Goal: Task Accomplishment & Management: Manage account settings

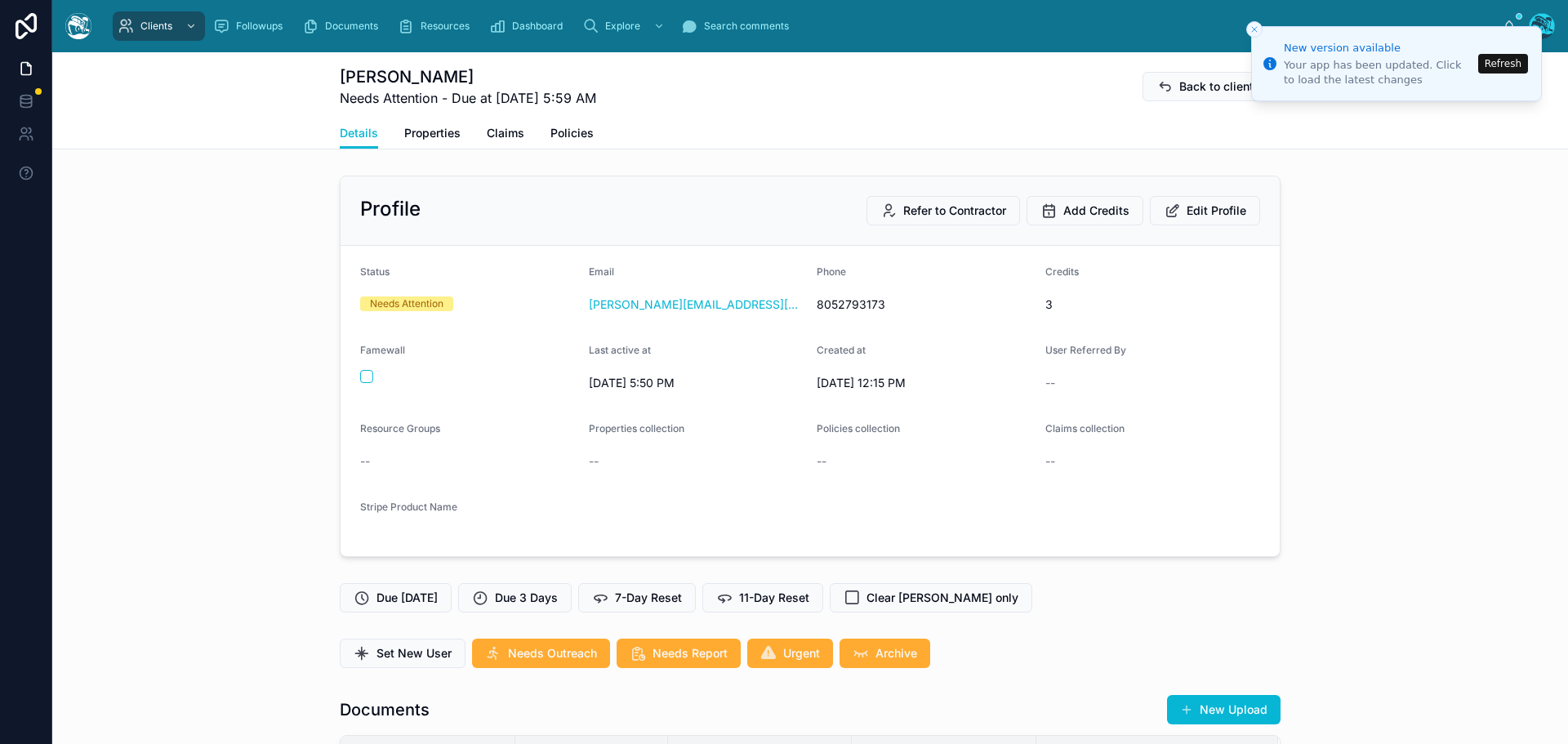
scroll to position [5375, 0]
drag, startPoint x: 1505, startPoint y: 62, endPoint x: 1440, endPoint y: 44, distance: 67.4
click at [1504, 62] on button "Refresh" at bounding box center [1502, 64] width 49 height 20
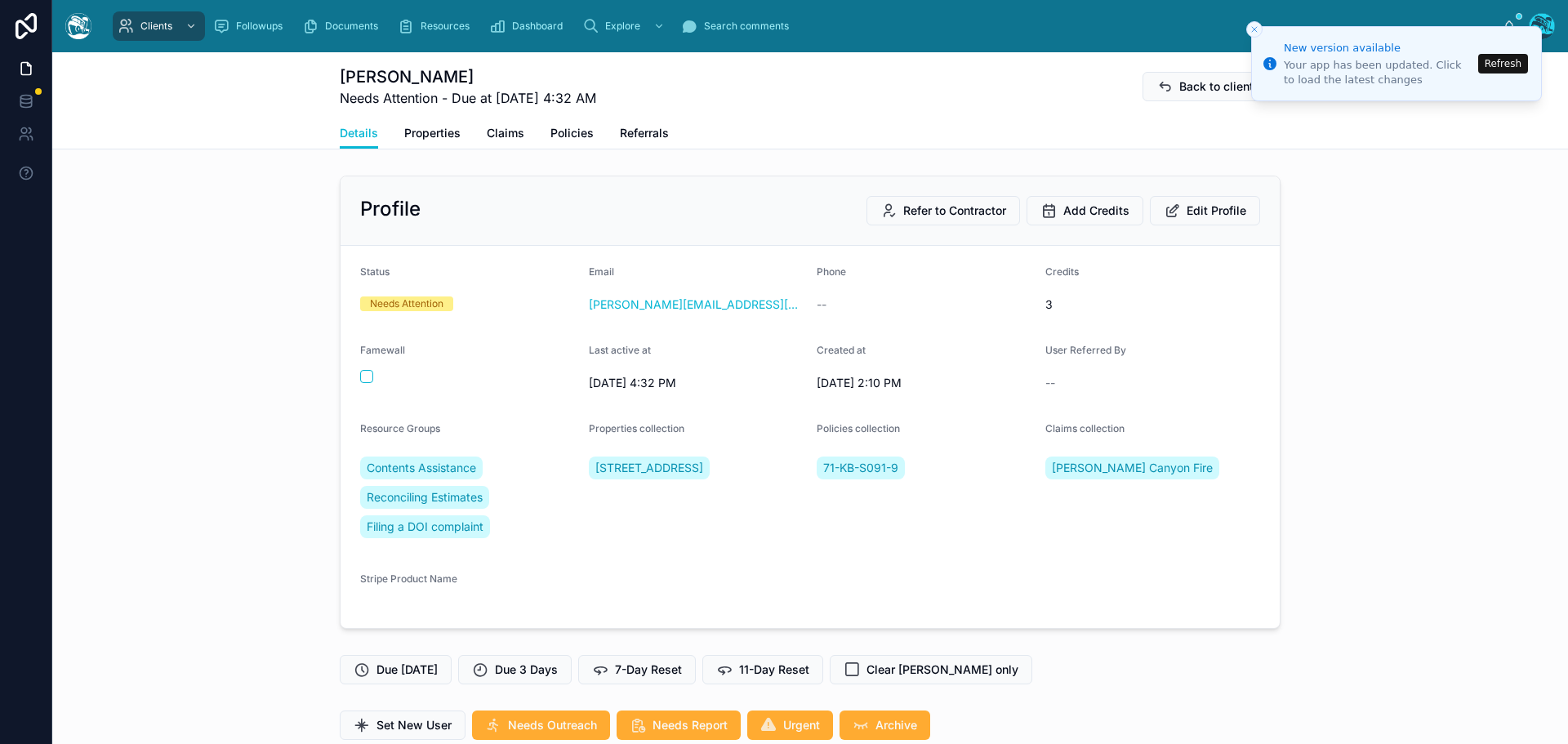
scroll to position [5064, 0]
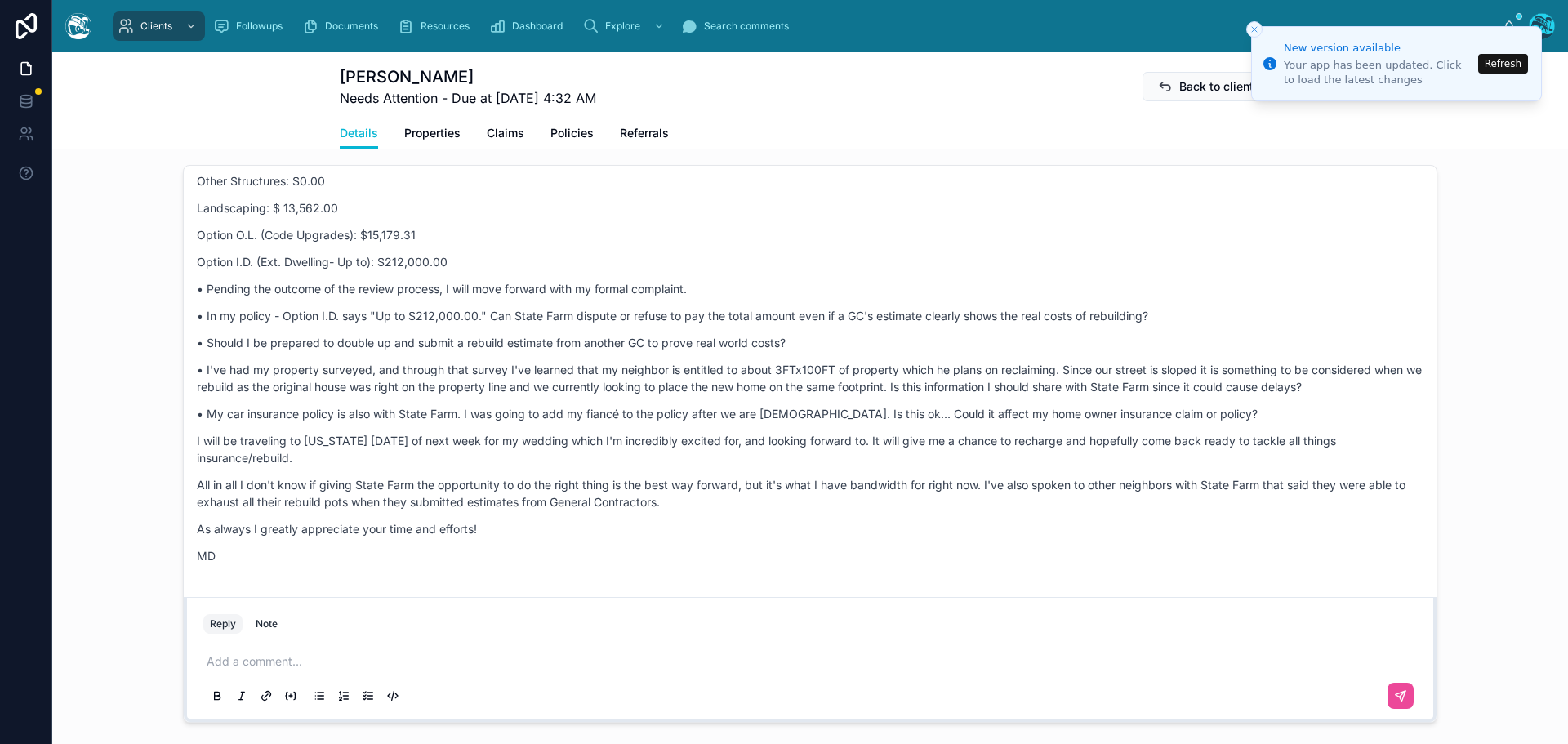
click at [1511, 64] on button "Refresh" at bounding box center [1502, 64] width 49 height 20
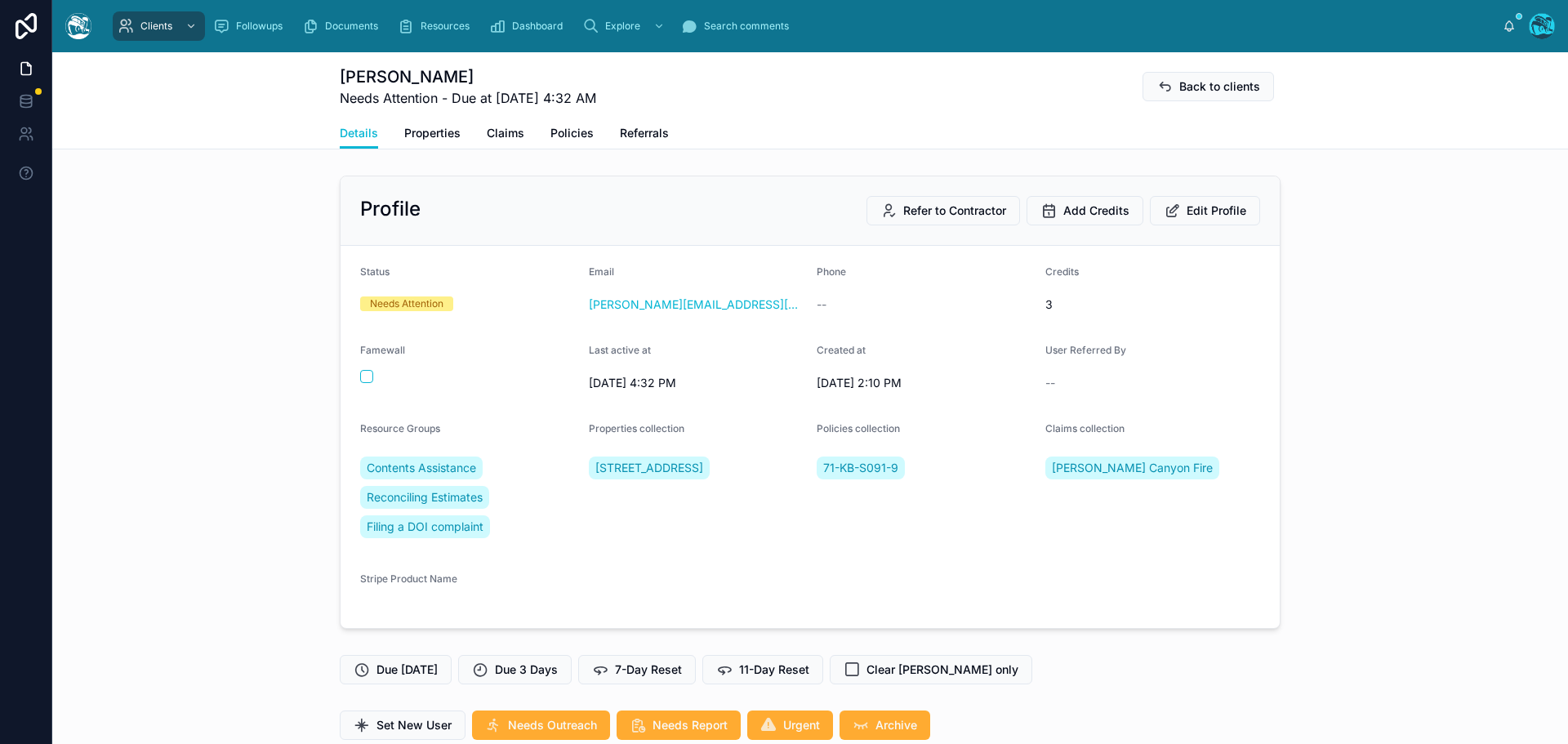
scroll to position [5064, 0]
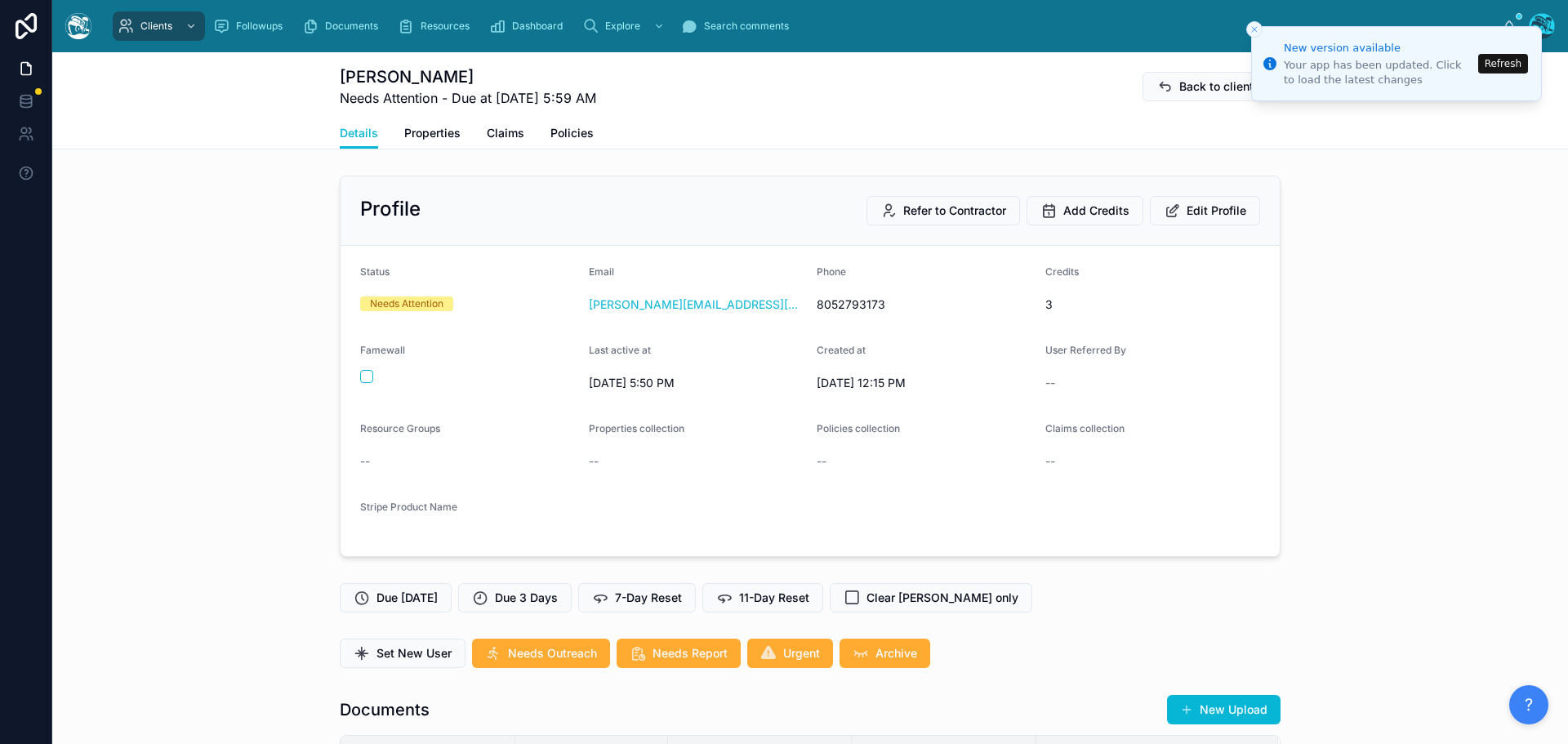
click at [1499, 62] on button "Refresh" at bounding box center [1502, 64] width 49 height 20
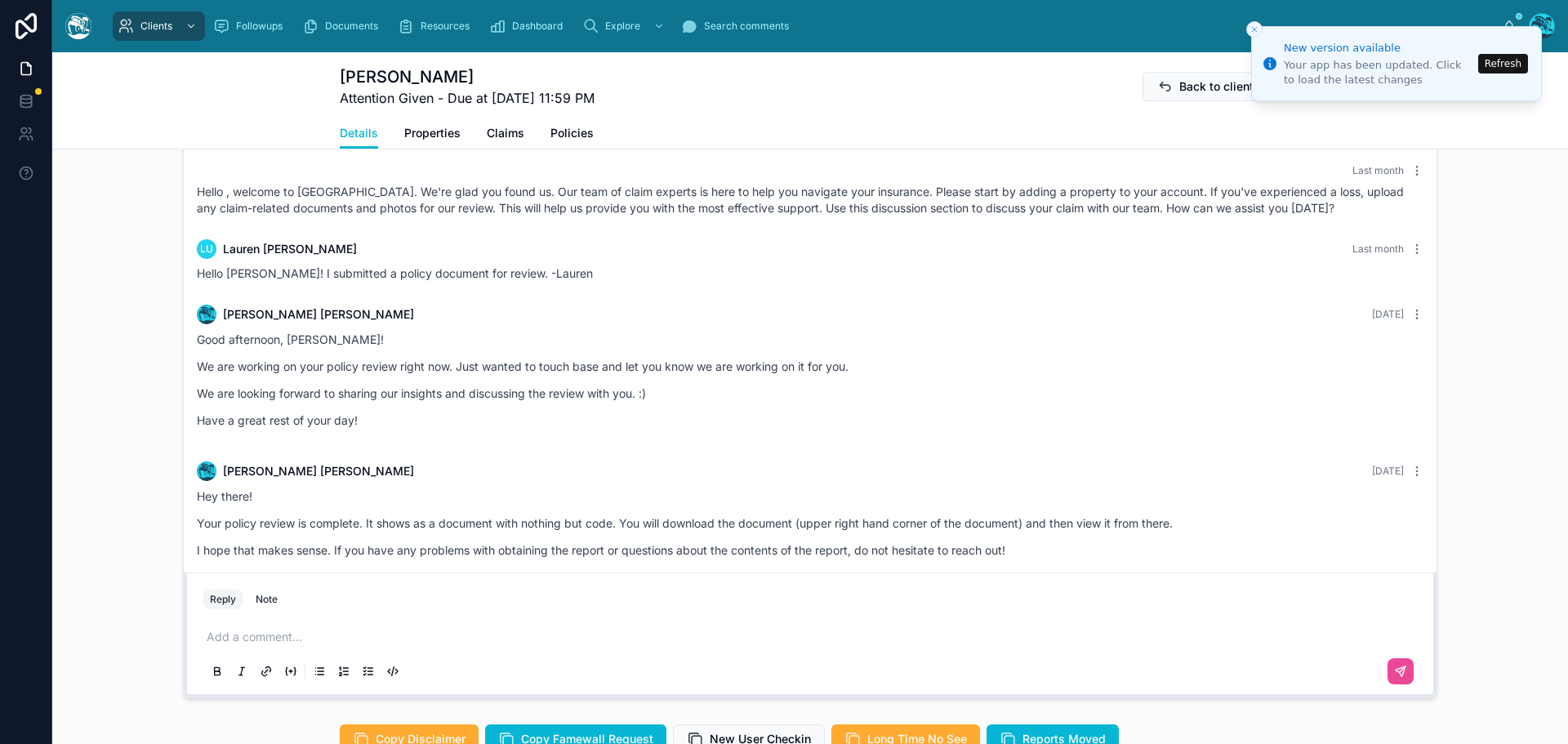
click at [1504, 65] on button "Refresh" at bounding box center [1502, 64] width 49 height 20
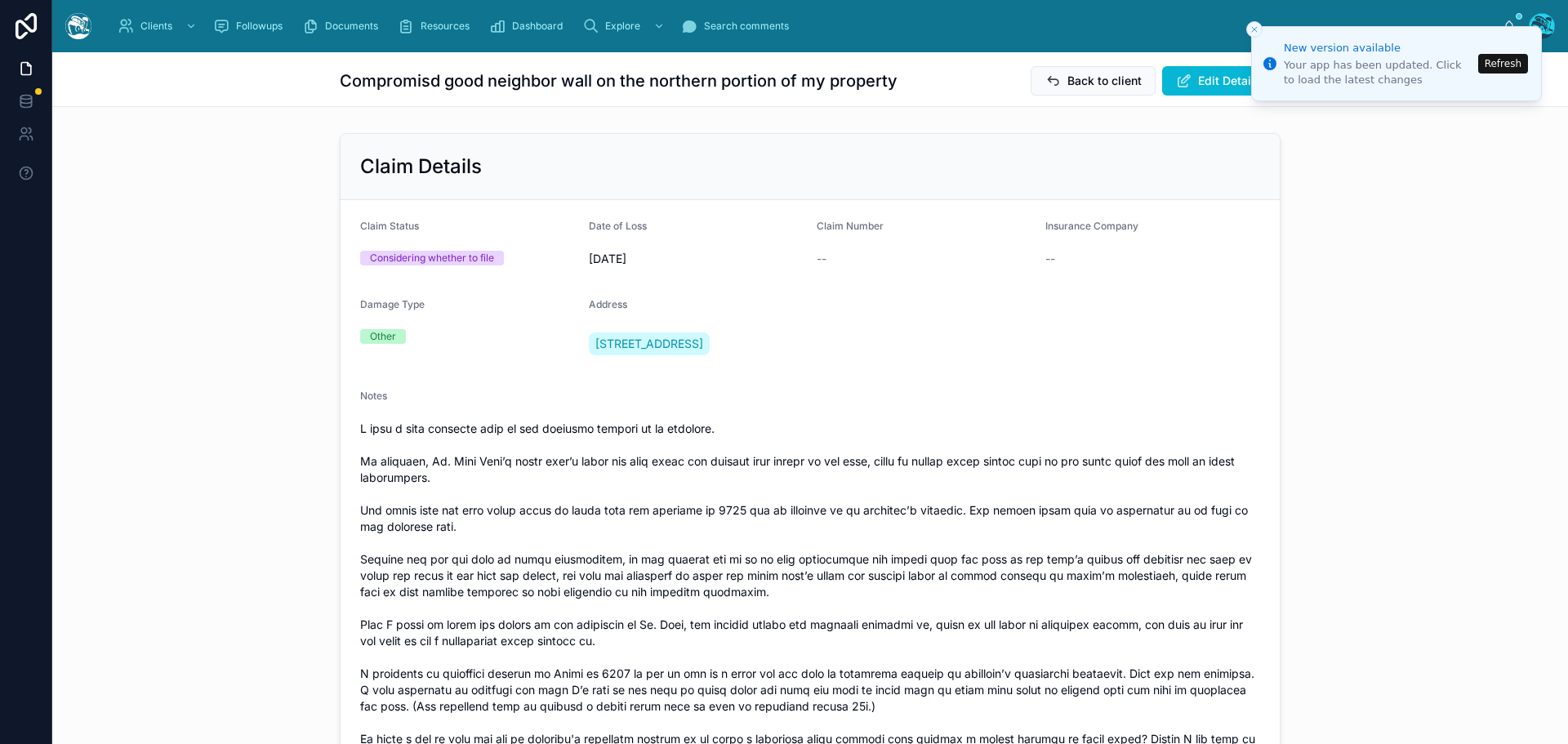
scroll to position [245, 0]
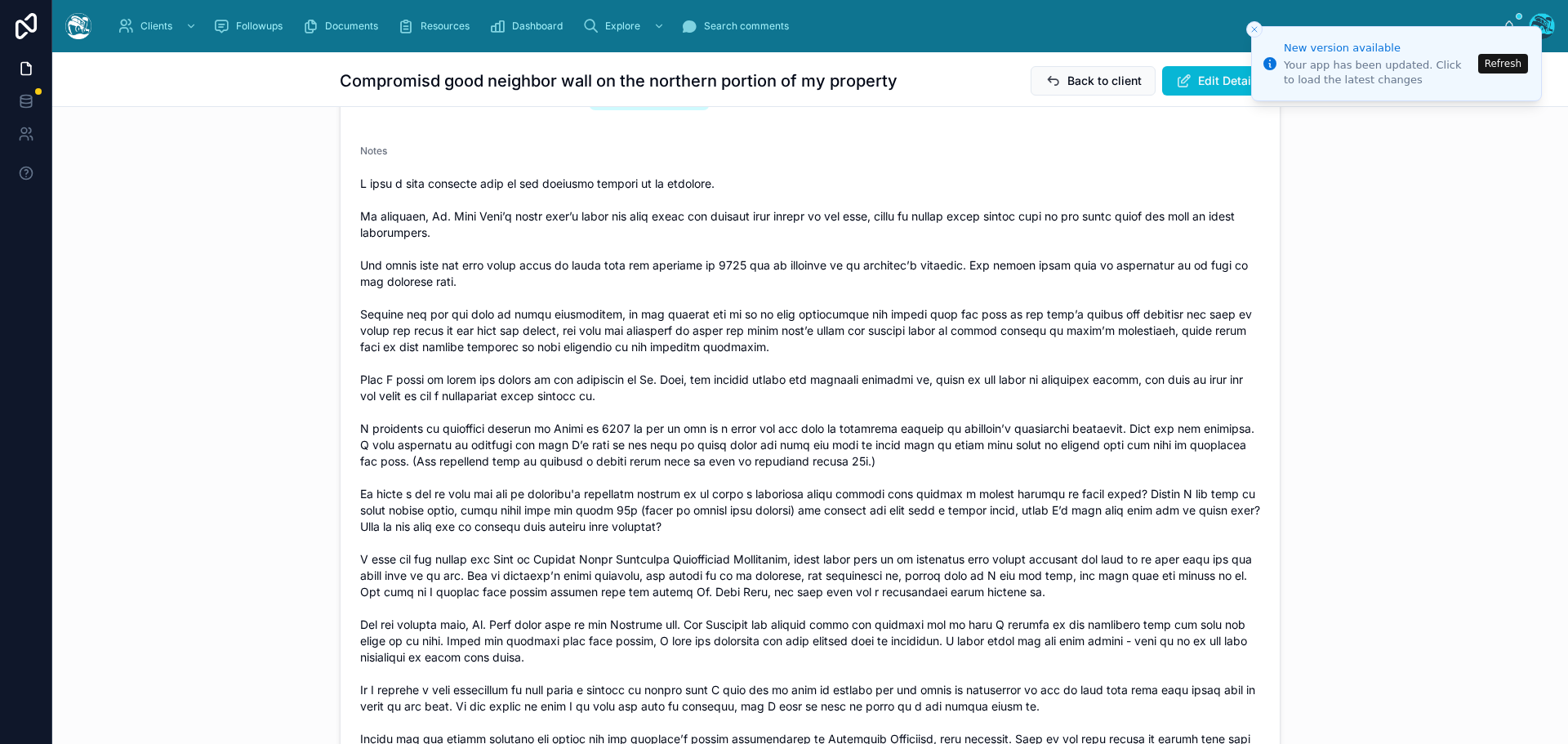
click at [1517, 64] on button "Refresh" at bounding box center [1502, 64] width 49 height 20
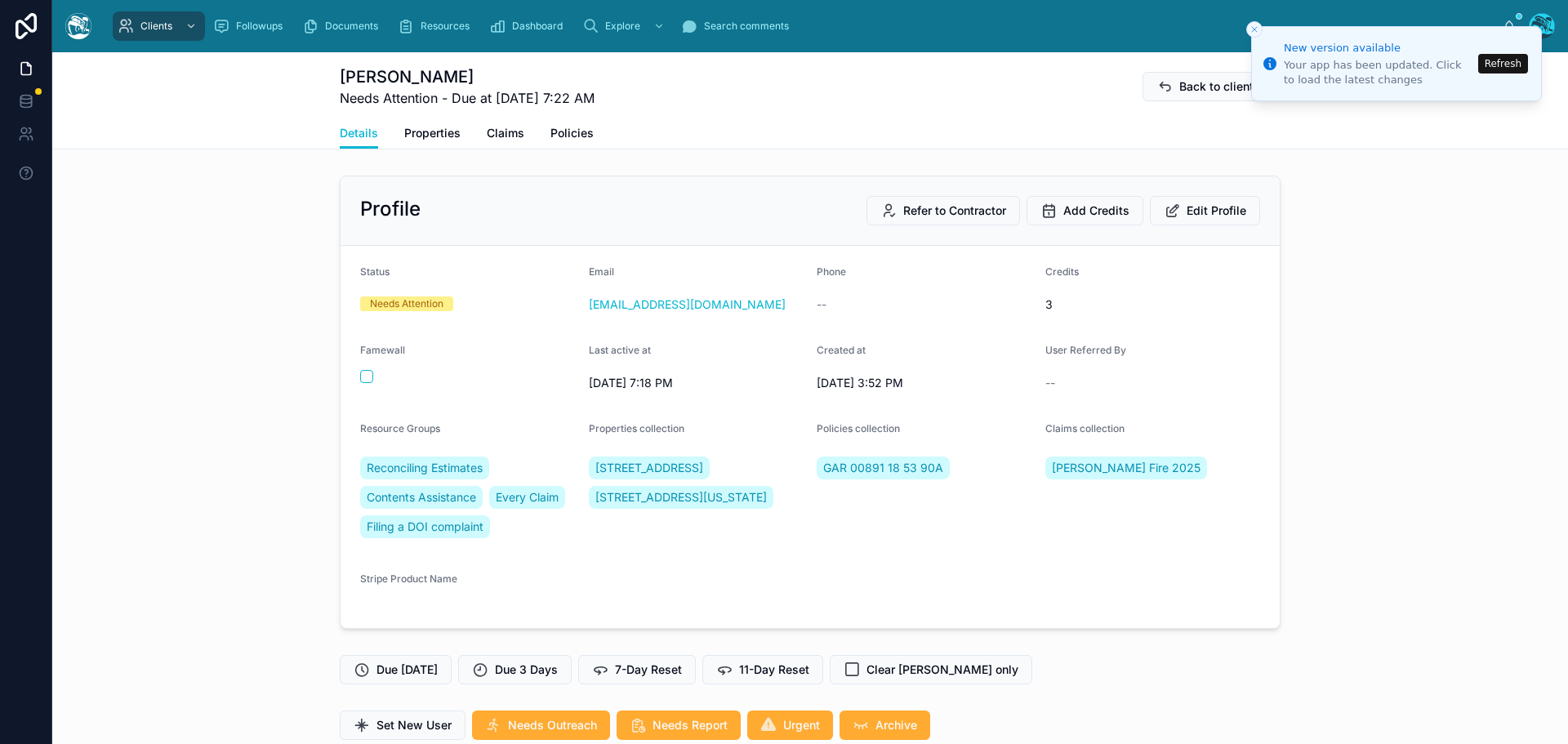
scroll to position [4428, 0]
click at [1499, 59] on button "Refresh" at bounding box center [1502, 64] width 49 height 20
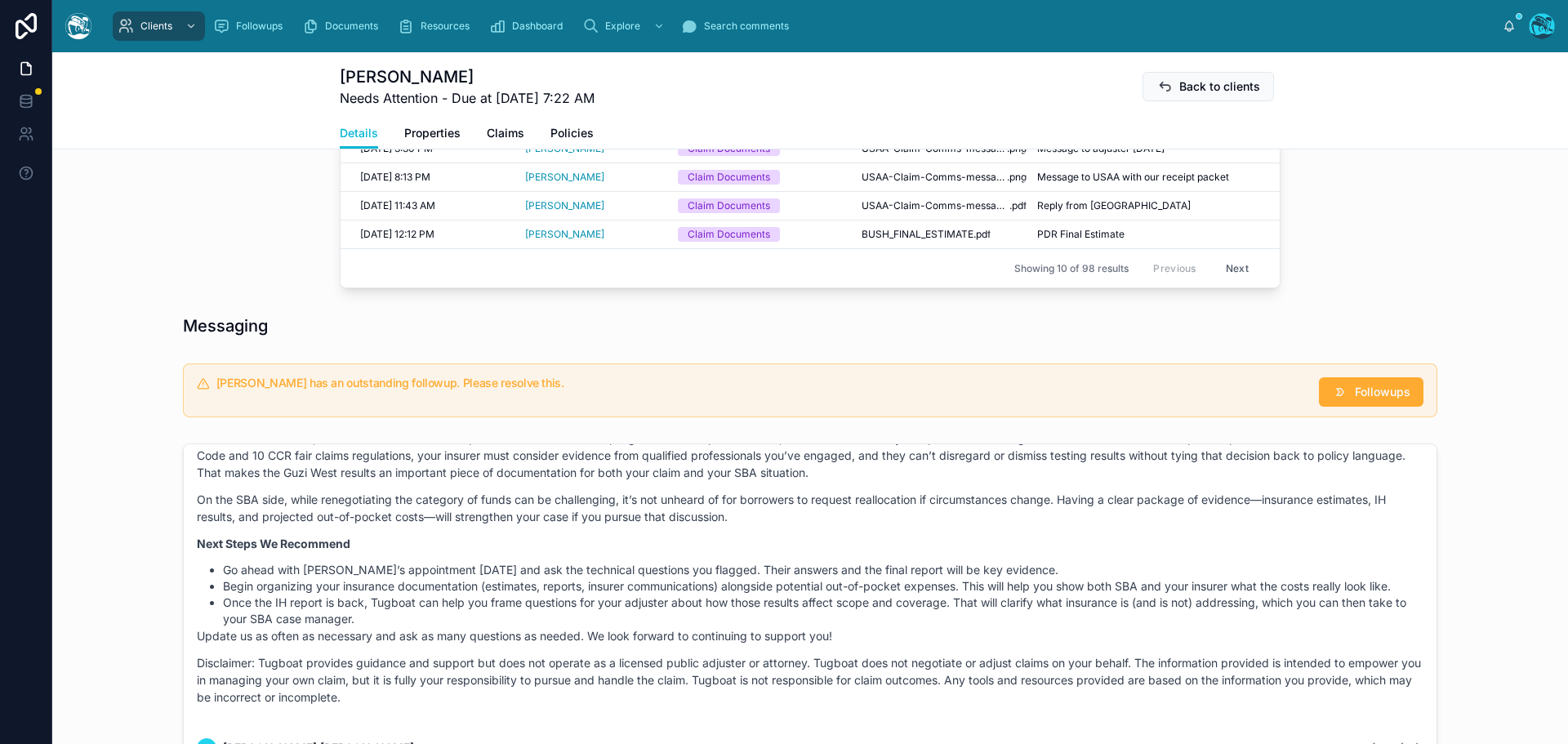
scroll to position [1225, 0]
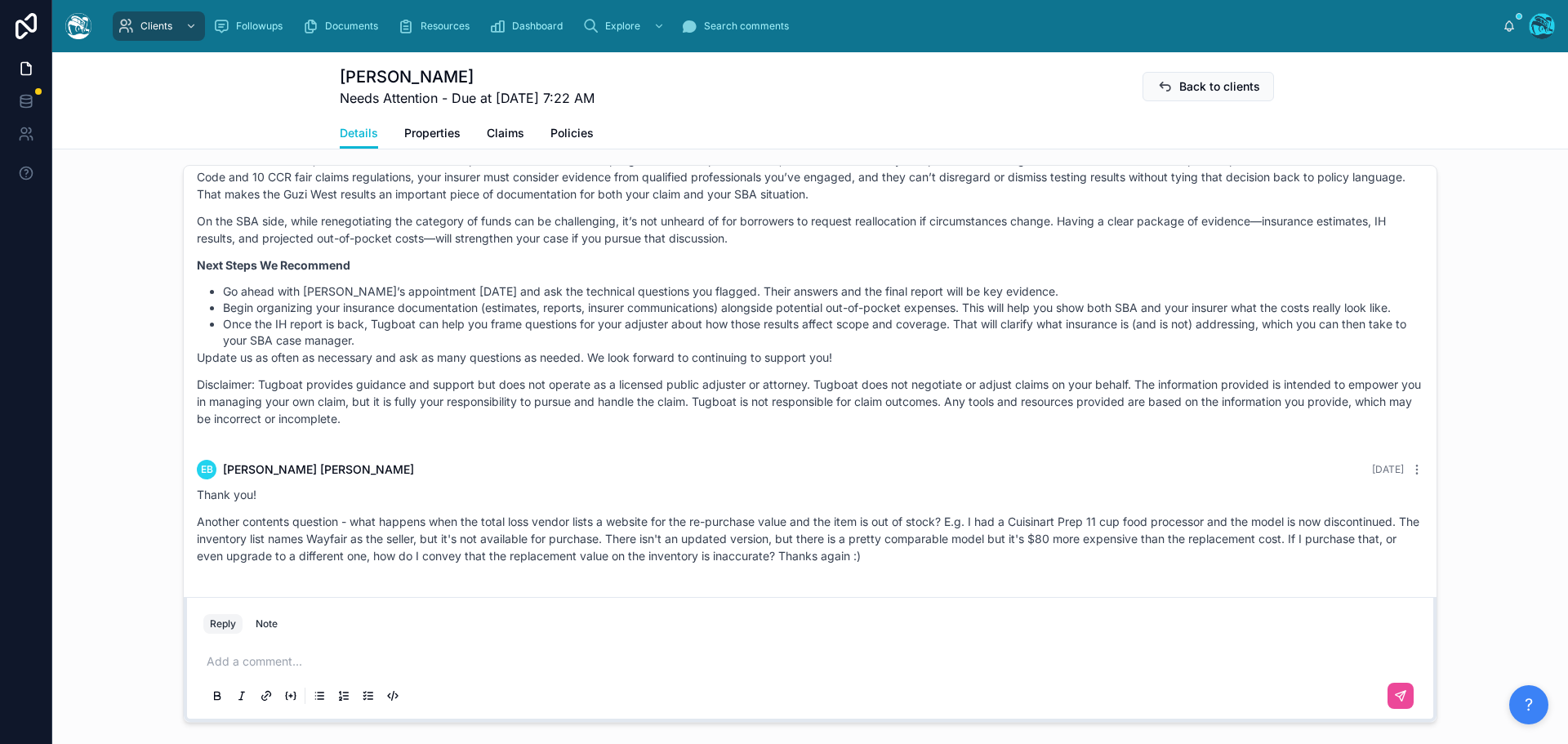
click at [283, 663] on p at bounding box center [813, 661] width 1213 height 16
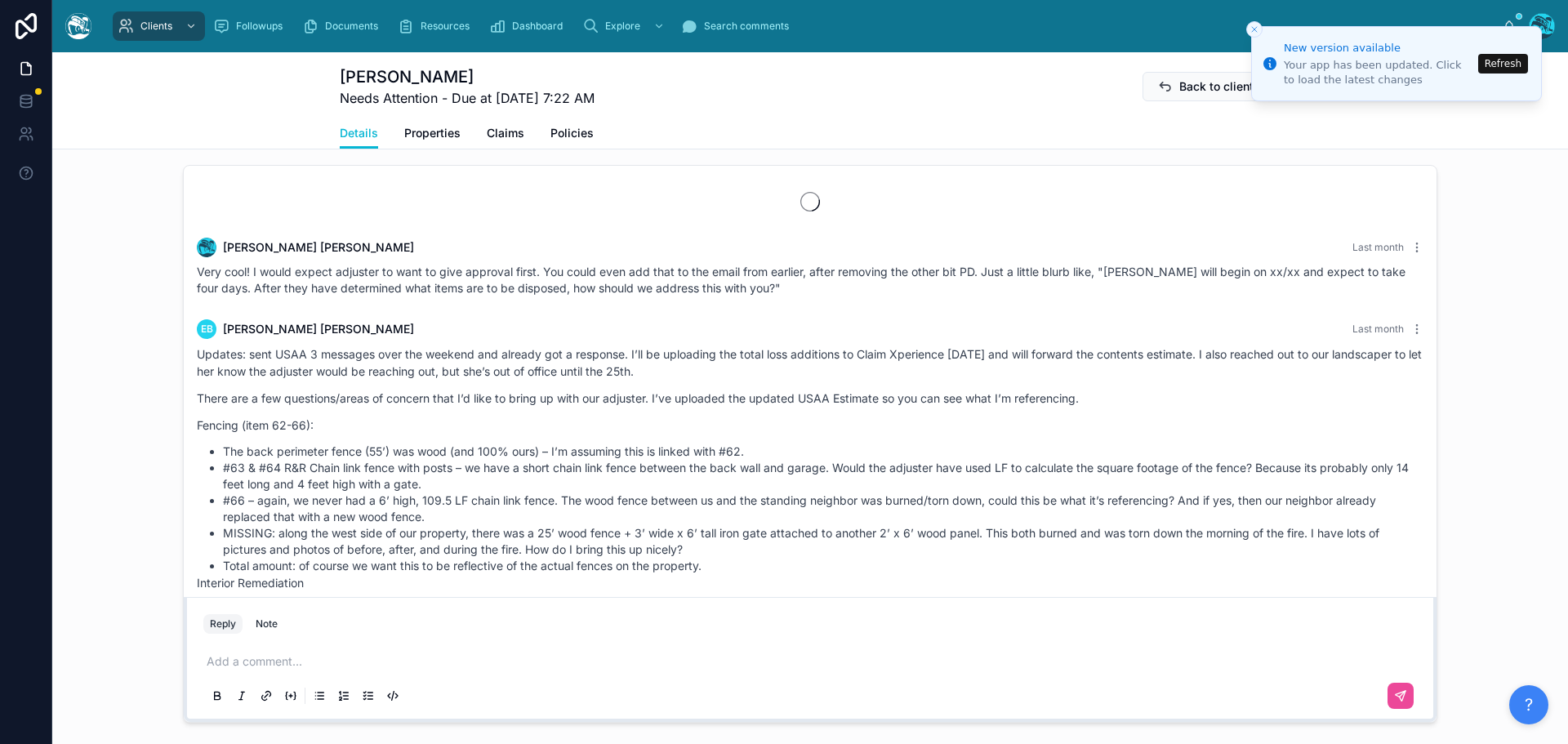
scroll to position [4371, 0]
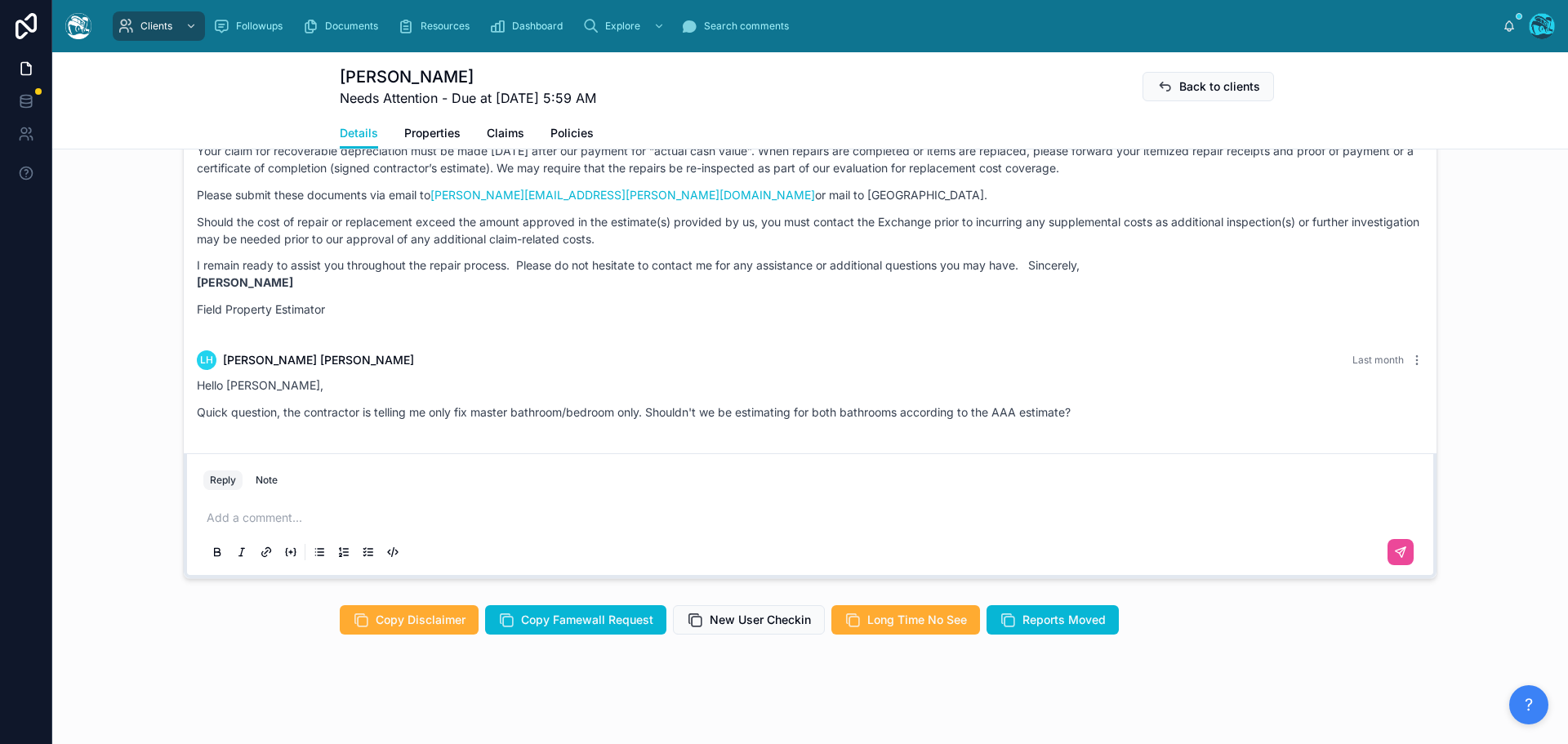
scroll to position [1124, 0]
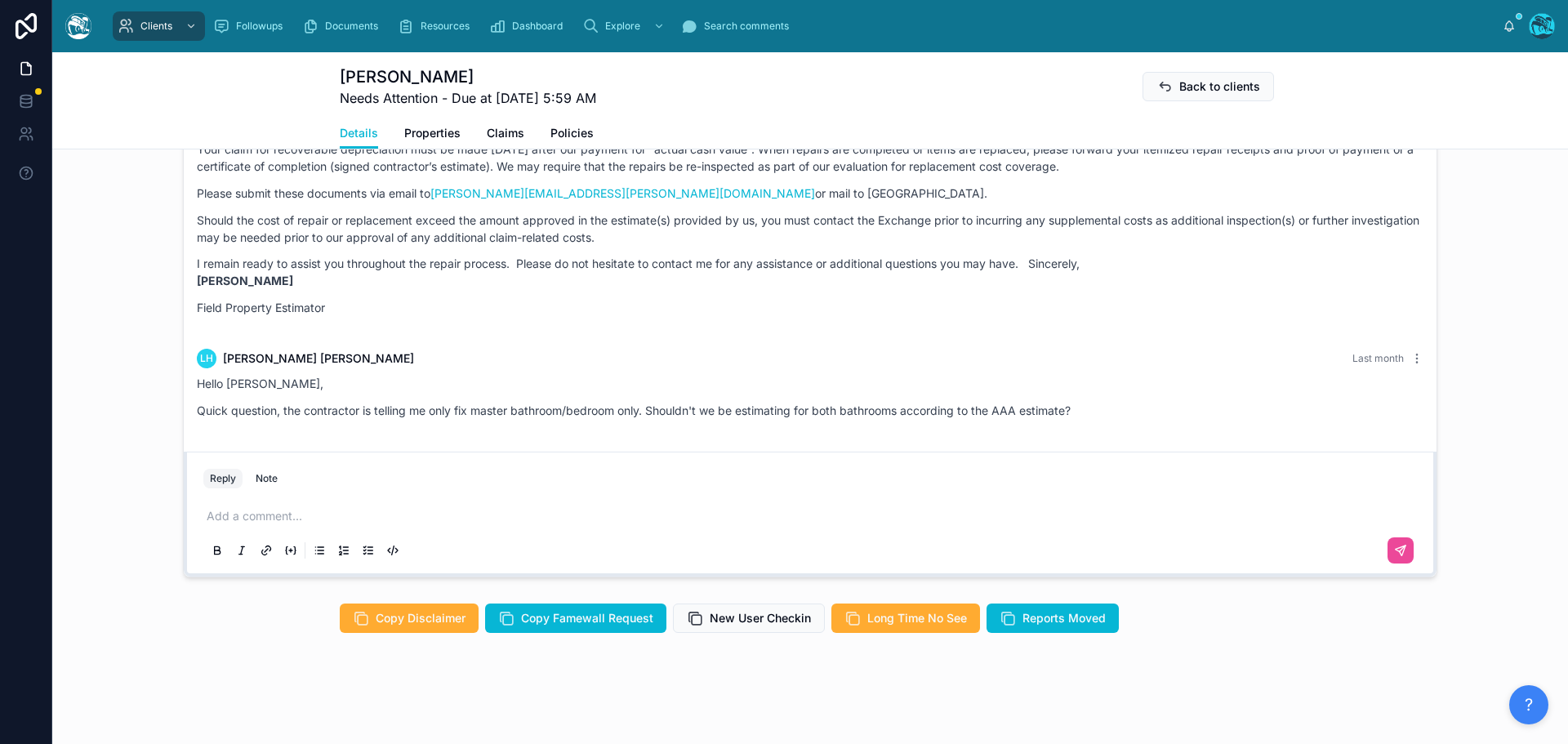
click at [262, 517] on p at bounding box center [813, 516] width 1213 height 16
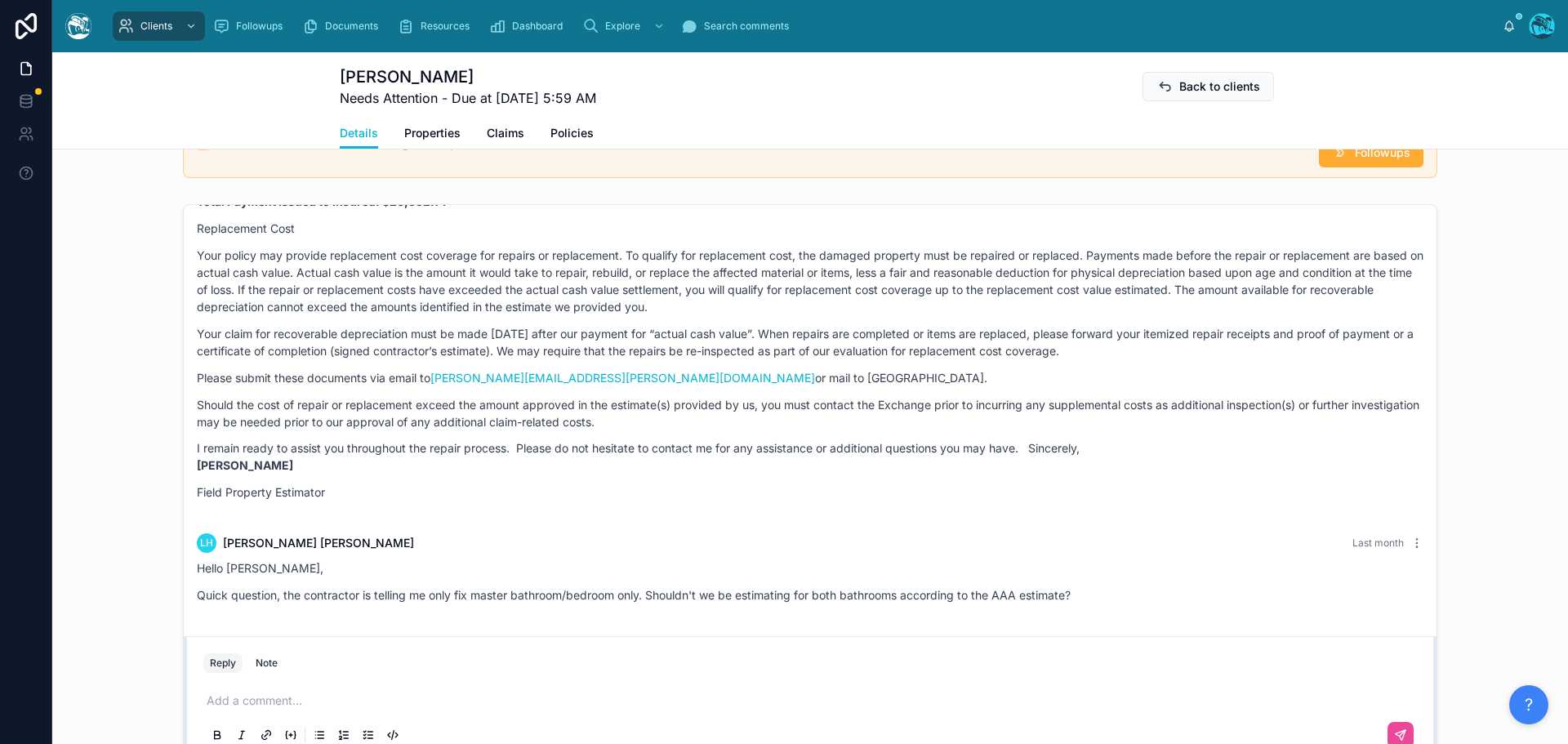
scroll to position [1062, 0]
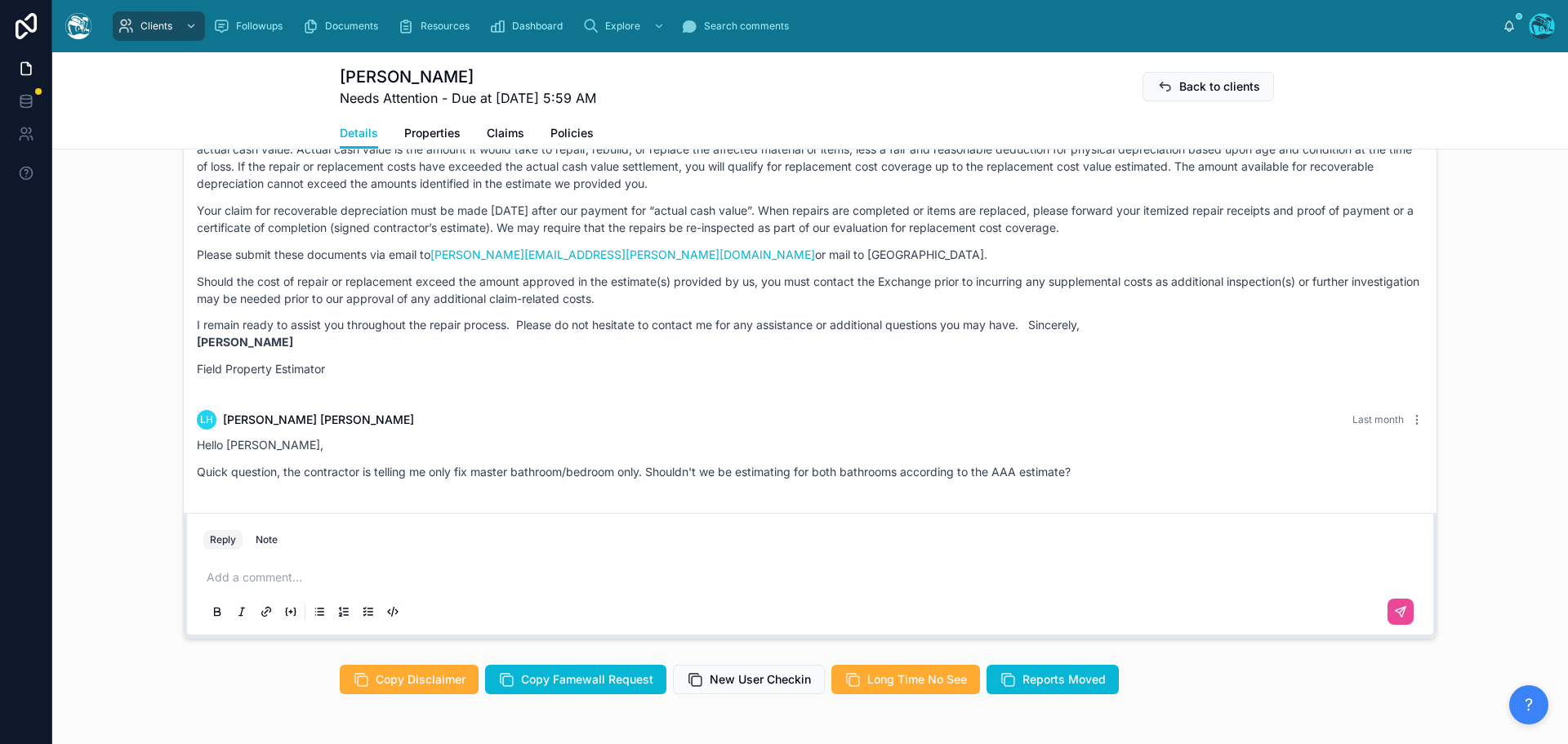
click at [268, 575] on p at bounding box center [813, 577] width 1213 height 16
click at [265, 581] on p at bounding box center [813, 577] width 1213 height 16
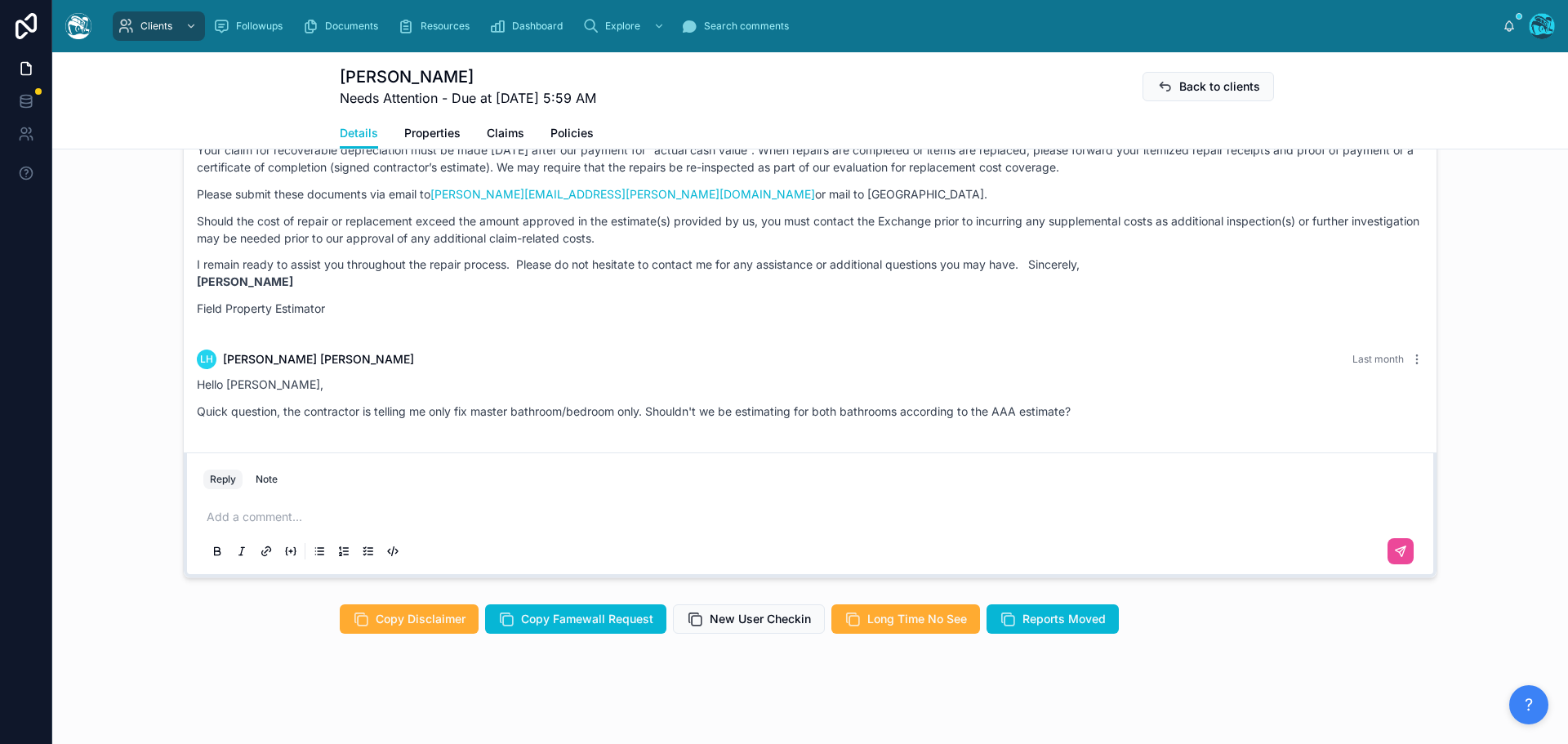
scroll to position [1124, 0]
click at [275, 518] on p at bounding box center [813, 516] width 1213 height 16
click at [231, 515] on p at bounding box center [813, 516] width 1213 height 16
click at [233, 513] on p at bounding box center [813, 516] width 1213 height 16
click at [232, 514] on p at bounding box center [813, 516] width 1213 height 16
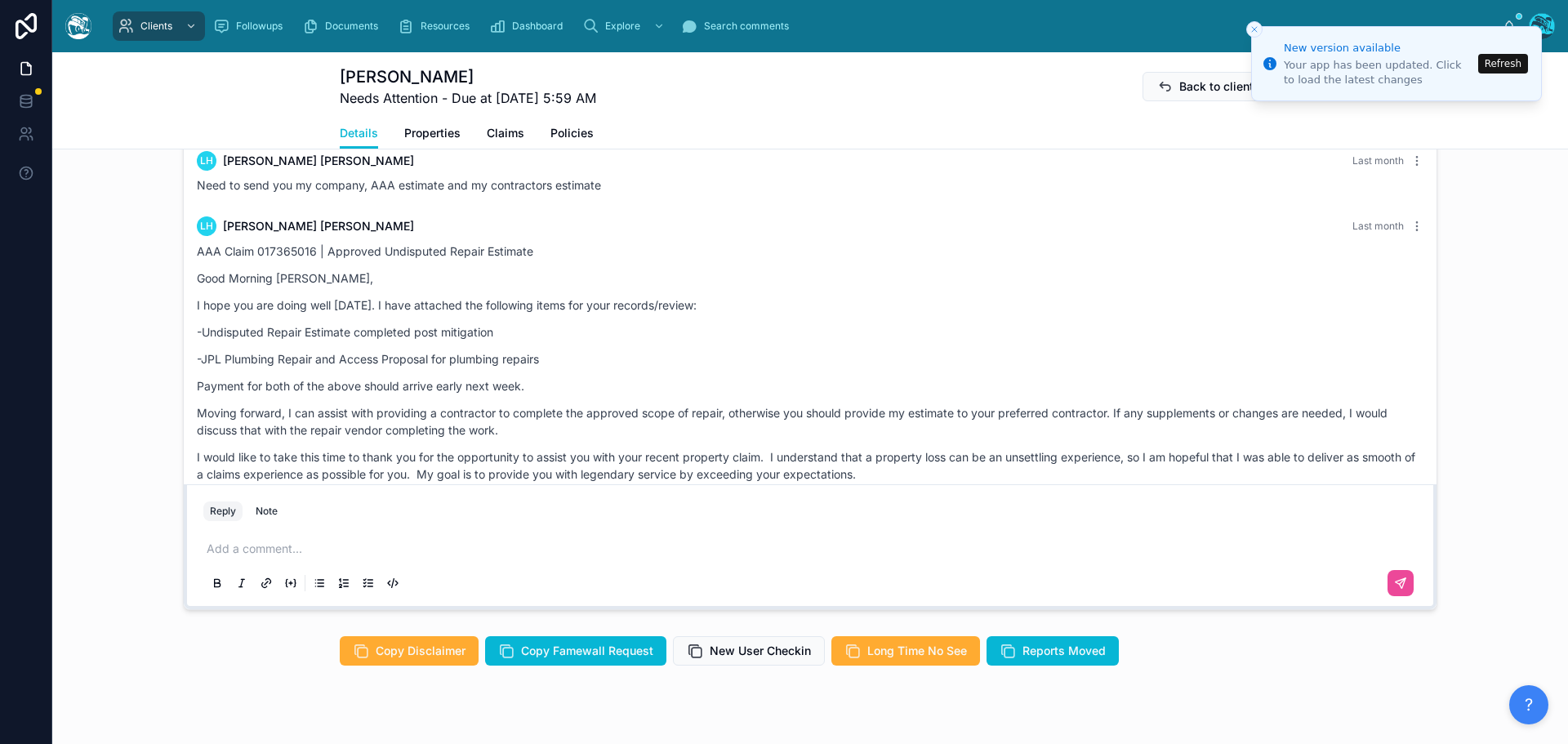
scroll to position [5375, 0]
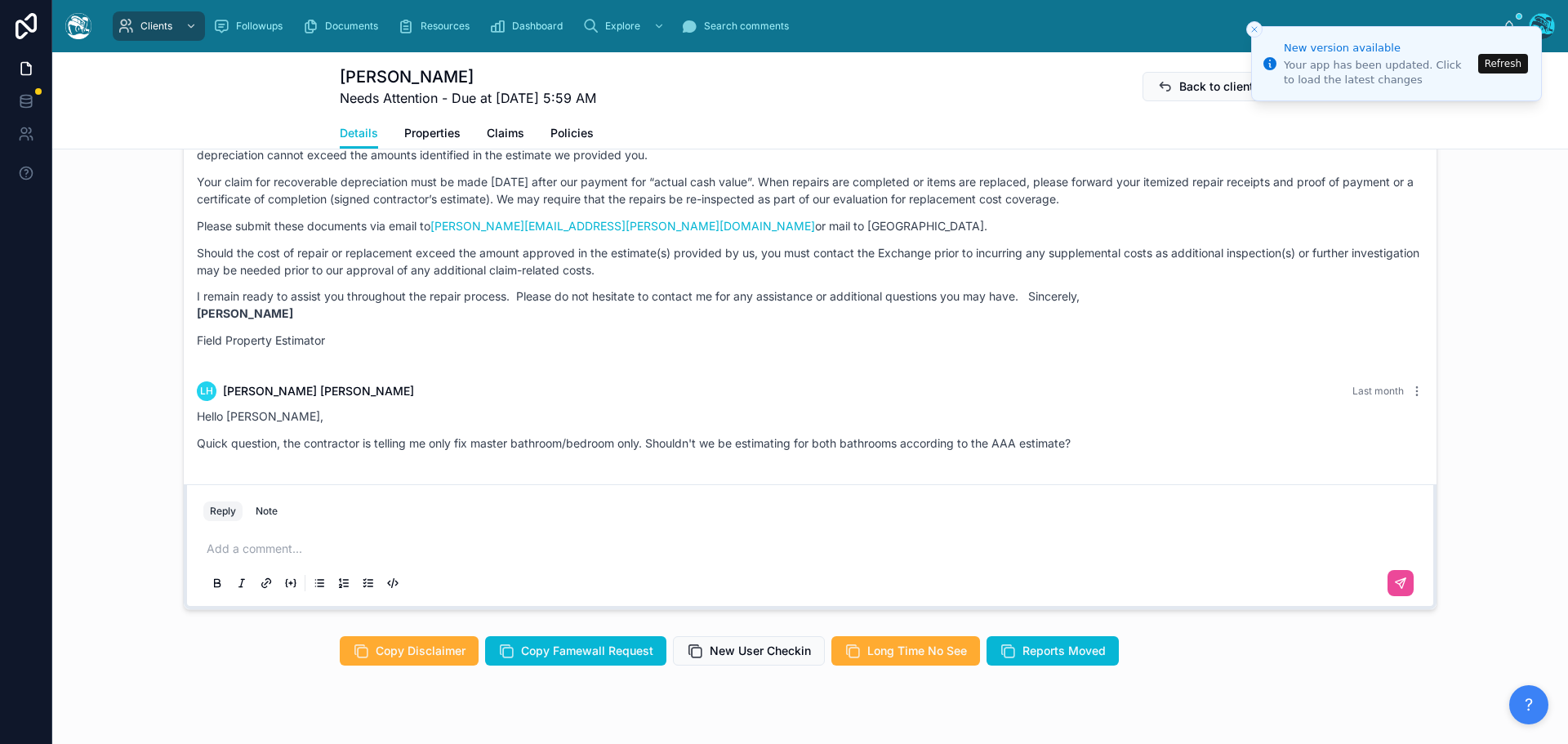
click at [306, 546] on p at bounding box center [813, 548] width 1213 height 16
click at [245, 543] on p at bounding box center [813, 548] width 1213 height 16
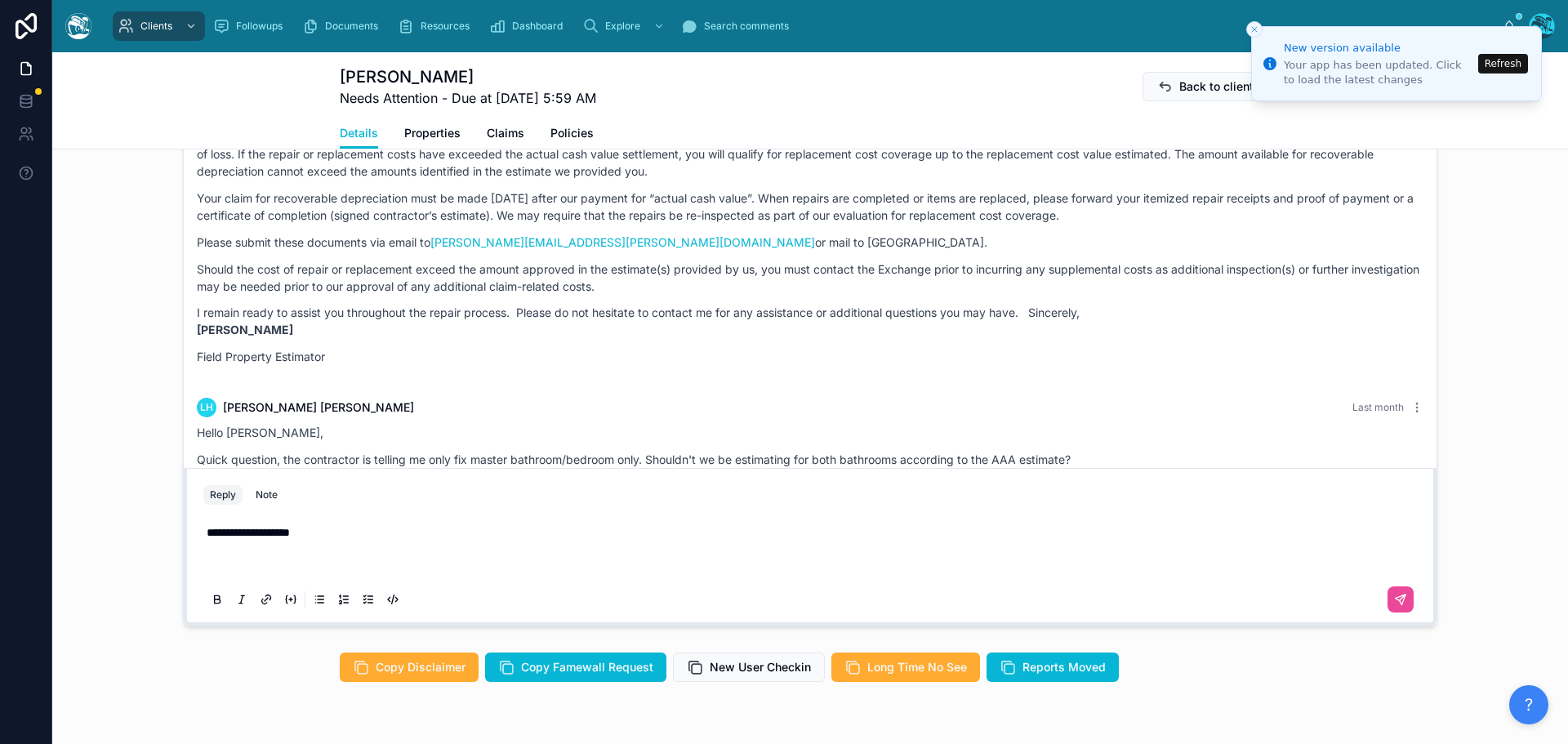
scroll to position [1058, 0]
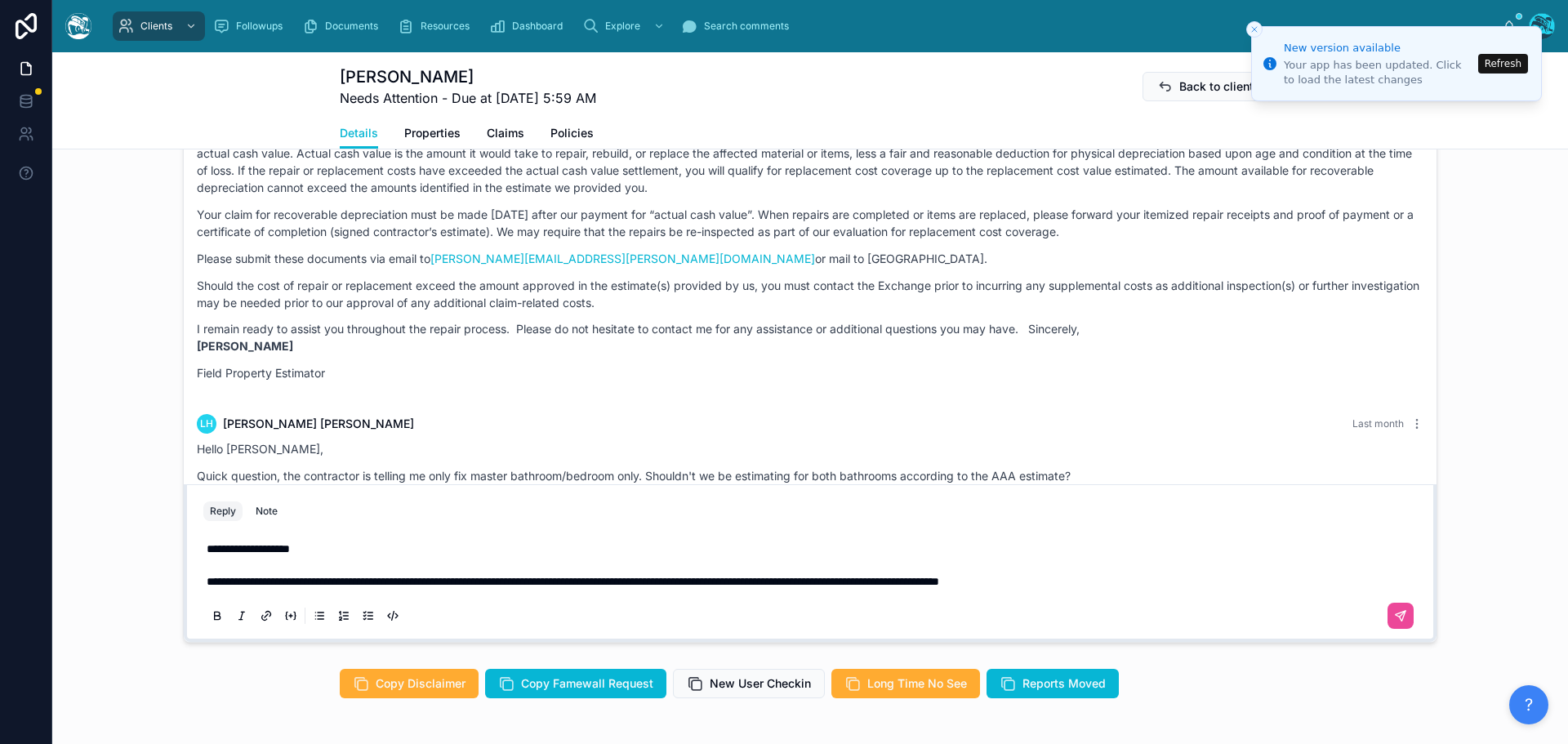
click at [939, 581] on span "**********" at bounding box center [572, 581] width 732 height 11
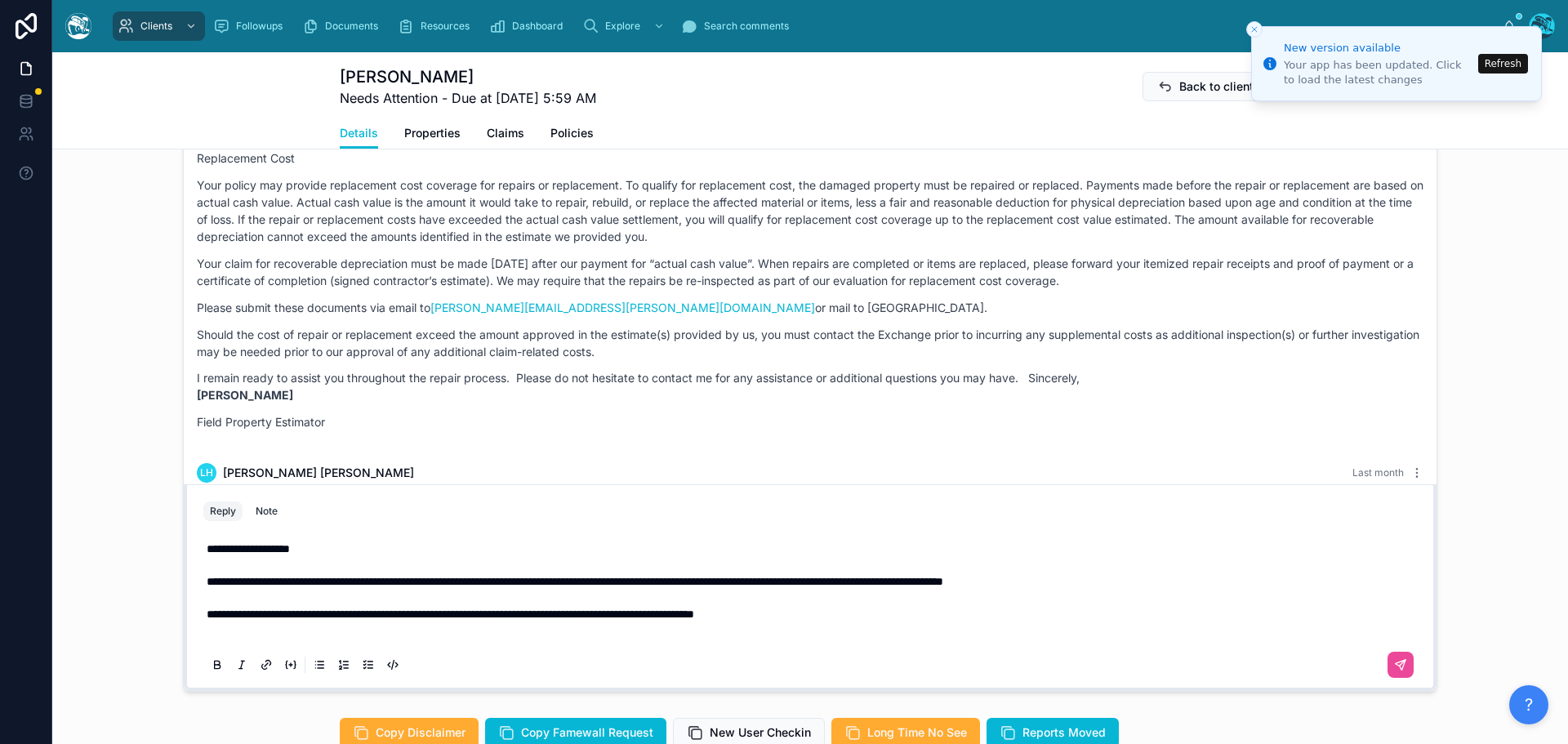
scroll to position [992, 0]
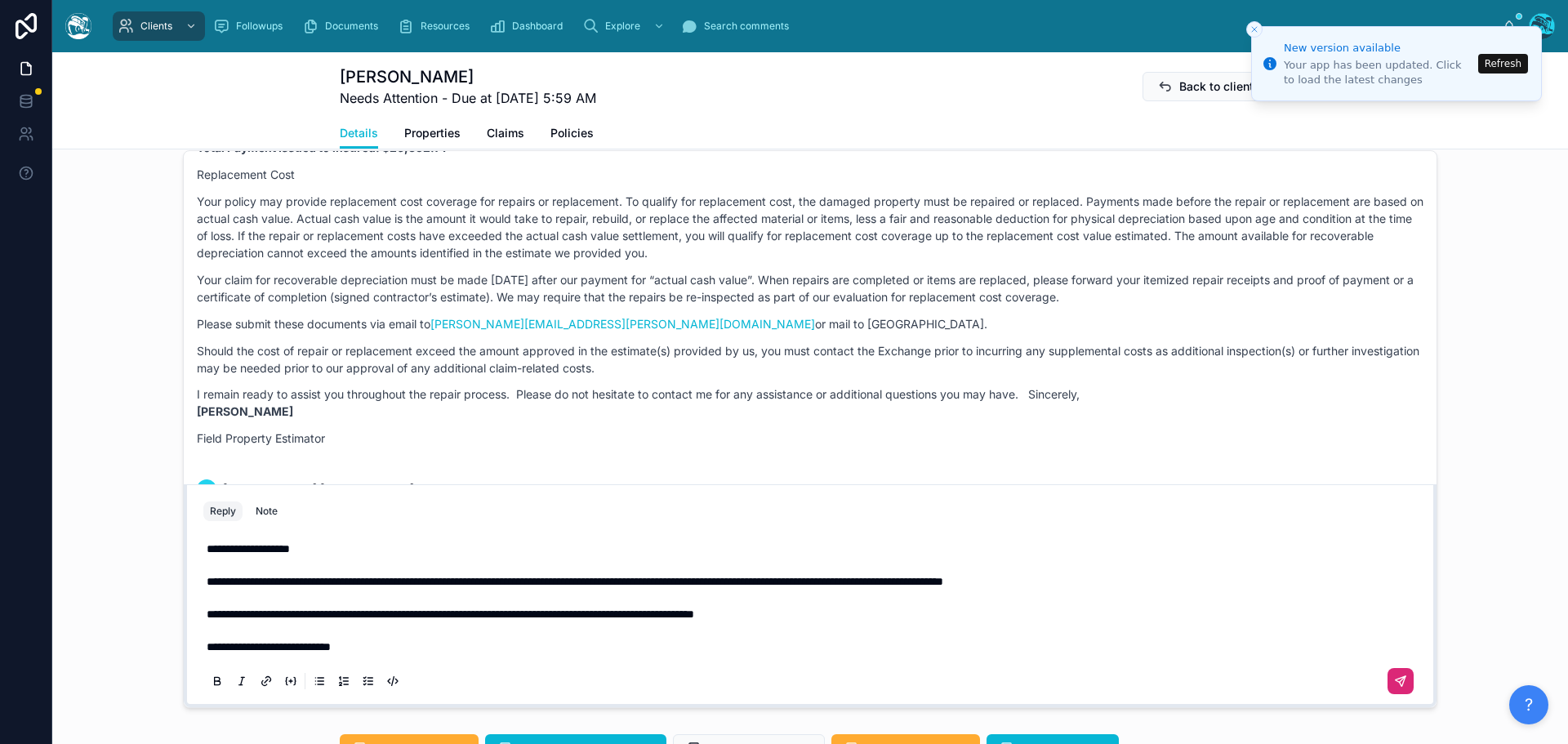
click at [1394, 675] on icon at bounding box center [1401, 681] width 13 height 13
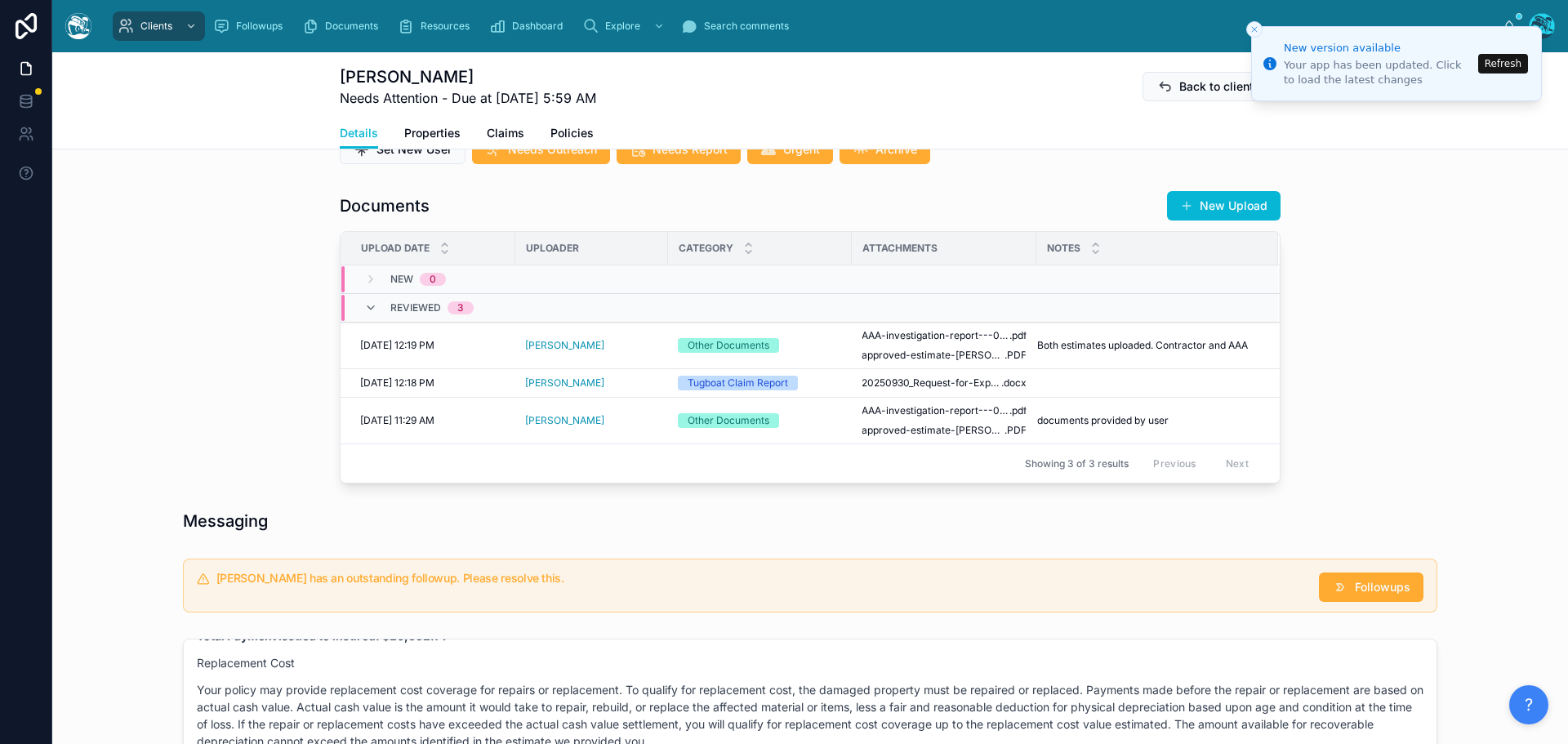
scroll to position [502, 0]
click at [1376, 582] on span "Followups" at bounding box center [1383, 589] width 55 height 16
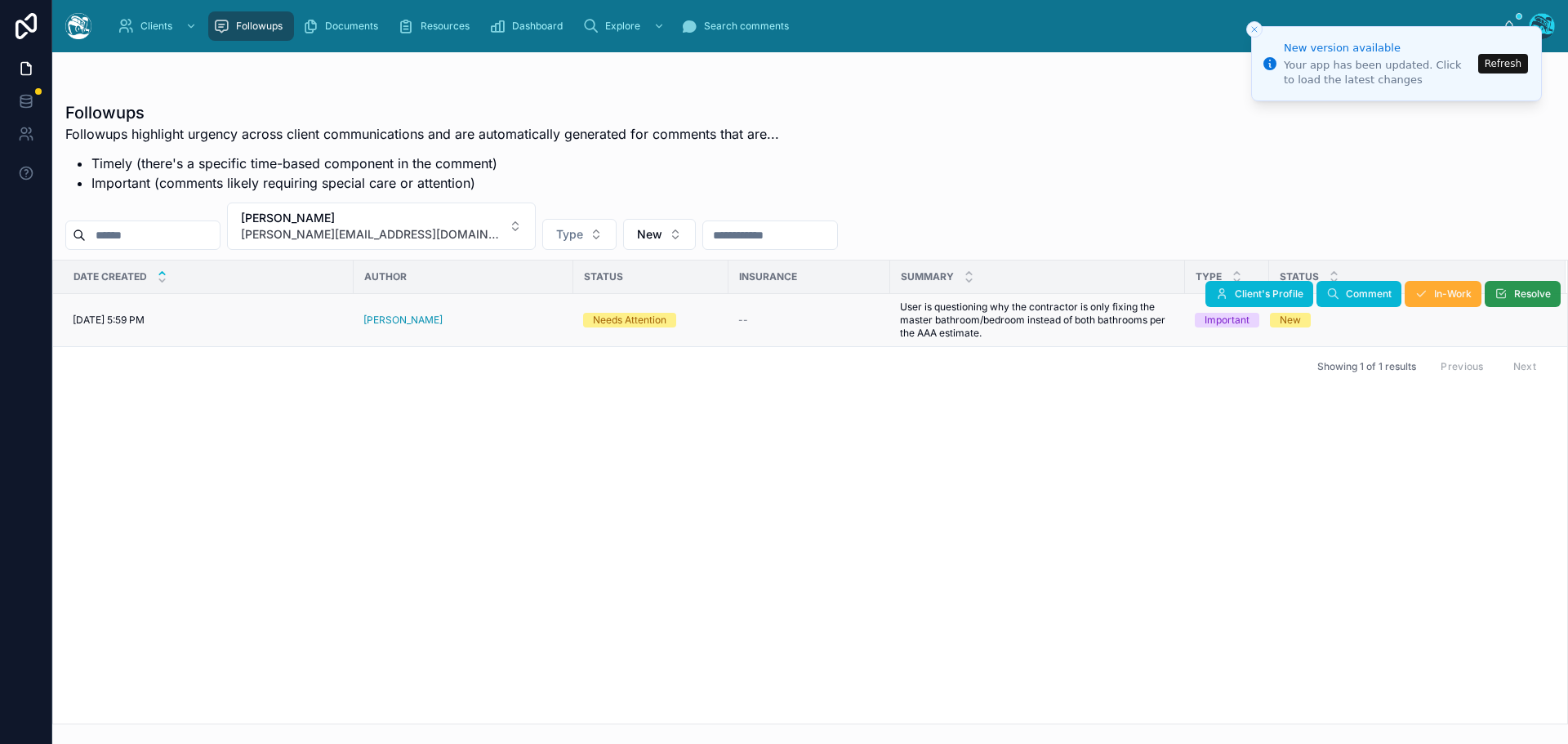
click at [1525, 297] on span "Resolve" at bounding box center [1532, 294] width 37 height 13
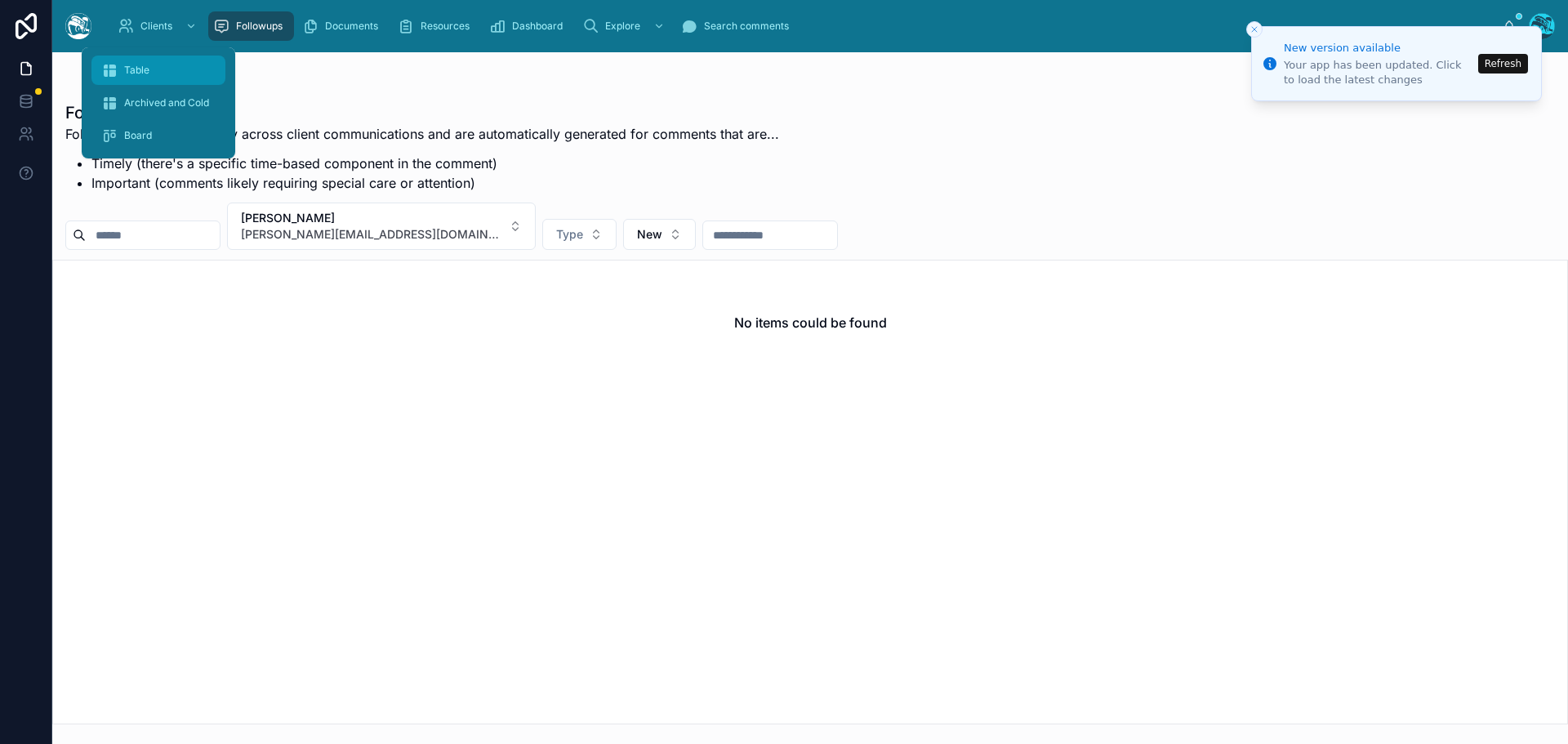
click at [130, 69] on span "Table" at bounding box center [137, 70] width 26 height 13
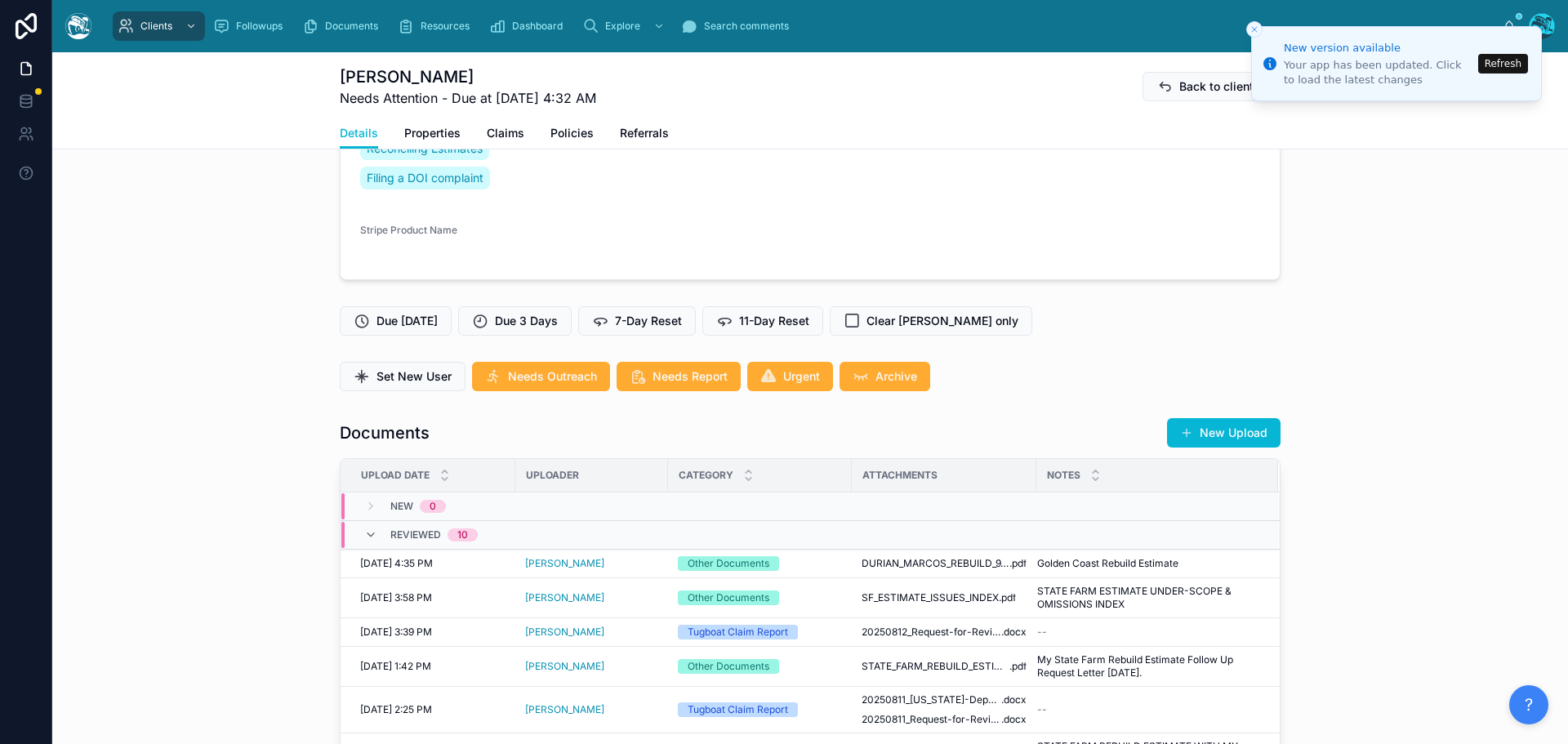
scroll to position [490, 0]
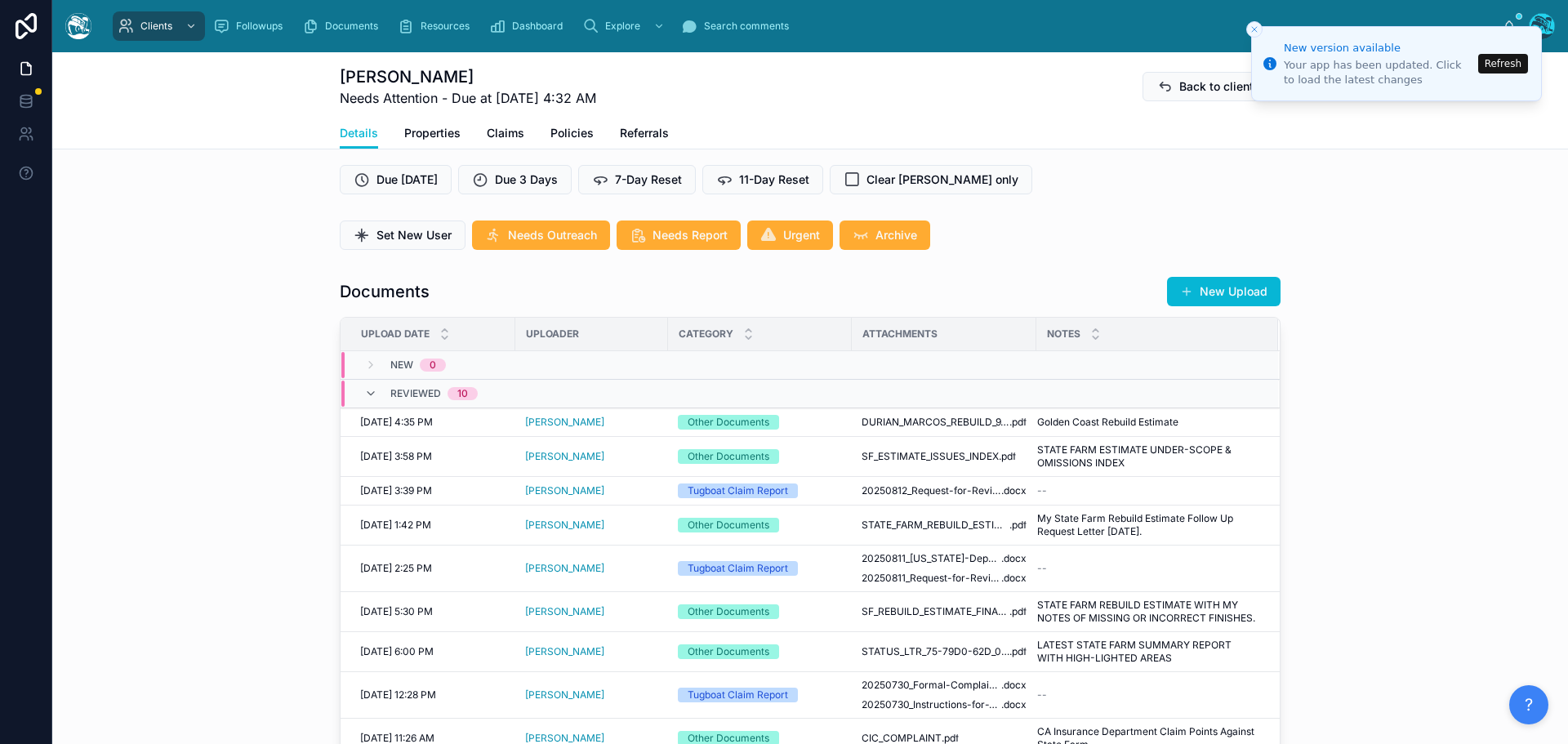
click at [1509, 66] on button "Refresh" at bounding box center [1502, 64] width 49 height 20
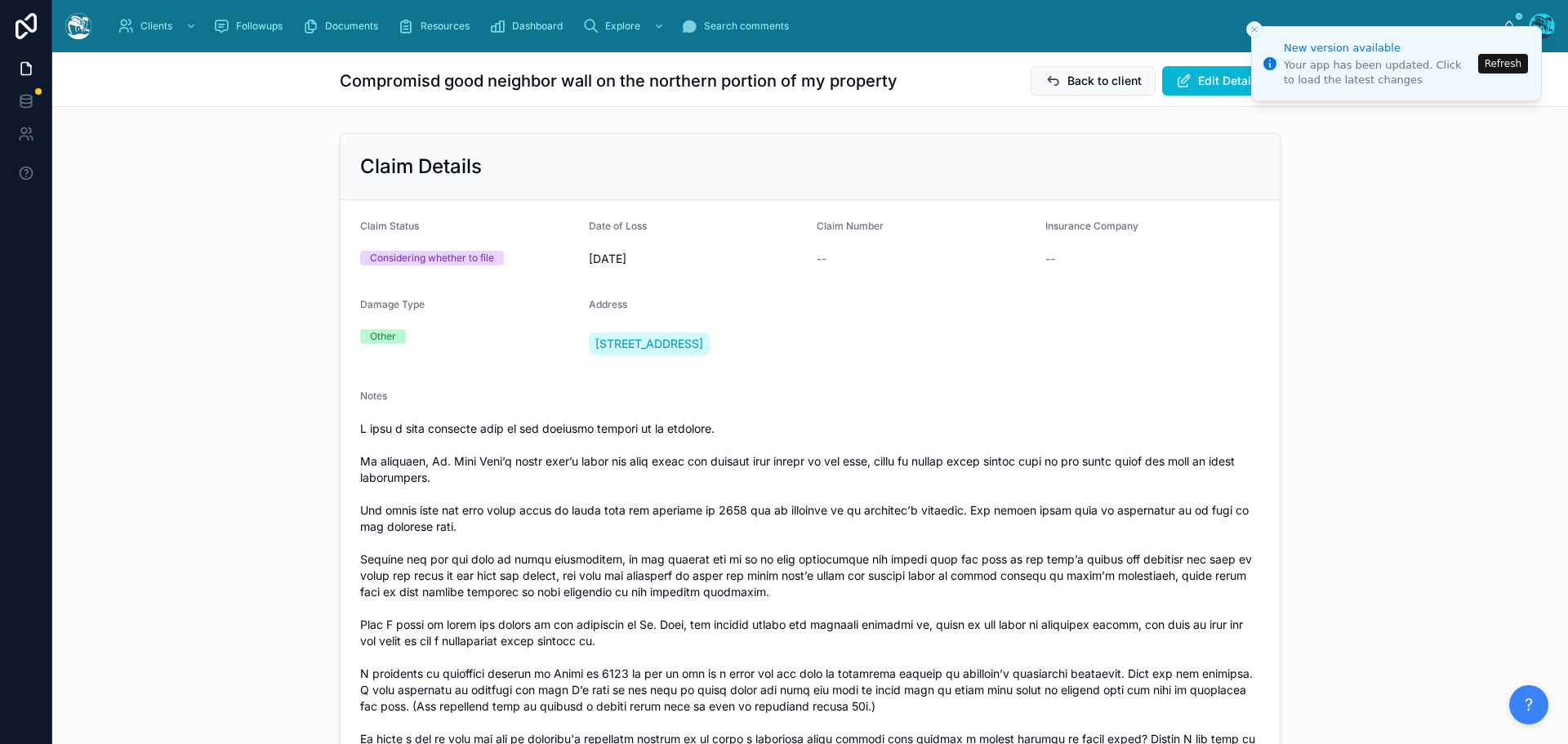
click at [1512, 63] on button "Refresh" at bounding box center [1502, 64] width 49 height 20
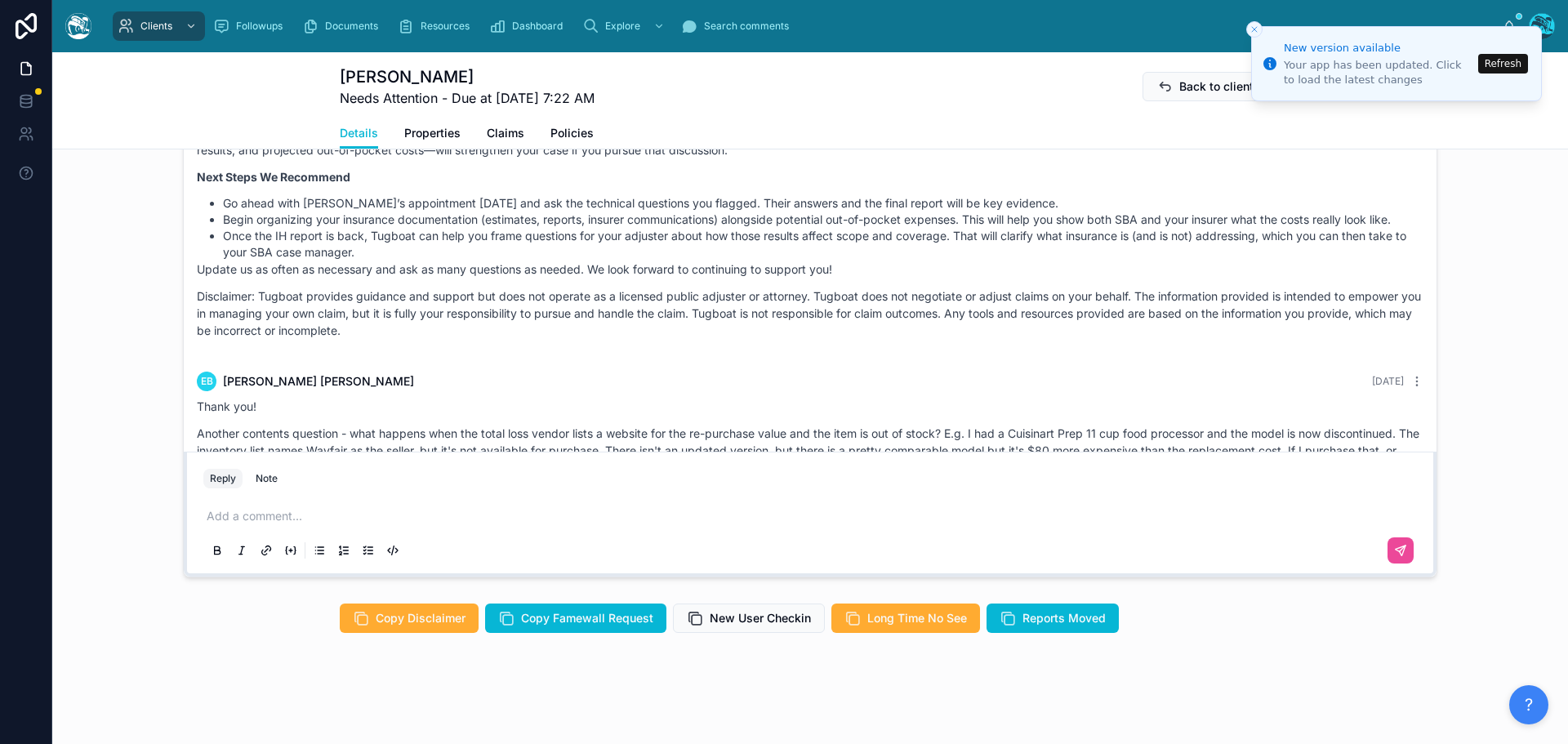
scroll to position [4371, 0]
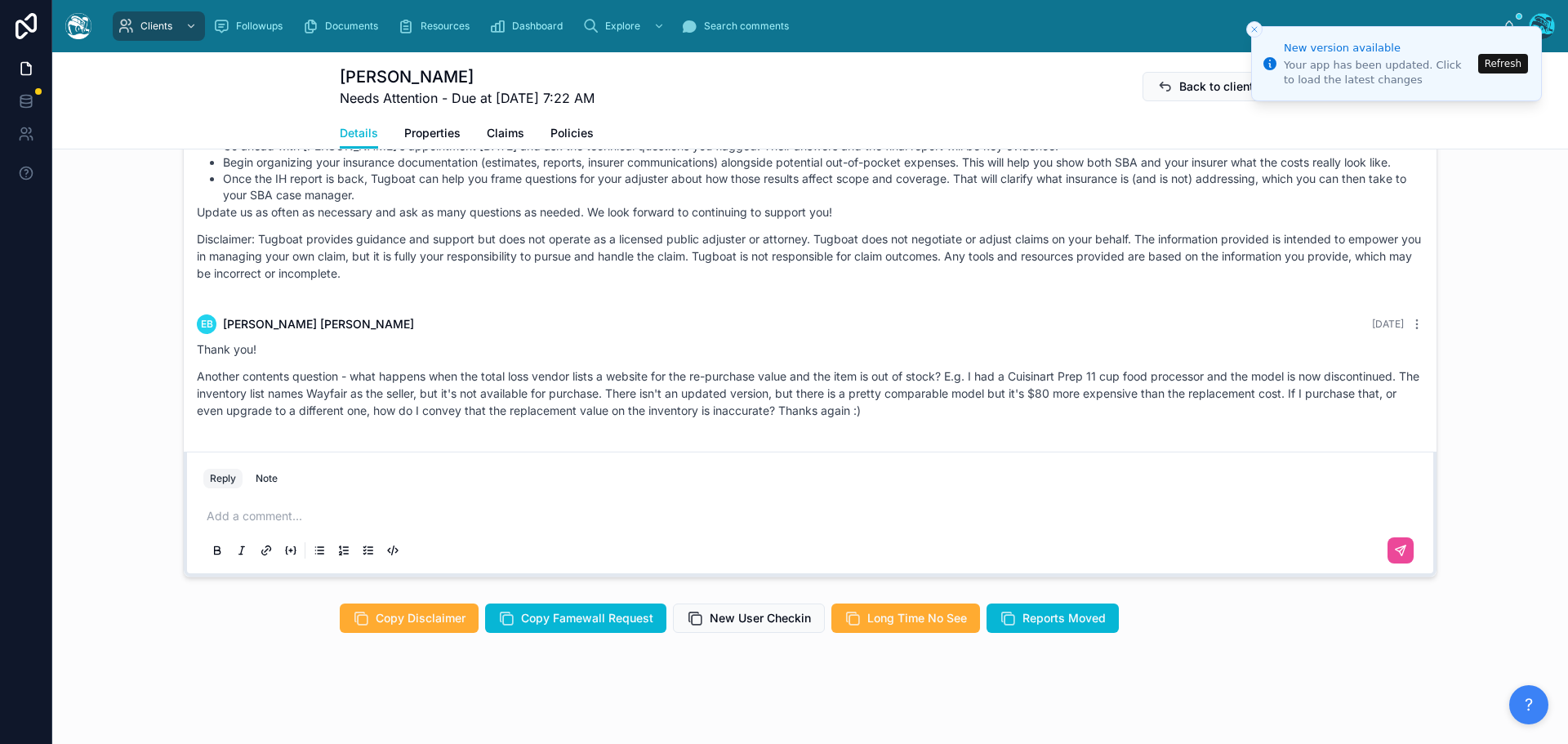
click at [1502, 67] on button "Refresh" at bounding box center [1502, 64] width 49 height 20
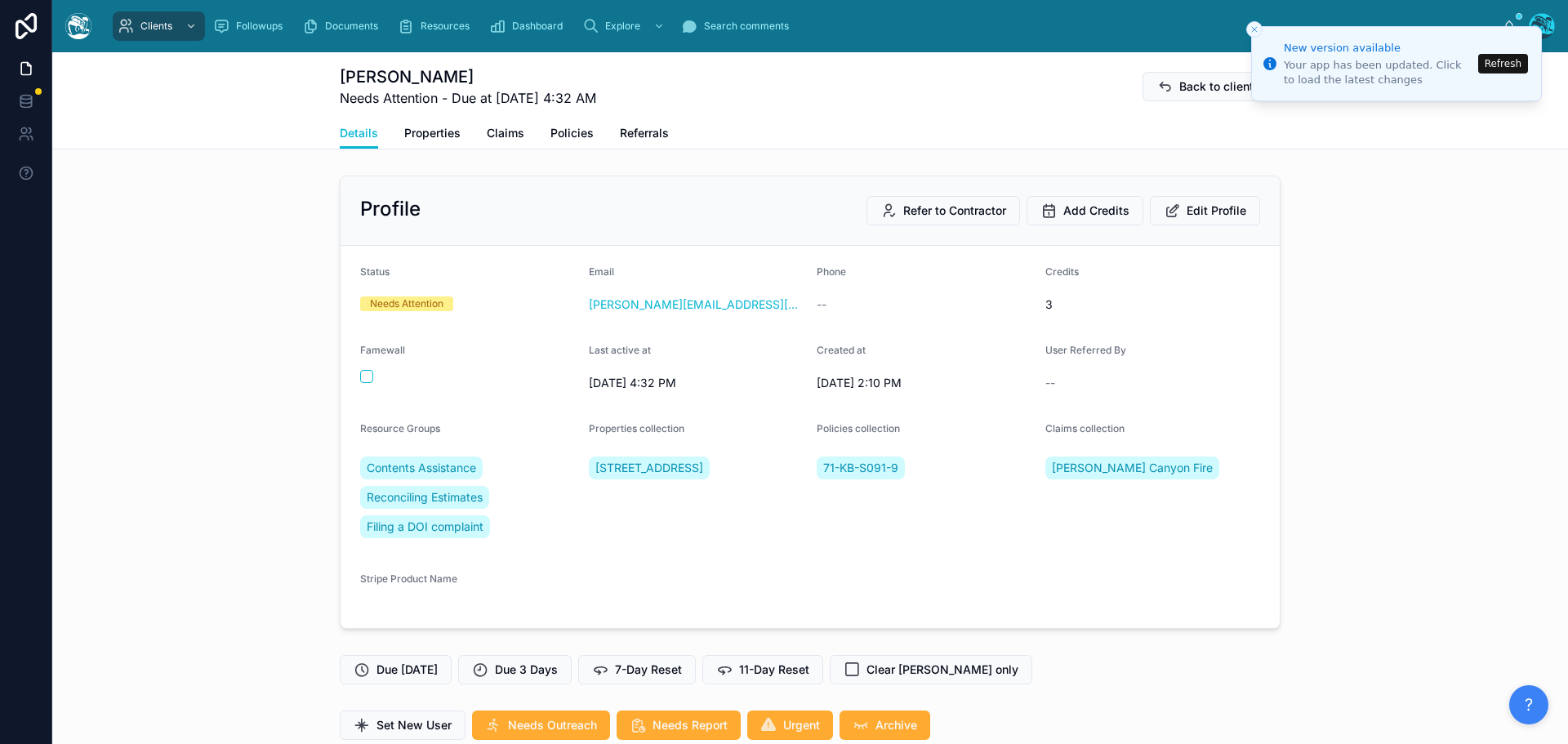
scroll to position [5064, 0]
click at [1499, 60] on button "Refresh" at bounding box center [1502, 64] width 49 height 20
click at [1511, 61] on button "Refresh" at bounding box center [1502, 64] width 49 height 20
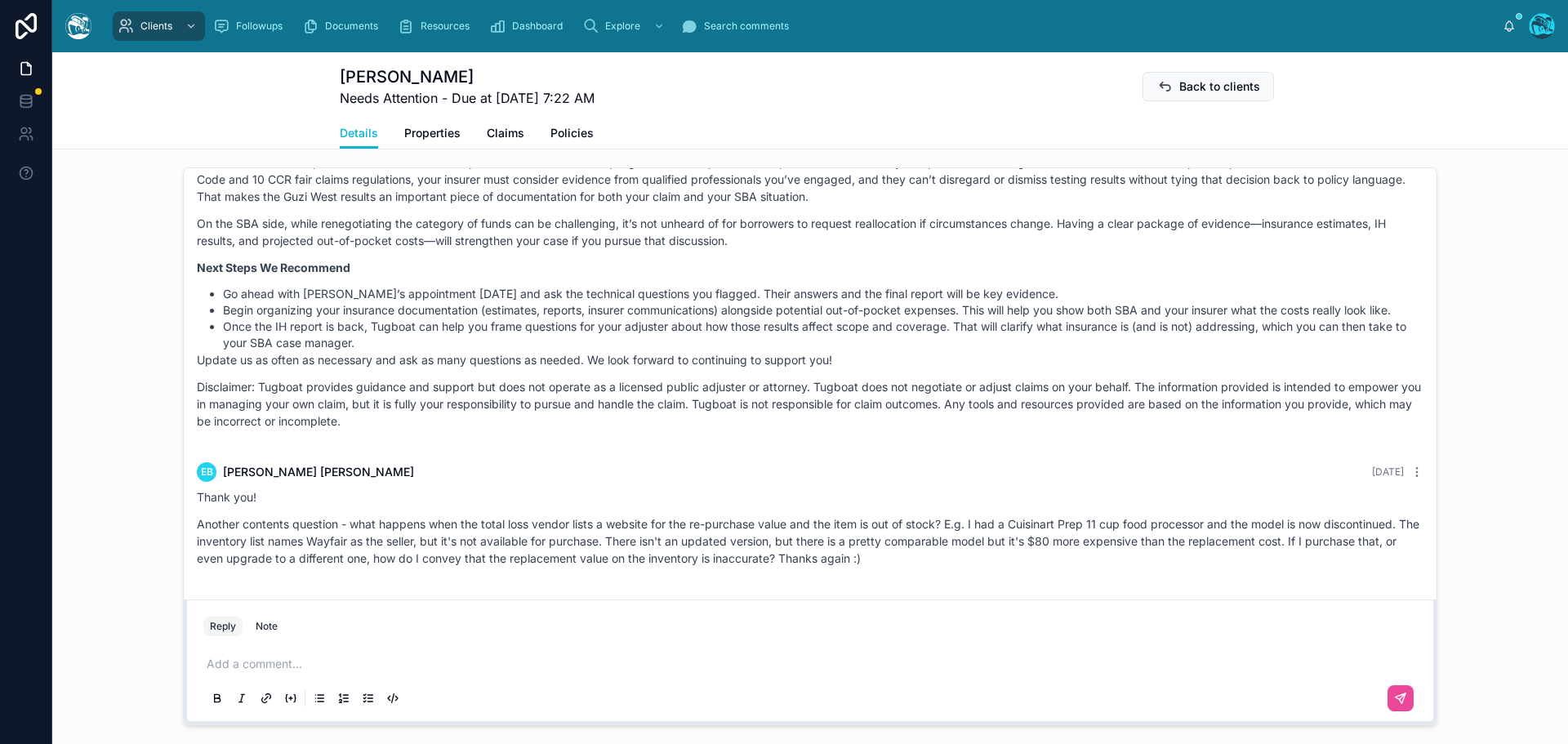
scroll to position [1225, 0]
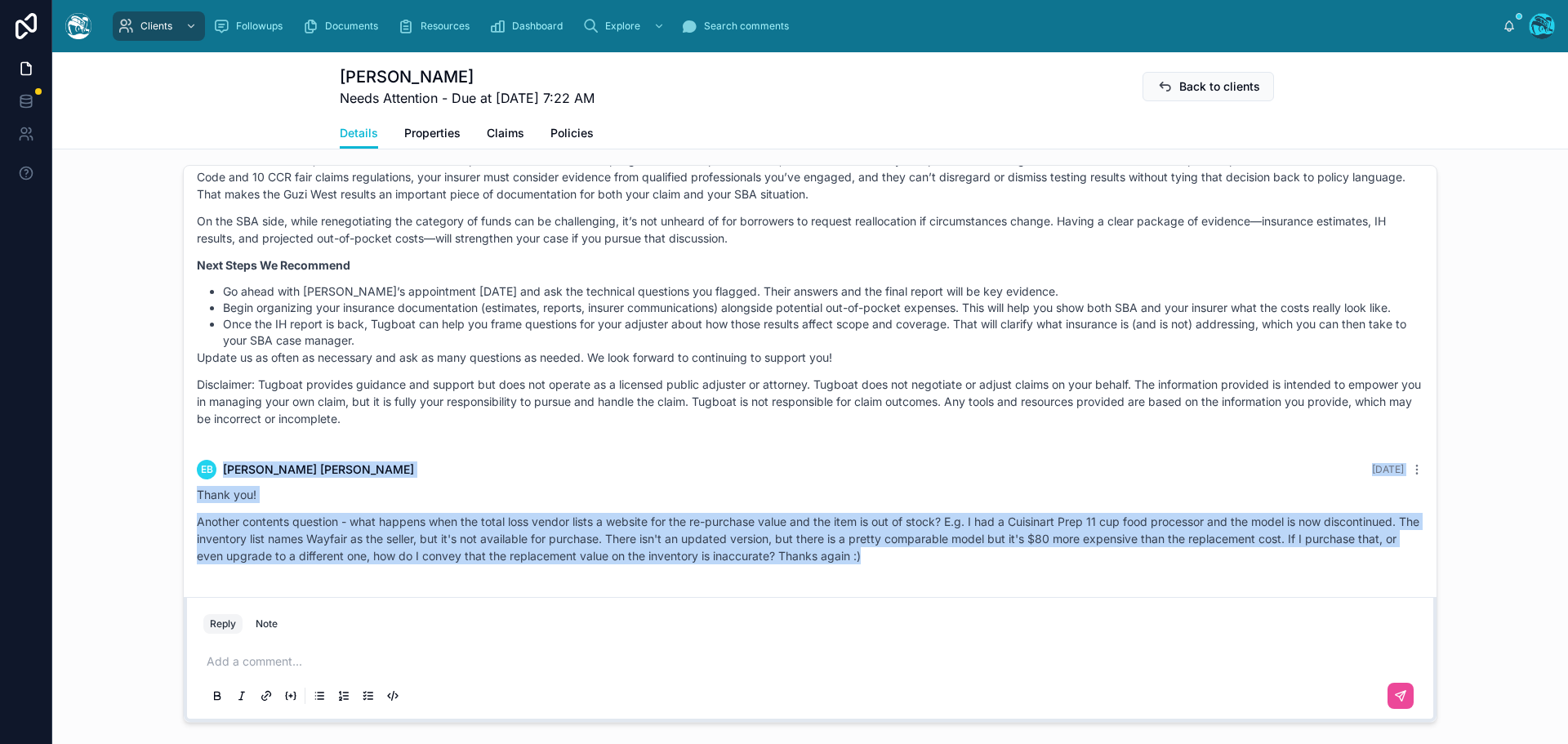
drag, startPoint x: 447, startPoint y: 424, endPoint x: 942, endPoint y: 569, distance: 515.8
copy div "EB [PERSON_NAME] [DATE] Thank you! Another contents question - what happens whe…"
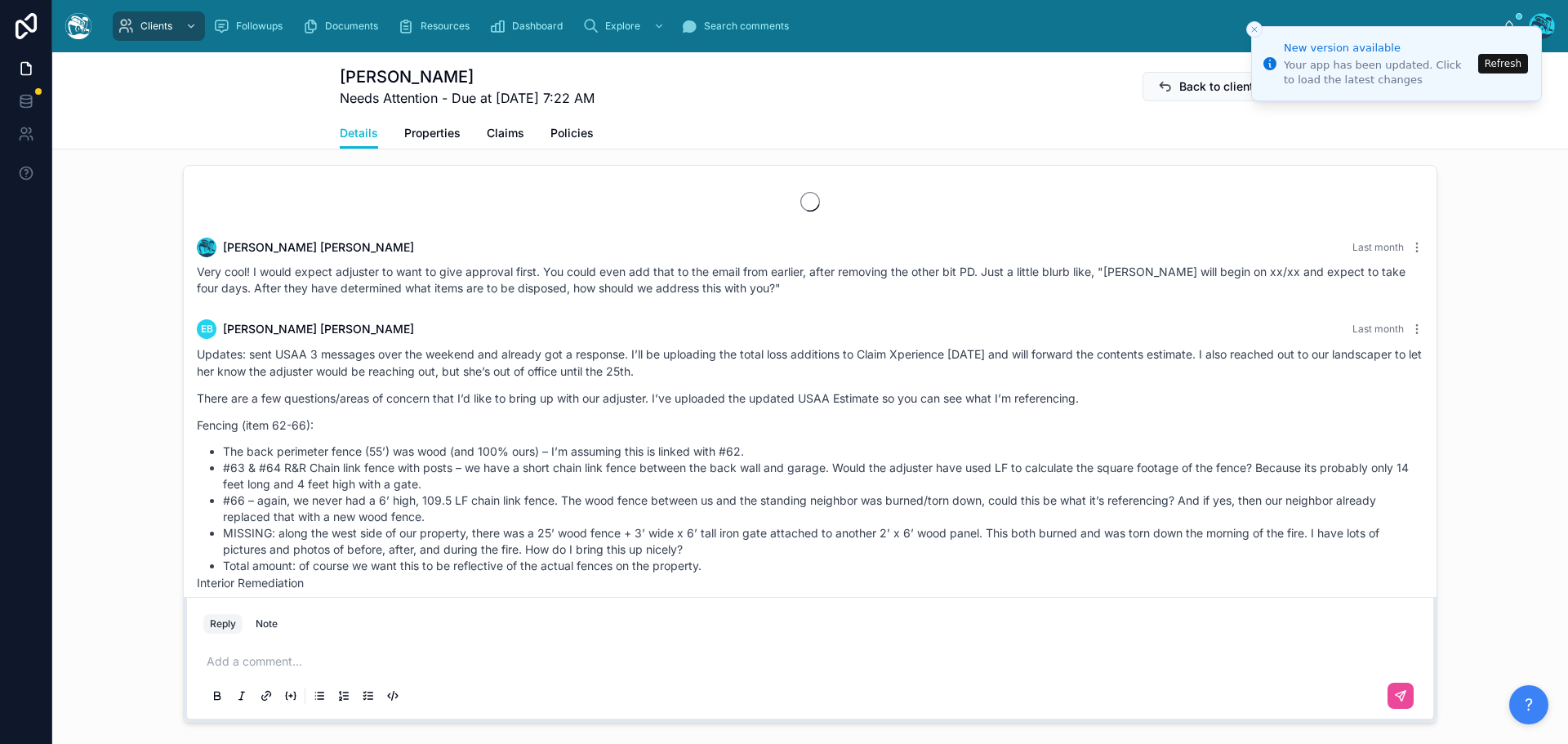
scroll to position [4371, 0]
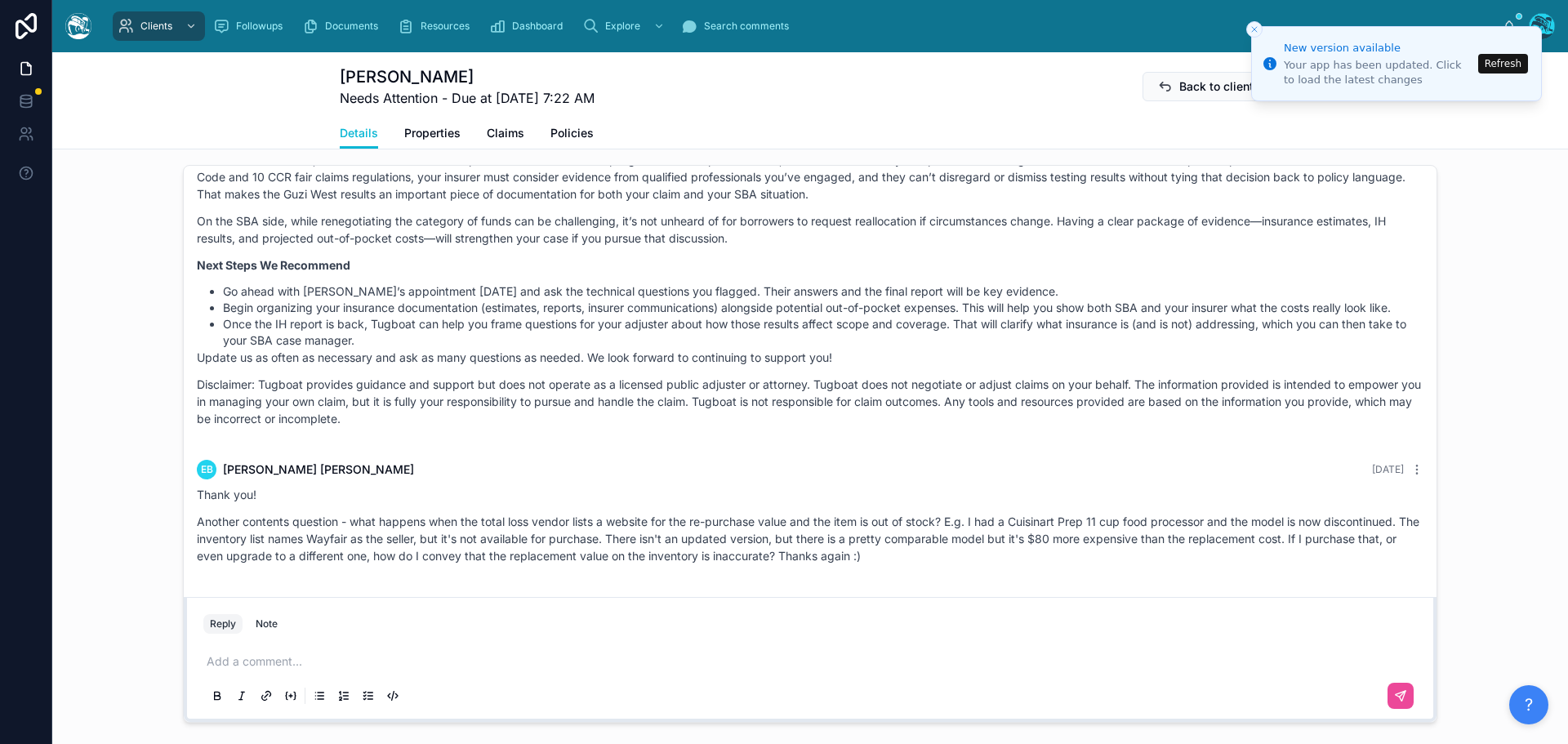
click at [1506, 65] on button "Refresh" at bounding box center [1502, 64] width 49 height 20
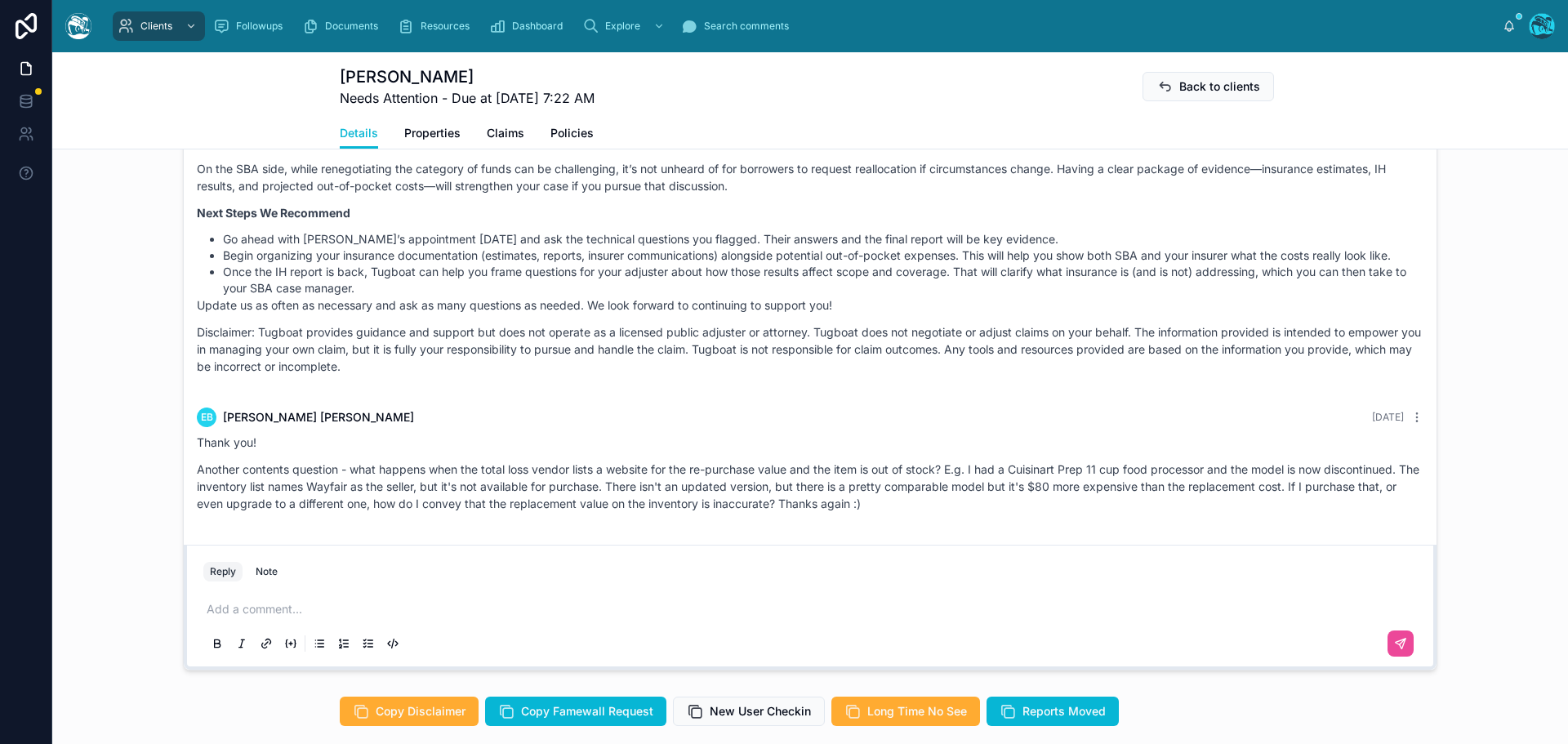
scroll to position [1307, 0]
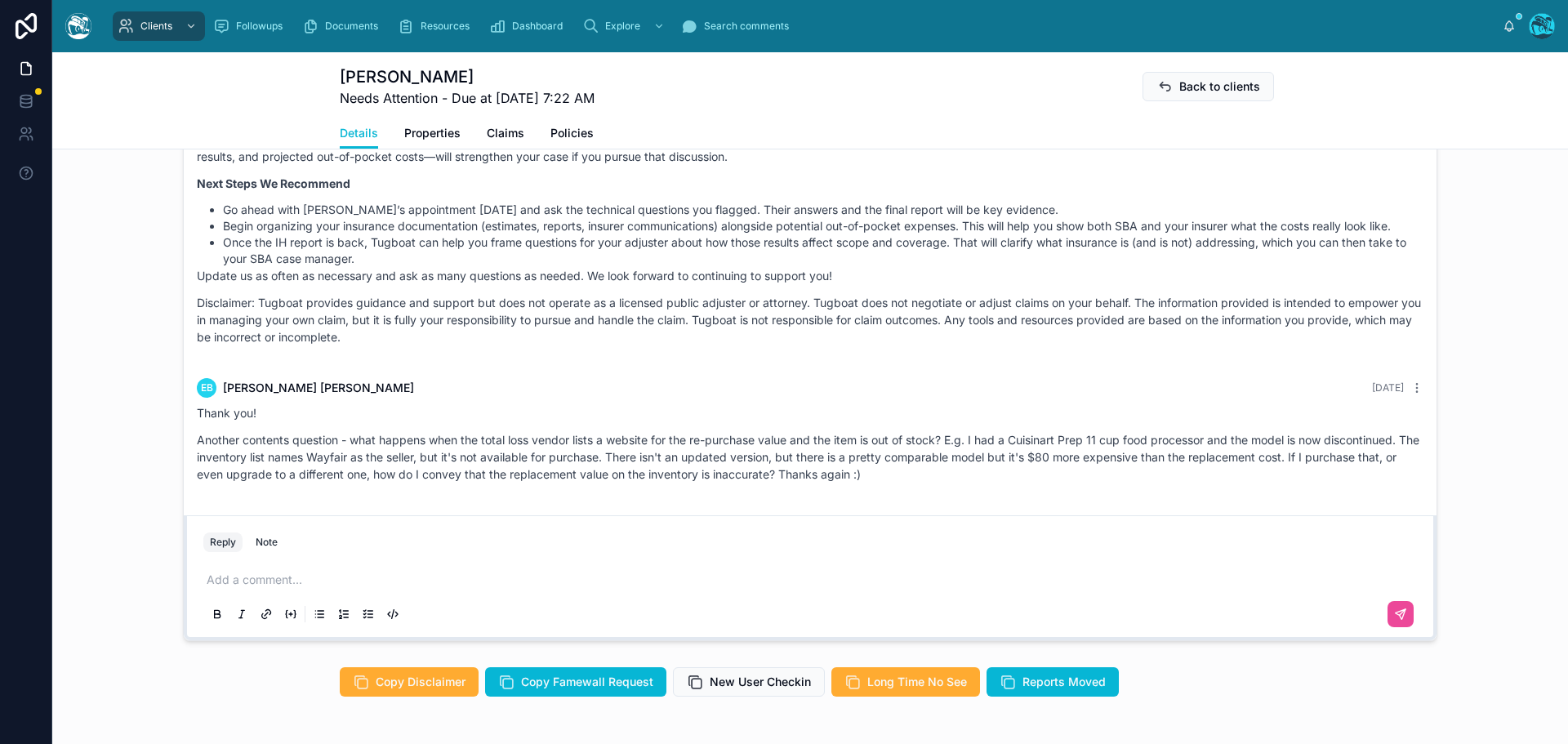
click at [259, 578] on p at bounding box center [813, 579] width 1213 height 16
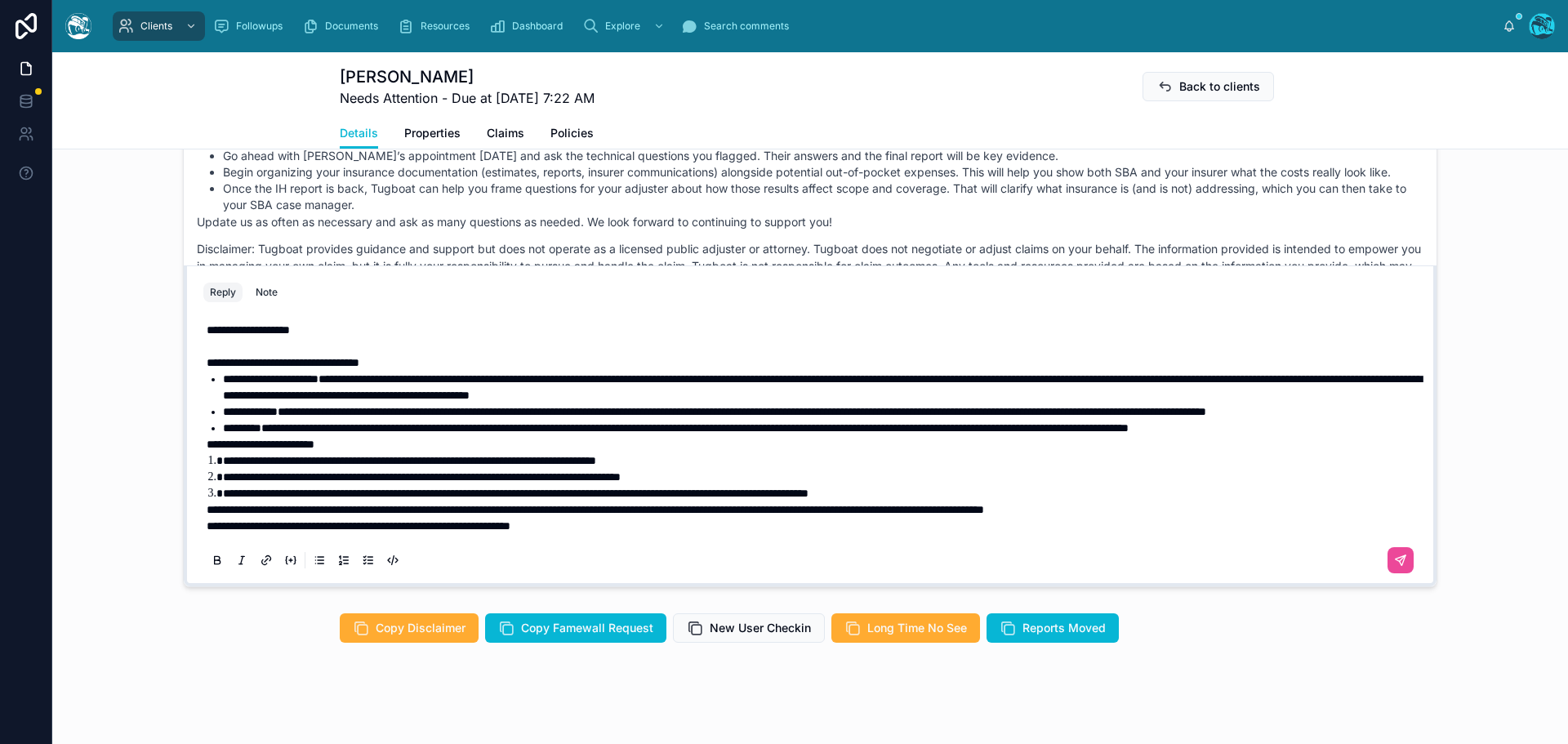
scroll to position [1374, 0]
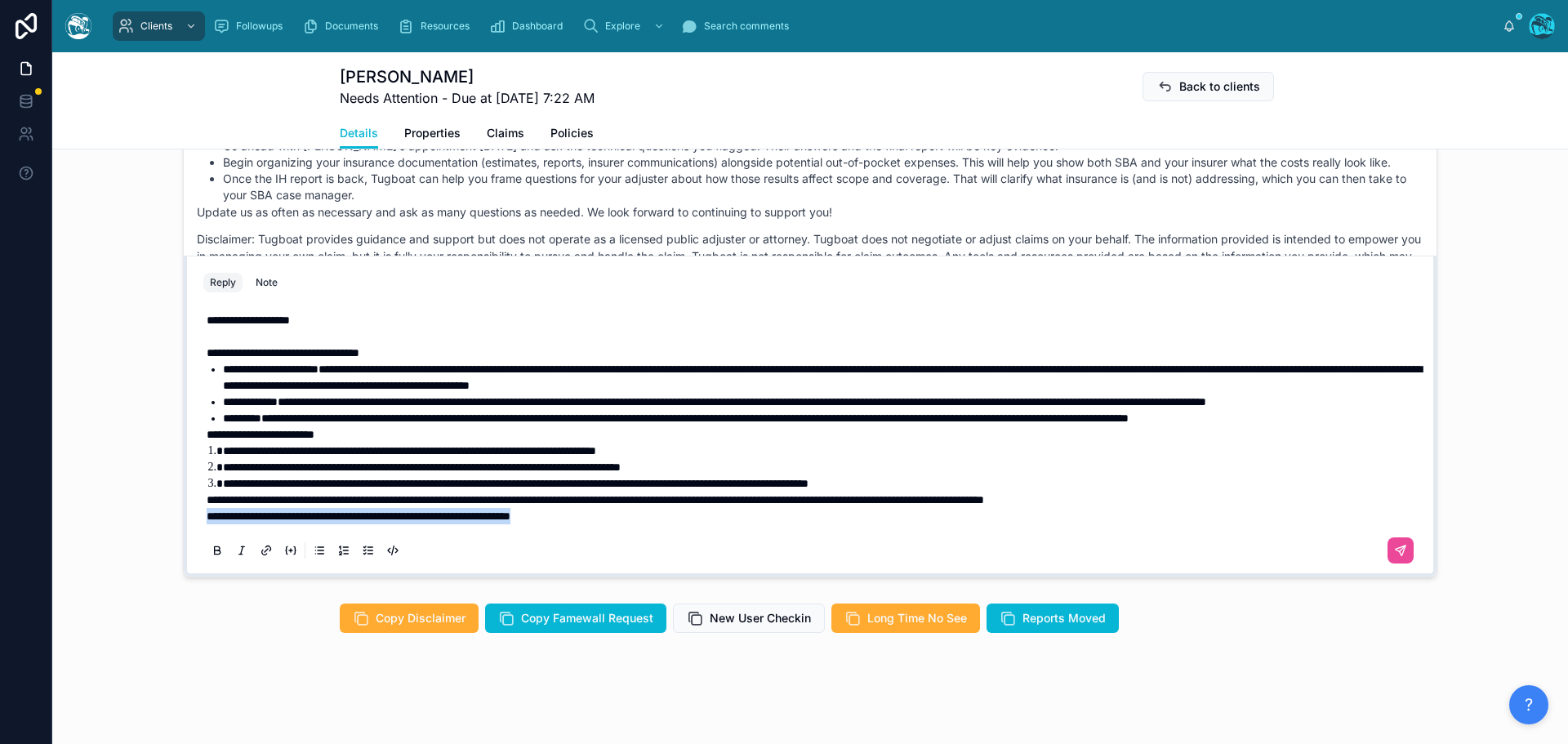
drag, startPoint x: 636, startPoint y: 516, endPoint x: 153, endPoint y: 537, distance: 483.5
click at [153, 537] on div "Rachel Baker Last month Very cool! I would expect adjuster to want to give appr…" at bounding box center [810, 299] width 1516 height 571
click at [286, 522] on p at bounding box center [813, 516] width 1213 height 16
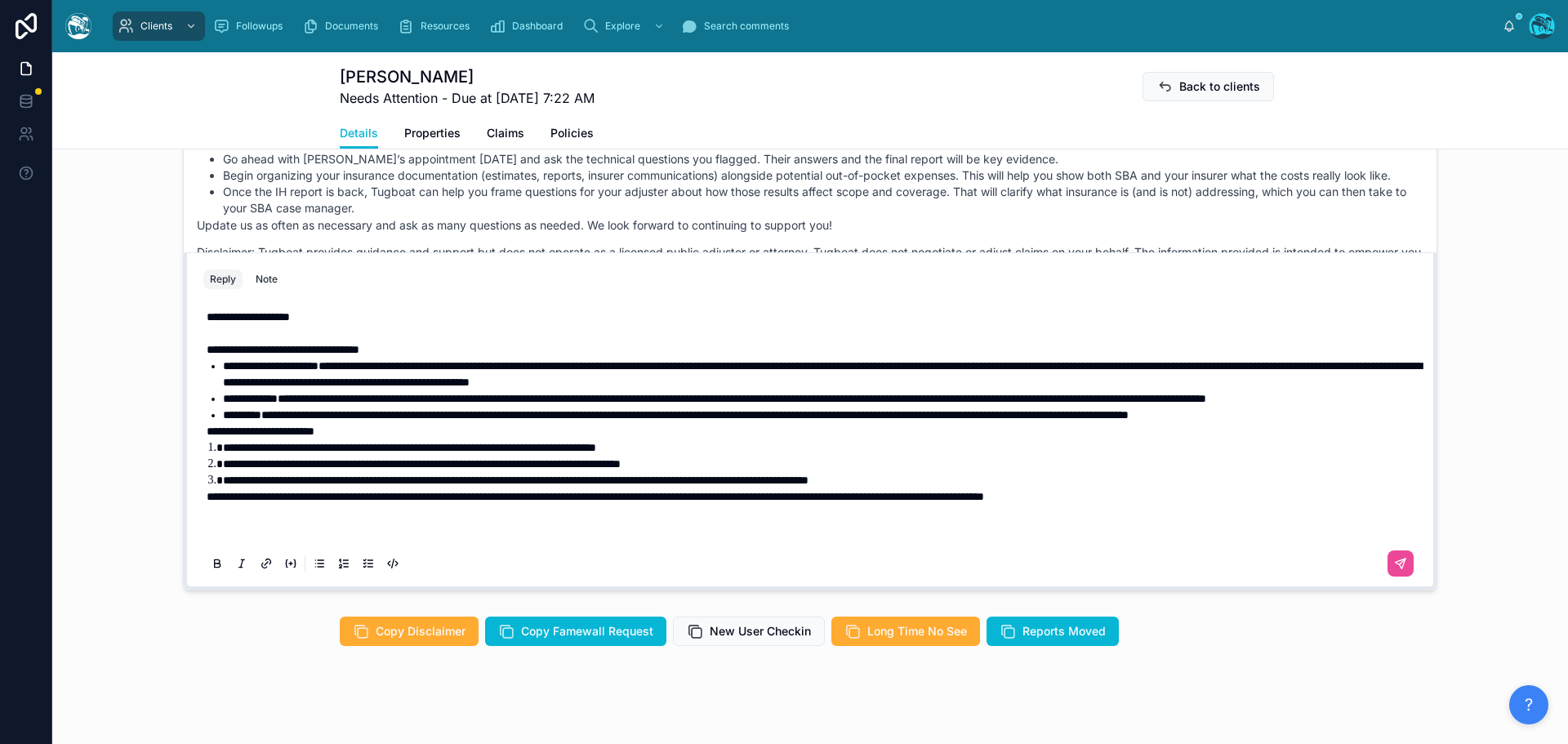
scroll to position [1297, 0]
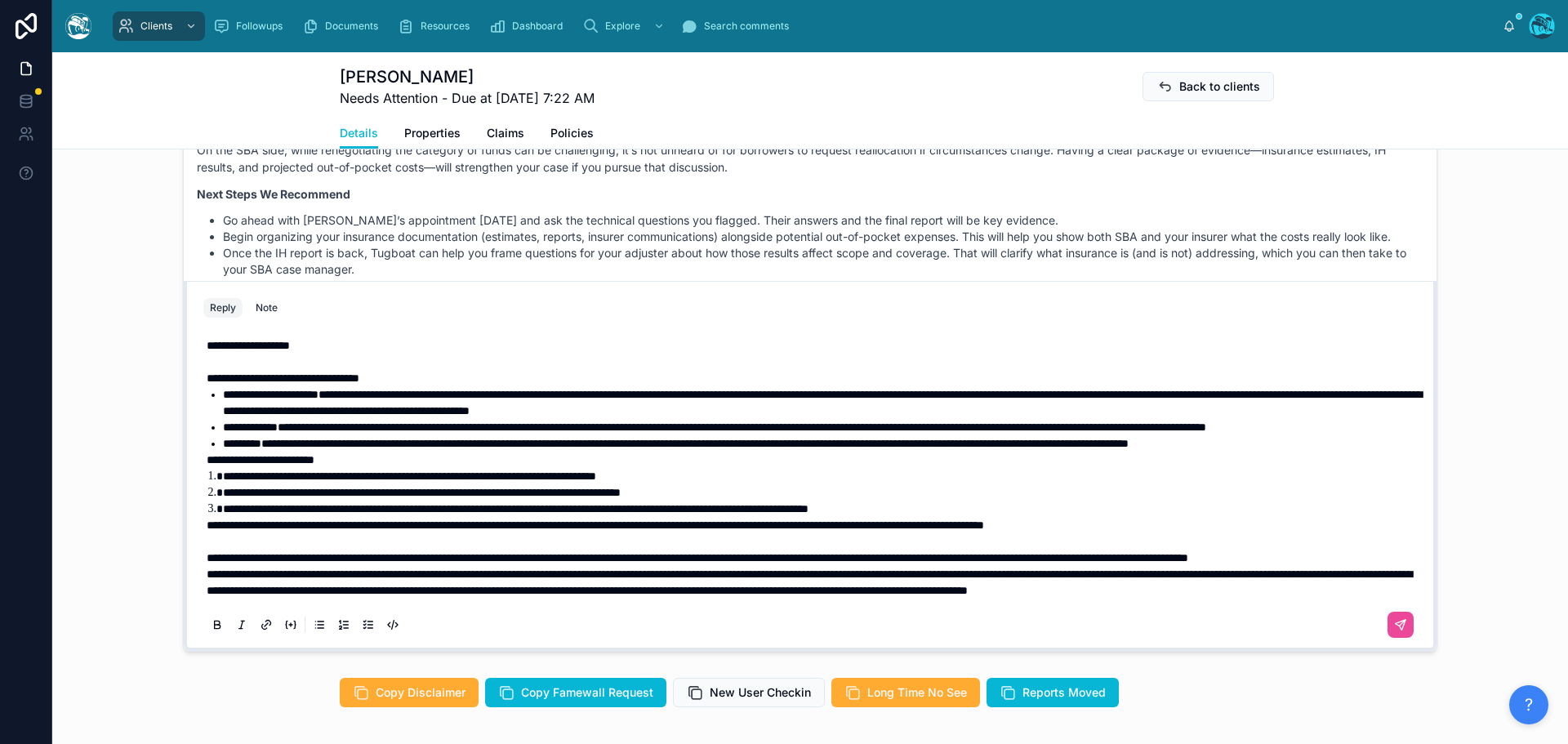
click at [378, 563] on p "**********" at bounding box center [813, 558] width 1213 height 16
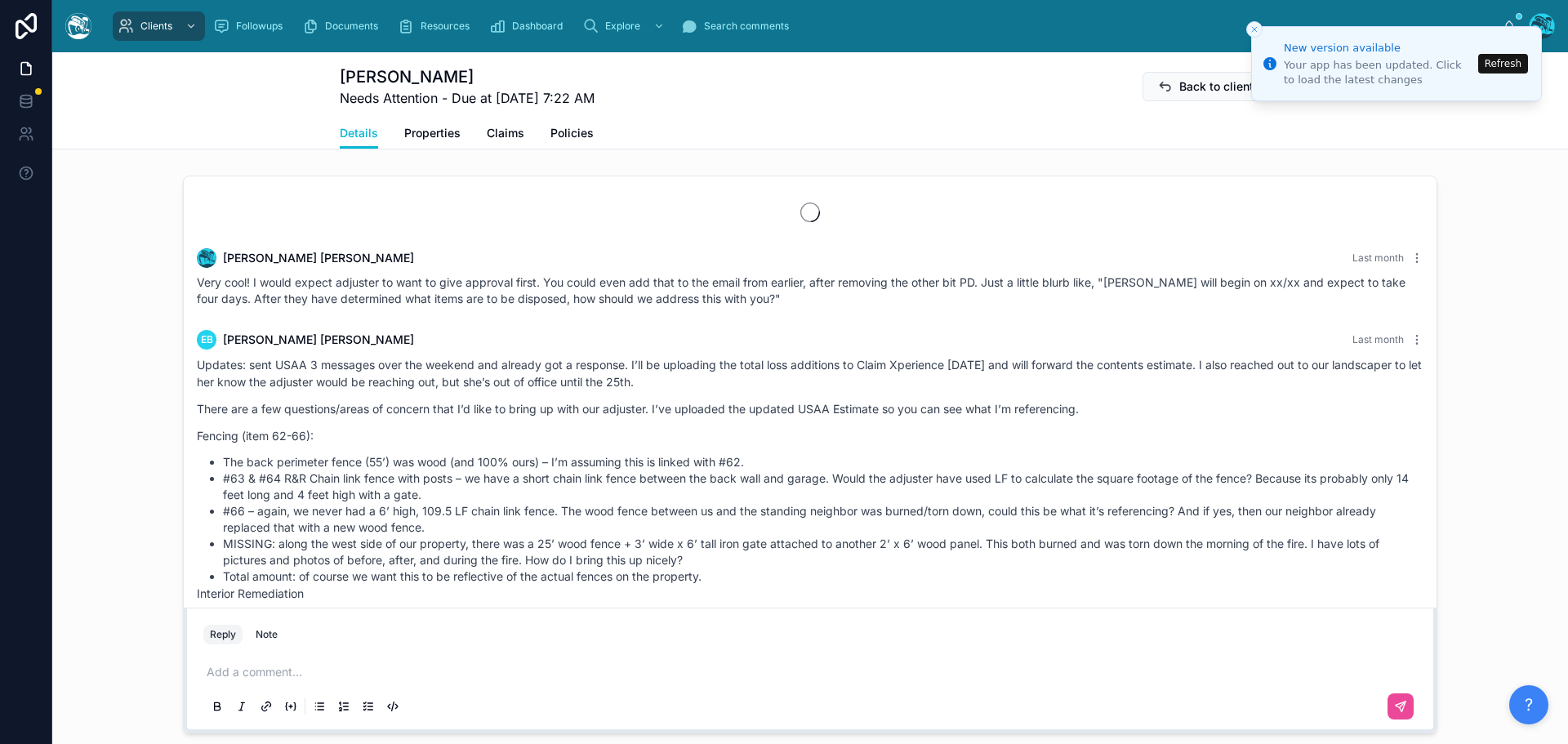
scroll to position [4371, 0]
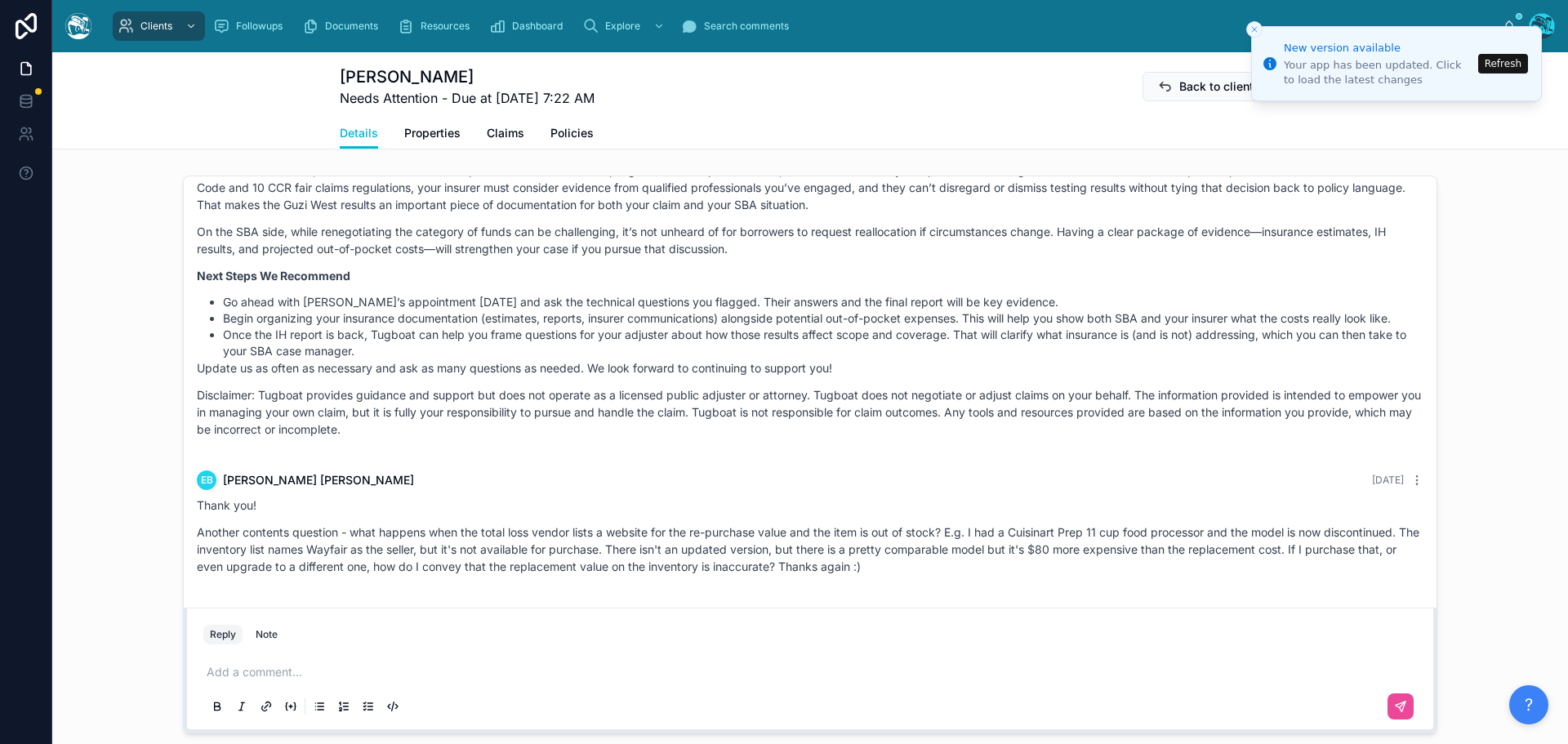
click at [1507, 65] on button "Refresh" at bounding box center [1502, 64] width 49 height 20
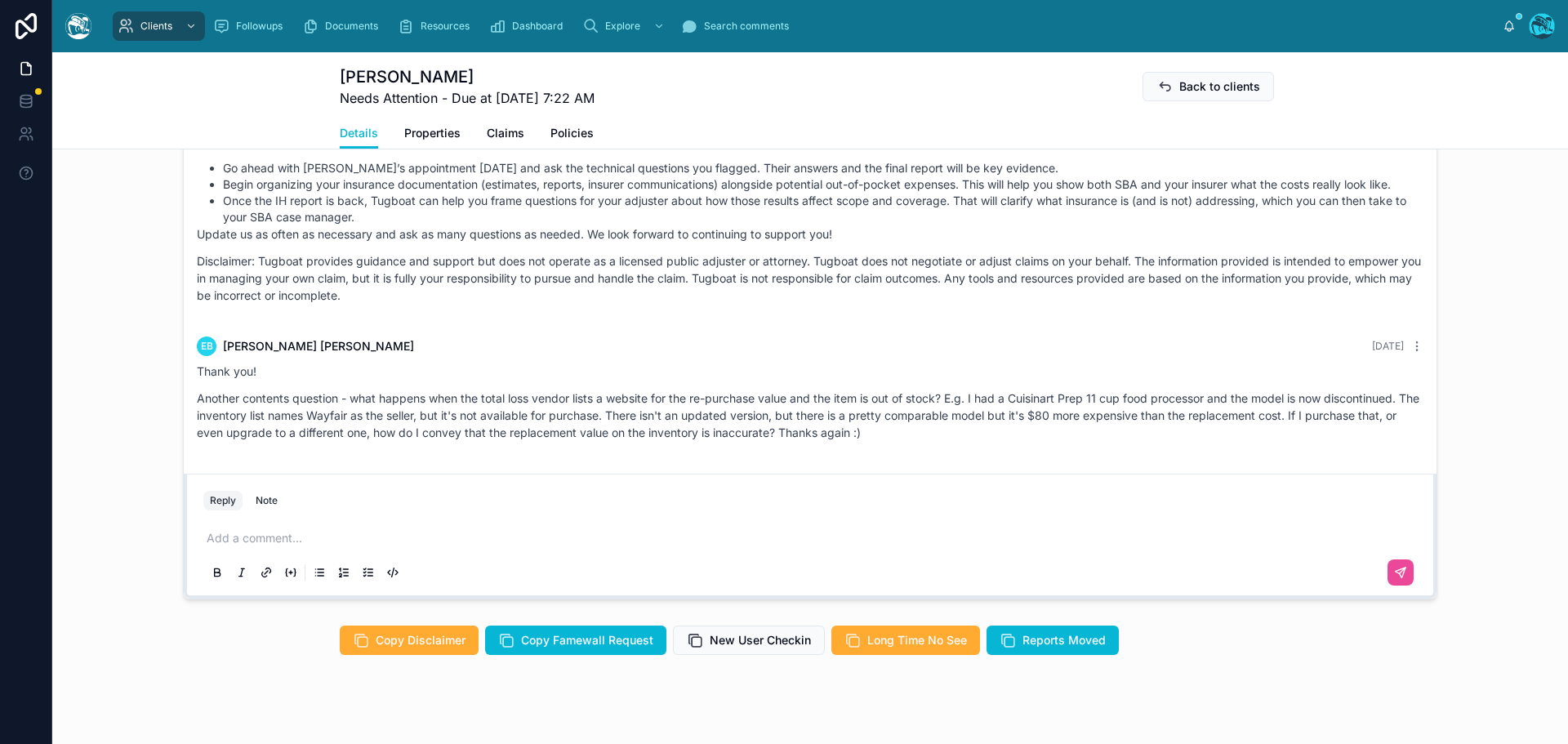
scroll to position [1374, 0]
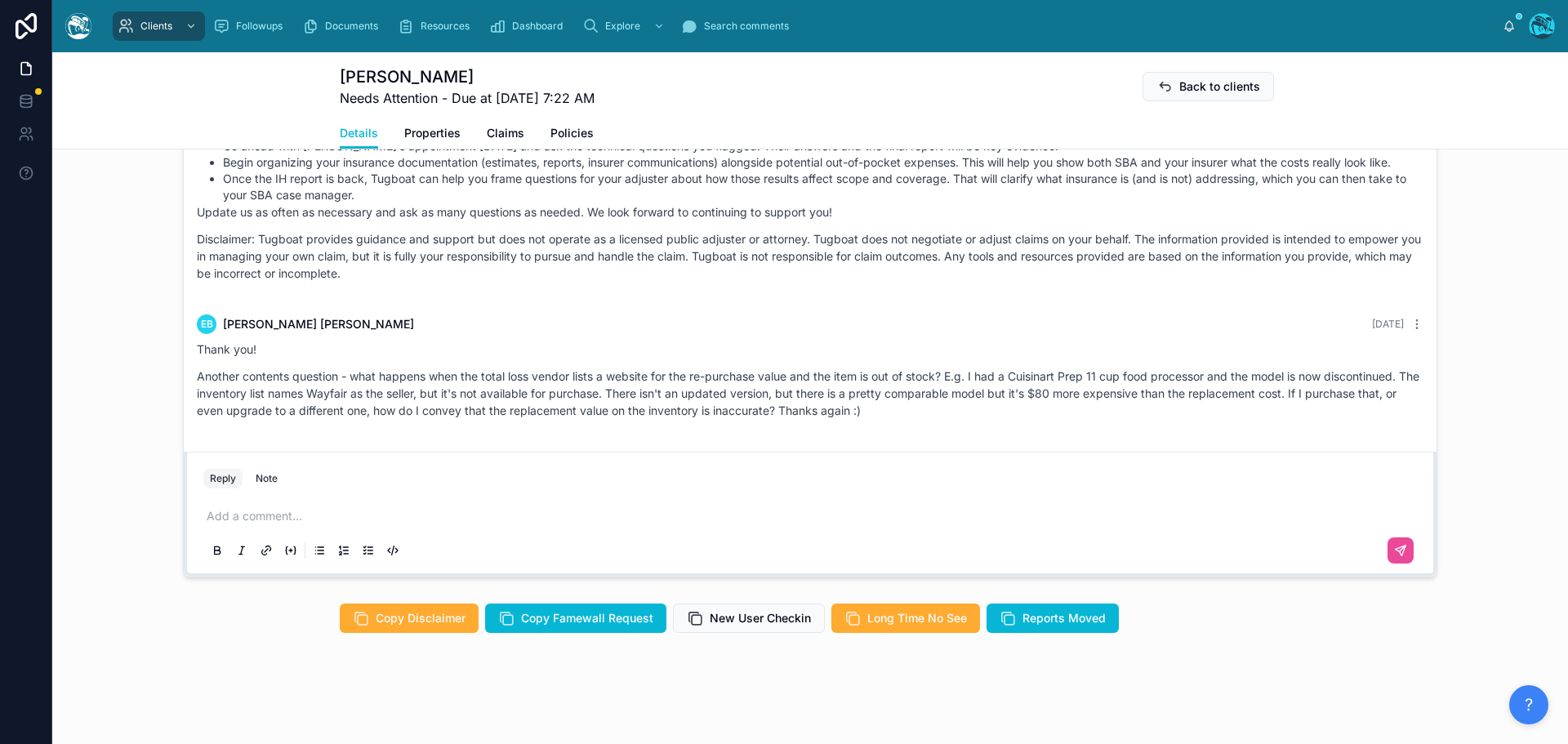
click at [301, 519] on p at bounding box center [813, 516] width 1213 height 16
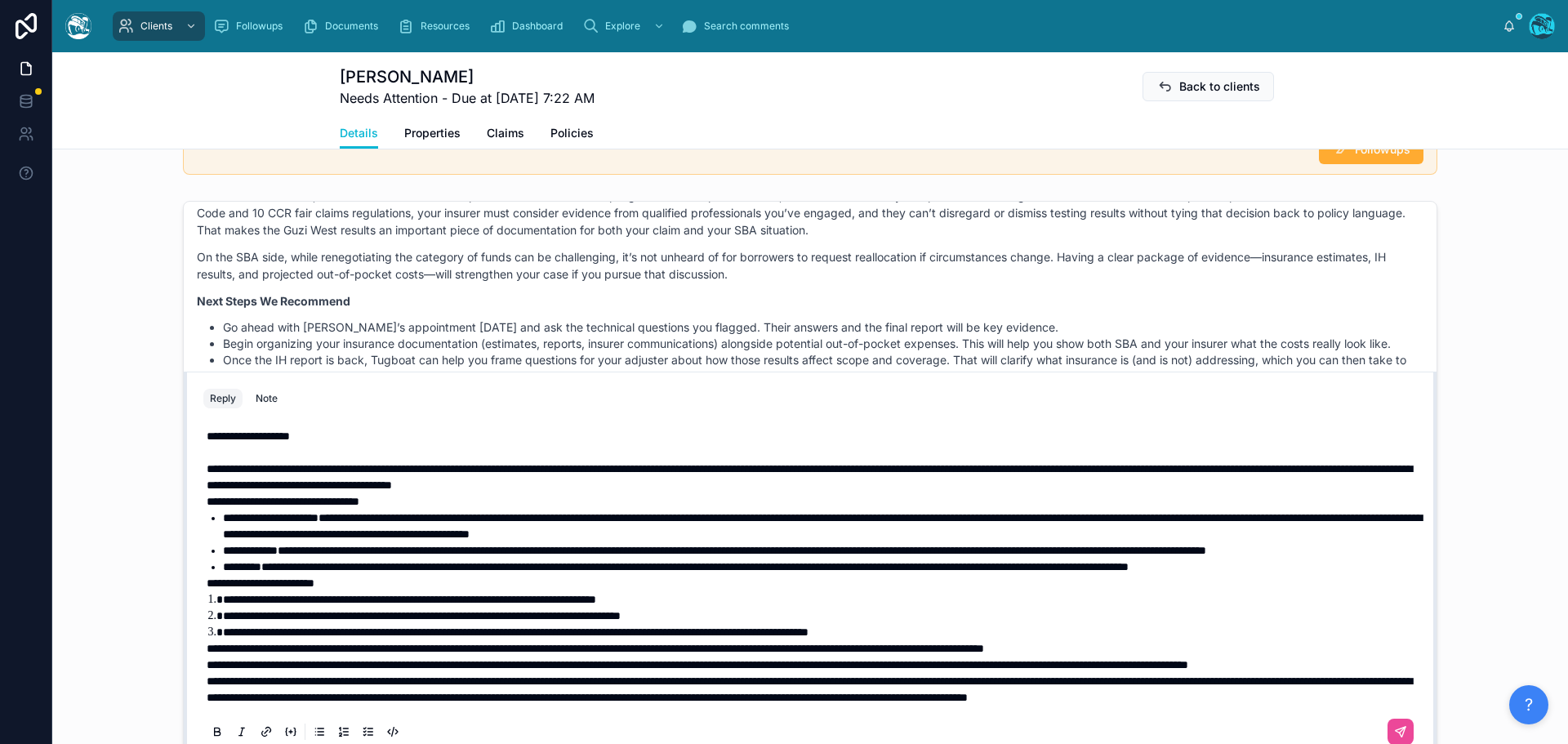
scroll to position [36, 0]
click at [368, 656] on p "**********" at bounding box center [813, 664] width 1213 height 16
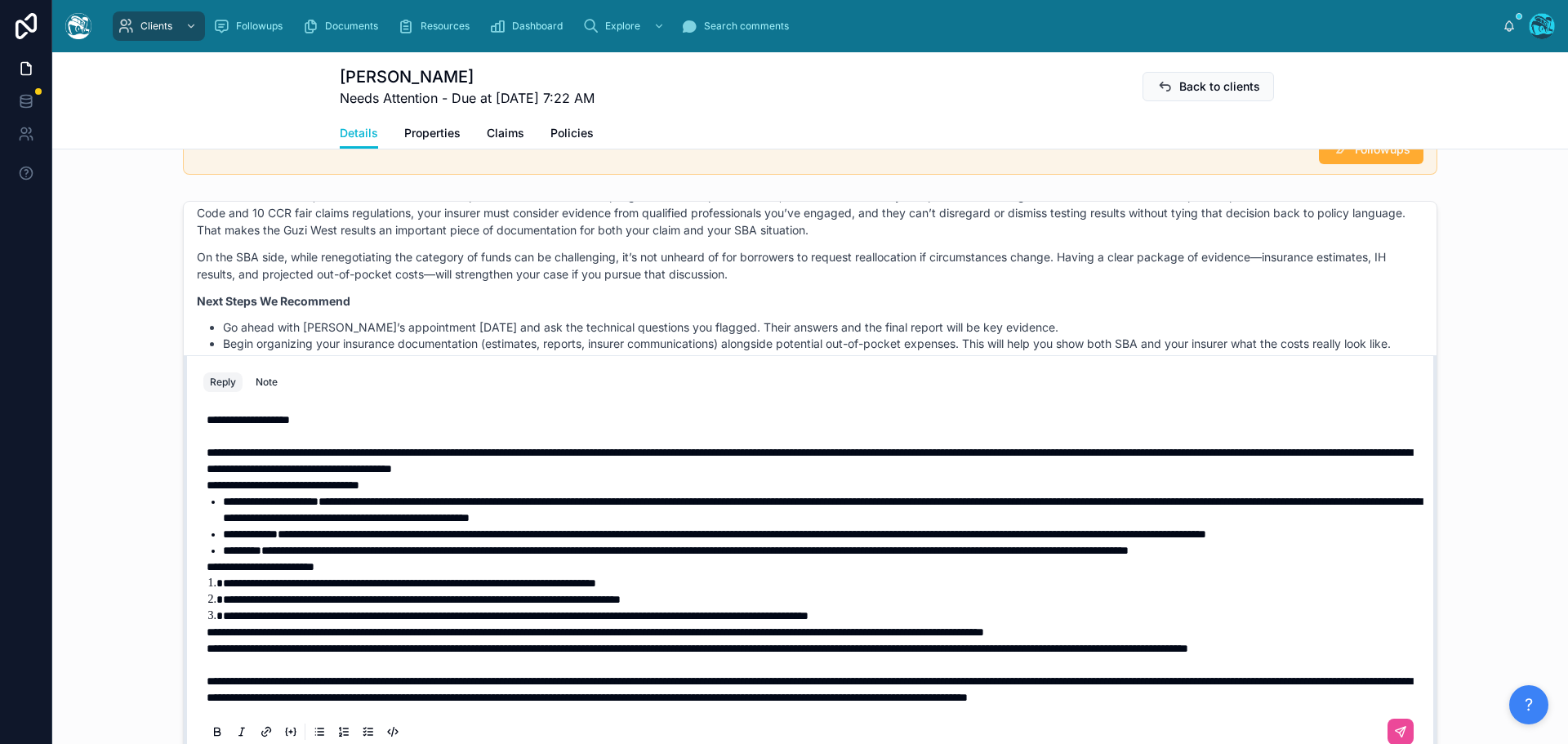
click at [206, 643] on span "**********" at bounding box center [697, 649] width 981 height 11
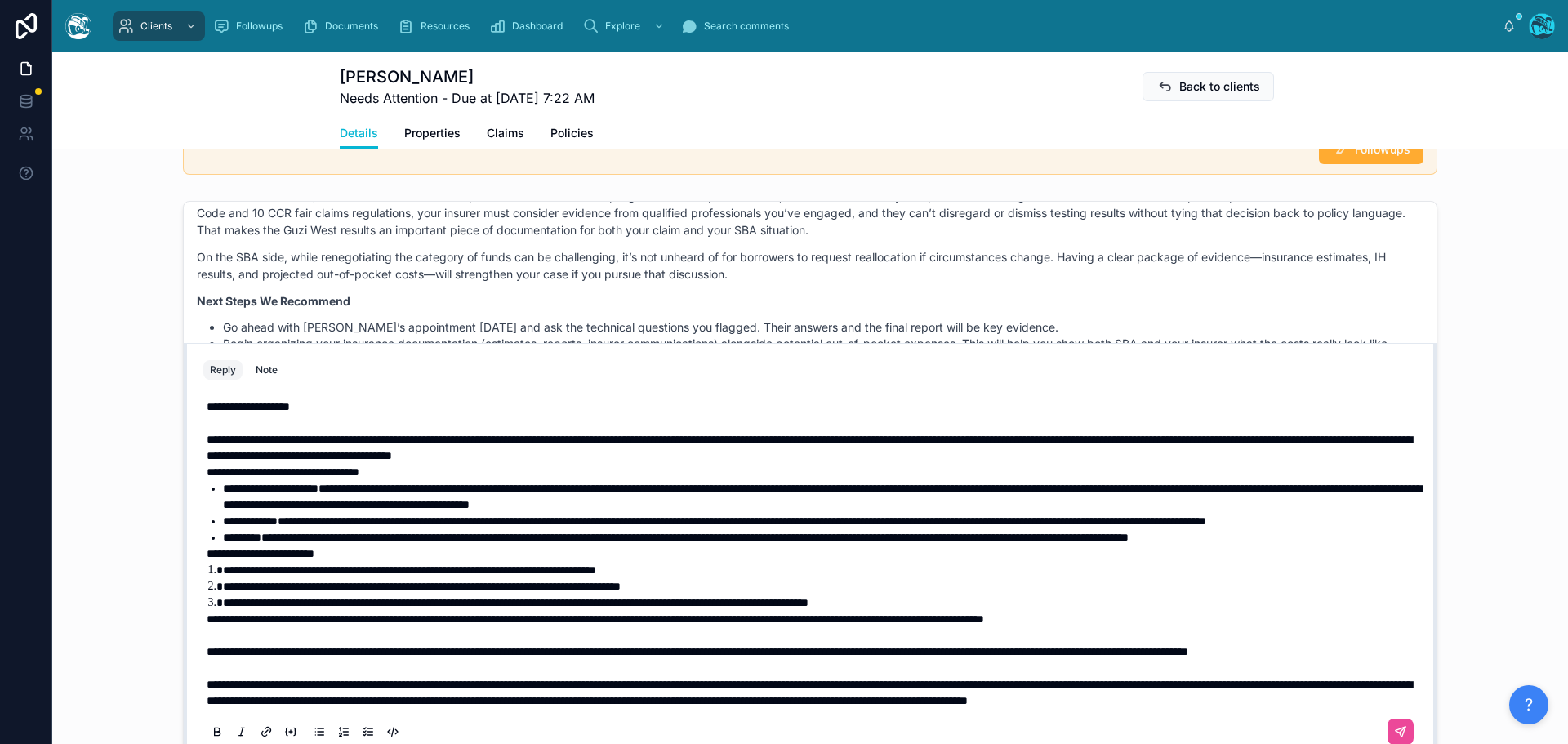
scroll to position [0, 0]
click at [902, 460] on p "**********" at bounding box center [813, 448] width 1213 height 32
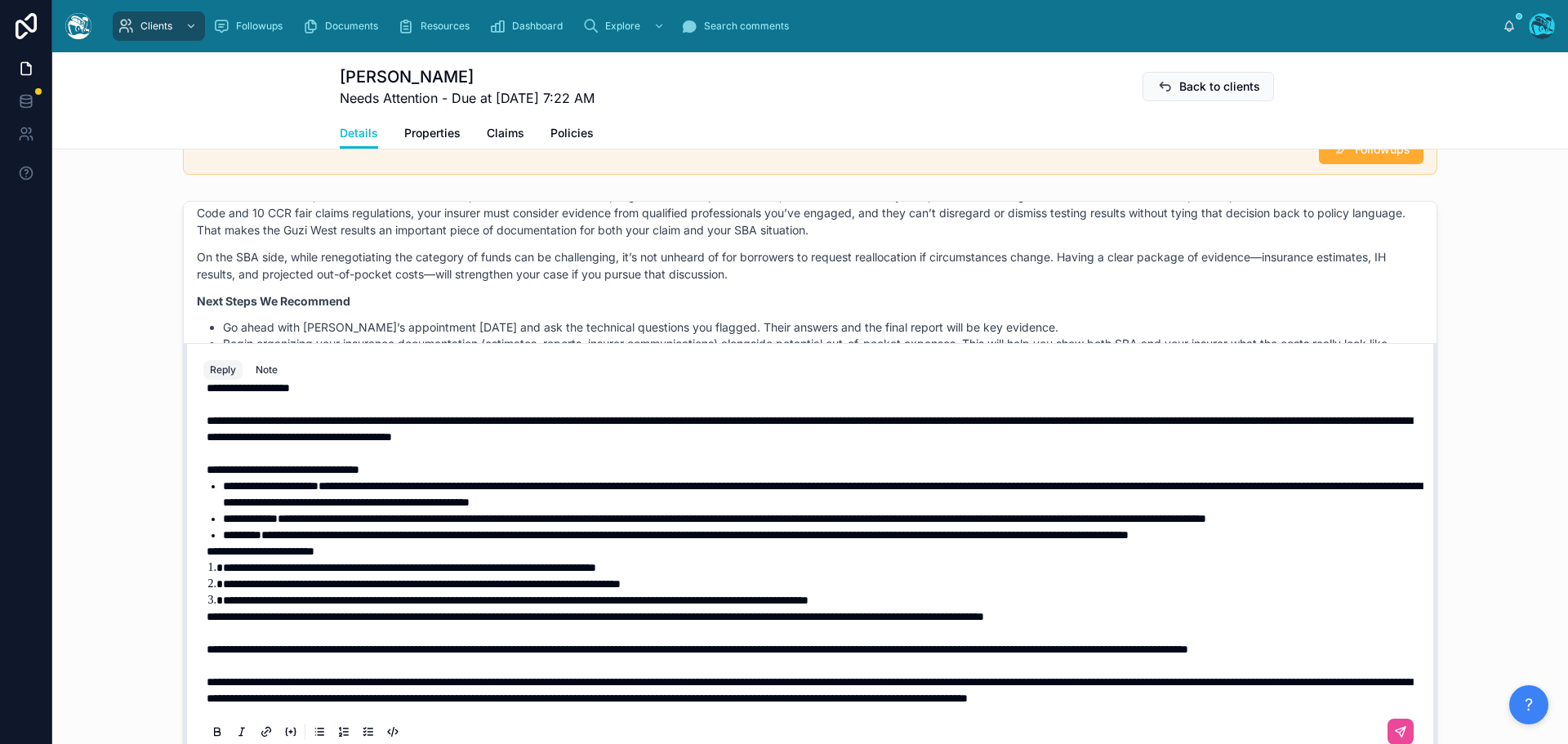
scroll to position [82, 0]
click at [206, 546] on span "**********" at bounding box center [260, 552] width 107 height 11
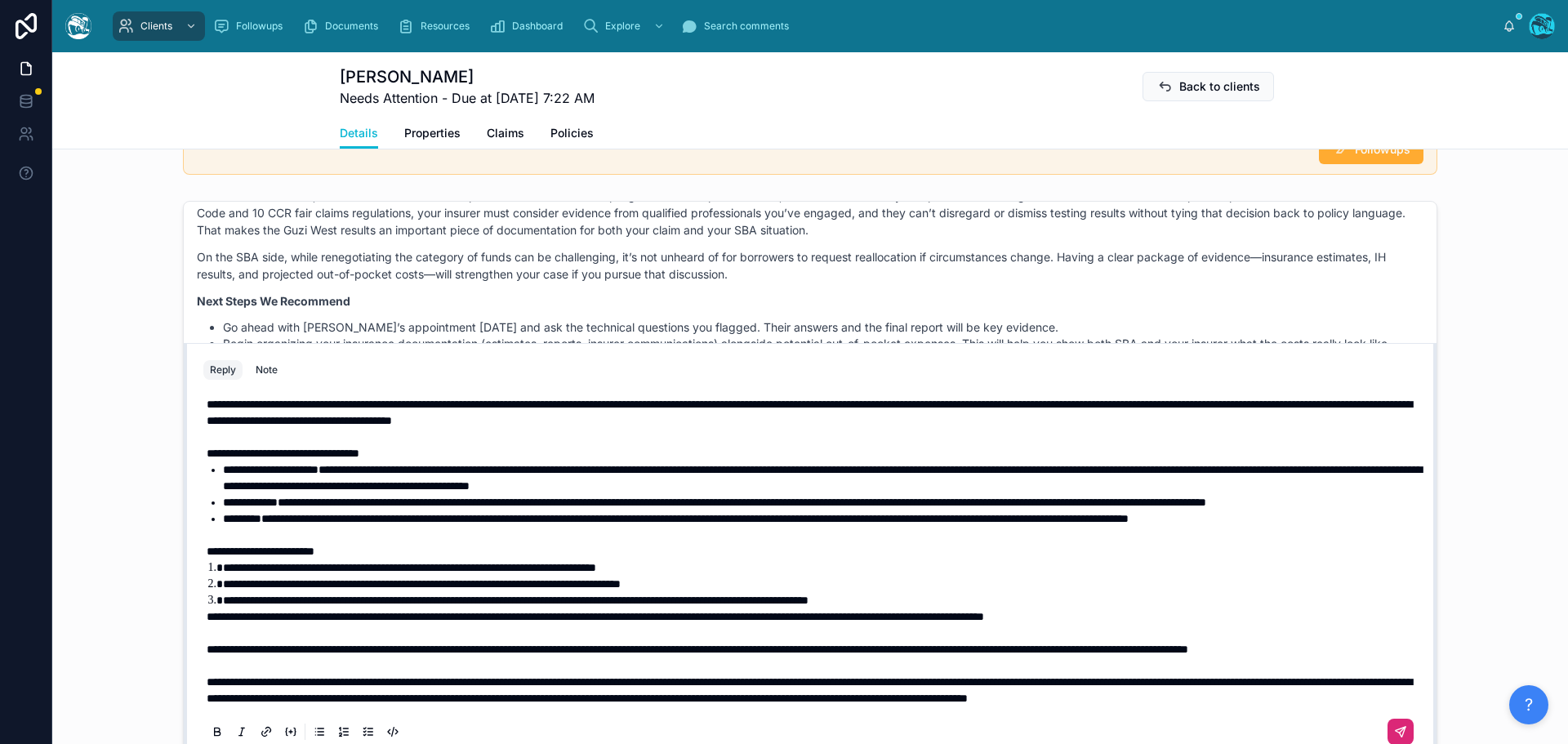
click at [1400, 733] on icon at bounding box center [1403, 730] width 6 height 6
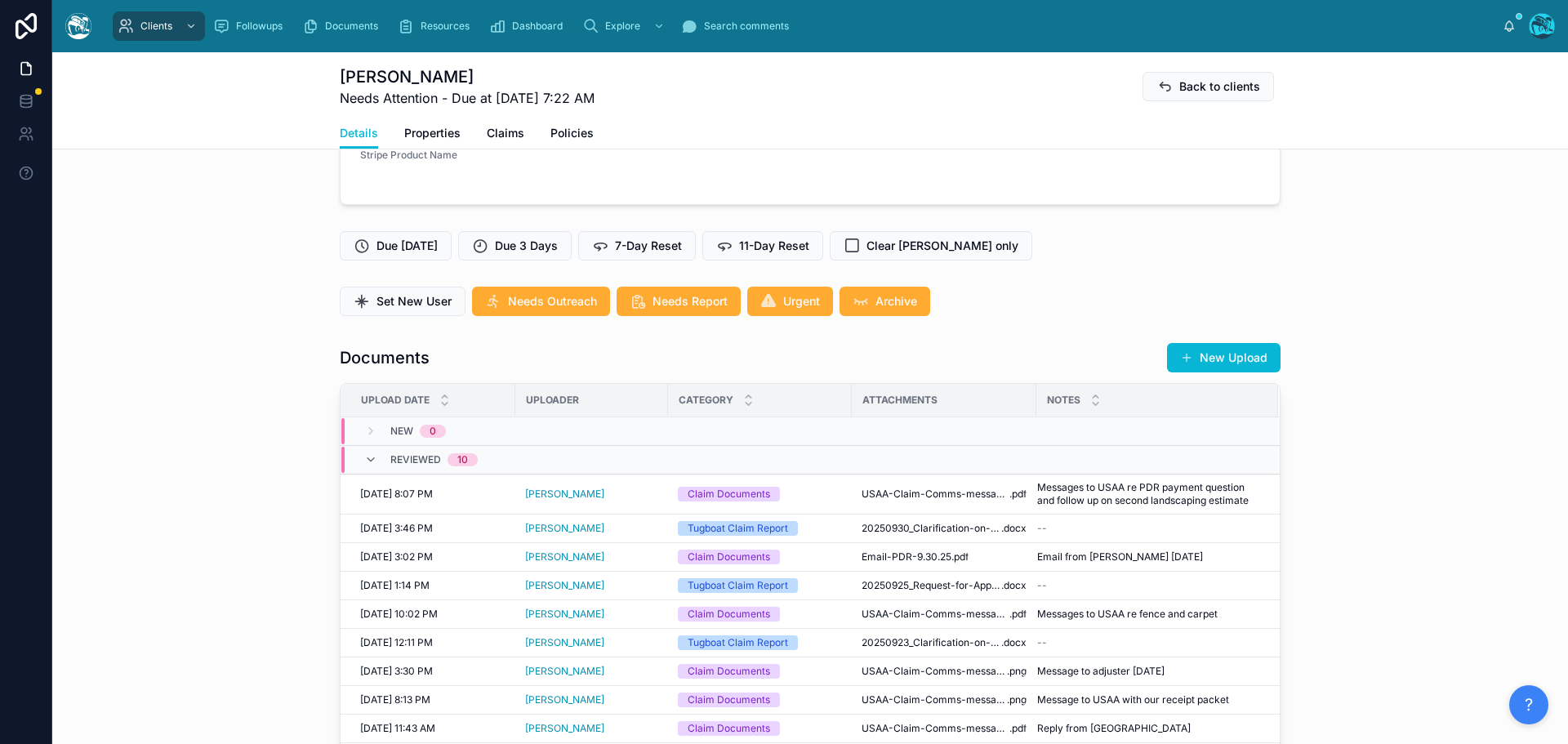
scroll to position [407, 0]
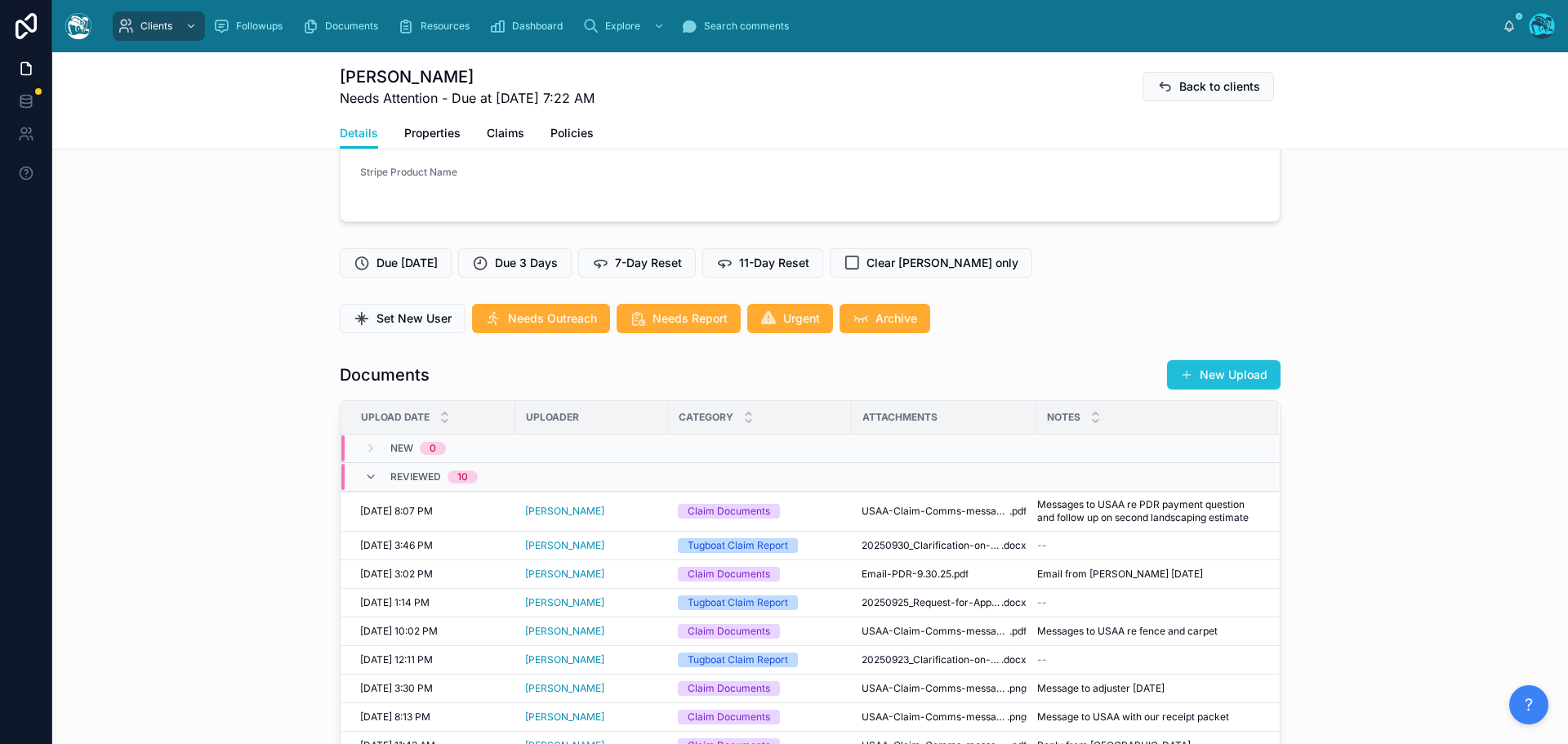
click at [1216, 382] on button "New Upload" at bounding box center [1223, 375] width 113 height 29
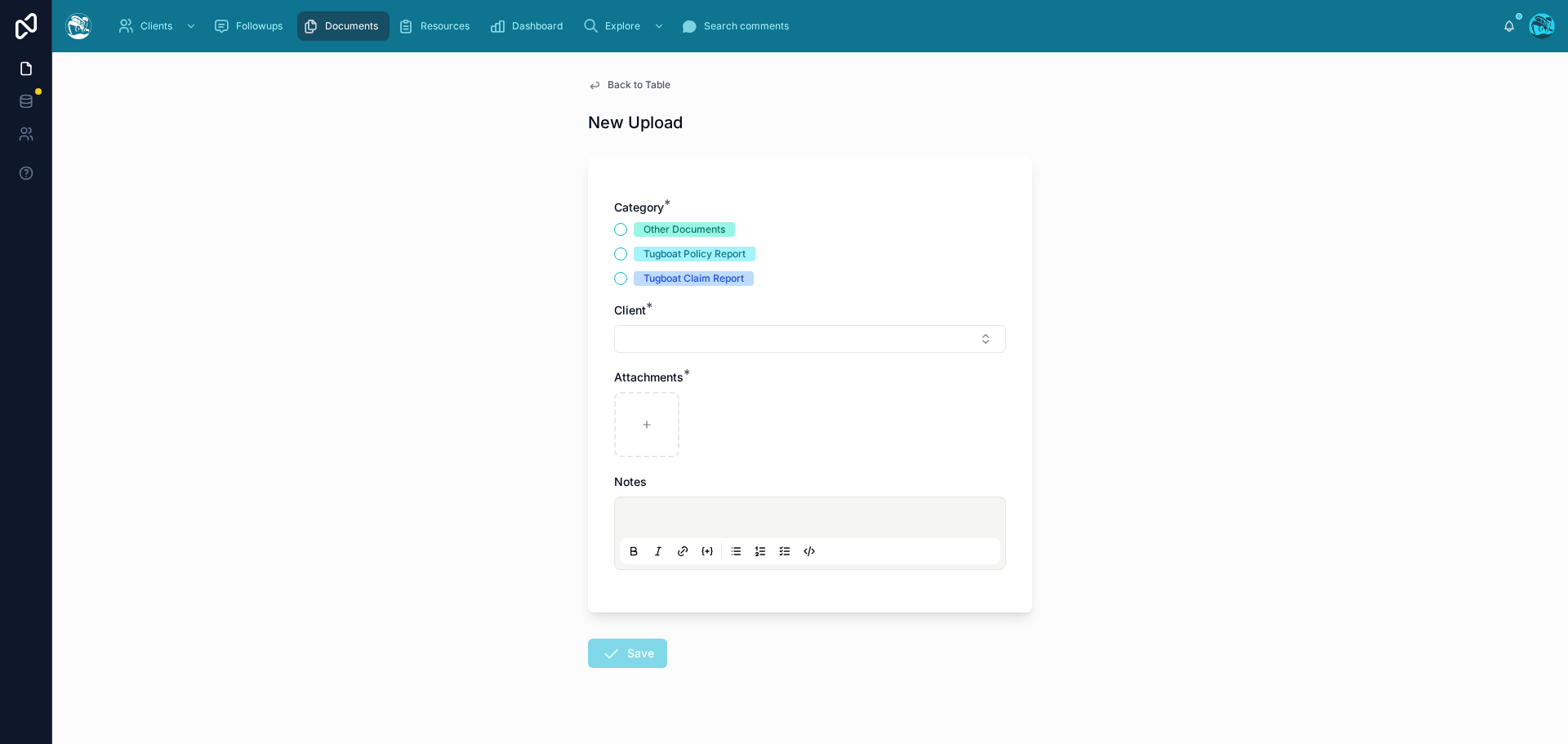
click at [614, 281] on div "Tugboat Claim Report" at bounding box center [810, 278] width 392 height 14
click at [646, 338] on button "Select Button" at bounding box center [810, 339] width 392 height 28
click at [614, 280] on button "Tugboat Claim Report" at bounding box center [621, 279] width 13 height 13
click at [667, 343] on button "Select Button" at bounding box center [810, 339] width 392 height 28
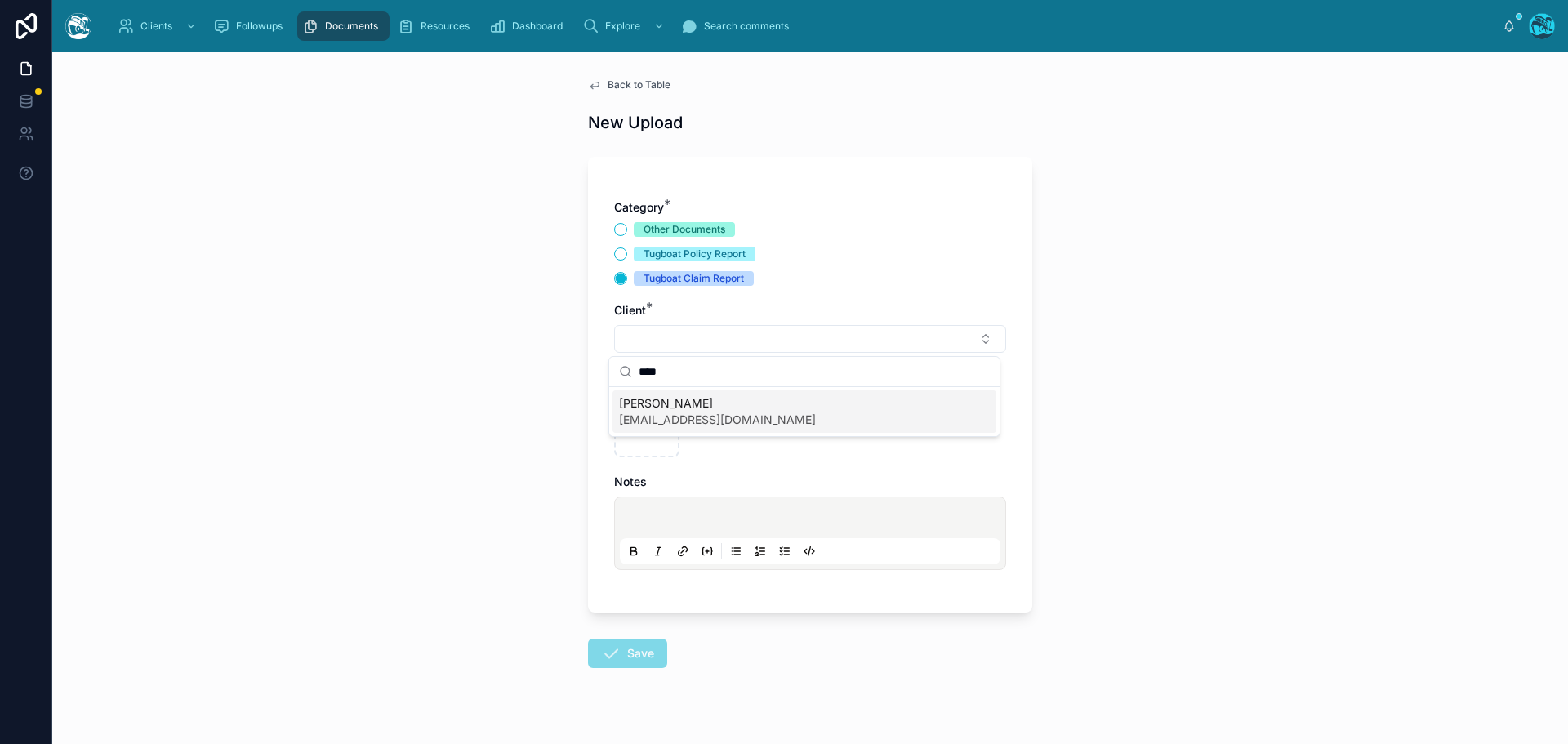
type input "****"
click at [662, 421] on span "ecbush7@gmail.com" at bounding box center [717, 420] width 197 height 16
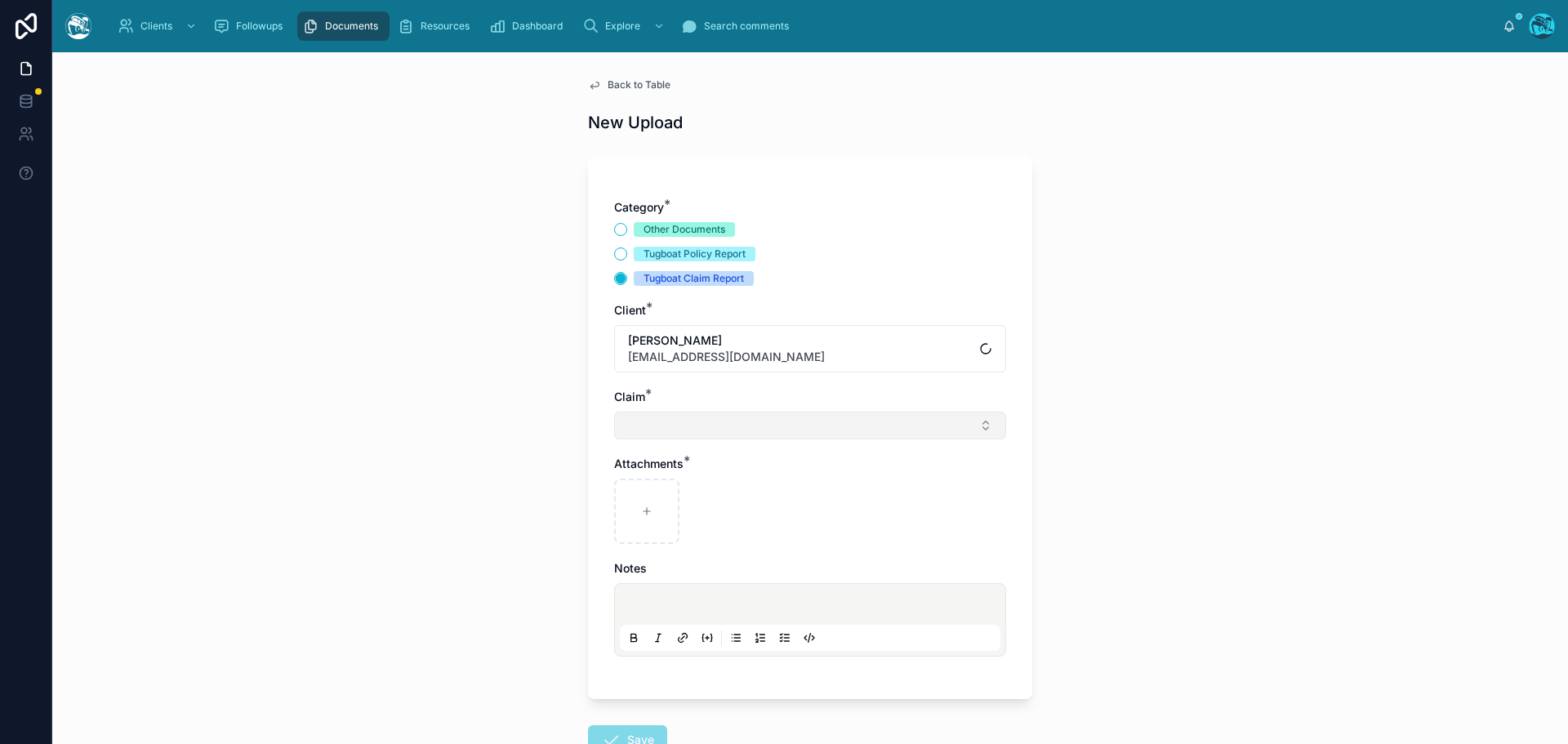
click at [637, 435] on button "Select Button" at bounding box center [810, 425] width 392 height 28
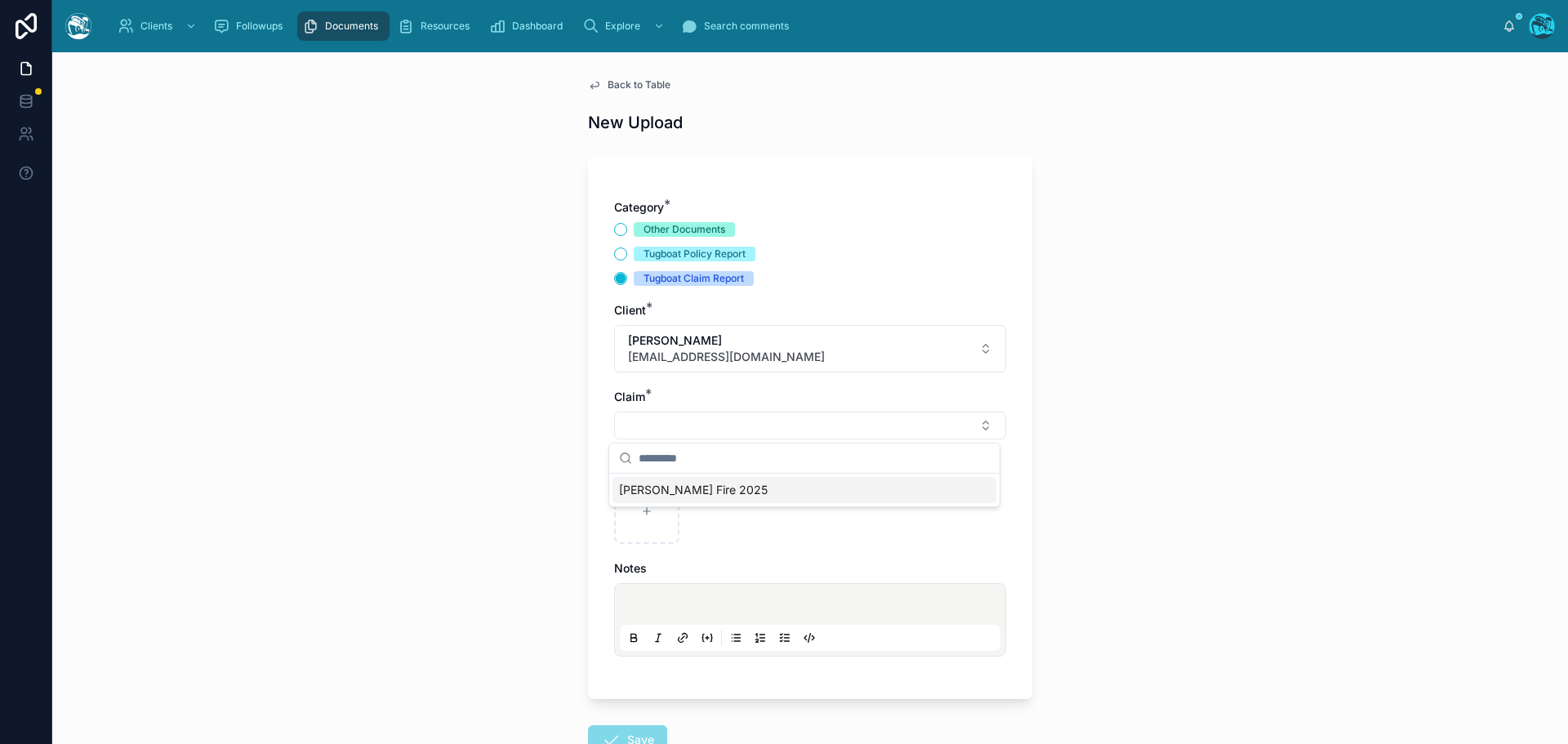
click at [649, 492] on span "Eaton Fire 2025" at bounding box center [693, 490] width 148 height 16
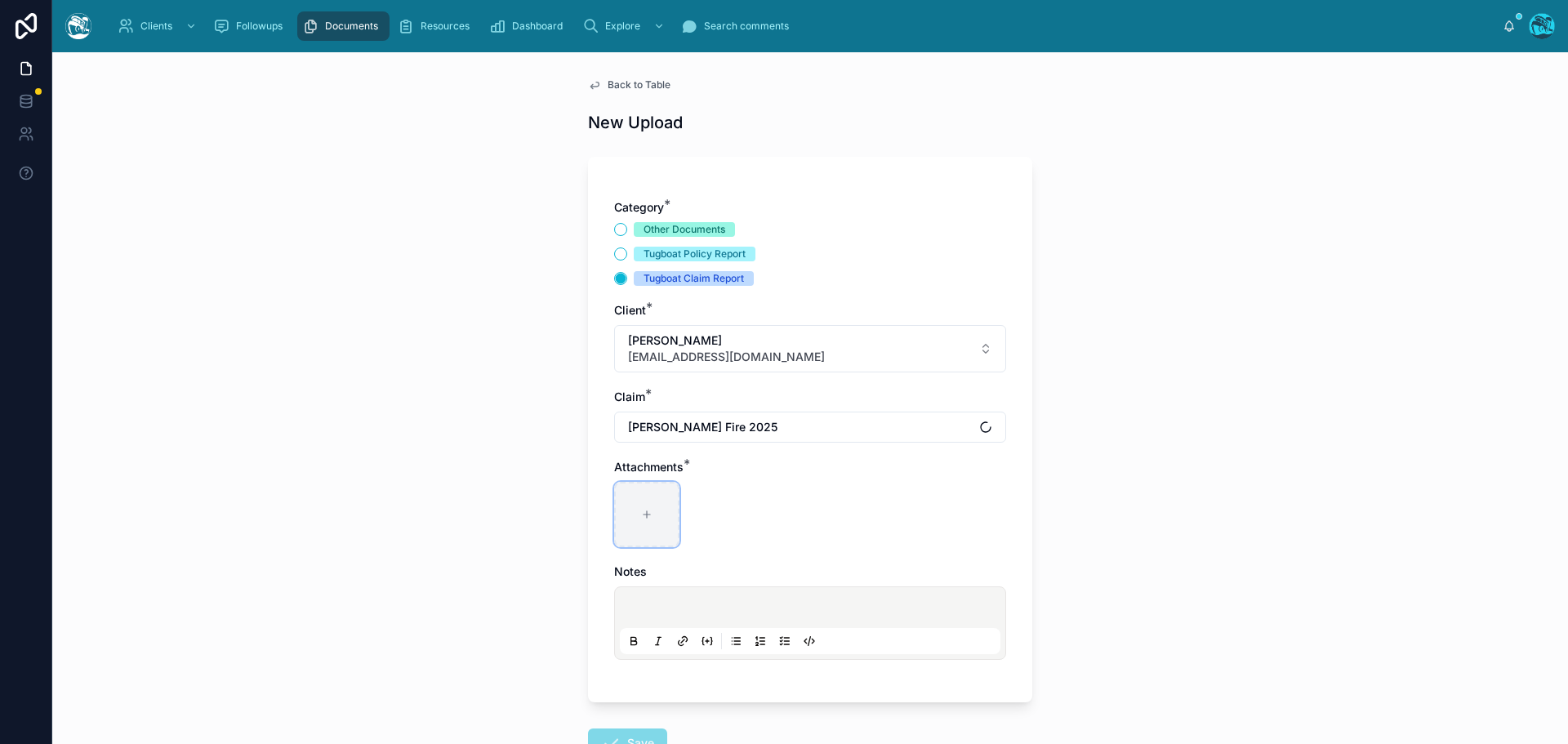
click at [646, 511] on icon at bounding box center [647, 515] width 11 height 11
type input "**********"
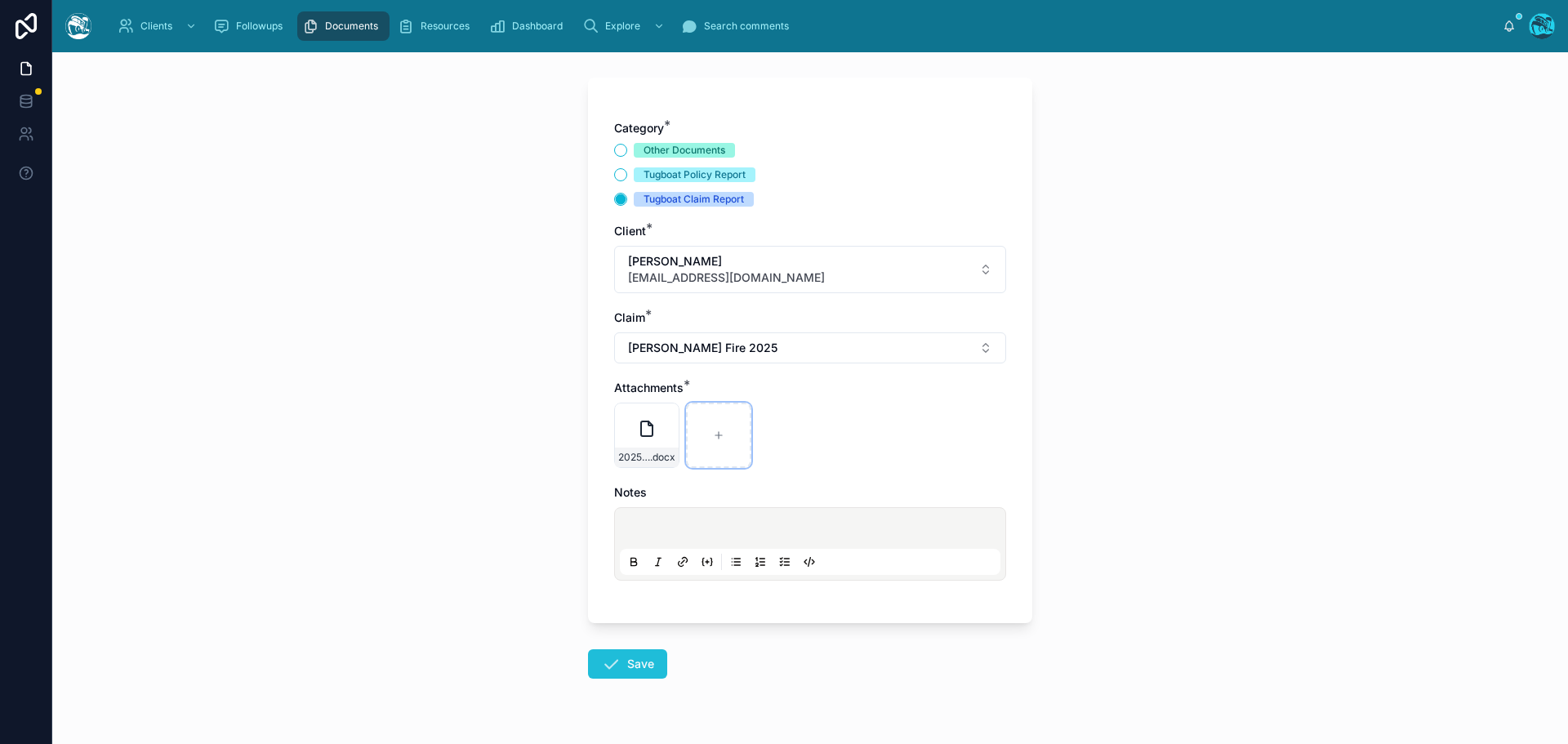
scroll to position [82, 0]
click at [621, 661] on button "Save" at bounding box center [627, 661] width 79 height 29
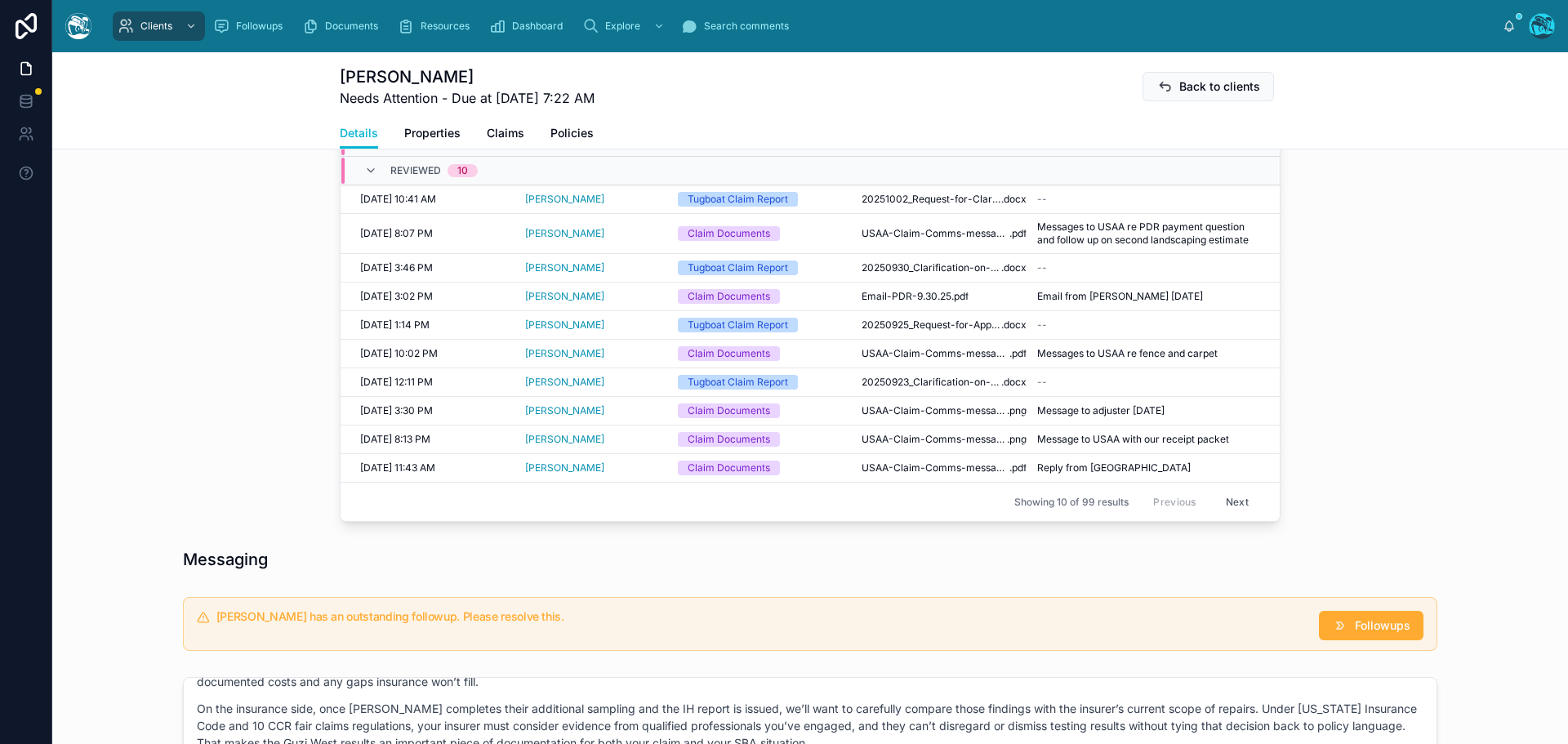
scroll to position [735, 0]
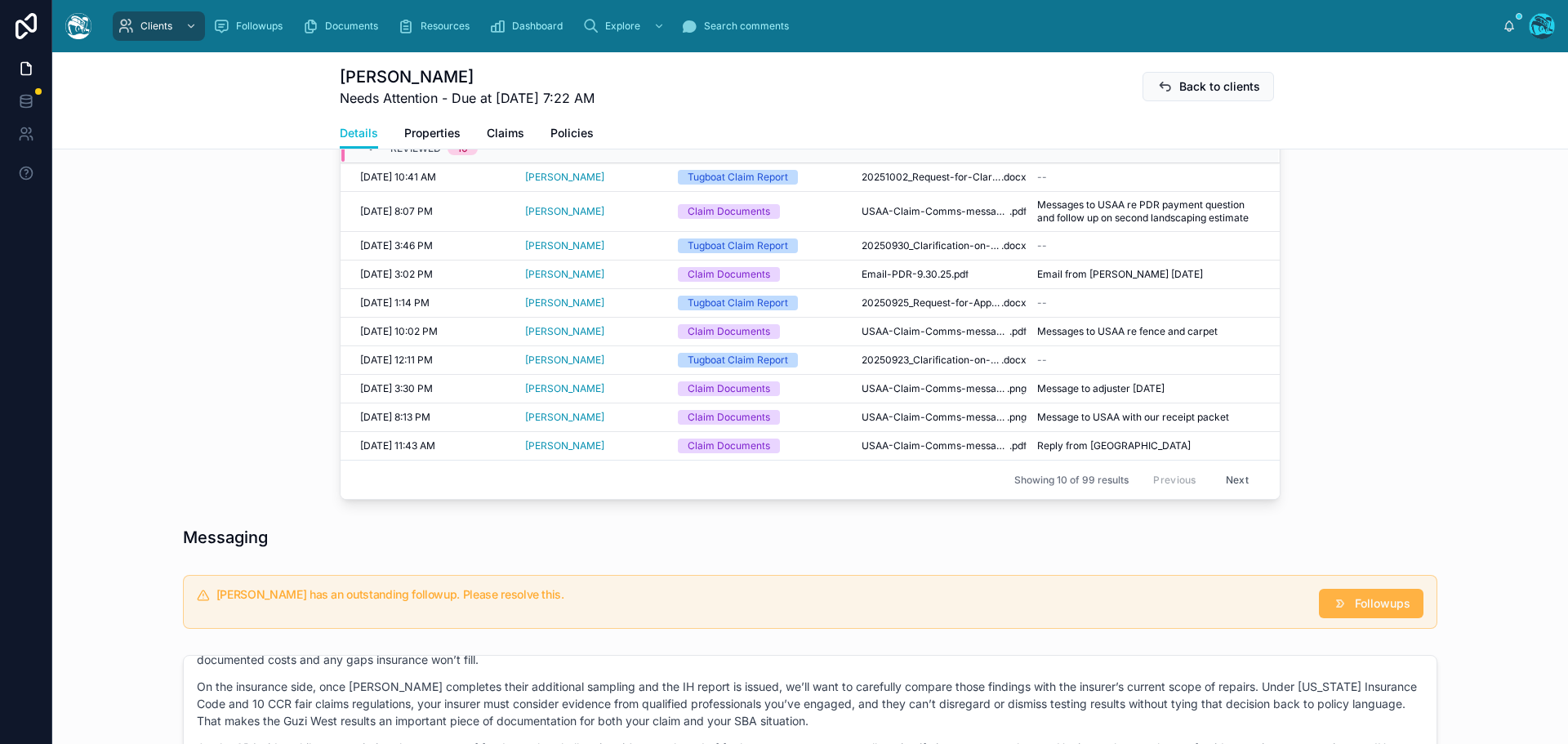
click at [1364, 607] on span "Followups" at bounding box center [1383, 603] width 55 height 16
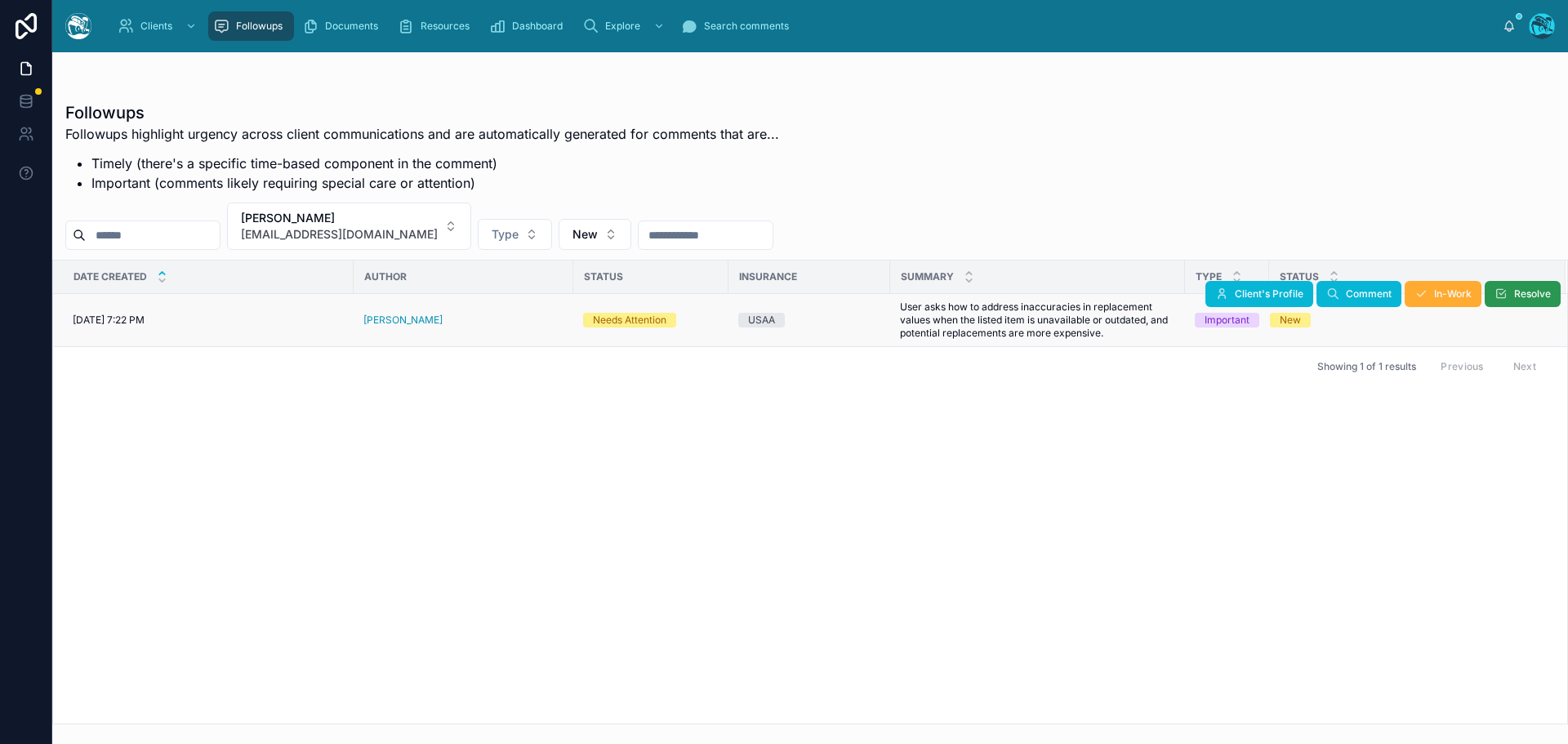
click at [1510, 300] on button "Resolve" at bounding box center [1522, 293] width 76 height 26
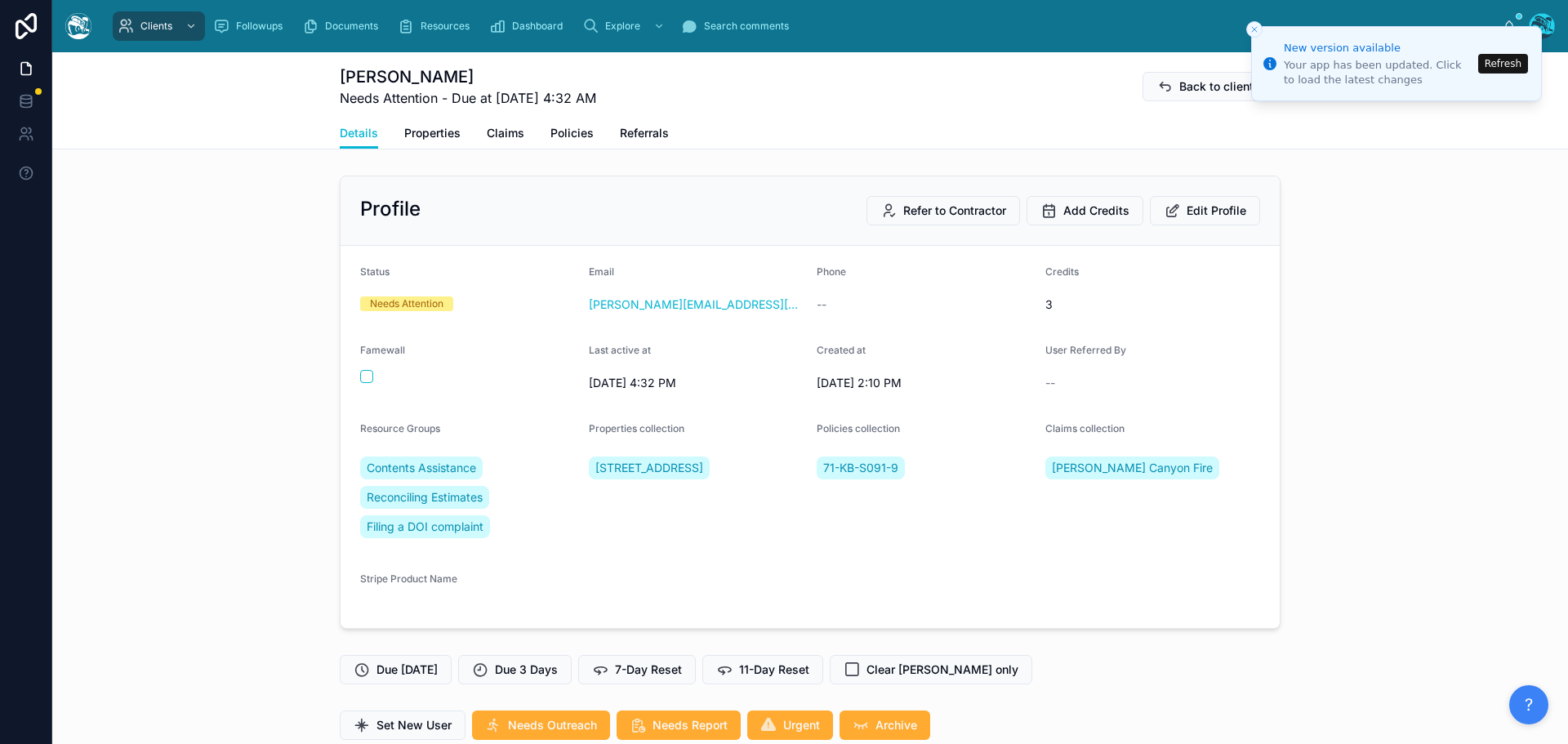
scroll to position [5064, 0]
click at [1510, 57] on button "Refresh" at bounding box center [1502, 64] width 49 height 20
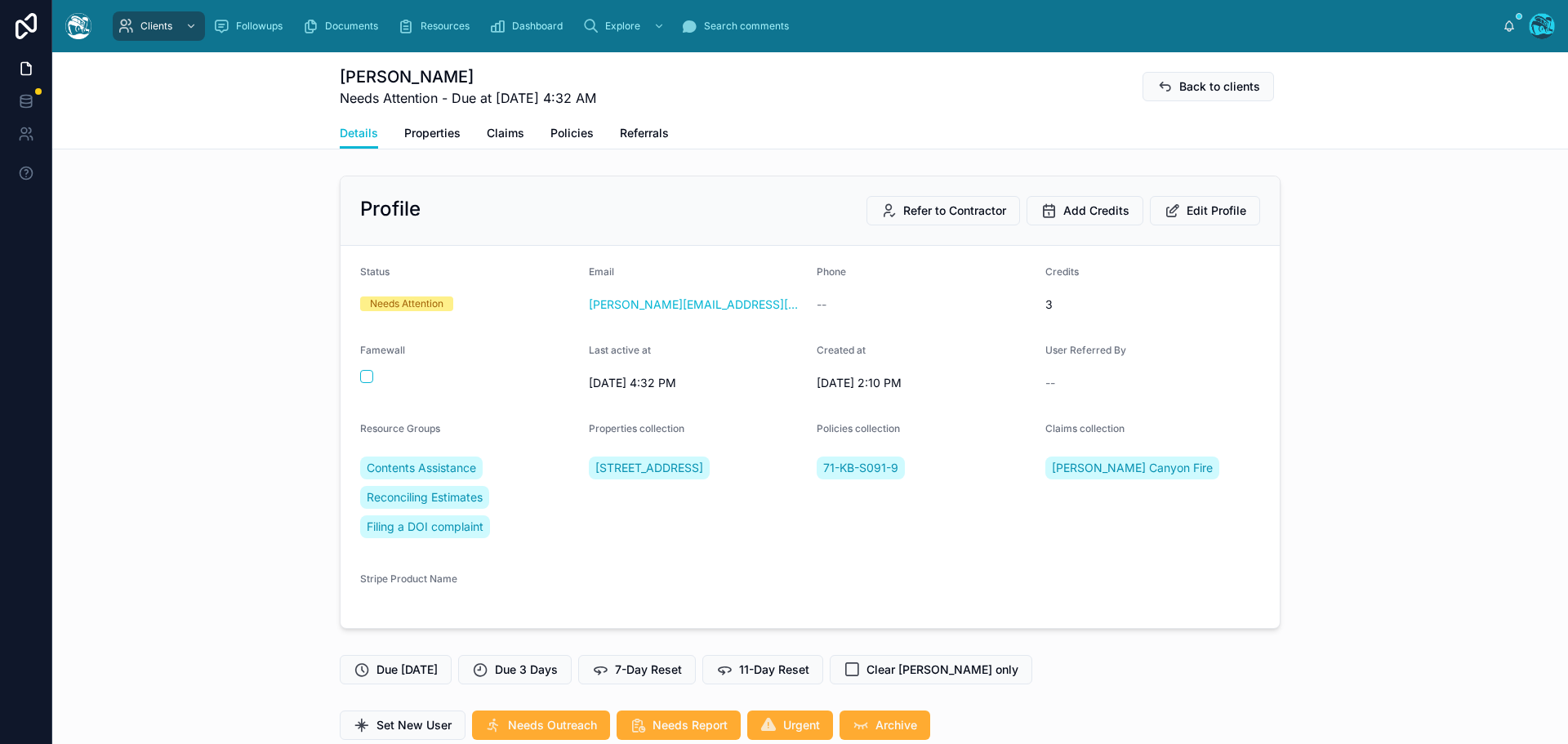
scroll to position [5064, 0]
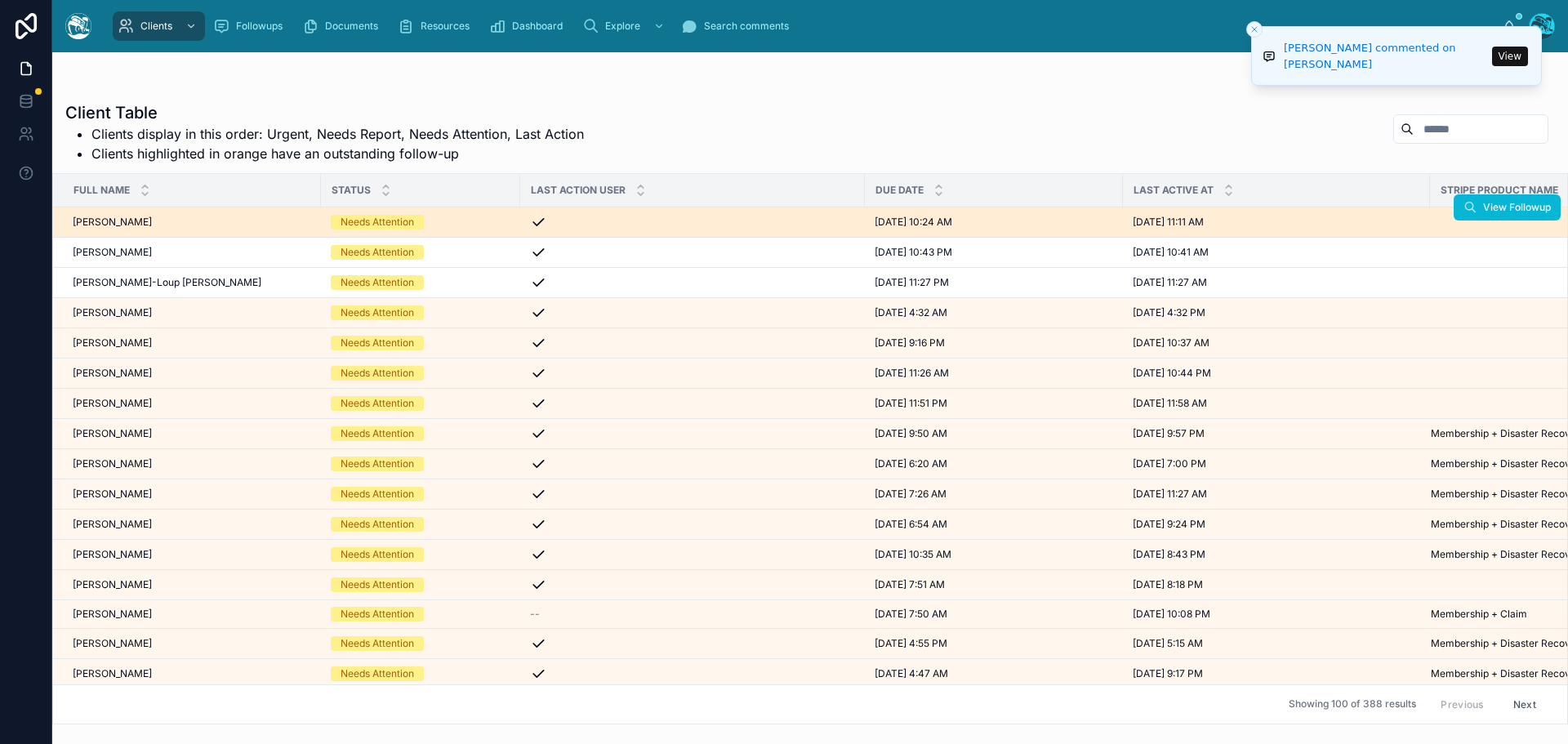
click at [279, 225] on div "Trevor Welch Trevor Welch" at bounding box center [191, 223] width 239 height 13
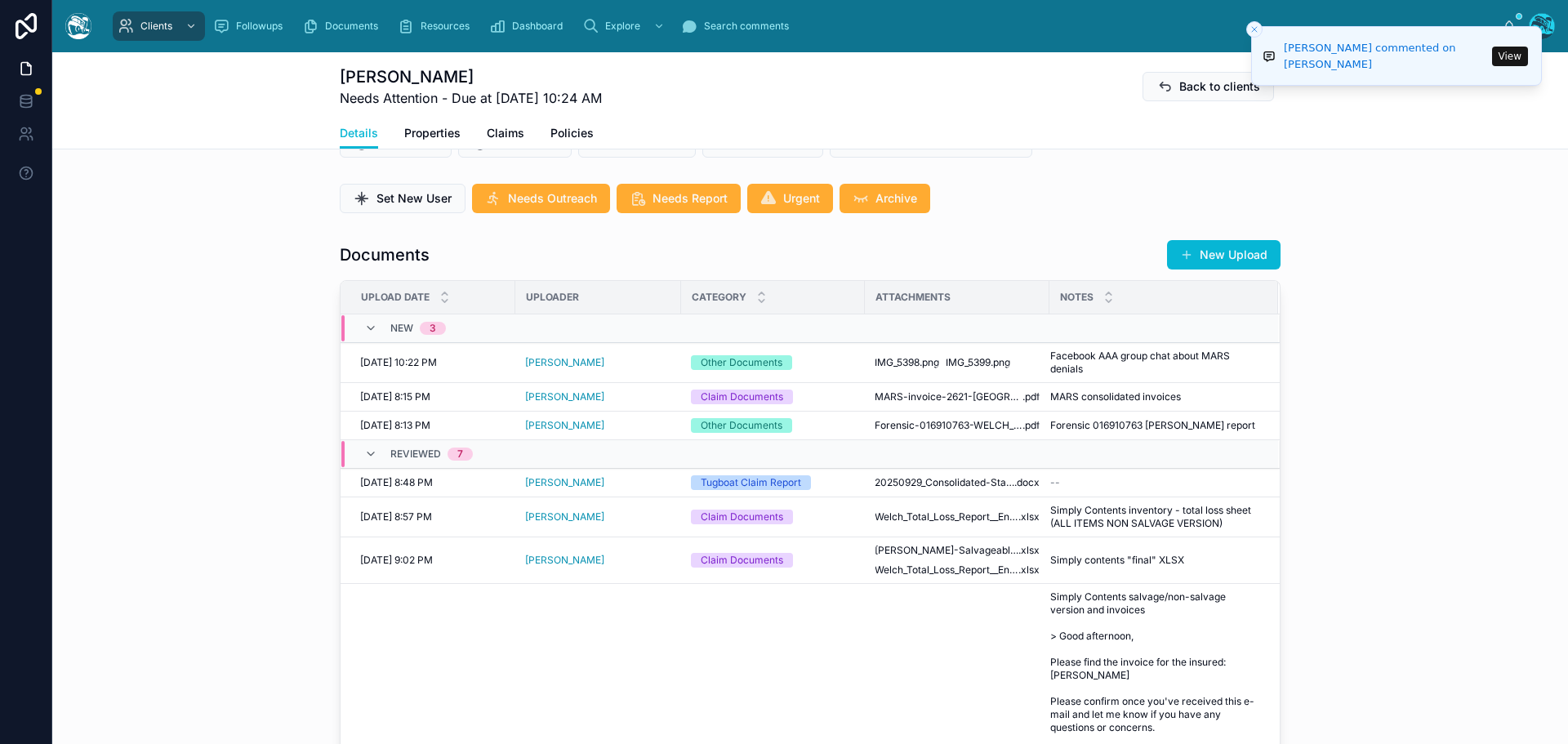
scroll to position [654, 0]
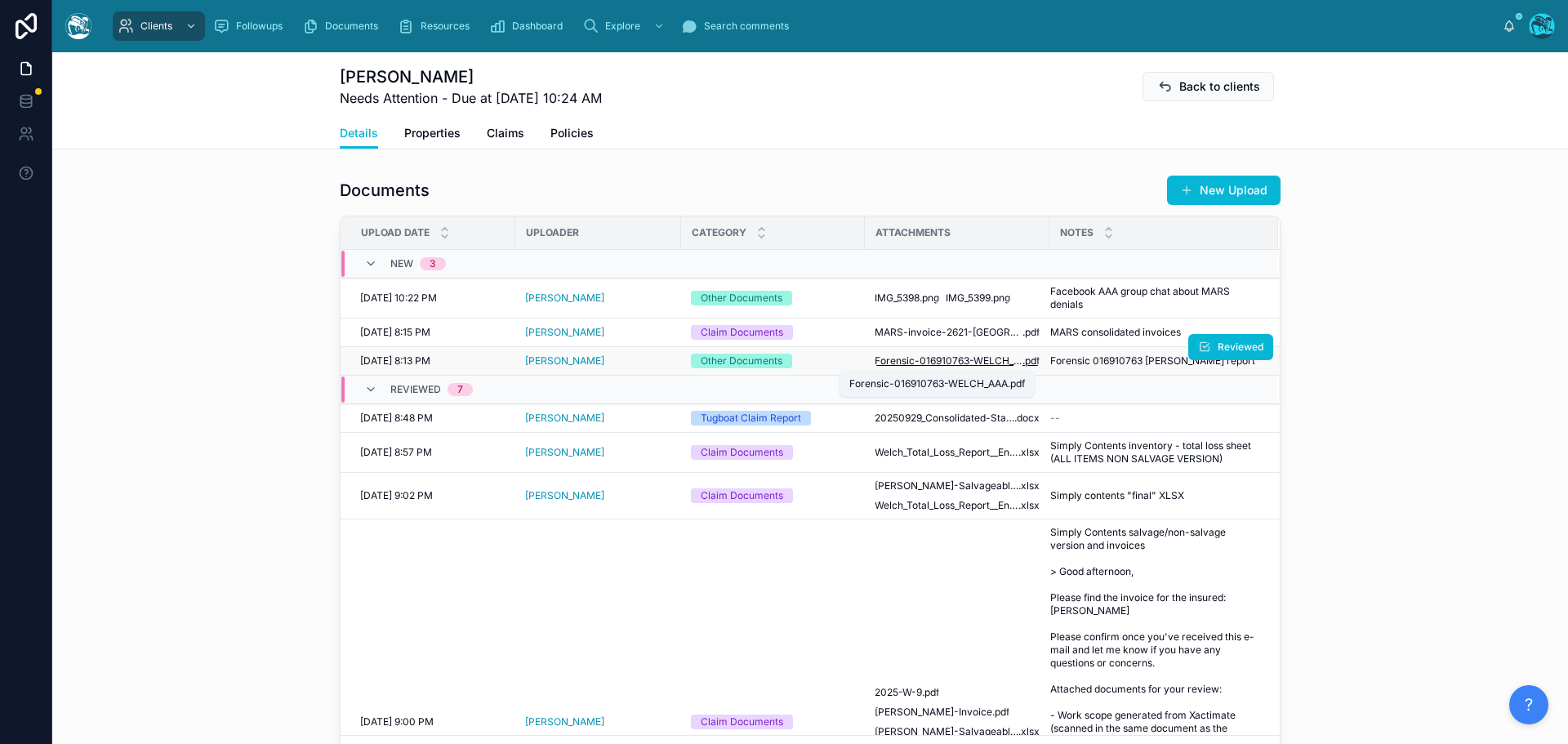
click at [958, 361] on span "Forensic-016910763-WELCH_AAA" at bounding box center [948, 362] width 147 height 13
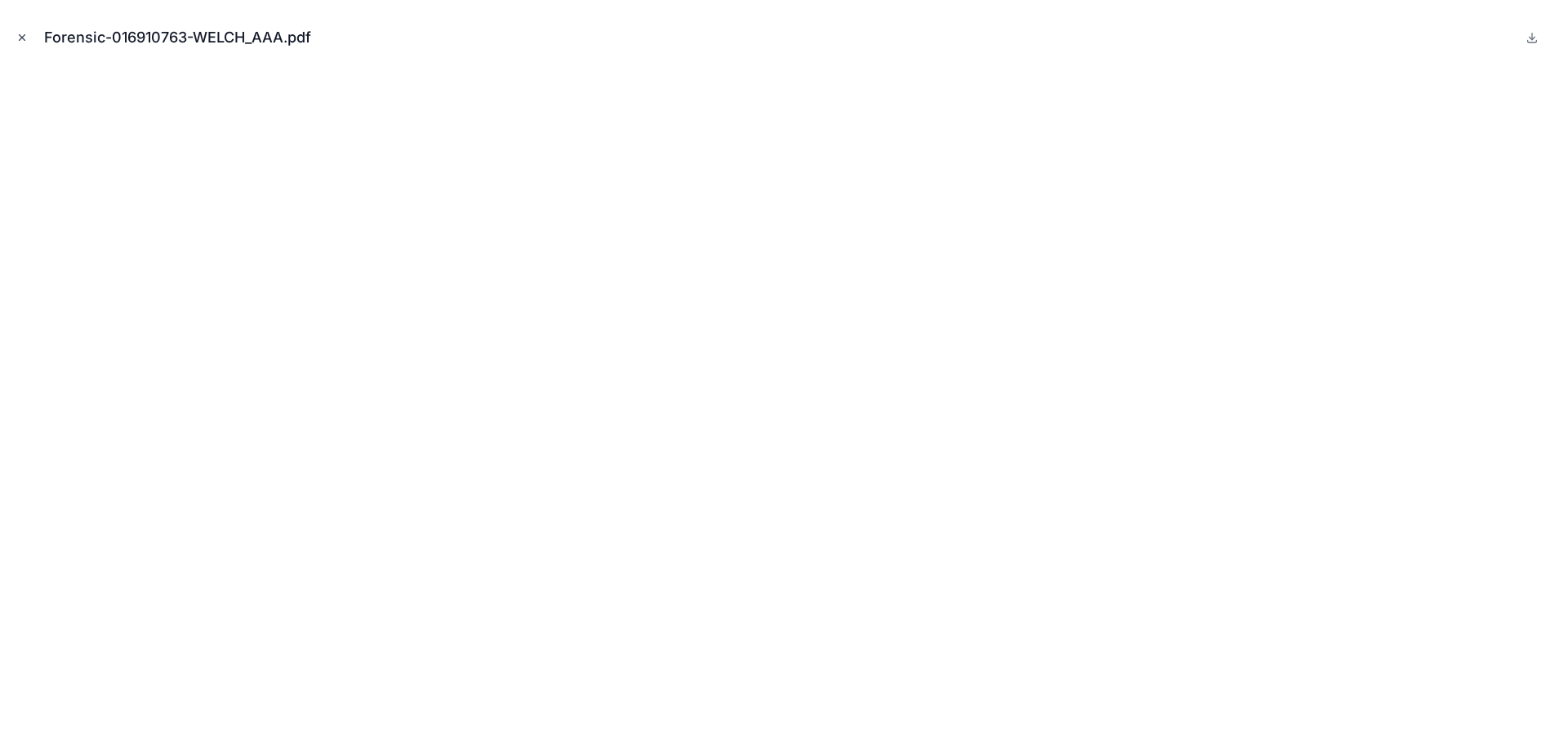
click at [20, 34] on icon "Close modal" at bounding box center [22, 37] width 11 height 11
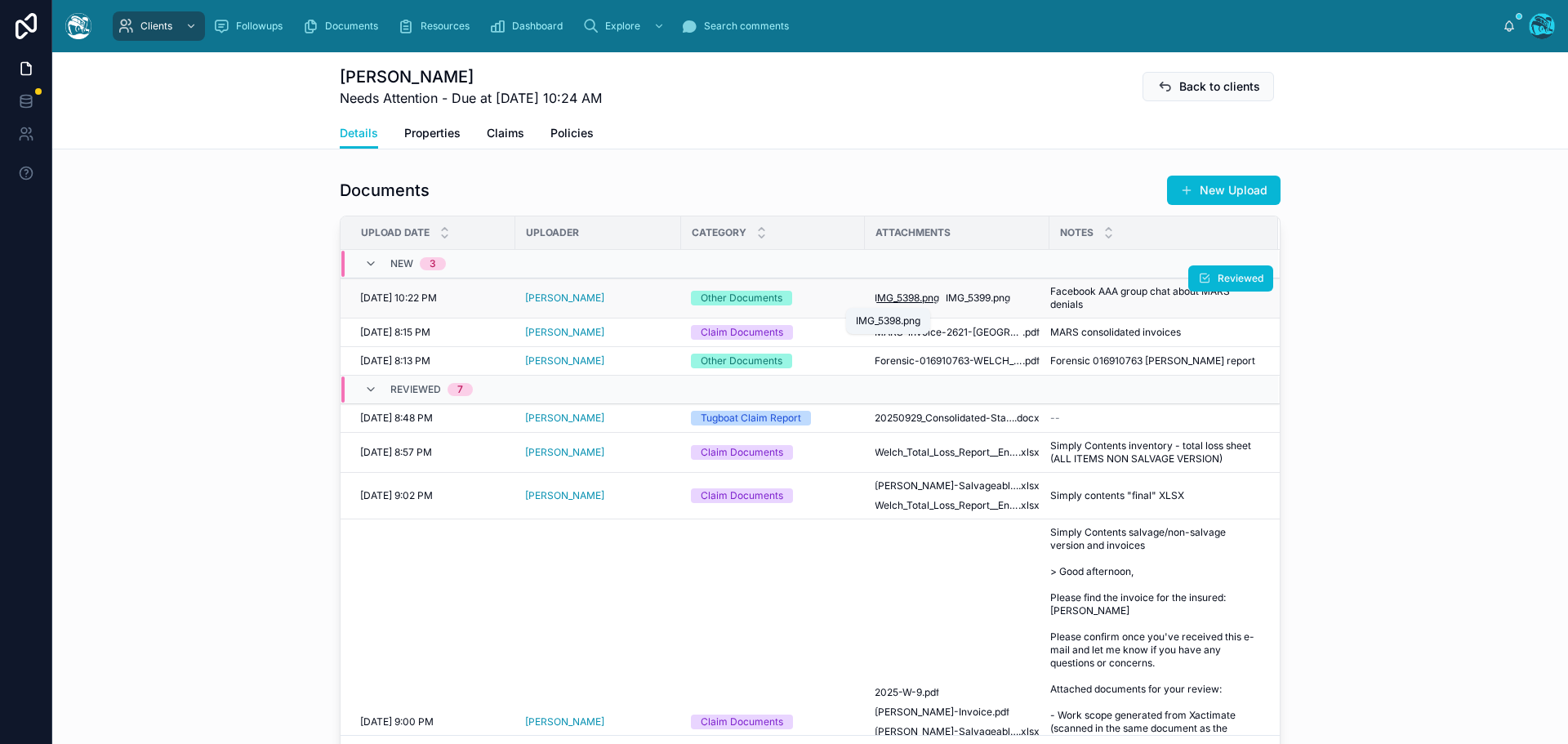
click at [881, 297] on span "IMG_5398" at bounding box center [897, 299] width 45 height 13
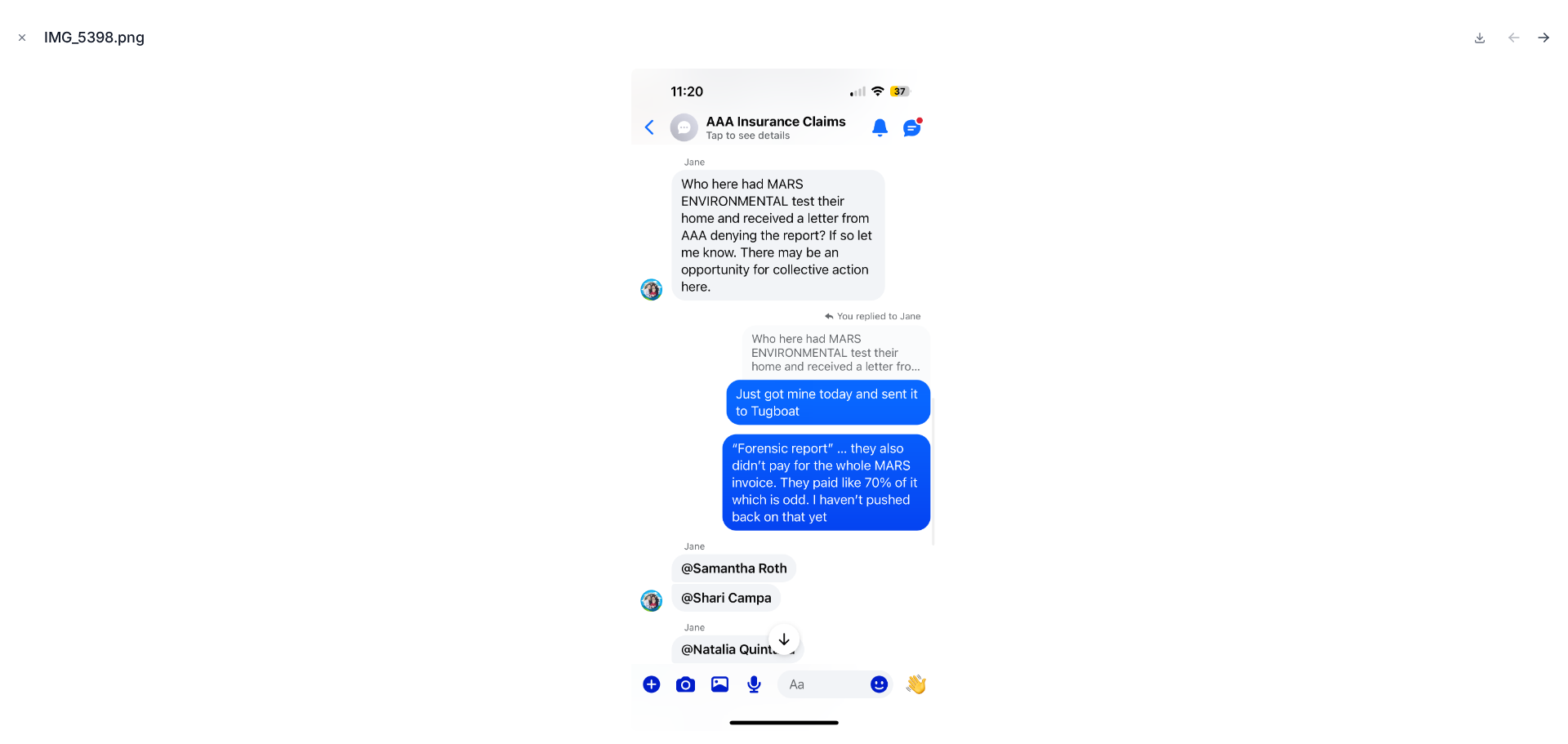
click at [1540, 35] on icon "Next file" at bounding box center [1542, 37] width 16 height 16
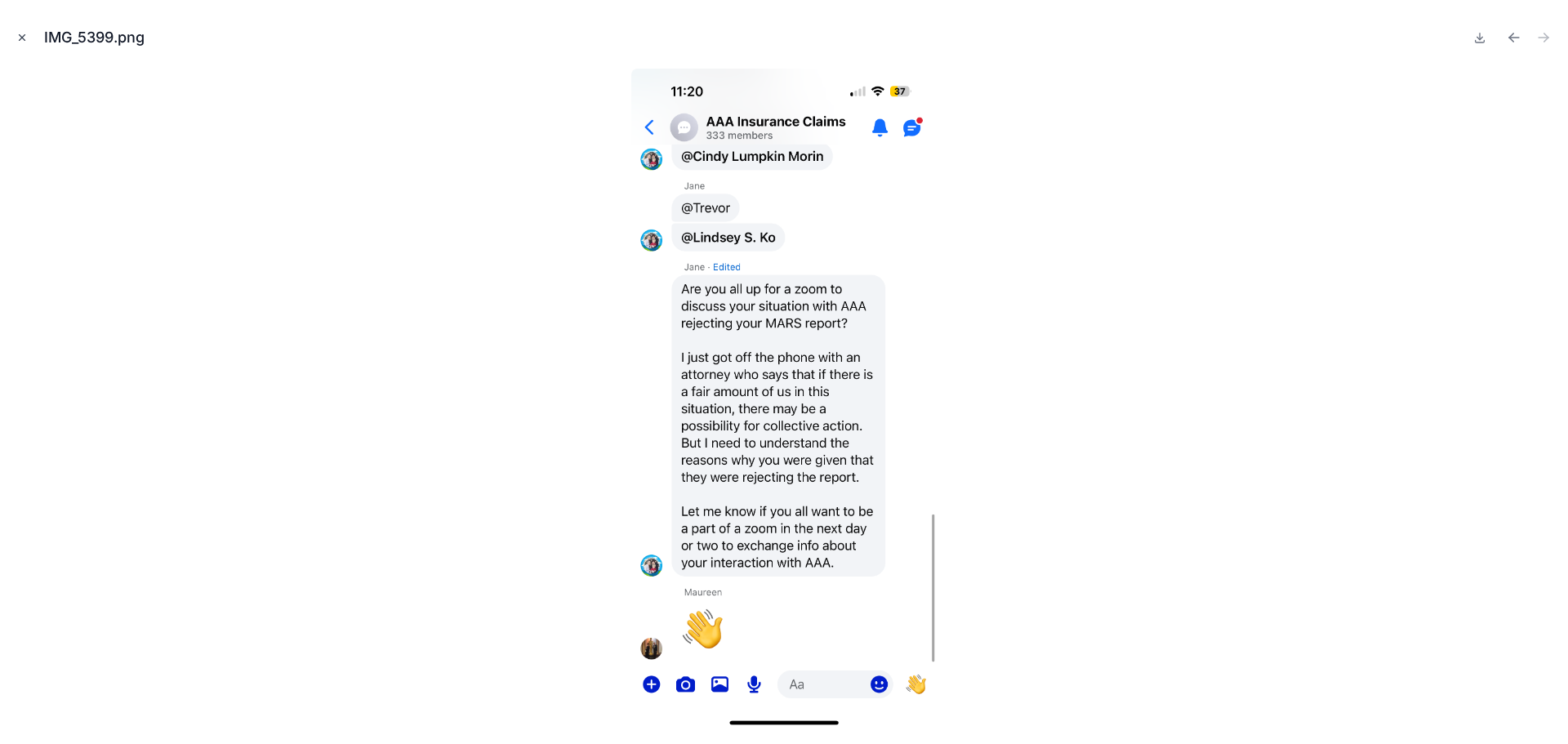
click at [20, 35] on icon "Close modal" at bounding box center [23, 38] width 6 height 6
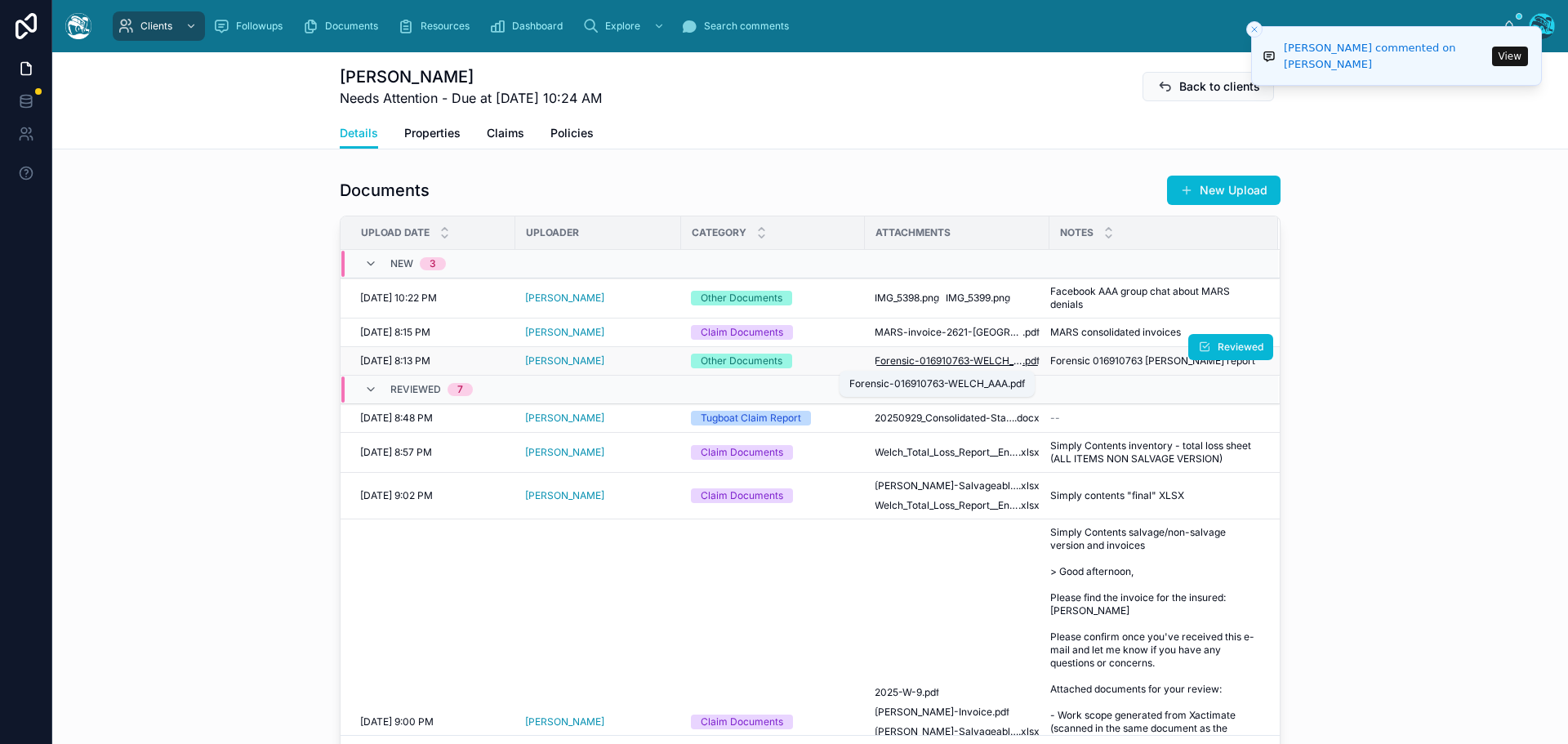
click at [910, 361] on span "Forensic-016910763-WELCH_AAA" at bounding box center [948, 362] width 147 height 13
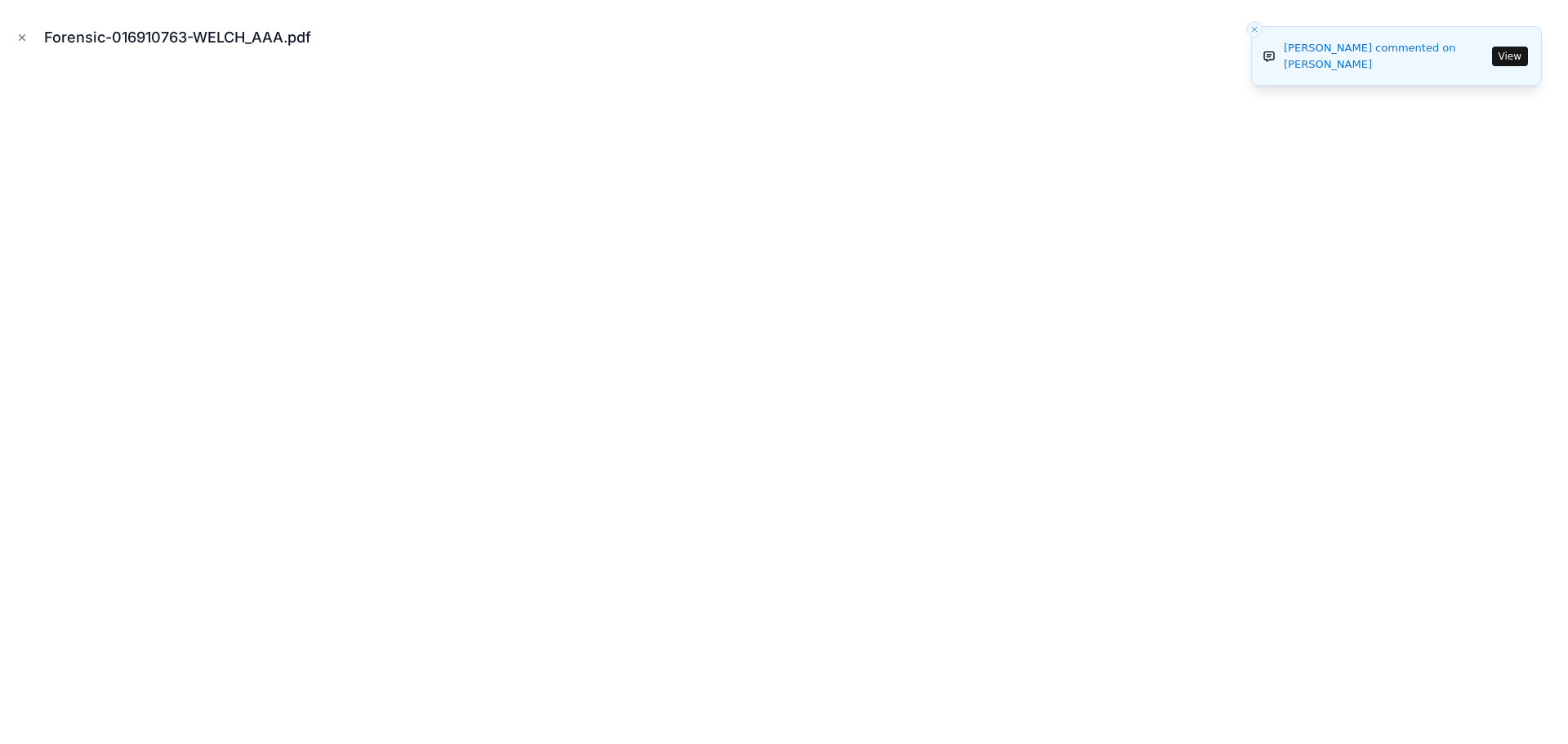
click at [1252, 28] on line "Close toast" at bounding box center [1253, 29] width 5 height 5
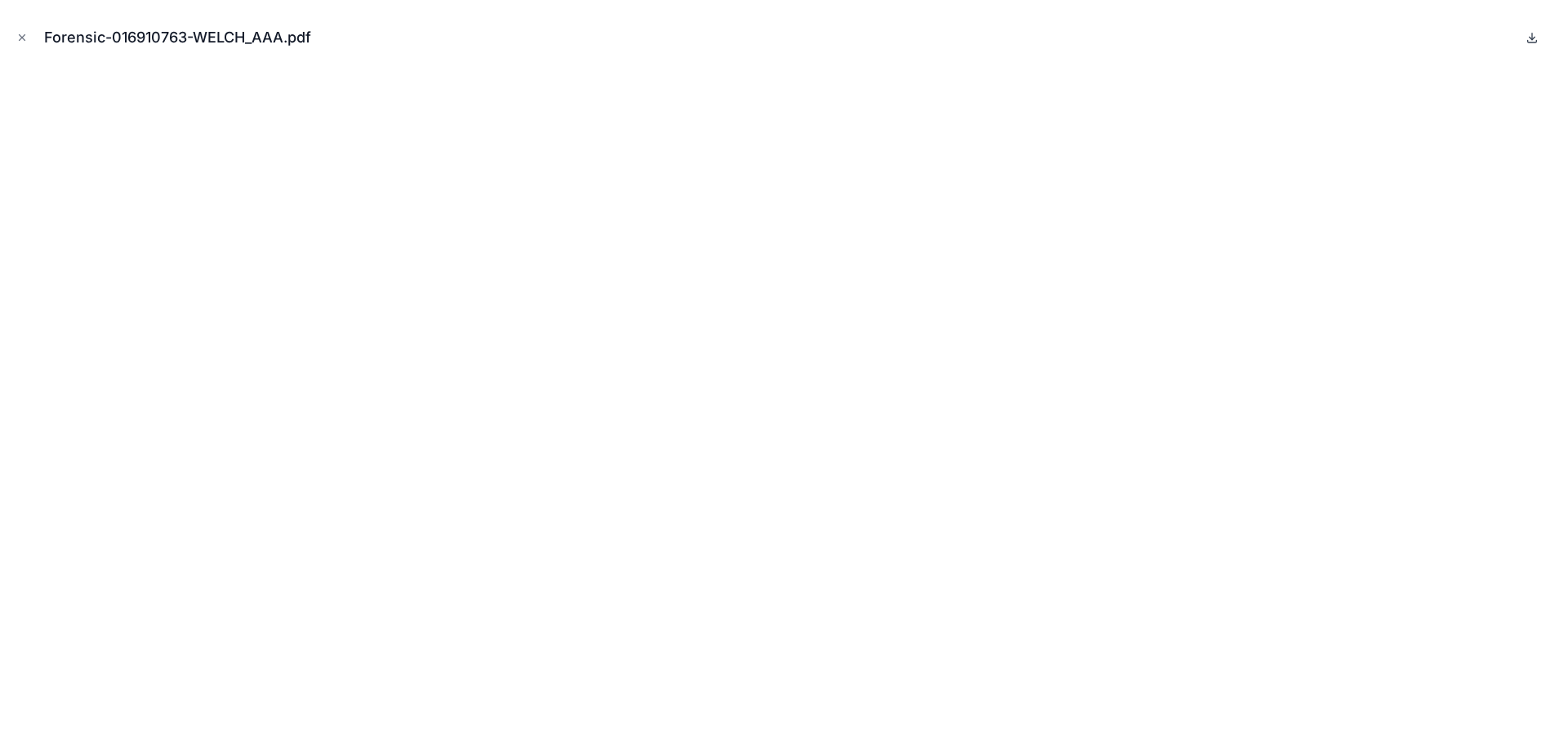
click at [1535, 35] on icon at bounding box center [1532, 38] width 13 height 13
click at [17, 40] on icon "Close modal" at bounding box center [22, 37] width 11 height 11
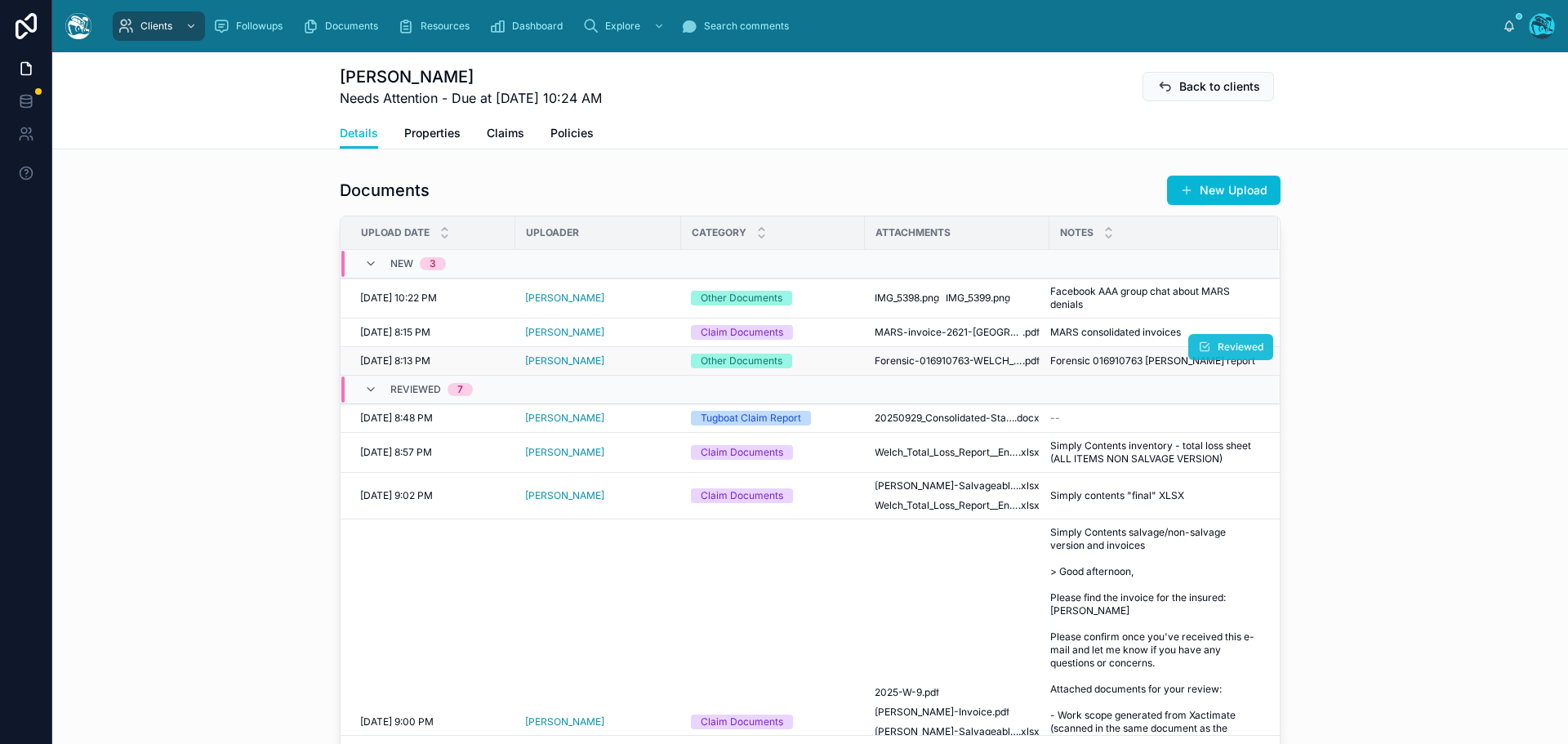
click at [1228, 348] on span "Reviewed" at bounding box center [1240, 347] width 46 height 13
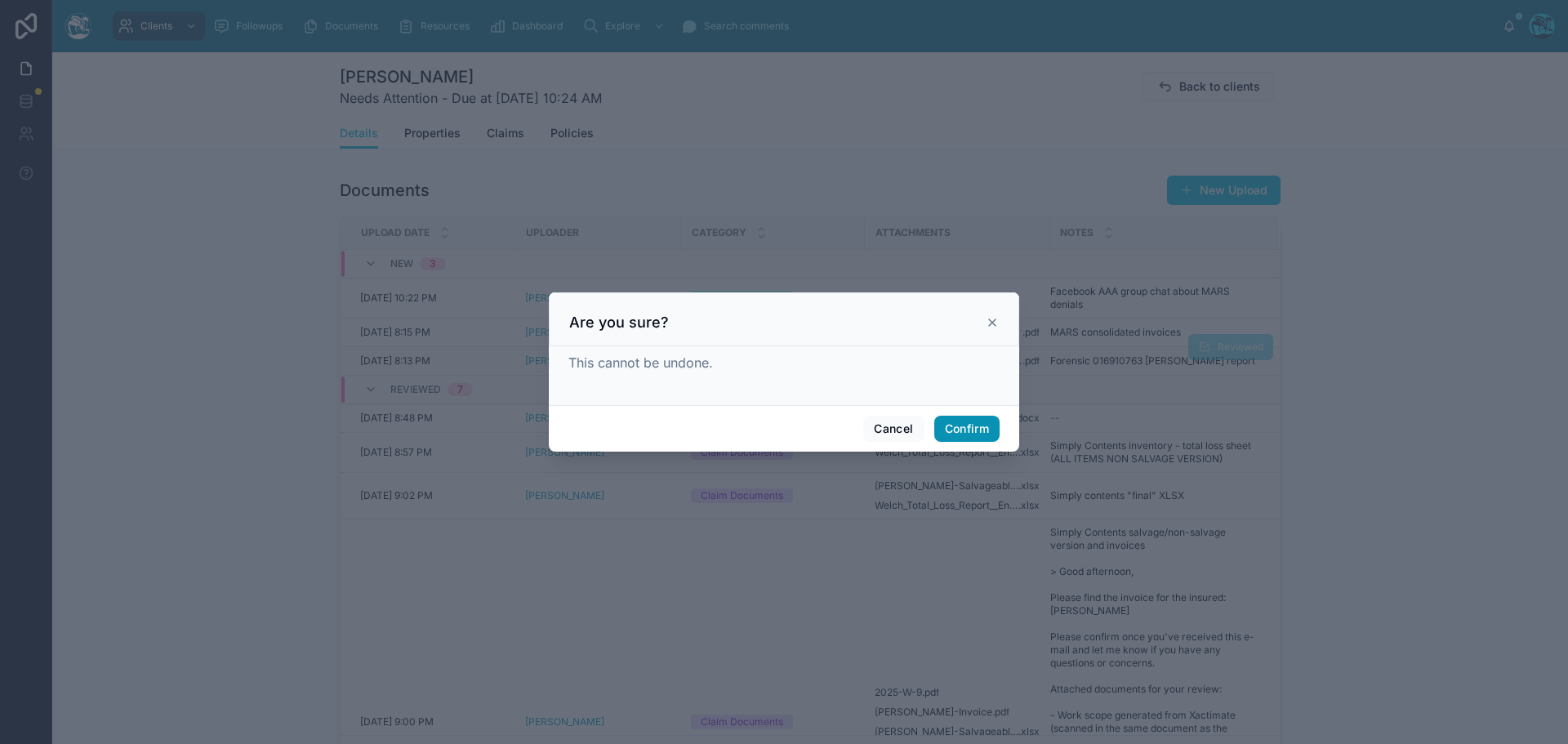
click at [985, 431] on button "Confirm" at bounding box center [966, 428] width 66 height 26
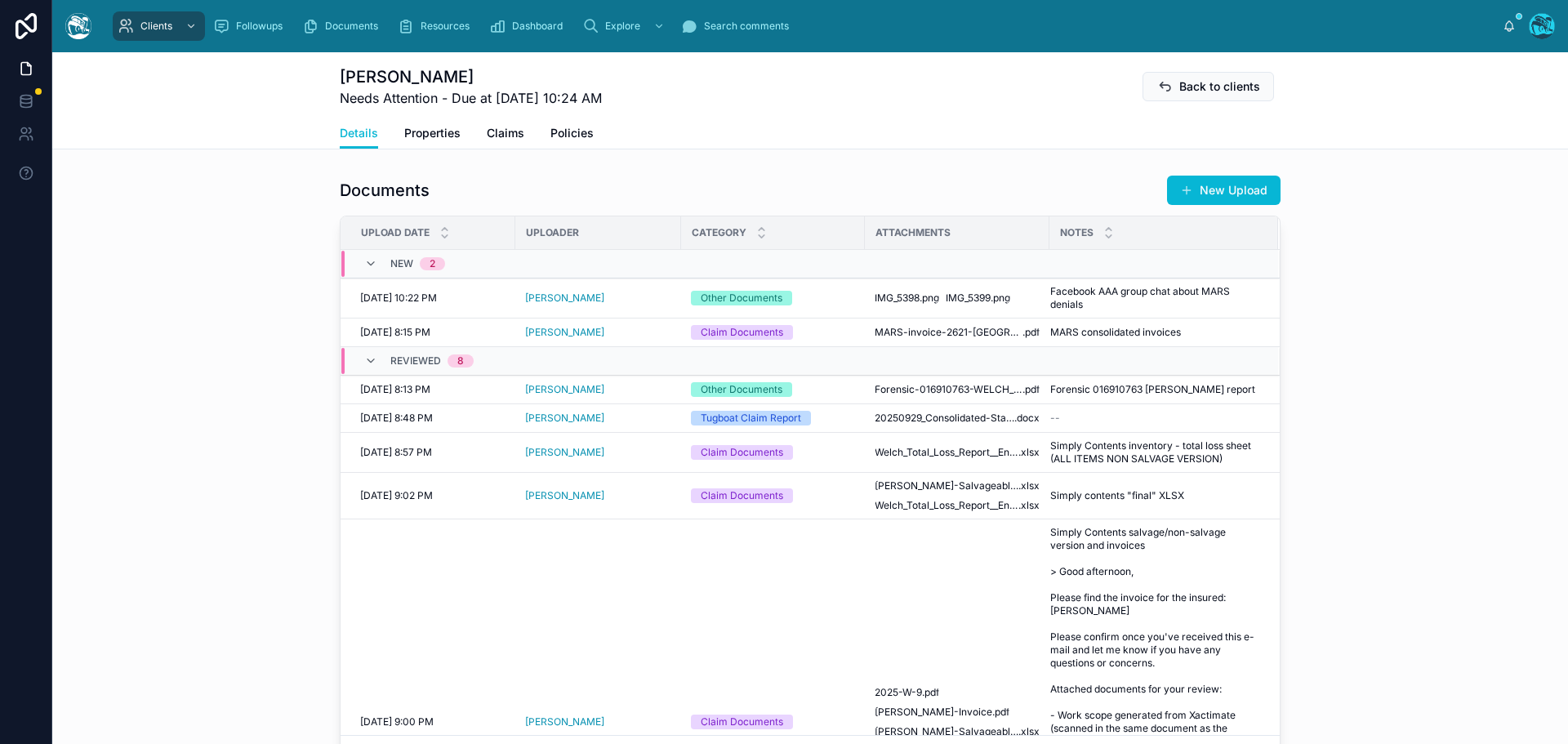
click at [1224, 317] on td "Facebook AAA group chat about MARS denials Facebook AAA group chat about MARS d…" at bounding box center [1163, 299] width 228 height 40
click at [1218, 278] on span "Reviewed" at bounding box center [1240, 279] width 46 height 13
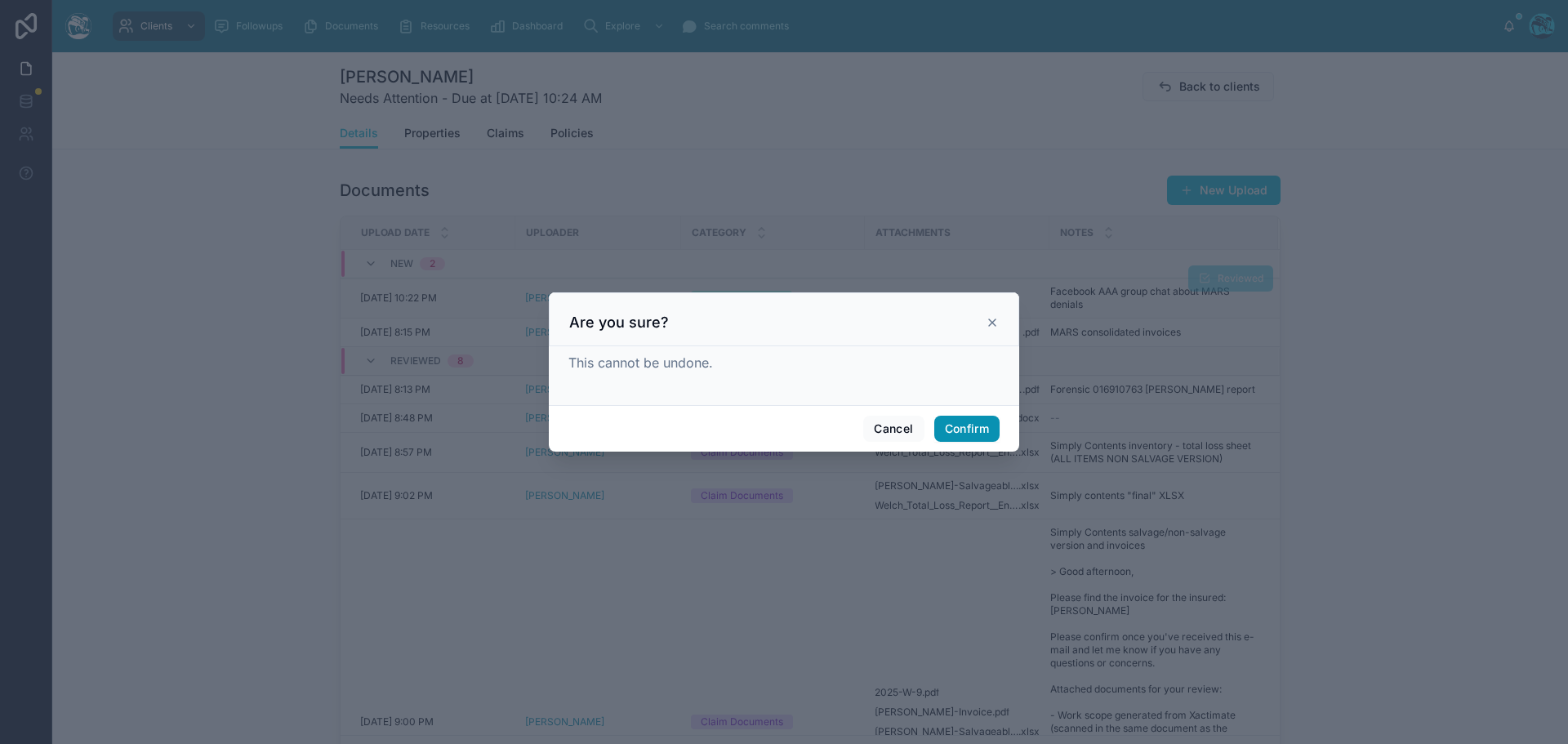
click at [973, 426] on button "Confirm" at bounding box center [966, 428] width 66 height 26
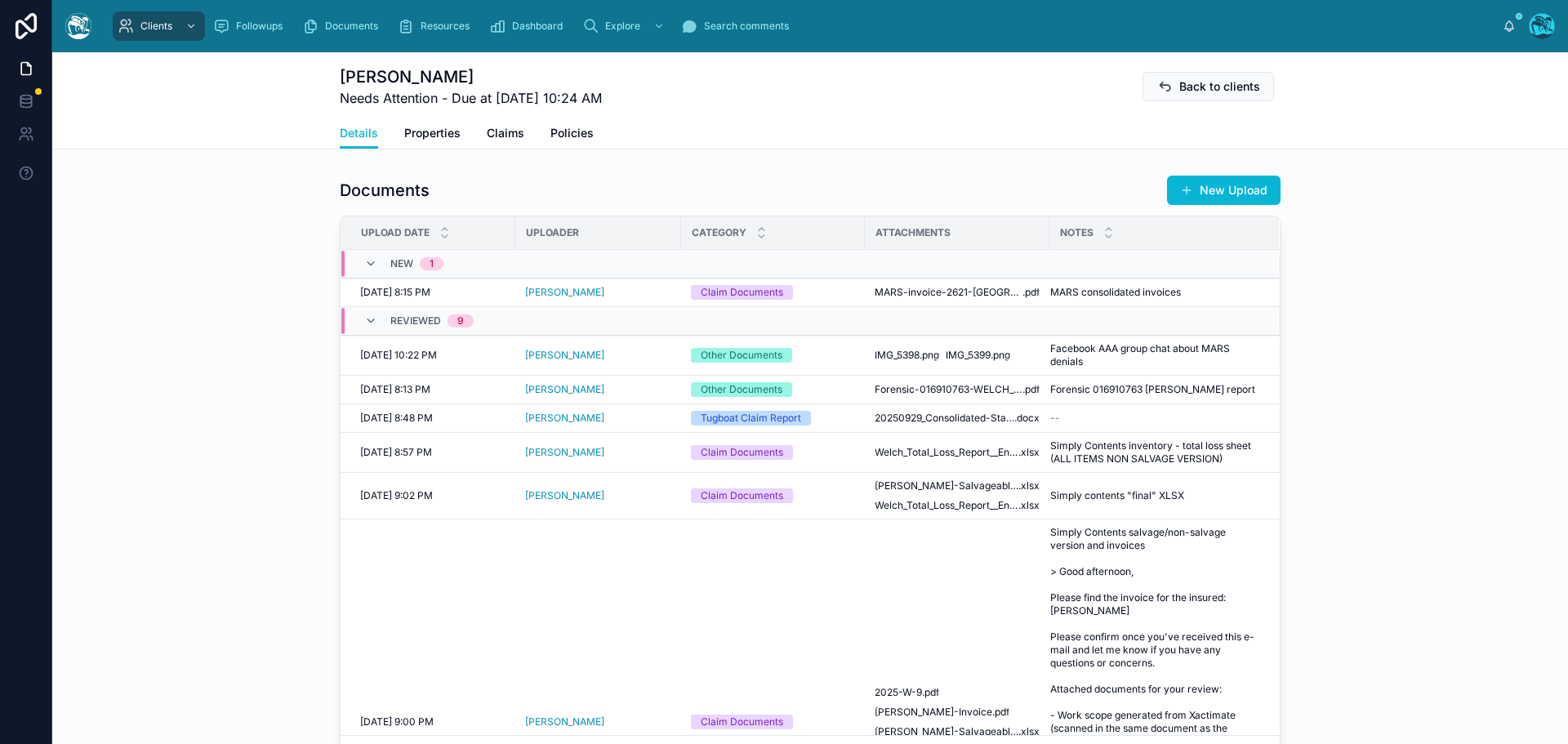
click at [0, 0] on span "Reviewed" at bounding box center [0, 0] width 0 height 0
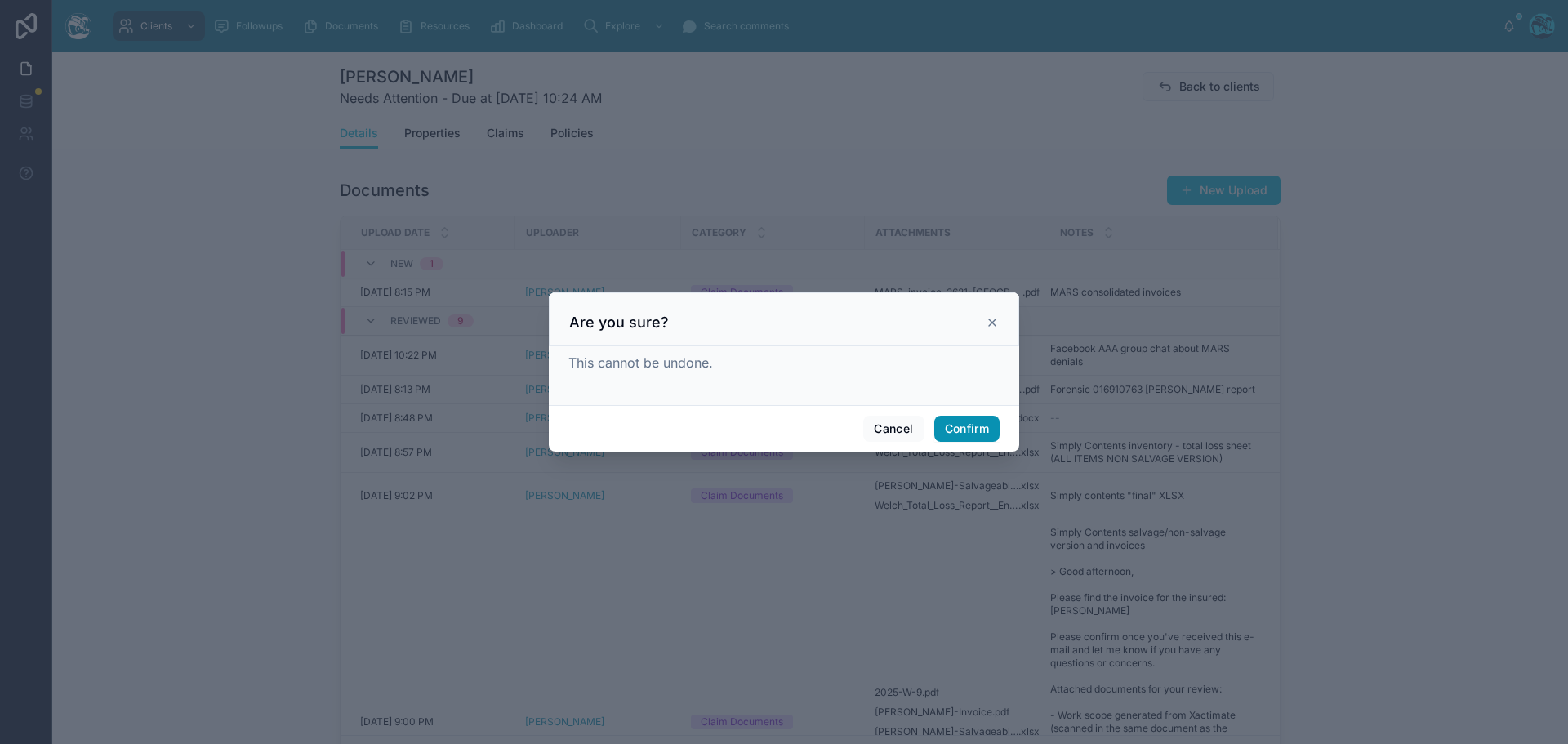
click at [983, 427] on button "Confirm" at bounding box center [966, 428] width 66 height 26
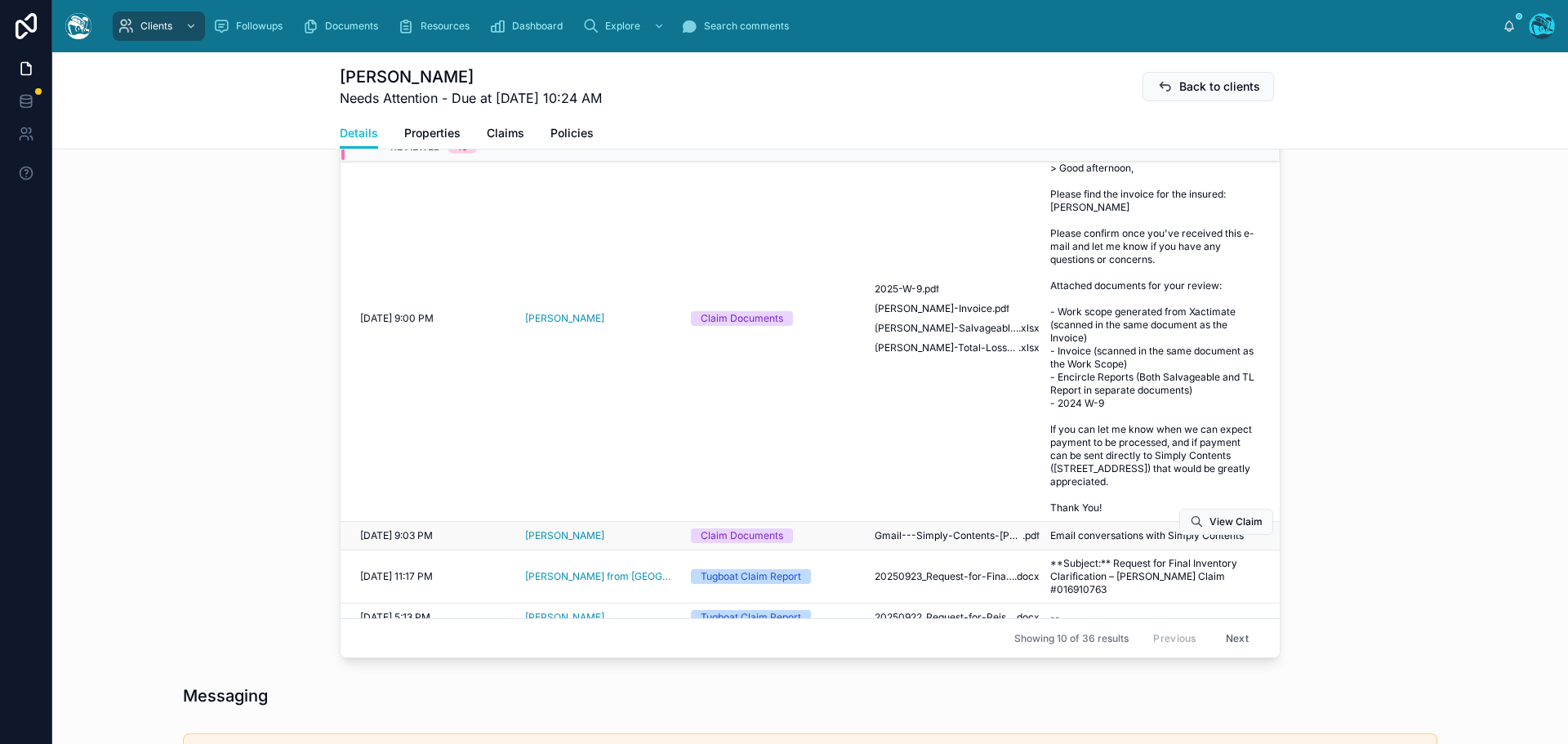
scroll to position [817, 0]
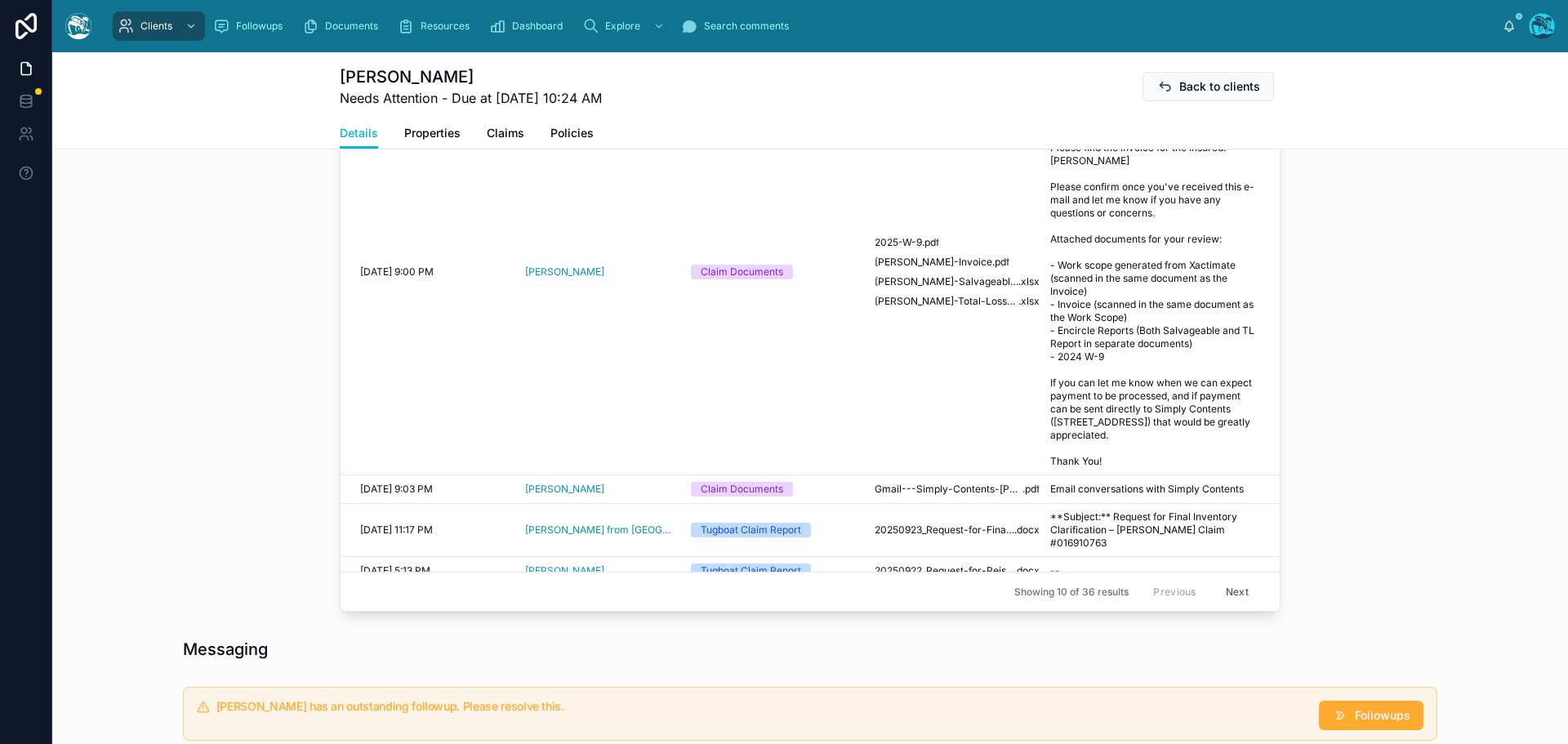
click at [1222, 593] on button "Next" at bounding box center [1237, 592] width 46 height 26
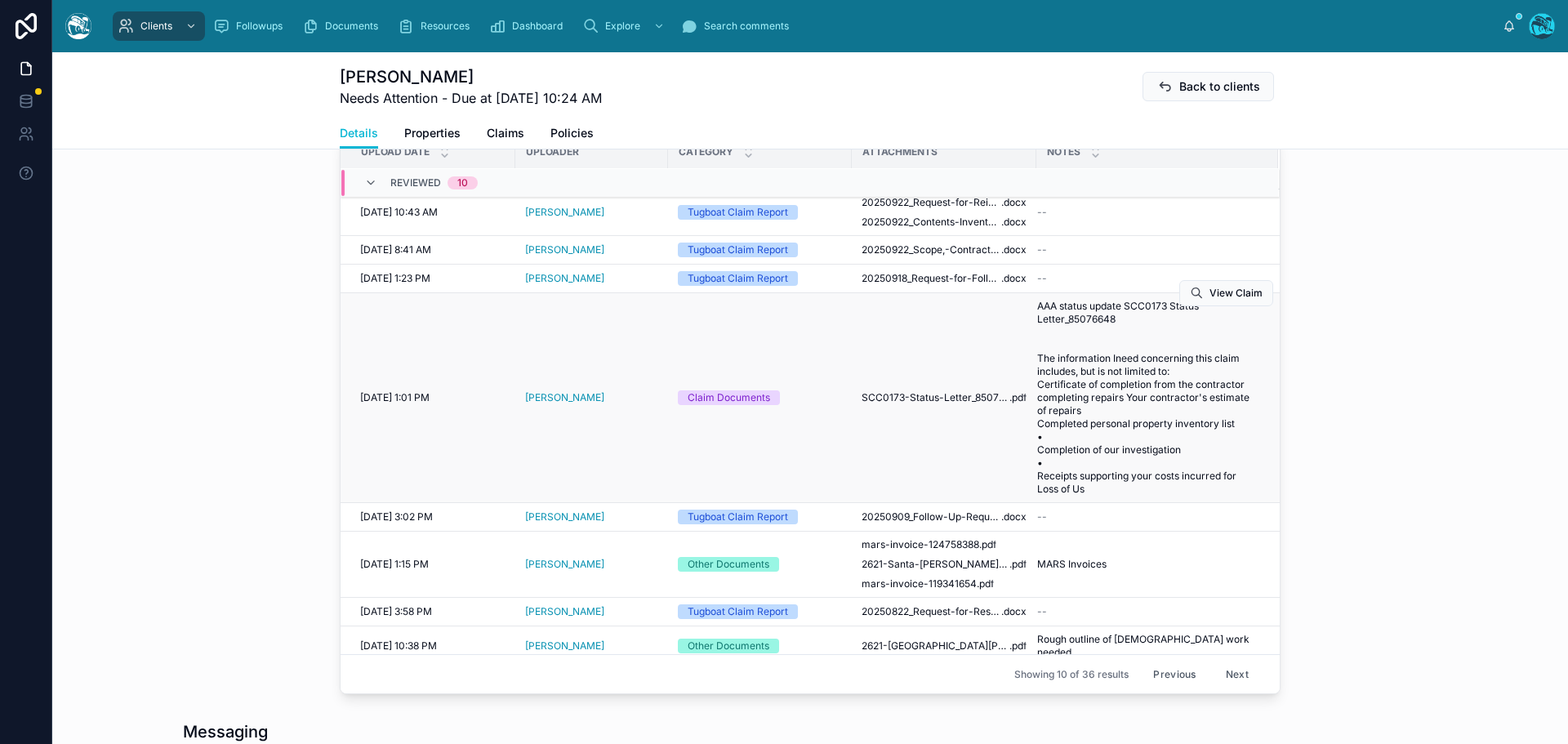
scroll to position [735, 0]
click at [1214, 675] on button "Next" at bounding box center [1237, 674] width 46 height 26
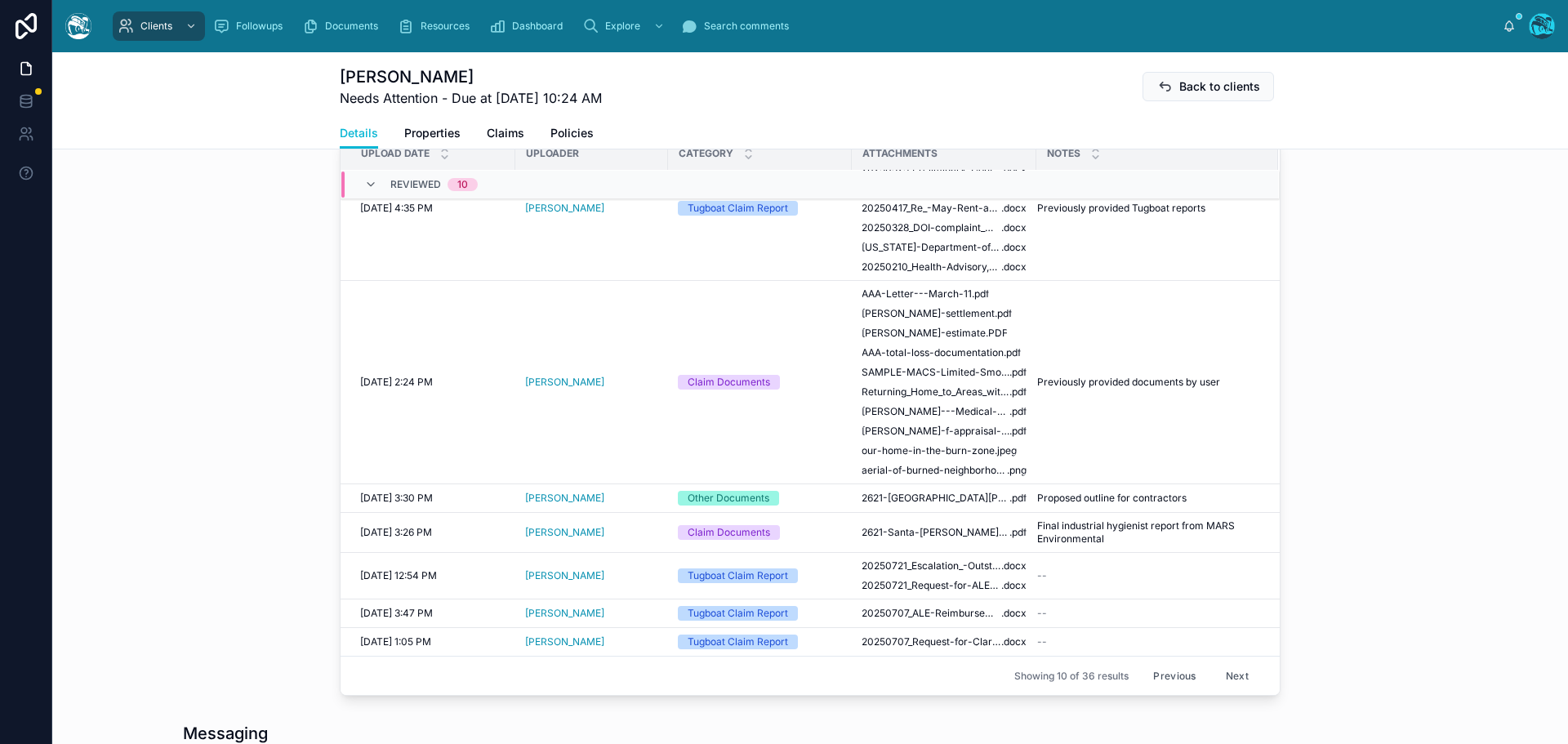
scroll to position [735, 0]
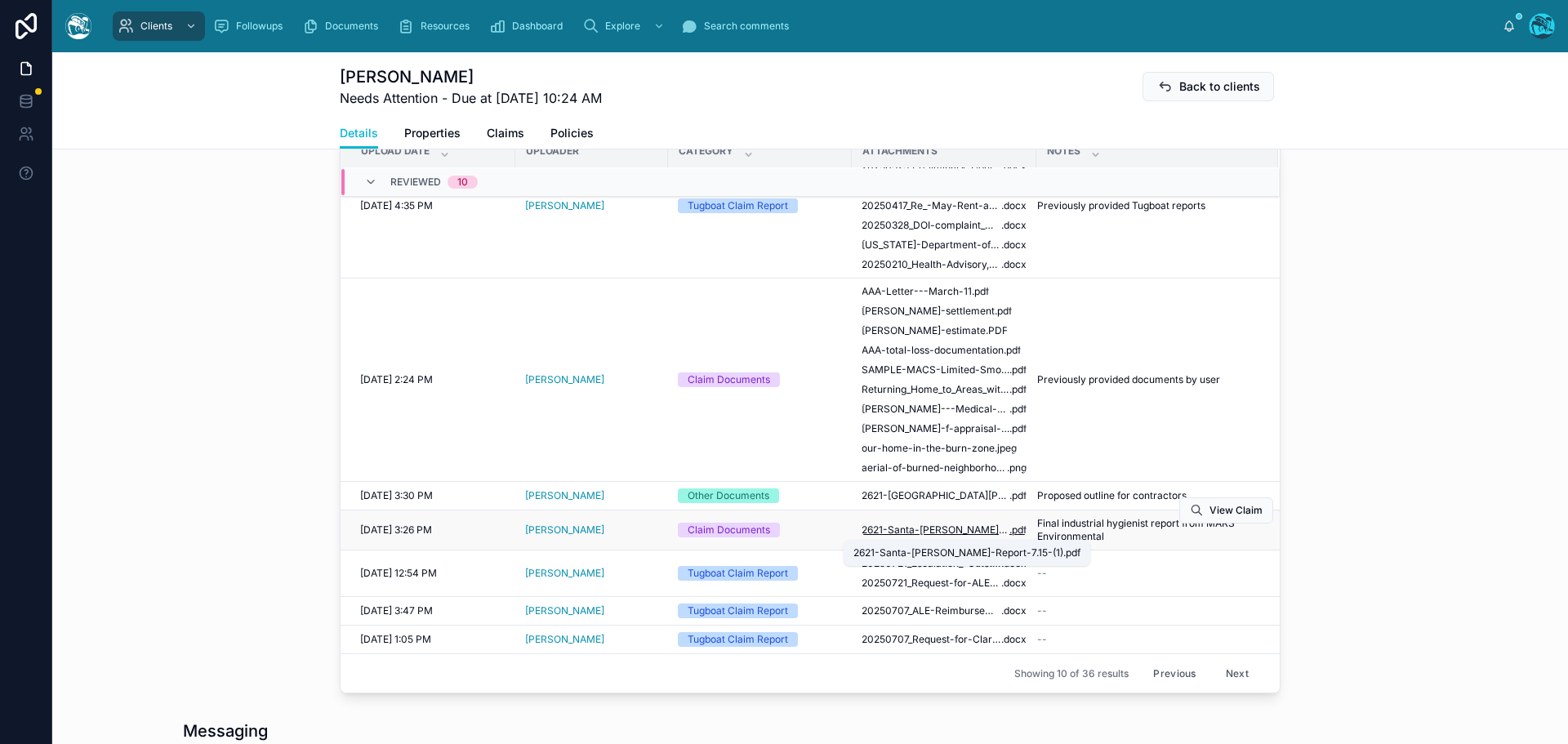
click at [942, 529] on span "2621-Santa-Rosa-Report-7.15-(1)" at bounding box center [935, 530] width 147 height 13
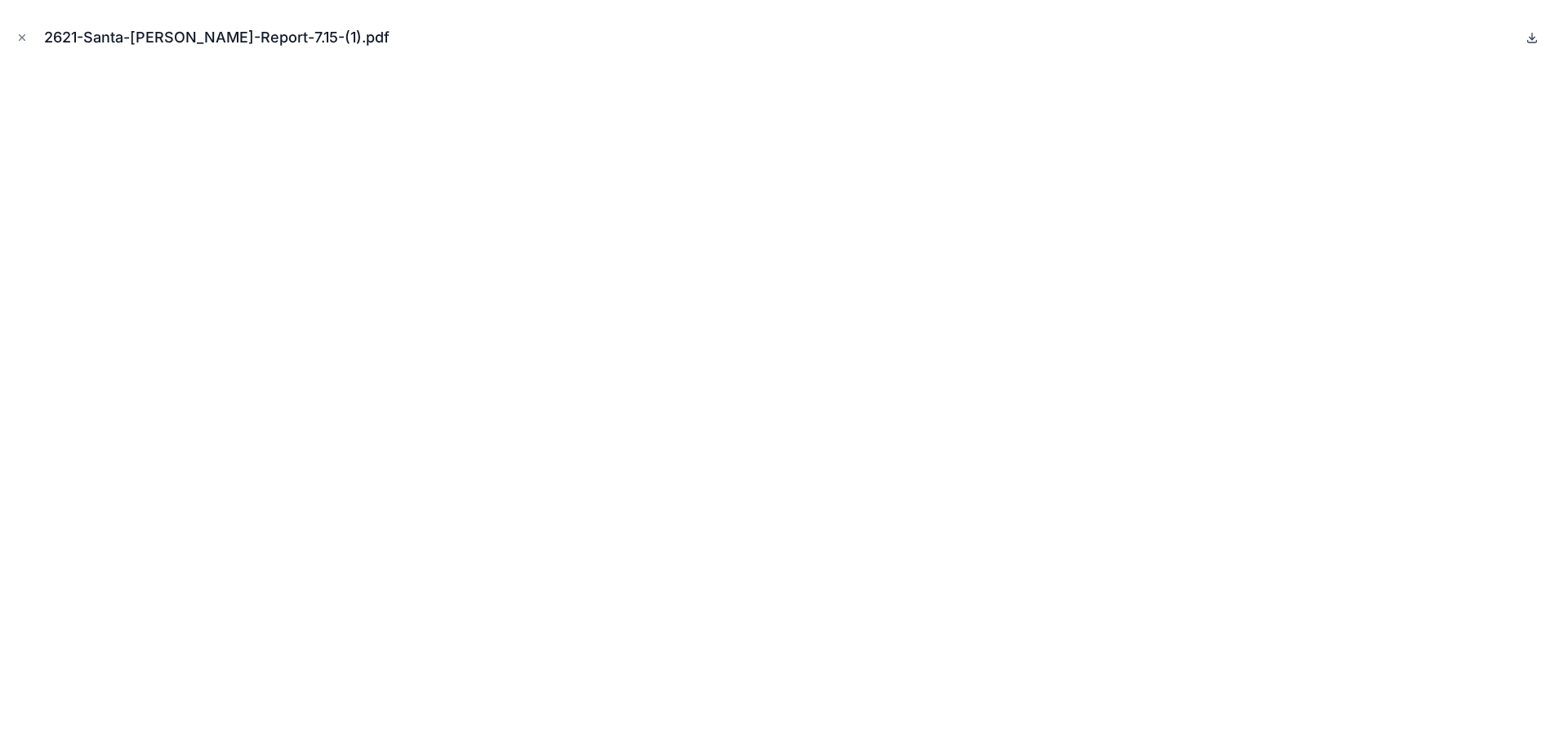
click at [1533, 39] on icon at bounding box center [1532, 38] width 6 height 3
click at [22, 35] on icon "Close modal" at bounding box center [22, 37] width 11 height 11
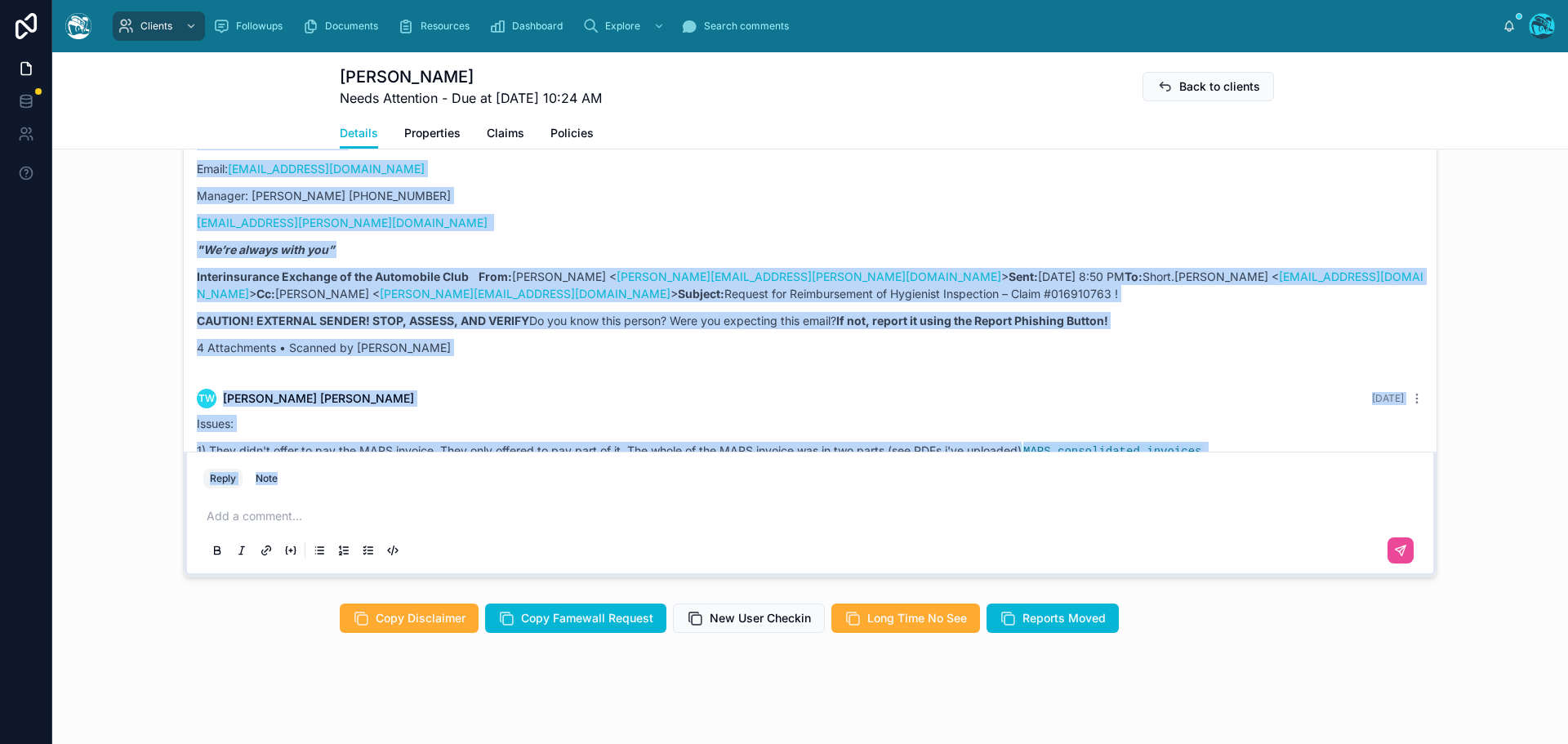
scroll to position [5787, 0]
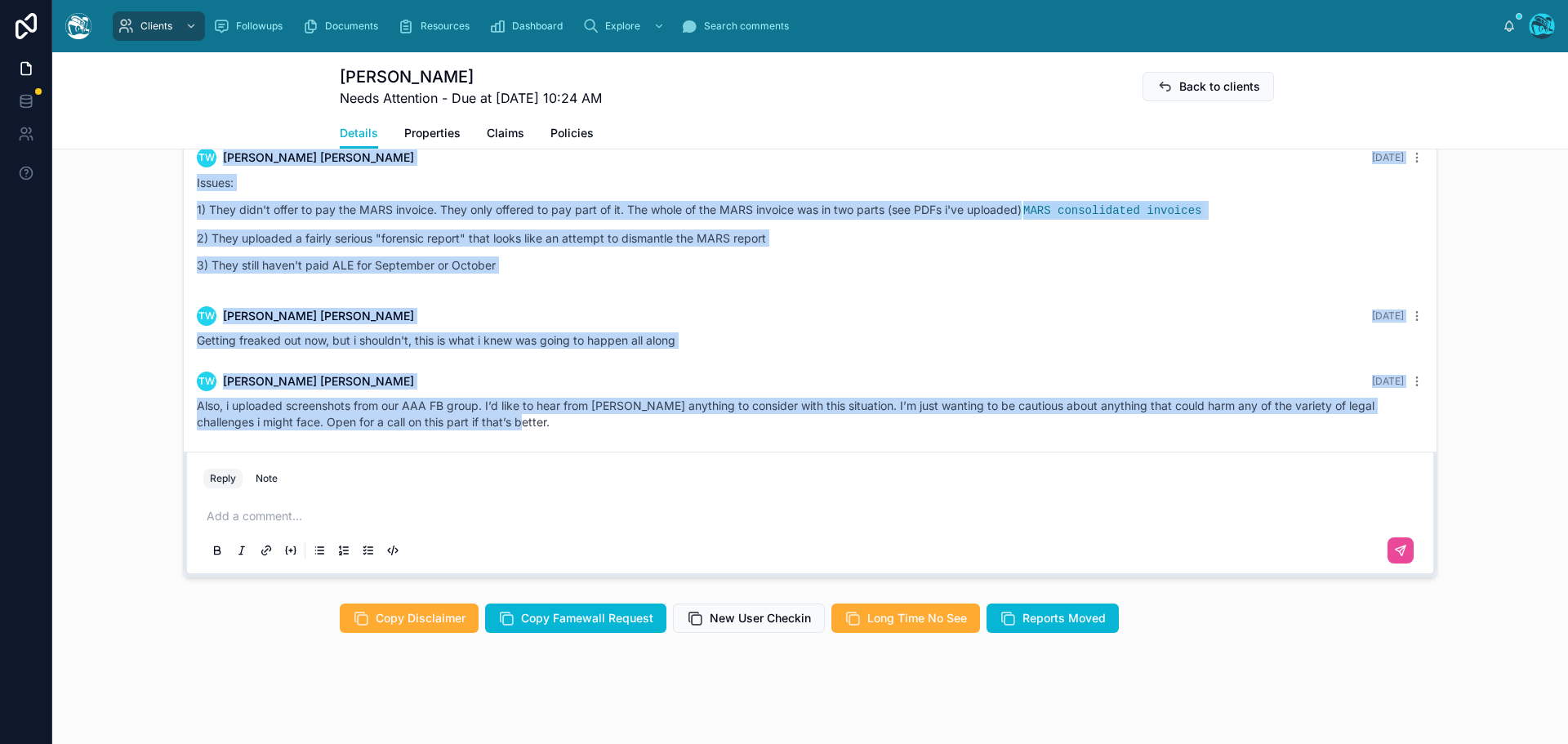
drag, startPoint x: 311, startPoint y: 263, endPoint x: 604, endPoint y: 439, distance: 341.8
copy div "TW Trevor Welch Yesterday Request for Reimbursement of Hygienist Inspection – C…"
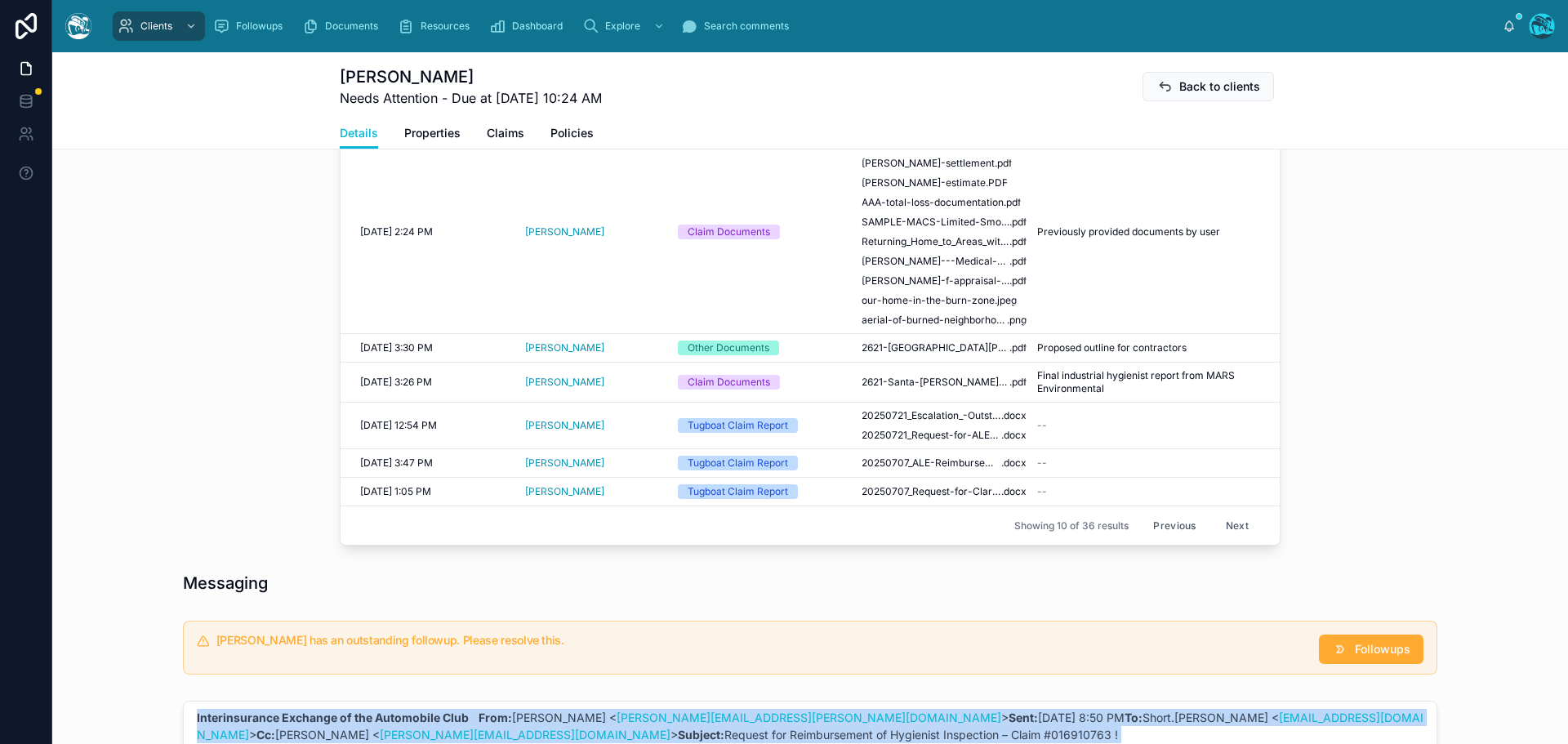
scroll to position [911, 0]
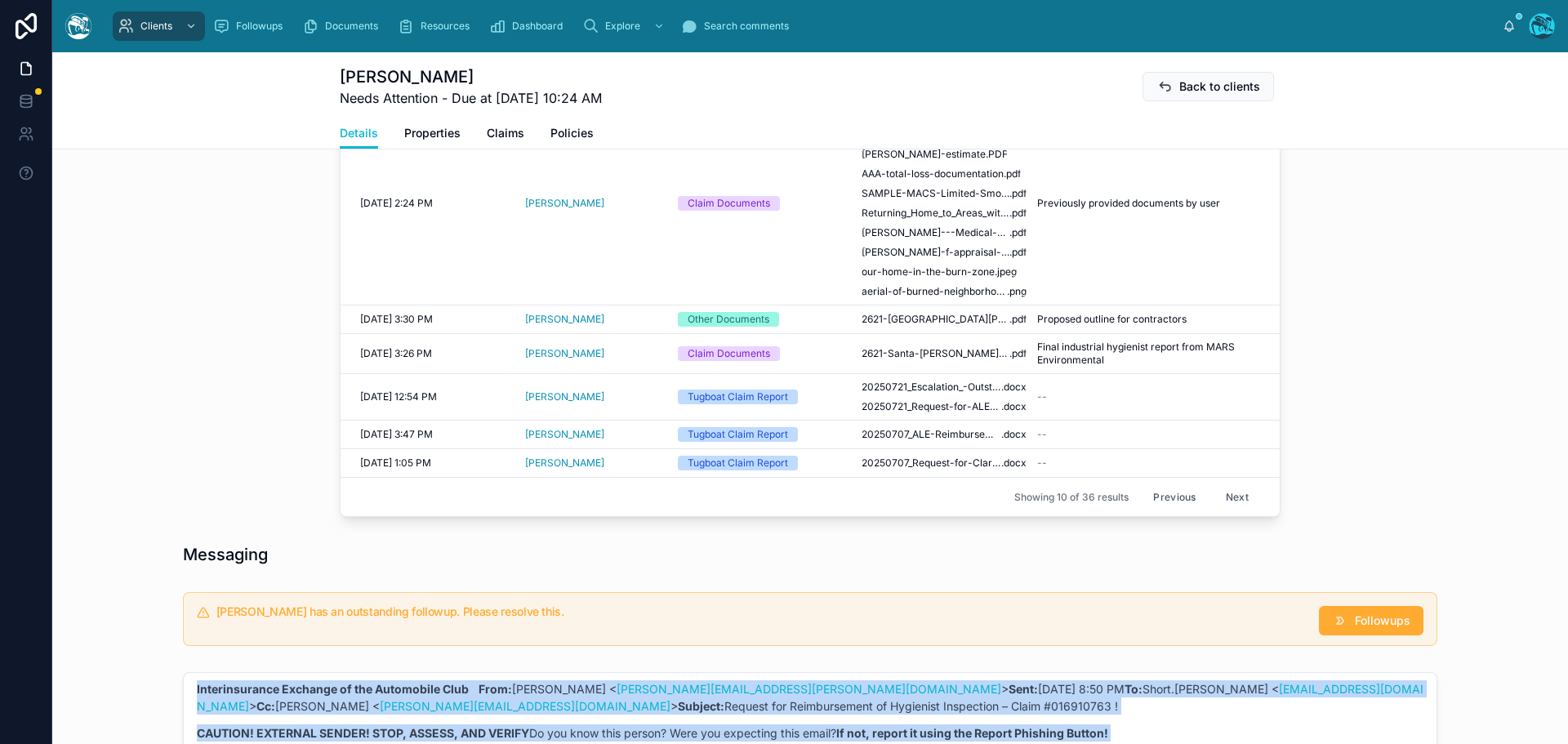
click at [1161, 498] on button "Previous" at bounding box center [1173, 497] width 66 height 26
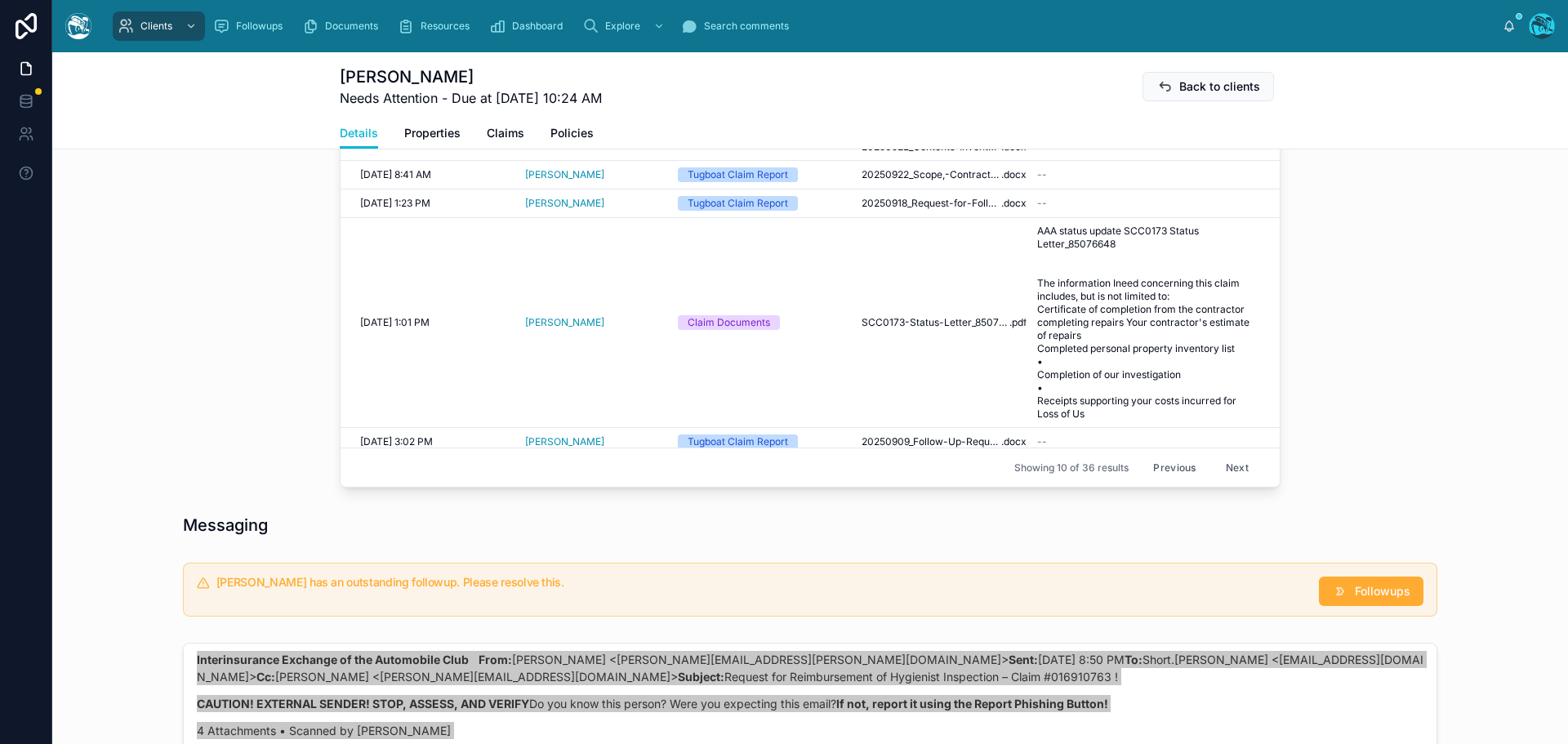
scroll to position [993, 0]
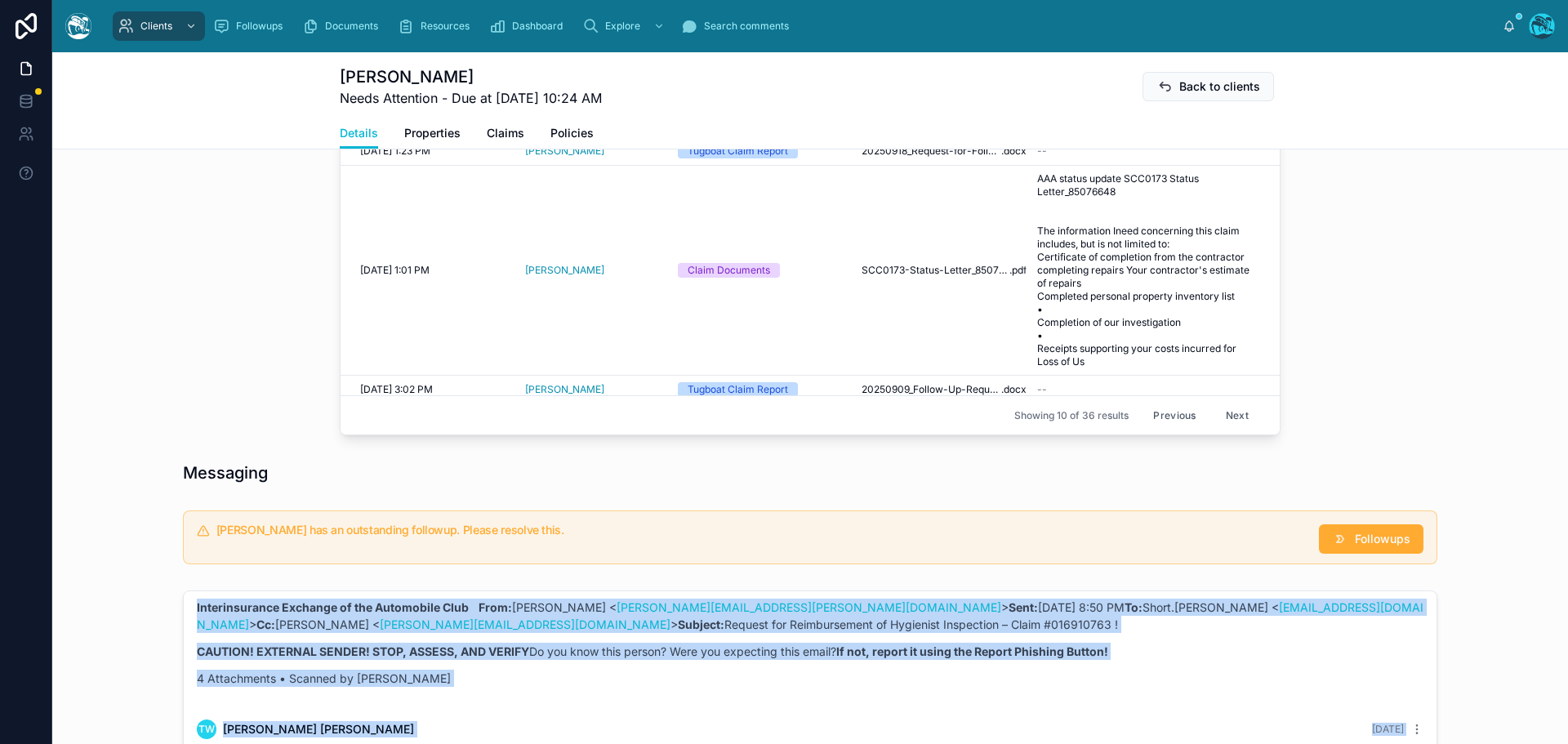
drag, startPoint x: 1164, startPoint y: 416, endPoint x: 1228, endPoint y: 413, distance: 64.1
click at [1164, 416] on button "Previous" at bounding box center [1173, 415] width 66 height 26
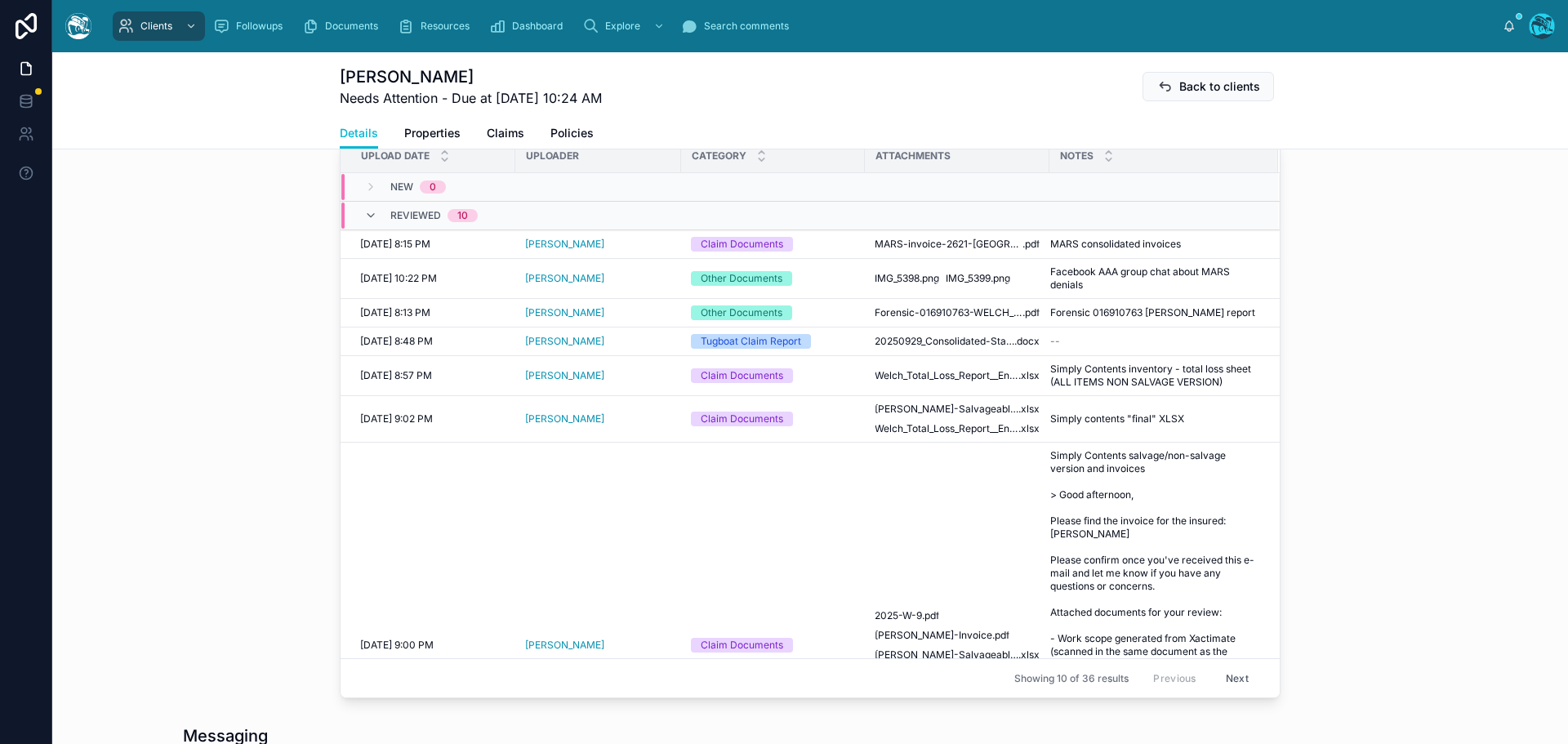
scroll to position [667, 0]
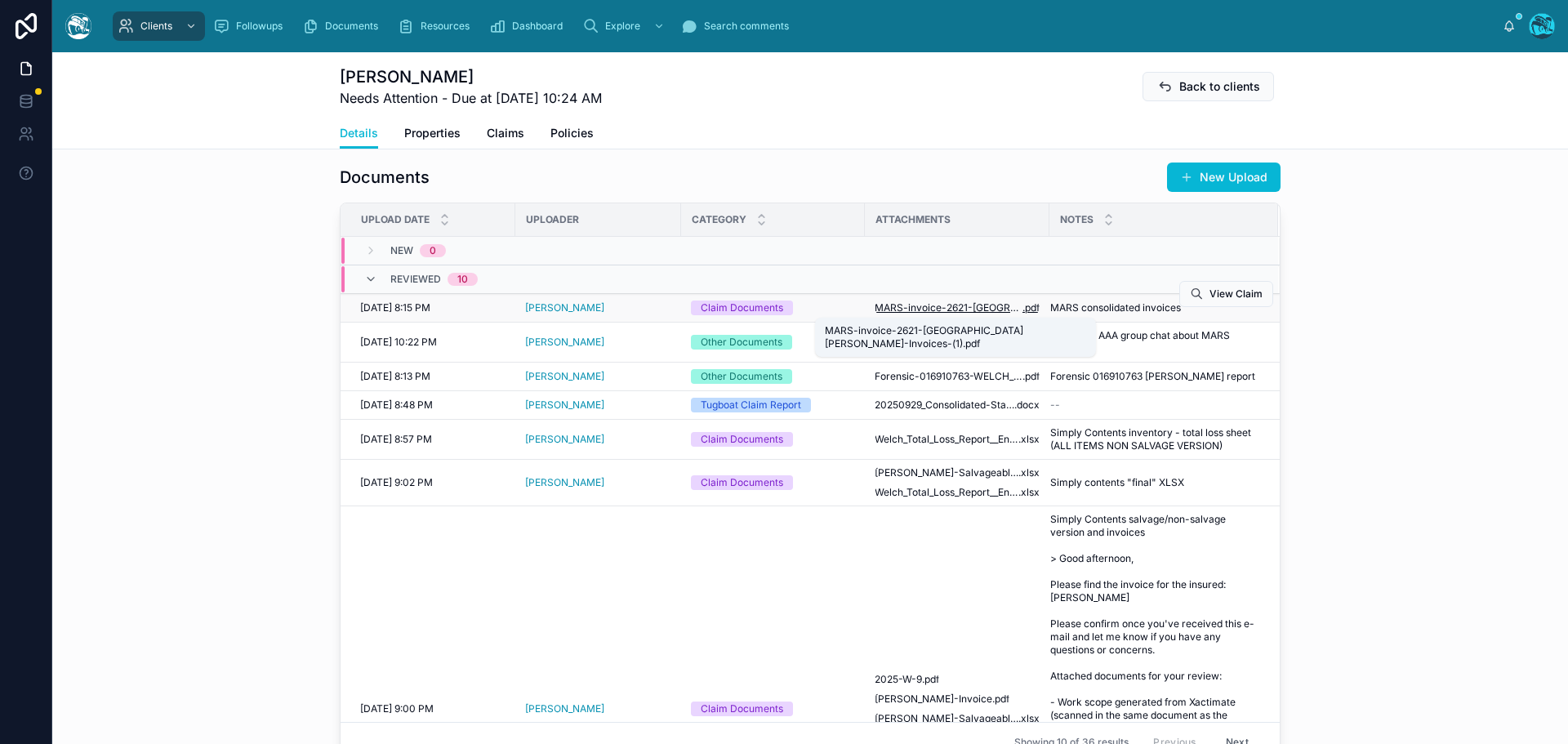
click at [962, 310] on span "MARS-invoice-2621-Santa-Rosa-Invoices-(1)" at bounding box center [948, 308] width 147 height 13
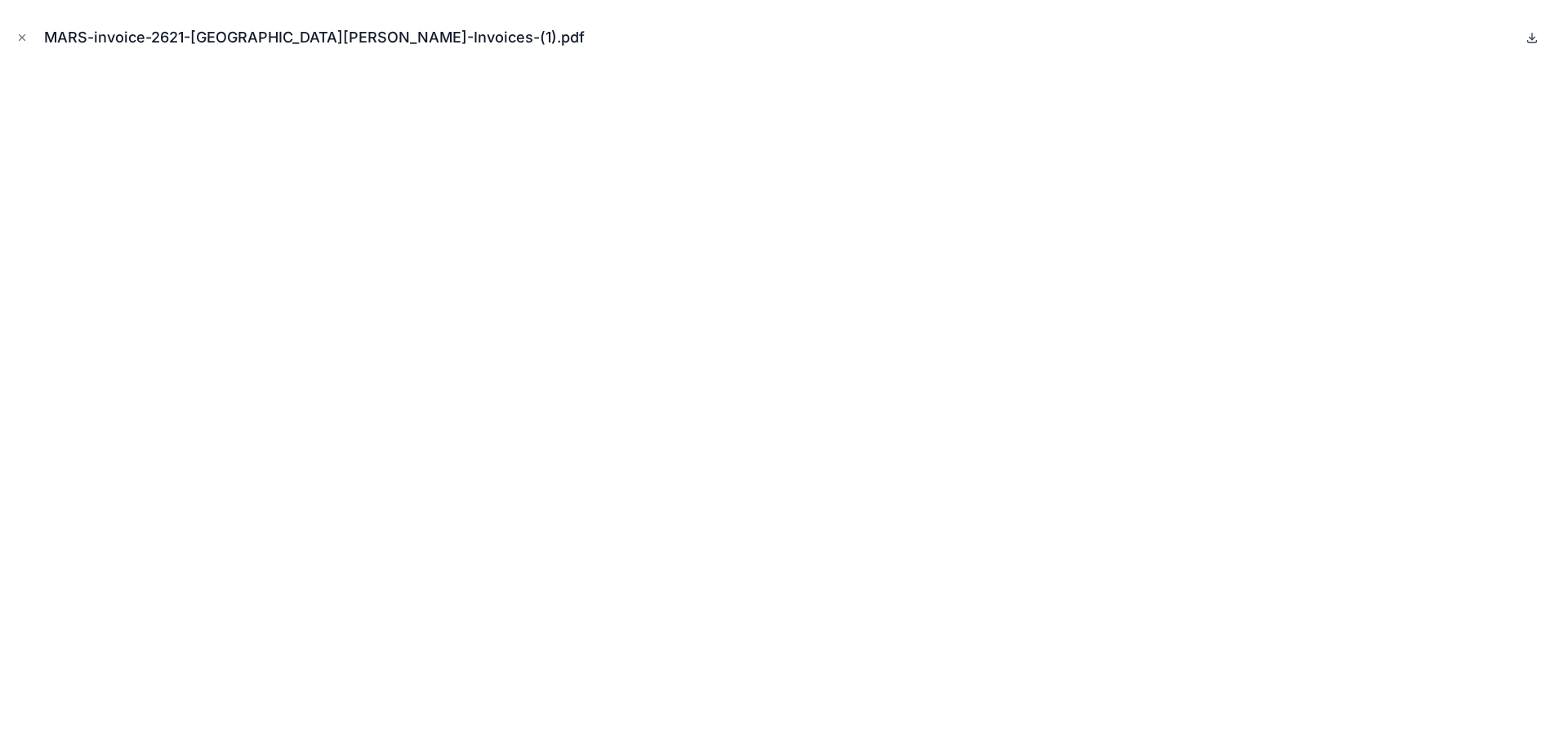
click at [1528, 36] on icon at bounding box center [1532, 38] width 13 height 13
click at [20, 37] on icon "Close modal" at bounding box center [22, 37] width 11 height 11
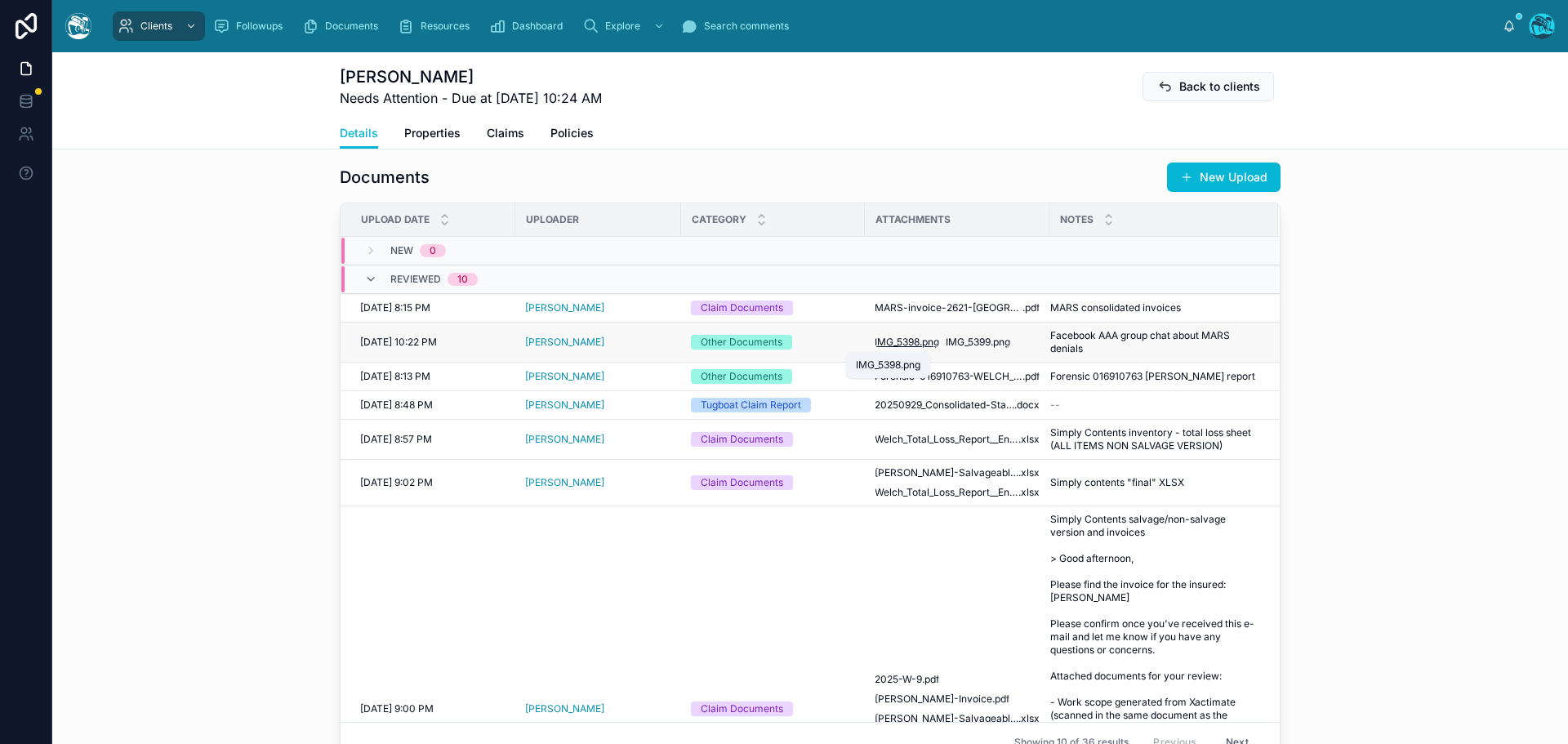
click at [899, 345] on span "IMG_5398" at bounding box center [897, 343] width 45 height 13
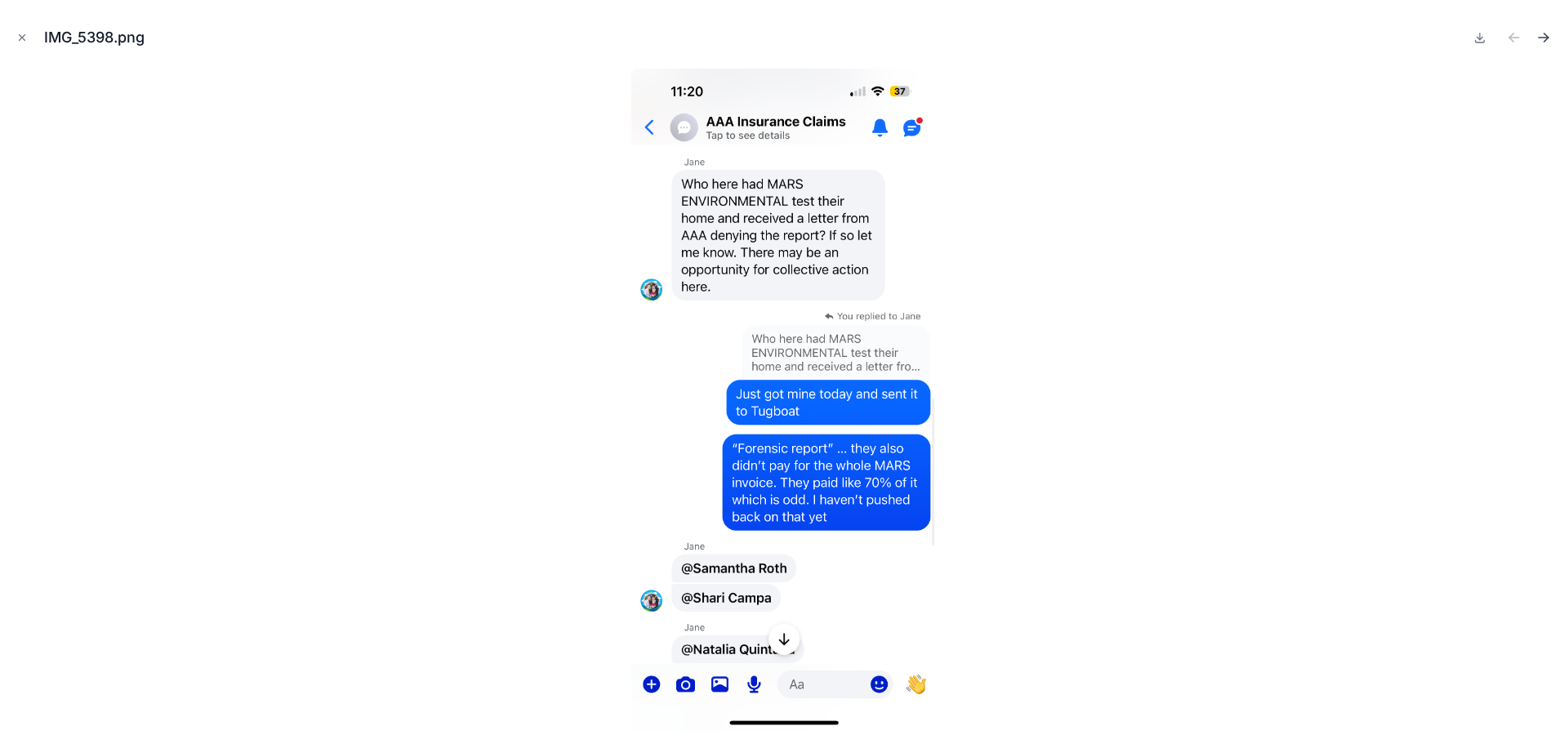
click at [1545, 36] on icon "Next file" at bounding box center [1546, 35] width 4 height 4
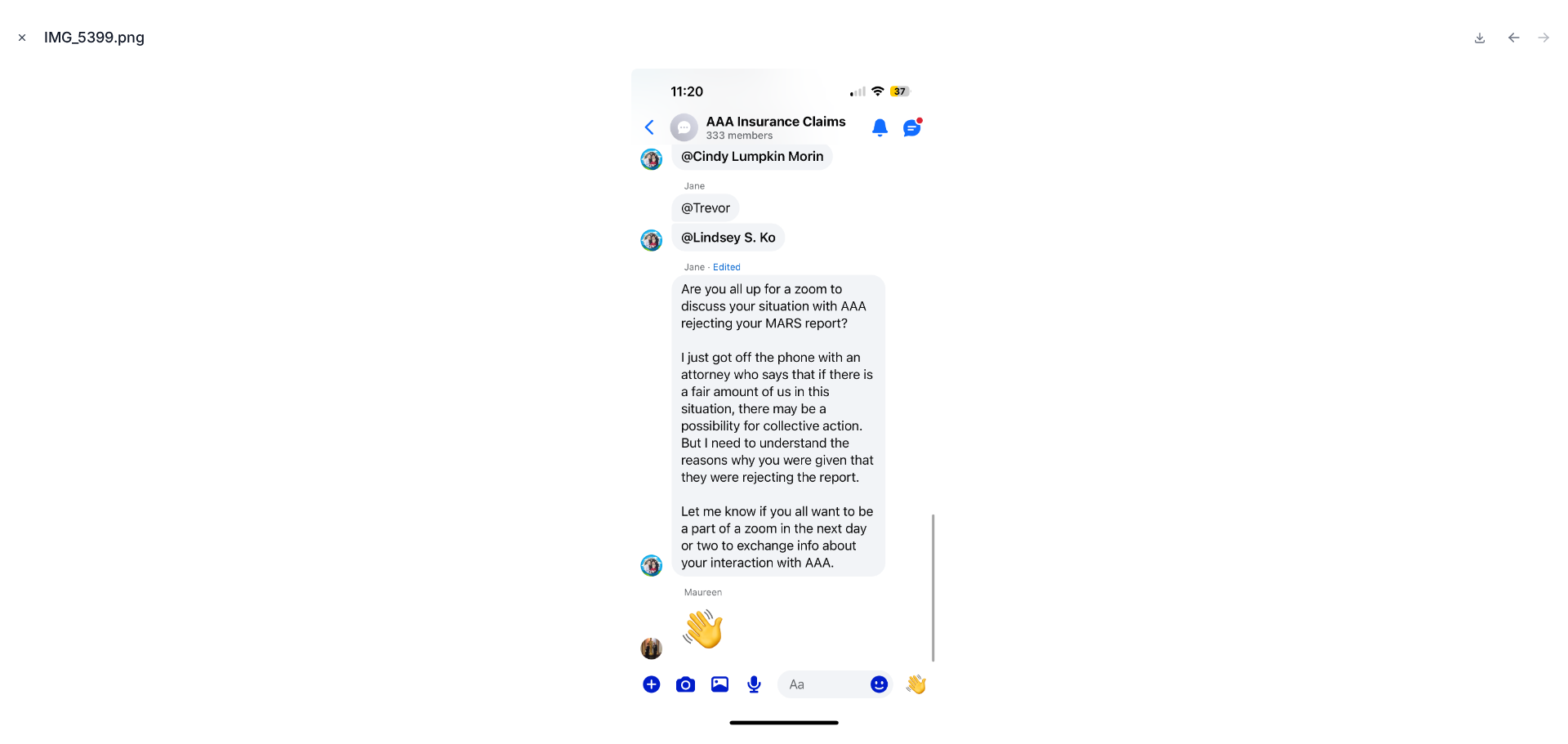
click at [20, 41] on icon "Close modal" at bounding box center [22, 37] width 11 height 11
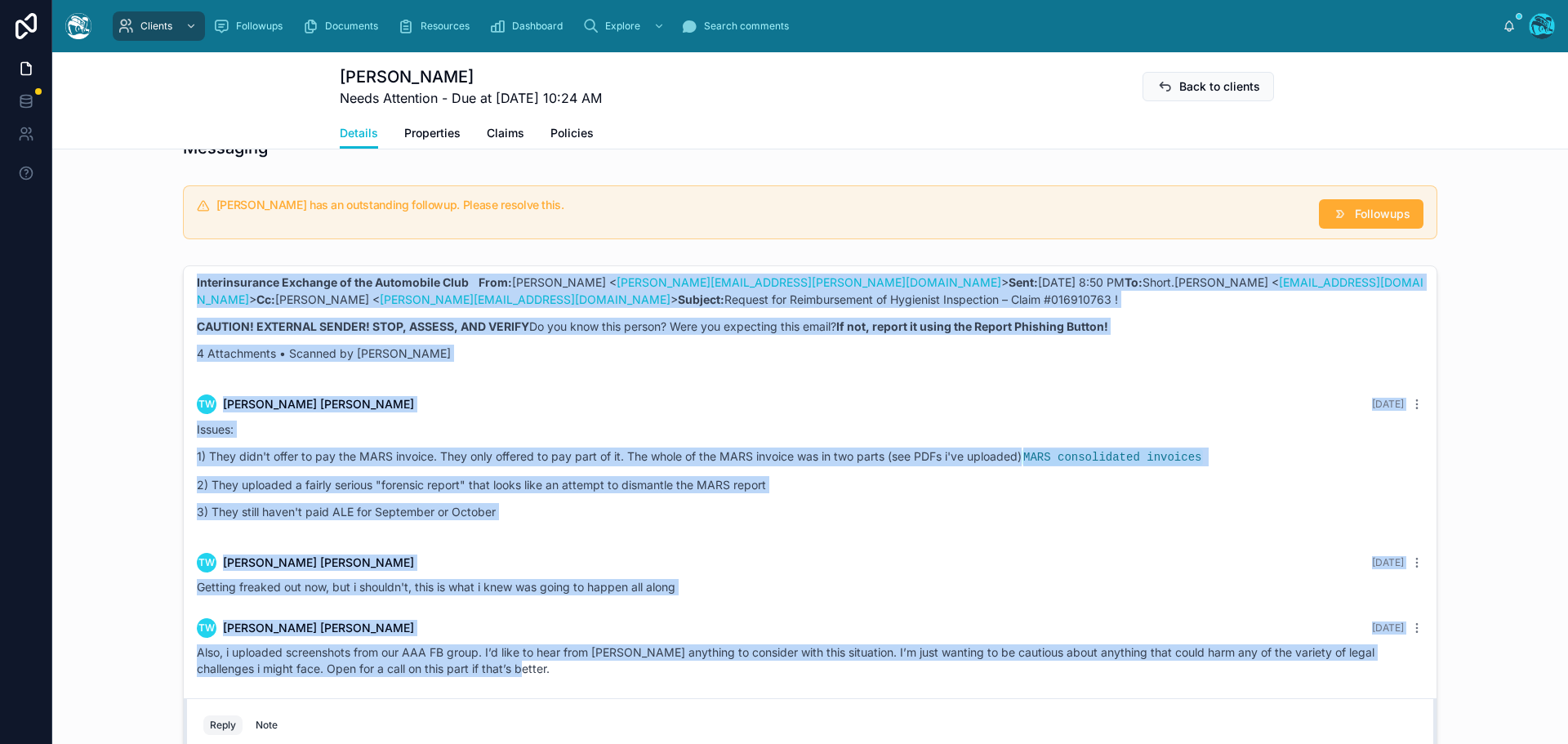
scroll to position [1401, 0]
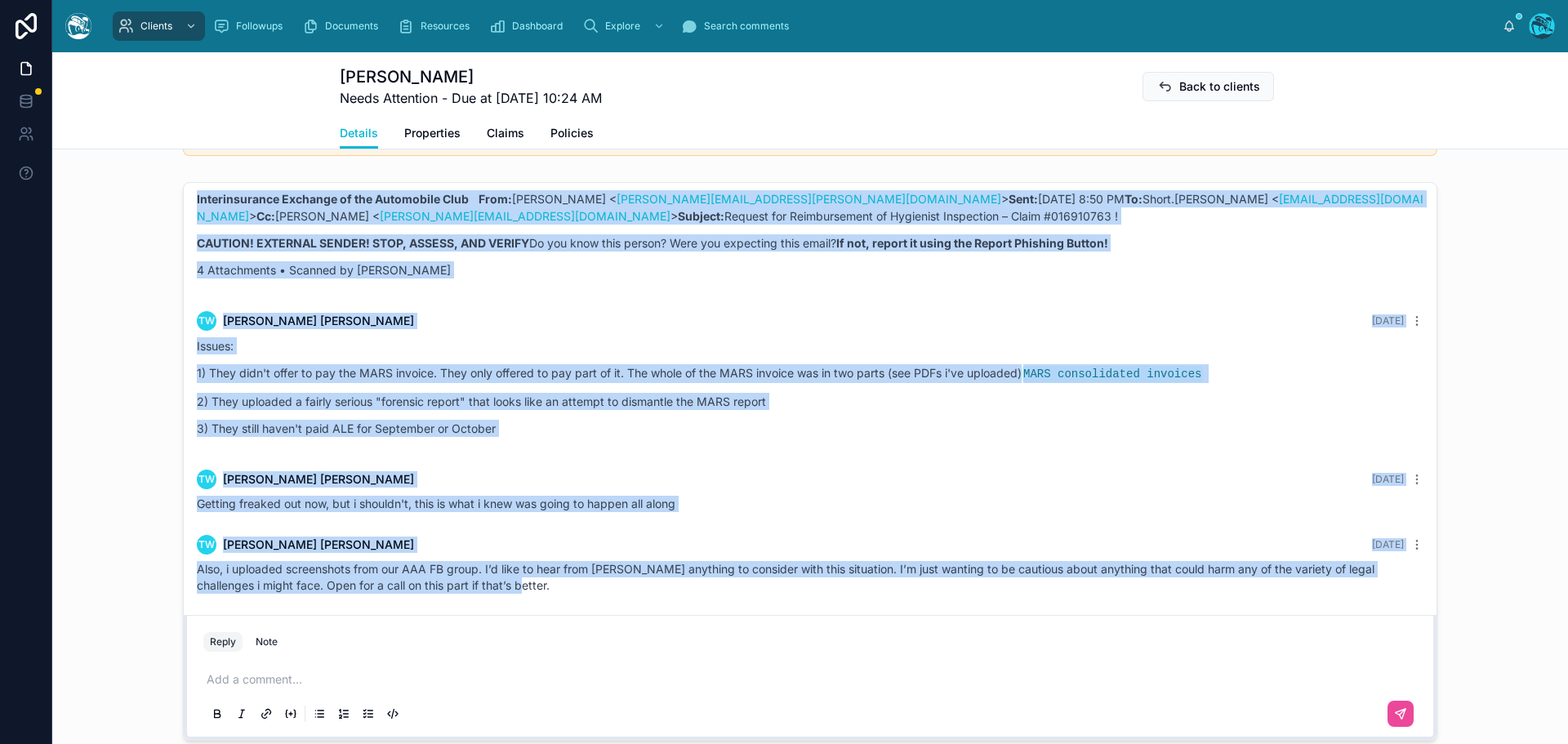
click at [805, 477] on div "TW Trevor Welch Yesterday" at bounding box center [810, 480] width 1227 height 20
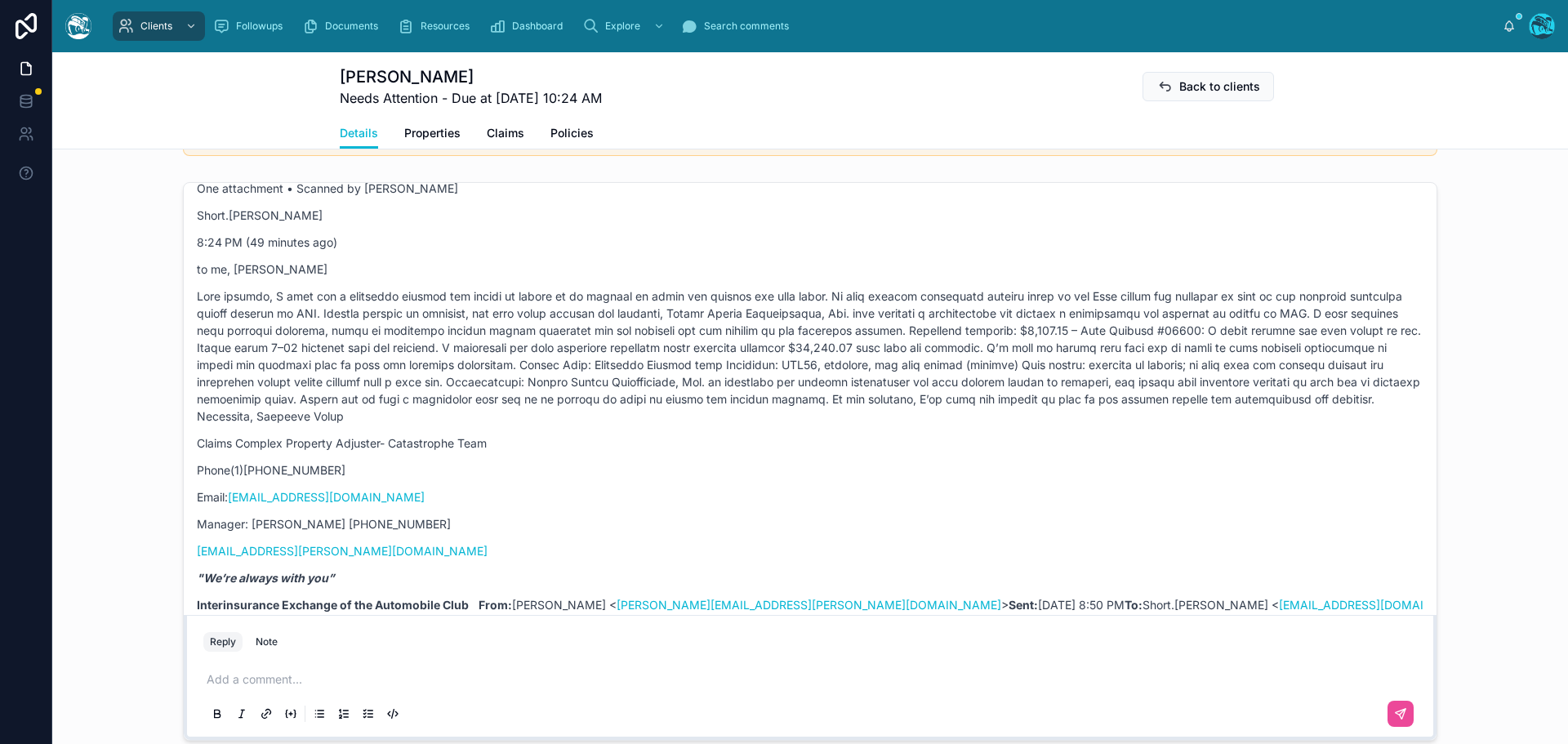
scroll to position [5378, 0]
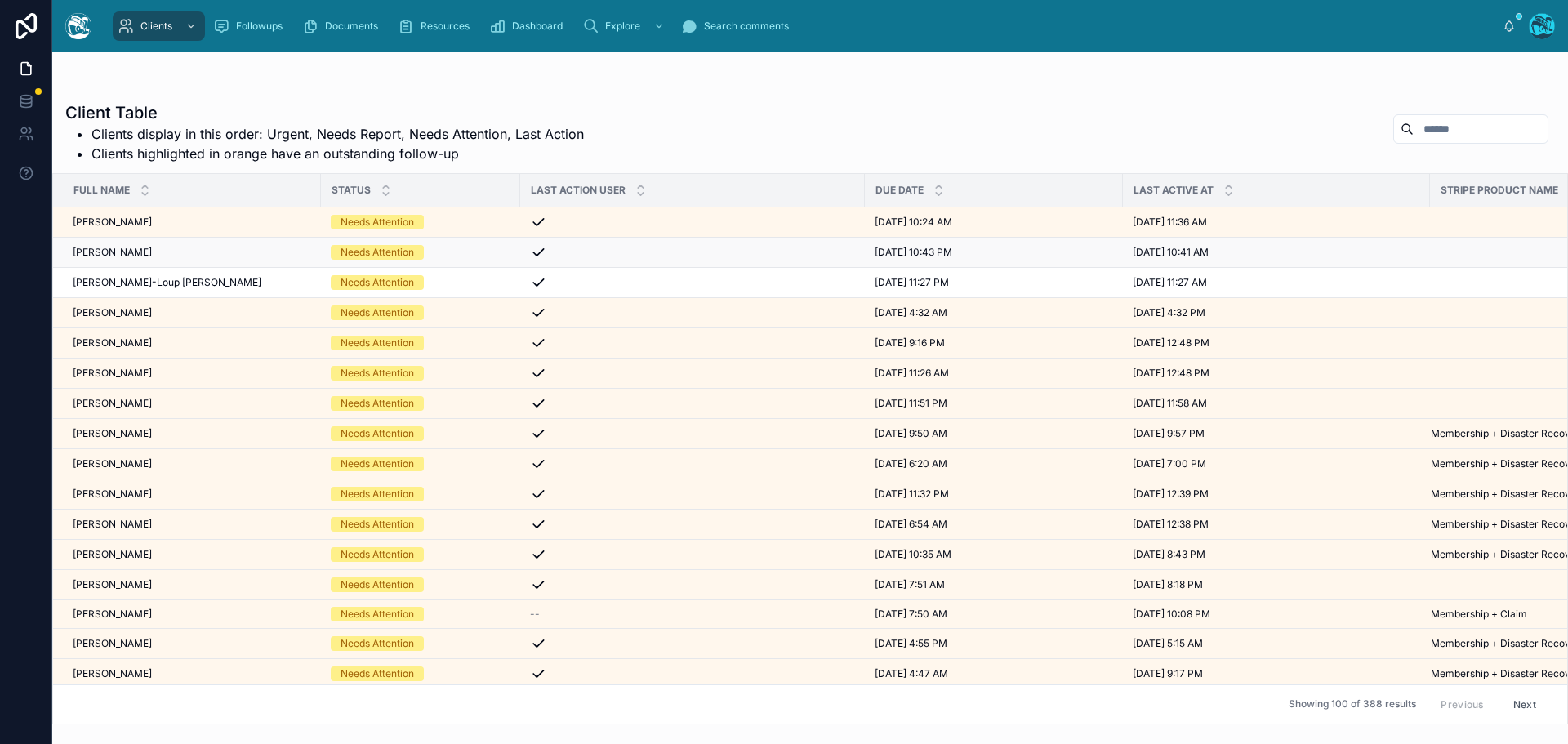
click at [166, 252] on div "[PERSON_NAME] [PERSON_NAME]" at bounding box center [191, 252] width 239 height 13
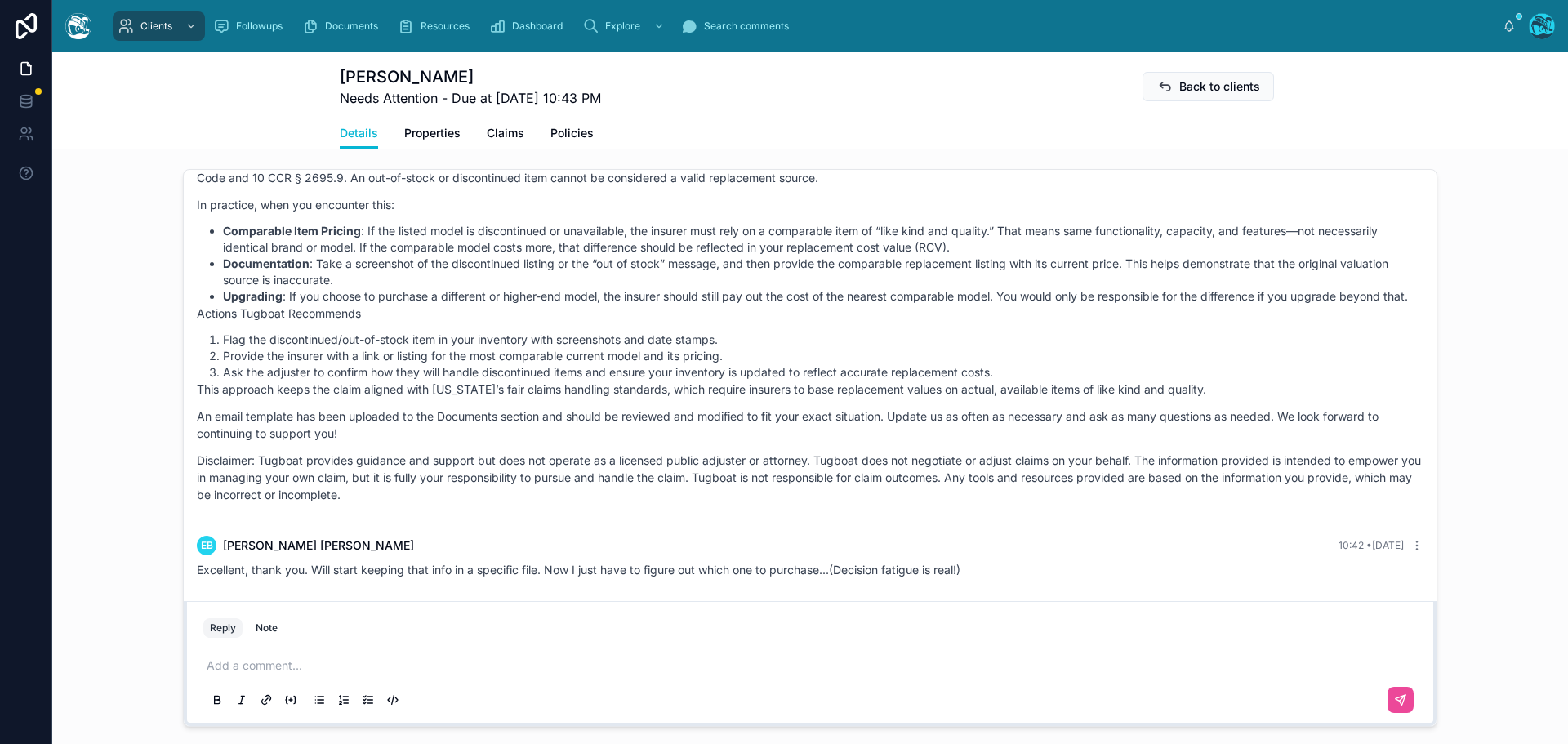
scroll to position [1144, 0]
click at [236, 666] on p at bounding box center [813, 663] width 1213 height 16
click at [255, 663] on p "*********" at bounding box center [813, 663] width 1213 height 16
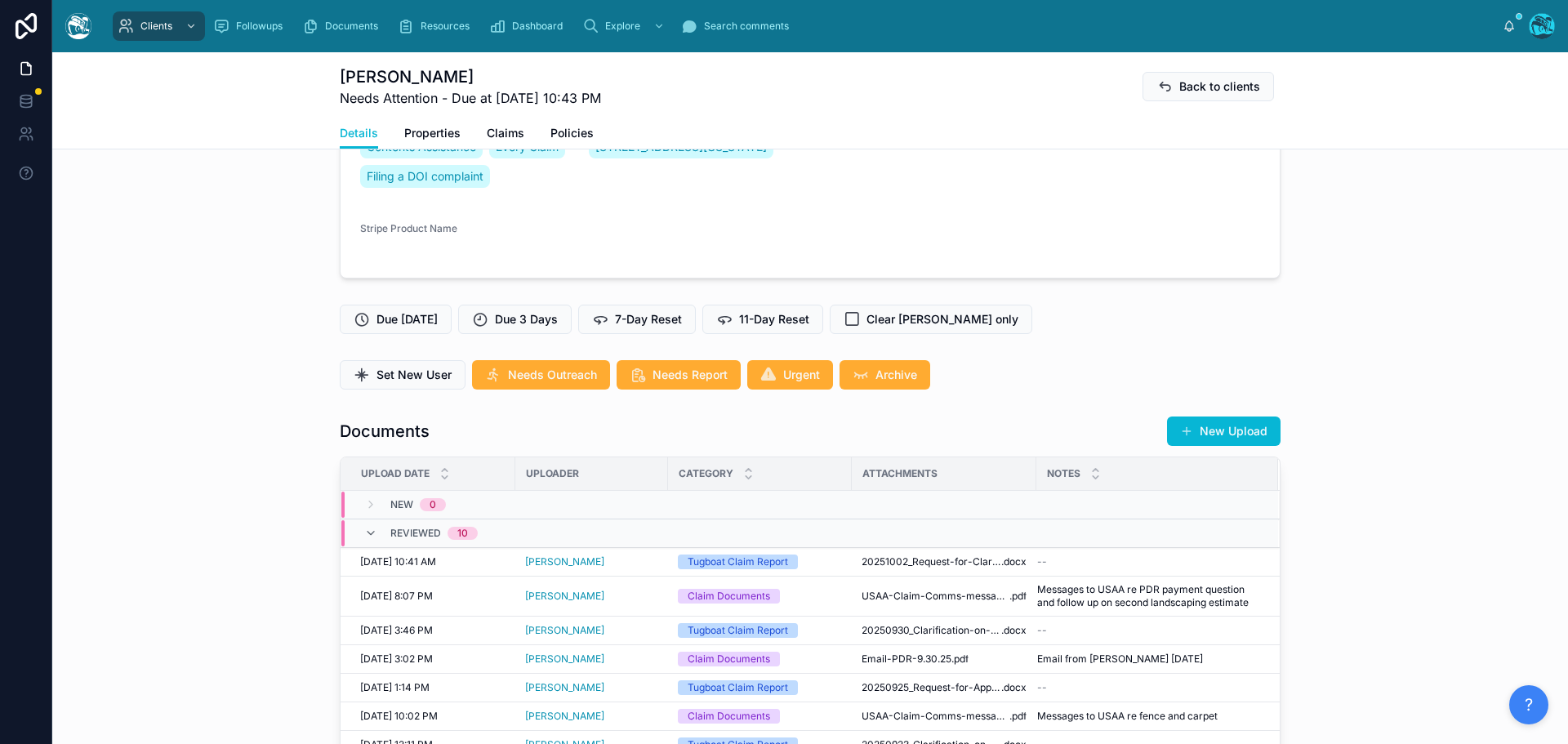
scroll to position [326, 0]
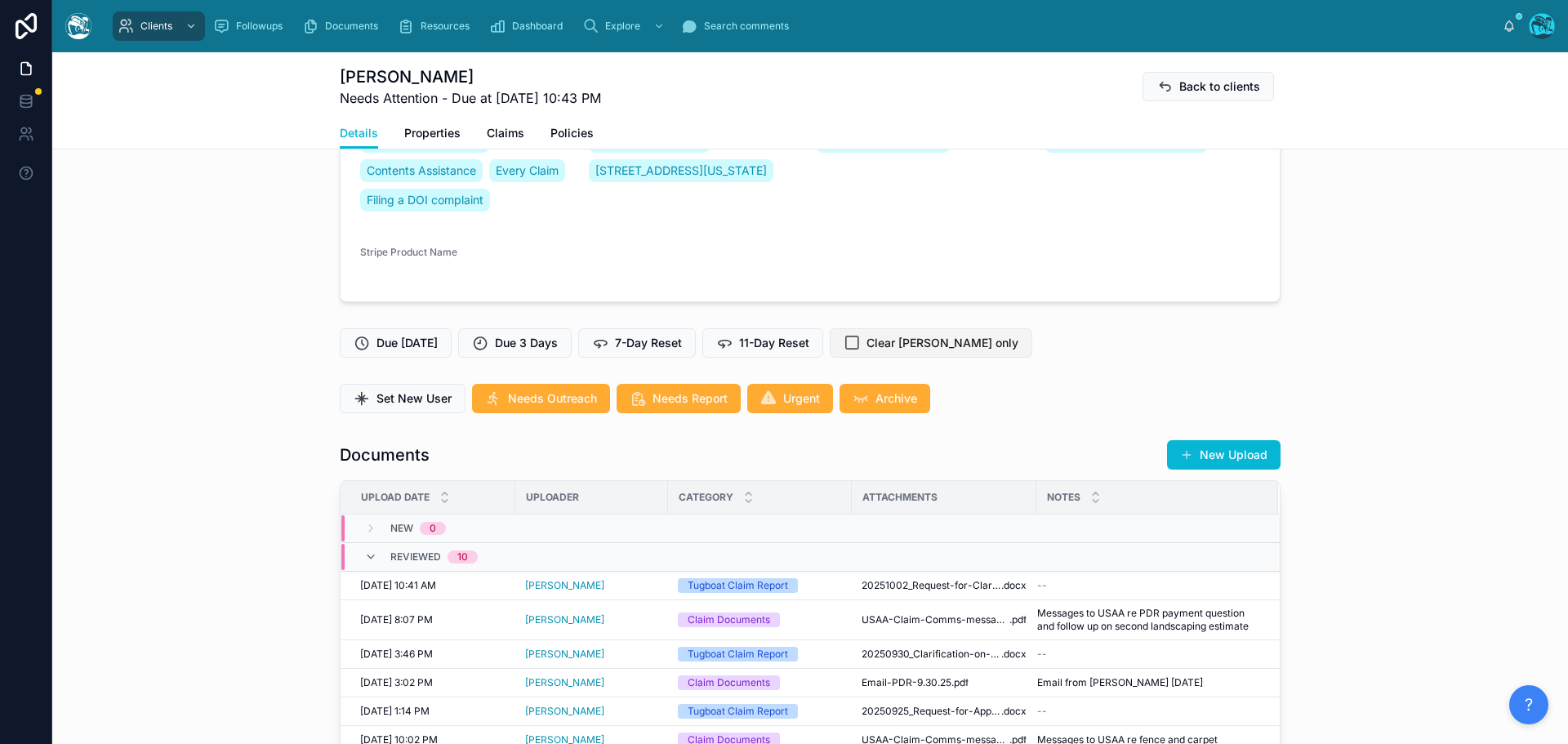
click at [920, 343] on span "Clear [PERSON_NAME] only" at bounding box center [942, 343] width 152 height 16
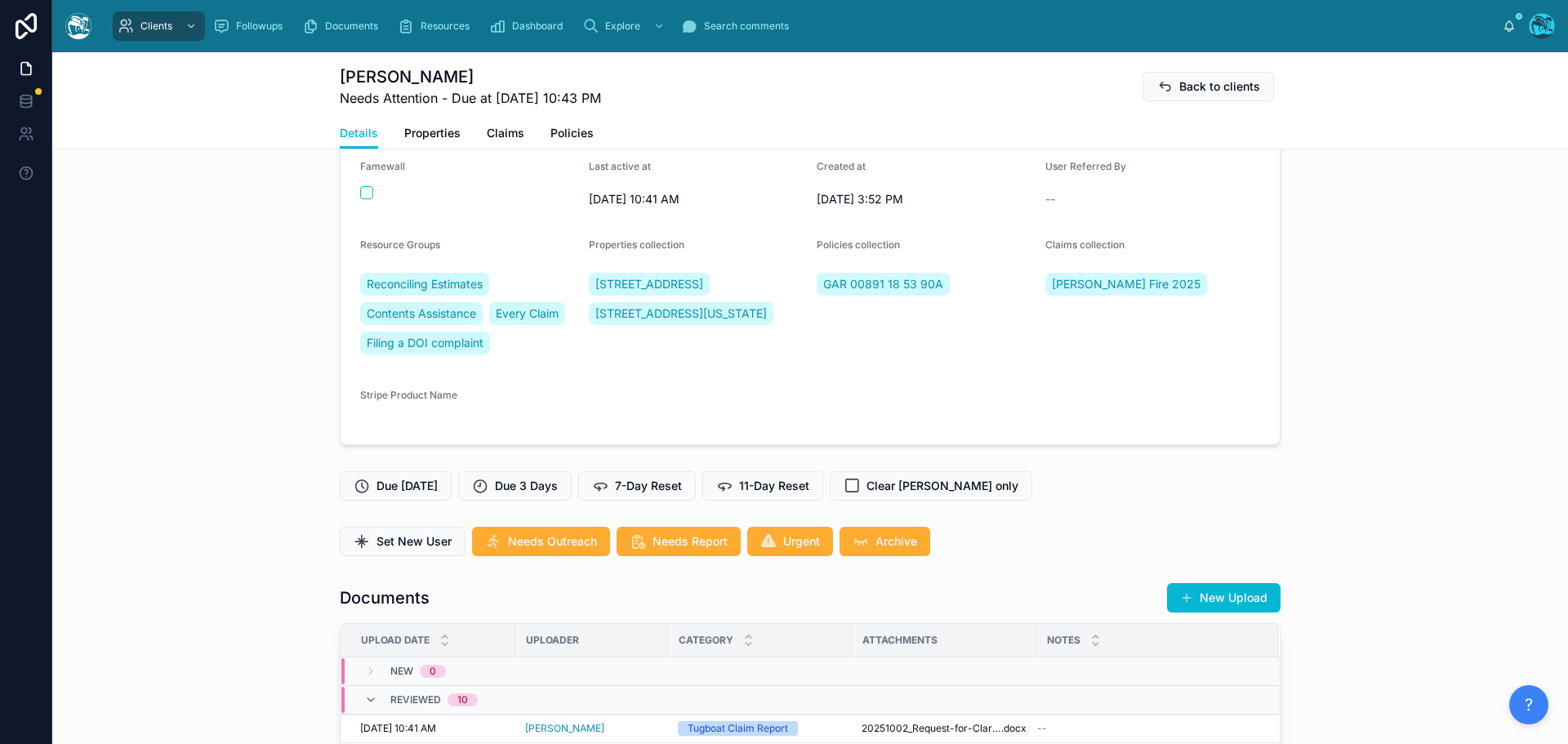
scroll to position [164, 0]
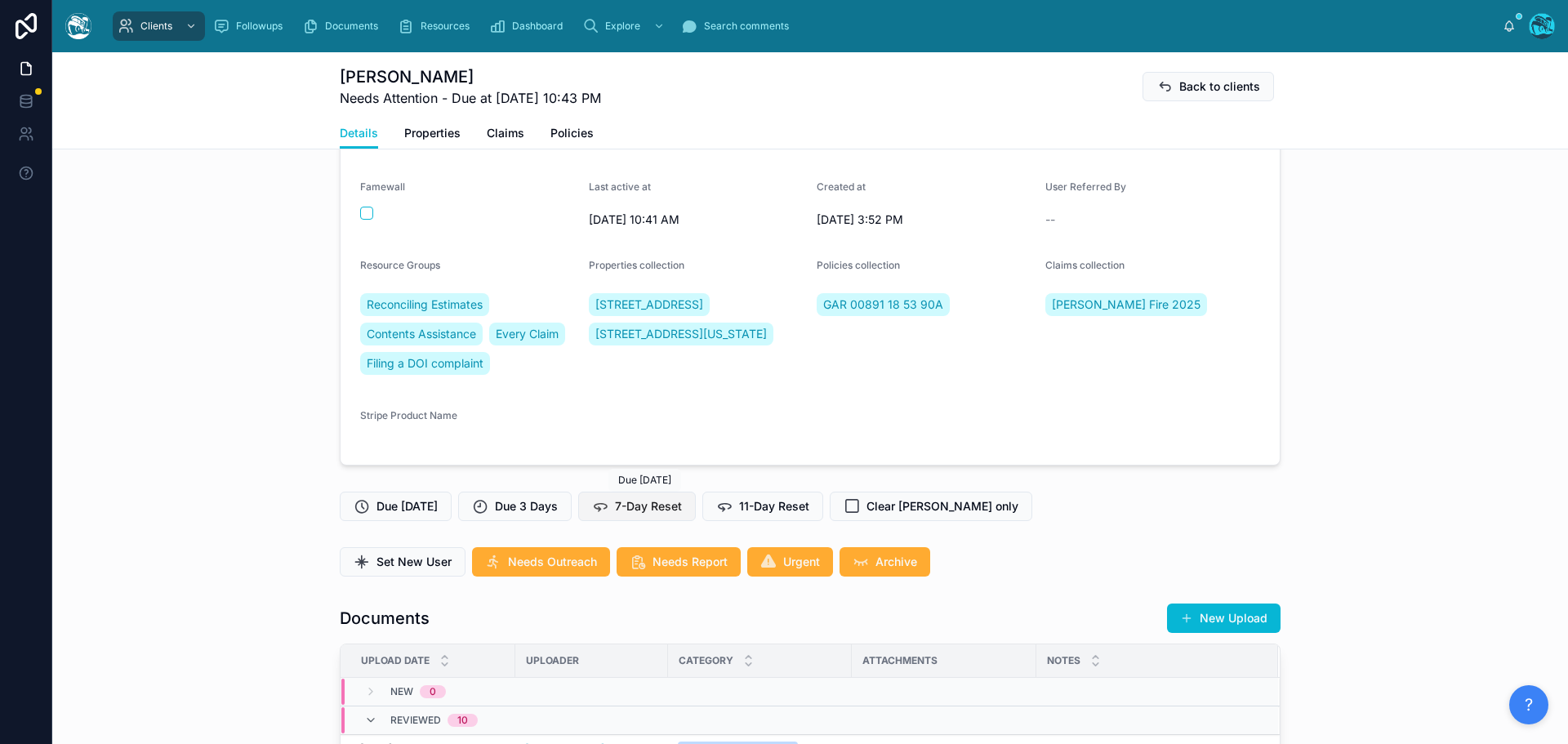
click at [655, 512] on span "7-Day Reset" at bounding box center [648, 506] width 67 height 16
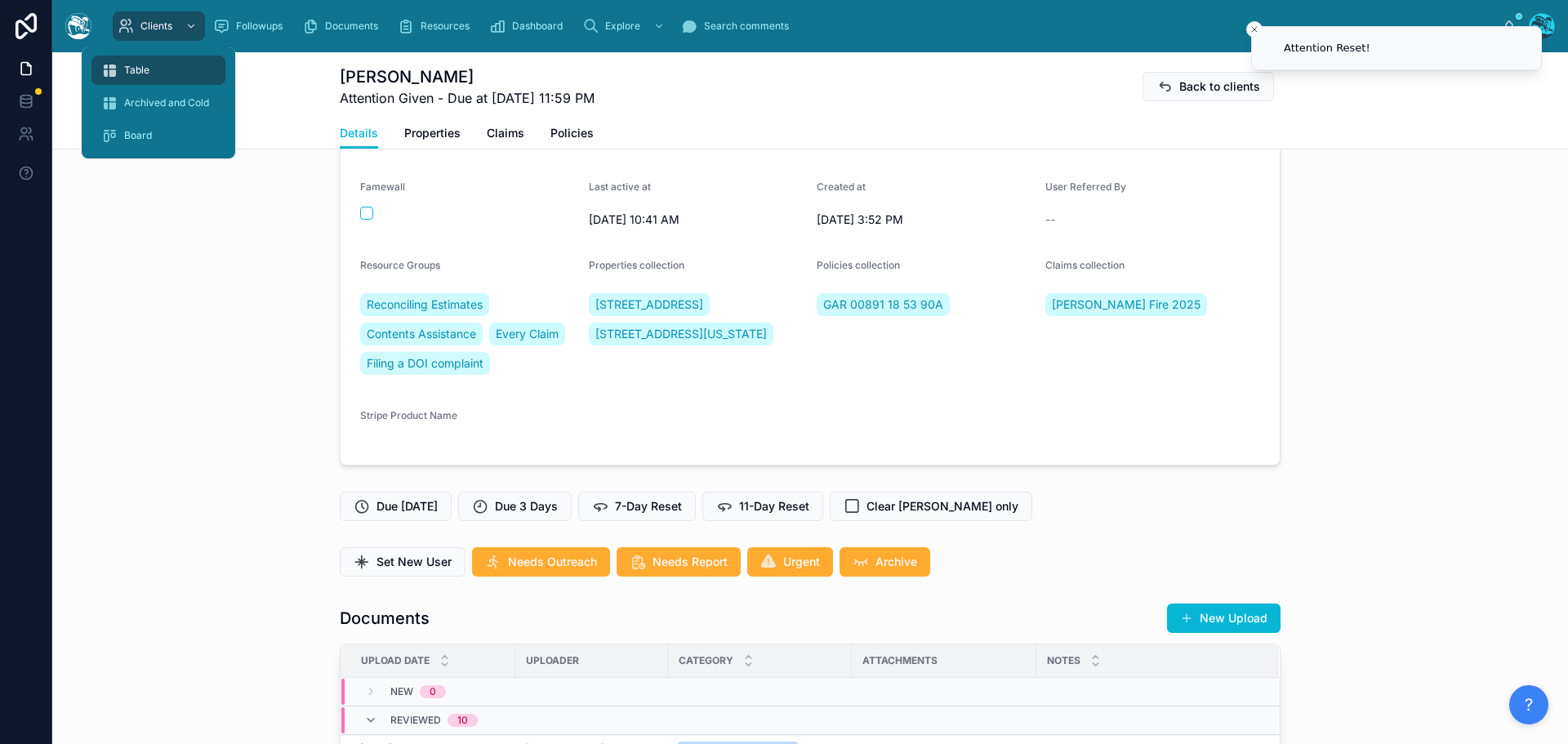
click at [148, 61] on div "Table" at bounding box center [158, 69] width 114 height 26
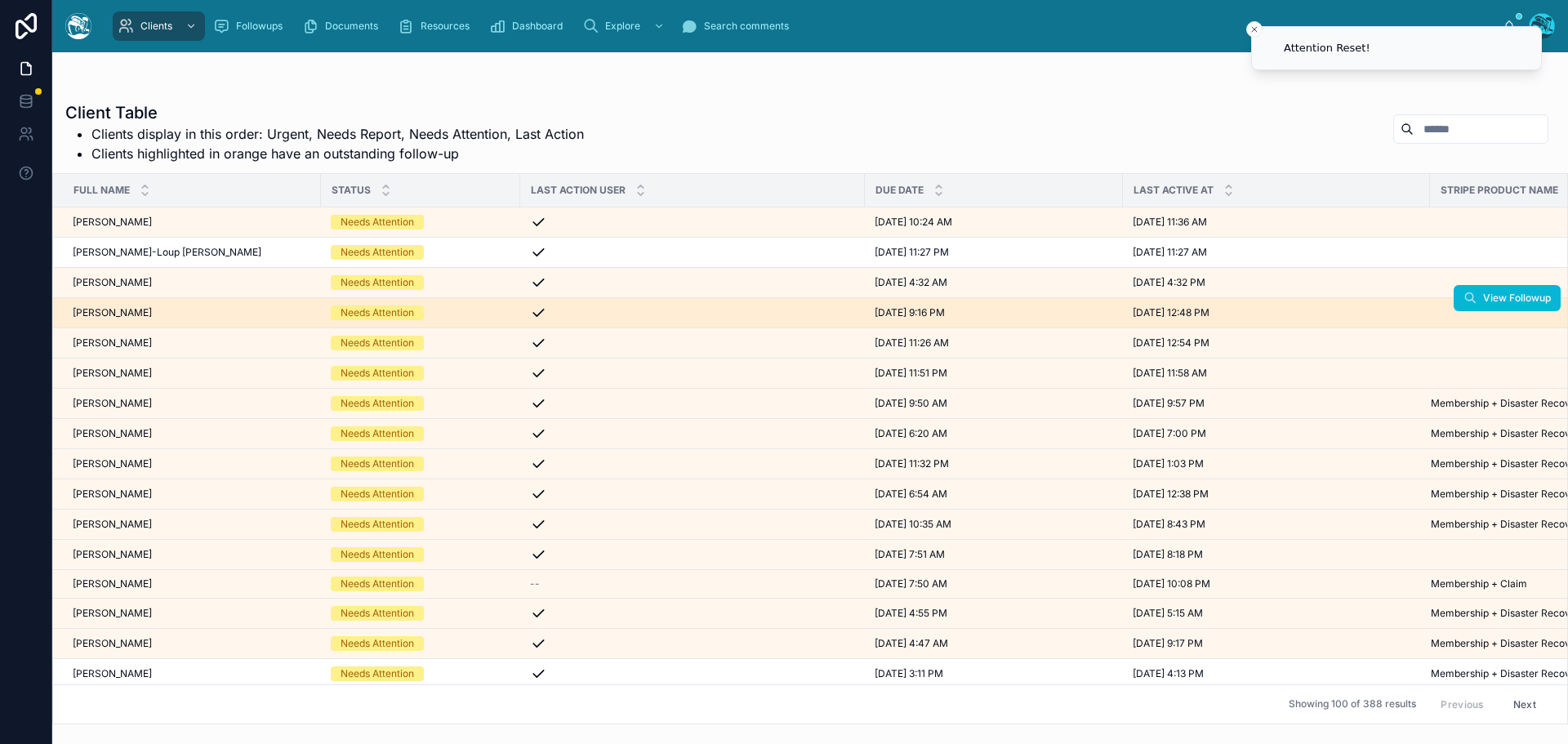
click at [143, 315] on span "[PERSON_NAME]" at bounding box center [111, 313] width 79 height 13
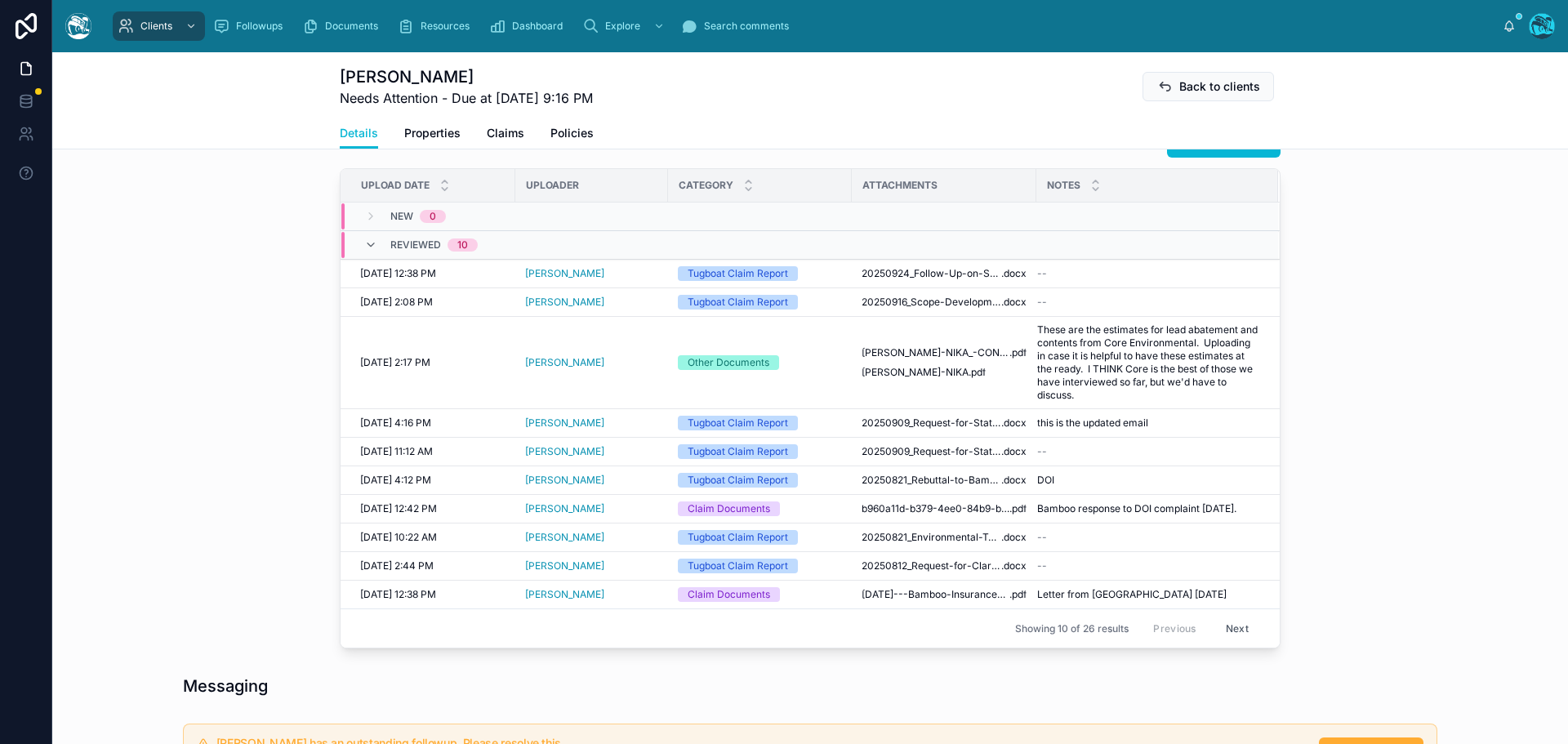
scroll to position [608, 0]
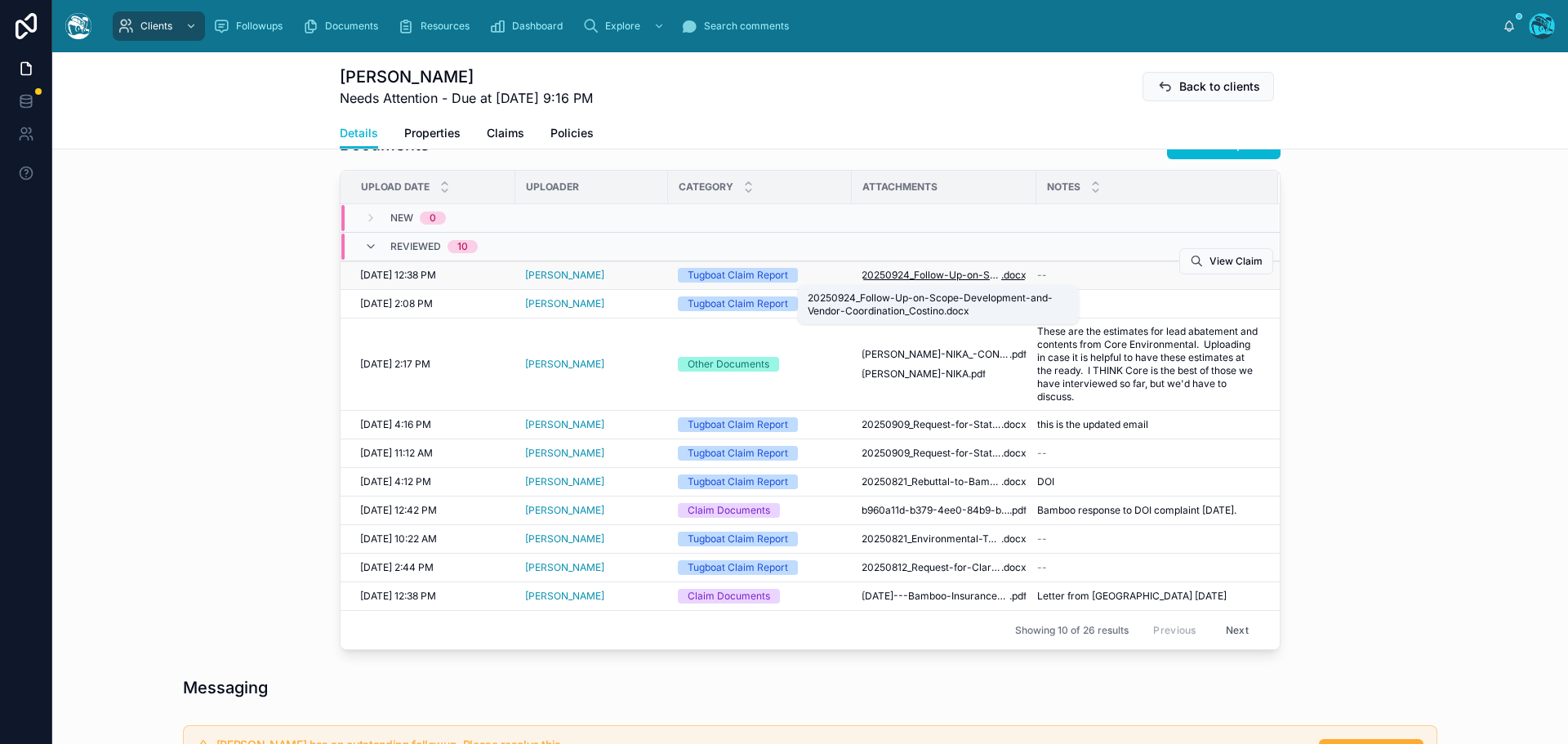
click at [927, 272] on span "20250924_Follow-Up-on-Scope-Development-and-Vendor-Coordination_Costino" at bounding box center [931, 275] width 140 height 13
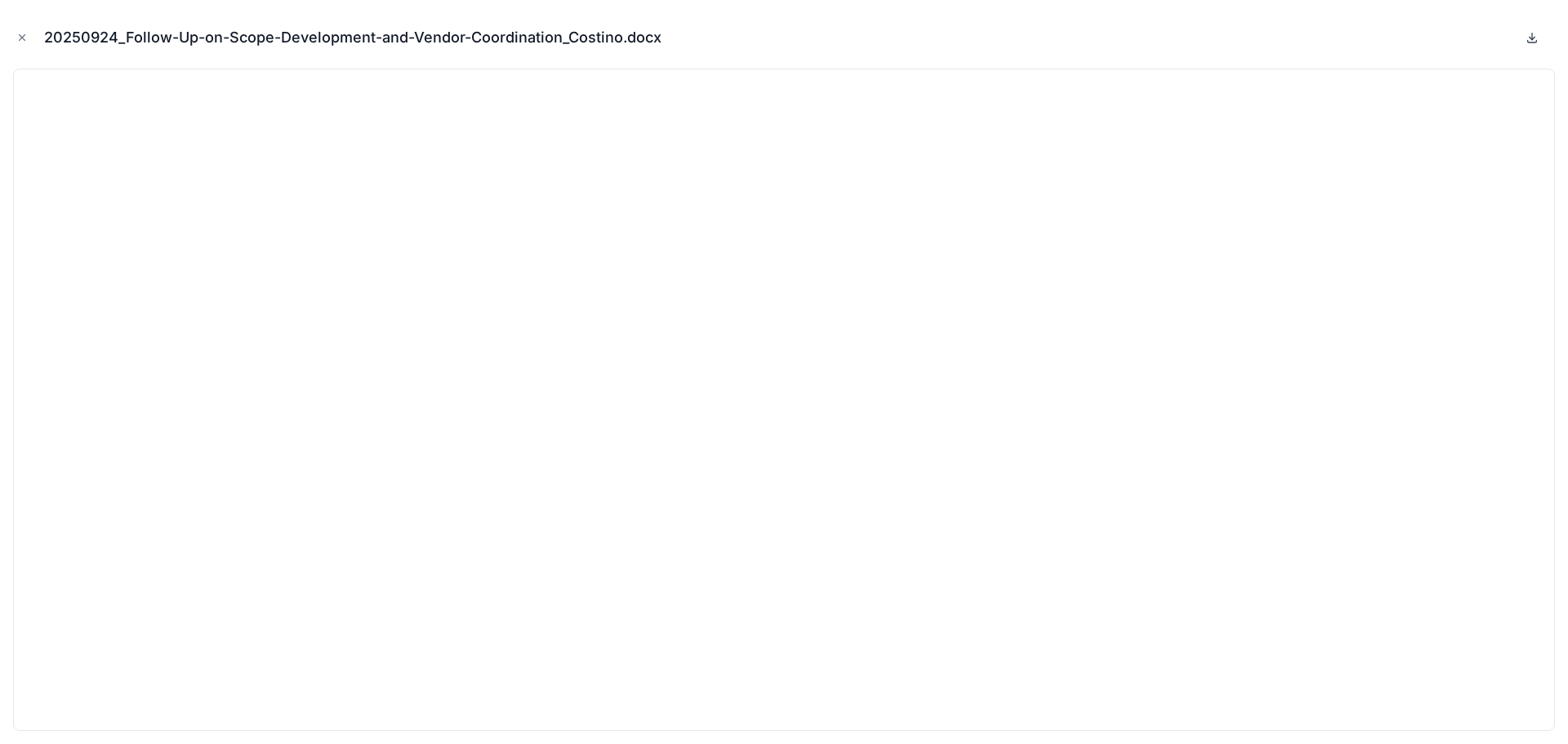
click at [1532, 36] on icon at bounding box center [1532, 36] width 0 height 7
click at [16, 38] on icon "Close modal" at bounding box center [22, 37] width 11 height 11
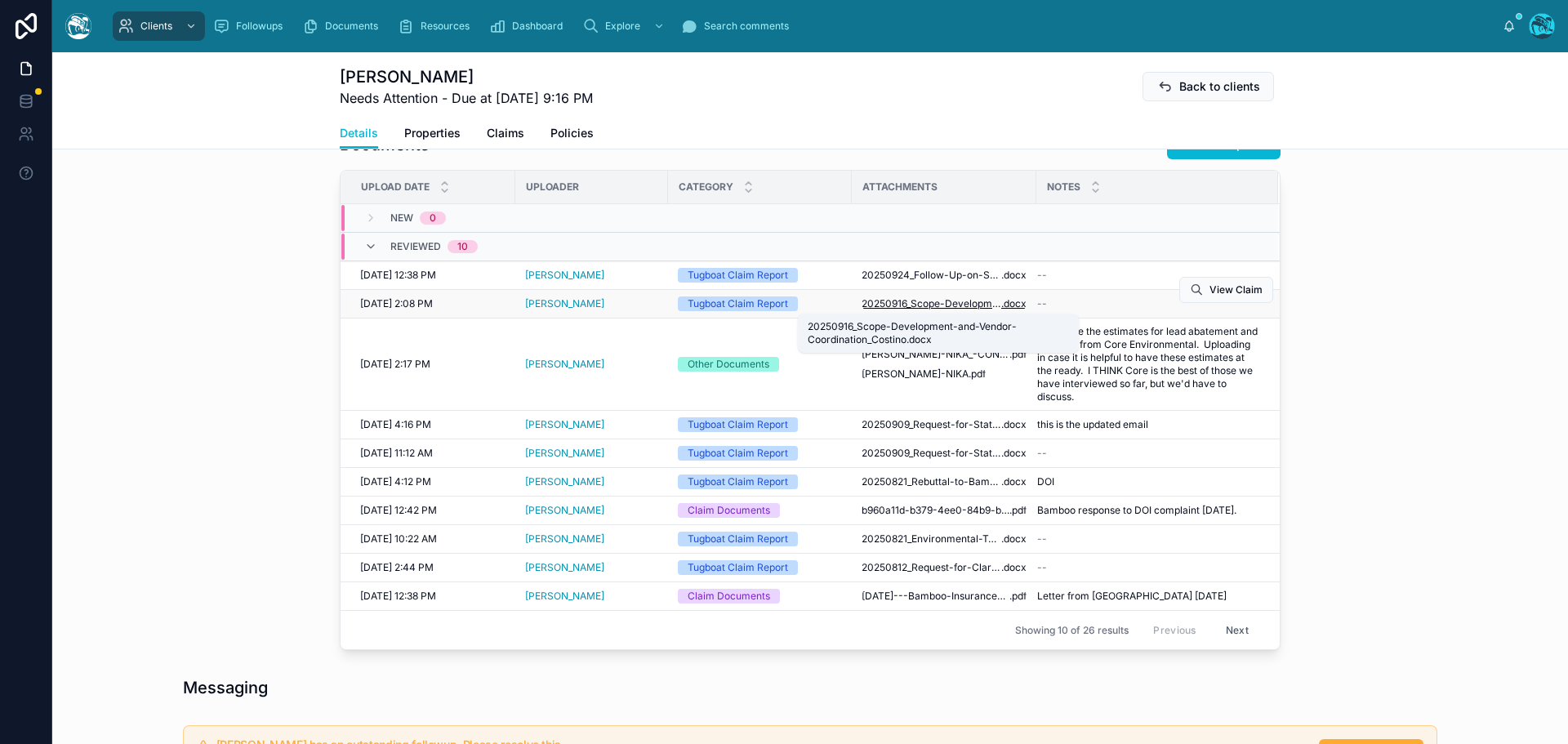
click at [949, 305] on span "20250916_Scope-Development-and-Vendor-Coordination_Costino" at bounding box center [931, 304] width 140 height 13
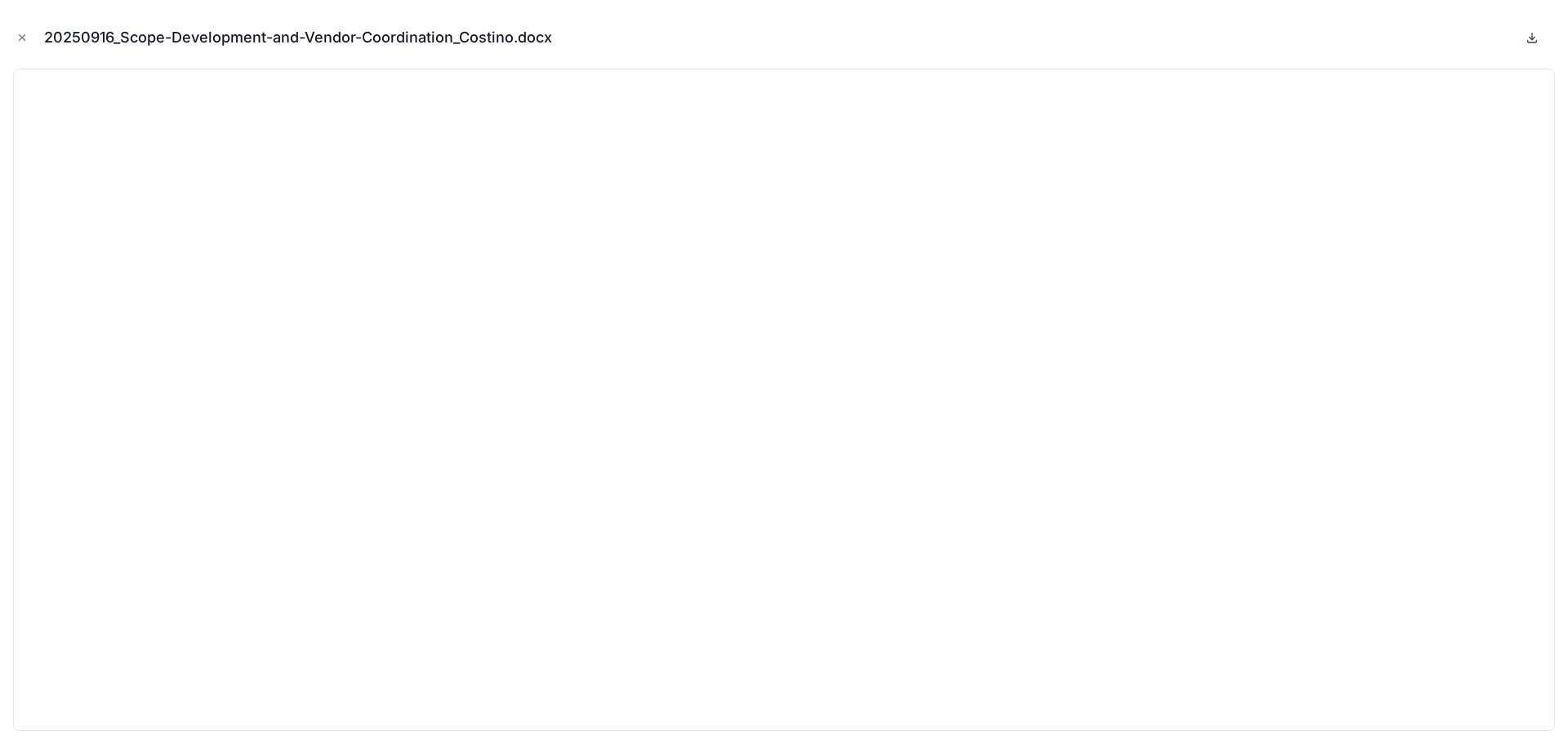
click at [1533, 38] on icon at bounding box center [1532, 38] width 6 height 3
click at [19, 37] on icon "Close modal" at bounding box center [22, 37] width 11 height 11
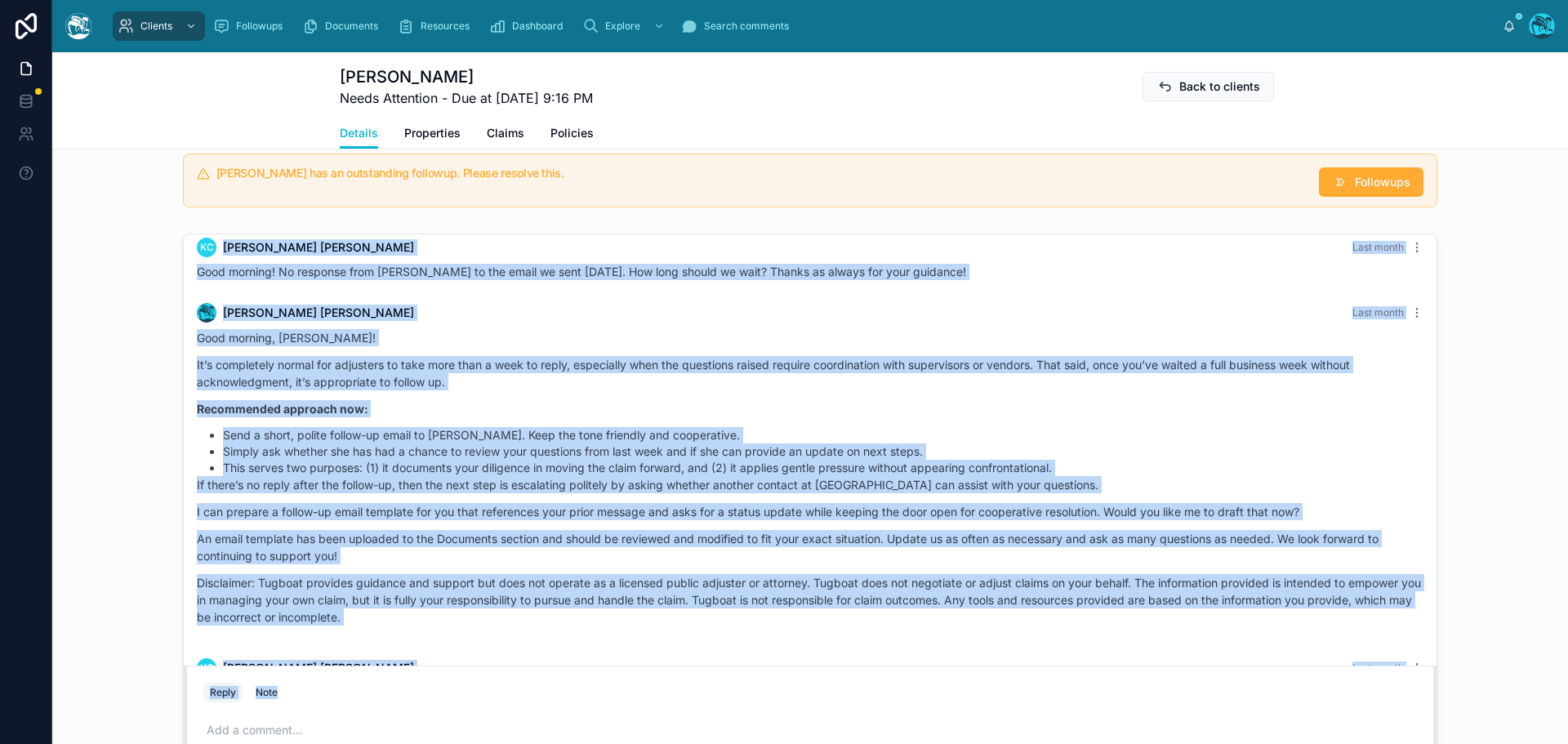
scroll to position [2734, 0]
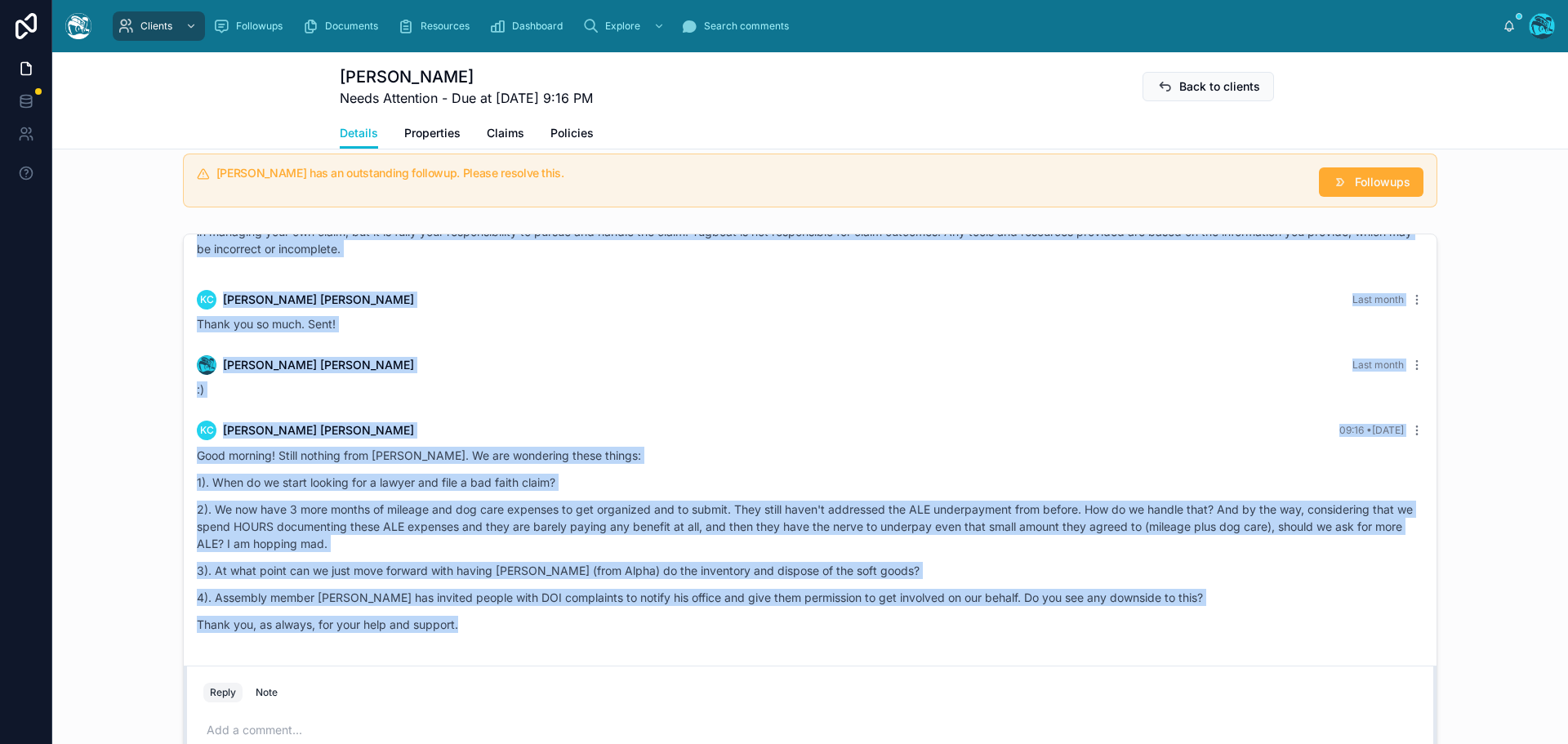
drag, startPoint x: 356, startPoint y: 422, endPoint x: 508, endPoint y: 643, distance: 268.2
copy div "KC Kimberly Costino Last month Good morning! No response from Marie to the emai…"
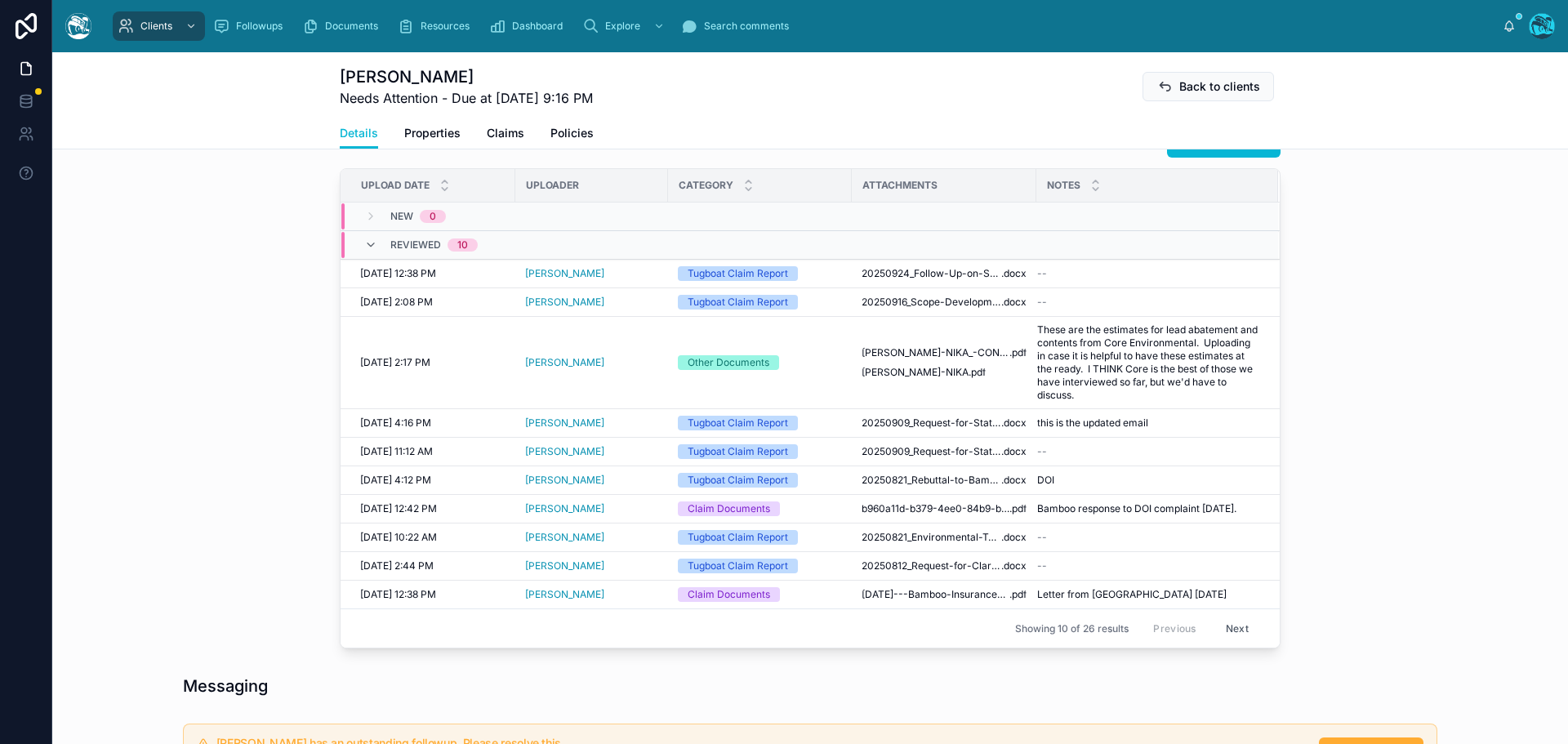
scroll to position [608, 0]
click at [957, 484] on span "20250821_Rebuttal-to-Bamboo’s-Response-–-DOI-File-#8667575_Costino" at bounding box center [931, 482] width 140 height 13
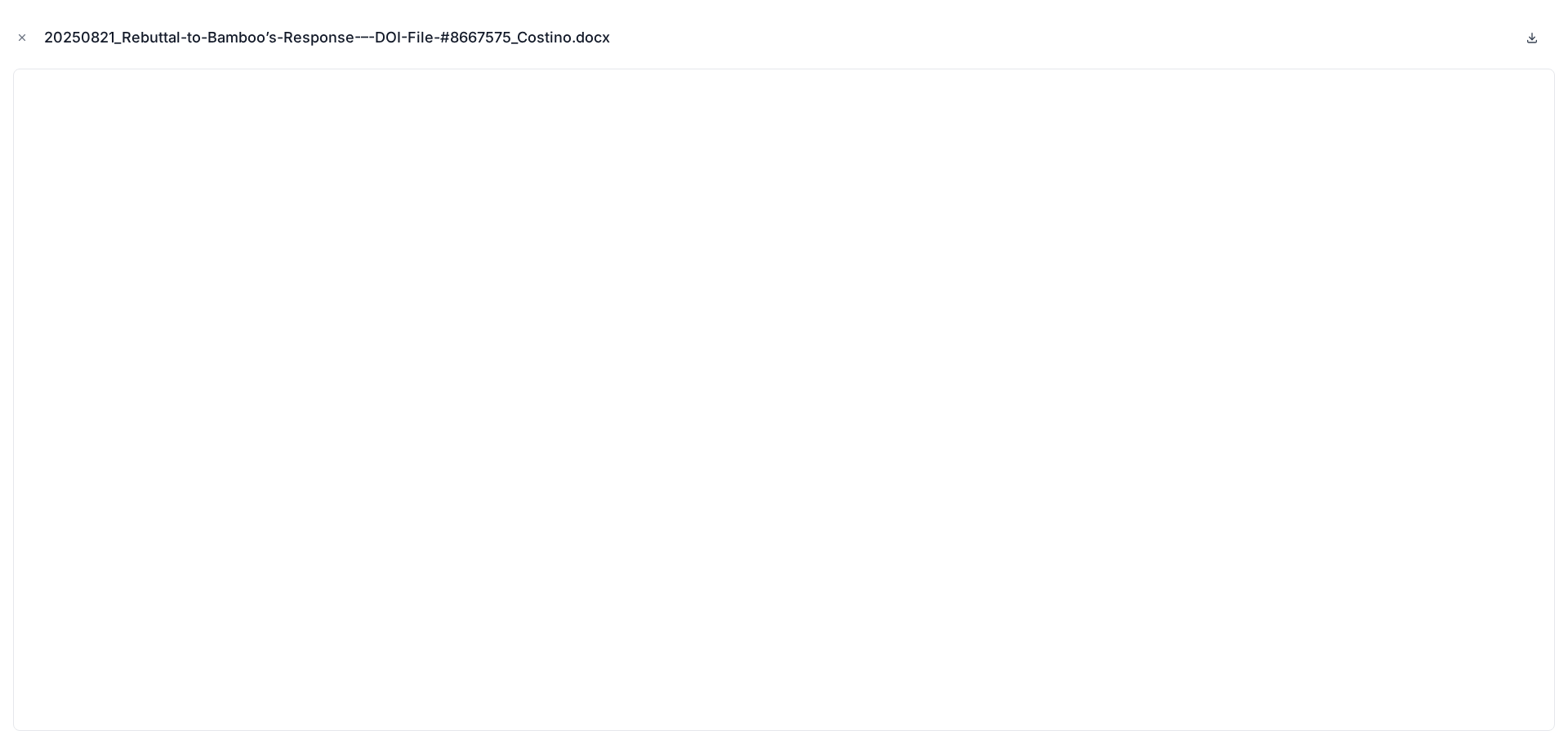
click at [1527, 39] on icon at bounding box center [1532, 38] width 13 height 13
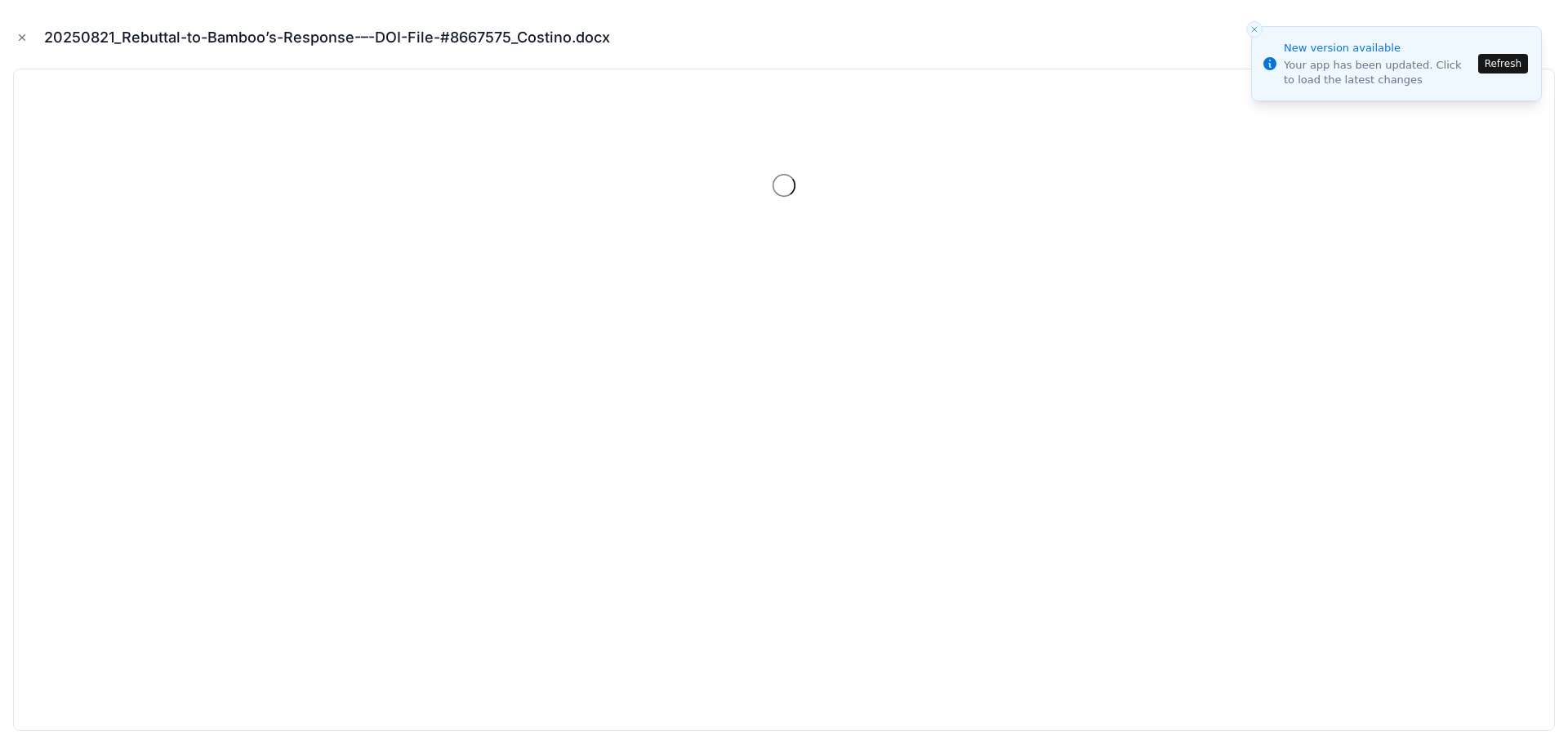
scroll to position [2734, 0]
click at [25, 39] on icon "Close modal" at bounding box center [22, 37] width 11 height 11
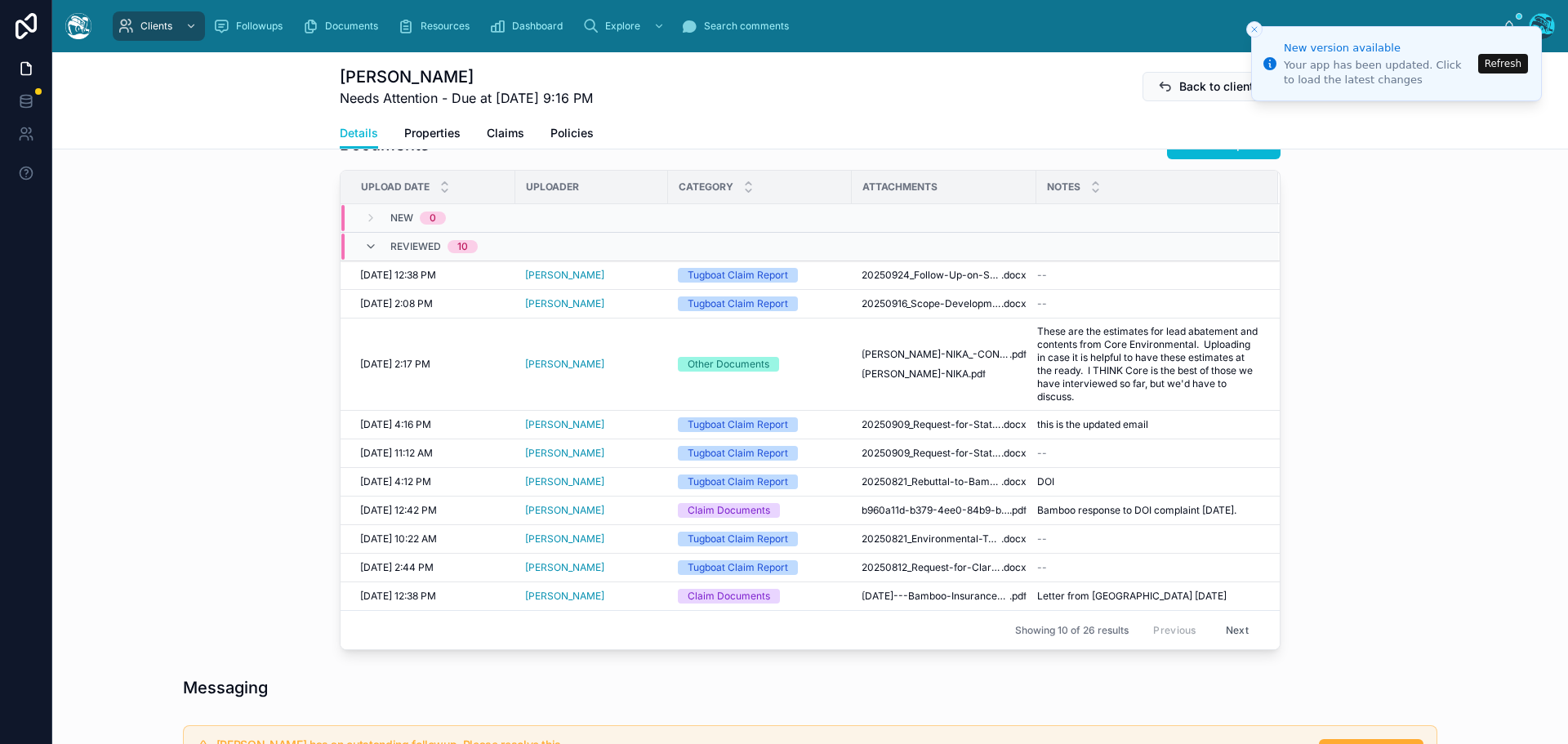
click at [1495, 65] on button "Refresh" at bounding box center [1502, 64] width 49 height 20
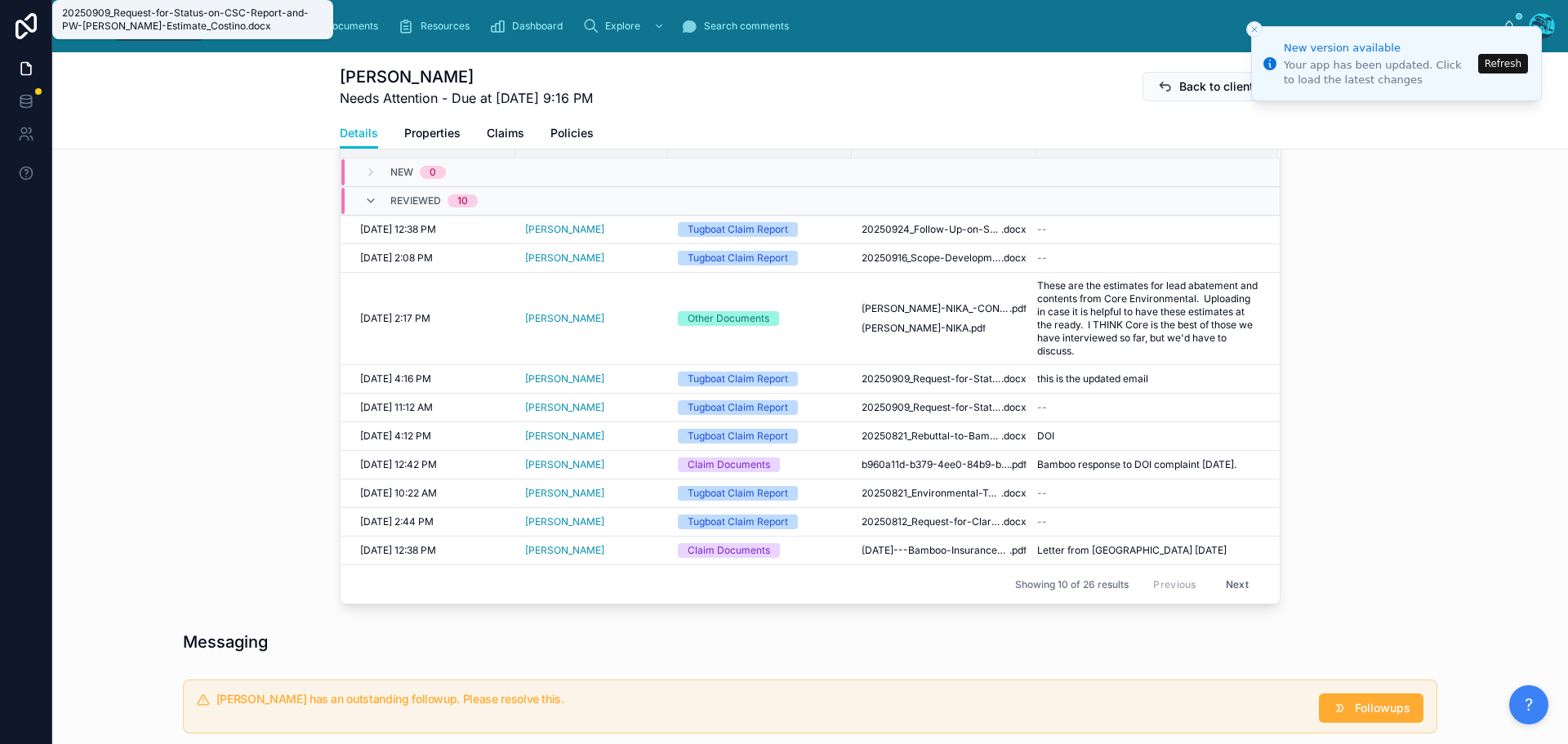
scroll to position [2734, 0]
click at [1494, 66] on button "Refresh" at bounding box center [1502, 64] width 49 height 20
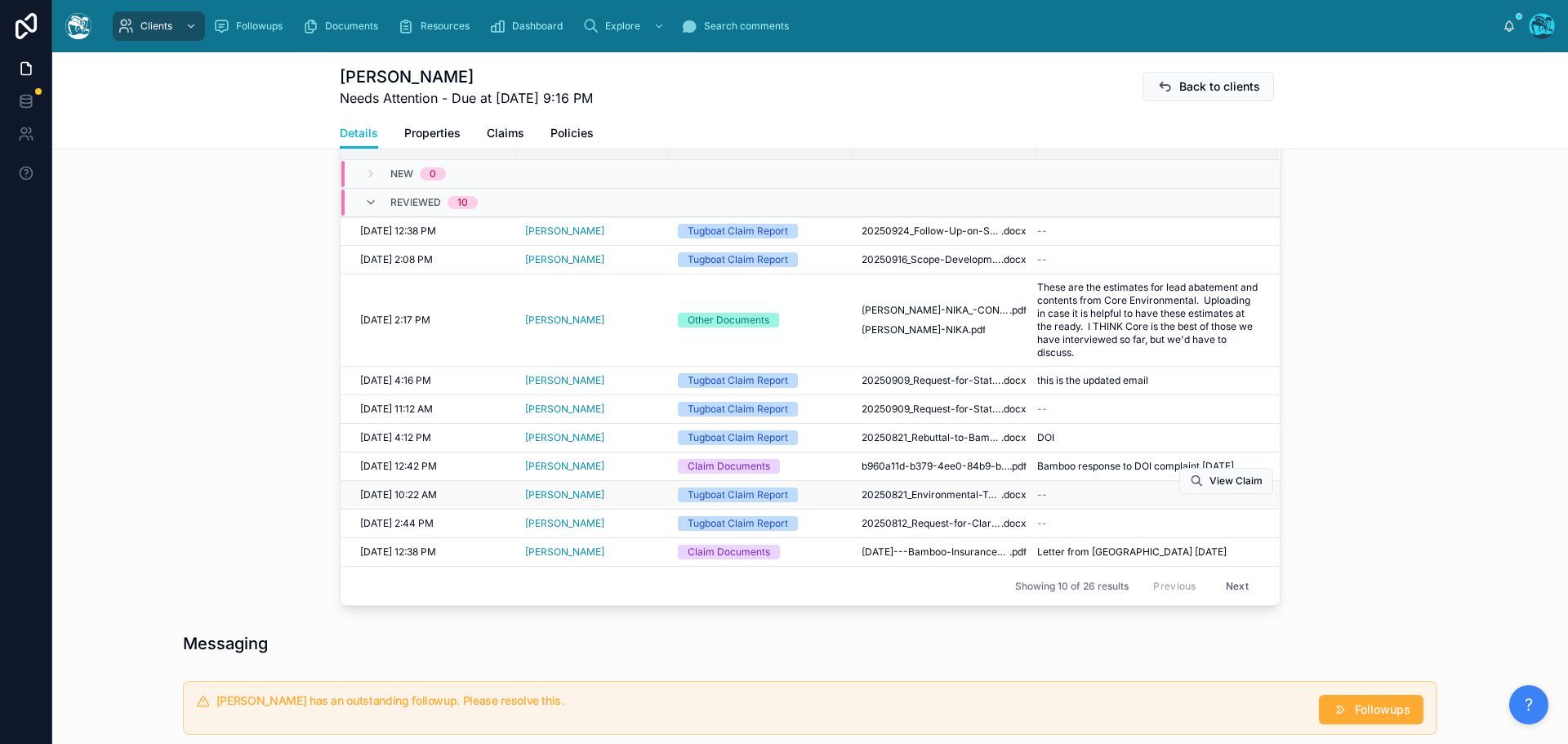
scroll to position [654, 0]
click at [956, 471] on span "b960a11d-b379-4ee0-84b9-b8e6a87c2488" at bounding box center [935, 465] width 147 height 13
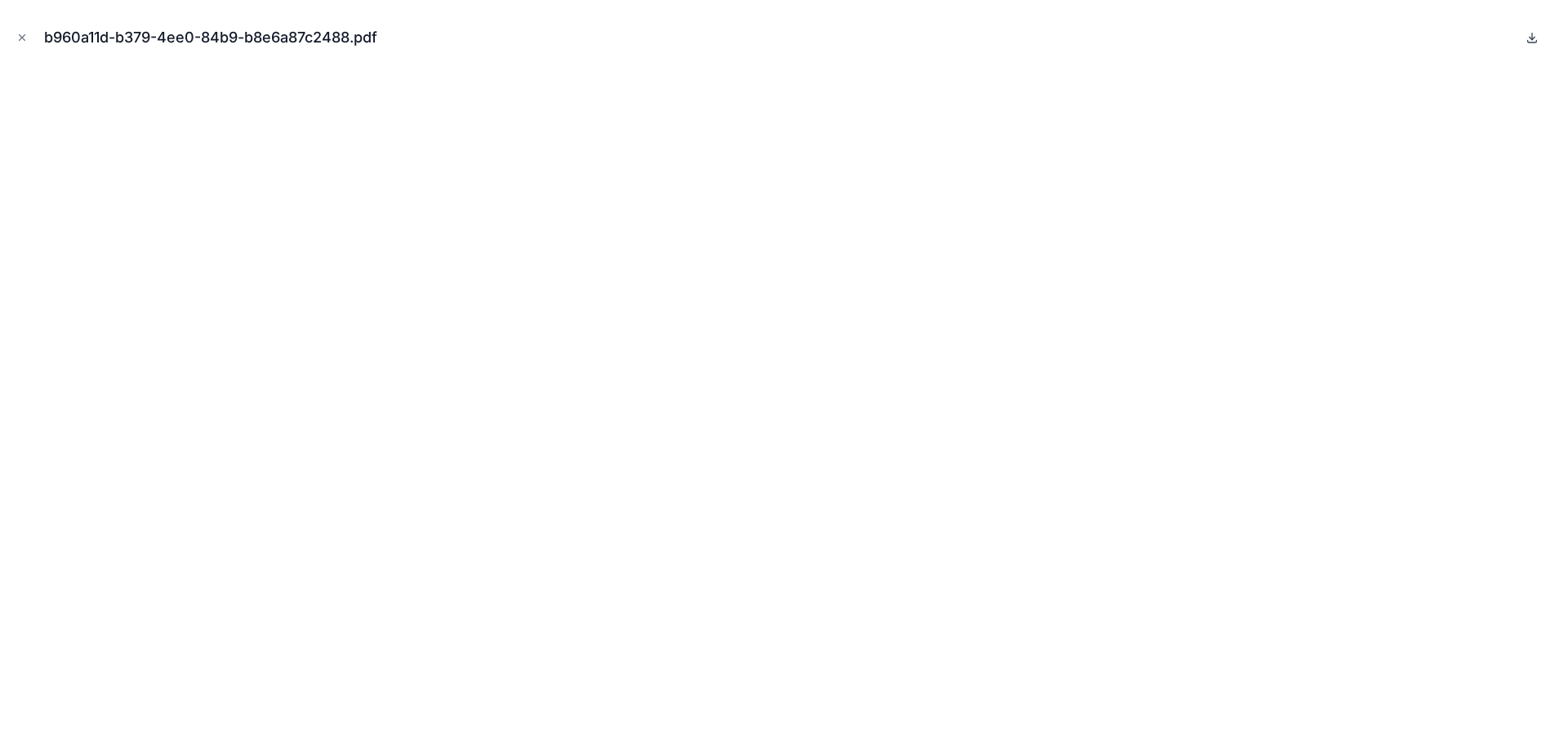
click at [1528, 38] on icon at bounding box center [1532, 38] width 13 height 13
drag, startPoint x: 17, startPoint y: 34, endPoint x: 106, endPoint y: 65, distance: 94.2
click at [17, 34] on icon "Close modal" at bounding box center [22, 37] width 11 height 11
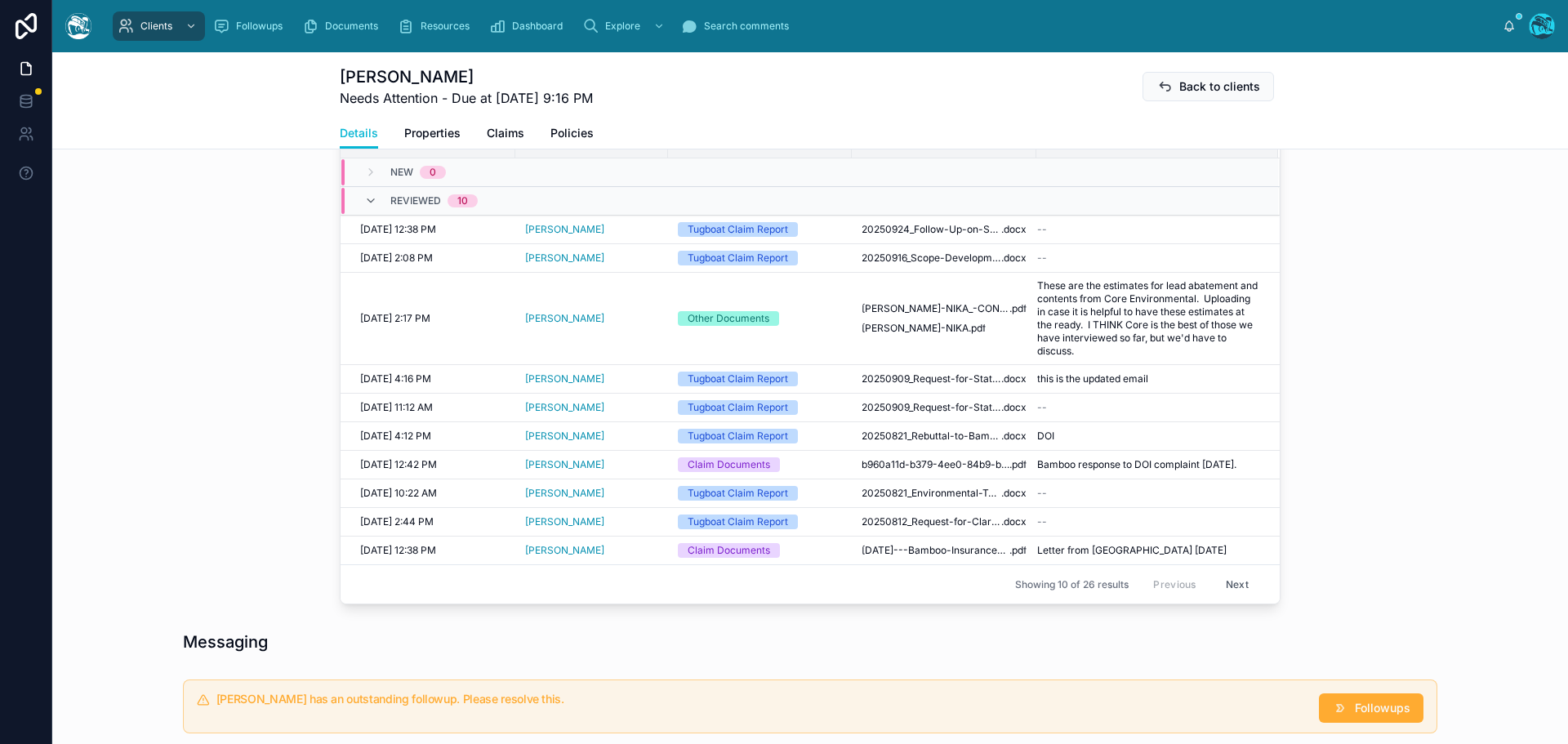
click at [1228, 596] on button "Next" at bounding box center [1237, 584] width 46 height 26
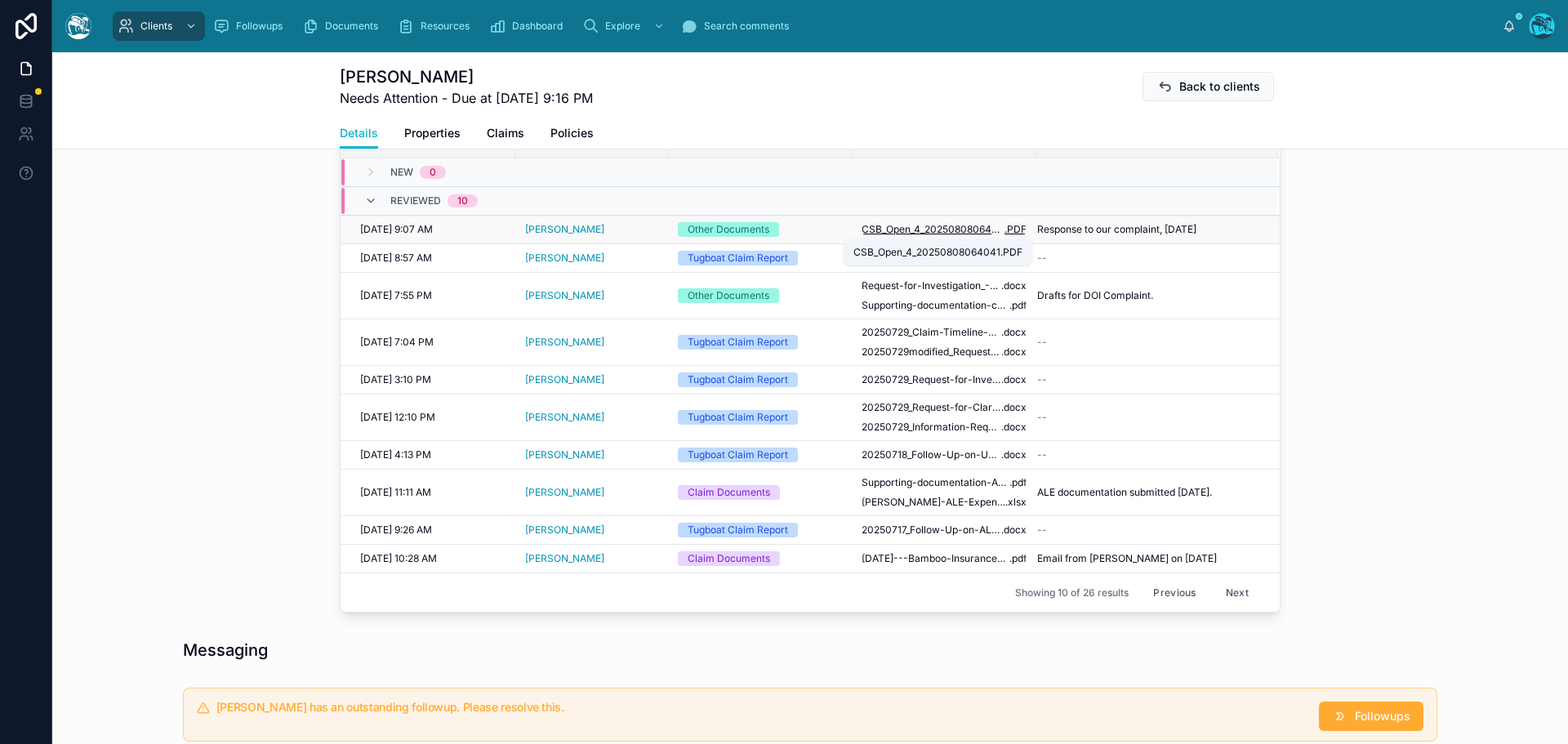
click at [946, 228] on span "CSB_Open_4_20250808064041" at bounding box center [933, 229] width 143 height 13
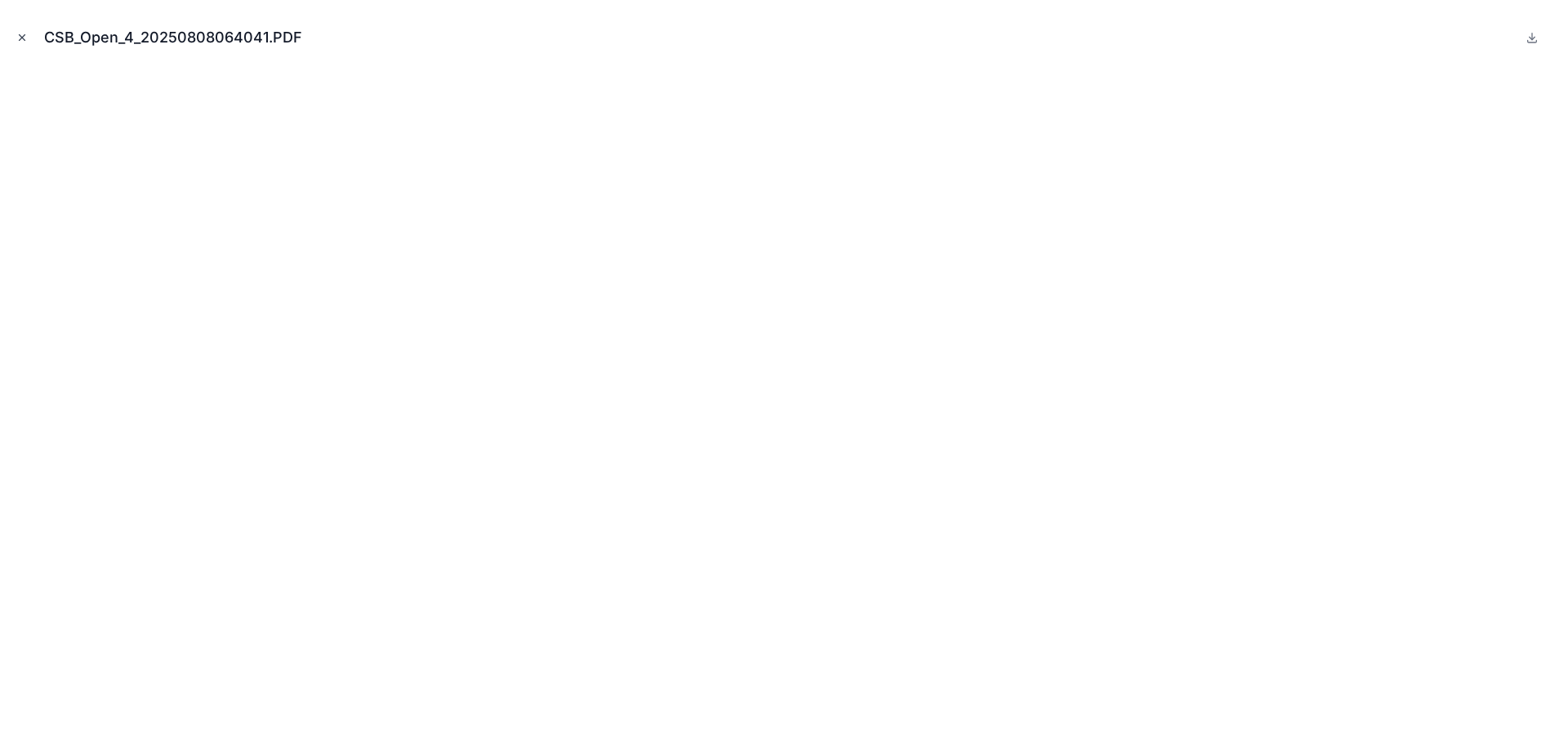
click at [20, 32] on icon "Close modal" at bounding box center [22, 37] width 11 height 11
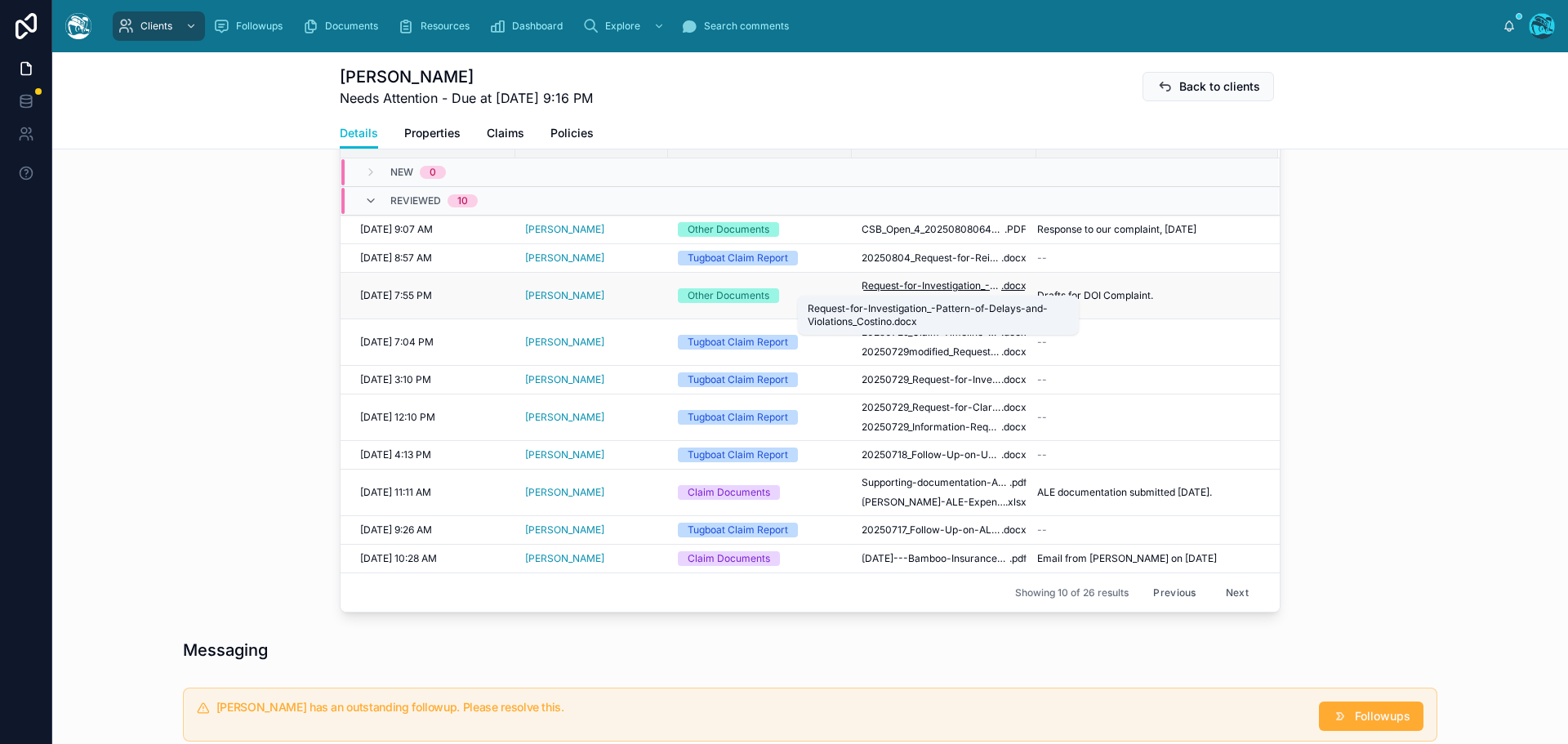
click at [939, 286] on span "Request-for-Investigation_-Pattern-of-Delays-and-Violations_Costino" at bounding box center [931, 286] width 140 height 13
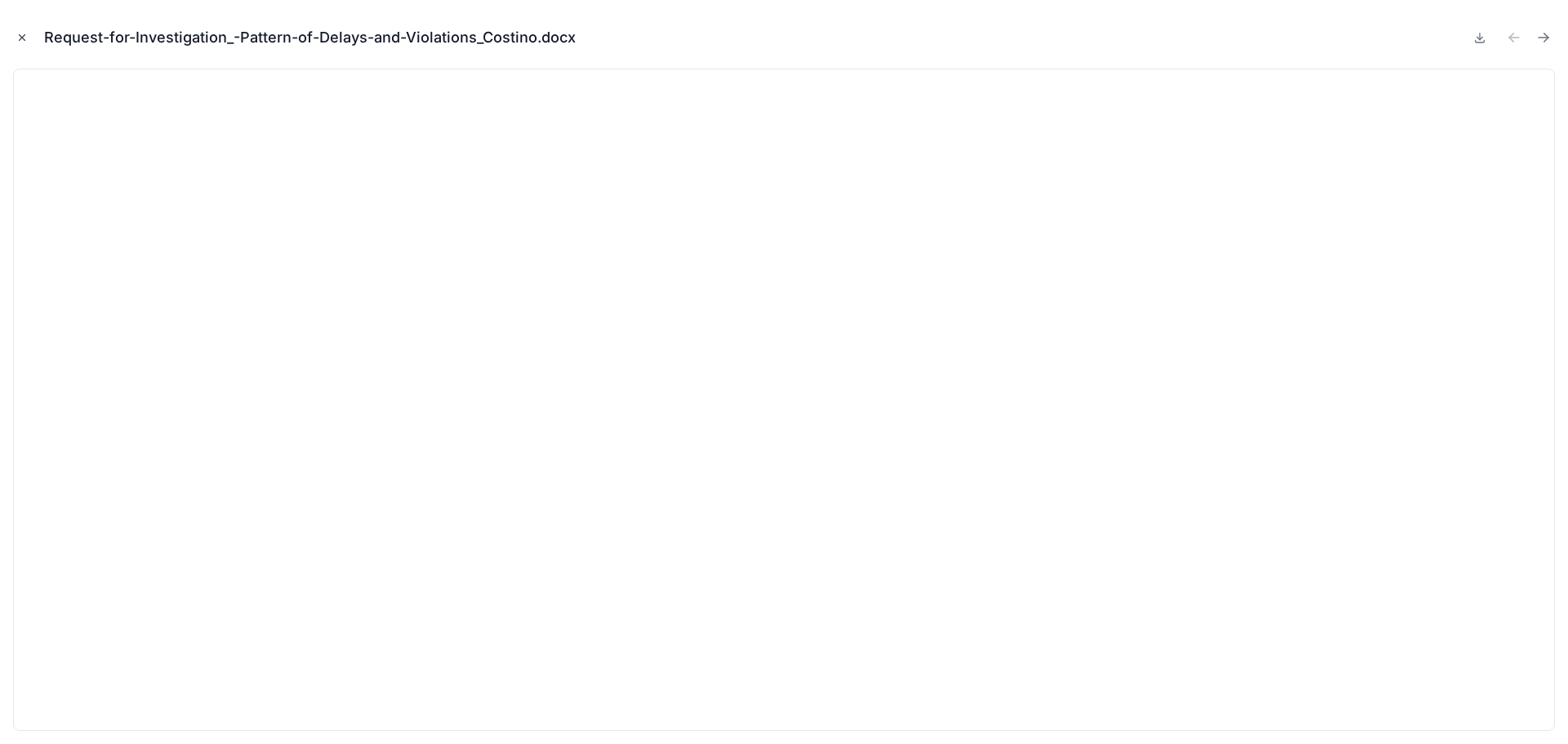
click at [20, 35] on icon "Close modal" at bounding box center [22, 37] width 11 height 11
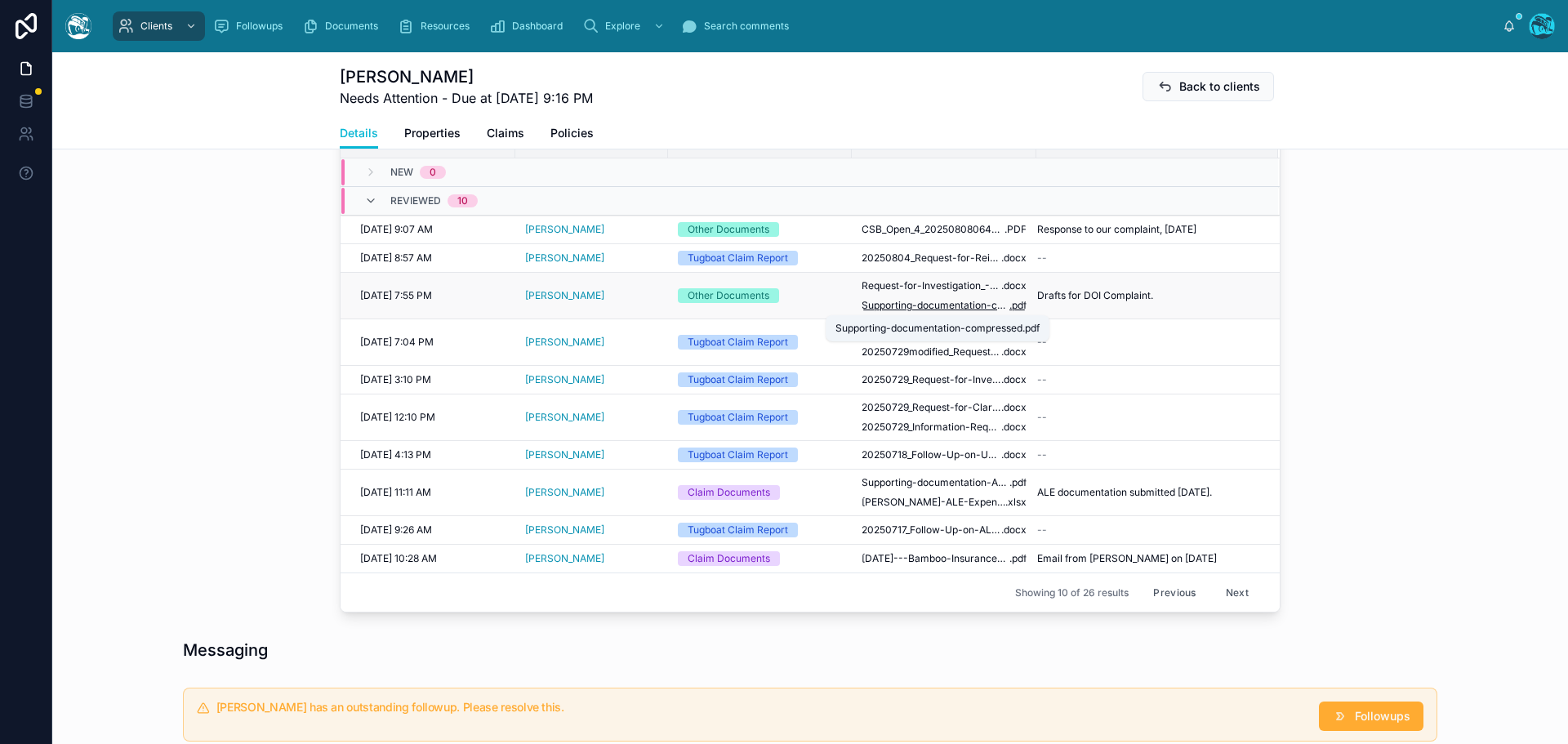
click at [927, 303] on span "Supporting-documentation-compressed" at bounding box center [935, 305] width 147 height 13
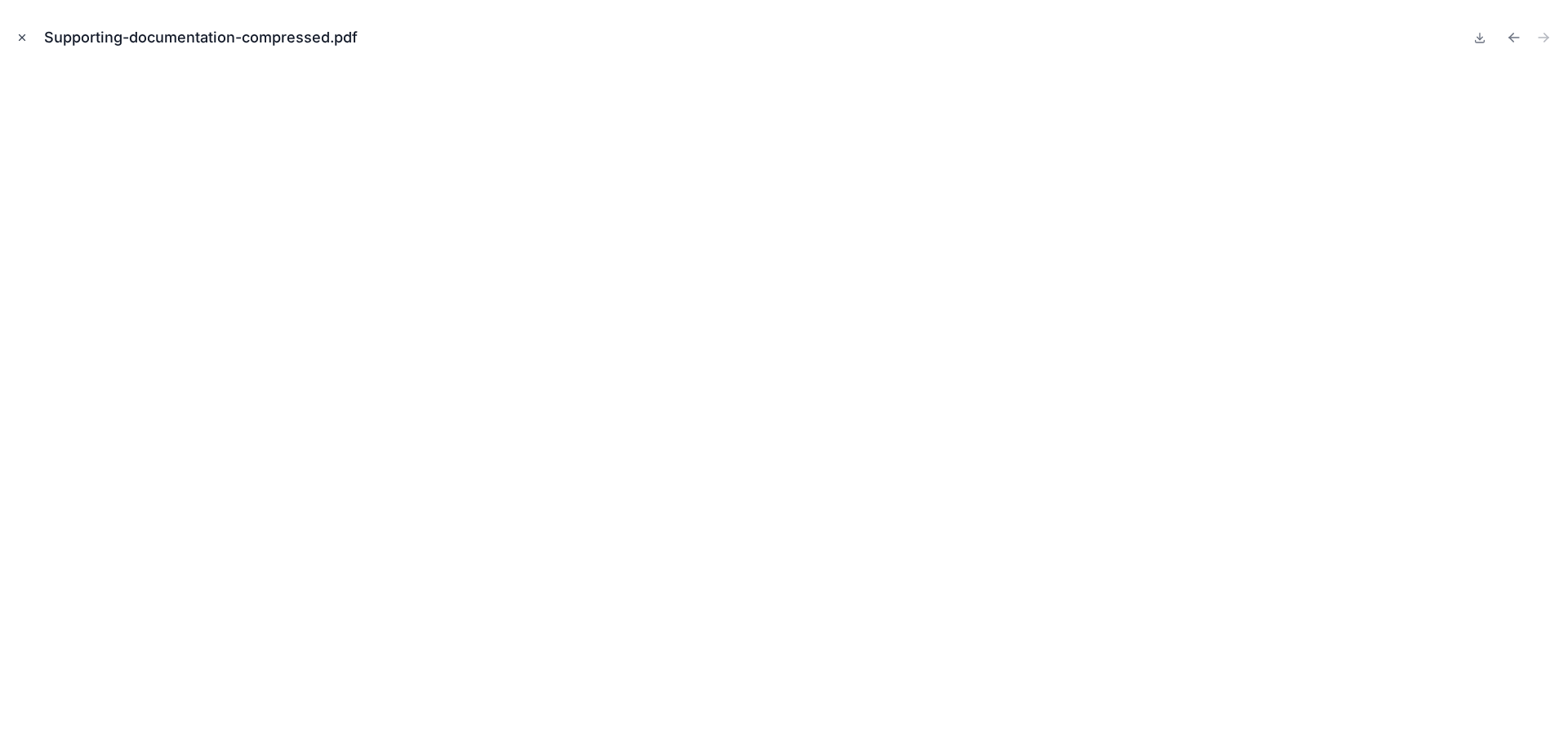
click at [21, 36] on icon "Close modal" at bounding box center [22, 37] width 11 height 11
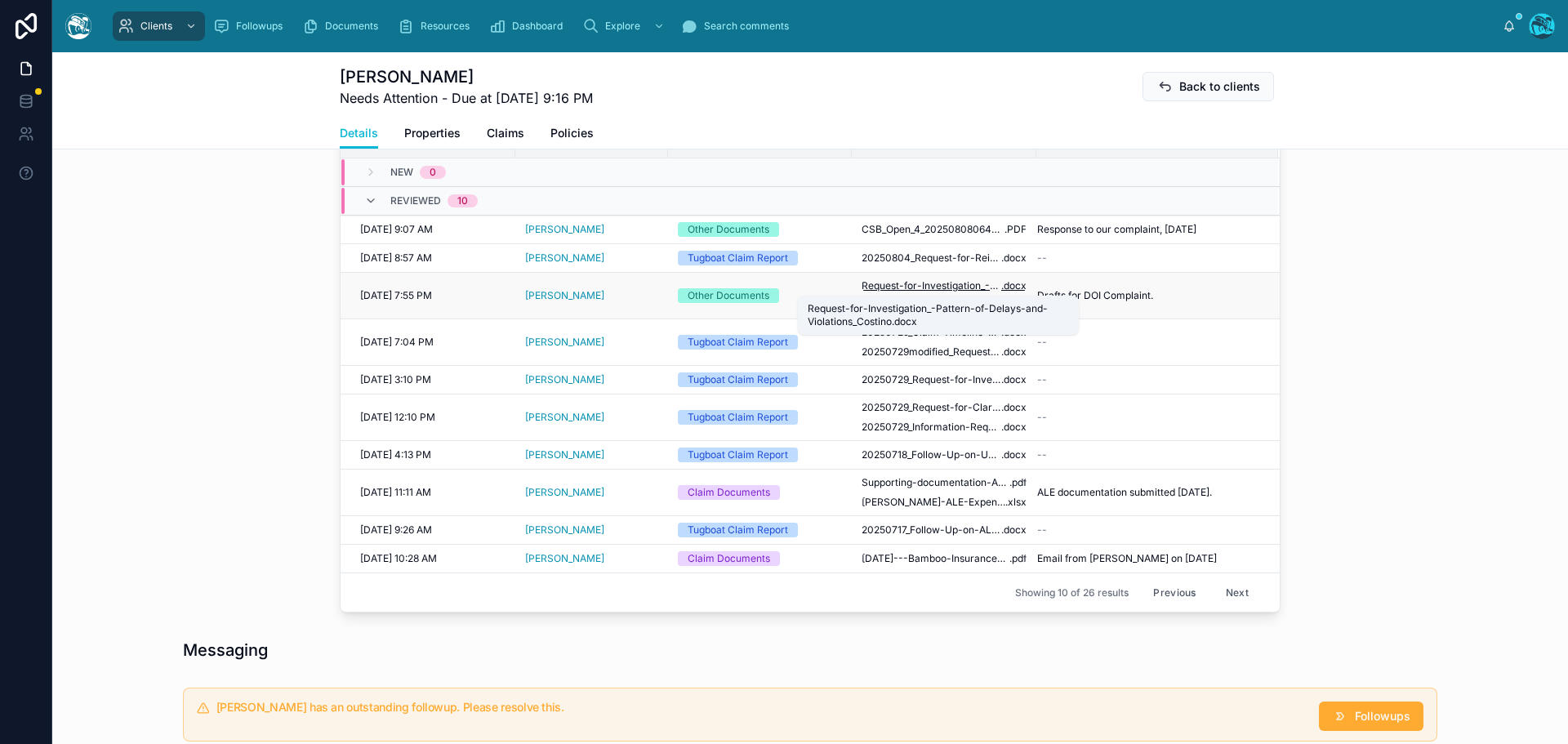
click at [906, 285] on span "Request-for-Investigation_-Pattern-of-Delays-and-Violations_Costino" at bounding box center [931, 286] width 140 height 13
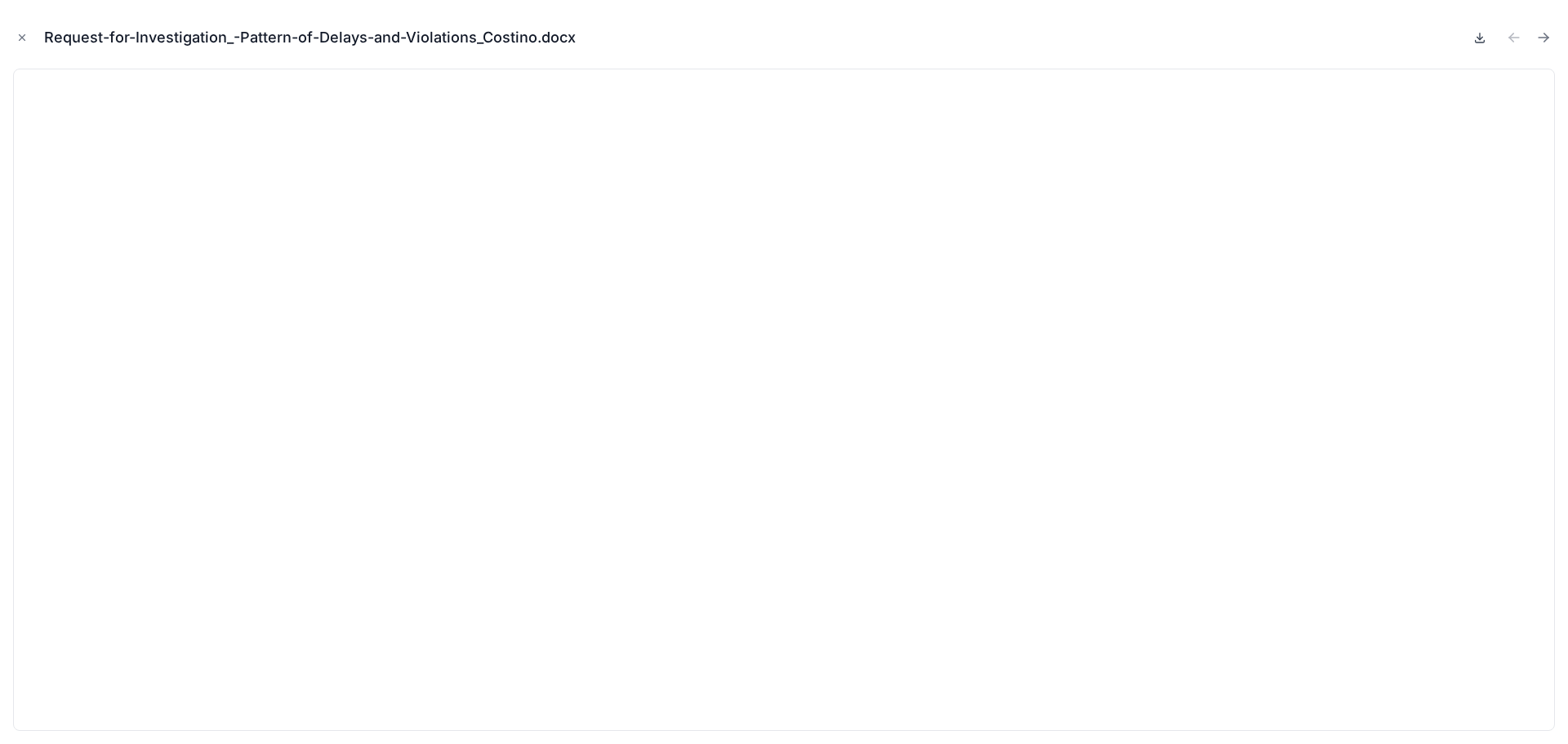
click at [1477, 42] on icon at bounding box center [1480, 38] width 13 height 13
click at [24, 33] on icon "Close modal" at bounding box center [22, 37] width 11 height 11
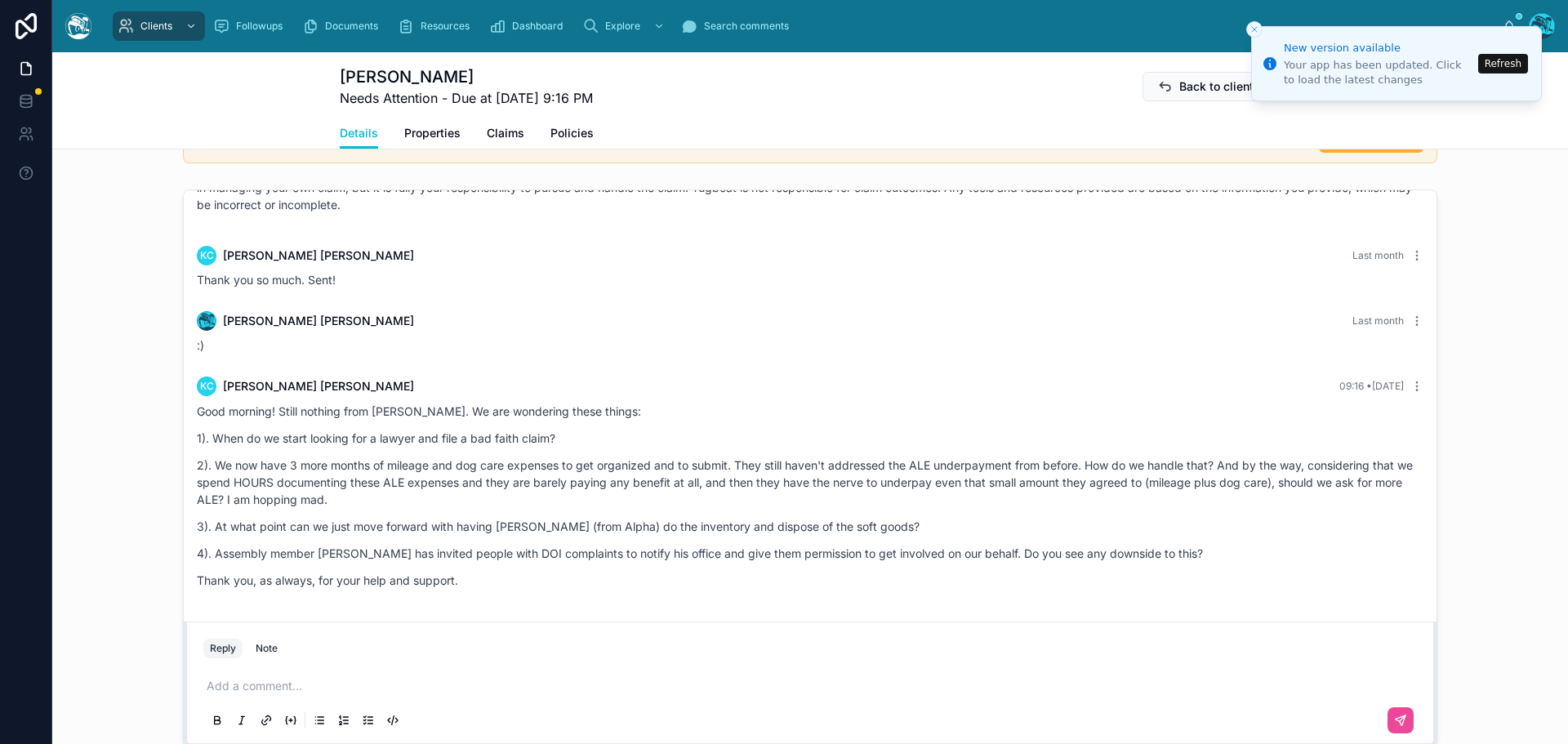
scroll to position [1307, 0]
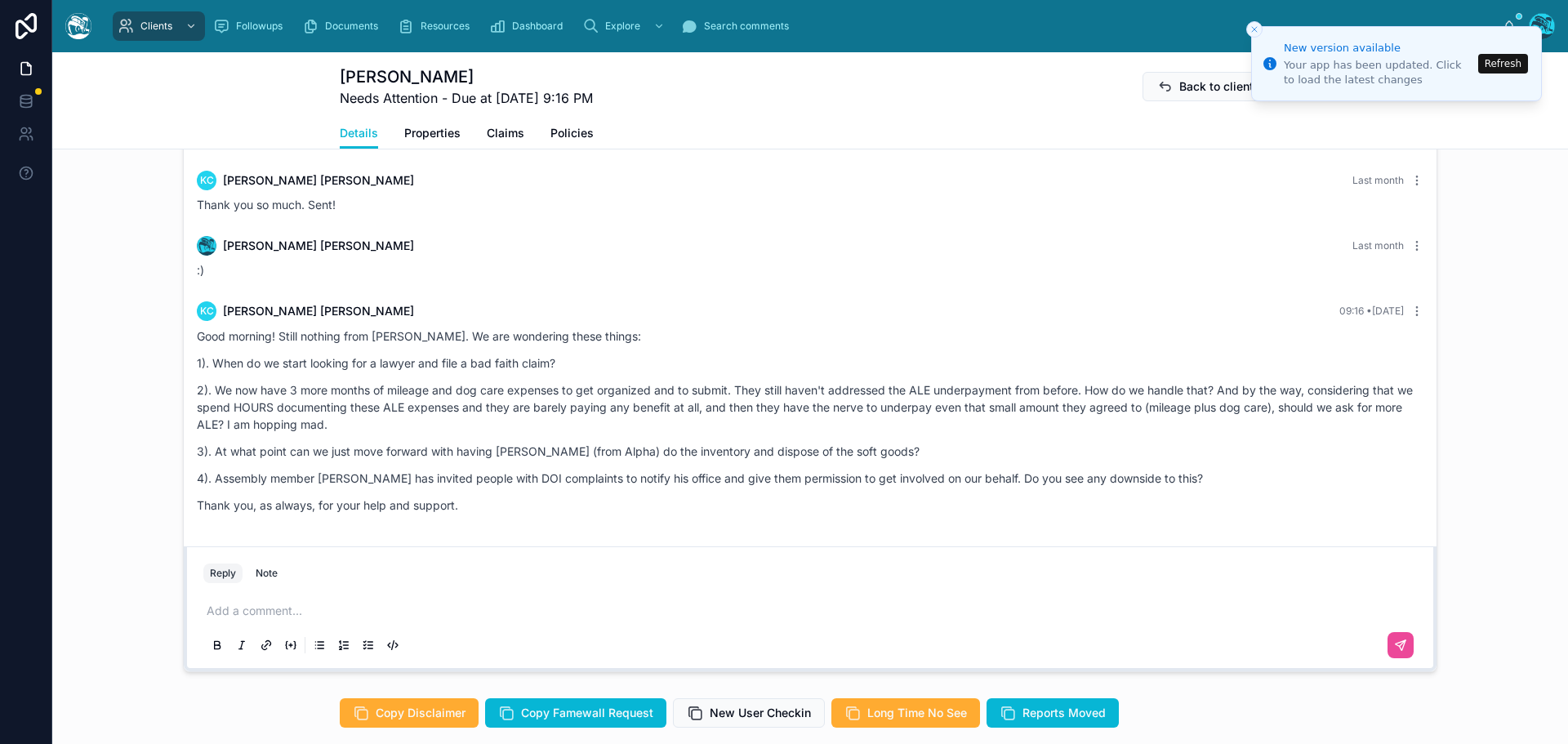
click at [1510, 63] on button "Refresh" at bounding box center [1502, 64] width 49 height 20
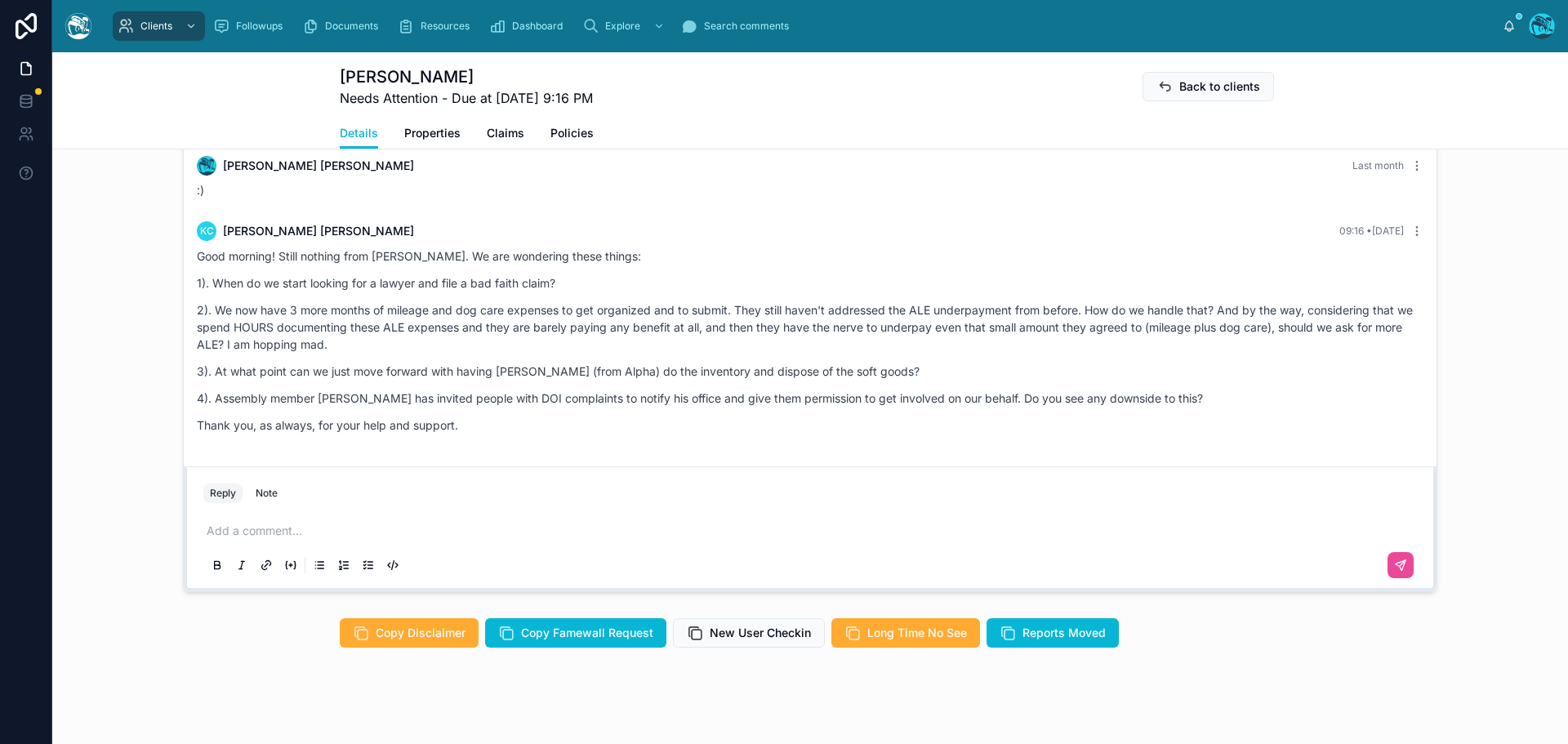
scroll to position [1401, 0]
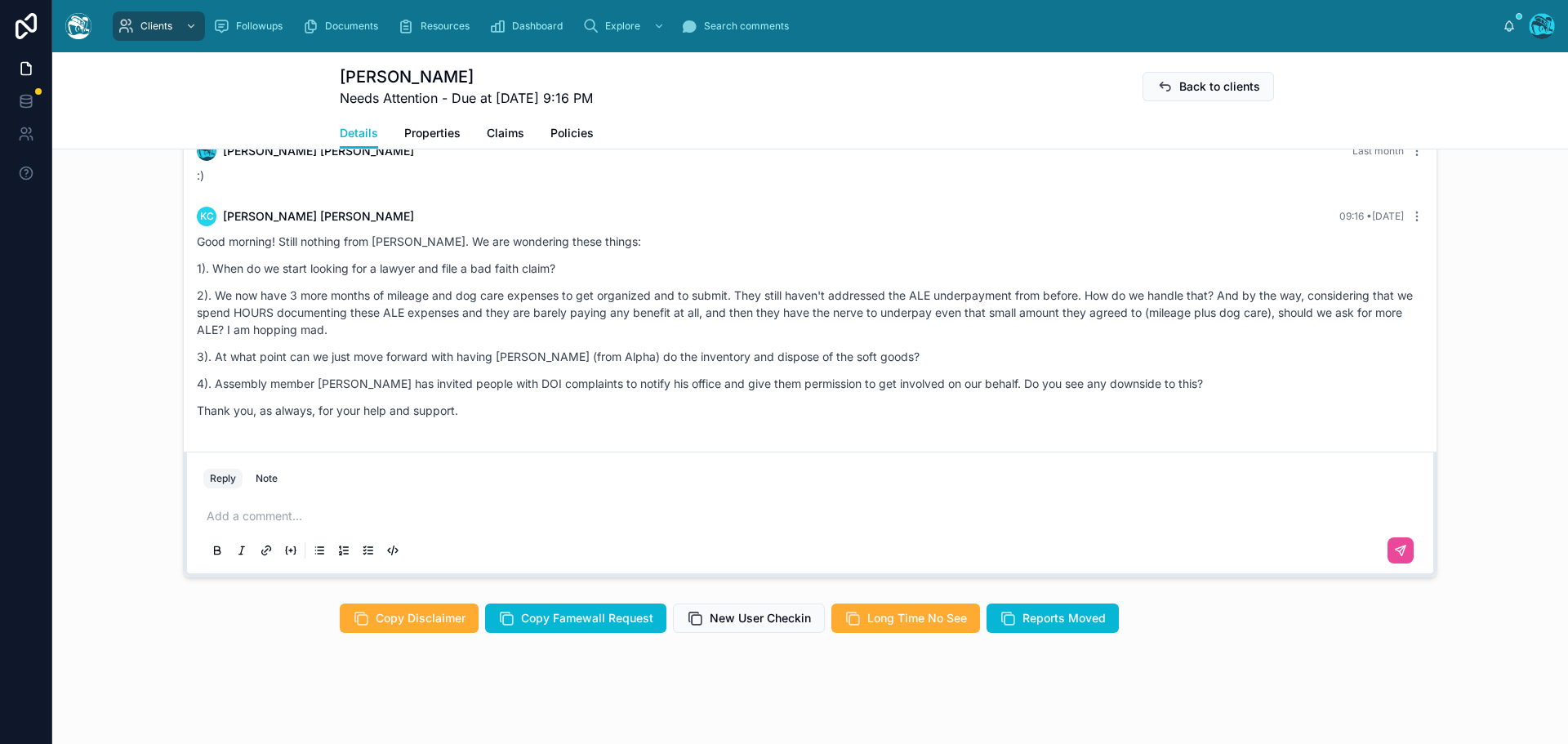
click at [261, 510] on p at bounding box center [813, 516] width 1213 height 16
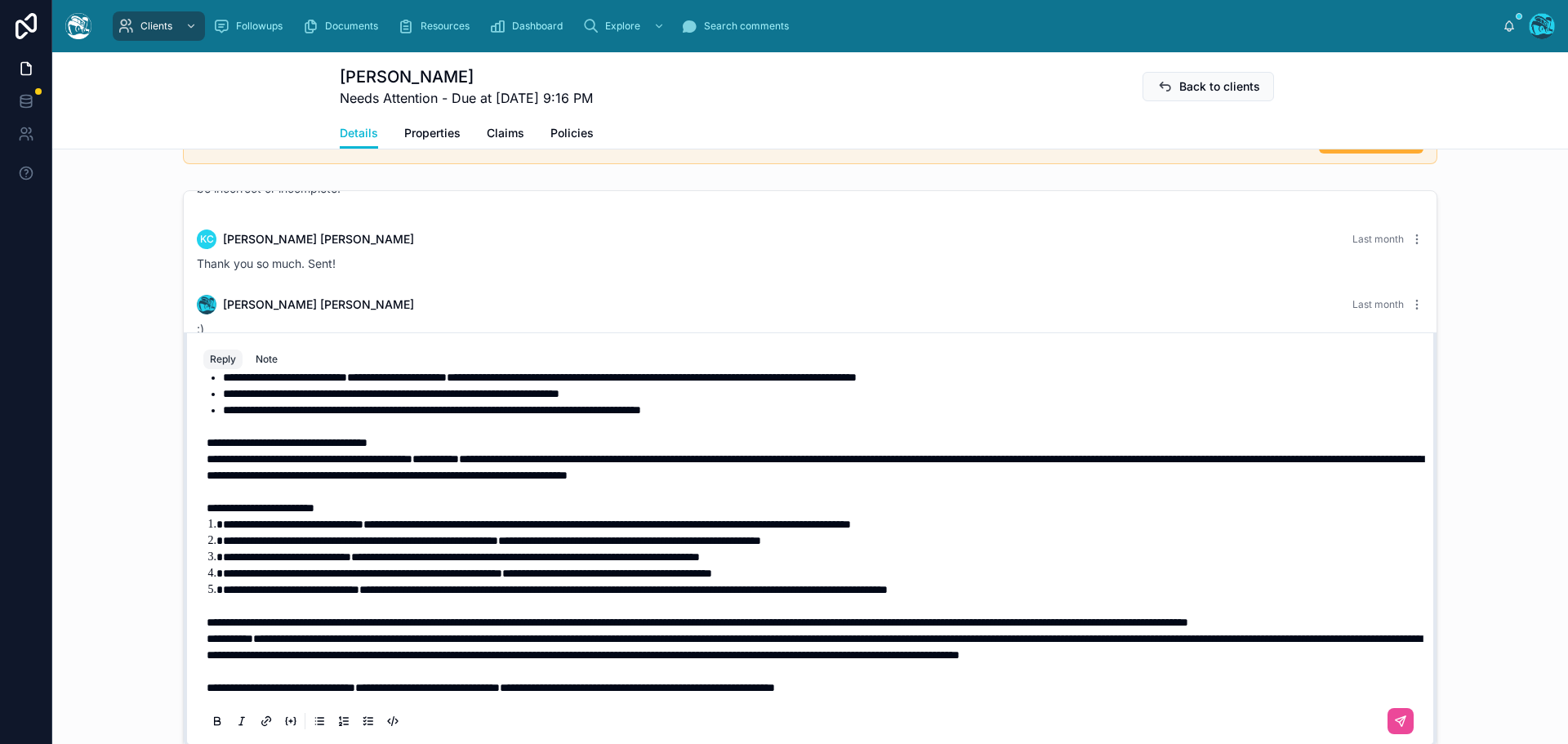
scroll to position [379, 0]
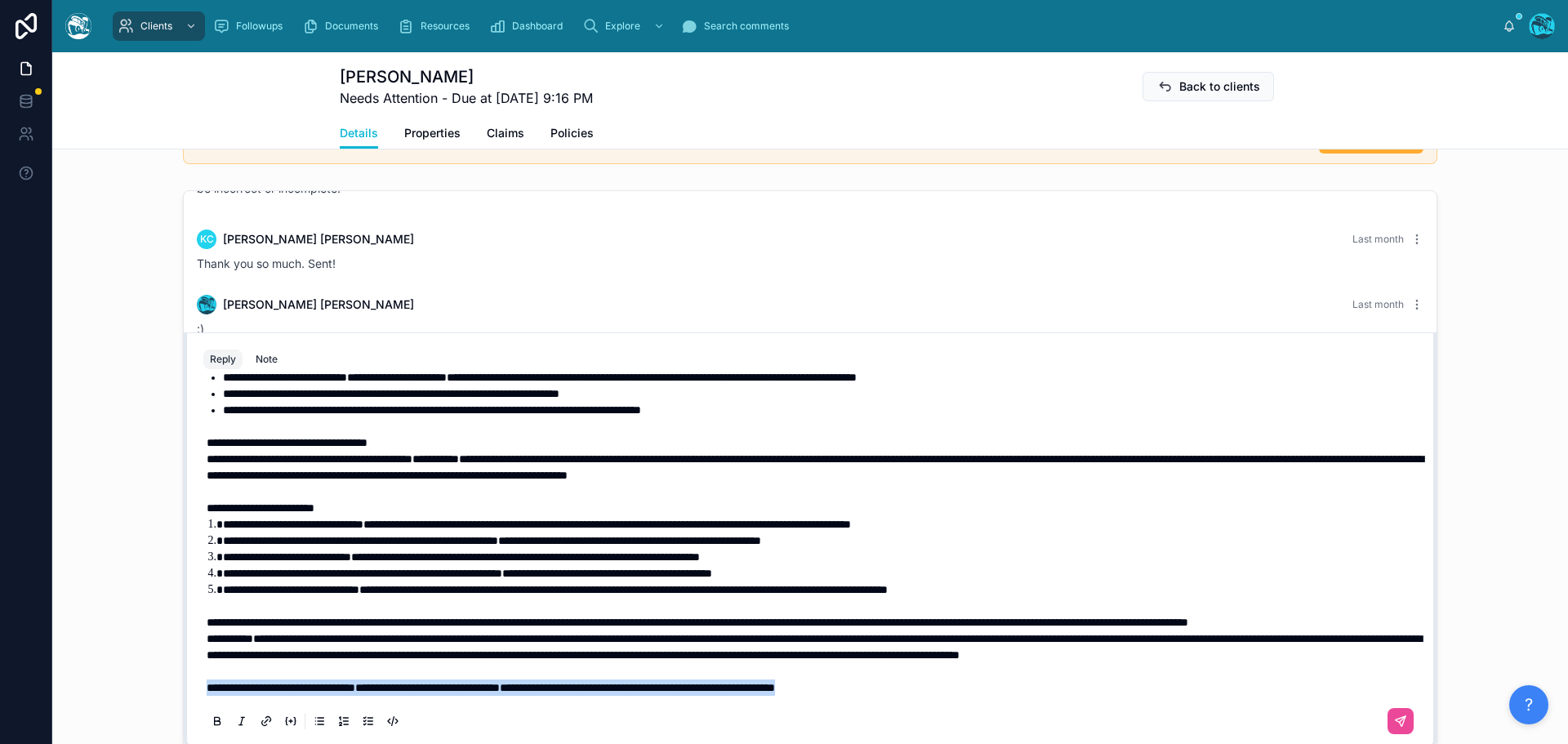
drag, startPoint x: 972, startPoint y: 685, endPoint x: 119, endPoint y: 699, distance: 853.1
click at [119, 699] on div "Rachel Baker Last month 100% understood. :) Sometimes by replies are more robus…" at bounding box center [810, 469] width 1516 height 571
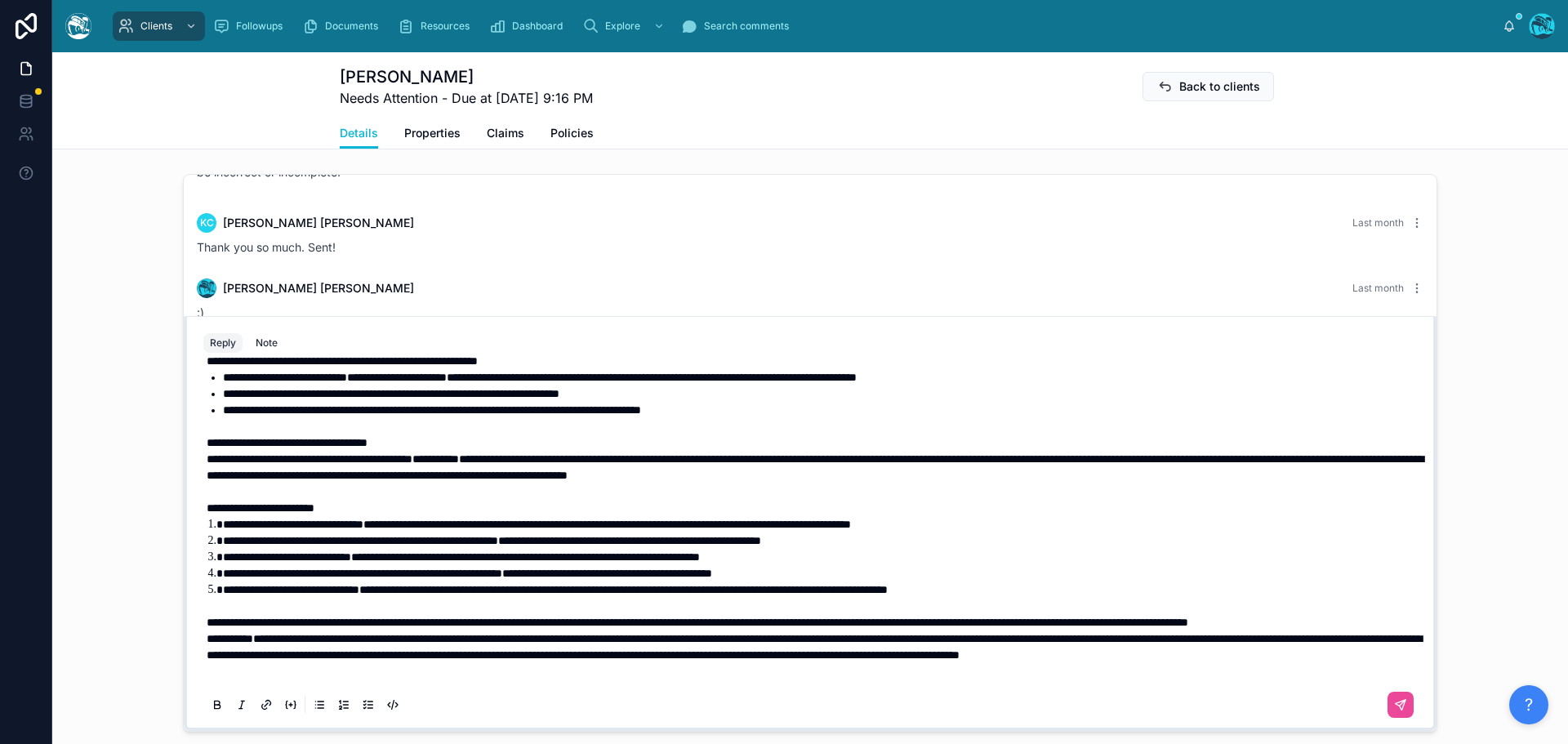
scroll to position [1263, 0]
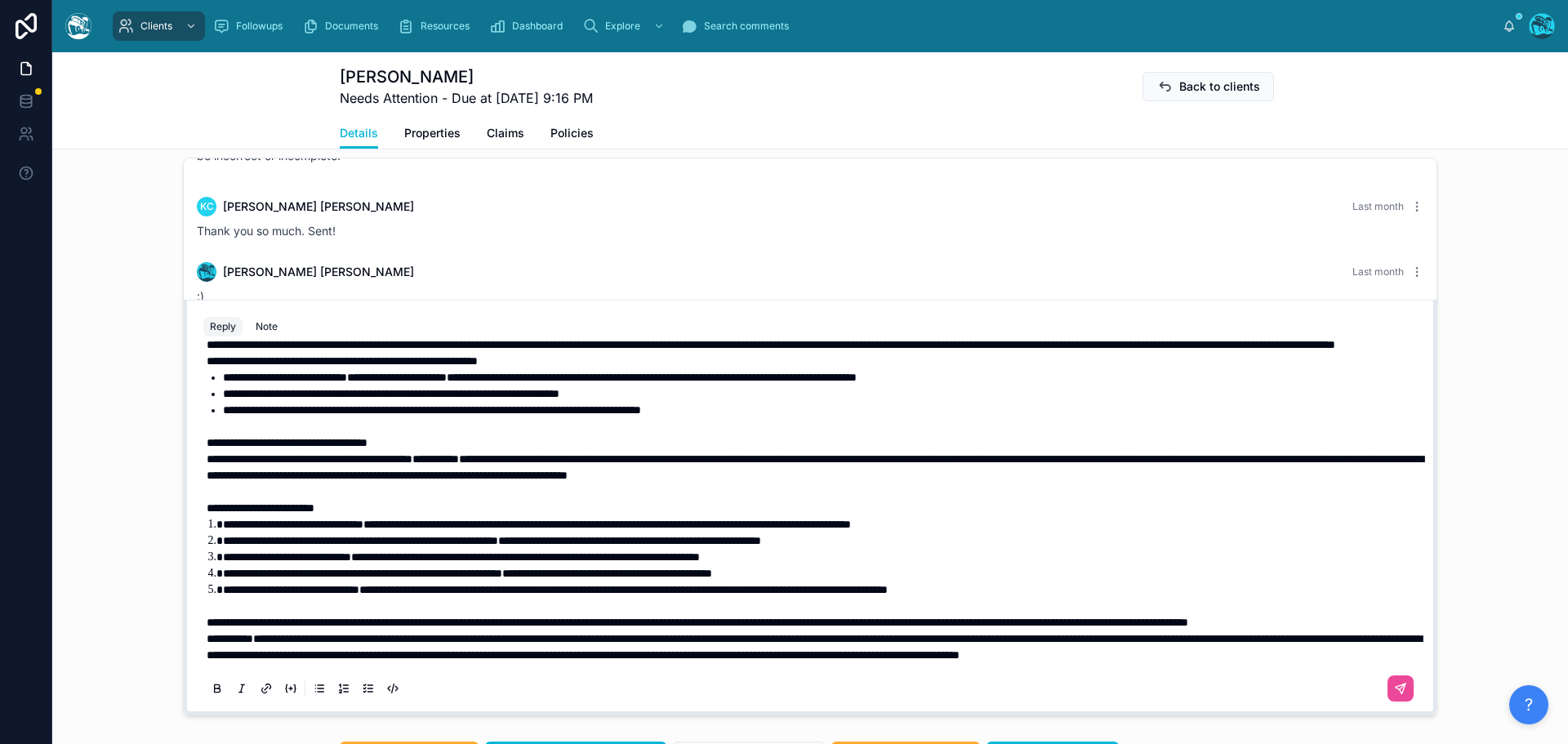
click at [372, 615] on p "**********" at bounding box center [813, 622] width 1213 height 16
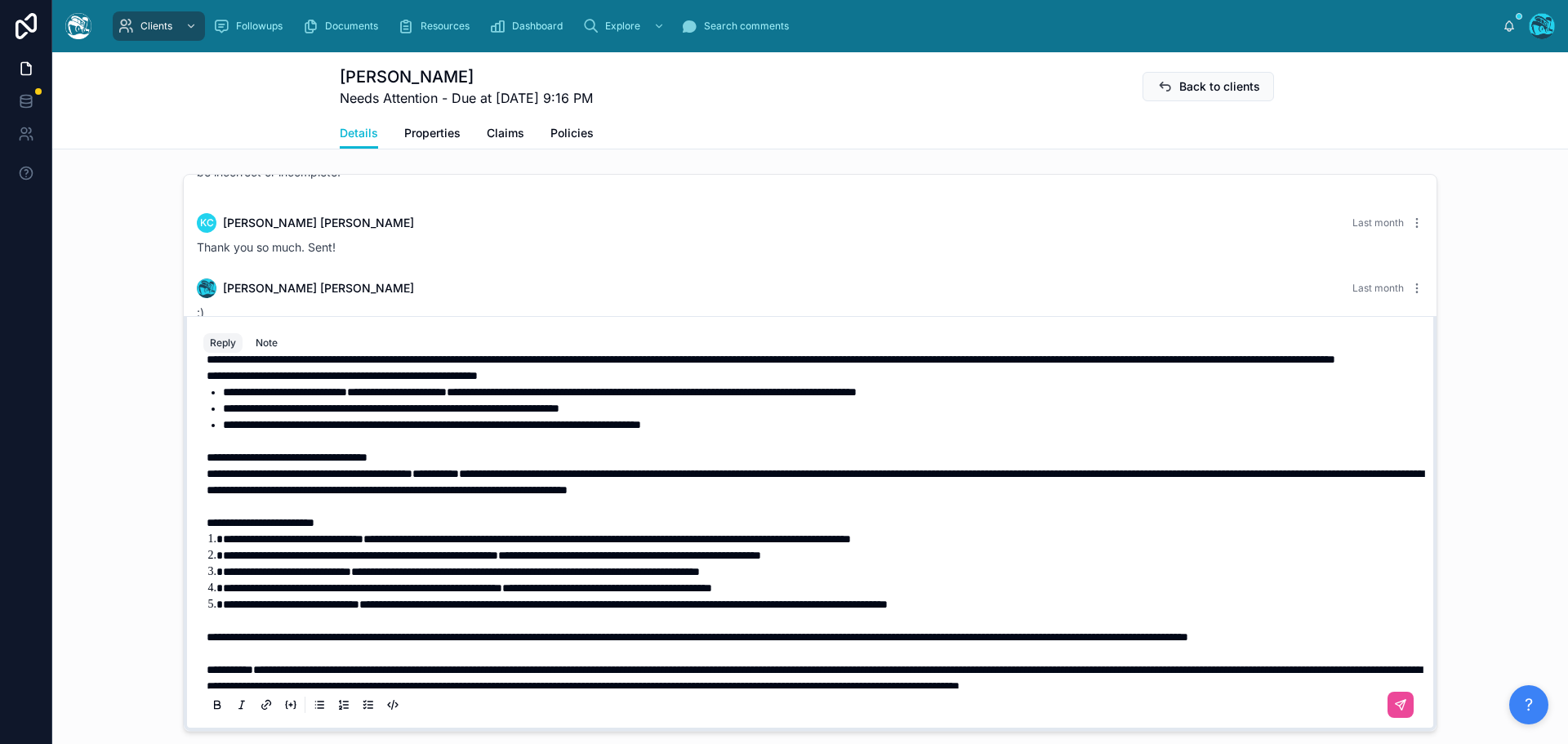
scroll to position [281, 0]
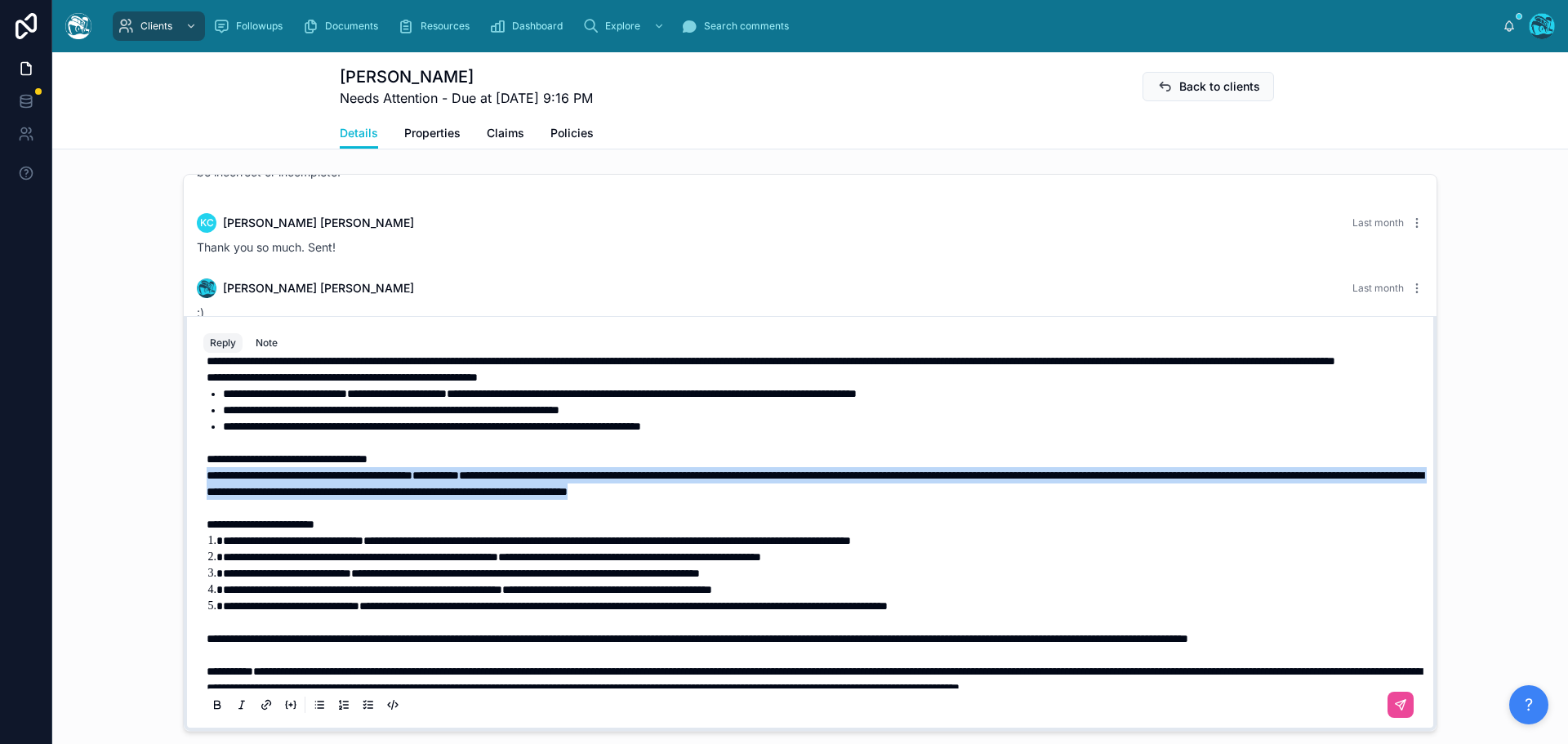
drag, startPoint x: 1156, startPoint y: 519, endPoint x: 126, endPoint y: 510, distance: 1030.0
click at [126, 510] on div "Rachel Baker Last month 100% understood. :) Sometimes by replies are more robus…" at bounding box center [810, 453] width 1516 height 571
click at [215, 705] on icon at bounding box center [217, 704] width 5 height 4
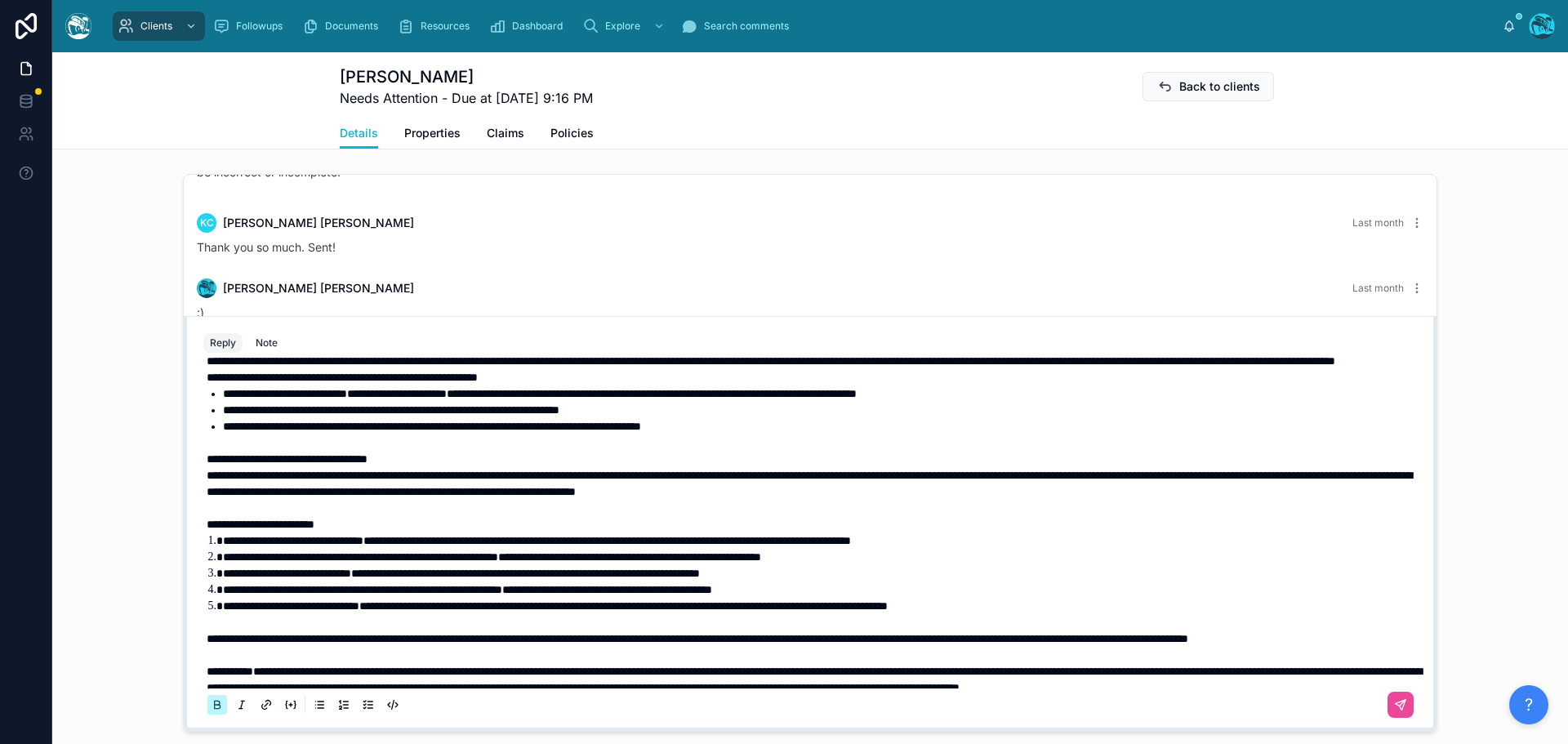
click at [215, 705] on icon at bounding box center [217, 704] width 5 height 4
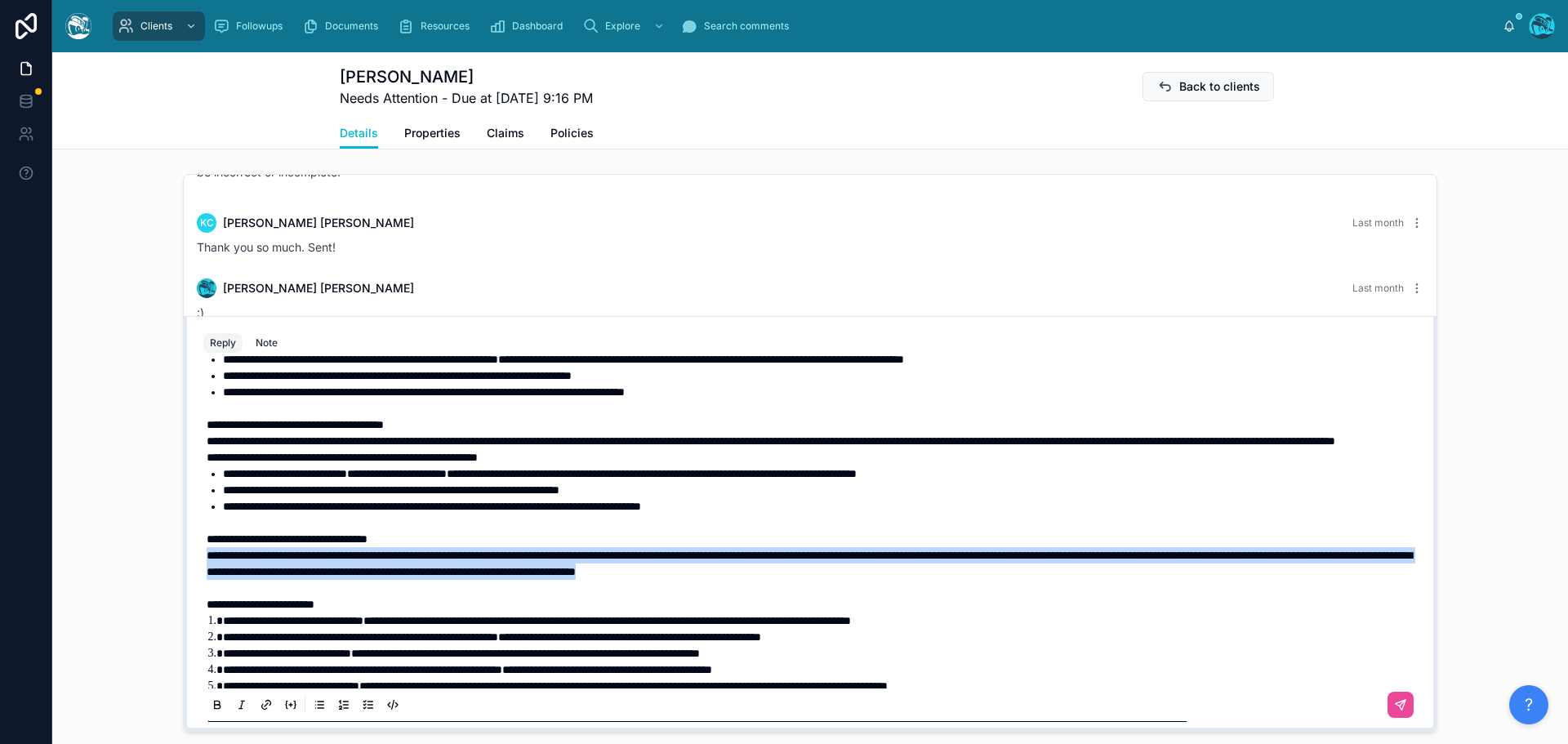
scroll to position [200, 0]
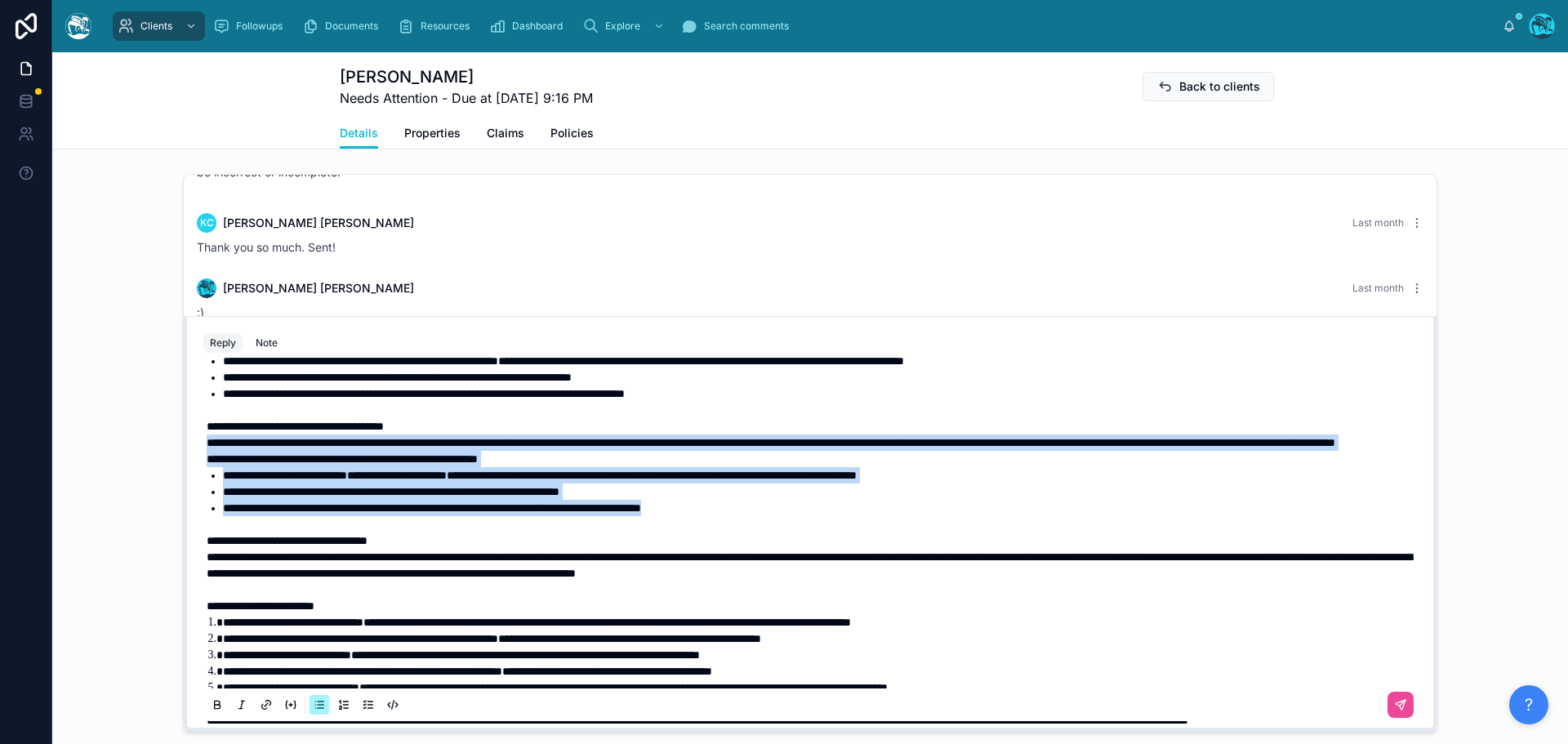
drag, startPoint x: 803, startPoint y: 541, endPoint x: 148, endPoint y: 461, distance: 659.9
click at [148, 461] on div "Rachel Baker Last month 100% understood. :) Sometimes by replies are more robus…" at bounding box center [810, 453] width 1516 height 571
click at [215, 706] on icon at bounding box center [218, 705] width 13 height 13
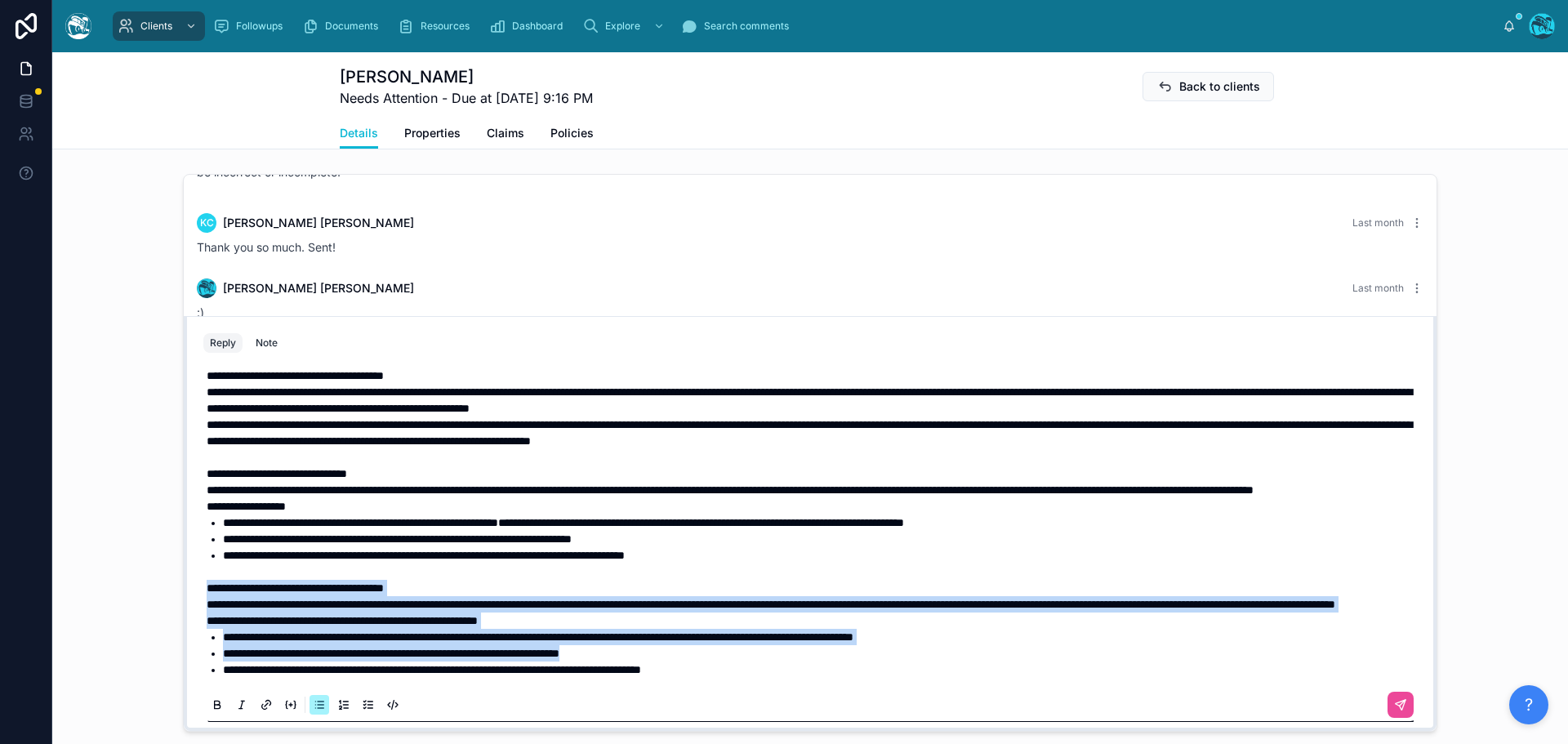
scroll to position [36, 0]
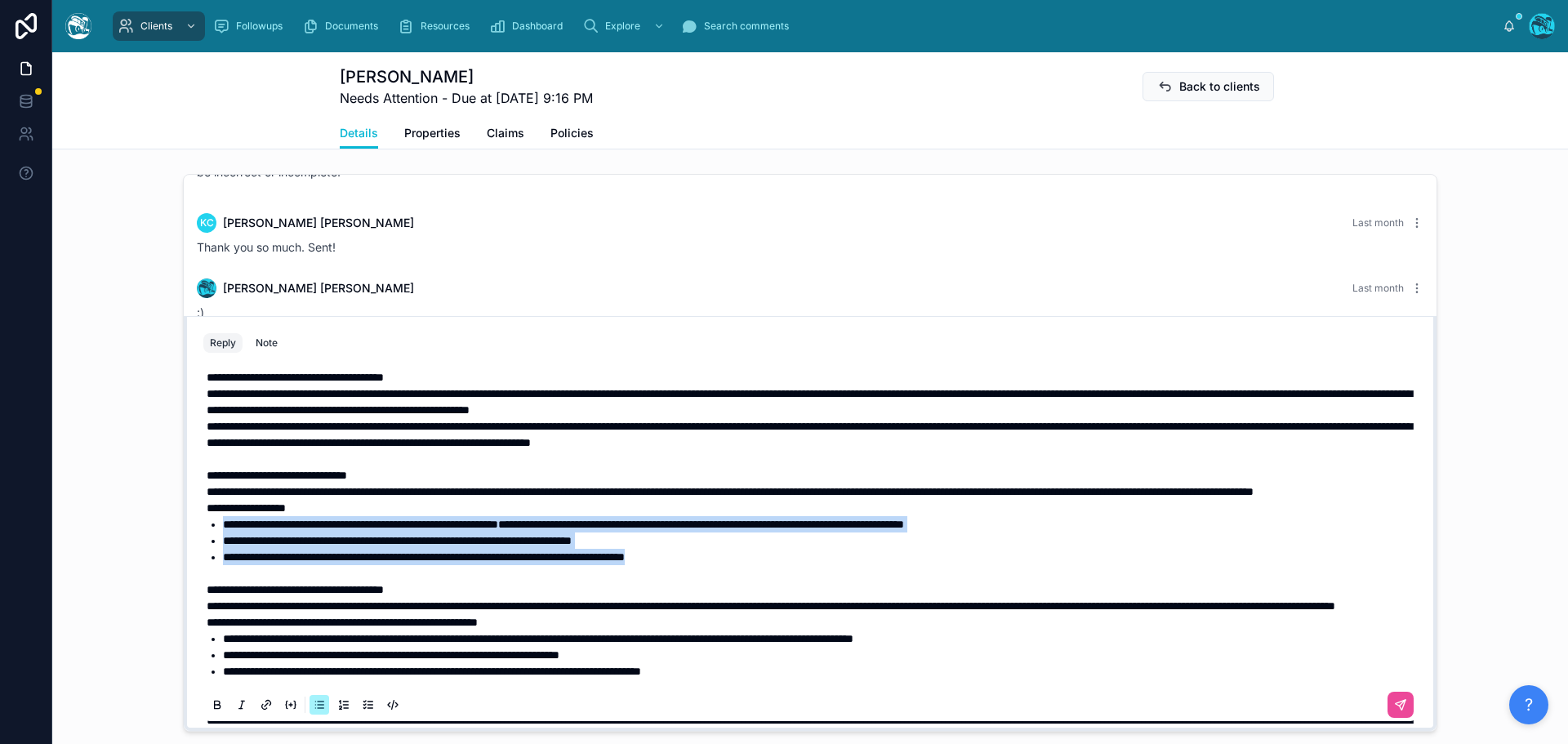
drag, startPoint x: 754, startPoint y: 574, endPoint x: 198, endPoint y: 546, distance: 556.7
click at [203, 546] on div "**********" at bounding box center [810, 655] width 1213 height 656
click at [215, 707] on icon at bounding box center [218, 707] width 6 height 4
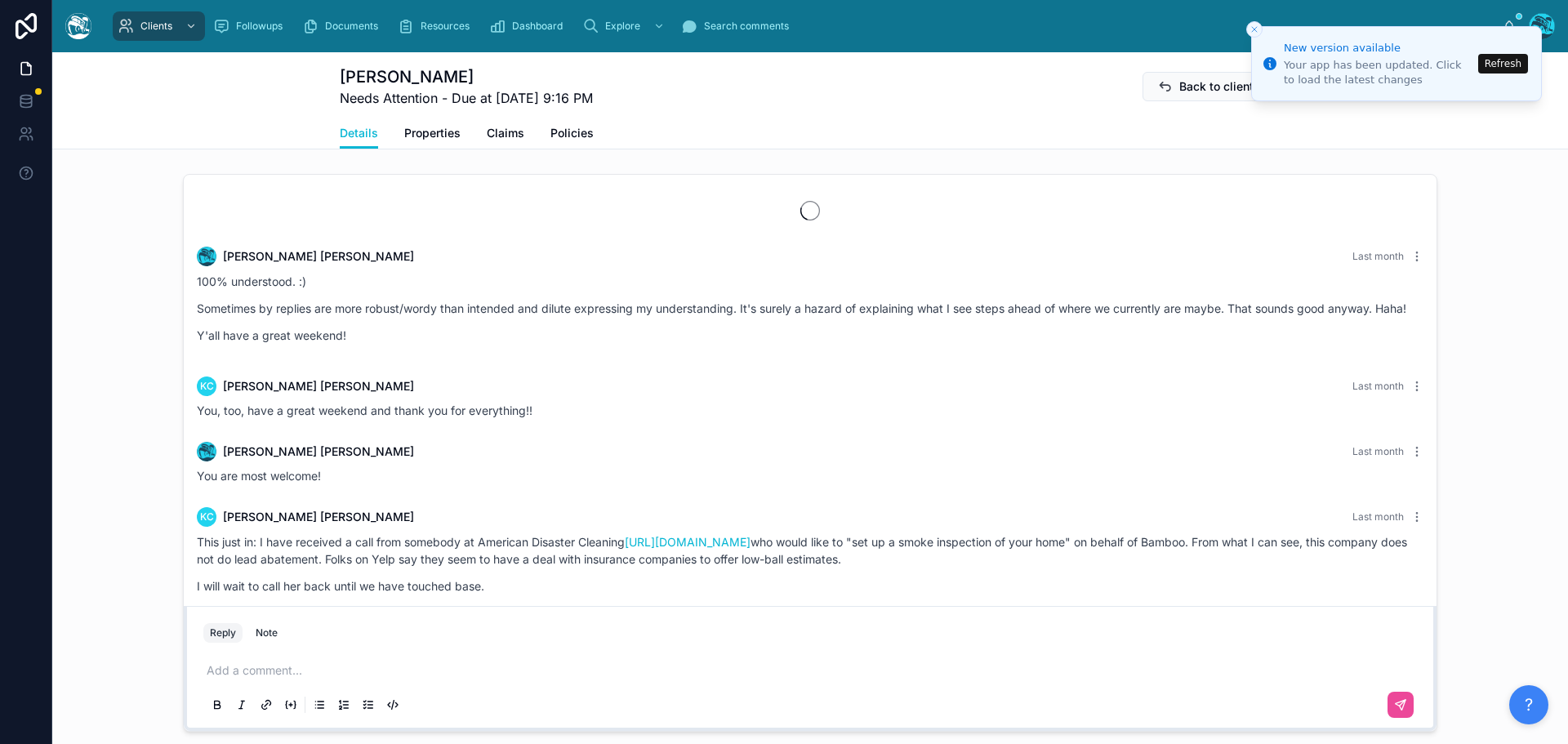
scroll to position [2734, 0]
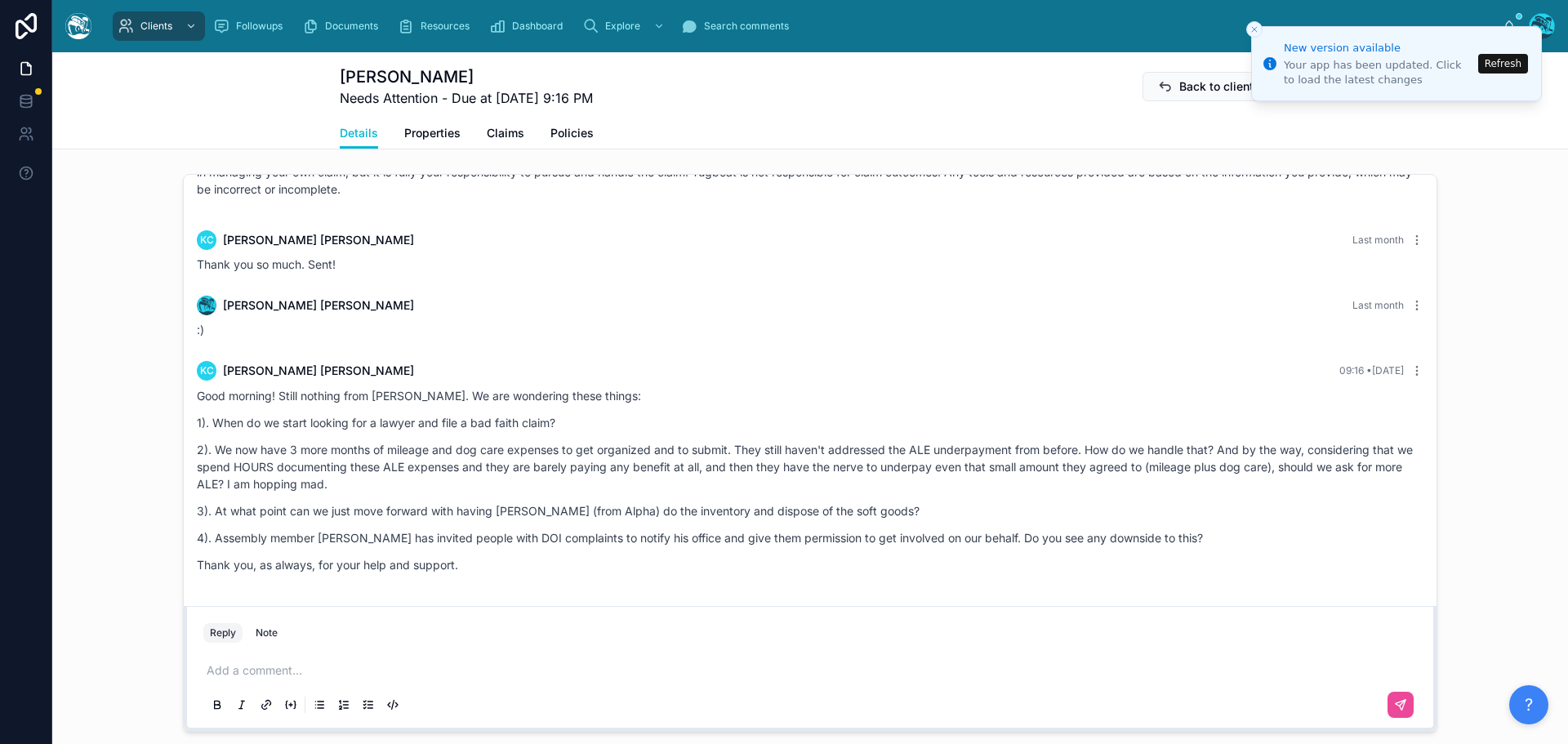
click at [1499, 62] on button "Refresh" at bounding box center [1502, 64] width 49 height 20
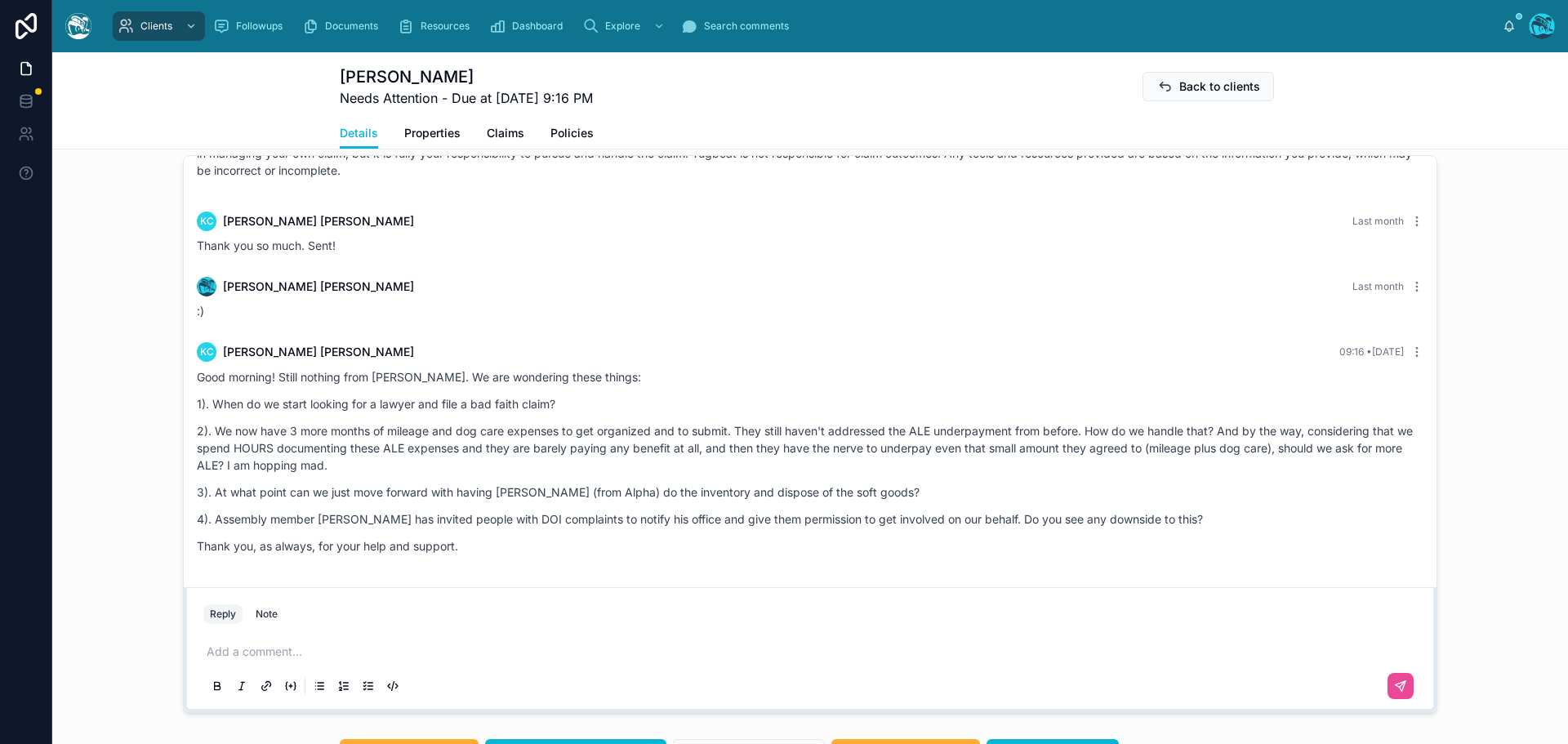
scroll to position [1401, 0]
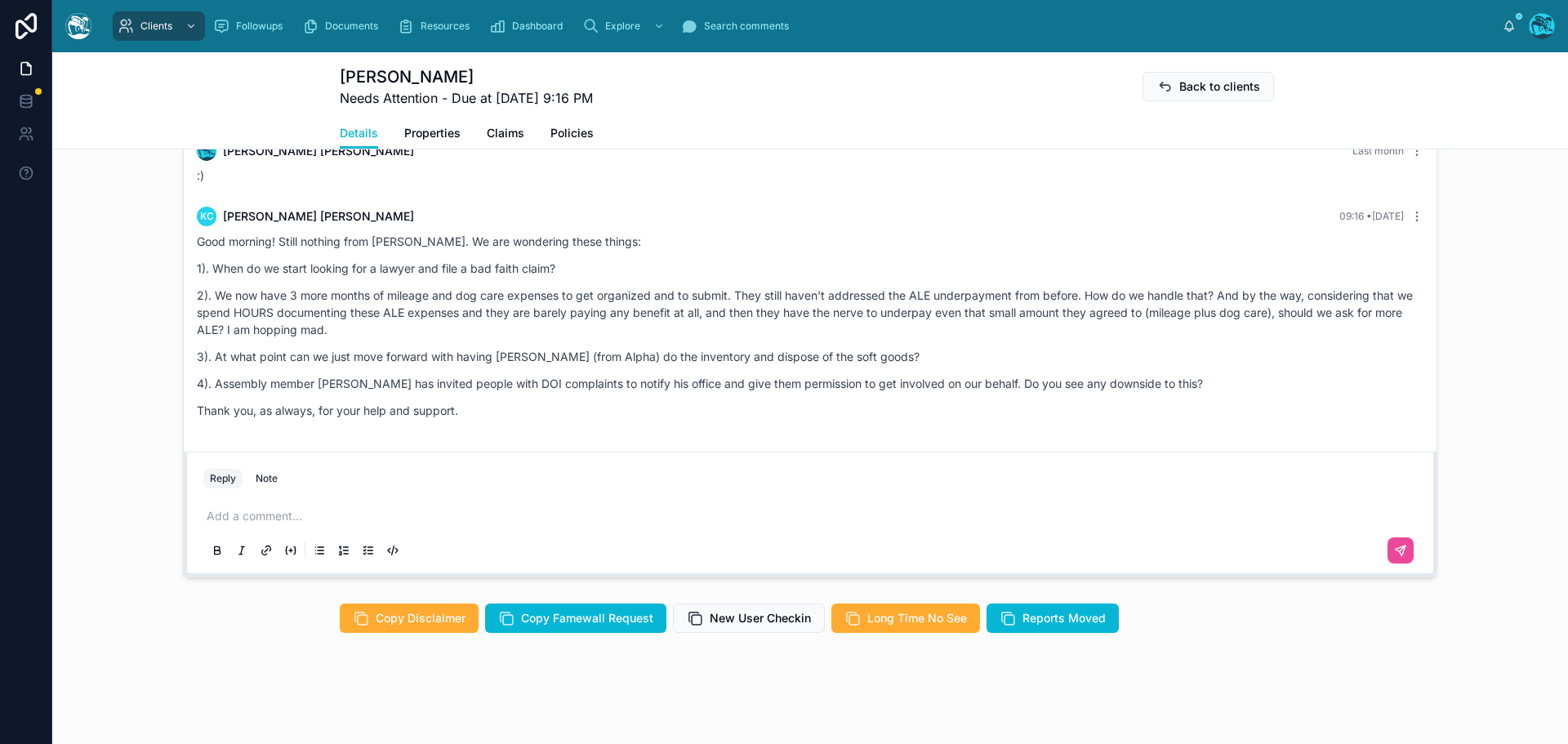
click at [224, 518] on p at bounding box center [813, 516] width 1213 height 16
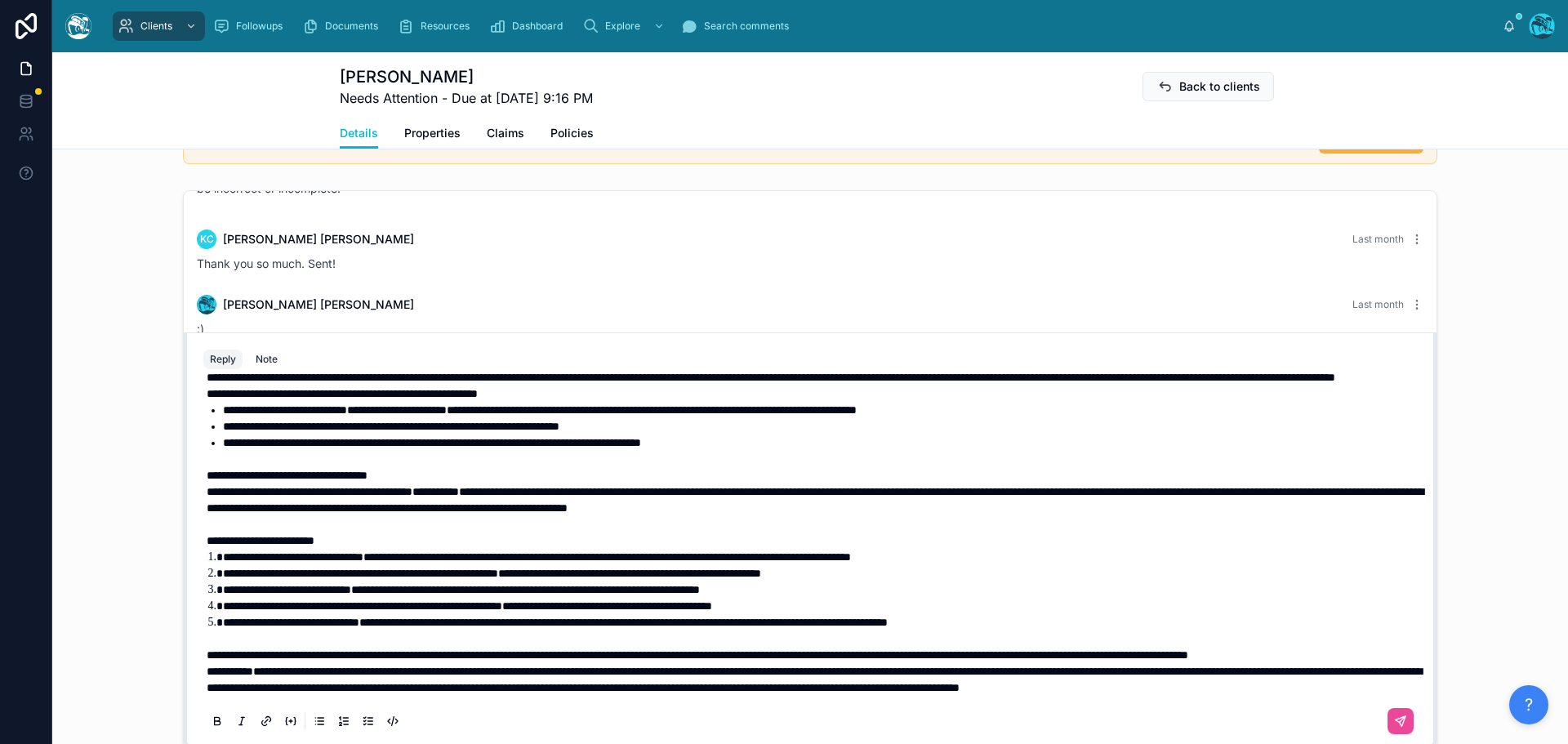
scroll to position [346, 0]
click at [355, 647] on p "**********" at bounding box center [813, 655] width 1213 height 16
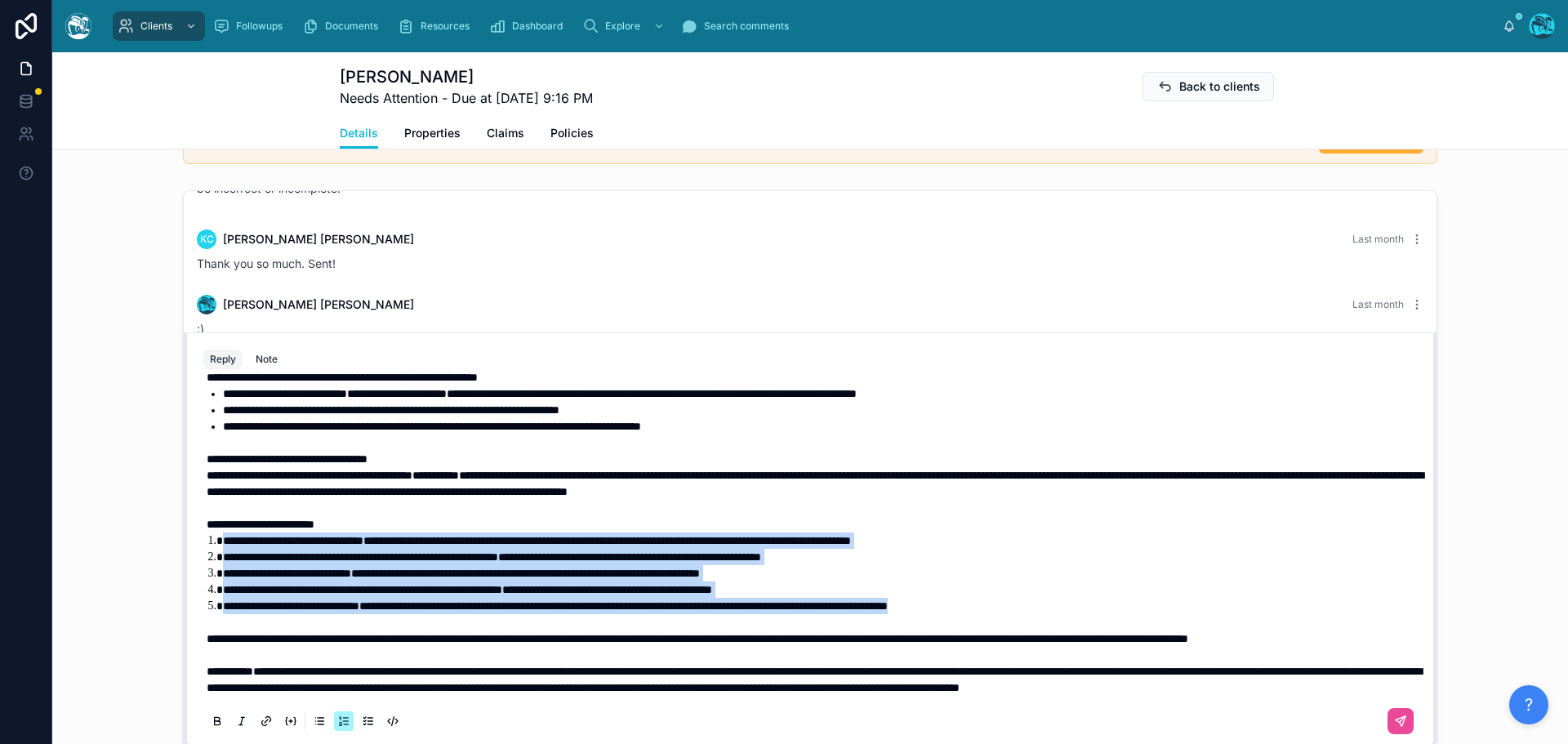
drag, startPoint x: 1121, startPoint y: 587, endPoint x: 167, endPoint y: 523, distance: 956.1
click at [167, 523] on div "[PERSON_NAME] Last month 100% understood. :) Sometimes by replies are more robu…" at bounding box center [810, 469] width 1516 height 571
click at [214, 721] on icon at bounding box center [218, 721] width 13 height 13
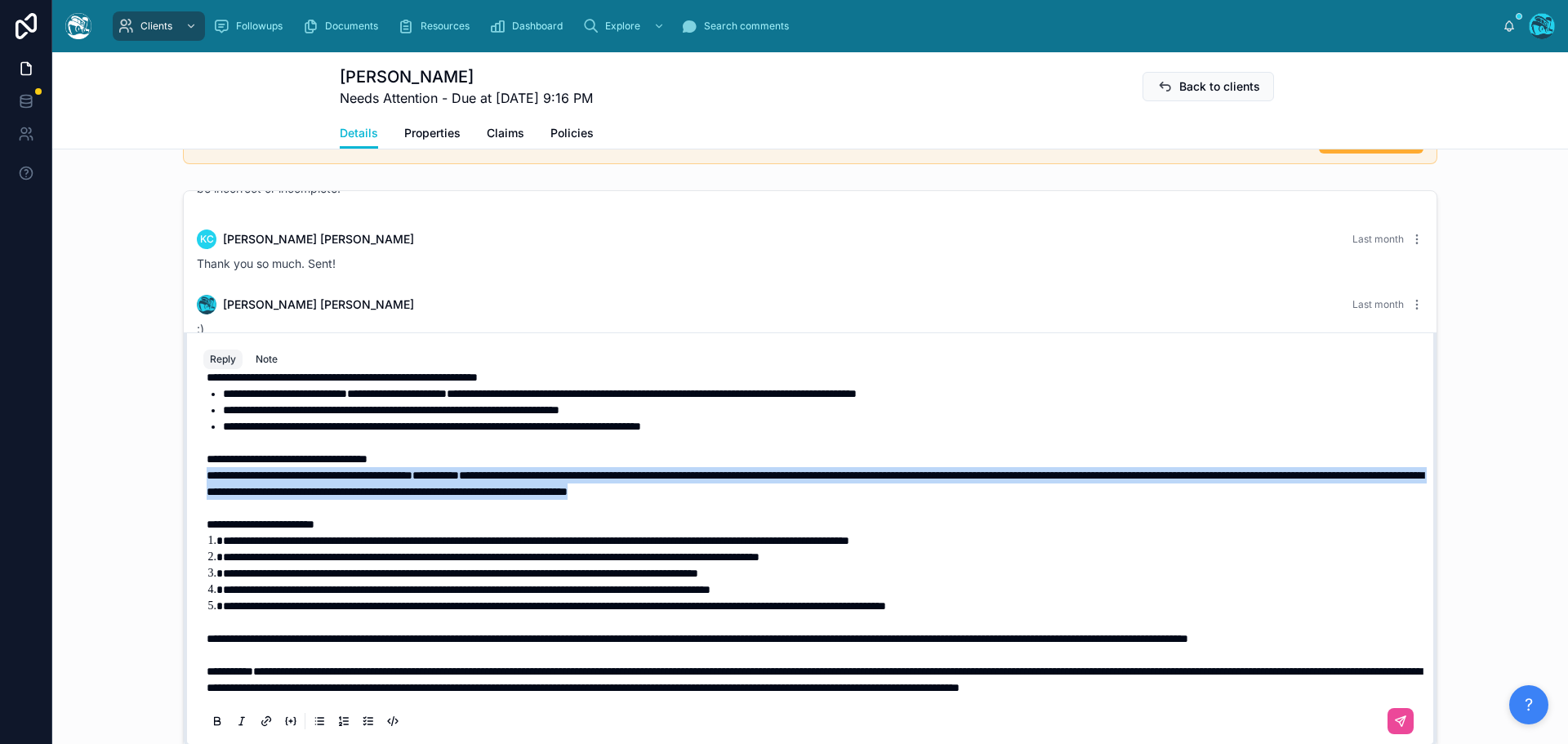
drag, startPoint x: 1163, startPoint y: 476, endPoint x: 138, endPoint y: 457, distance: 1025.2
click at [138, 457] on div "[PERSON_NAME] Last month 100% understood. :) Sometimes by replies are more robu…" at bounding box center [810, 469] width 1516 height 571
click at [215, 721] on icon at bounding box center [218, 723] width 6 height 4
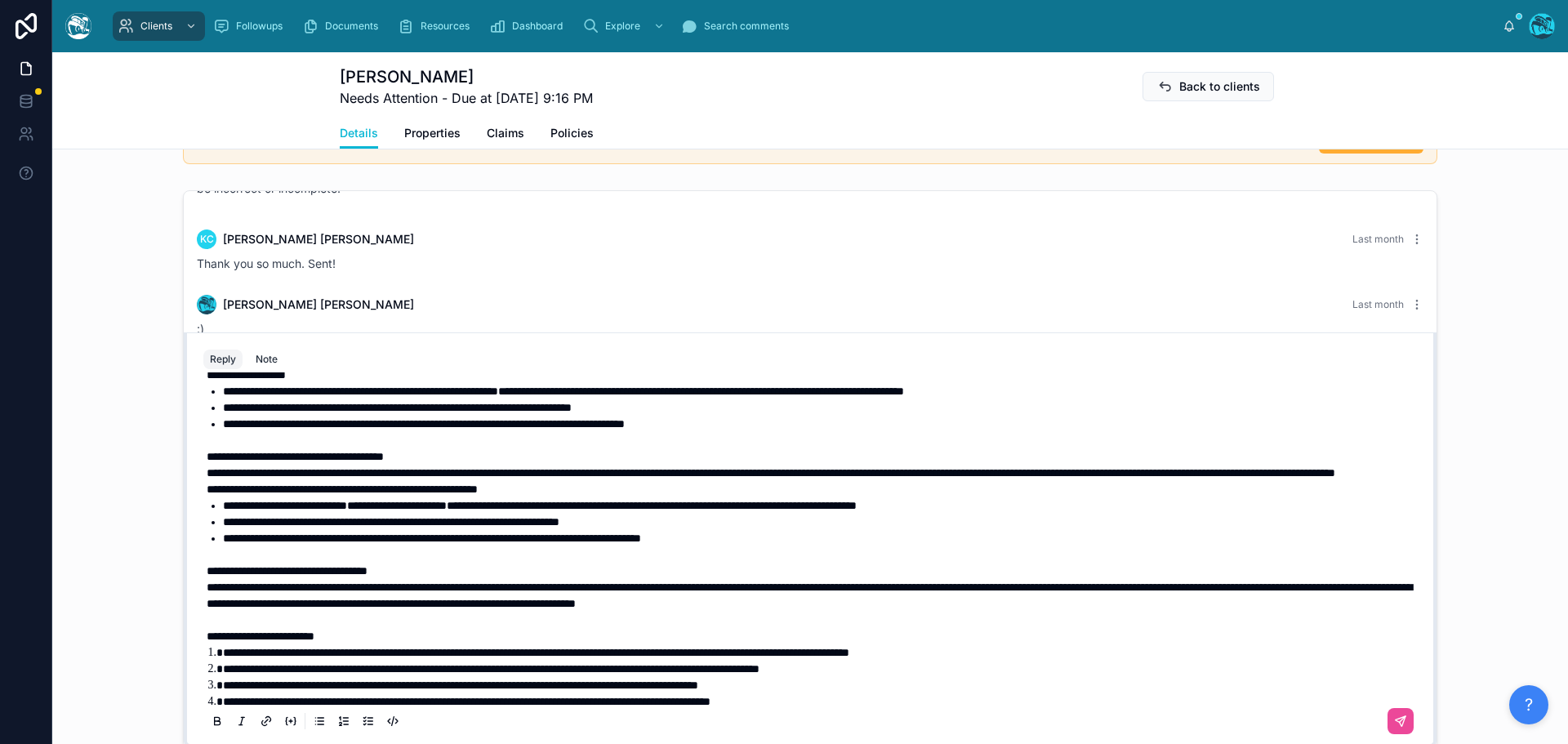
scroll to position [183, 0]
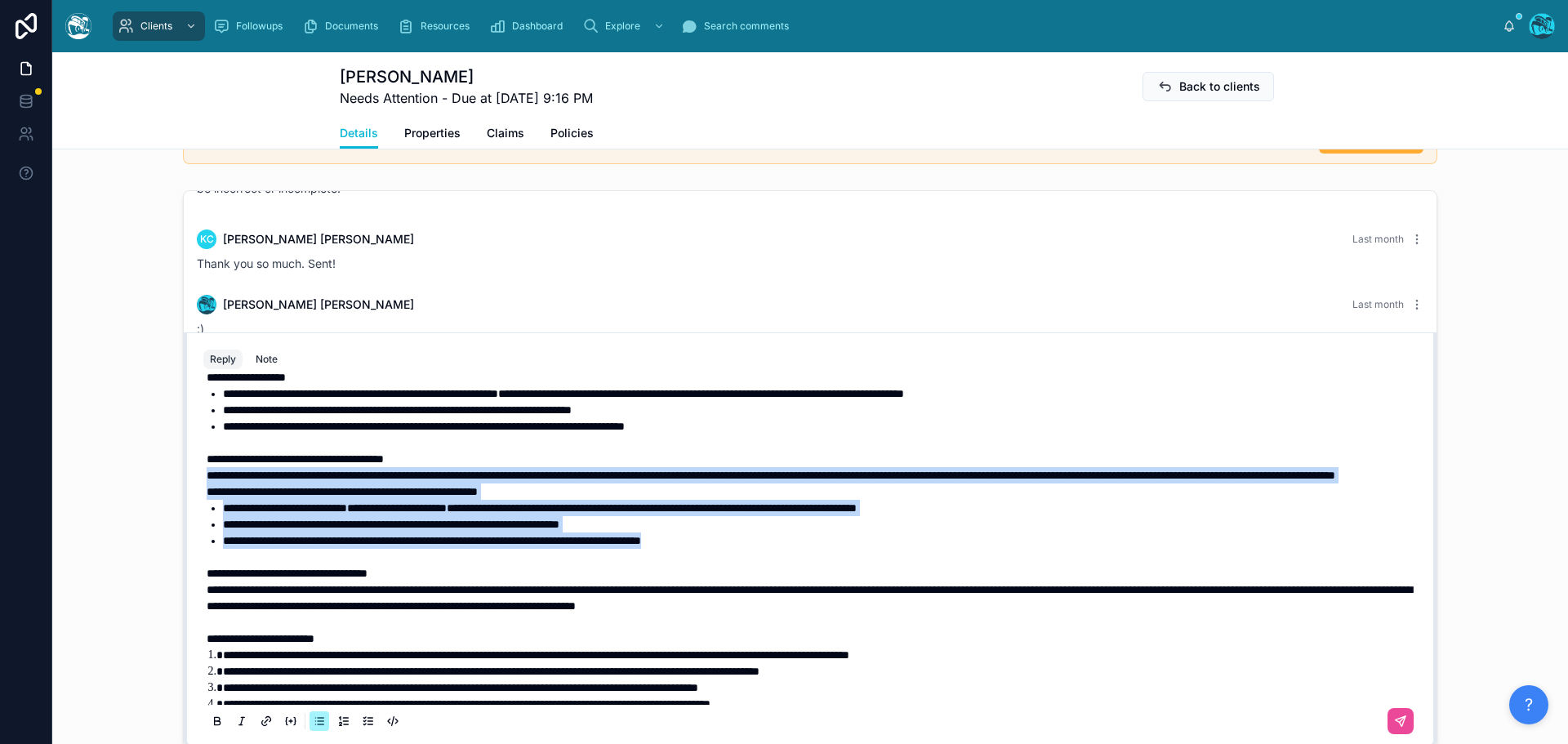
drag, startPoint x: 800, startPoint y: 573, endPoint x: 145, endPoint y: 495, distance: 659.6
click at [145, 495] on div "[PERSON_NAME] Last month 100% understood. :) Sometimes by replies are more robu…" at bounding box center [810, 469] width 1516 height 571
click at [215, 719] on icon at bounding box center [217, 720] width 5 height 4
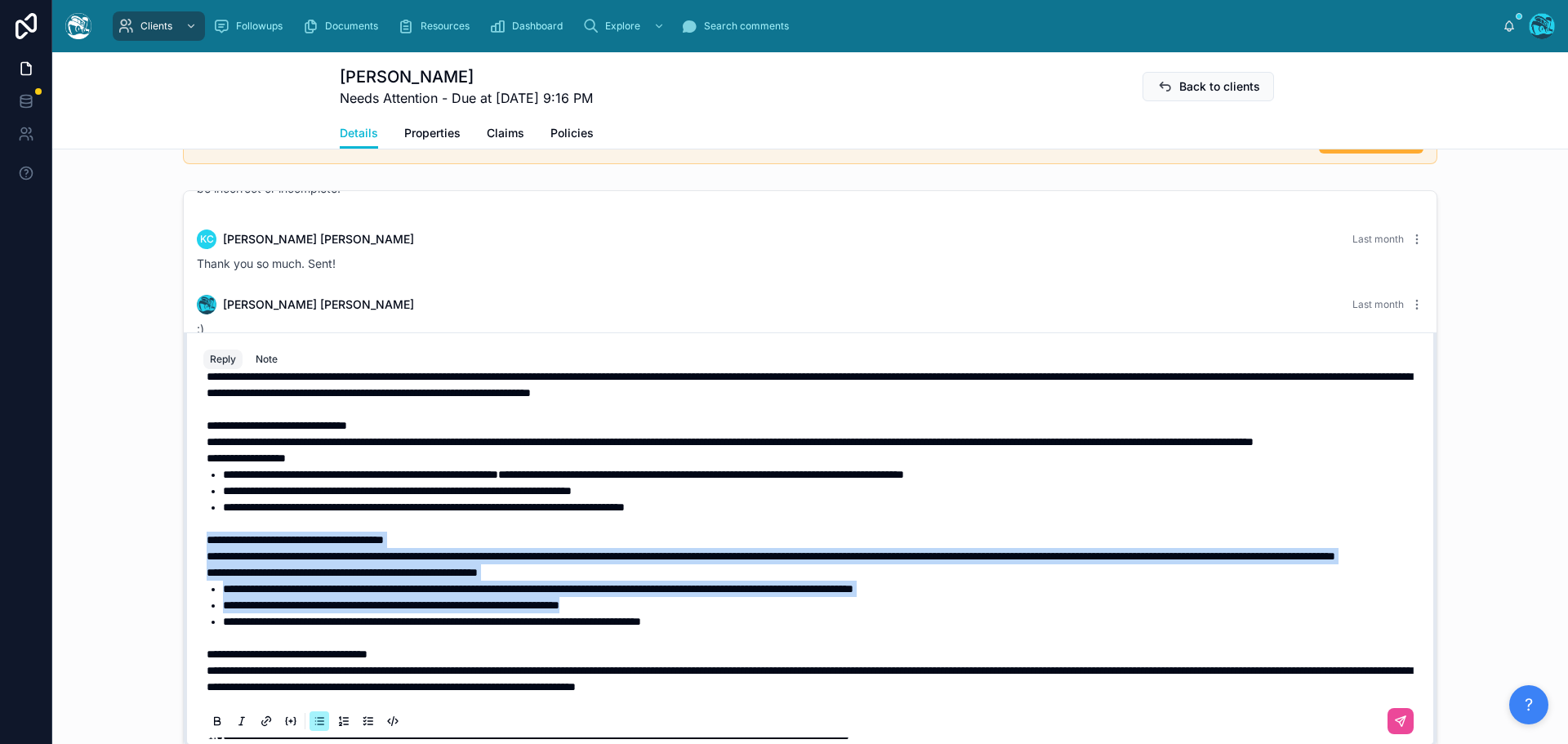
scroll to position [101, 0]
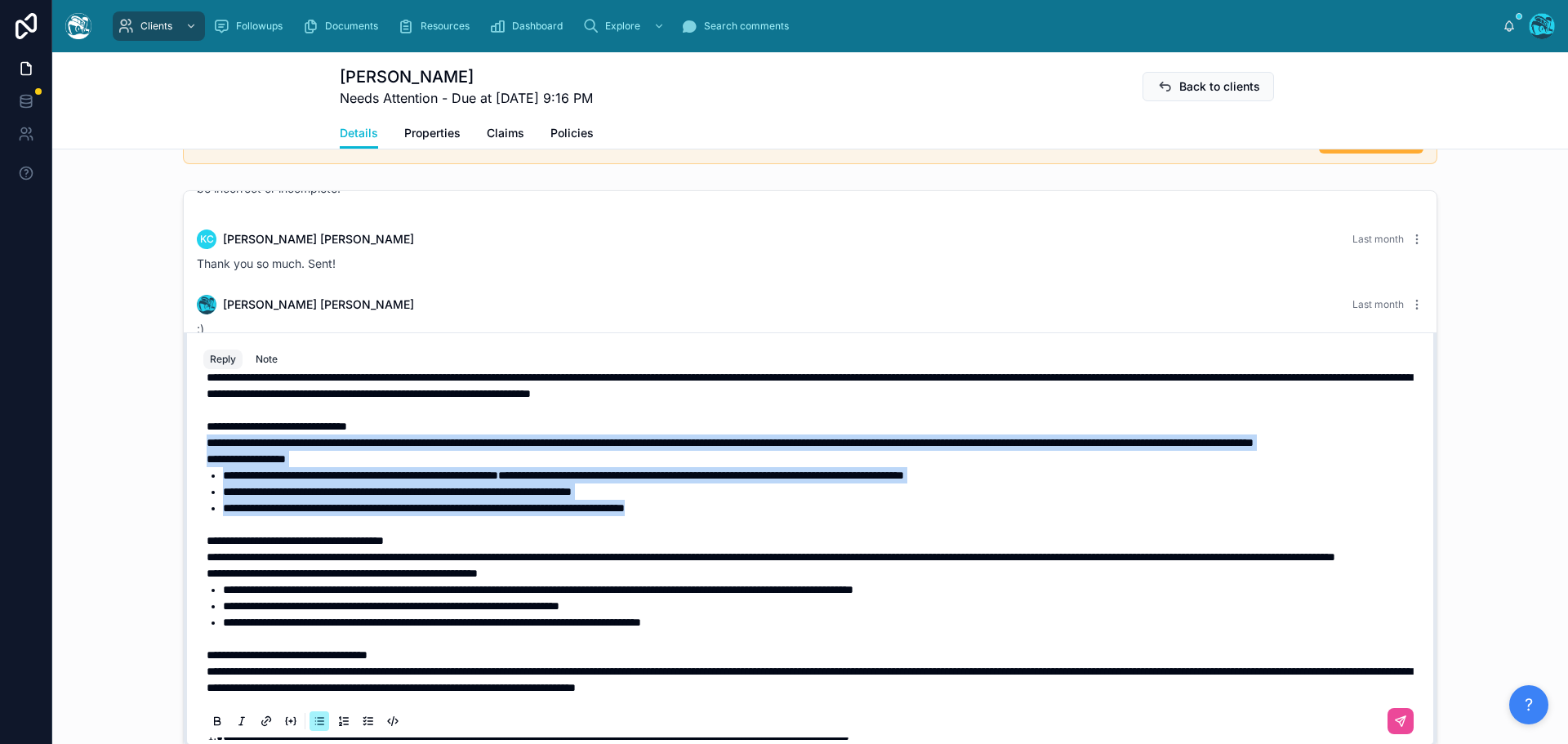
drag, startPoint x: 754, startPoint y: 525, endPoint x: 176, endPoint y: 445, distance: 583.5
click at [176, 445] on div "[PERSON_NAME] Last month 100% understood. :) Sometimes by replies are more robu…" at bounding box center [810, 469] width 1516 height 571
click at [215, 720] on icon at bounding box center [217, 720] width 5 height 4
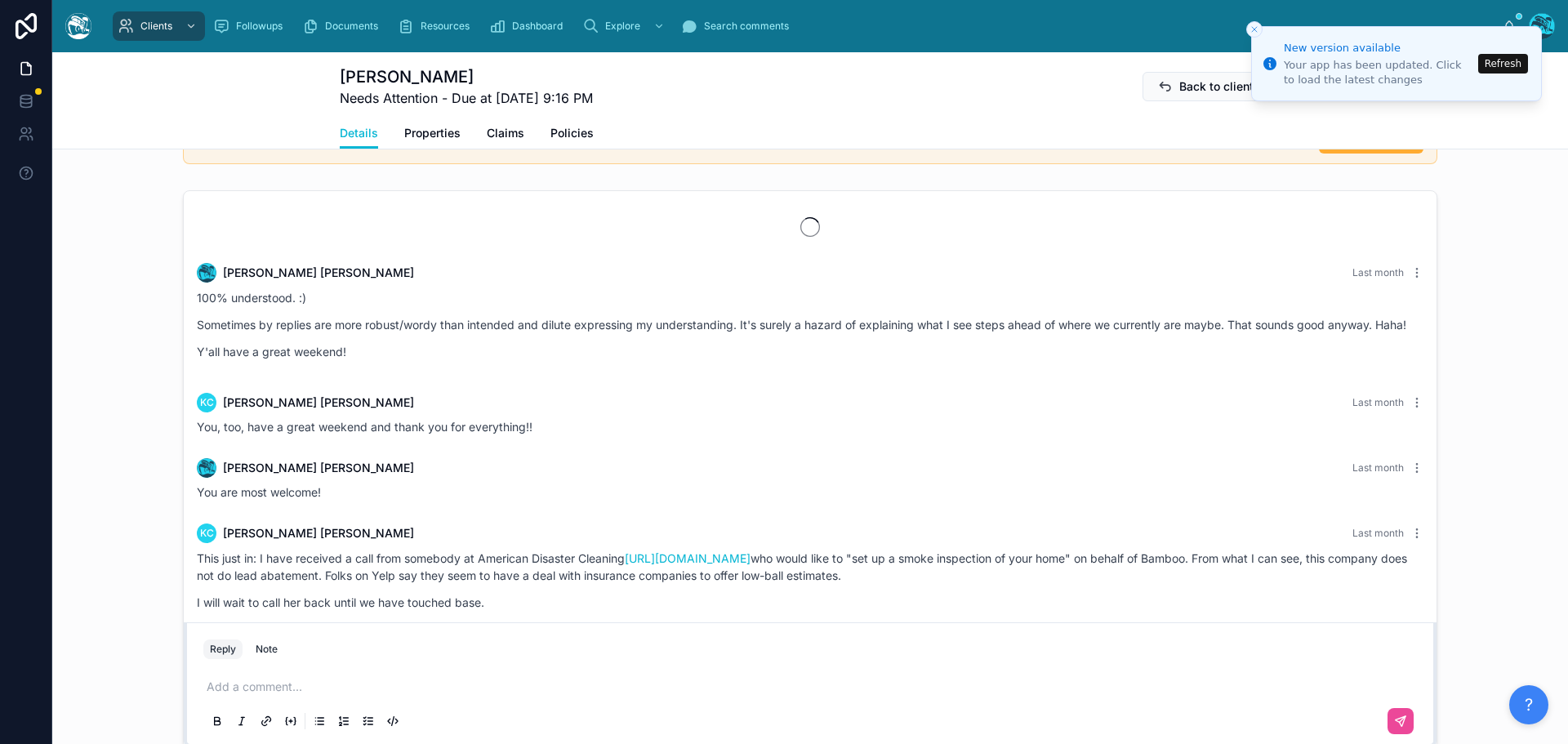
scroll to position [2734, 0]
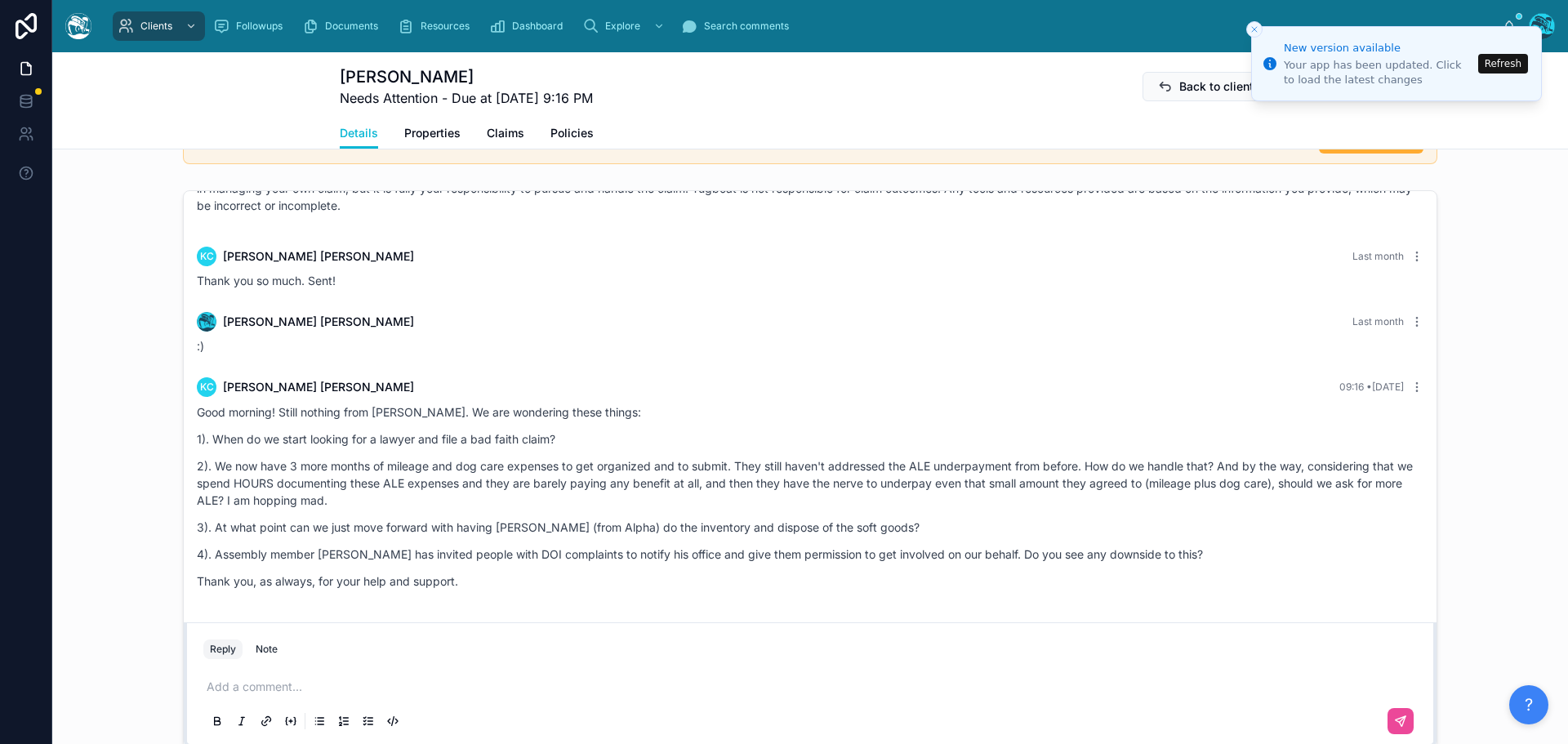
click at [1499, 67] on button "Refresh" at bounding box center [1502, 64] width 49 height 20
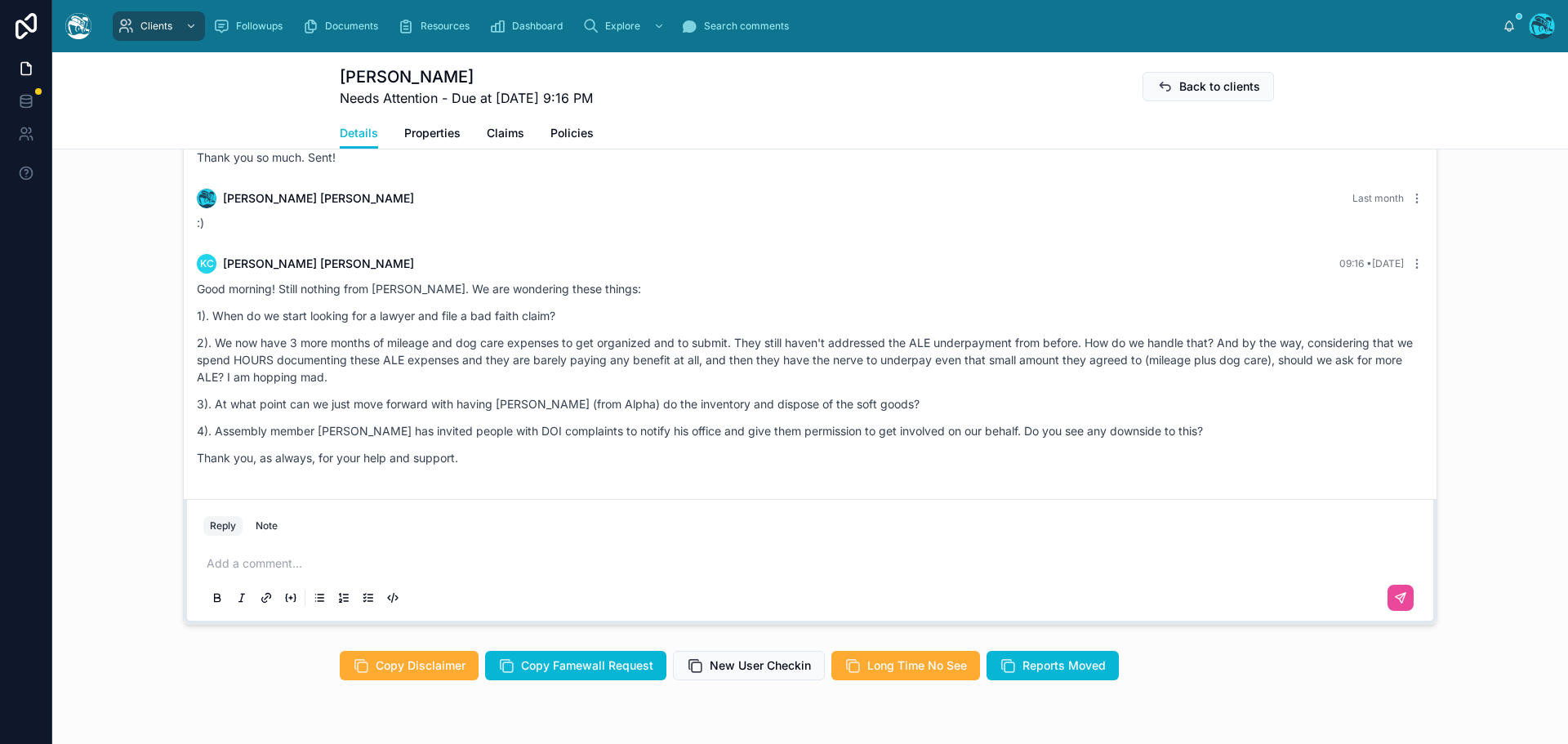
scroll to position [1389, 0]
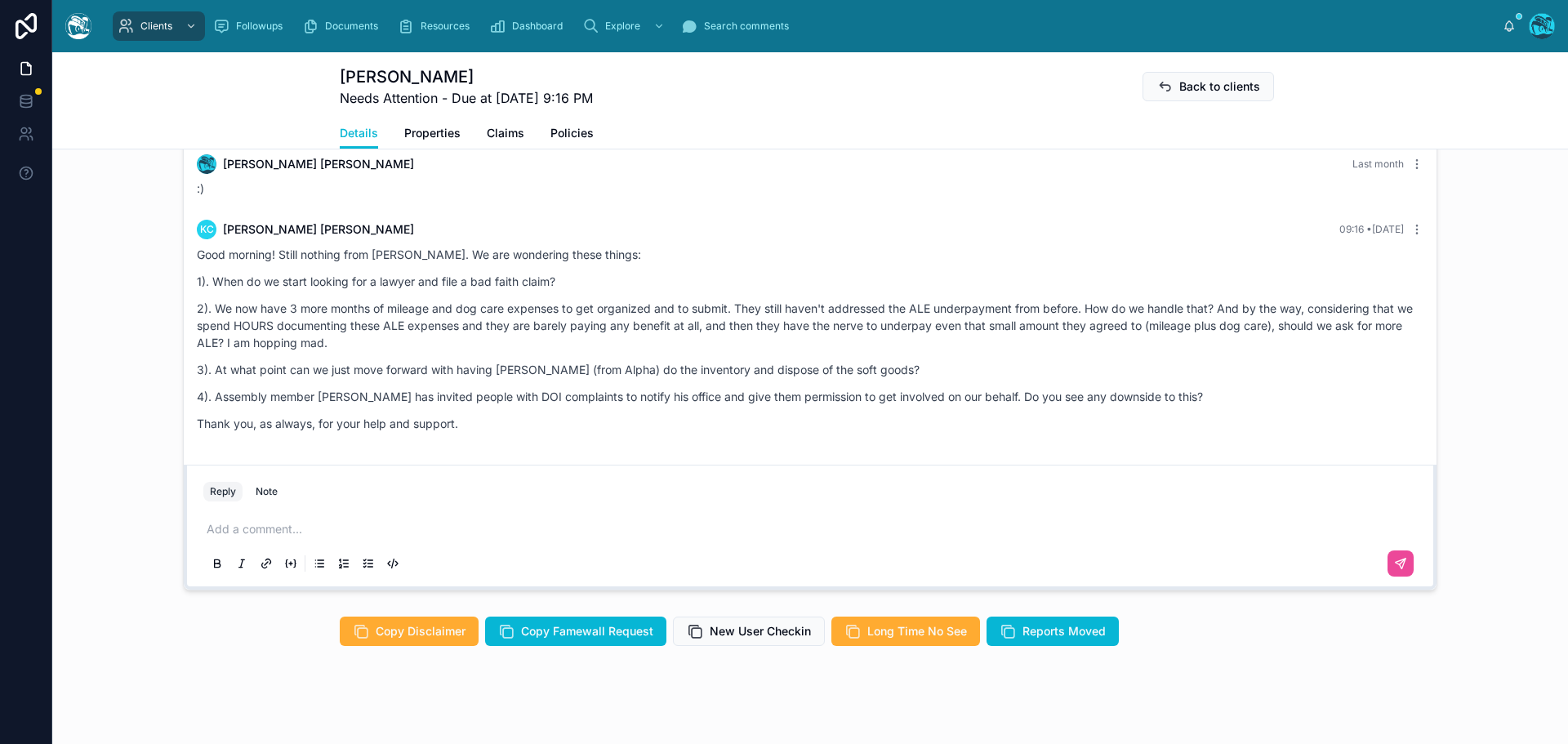
click at [234, 524] on p at bounding box center [813, 529] width 1213 height 16
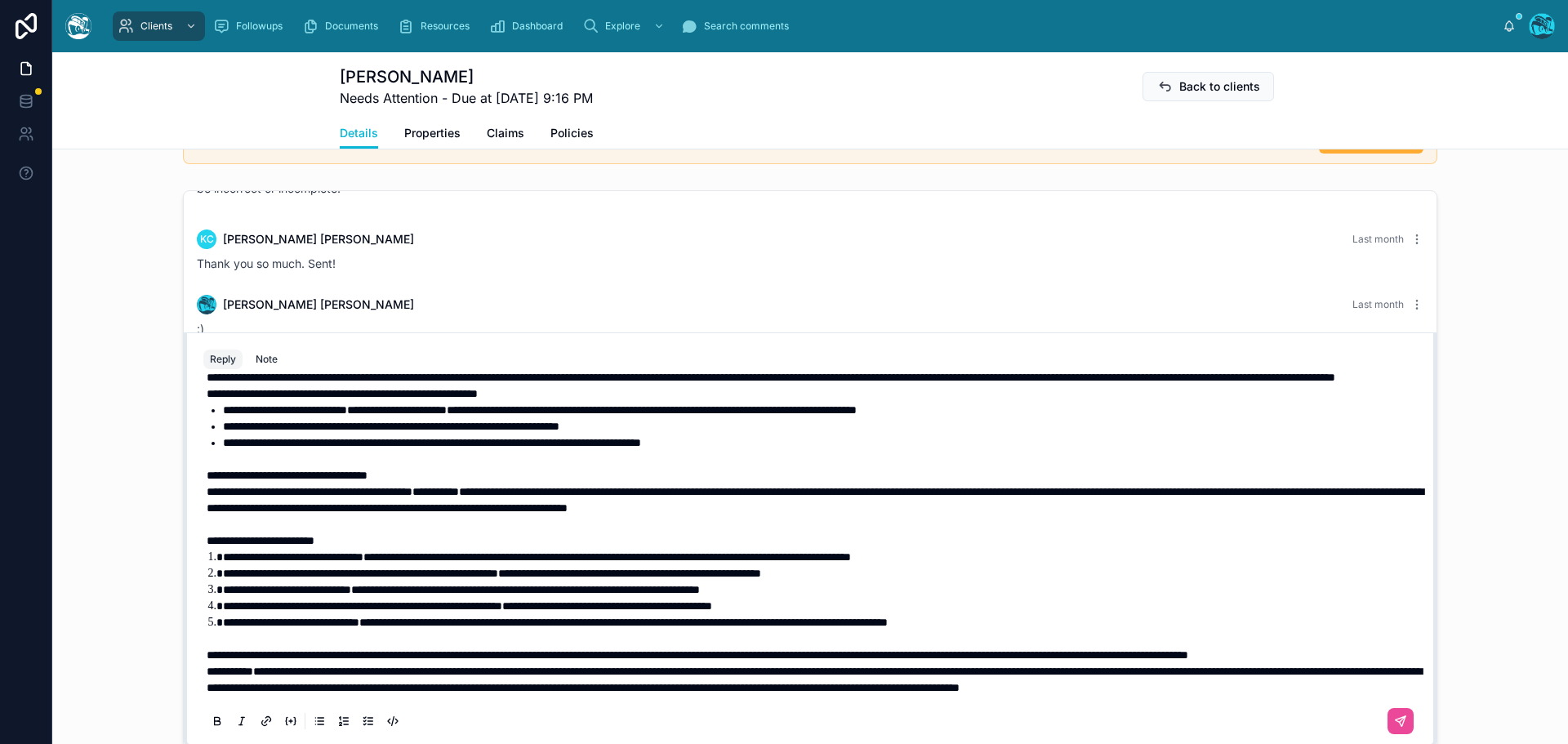
scroll to position [346, 0]
click at [369, 647] on p "**********" at bounding box center [813, 655] width 1213 height 16
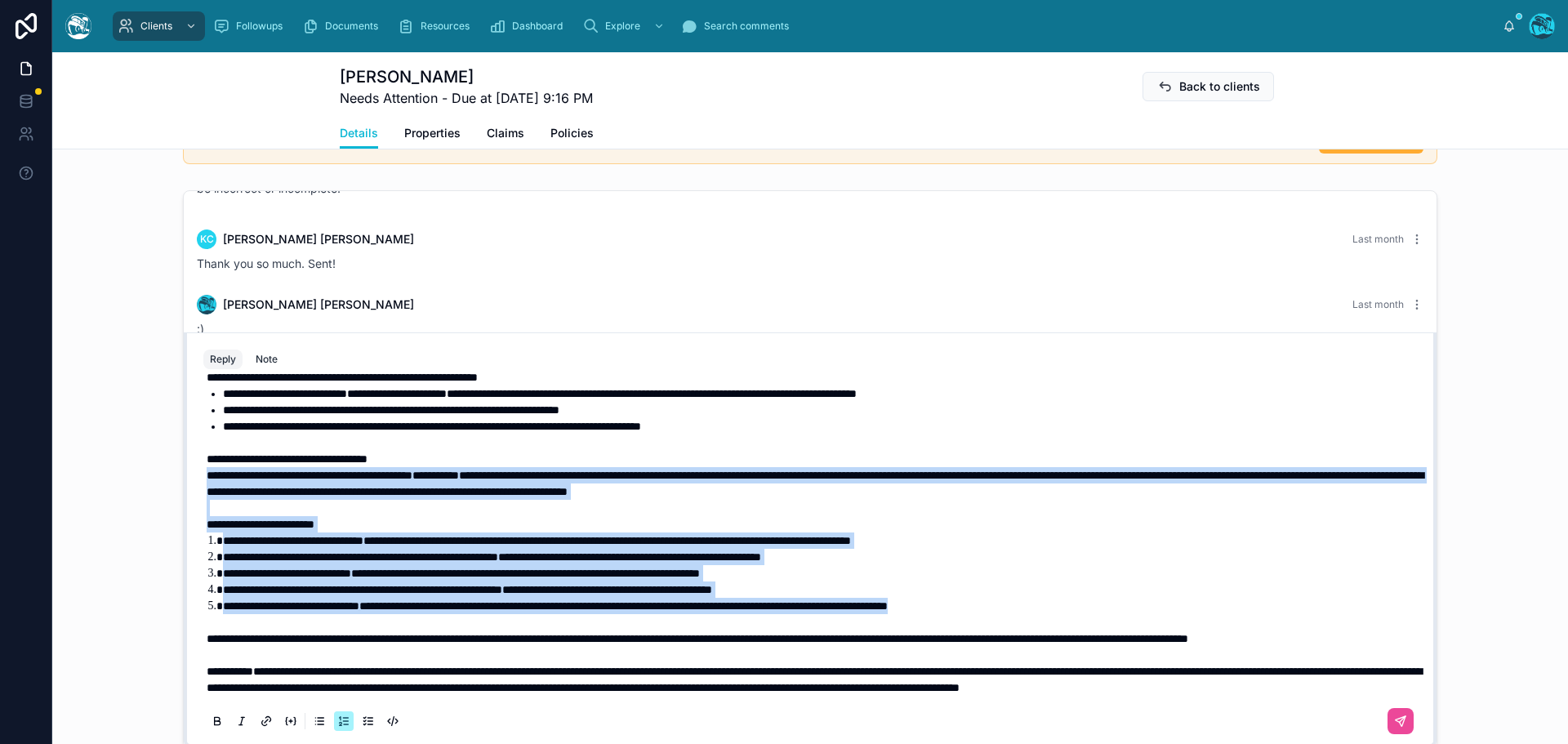
drag, startPoint x: 1132, startPoint y: 588, endPoint x: 142, endPoint y: 460, distance: 998.2
click at [142, 460] on div "Rachel Baker Last month 100% understood. :) Sometimes by replies are more robus…" at bounding box center [810, 469] width 1516 height 571
click at [211, 724] on icon at bounding box center [218, 721] width 13 height 13
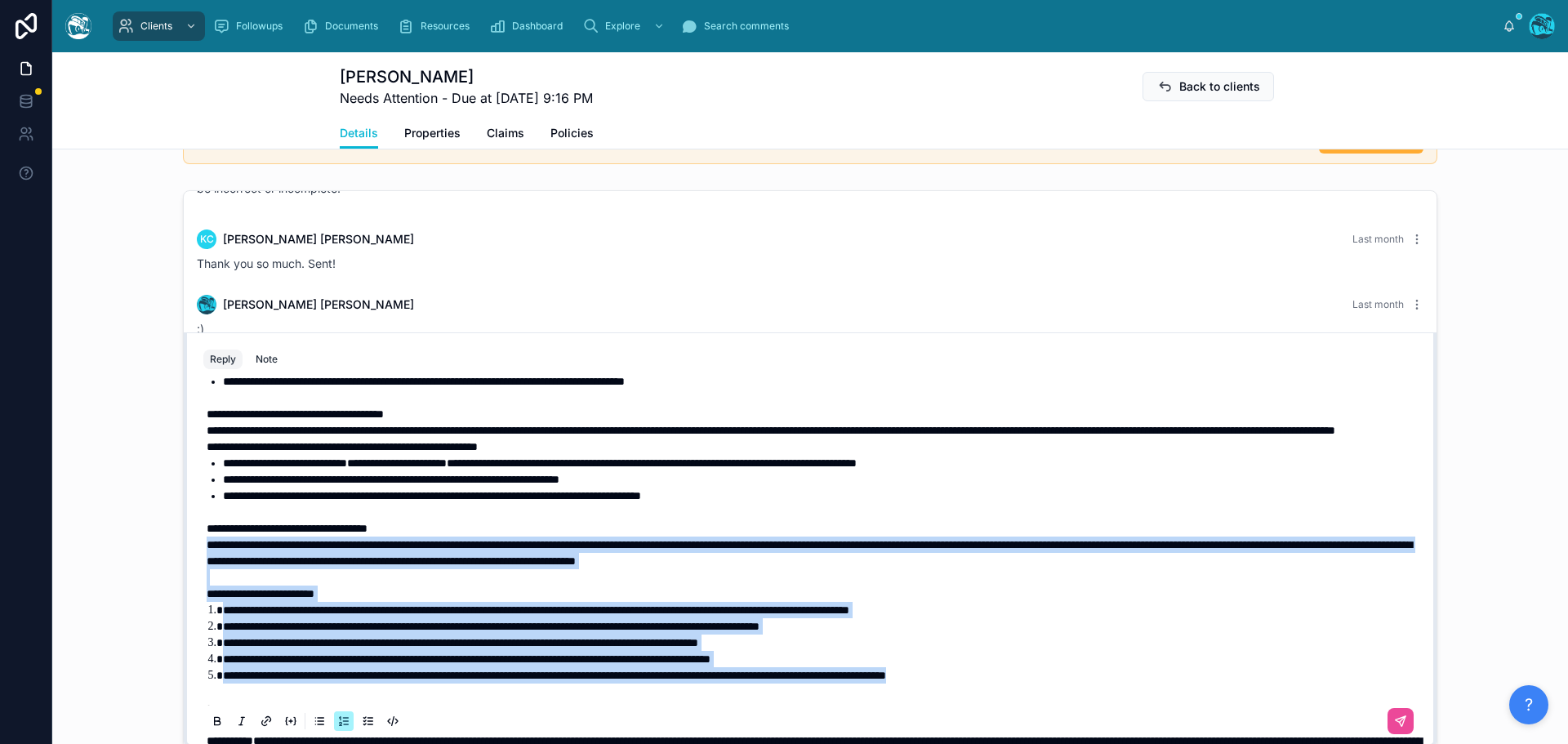
scroll to position [183, 0]
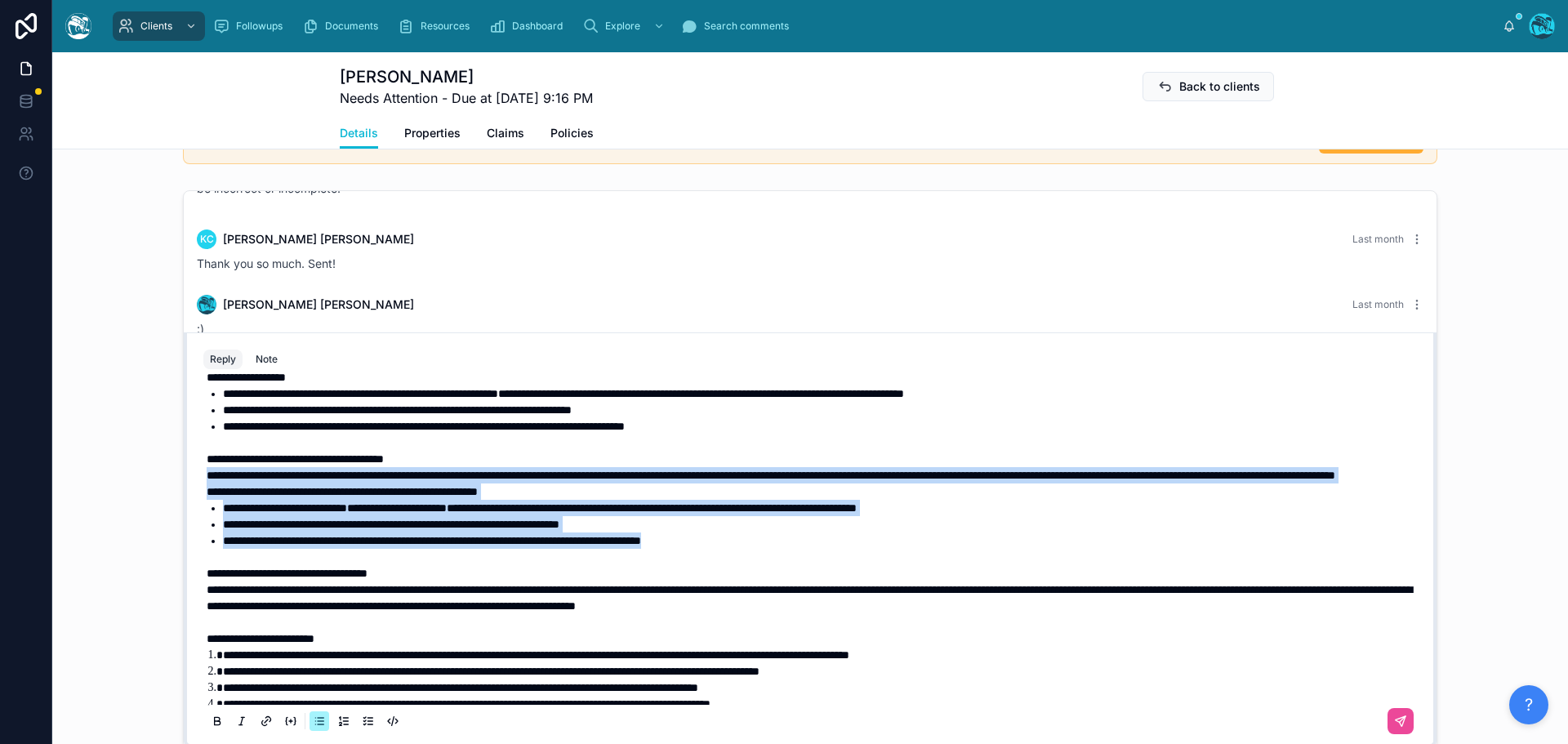
drag, startPoint x: 805, startPoint y: 574, endPoint x: 80, endPoint y: 499, distance: 728.9
click at [80, 499] on div "Rachel Baker Last month 100% understood. :) Sometimes by replies are more robus…" at bounding box center [810, 469] width 1516 height 571
click at [211, 718] on icon at bounding box center [218, 721] width 13 height 13
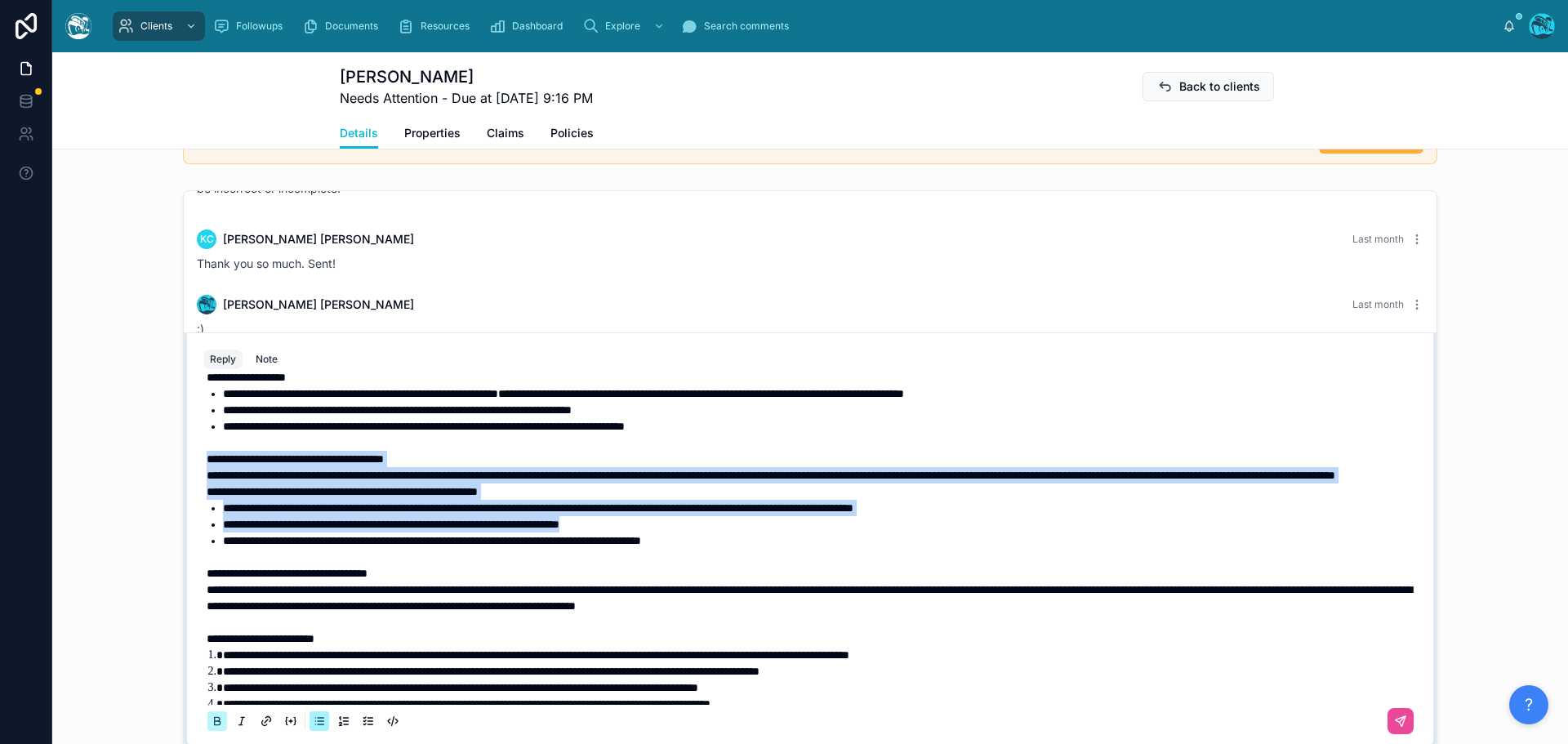
click at [211, 718] on icon at bounding box center [218, 721] width 13 height 13
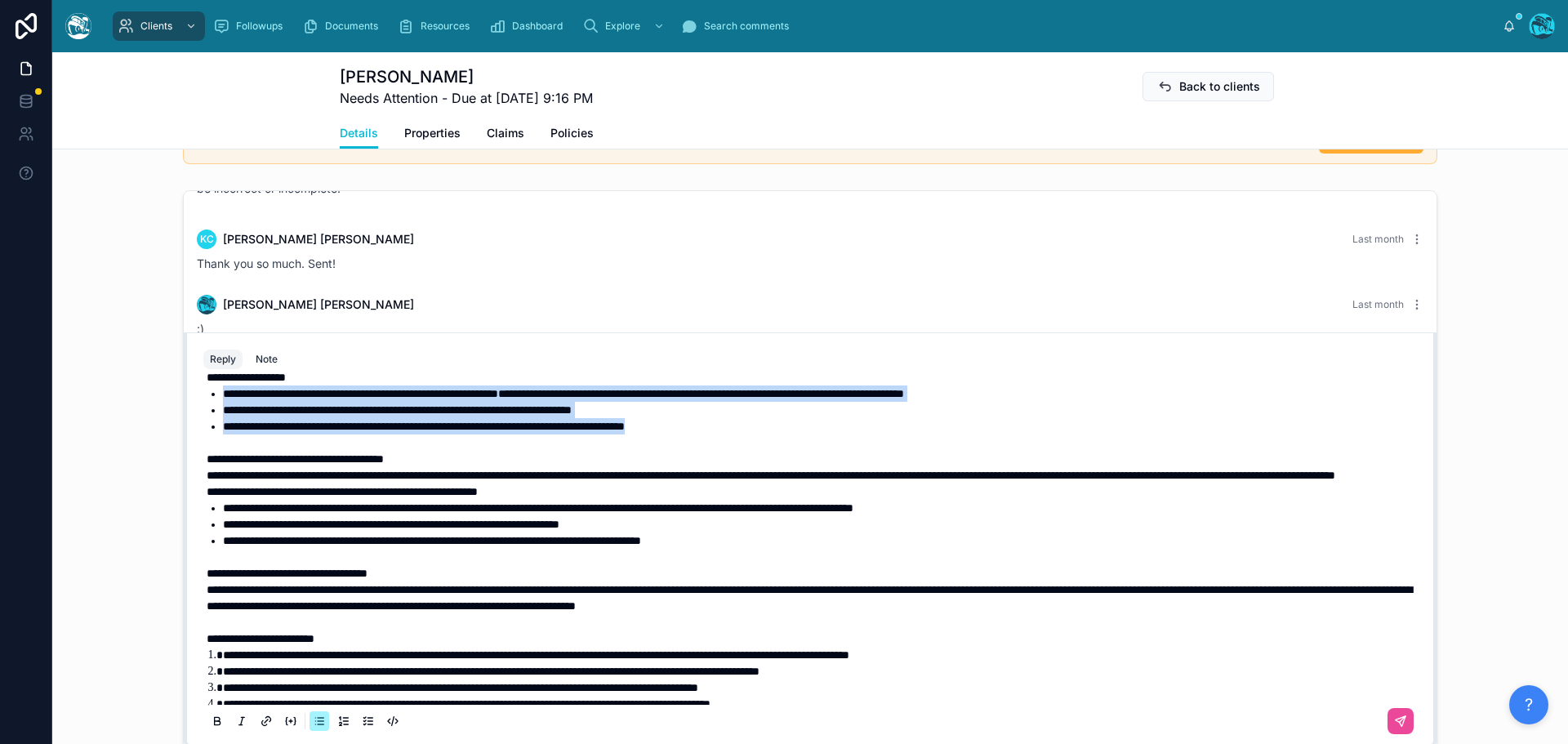
drag, startPoint x: 749, startPoint y: 441, endPoint x: 153, endPoint y: 411, distance: 596.8
click at [153, 411] on div "Rachel Baker Last month 100% understood. :) Sometimes by replies are more robus…" at bounding box center [810, 469] width 1516 height 571
click at [211, 723] on icon at bounding box center [218, 721] width 13 height 13
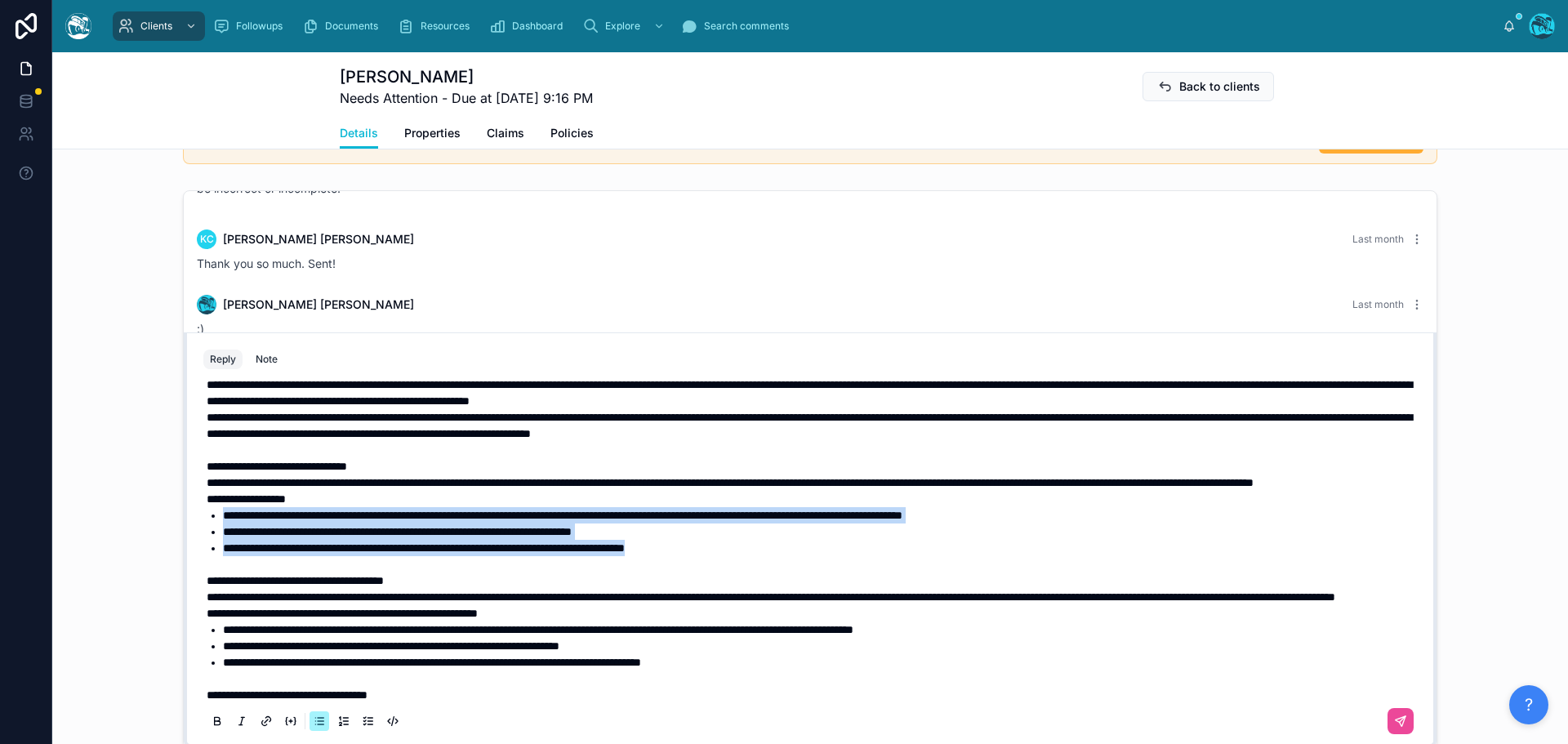
scroll to position [20, 0]
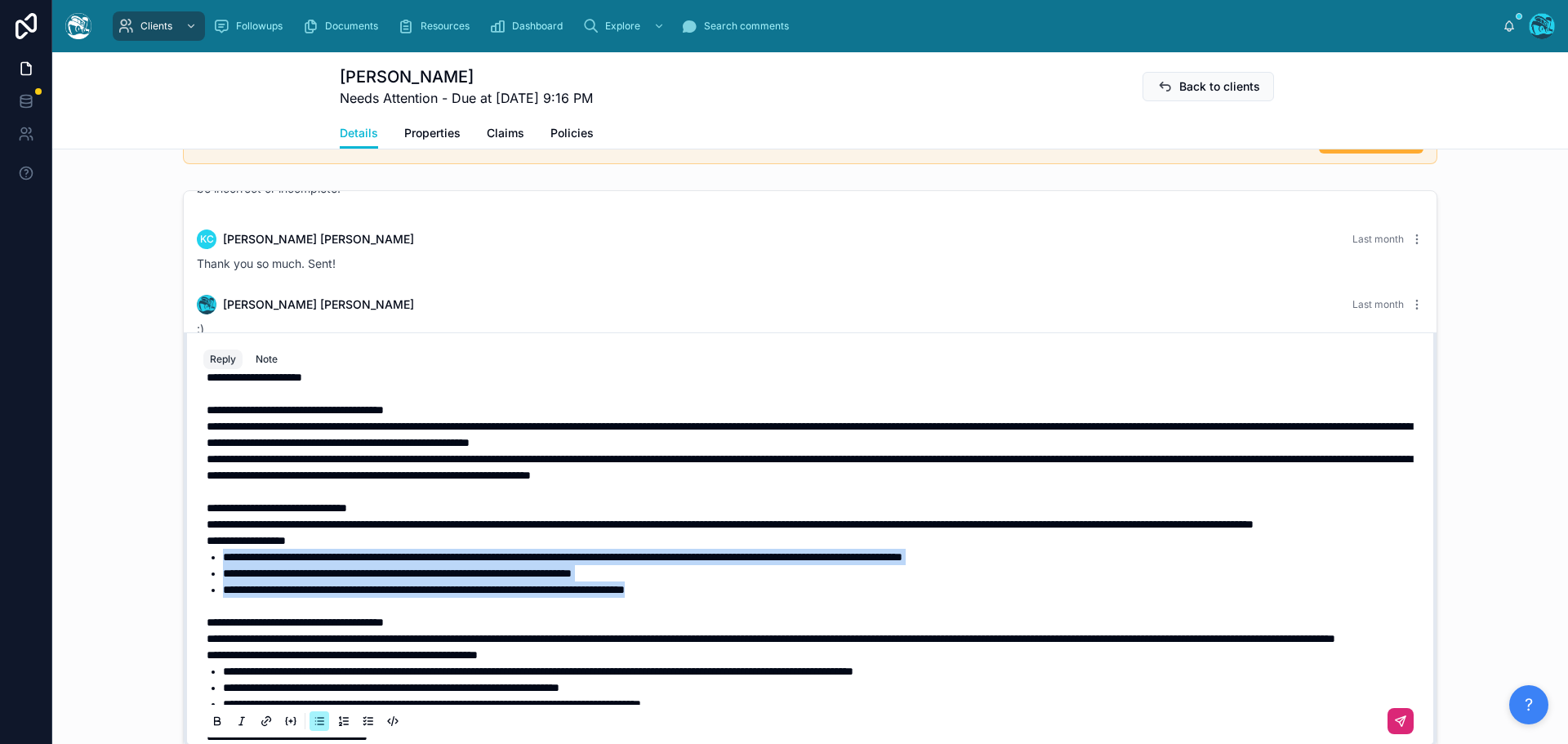
click at [1394, 720] on icon at bounding box center [1401, 721] width 13 height 13
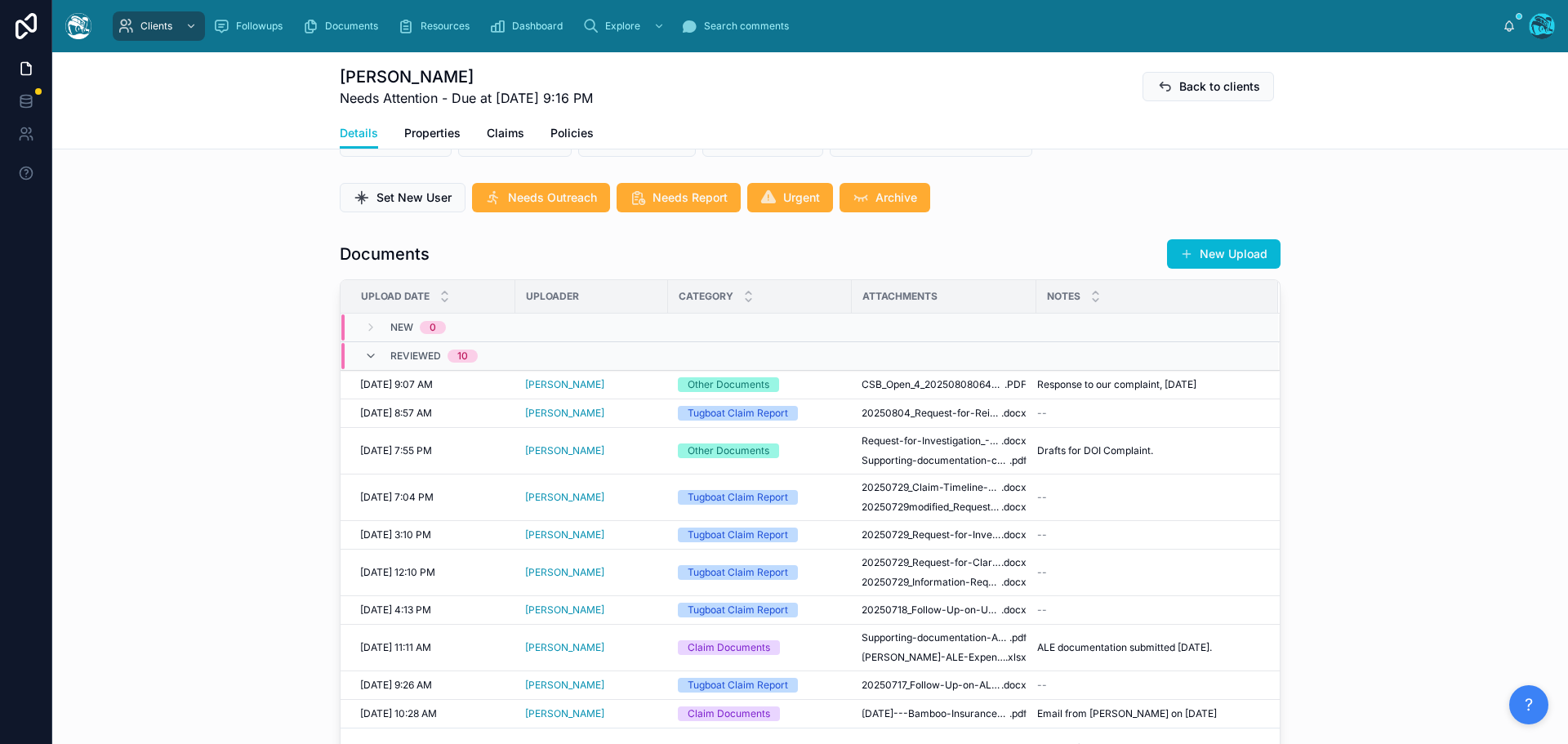
scroll to position [496, 0]
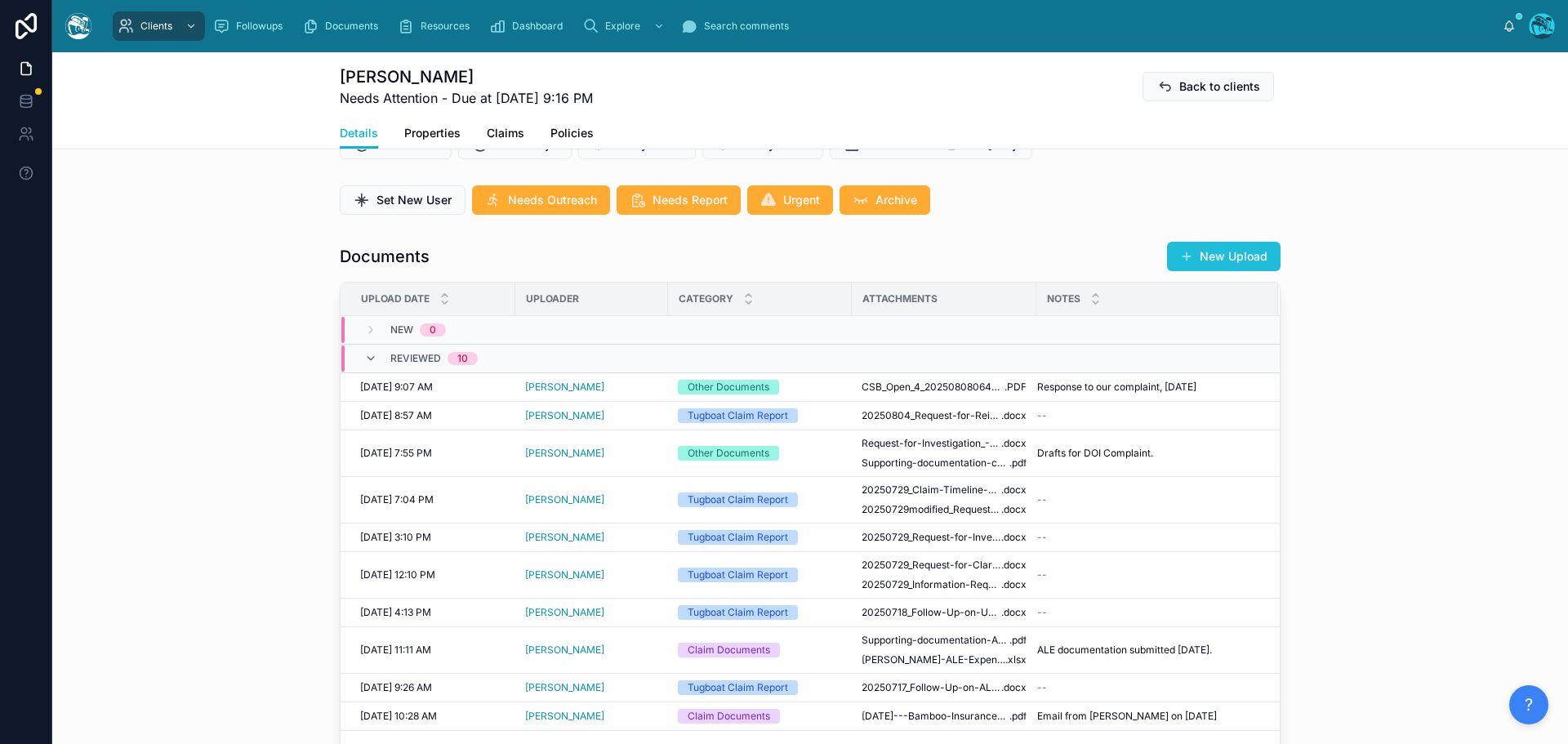
click at [1219, 247] on button "New Upload" at bounding box center [1223, 256] width 113 height 29
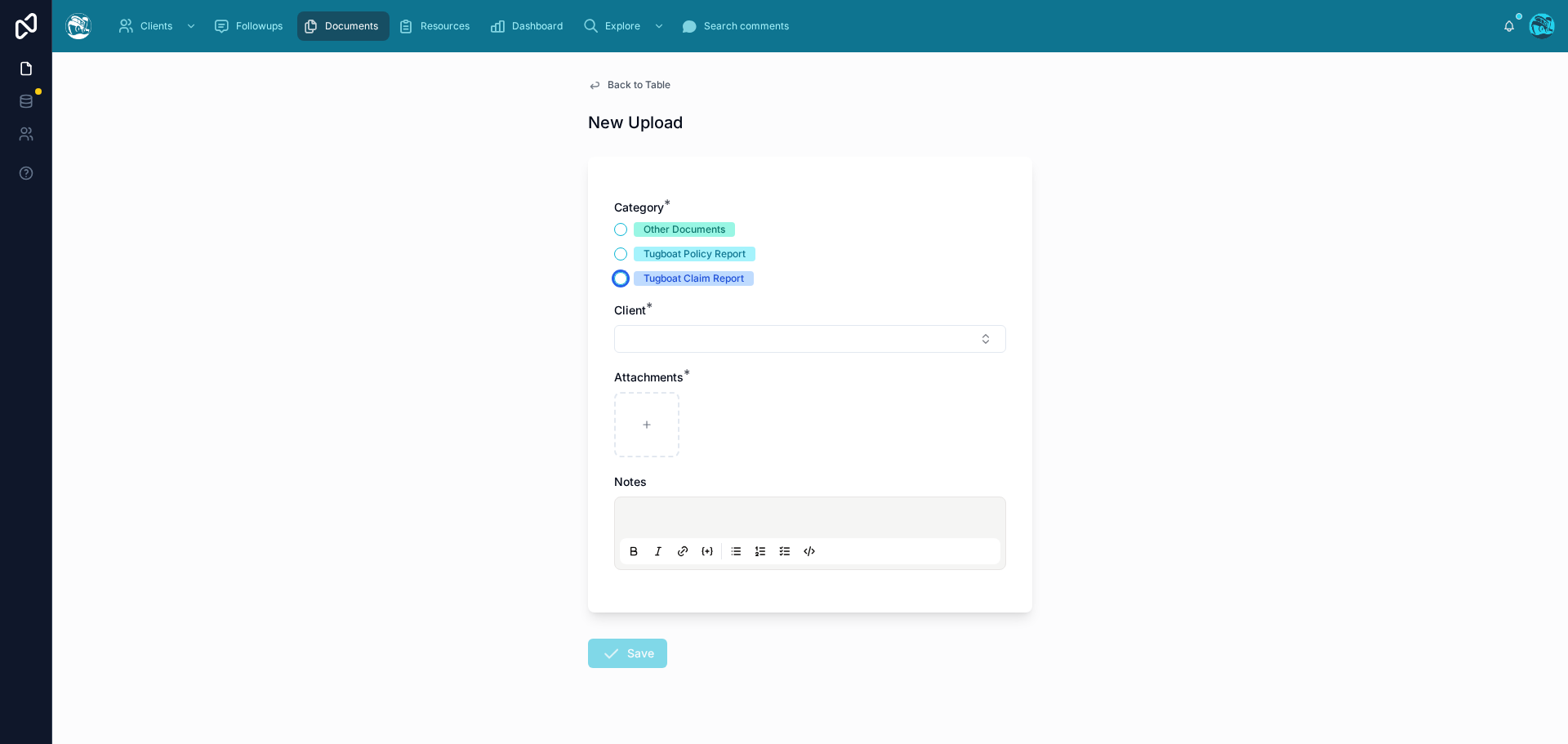
click at [614, 279] on button "Tugboat Claim Report" at bounding box center [621, 279] width 13 height 13
click at [642, 340] on button "Select Button" at bounding box center [810, 339] width 392 height 28
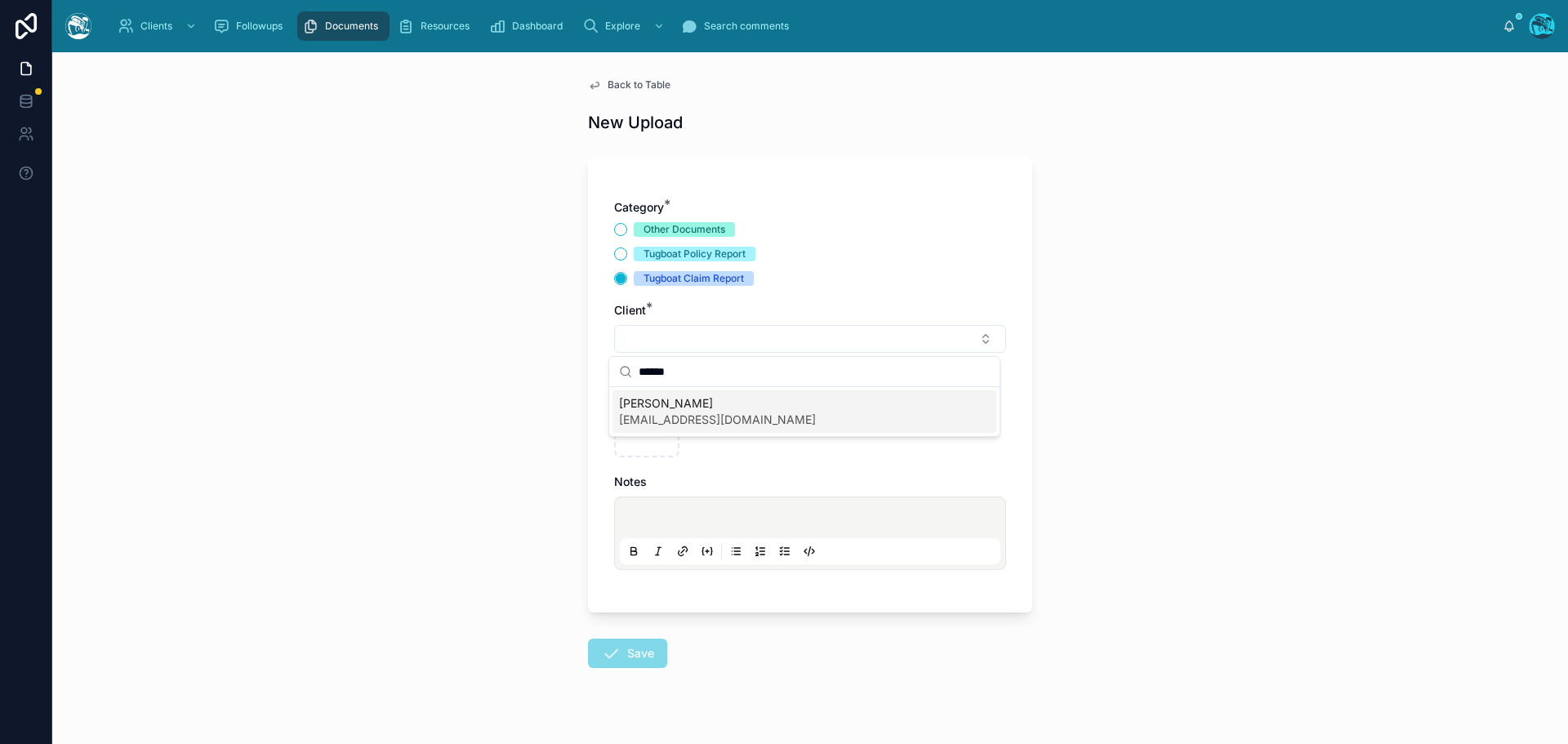
type input "******"
click at [685, 415] on span "kcostino@gmail.com" at bounding box center [717, 420] width 197 height 16
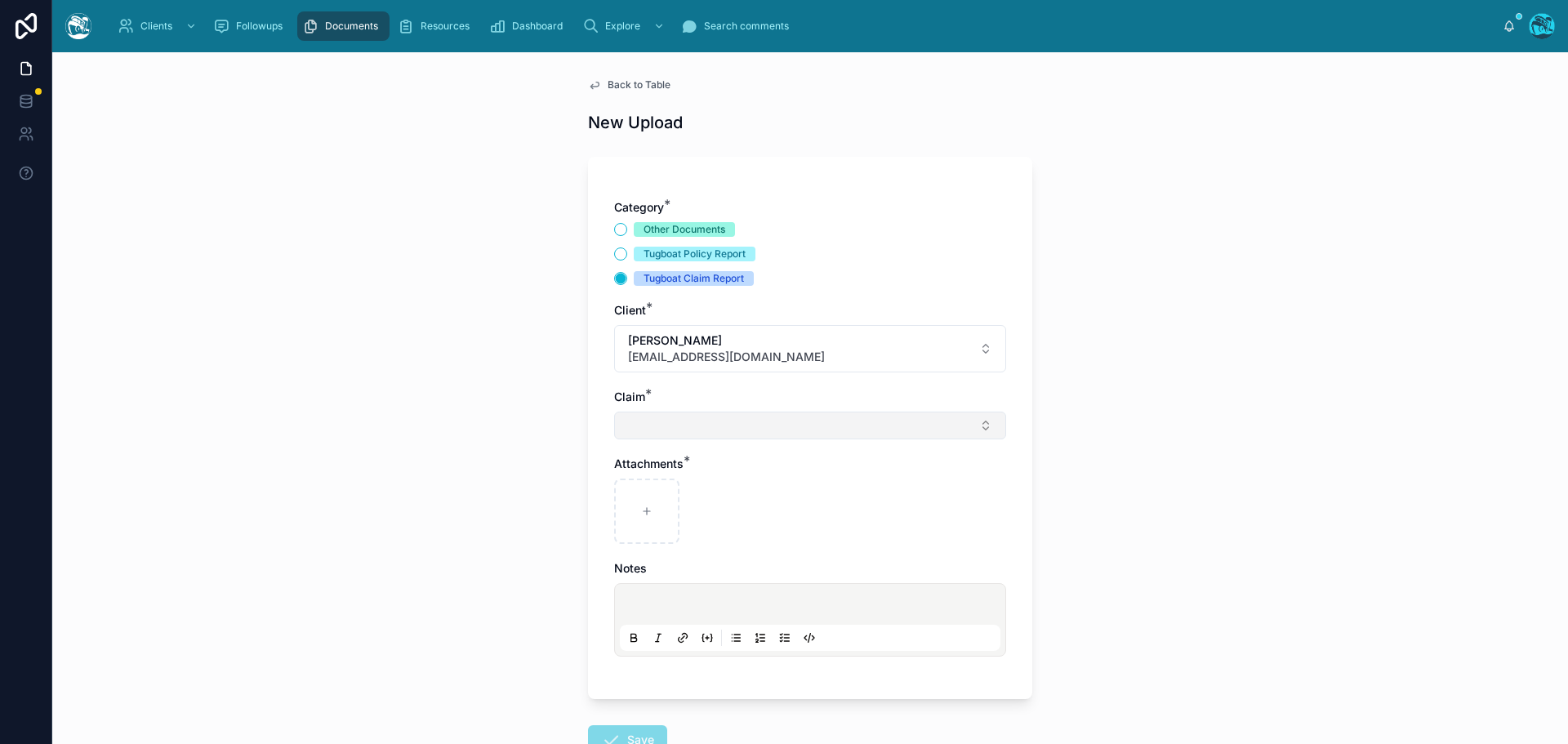
click at [637, 429] on button "Select Button" at bounding box center [810, 425] width 392 height 28
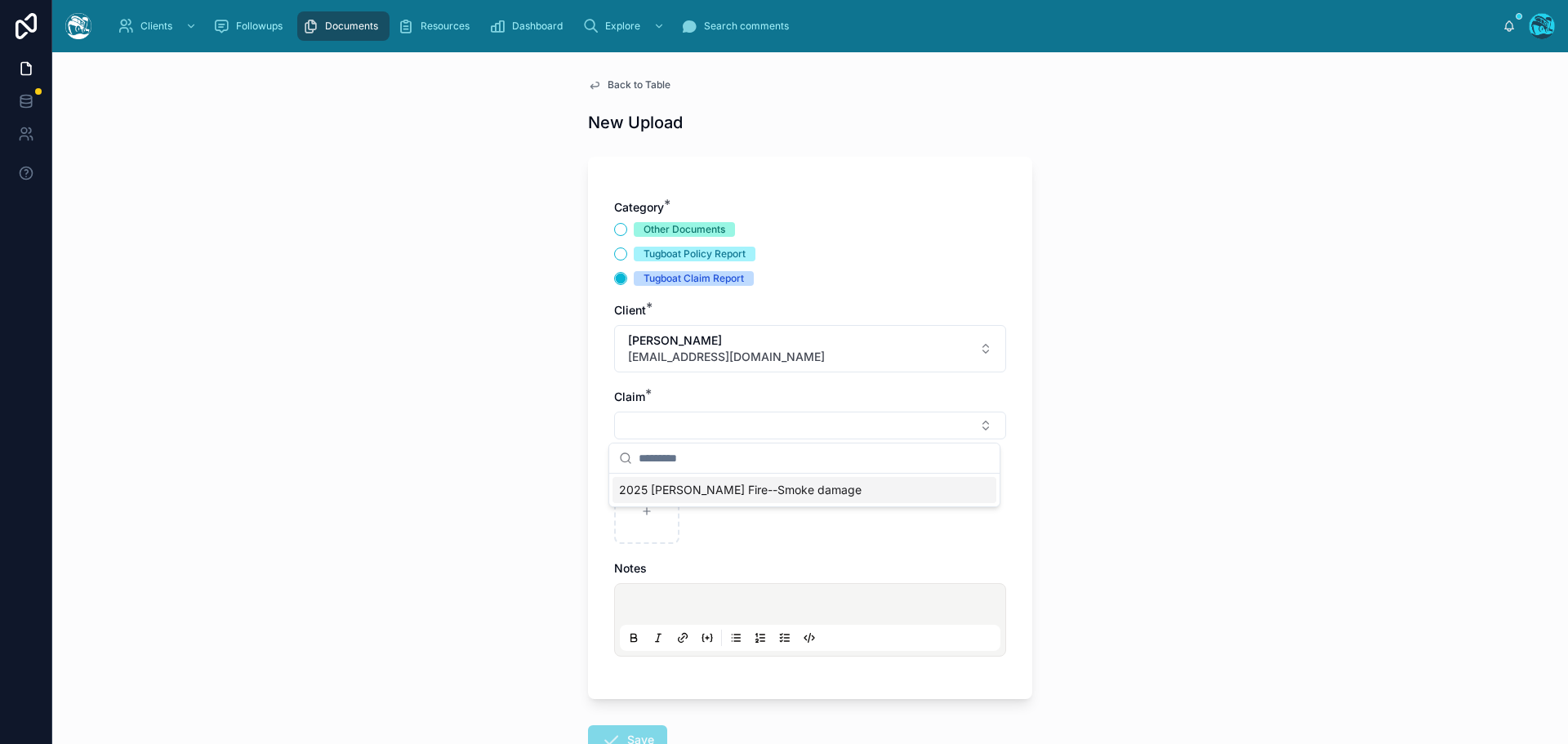
click at [638, 495] on span "2025 Eaton Fire--Smoke damage" at bounding box center [740, 490] width 242 height 16
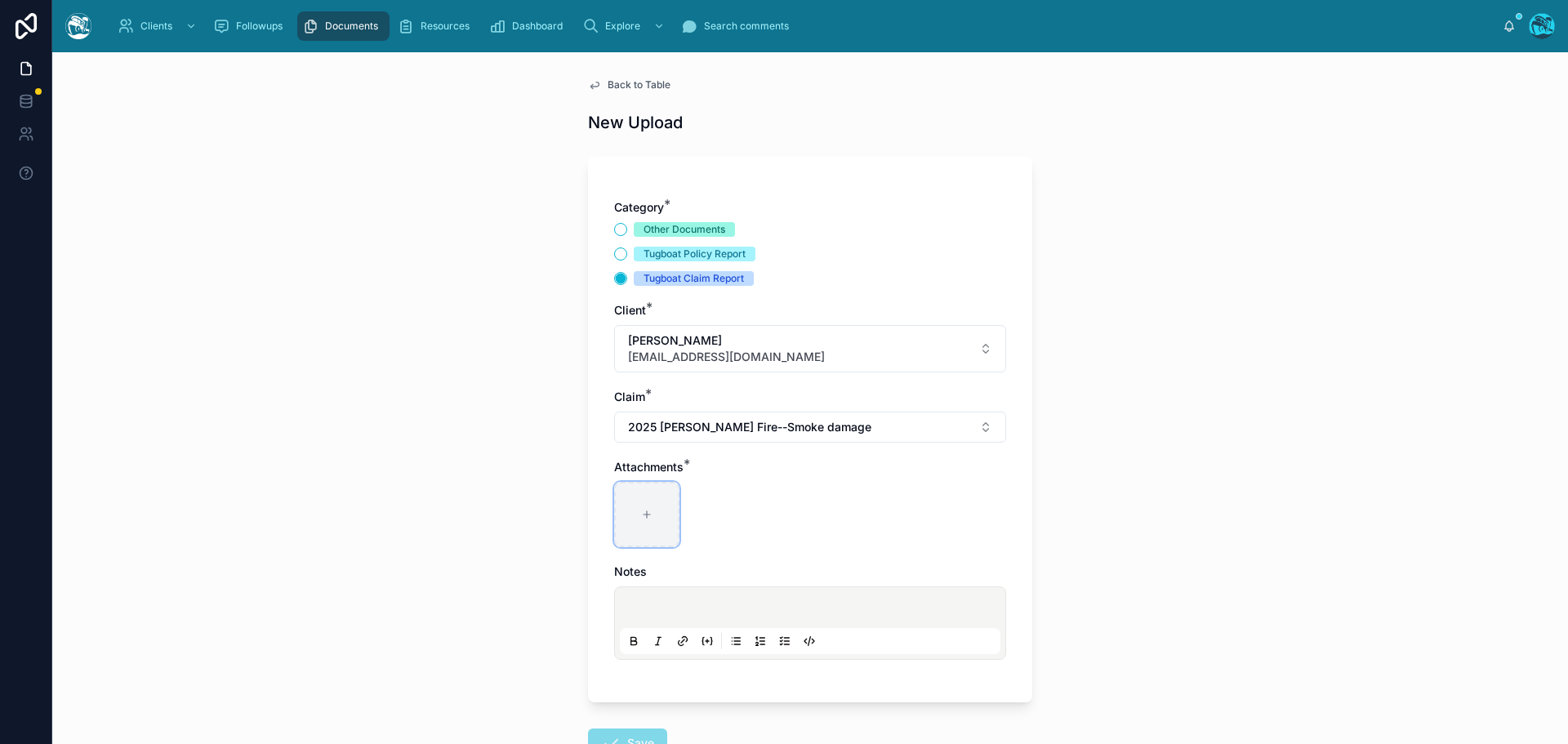
click at [638, 506] on div at bounding box center [647, 515] width 66 height 66
type input "**********"
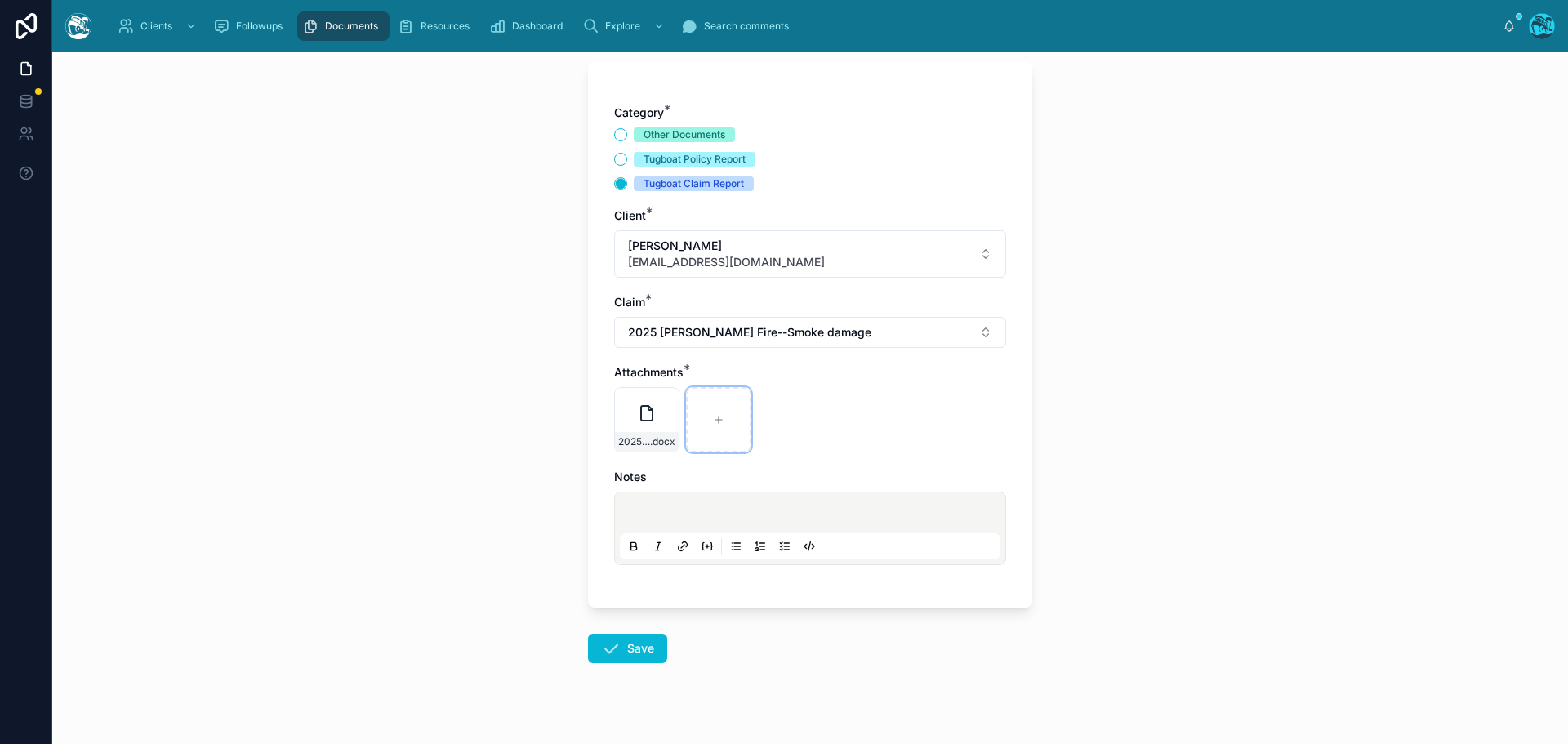
scroll to position [119, 0]
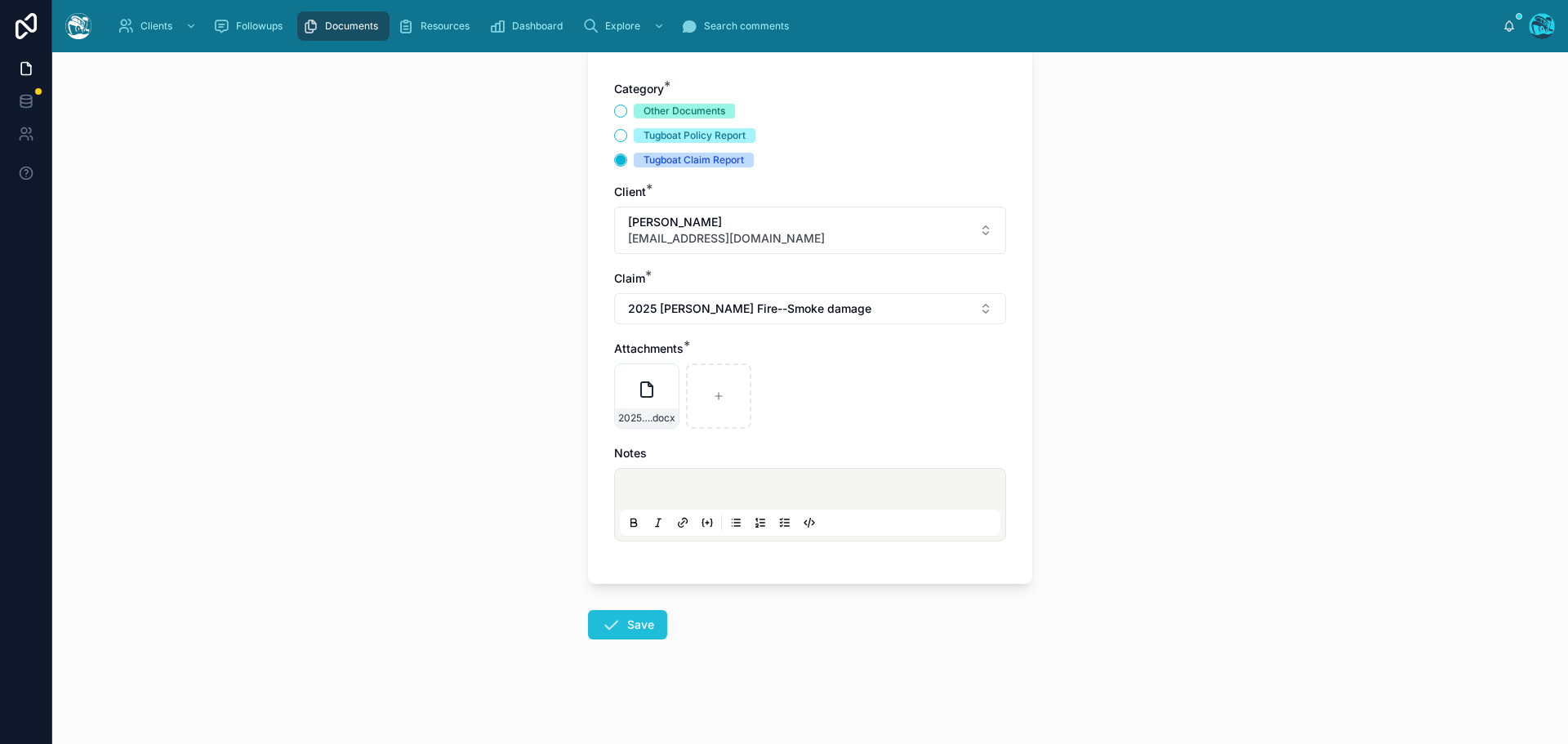
click at [601, 625] on icon at bounding box center [610, 625] width 20 height 20
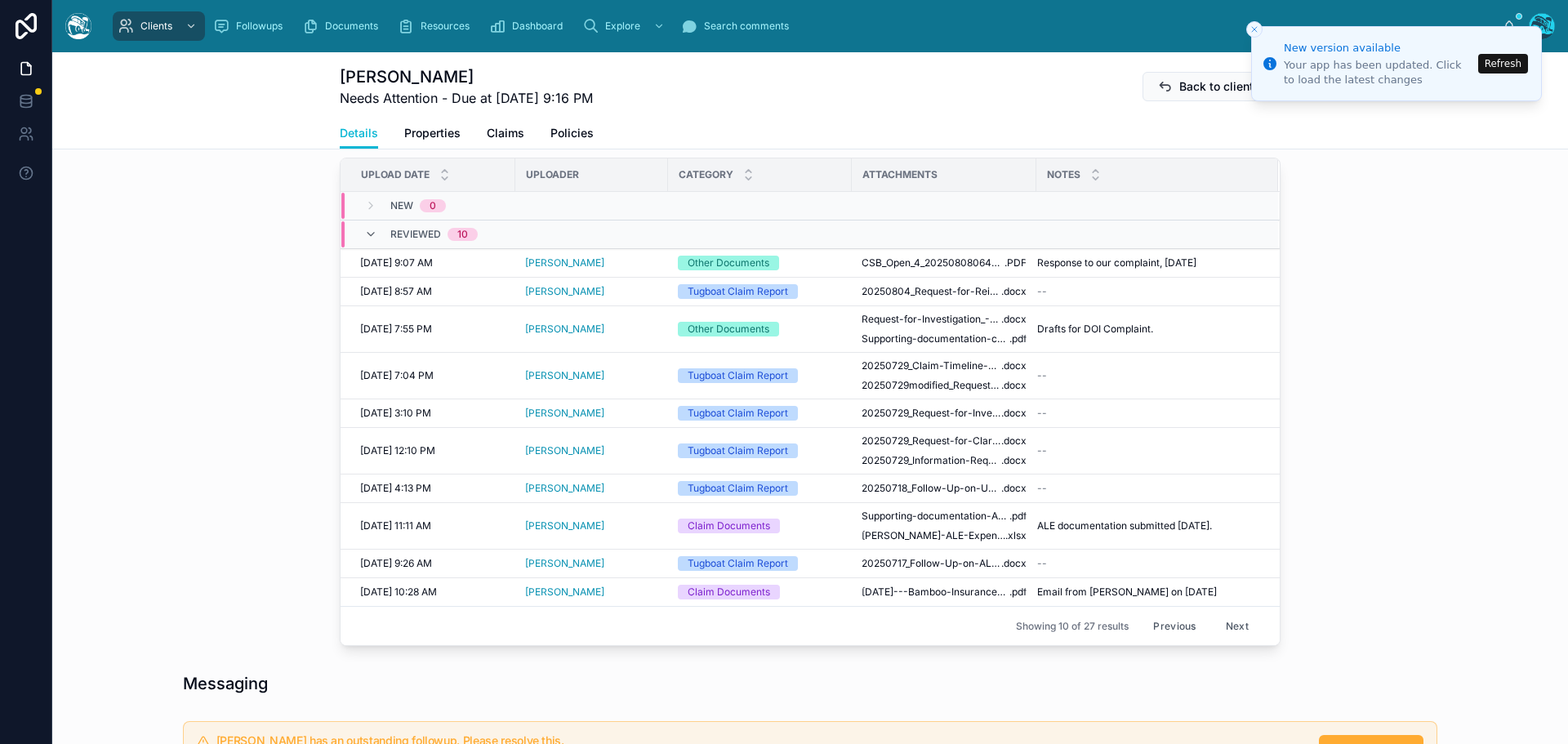
scroll to position [691, 0]
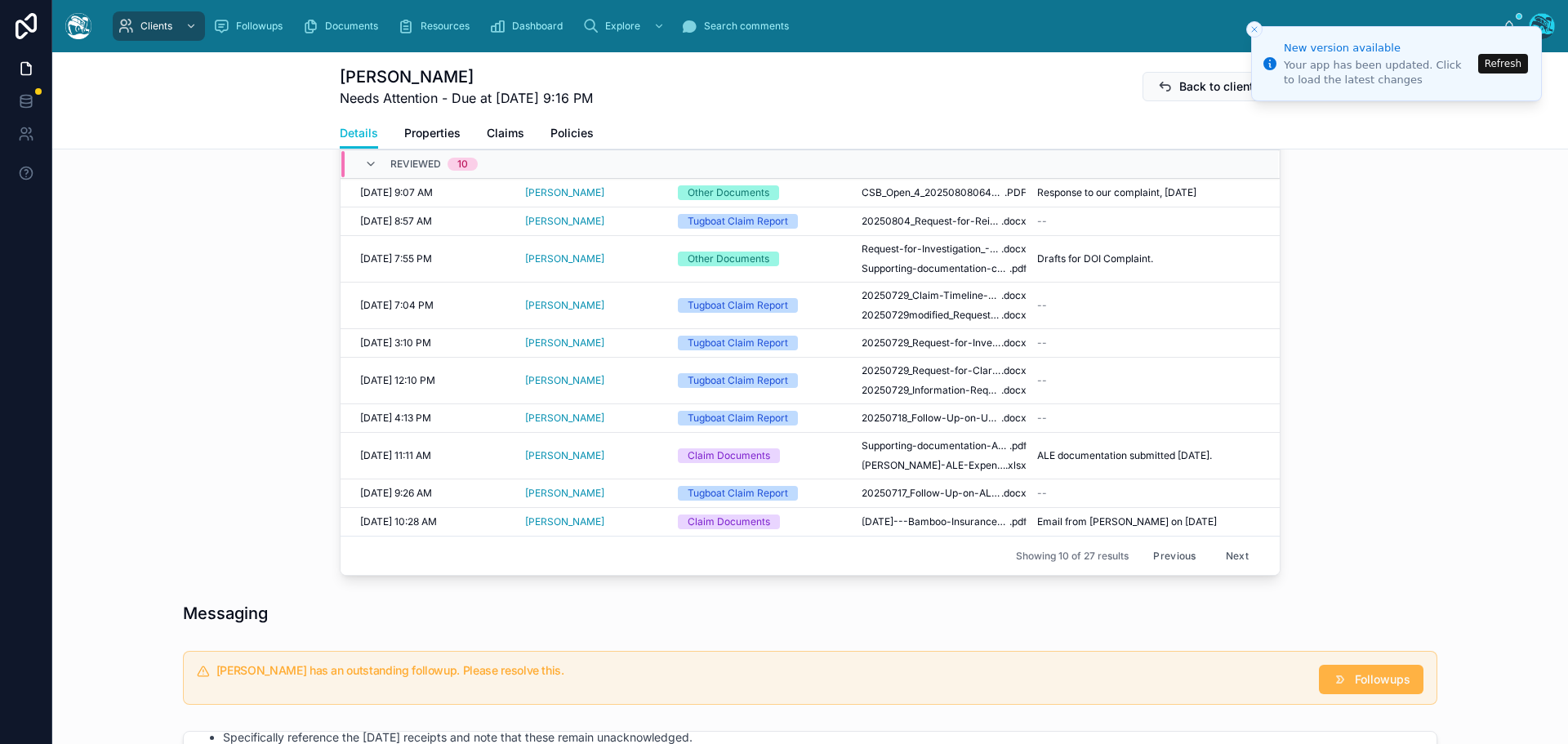
click at [1355, 679] on span "Followups" at bounding box center [1383, 679] width 55 height 16
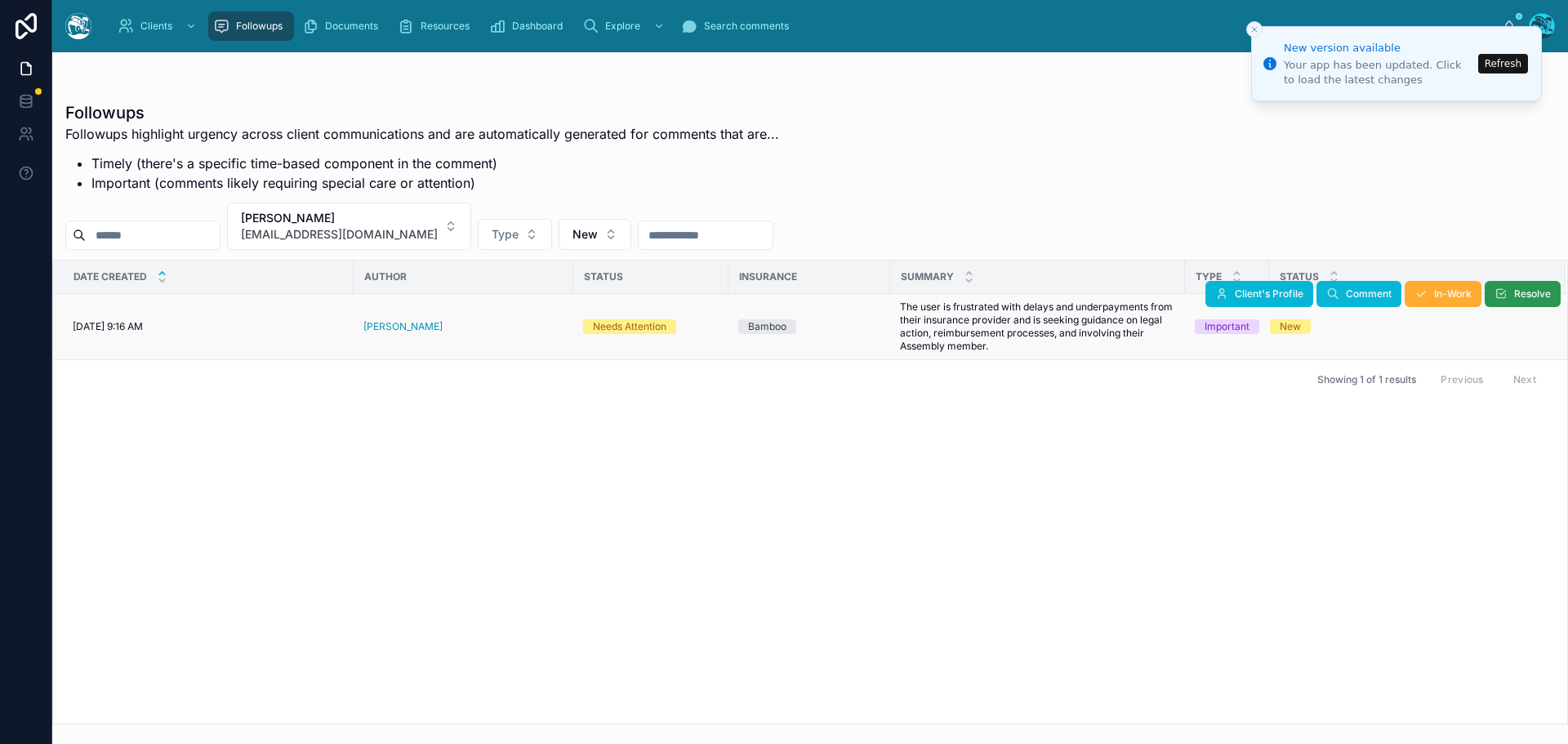
click at [1521, 298] on span "Resolve" at bounding box center [1532, 294] width 37 height 13
click at [1501, 66] on button "Refresh" at bounding box center [1502, 64] width 49 height 20
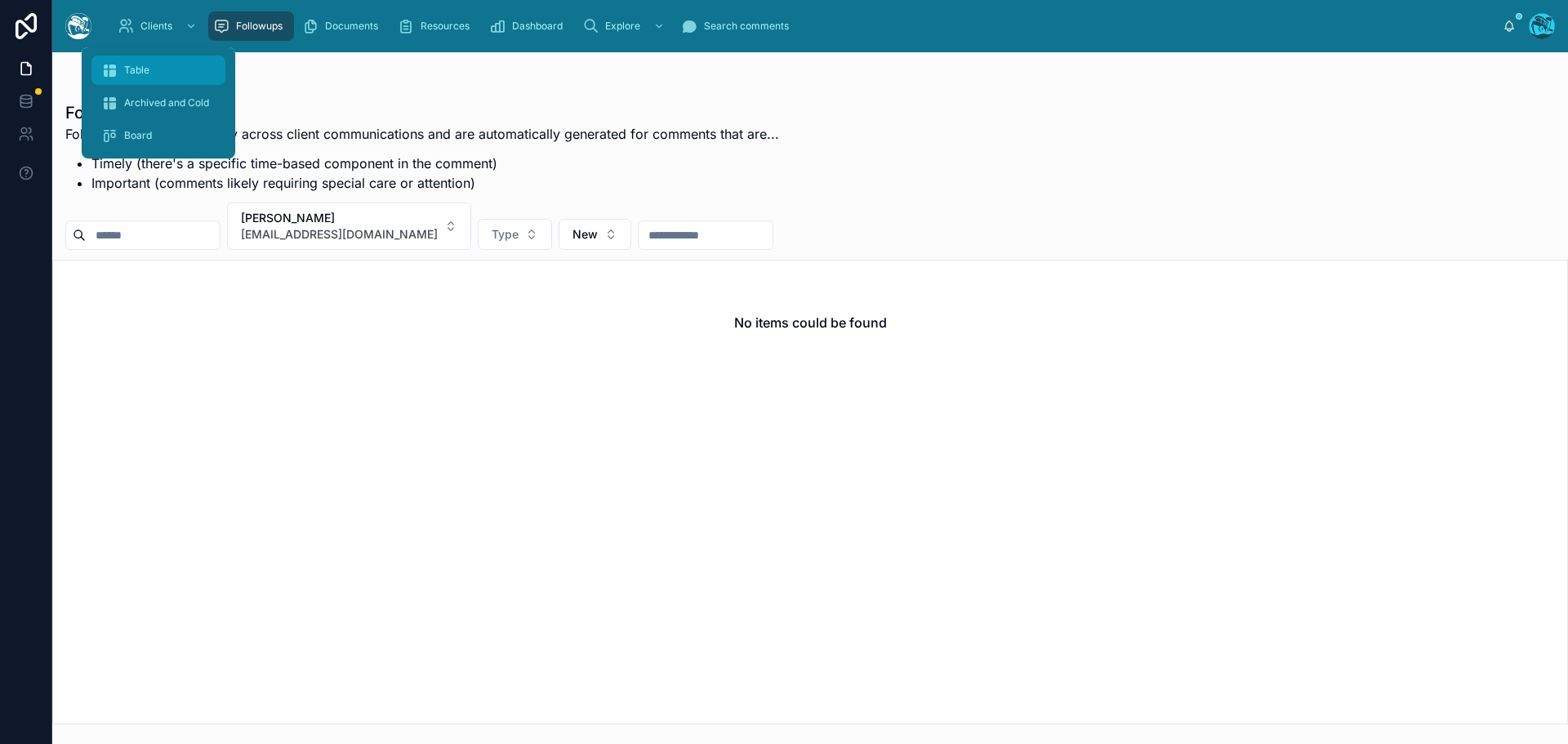
click at [125, 63] on div "Table" at bounding box center [158, 69] width 114 height 26
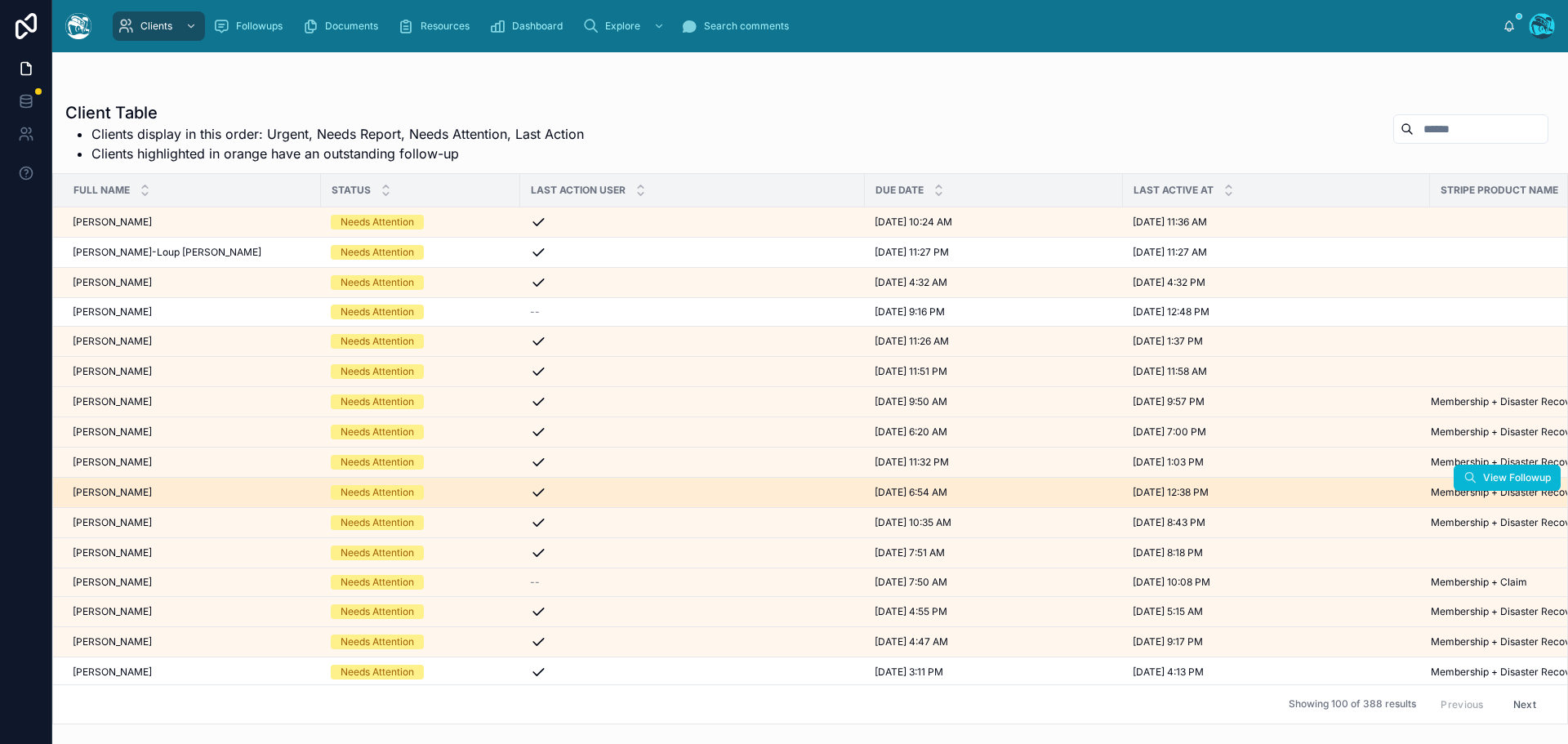
click at [173, 492] on div "Sara Pellegrini Sara Pellegrini" at bounding box center [191, 493] width 239 height 13
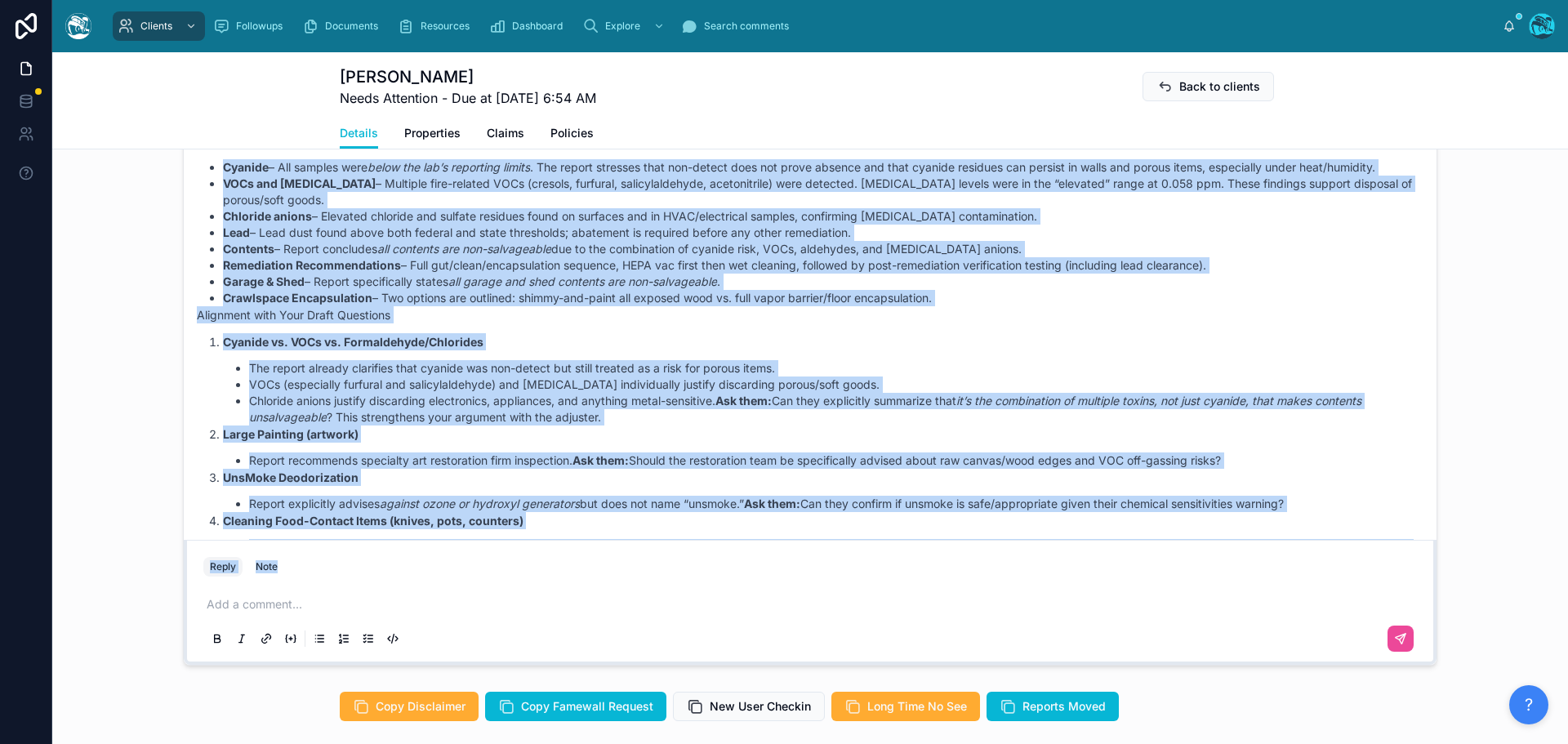
scroll to position [11053, 0]
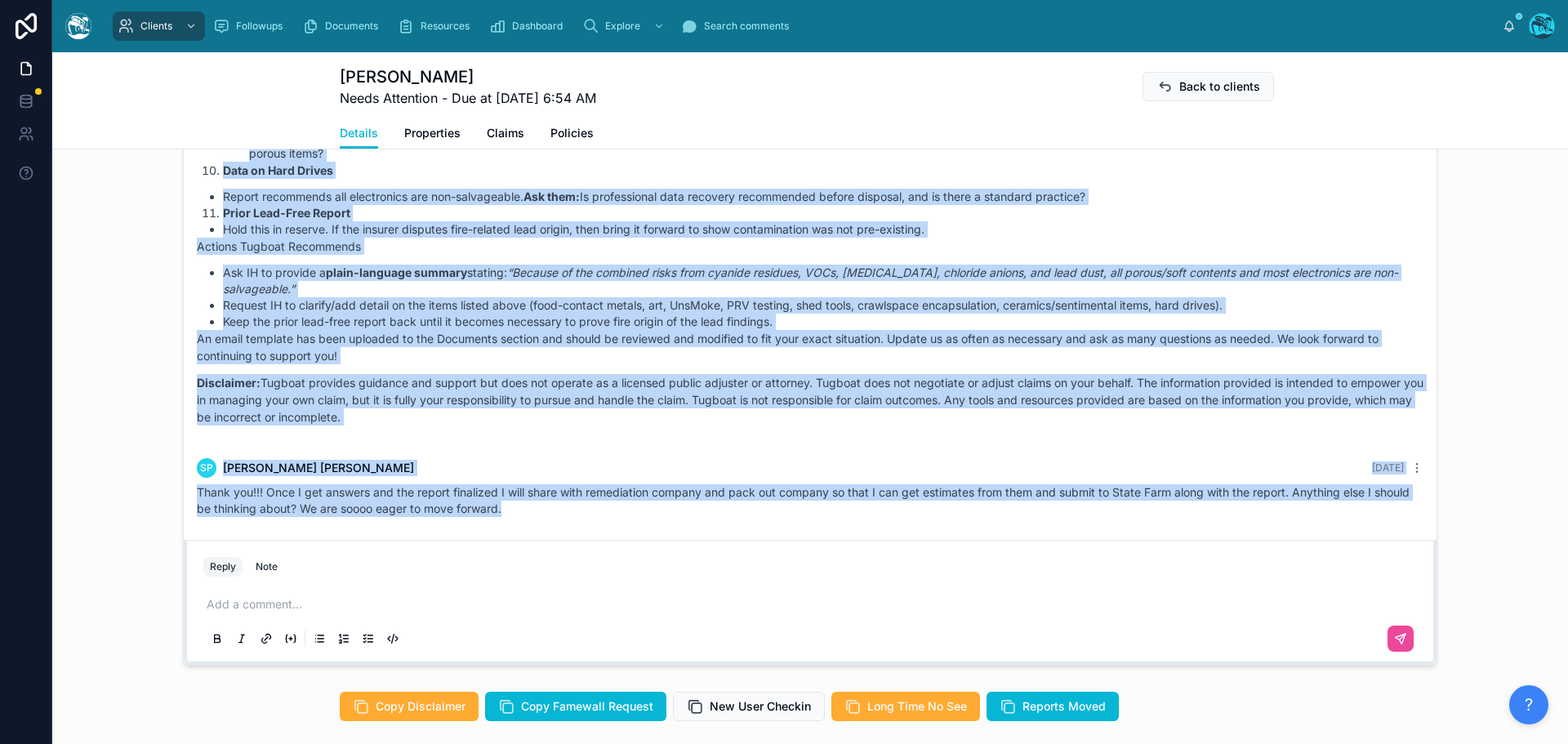
drag, startPoint x: 429, startPoint y: 279, endPoint x: 563, endPoint y: 538, distance: 291.6
copy div "Rachel Baker Yesterday Good afternoon, Sara! Here’s Tugboat’s review of the dra…"
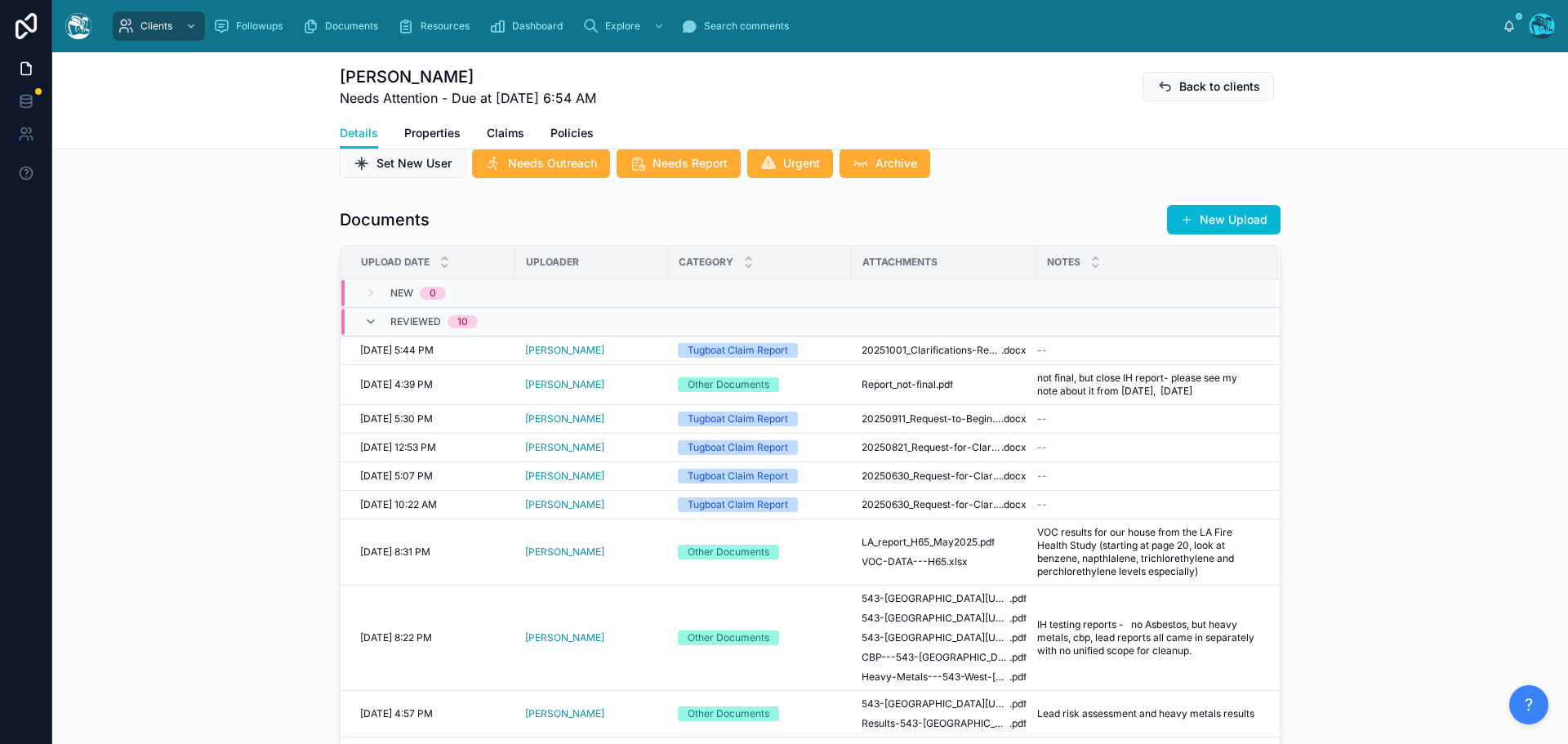
scroll to position [490, 0]
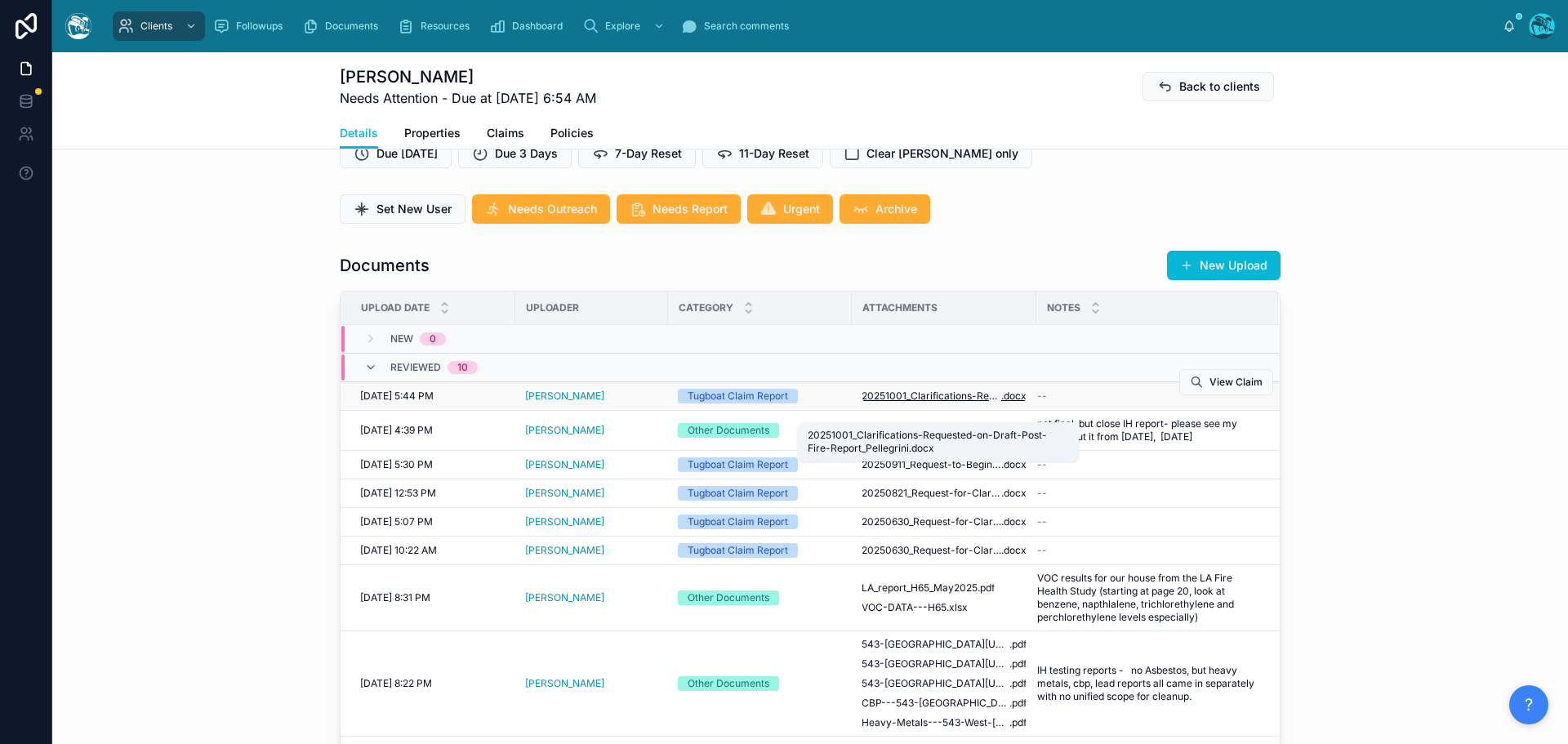
click at [921, 402] on span "20251001_Clarifications-Requested-on-Draft-Post-Fire-Report_Pellegrini" at bounding box center [931, 397] width 140 height 13
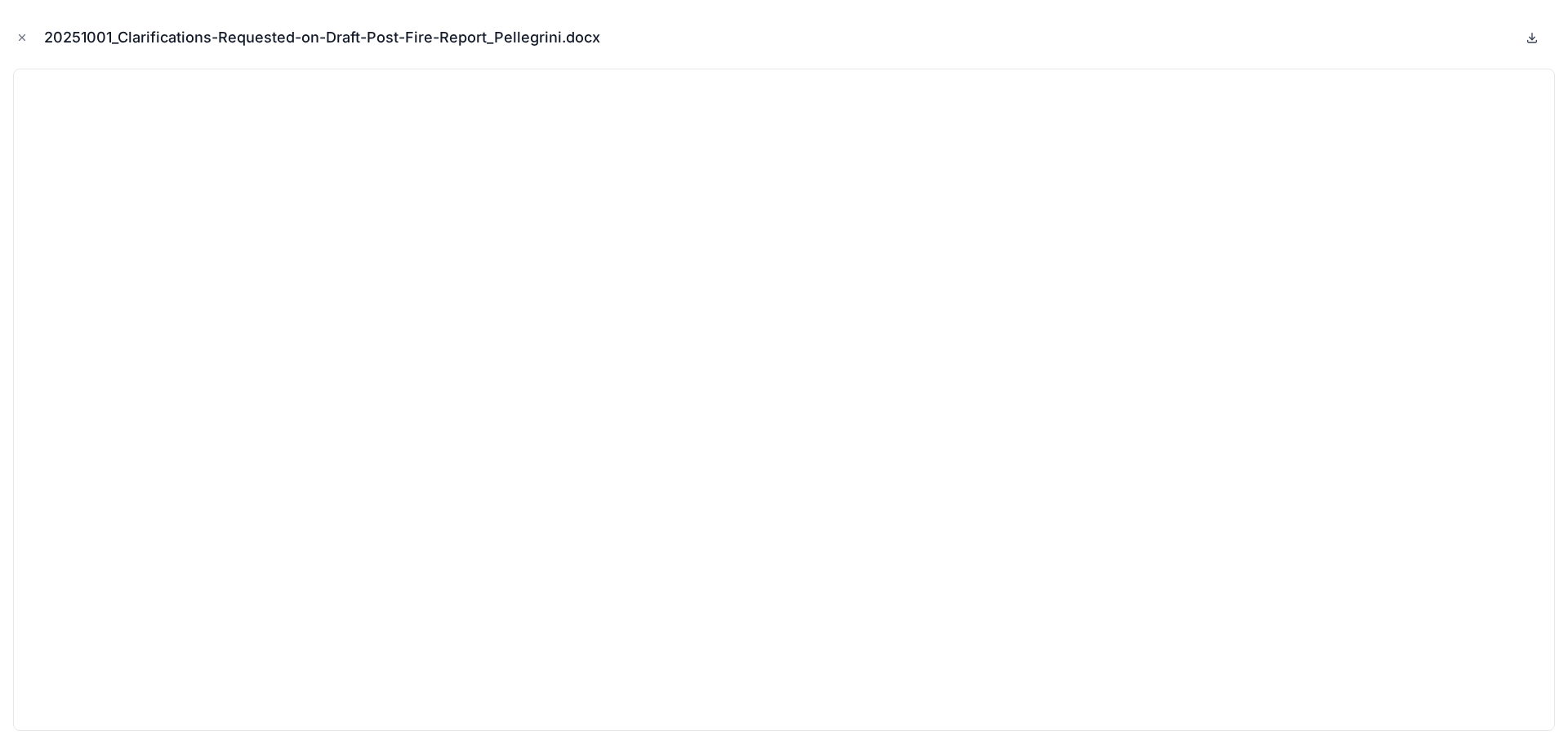
click at [1534, 41] on icon at bounding box center [1532, 38] width 13 height 13
click at [23, 35] on icon "Close modal" at bounding box center [22, 37] width 11 height 11
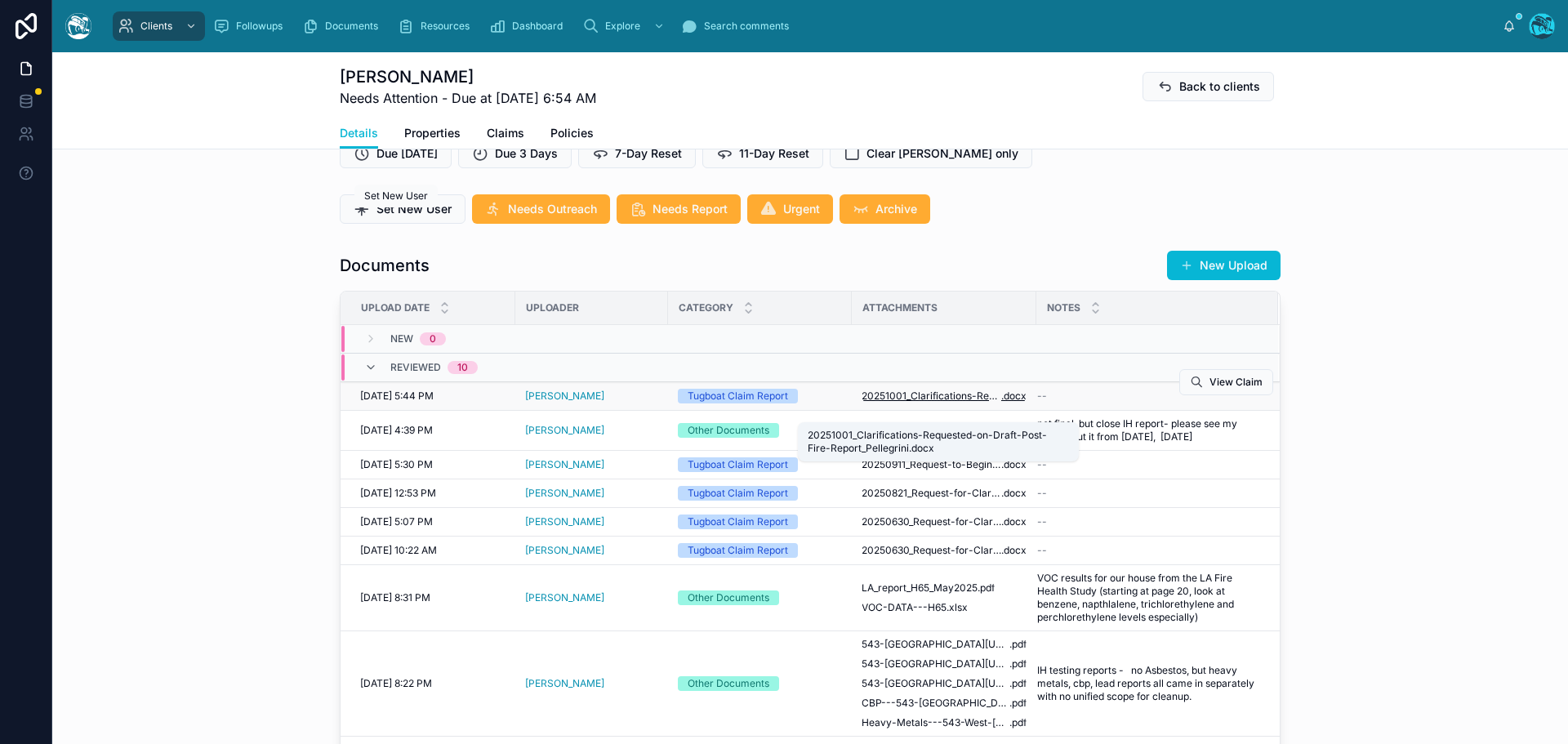
click at [968, 402] on span "20251001_Clarifications-Requested-on-Draft-Post-Fire-Report_Pellegrini" at bounding box center [931, 397] width 140 height 13
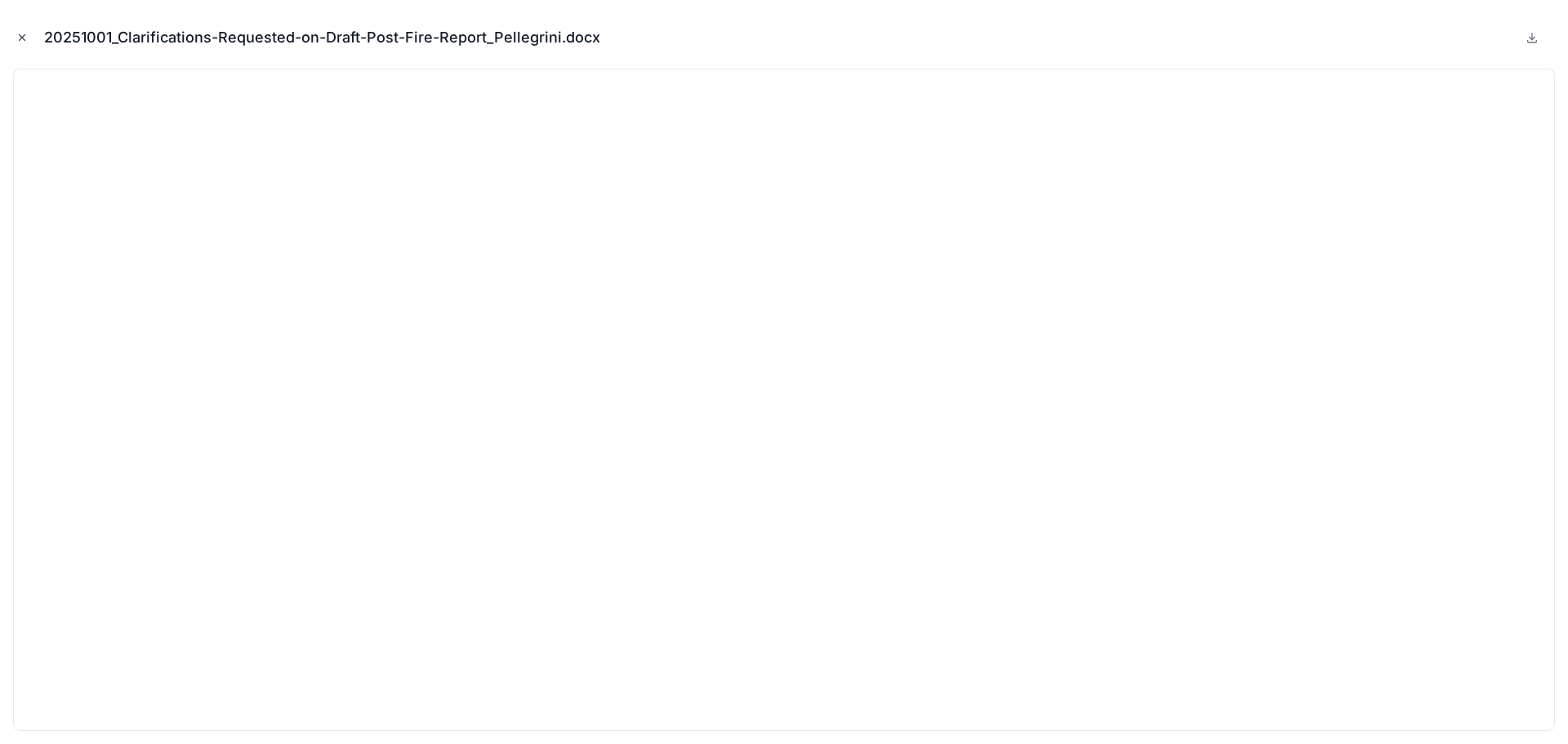
click at [17, 35] on icon "Close modal" at bounding box center [22, 37] width 11 height 11
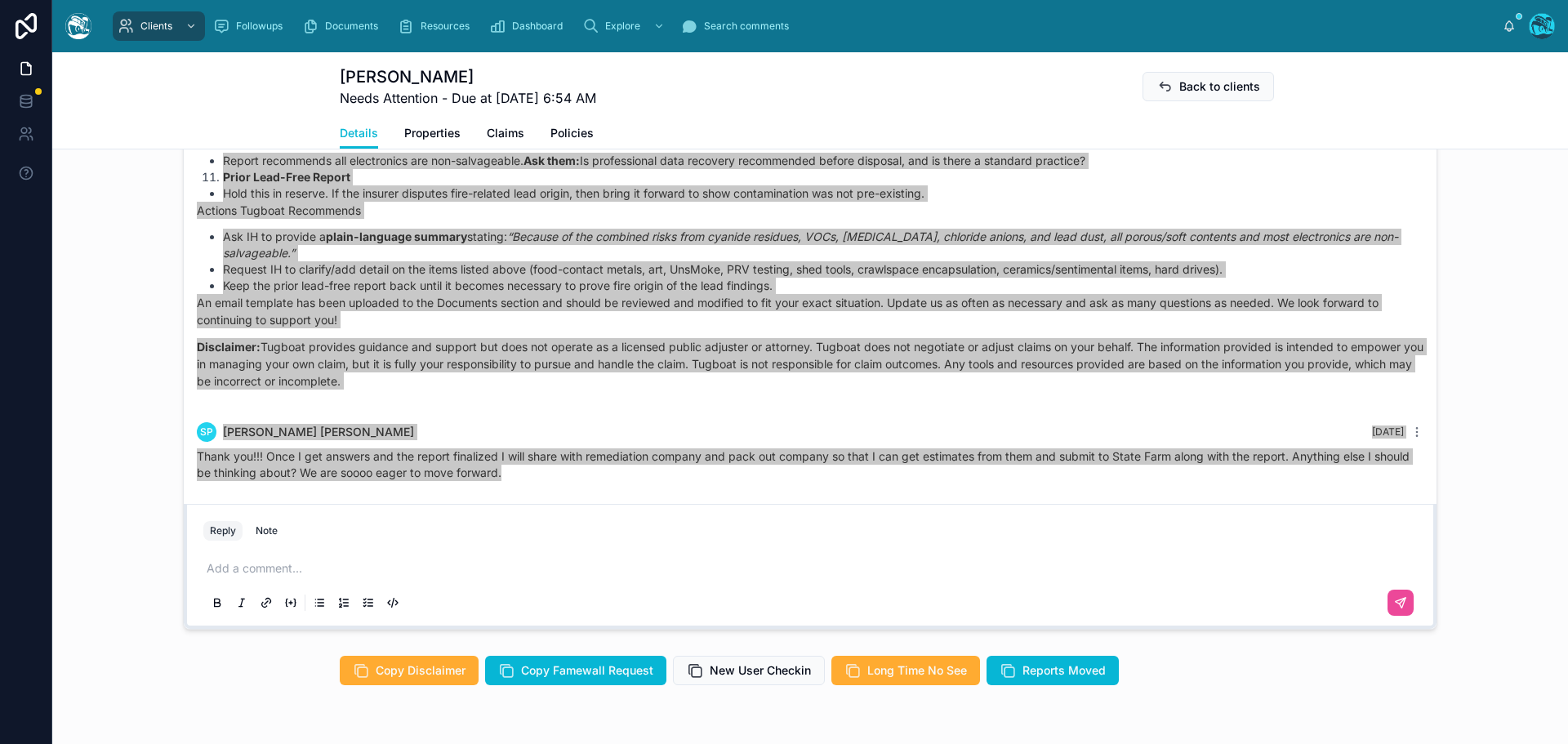
scroll to position [1471, 0]
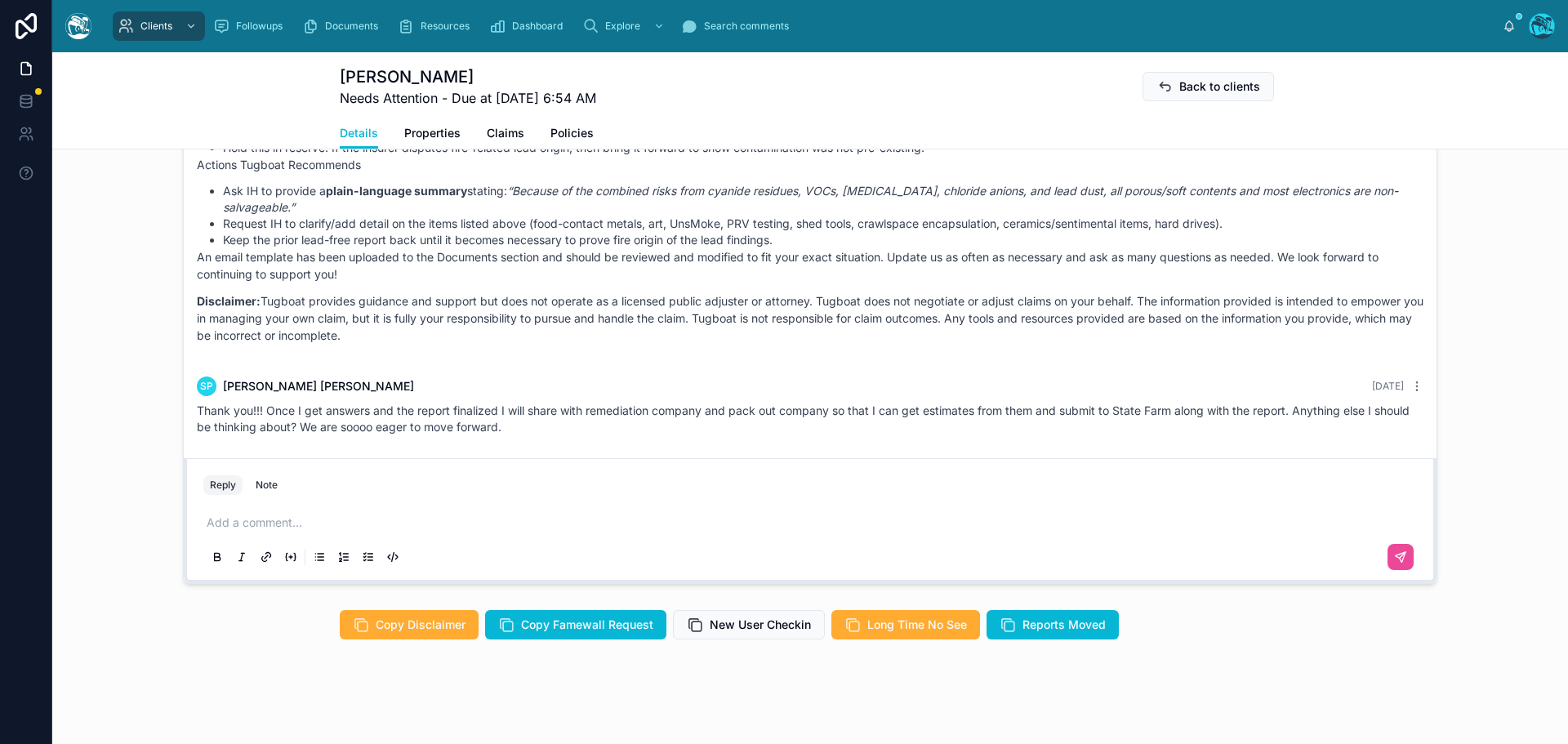
click at [234, 531] on p at bounding box center [813, 522] width 1213 height 16
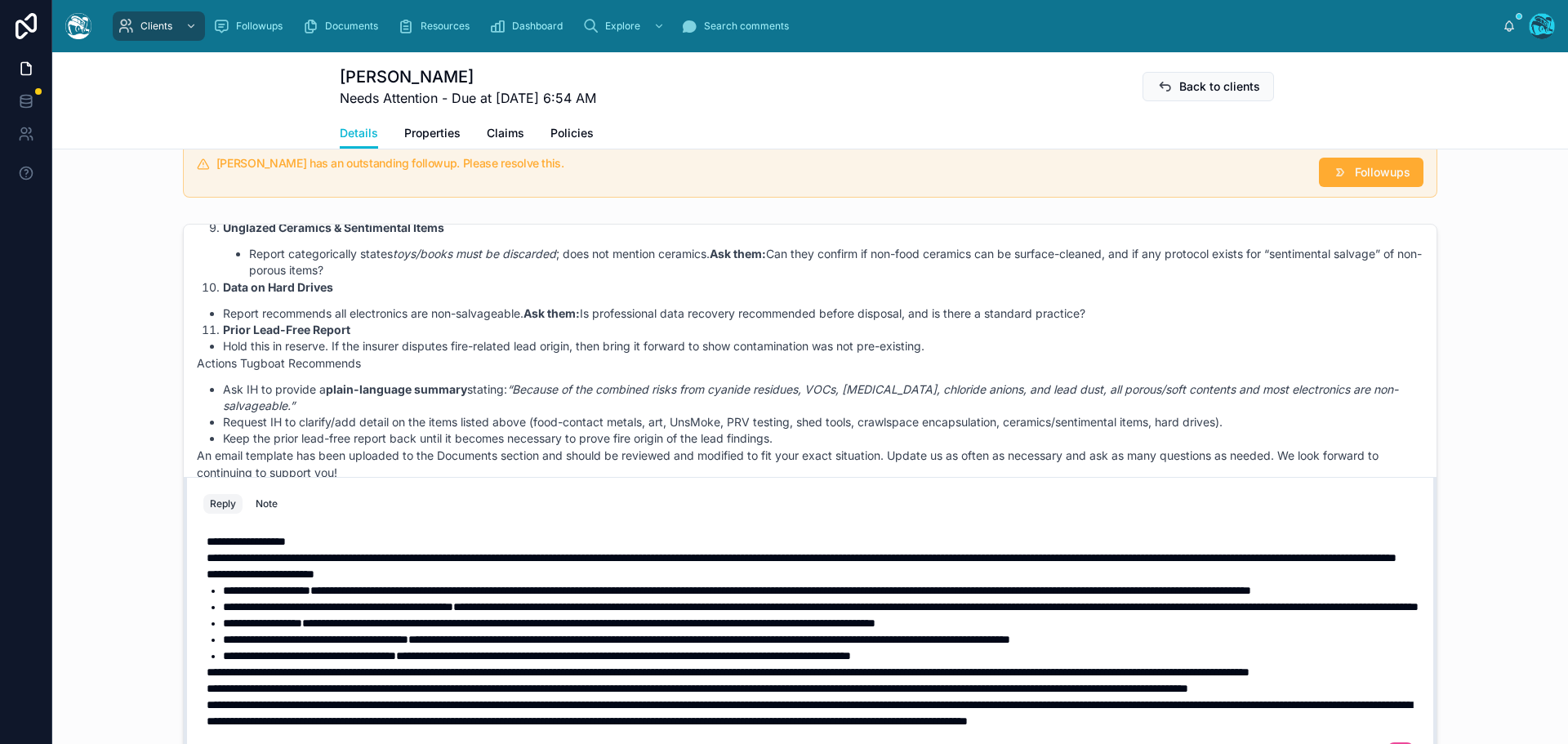
click at [317, 534] on p "**********" at bounding box center [813, 541] width 1213 height 16
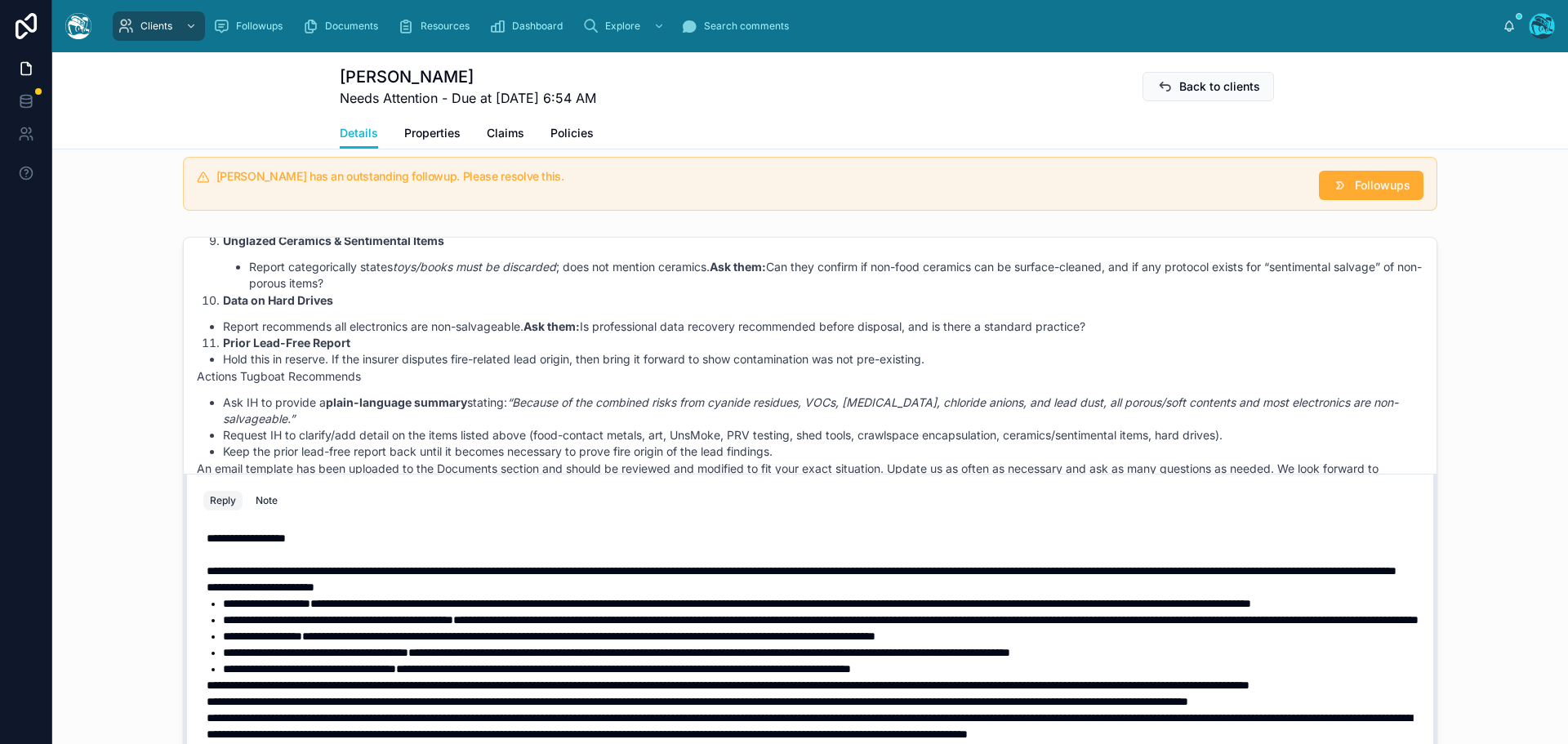
scroll to position [3, 0]
click at [583, 563] on p "**********" at bounding box center [813, 571] width 1213 height 16
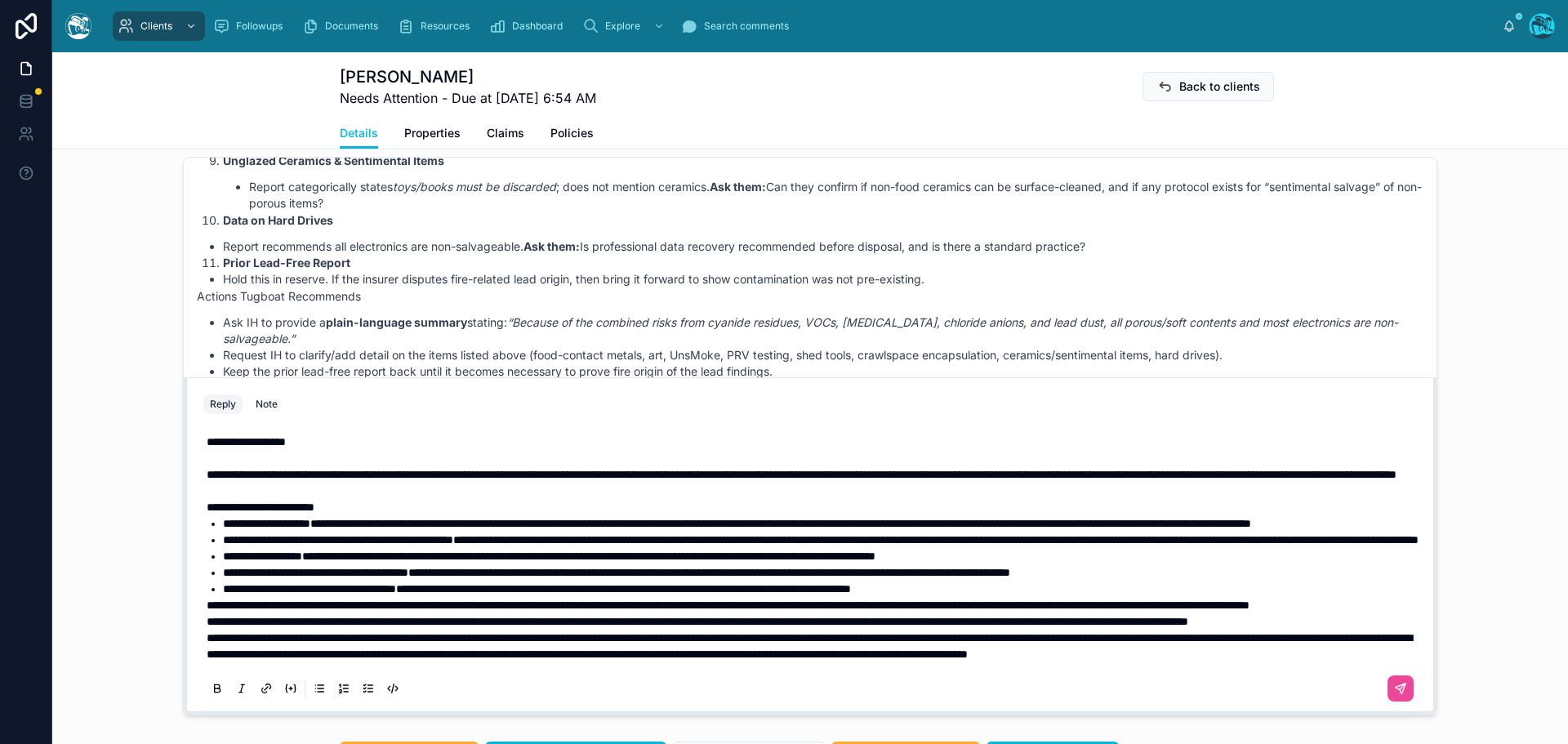
scroll to position [1341, 0]
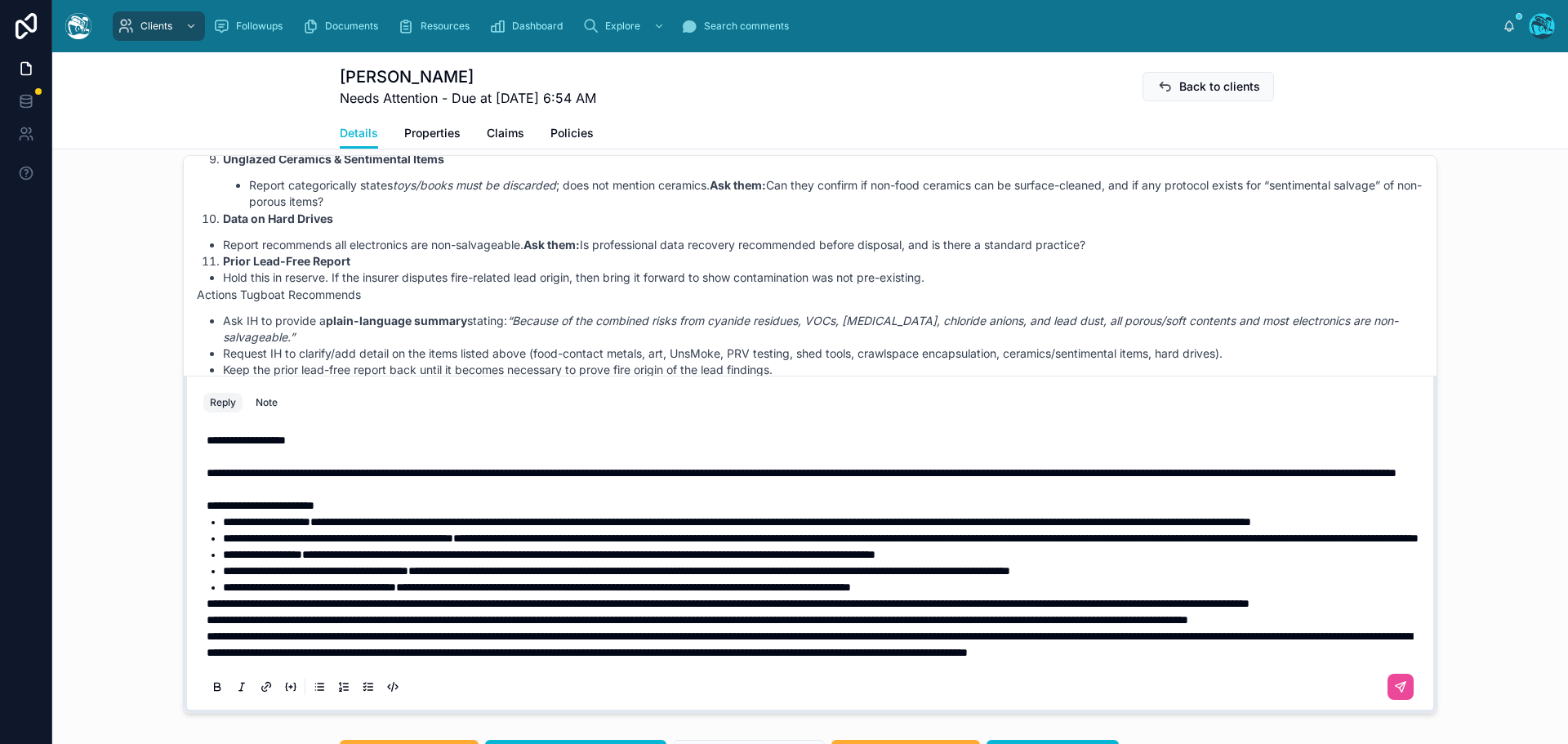
click at [203, 570] on div "**********" at bounding box center [810, 562] width 1213 height 281
click at [206, 598] on span "**********" at bounding box center [727, 604] width 1043 height 11
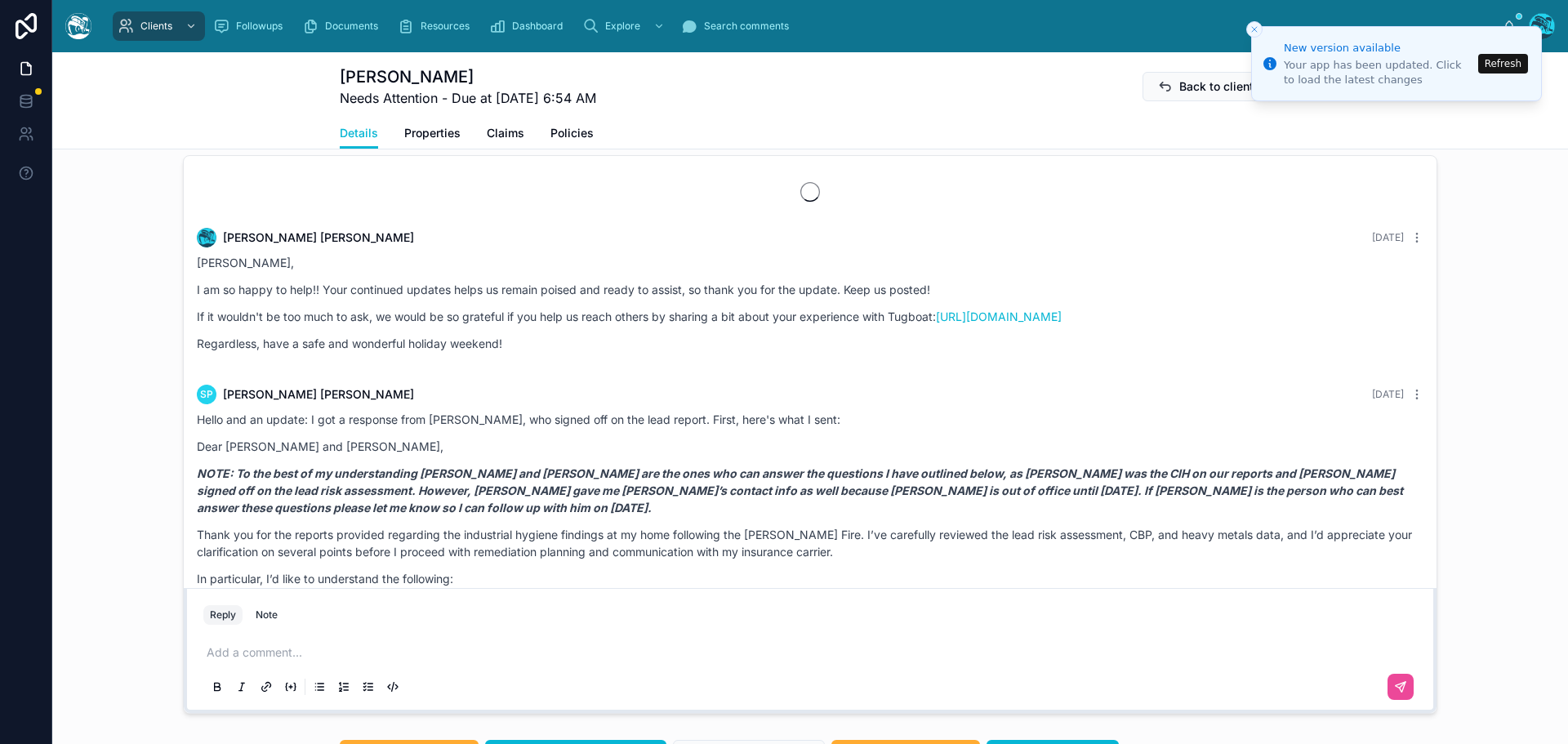
scroll to position [11053, 0]
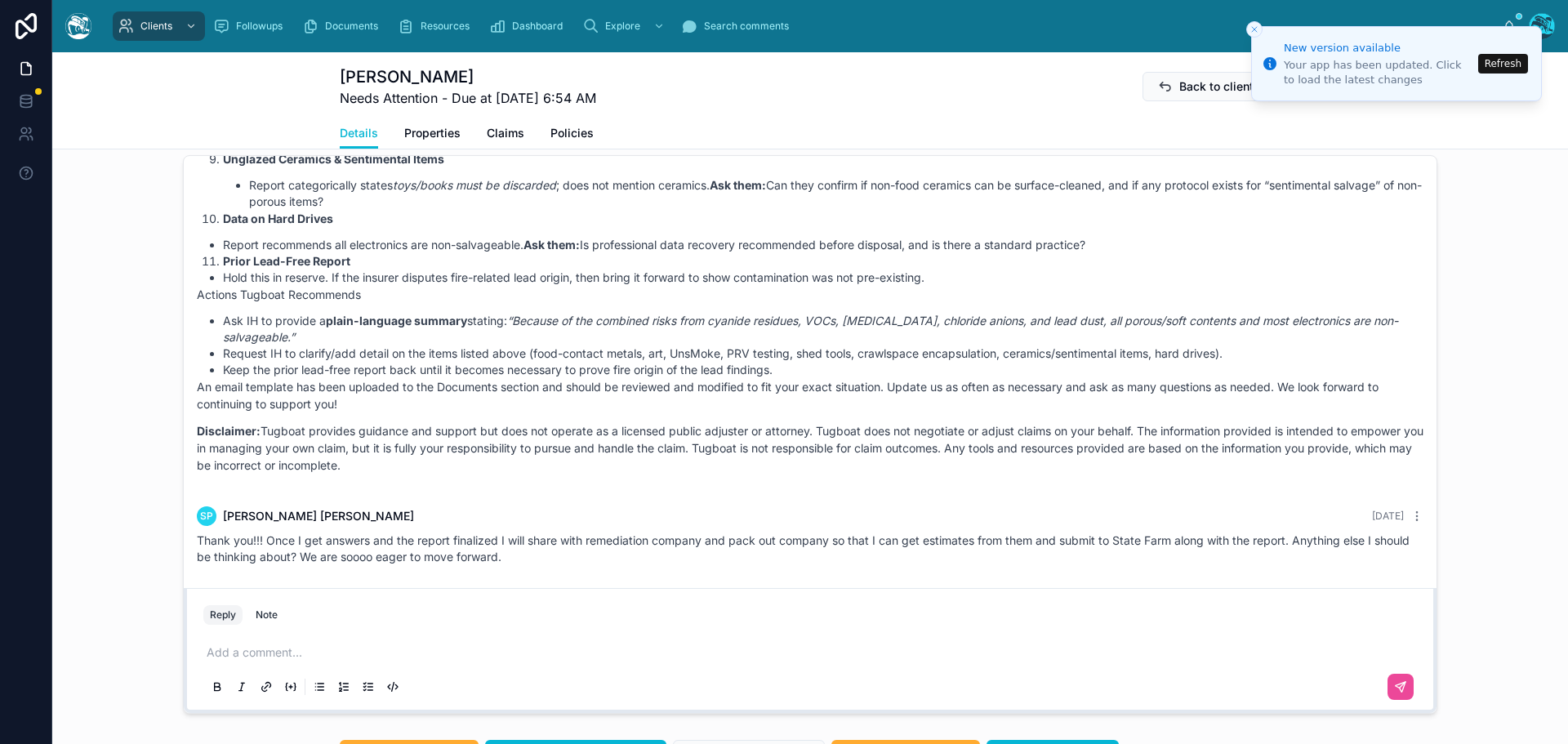
click at [238, 661] on p at bounding box center [813, 652] width 1213 height 16
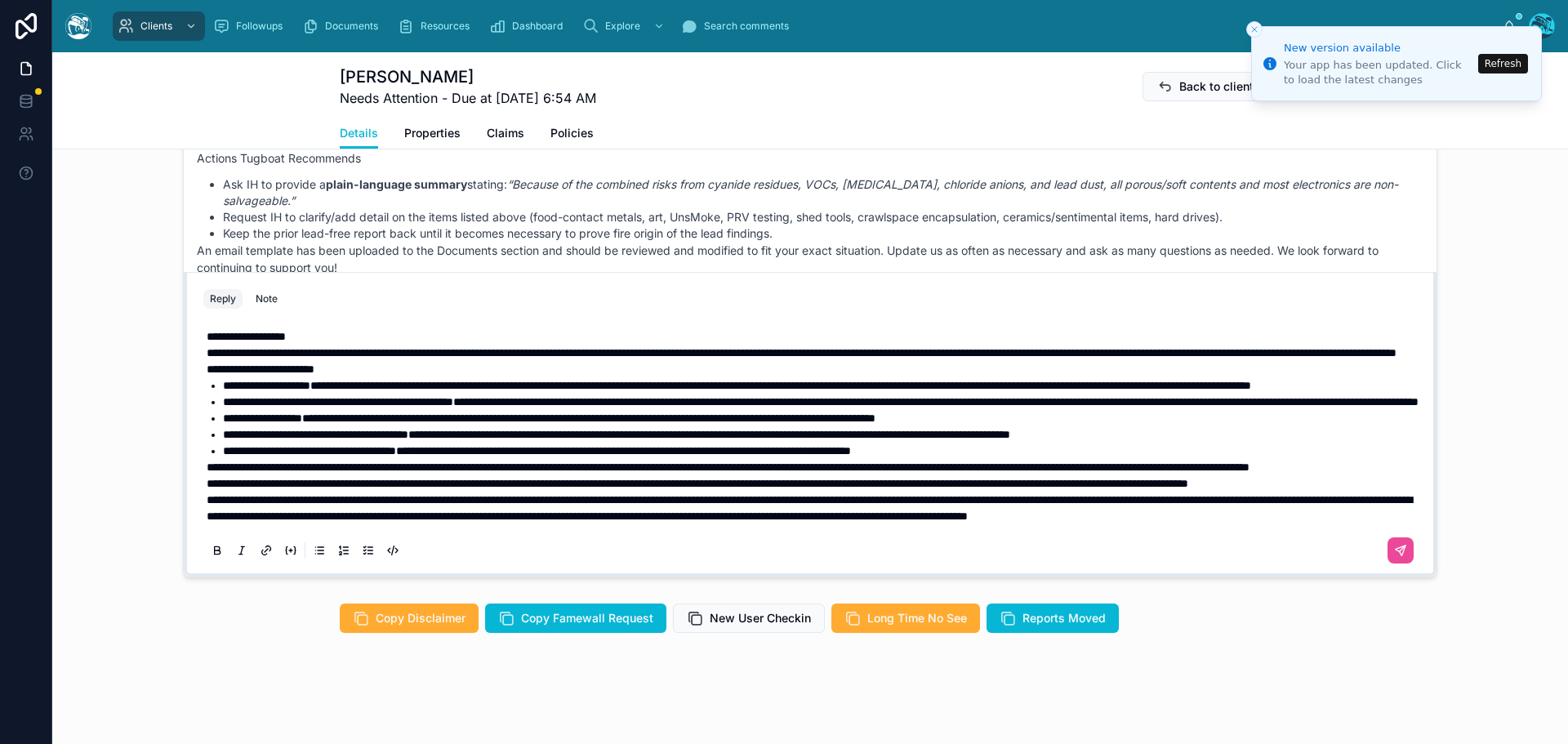
scroll to position [1494, 0]
click at [362, 476] on p "**********" at bounding box center [813, 483] width 1213 height 16
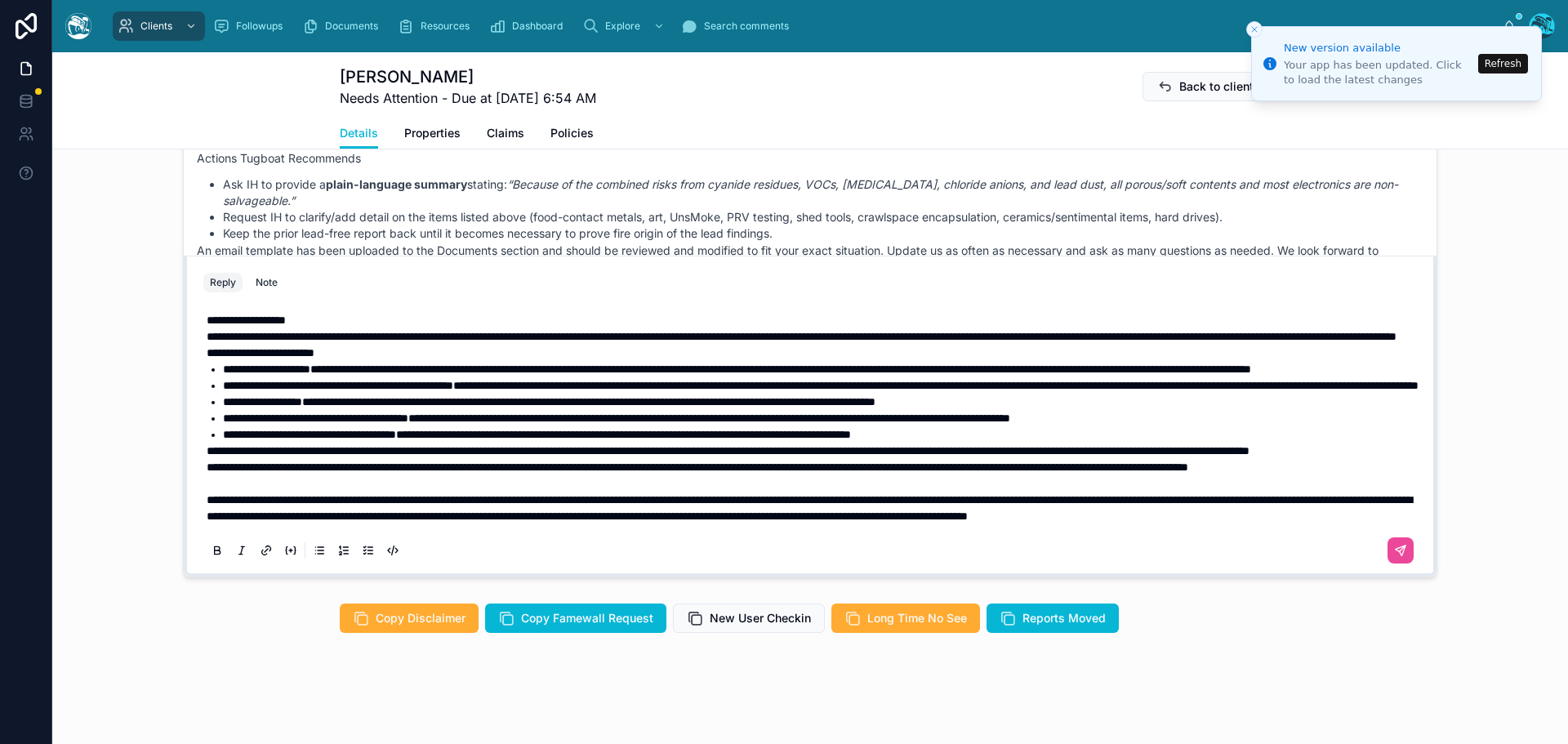
click at [206, 461] on span "**********" at bounding box center [697, 467] width 981 height 11
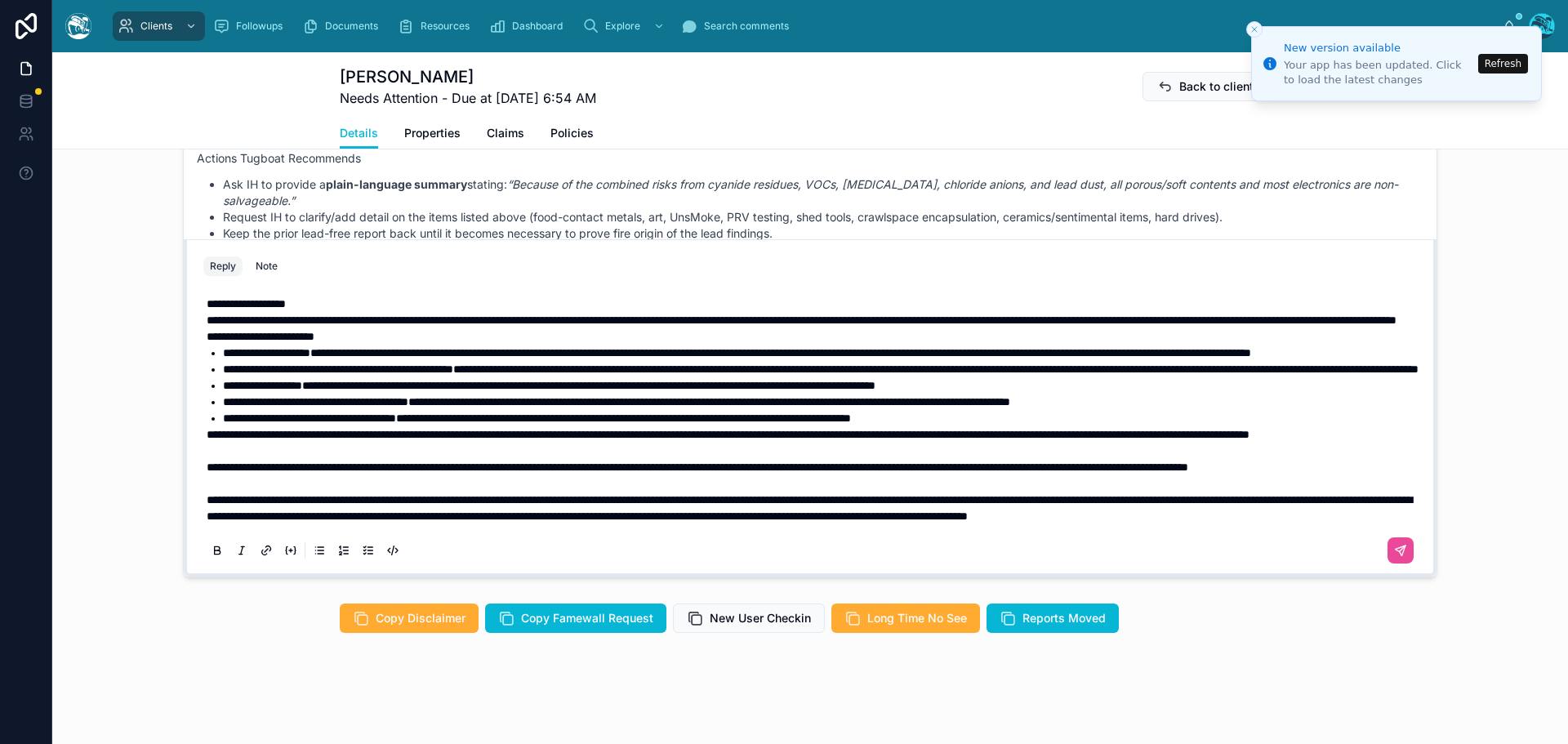
click at [206, 429] on span "**********" at bounding box center [727, 435] width 1043 height 11
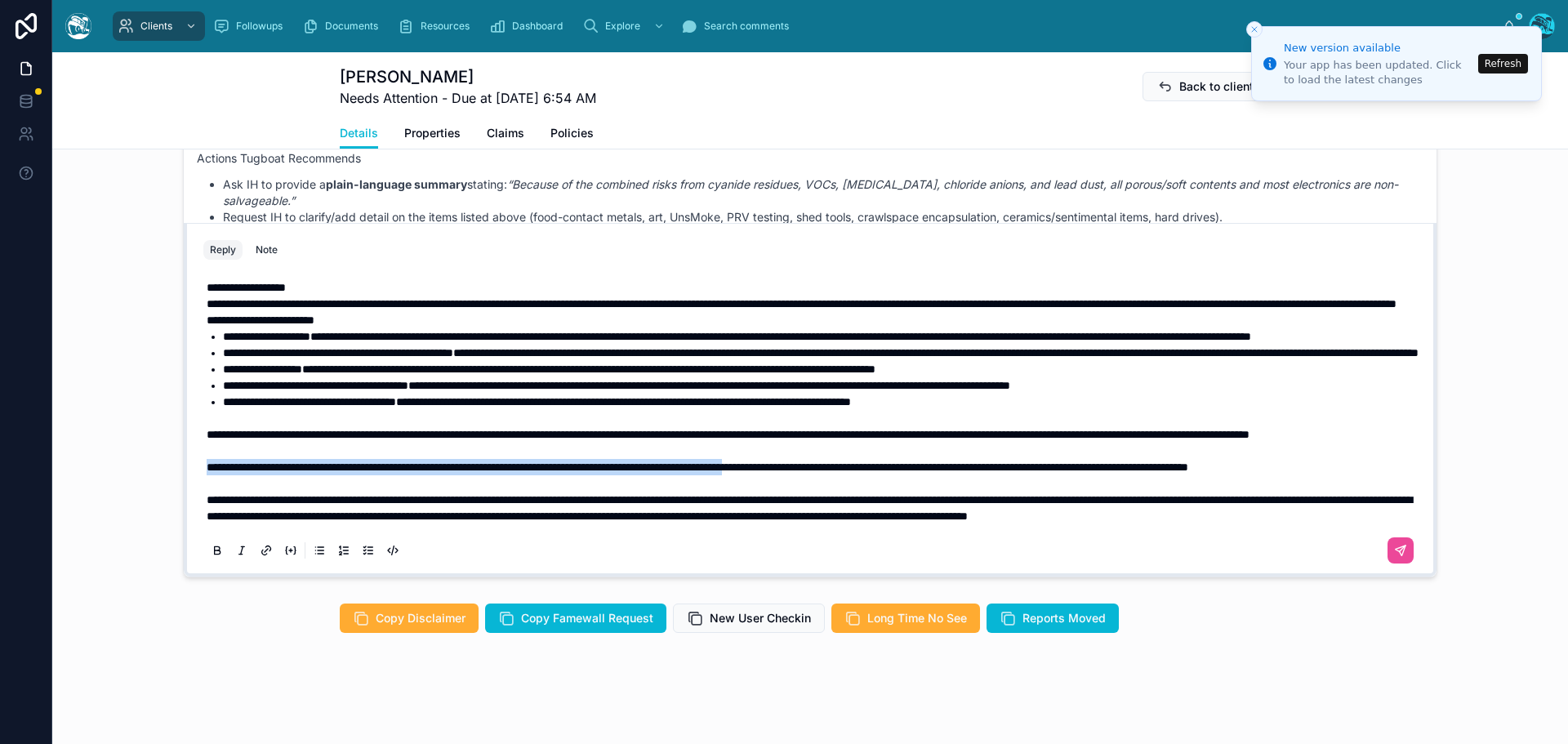
drag, startPoint x: 200, startPoint y: 482, endPoint x: 896, endPoint y: 480, distance: 696.0
click at [896, 473] on span "**********" at bounding box center [697, 467] width 981 height 11
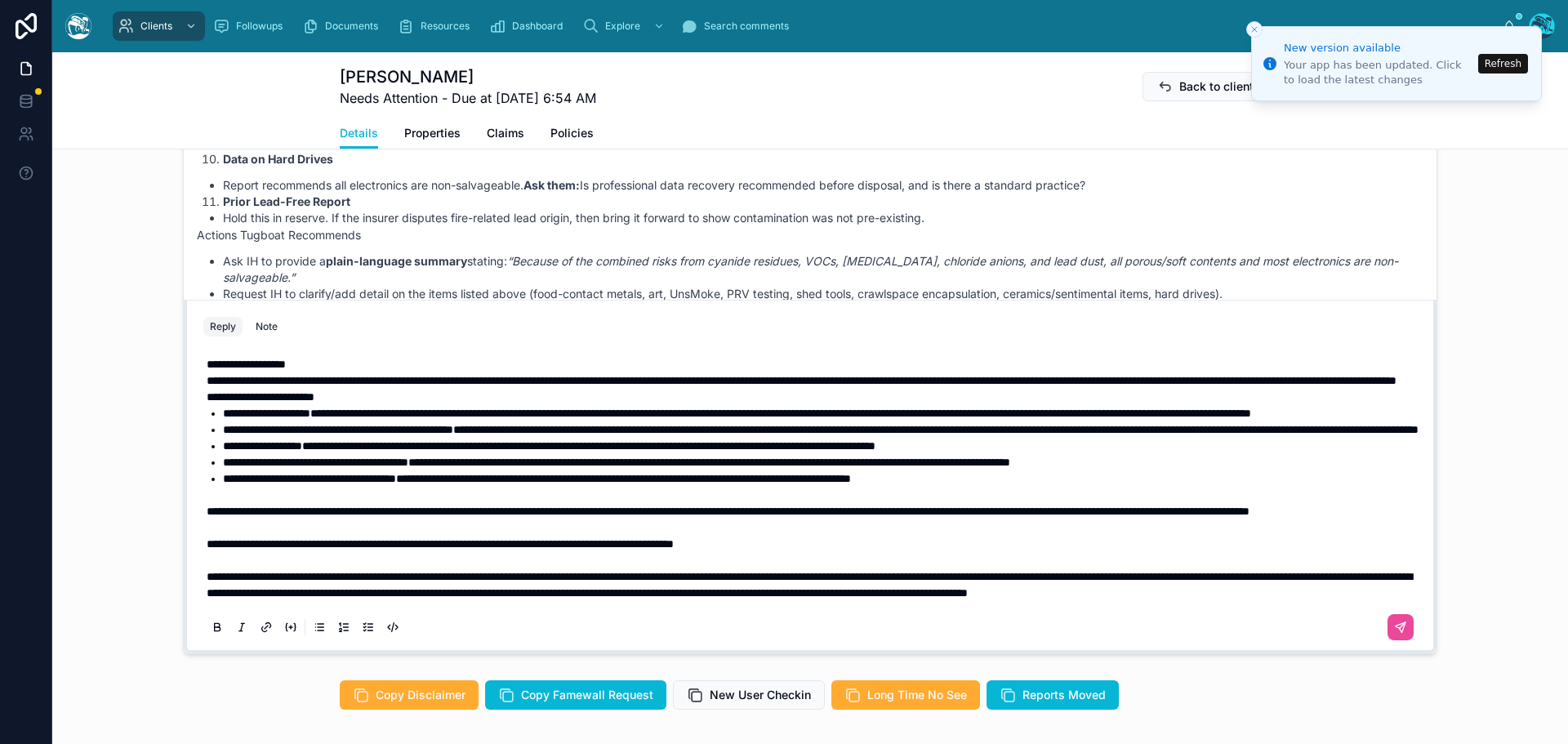
scroll to position [1399, 0]
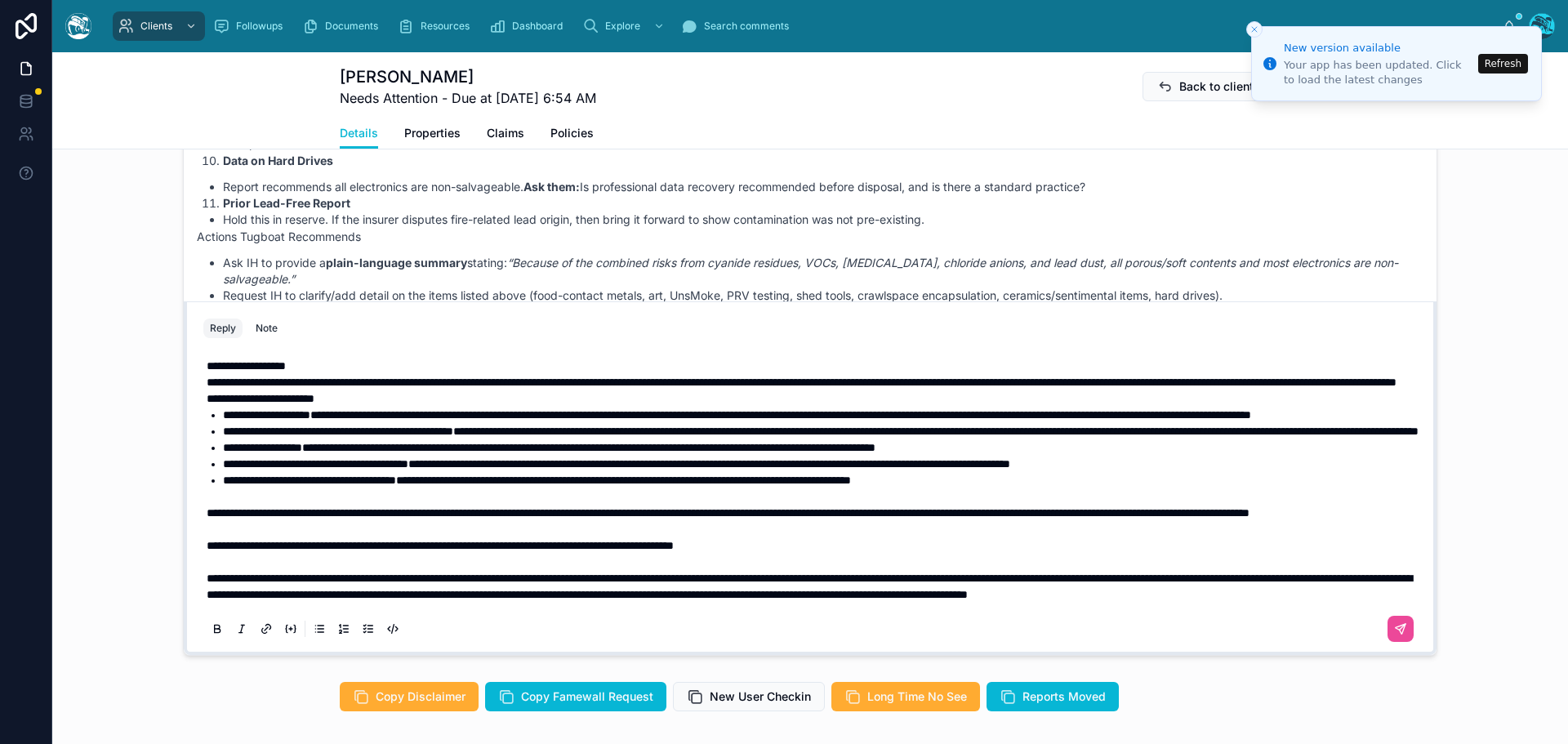
click at [320, 358] on p "**********" at bounding box center [813, 365] width 1213 height 16
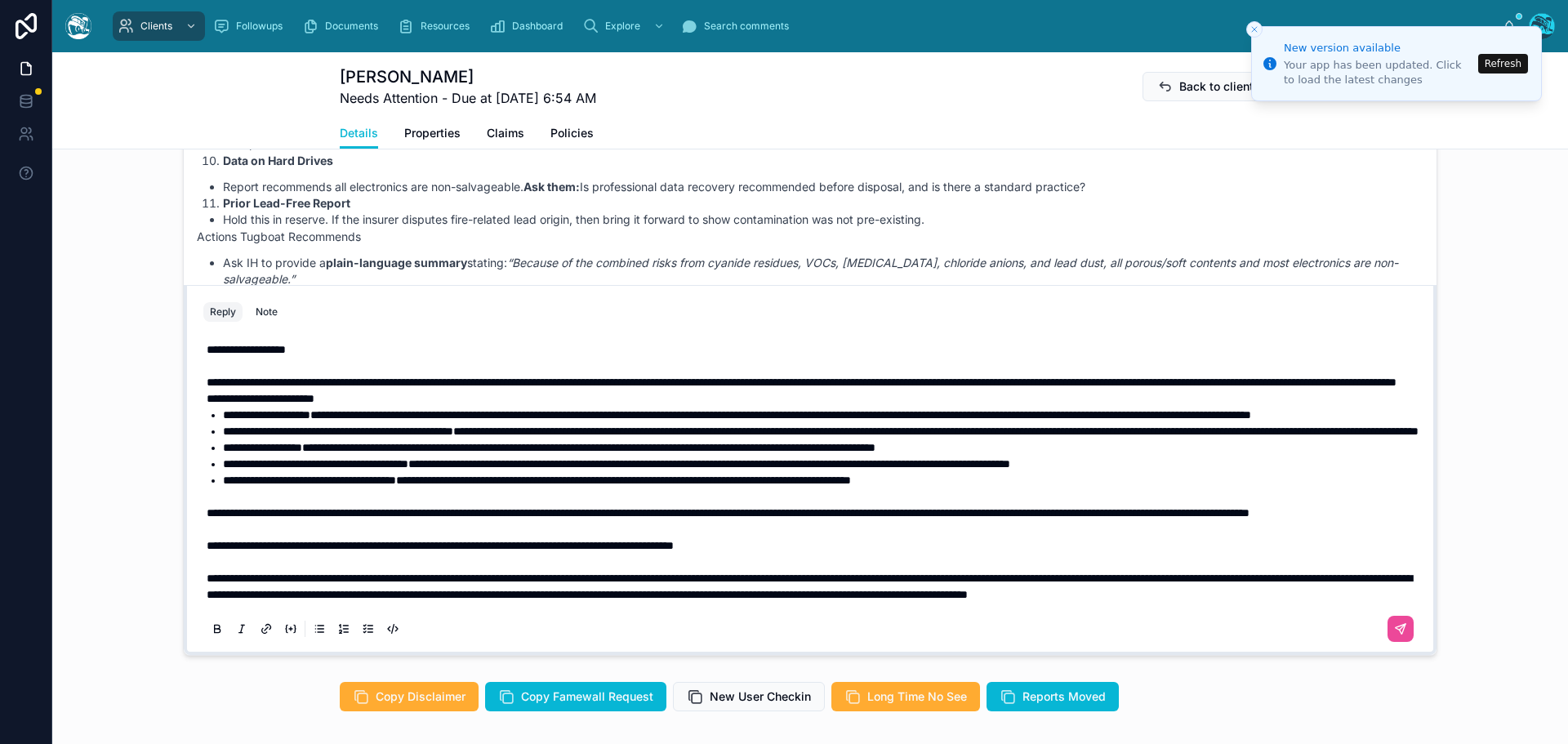
click at [598, 374] on p "**********" at bounding box center [813, 382] width 1213 height 16
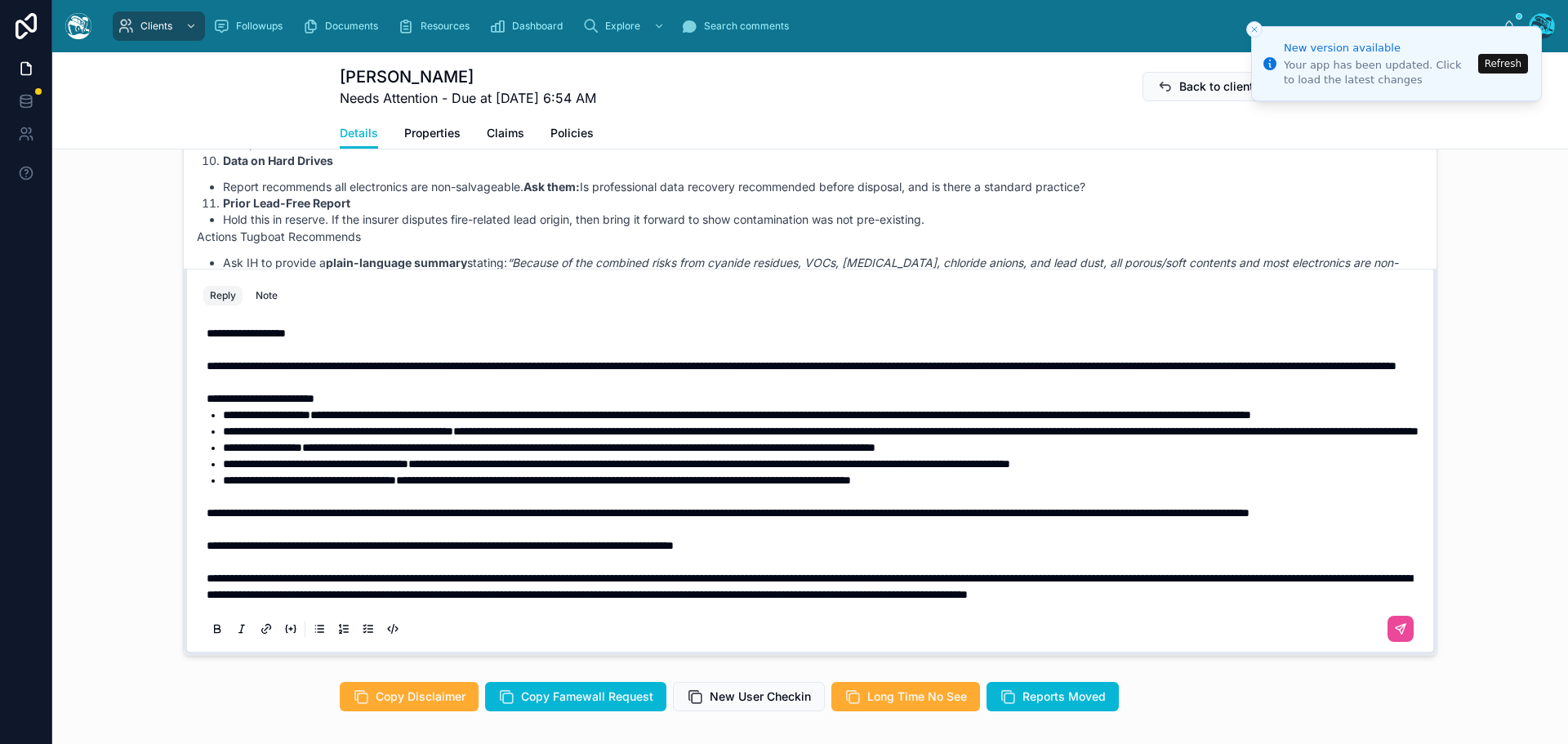
scroll to position [52, 0]
click at [1394, 636] on icon at bounding box center [1401, 629] width 13 height 13
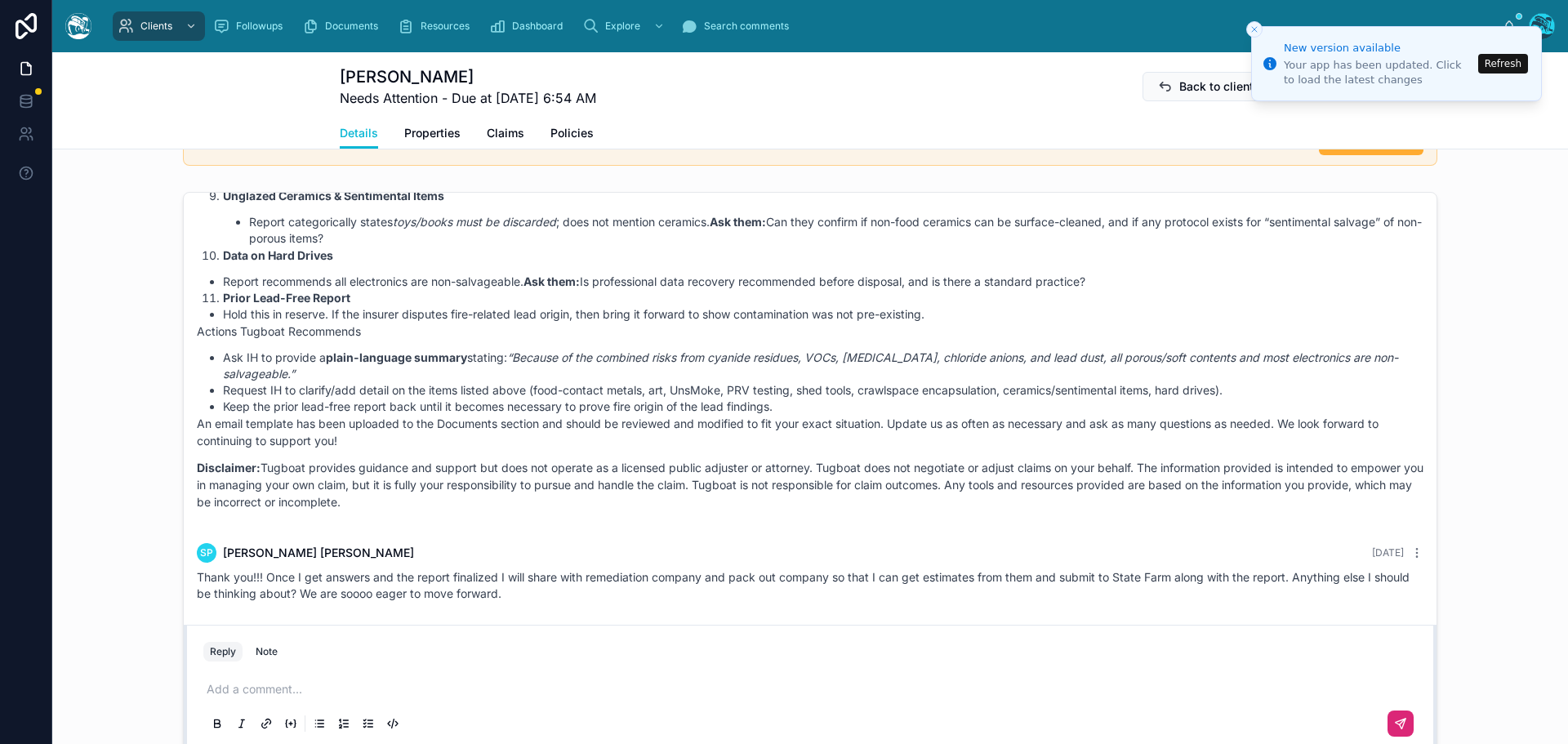
scroll to position [1072, 0]
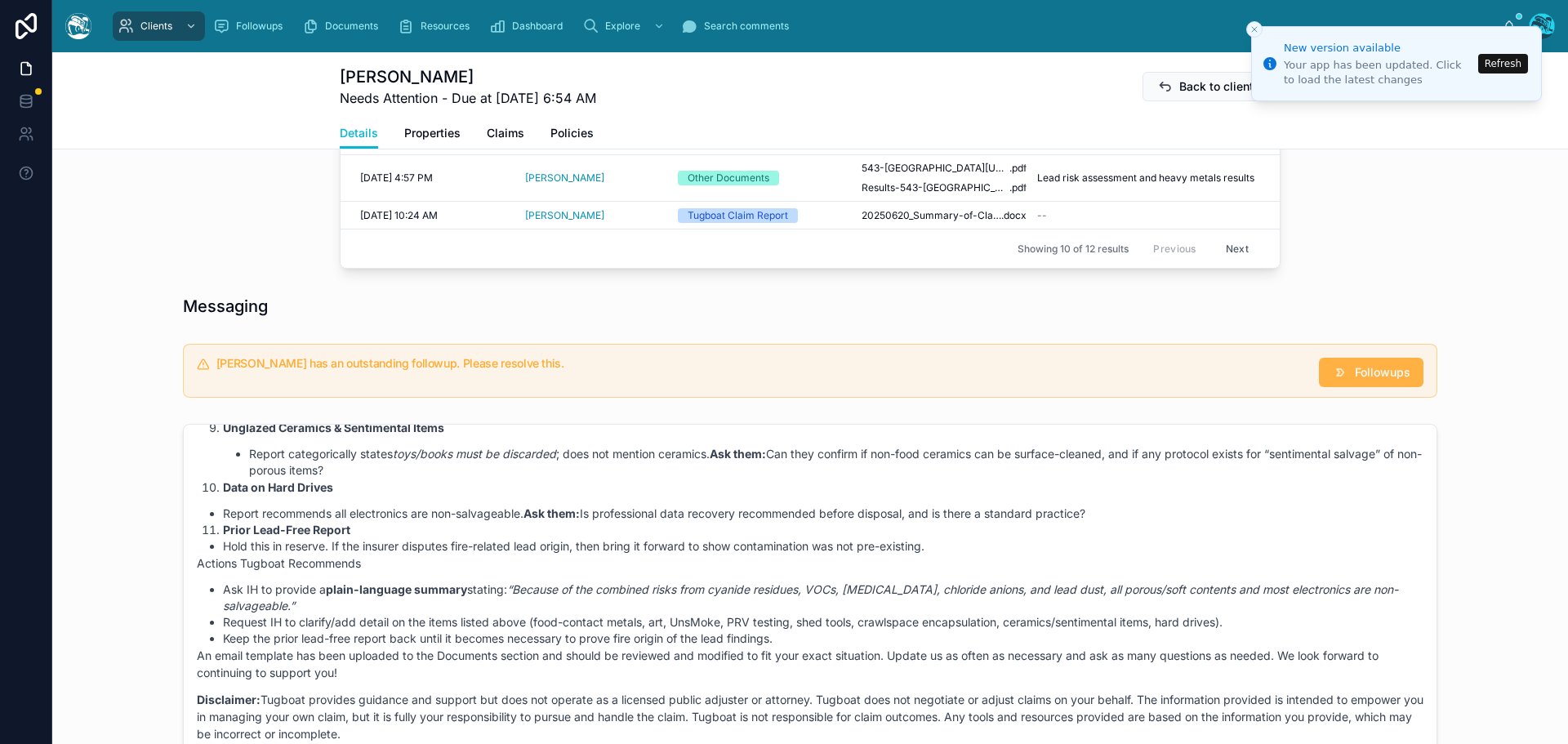
click at [1374, 381] on span "Followups" at bounding box center [1383, 372] width 55 height 16
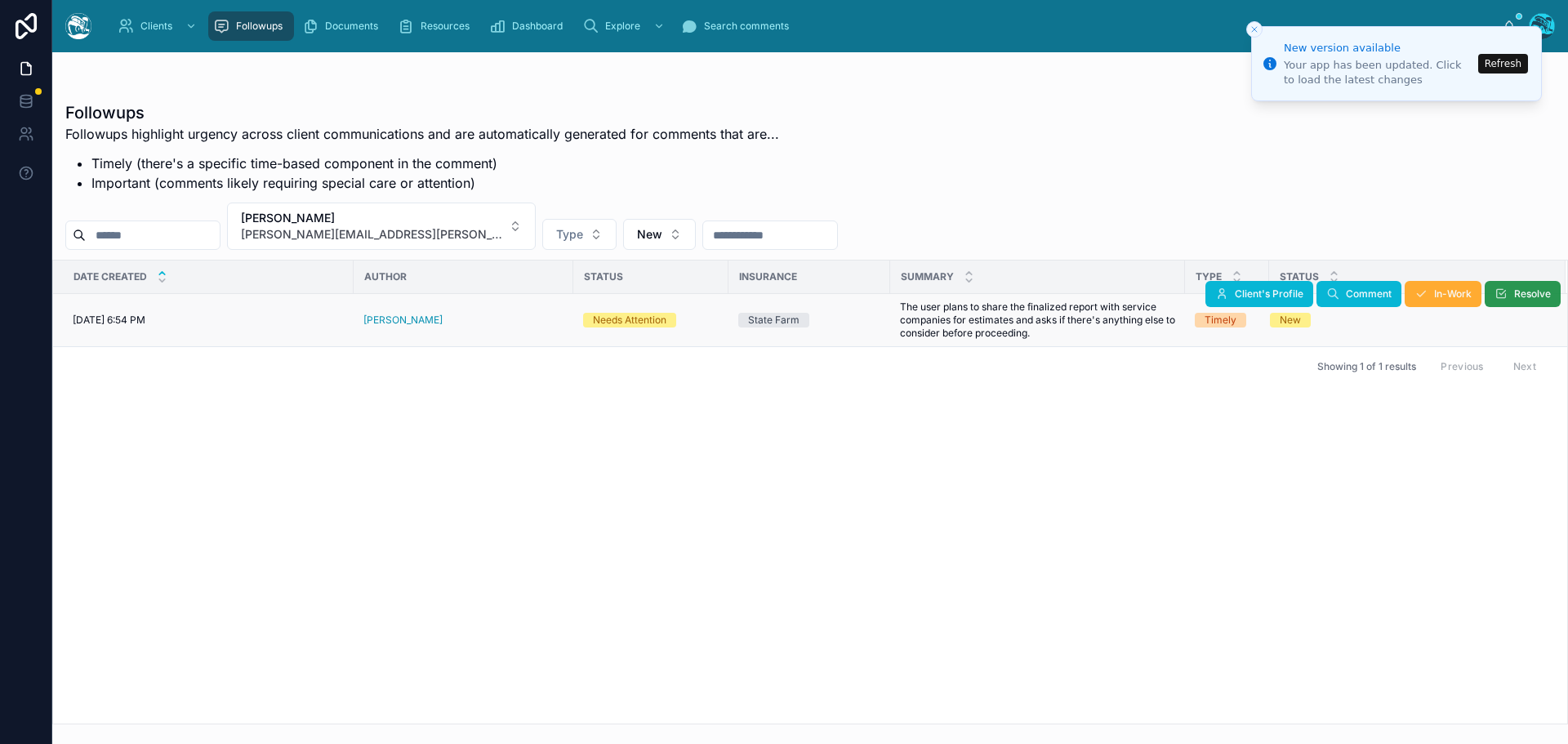
click at [1501, 292] on icon at bounding box center [1500, 294] width 13 height 13
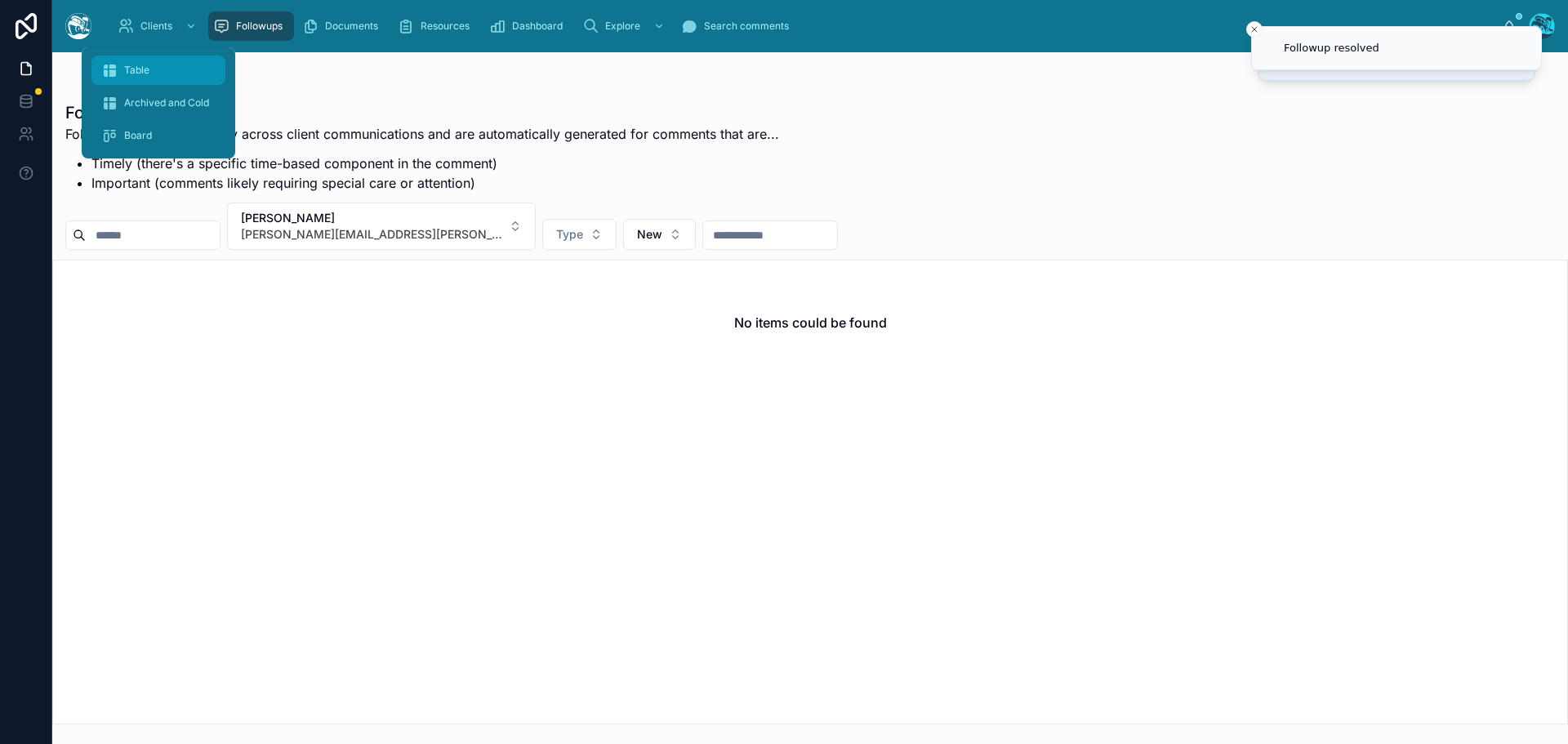
click at [130, 76] on span "Table" at bounding box center [137, 70] width 26 height 13
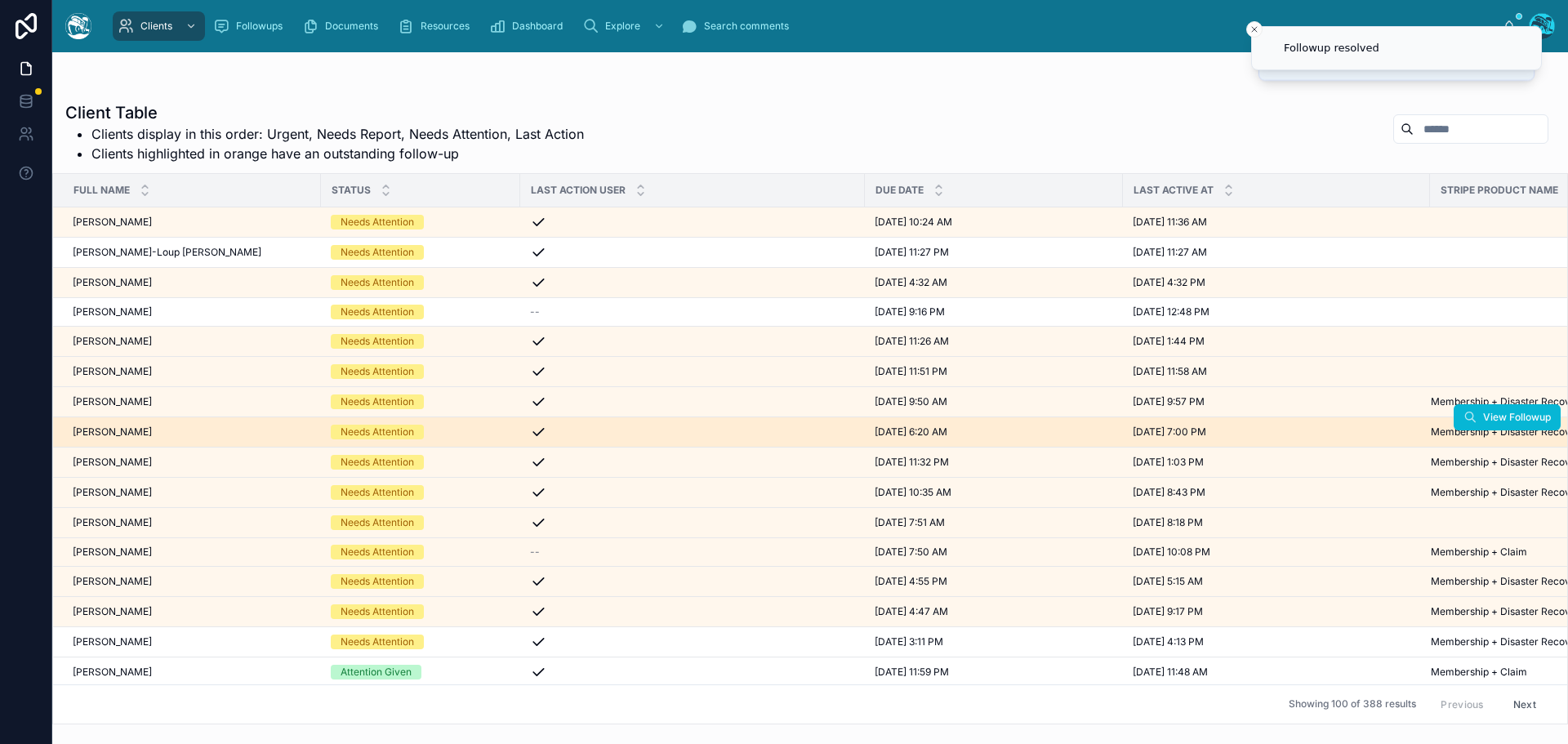
click at [150, 431] on div "Silvano Haug Silvano Haug" at bounding box center [191, 432] width 239 height 13
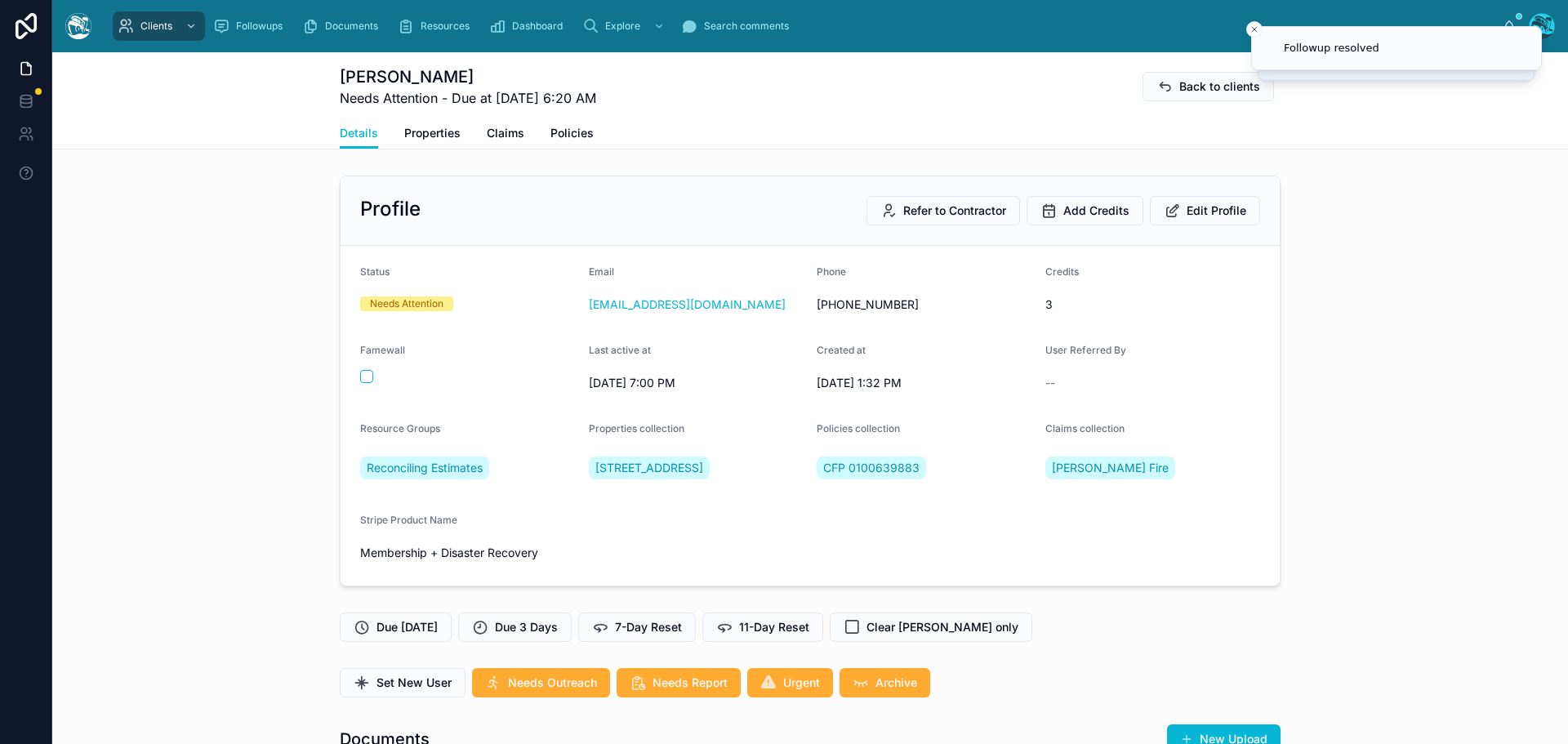
scroll to position [3065, 0]
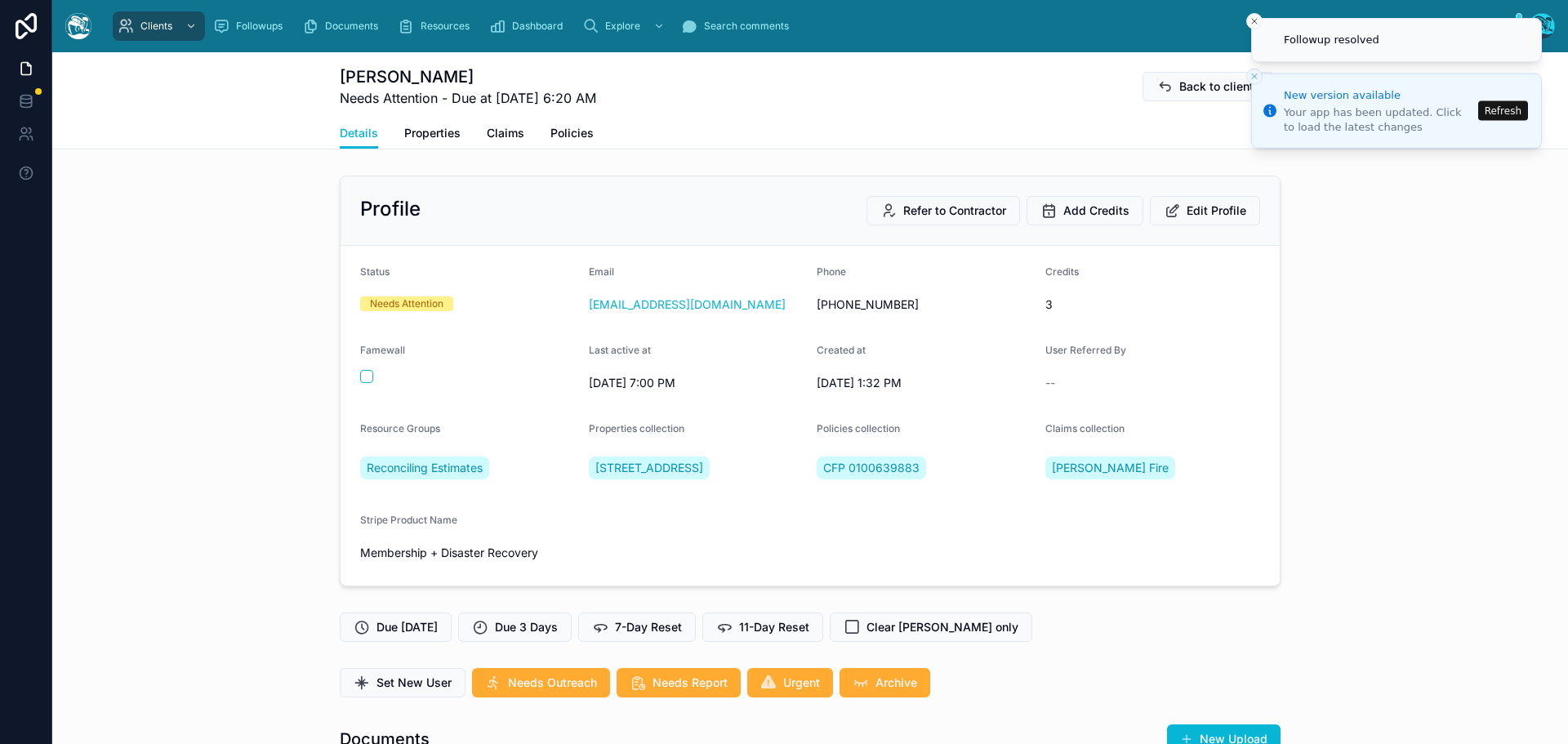
click at [1511, 107] on button "Refresh" at bounding box center [1502, 110] width 49 height 20
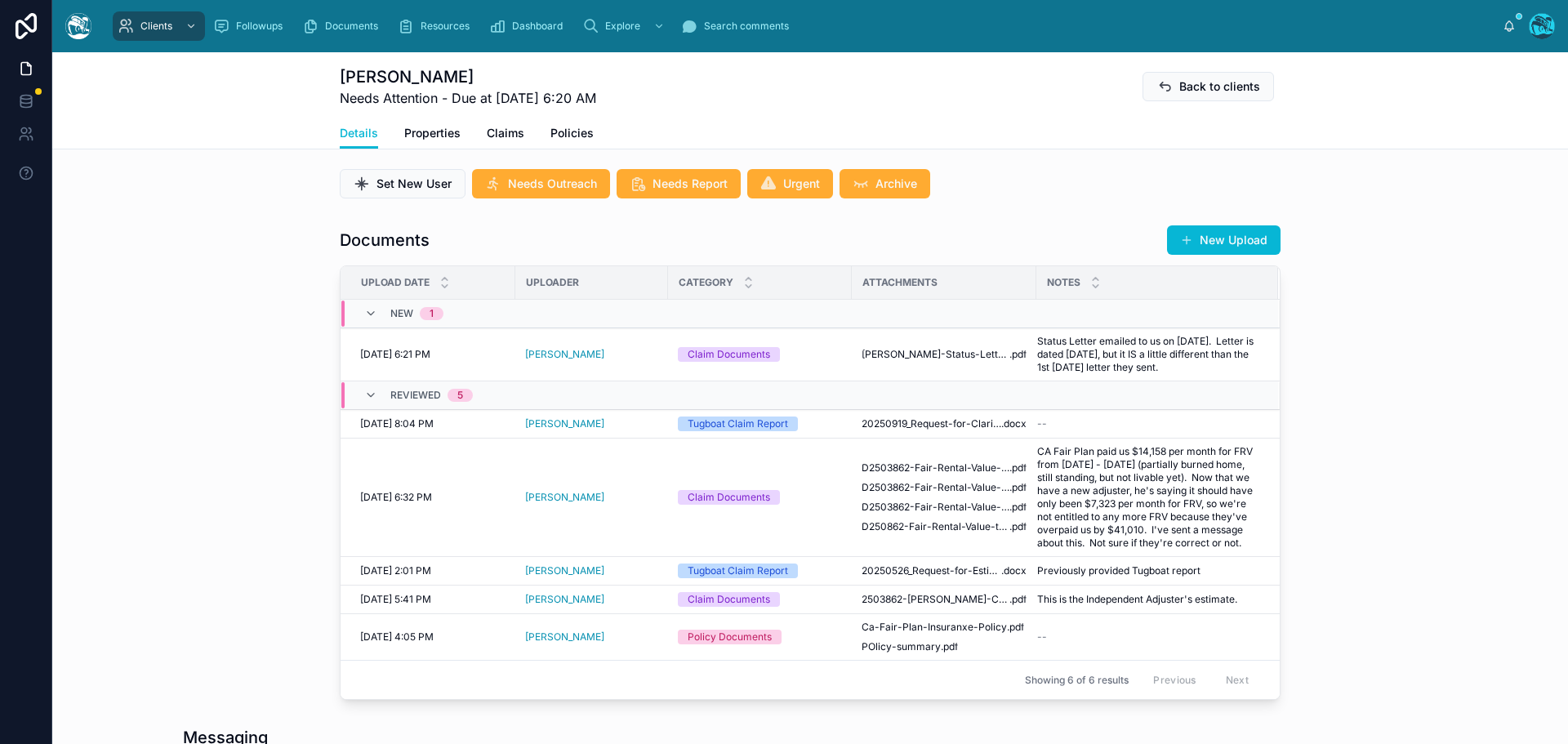
scroll to position [572, 0]
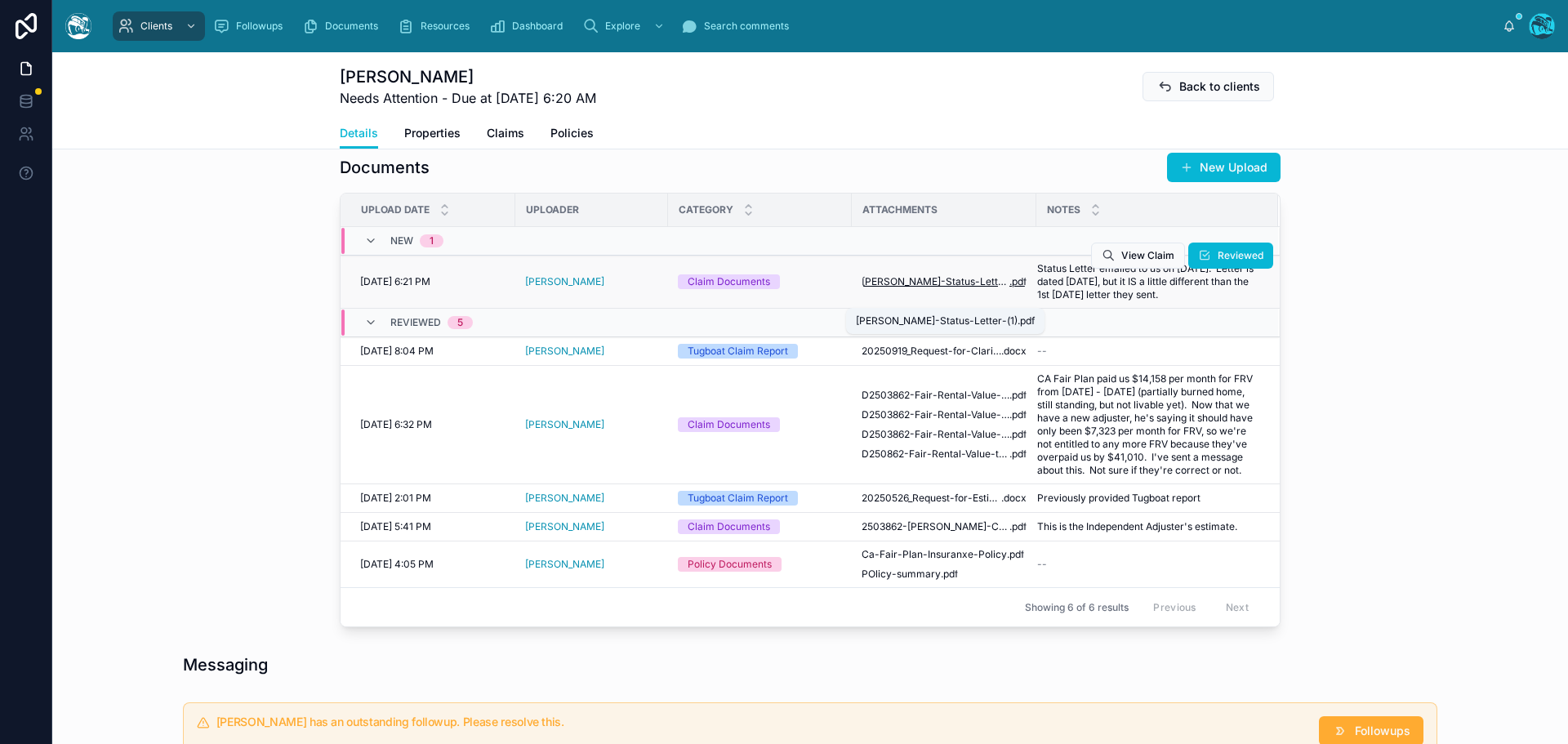
click at [914, 288] on span "[PERSON_NAME]-Status-Letter-(1)" at bounding box center [935, 282] width 147 height 13
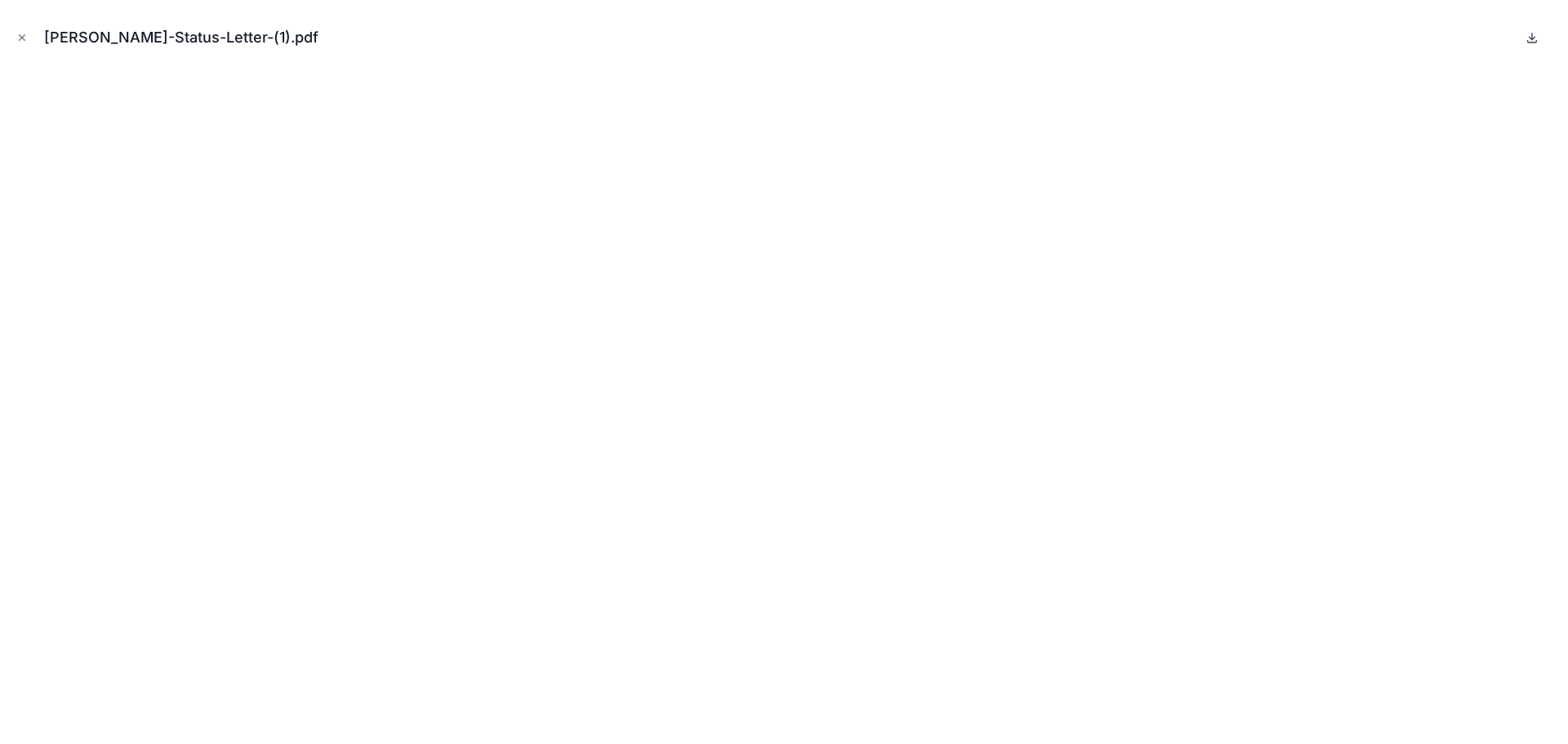
click at [1534, 36] on icon at bounding box center [1532, 38] width 13 height 13
click at [20, 31] on icon "Close modal" at bounding box center [22, 37] width 11 height 11
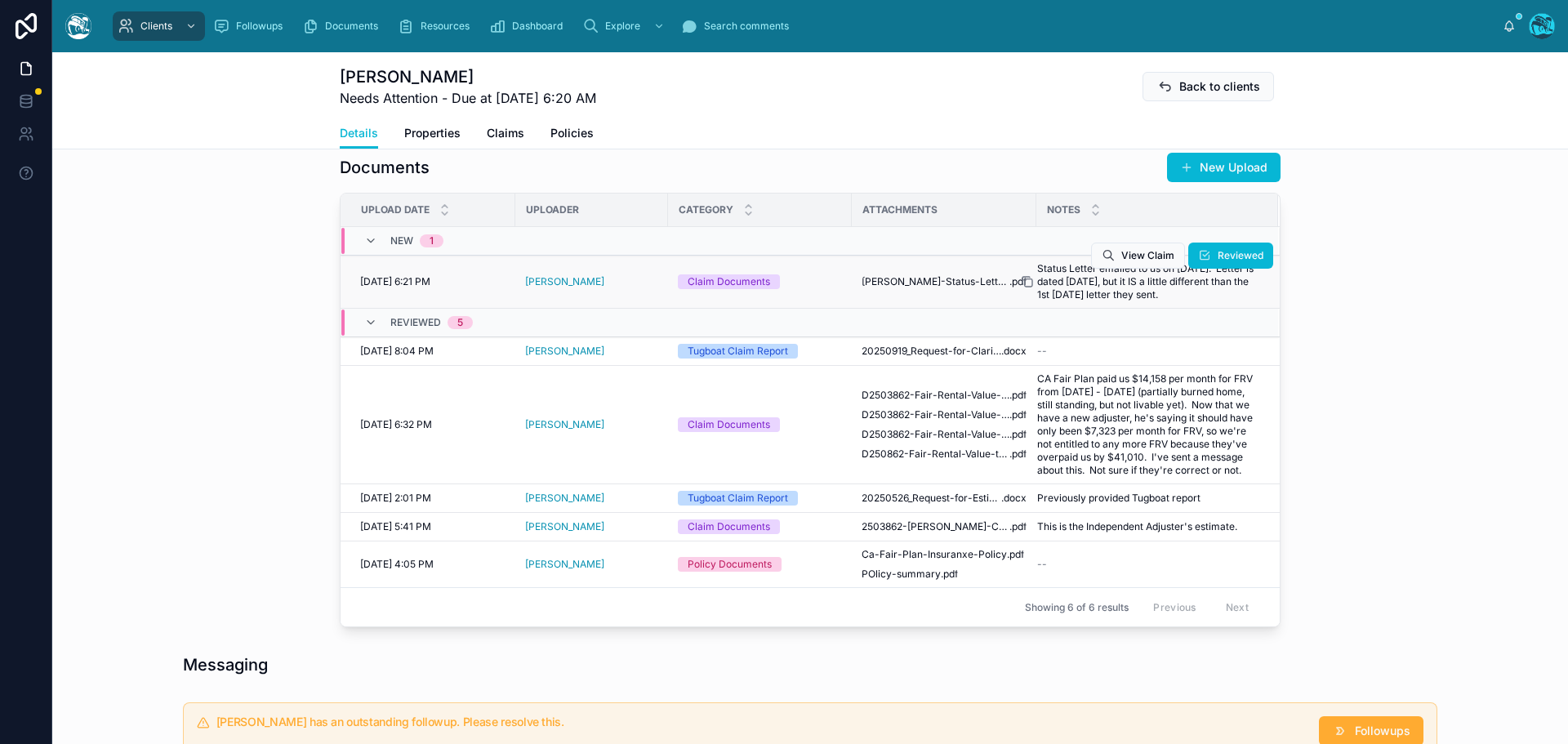
click at [1021, 288] on icon at bounding box center [1027, 282] width 13 height 13
click at [1233, 263] on span "Reviewed" at bounding box center [1240, 256] width 46 height 13
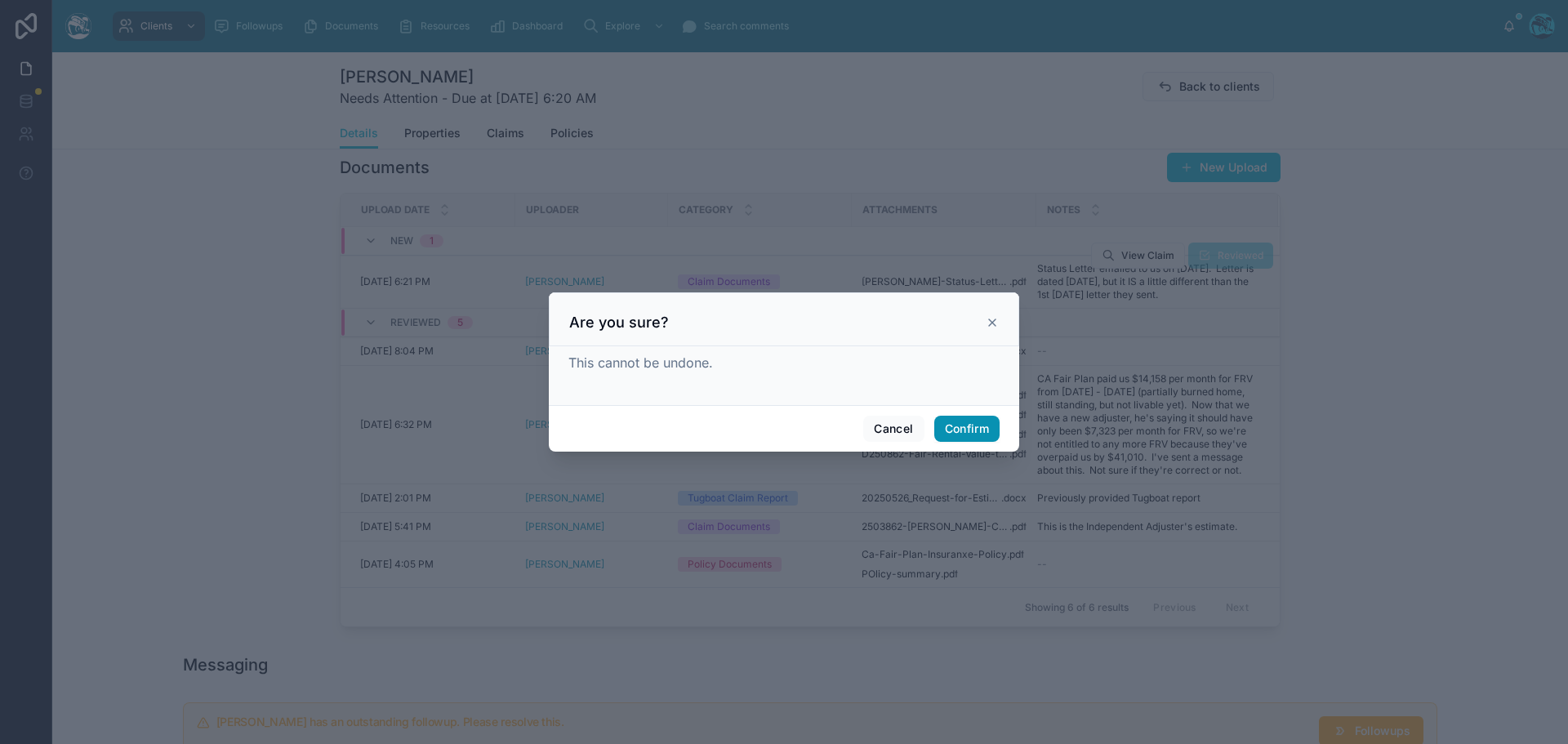
click at [969, 434] on button "Confirm" at bounding box center [966, 428] width 66 height 26
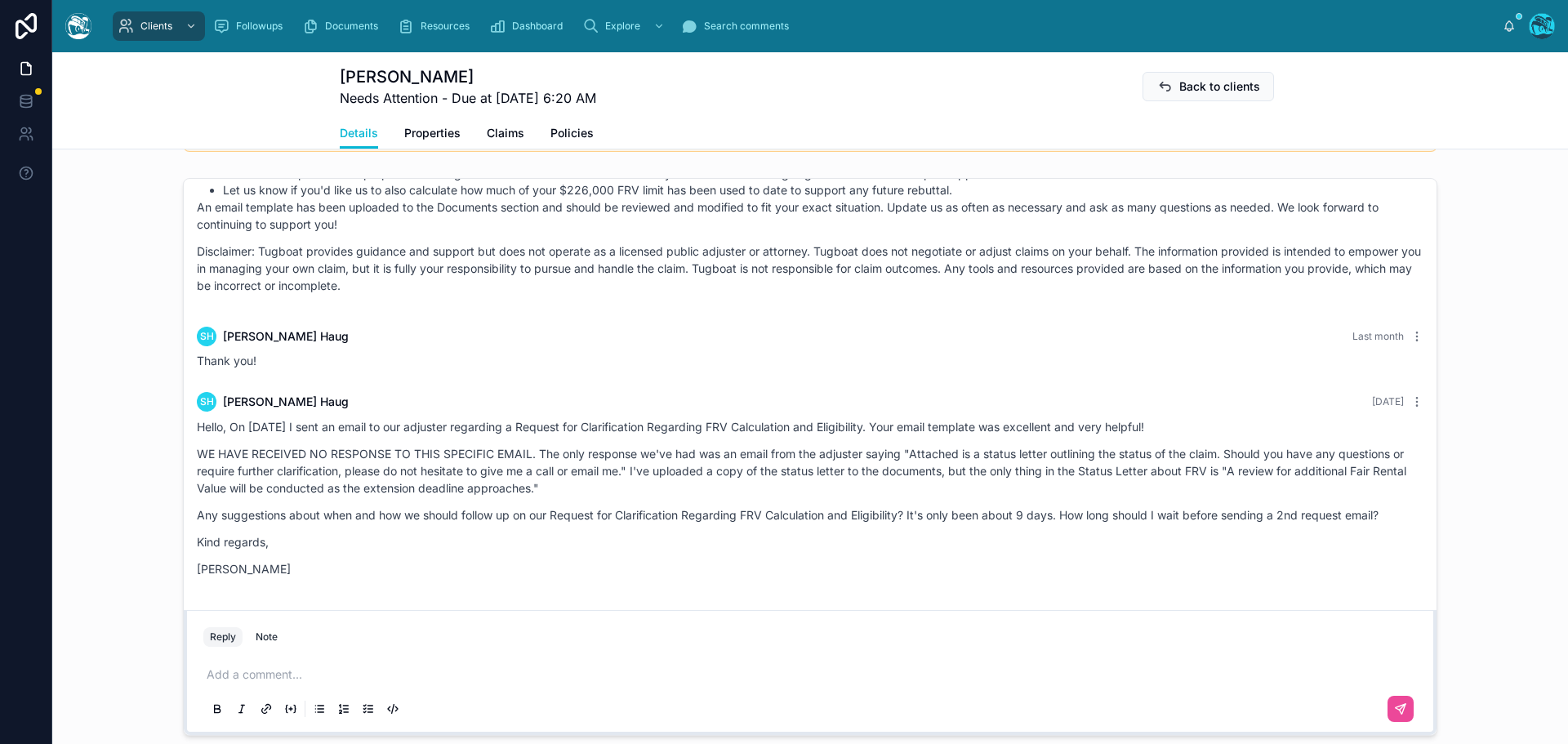
scroll to position [1225, 0]
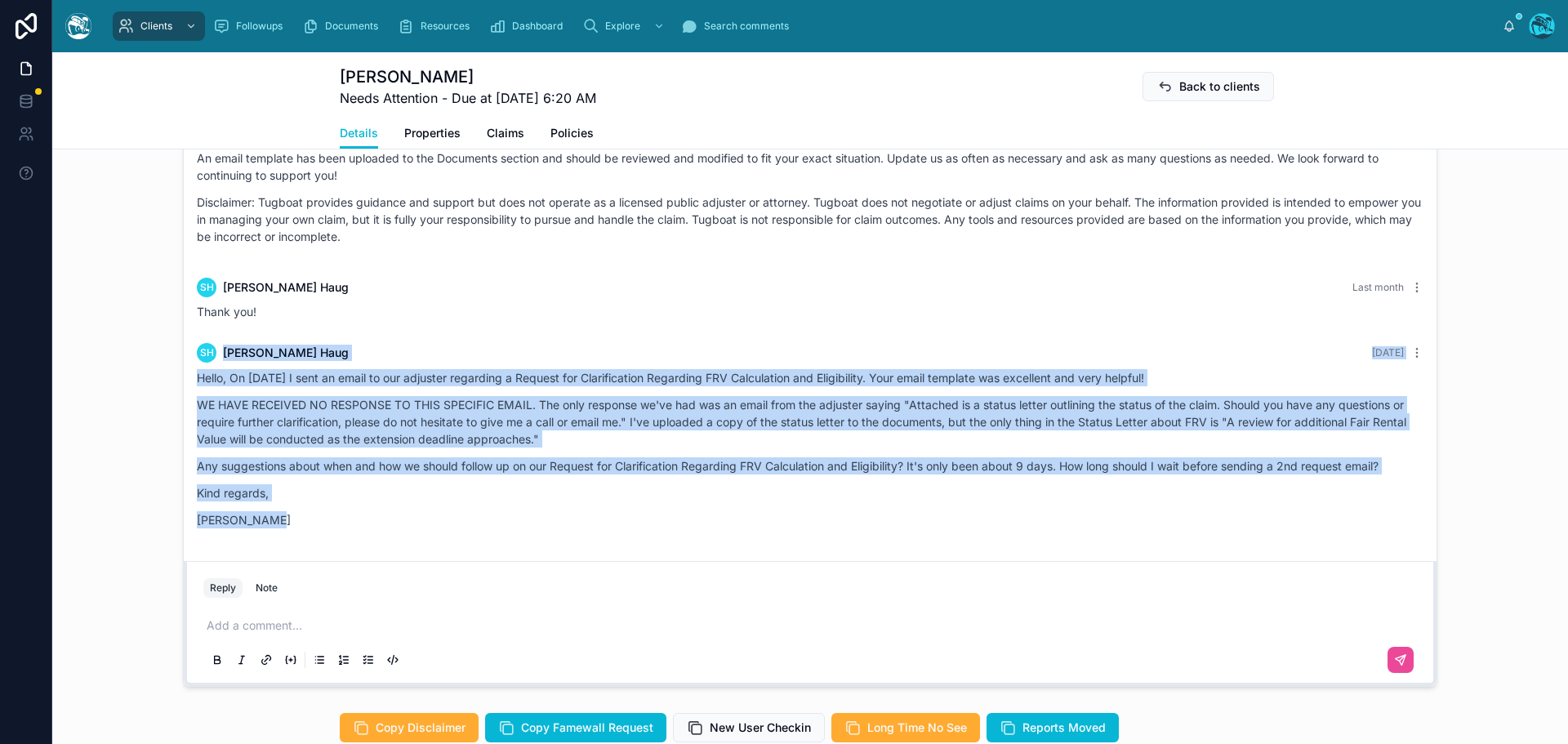
drag, startPoint x: 370, startPoint y: 332, endPoint x: 405, endPoint y: 558, distance: 228.7
copy div "SH [PERSON_NAME] [DATE] Hello, On [DATE] I sent an email to our adjuster regard…"
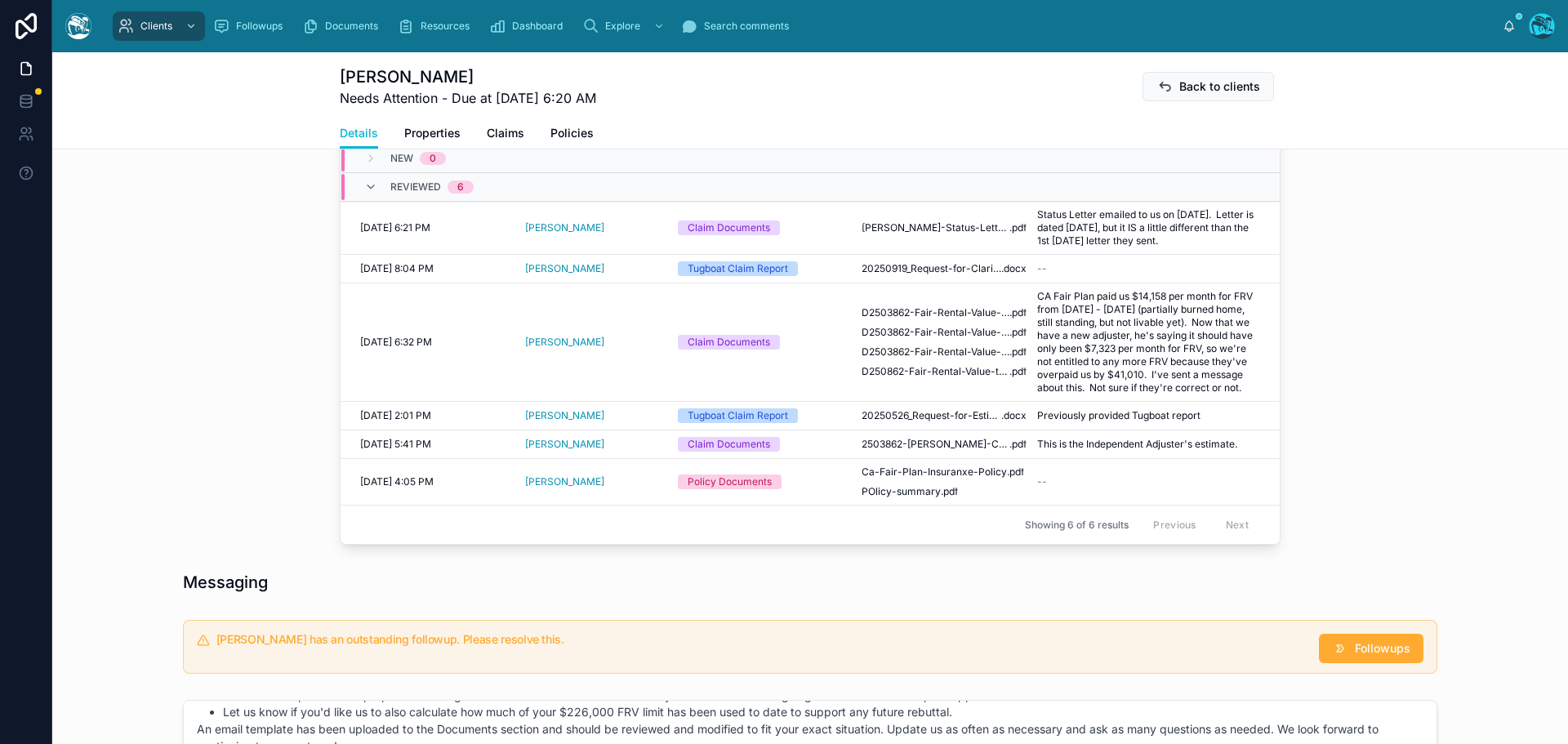
scroll to position [572, 0]
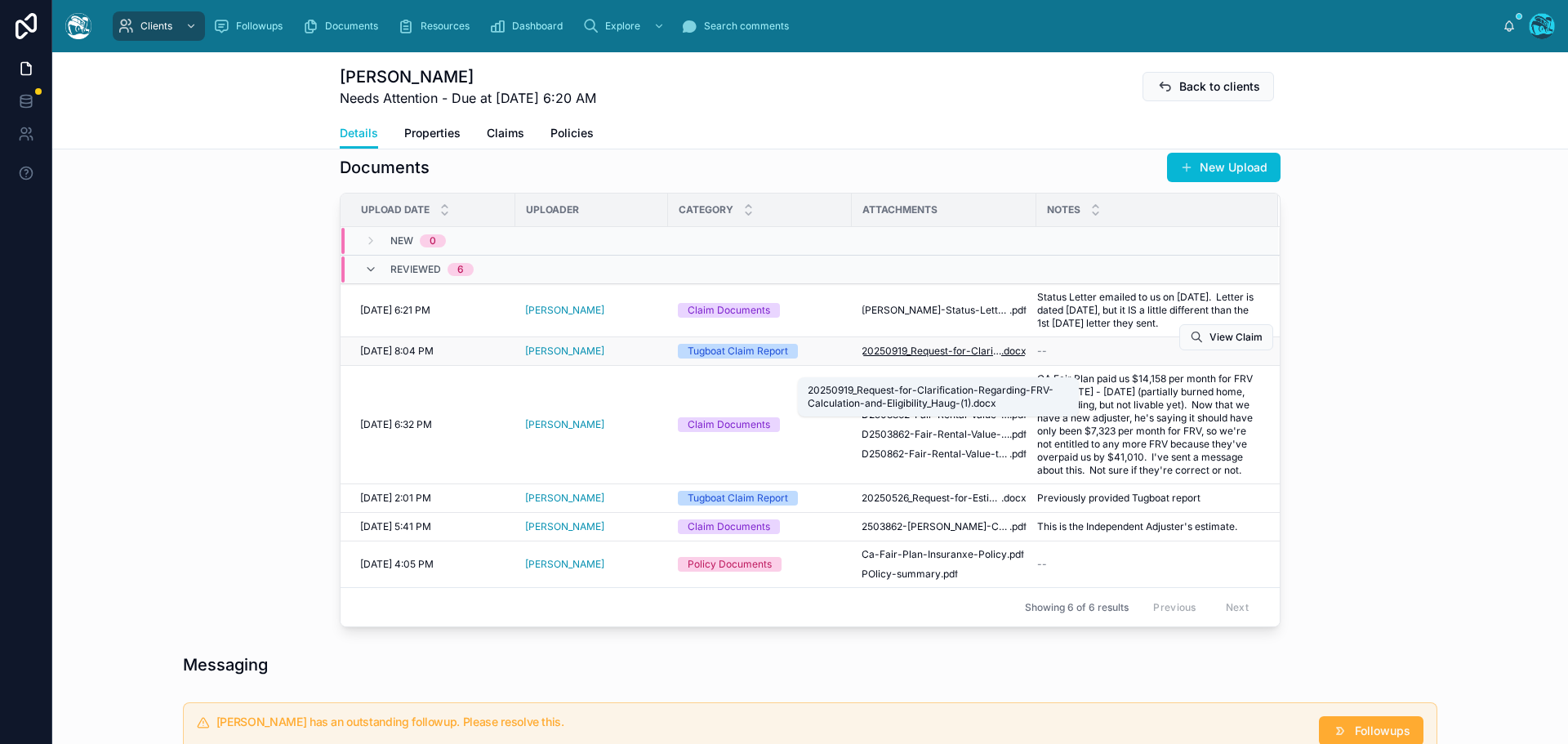
click at [955, 358] on span "20250919_Request-for-Clarification-Regarding-FRV-Calculation-and-Eligibility_Ha…" at bounding box center [931, 351] width 140 height 13
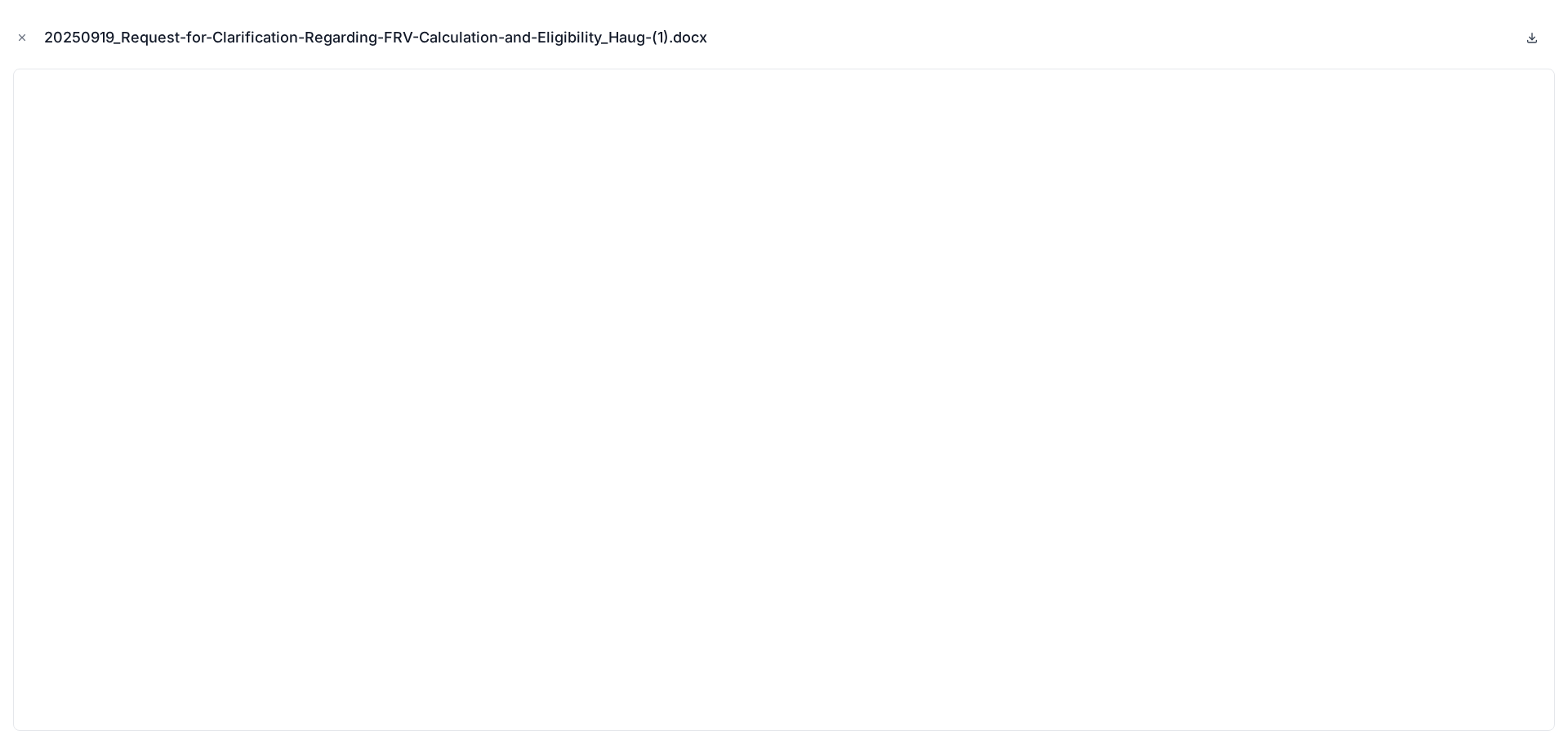
click at [1536, 37] on icon at bounding box center [1532, 38] width 13 height 13
drag, startPoint x: 23, startPoint y: 36, endPoint x: 146, endPoint y: 68, distance: 127.1
click at [23, 36] on icon "Close modal" at bounding box center [22, 37] width 11 height 11
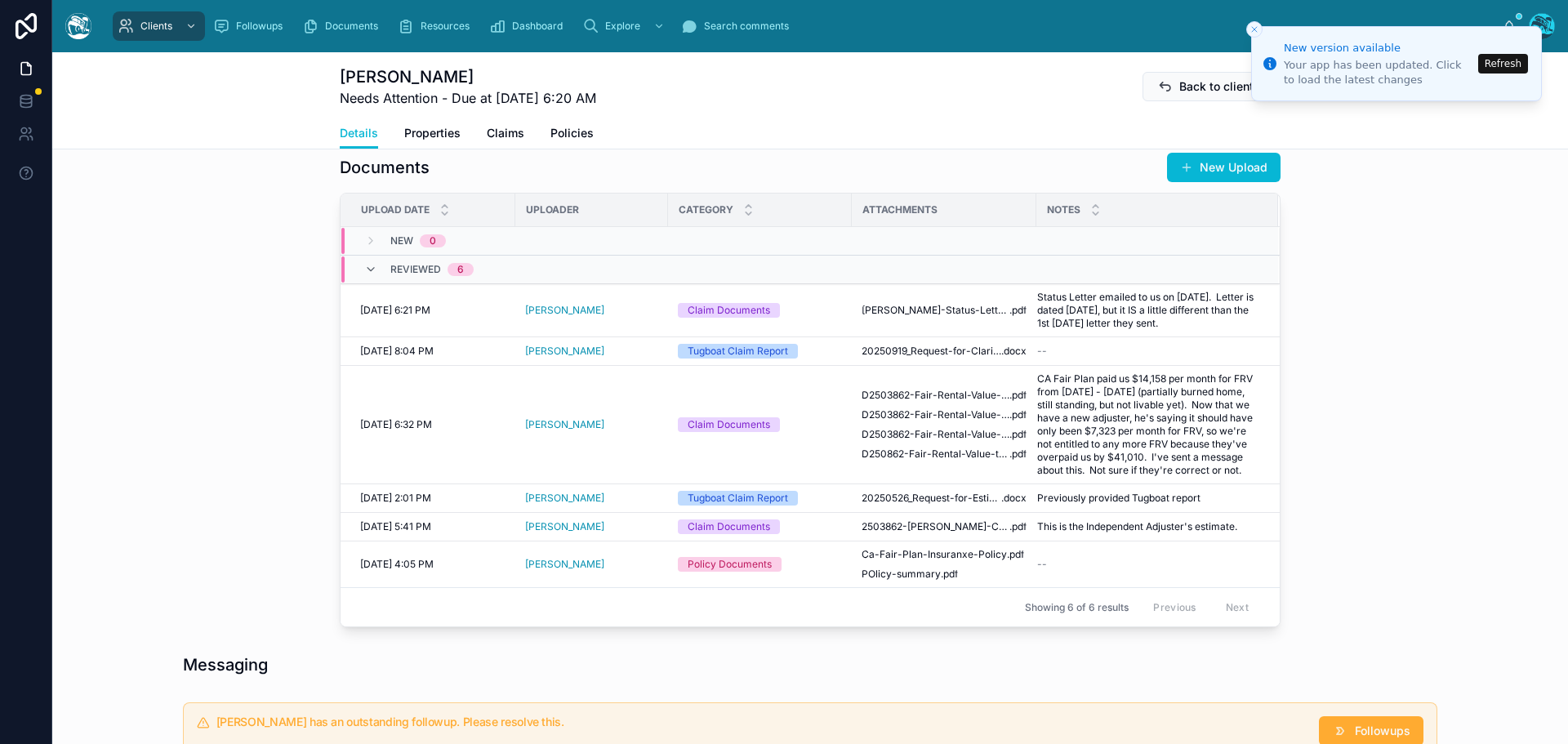
scroll to position [3065, 0]
click at [1509, 67] on button "Refresh" at bounding box center [1502, 64] width 49 height 20
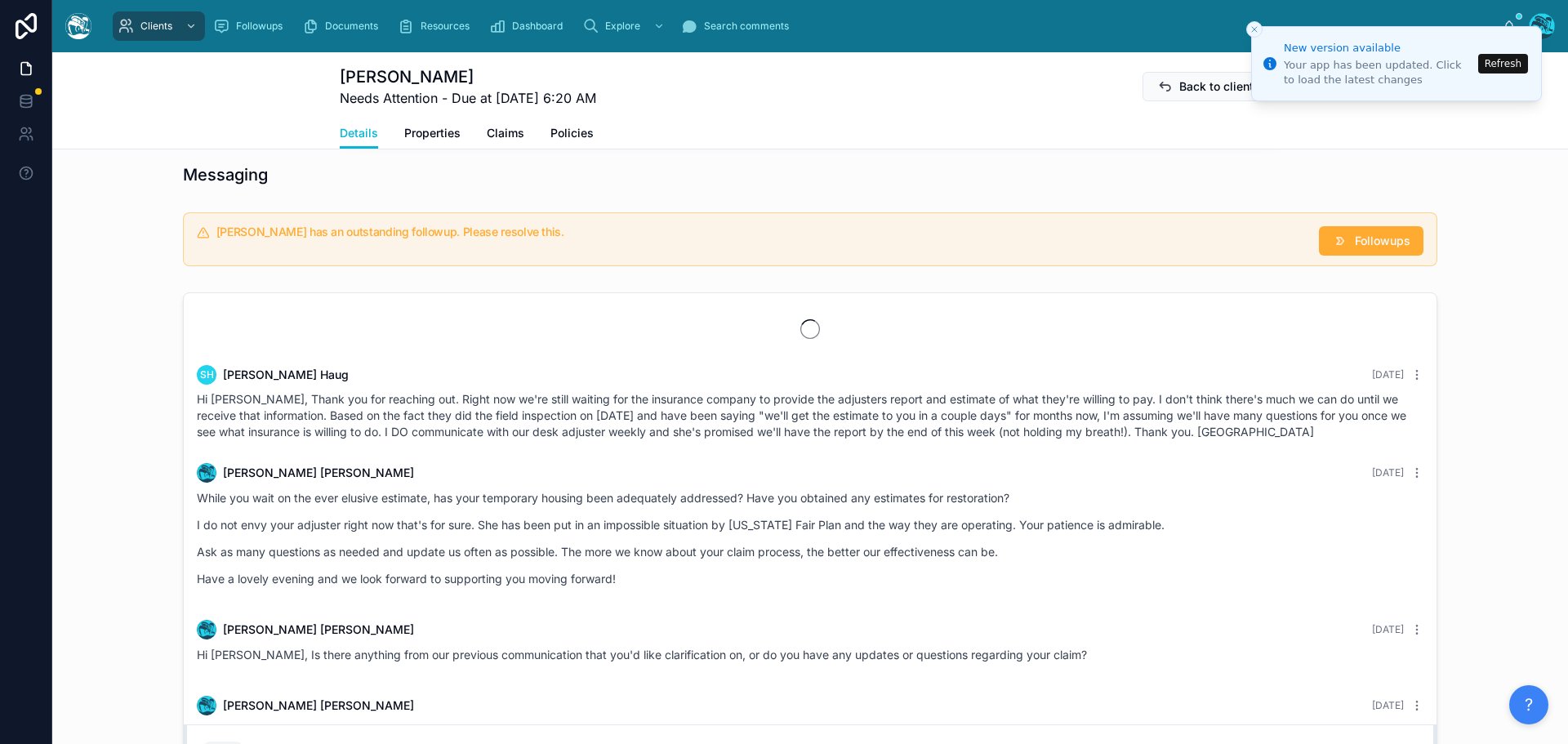
scroll to position [3065, 0]
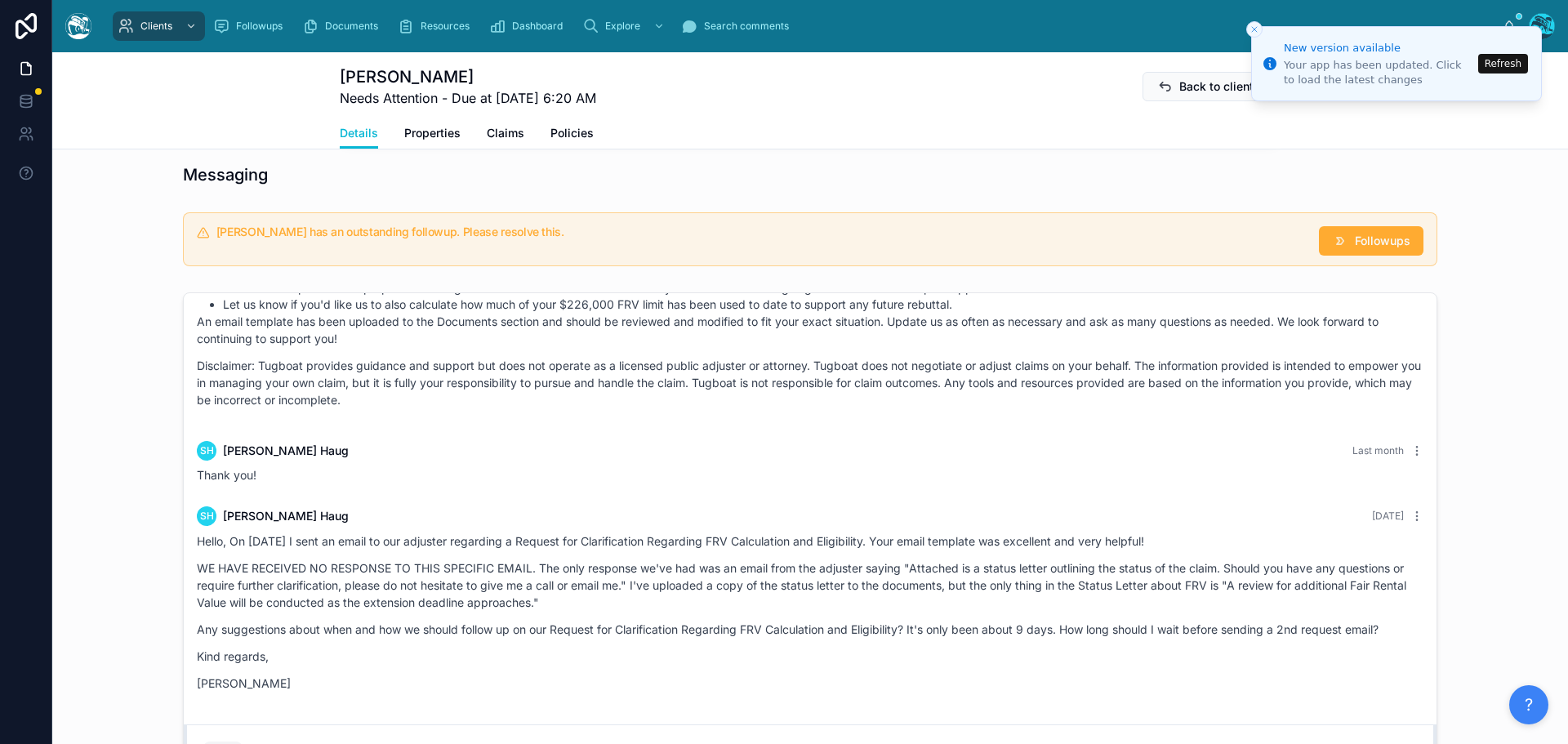
click at [1514, 63] on button "Refresh" at bounding box center [1502, 64] width 49 height 20
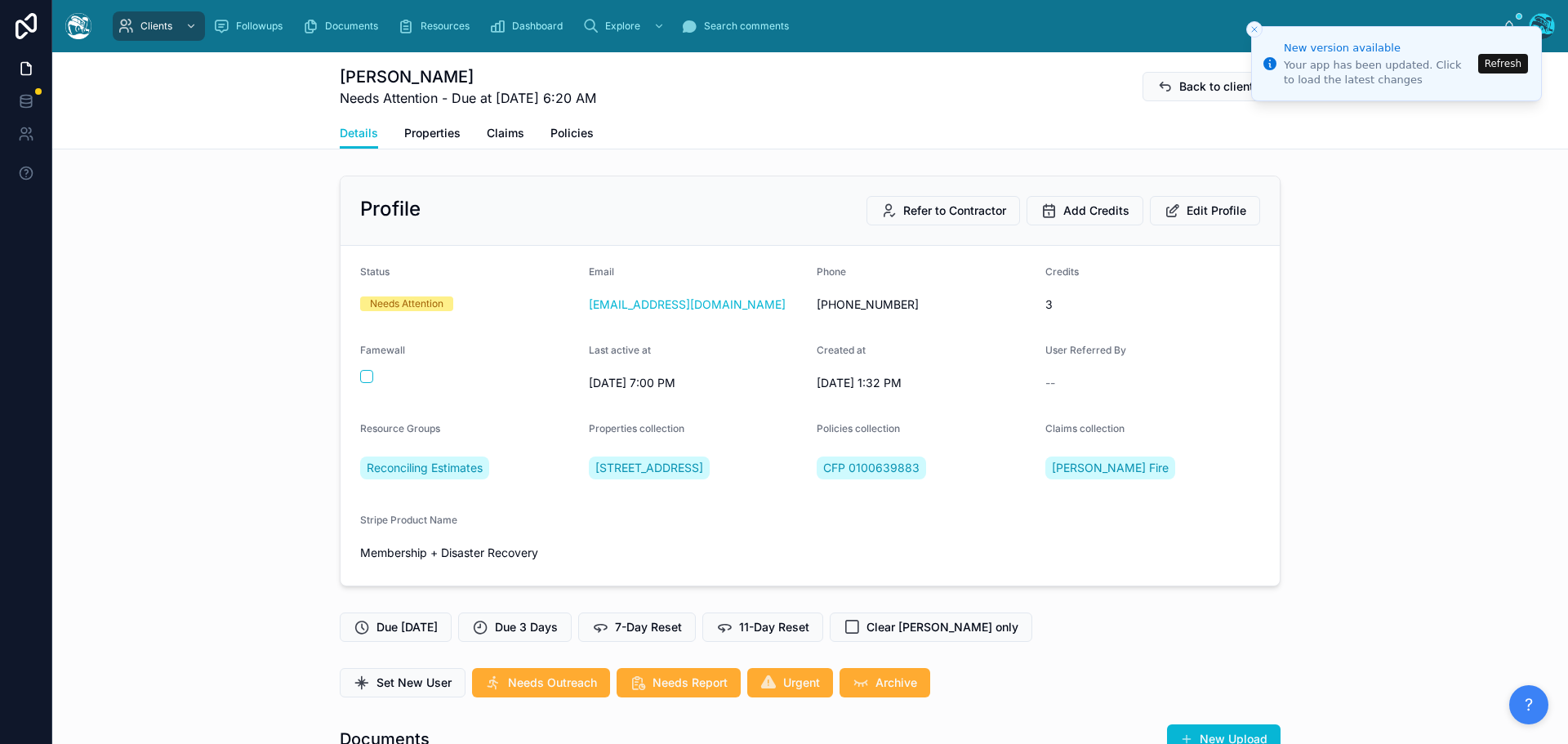
scroll to position [3065, 0]
click at [1501, 67] on button "Refresh" at bounding box center [1502, 64] width 49 height 20
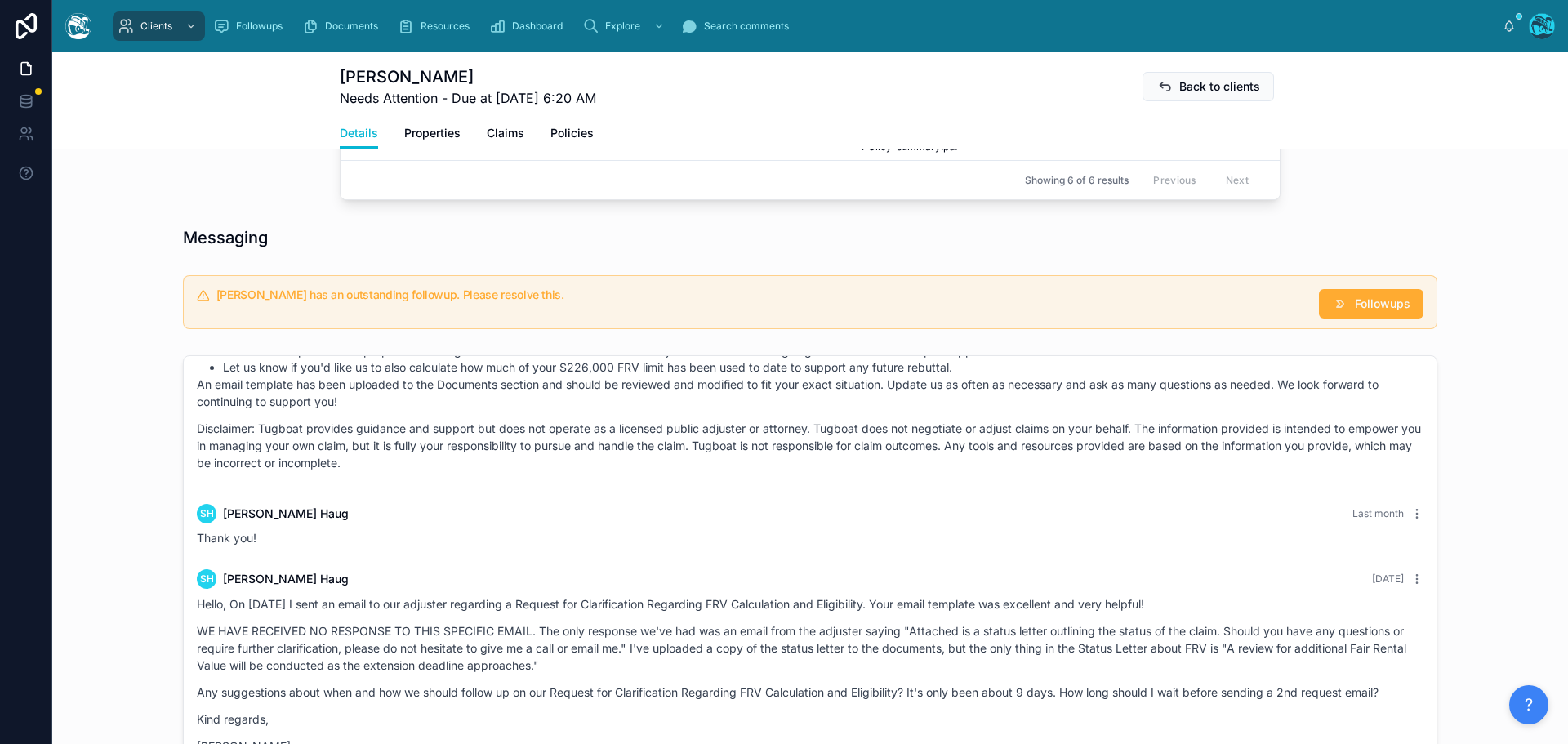
scroll to position [1144, 0]
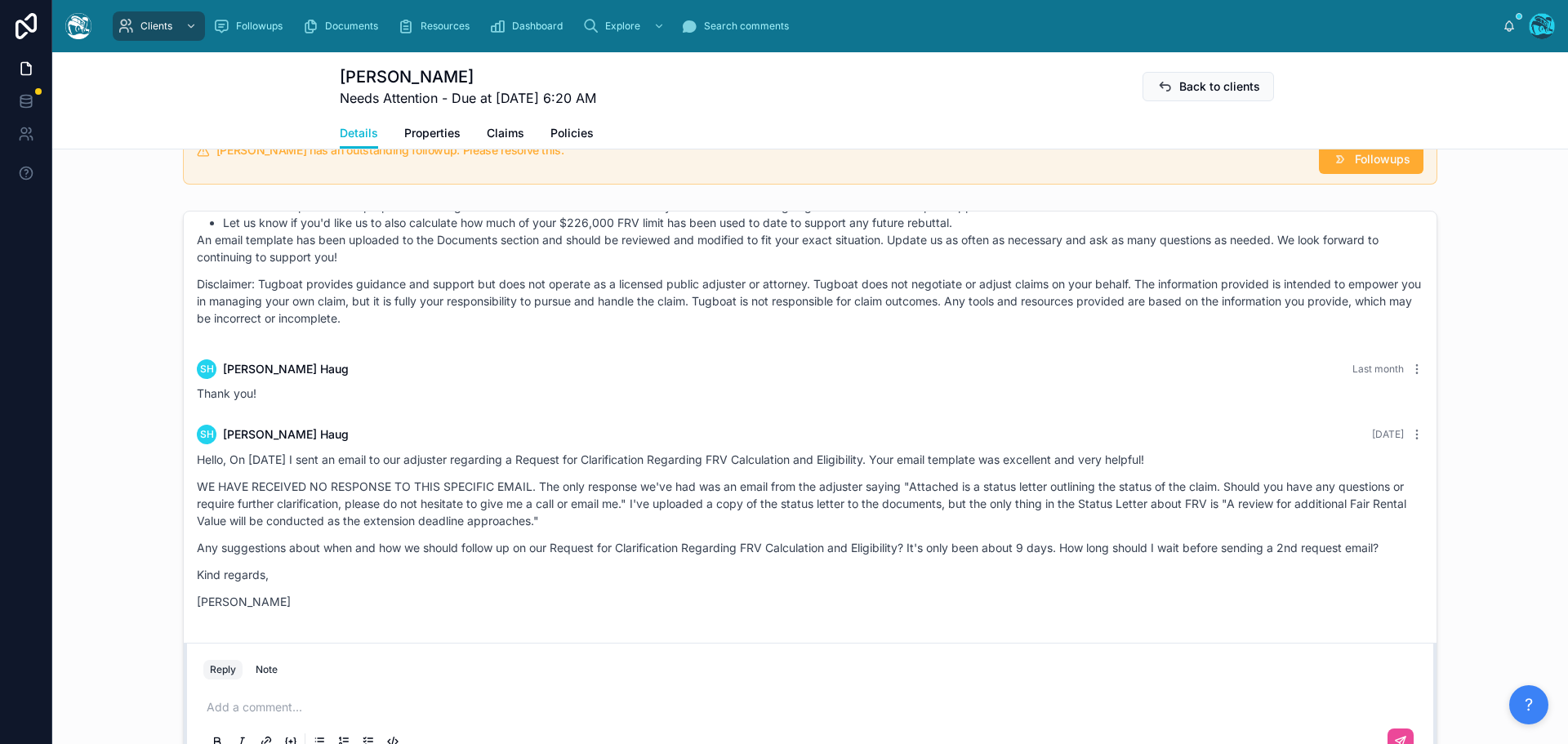
click at [222, 715] on p at bounding box center [813, 707] width 1213 height 16
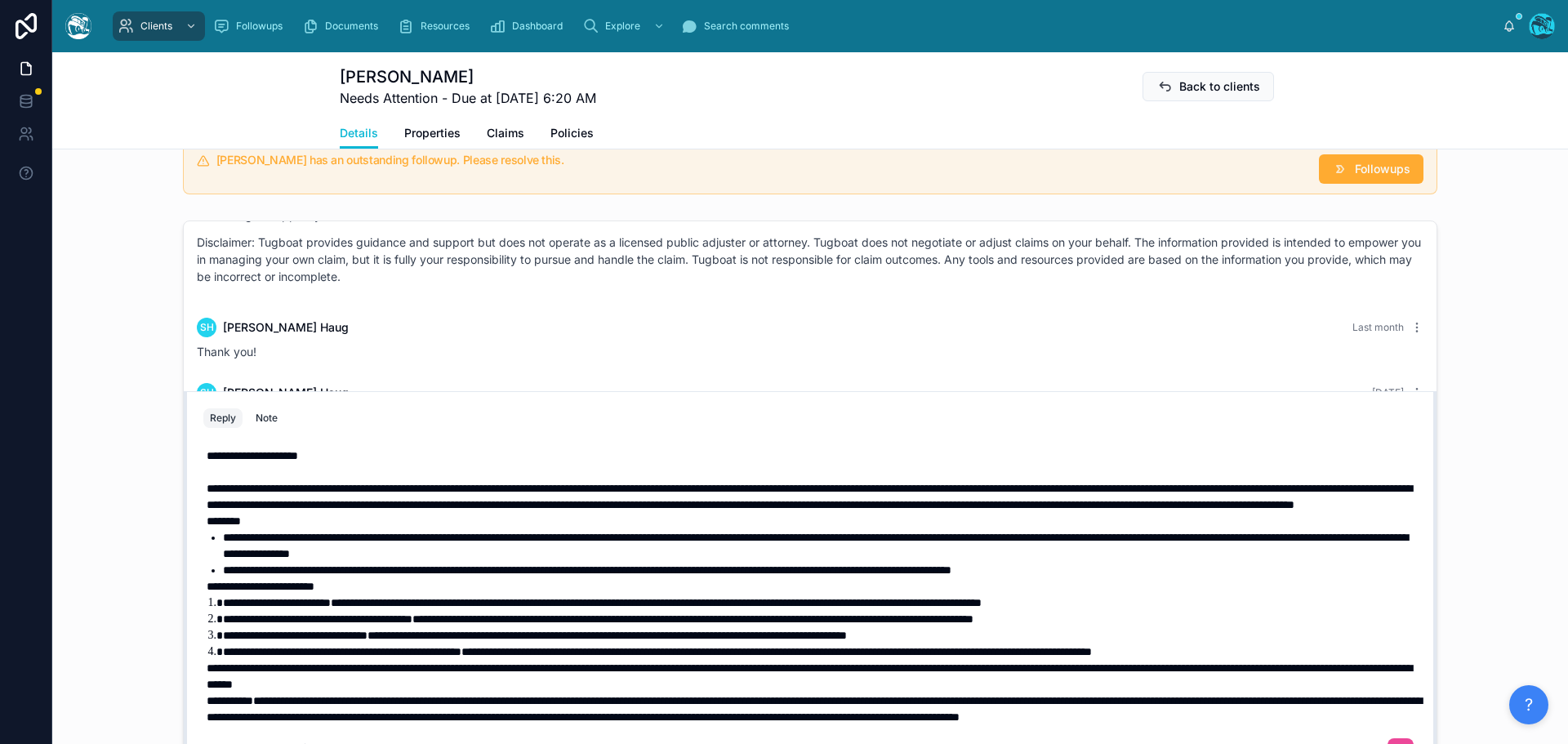
scroll to position [3, 0]
click at [847, 505] on p "**********" at bounding box center [813, 497] width 1213 height 32
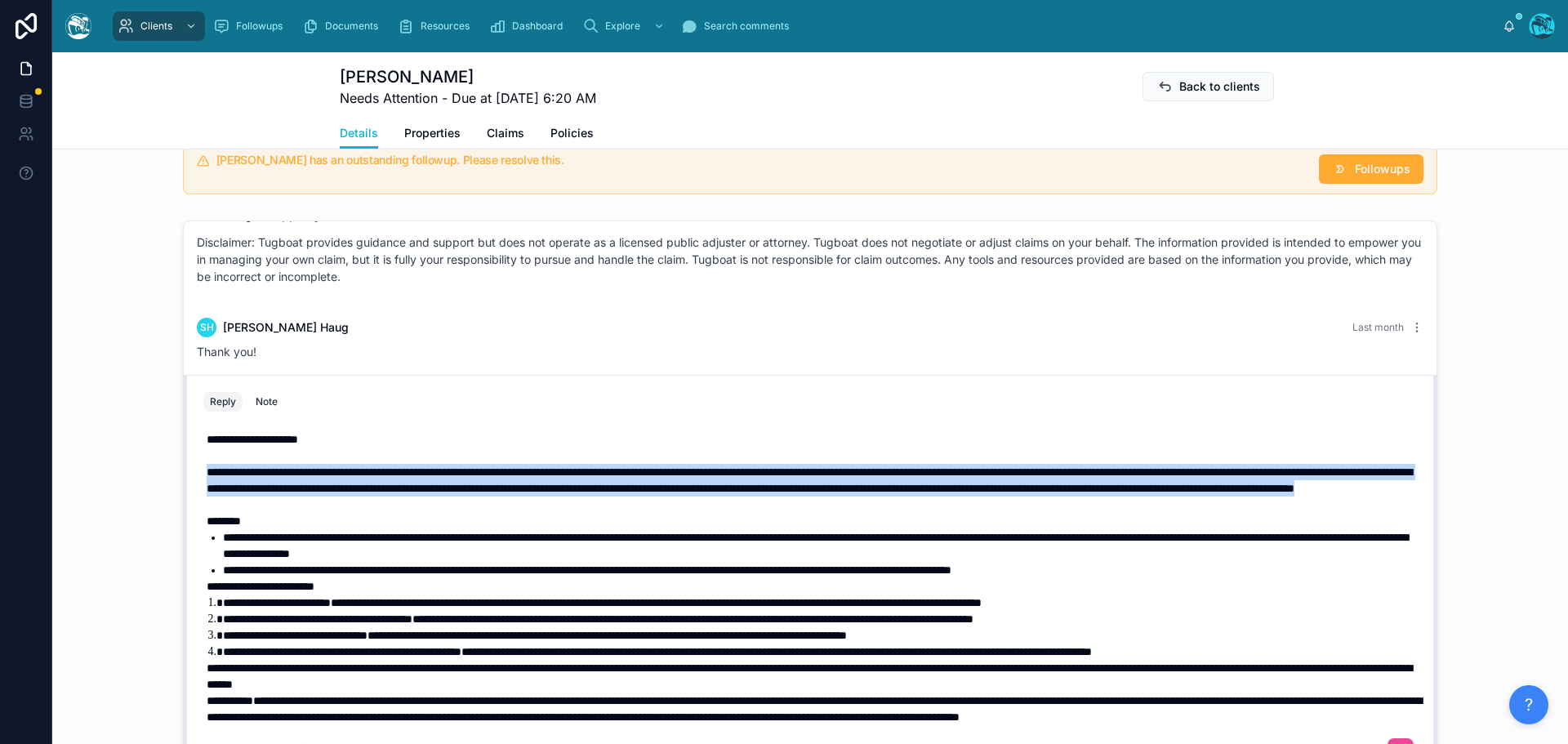
drag, startPoint x: 842, startPoint y: 507, endPoint x: 159, endPoint y: 480, distance: 683.5
click at [159, 480] on div "[PERSON_NAME] [DATE] Hi [PERSON_NAME], Thank you for reaching out. Right now we…" at bounding box center [810, 499] width 1516 height 571
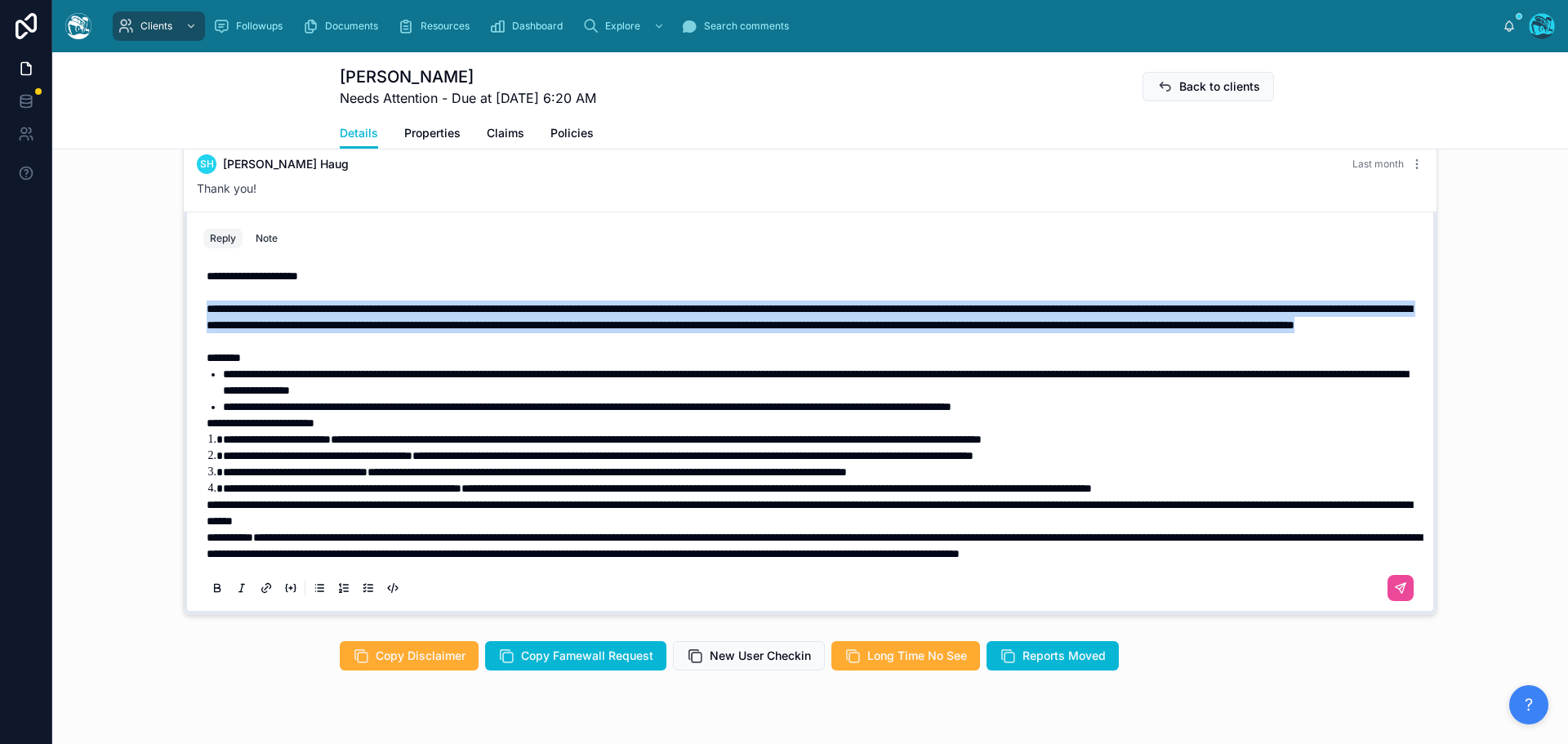
click at [211, 595] on icon at bounding box center [218, 588] width 13 height 13
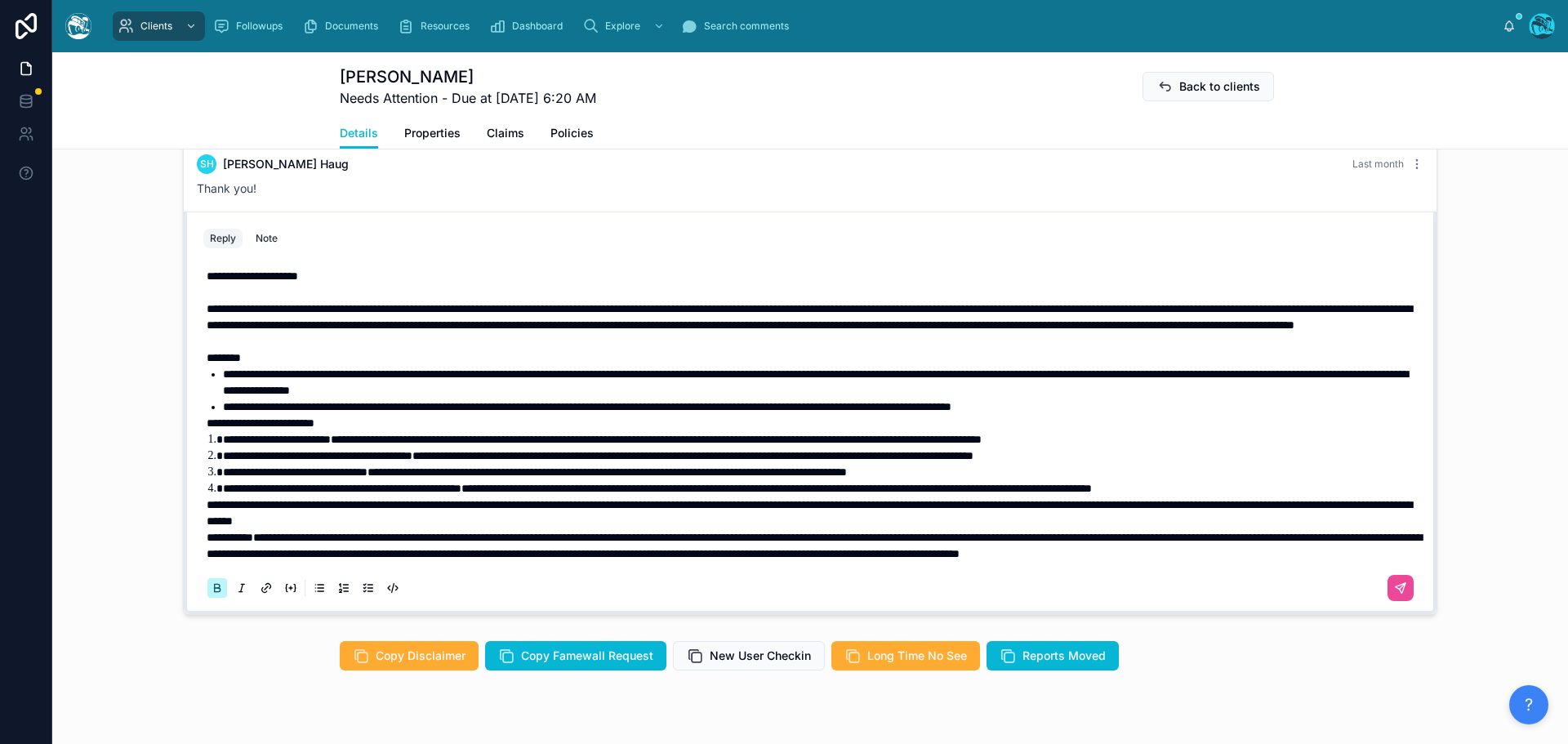
click at [211, 595] on icon at bounding box center [218, 588] width 13 height 13
click at [206, 429] on span "**********" at bounding box center [260, 423] width 107 height 11
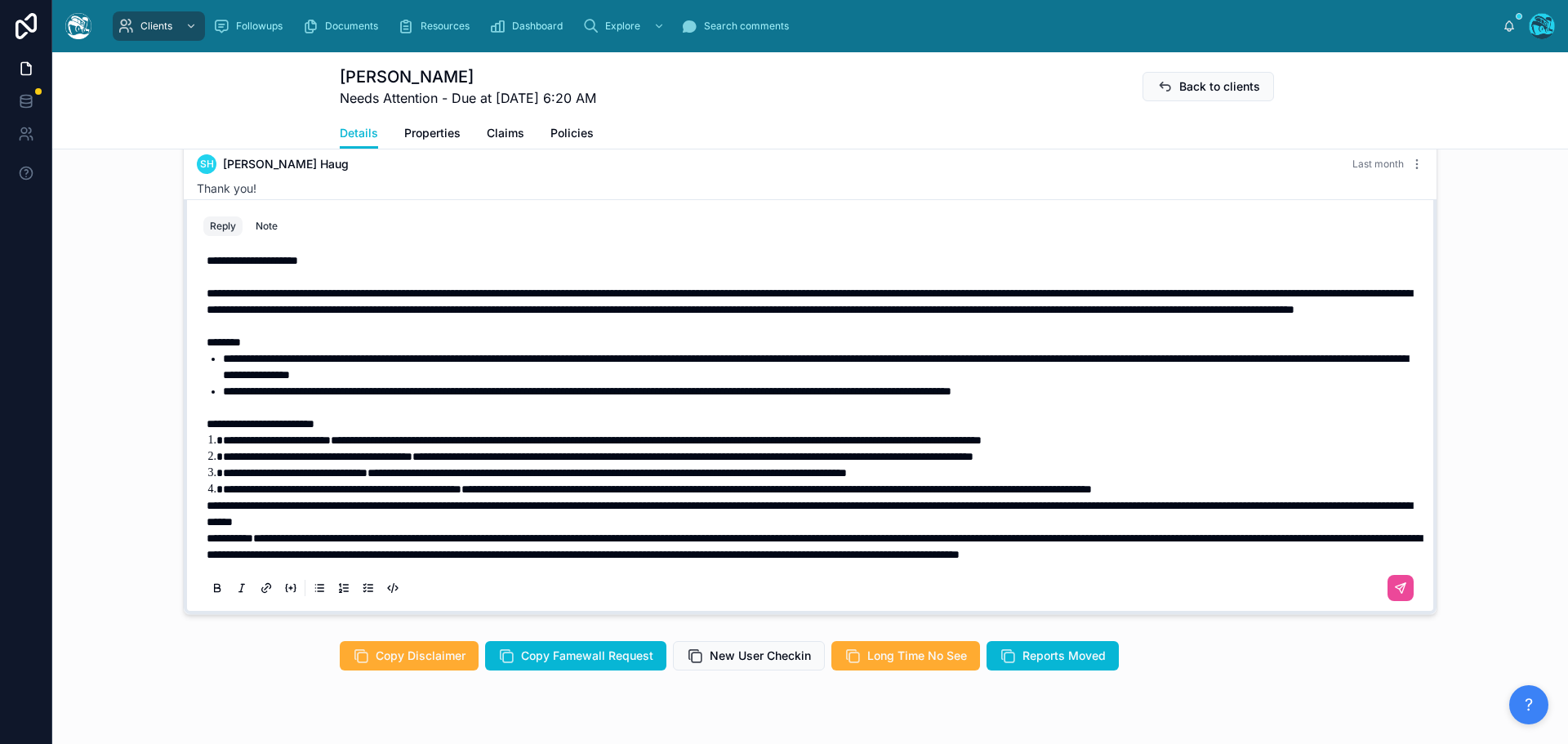
scroll to position [36, 0]
click at [206, 506] on span "**********" at bounding box center [808, 513] width 1205 height 28
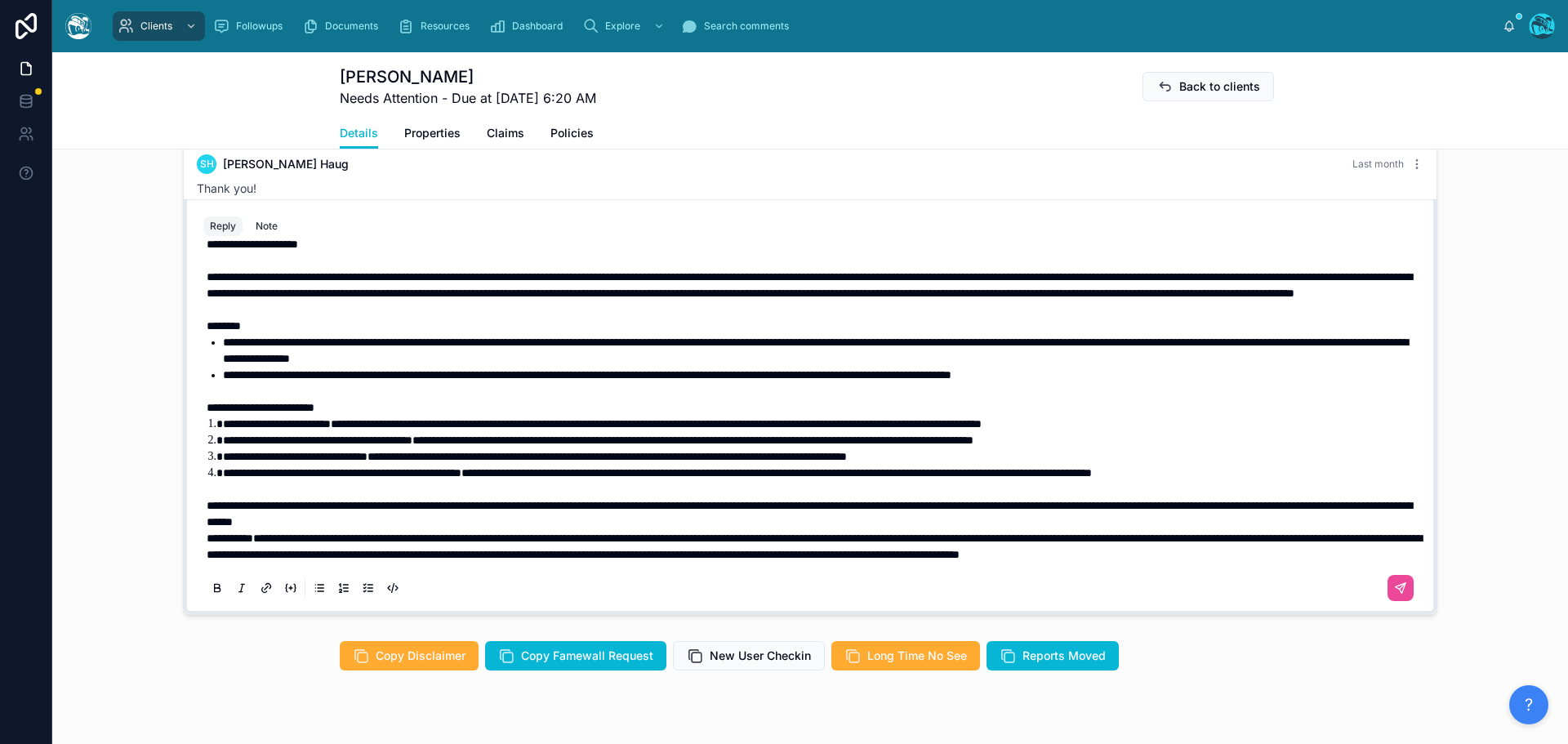
click at [206, 544] on strong "**********" at bounding box center [229, 538] width 47 height 11
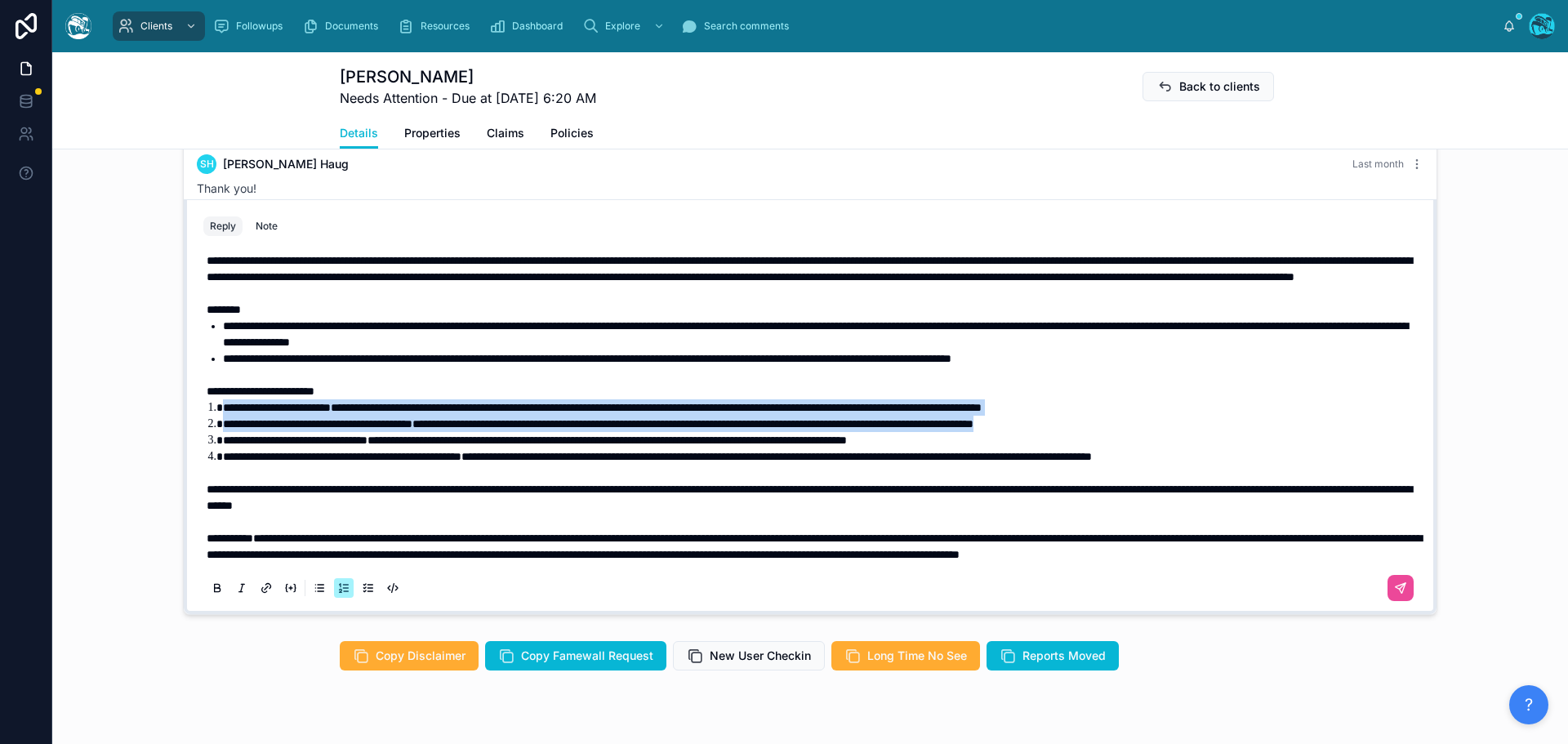
drag, startPoint x: 1204, startPoint y: 458, endPoint x: 187, endPoint y: 446, distance: 1017.1
click at [194, 446] on div "**********" at bounding box center [810, 426] width 1233 height 373
click at [211, 595] on icon at bounding box center [218, 588] width 13 height 13
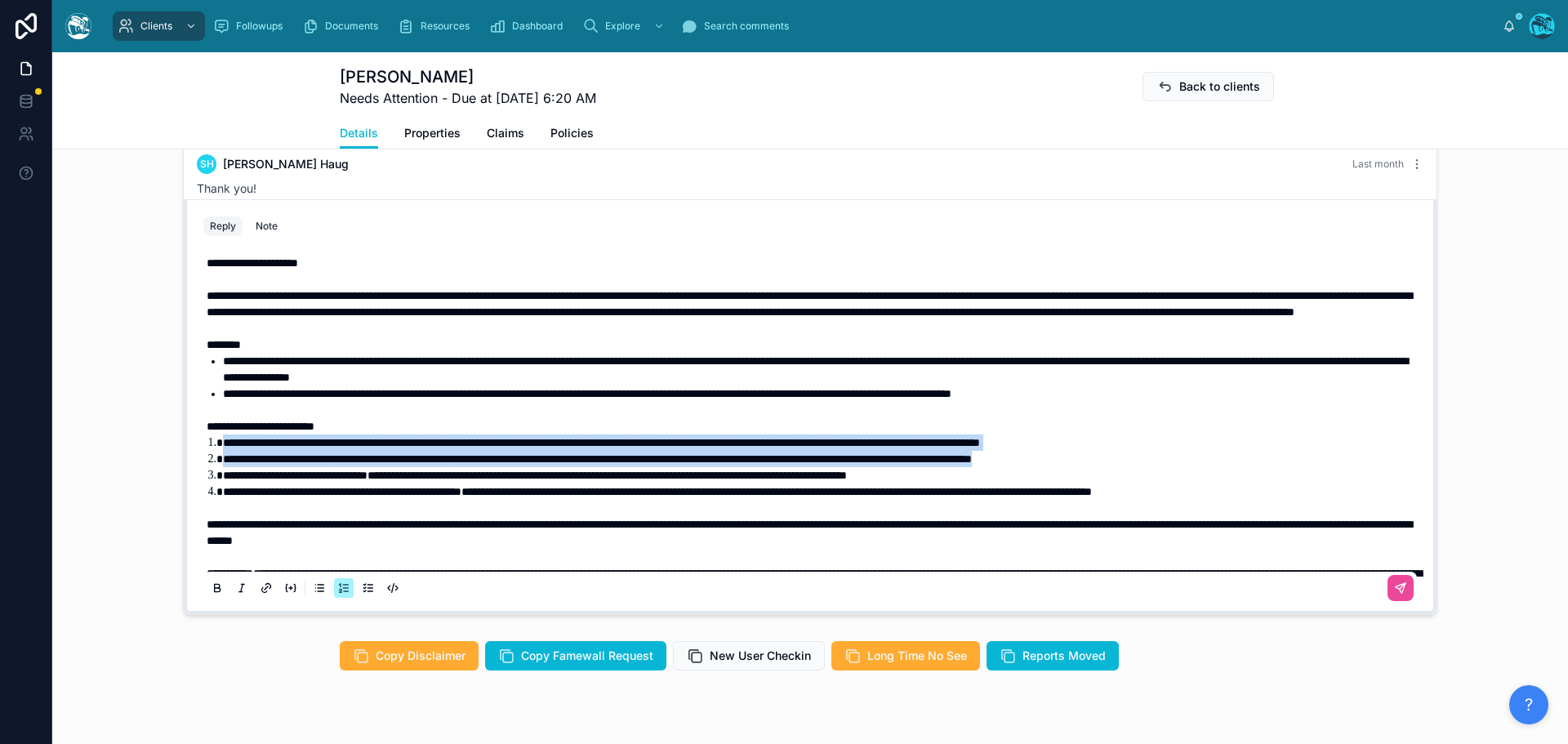
scroll to position [0, 0]
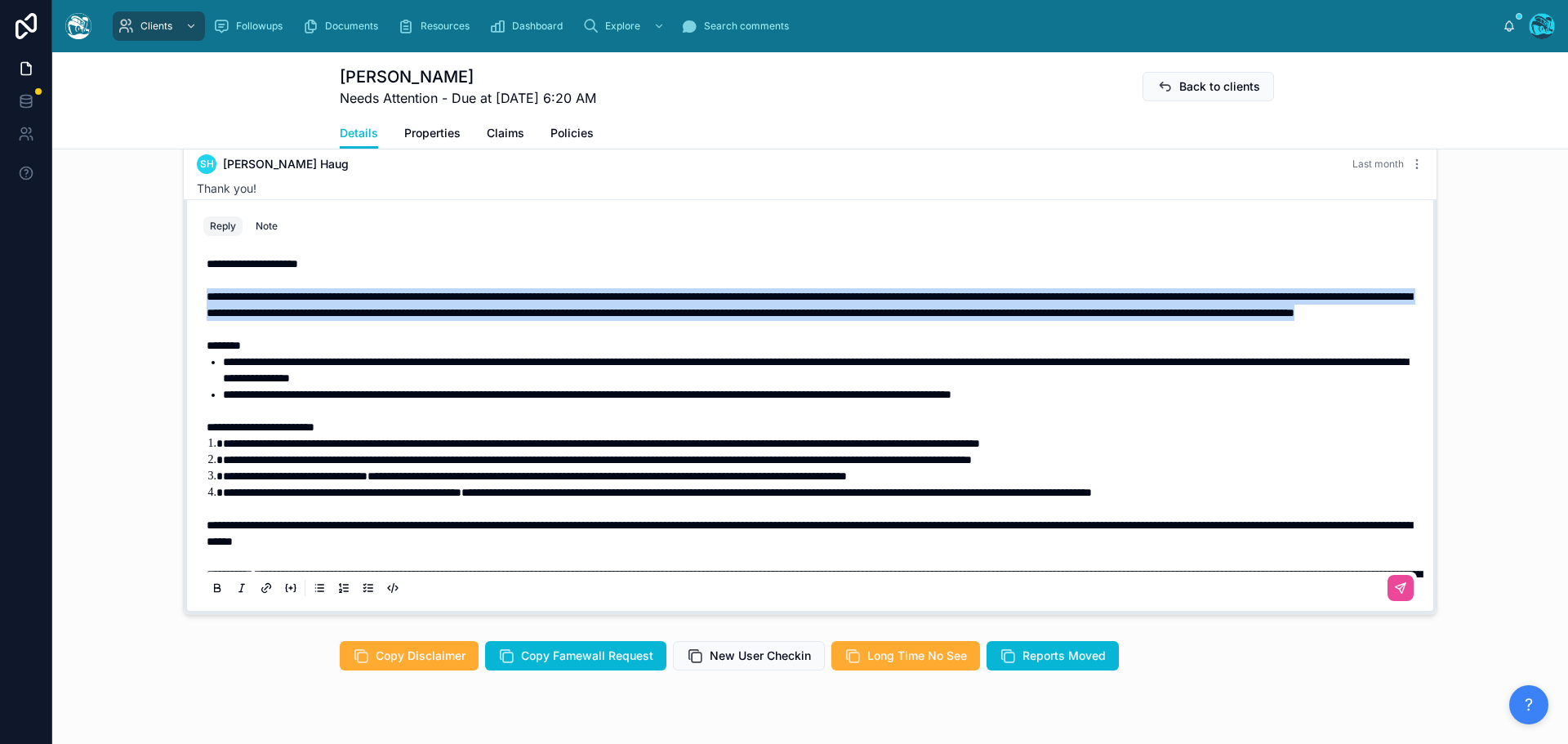
drag, startPoint x: 845, startPoint y: 343, endPoint x: 83, endPoint y: 321, distance: 762.3
click at [83, 321] on div "SH Silvano Haug 5 months ago Hi Naomi, Thank you for reaching out. Right now we…" at bounding box center [810, 336] width 1516 height 571
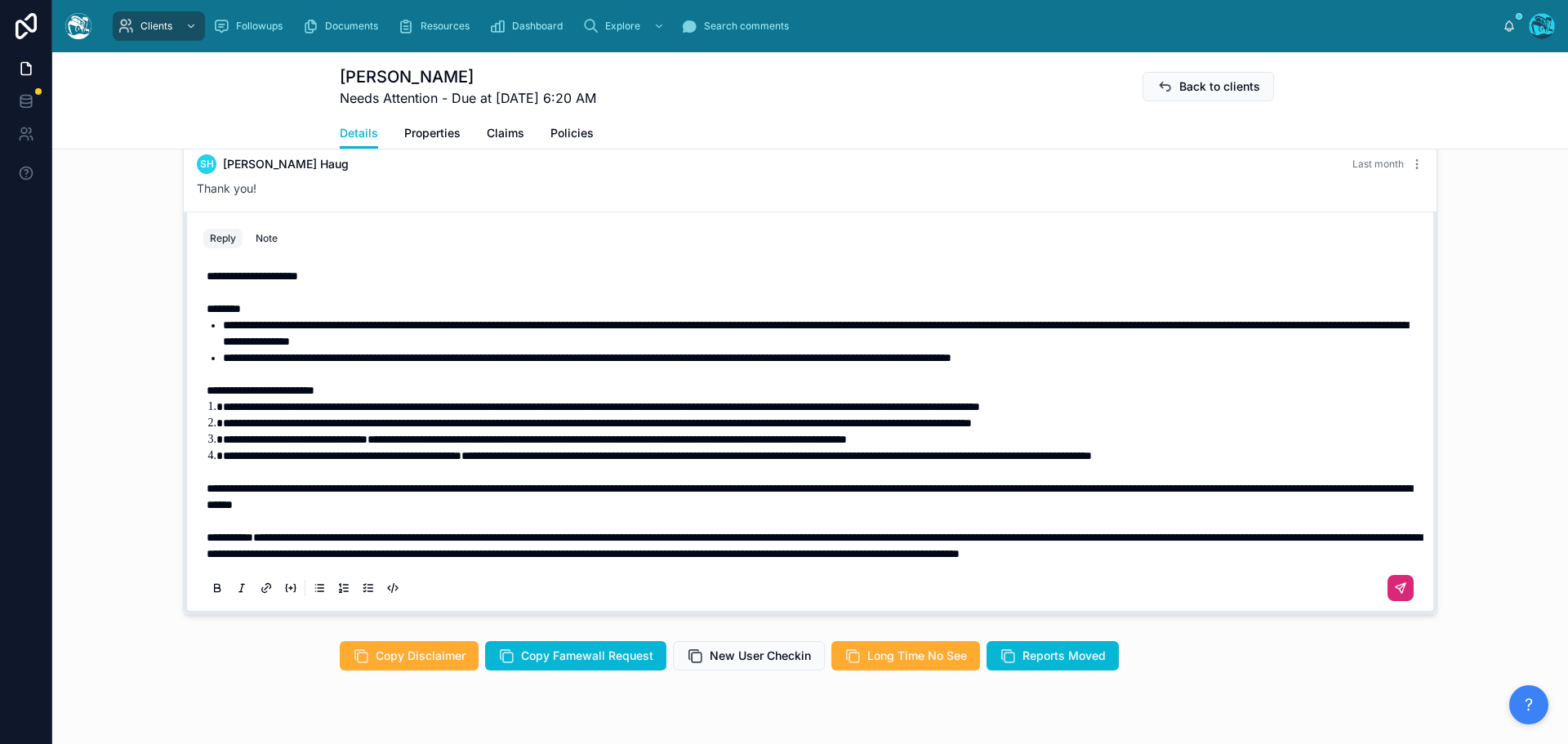
click at [1400, 589] on icon at bounding box center [1403, 586] width 6 height 6
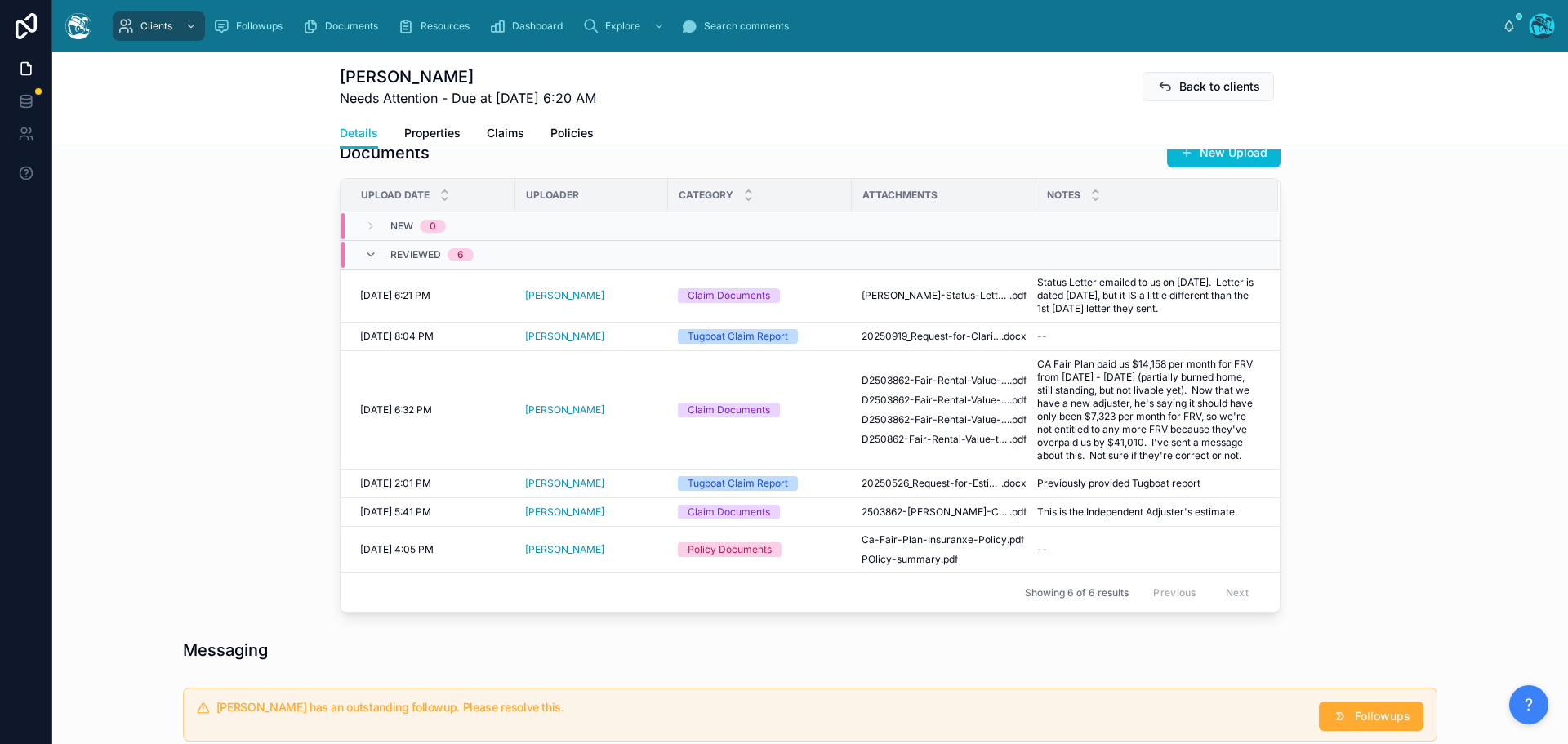
scroll to position [558, 0]
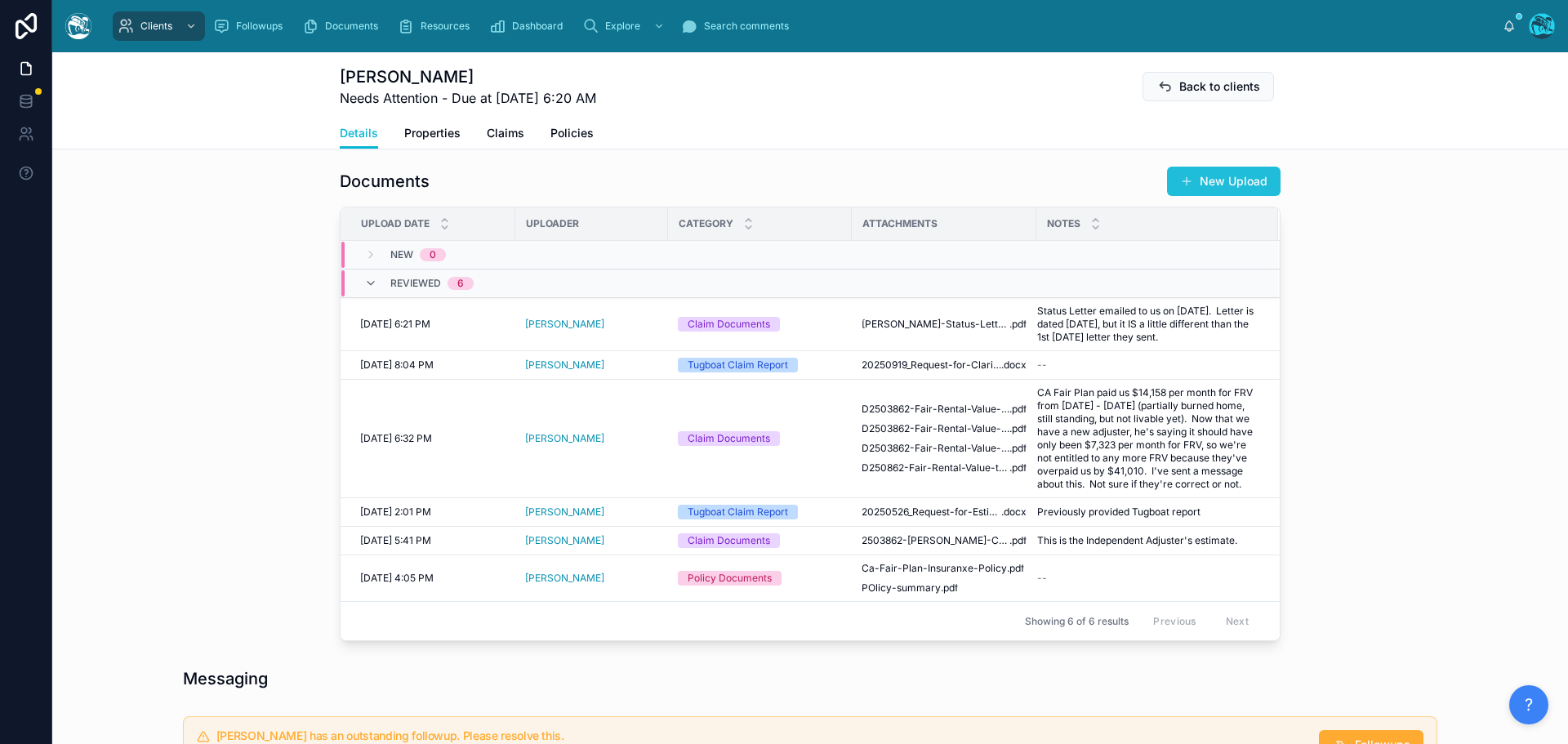
click at [1195, 196] on button "New Upload" at bounding box center [1223, 181] width 113 height 29
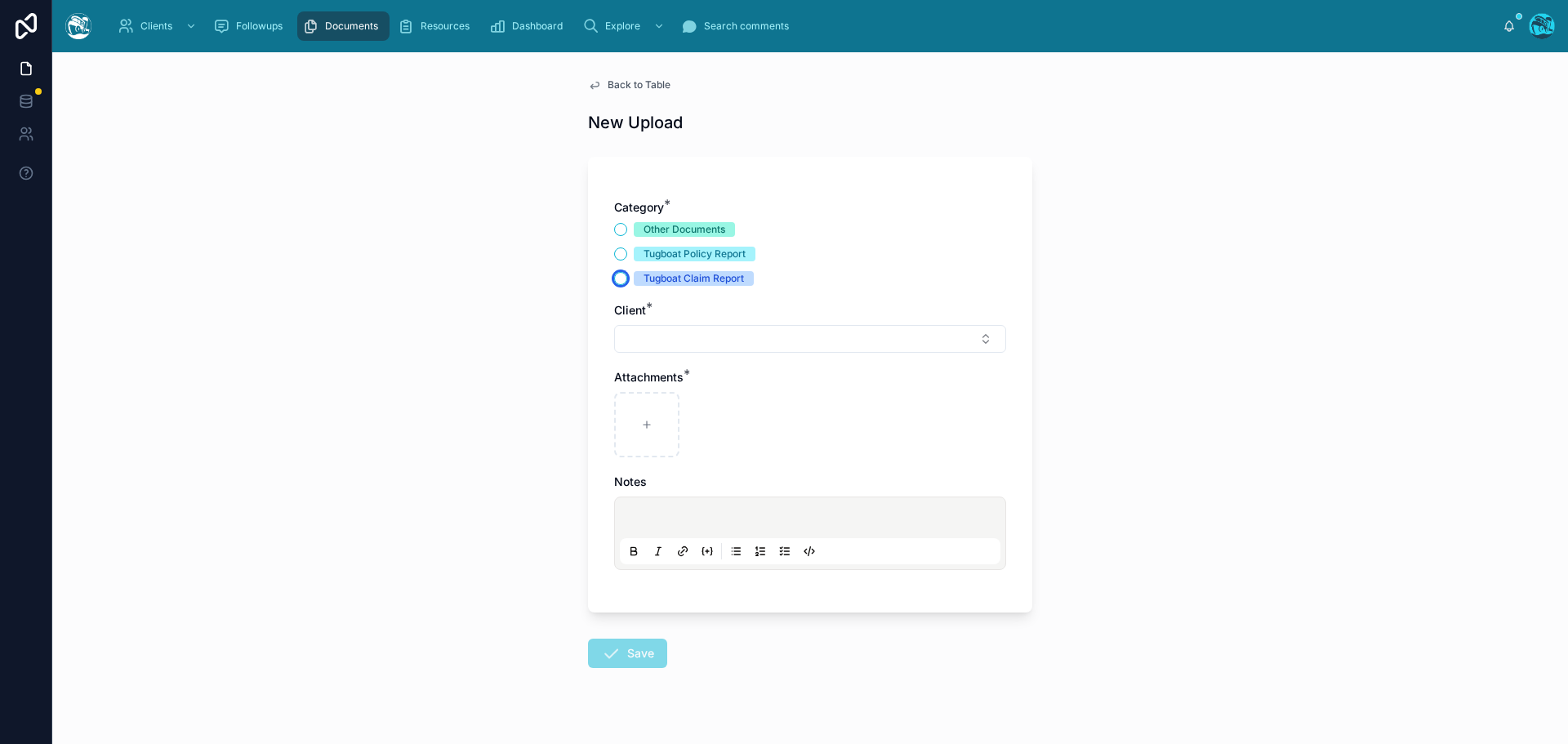
click at [614, 281] on button "Tugboat Claim Report" at bounding box center [621, 279] width 13 height 13
click at [635, 335] on button "Select Button" at bounding box center [810, 339] width 392 height 28
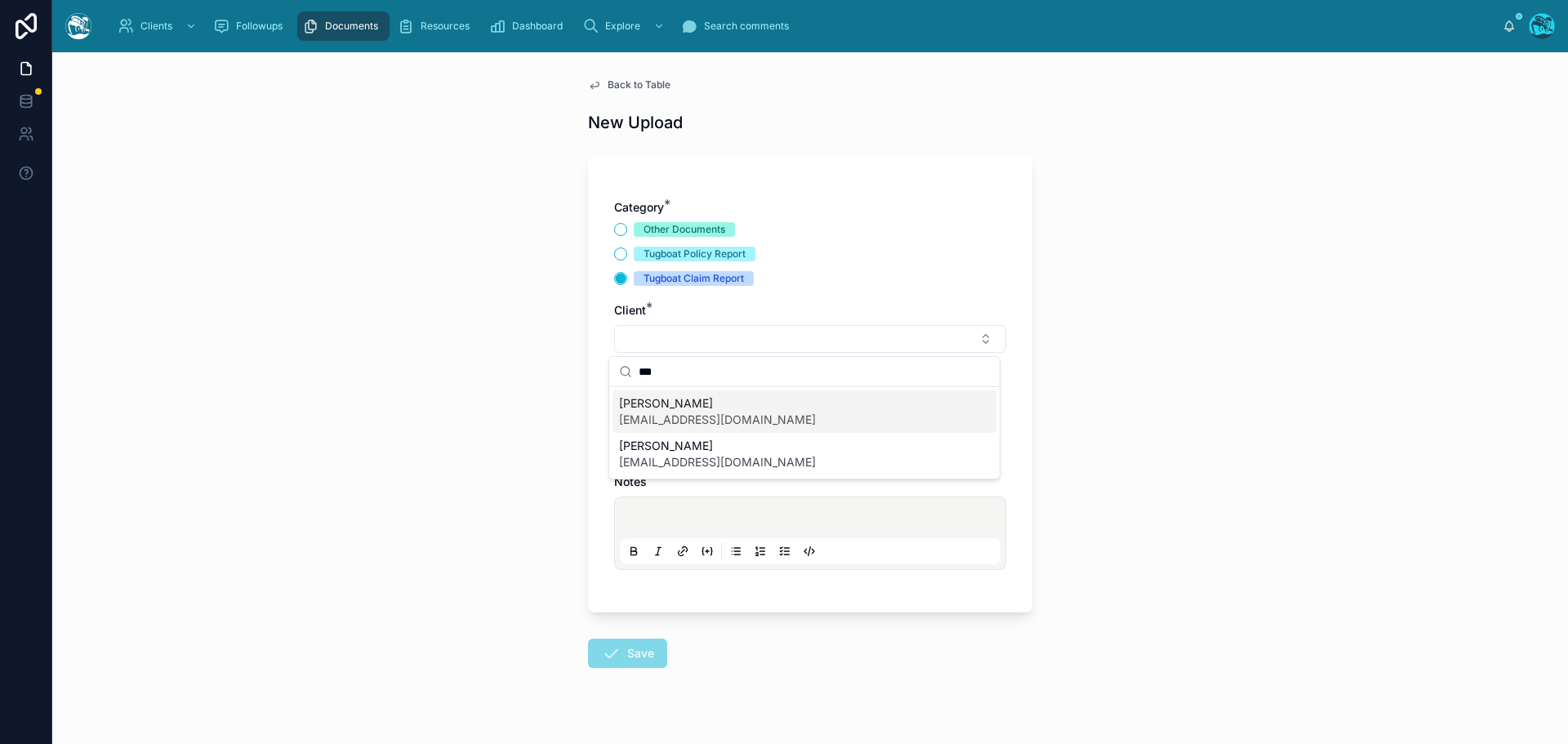
drag, startPoint x: 677, startPoint y: 373, endPoint x: 600, endPoint y: 379, distance: 77.2
click at [600, 379] on div "Clients Followups Documents Resources Dashboard Explore Search comments Rachel …" at bounding box center [810, 372] width 1516 height 744
type input "*"
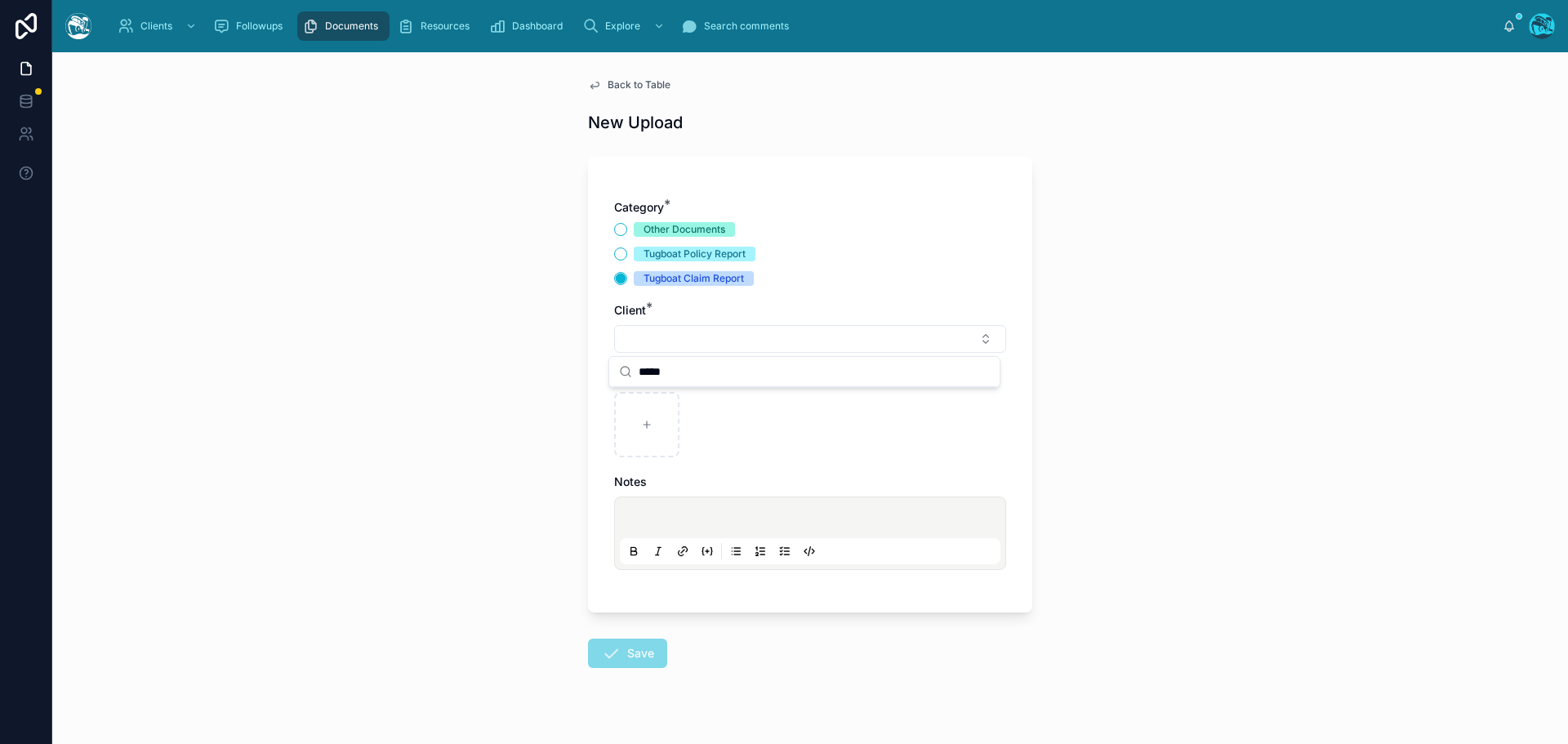
type input "*****"
click at [610, 81] on span "Back to Table" at bounding box center [639, 85] width 63 height 13
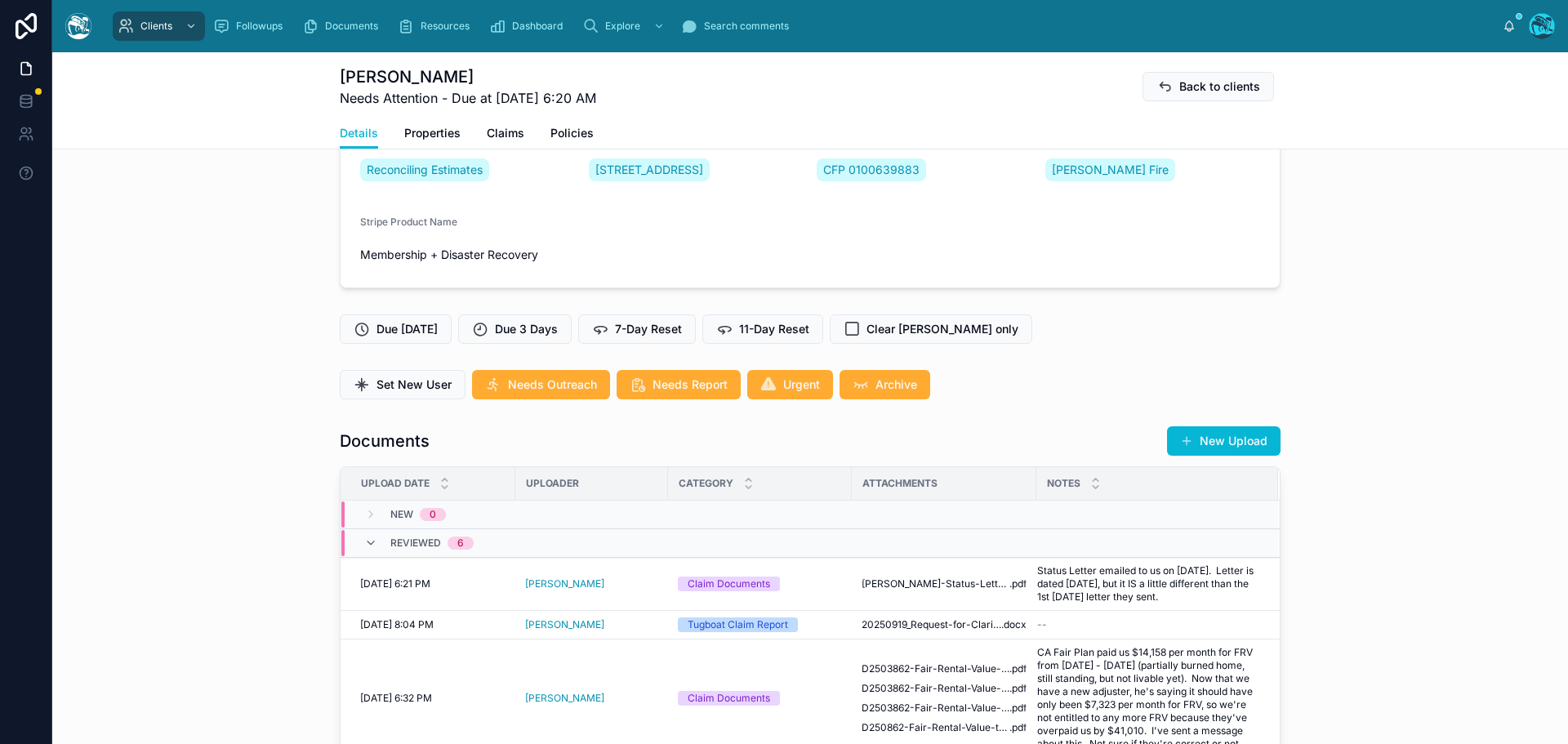
scroll to position [326, 0]
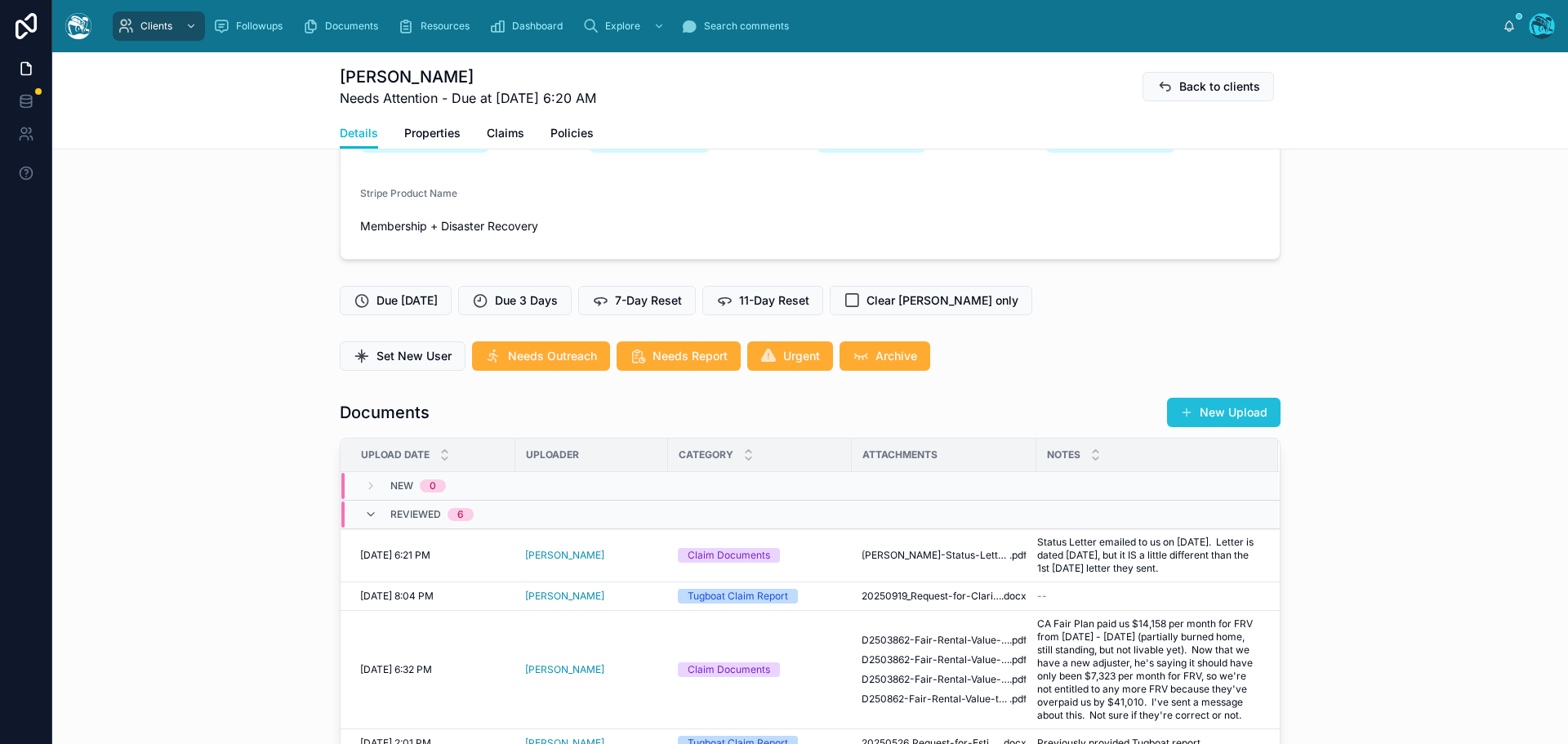
click at [1224, 427] on button "New Upload" at bounding box center [1223, 412] width 113 height 29
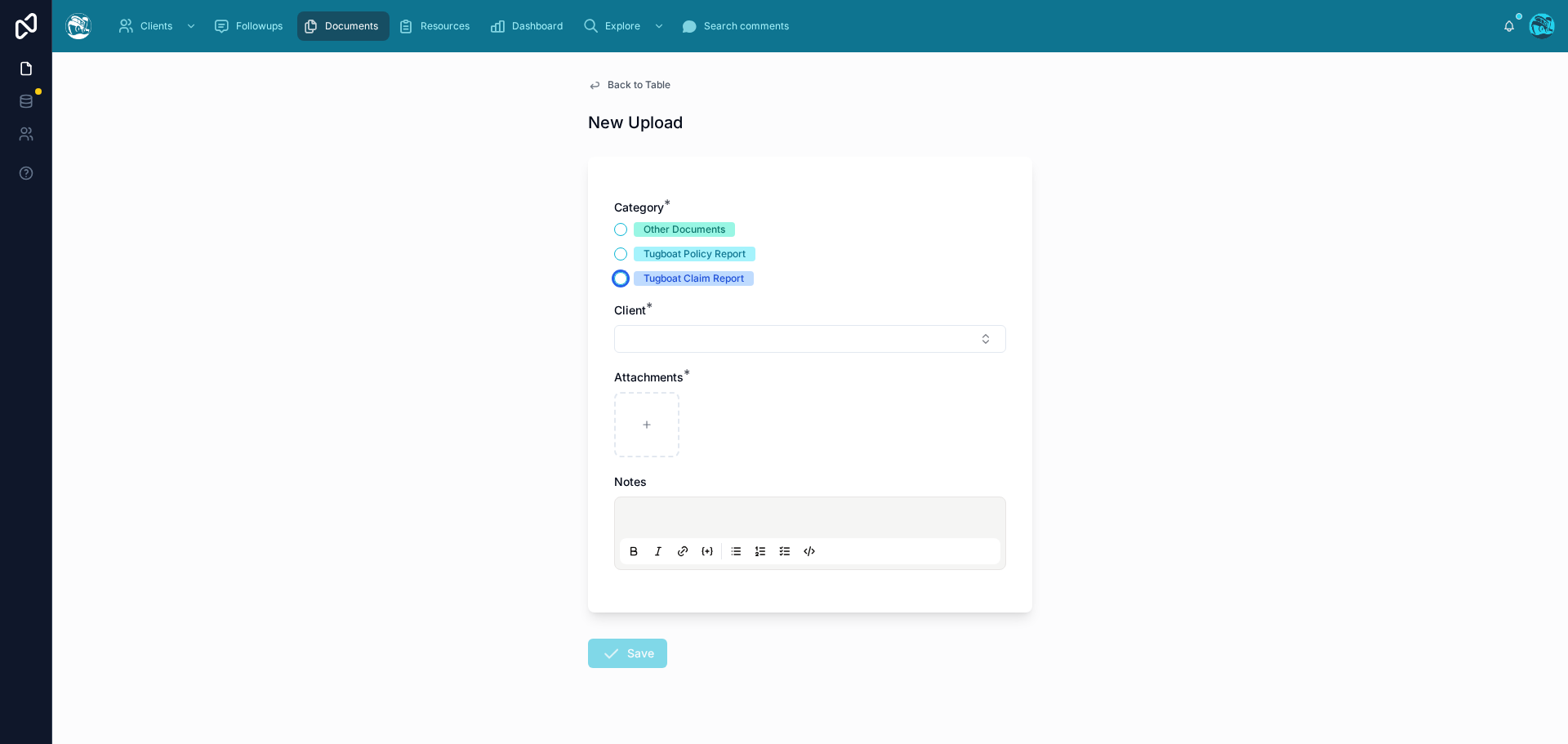
click at [614, 279] on button "Tugboat Claim Report" at bounding box center [621, 279] width 13 height 13
click at [652, 340] on button "Select Button" at bounding box center [810, 339] width 392 height 28
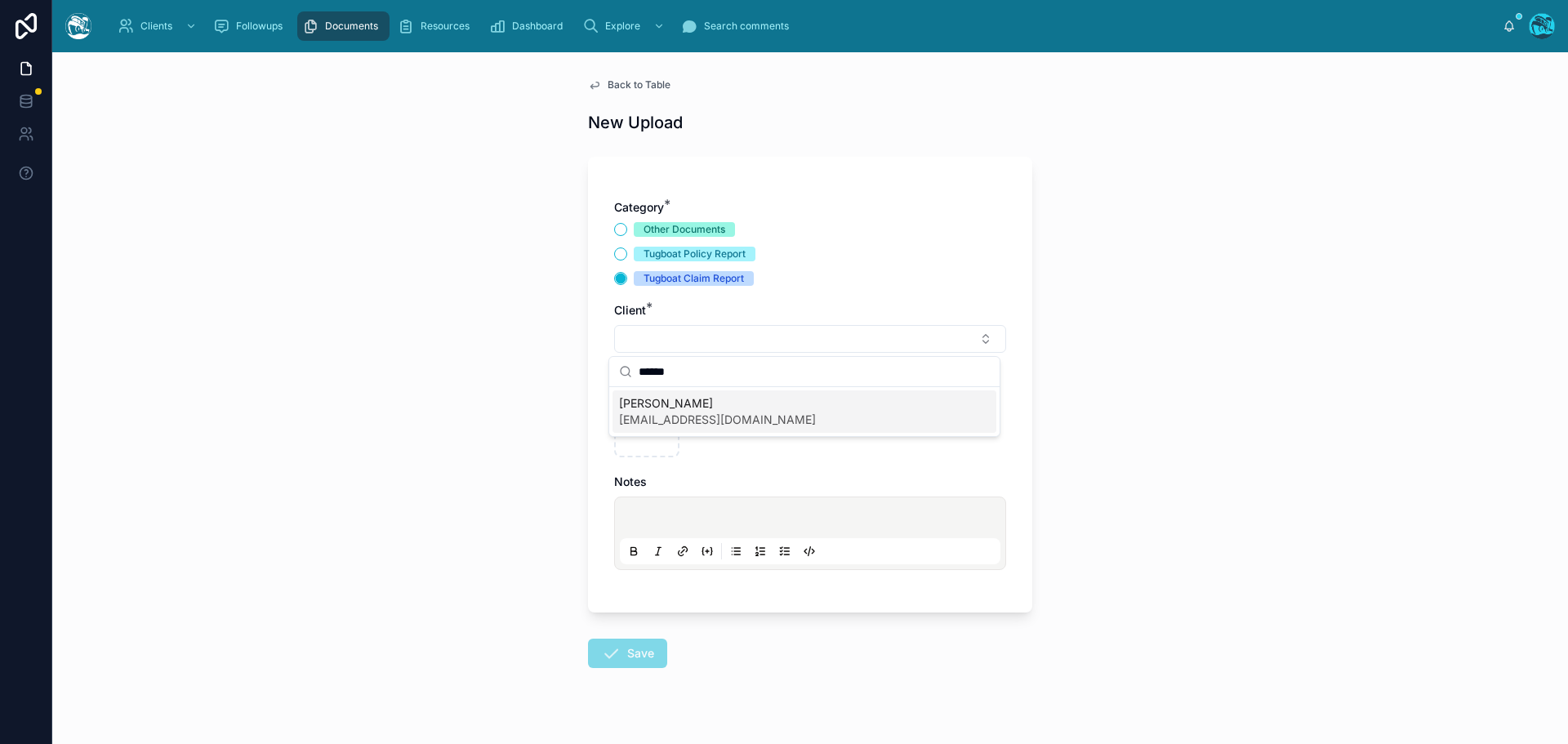
type input "******"
click at [655, 411] on span "Silvano Haug" at bounding box center [717, 403] width 197 height 16
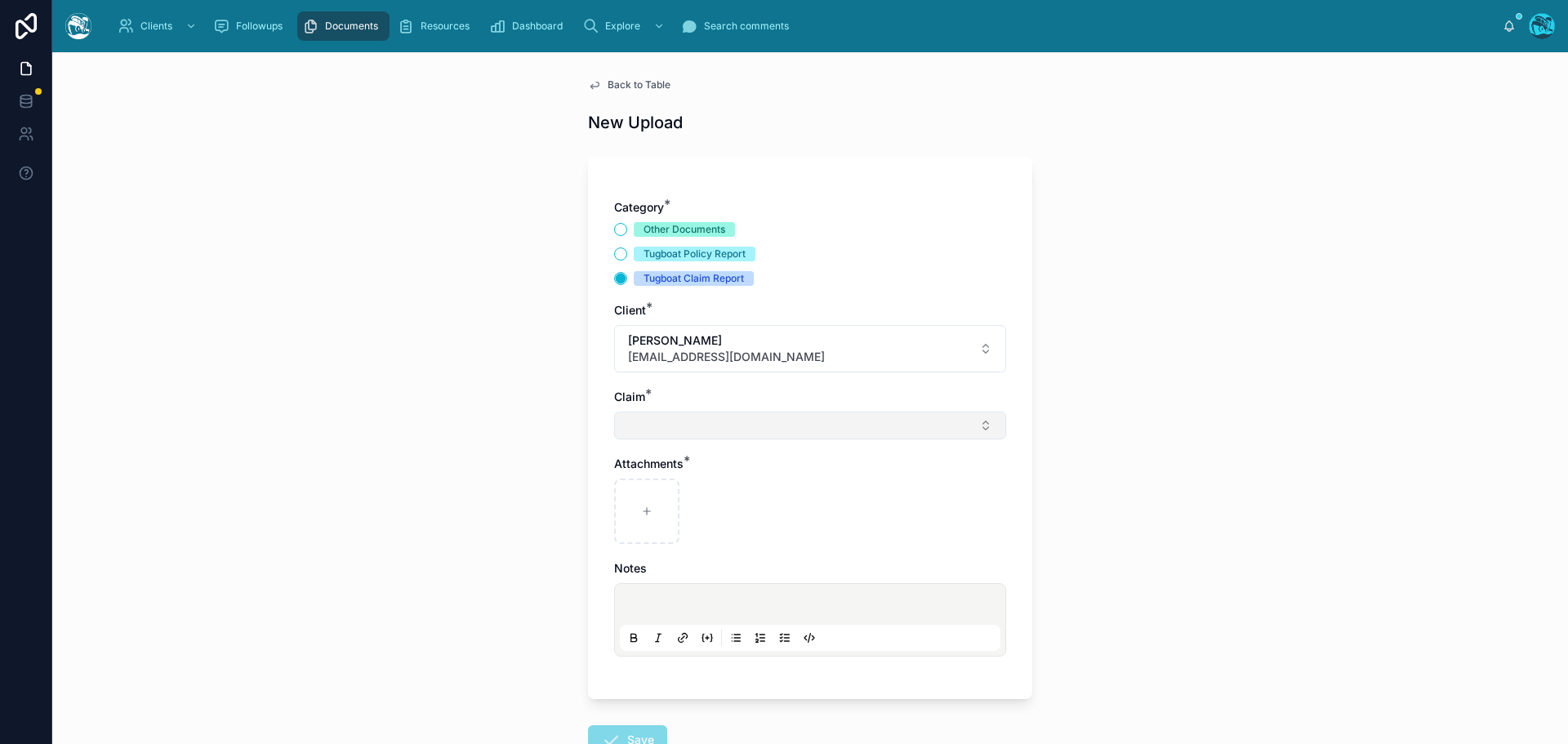
click at [638, 429] on button "Select Button" at bounding box center [810, 425] width 392 height 28
click at [658, 494] on span "Eaton Fire" at bounding box center [677, 490] width 117 height 16
click at [644, 513] on icon at bounding box center [647, 515] width 11 height 11
type input "**********"
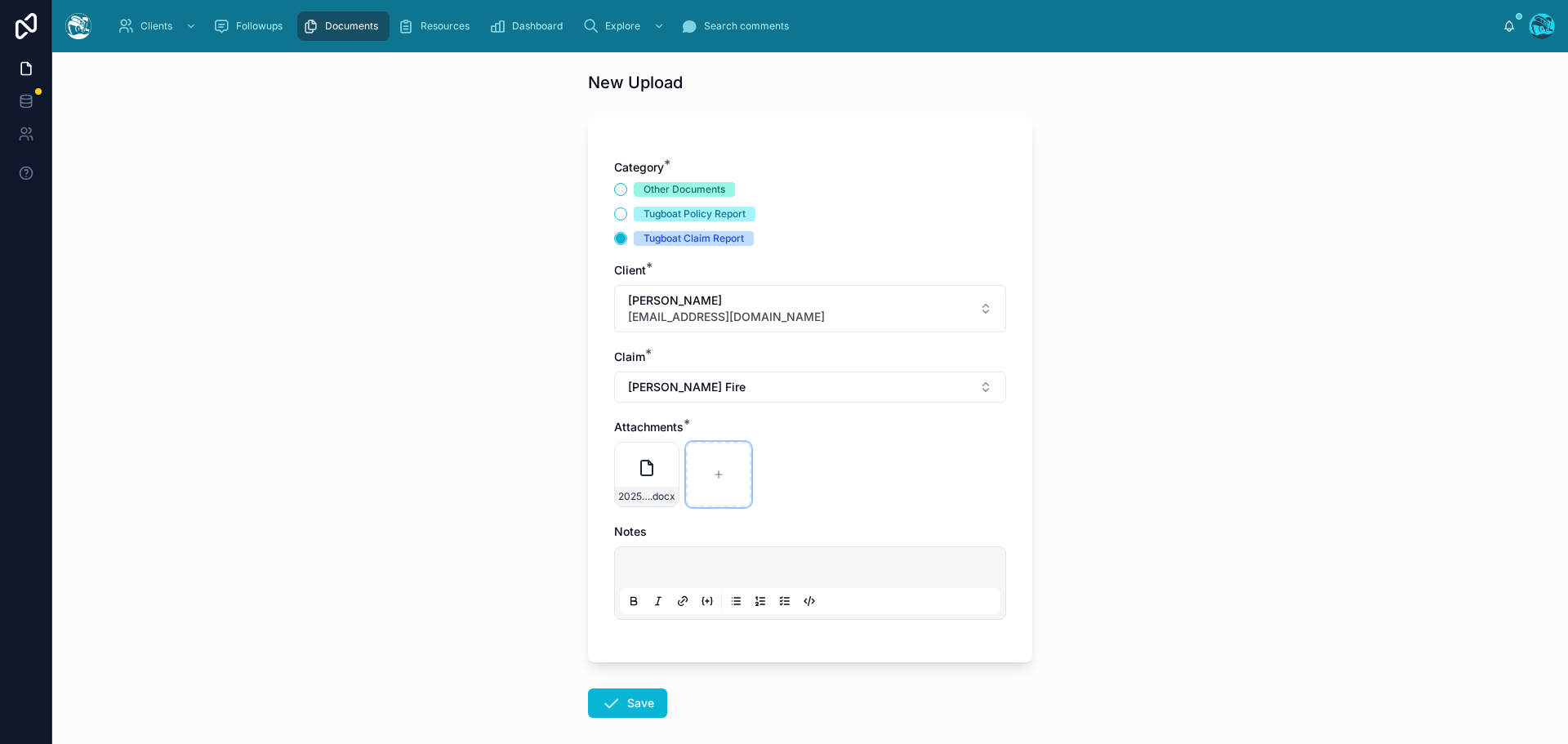
scroll to position [119, 0]
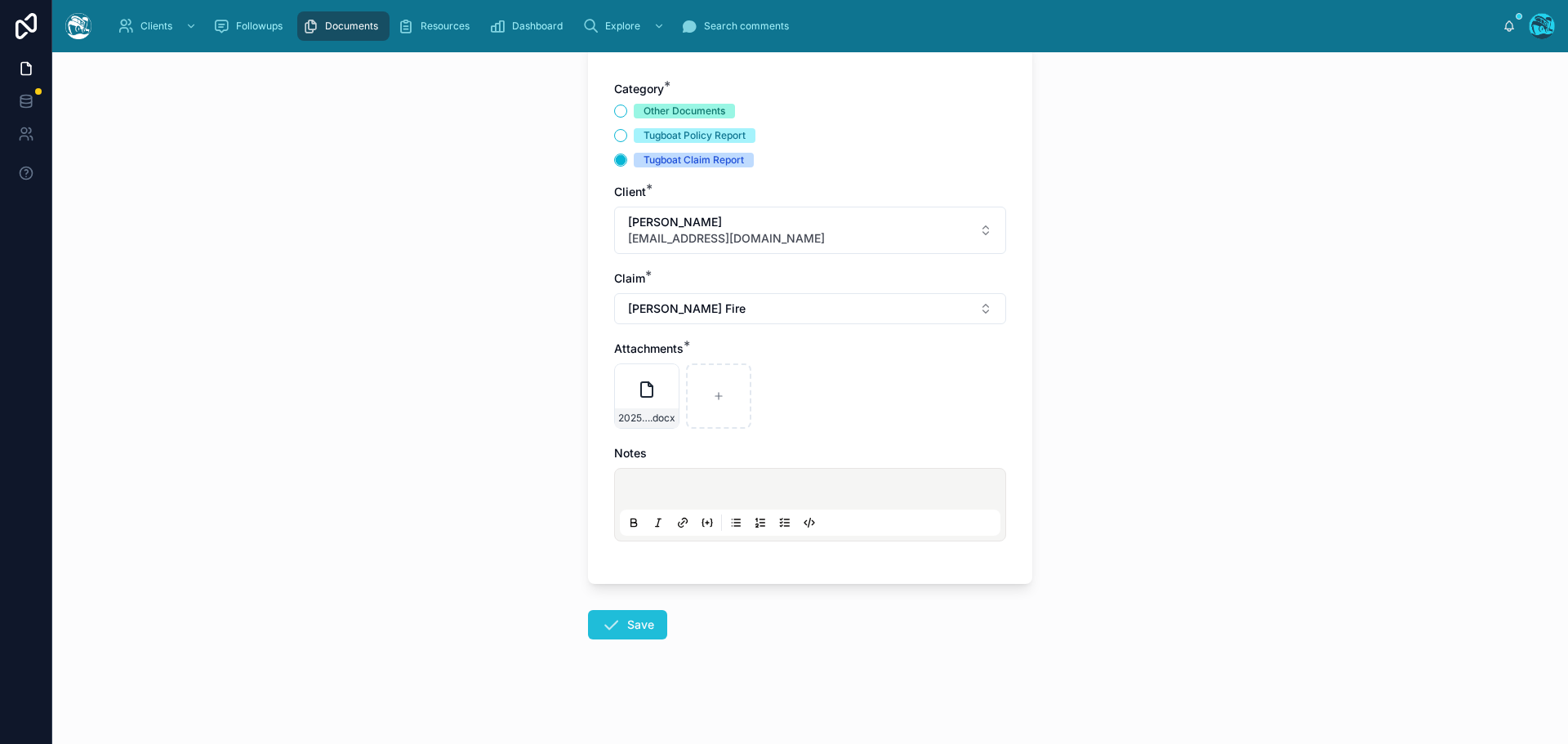
click at [638, 631] on button "Save" at bounding box center [627, 624] width 79 height 29
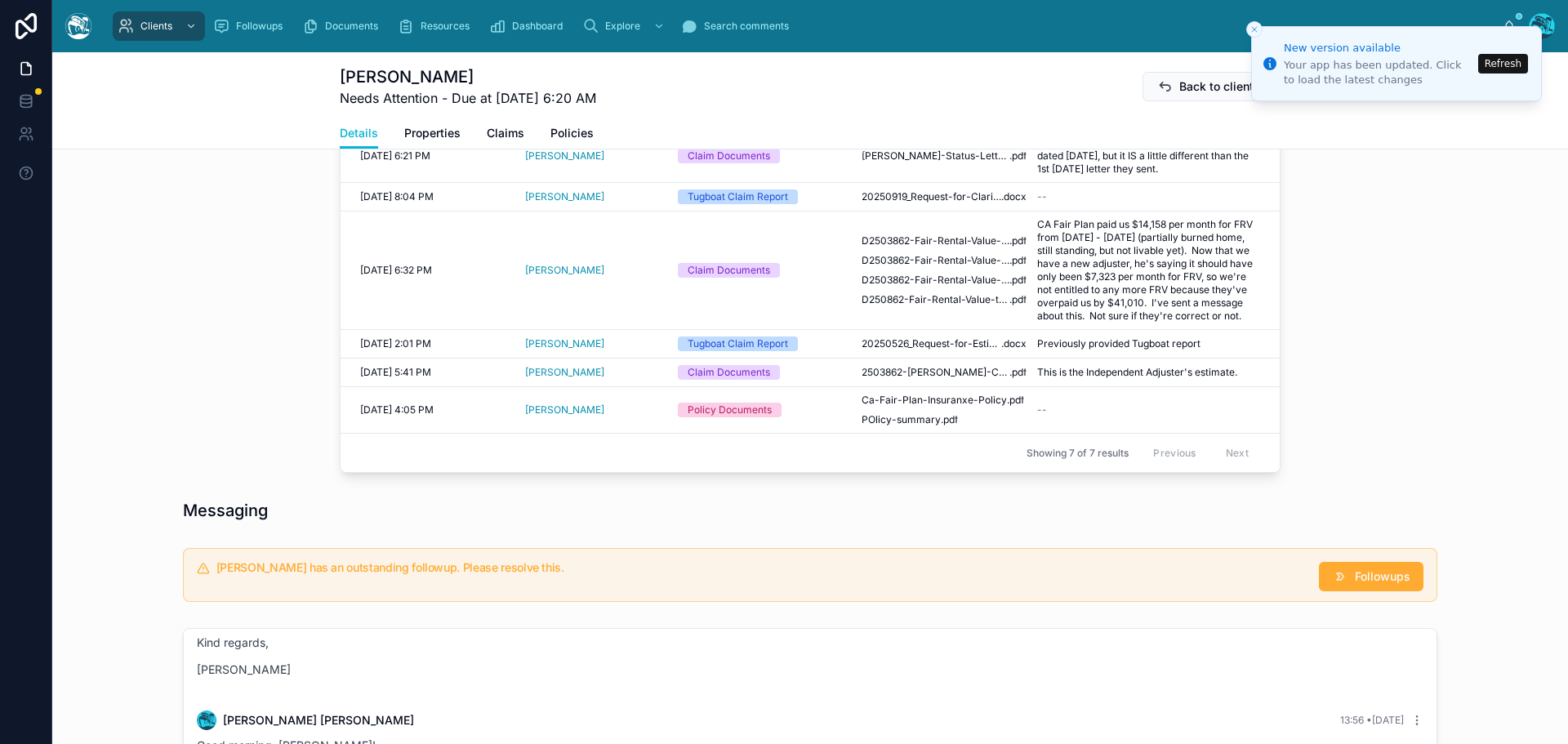
scroll to position [1017, 0]
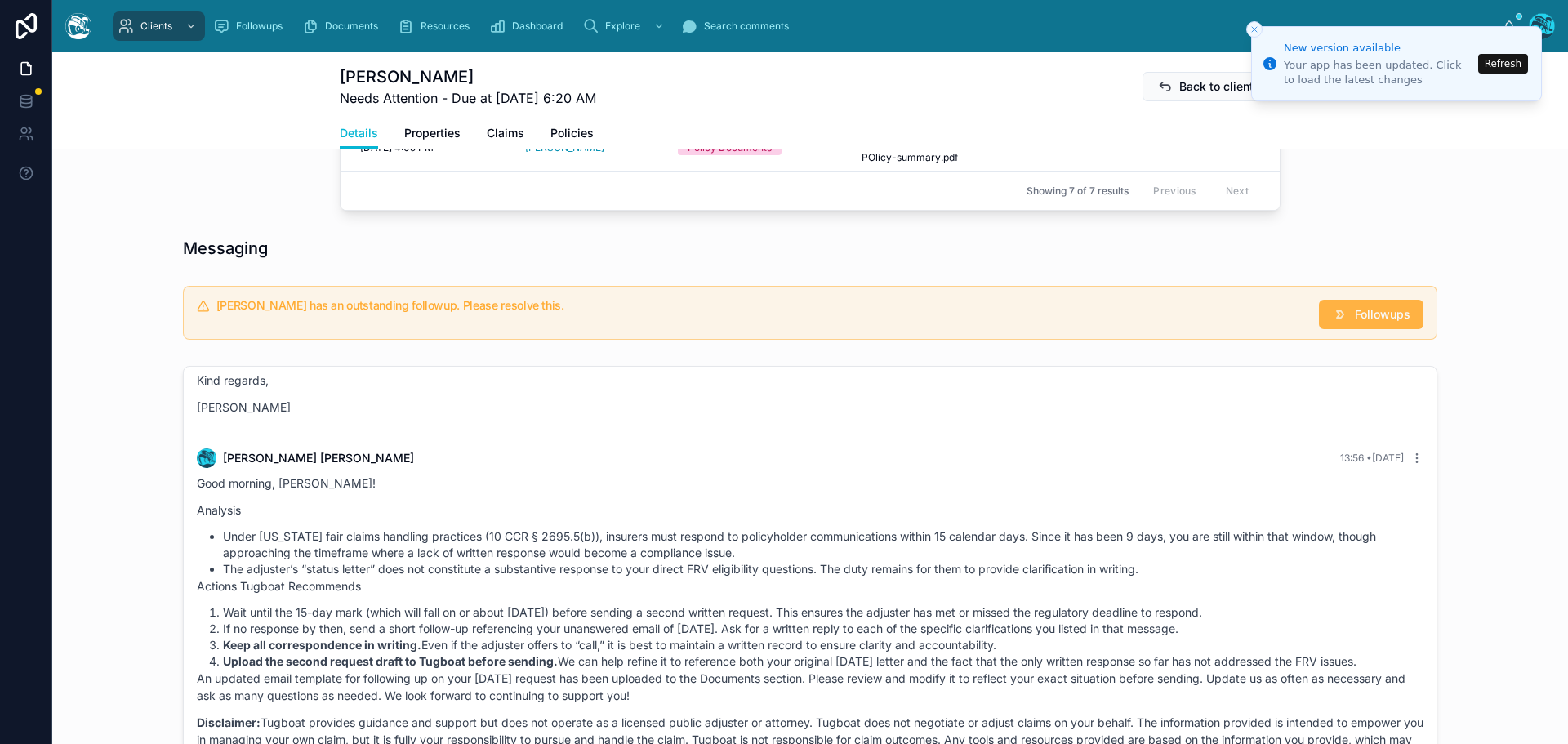
click at [1355, 323] on span "Followups" at bounding box center [1383, 314] width 55 height 16
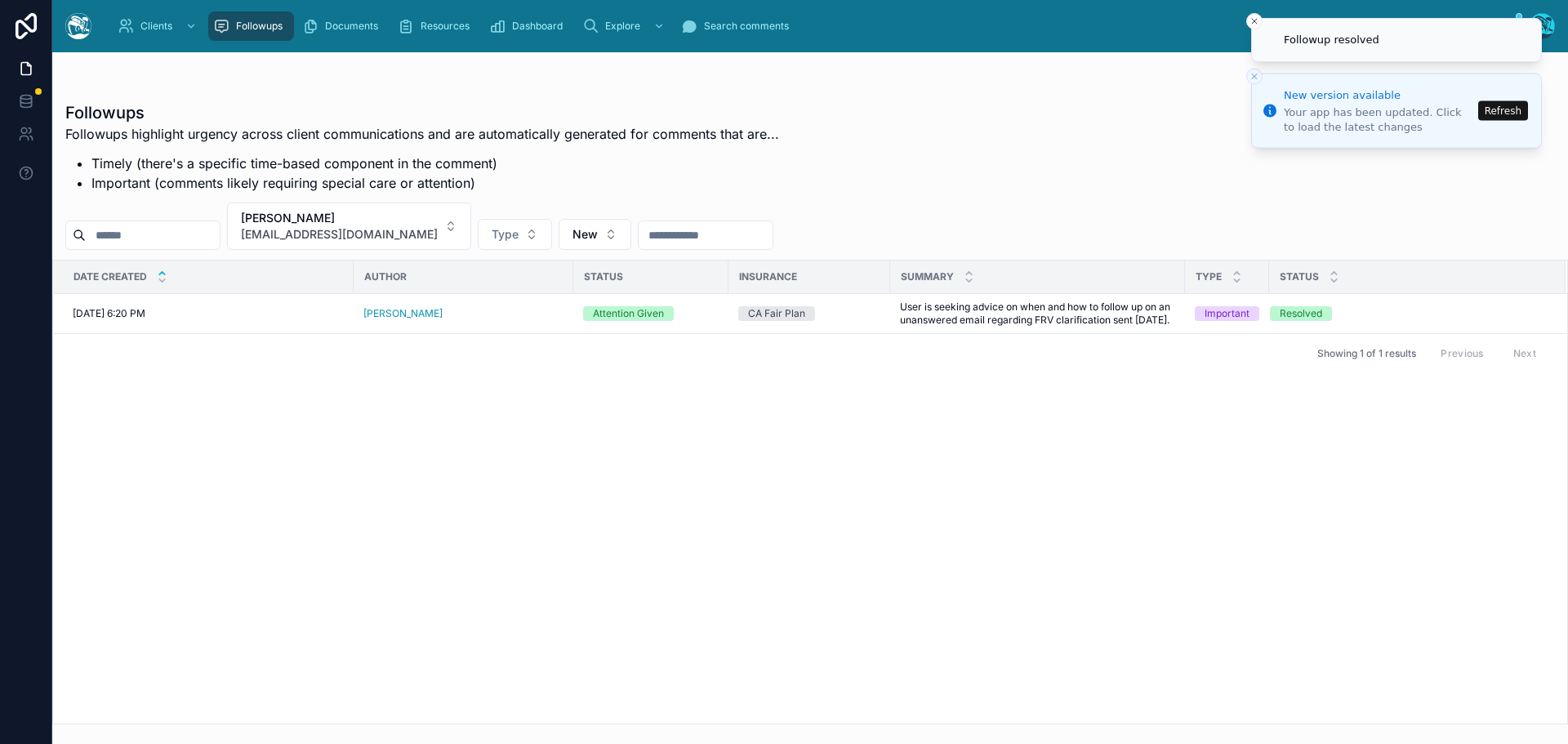
click at [1507, 108] on button "Refresh" at bounding box center [1502, 110] width 49 height 20
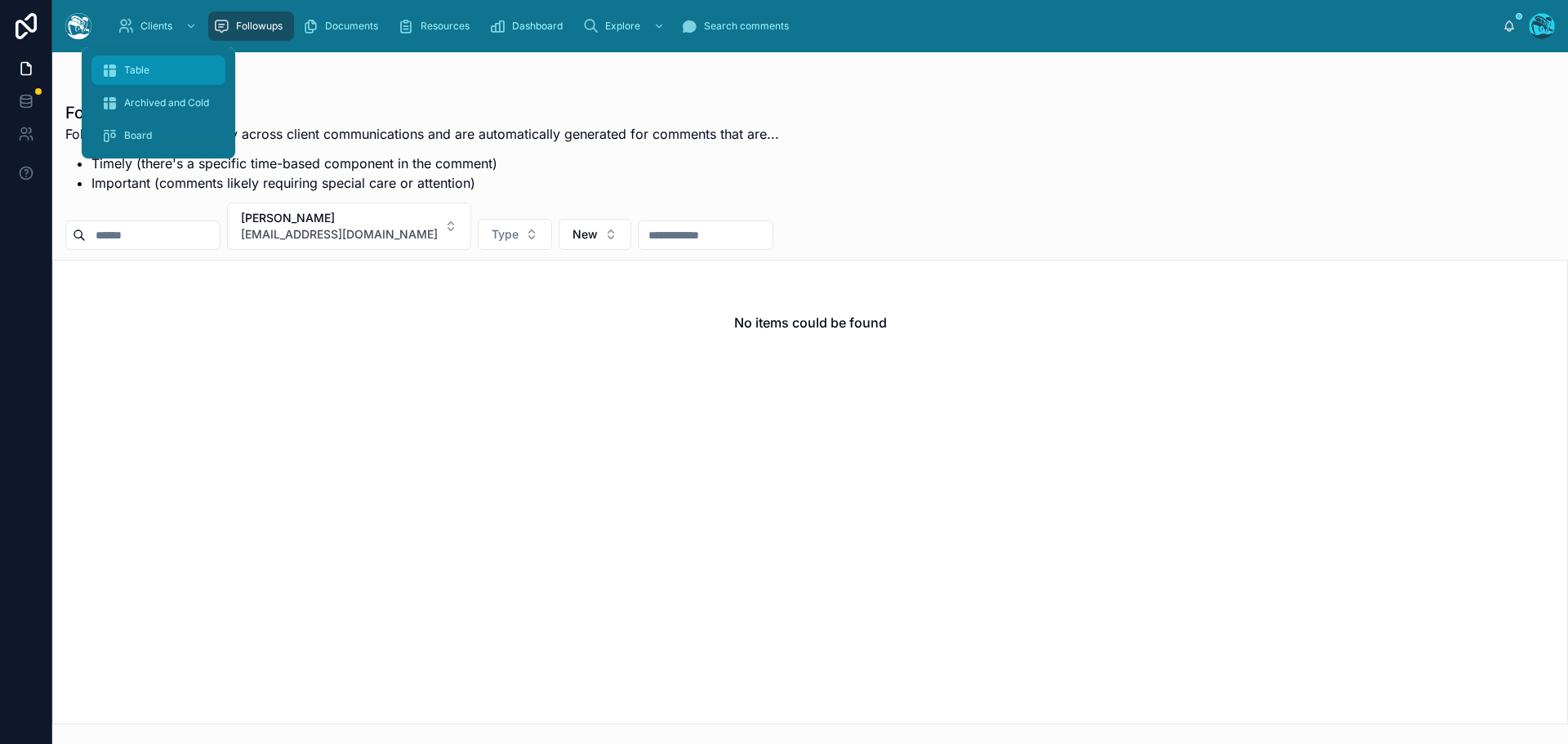
click at [145, 69] on span "Table" at bounding box center [137, 70] width 26 height 13
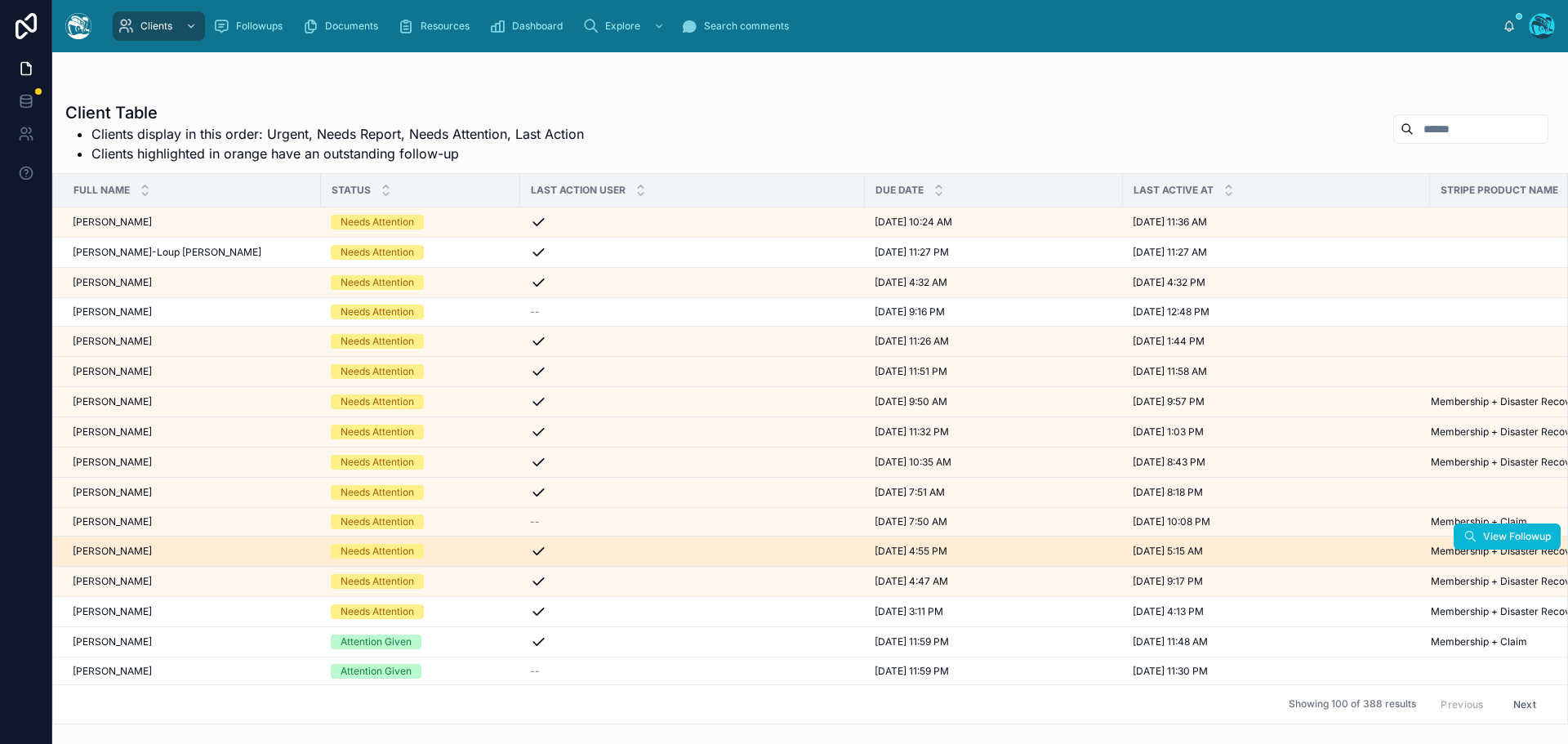
click at [169, 558] on td "Kara Nightingale Kara Nightingale" at bounding box center [187, 552] width 268 height 30
click at [170, 548] on div "Kara Nightingale Kara Nightingale" at bounding box center [191, 552] width 239 height 13
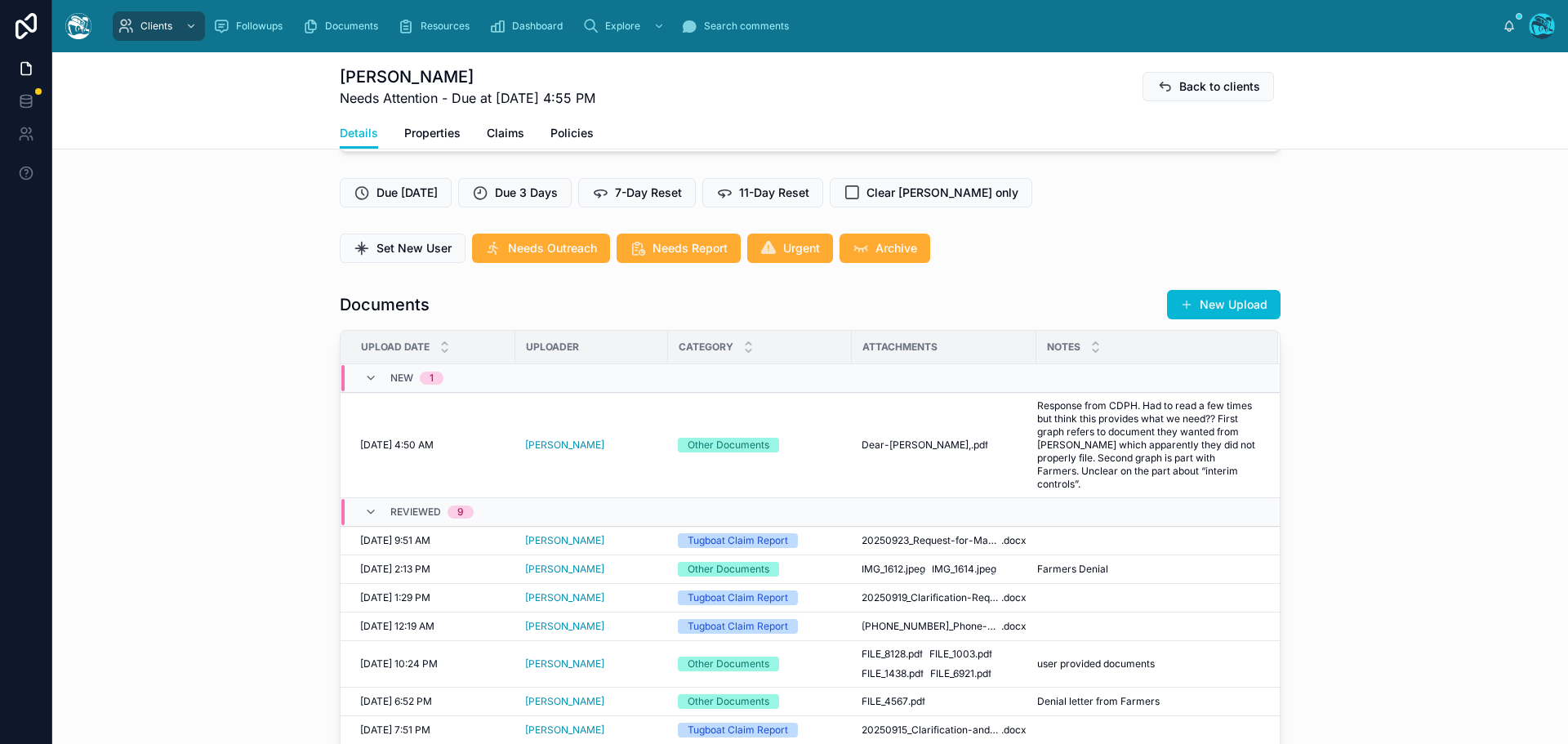
scroll to position [490, 0]
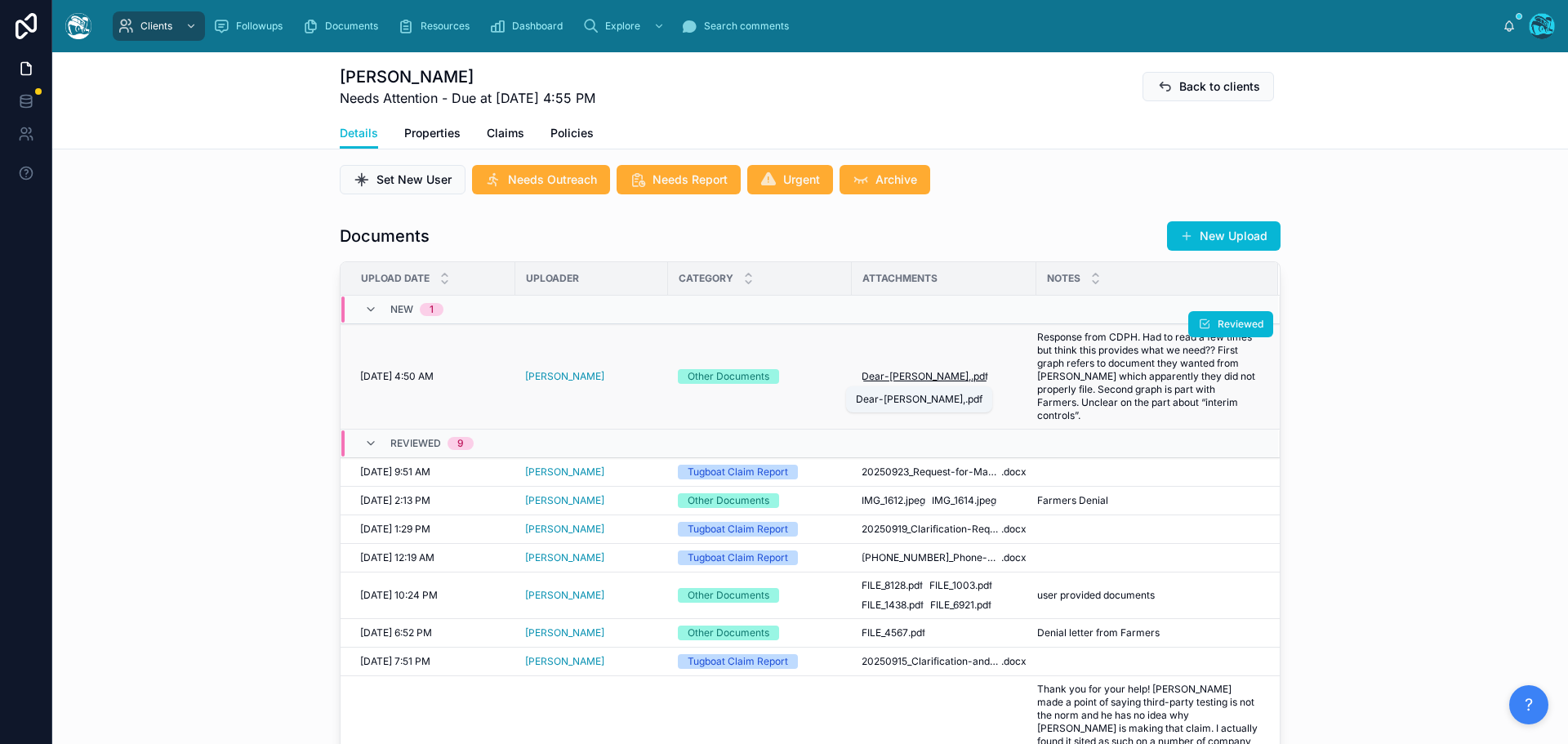
click at [898, 379] on span "Dear-Kara," at bounding box center [916, 377] width 109 height 13
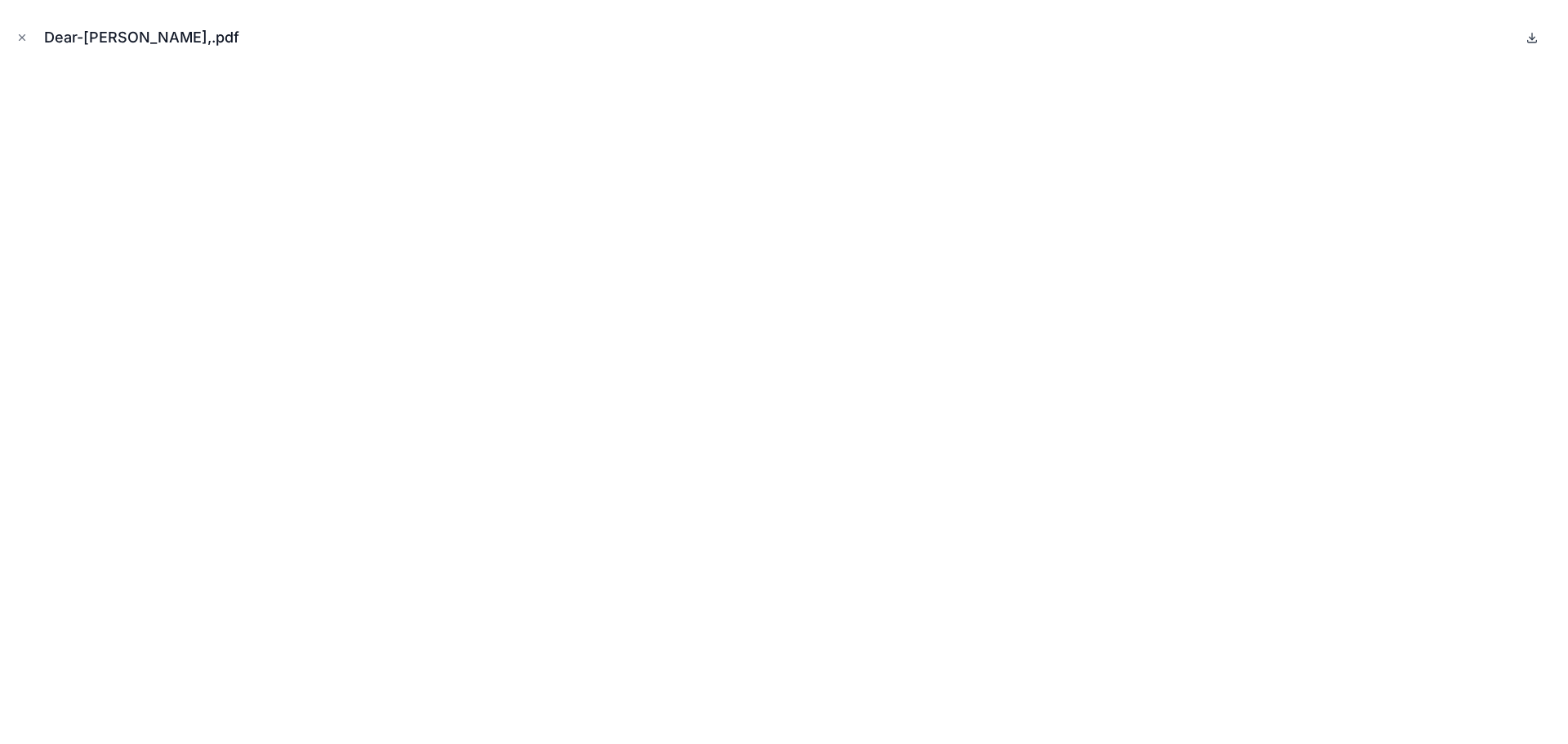
click at [1534, 34] on icon at bounding box center [1532, 38] width 13 height 13
click at [21, 37] on icon "Close modal" at bounding box center [23, 38] width 6 height 6
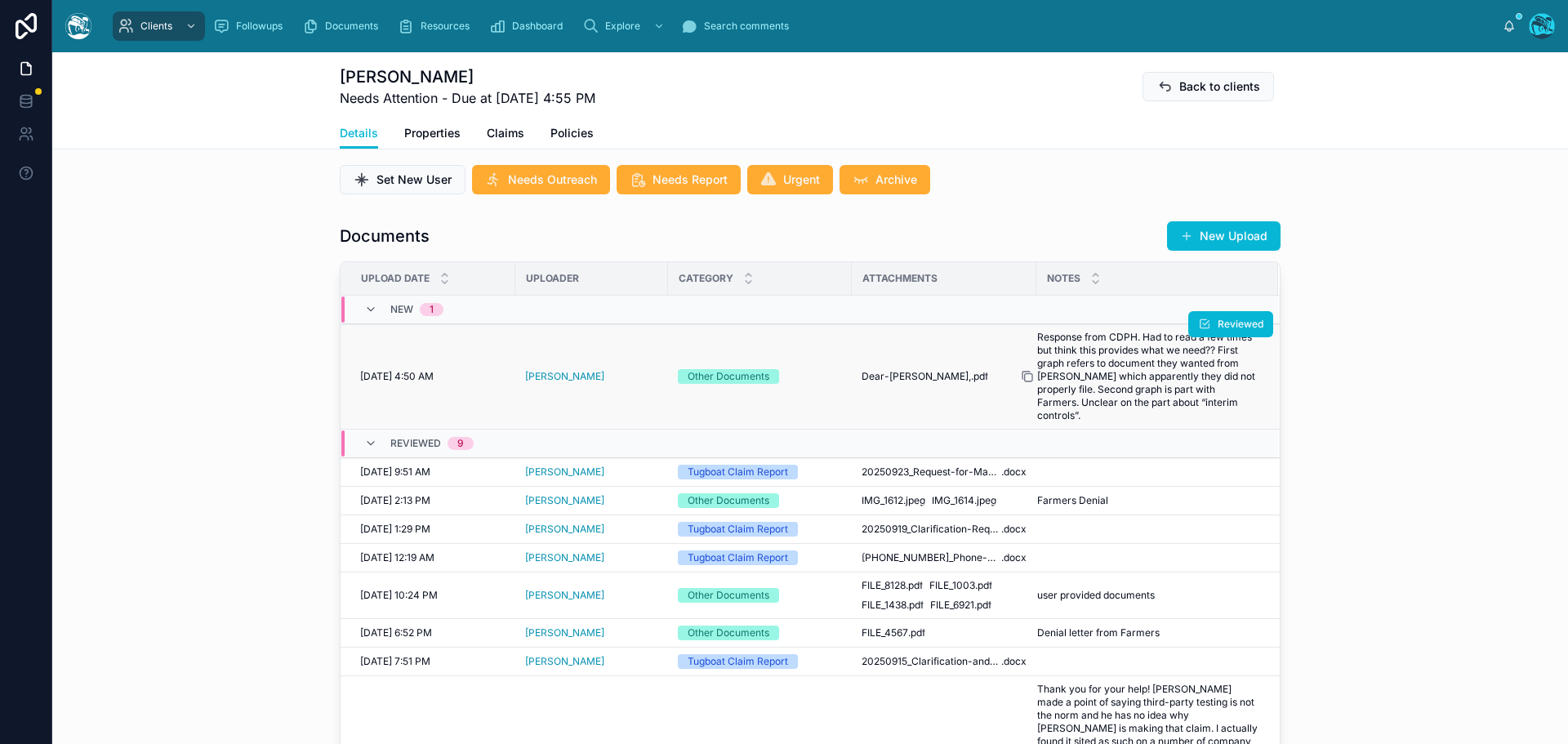
click at [1020, 378] on icon at bounding box center [1027, 377] width 13 height 13
click at [1217, 325] on span "Reviewed" at bounding box center [1240, 324] width 46 height 13
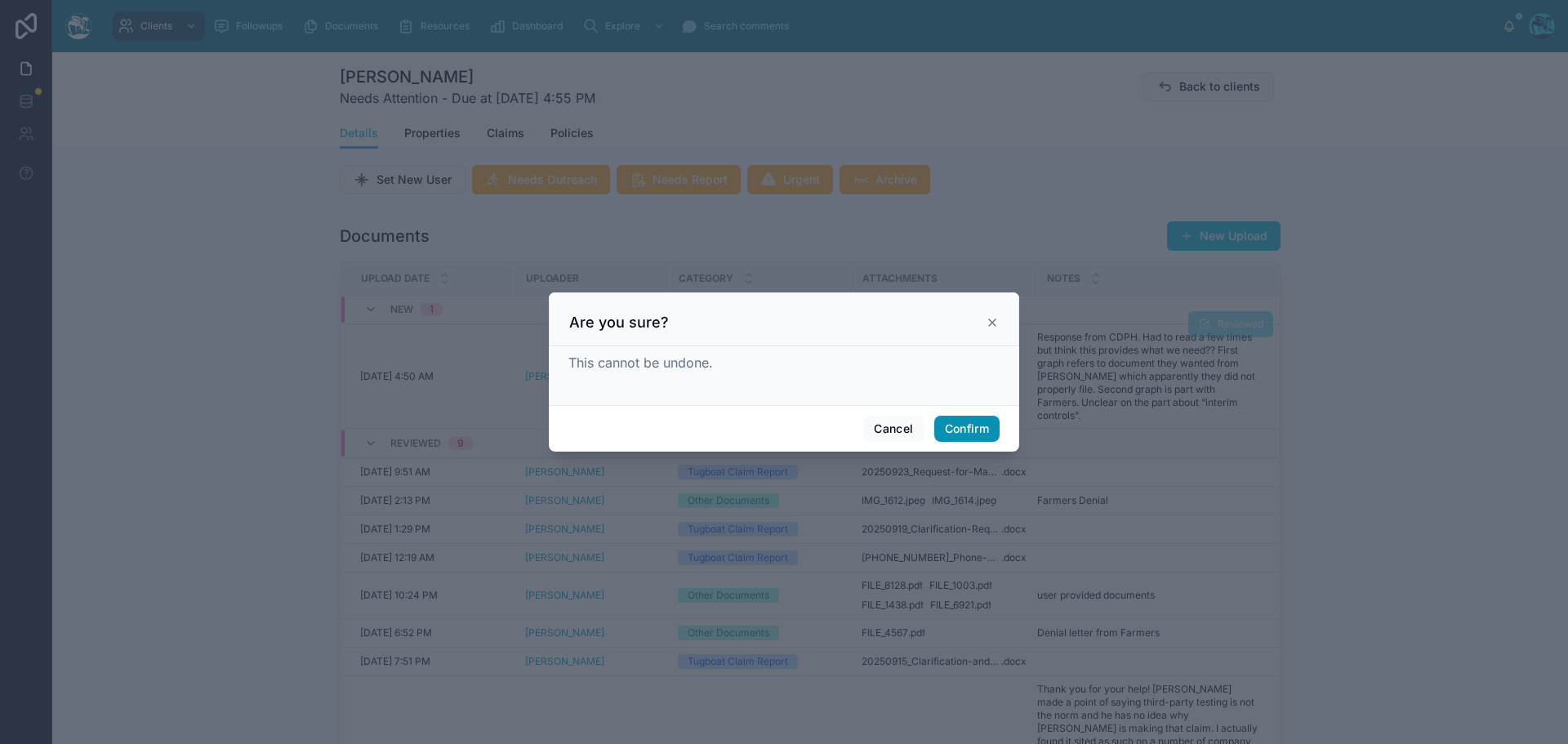
click at [970, 429] on button "Confirm" at bounding box center [966, 428] width 66 height 26
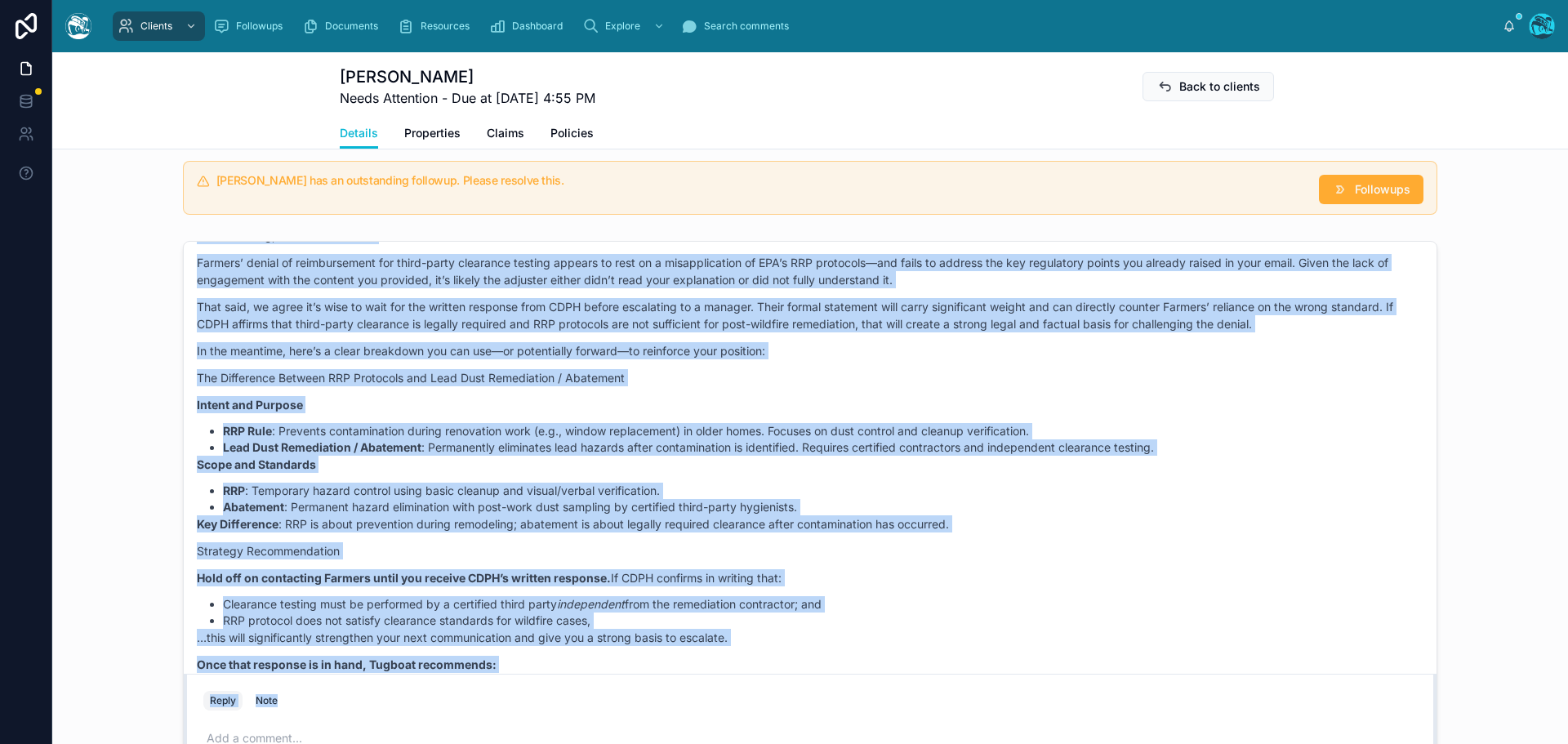
scroll to position [6452, 0]
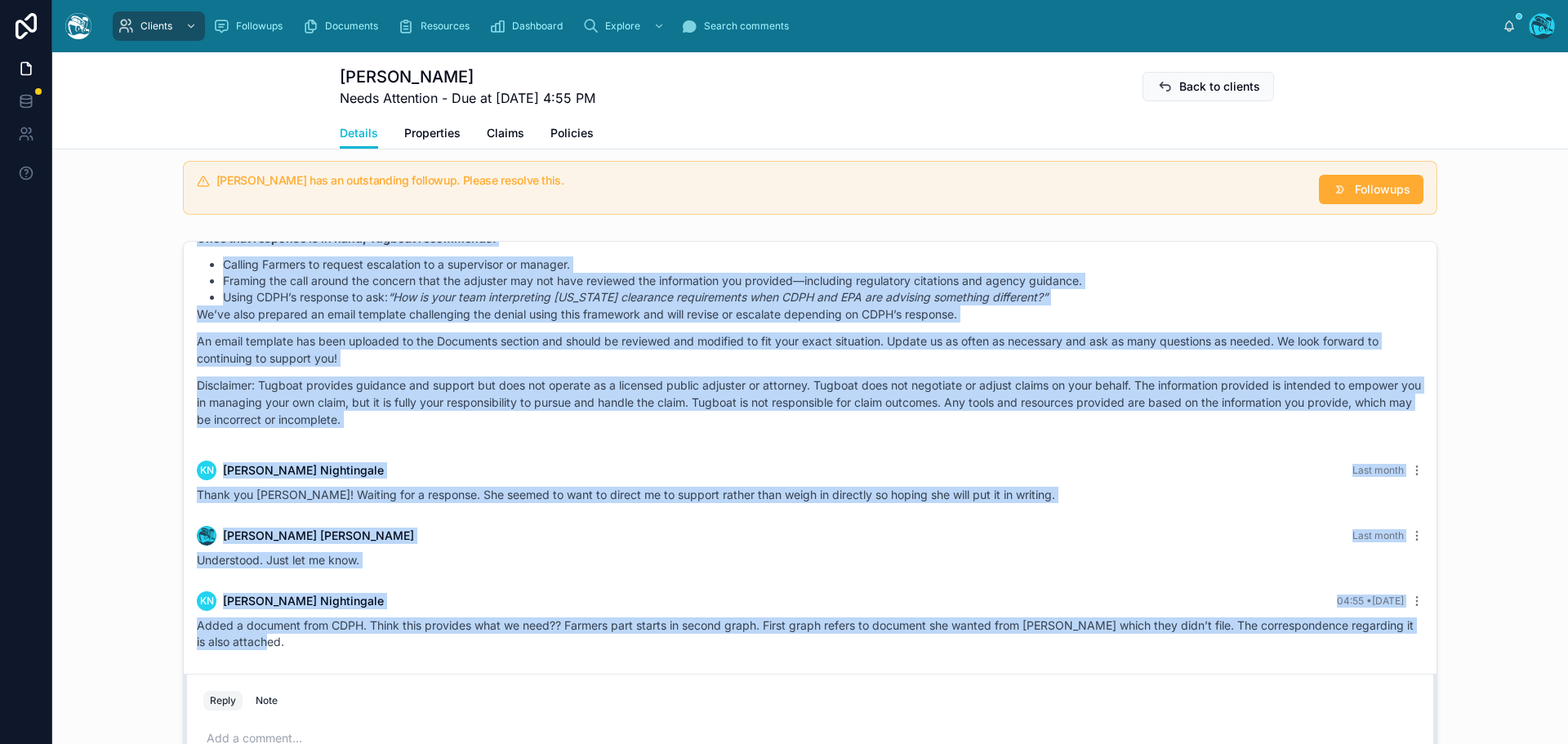
drag, startPoint x: 530, startPoint y: 397, endPoint x: 607, endPoint y: 655, distance: 269.2
copy div "Farmers very quickly denied. The woman I spoke with within CDPH said I could fo…"
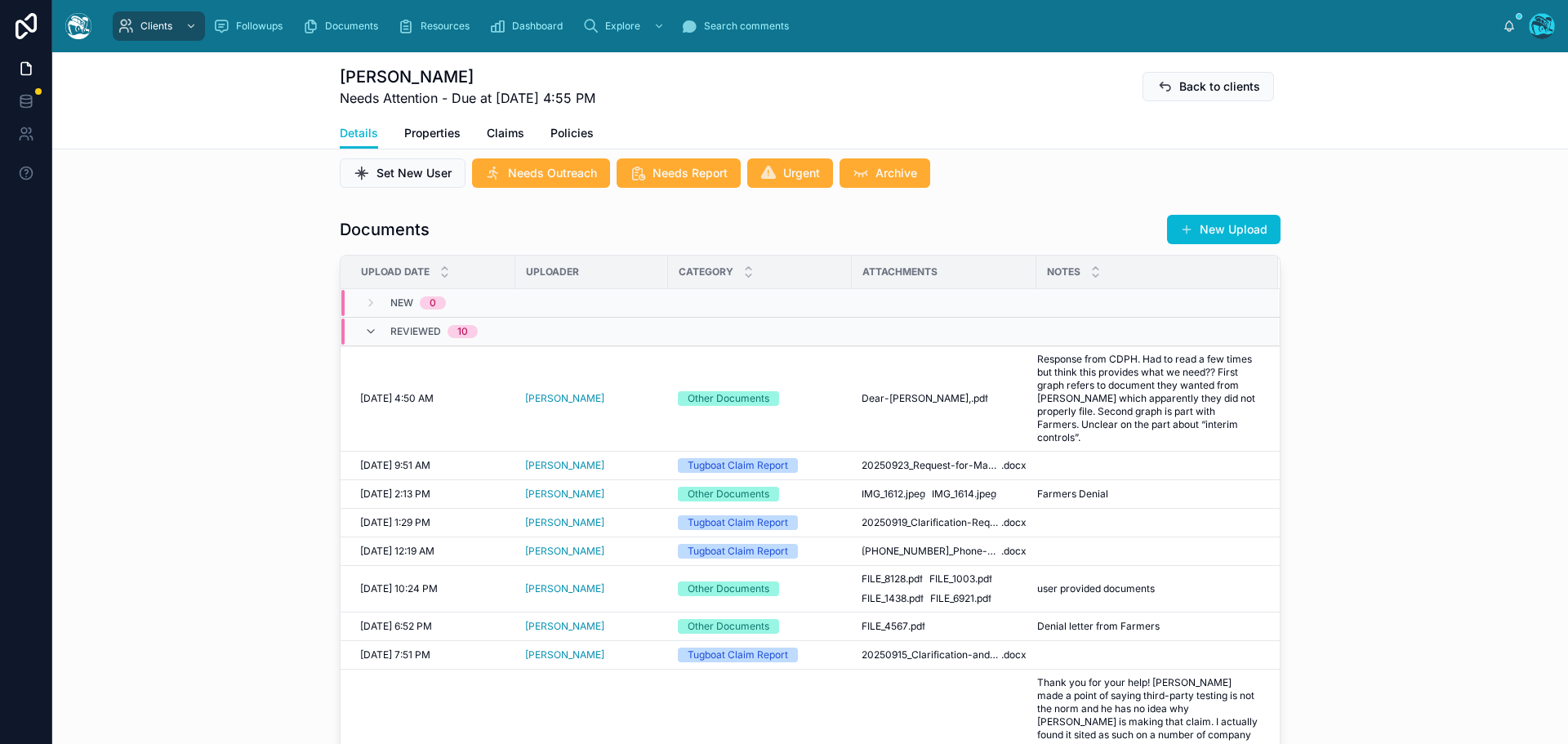
scroll to position [490, 0]
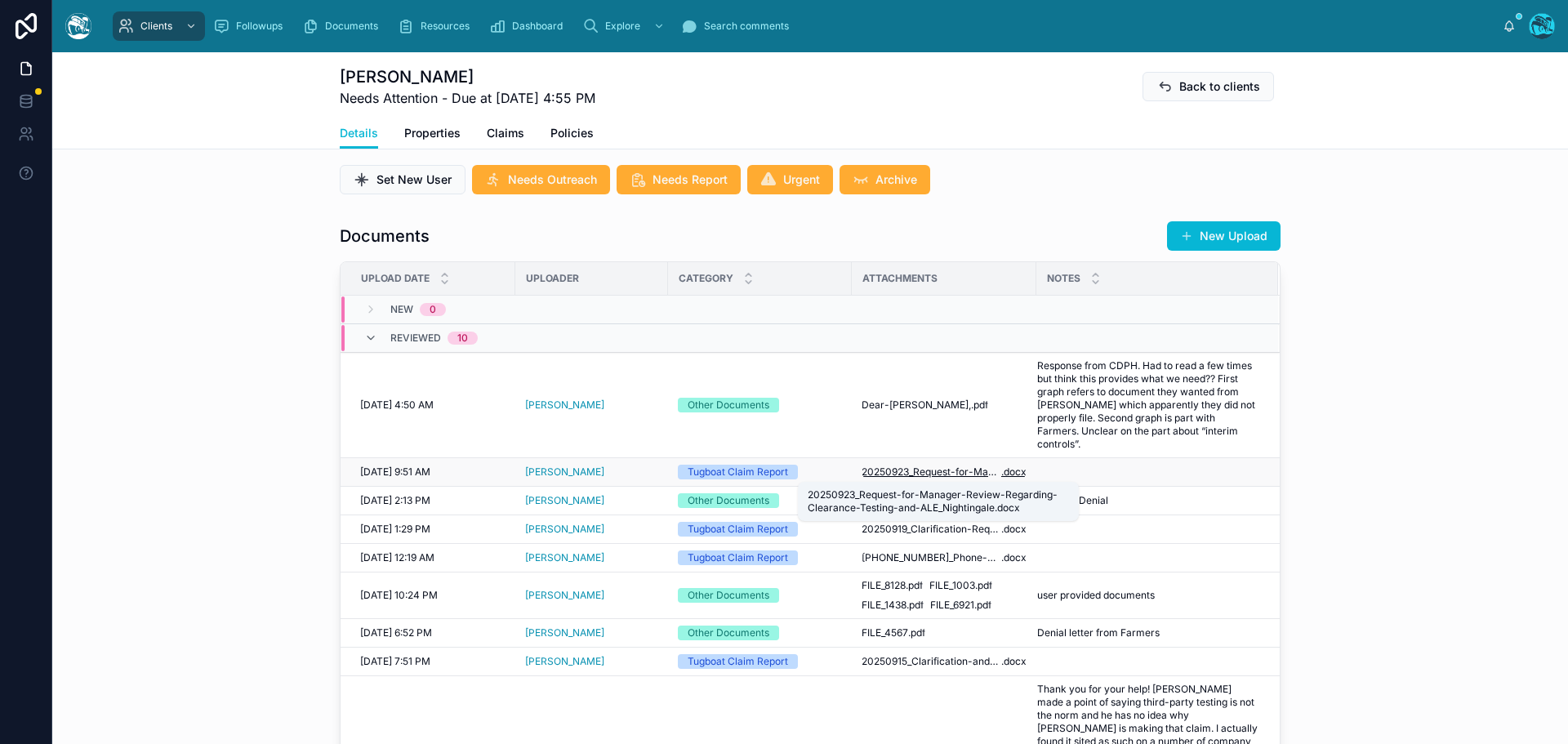
click at [941, 469] on span "20250923_Request-for-Manager-Review-Regarding-Clearance-Testing-and-ALE_Nightin…" at bounding box center [931, 472] width 140 height 13
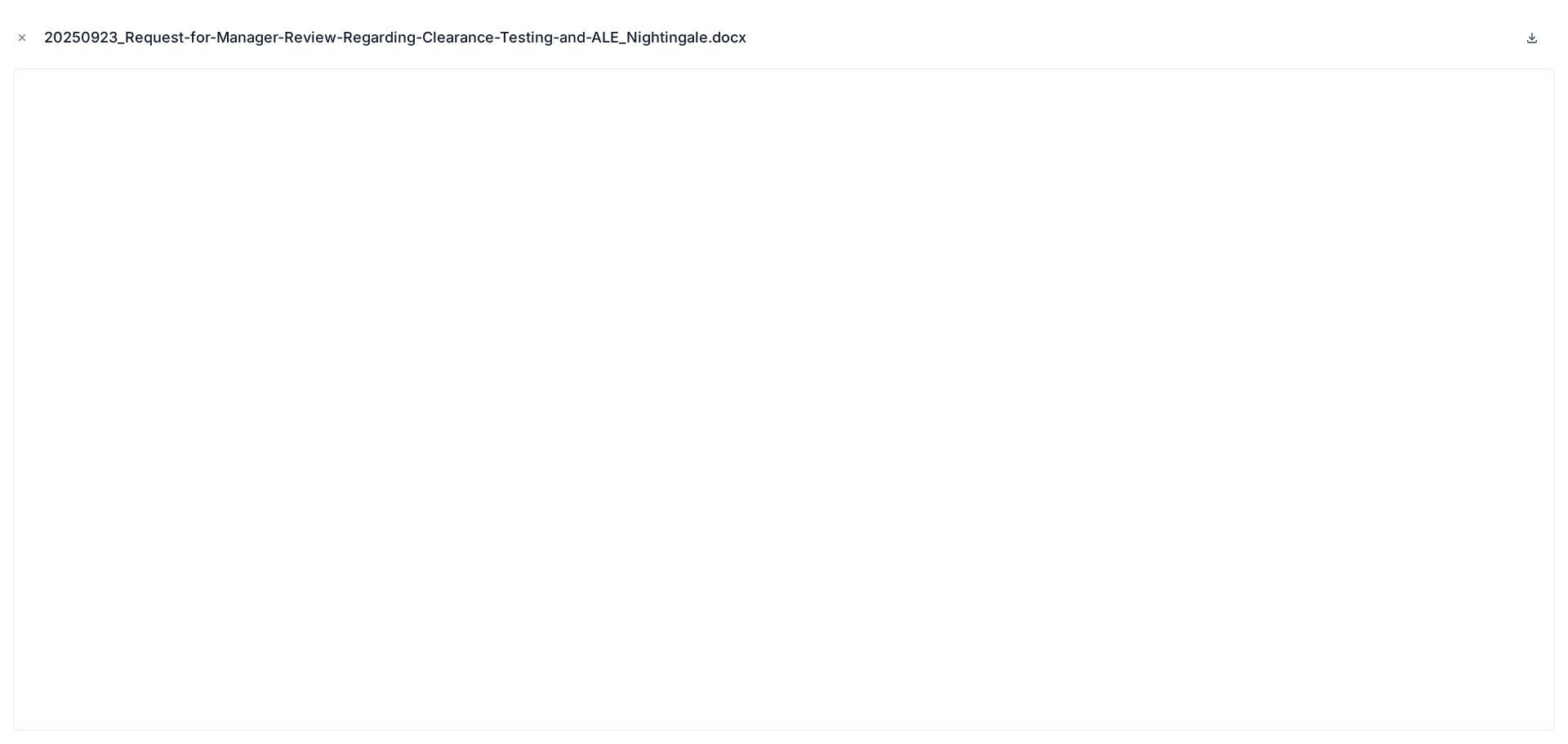
click at [1531, 35] on icon at bounding box center [1532, 38] width 13 height 13
drag, startPoint x: 19, startPoint y: 32, endPoint x: 52, endPoint y: 69, distance: 49.6
click at [19, 32] on icon "Close modal" at bounding box center [22, 37] width 11 height 11
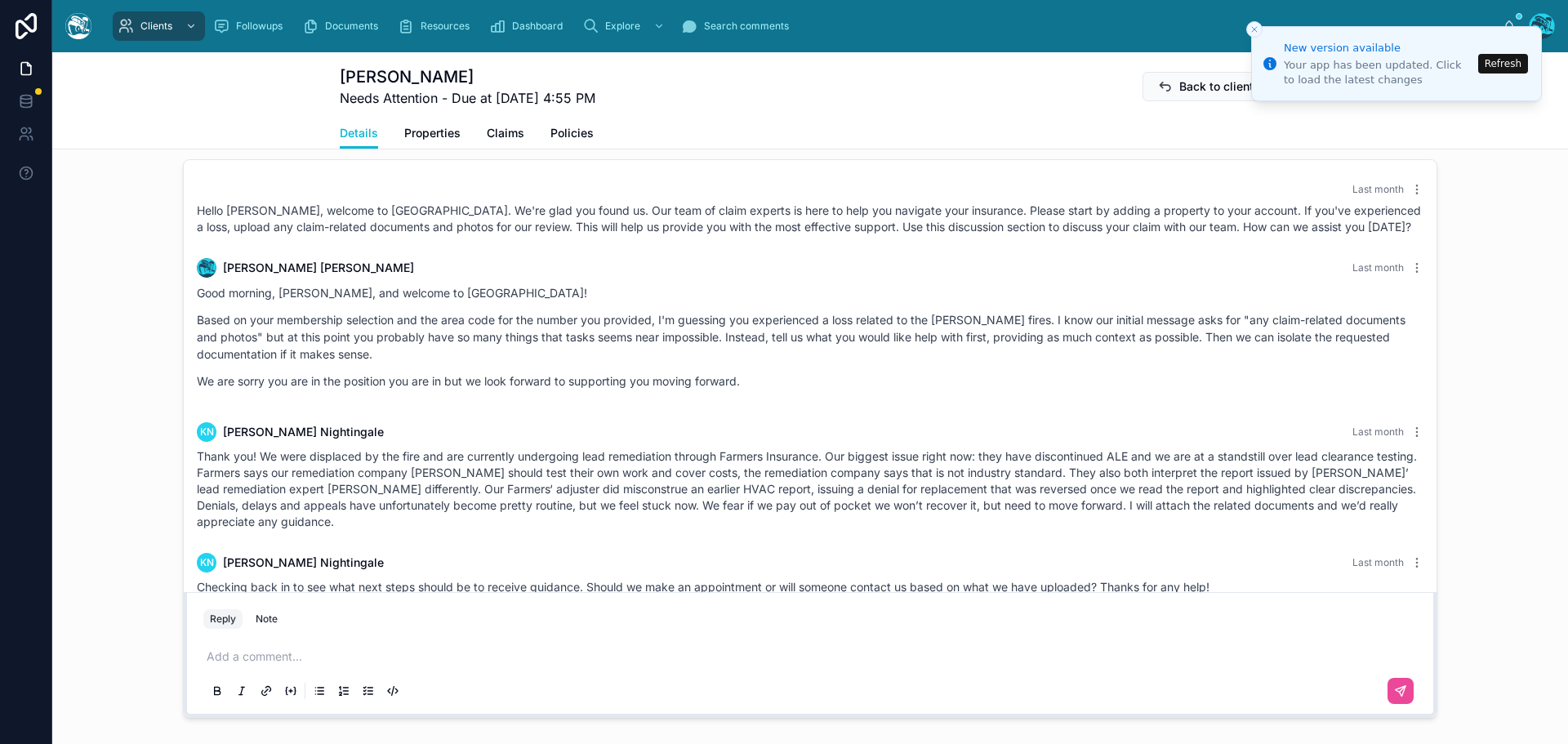
scroll to position [6452, 0]
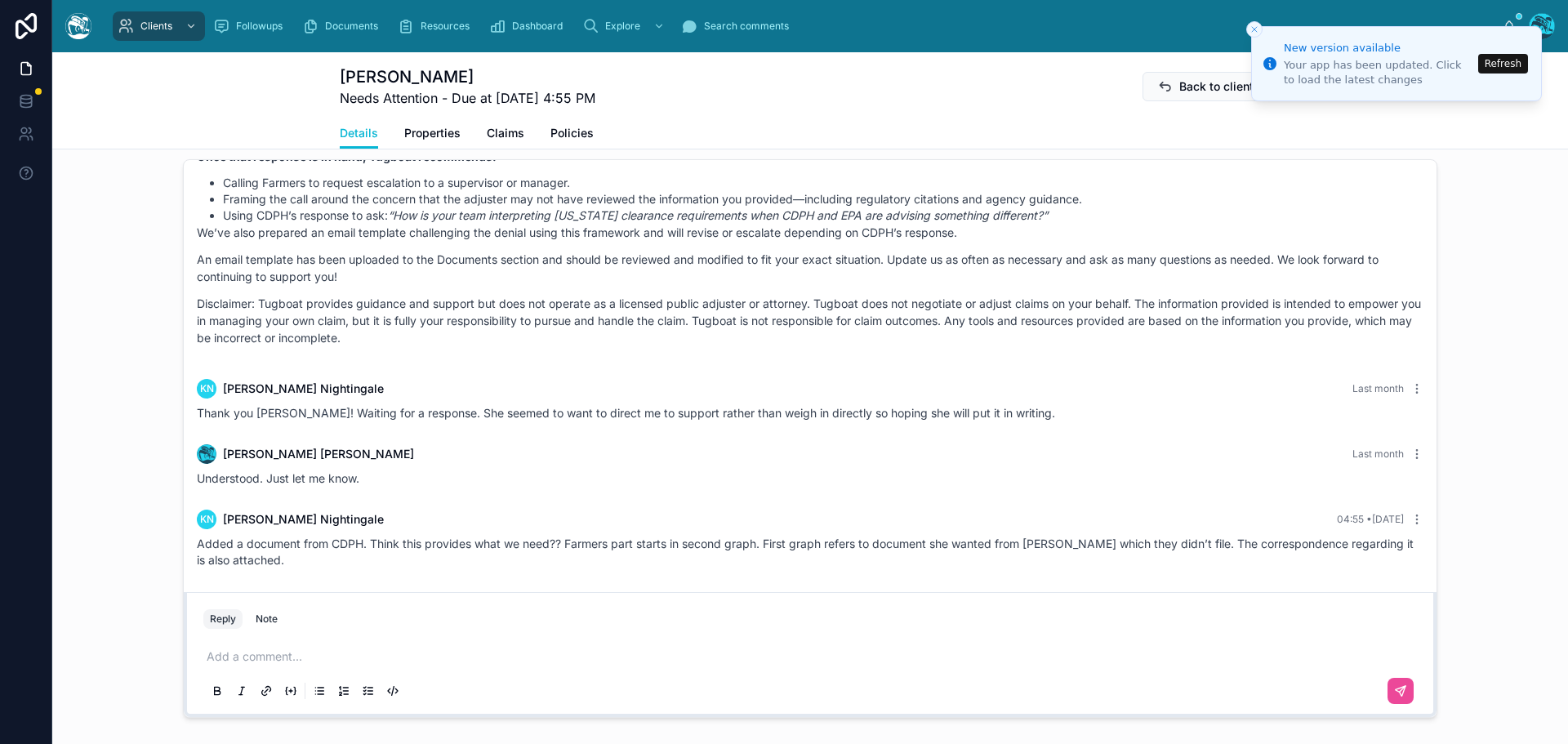
click at [1500, 61] on button "Refresh" at bounding box center [1502, 64] width 49 height 20
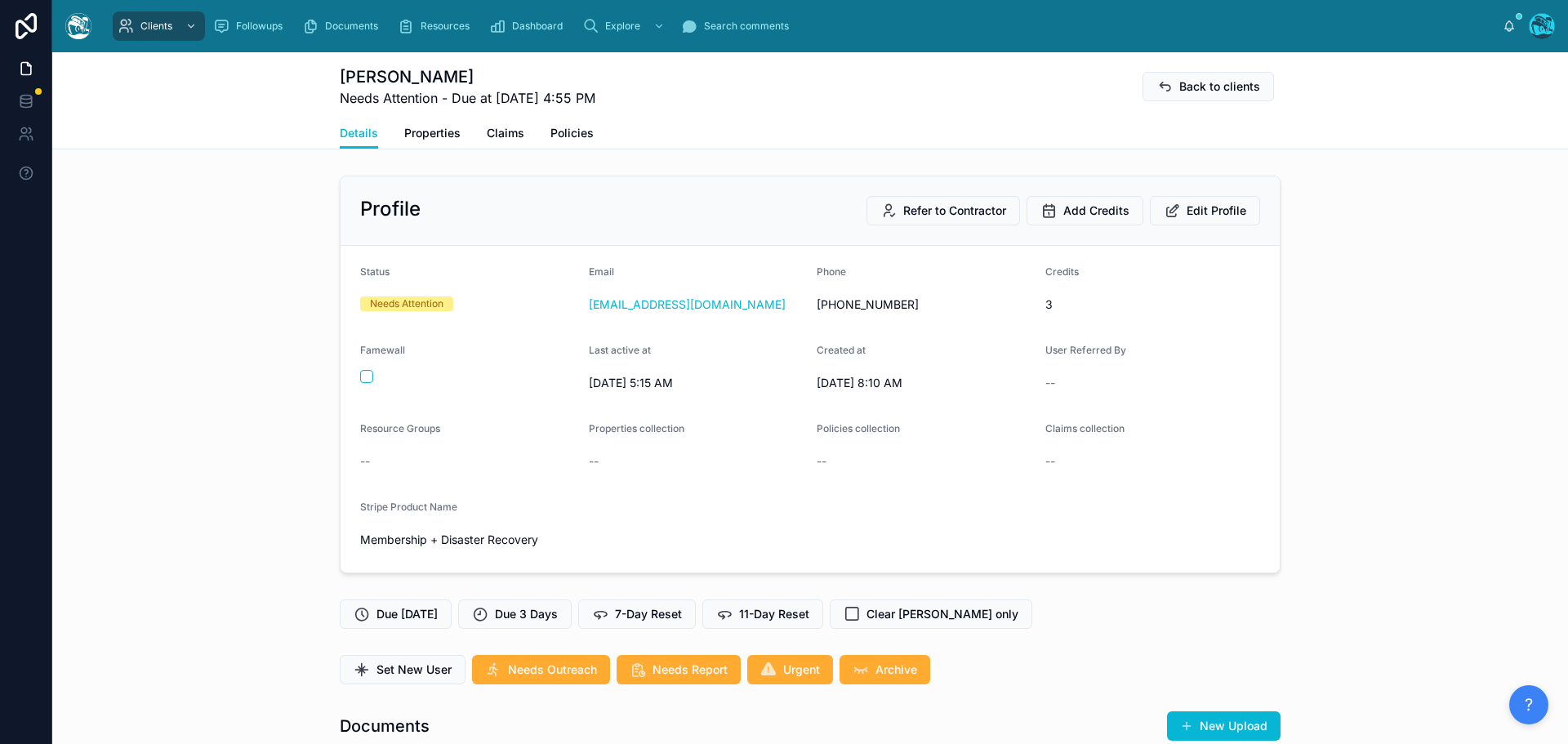
scroll to position [6452, 0]
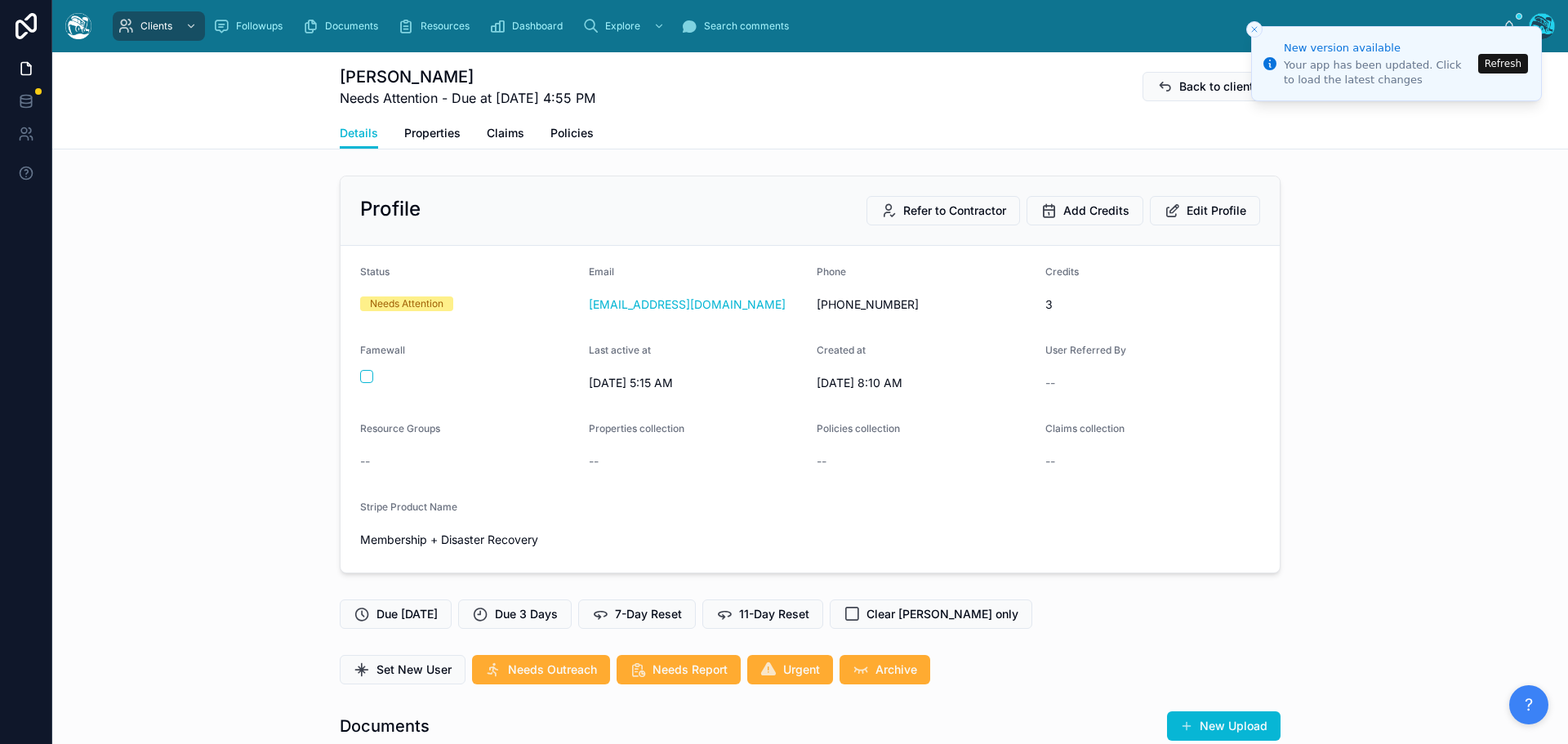
click at [1505, 60] on button "Refresh" at bounding box center [1502, 64] width 49 height 20
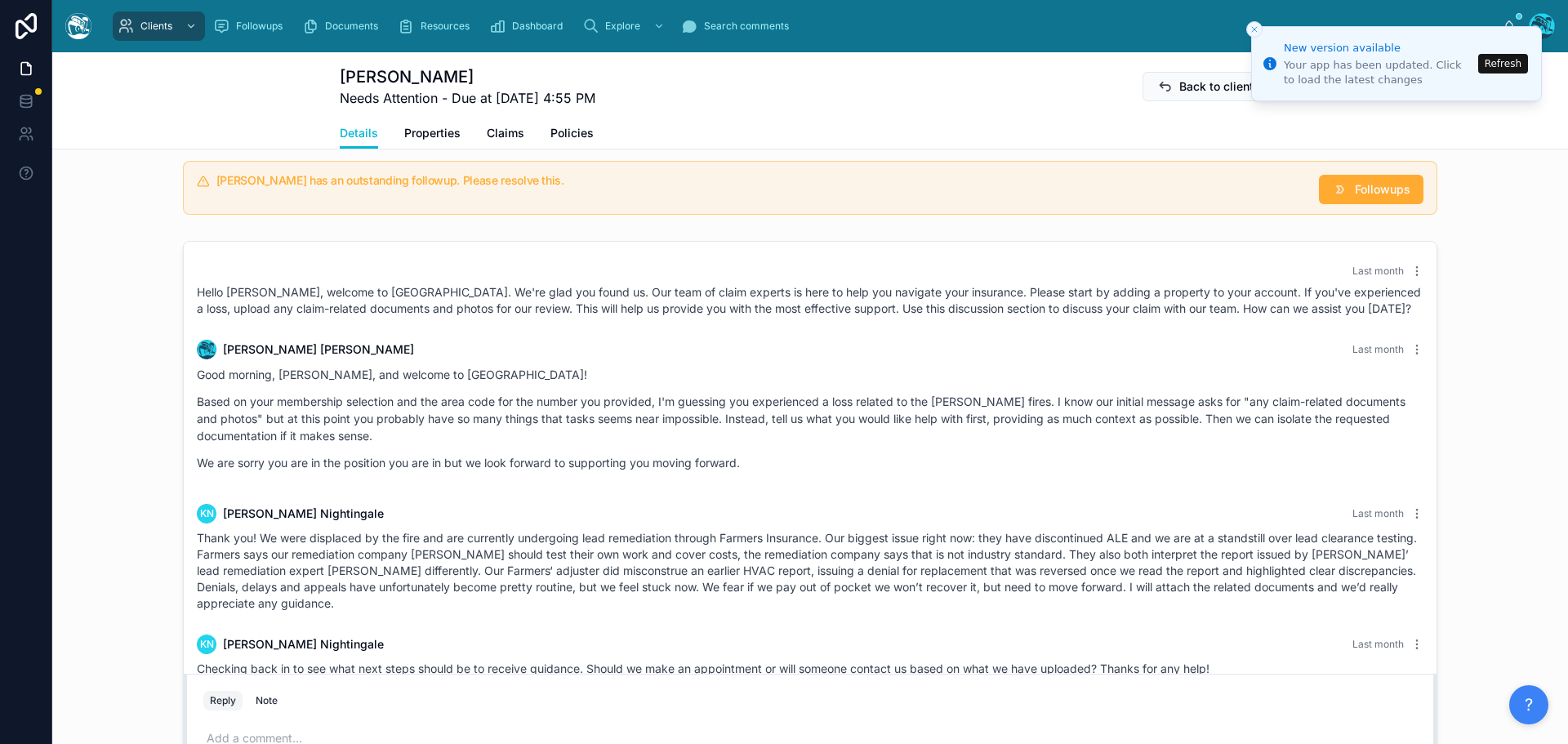
scroll to position [6452, 0]
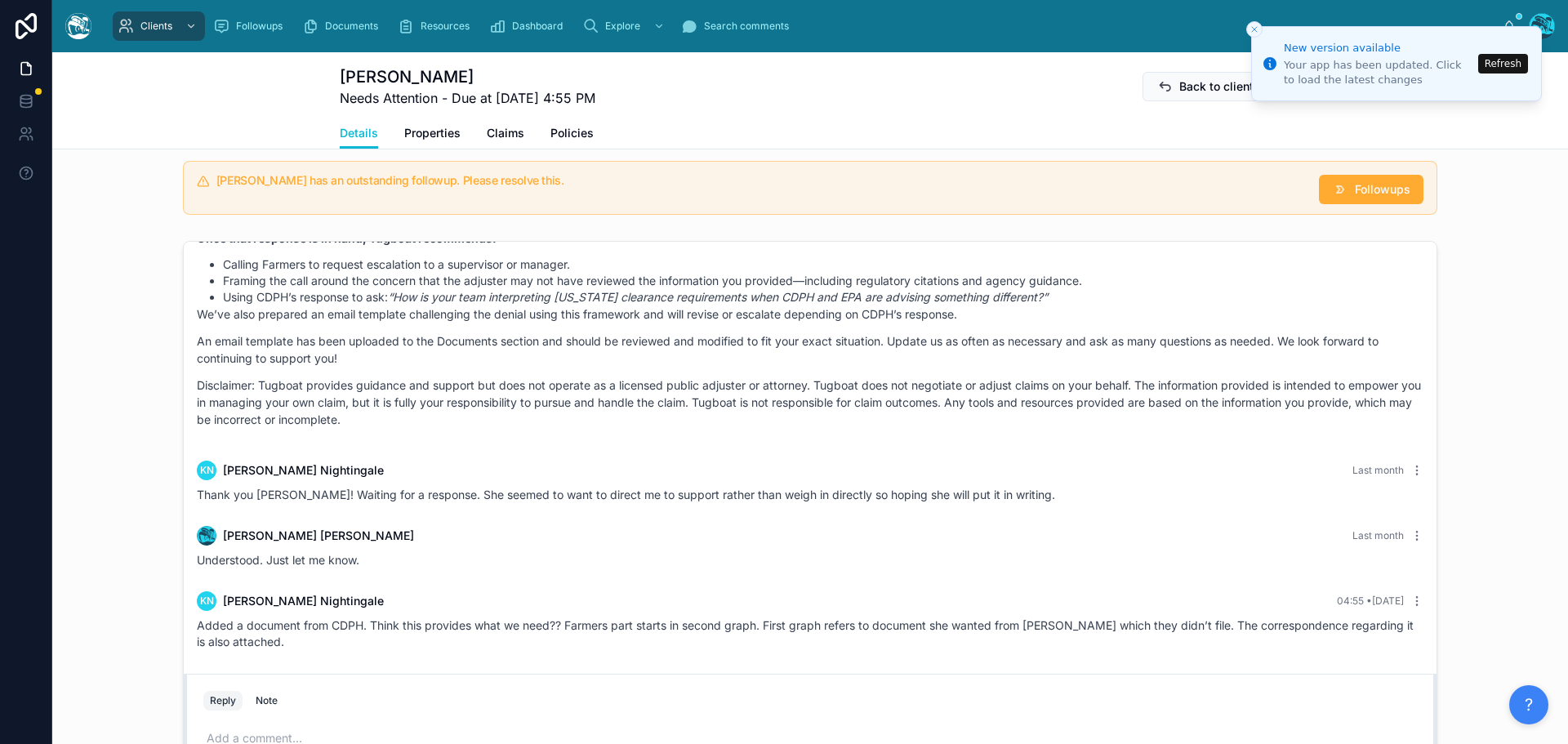
click at [1500, 65] on button "Refresh" at bounding box center [1502, 64] width 49 height 20
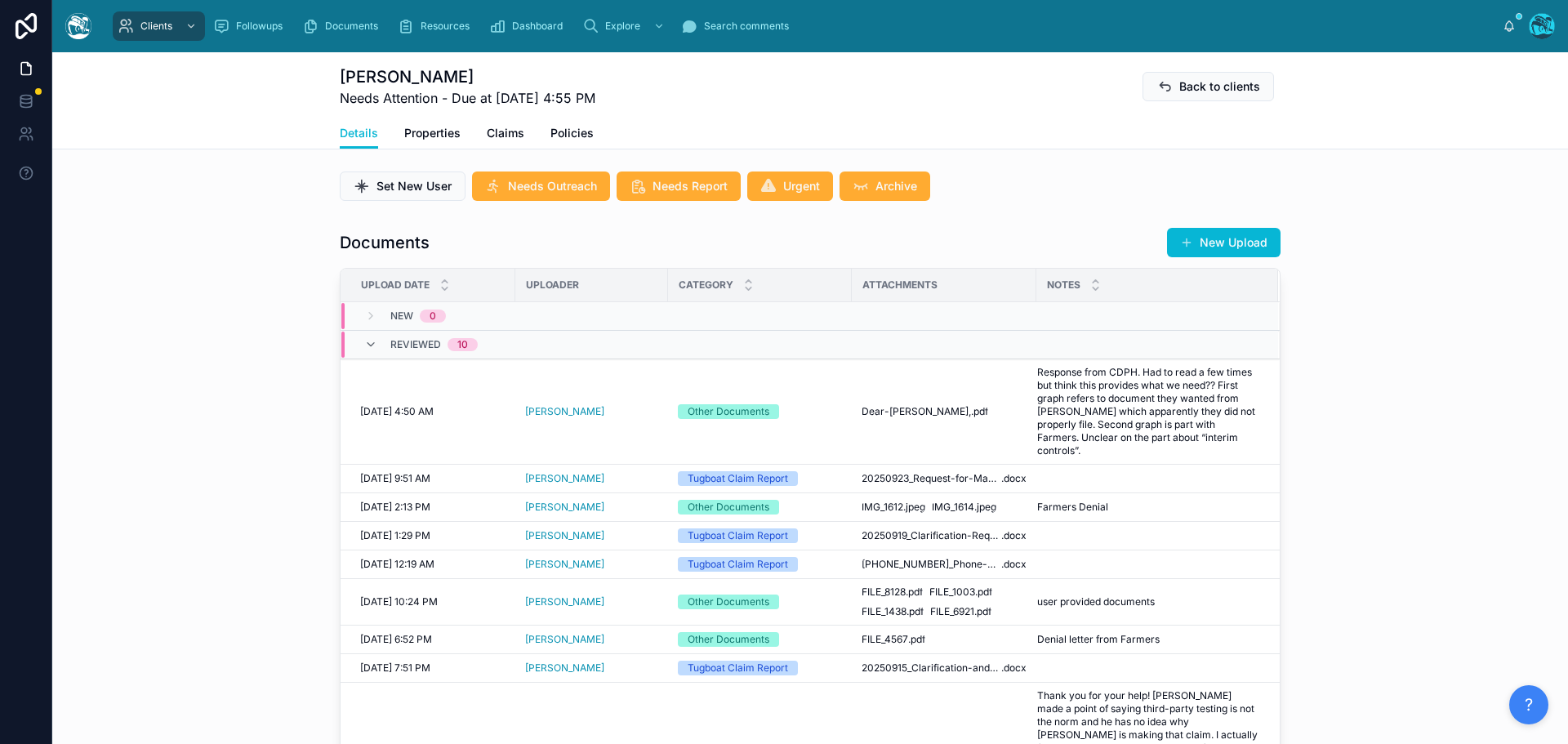
scroll to position [572, 0]
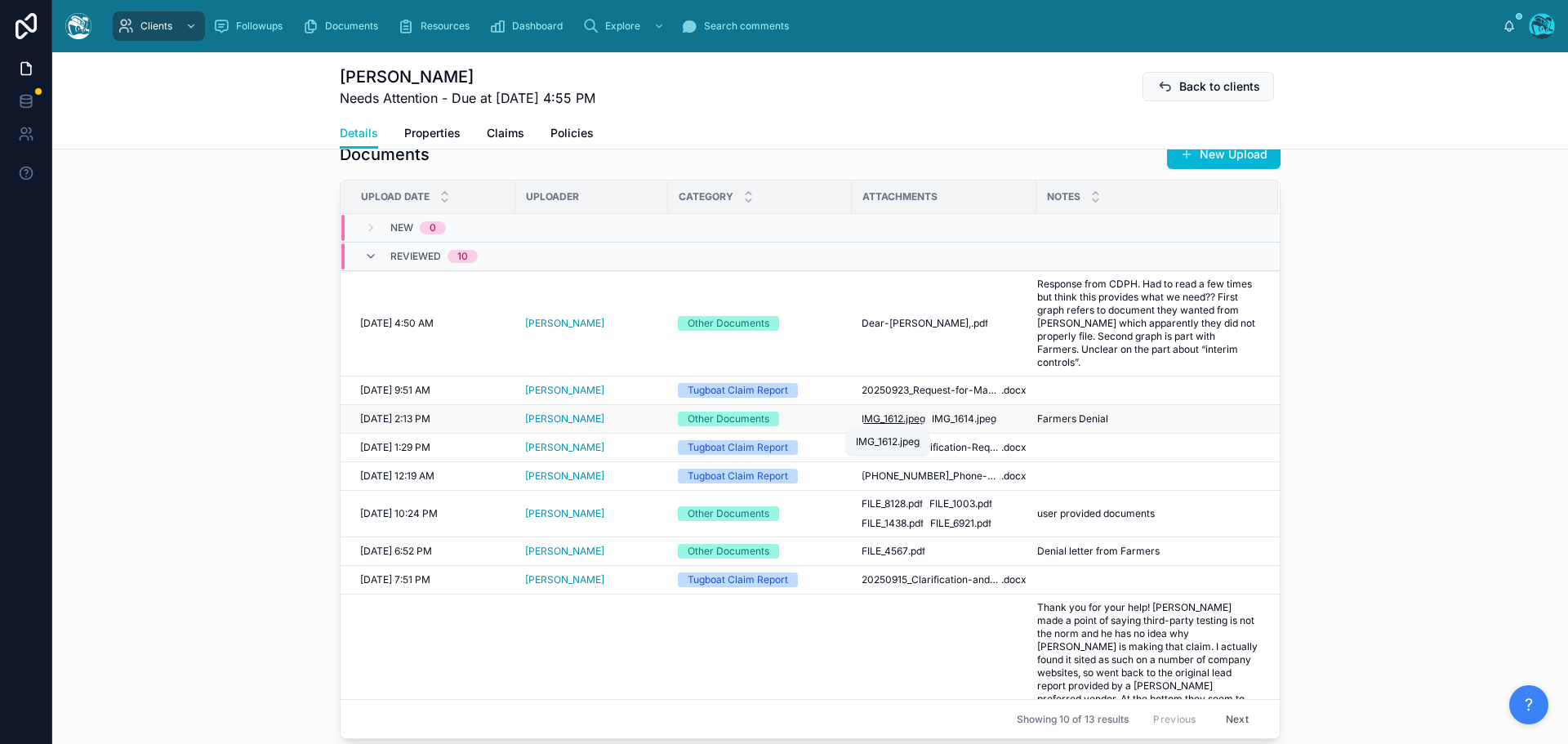
click at [887, 421] on span "IMG_1612" at bounding box center [882, 420] width 42 height 13
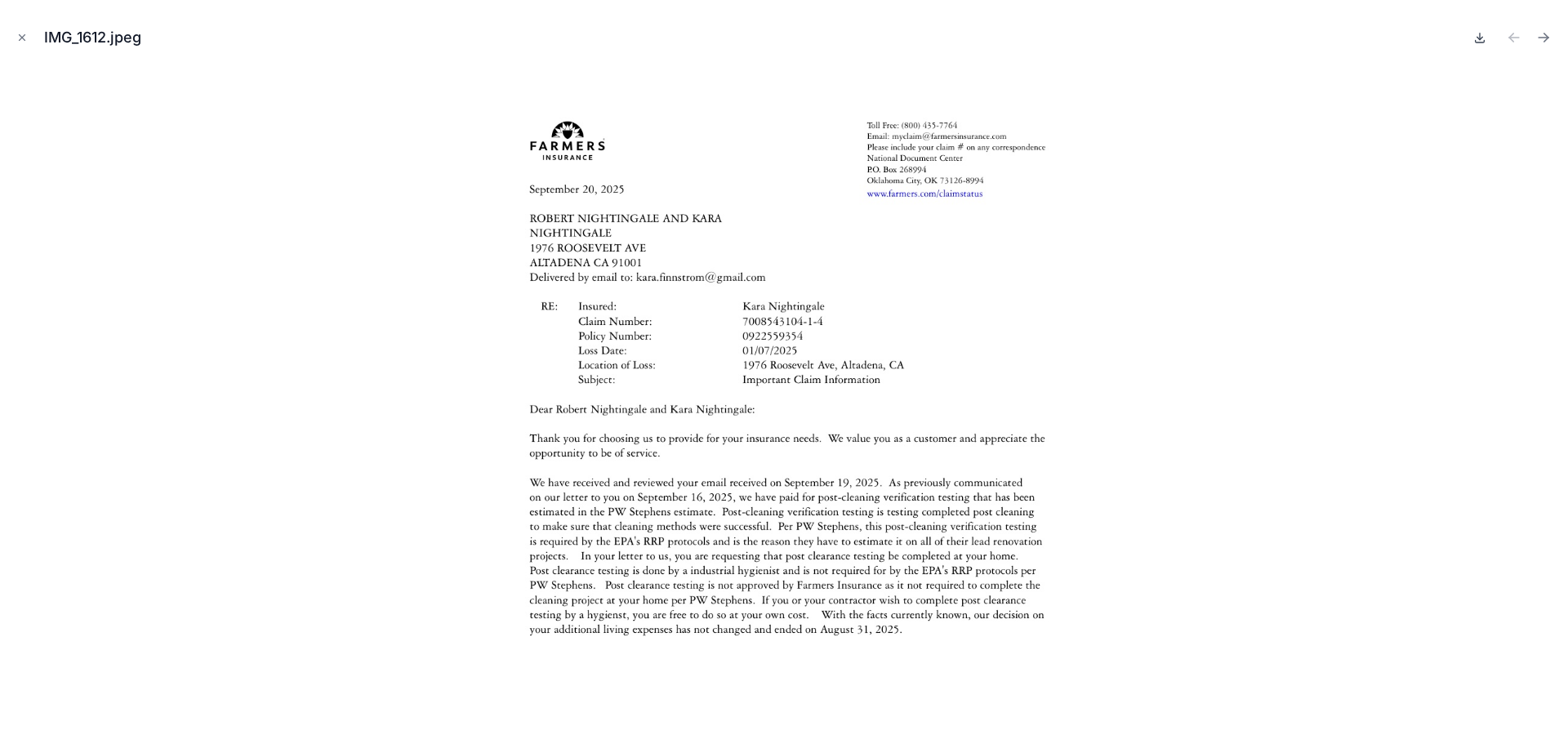
click at [1476, 38] on icon at bounding box center [1480, 38] width 13 height 13
click at [1539, 40] on icon "Next file" at bounding box center [1542, 37] width 16 height 16
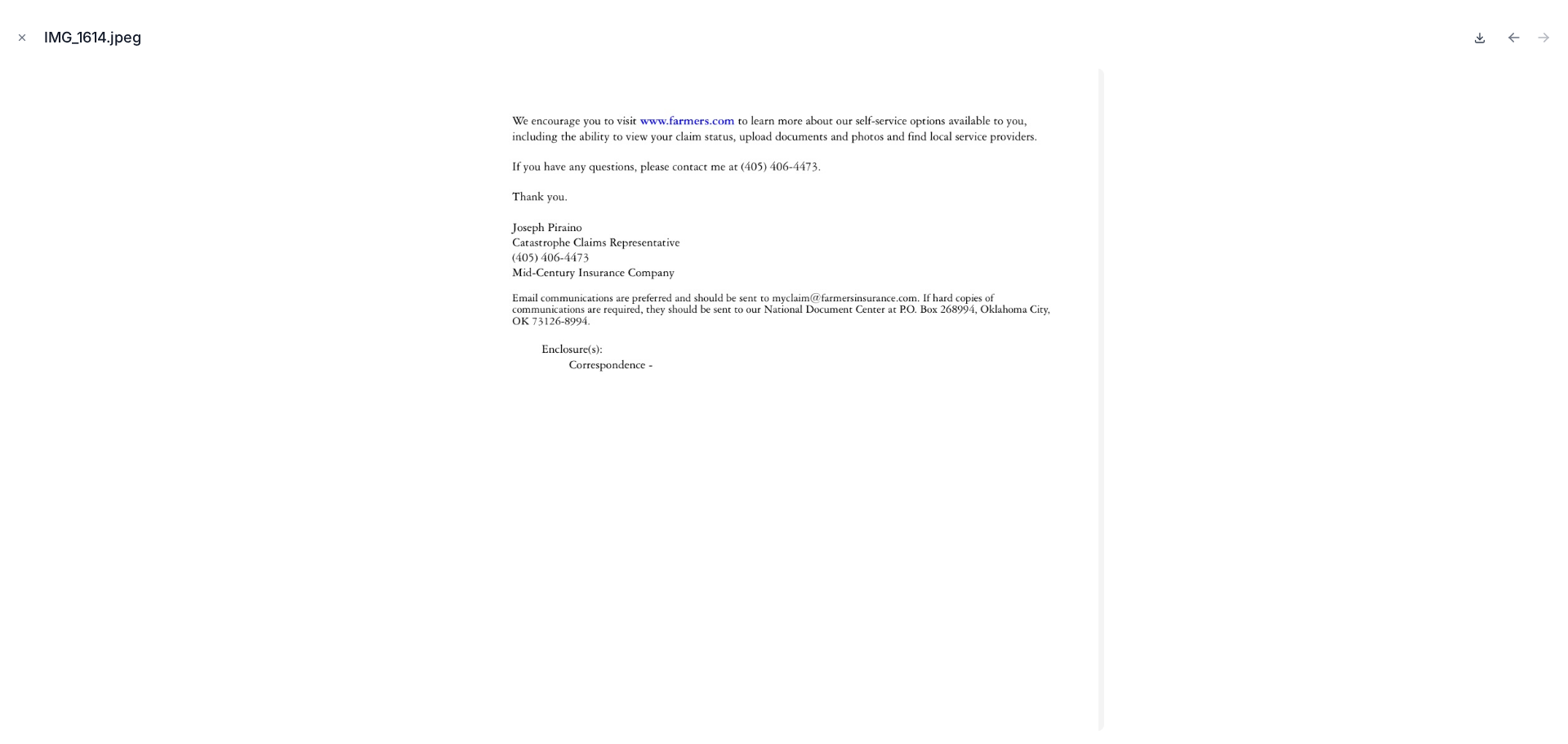
click at [1481, 38] on icon at bounding box center [1480, 38] width 6 height 3
click at [17, 36] on icon "Close modal" at bounding box center [22, 37] width 11 height 11
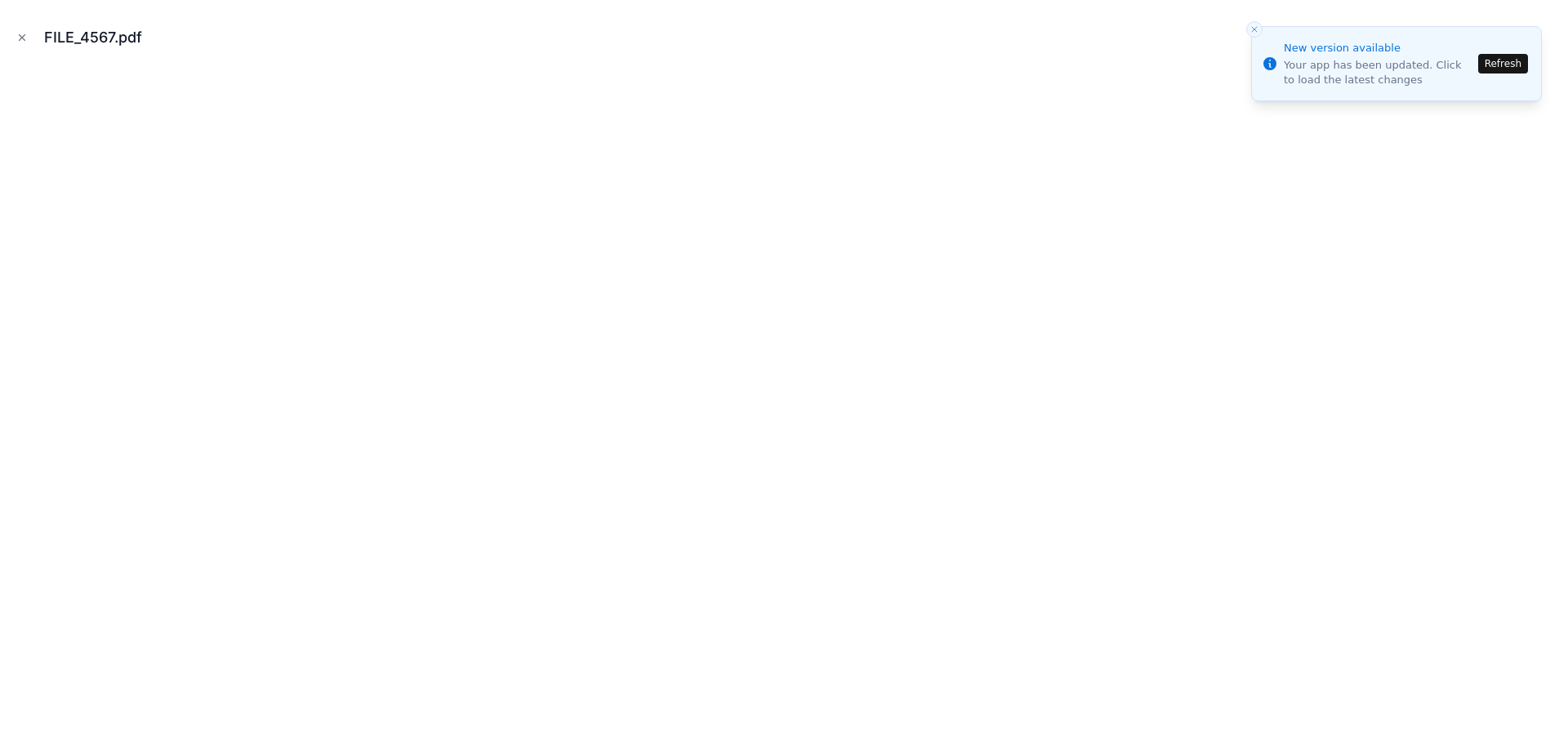
scroll to position [6452, 0]
click at [1496, 65] on button "Refresh" at bounding box center [1502, 64] width 49 height 20
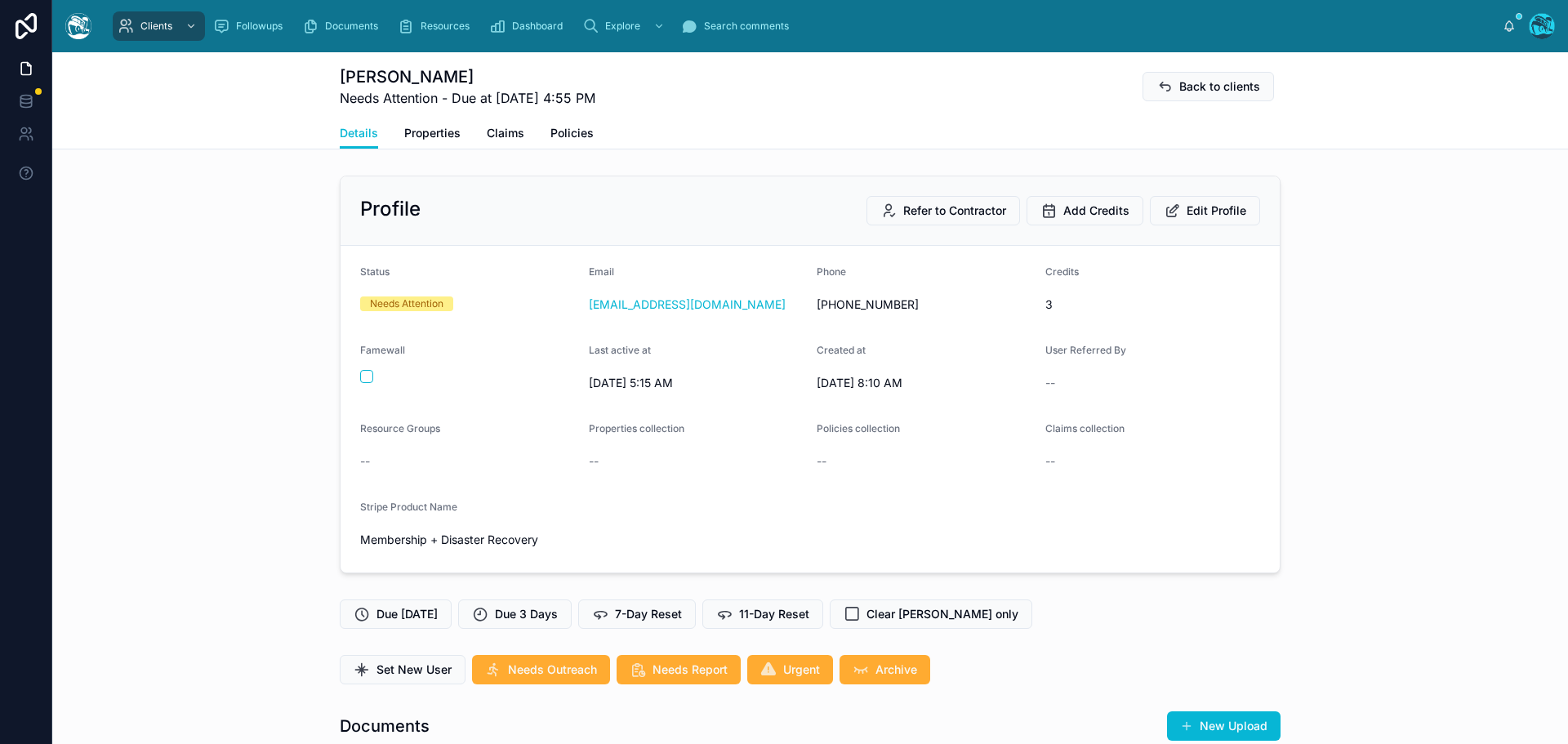
scroll to position [6452, 0]
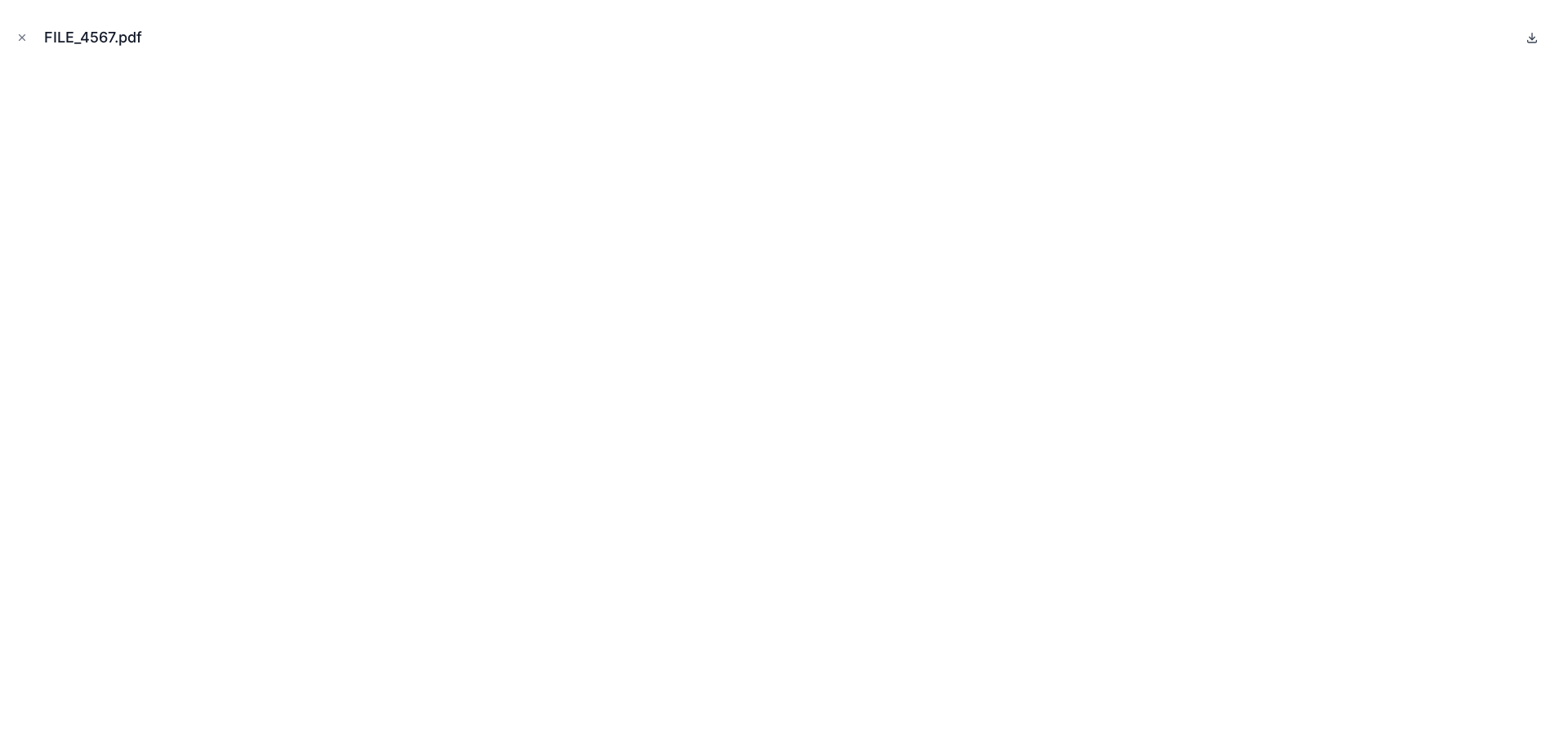
click at [1532, 31] on icon at bounding box center [1532, 38] width 13 height 13
click at [23, 36] on icon "Close modal" at bounding box center [22, 37] width 11 height 11
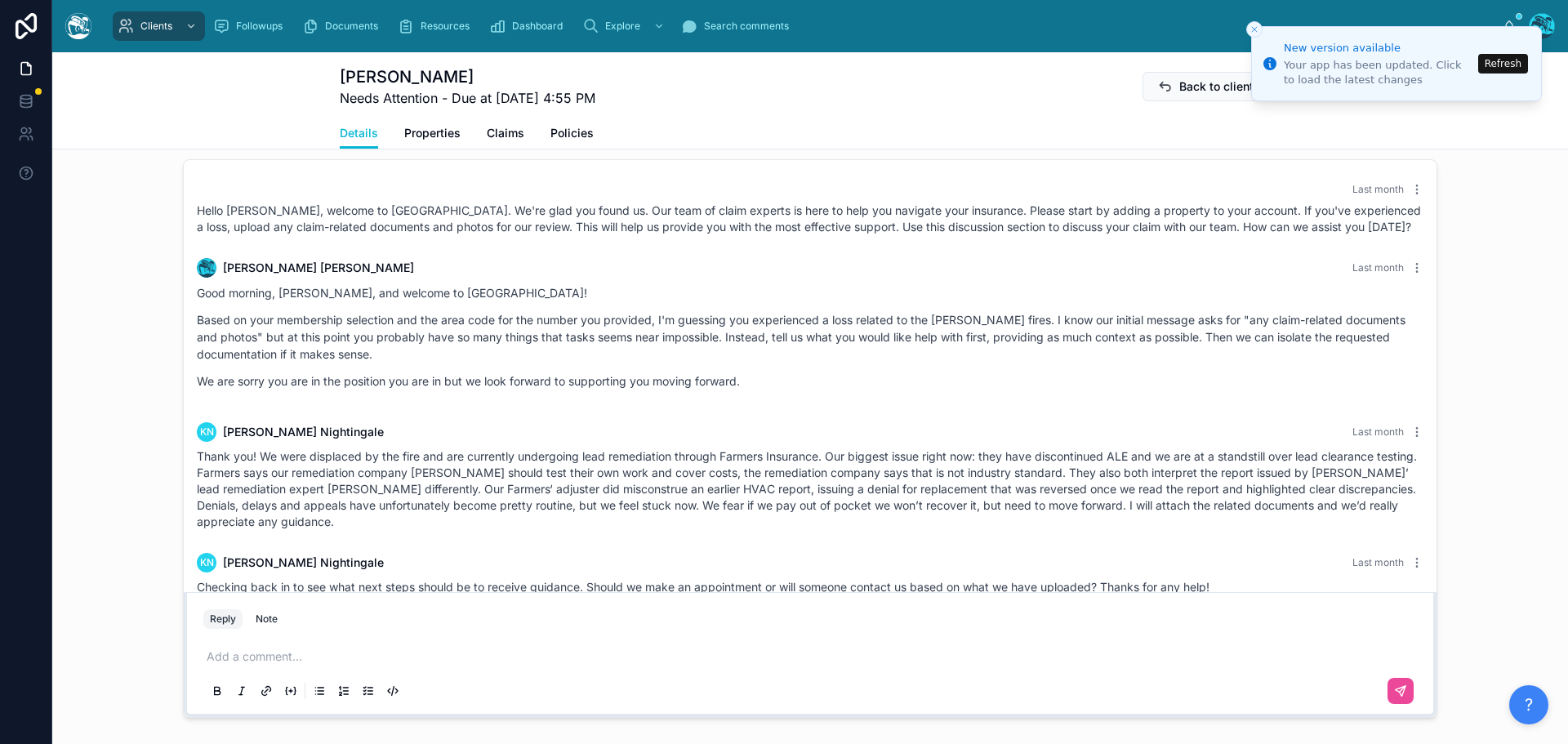
scroll to position [6452, 0]
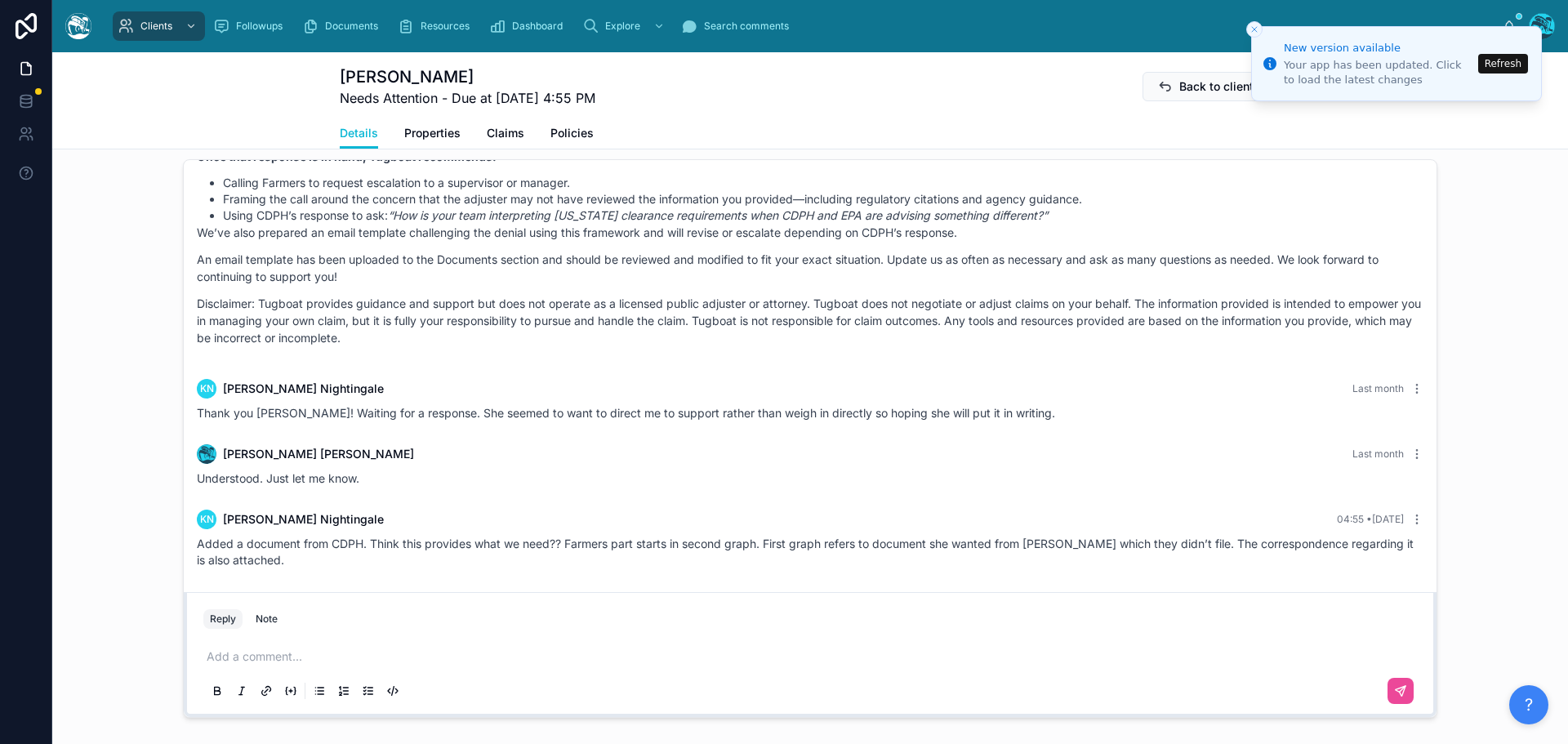
click at [1507, 61] on button "Refresh" at bounding box center [1502, 64] width 49 height 20
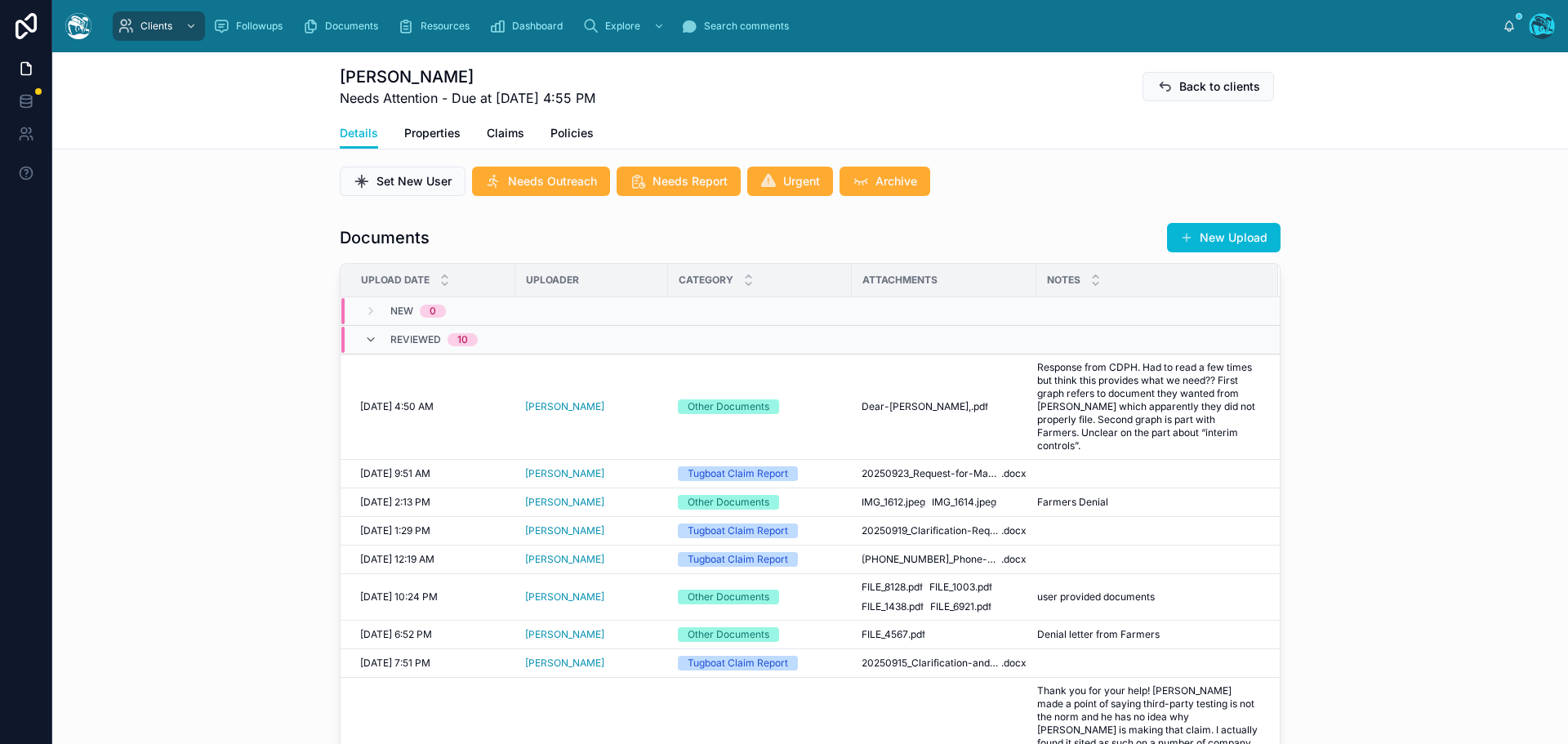
scroll to position [490, 0]
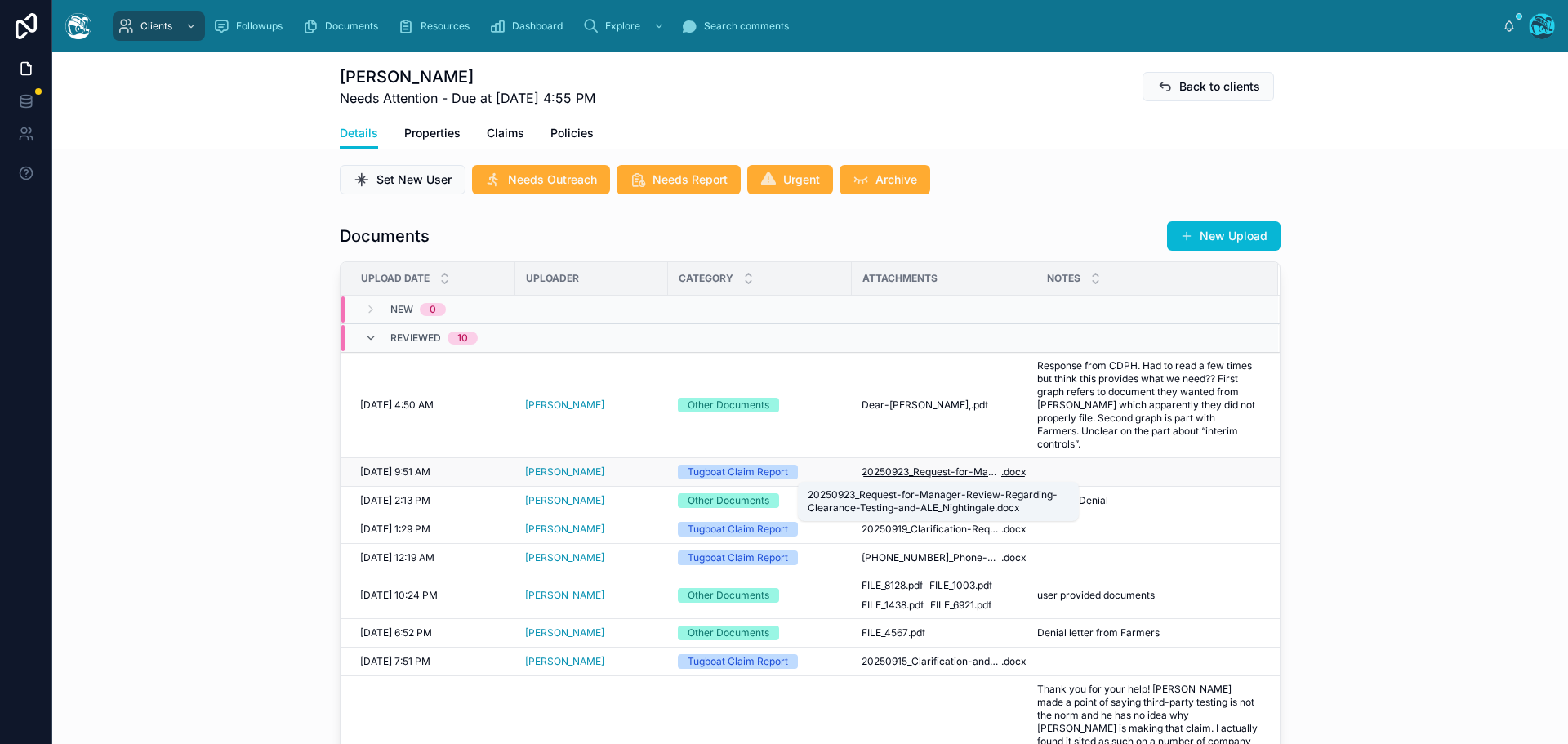
click at [967, 471] on span "20250923_Request-for-Manager-Review-Regarding-Clearance-Testing-and-ALE_Nightin…" at bounding box center [931, 472] width 140 height 13
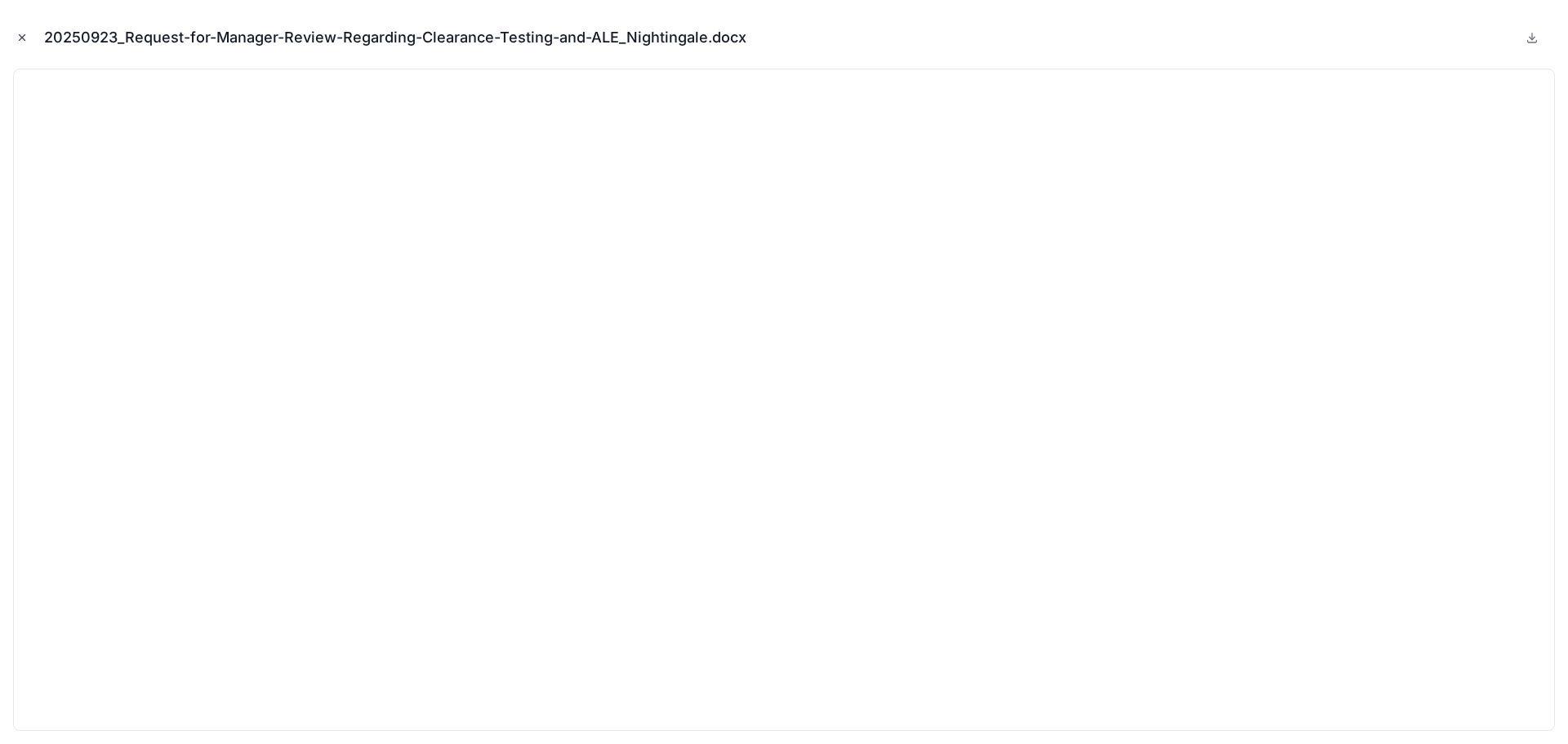
click at [20, 37] on icon "Close modal" at bounding box center [22, 37] width 11 height 11
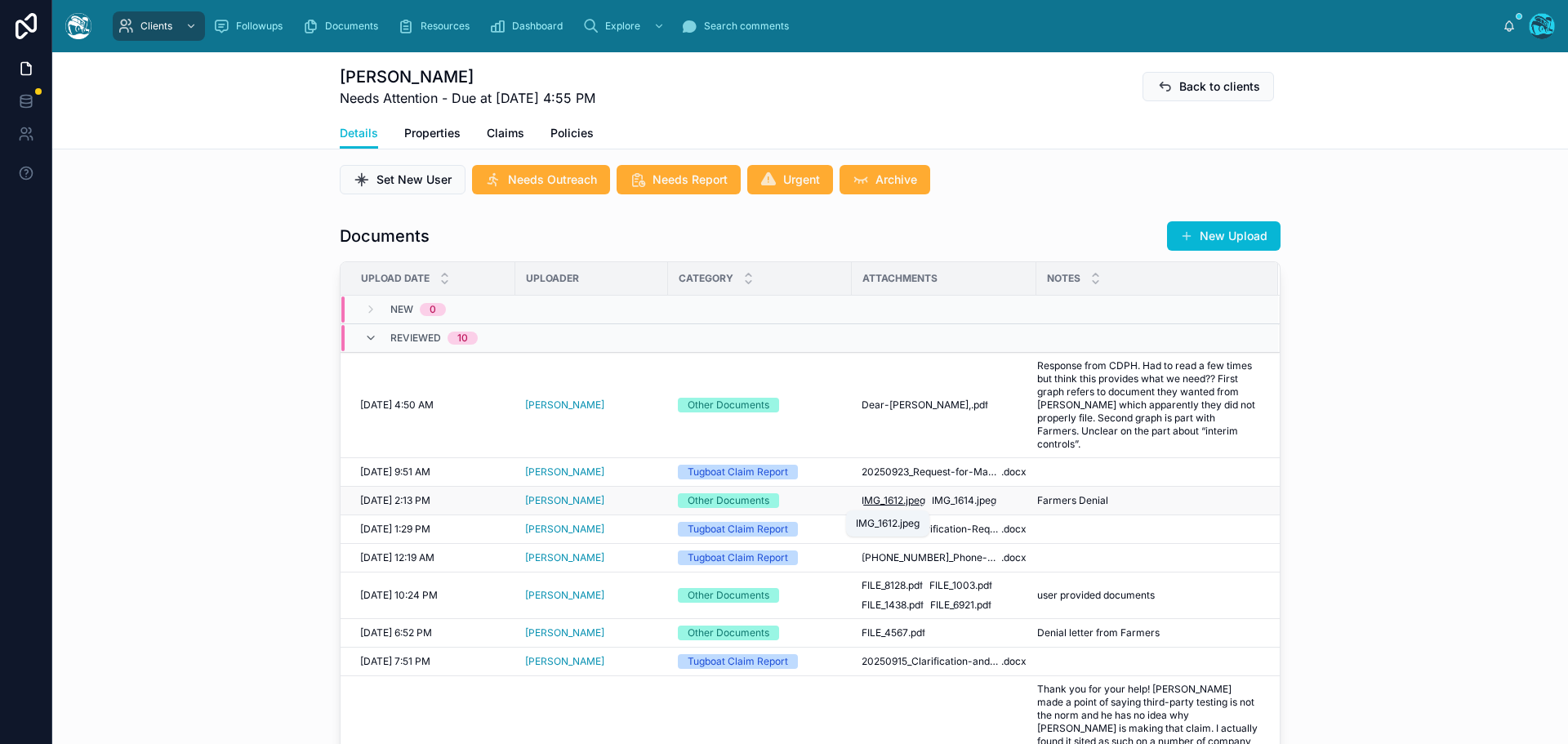
click at [881, 503] on span "IMG_1612" at bounding box center [882, 500] width 42 height 13
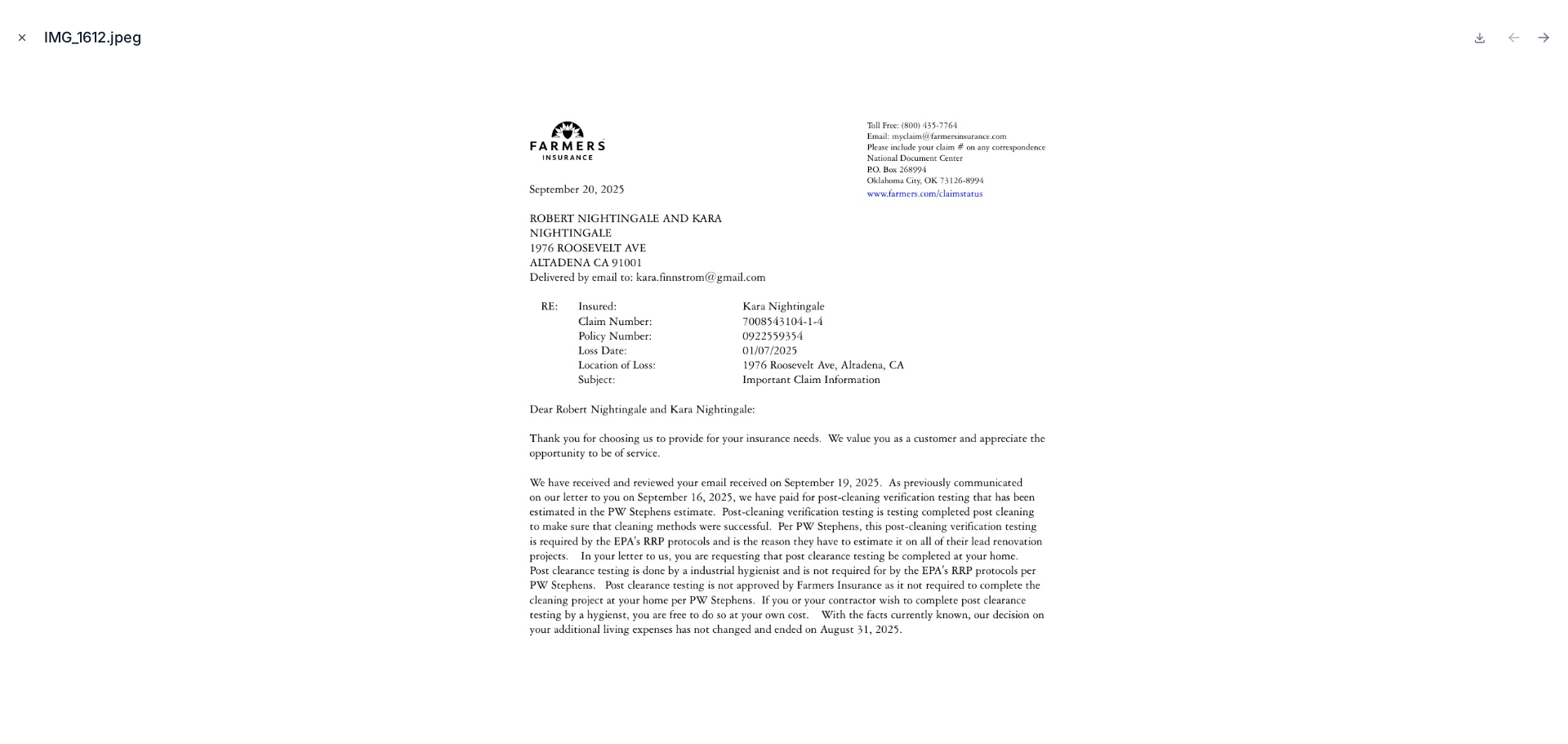
click at [19, 32] on icon "Close modal" at bounding box center [22, 37] width 11 height 11
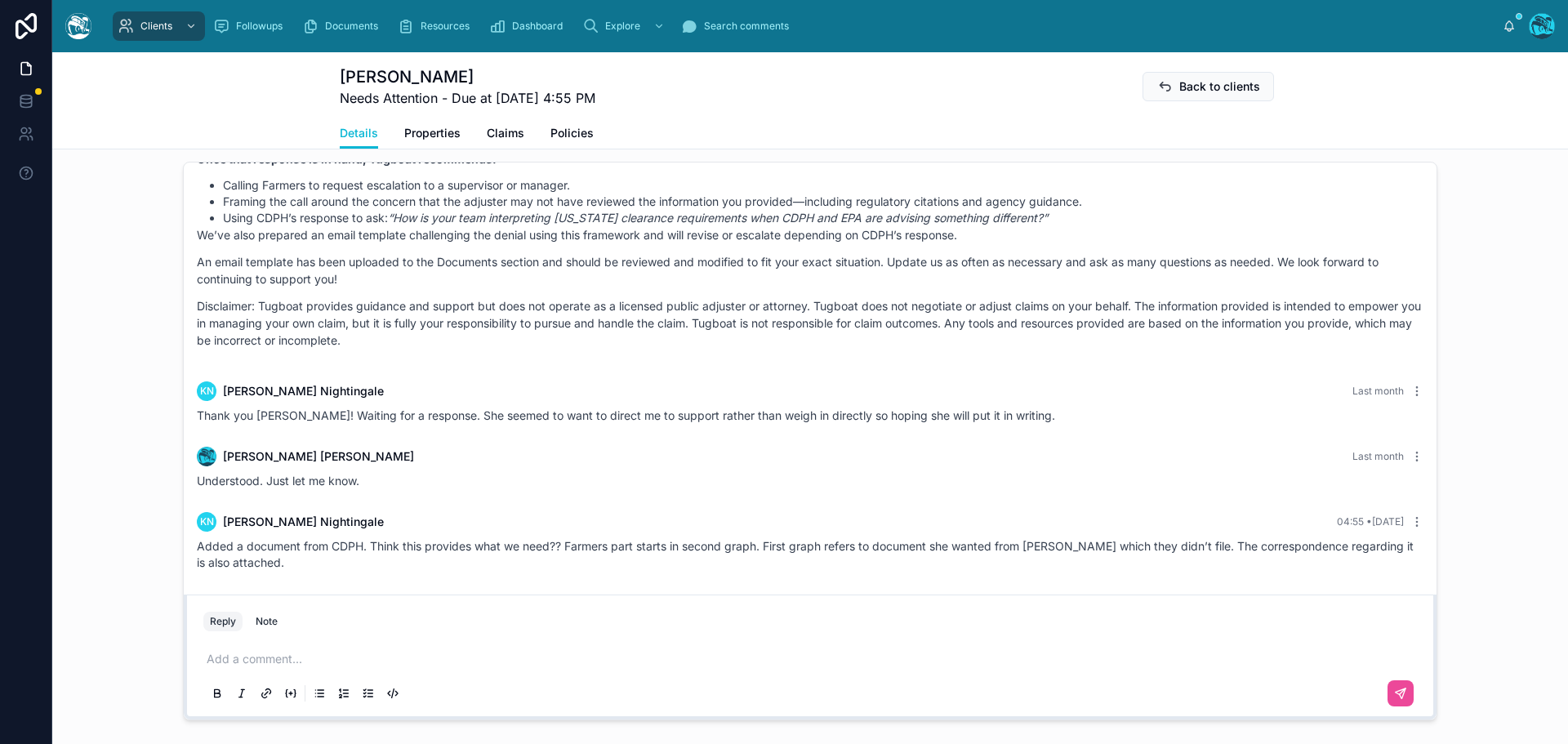
scroll to position [1307, 0]
click at [261, 658] on p at bounding box center [813, 656] width 1213 height 16
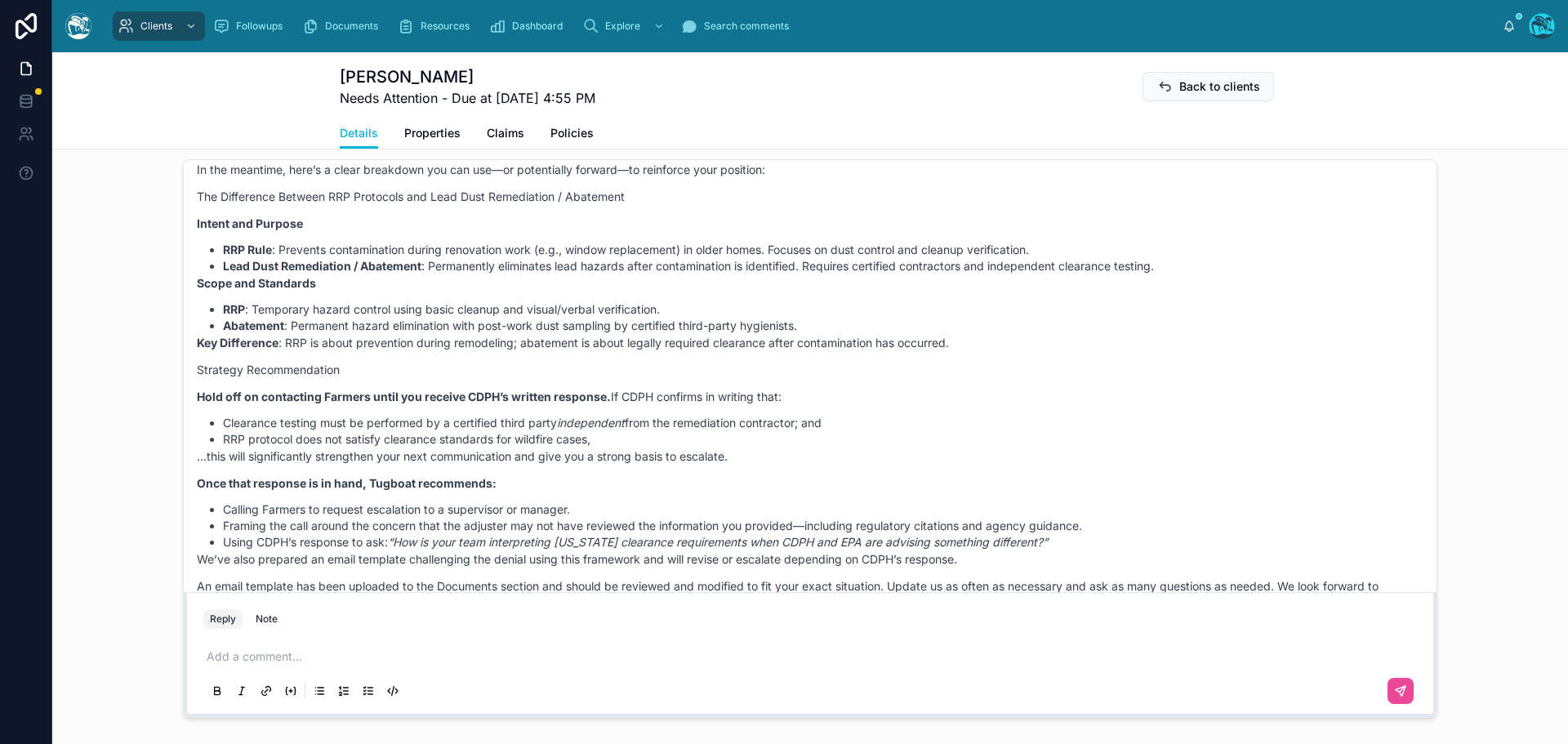
scroll to position [6207, 0]
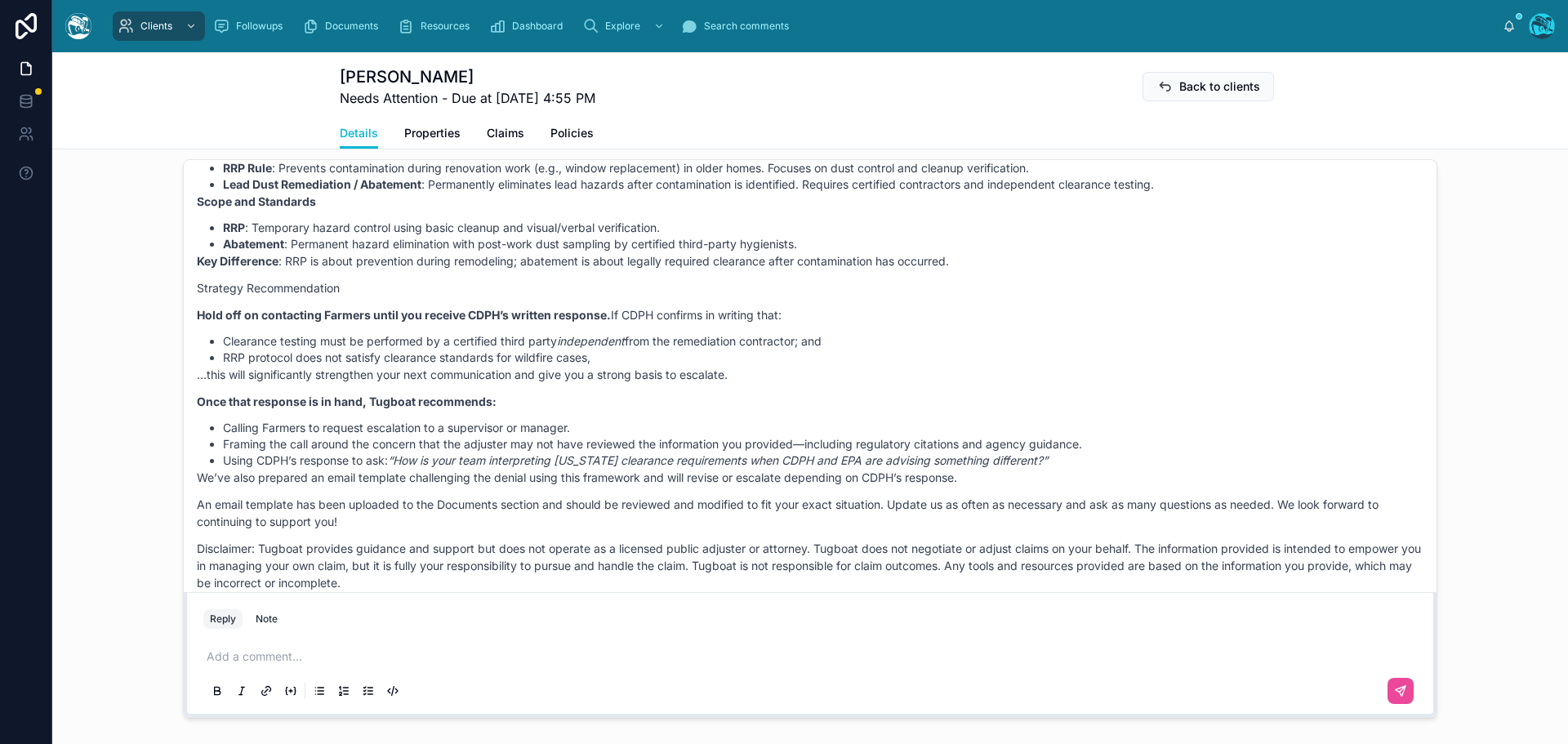
click at [221, 656] on p at bounding box center [813, 656] width 1213 height 16
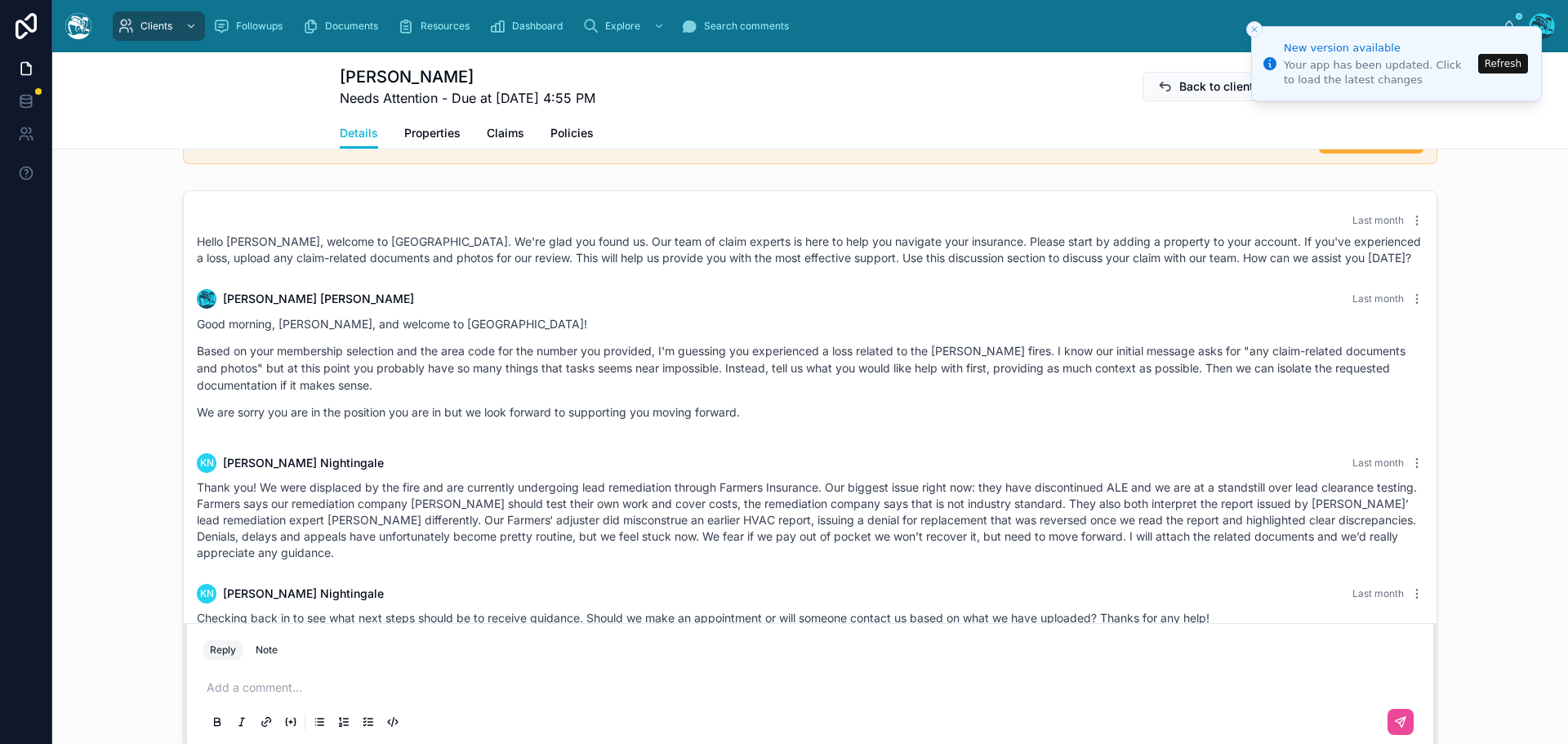
scroll to position [6452, 0]
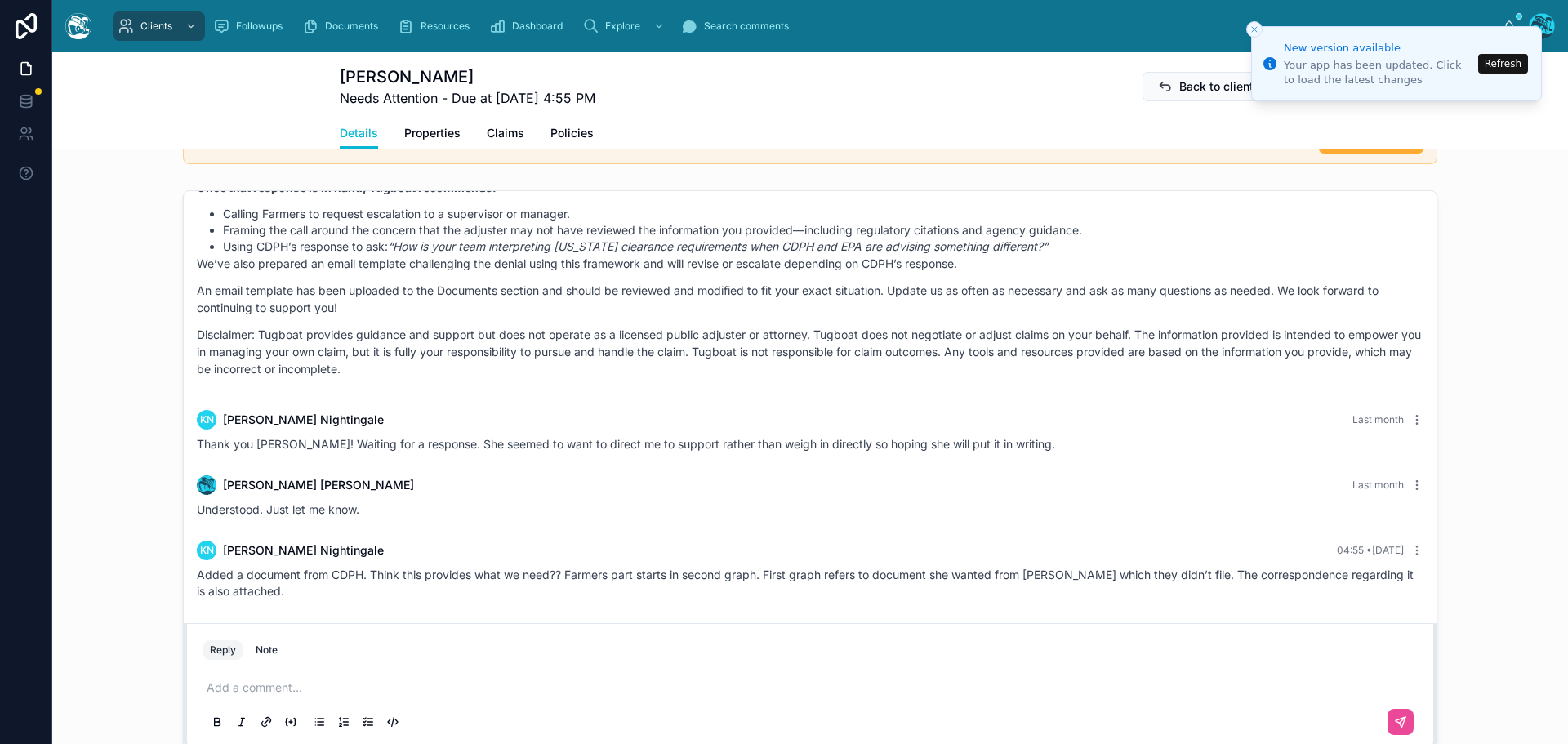
click at [281, 684] on p at bounding box center [813, 687] width 1213 height 16
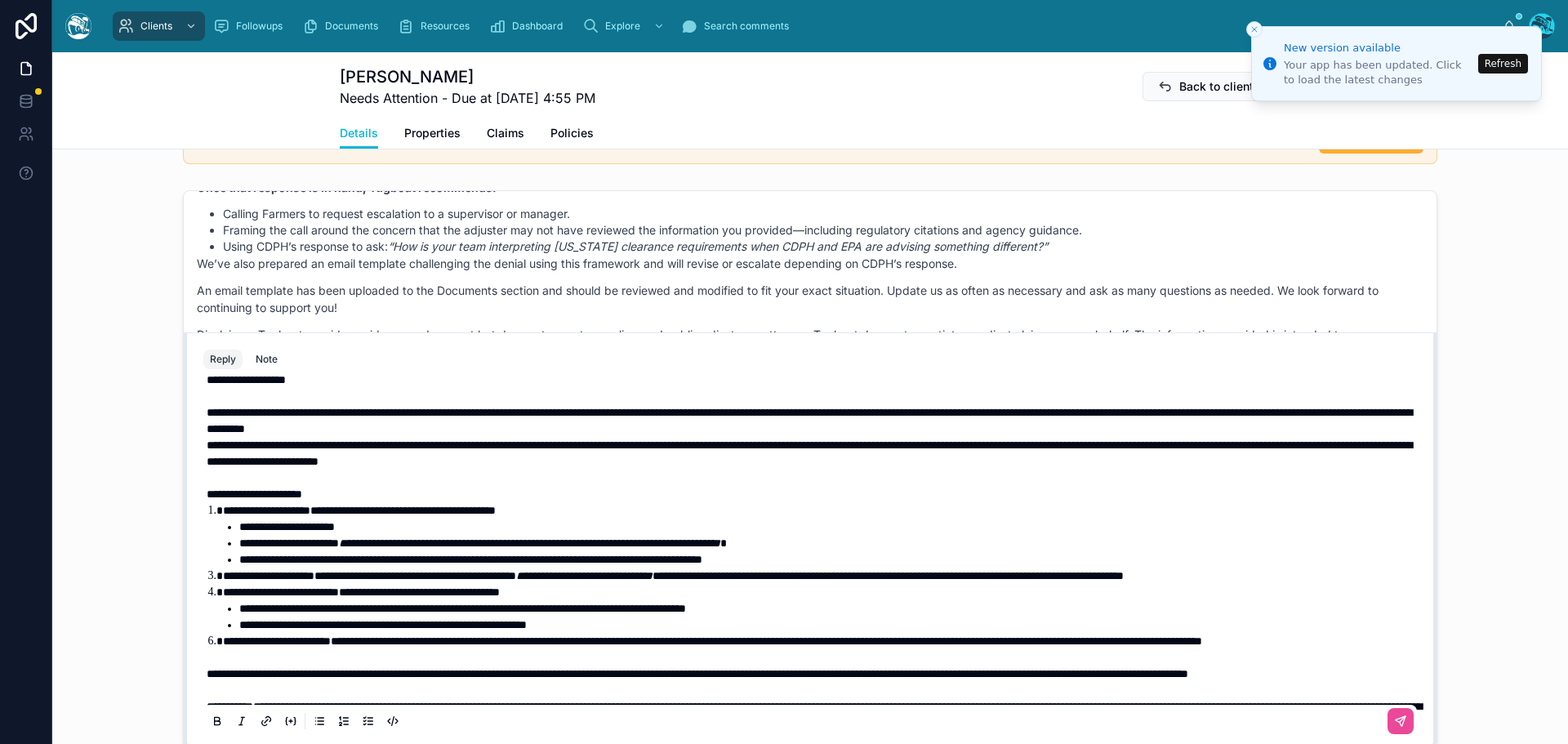
scroll to position [0, 0]
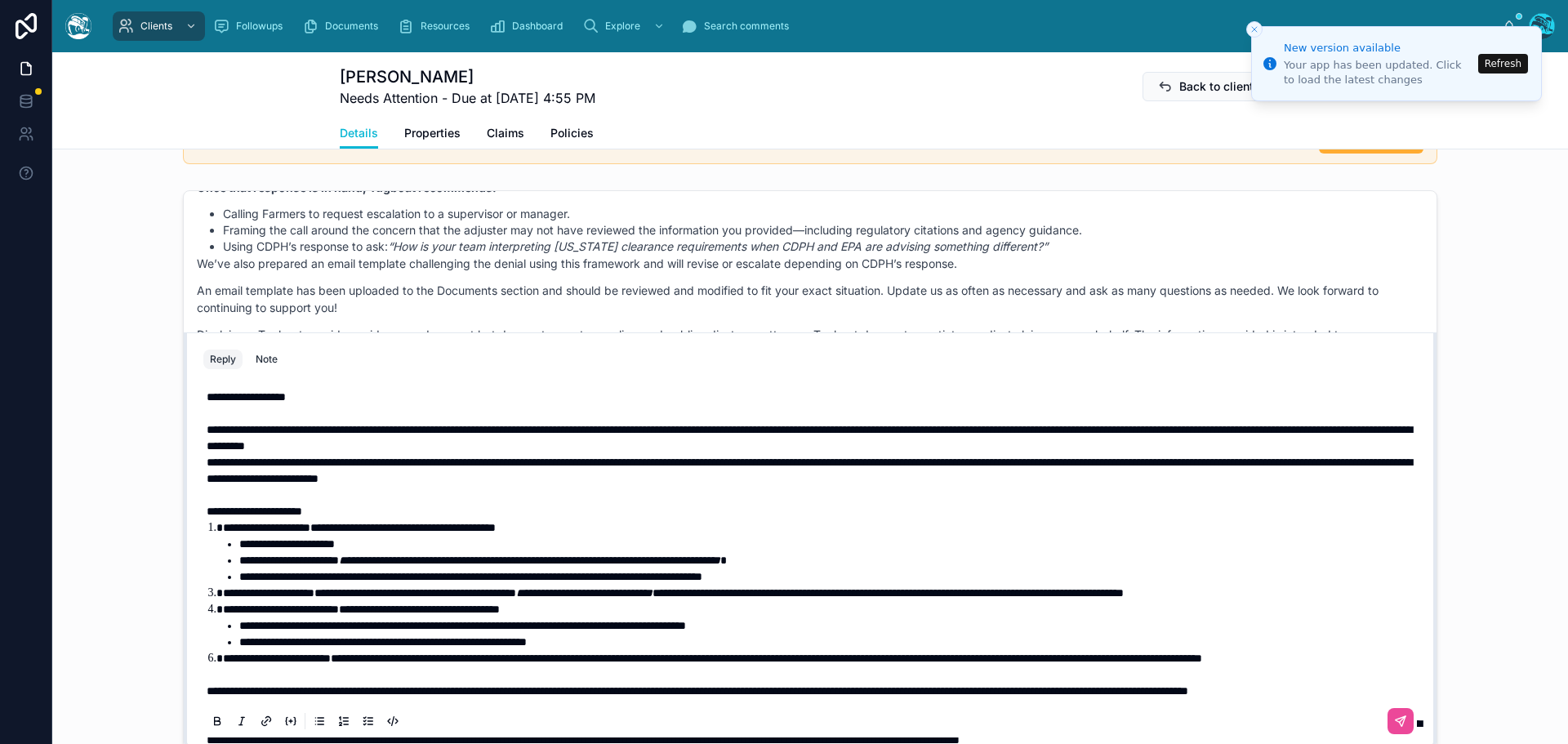
click at [657, 446] on p "**********" at bounding box center [813, 438] width 1213 height 32
click at [648, 444] on p "**********" at bounding box center [813, 438] width 1213 height 32
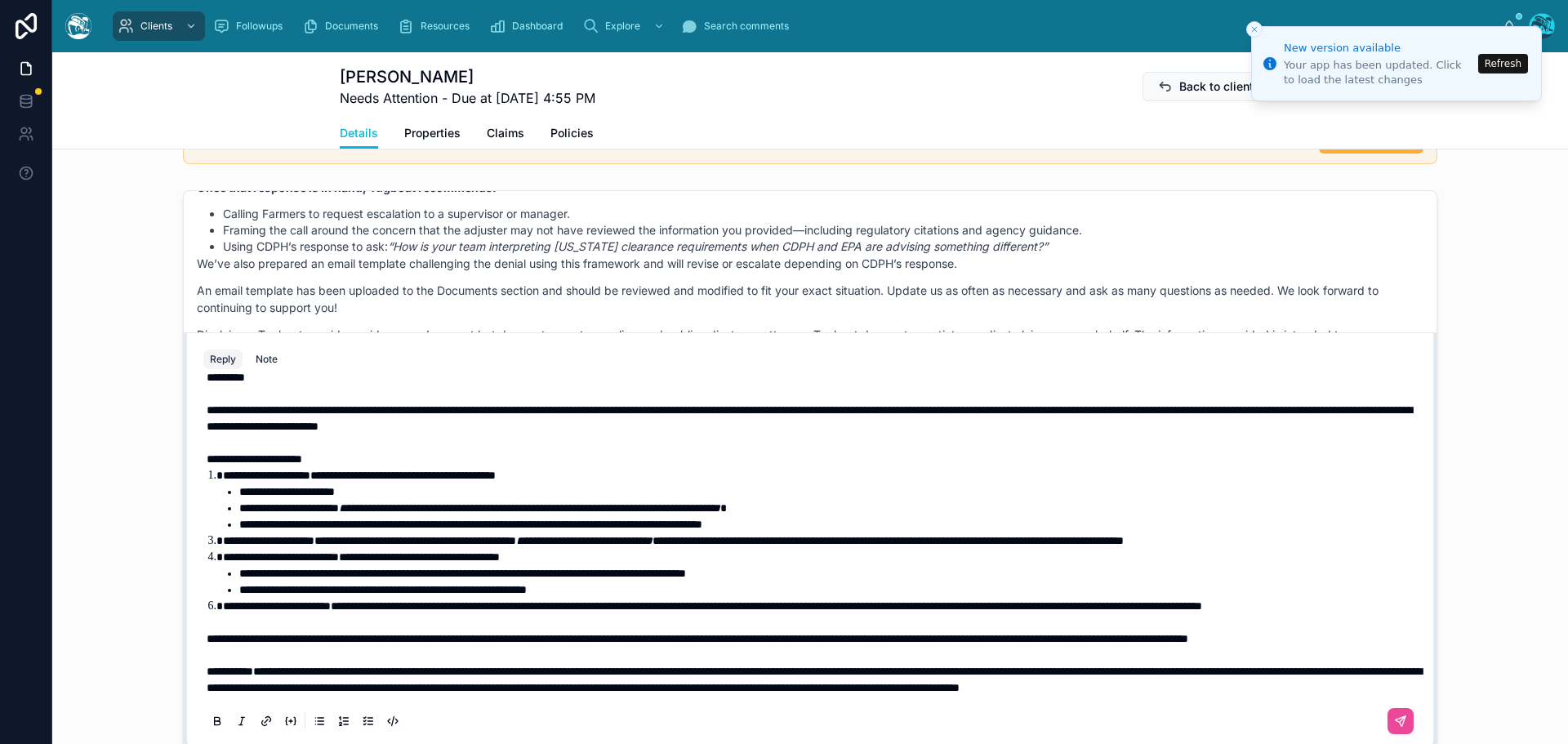
scroll to position [82, 0]
click at [394, 470] on span "**********" at bounding box center [402, 476] width 185 height 11
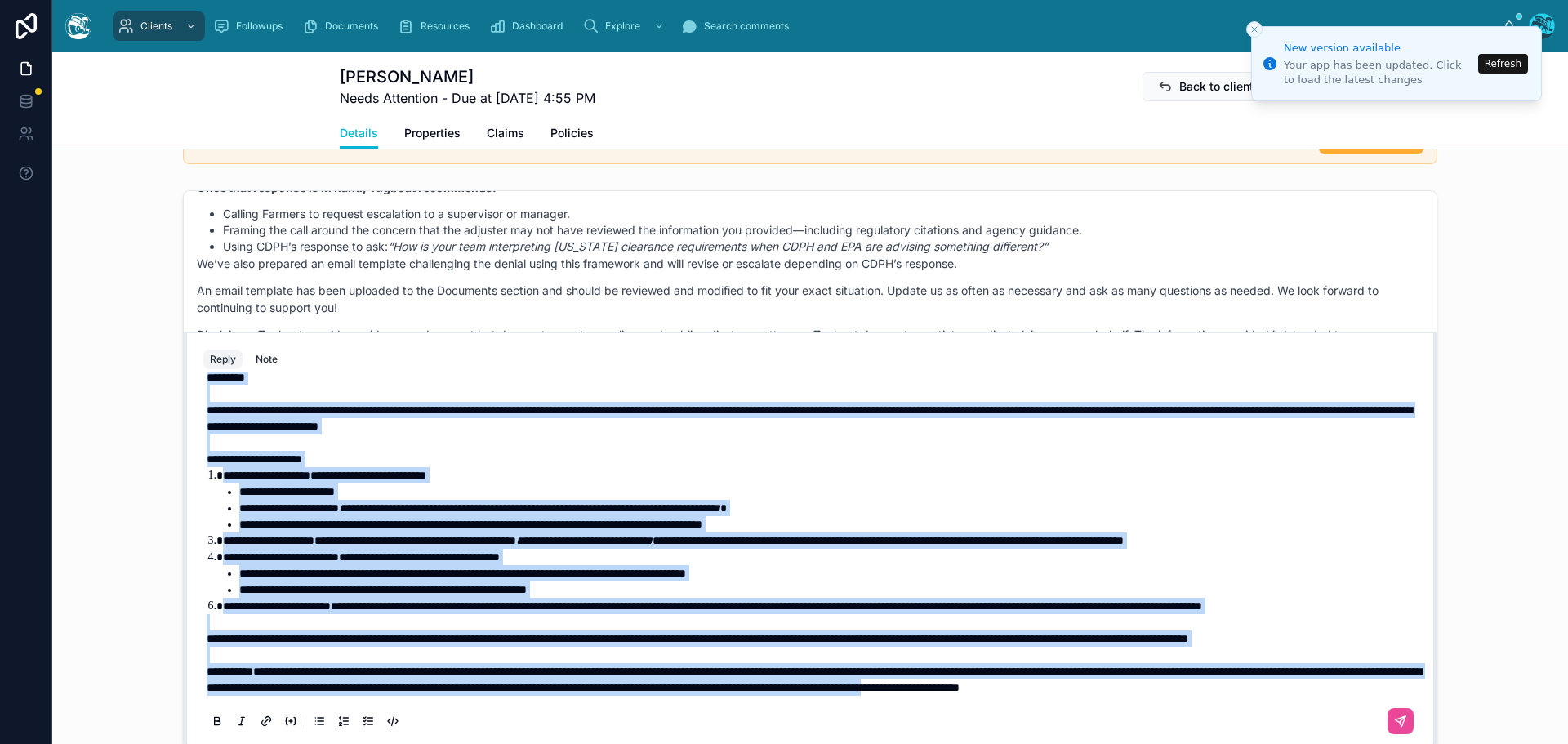
scroll to position [1448, 0]
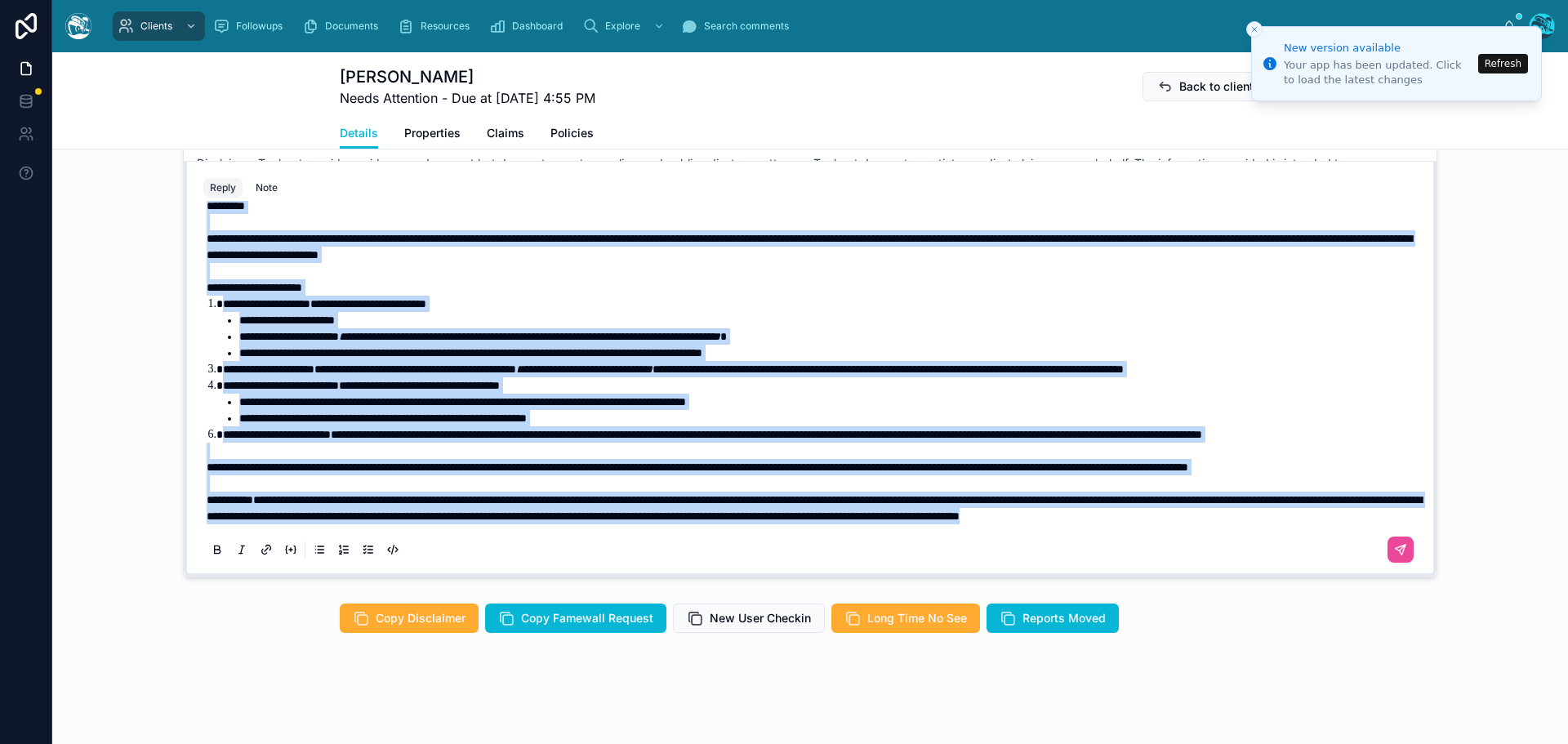
drag, startPoint x: 201, startPoint y: 396, endPoint x: 526, endPoint y: 536, distance: 353.9
click at [526, 536] on div "**********" at bounding box center [810, 353] width 1213 height 428
copy div "**********"
click at [433, 380] on span "**********" at bounding box center [418, 385] width 161 height 11
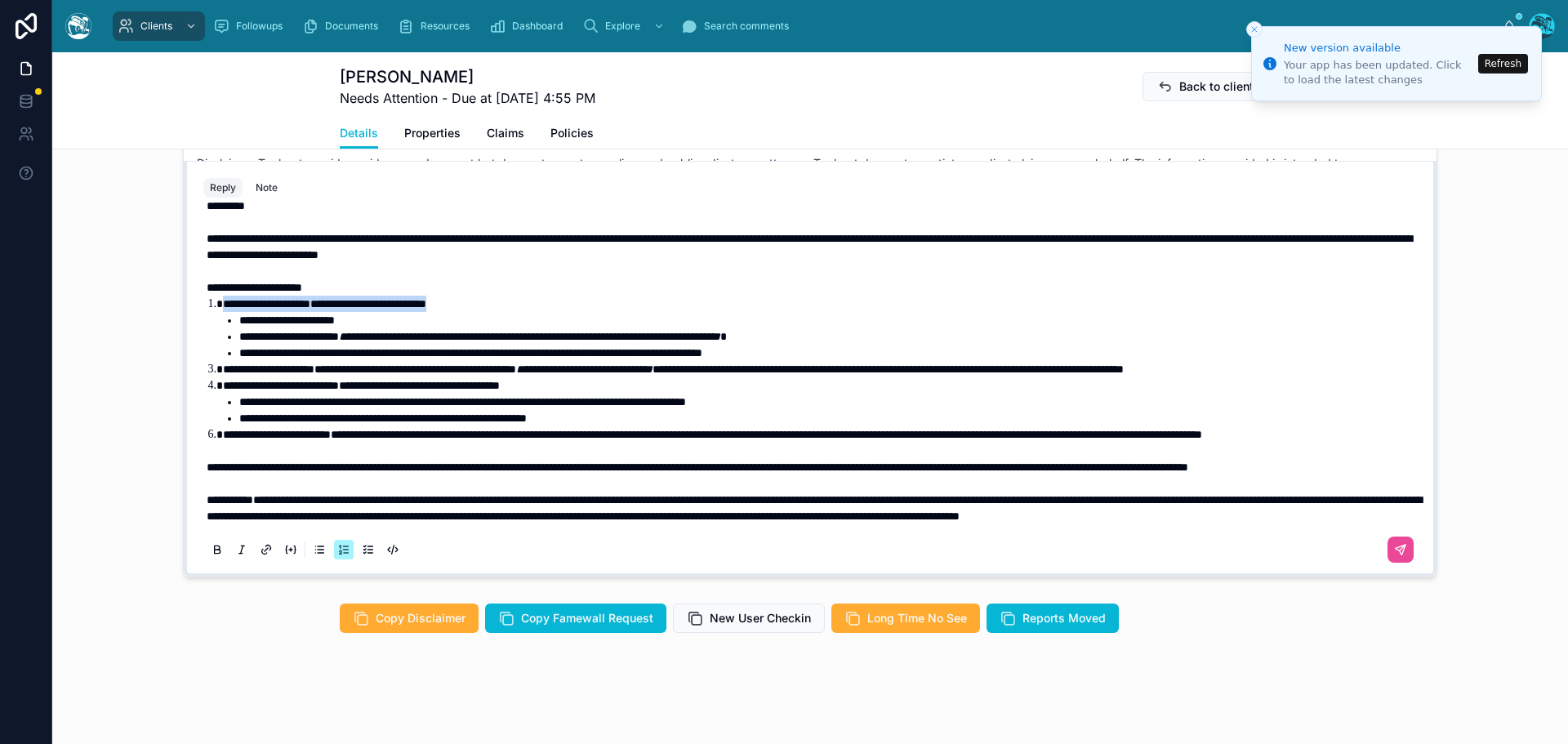
drag, startPoint x: 500, startPoint y: 253, endPoint x: 214, endPoint y: 257, distance: 286.0
click at [223, 296] on li "**********" at bounding box center [821, 303] width 1197 height 16
click at [211, 549] on icon at bounding box center [218, 551] width 13 height 13
drag, startPoint x: 617, startPoint y: 333, endPoint x: 219, endPoint y: 333, distance: 398.0
click at [223, 378] on li "**********" at bounding box center [821, 385] width 1197 height 16
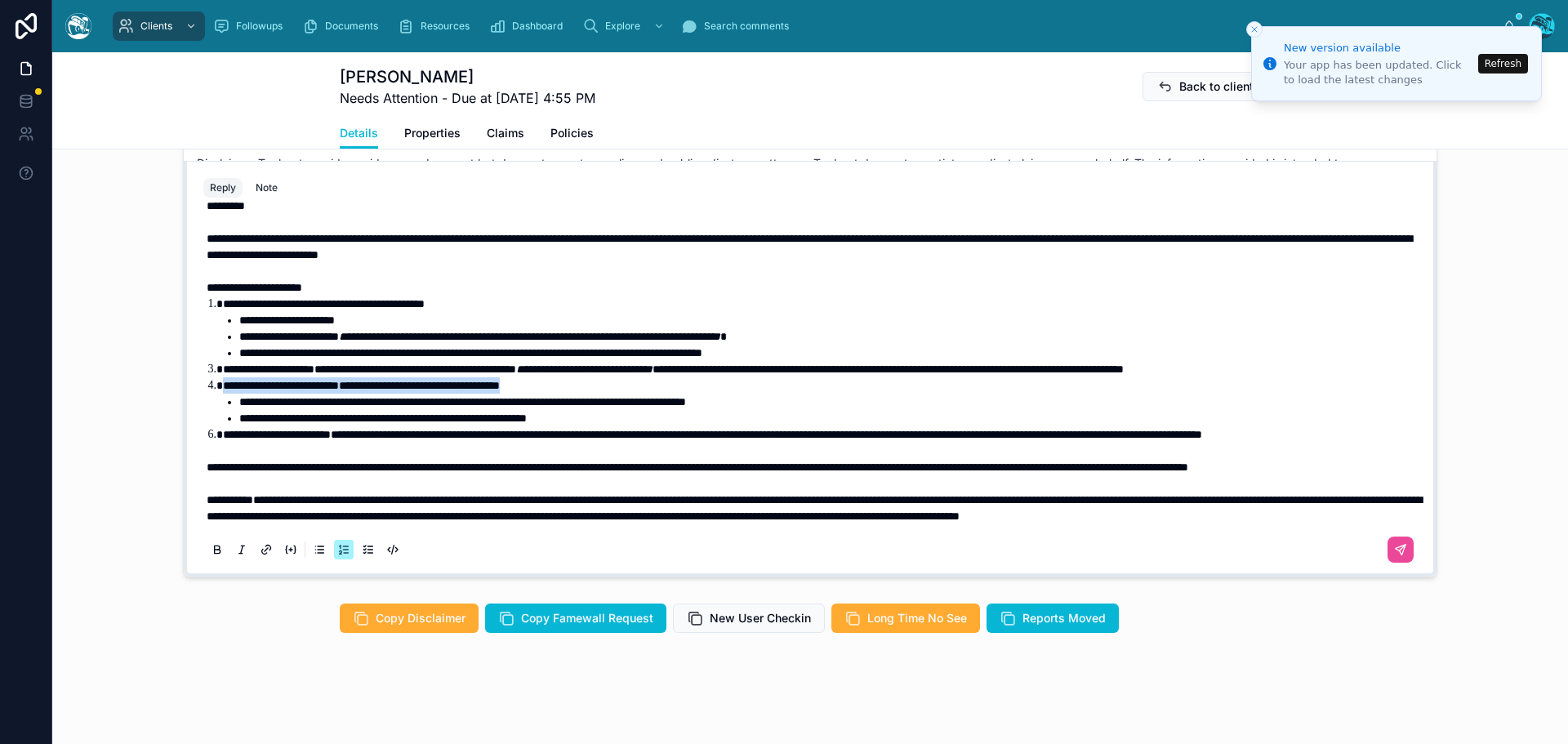
click at [211, 548] on icon at bounding box center [218, 551] width 13 height 13
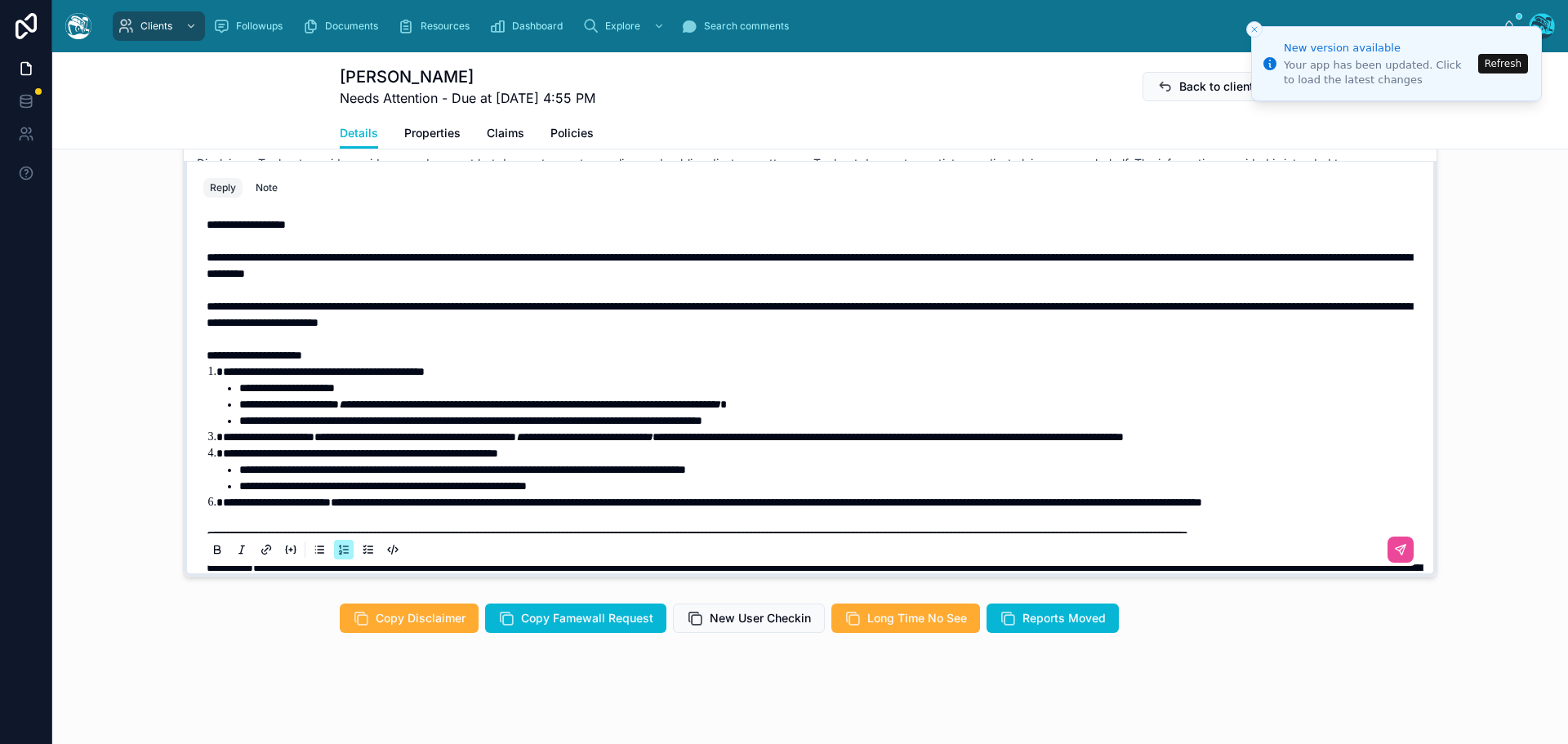
scroll to position [0, 0]
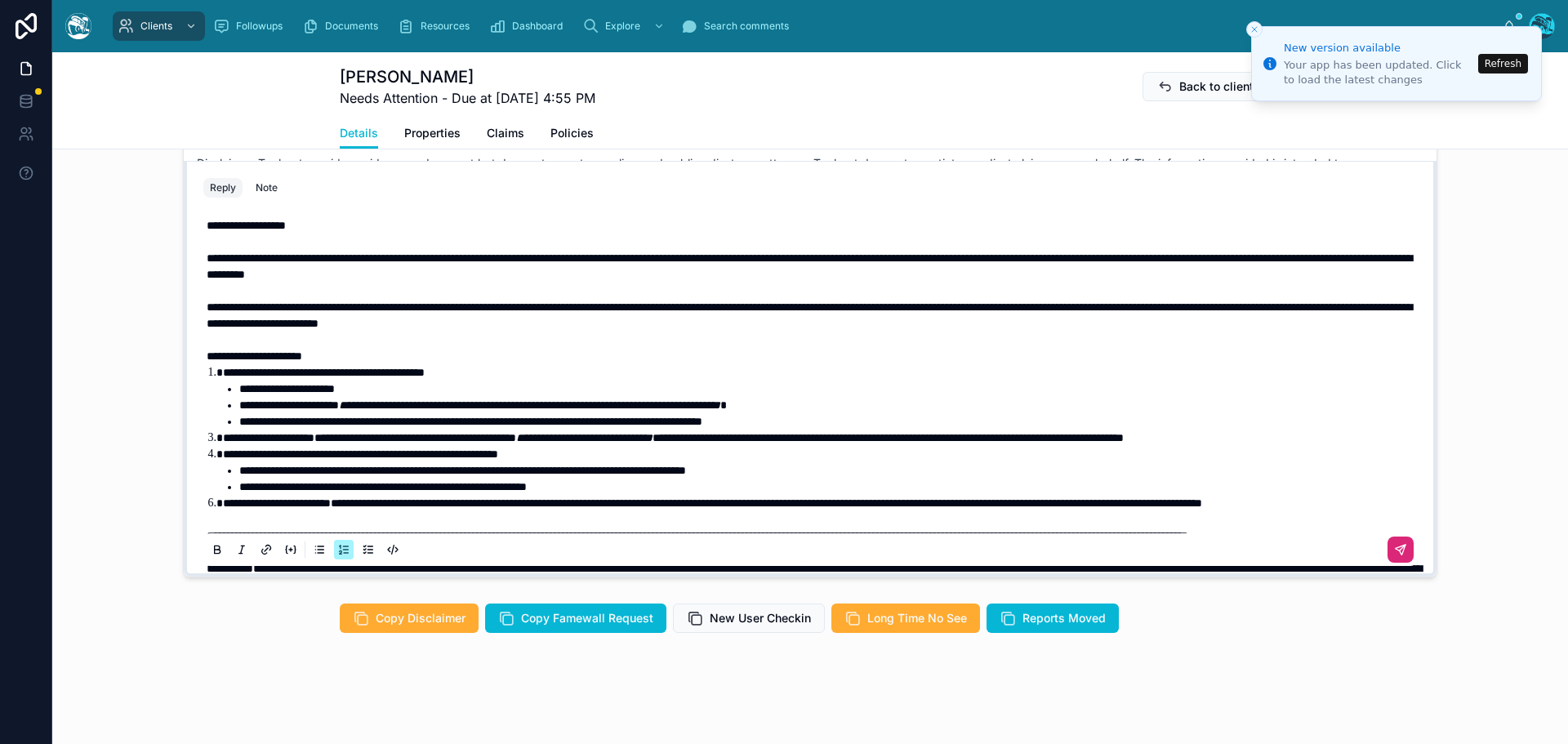
click at [1395, 554] on icon at bounding box center [1400, 551] width 10 height 10
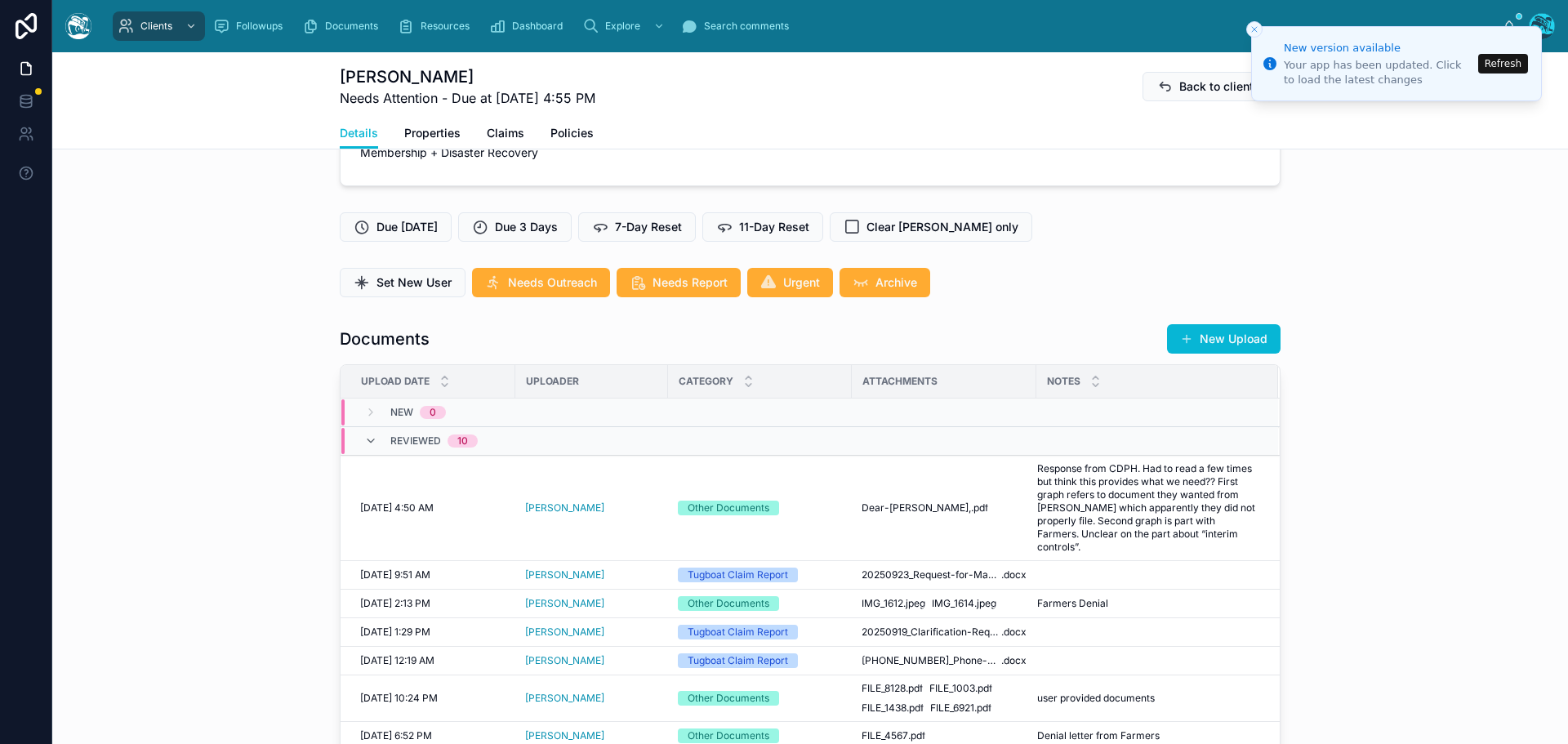
scroll to position [385, 0]
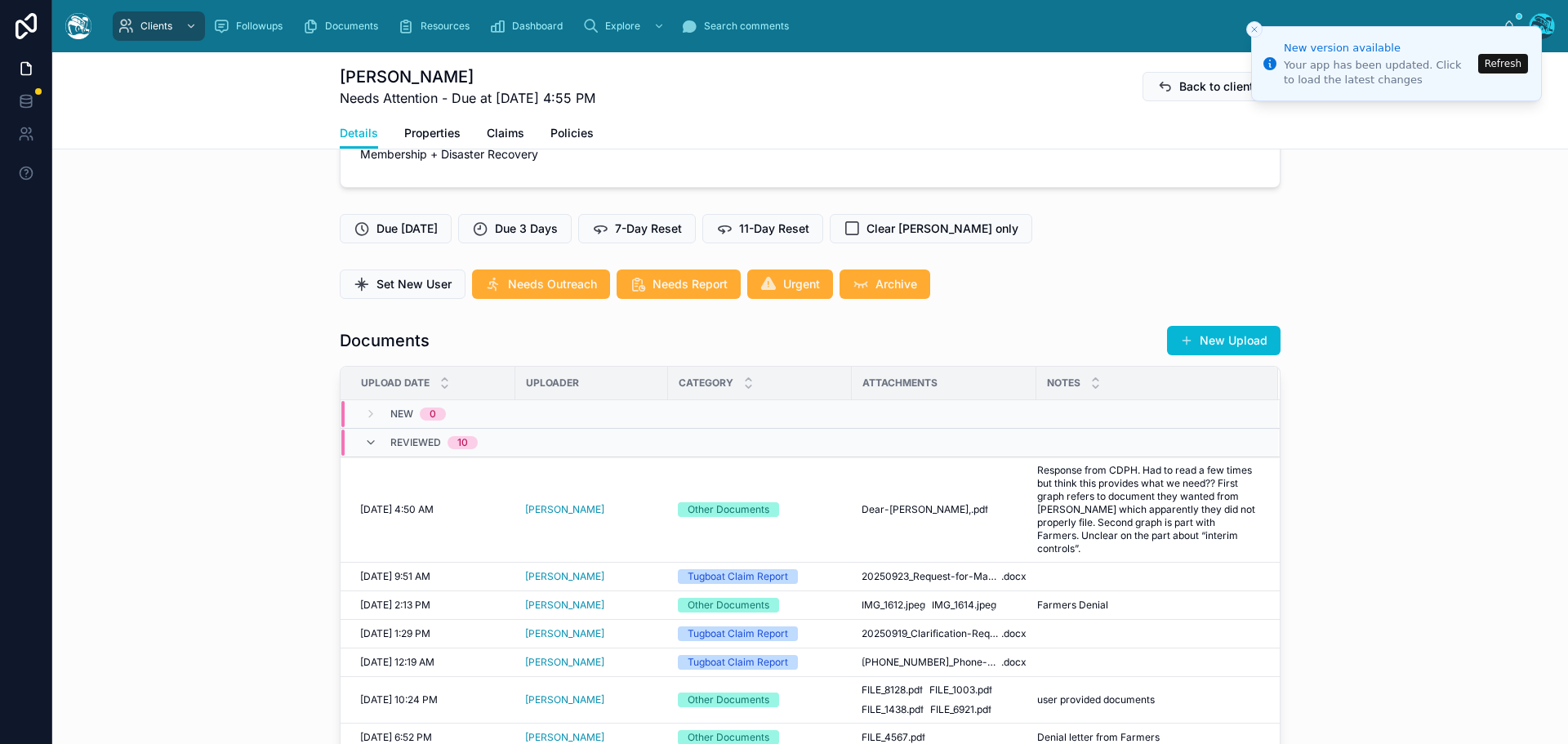
click at [1209, 337] on button "New Upload" at bounding box center [1223, 341] width 113 height 29
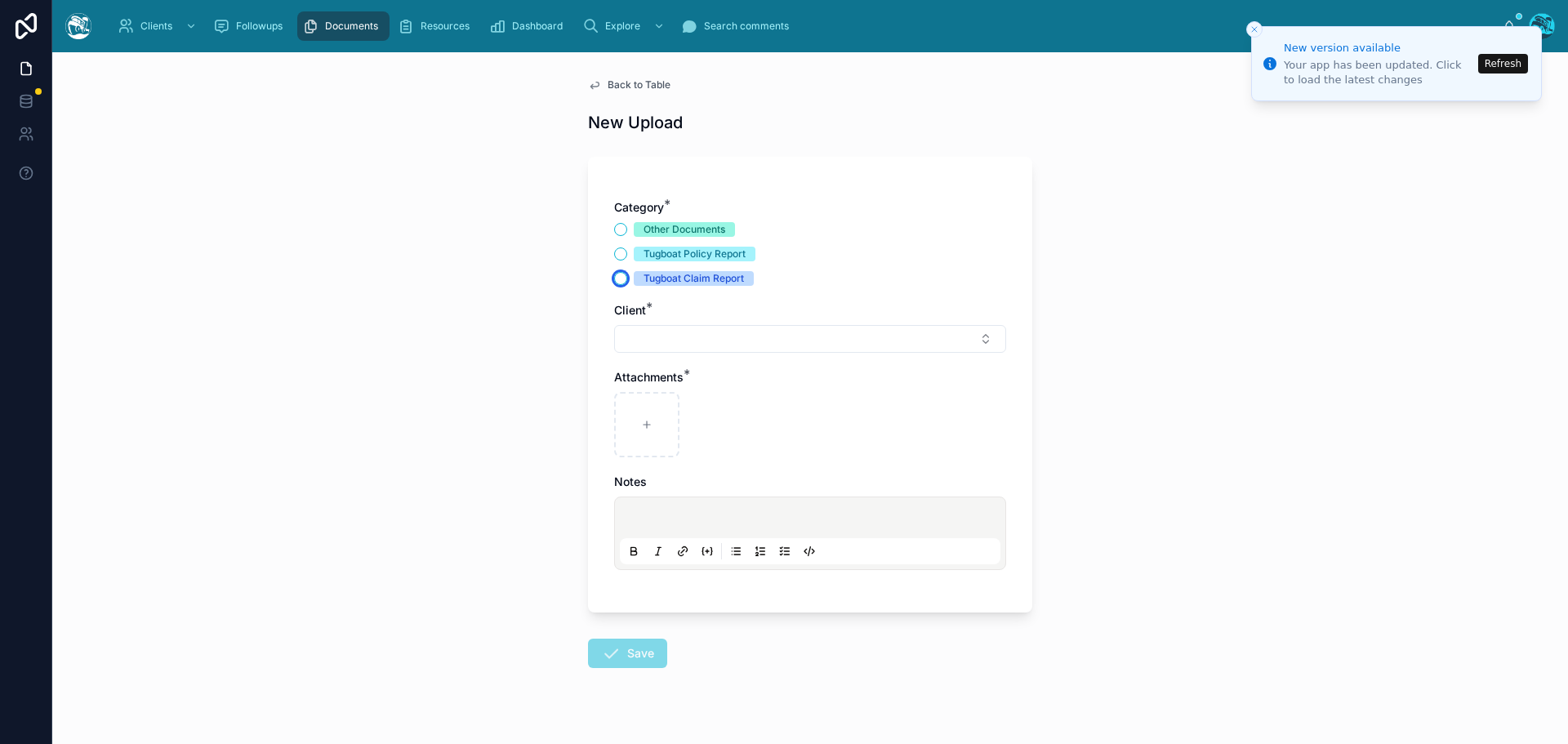
click at [614, 281] on button "Tugboat Claim Report" at bounding box center [621, 279] width 13 height 13
click at [648, 334] on button "Select Button" at bounding box center [810, 339] width 392 height 28
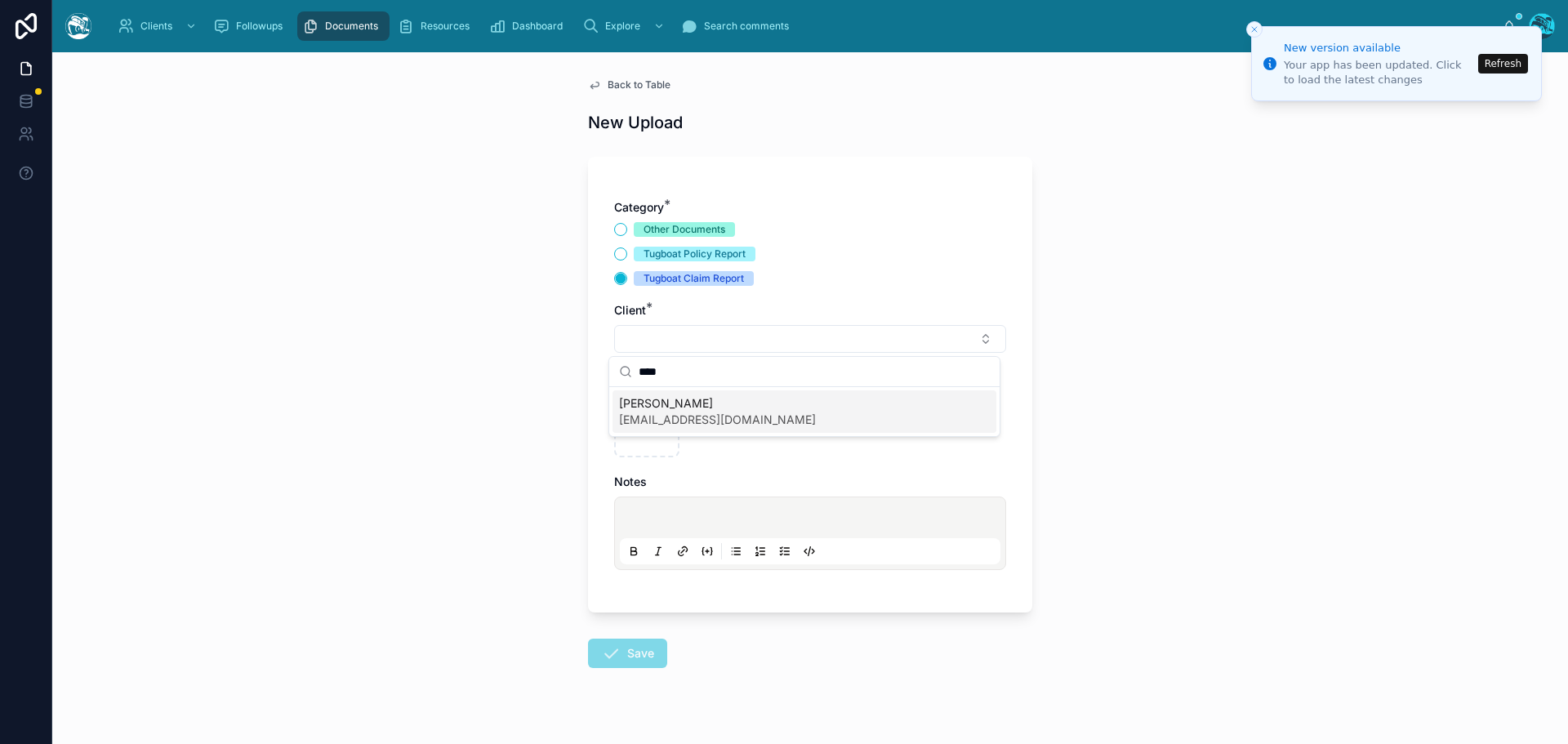
type input "****"
click at [664, 402] on span "[PERSON_NAME]" at bounding box center [717, 403] width 197 height 16
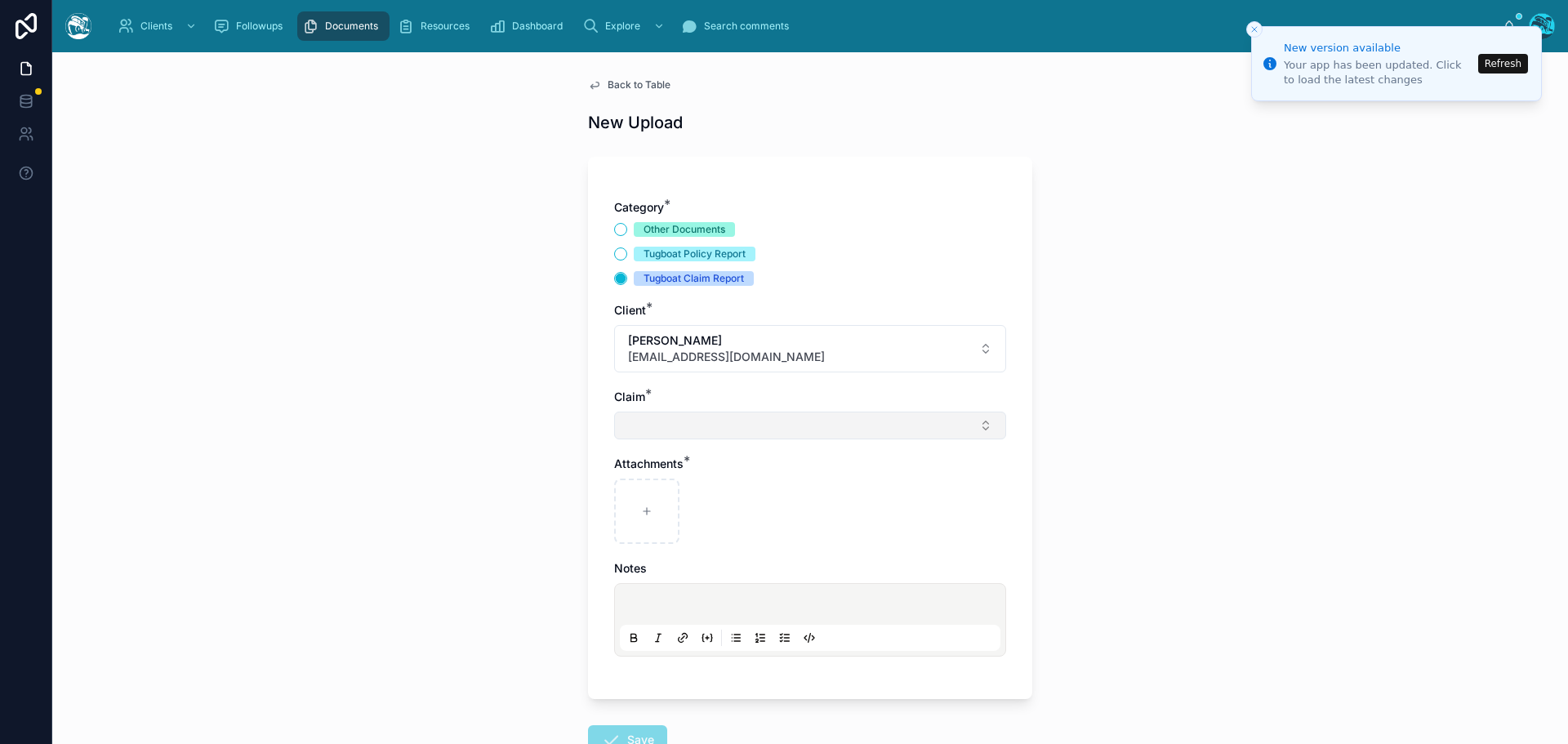
click at [650, 427] on button "Select Button" at bounding box center [810, 425] width 392 height 28
click at [614, 232] on button "Other Documents" at bounding box center [621, 229] width 13 height 13
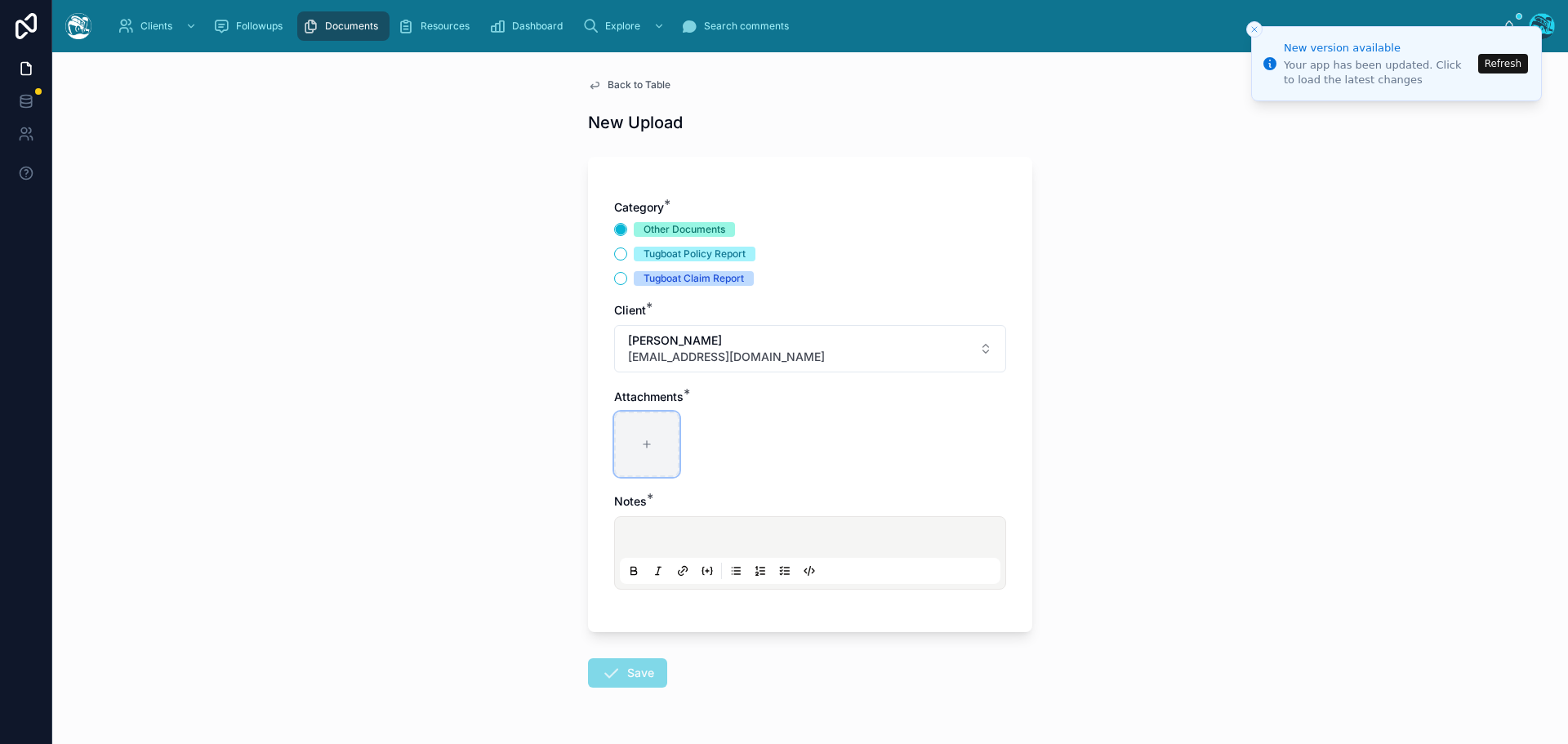
click at [654, 441] on div at bounding box center [647, 444] width 66 height 66
type input "**********"
click at [638, 538] on p at bounding box center [813, 539] width 380 height 16
click at [628, 679] on button "Save" at bounding box center [627, 673] width 79 height 29
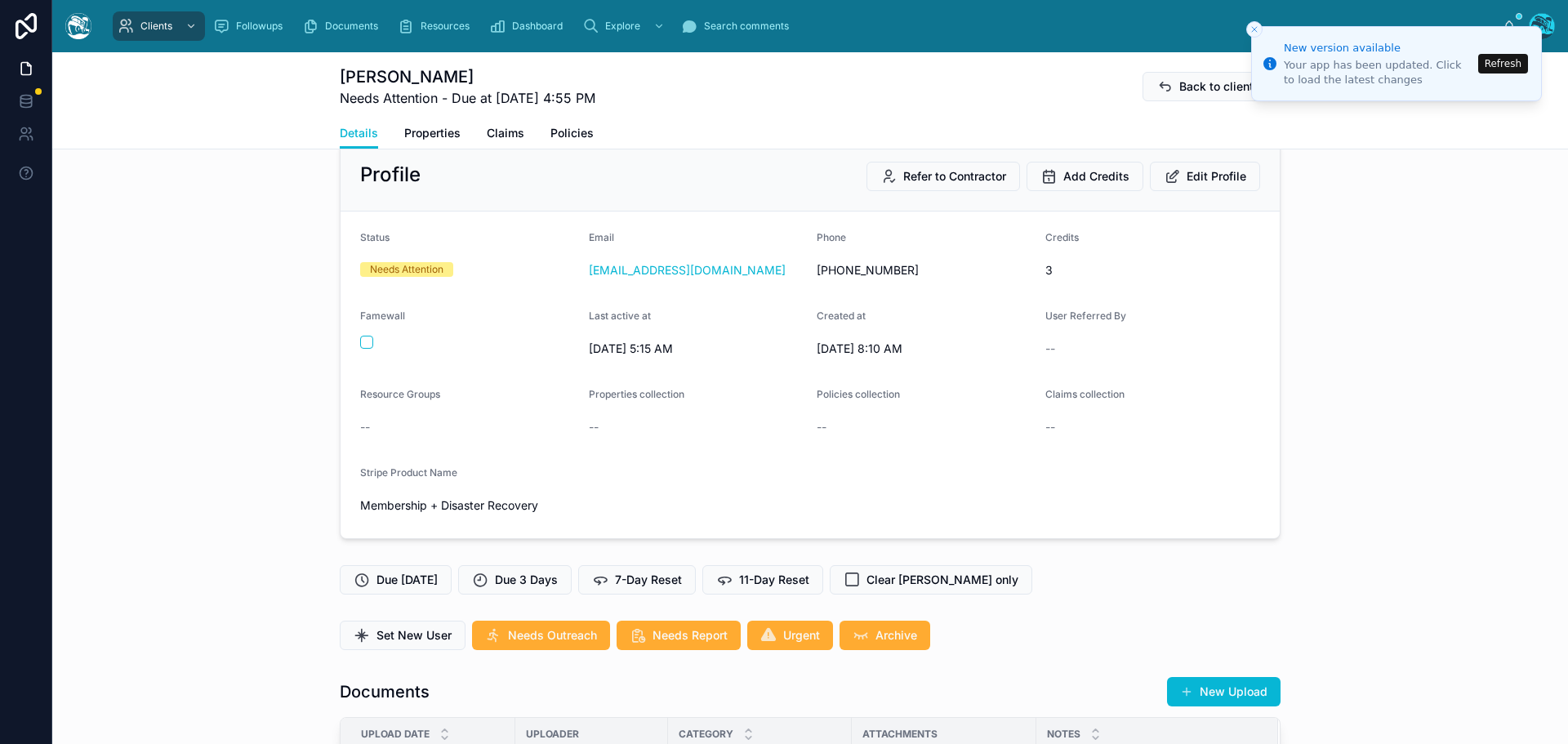
scroll to position [326, 0]
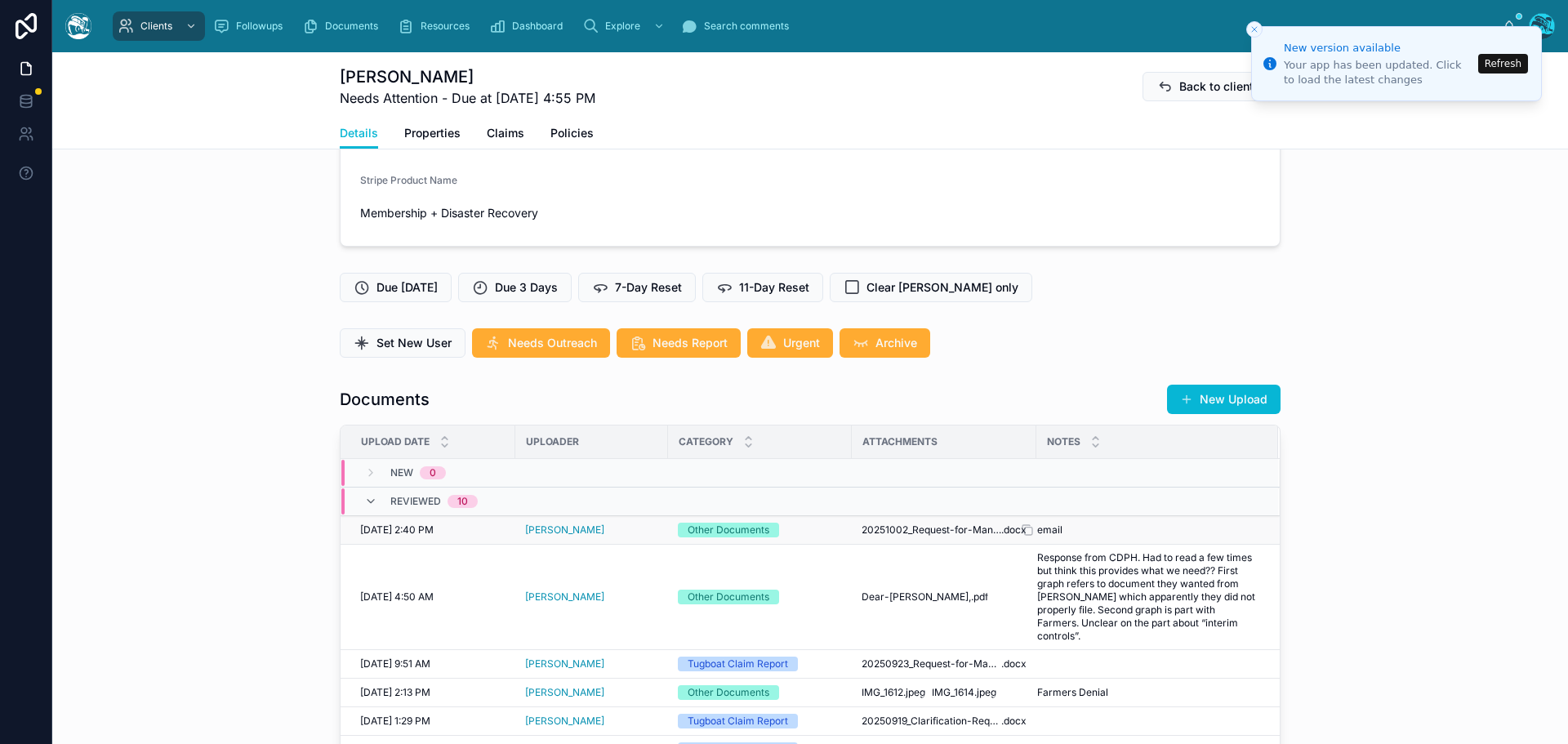
click at [1047, 528] on span "email" at bounding box center [1049, 530] width 26 height 13
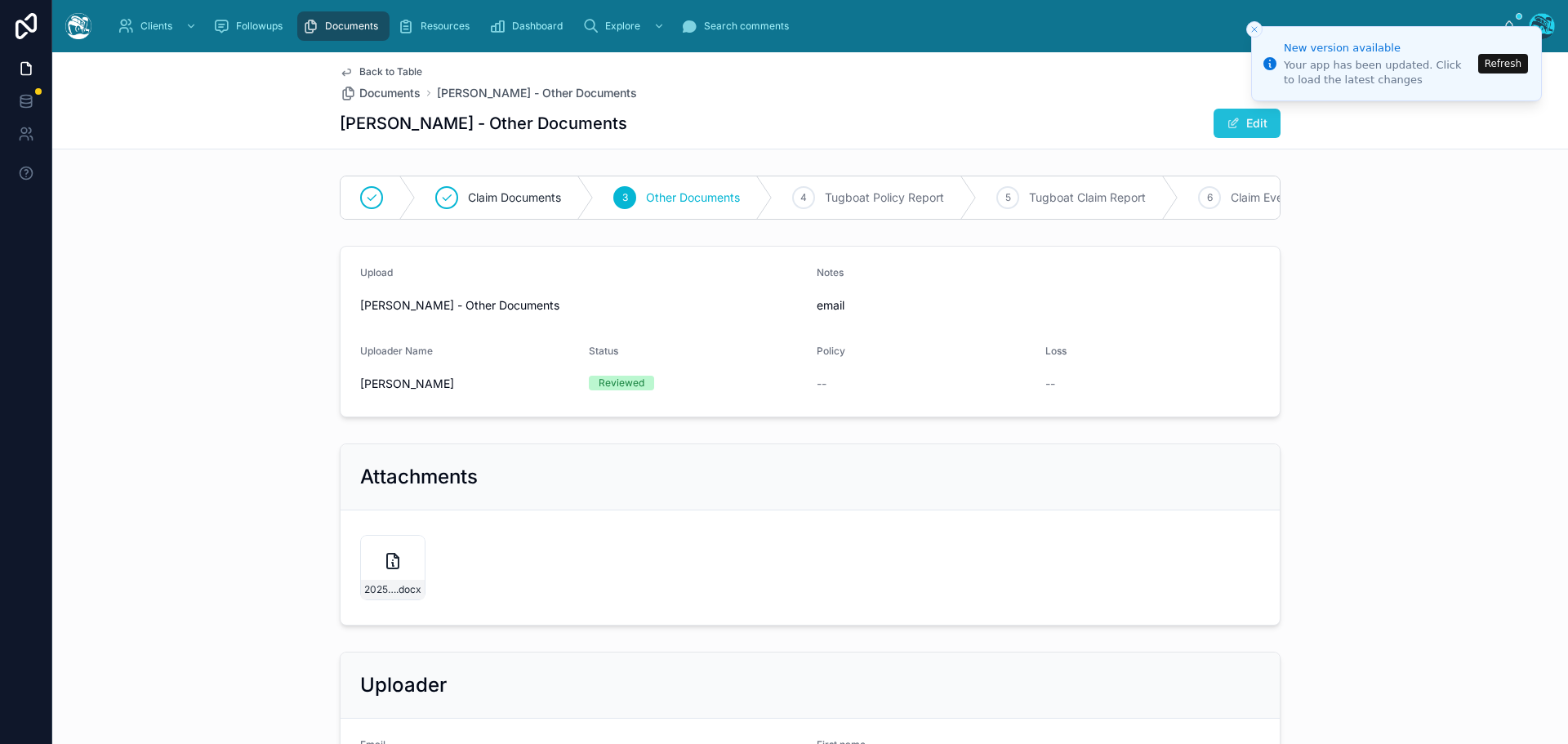
click at [1238, 124] on button "Edit" at bounding box center [1247, 123] width 67 height 29
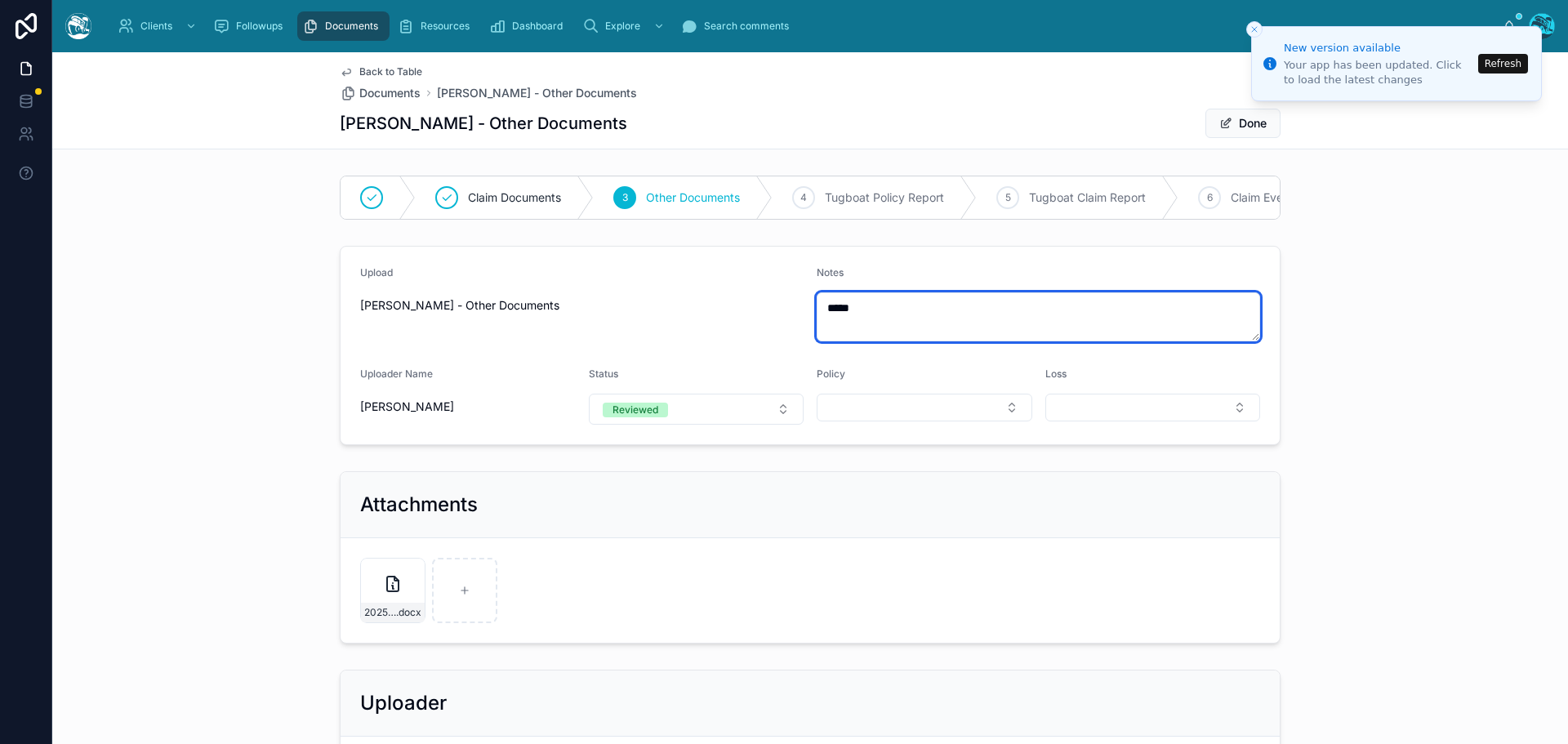
drag, startPoint x: 866, startPoint y: 326, endPoint x: 788, endPoint y: 332, distance: 78.2
click at [788, 332] on form "Upload Rachel Baker - Other Documents Notes ***** Uploader Name Rachel Baker St…" at bounding box center [809, 345] width 939 height 198
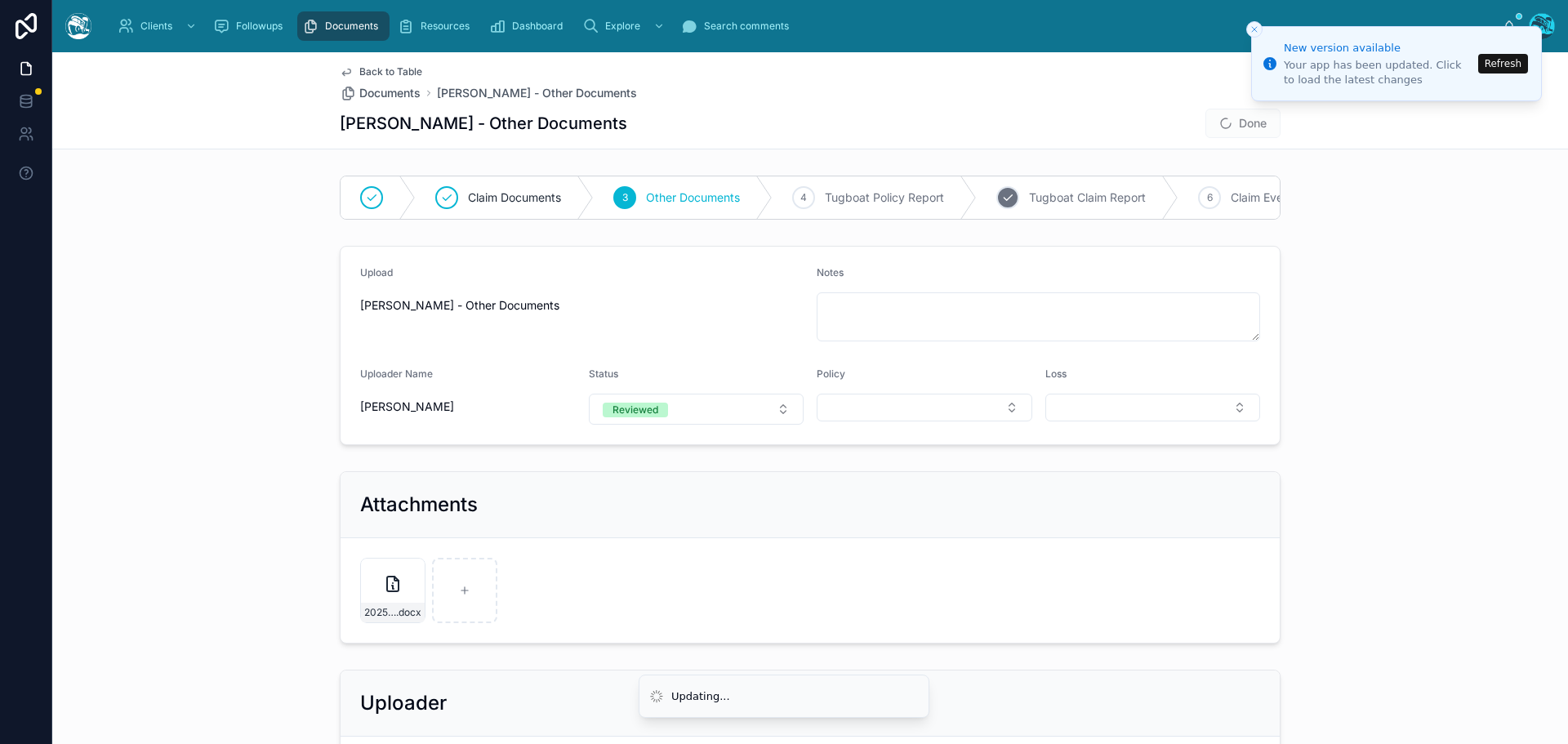
click at [1092, 200] on span "Tugboat Claim Report" at bounding box center [1087, 197] width 117 height 16
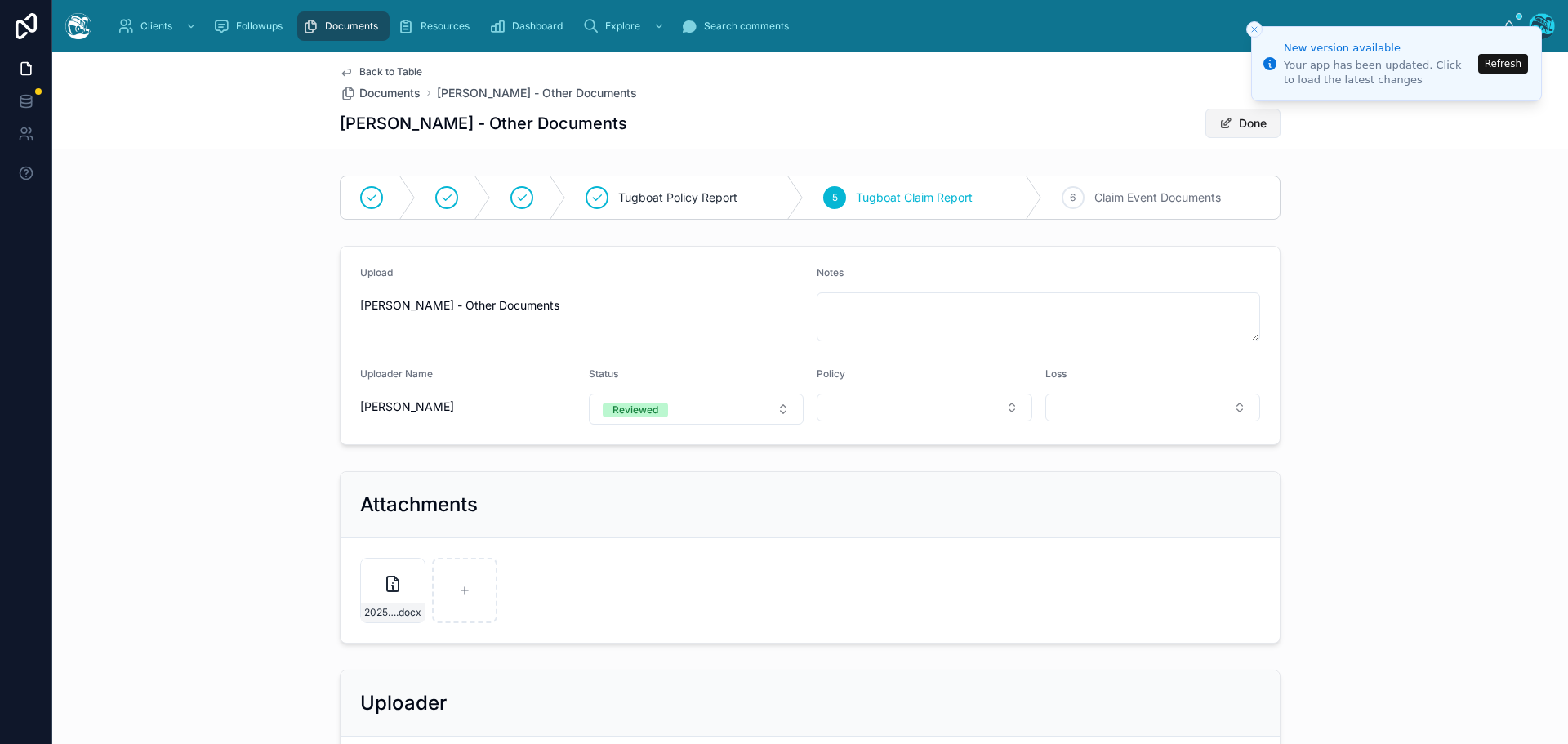
click at [1243, 119] on button "Done" at bounding box center [1242, 123] width 75 height 29
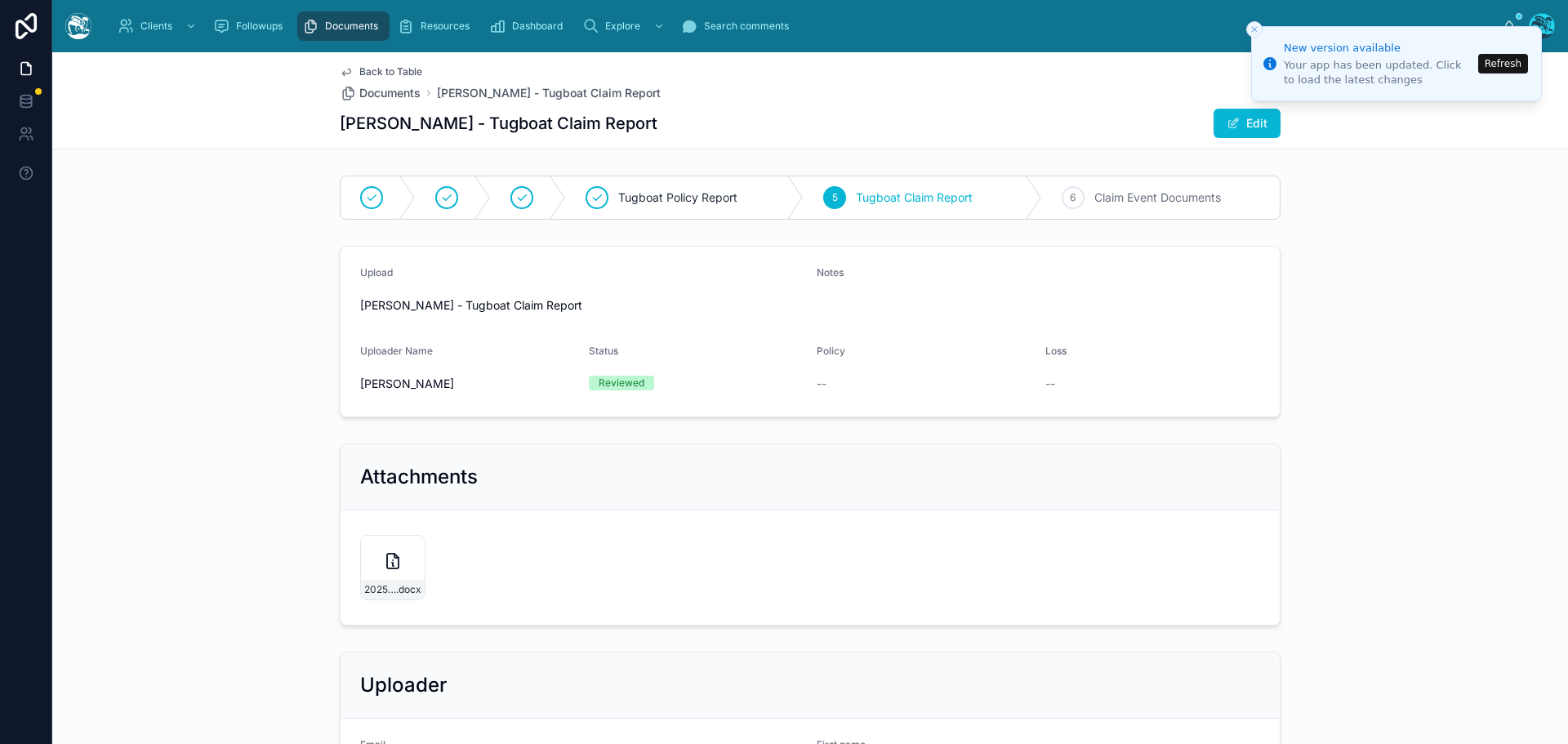
click at [389, 73] on span "Back to Table" at bounding box center [391, 72] width 63 height 13
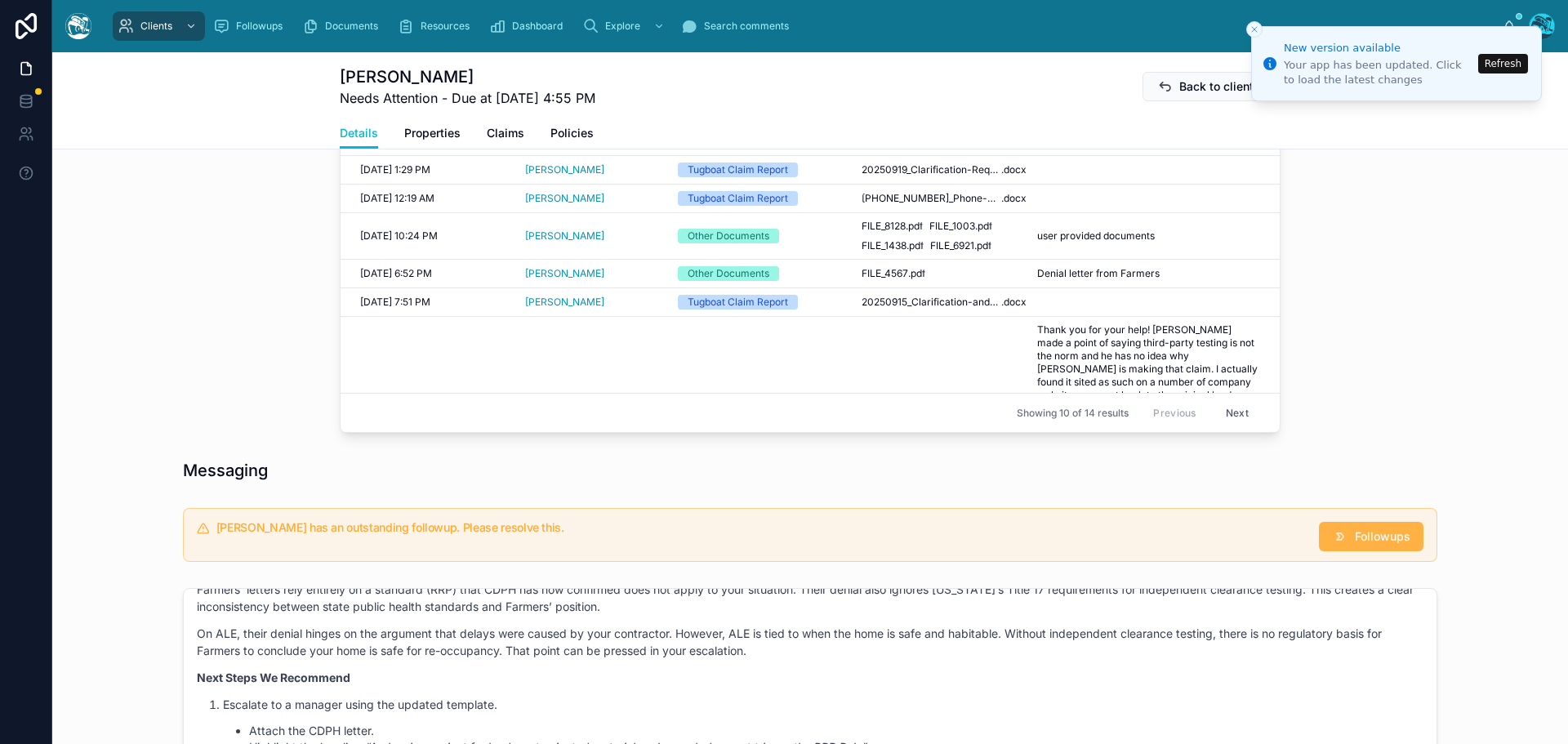
scroll to position [899, 0]
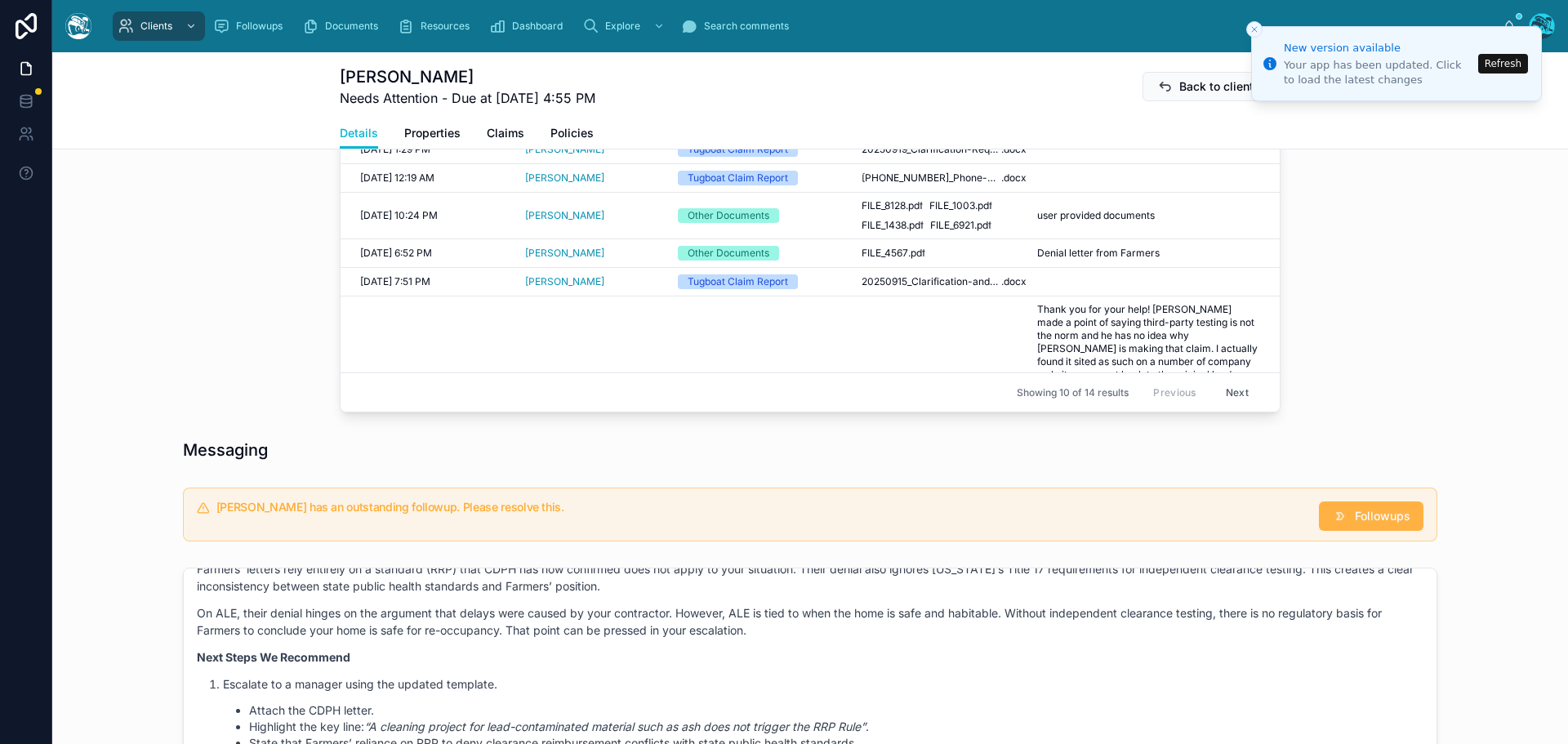
click at [1355, 512] on span "Followups" at bounding box center [1383, 516] width 55 height 16
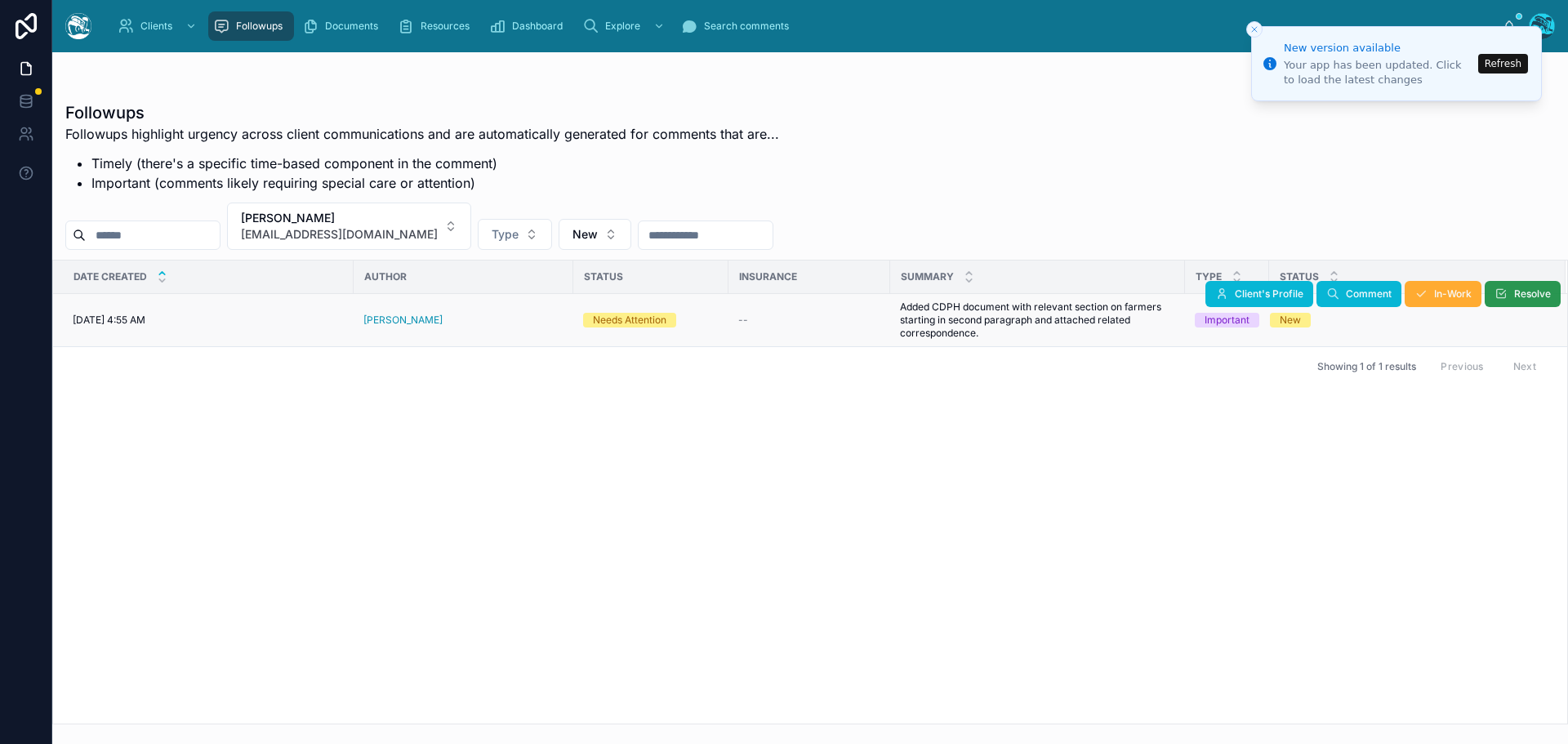
click at [1496, 293] on icon at bounding box center [1500, 294] width 13 height 13
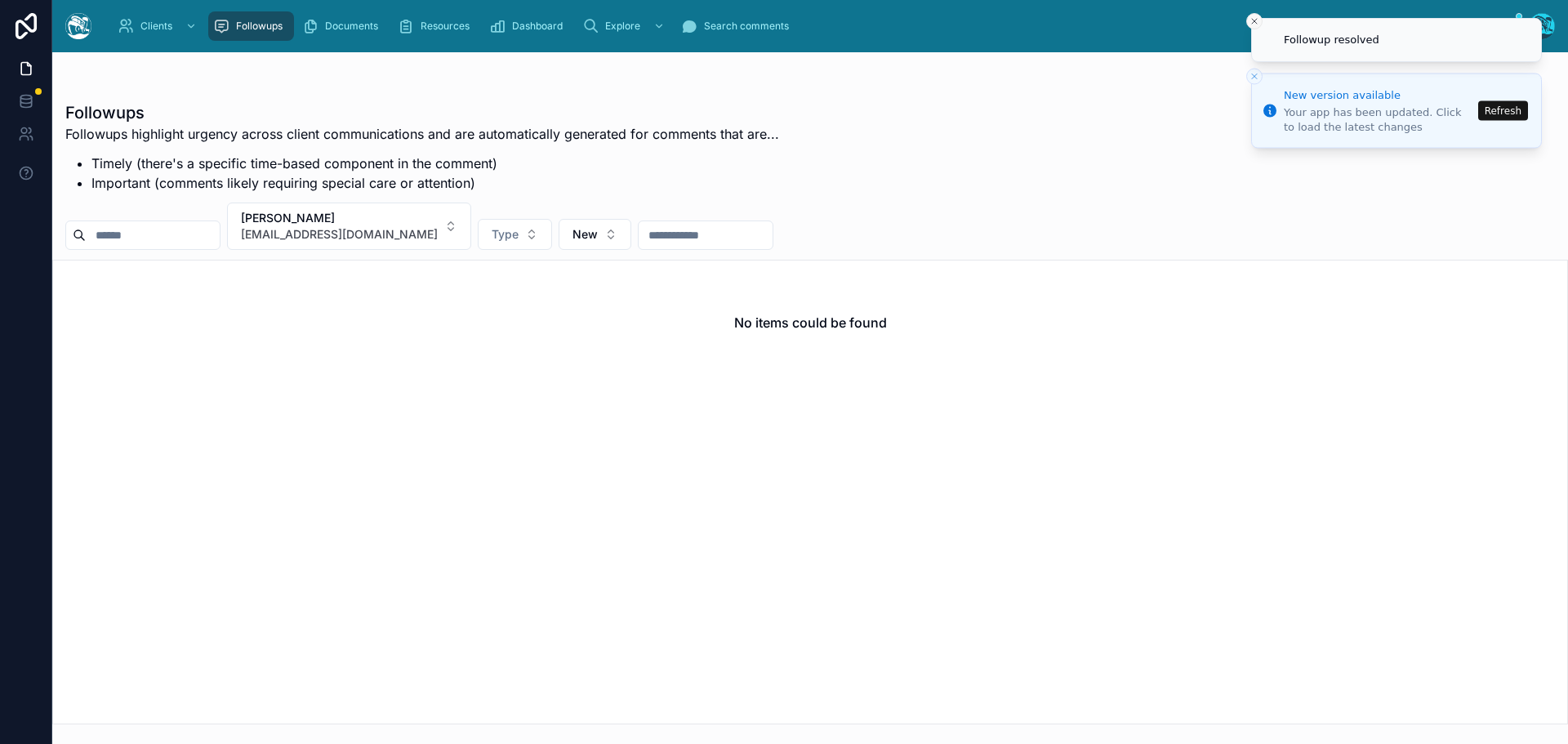
click at [1250, 20] on icon "Close toast" at bounding box center [1254, 21] width 10 height 10
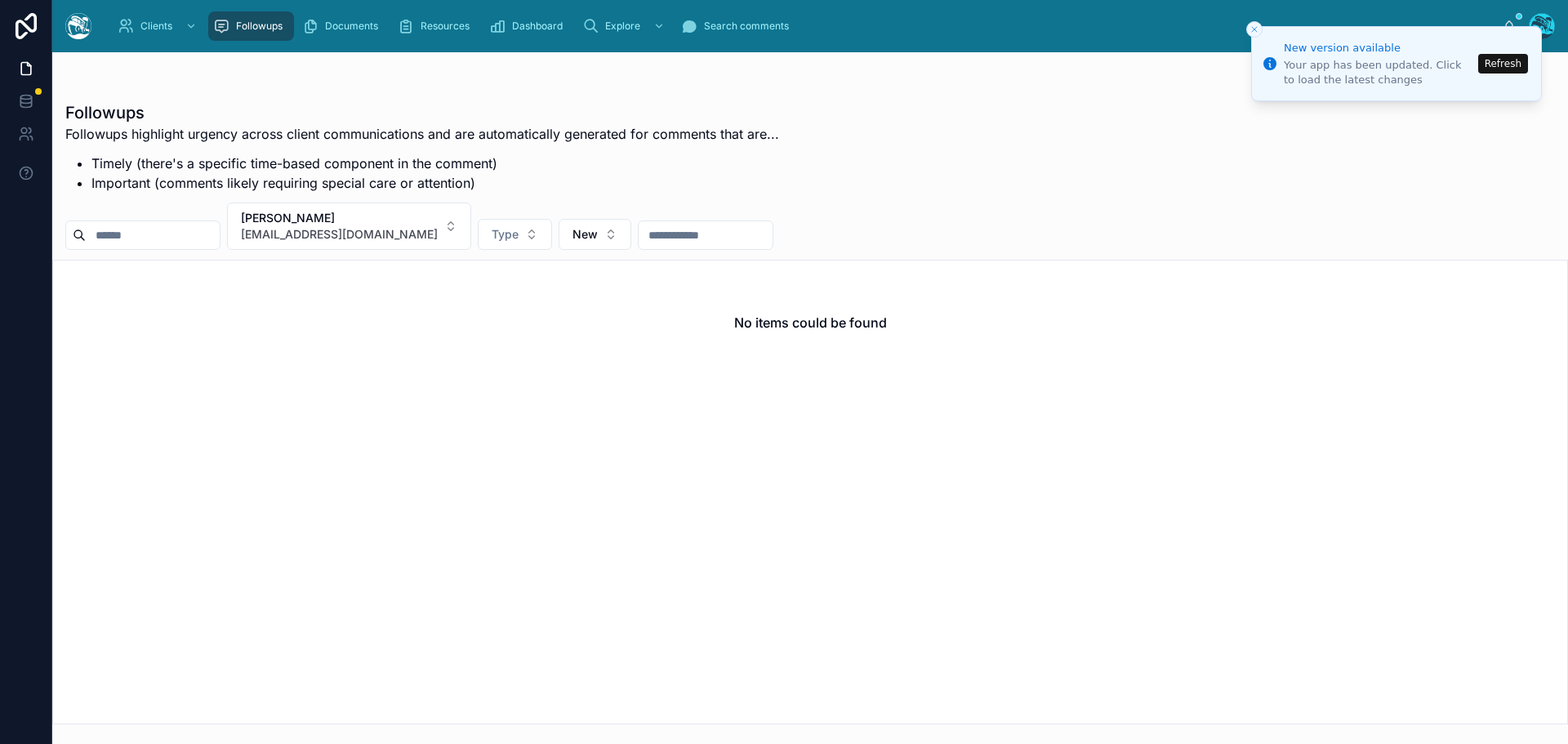
click at [1499, 66] on button "Refresh" at bounding box center [1502, 64] width 49 height 20
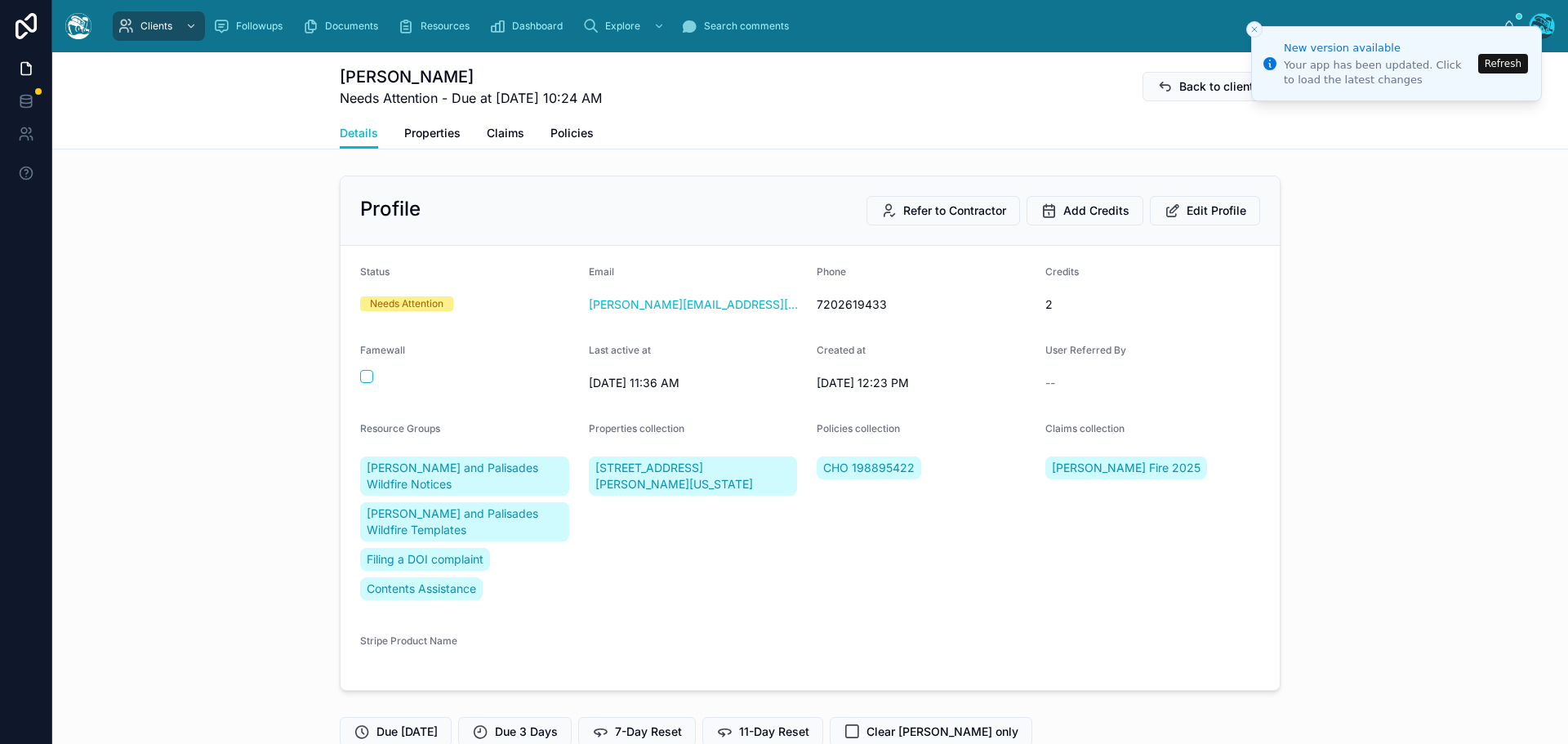
scroll to position [5787, 0]
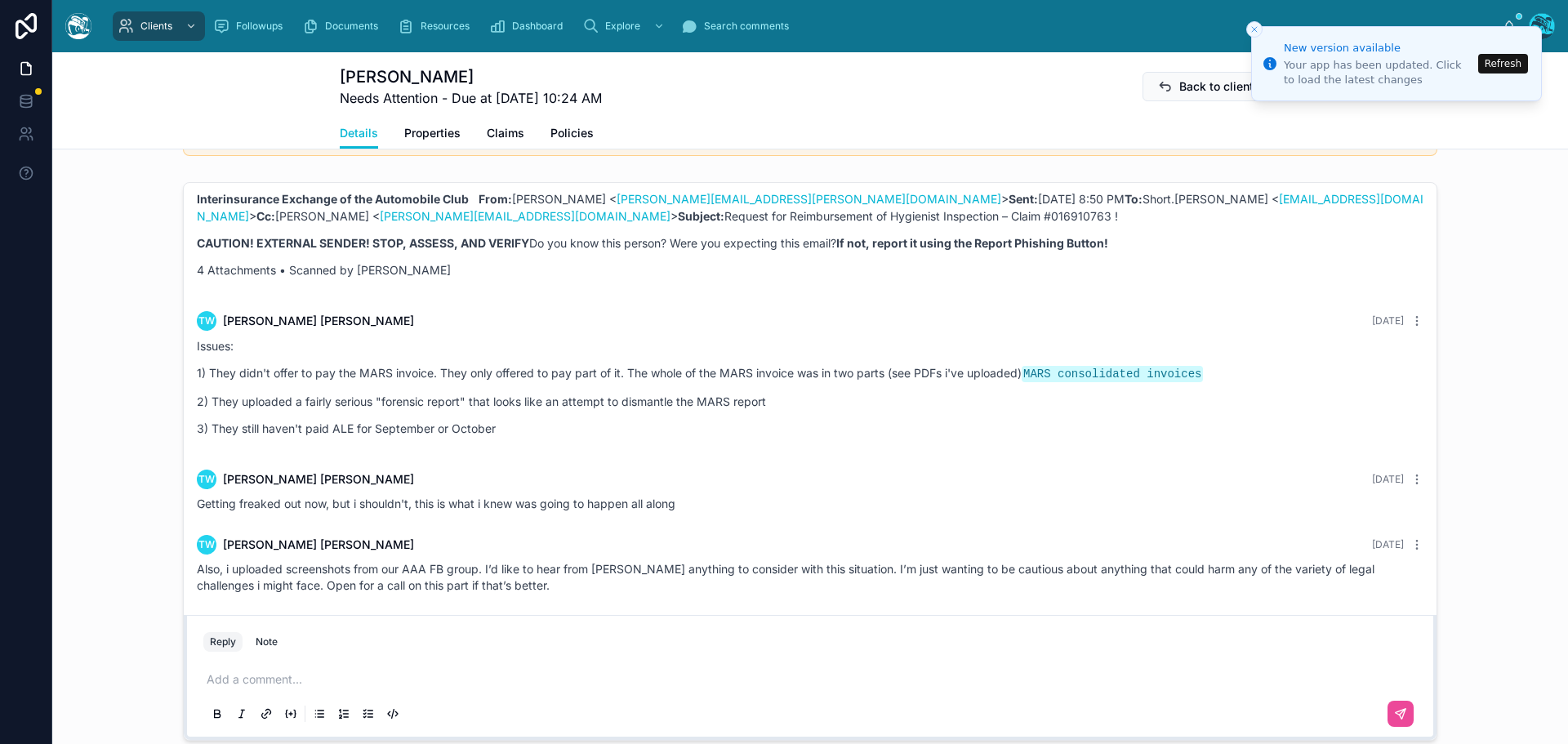
click at [1498, 58] on button "Refresh" at bounding box center [1502, 64] width 49 height 20
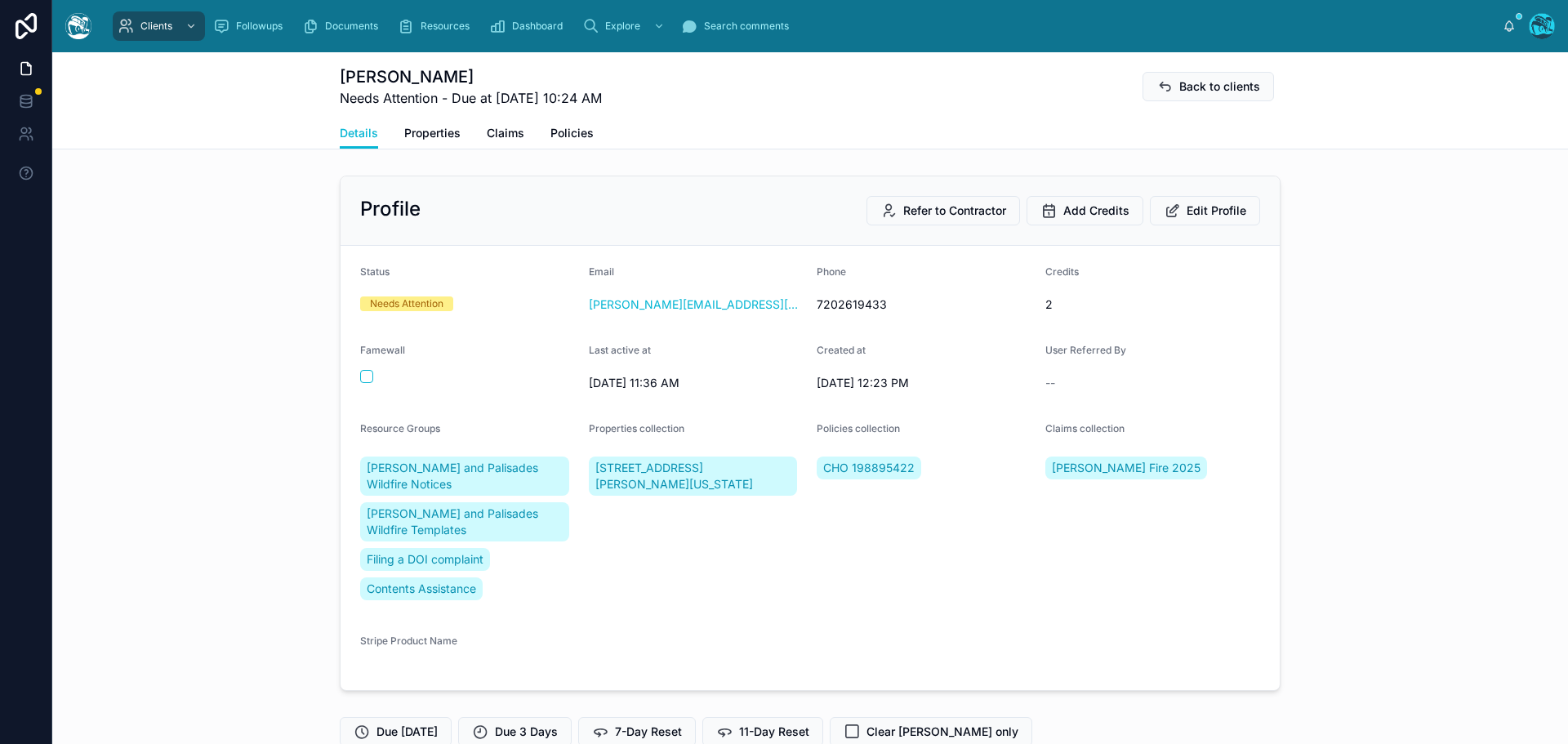
scroll to position [5787, 0]
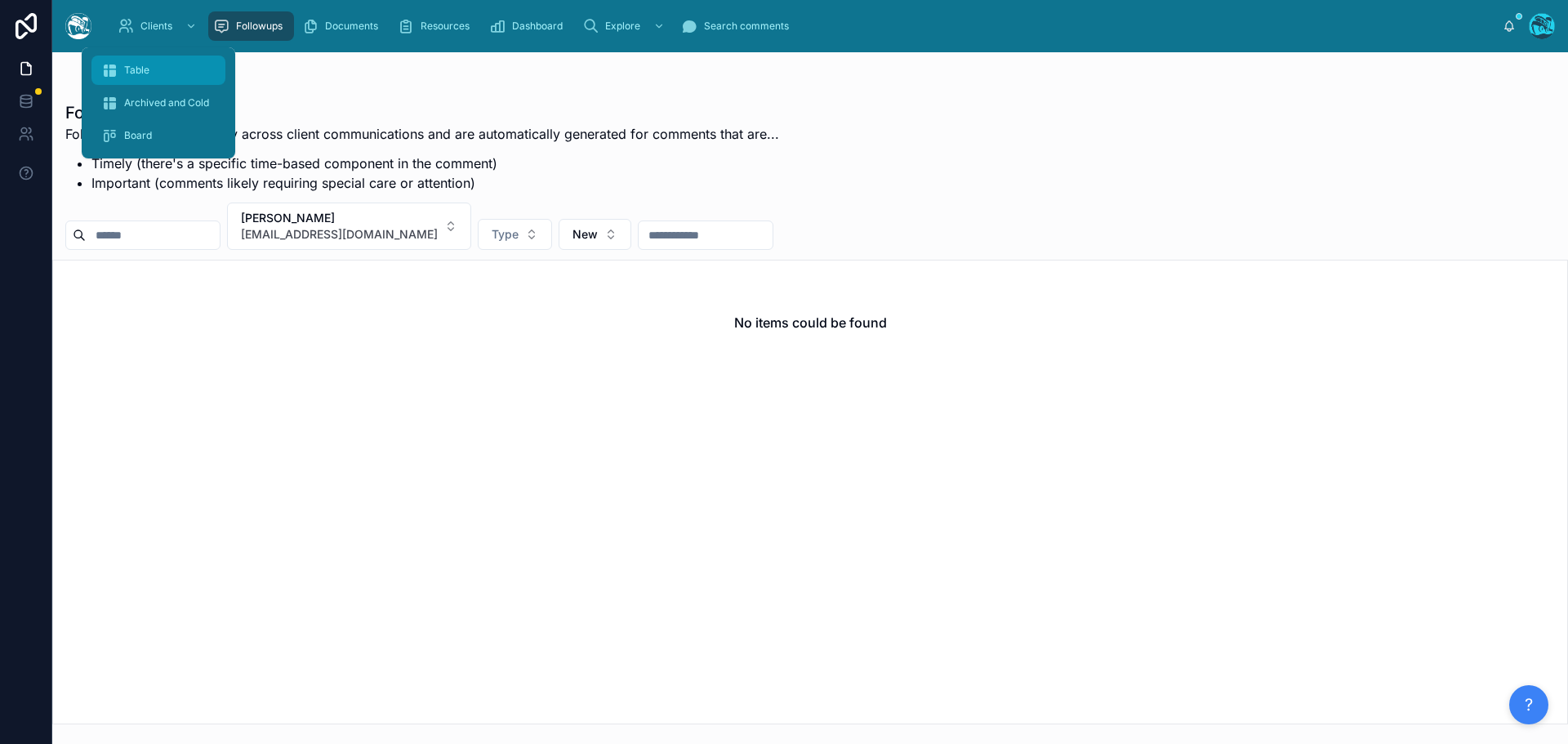
click at [140, 67] on span "Table" at bounding box center [137, 70] width 26 height 13
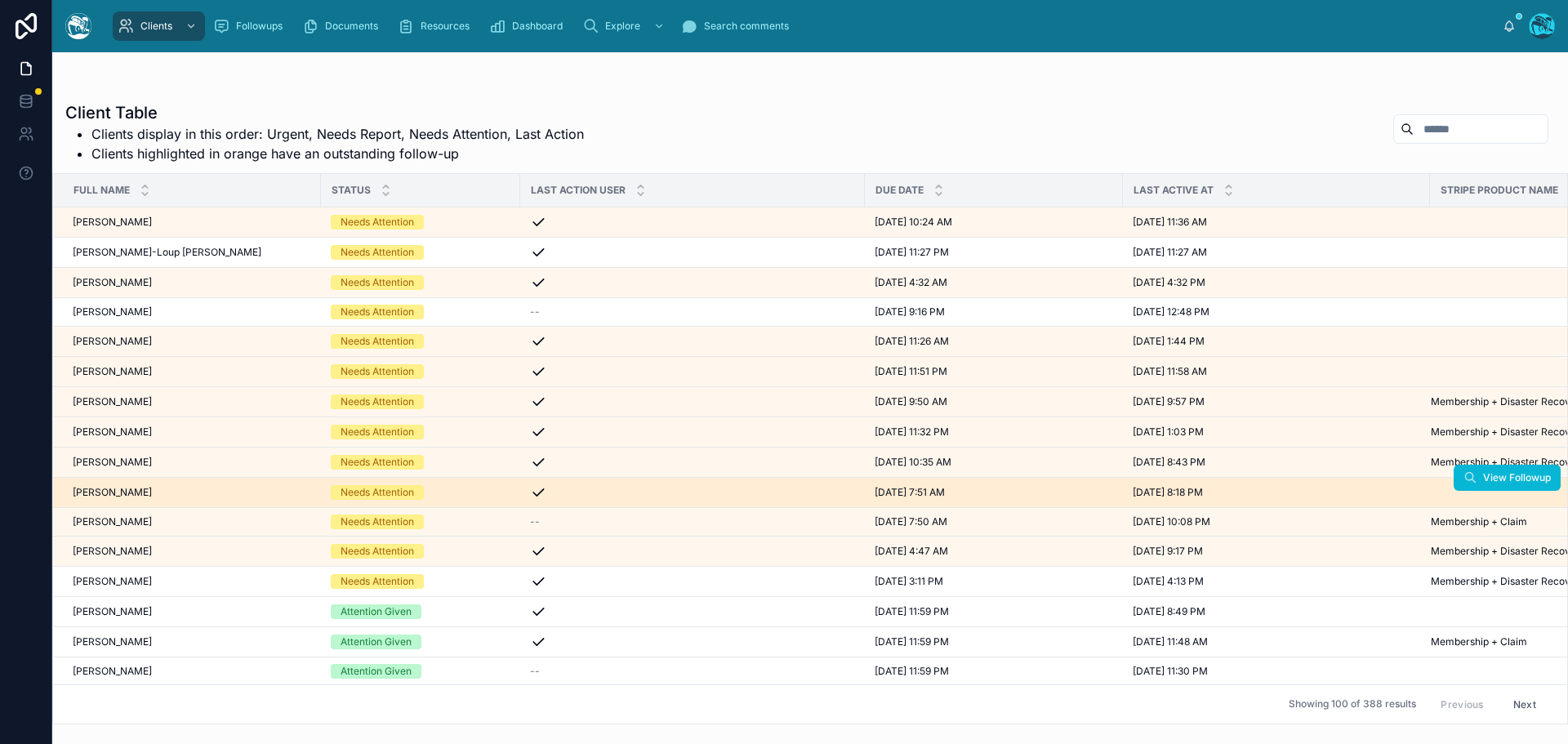
click at [149, 493] on div "[PERSON_NAME] [PERSON_NAME]" at bounding box center [191, 493] width 239 height 13
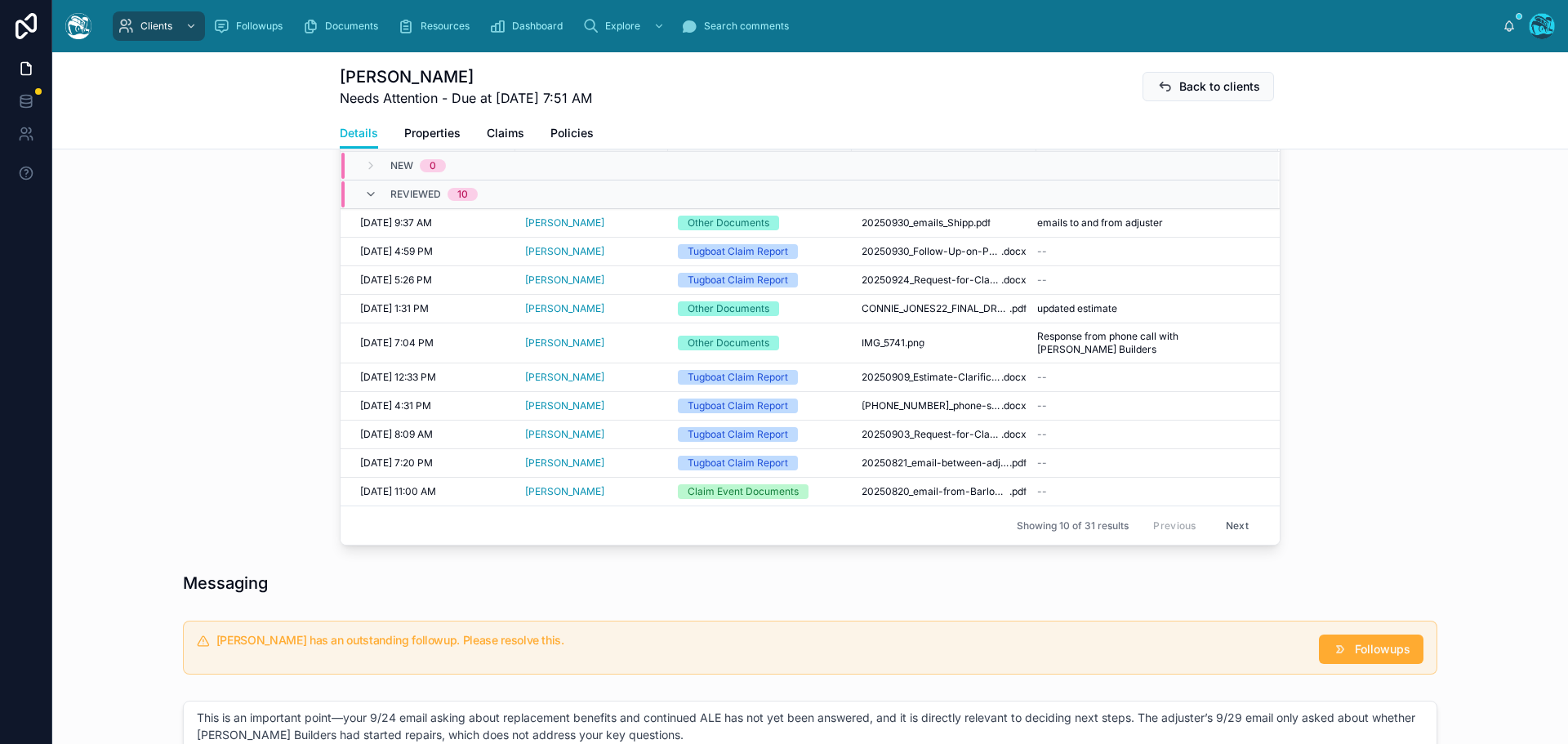
scroll to position [572, 0]
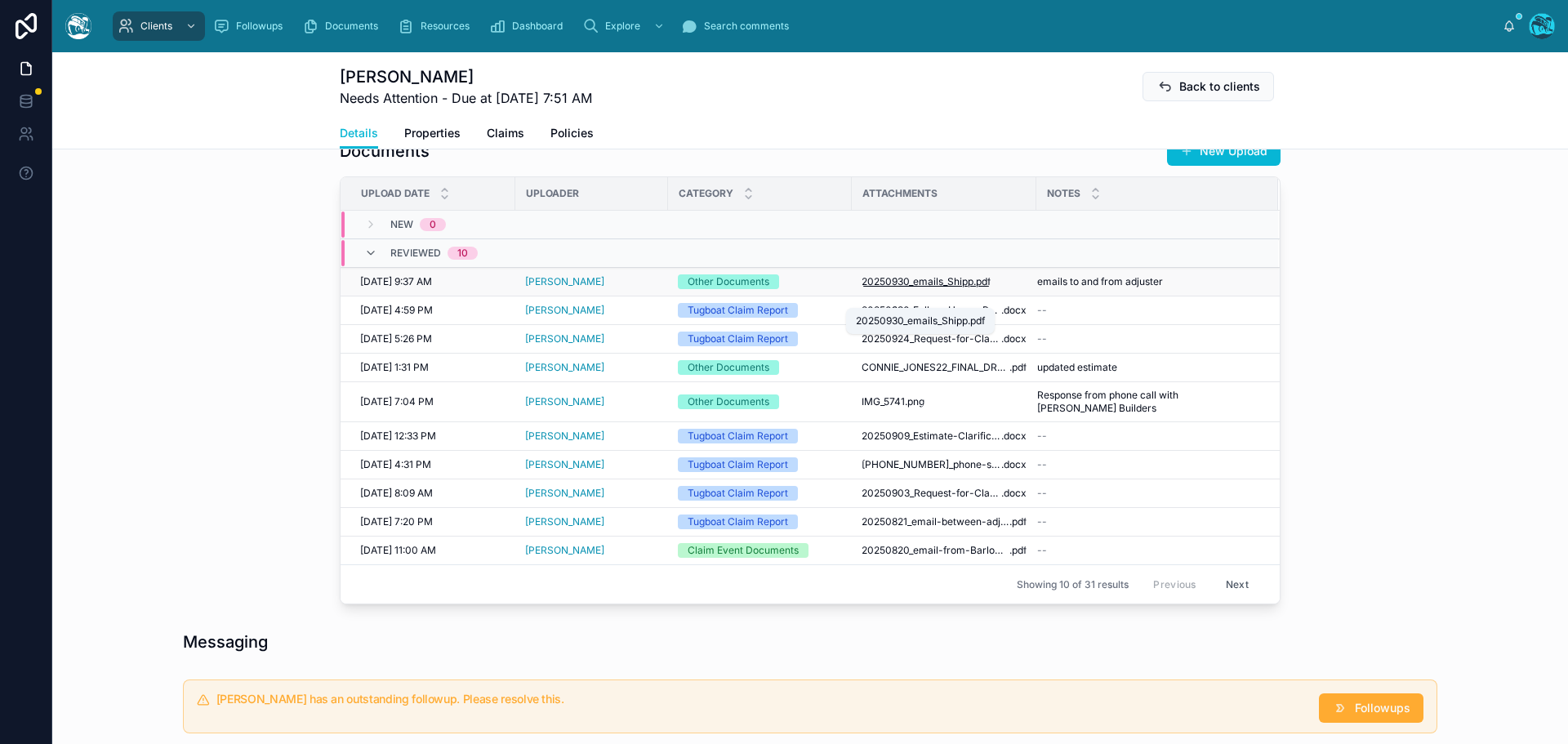
click at [952, 288] on span "20250930_emails_Shipp" at bounding box center [918, 282] width 112 height 13
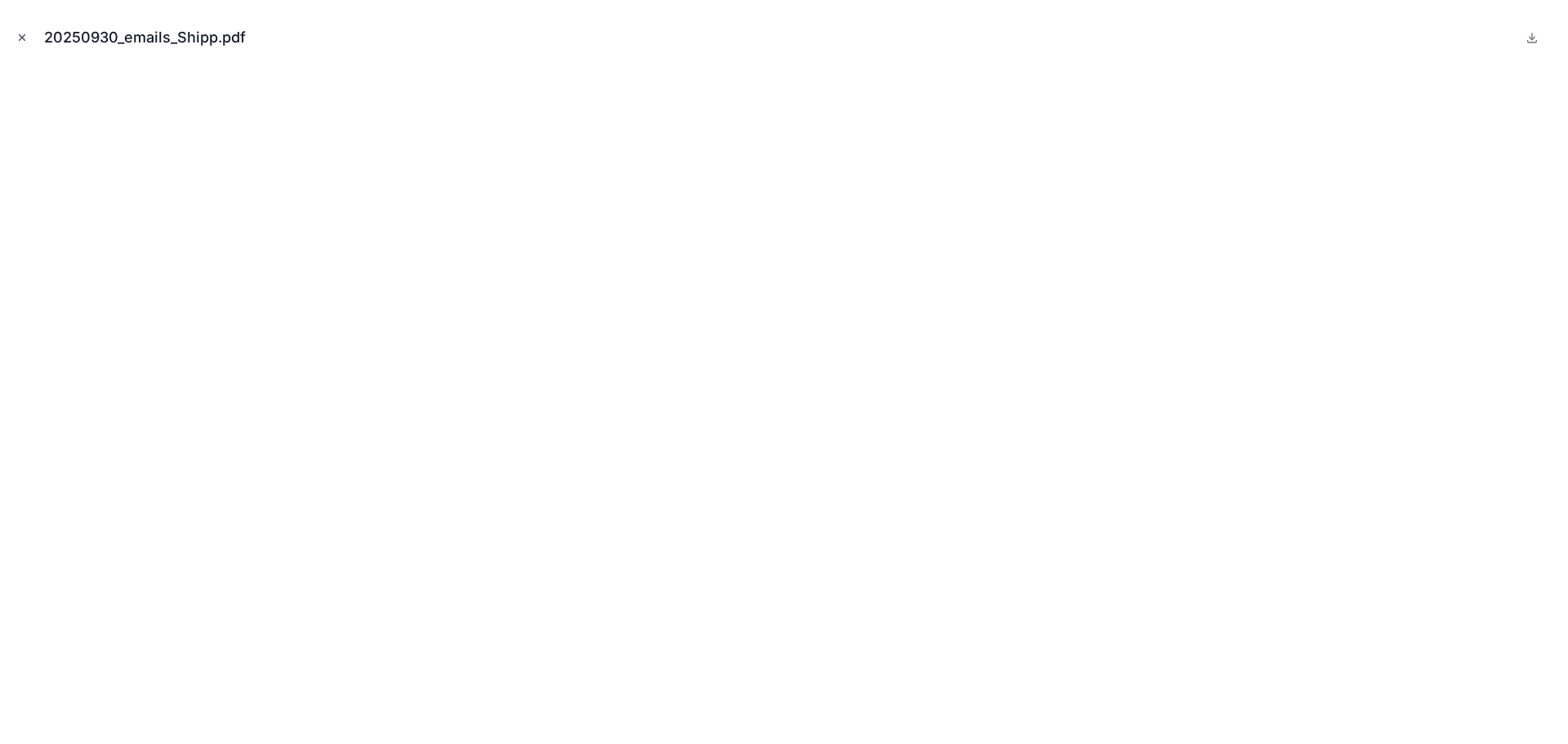
click at [20, 38] on icon "Close modal" at bounding box center [22, 37] width 11 height 11
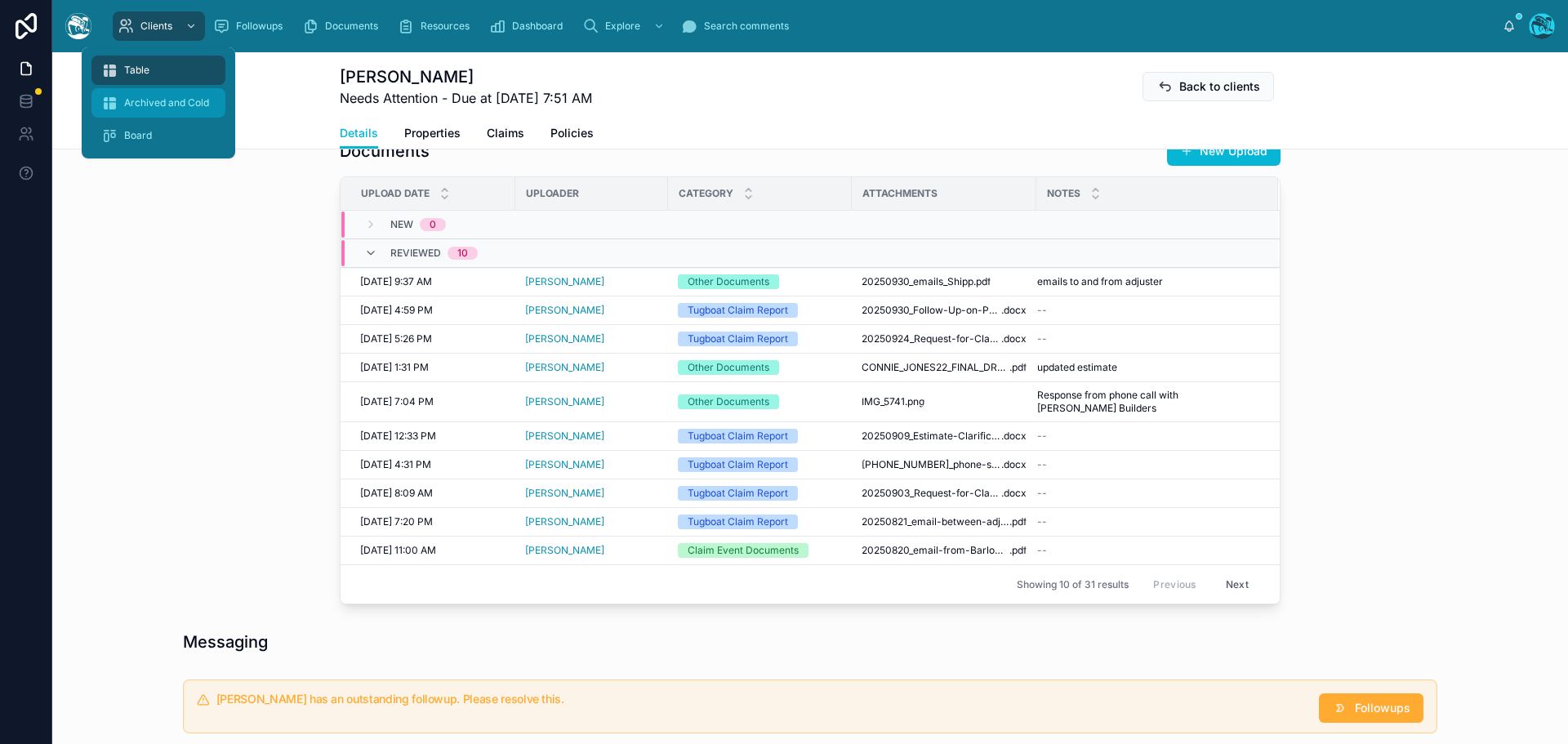
drag, startPoint x: 142, startPoint y: 69, endPoint x: 152, endPoint y: 107, distance: 39.3
click at [142, 69] on span "Table" at bounding box center [137, 70] width 26 height 13
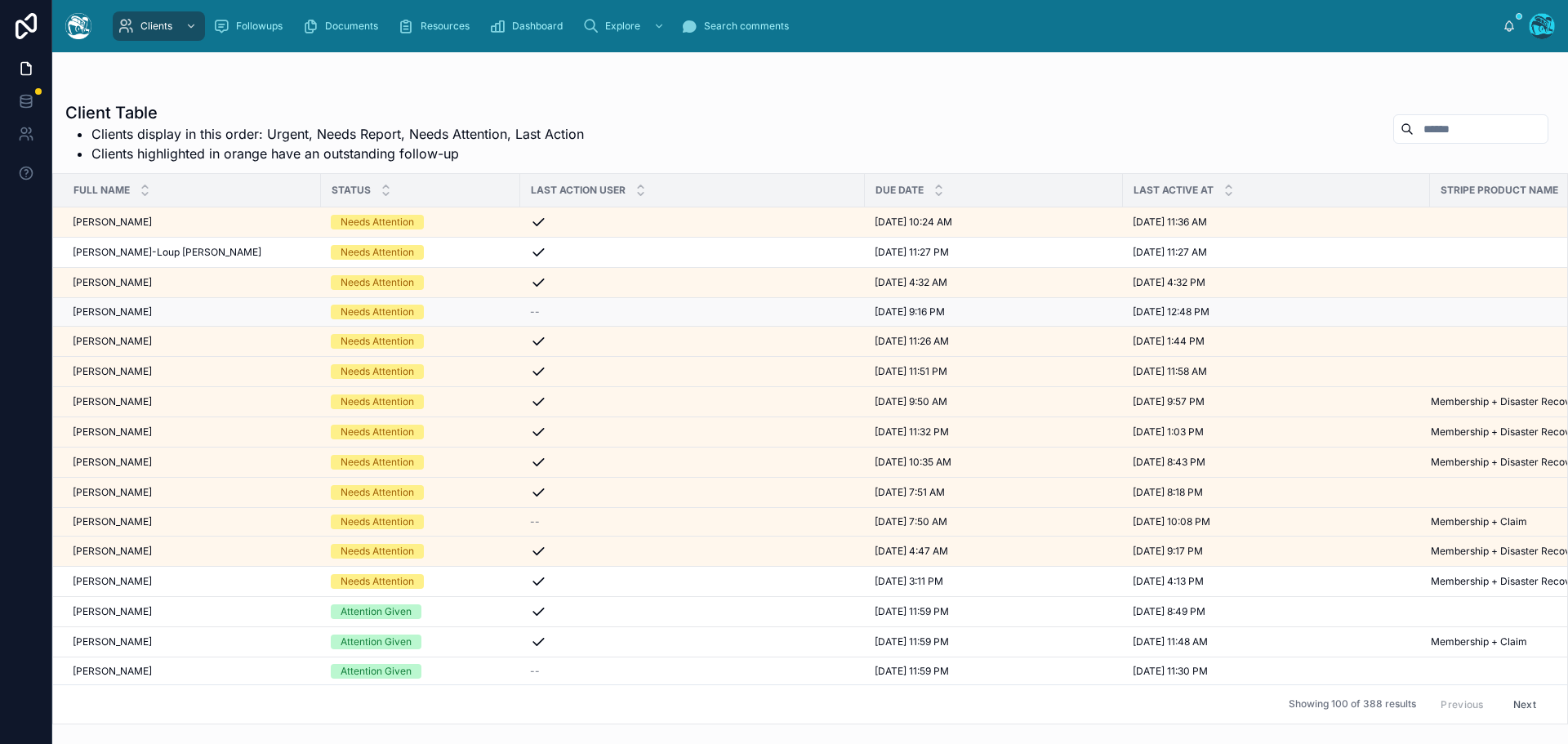
click at [188, 311] on div "[PERSON_NAME] [PERSON_NAME]" at bounding box center [191, 312] width 239 height 13
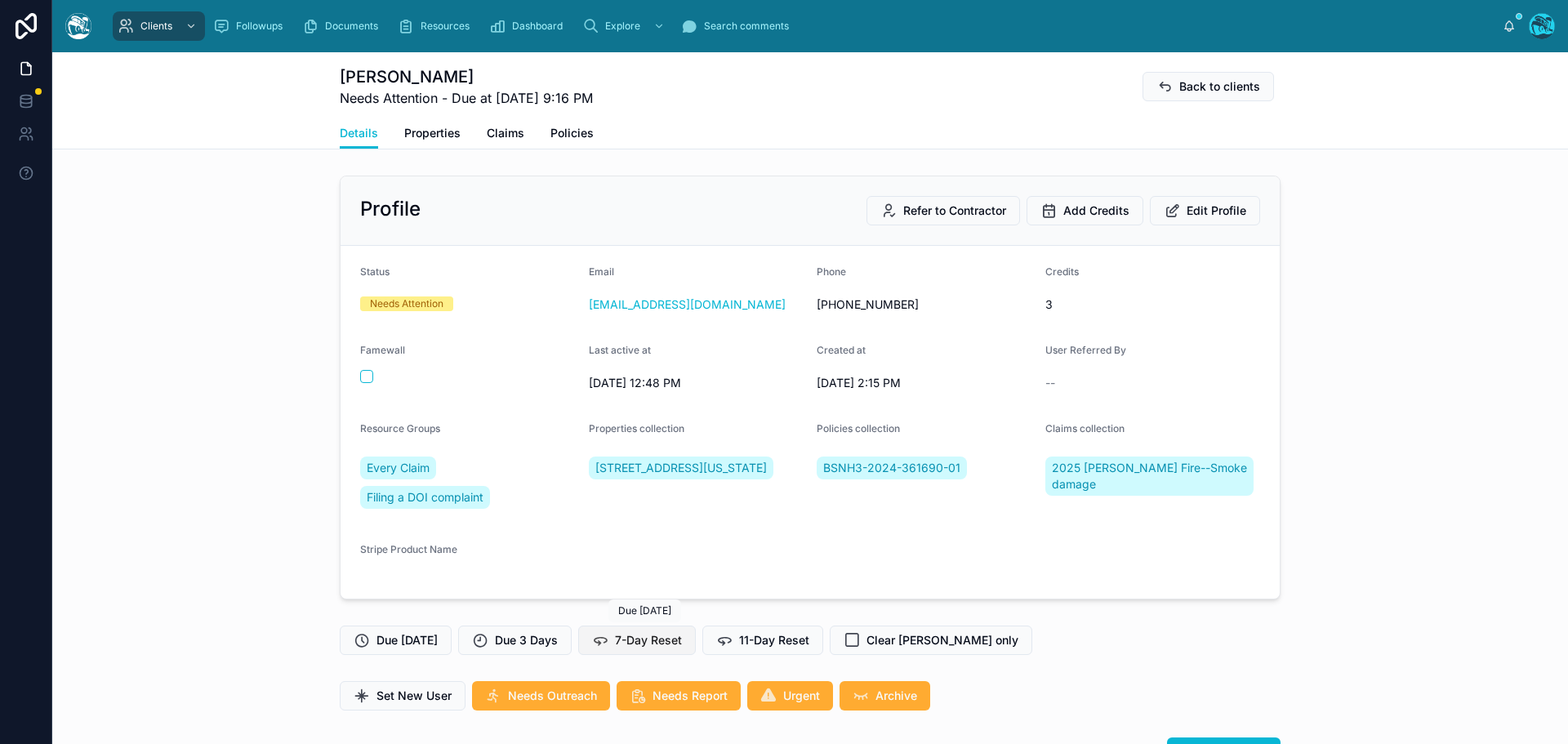
click at [647, 639] on span "7-Day Reset" at bounding box center [648, 640] width 67 height 16
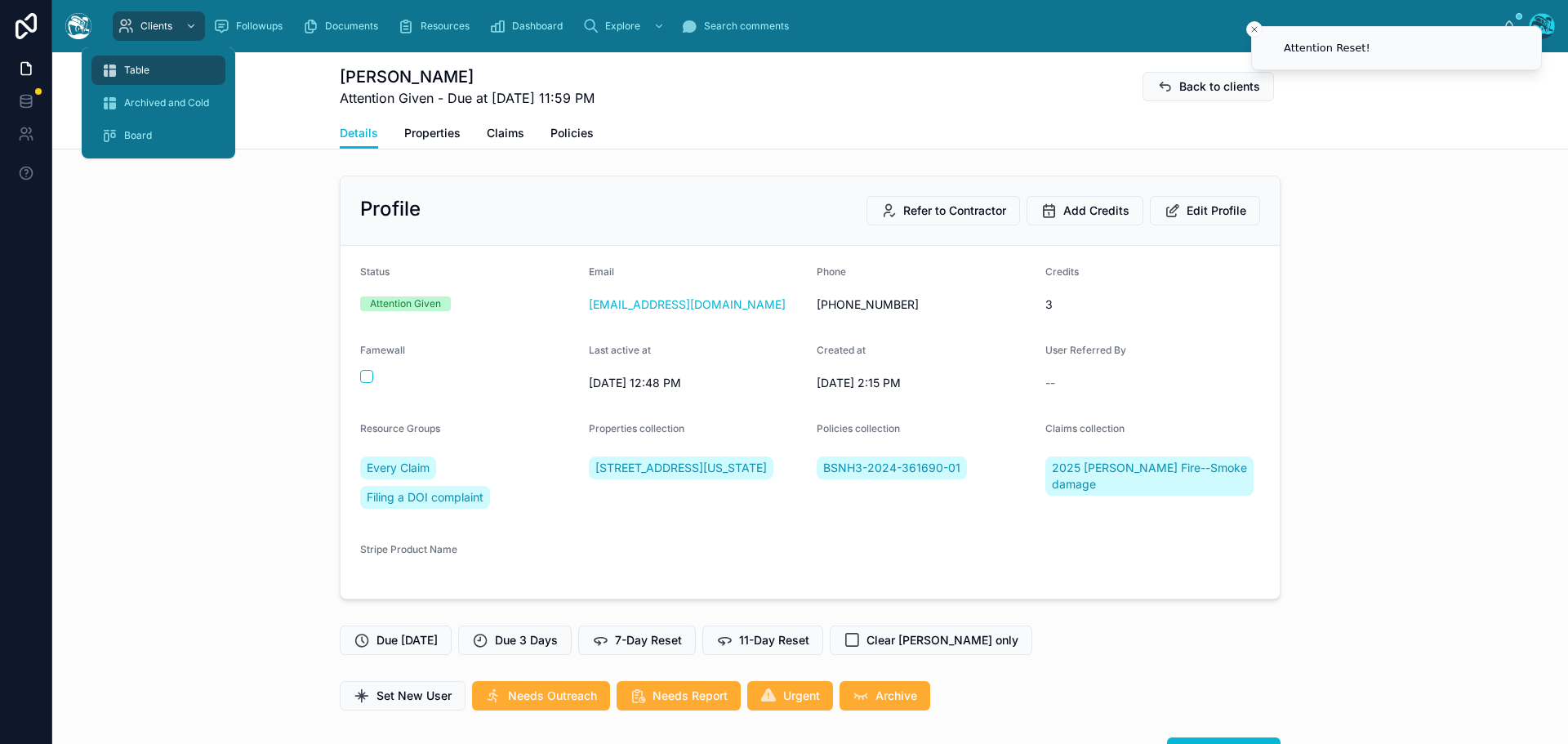
click at [126, 70] on span "Table" at bounding box center [137, 70] width 26 height 13
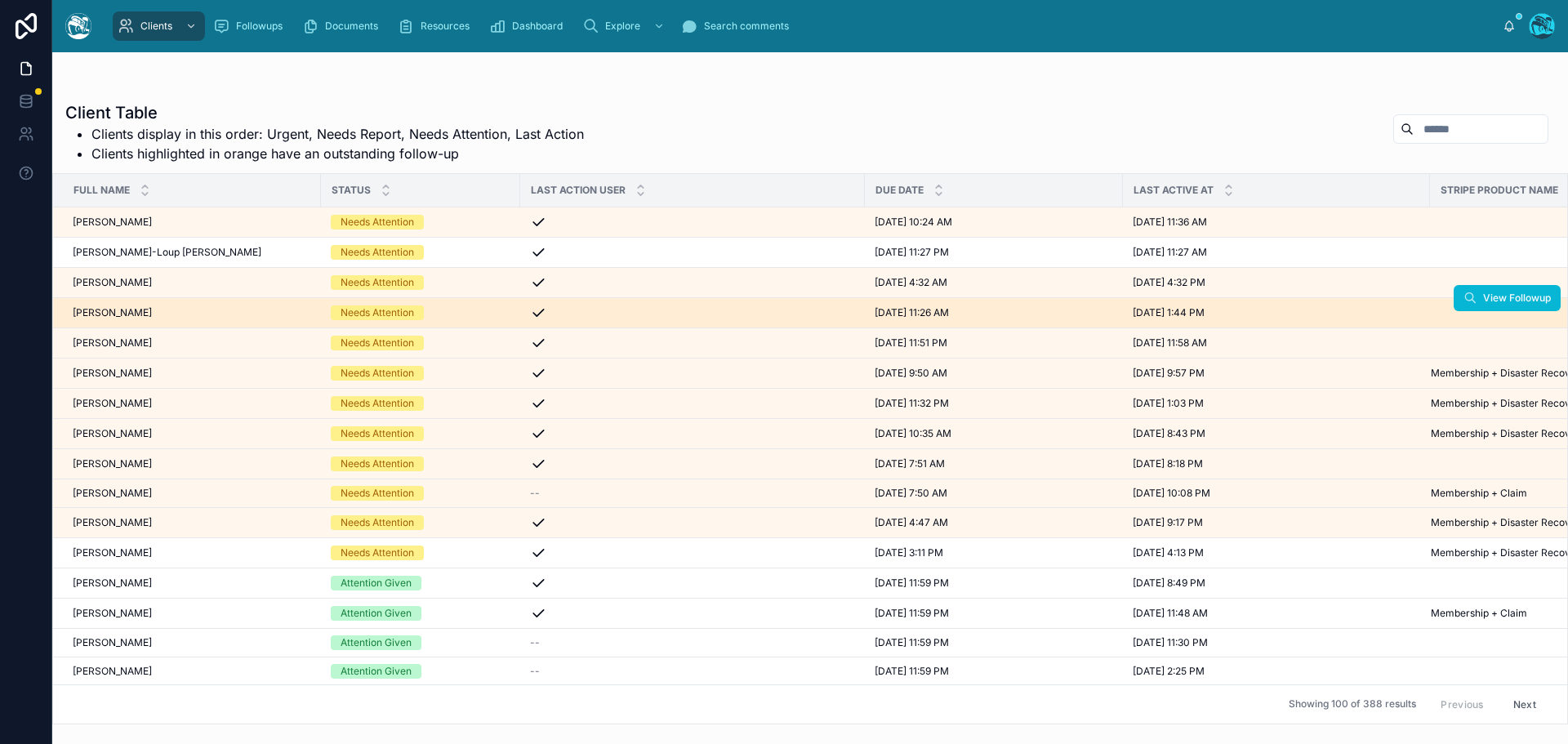
click at [239, 315] on div "[PERSON_NAME] [PERSON_NAME]" at bounding box center [191, 313] width 239 height 13
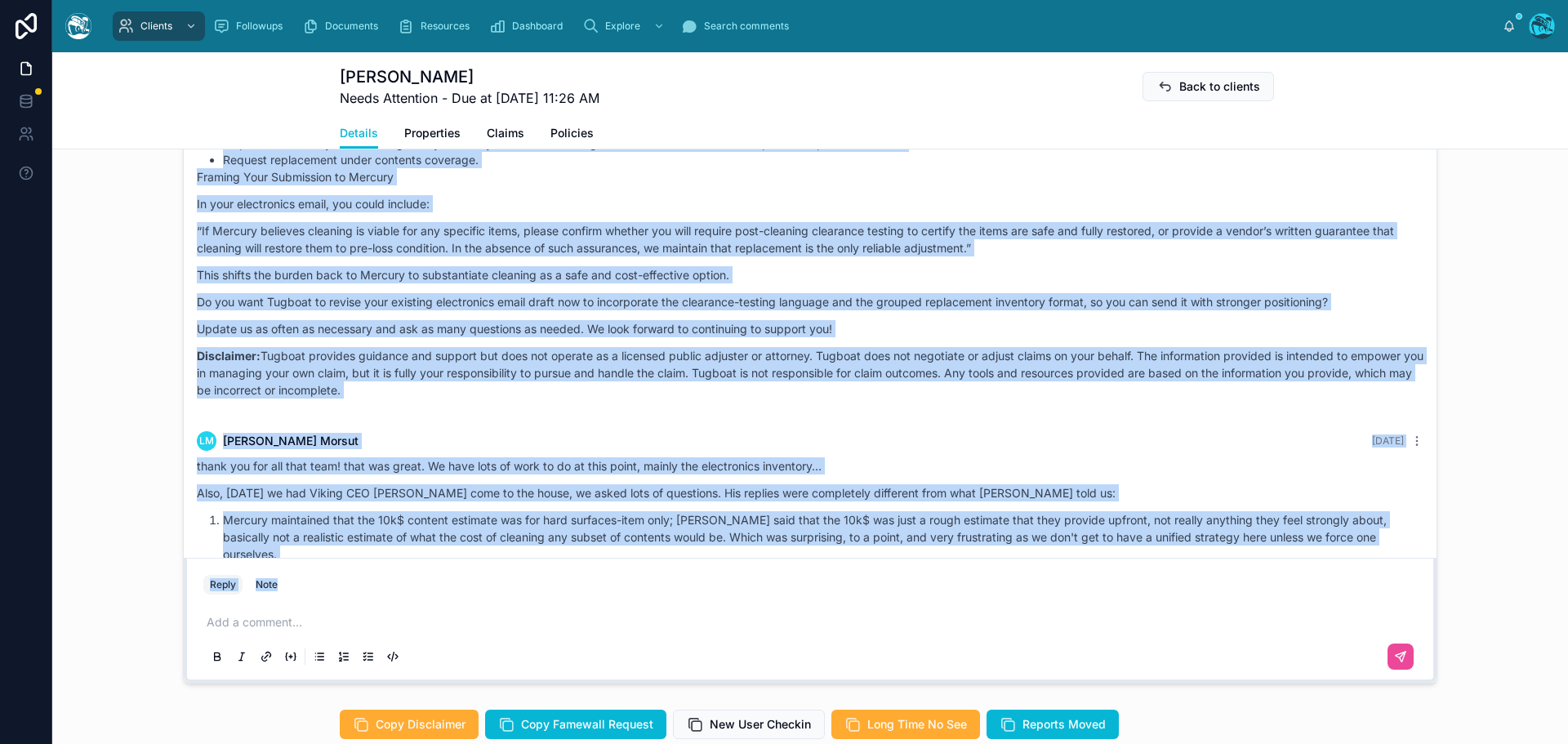
scroll to position [23308, 0]
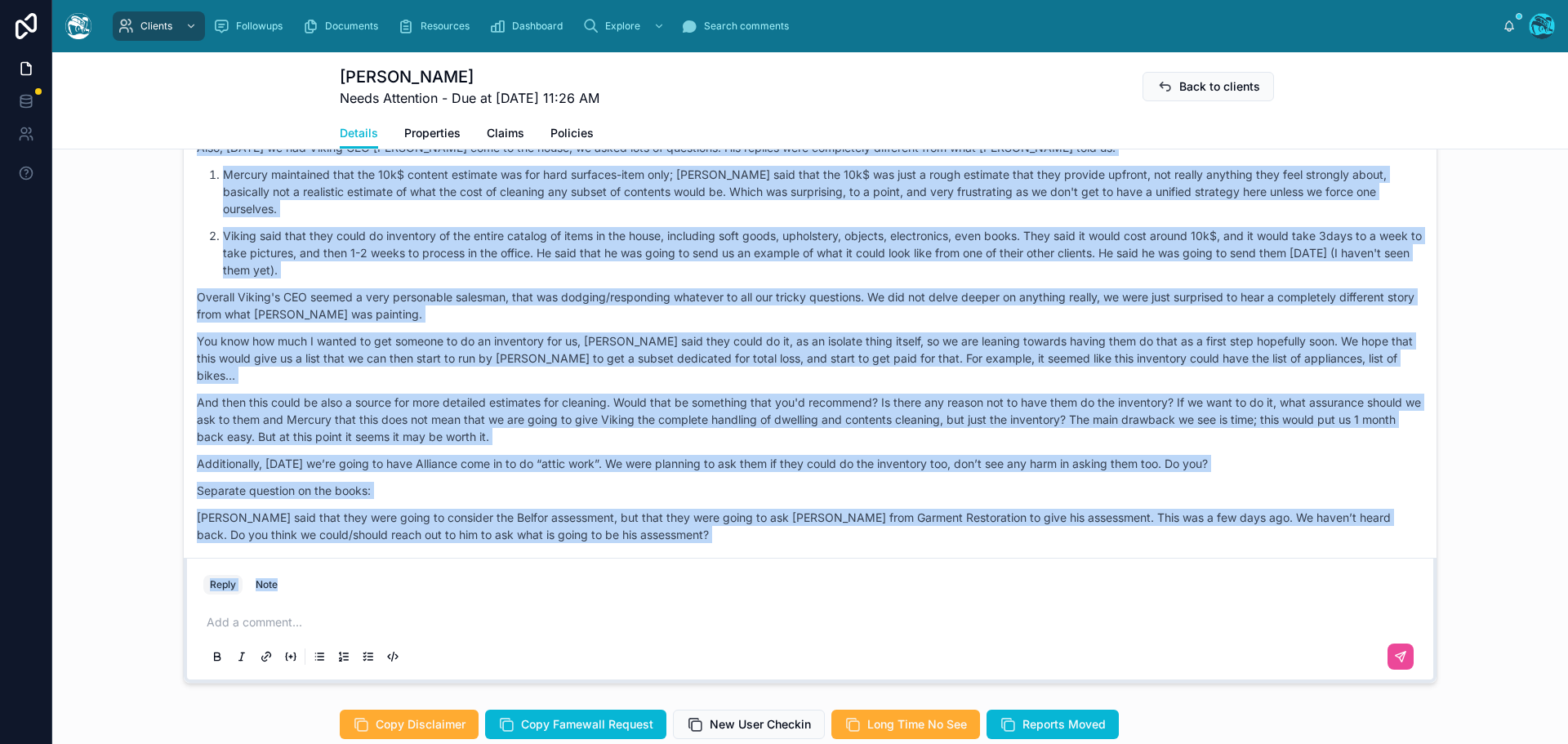
drag, startPoint x: 852, startPoint y: 227, endPoint x: 842, endPoint y: 589, distance: 362.1
click at [842, 589] on div "[PERSON_NAME] [DATE] here's his "welcome" message: Hello [PERSON_NAME] and [PER…" at bounding box center [809, 404] width 1254 height 558
copy div "Loremi Dolor Sita conse Adip elitsed, Doe tem Incidi! U'l etdol mag ali enima, …"
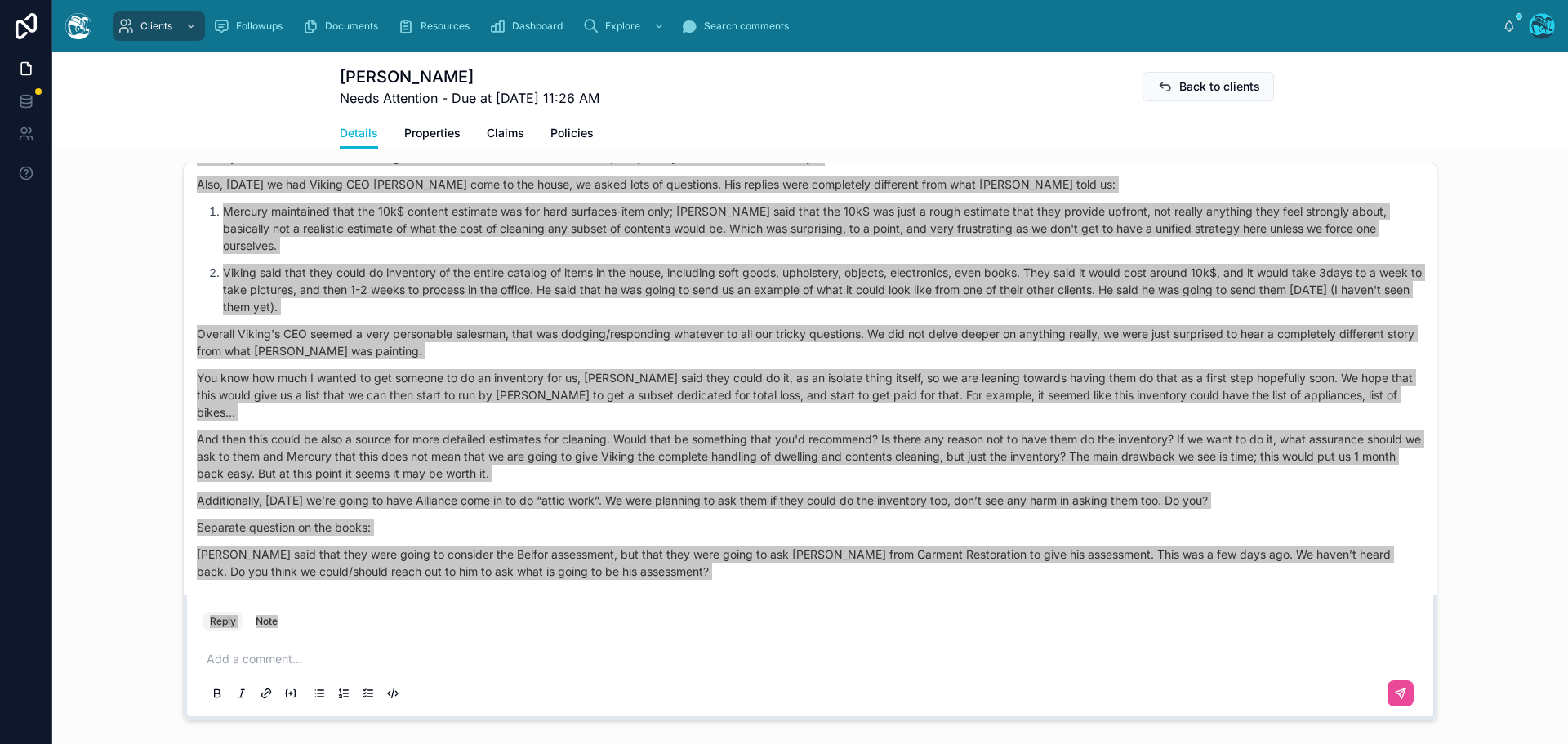
scroll to position [1224, 0]
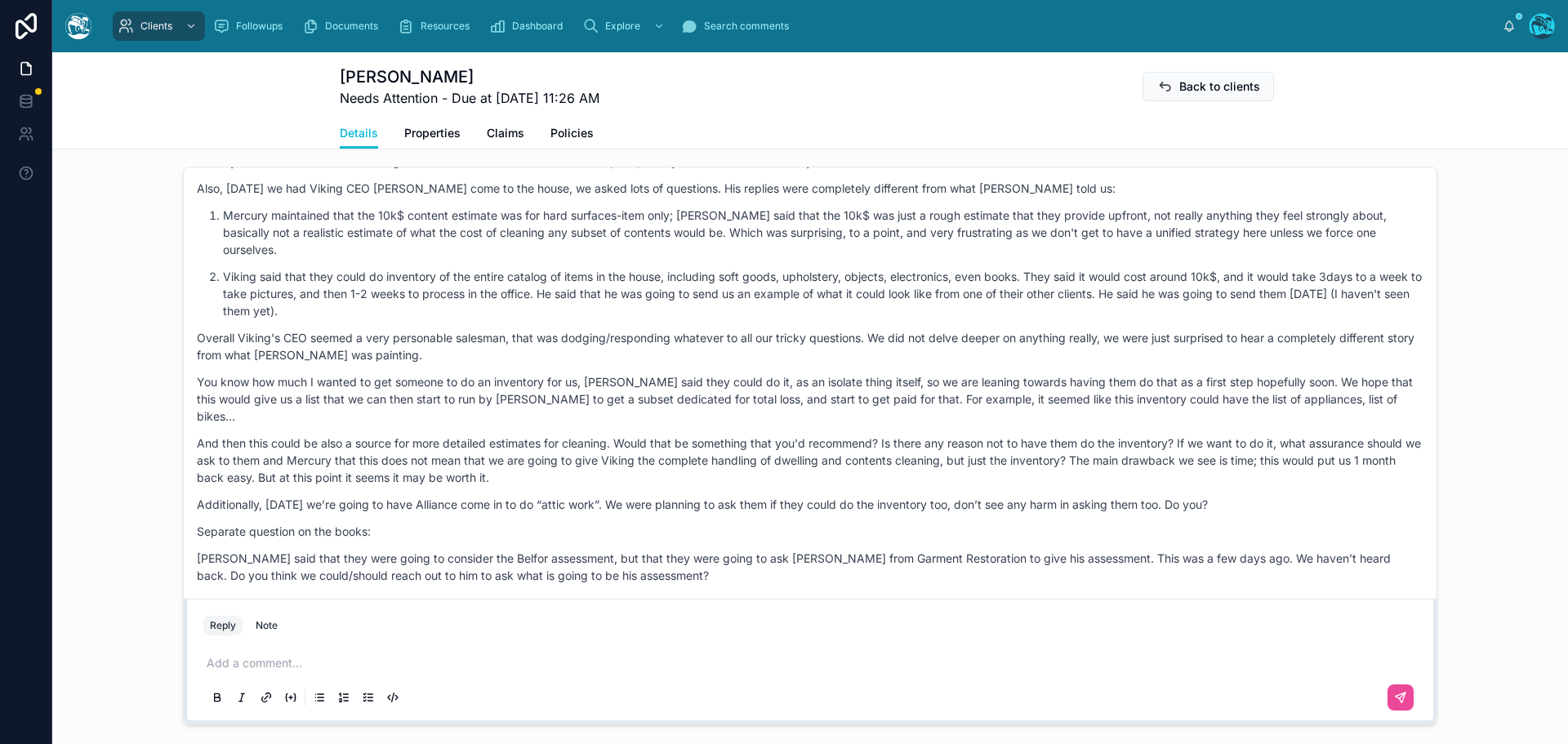
click at [223, 672] on p at bounding box center [813, 663] width 1213 height 16
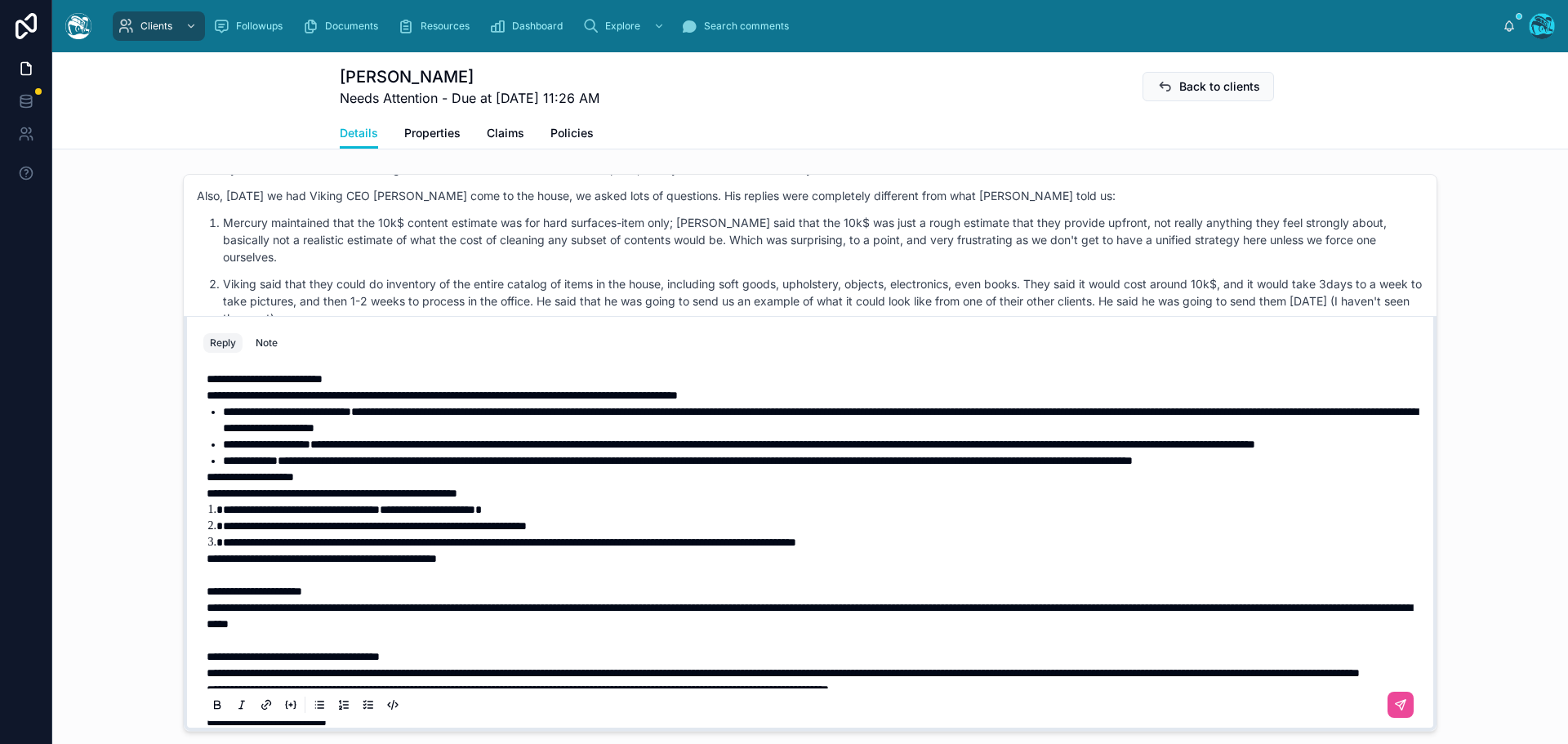
scroll to position [0, 0]
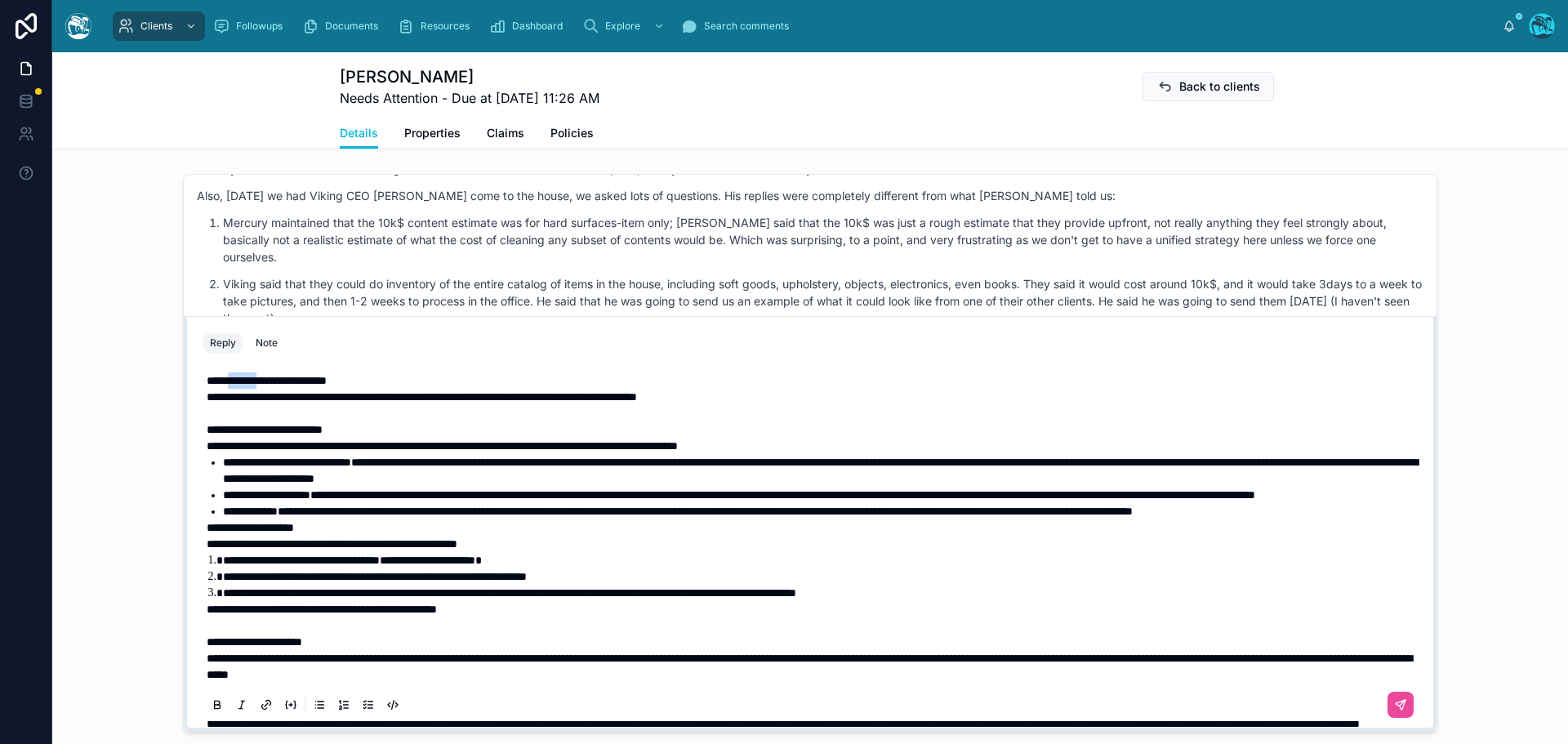
drag, startPoint x: 234, startPoint y: 399, endPoint x: 273, endPoint y: 401, distance: 39.1
click at [273, 386] on span "**********" at bounding box center [266, 381] width 120 height 11
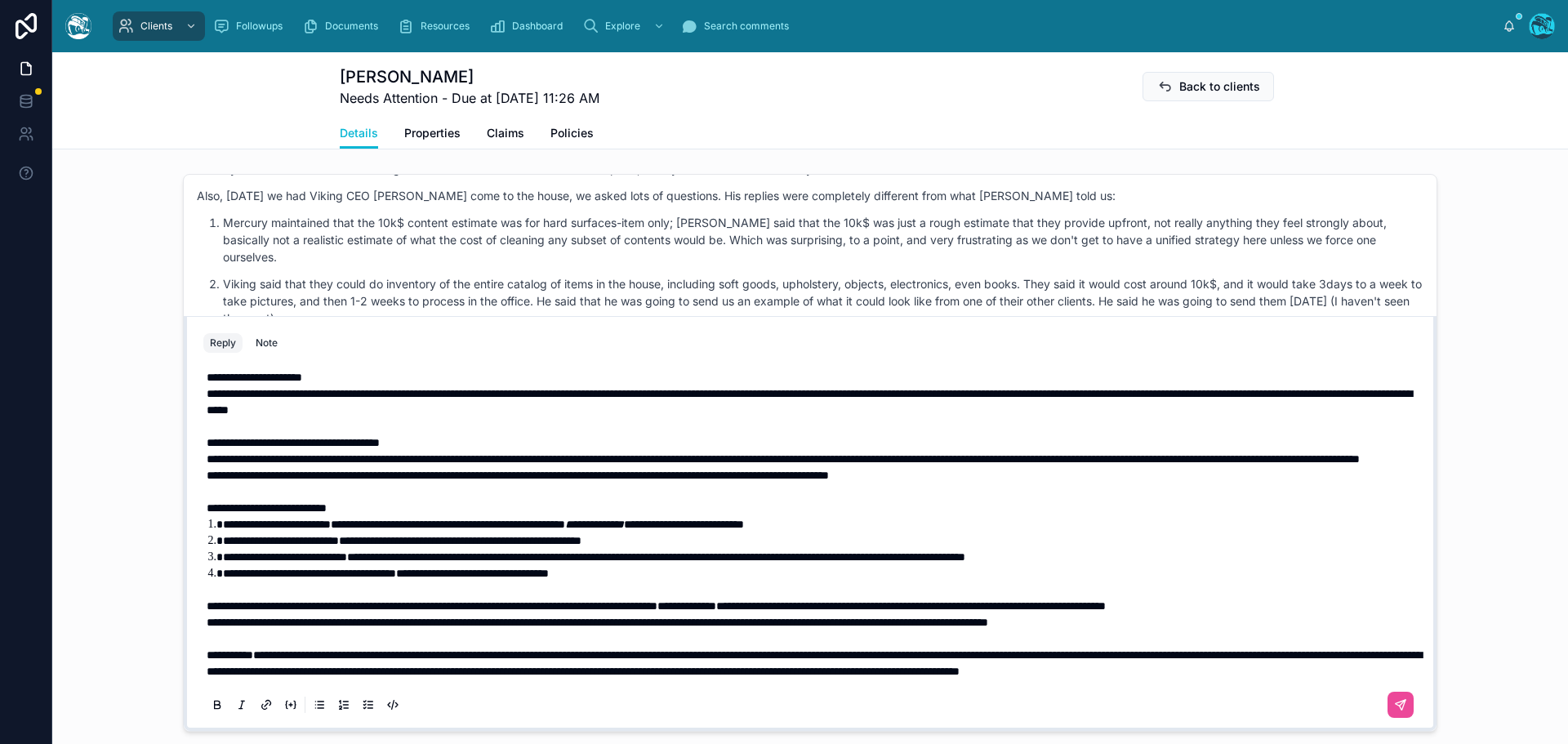
scroll to position [326, 0]
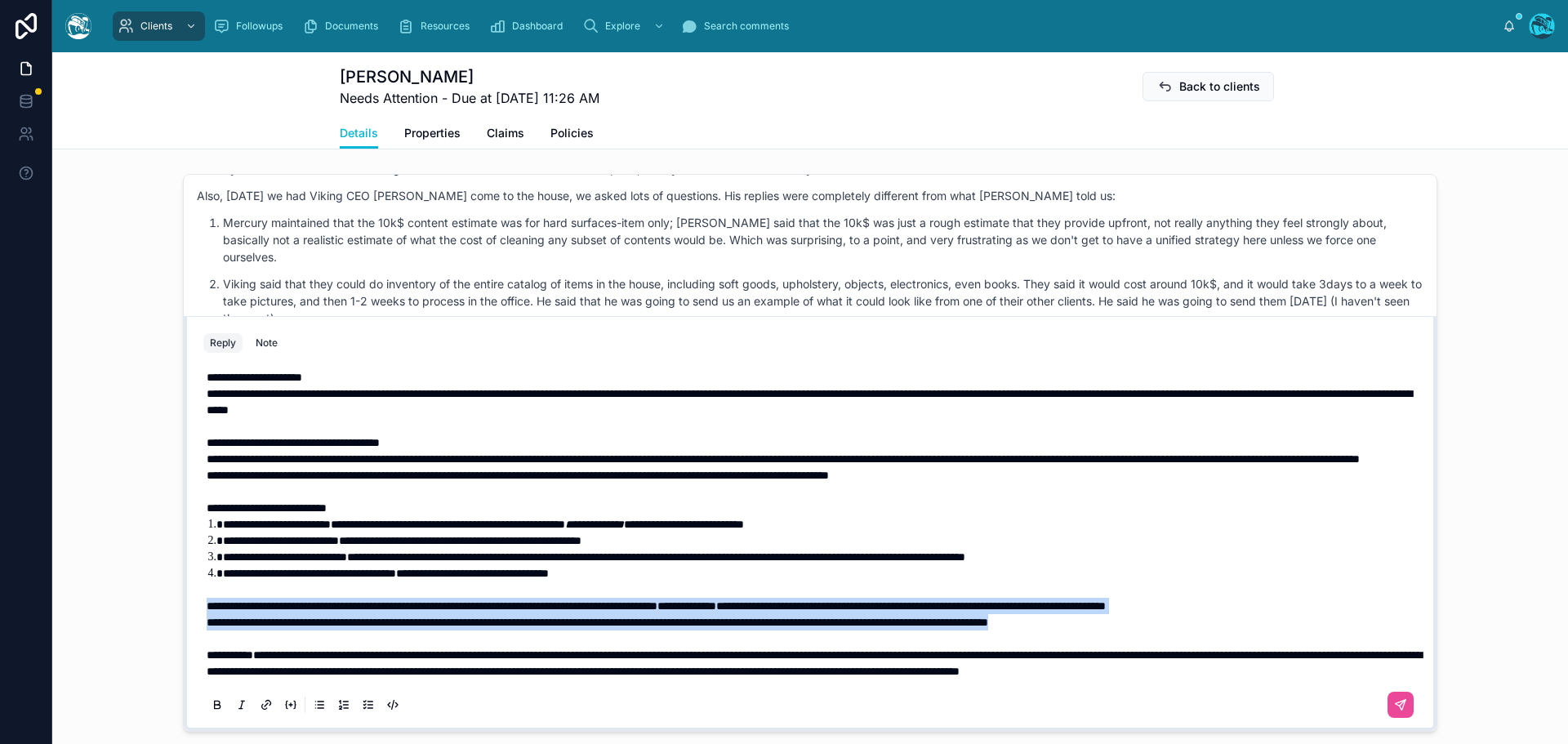
drag, startPoint x: 1297, startPoint y: 642, endPoint x: 144, endPoint y: 633, distance: 1153.0
click at [144, 633] on div "[PERSON_NAME] [DATE] here's his "welcome" message: Hello [PERSON_NAME] and [PER…" at bounding box center [810, 453] width 1516 height 571
click at [215, 706] on icon at bounding box center [217, 704] width 5 height 4
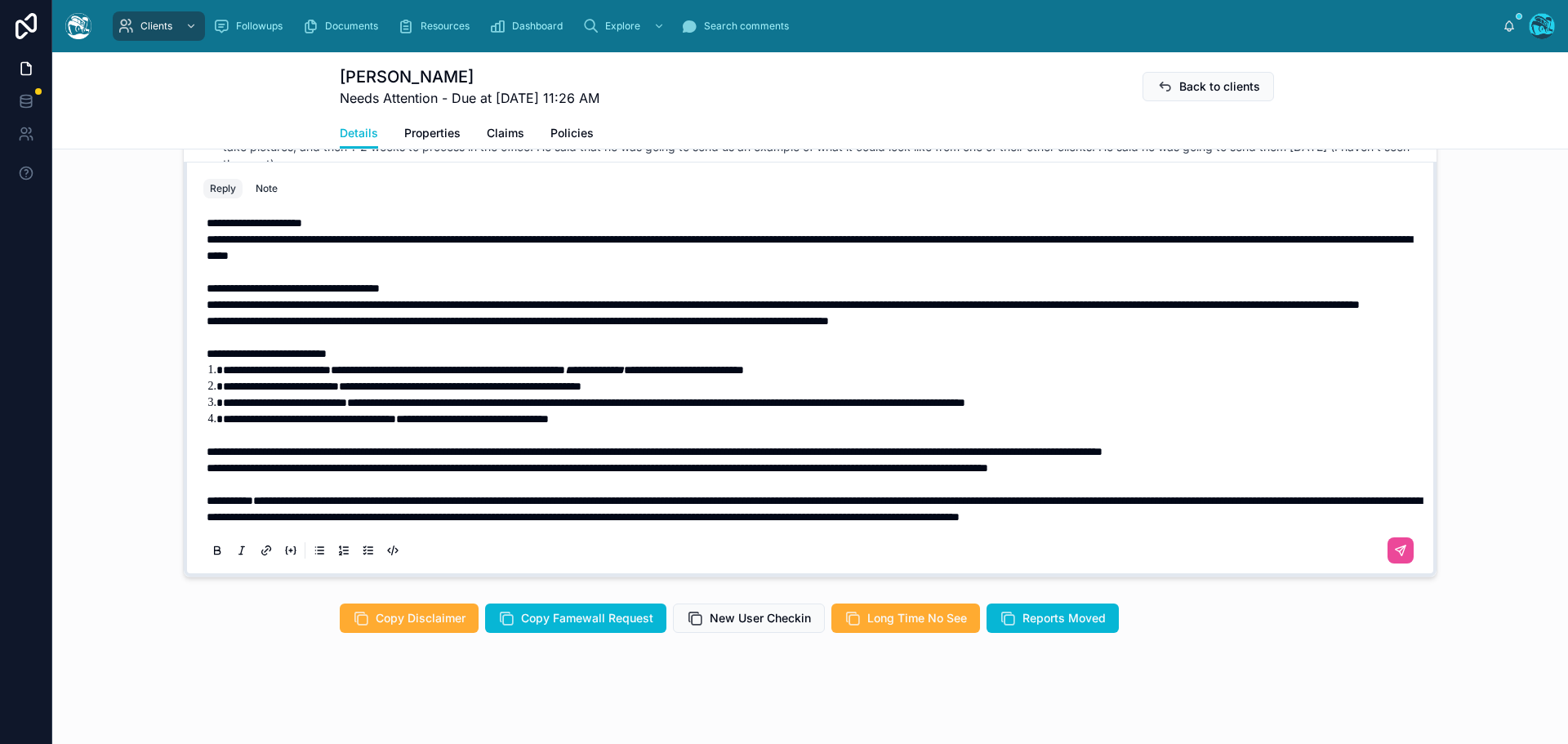
click at [1066, 299] on span "**********" at bounding box center [783, 304] width 1152 height 11
click at [1188, 298] on p "**********" at bounding box center [813, 304] width 1213 height 16
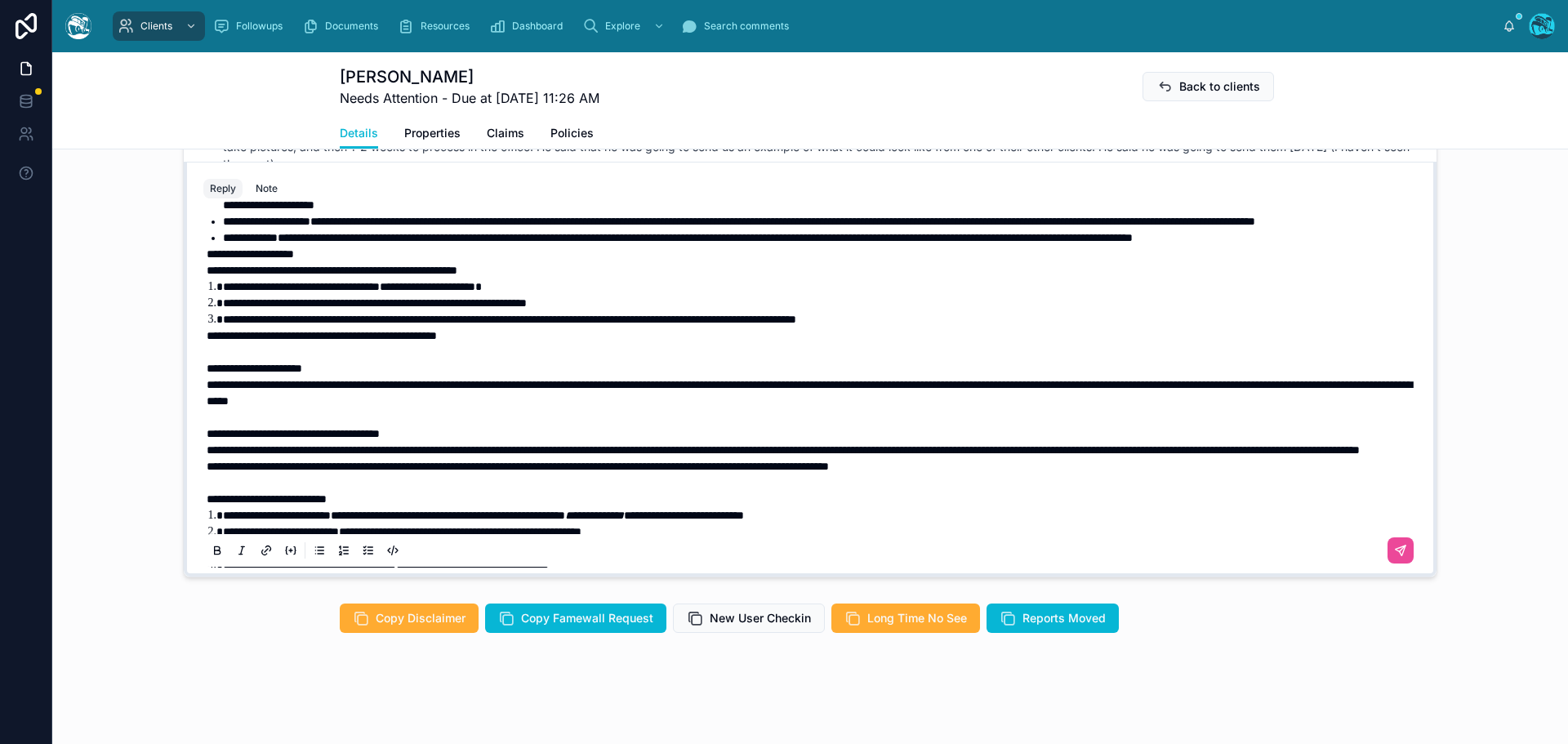
scroll to position [101, 0]
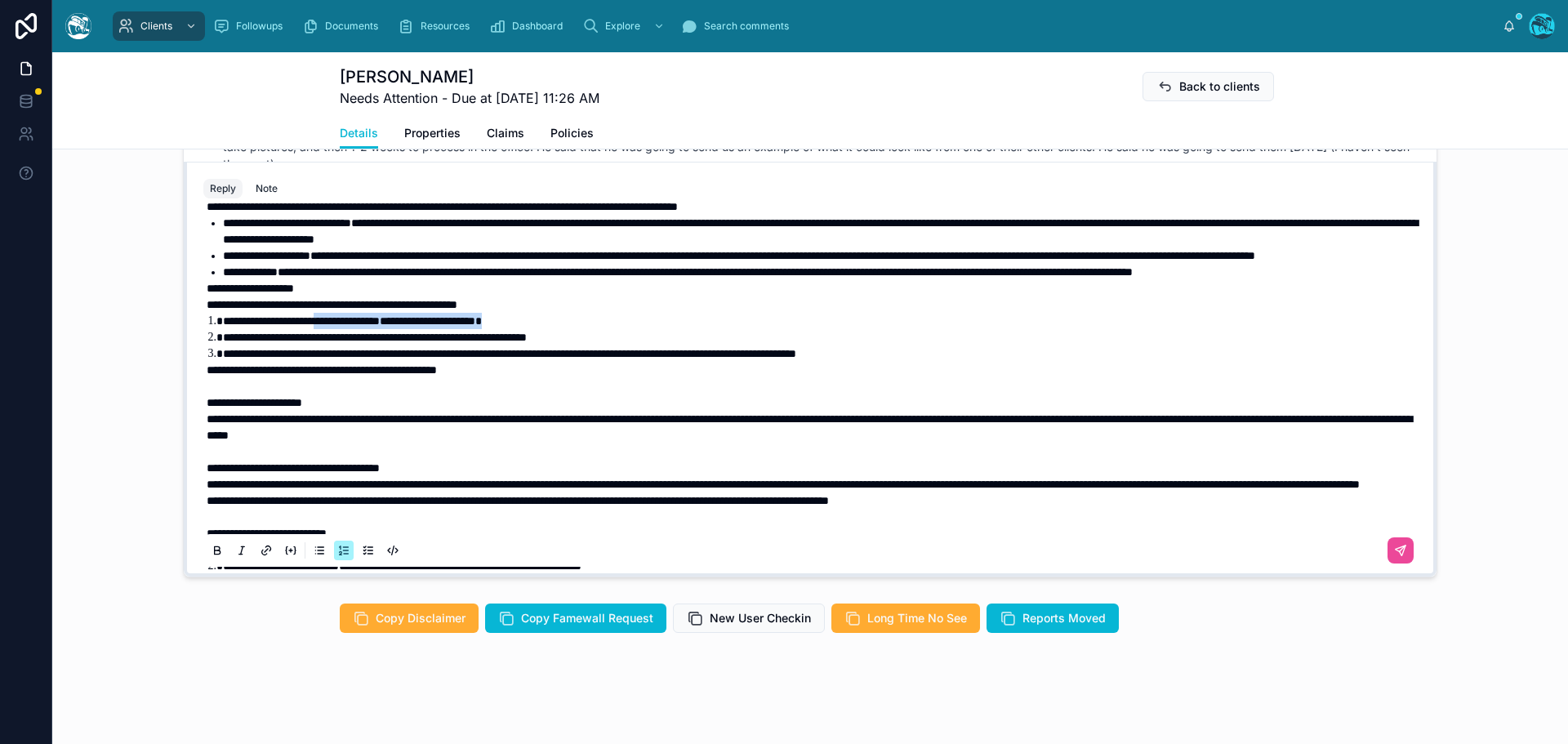
drag, startPoint x: 562, startPoint y: 354, endPoint x: 336, endPoint y: 355, distance: 226.0
click at [336, 329] on li "**********" at bounding box center [821, 321] width 1197 height 16
click at [211, 550] on icon at bounding box center [218, 551] width 13 height 13
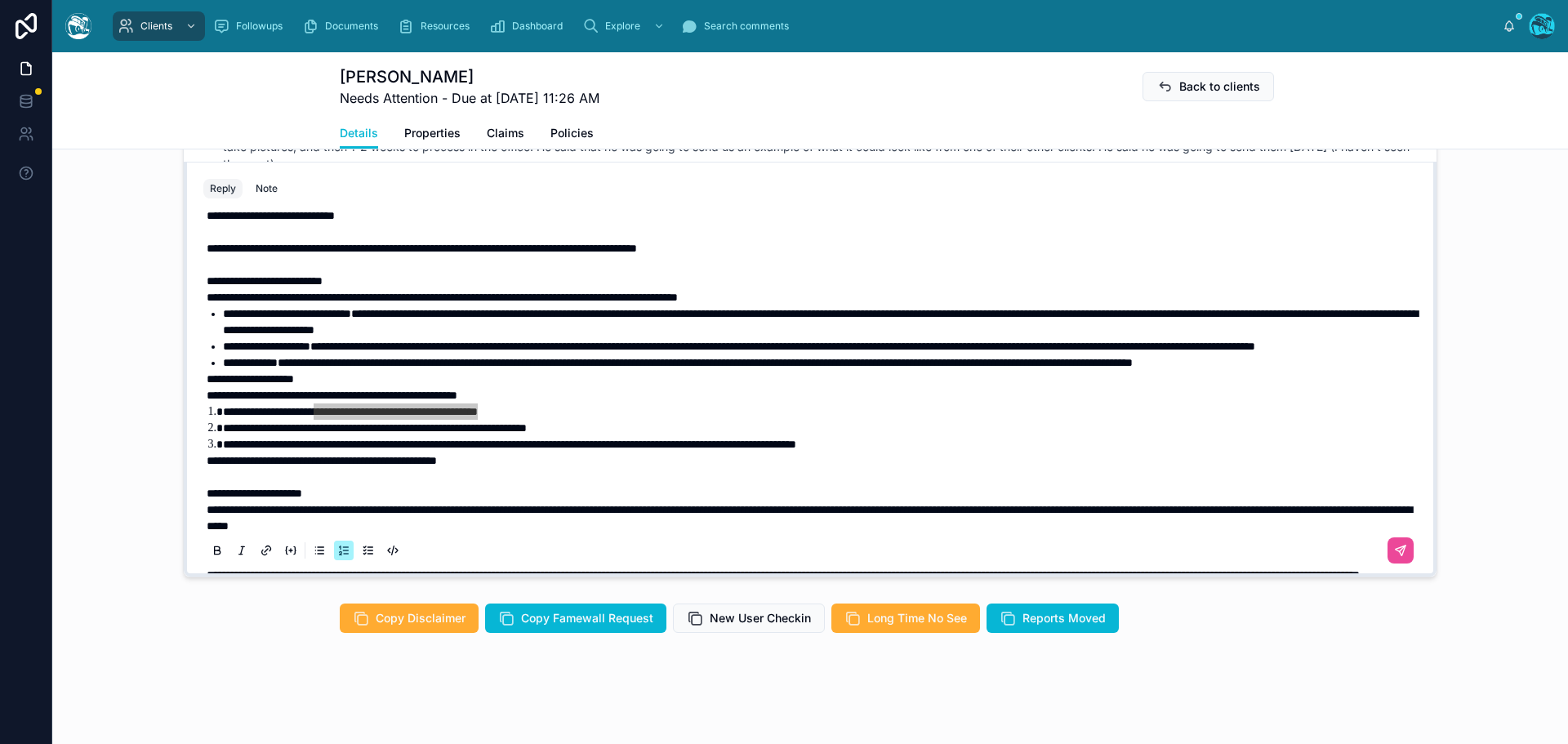
scroll to position [0, 0]
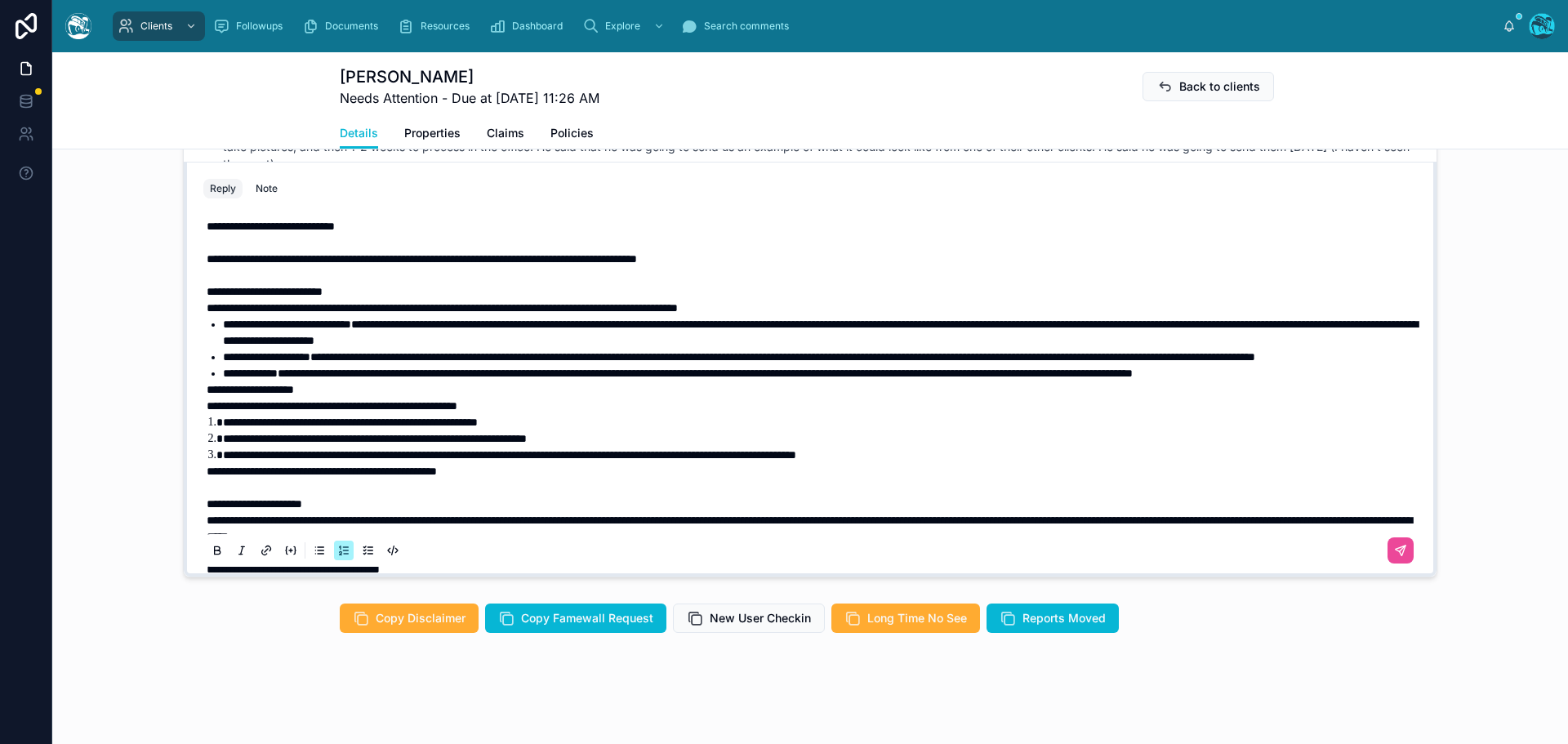
click at [203, 257] on div "**********" at bounding box center [810, 528] width 1213 height 640
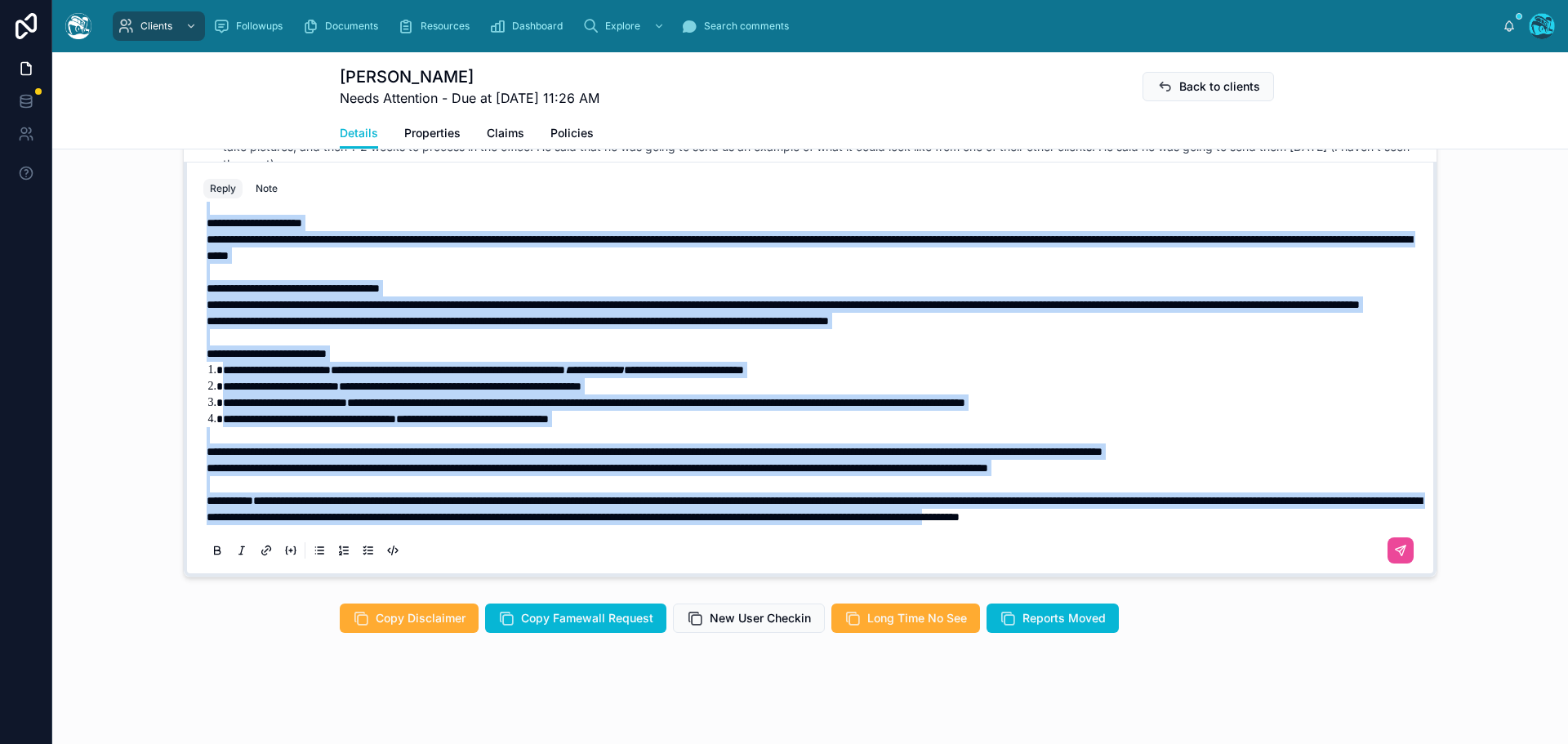
scroll to position [346, 0]
drag, startPoint x: 201, startPoint y: 292, endPoint x: 668, endPoint y: 529, distance: 523.7
click at [668, 529] on div "**********" at bounding box center [810, 247] width 1213 height 640
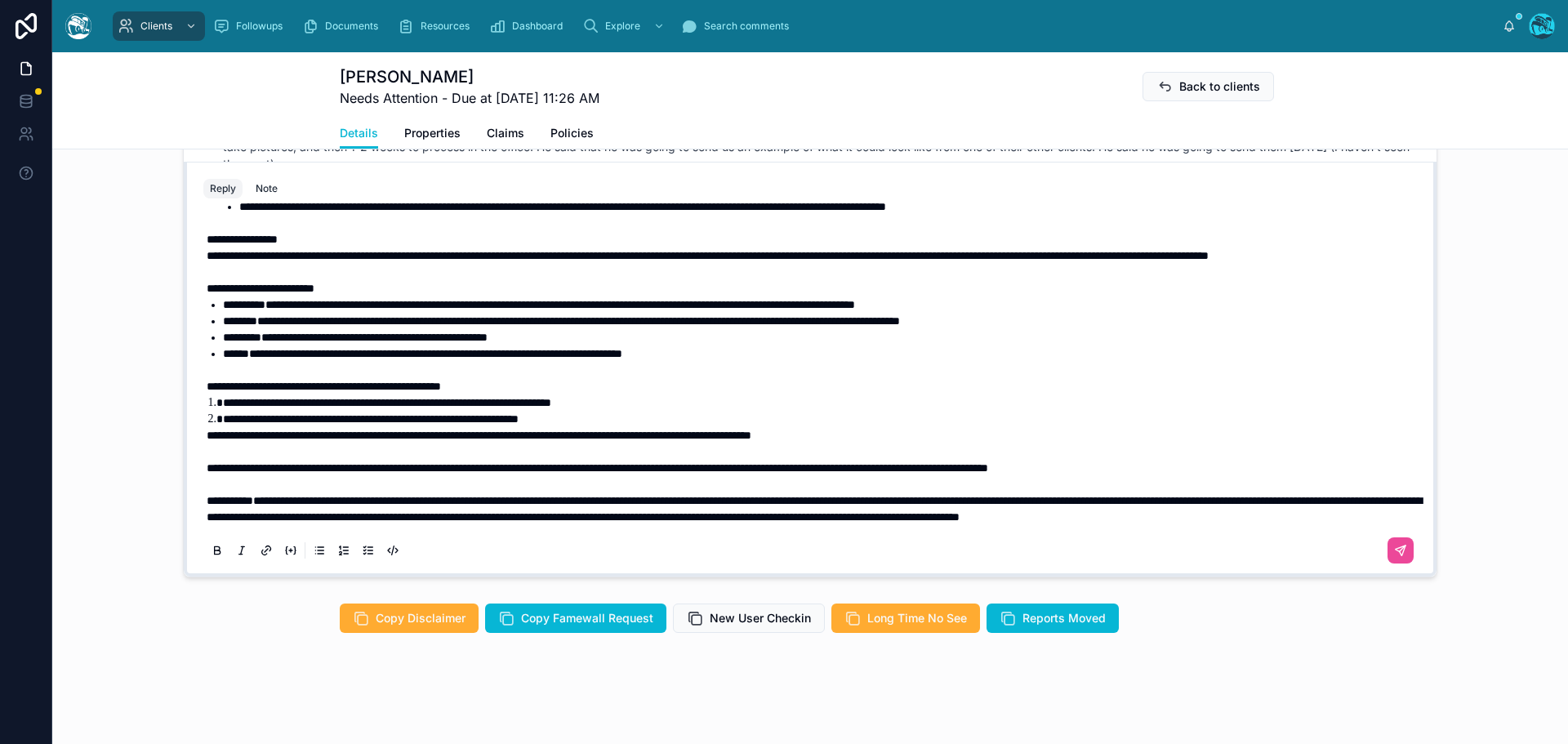
scroll to position [494, 0]
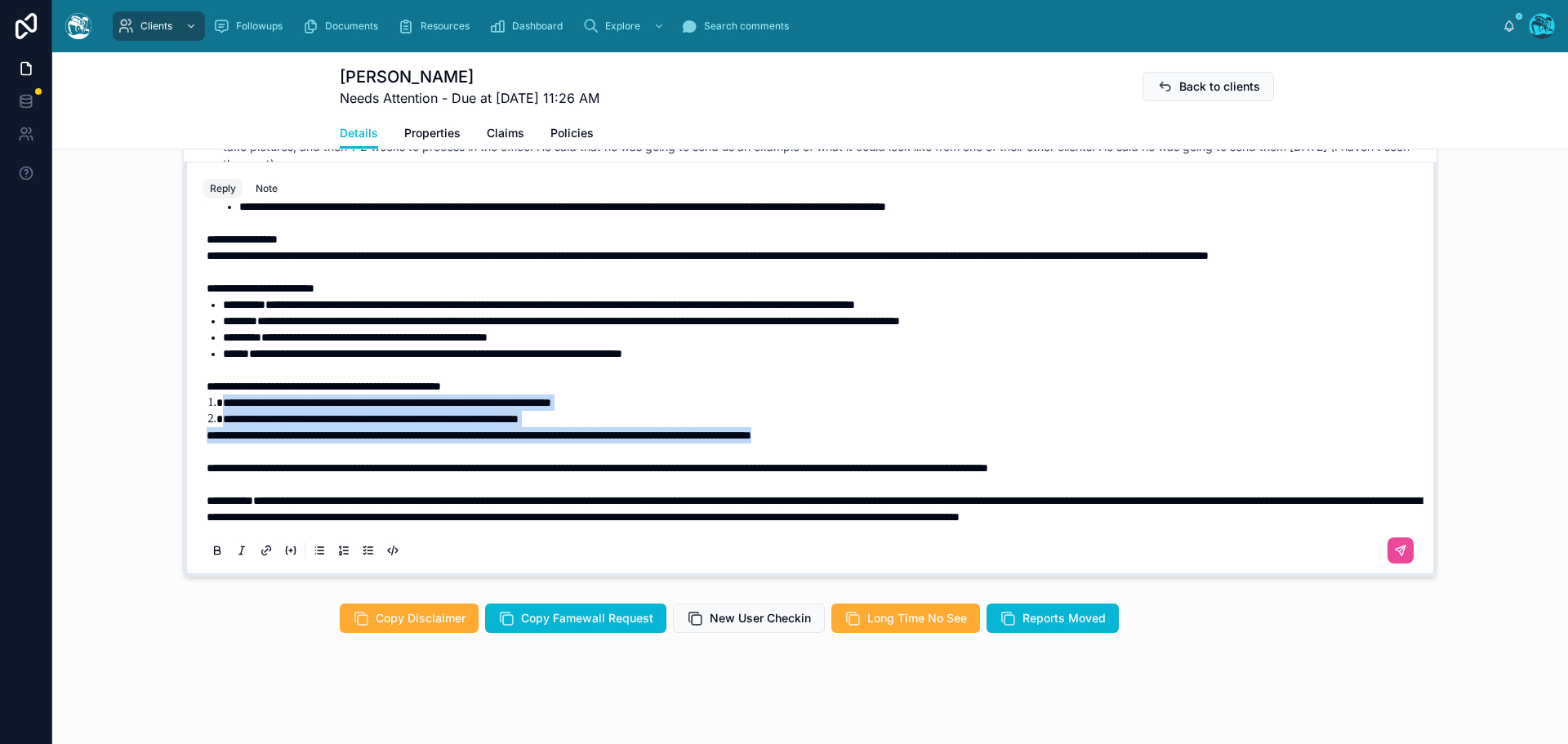
drag, startPoint x: 940, startPoint y: 419, endPoint x: 194, endPoint y: 393, distance: 746.5
click at [194, 393] on div "**********" at bounding box center [810, 388] width 1233 height 373
click at [215, 551] on icon at bounding box center [217, 549] width 5 height 4
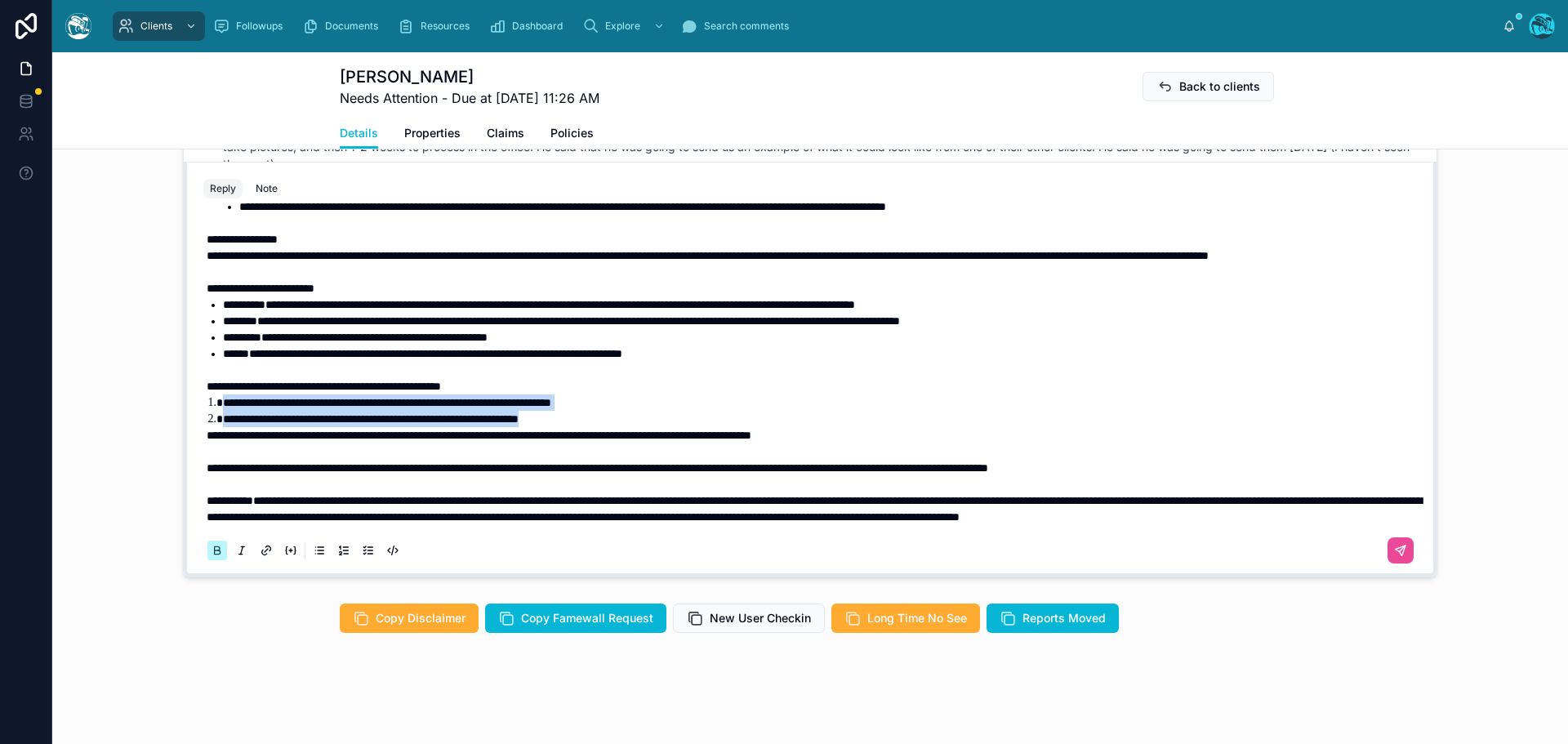
click at [215, 551] on icon at bounding box center [217, 549] width 5 height 4
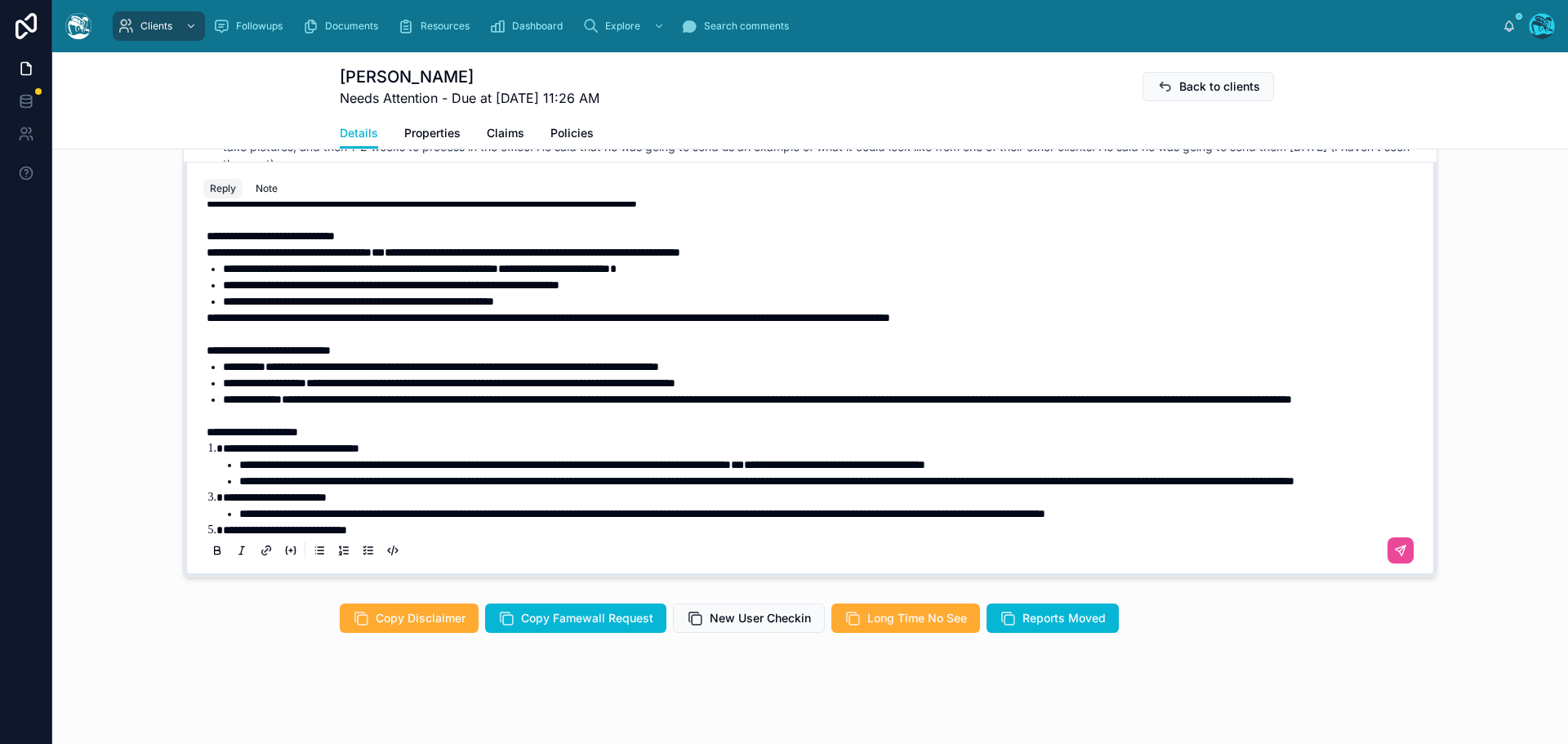
scroll to position [0, 0]
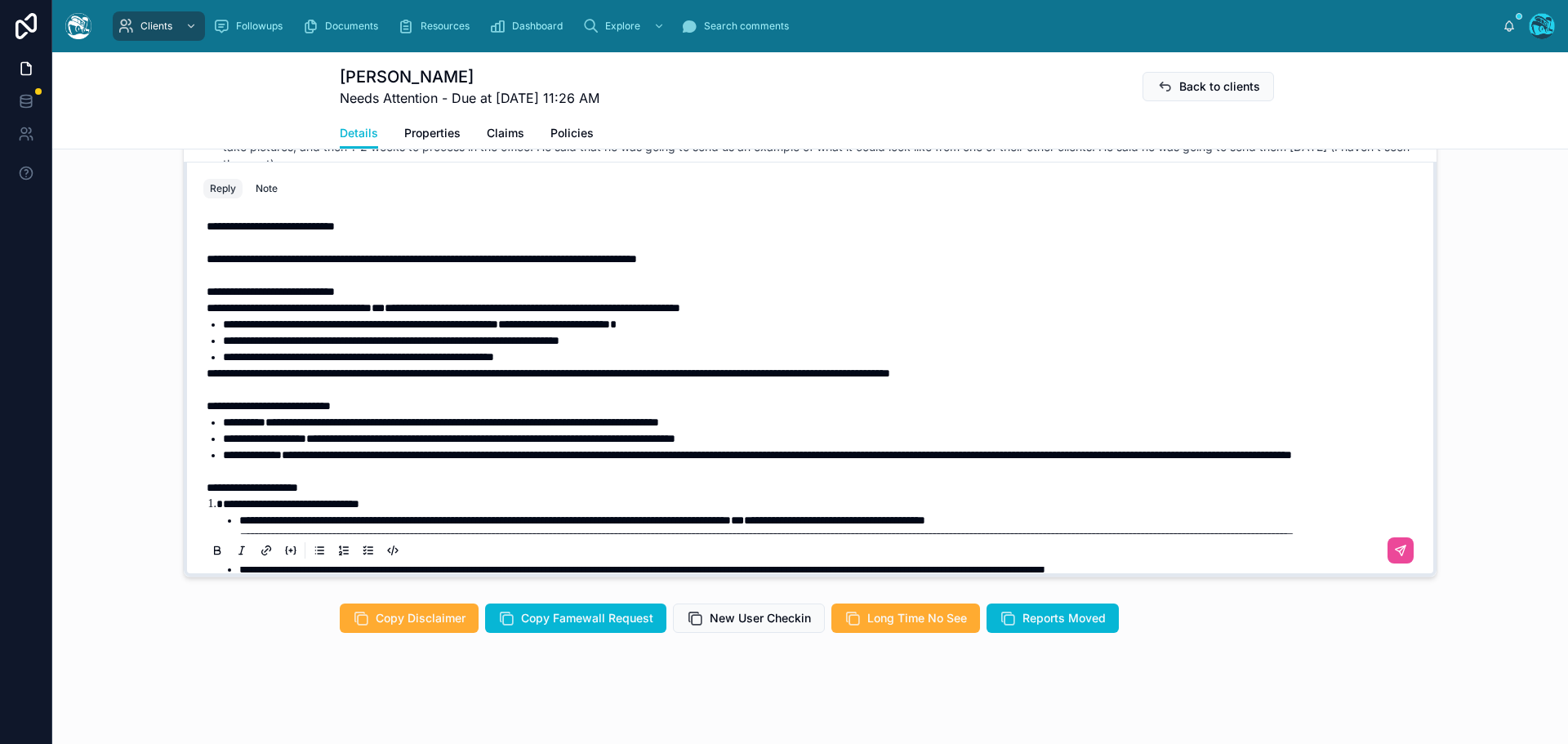
click at [557, 257] on span "**********" at bounding box center [421, 259] width 431 height 11
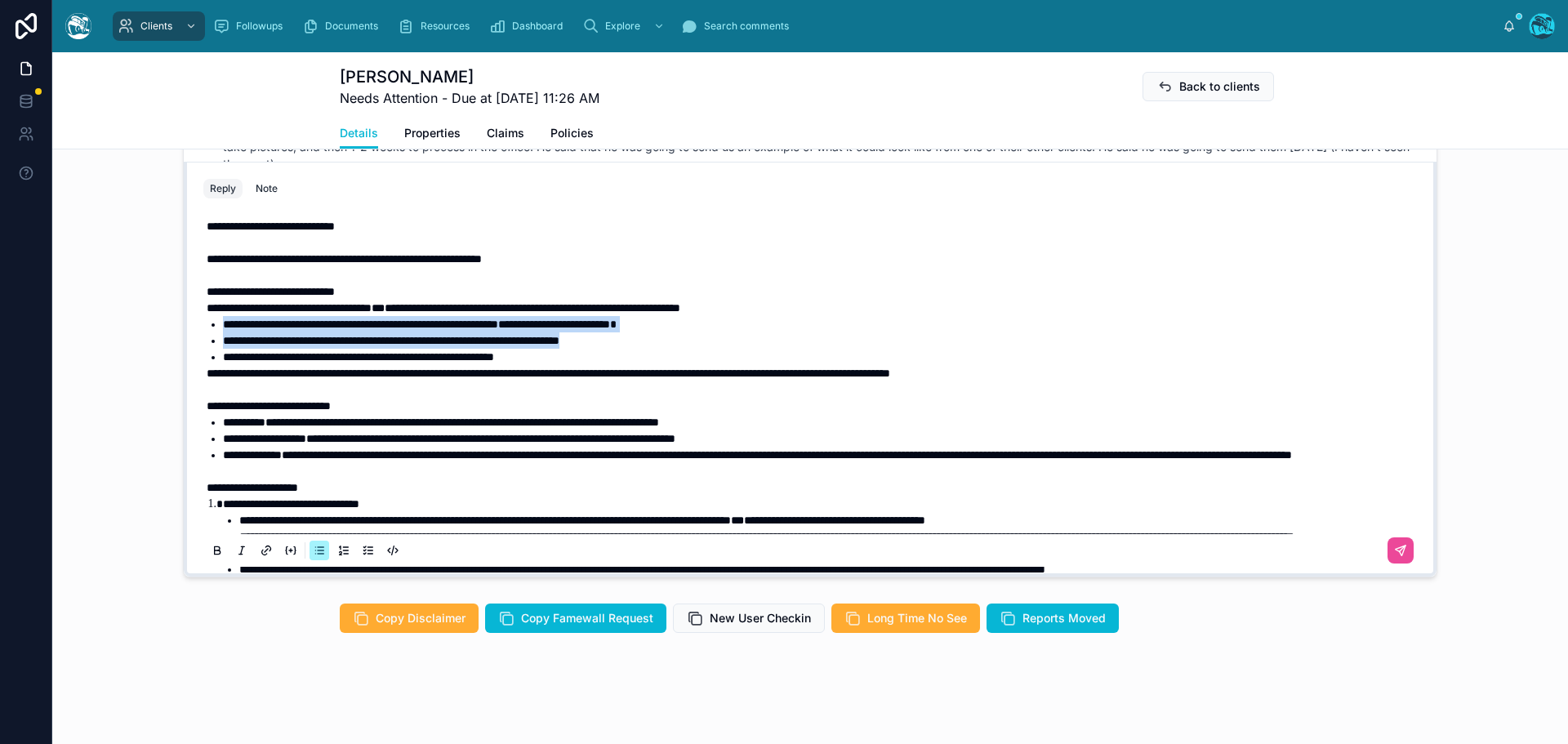
drag, startPoint x: 657, startPoint y: 342, endPoint x: 172, endPoint y: 329, distance: 485.2
click at [172, 329] on div "[PERSON_NAME] [DATE] here's his "welcome" message: Hello [PERSON_NAME] and [PER…" at bounding box center [810, 299] width 1516 height 571
click at [211, 545] on icon at bounding box center [218, 551] width 13 height 13
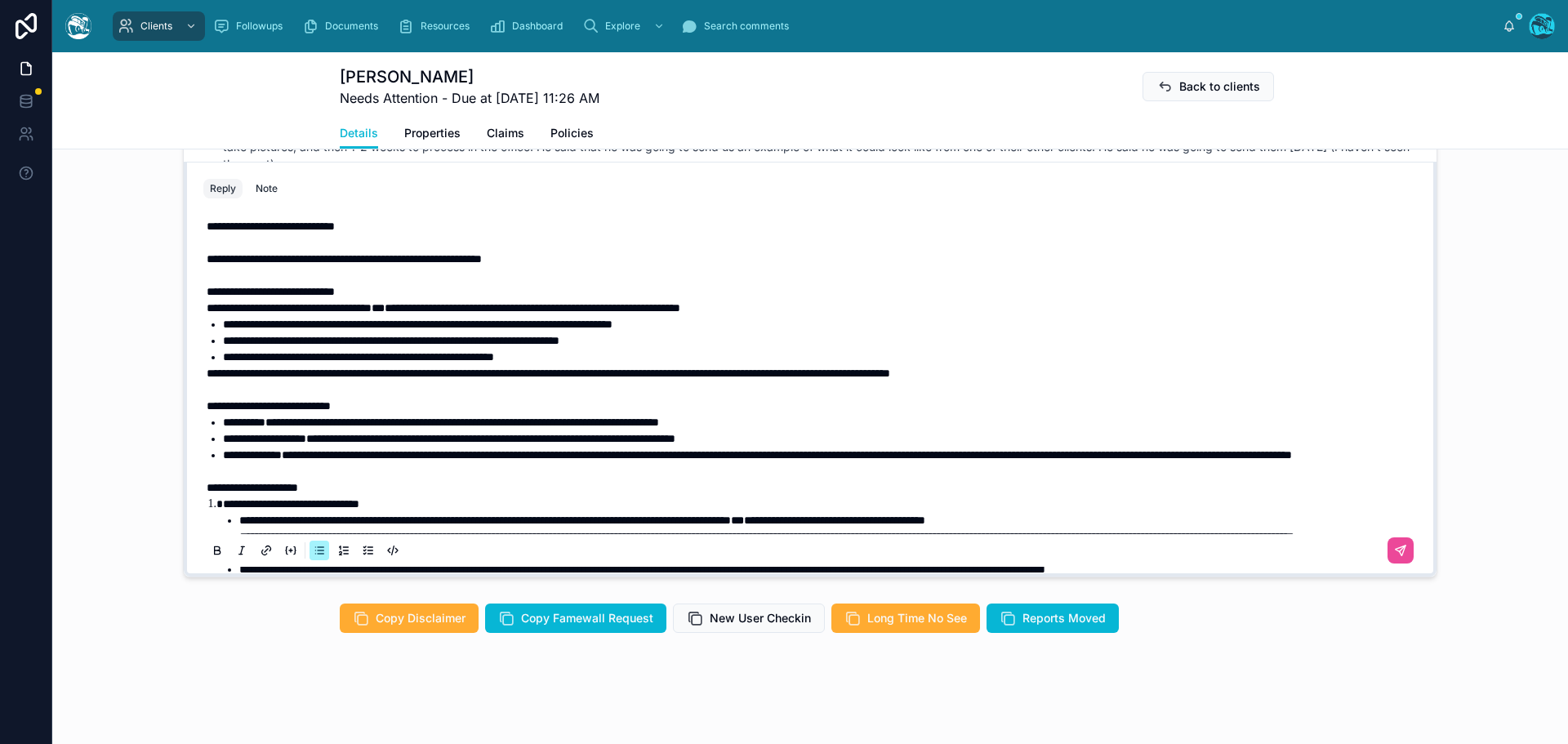
click at [397, 393] on p at bounding box center [813, 389] width 1213 height 16
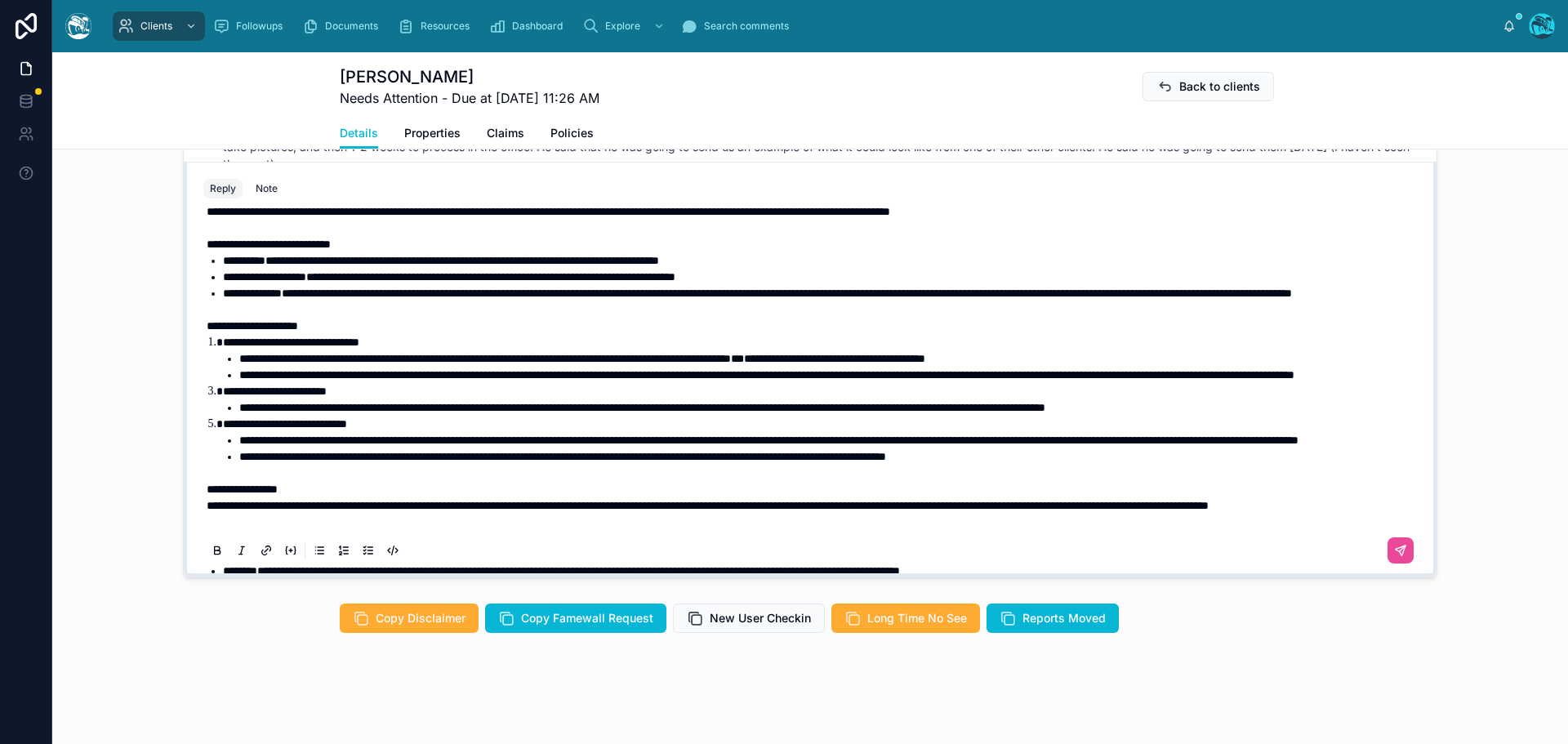
scroll to position [164, 0]
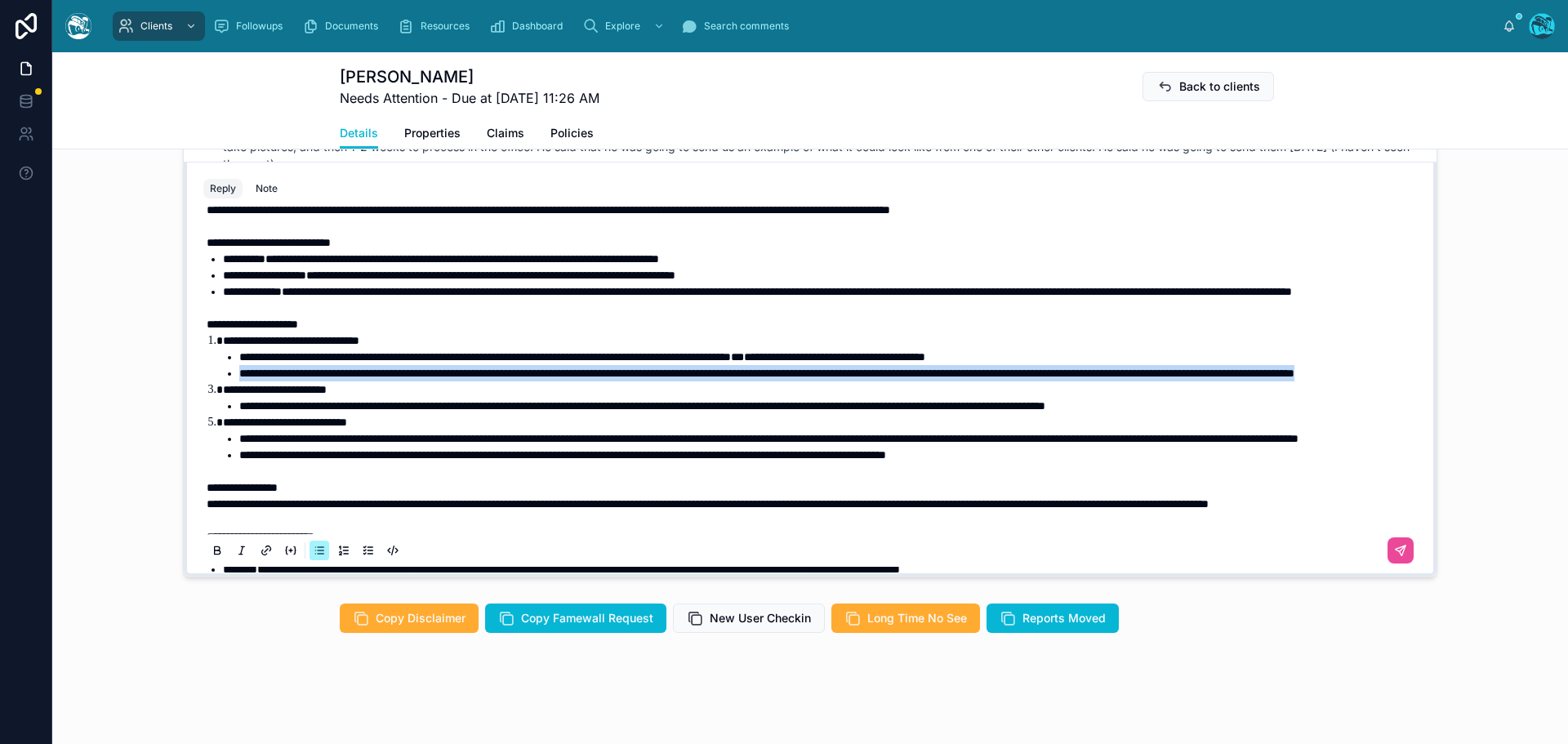
drag, startPoint x: 483, startPoint y: 408, endPoint x: 223, endPoint y: 382, distance: 261.3
click at [240, 382] on li "**********" at bounding box center [830, 373] width 1181 height 16
click at [448, 379] on span "**********" at bounding box center [766, 373] width 1055 height 11
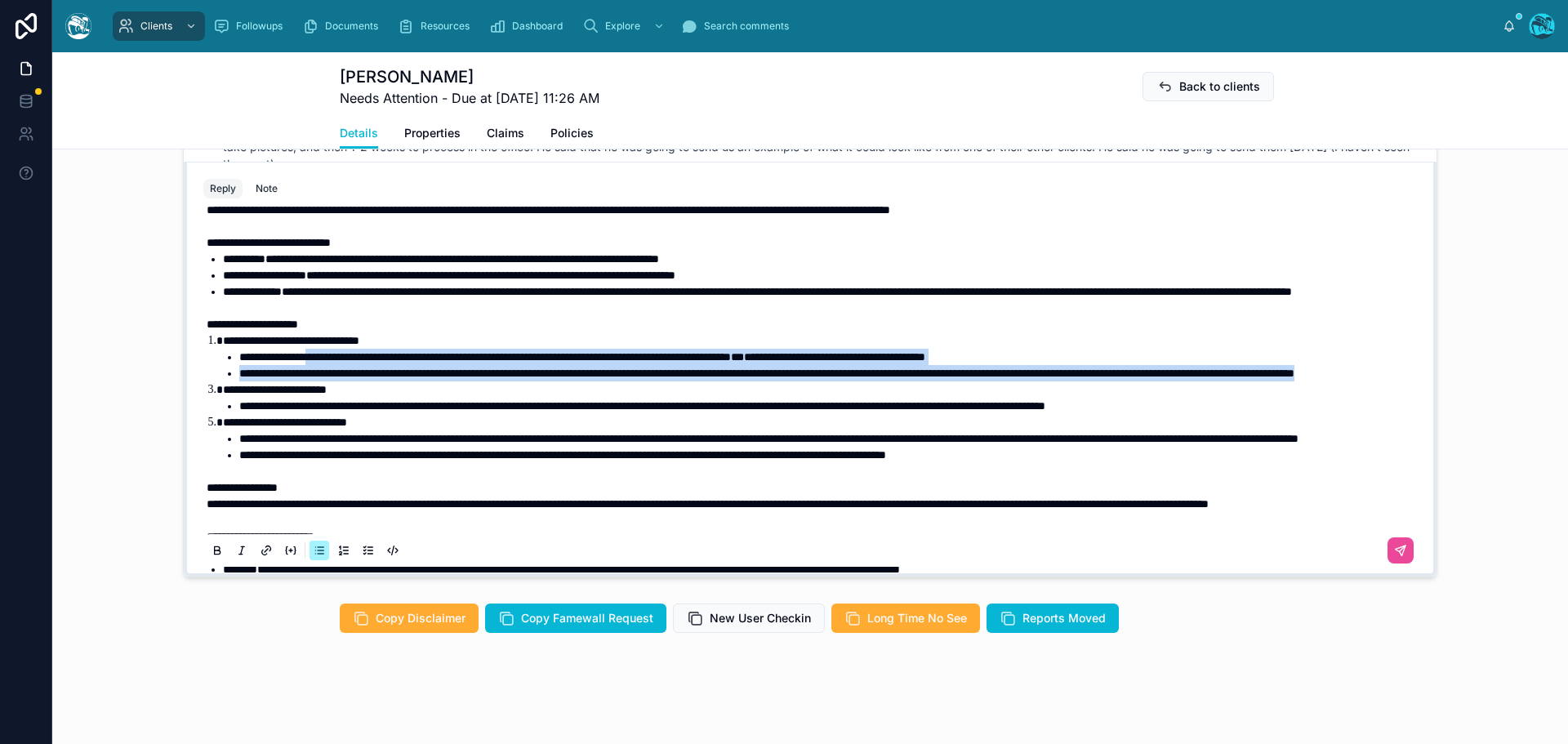
drag, startPoint x: 481, startPoint y: 406, endPoint x: 322, endPoint y: 371, distance: 162.8
click at [322, 371] on ul "**********" at bounding box center [821, 365] width 1197 height 32
click at [214, 551] on icon at bounding box center [218, 551] width 13 height 13
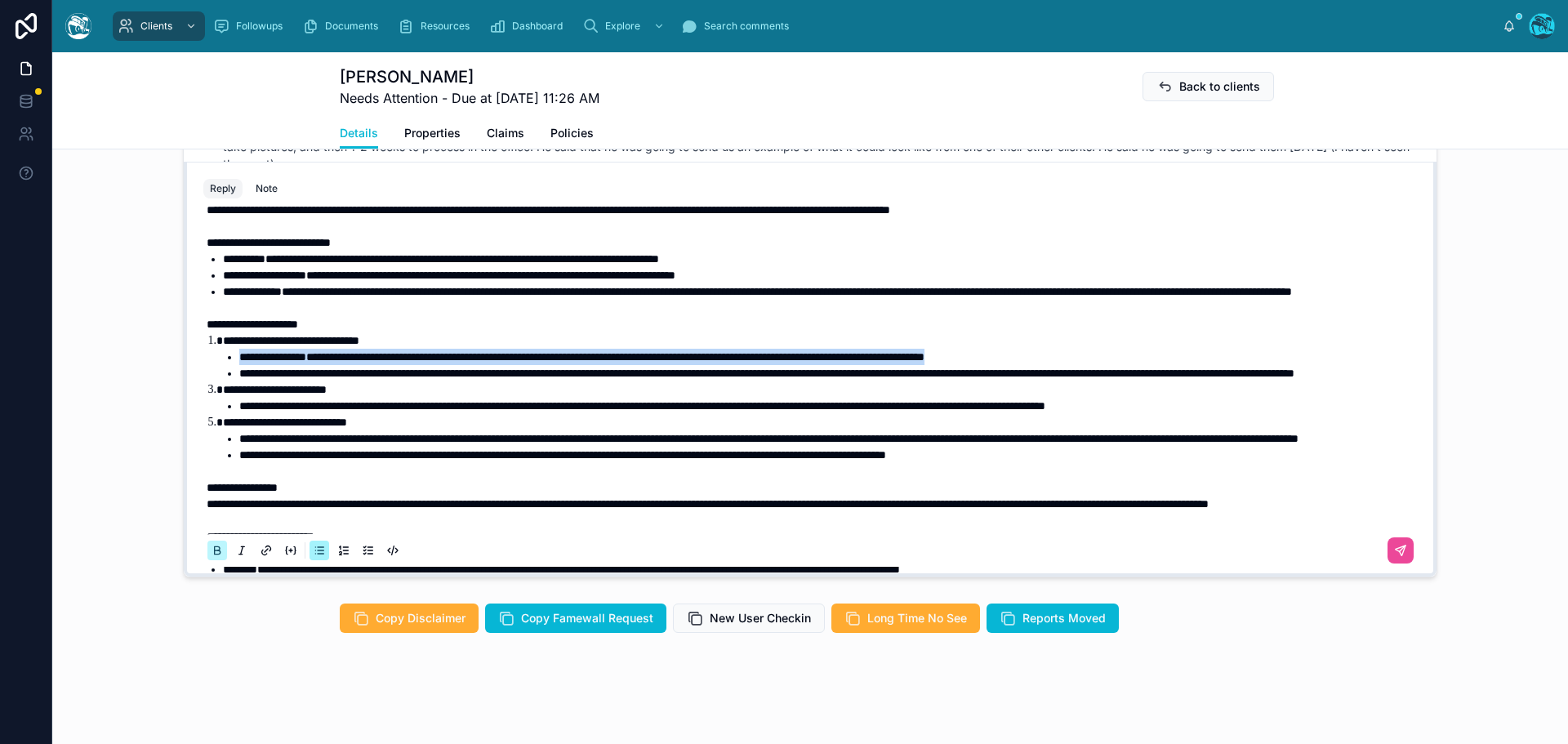
click at [214, 551] on icon at bounding box center [218, 551] width 13 height 13
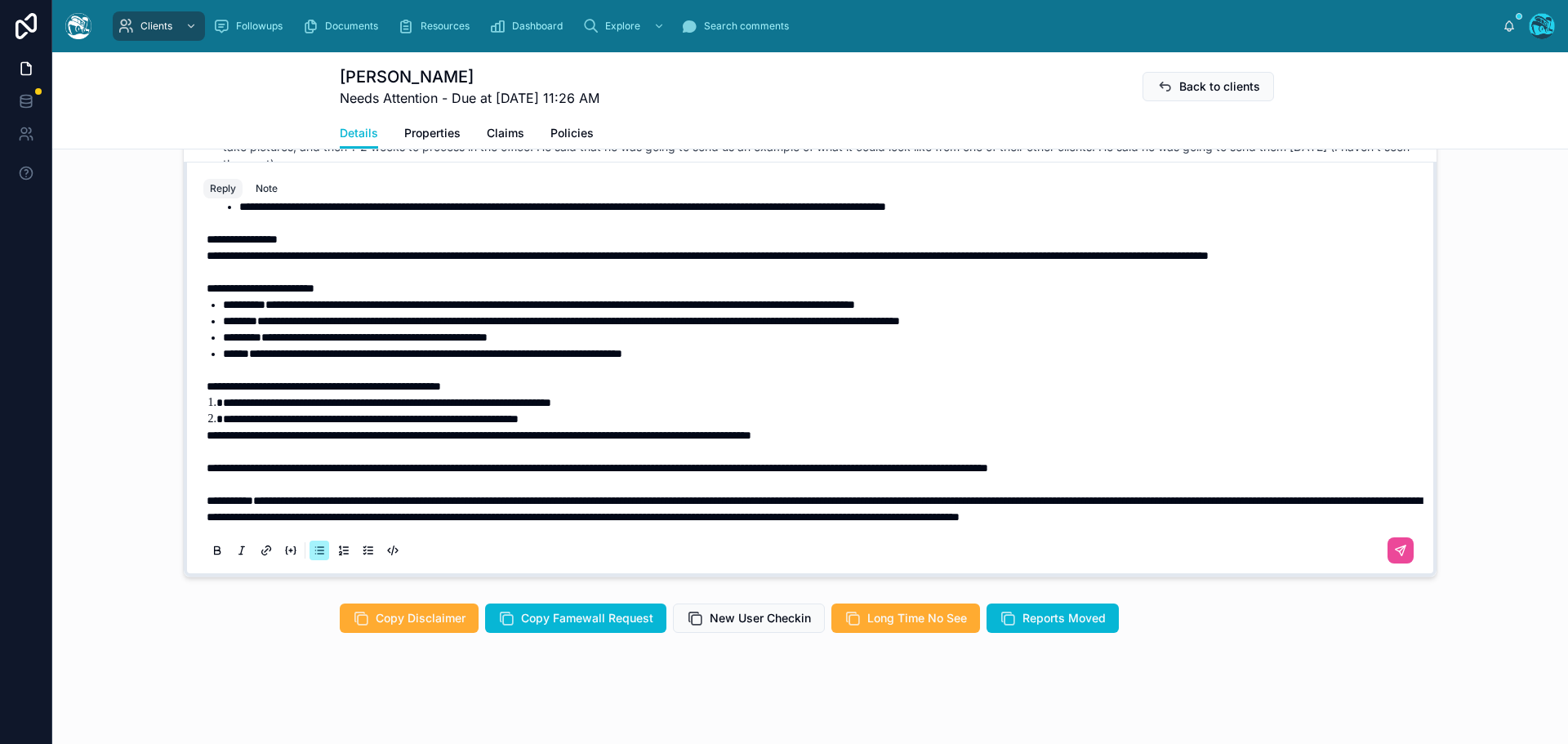
scroll to position [494, 0]
click at [1394, 553] on icon at bounding box center [1401, 551] width 13 height 13
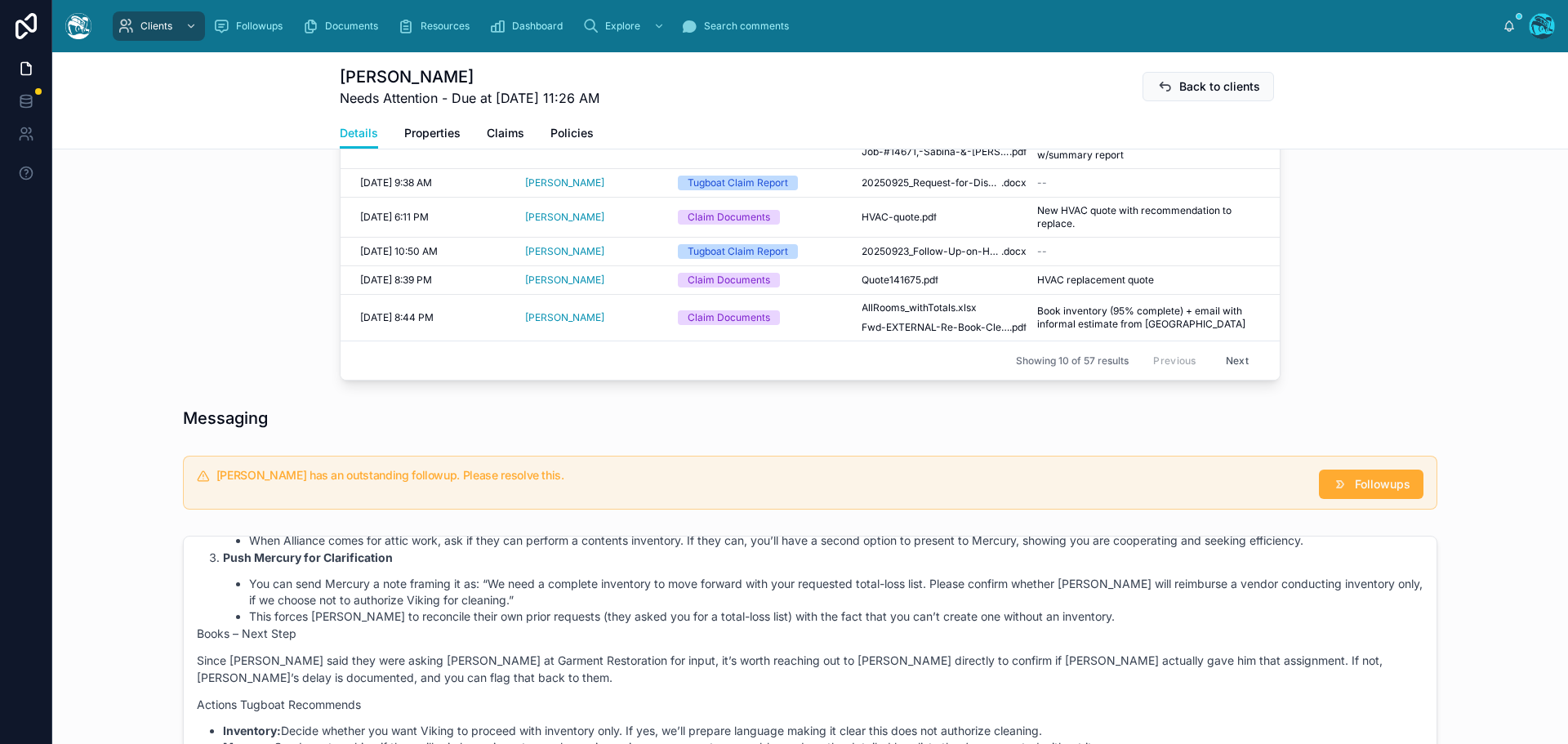
scroll to position [839, 0]
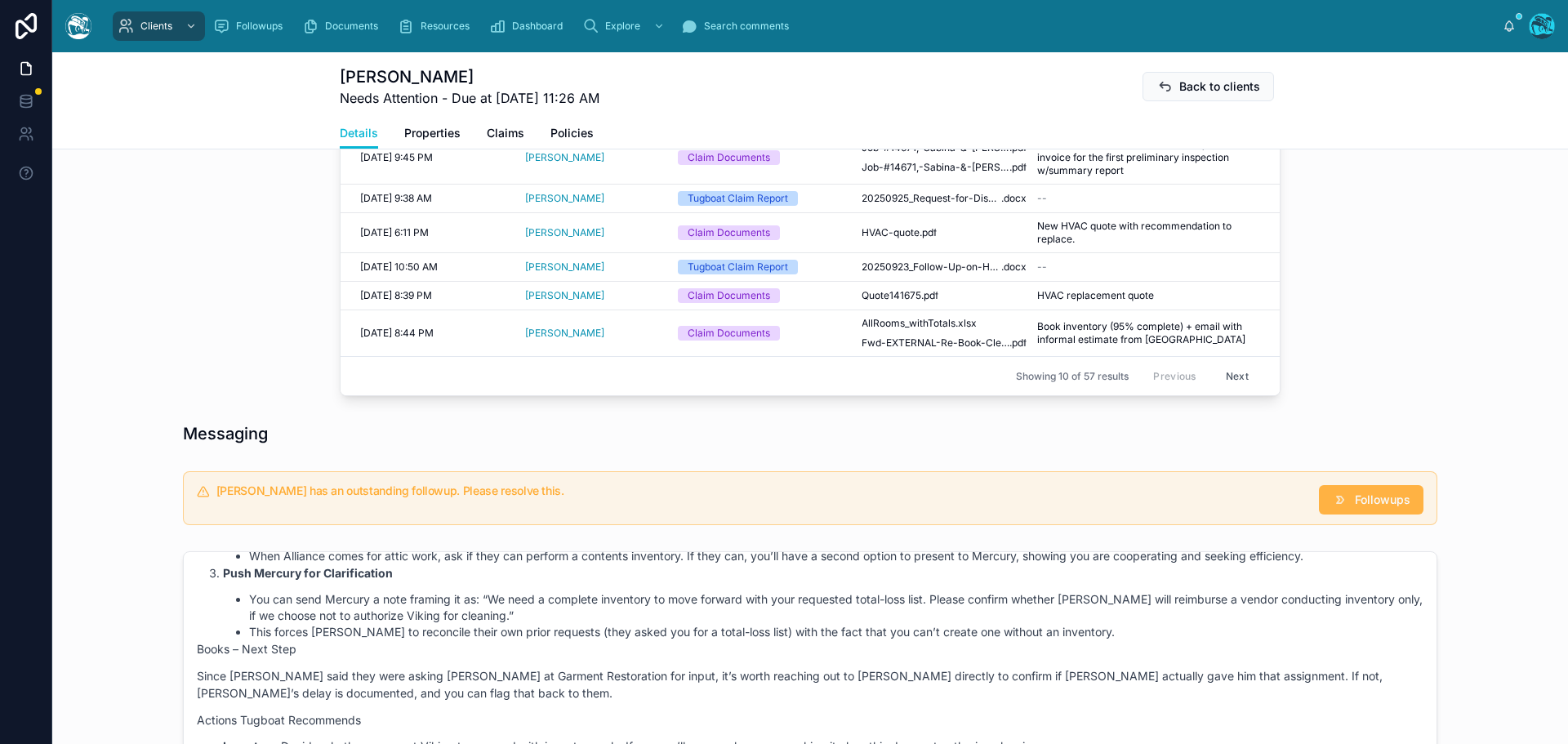
click at [1360, 507] on button "Followups" at bounding box center [1371, 499] width 105 height 29
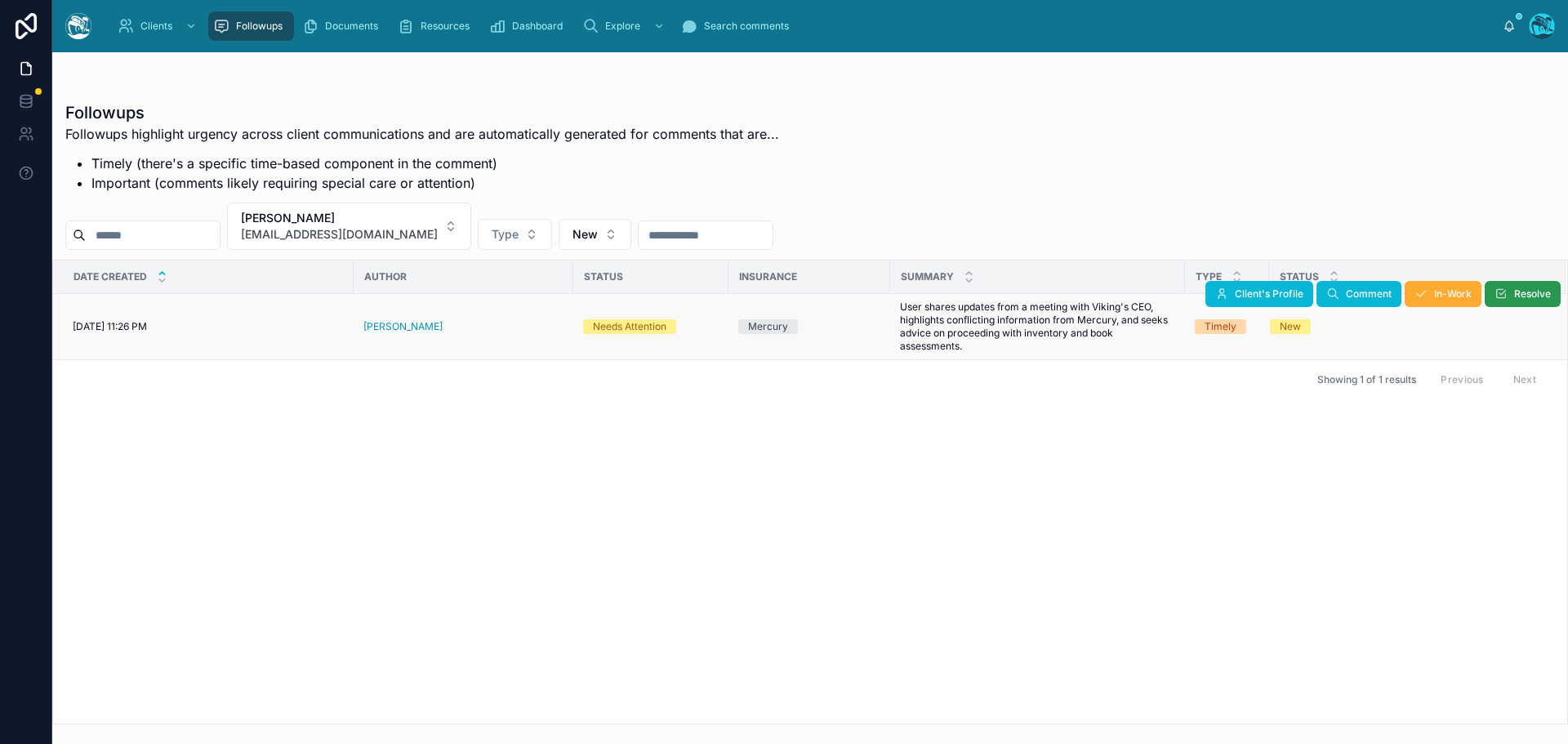
click at [1509, 295] on button "Resolve" at bounding box center [1522, 293] width 76 height 26
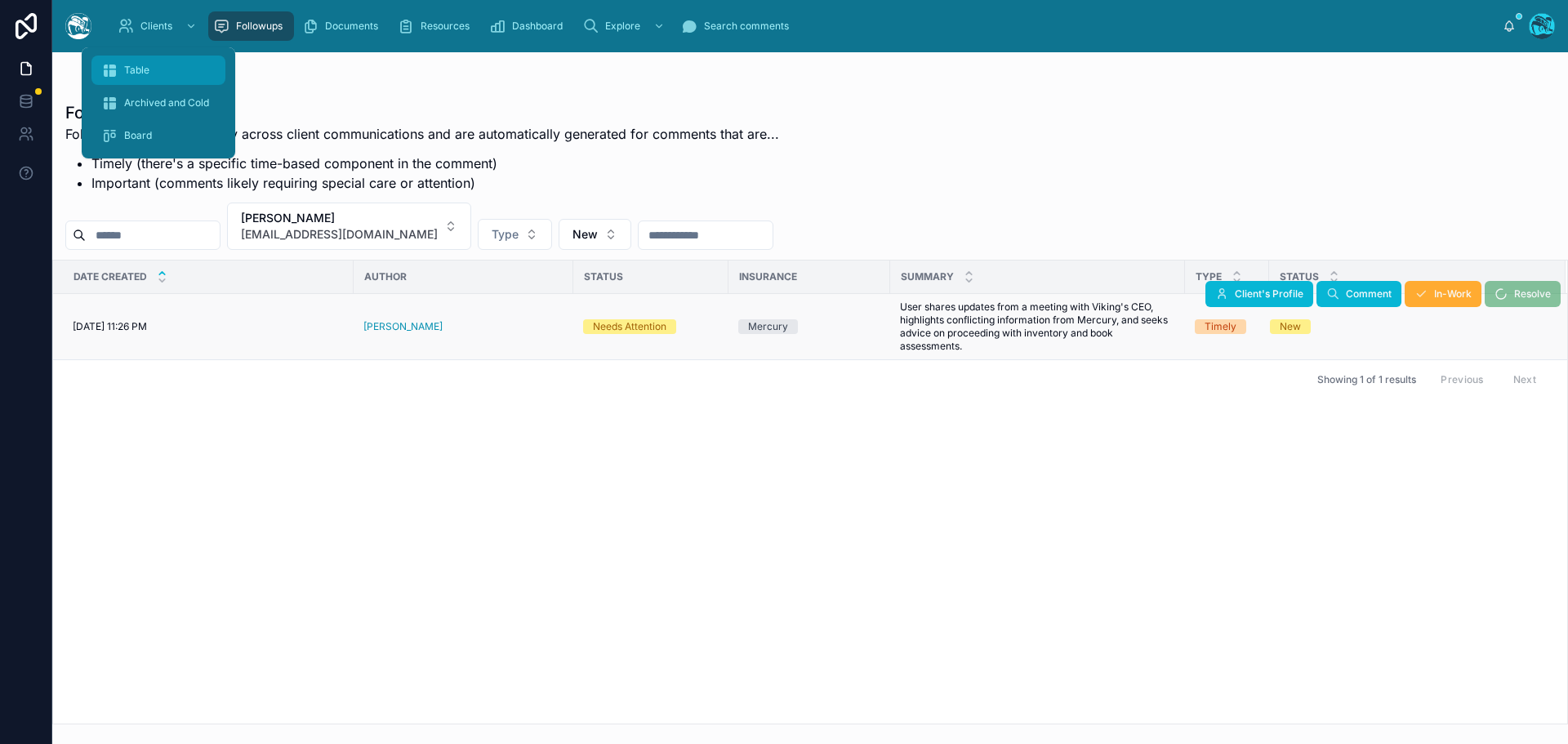
click at [139, 67] on span "Table" at bounding box center [137, 70] width 26 height 13
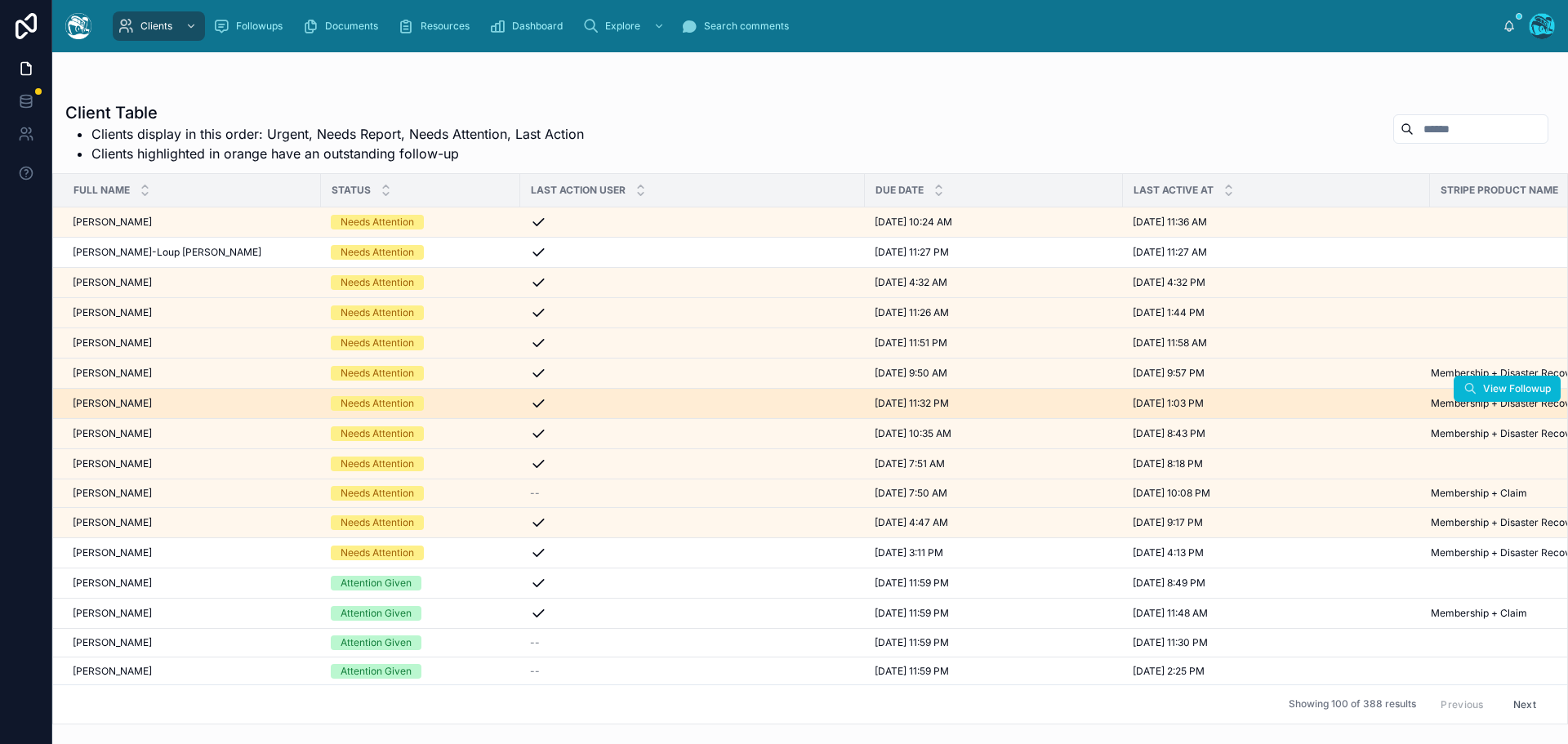
click at [213, 401] on div "[PERSON_NAME] [PERSON_NAME]" at bounding box center [191, 403] width 239 height 13
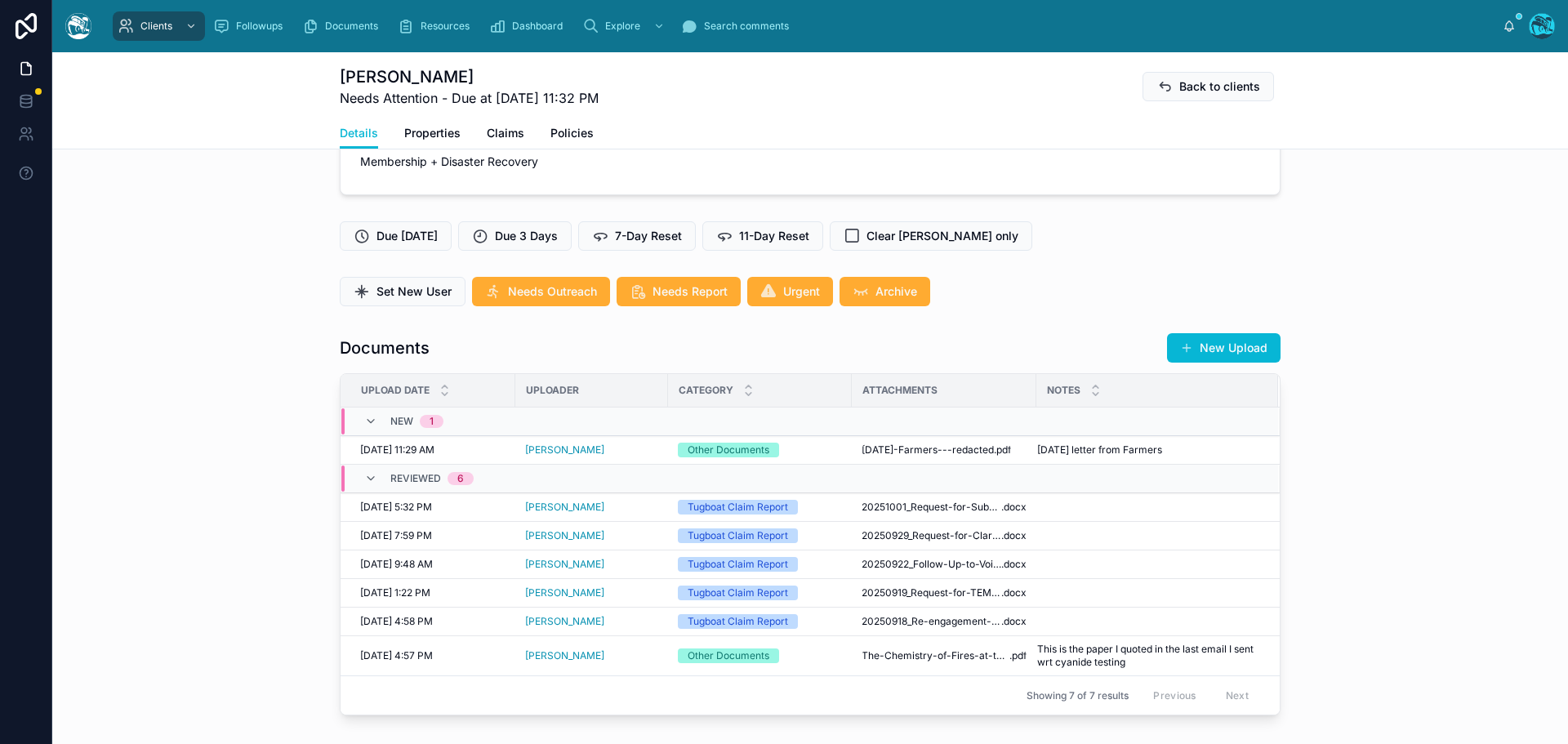
scroll to position [408, 0]
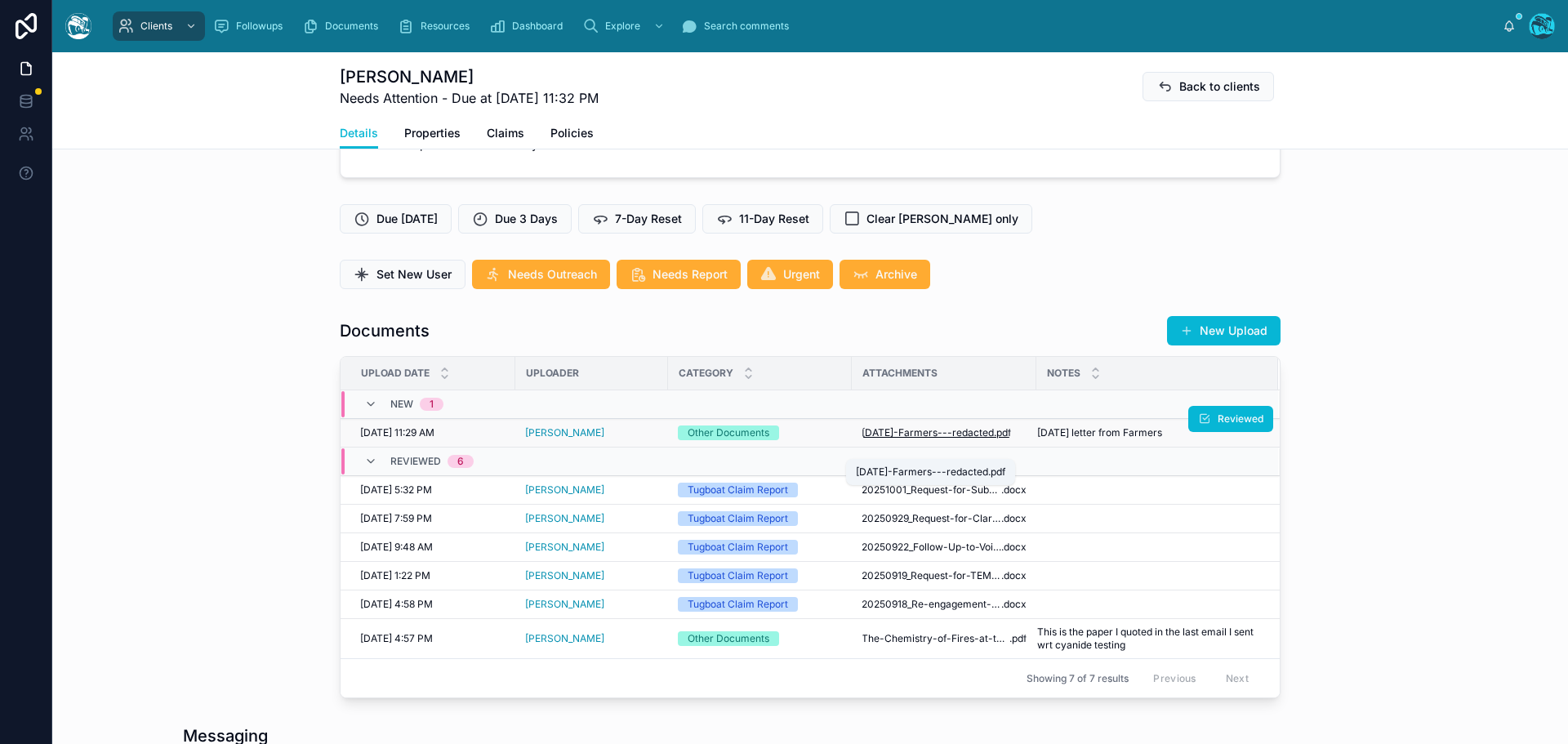
click at [910, 440] on span "[DATE]-Farmers---redacted" at bounding box center [927, 433] width 132 height 13
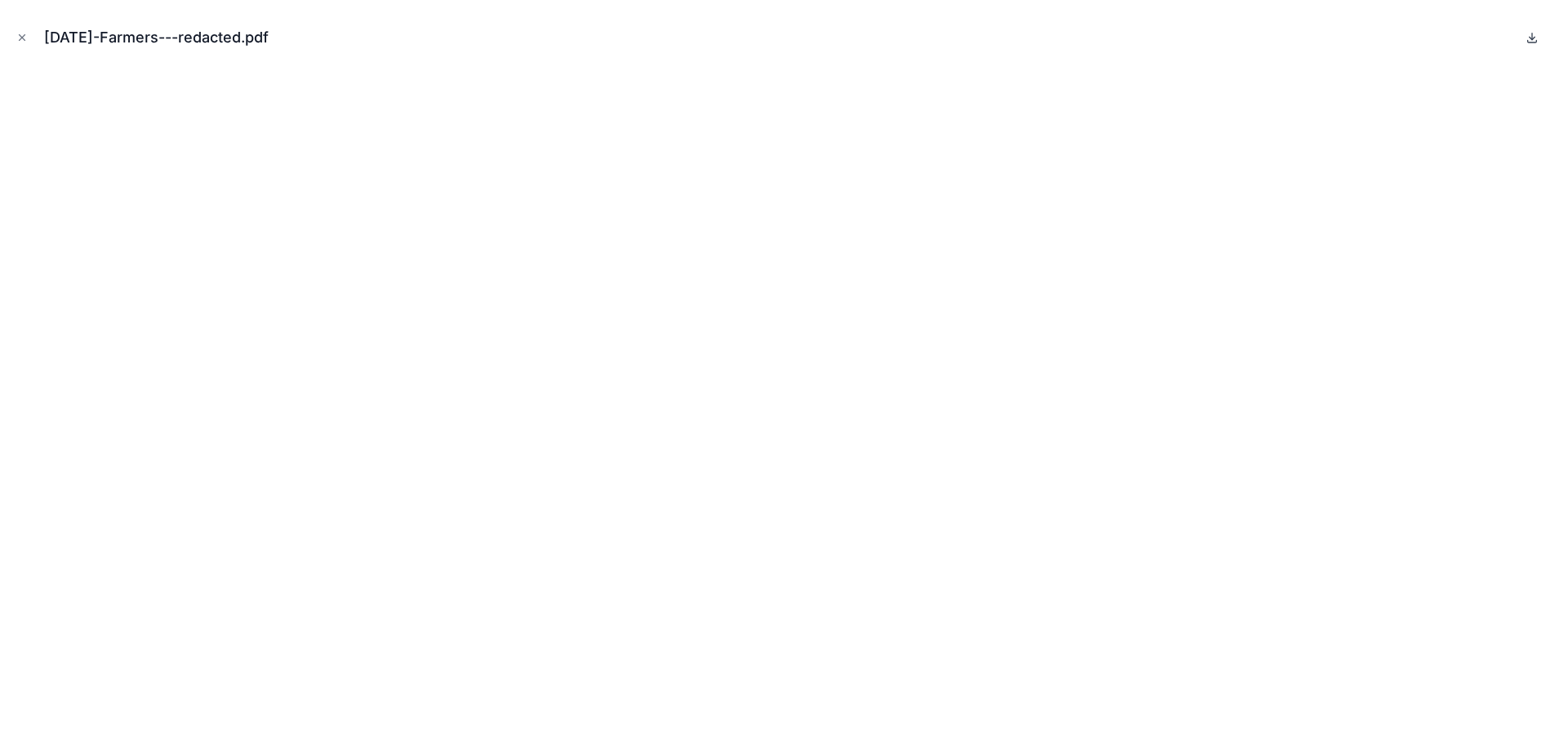
click at [1534, 38] on icon at bounding box center [1532, 38] width 13 height 13
drag, startPoint x: 17, startPoint y: 34, endPoint x: 165, endPoint y: 84, distance: 156.2
click at [17, 34] on icon "Close modal" at bounding box center [22, 37] width 11 height 11
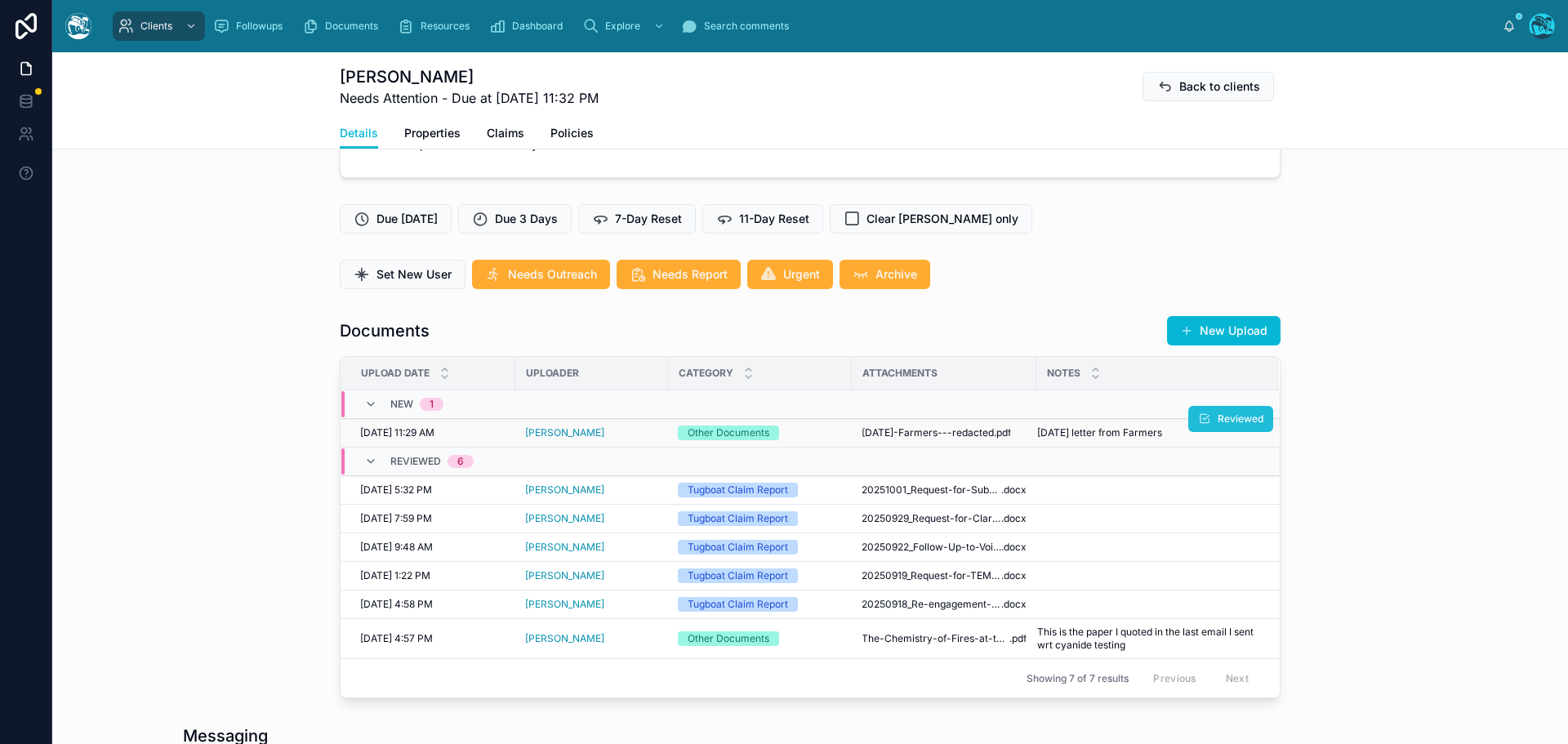
click at [1202, 425] on icon at bounding box center [1205, 420] width 13 height 13
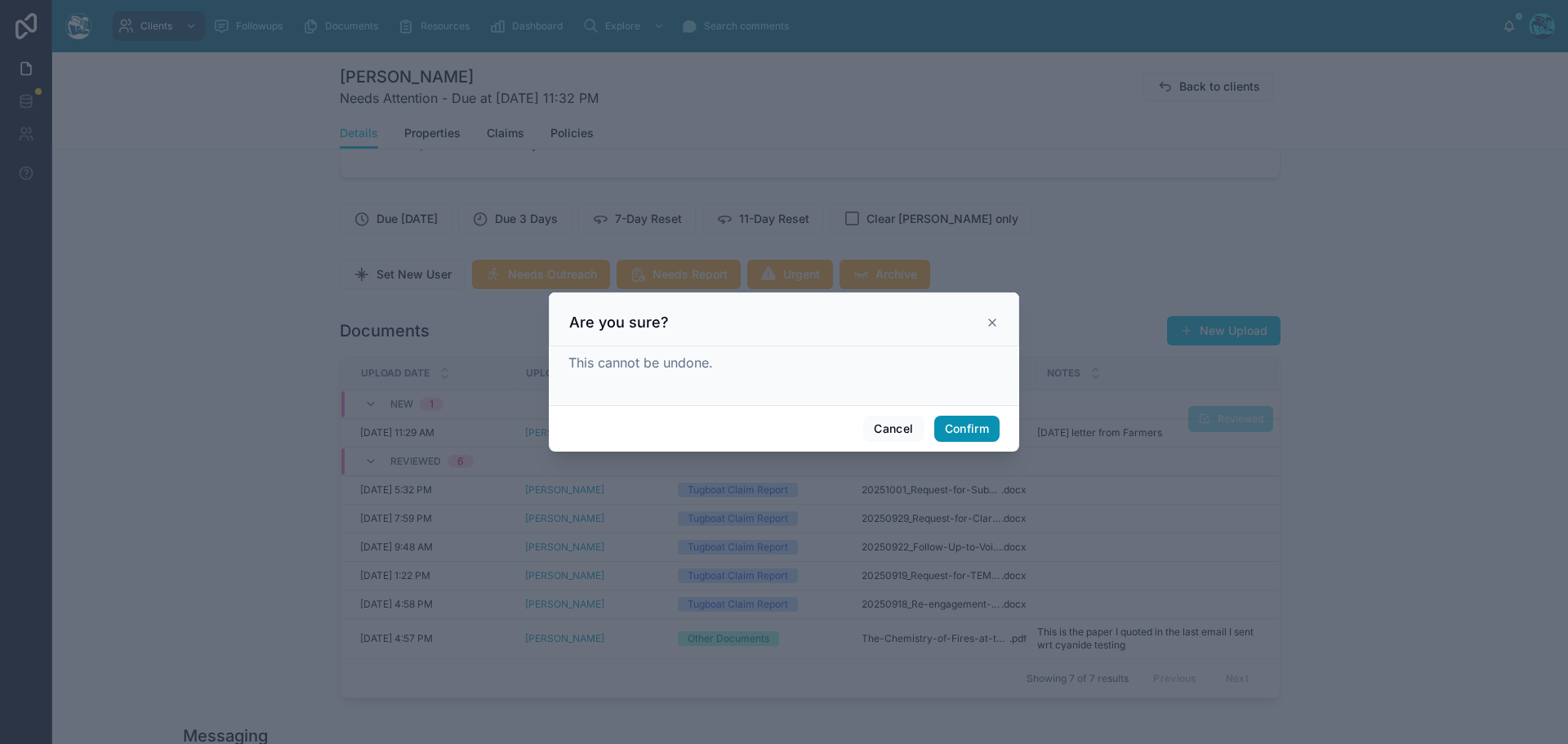
click at [974, 429] on button "Confirm" at bounding box center [966, 428] width 66 height 26
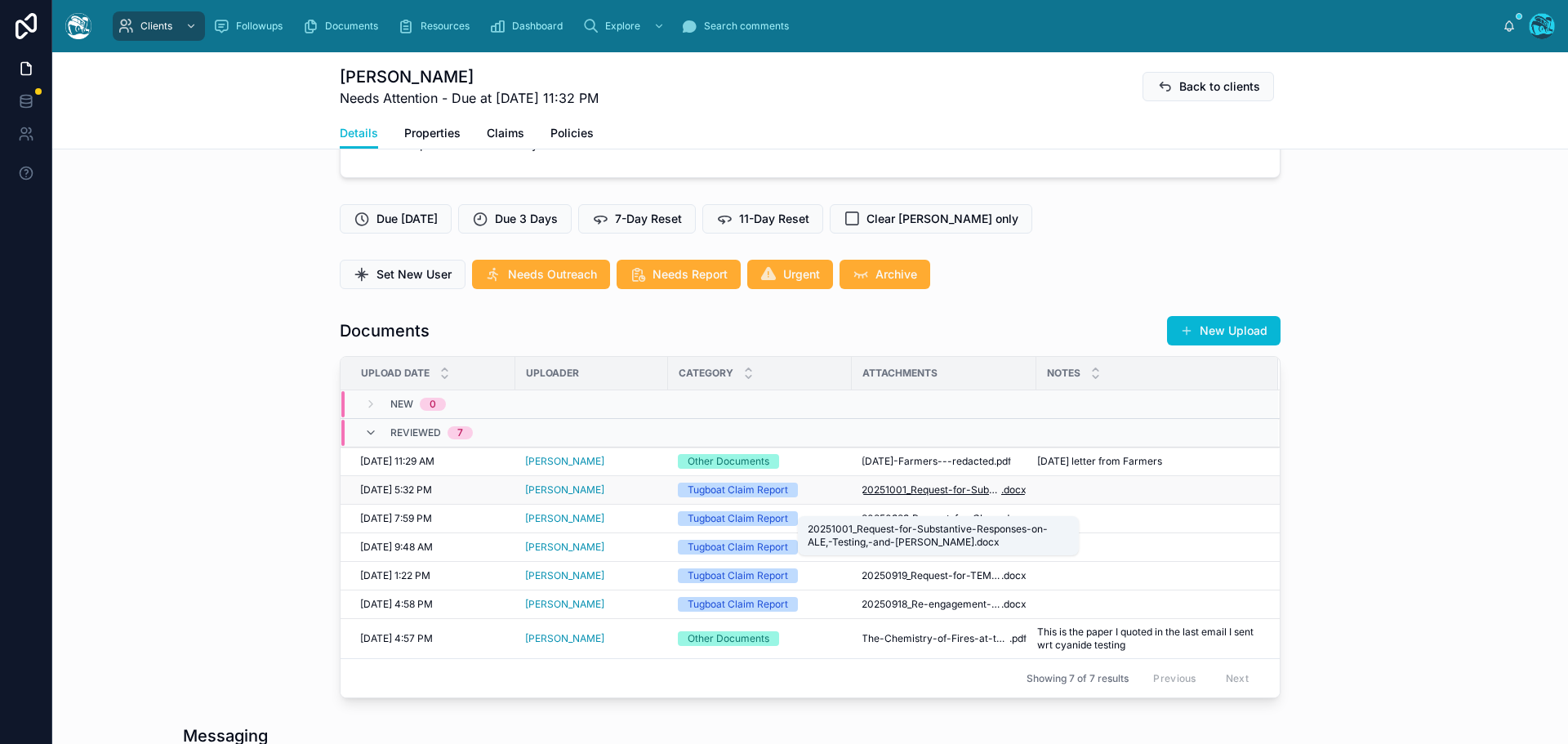
click at [965, 497] on span "20251001_Request-for-Substantive-Responses-on-ALE,-Testing,-and-[PERSON_NAME]" at bounding box center [931, 490] width 140 height 13
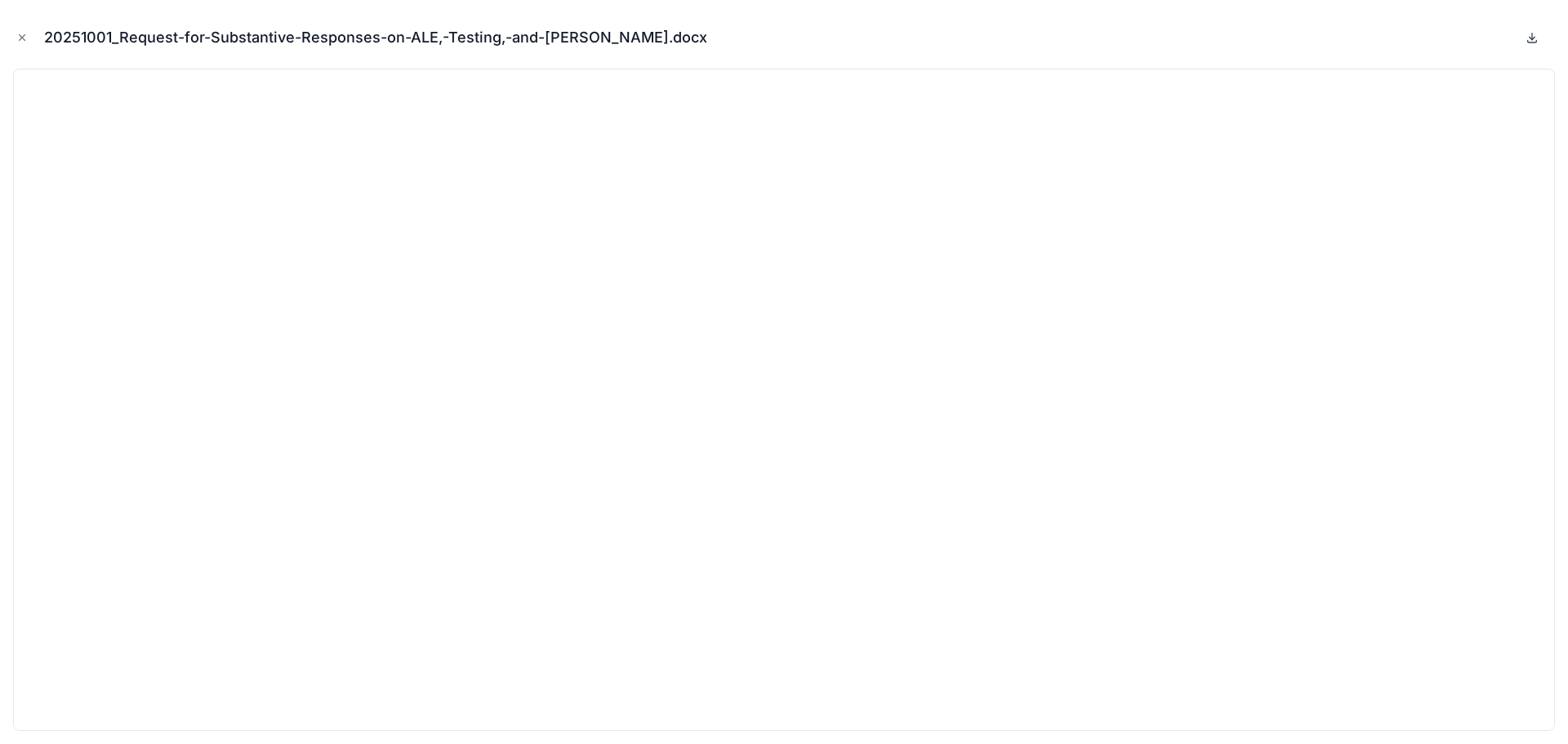
click at [1531, 35] on icon at bounding box center [1532, 38] width 13 height 13
drag, startPoint x: 21, startPoint y: 39, endPoint x: 43, endPoint y: 55, distance: 27.2
click at [21, 39] on icon "Close modal" at bounding box center [22, 37] width 11 height 11
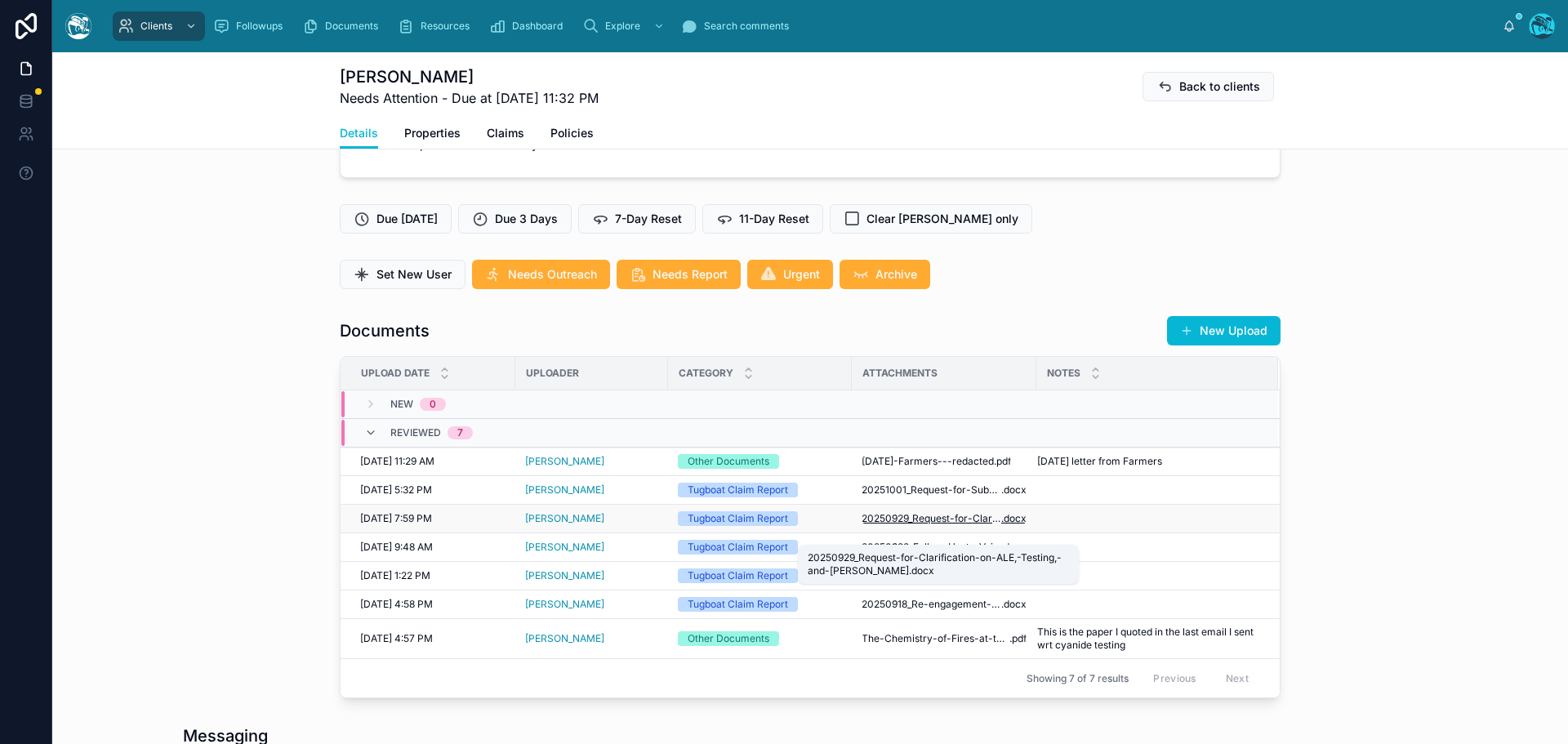
click at [887, 525] on span "20250929_Request-for-Clarification-on-ALE,-Testing,-and-[PERSON_NAME]" at bounding box center [931, 519] width 140 height 13
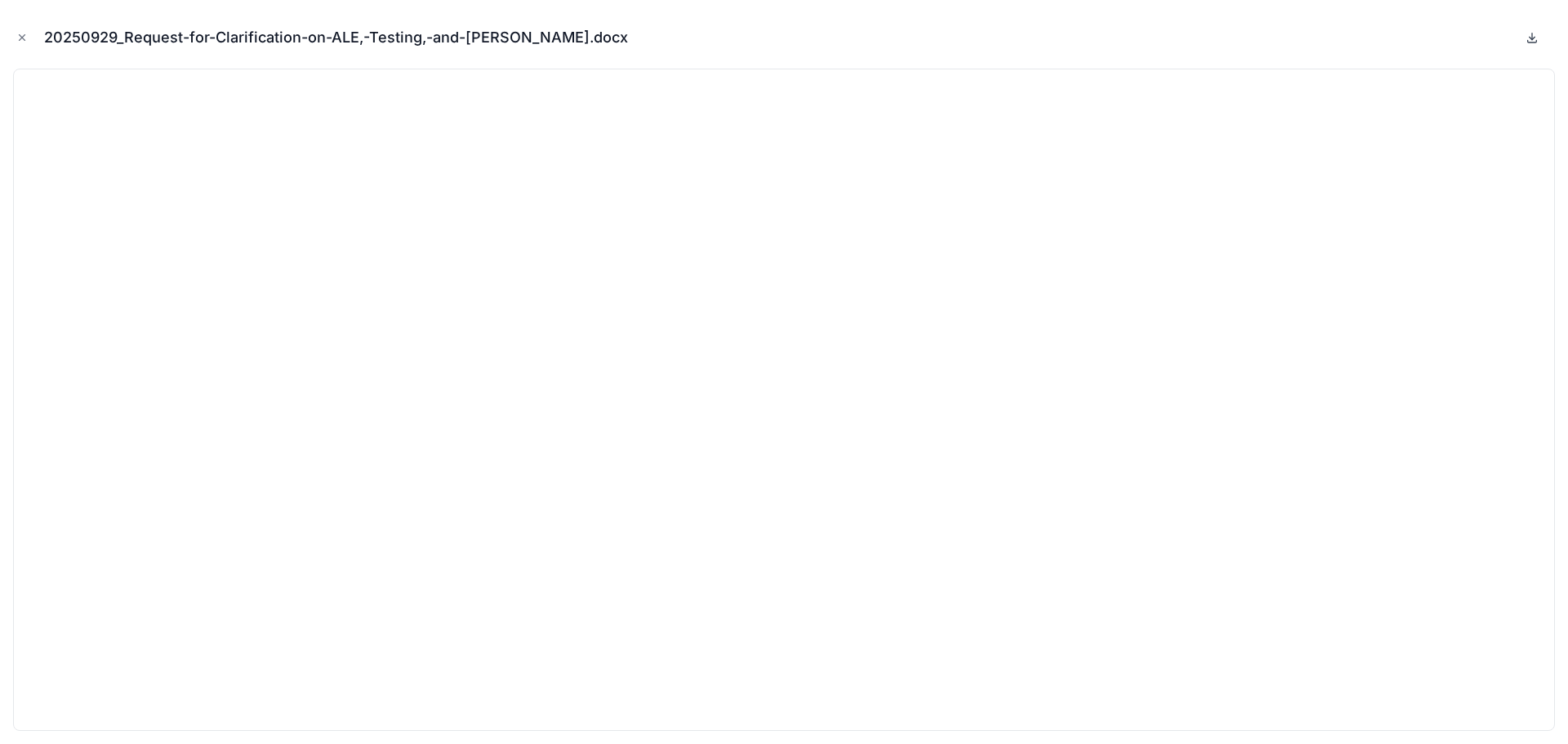
click at [1530, 36] on icon at bounding box center [1532, 38] width 13 height 13
click at [21, 32] on icon "Close modal" at bounding box center [22, 37] width 11 height 11
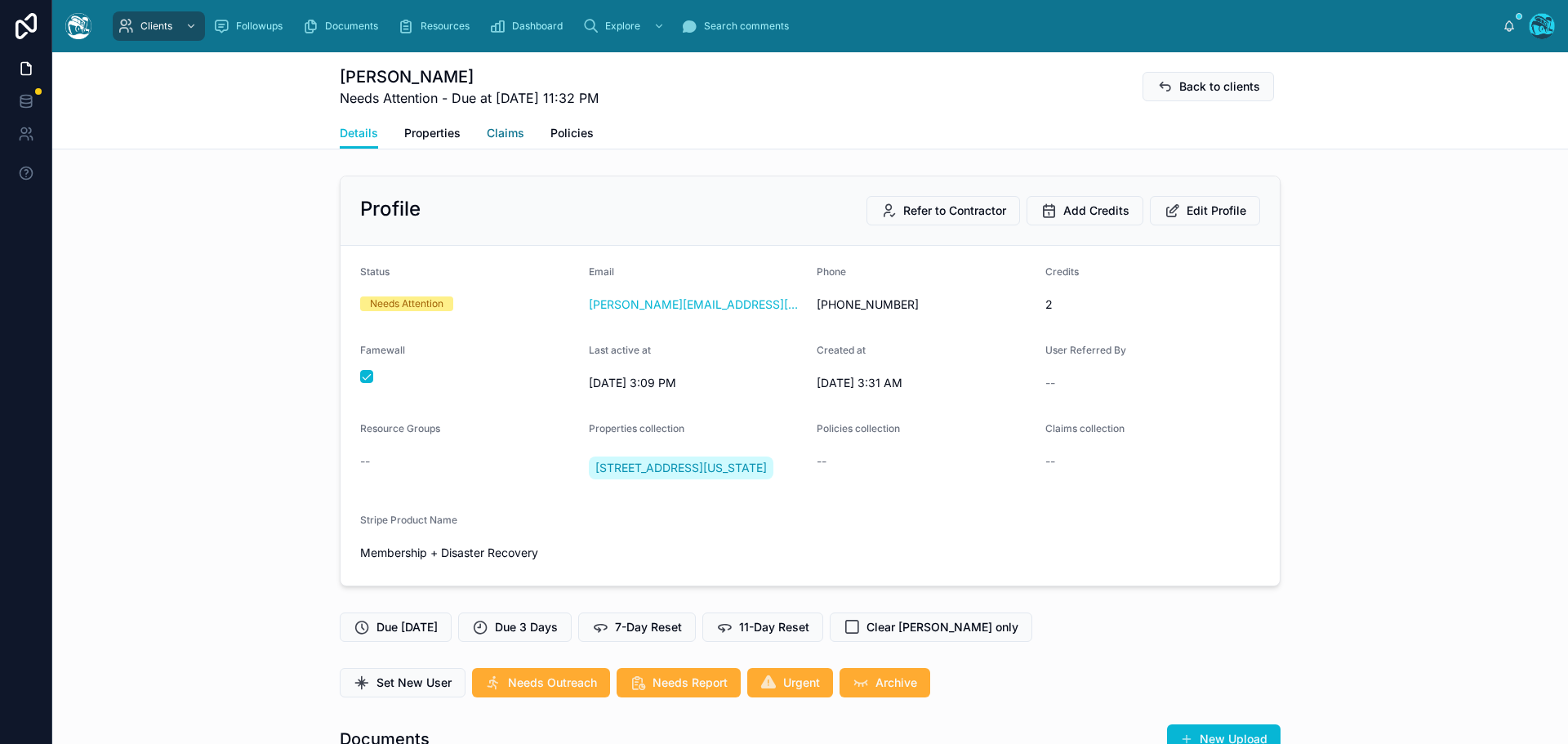
click at [506, 128] on span "Claims" at bounding box center [505, 132] width 37 height 16
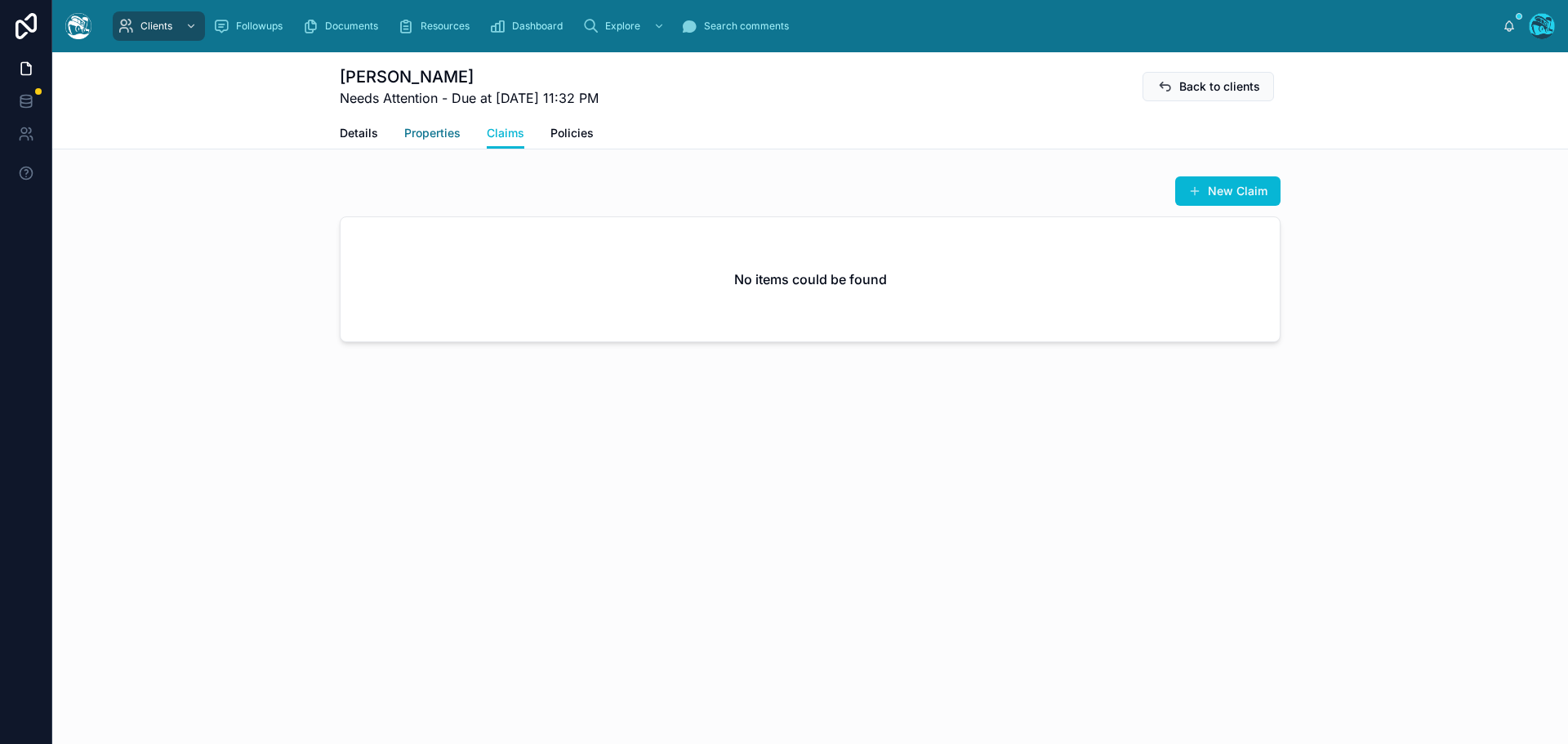
click at [418, 130] on span "Properties" at bounding box center [432, 132] width 56 height 16
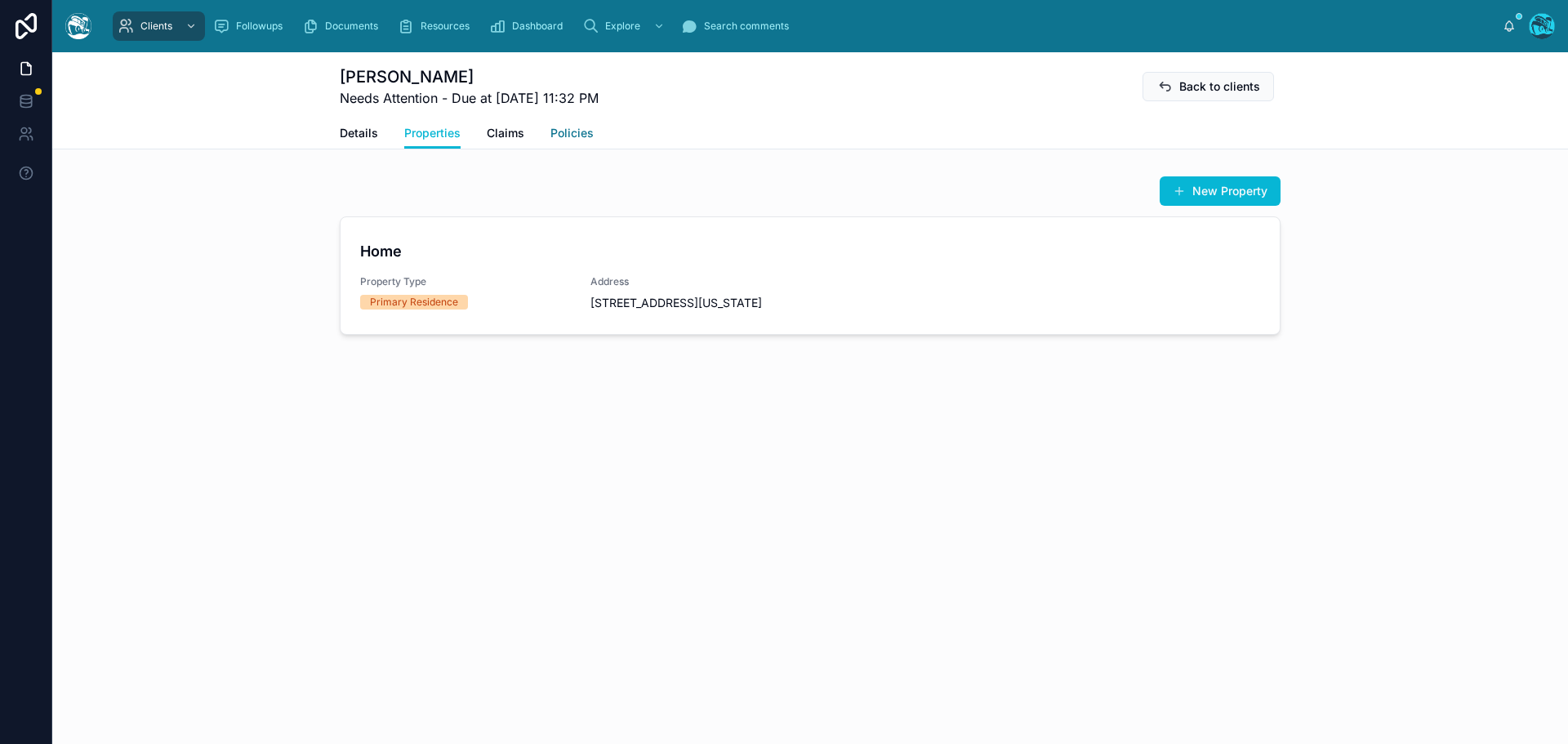
click at [563, 135] on span "Policies" at bounding box center [572, 132] width 44 height 16
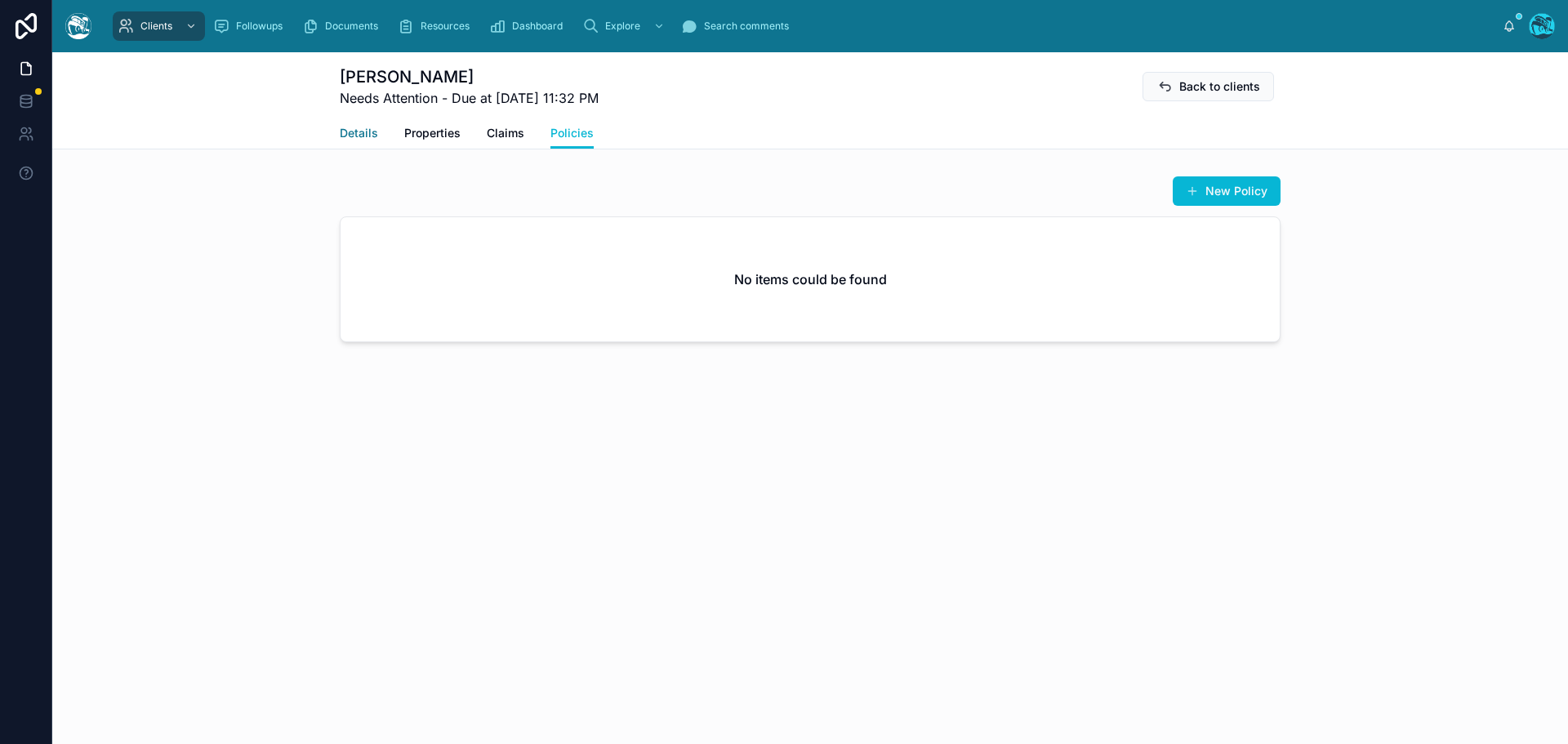
click at [358, 131] on span "Details" at bounding box center [358, 132] width 38 height 16
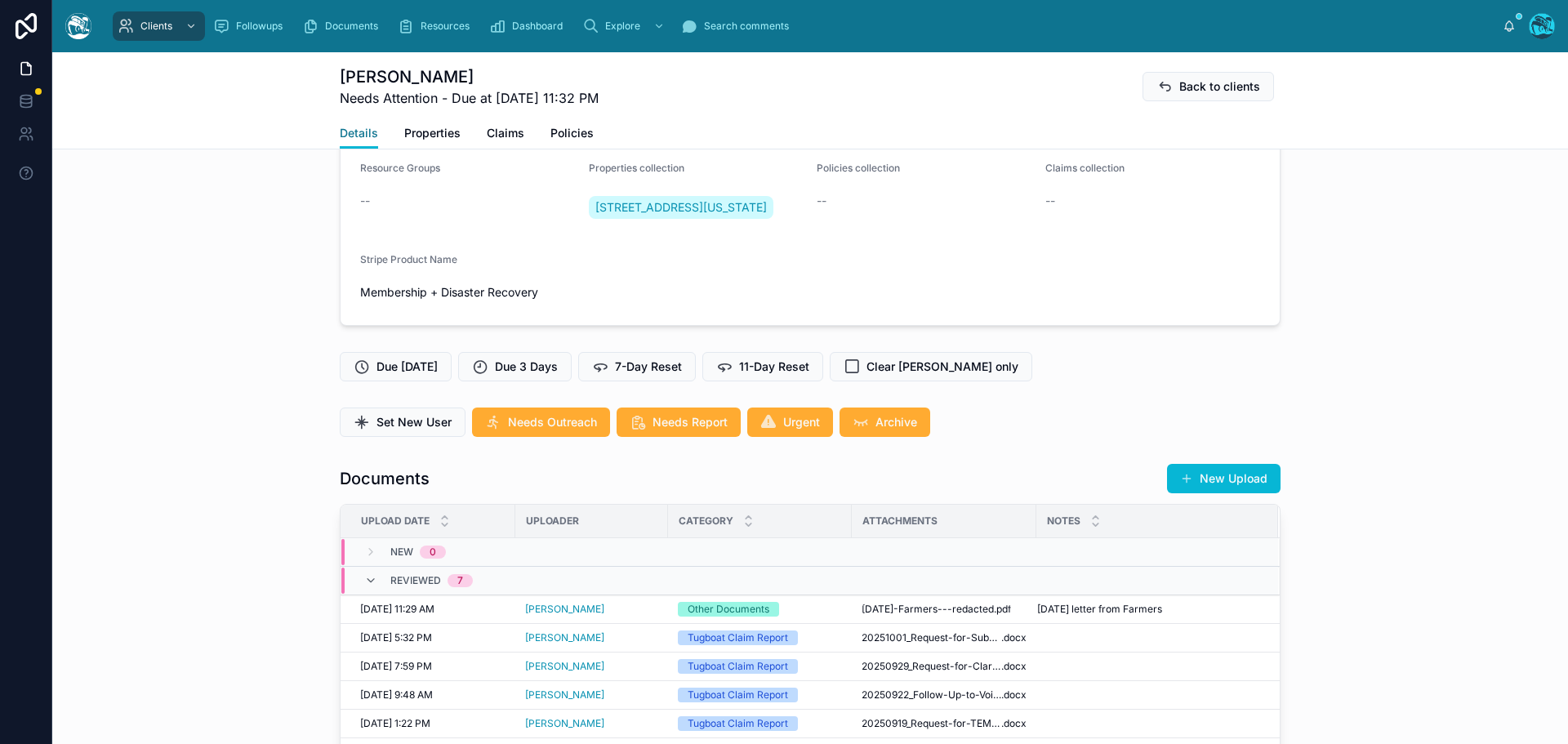
scroll to position [408, 0]
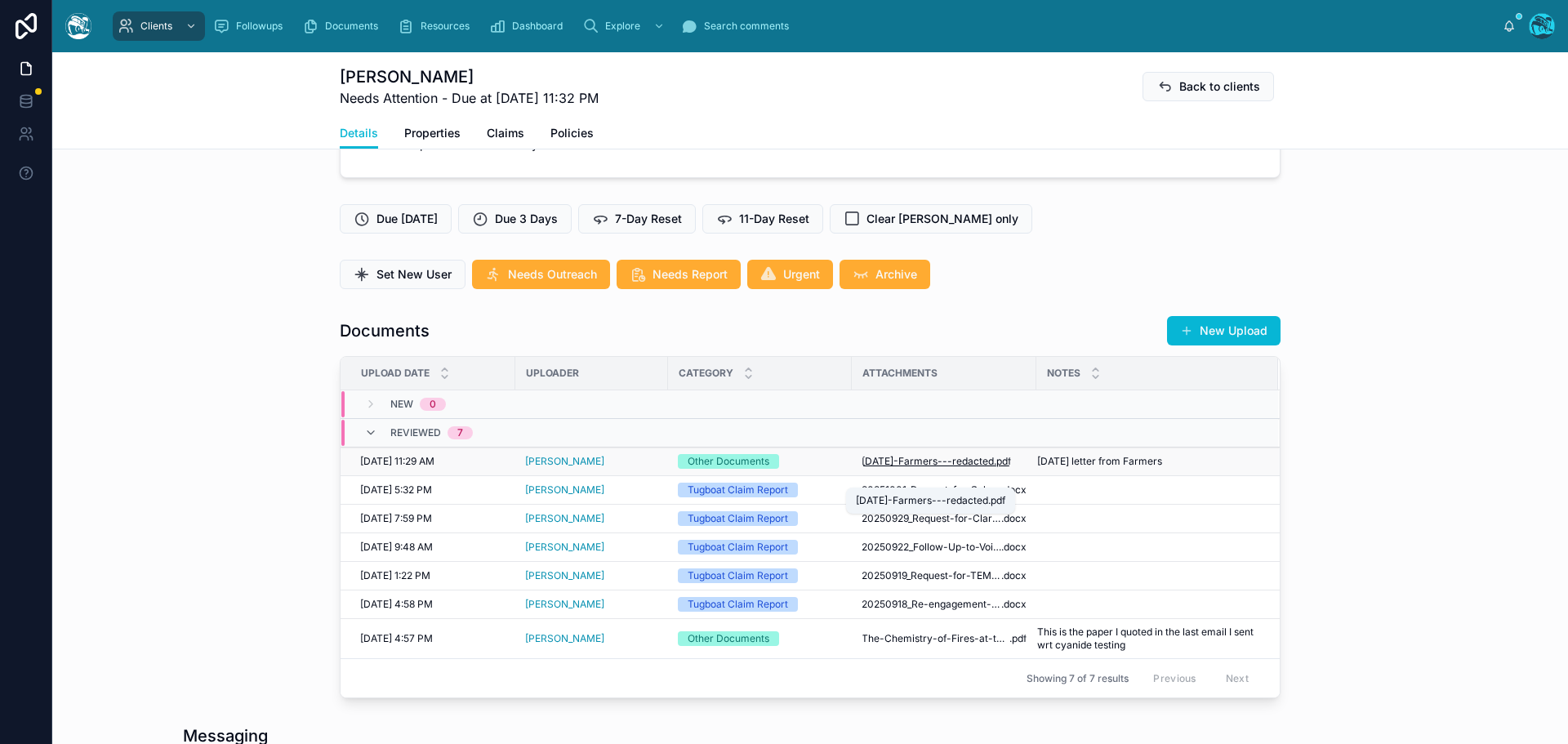
click at [972, 468] on span "[DATE]-Farmers---redacted" at bounding box center [927, 461] width 132 height 13
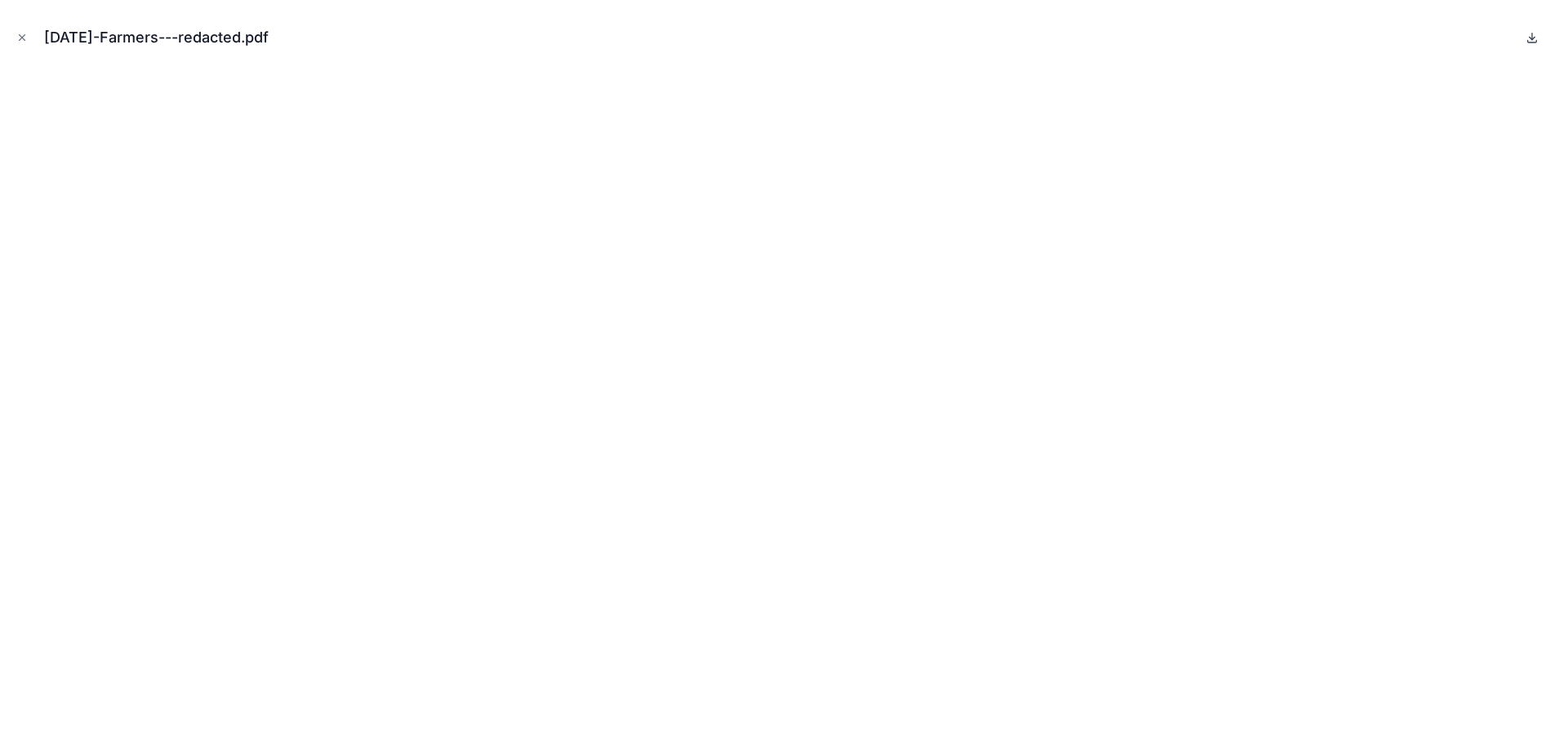
click at [1534, 37] on icon at bounding box center [1532, 38] width 13 height 13
click at [20, 33] on icon "Close modal" at bounding box center [22, 37] width 11 height 11
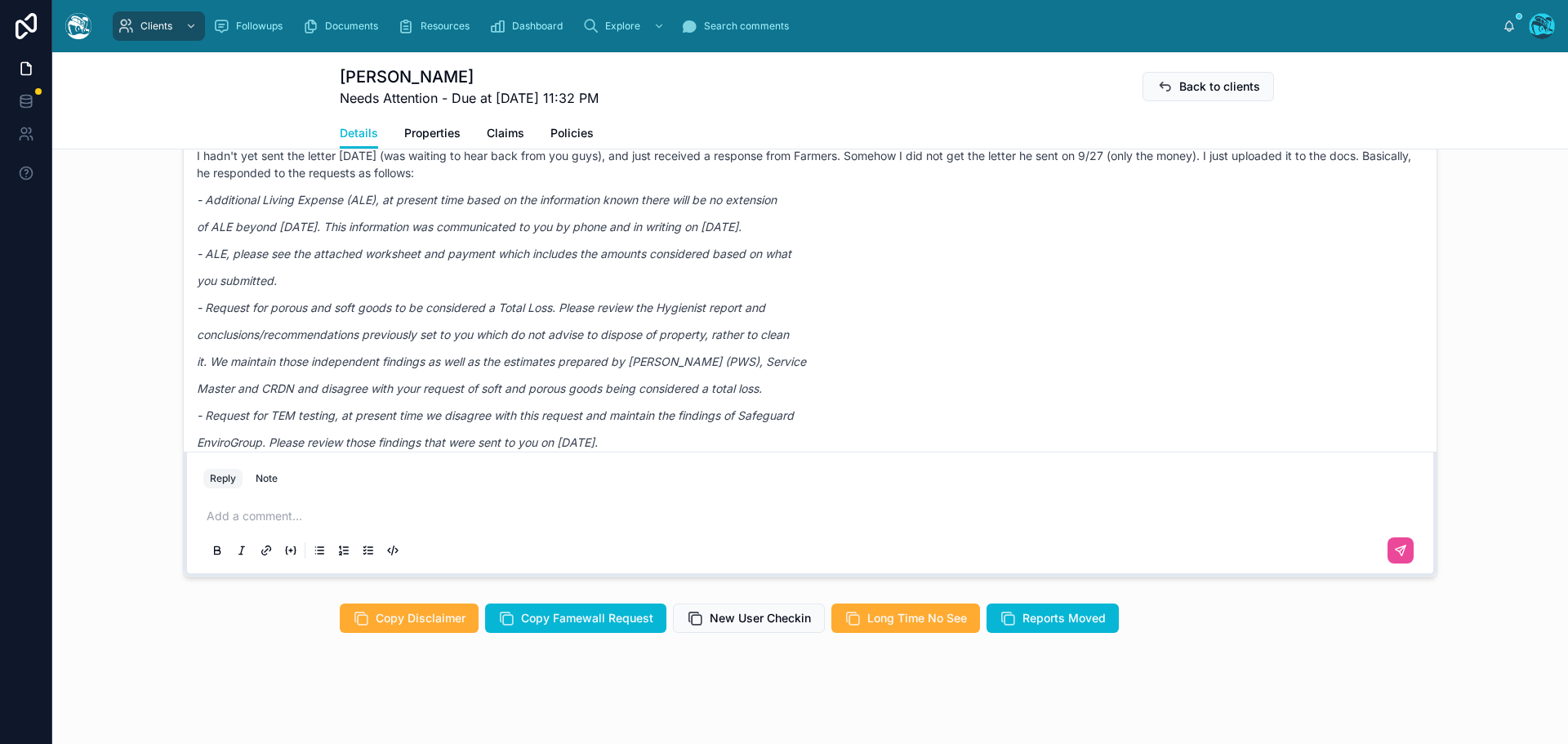
scroll to position [8736, 0]
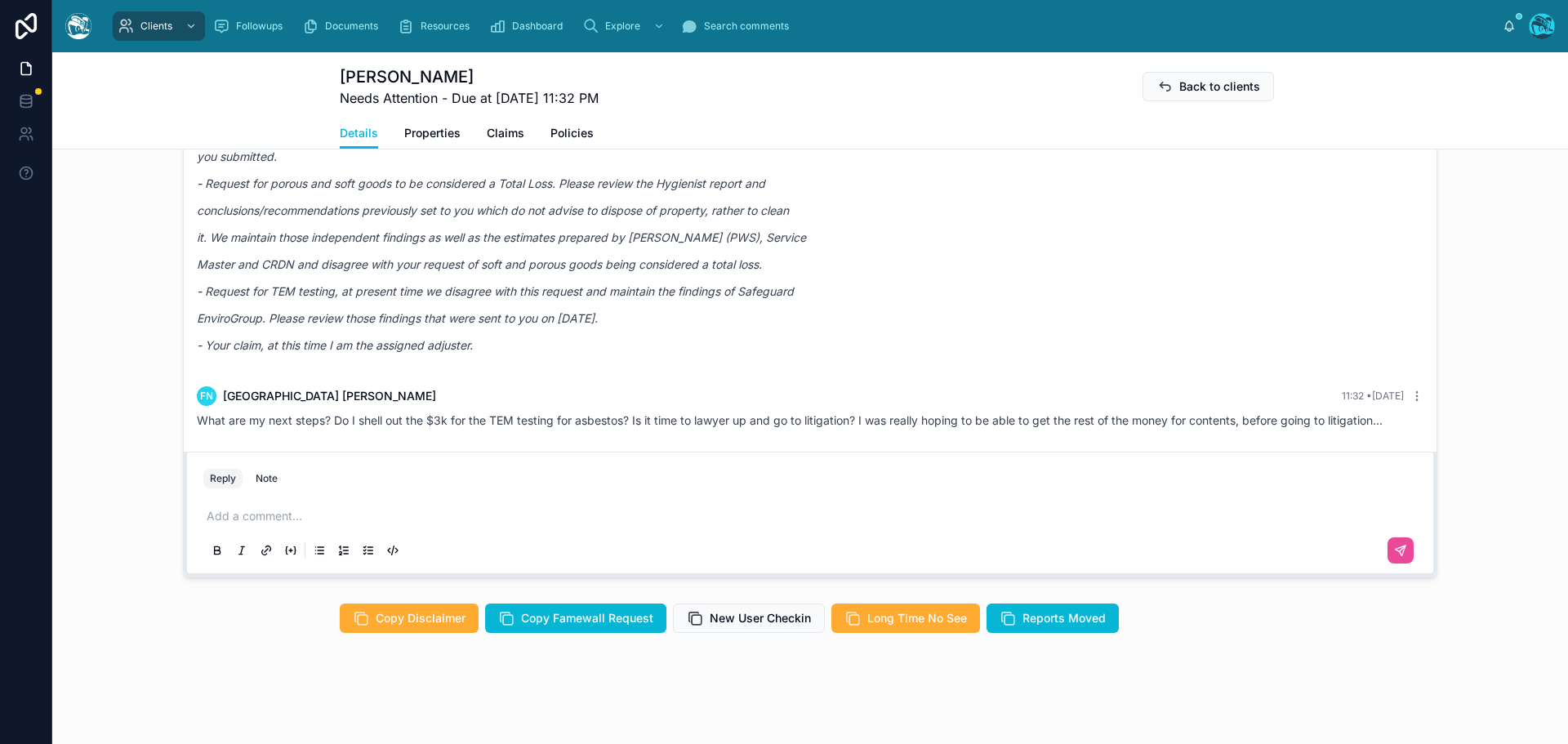
drag, startPoint x: 852, startPoint y: 209, endPoint x: 1394, endPoint y: 444, distance: 590.8
copy div "LO Ipsumdol Sitame-Conse Adip elits Do, Eius te IN utlaboreetd. M aliq eni admi…"
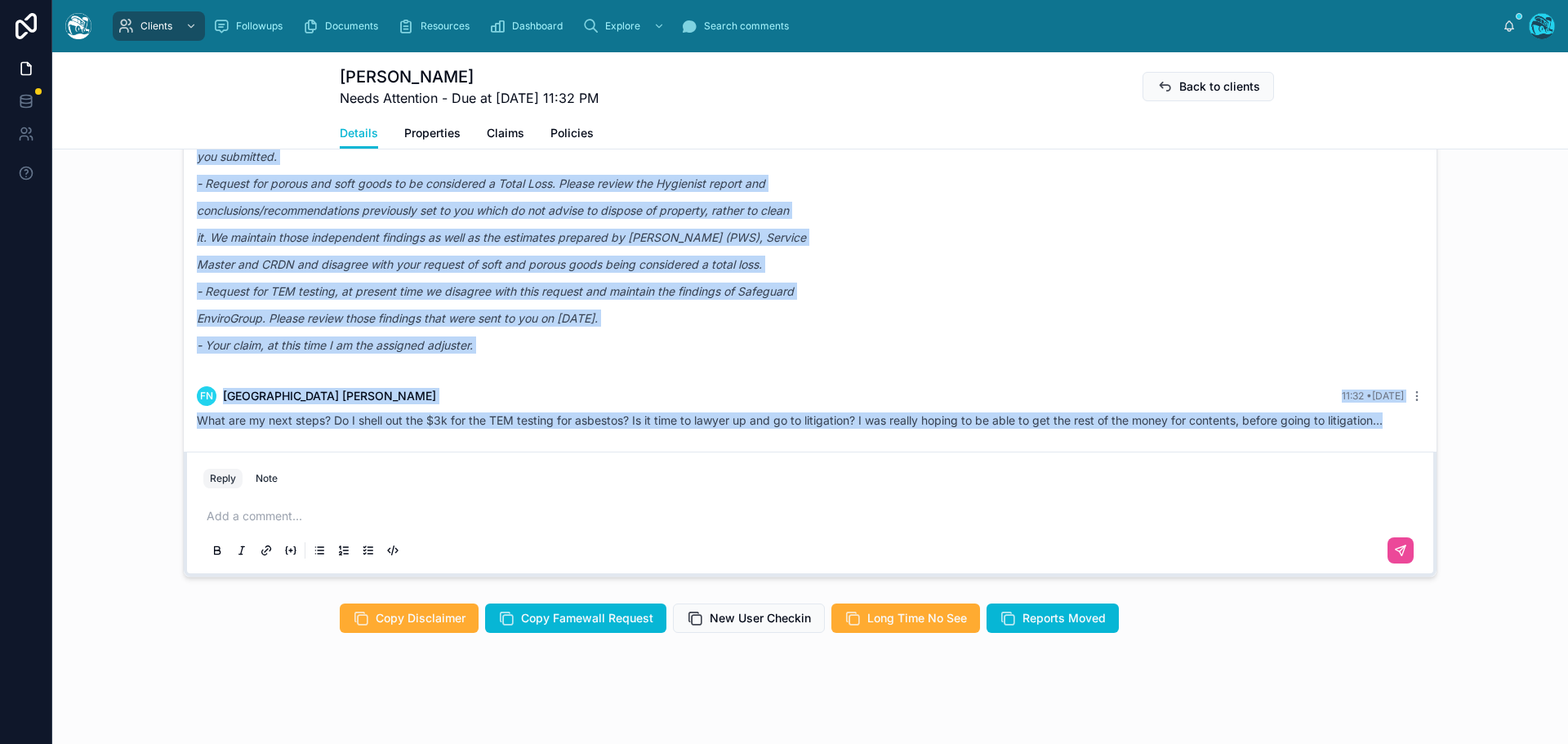
drag, startPoint x: 889, startPoint y: 244, endPoint x: 1401, endPoint y: 449, distance: 551.5
copy div "FN [PERSON_NAME] Last month Hello, hope you all have been well. I had to take a…"
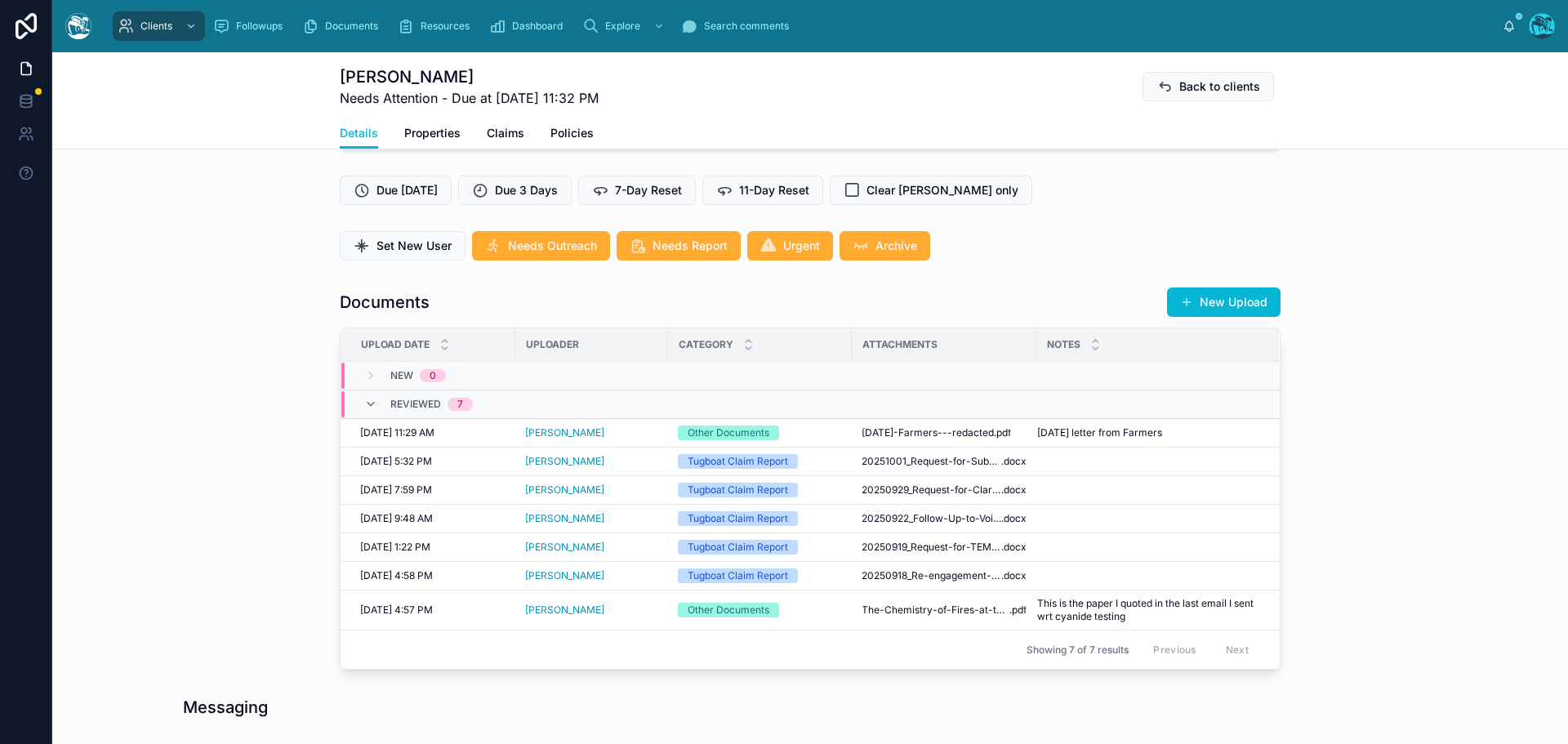
scroll to position [442, 0]
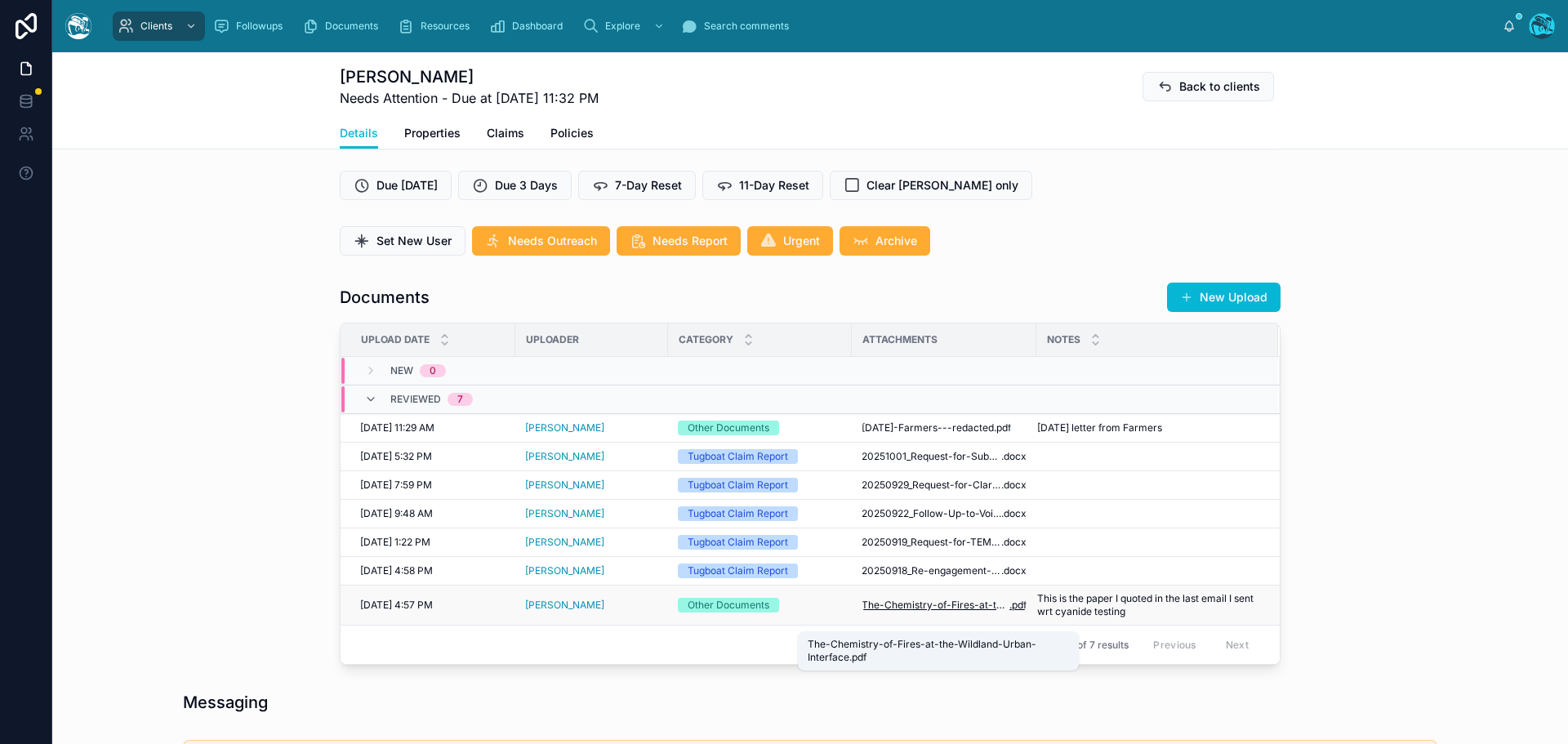
click at [962, 612] on span "The-Chemistry-of-Fires-at-the-Wildland-Urban-Interface" at bounding box center [935, 605] width 147 height 13
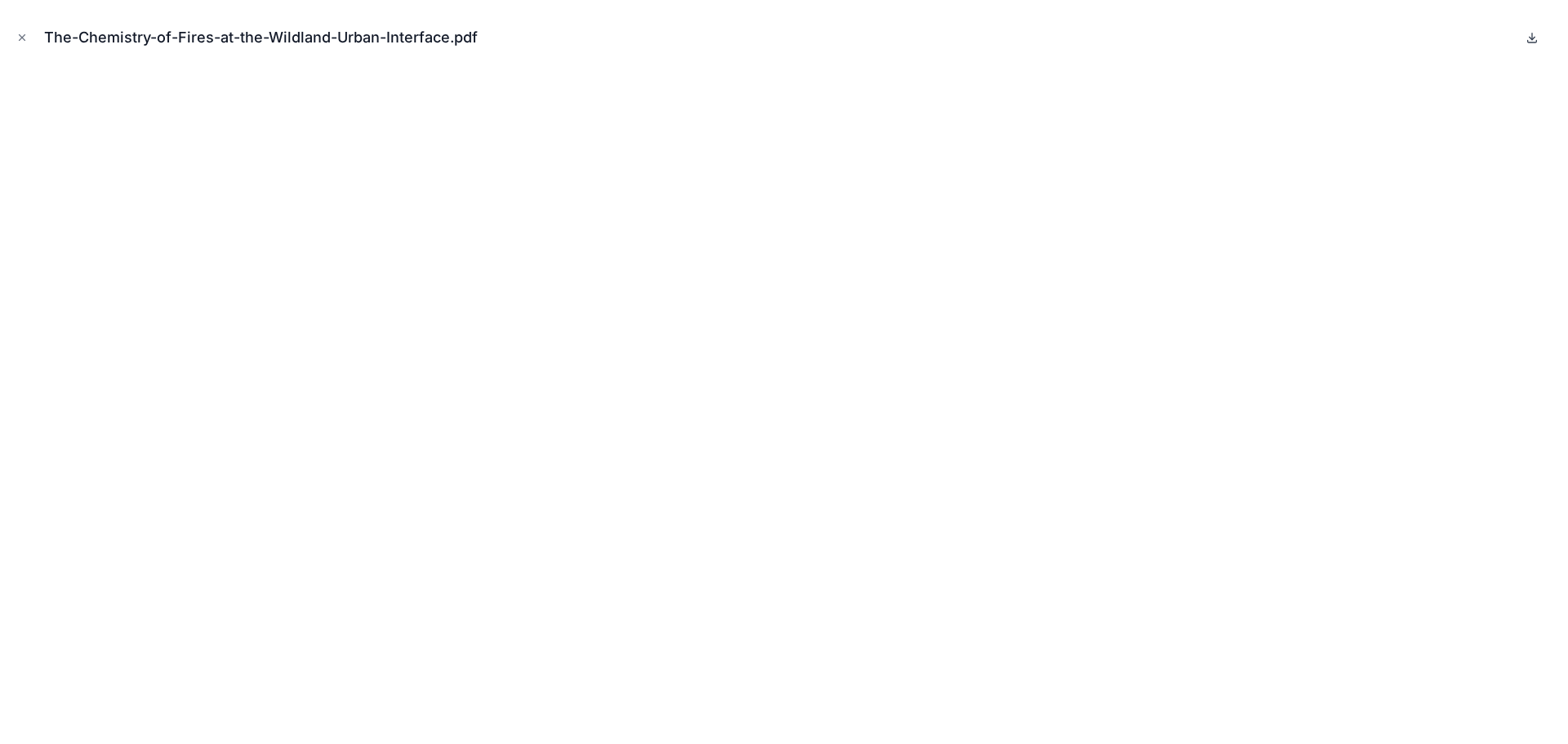
click at [1535, 34] on icon at bounding box center [1532, 38] width 13 height 13
click at [24, 35] on icon "Close modal" at bounding box center [22, 37] width 11 height 11
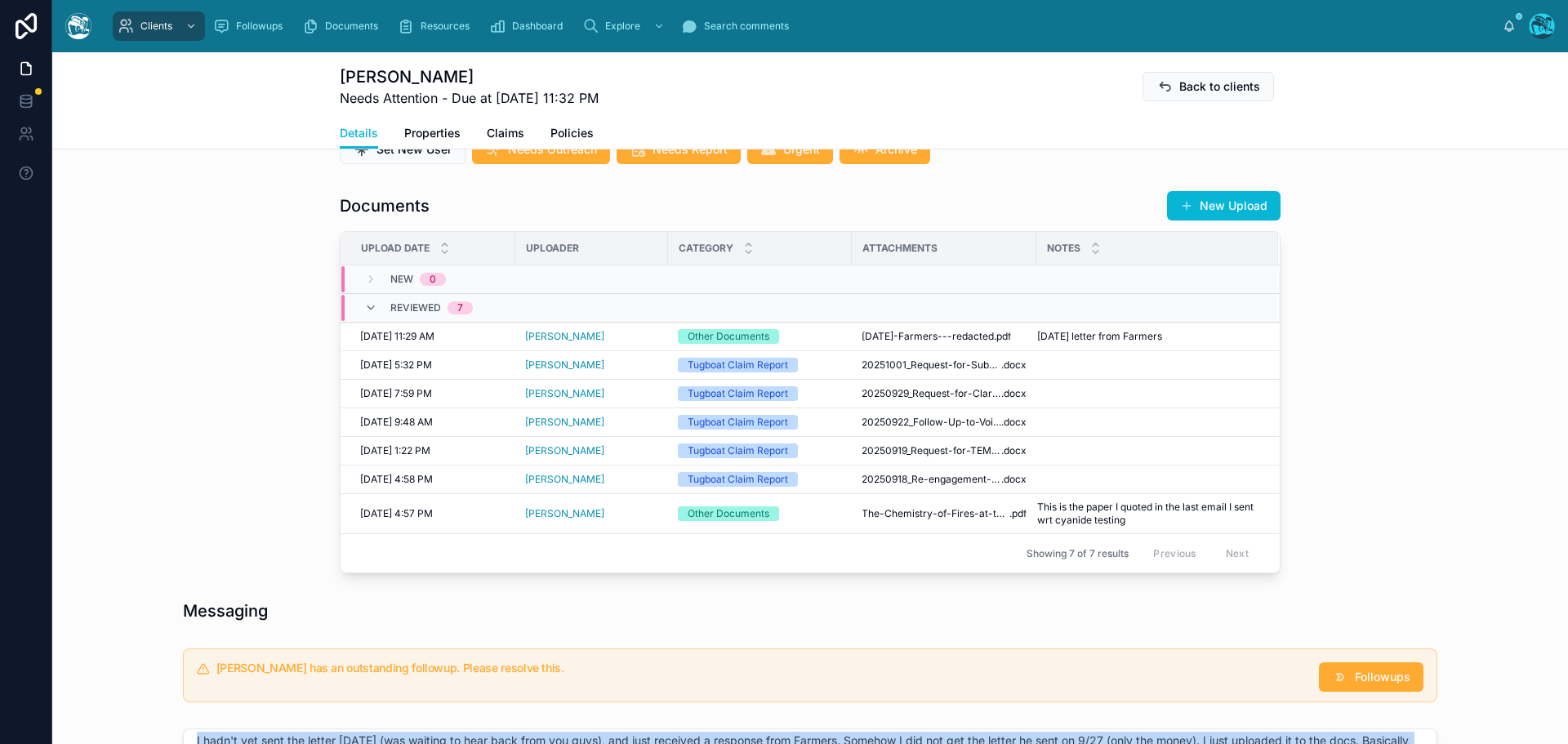
scroll to position [523, 0]
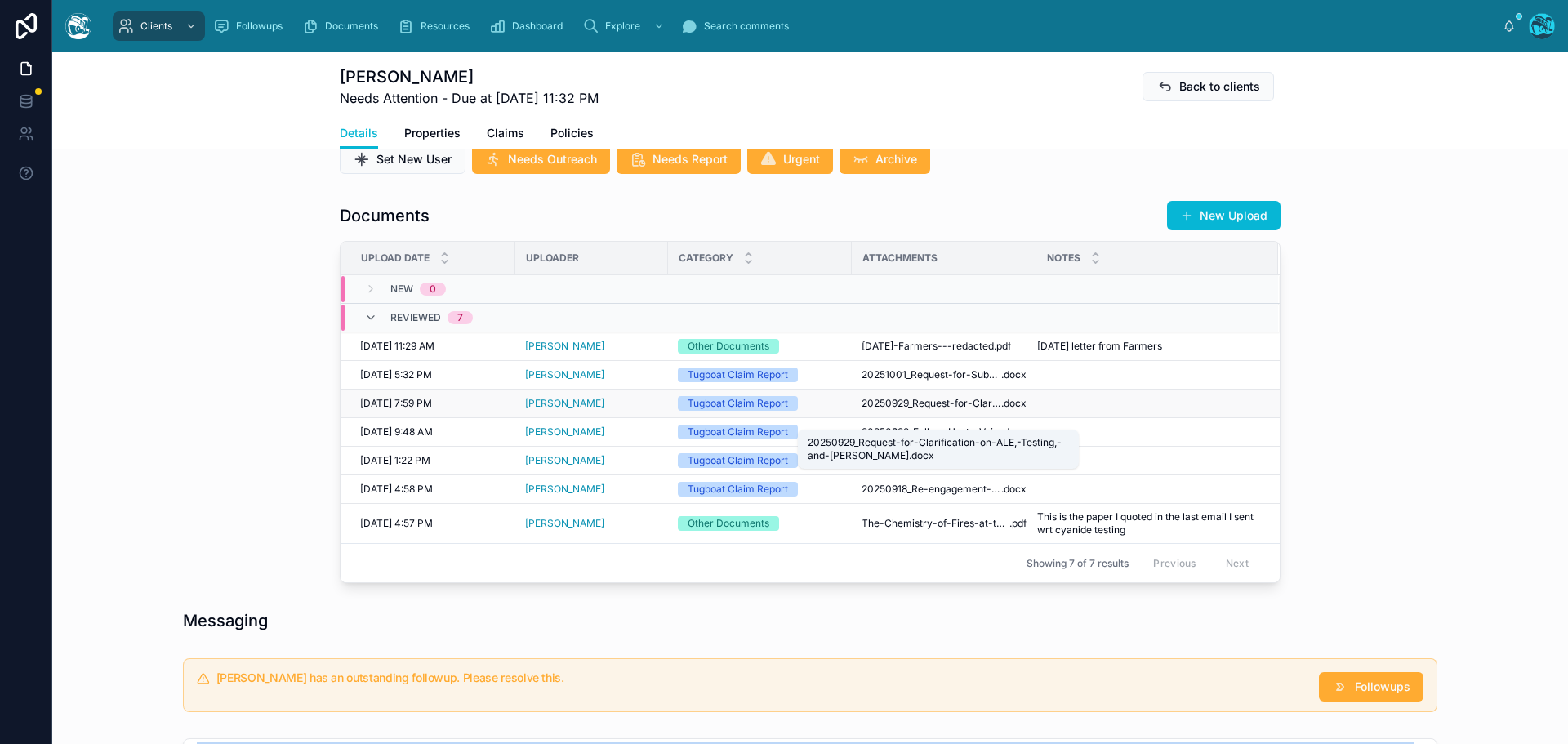
click at [900, 410] on span "20250929_Request-for-Clarification-on-ALE,-Testing,-and-[PERSON_NAME]" at bounding box center [931, 403] width 140 height 13
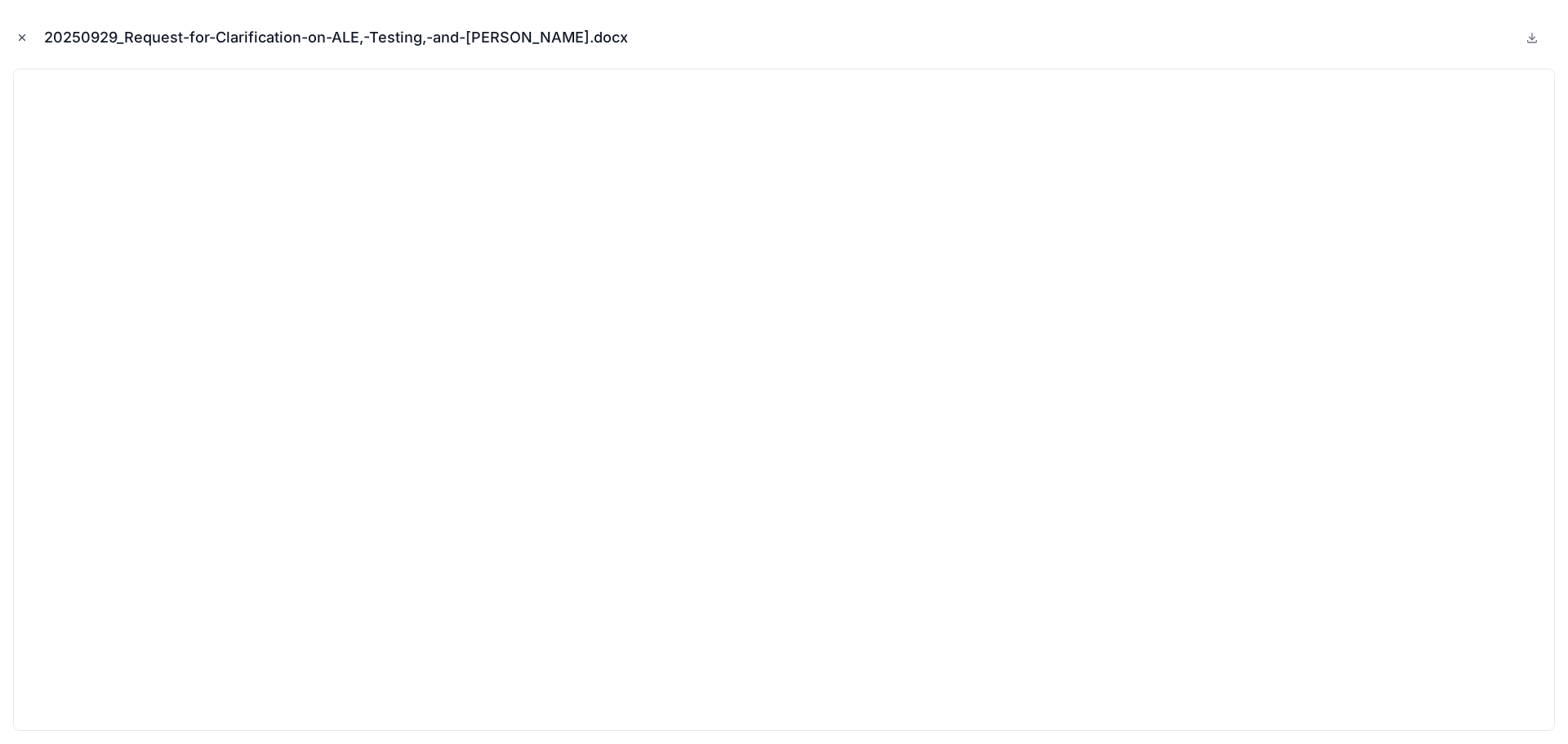
click at [20, 37] on icon "Close modal" at bounding box center [22, 37] width 11 height 11
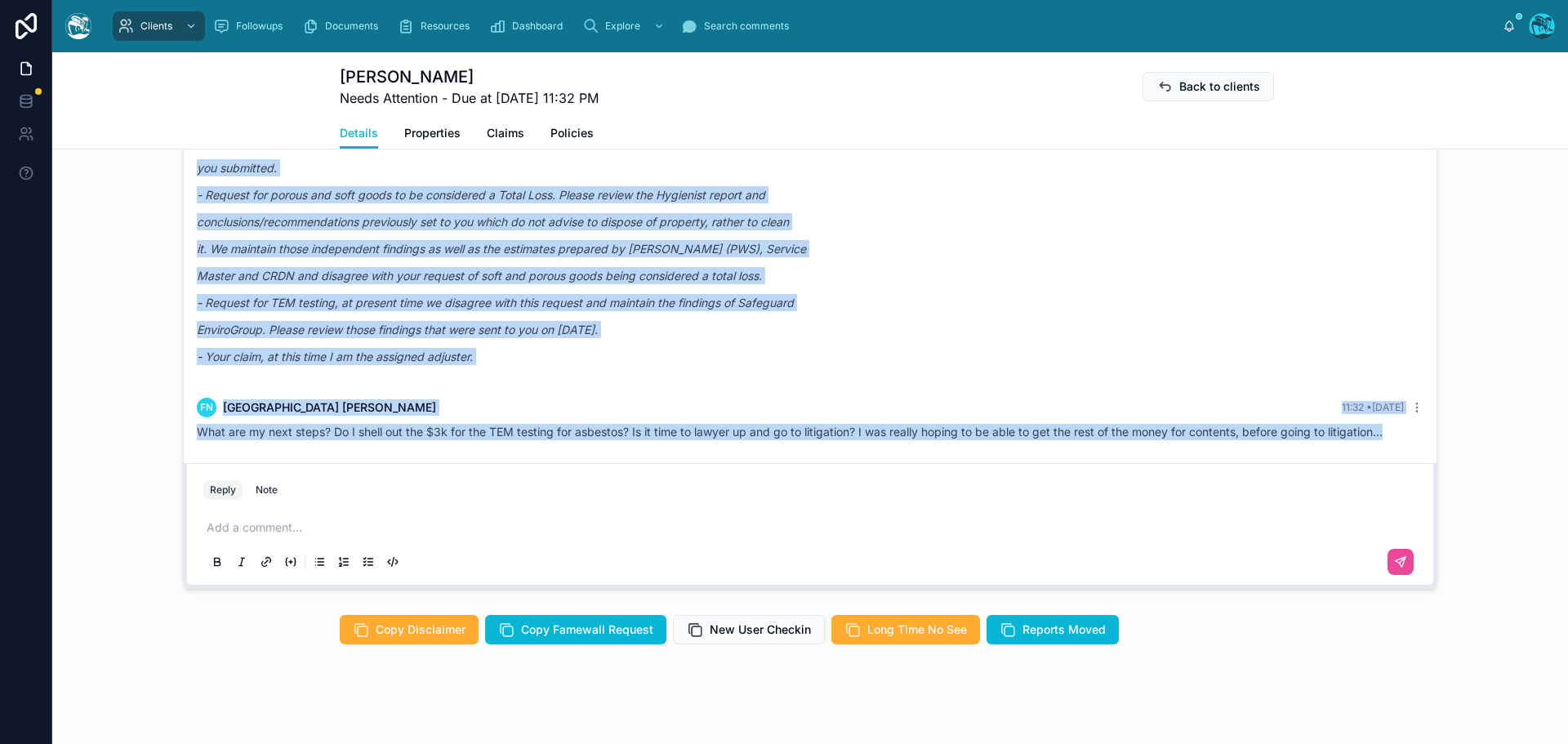
scroll to position [1259, 0]
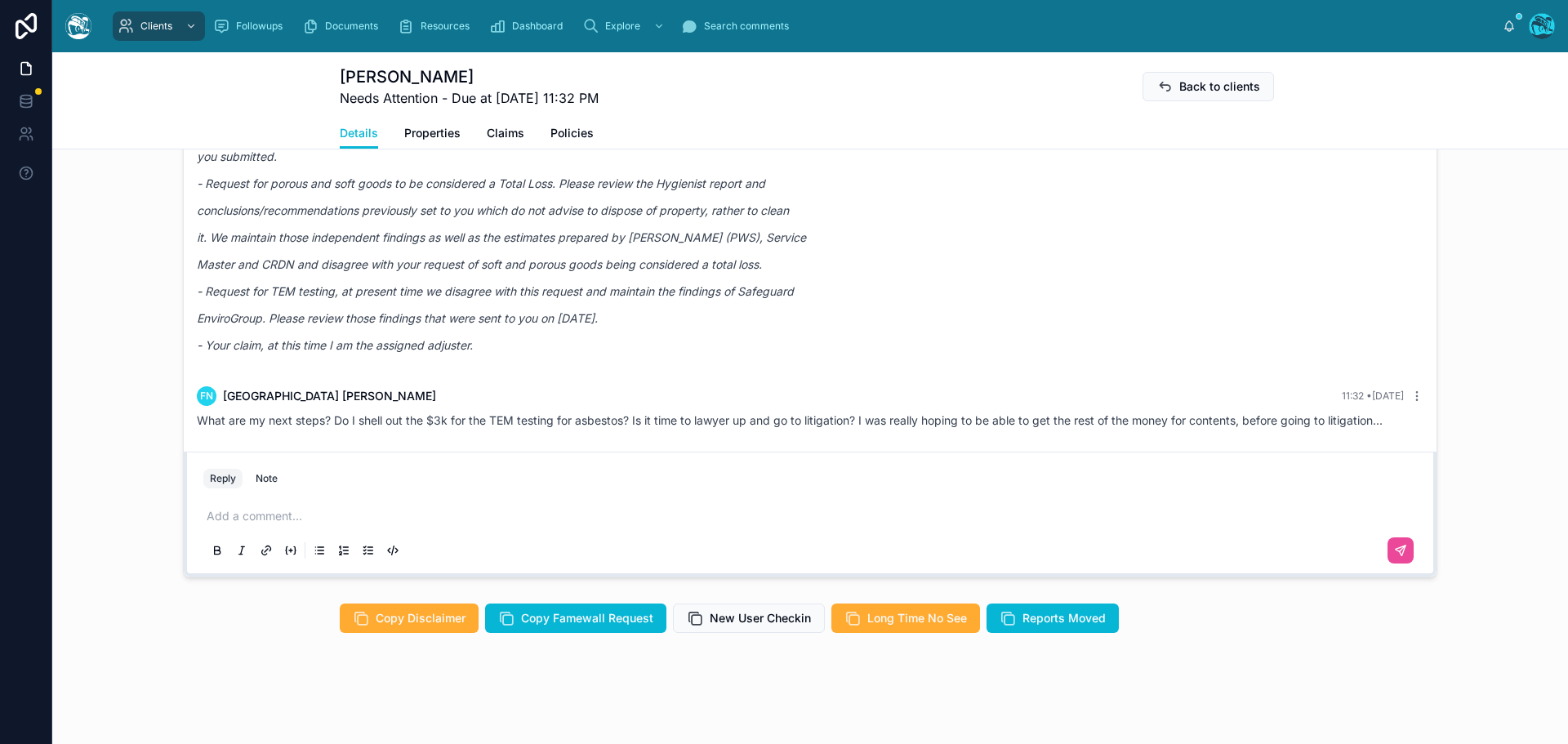
click at [260, 517] on p at bounding box center [813, 516] width 1213 height 16
click at [356, 513] on p "**********" at bounding box center [813, 516] width 1213 height 16
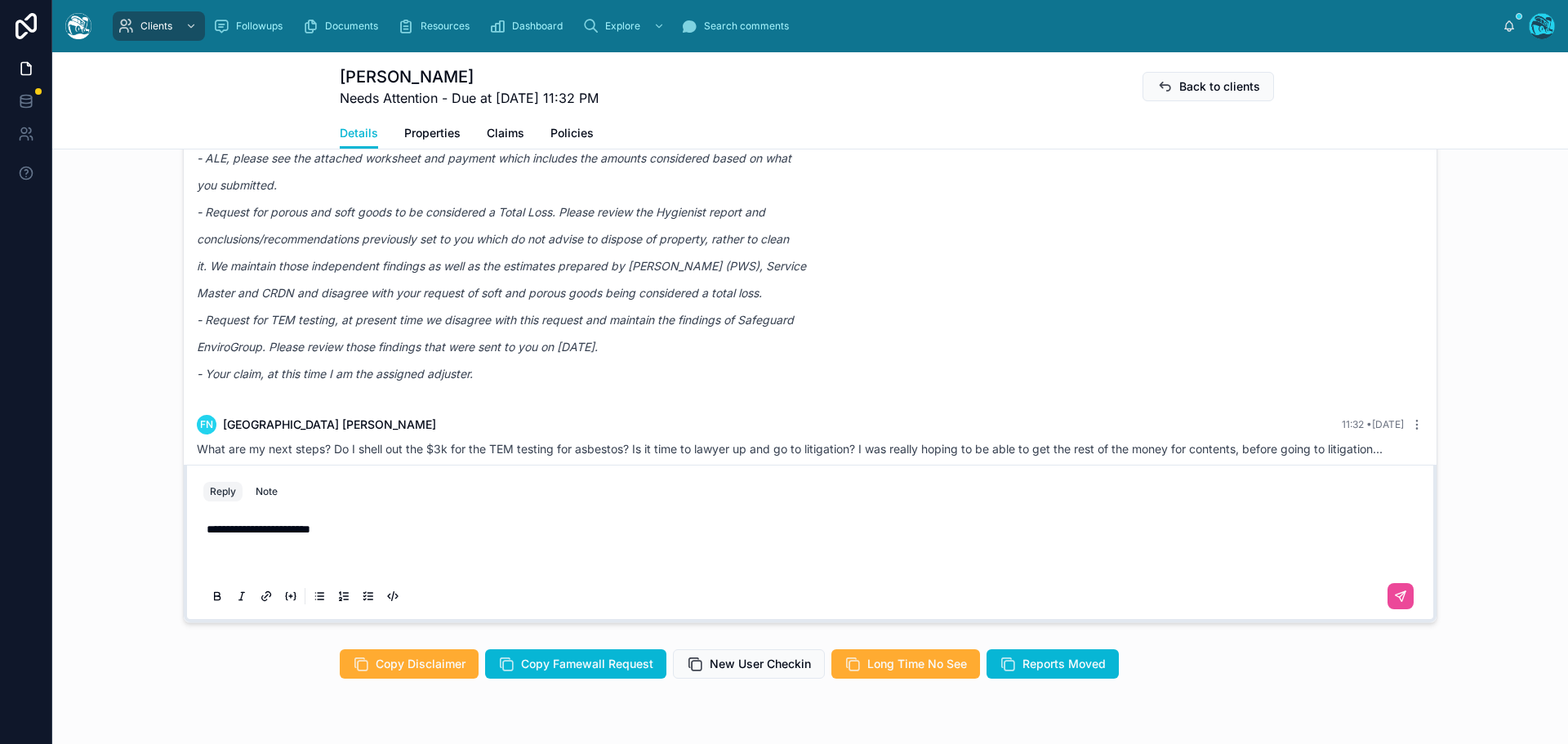
scroll to position [1226, 0]
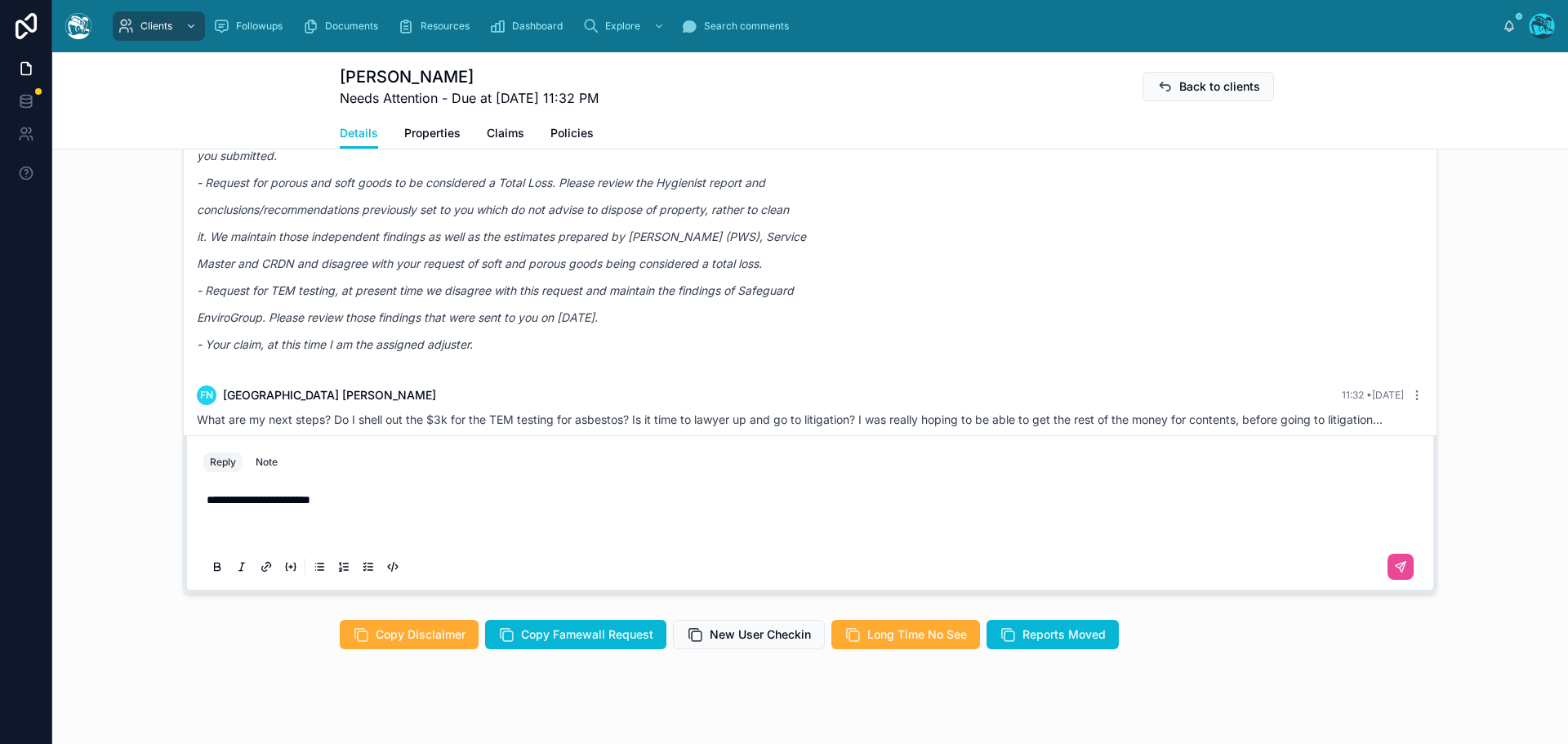
click at [210, 540] on p at bounding box center [813, 532] width 1213 height 16
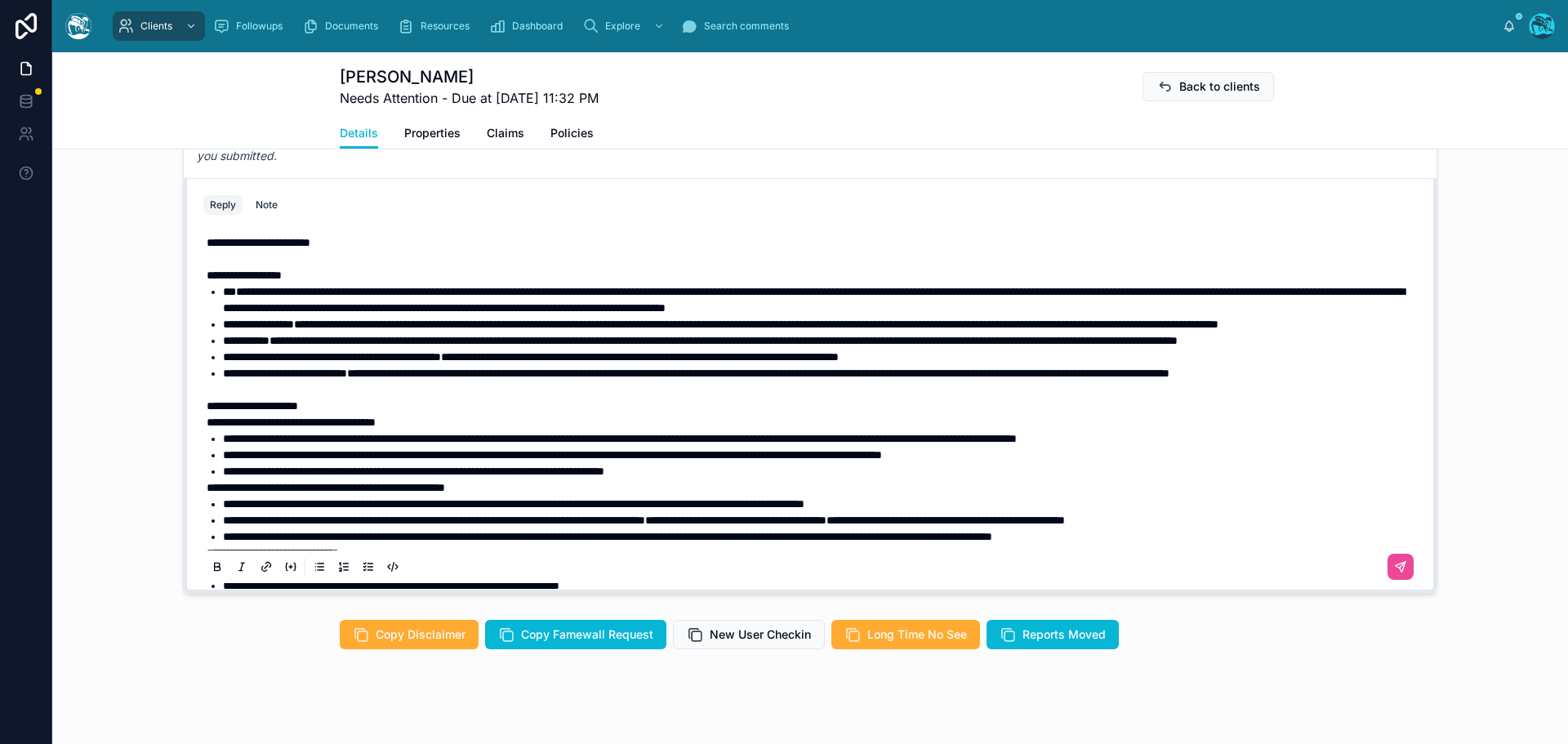
scroll to position [1088, 0]
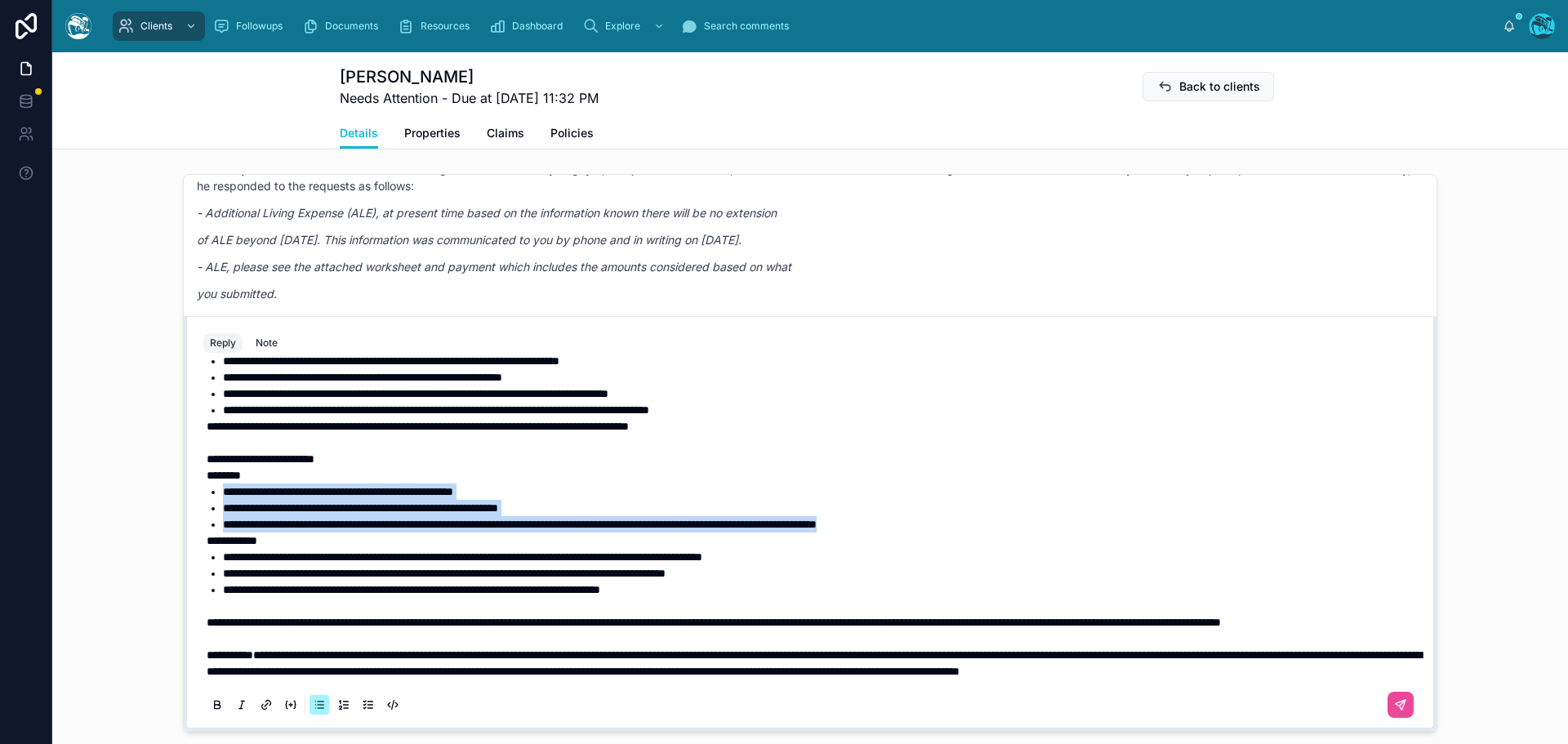
drag, startPoint x: 823, startPoint y: 560, endPoint x: 144, endPoint y: 523, distance: 680.0
click at [144, 523] on div "[DATE] Hello [PERSON_NAME], welcome to [GEOGRAPHIC_DATA]. We're glad you found …" at bounding box center [810, 453] width 1516 height 571
click at [215, 706] on icon at bounding box center [217, 704] width 5 height 4
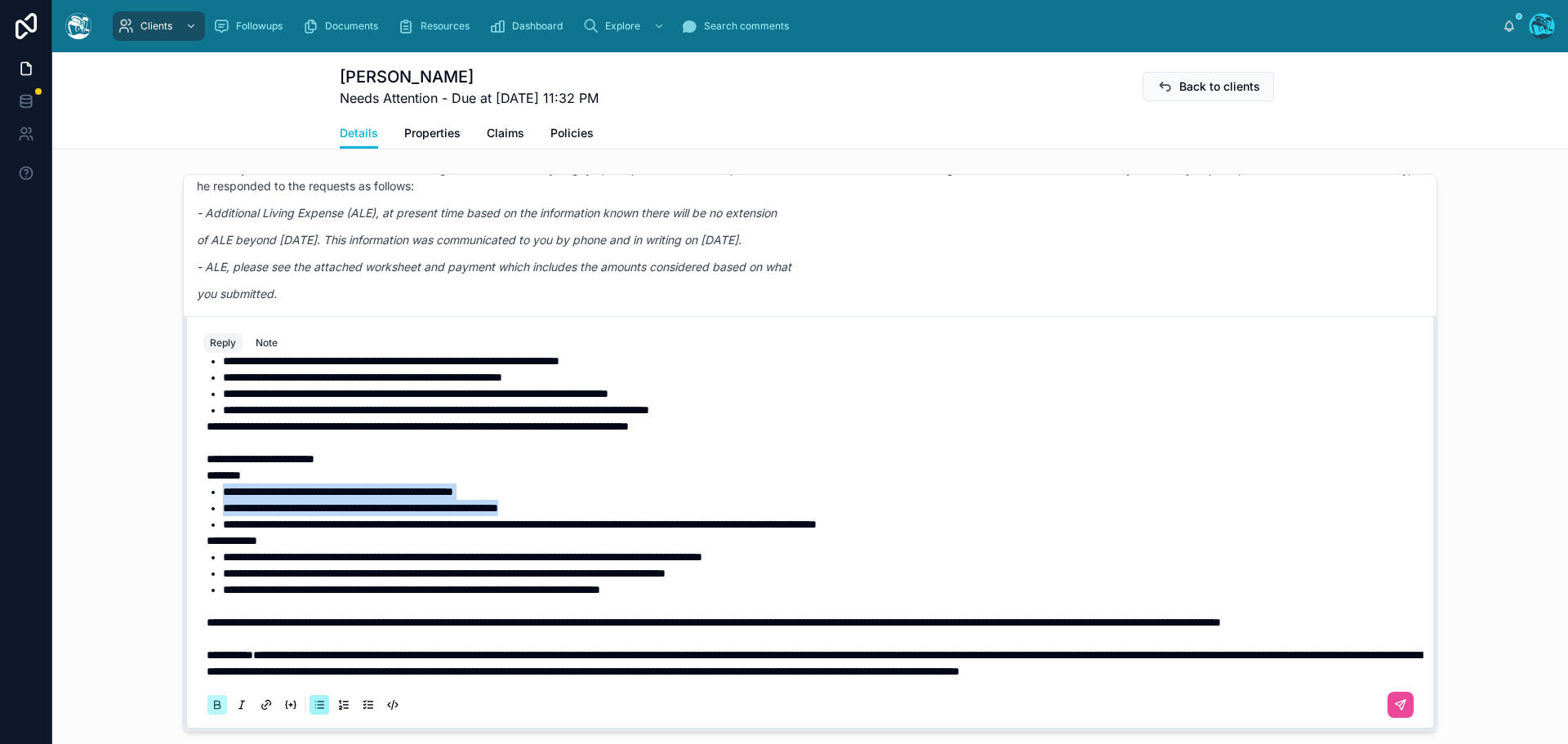
click at [215, 706] on icon at bounding box center [217, 704] width 5 height 4
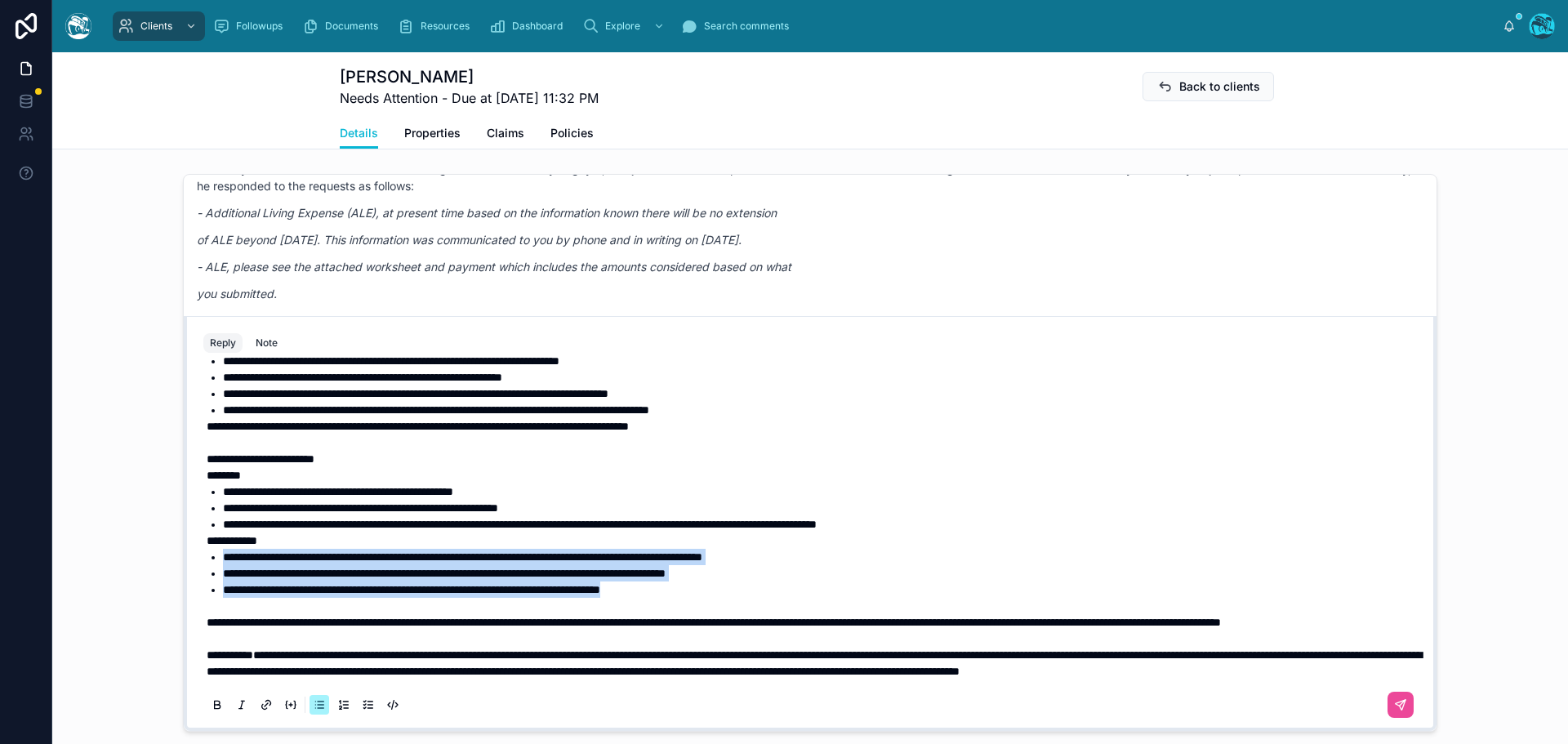
drag, startPoint x: 703, startPoint y: 624, endPoint x: 205, endPoint y: 591, distance: 499.1
click at [206, 591] on ul "**********" at bounding box center [813, 574] width 1213 height 49
click at [211, 712] on icon at bounding box center [218, 705] width 13 height 13
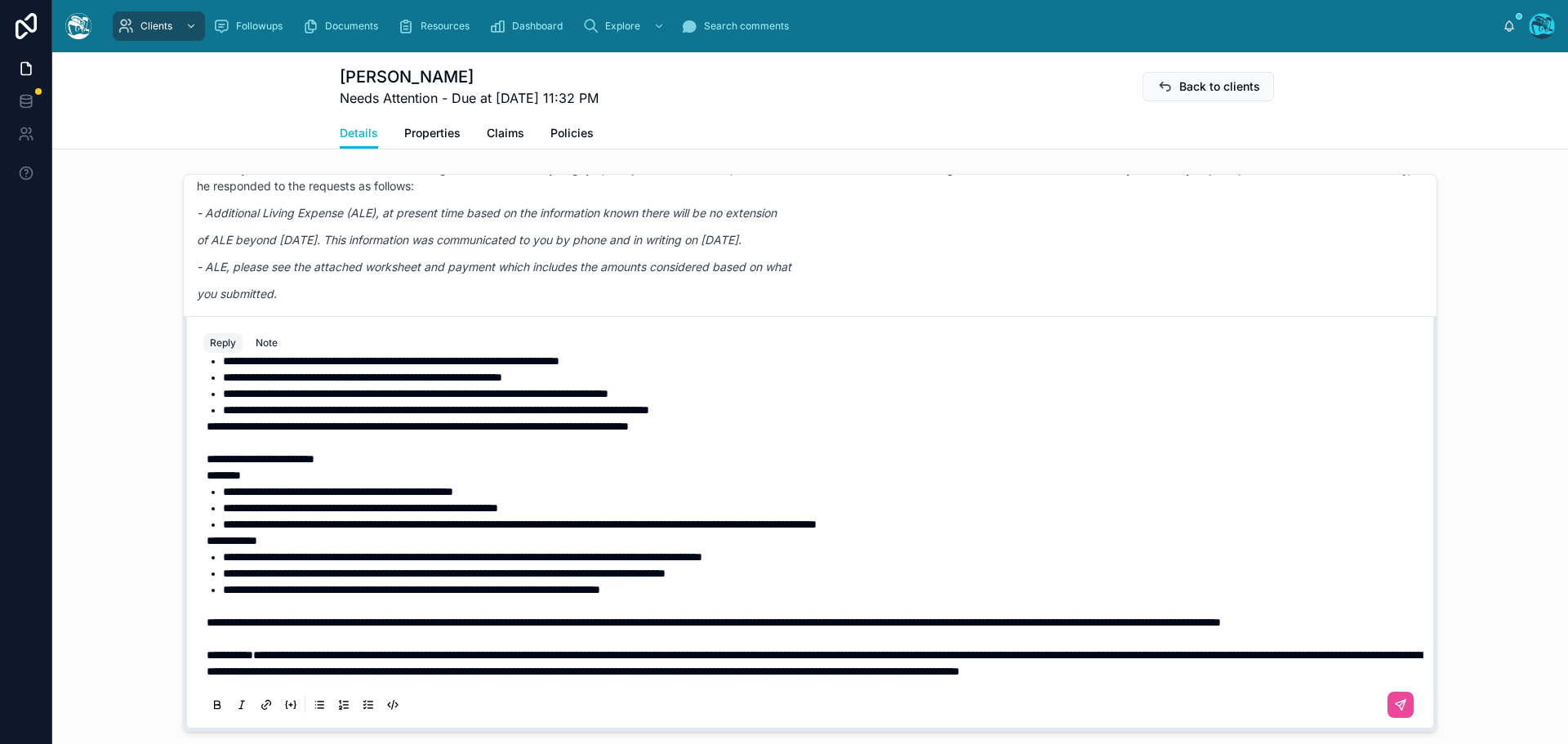
click at [709, 615] on p at bounding box center [813, 606] width 1213 height 16
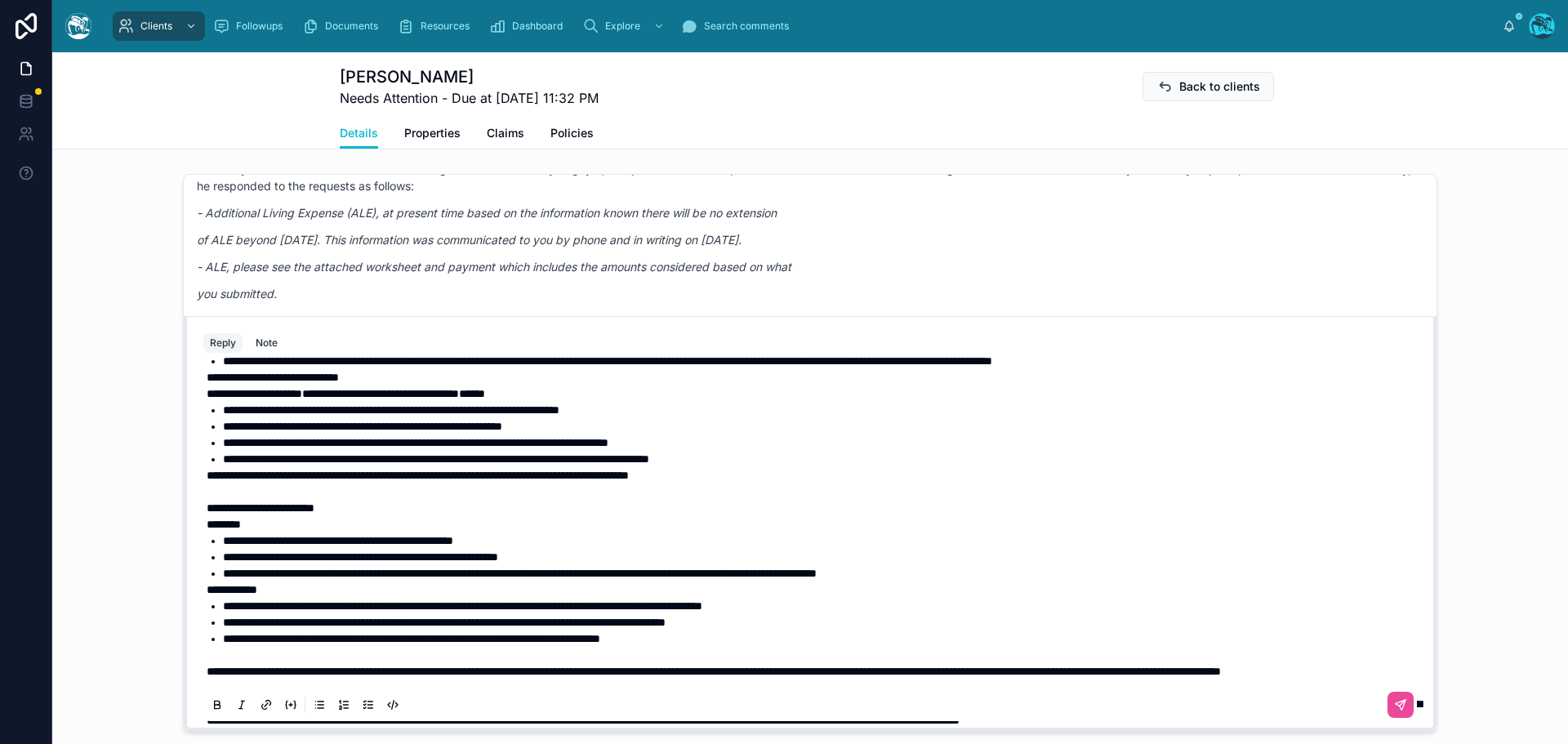
scroll to position [313, 0]
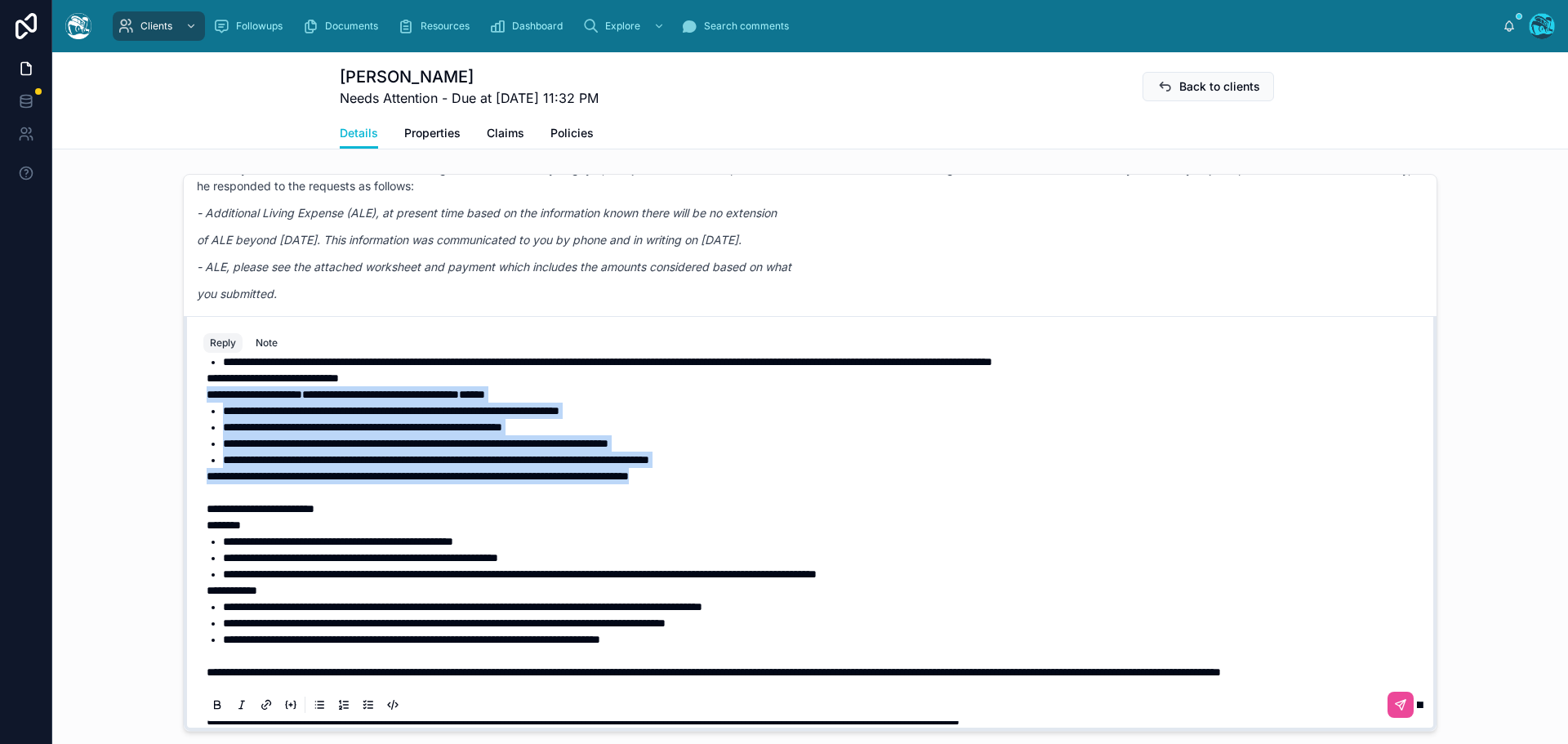
drag, startPoint x: 751, startPoint y: 540, endPoint x: 164, endPoint y: 459, distance: 592.6
click at [164, 459] on div "[DATE] Hello [PERSON_NAME], welcome to [GEOGRAPHIC_DATA]. We're glad you found …" at bounding box center [810, 453] width 1516 height 571
click at [211, 712] on icon at bounding box center [218, 705] width 13 height 13
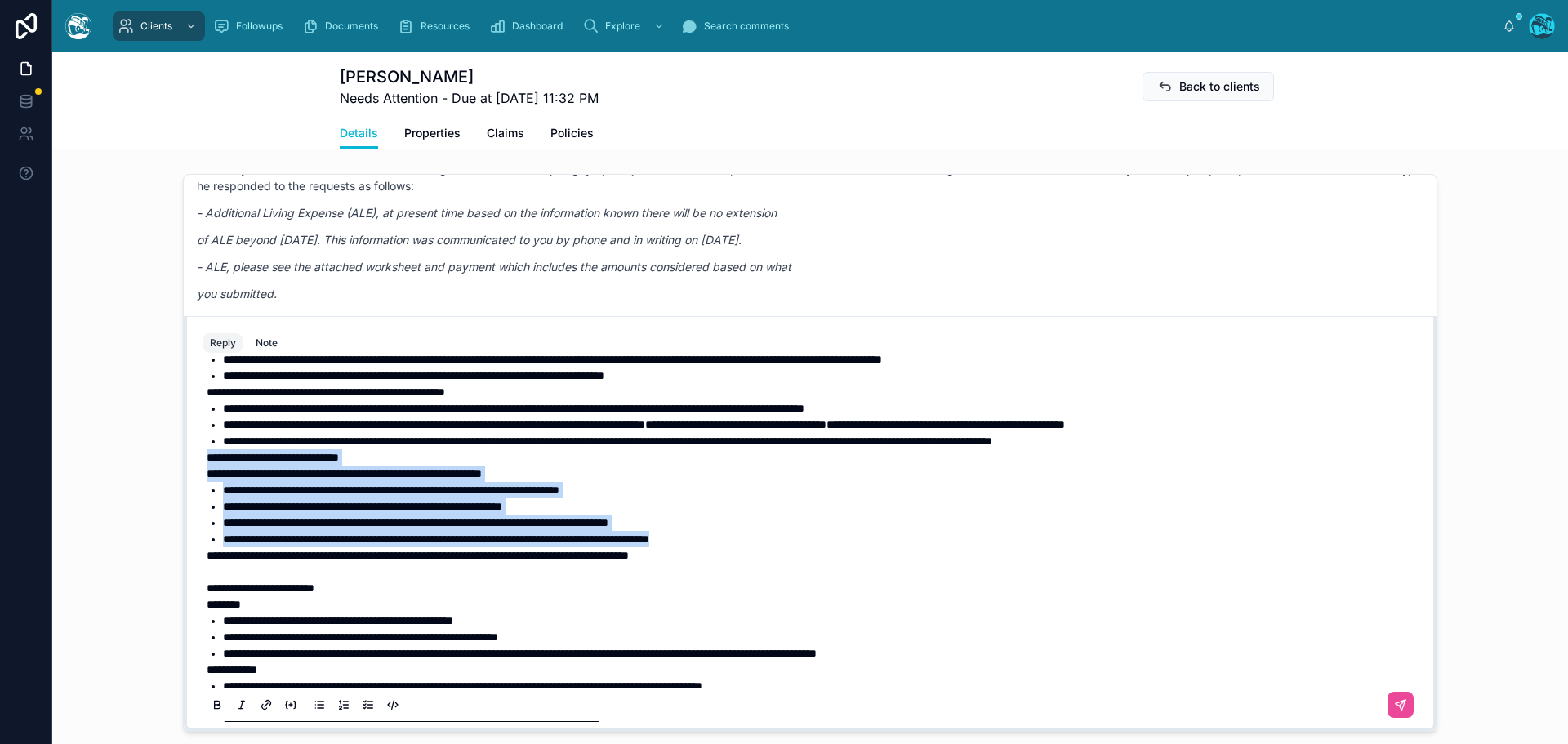
scroll to position [231, 0]
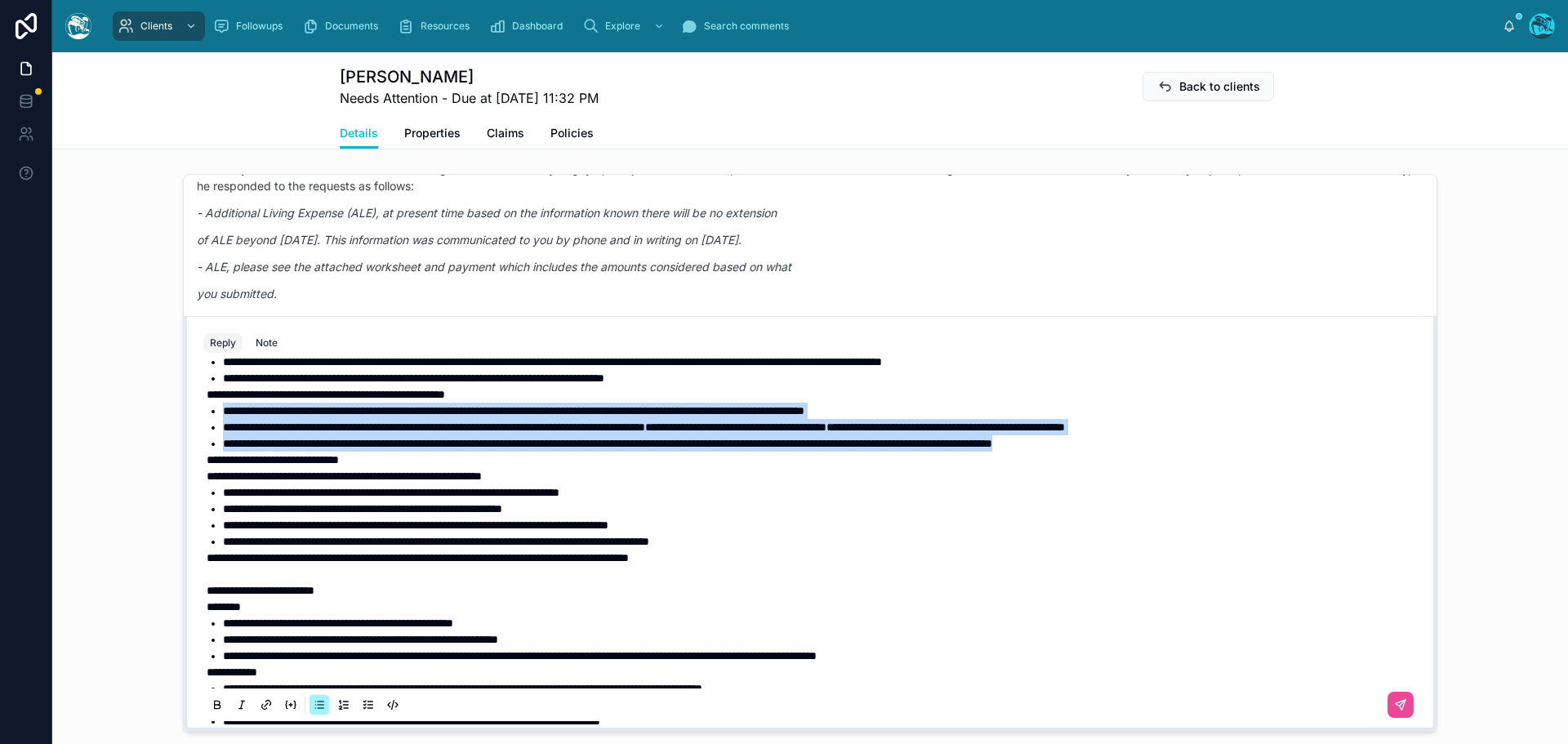
drag, startPoint x: 1211, startPoint y: 507, endPoint x: 168, endPoint y: 478, distance: 1043.4
click at [168, 478] on div "[DATE] Hello [PERSON_NAME], welcome to [GEOGRAPHIC_DATA]. We're glad you found …" at bounding box center [810, 453] width 1516 height 571
click at [211, 712] on icon at bounding box center [218, 705] width 13 height 13
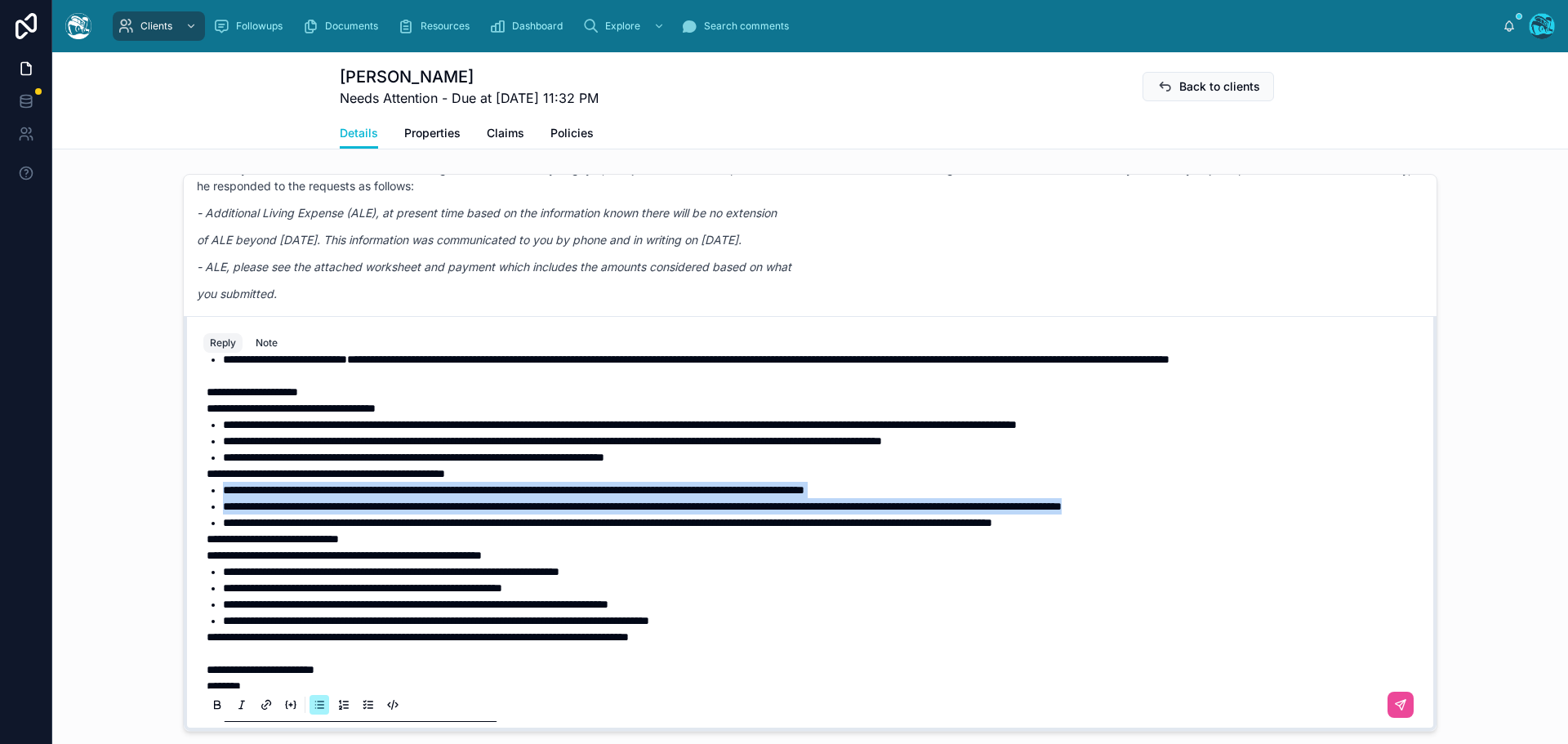
scroll to position [149, 0]
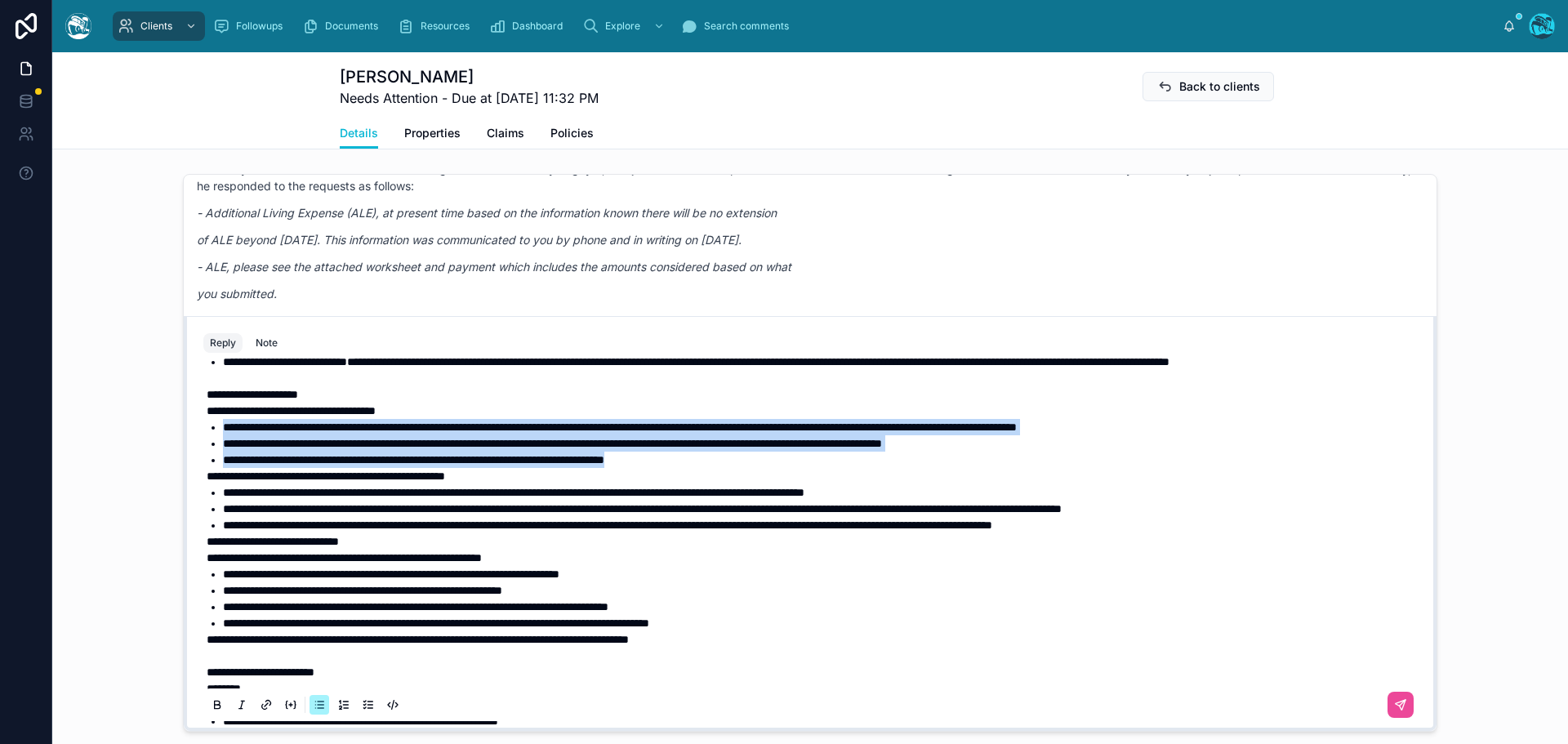
drag, startPoint x: 738, startPoint y: 523, endPoint x: 162, endPoint y: 492, distance: 576.8
click at [162, 492] on div "[DATE] Hello [PERSON_NAME], welcome to [GEOGRAPHIC_DATA]. We're glad you found …" at bounding box center [810, 453] width 1516 height 571
click at [211, 712] on icon at bounding box center [218, 705] width 13 height 13
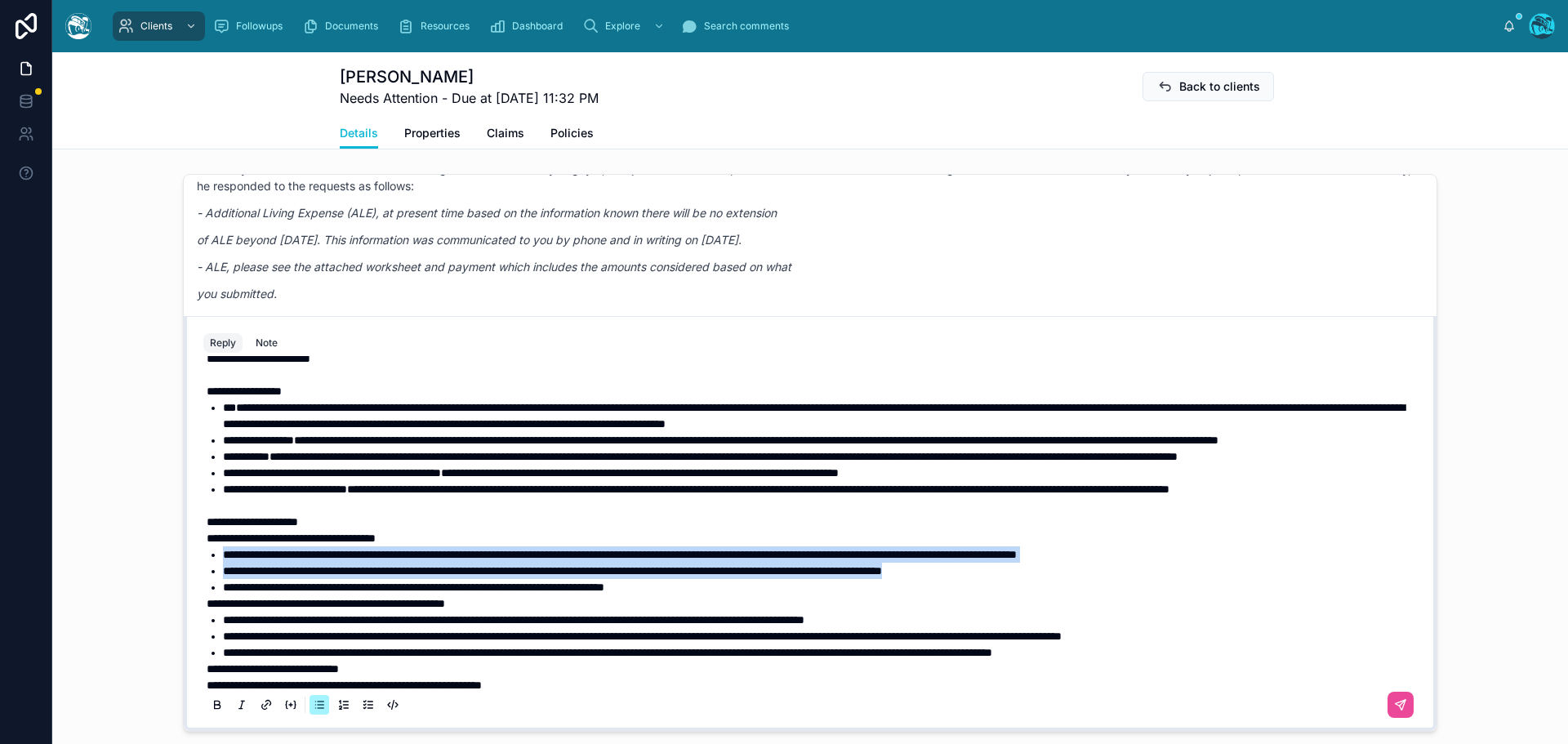
scroll to position [0, 0]
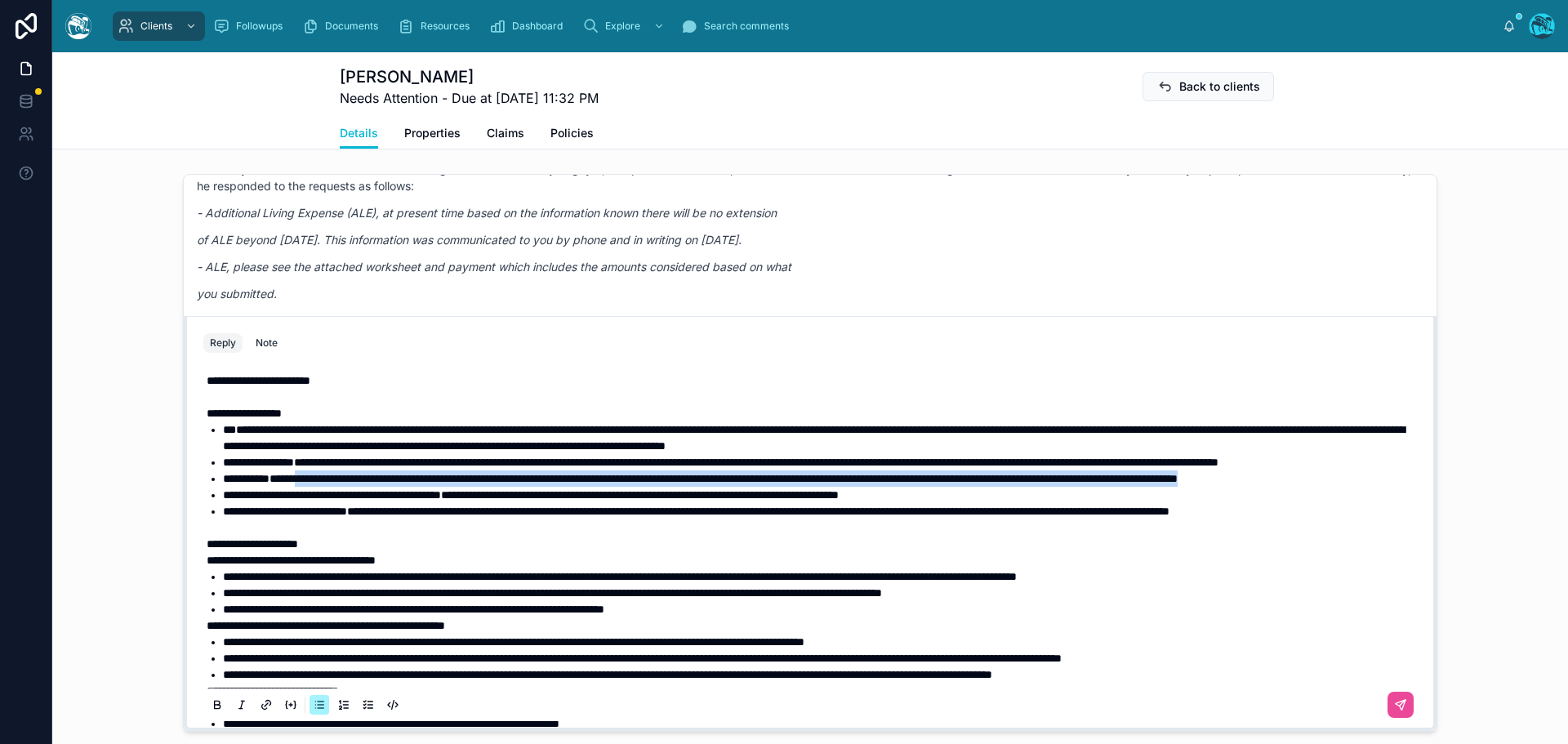
drag, startPoint x: 326, startPoint y: 528, endPoint x: 316, endPoint y: 511, distance: 19.7
click at [316, 487] on li "**********" at bounding box center [821, 479] width 1197 height 16
click at [215, 709] on icon at bounding box center [218, 707] width 6 height 4
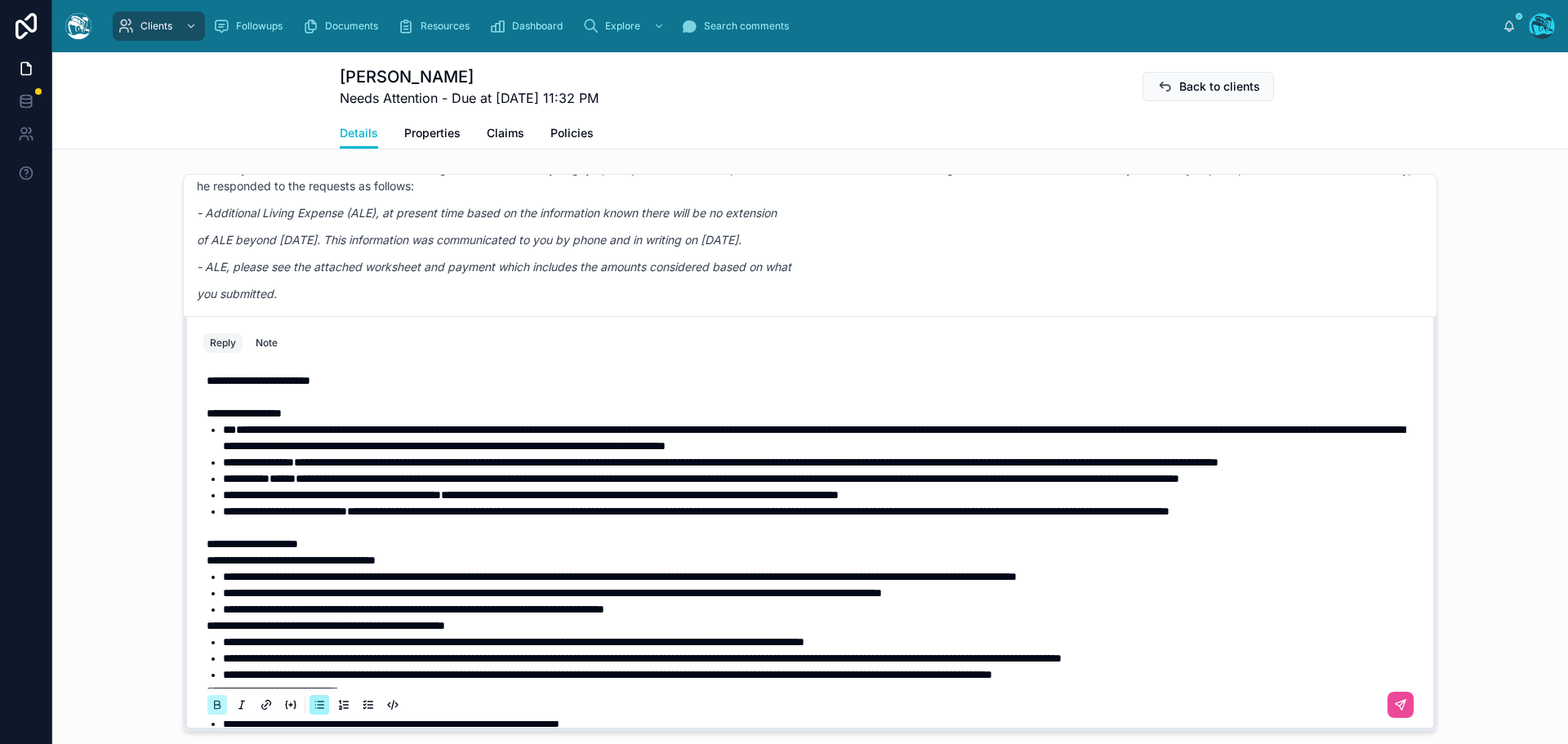
click at [215, 709] on icon at bounding box center [218, 707] width 6 height 4
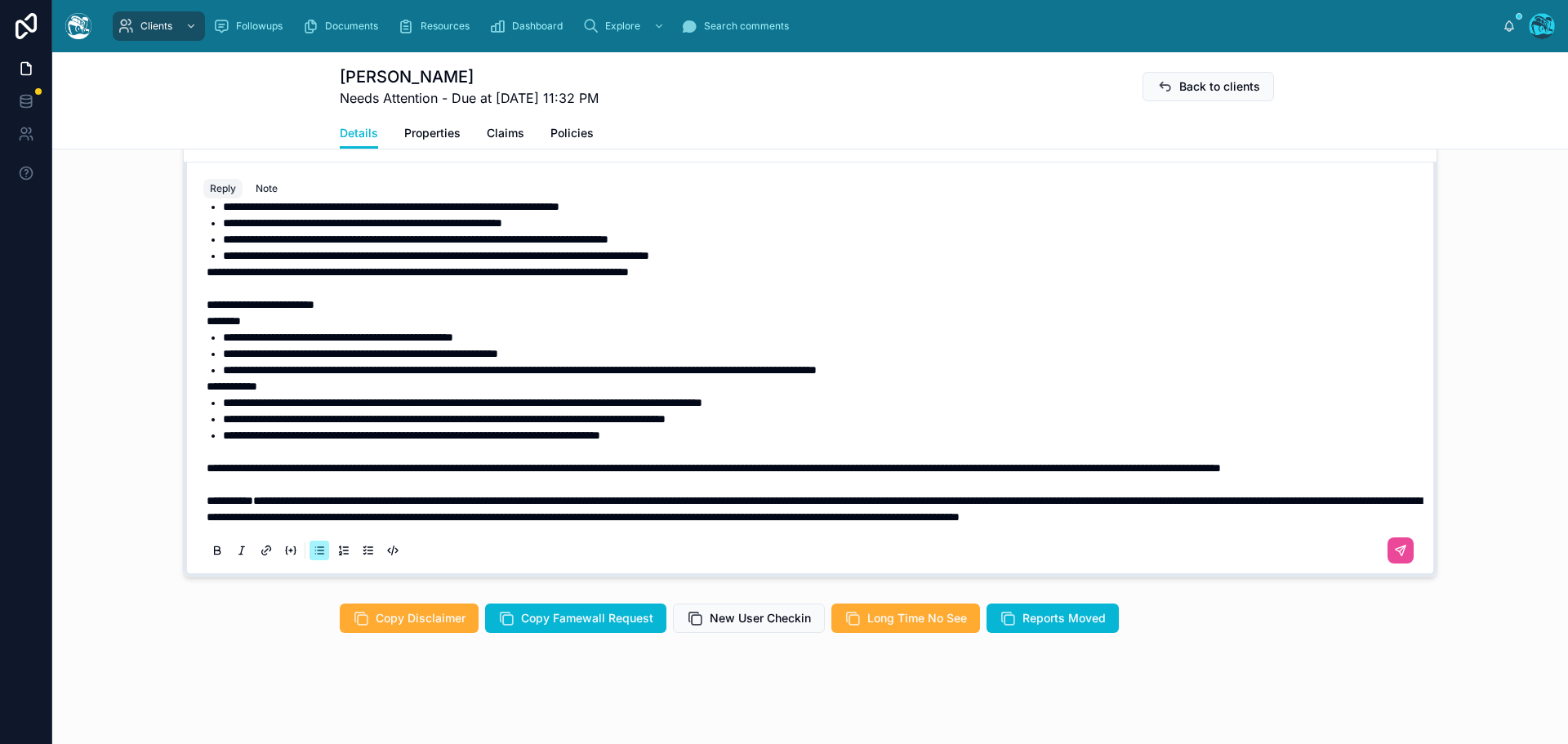
scroll to position [408, 0]
drag, startPoint x: 699, startPoint y: 438, endPoint x: 194, endPoint y: 441, distance: 505.0
click at [194, 441] on div "**********" at bounding box center [810, 388] width 1233 height 373
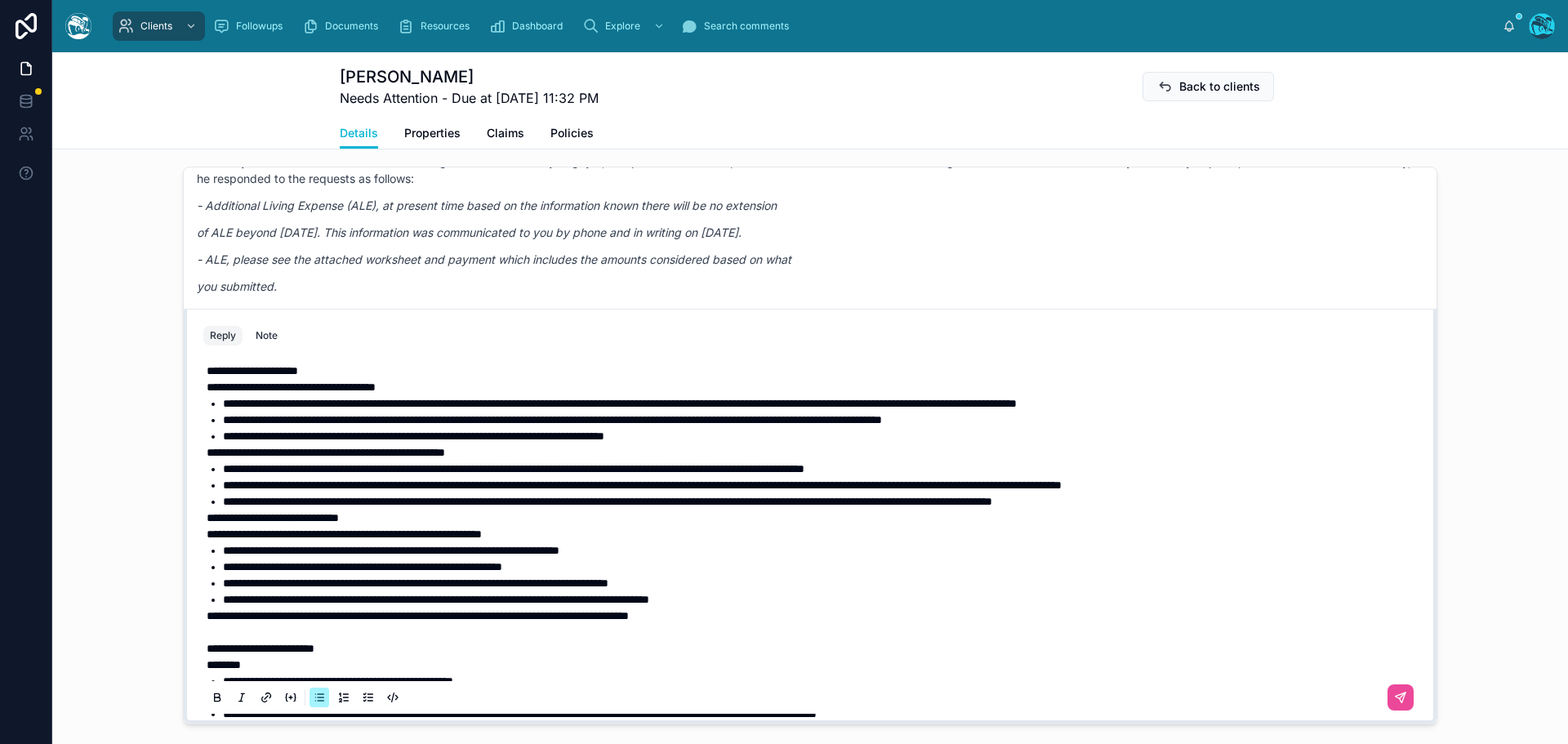
scroll to position [164, 0]
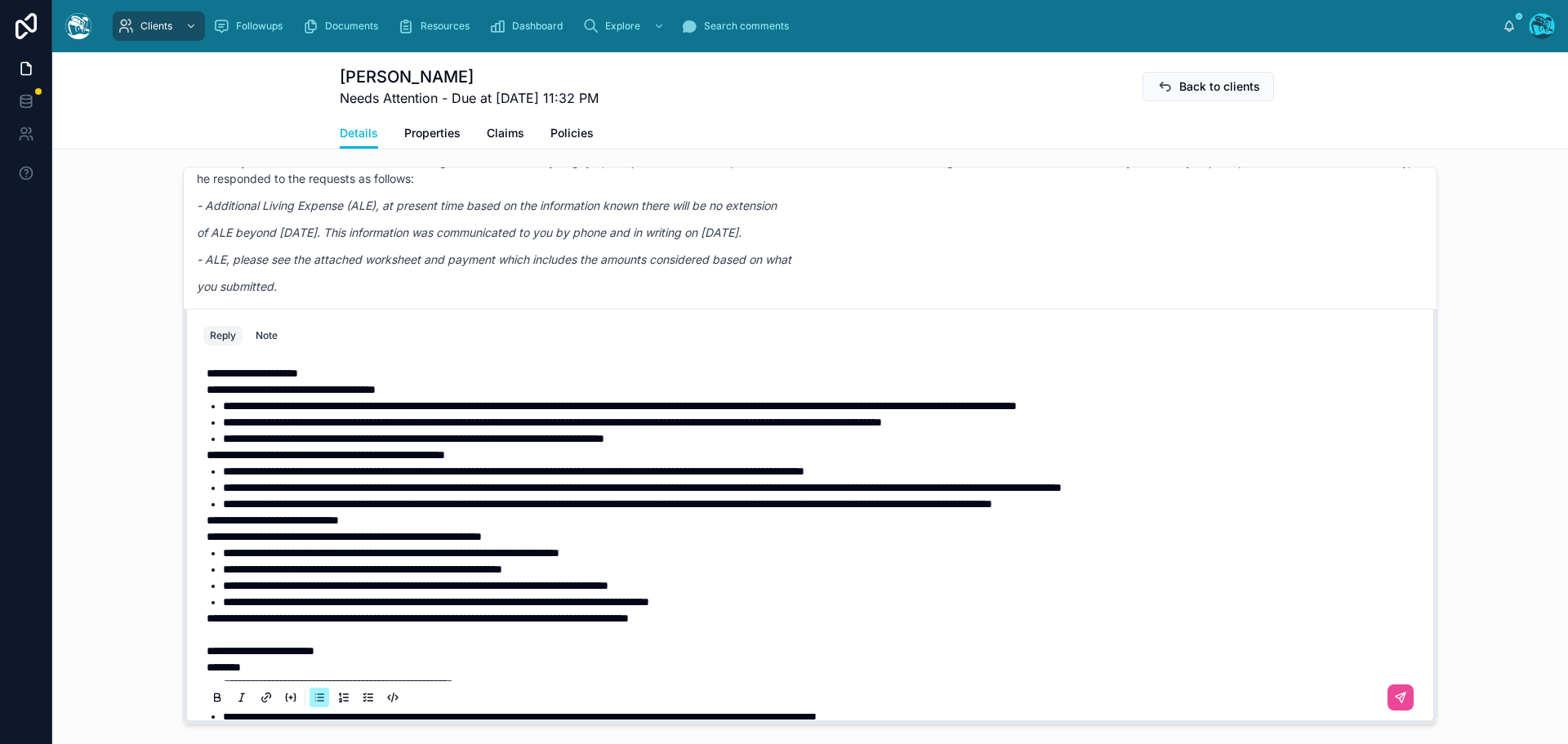
click at [1113, 431] on li "**********" at bounding box center [821, 421] width 1197 height 16
click at [881, 428] on span "**********" at bounding box center [552, 422] width 659 height 11
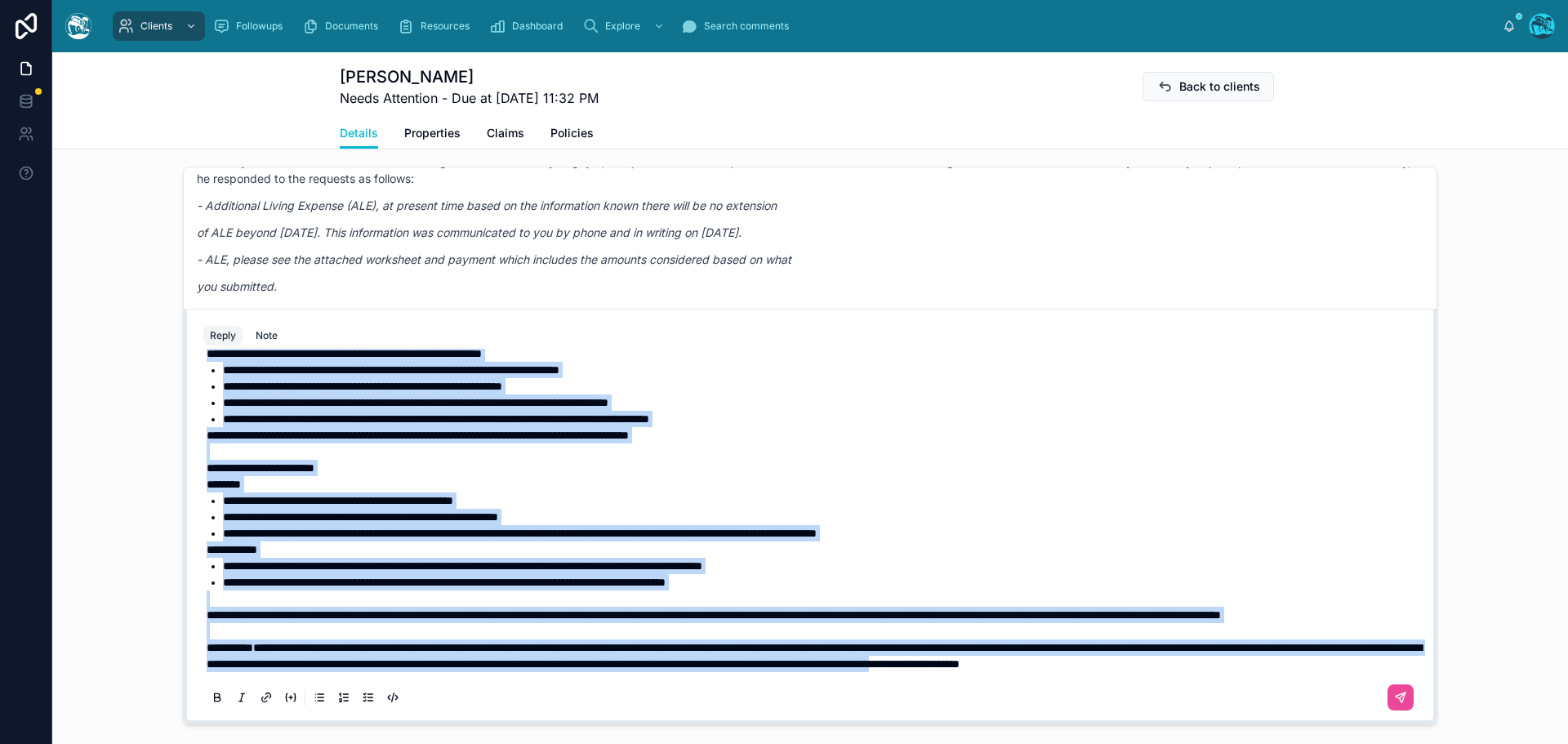
scroll to position [1259, 0]
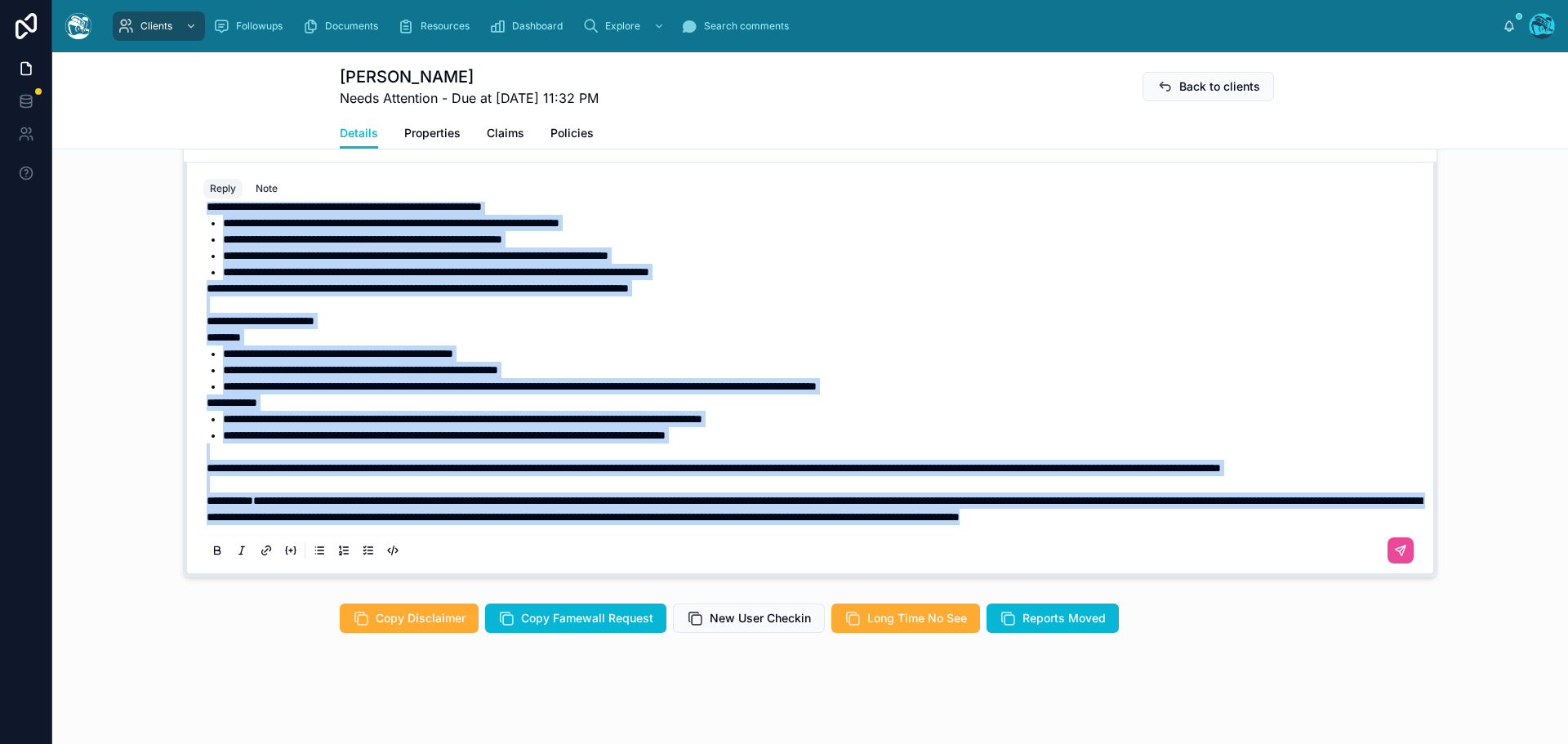
drag, startPoint x: 203, startPoint y: 421, endPoint x: 638, endPoint y: 552, distance: 454.3
click at [638, 552] on div "**********" at bounding box center [810, 215] width 1213 height 706
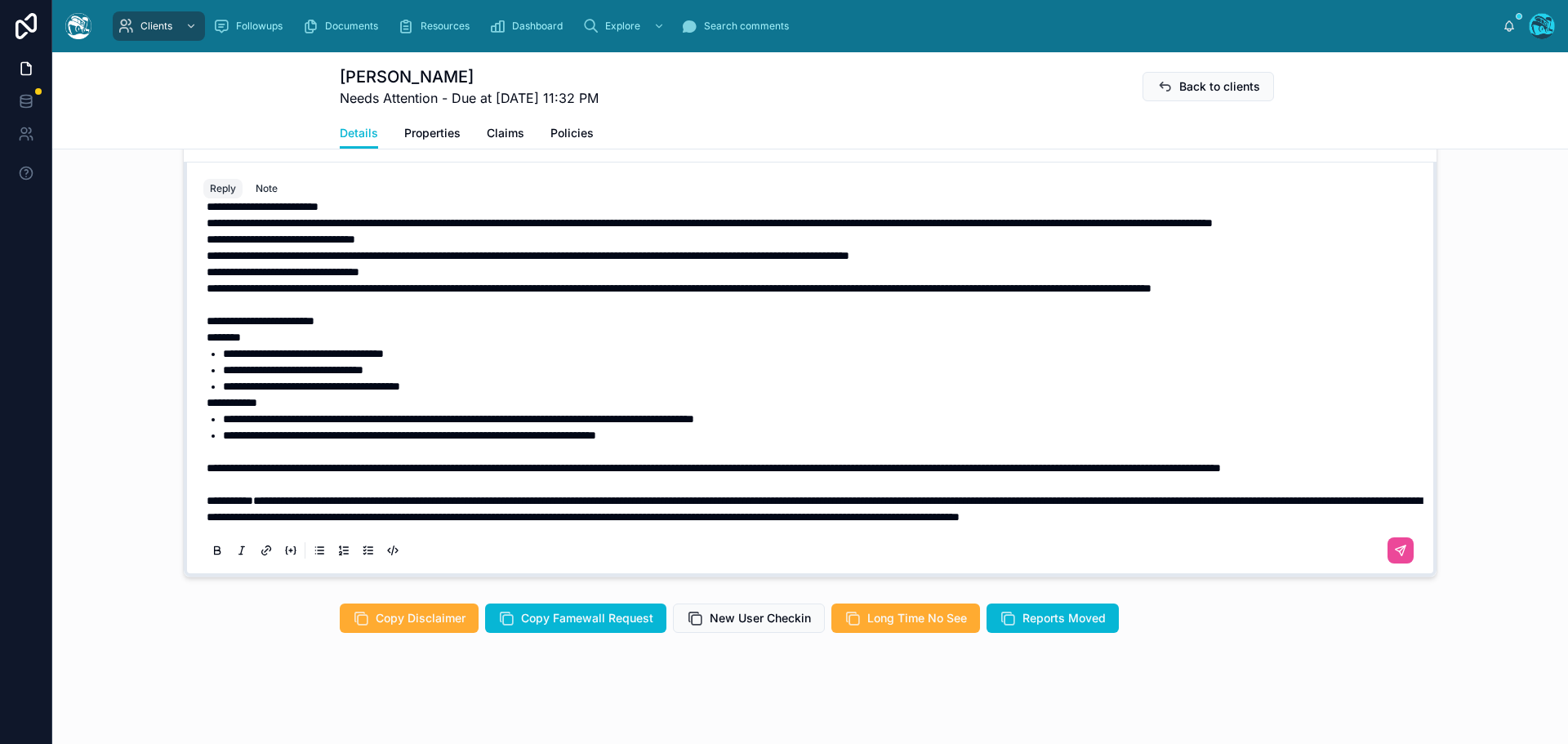
scroll to position [396, 0]
click at [1394, 552] on icon at bounding box center [1401, 551] width 13 height 13
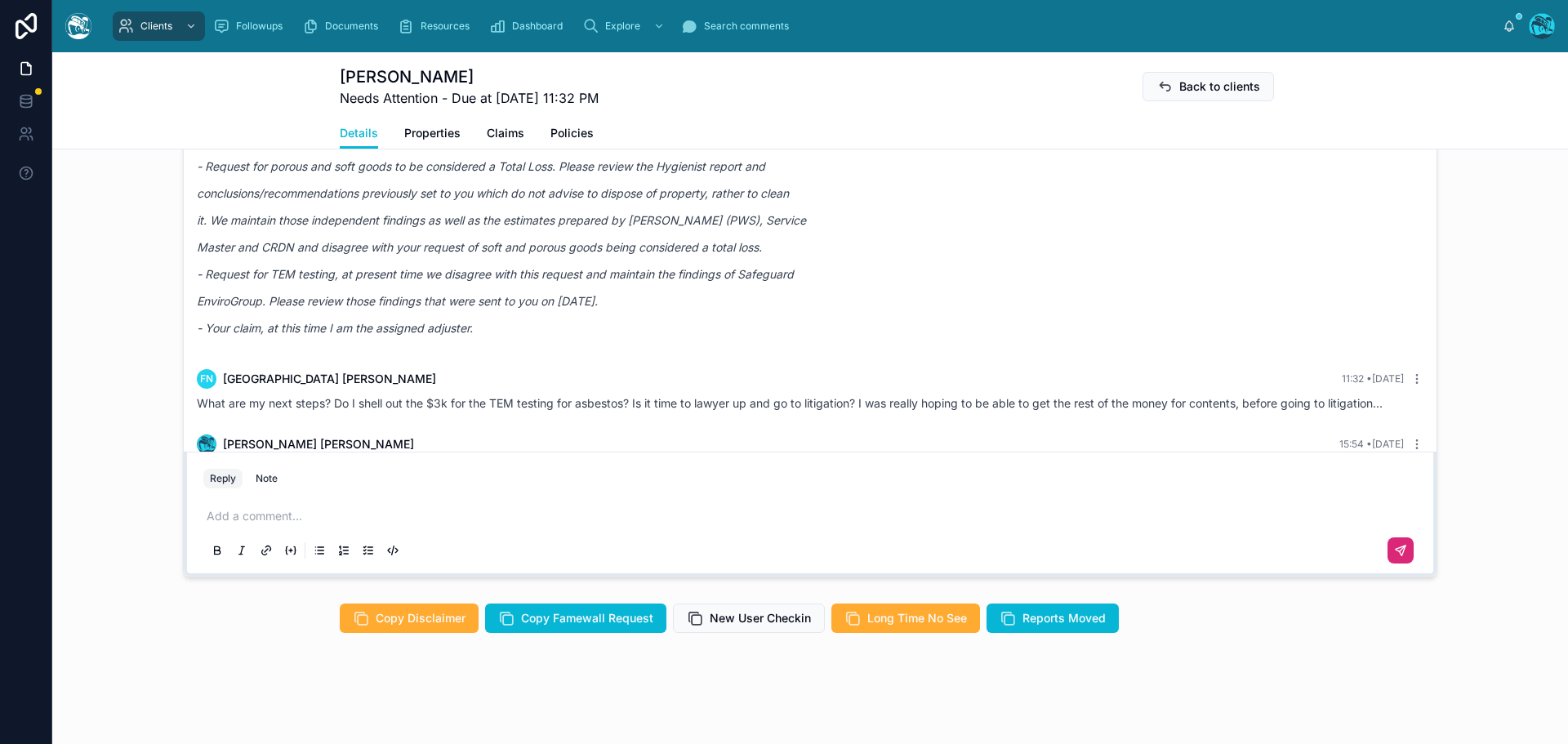
drag, startPoint x: 534, startPoint y: 72, endPoint x: 407, endPoint y: 80, distance: 127.3
click at [407, 80] on h1 "[PERSON_NAME]" at bounding box center [469, 77] width 259 height 23
copy h1 "Nguyen-Quang"
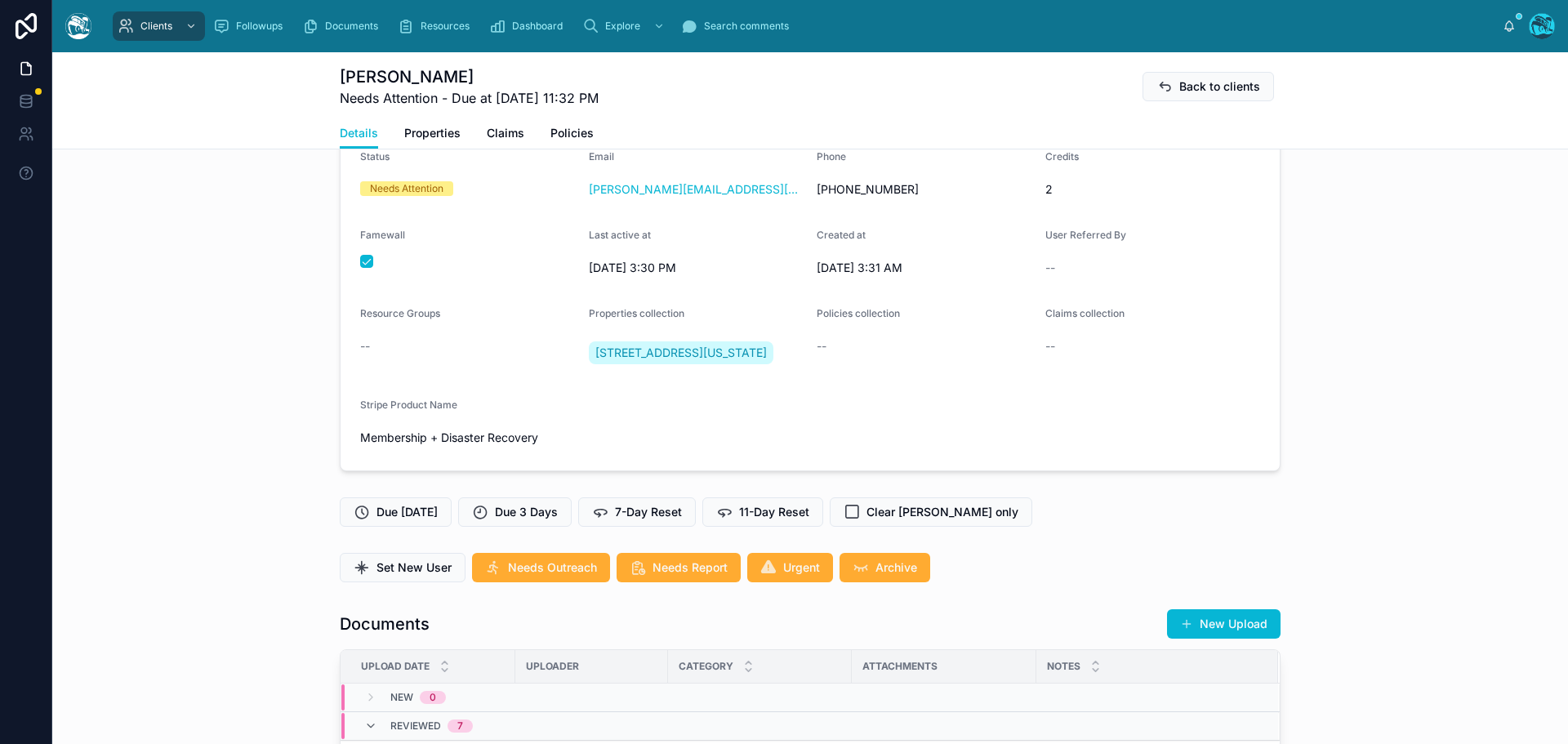
scroll to position [523, 0]
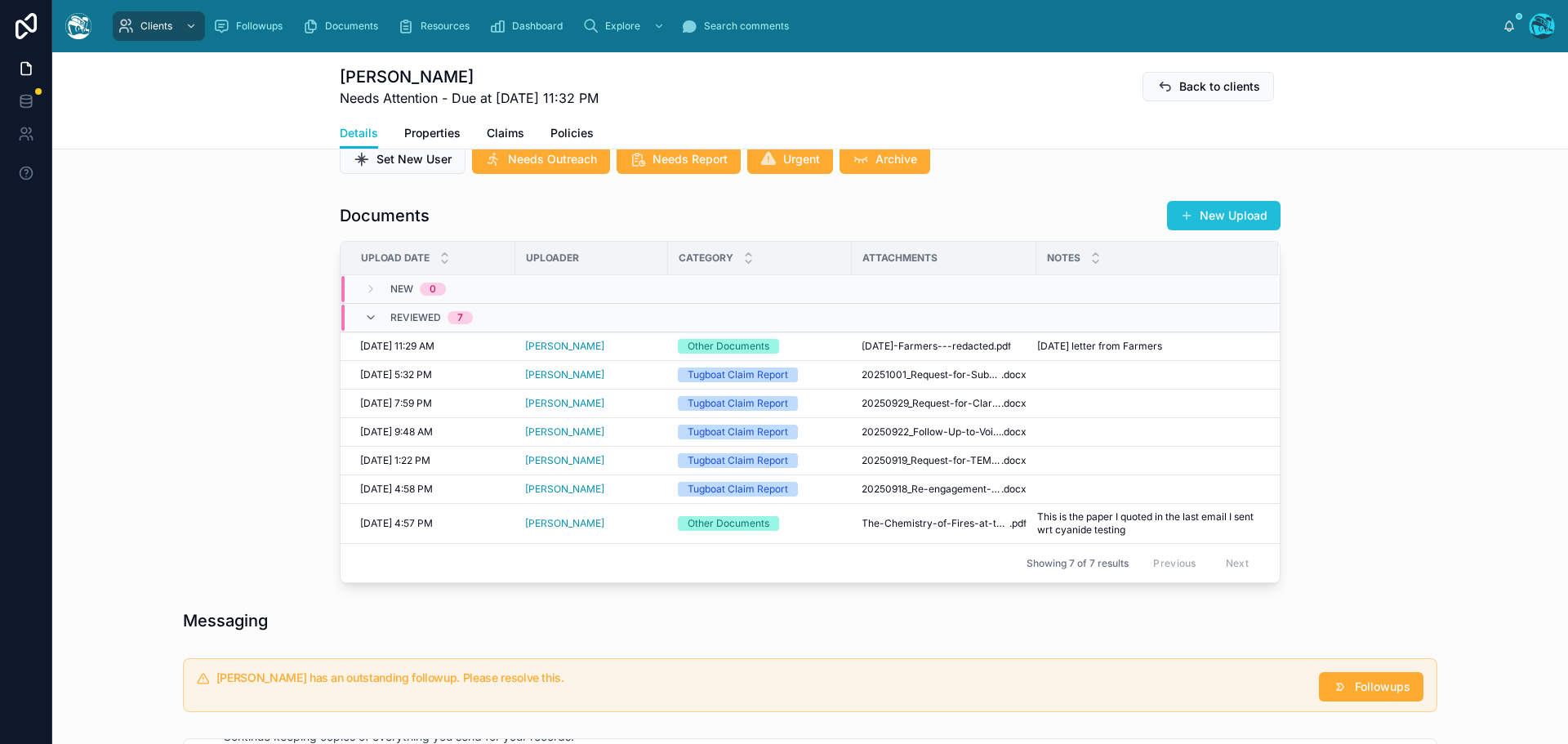
click at [1212, 230] on button "New Upload" at bounding box center [1223, 215] width 113 height 29
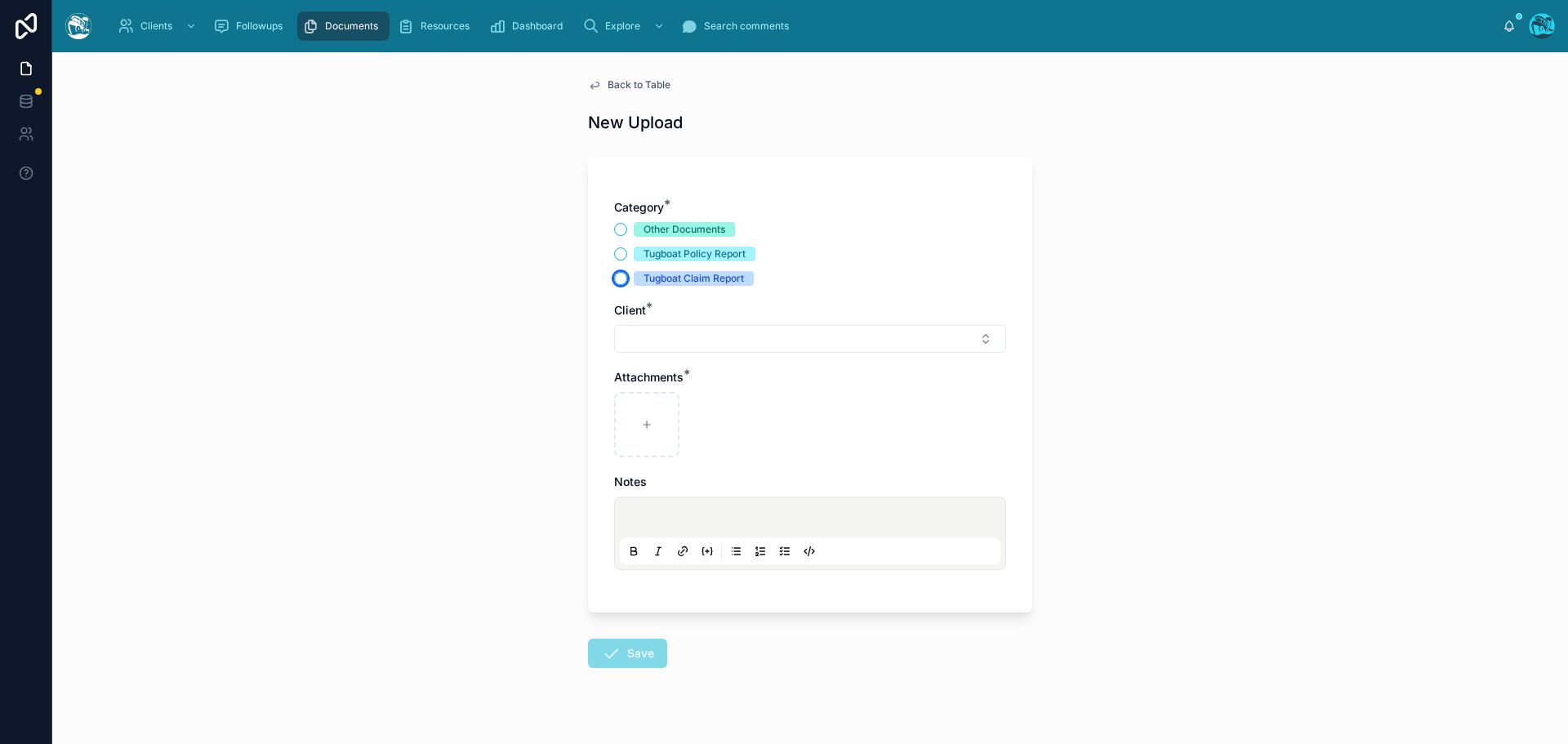
click at [614, 279] on button "Tugboat Claim Report" at bounding box center [621, 279] width 13 height 13
click at [635, 341] on button "Select Button" at bounding box center [810, 339] width 392 height 28
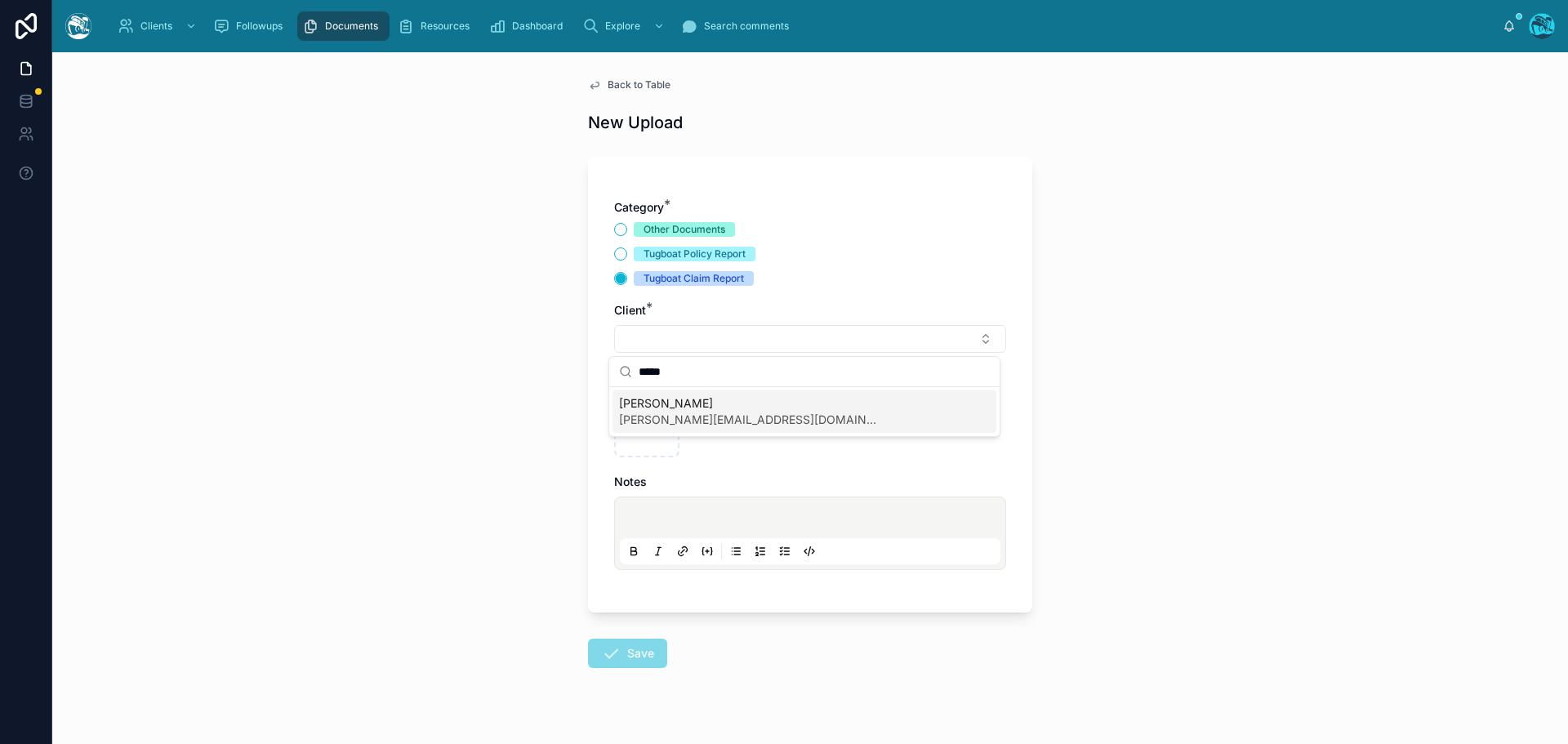
type input "*****"
click at [635, 409] on span "[PERSON_NAME]" at bounding box center [749, 403] width 261 height 16
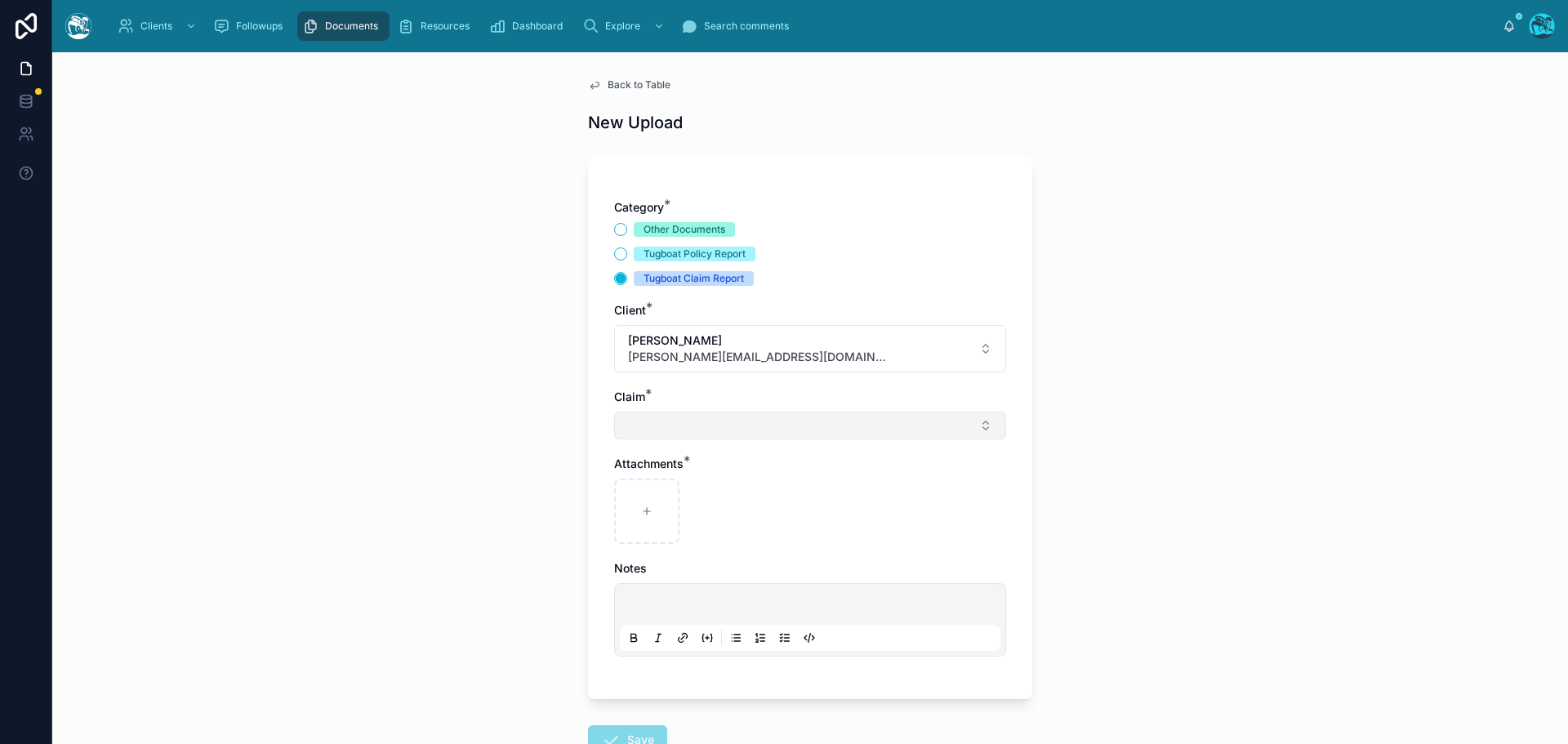
click at [622, 437] on button "Select Button" at bounding box center [810, 425] width 392 height 28
click at [616, 228] on button "Other Documents" at bounding box center [621, 229] width 13 height 13
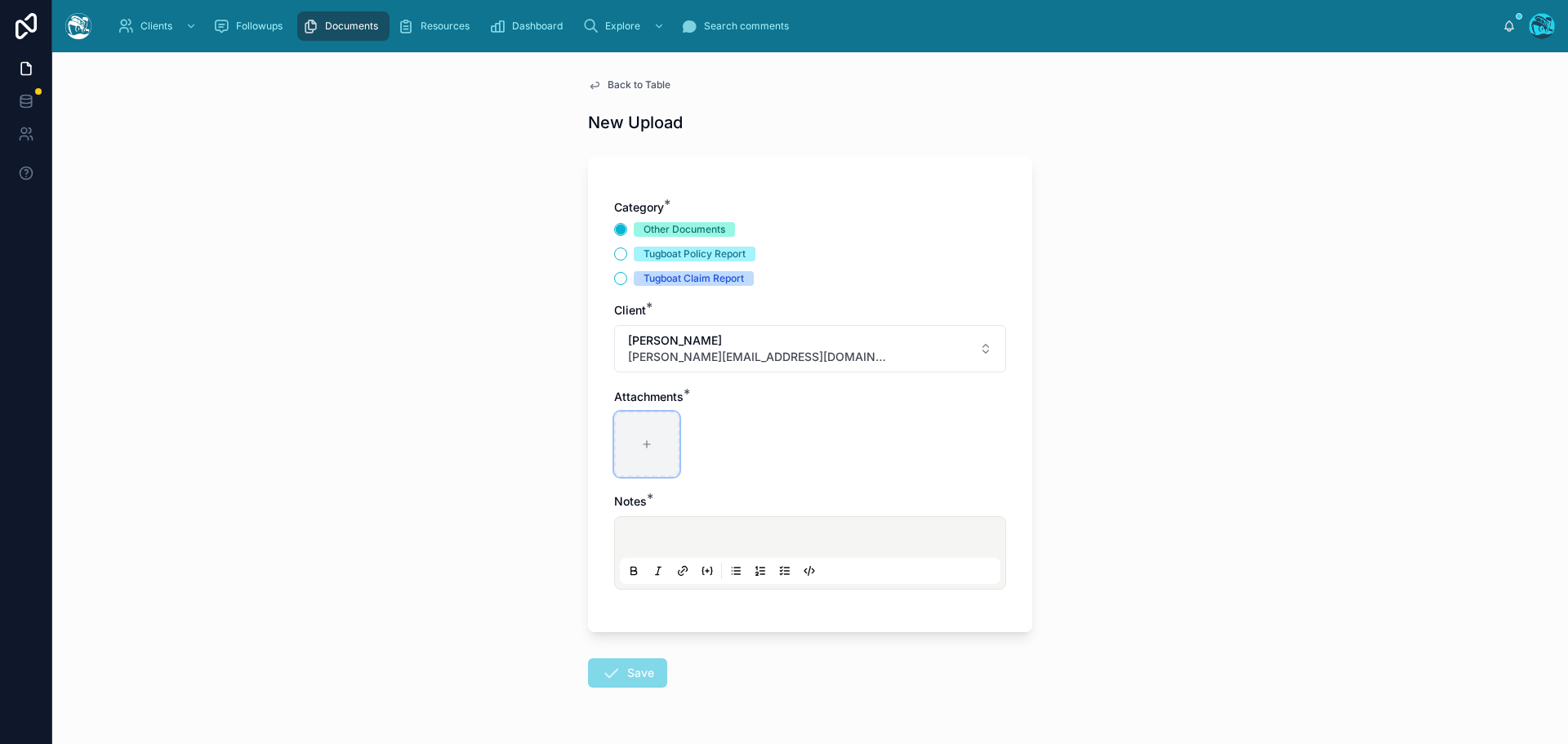
click at [621, 442] on div at bounding box center [647, 444] width 66 height 66
type input "**********"
click at [625, 547] on p at bounding box center [813, 539] width 380 height 16
click at [638, 672] on button "Save" at bounding box center [627, 673] width 79 height 29
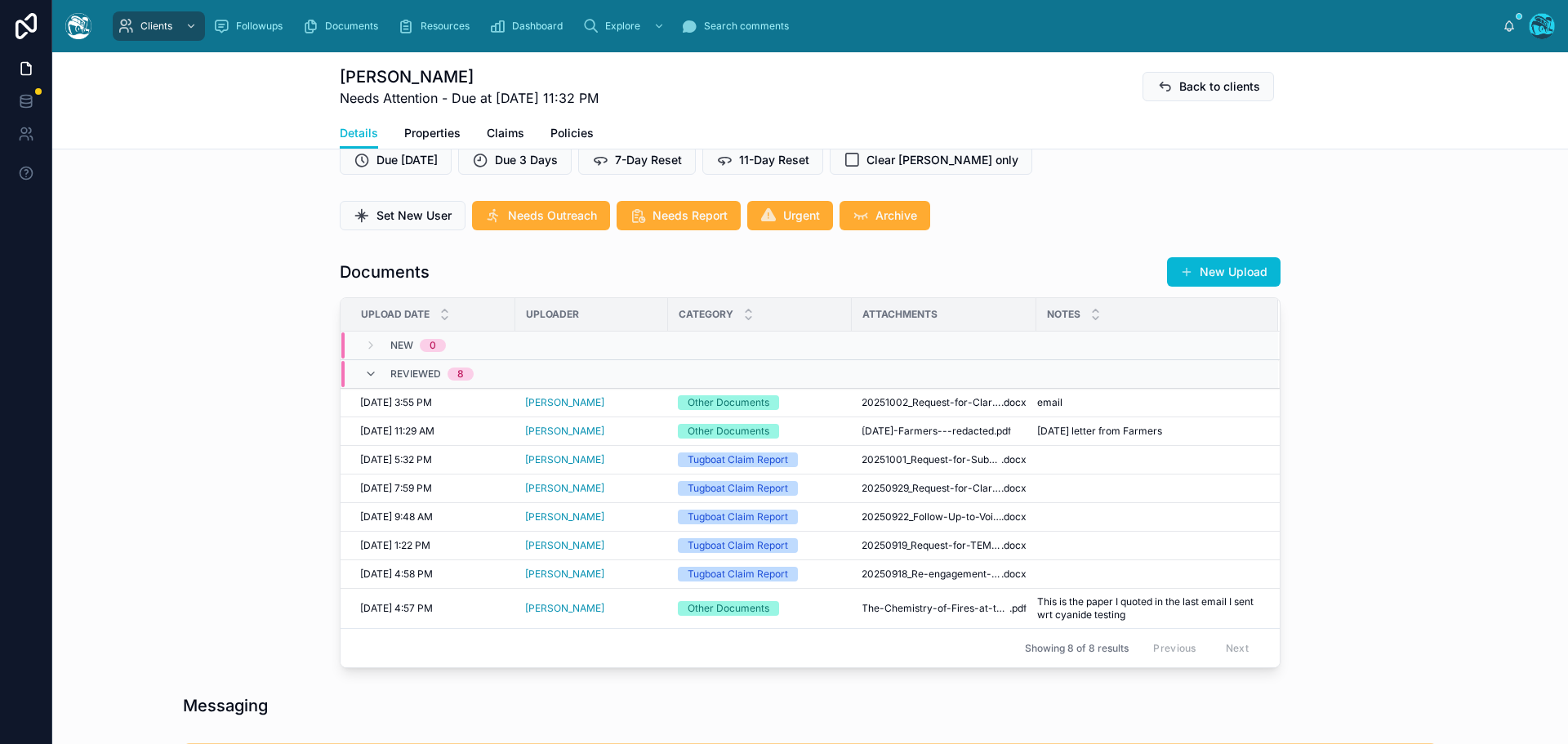
scroll to position [490, 0]
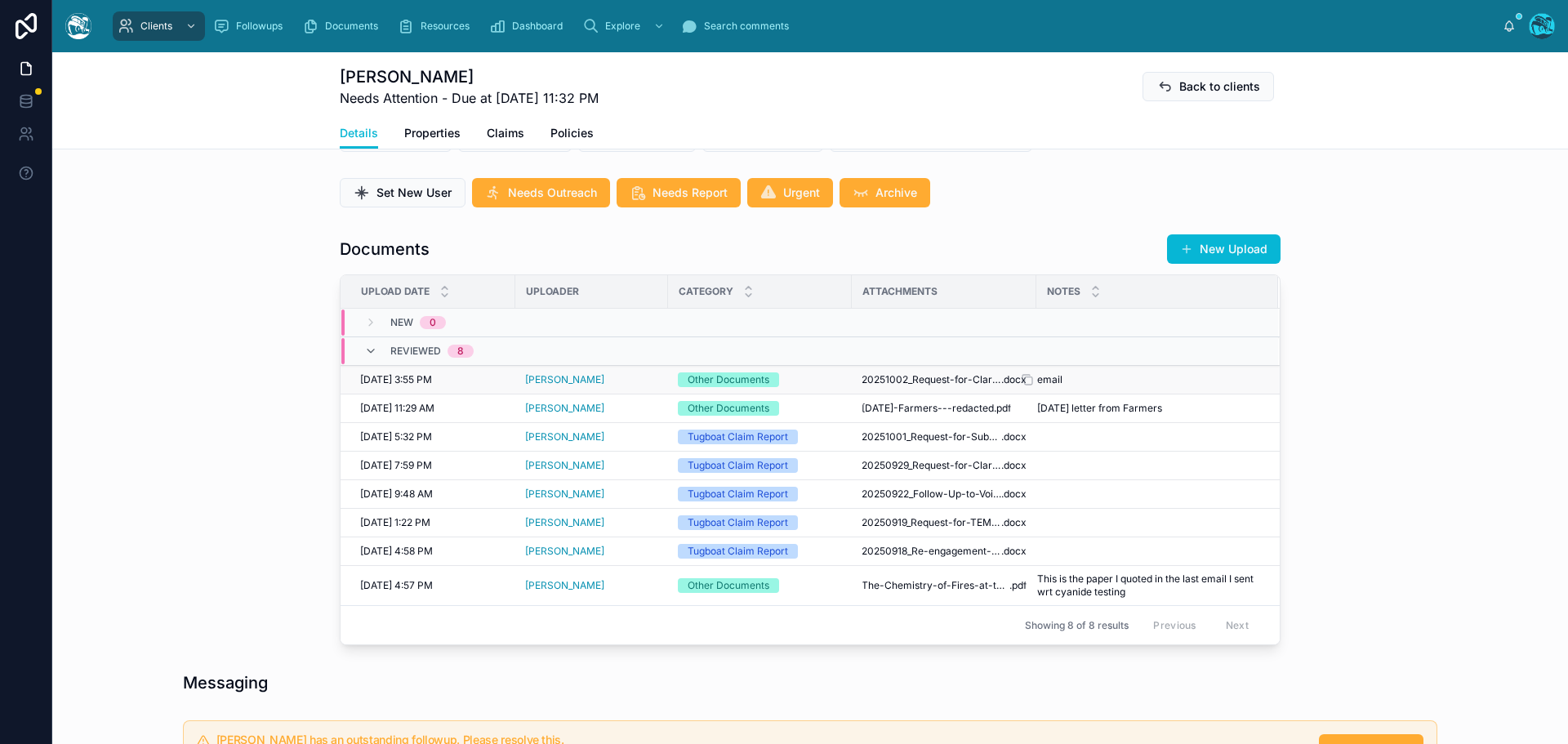
click at [1098, 386] on div "email email" at bounding box center [1147, 380] width 222 height 13
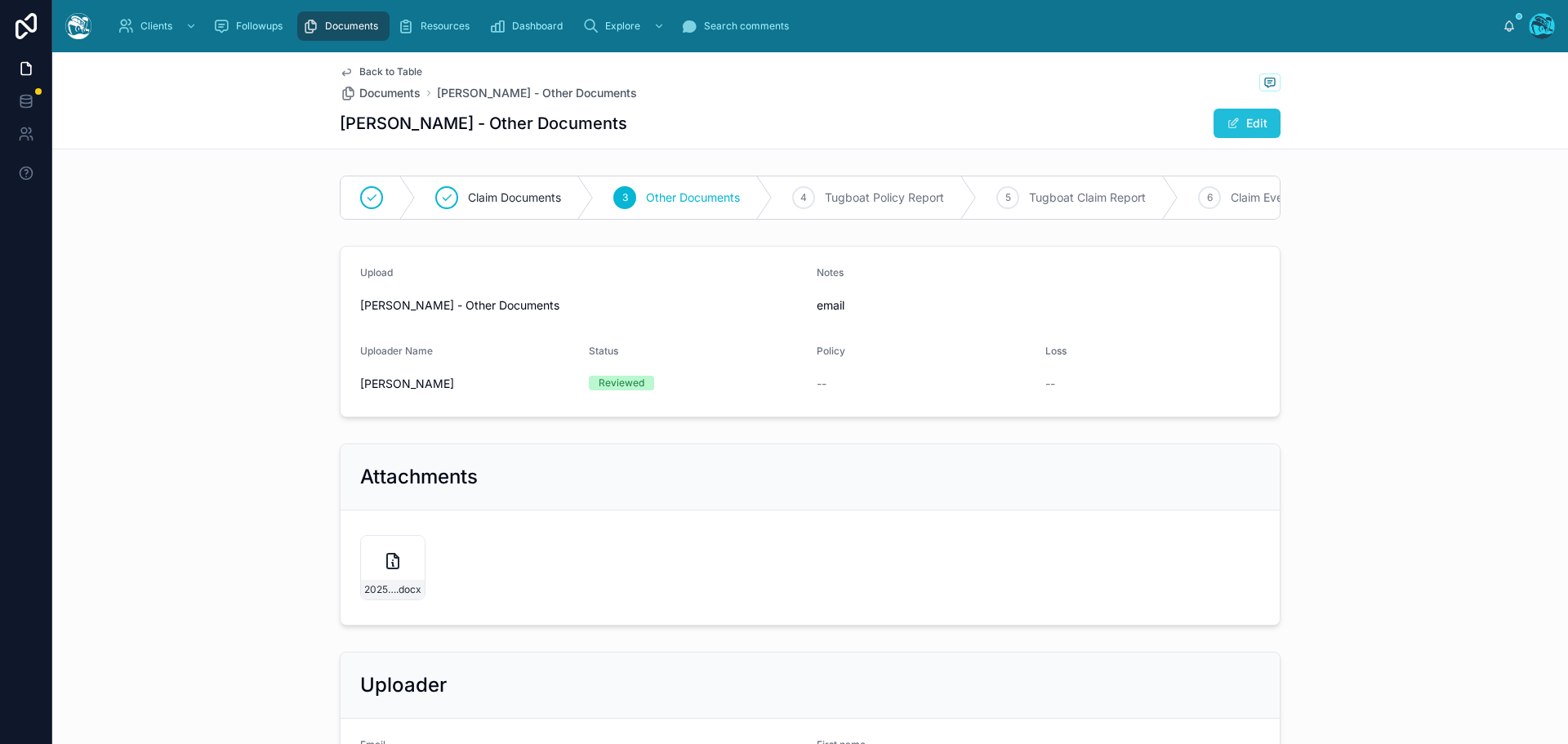
click at [1234, 122] on button "Edit" at bounding box center [1247, 123] width 67 height 29
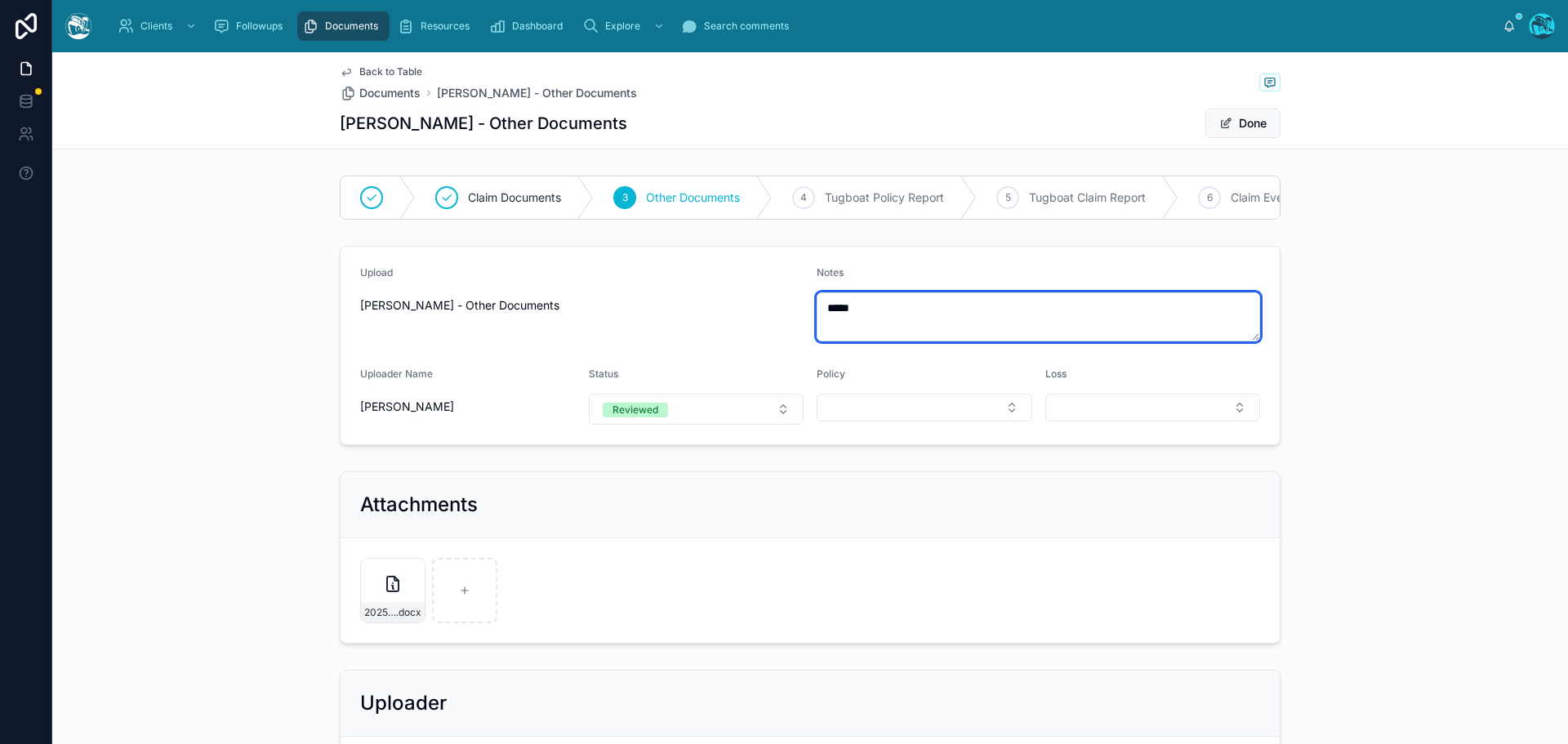
drag, startPoint x: 855, startPoint y: 324, endPoint x: 794, endPoint y: 322, distance: 61.0
click at [794, 322] on form "Upload Rachel Baker - Other Documents Notes ***** Uploader Name Rachel Baker St…" at bounding box center [809, 345] width 939 height 198
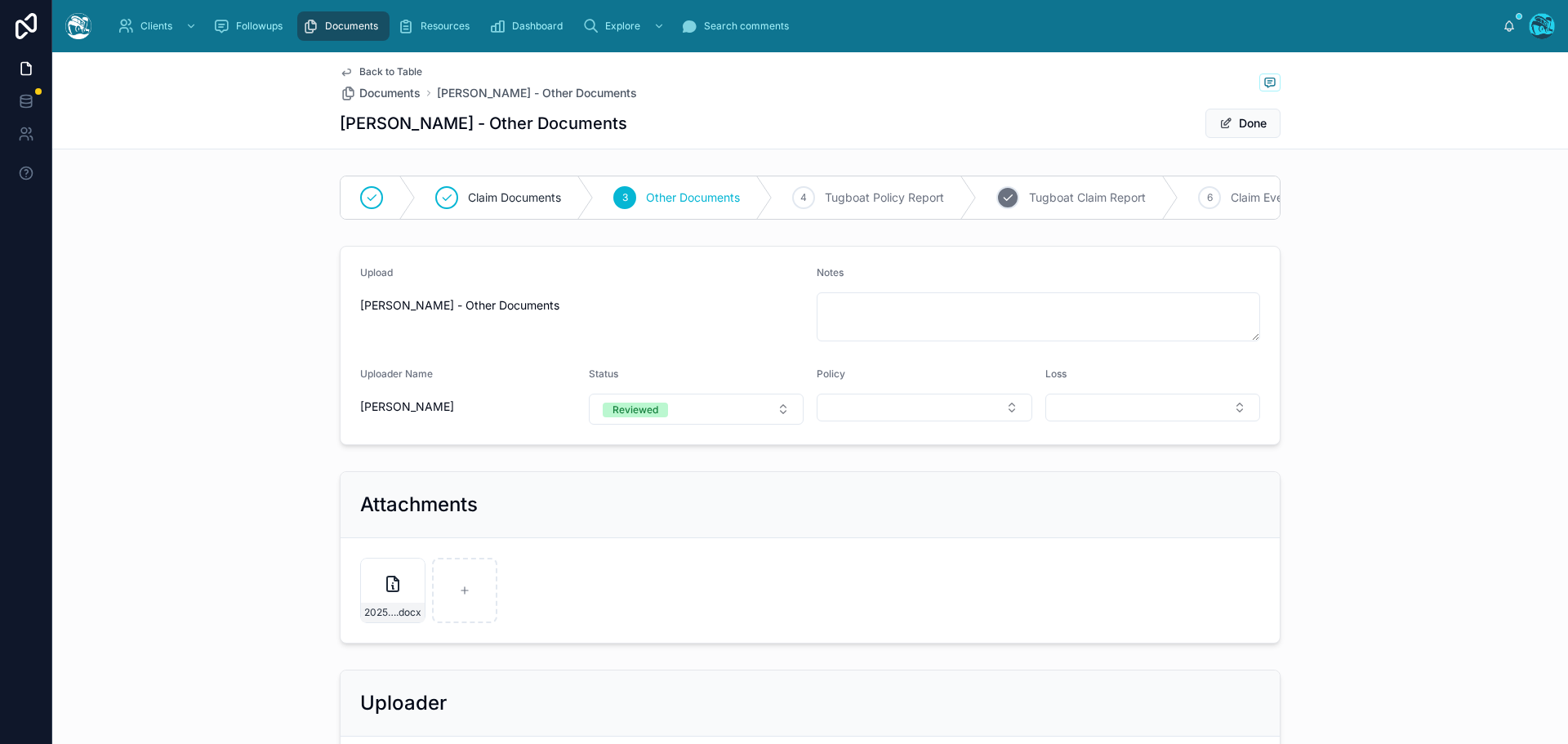
click at [1103, 196] on span "Tugboat Claim Report" at bounding box center [1087, 197] width 117 height 16
click at [1239, 120] on button "Done" at bounding box center [1242, 123] width 75 height 29
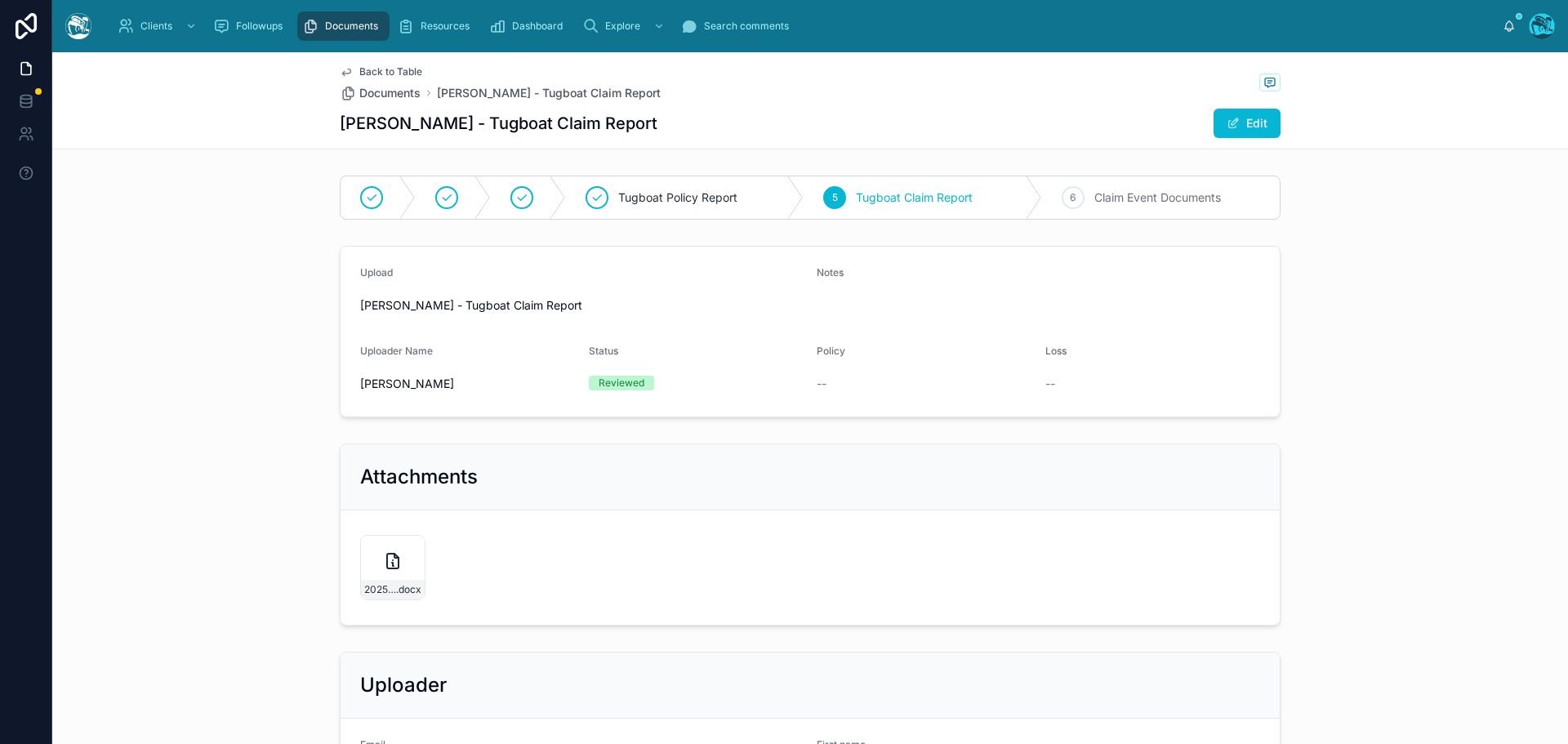
click at [378, 70] on span "Back to Table" at bounding box center [391, 72] width 63 height 13
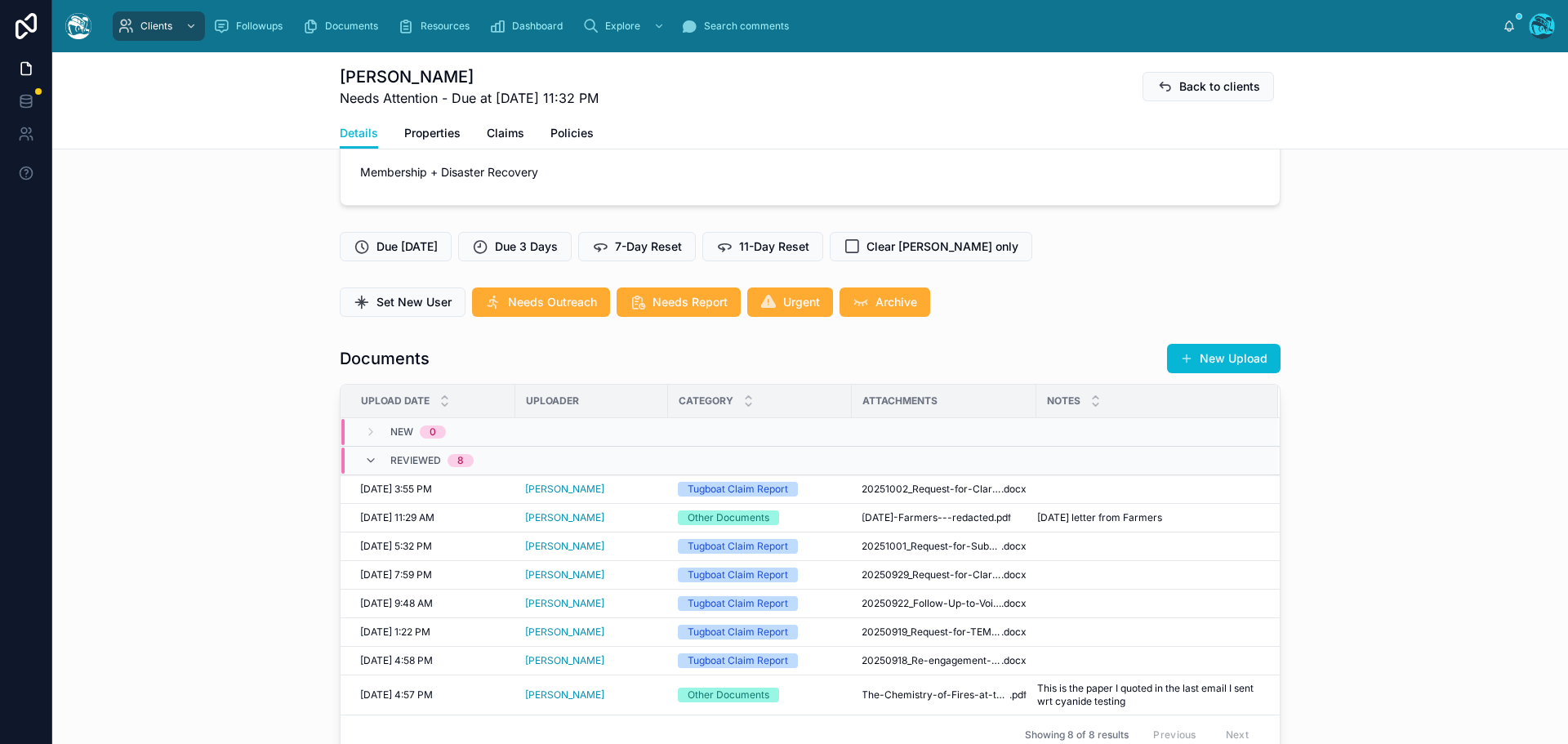
scroll to position [654, 0]
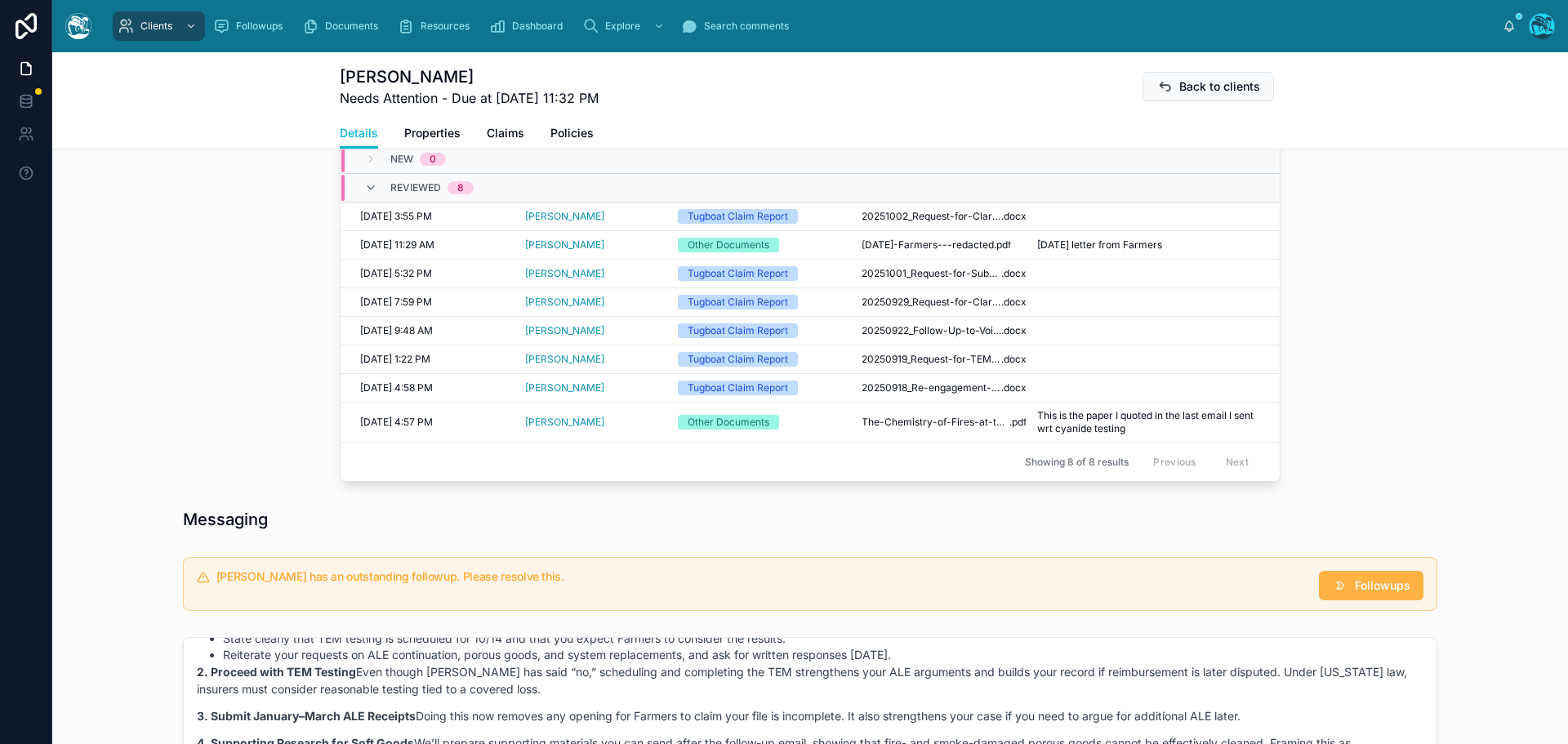
click at [1359, 594] on span "Followups" at bounding box center [1383, 585] width 55 height 16
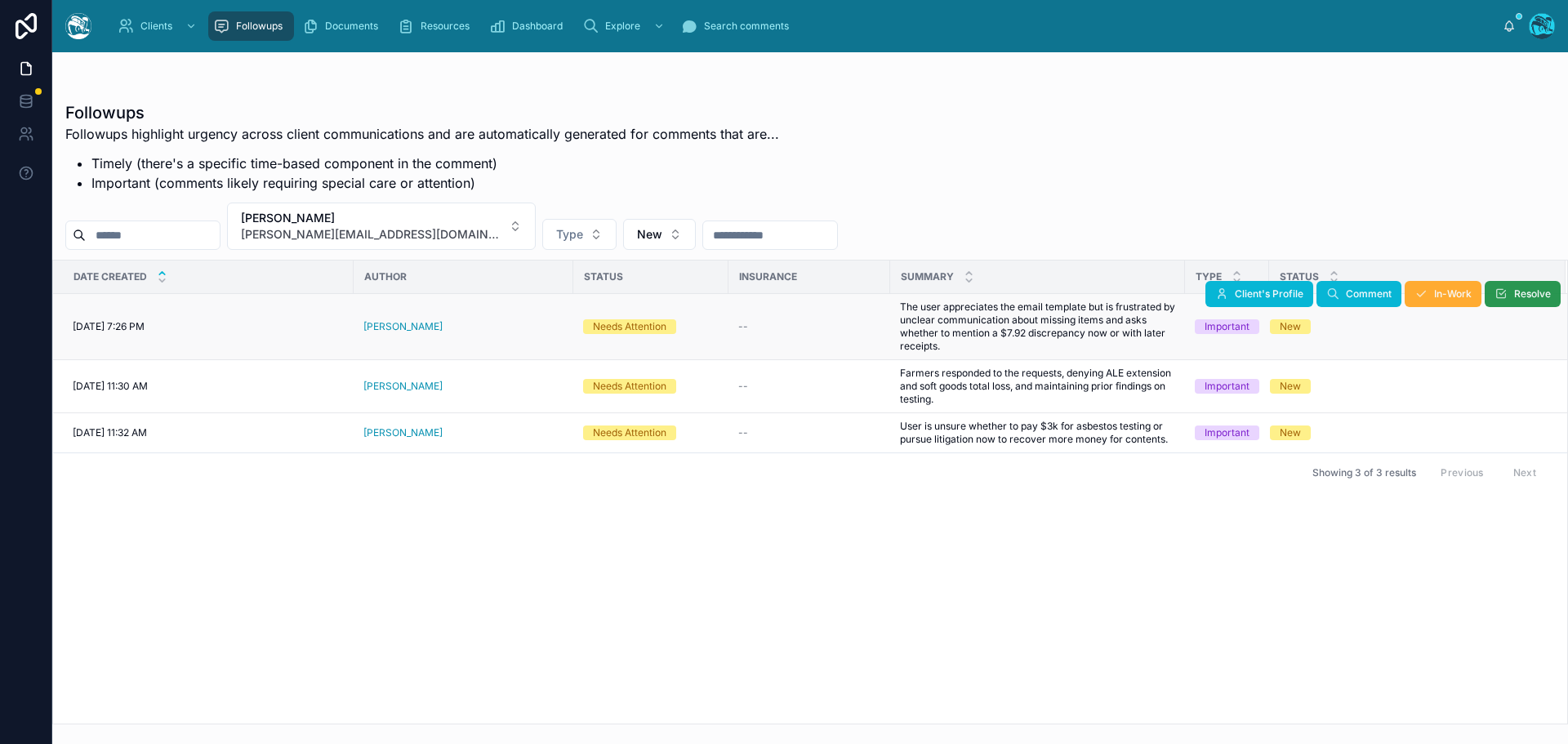
click at [1511, 298] on button "Resolve" at bounding box center [1522, 293] width 76 height 26
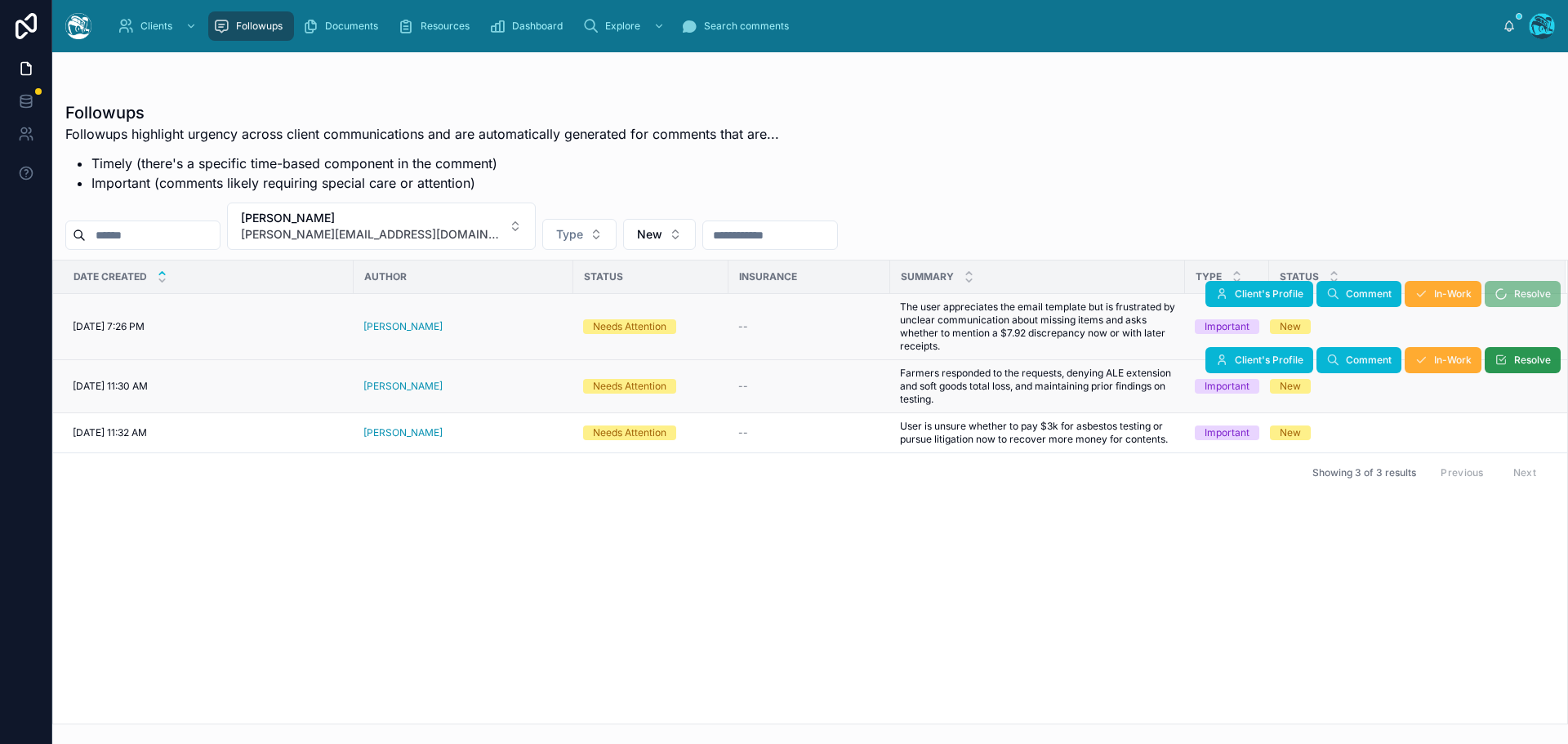
click at [1516, 357] on span "Resolve" at bounding box center [1532, 361] width 37 height 13
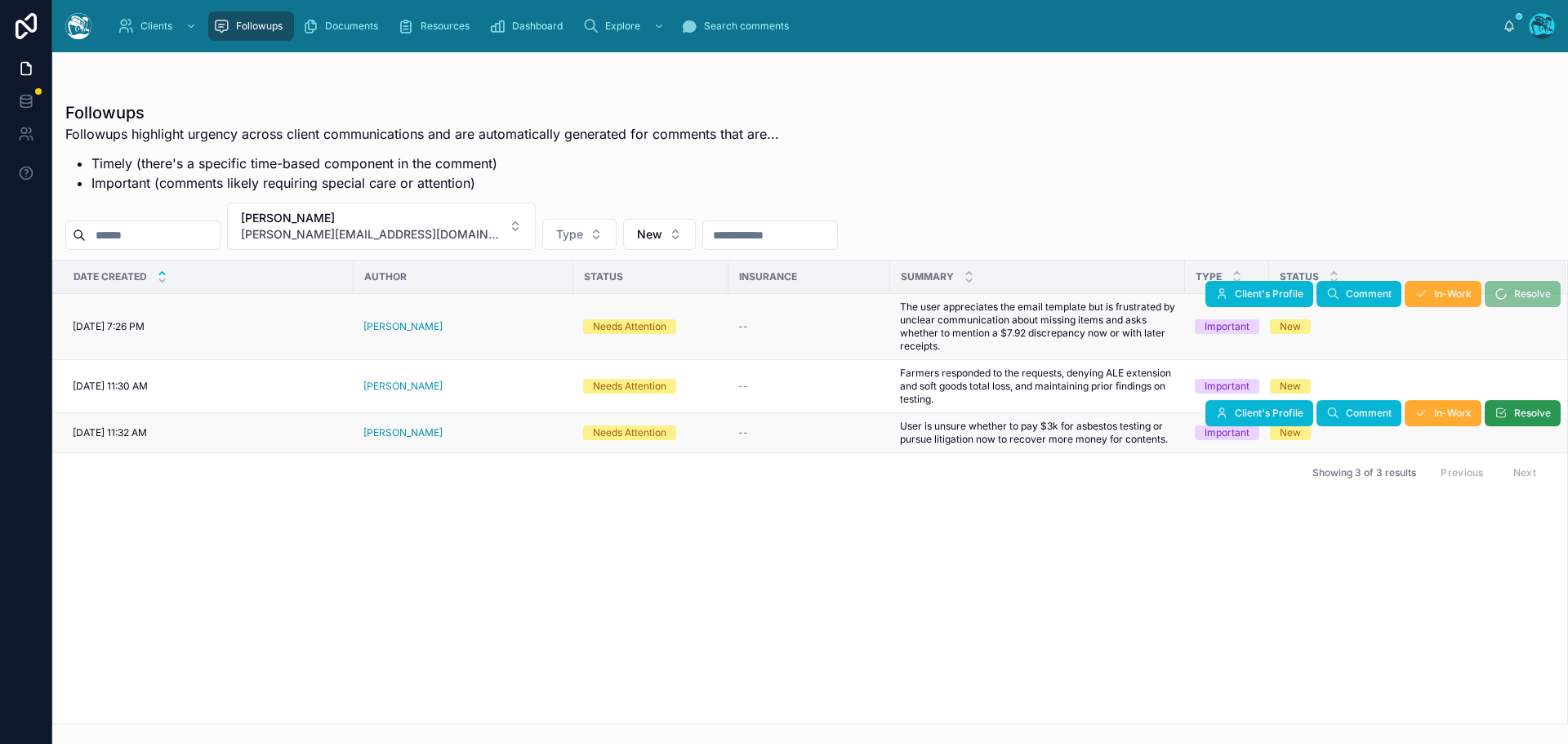
click at [1510, 418] on button "Resolve" at bounding box center [1522, 413] width 76 height 26
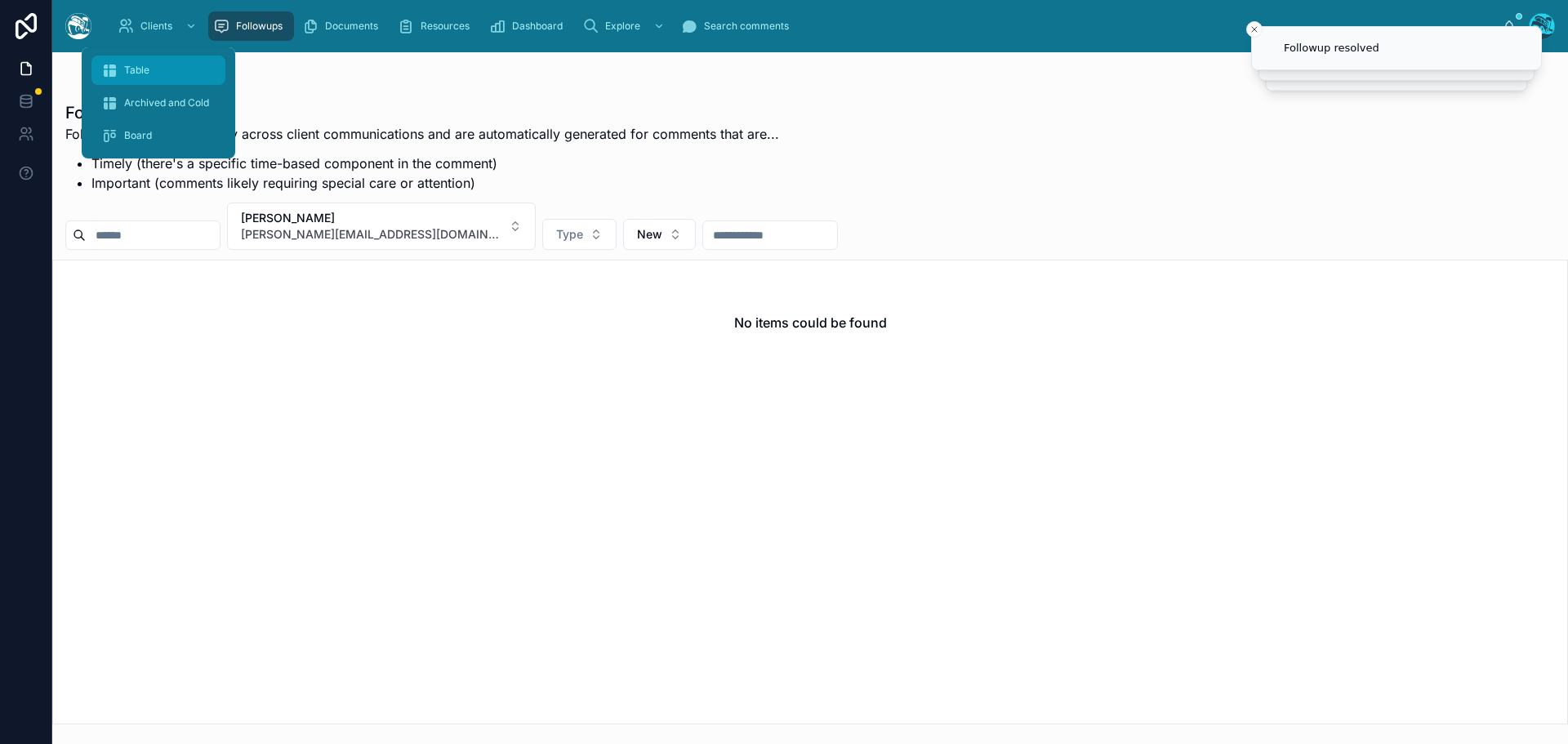
click at [135, 66] on span "Table" at bounding box center [137, 70] width 26 height 13
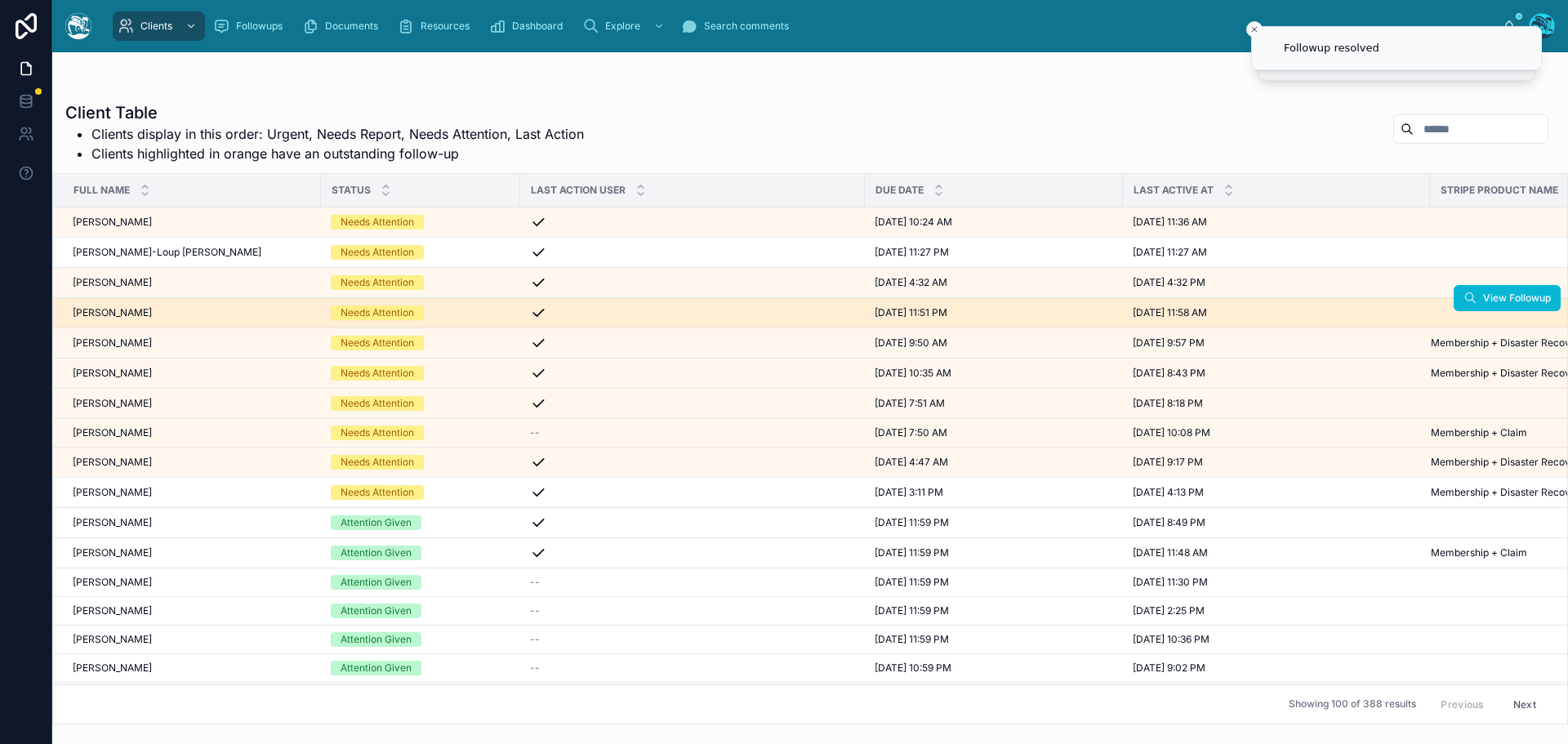
click at [183, 310] on div "Stephanie Wilcox Stephanie Wilcox" at bounding box center [191, 313] width 239 height 13
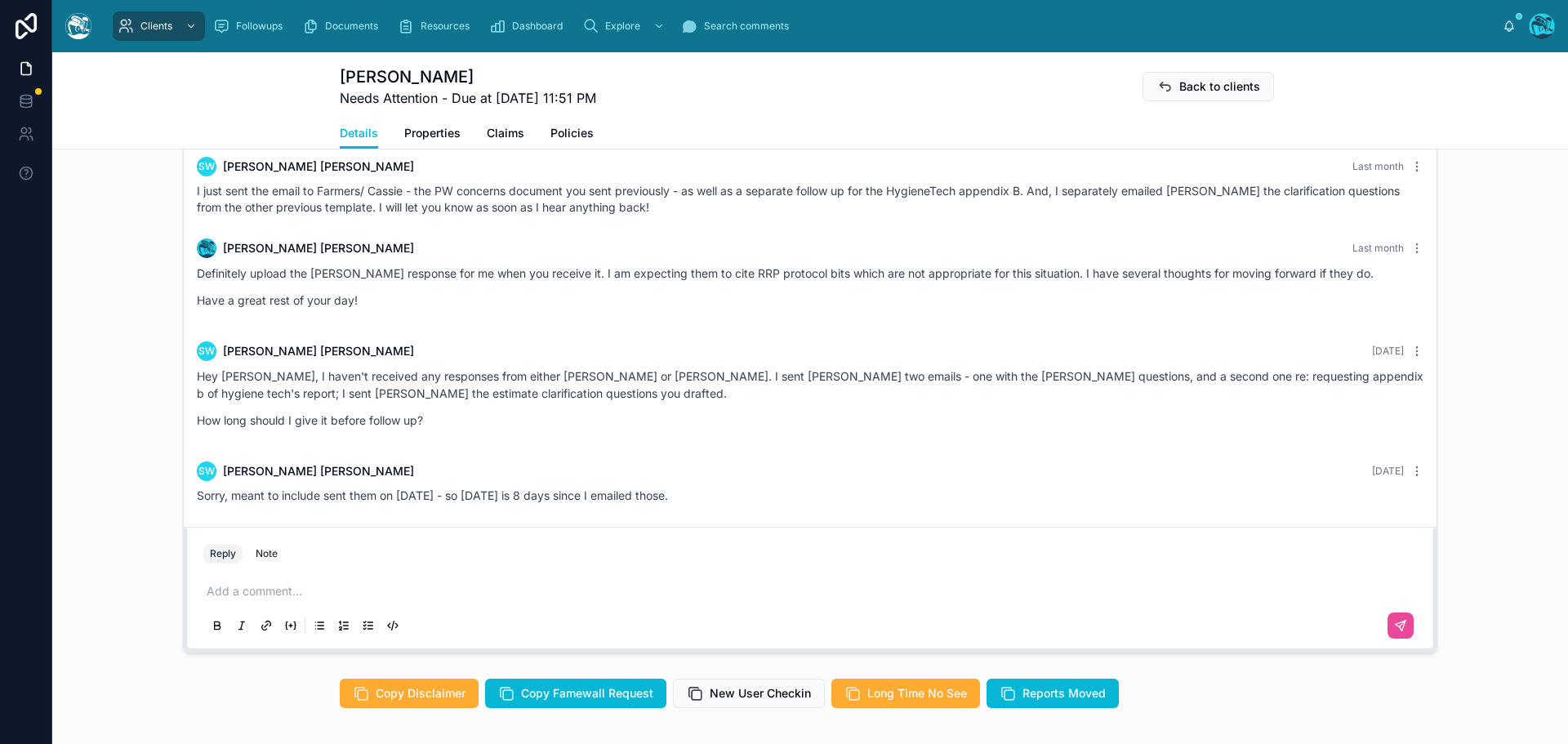
scroll to position [1389, 0]
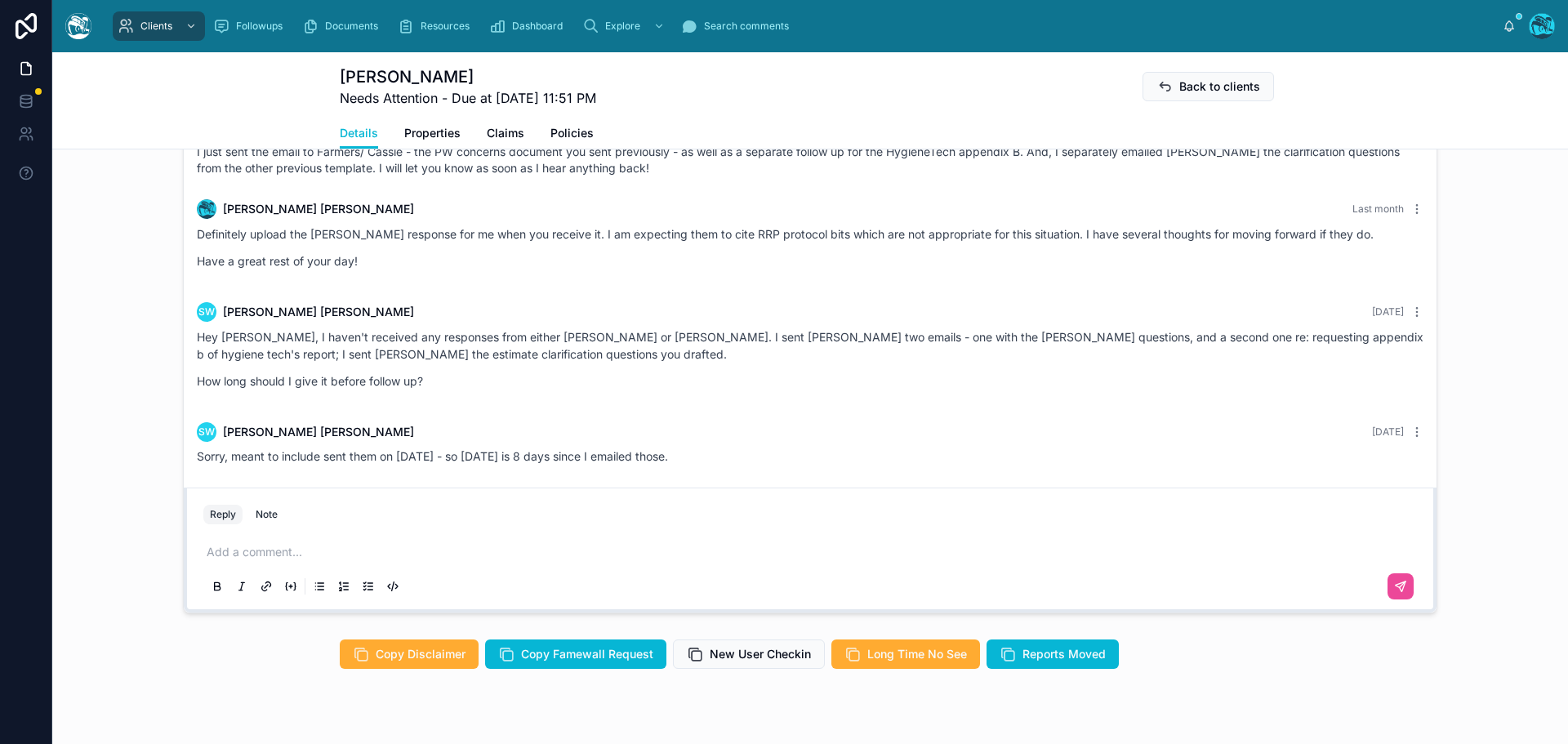
click at [240, 560] on p at bounding box center [813, 552] width 1213 height 16
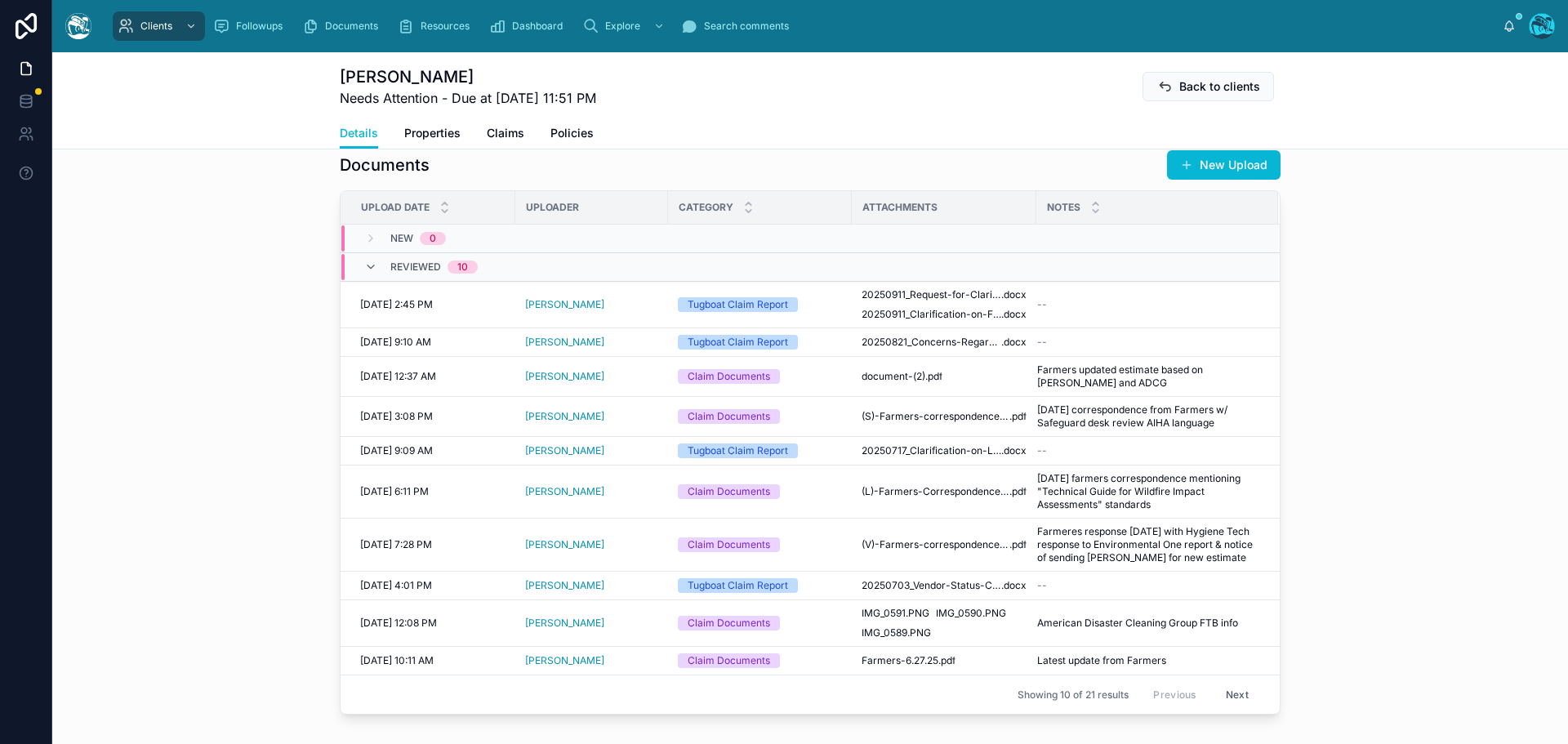
scroll to position [572, 0]
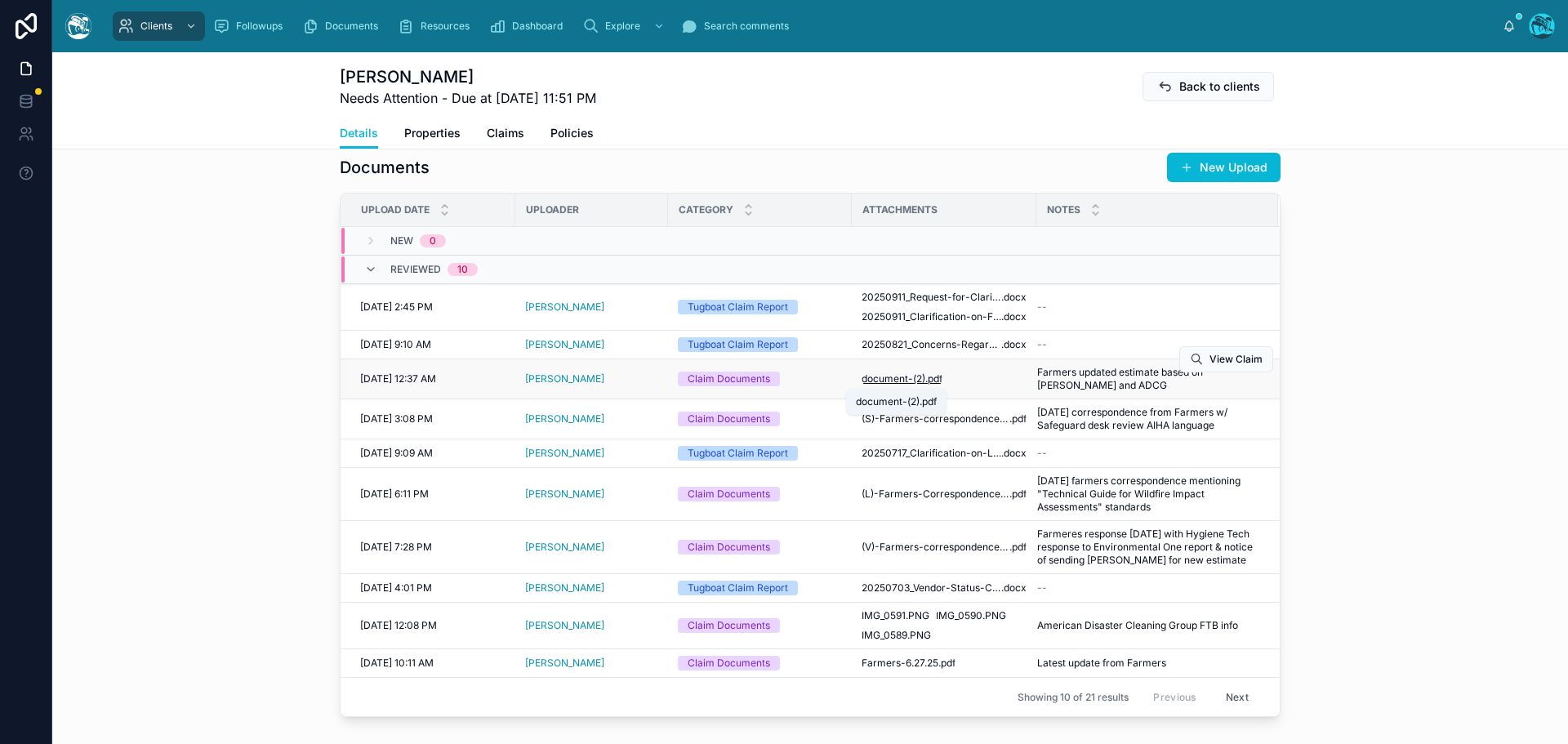
click at [890, 379] on span "document-(2)" at bounding box center [893, 380] width 64 height 13
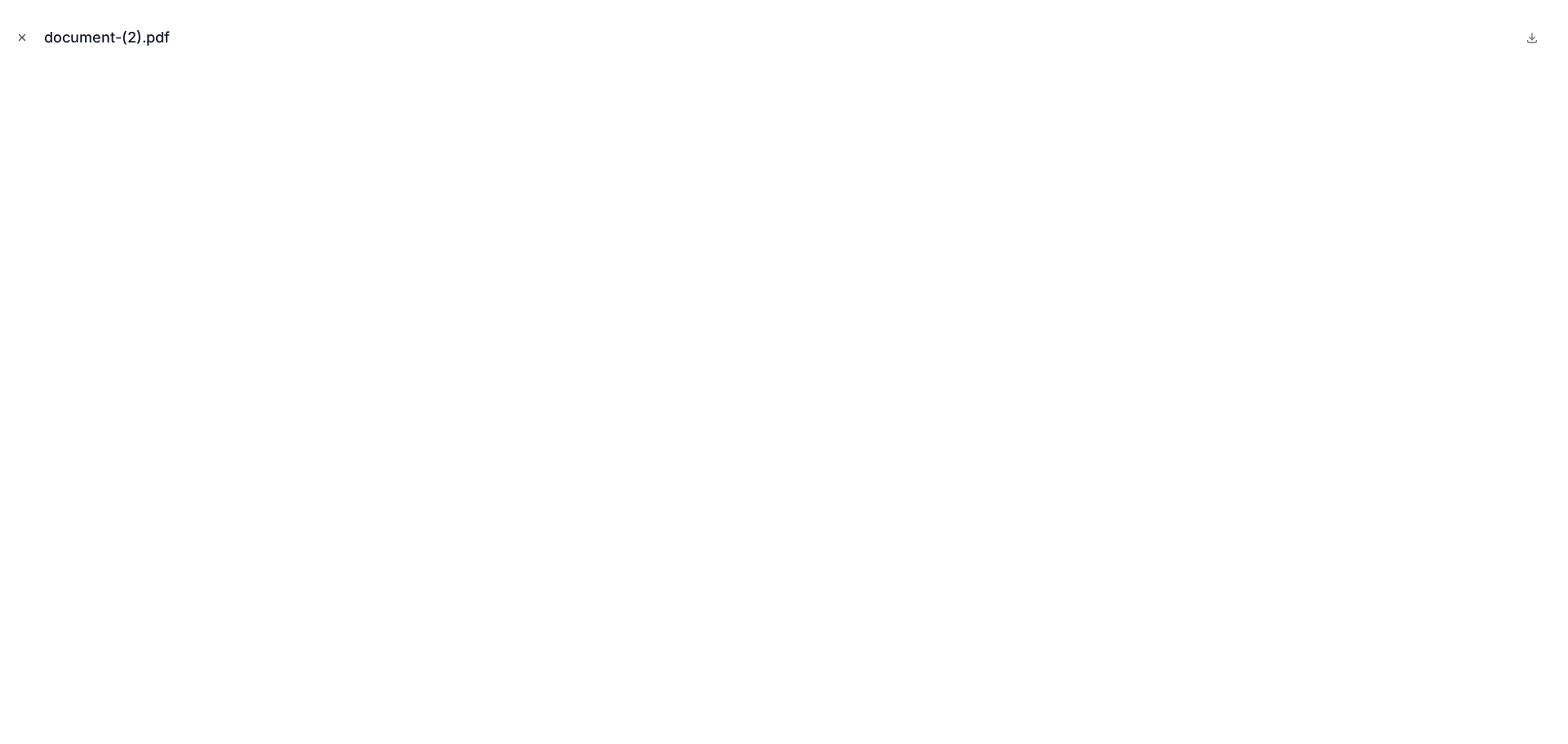
click at [23, 37] on icon "Close modal" at bounding box center [23, 38] width 6 height 6
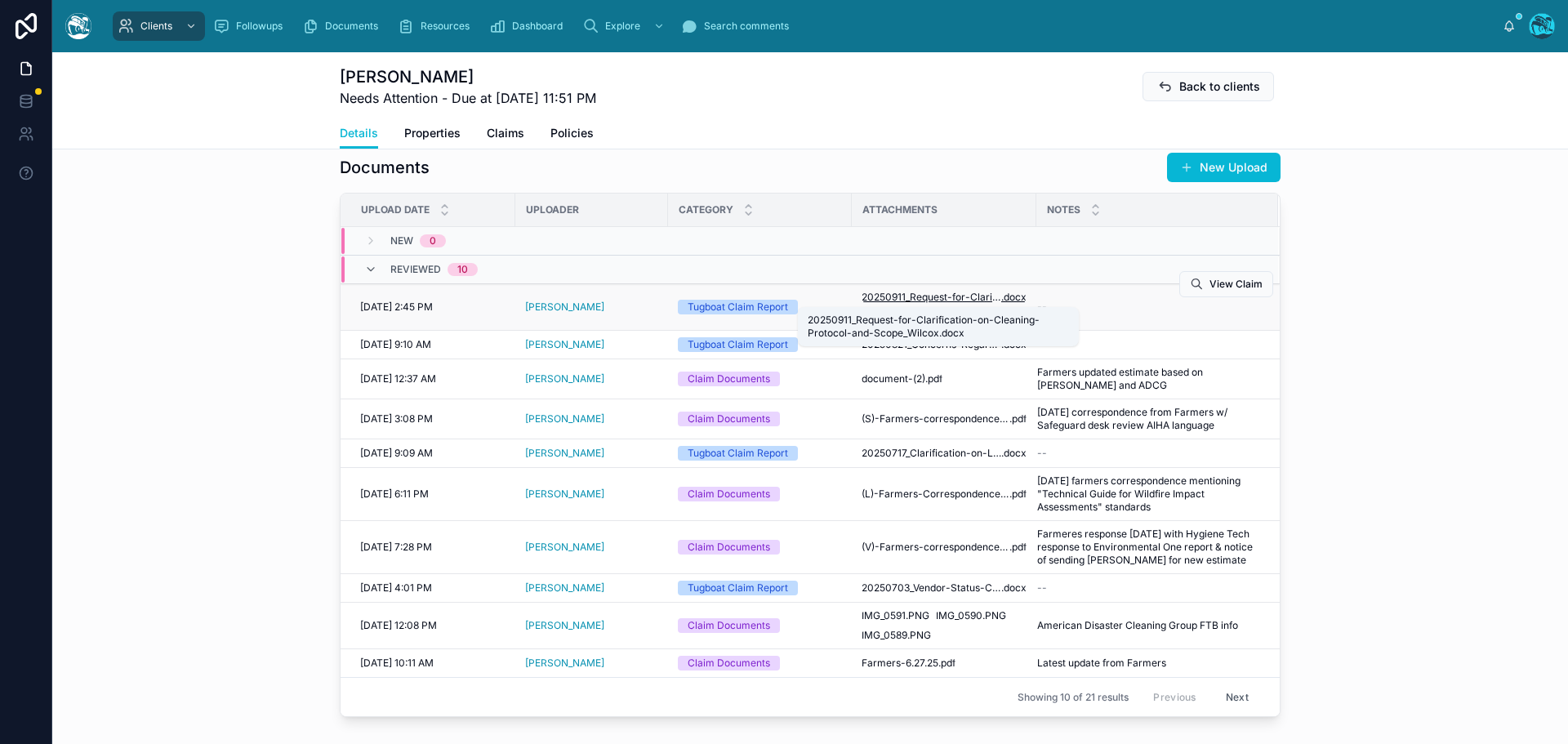
click at [920, 293] on span "20250911_Request-for-Clarification-on-Cleaning-Protocol-and-Scope_Wilcox" at bounding box center [931, 298] width 140 height 13
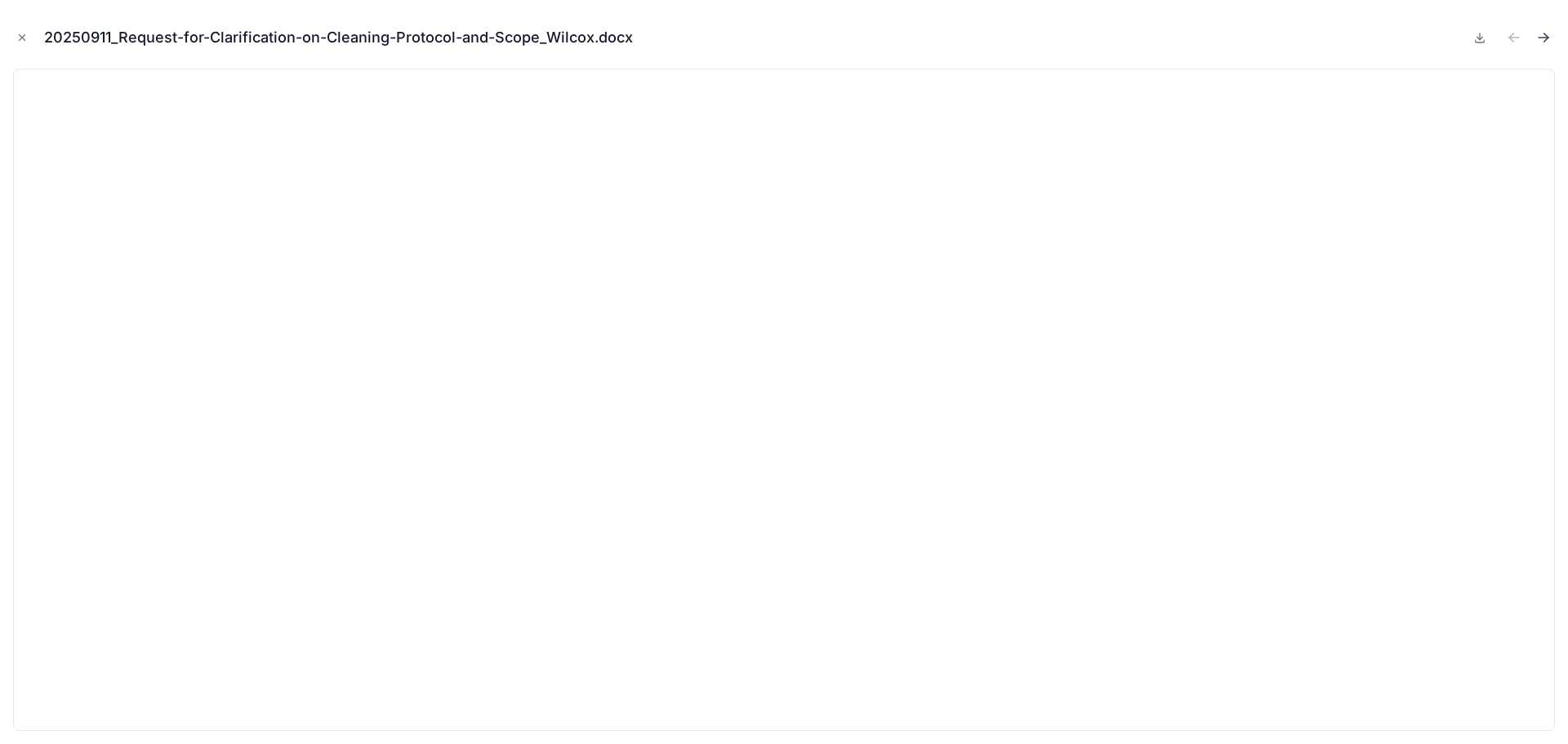
click at [1545, 37] on icon "Next file" at bounding box center [1542, 37] width 16 height 16
click at [20, 34] on icon "Close modal" at bounding box center [22, 37] width 11 height 11
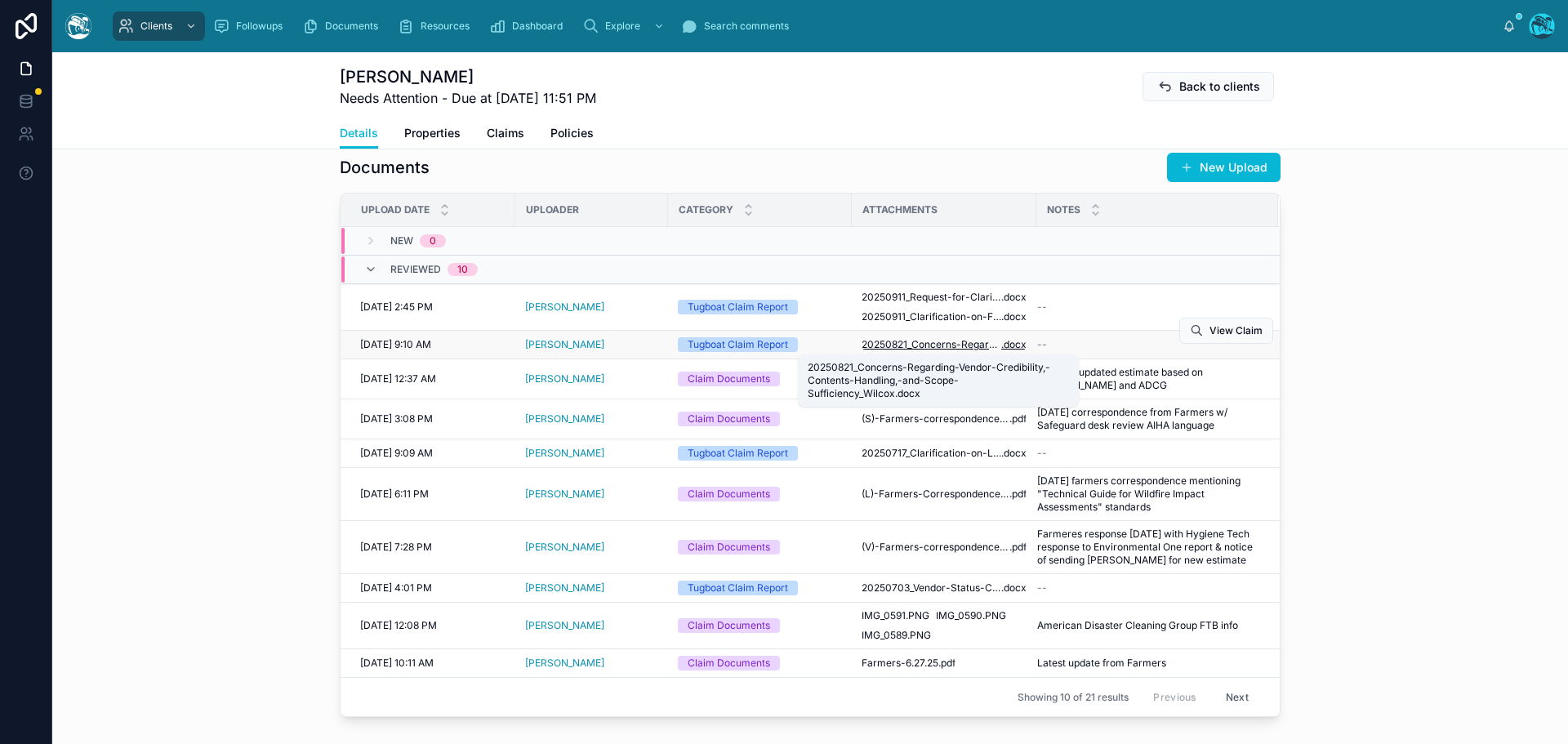
click at [953, 343] on span "20250821_Concerns-Regarding-Vendor-Credibility,-Contents-Handling,-and-Scope-Su…" at bounding box center [931, 344] width 140 height 13
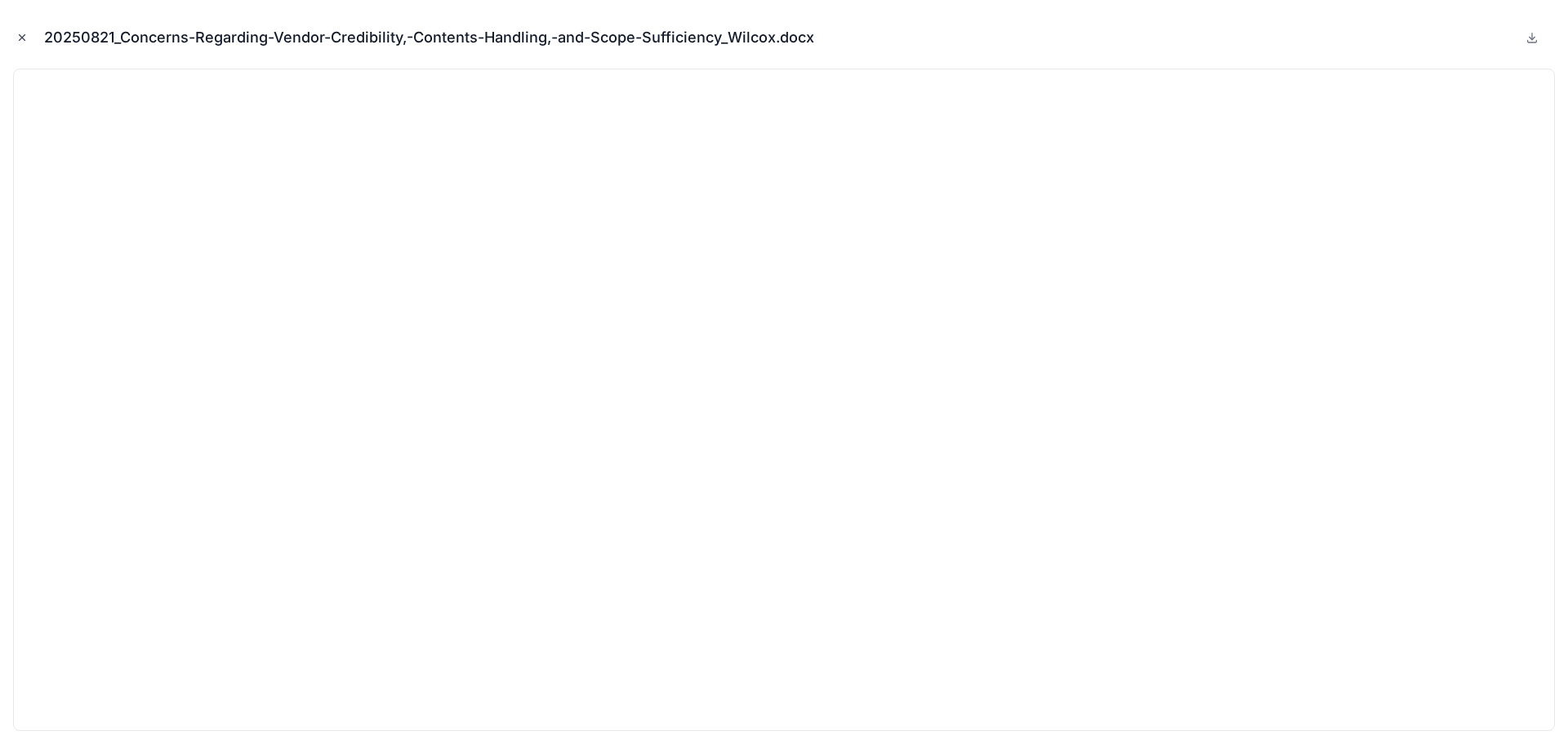
click at [20, 37] on icon "Close modal" at bounding box center [22, 37] width 11 height 11
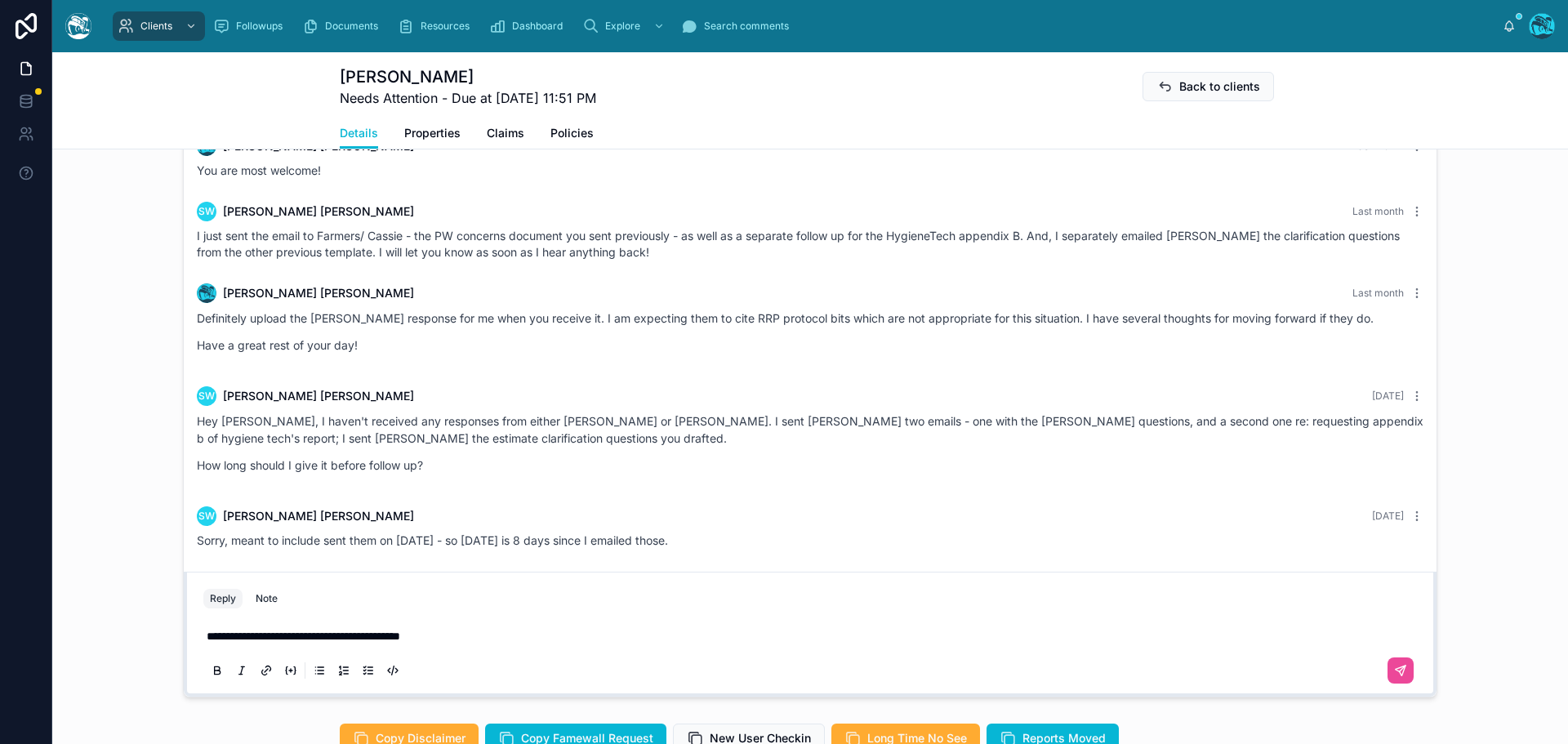
scroll to position [1307, 0]
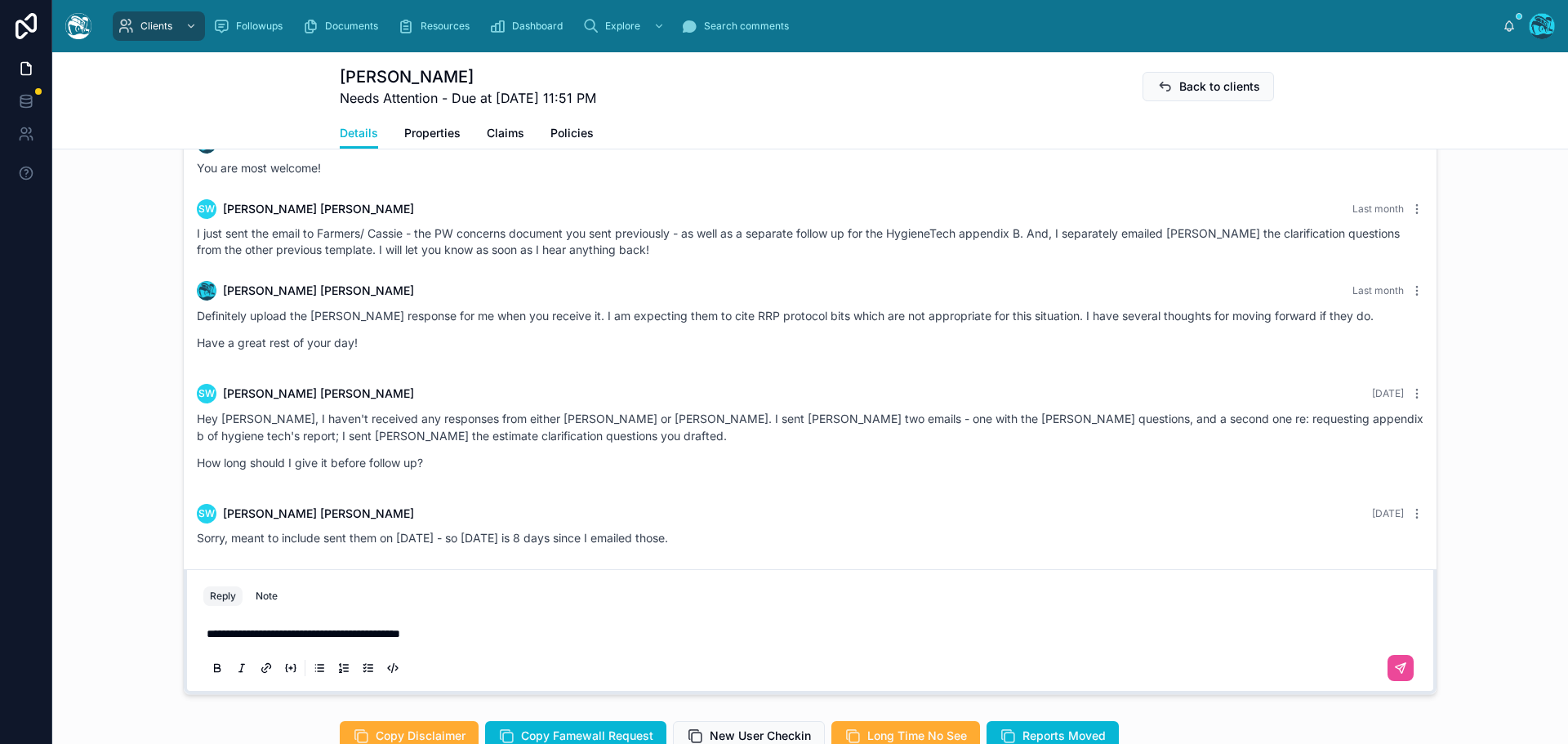
click at [466, 642] on p "**********" at bounding box center [813, 634] width 1213 height 16
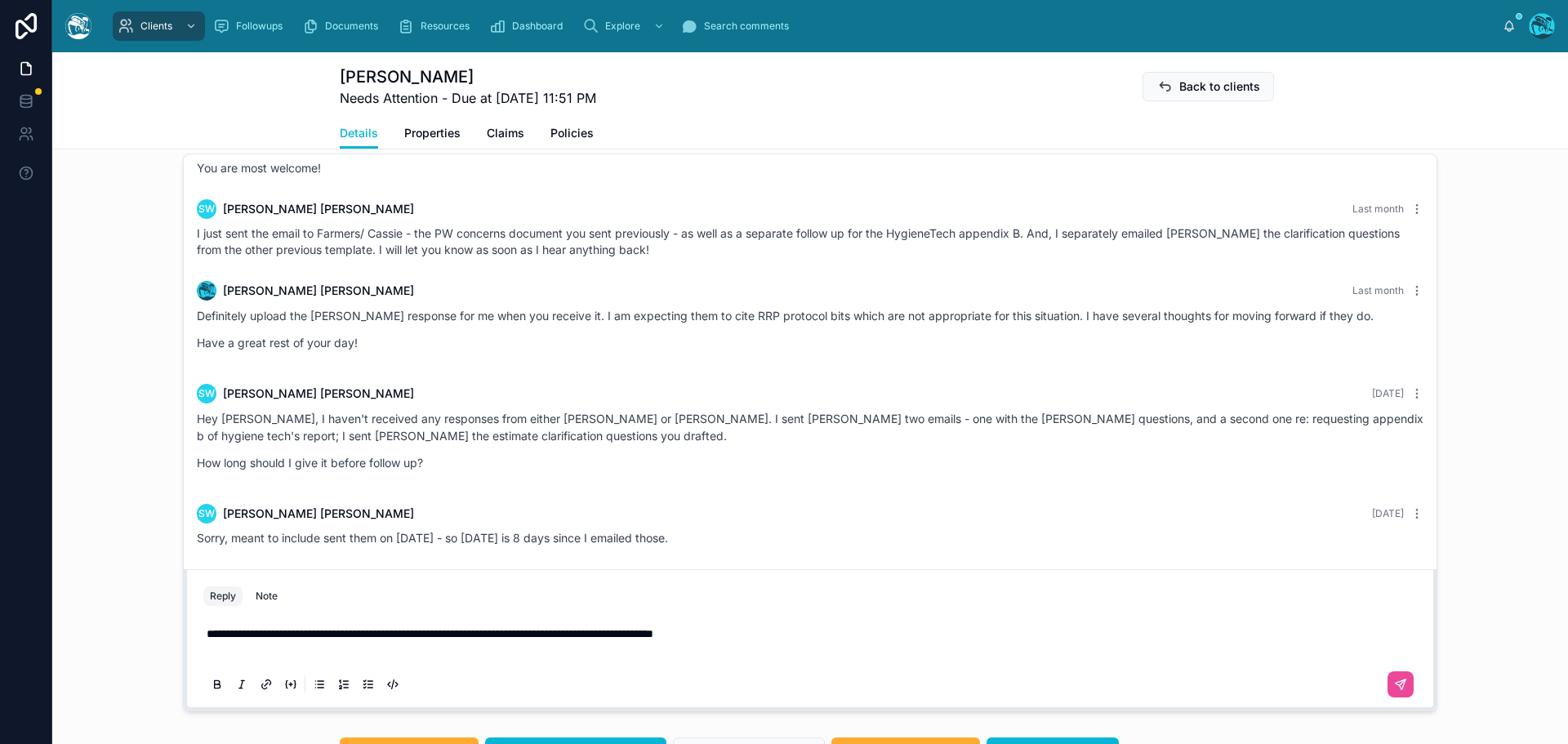
scroll to position [1274, 0]
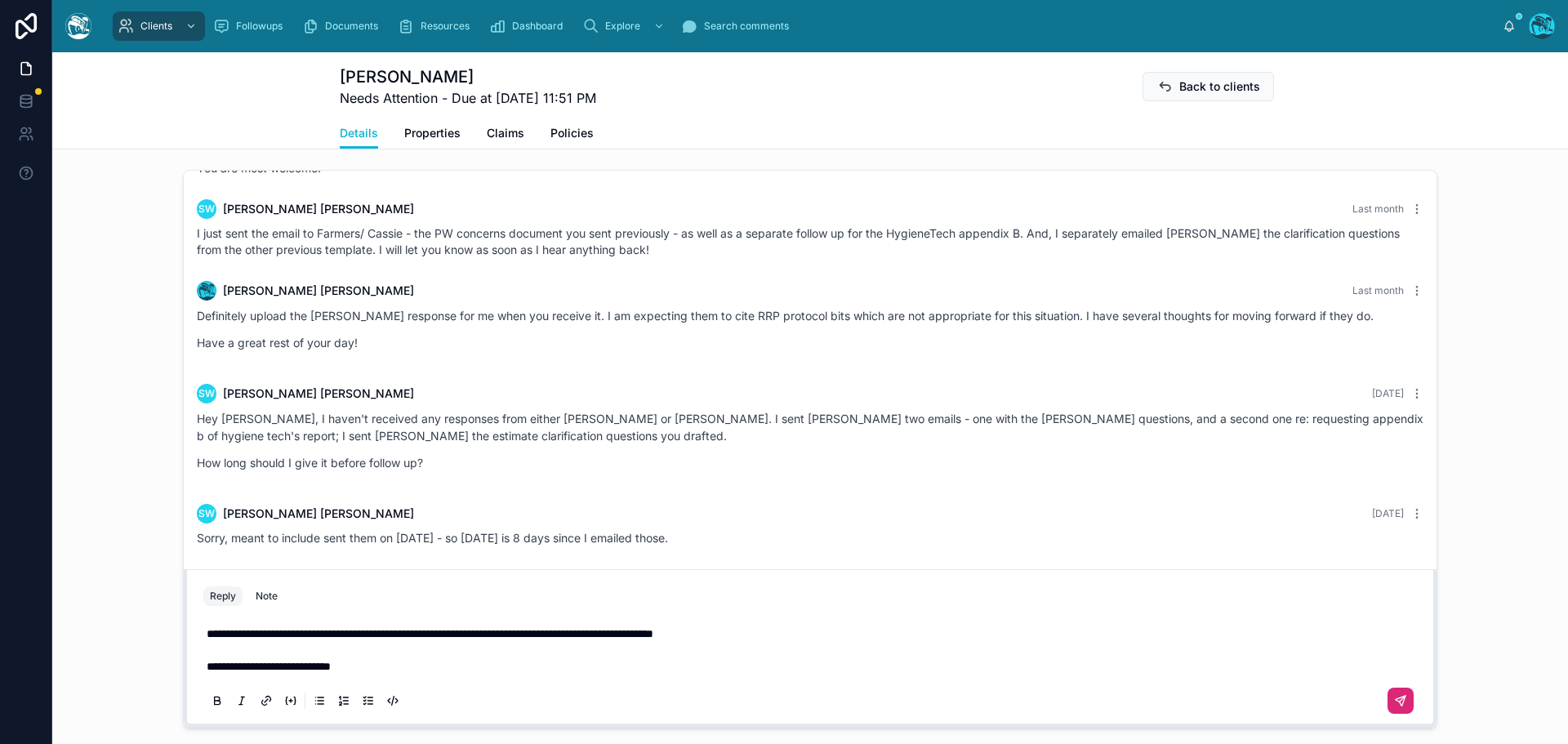
click at [1395, 708] on icon at bounding box center [1401, 701] width 13 height 13
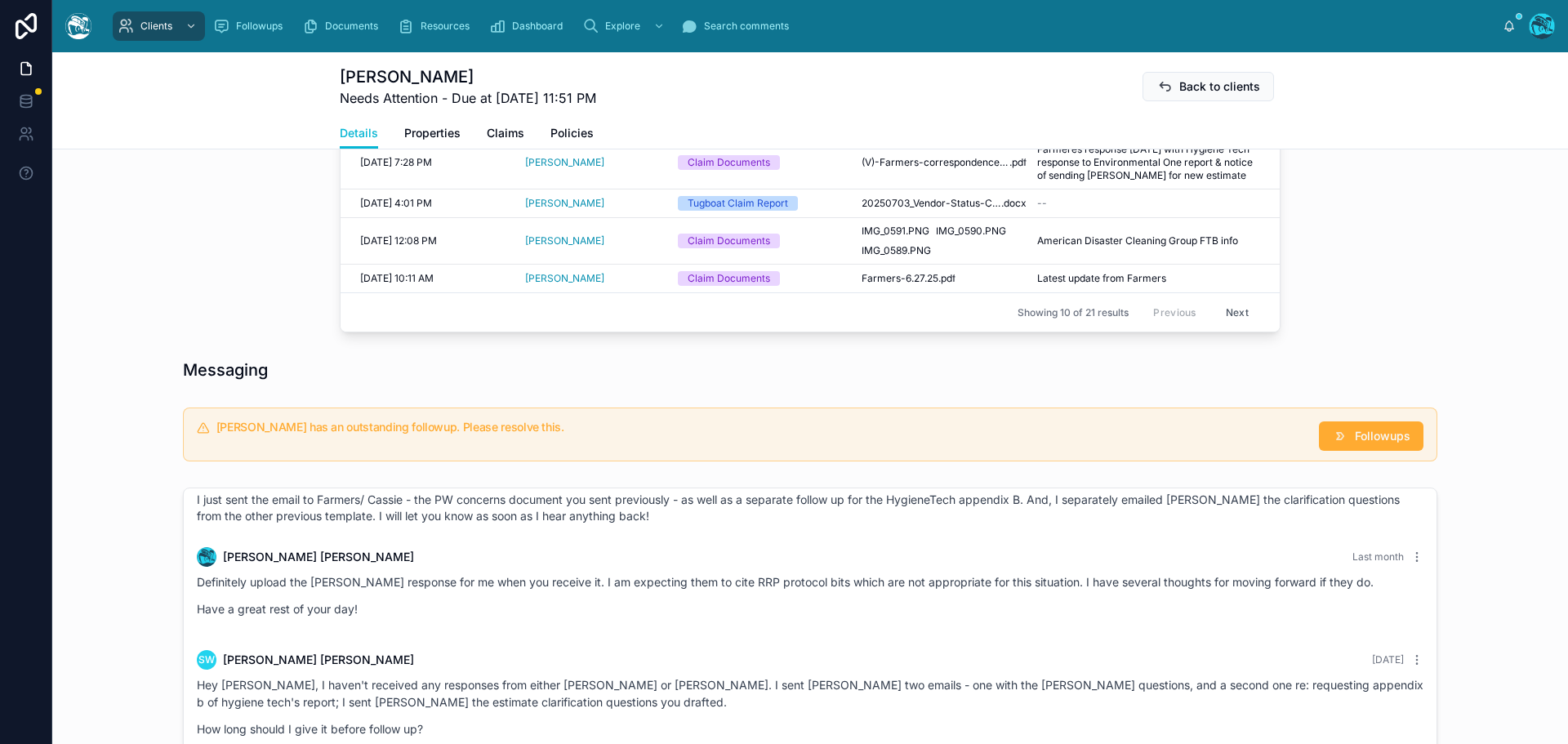
scroll to position [866, 0]
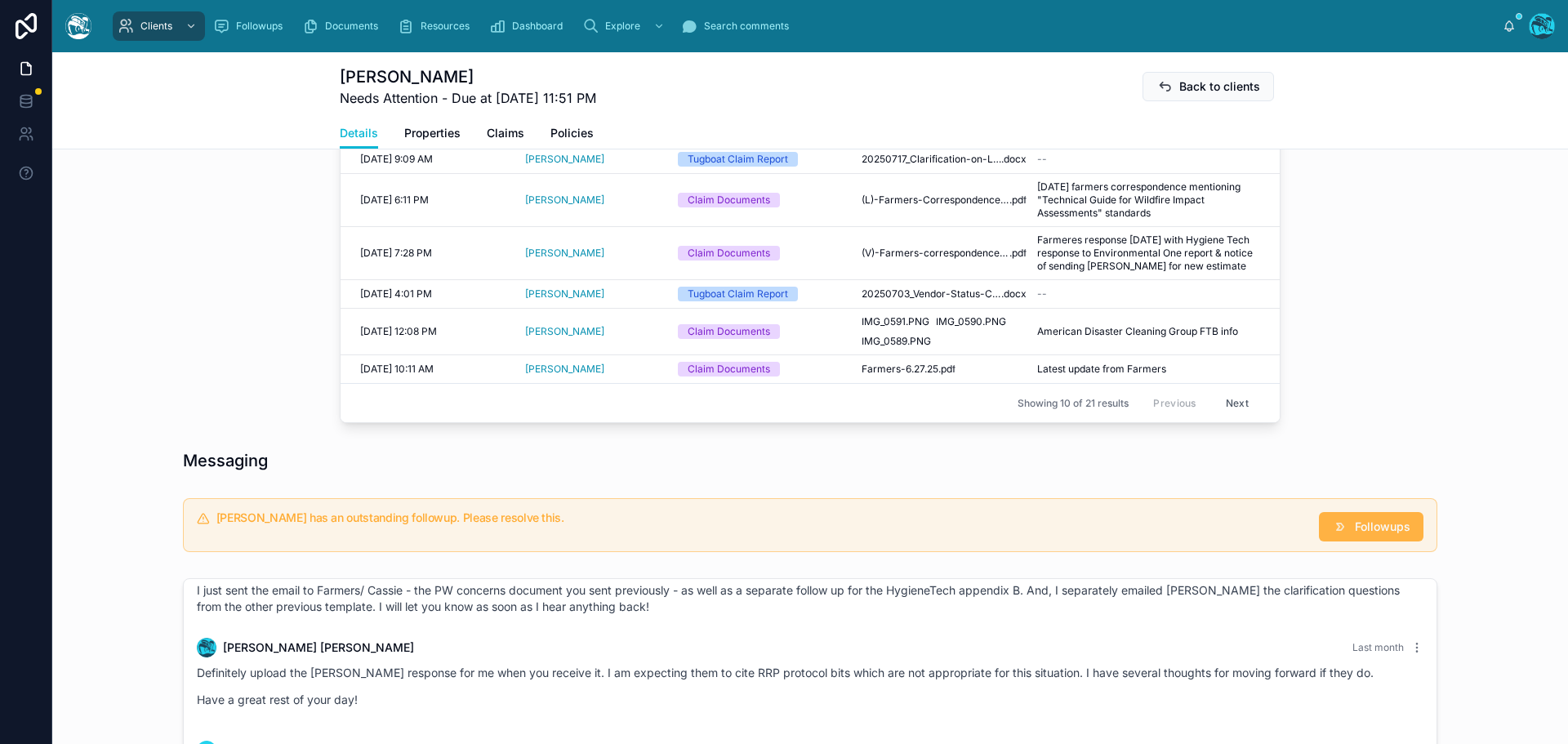
click at [1374, 535] on span "Followups" at bounding box center [1383, 526] width 55 height 16
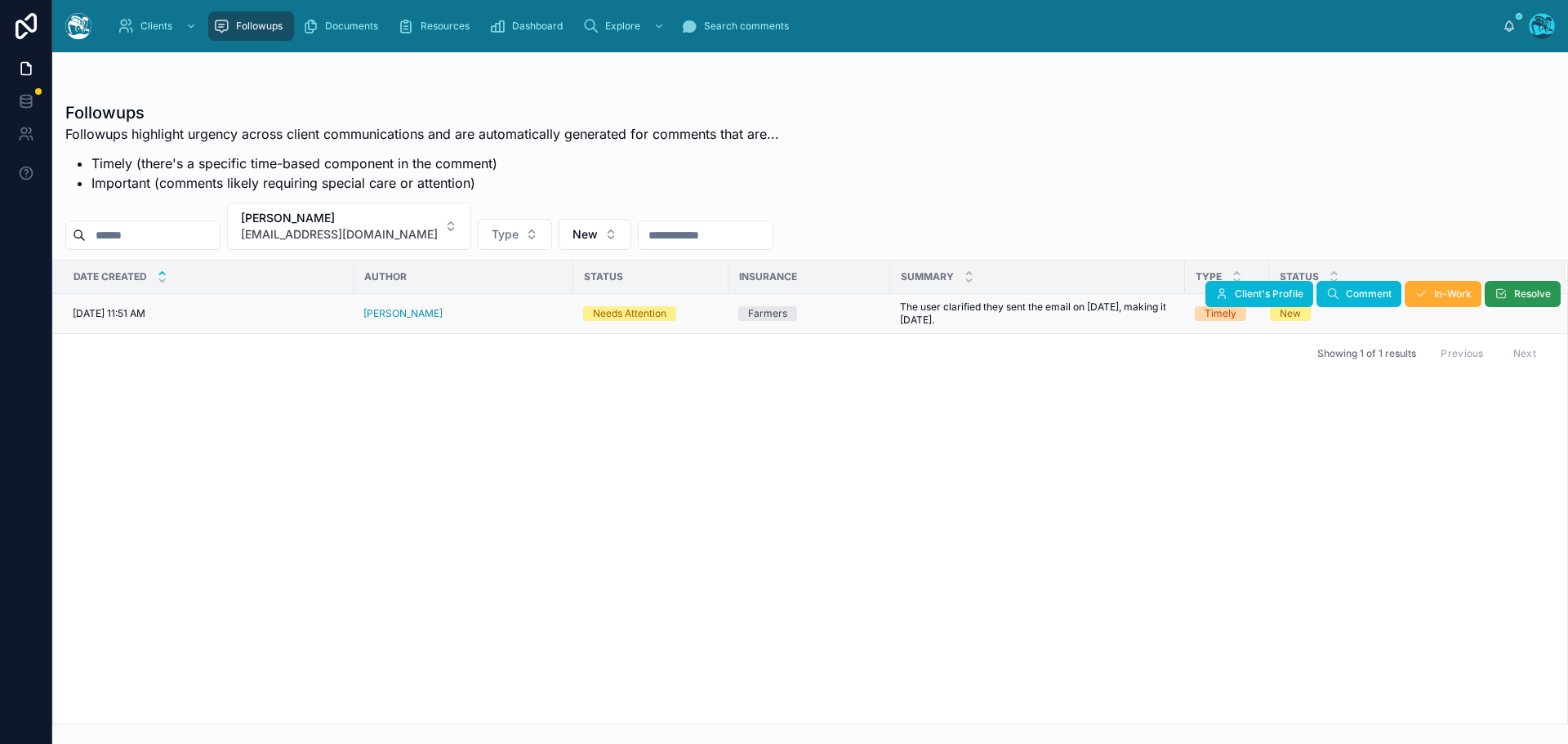
click at [1505, 293] on icon at bounding box center [1500, 294] width 13 height 13
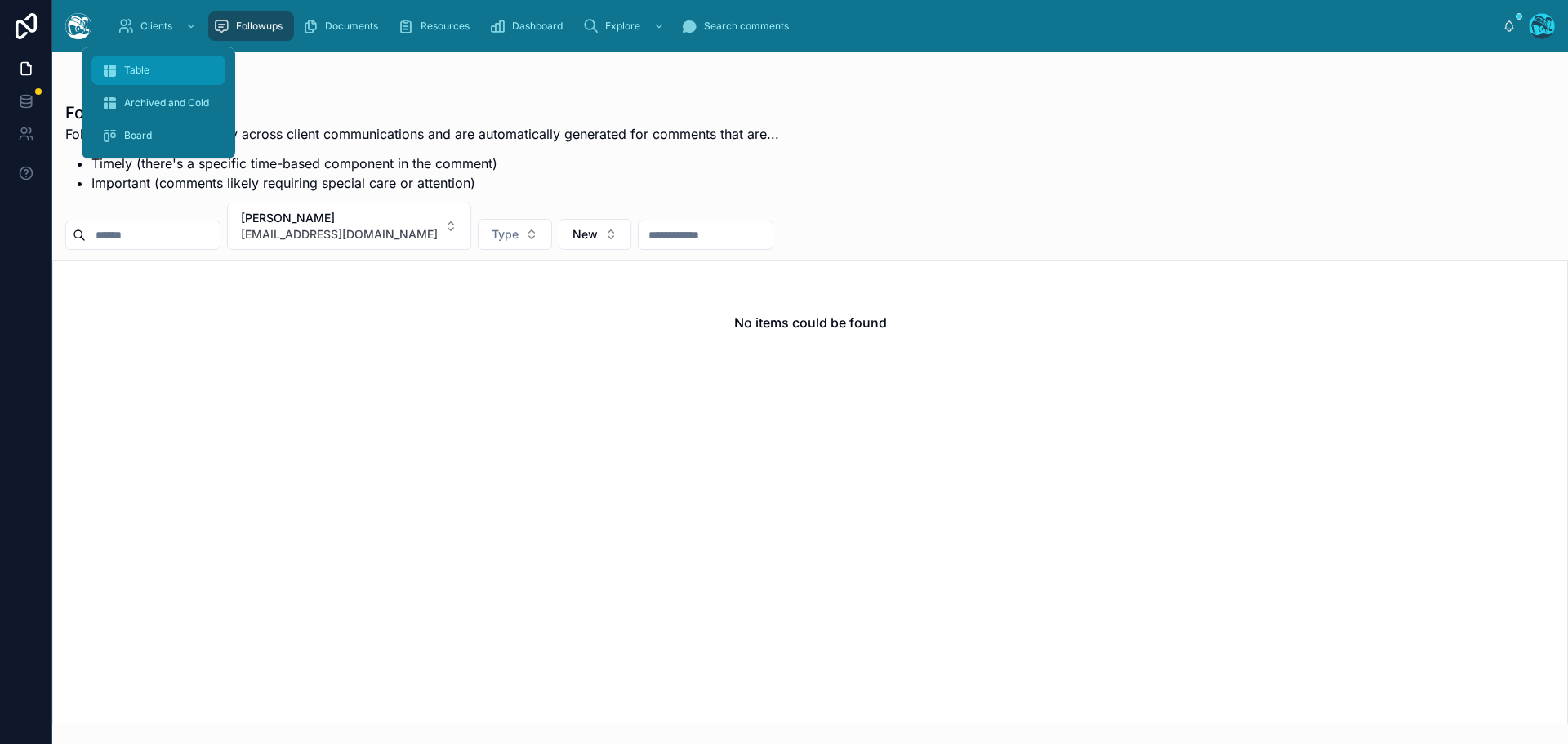
click at [128, 65] on span "Table" at bounding box center [137, 70] width 26 height 13
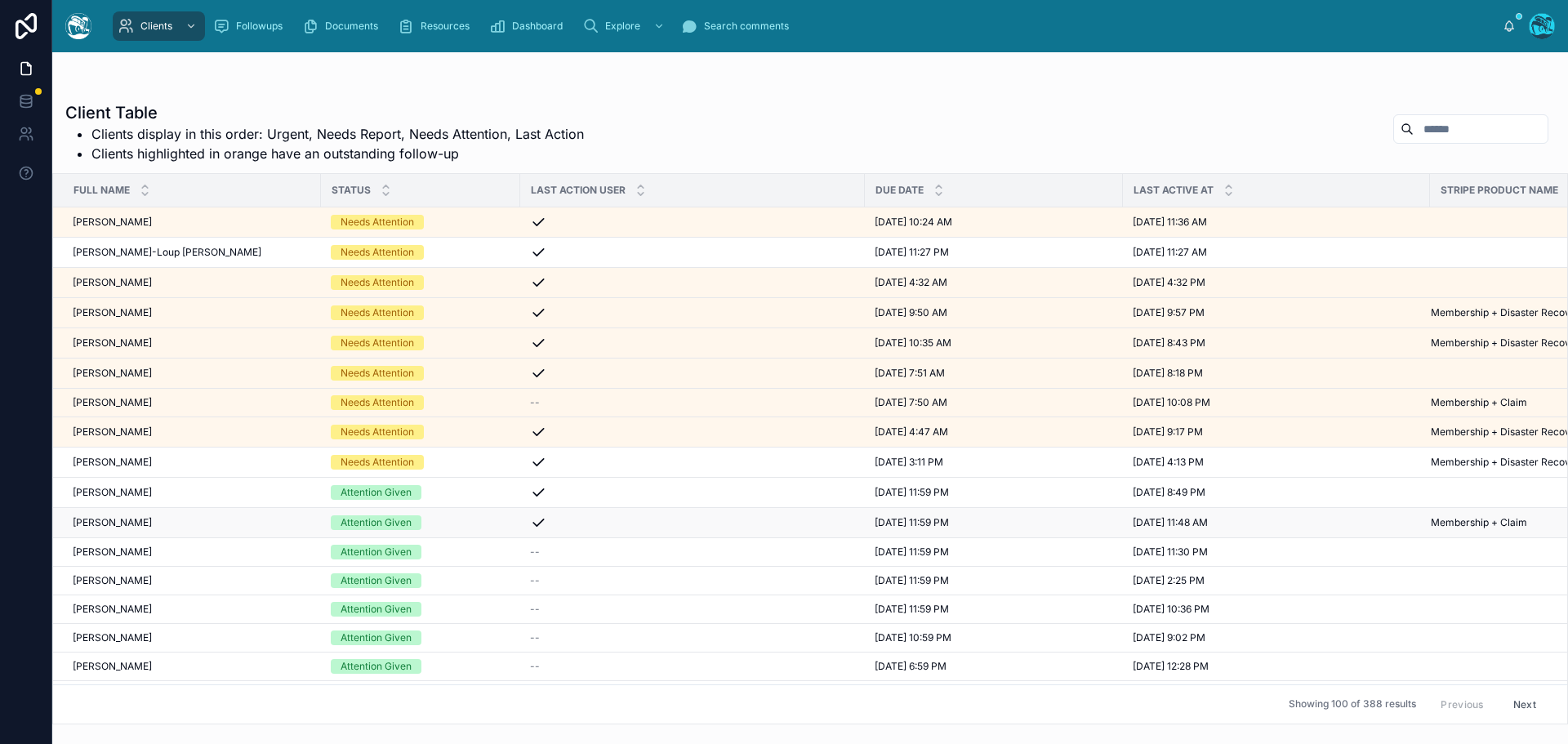
click at [203, 521] on div "Amitabha Mazumder Amitabha Mazumder" at bounding box center [191, 523] width 239 height 13
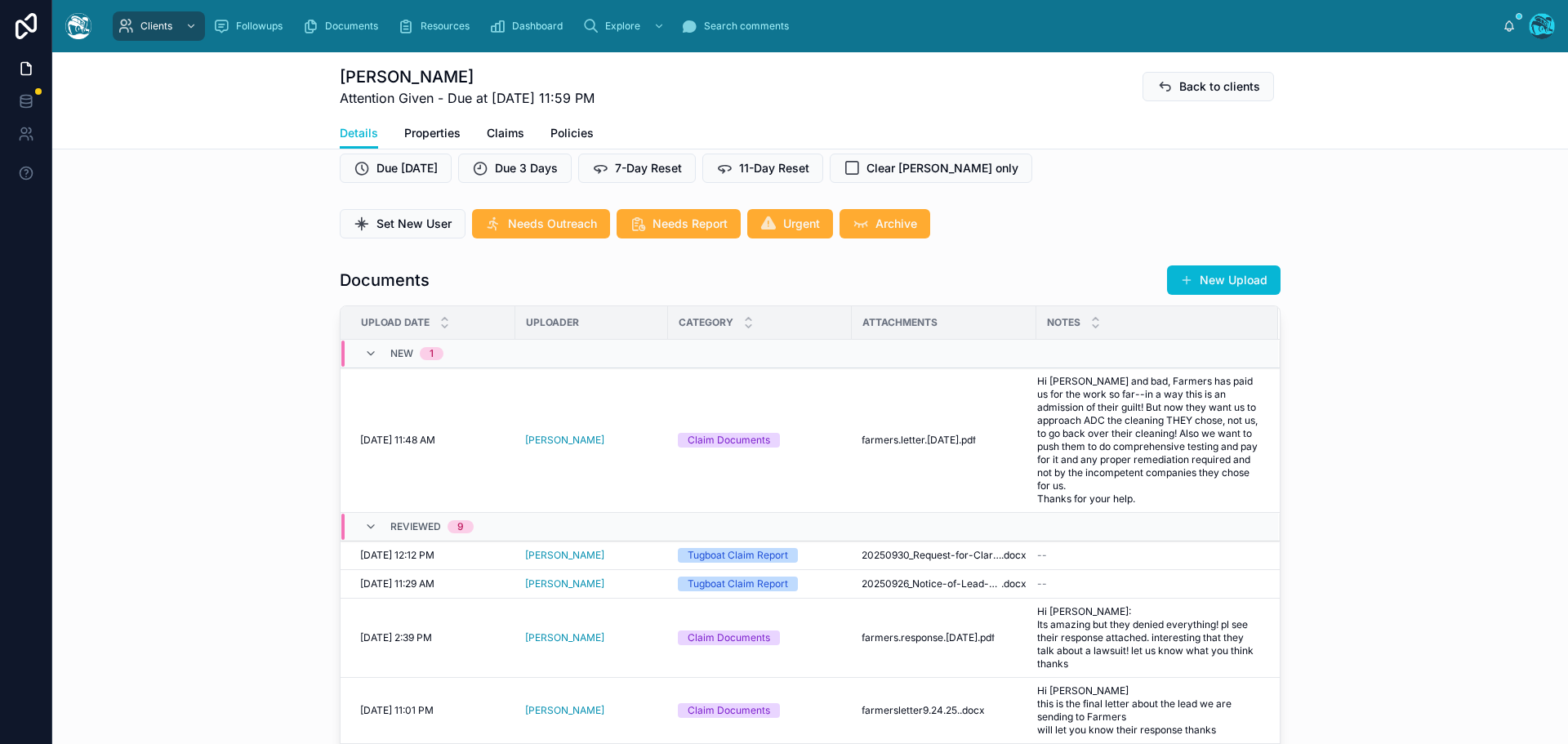
scroll to position [490, 0]
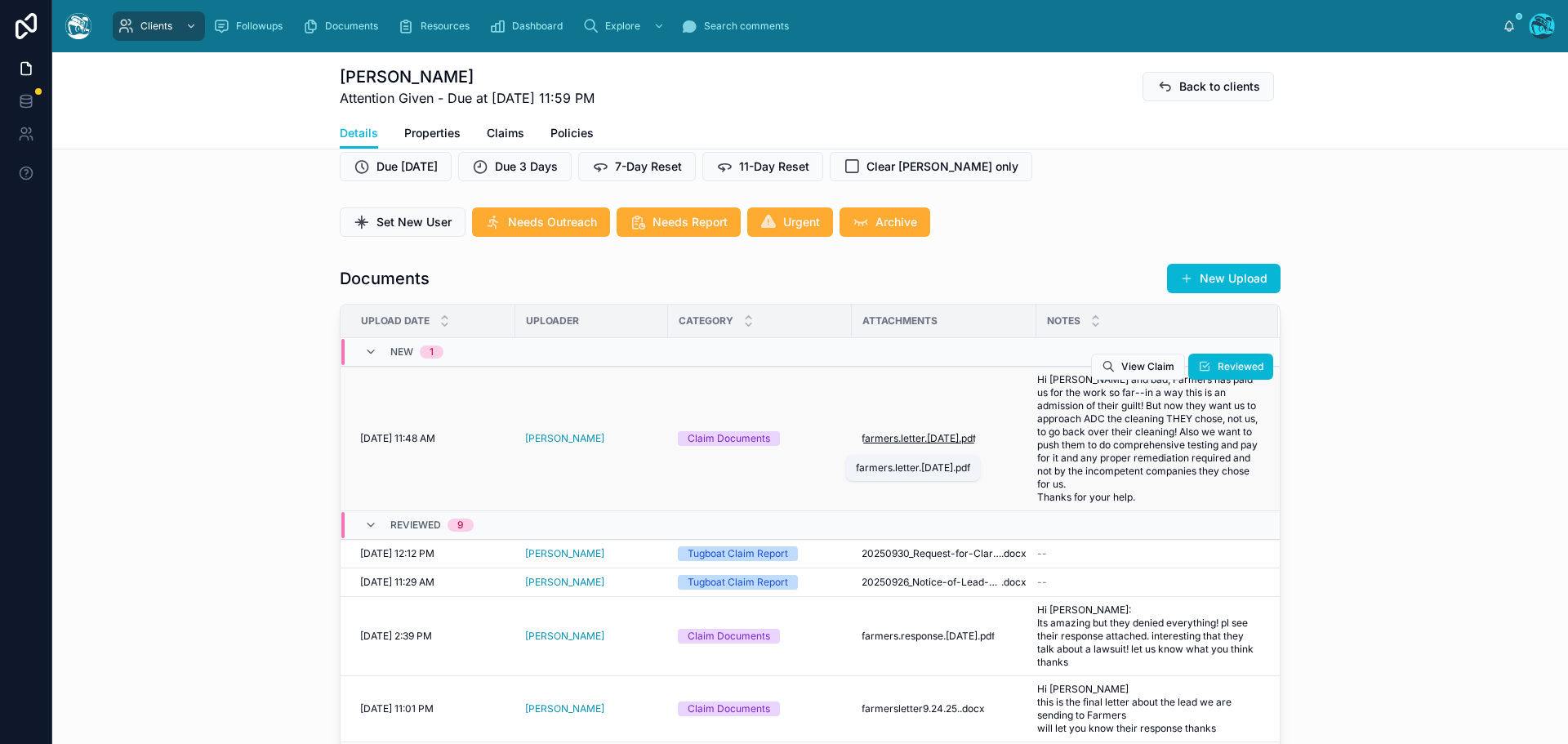
click at [900, 444] on span "farmers.letter.10.2.25" at bounding box center [910, 439] width 97 height 13
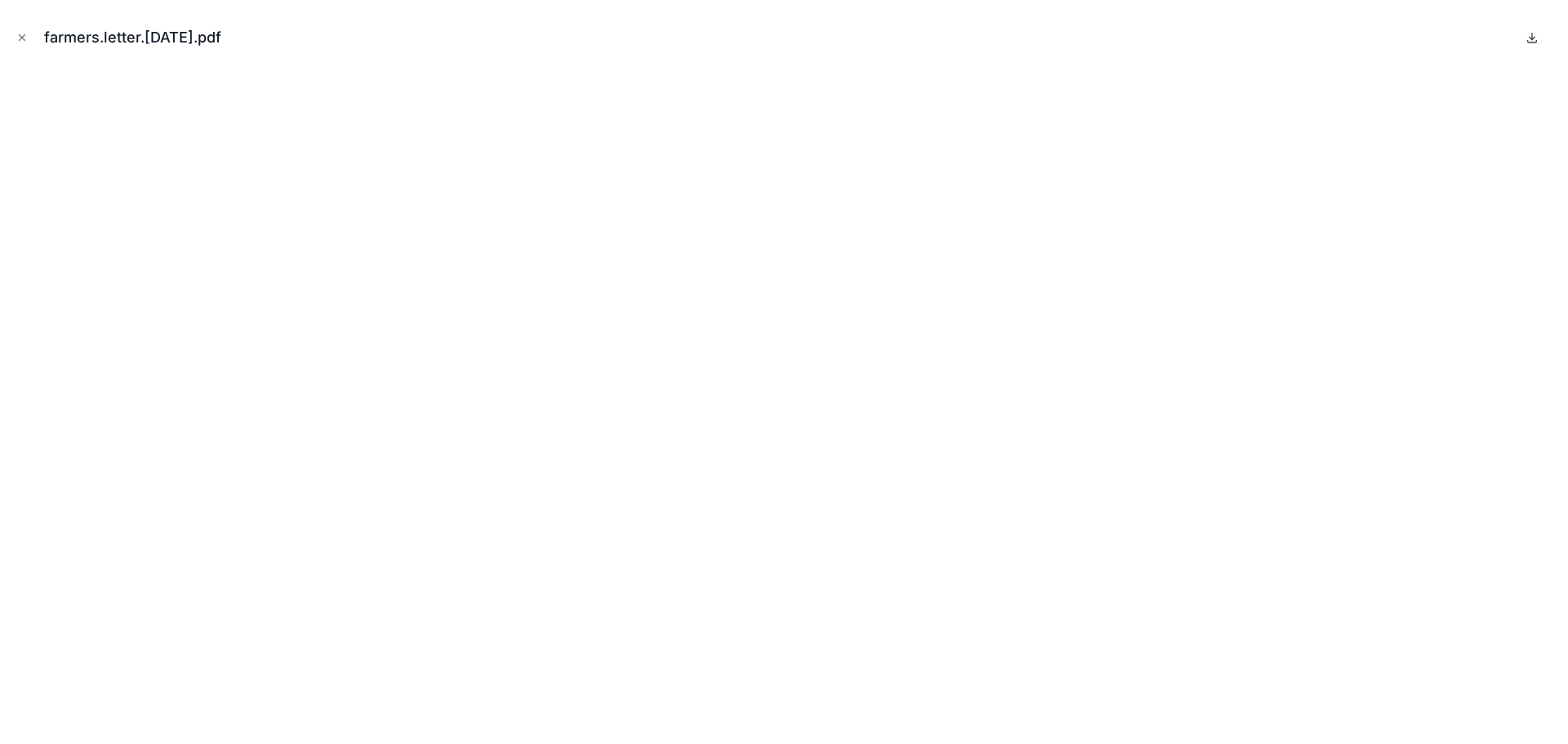
click at [1533, 41] on icon at bounding box center [1532, 38] width 13 height 13
click at [17, 37] on icon "Close modal" at bounding box center [22, 37] width 11 height 11
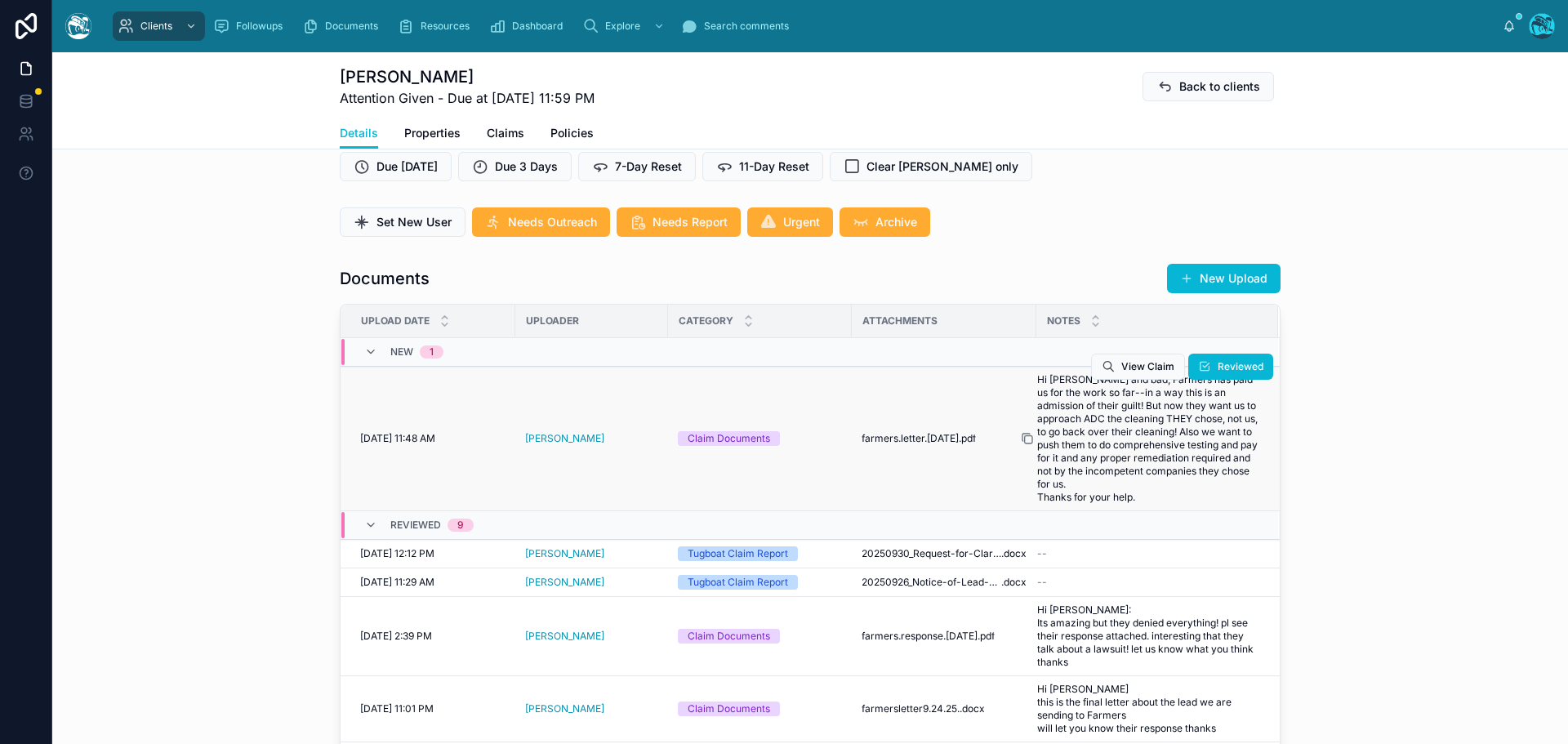
click at [1020, 444] on icon at bounding box center [1027, 439] width 13 height 13
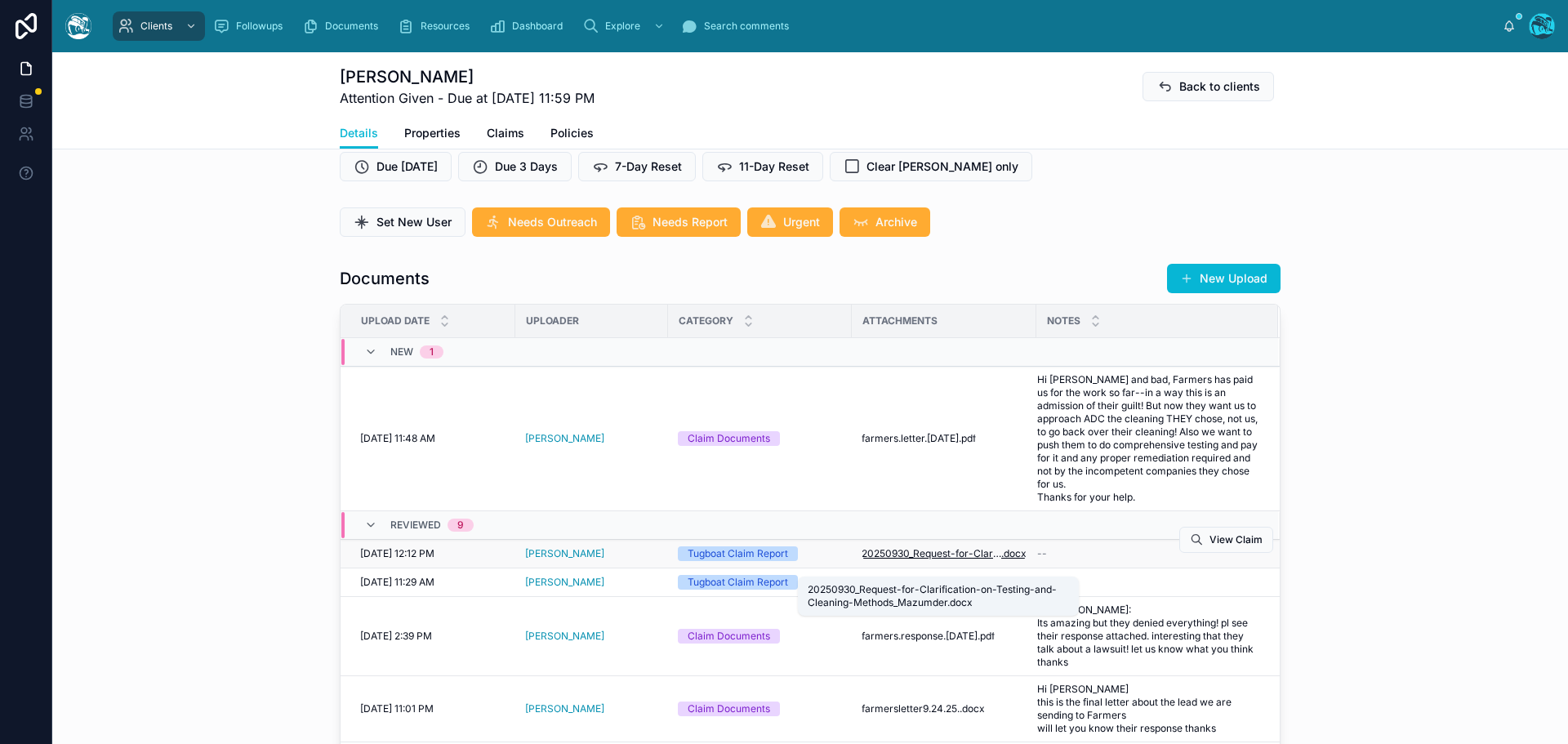
click at [951, 560] on span "20250930_Request-for-Clarification-on-Testing-and-Cleaning-Methods_Mazumder" at bounding box center [931, 554] width 140 height 13
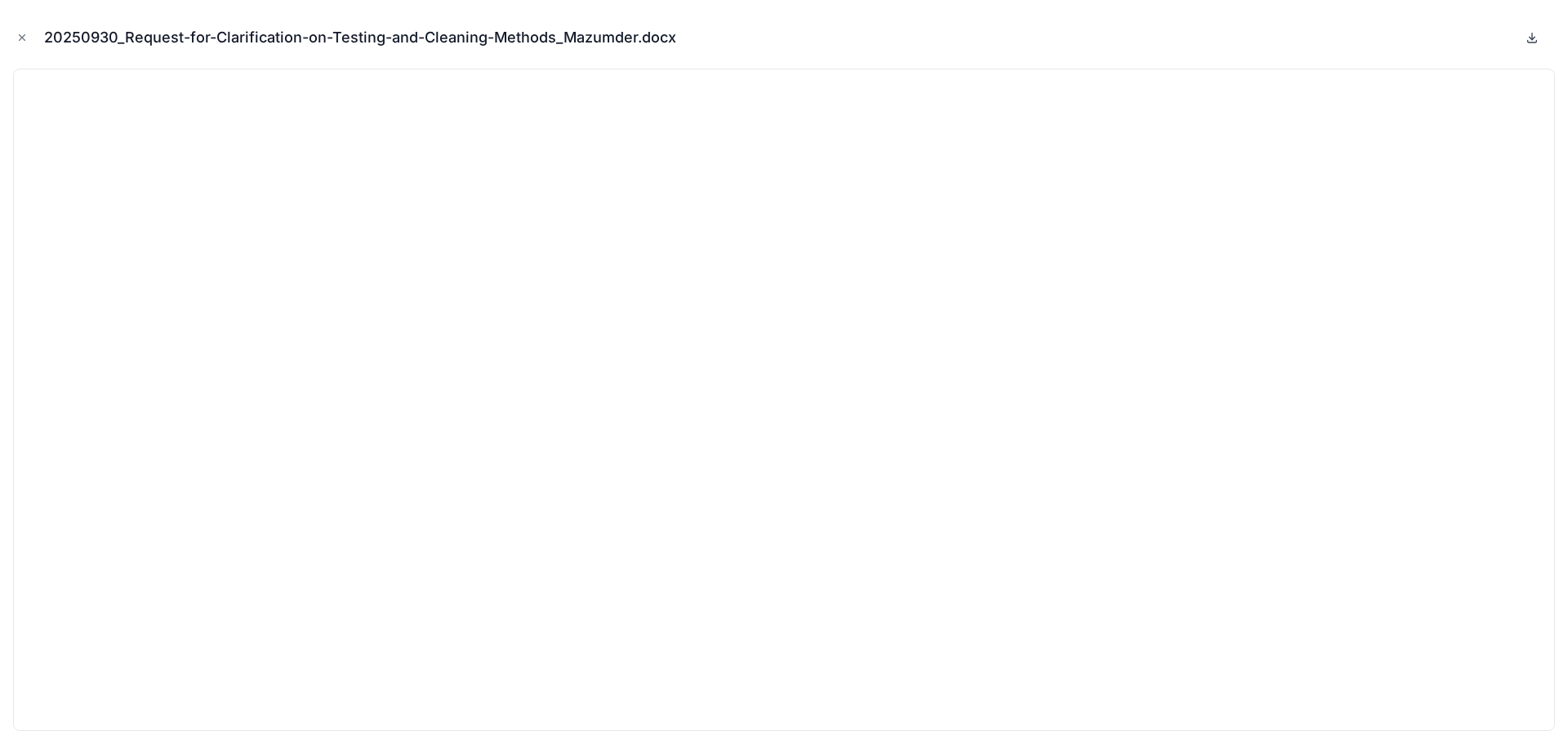
click at [1531, 38] on icon at bounding box center [1532, 38] width 6 height 3
click at [22, 33] on icon "Close modal" at bounding box center [22, 37] width 11 height 11
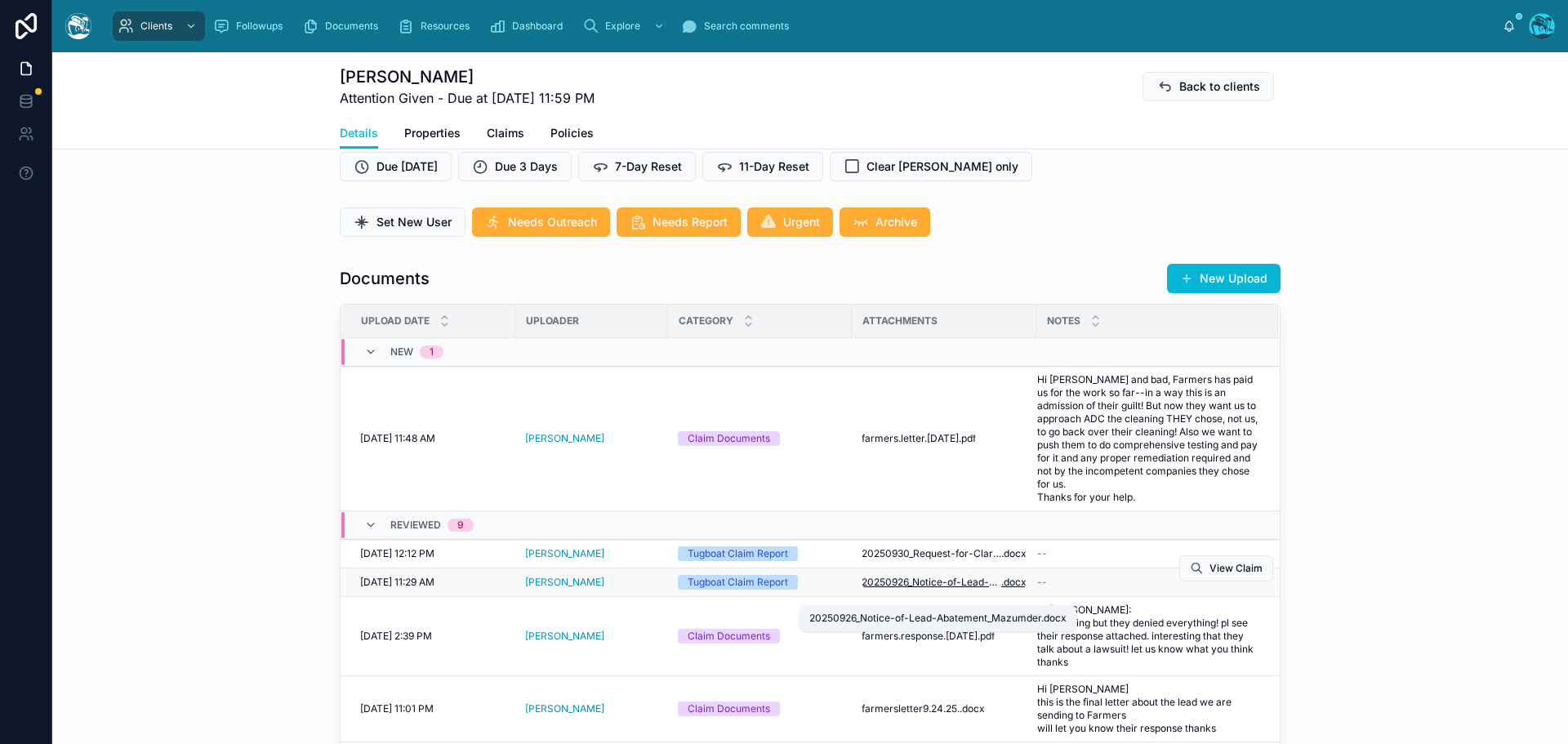
click at [918, 589] on span "20250926_Notice-of-Lead-Abatement_Mazumder" at bounding box center [931, 582] width 140 height 13
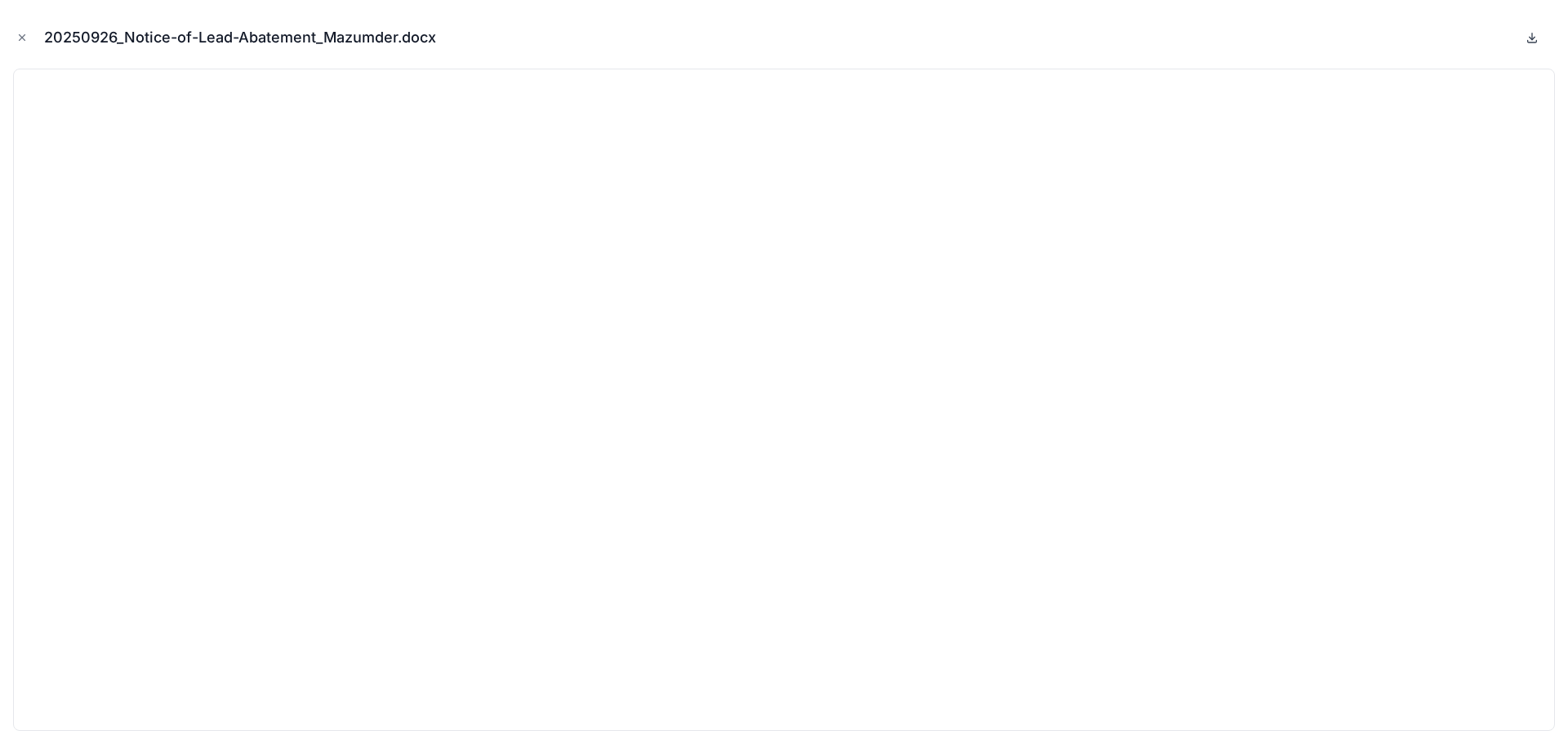
click at [1532, 37] on icon at bounding box center [1532, 36] width 0 height 7
click at [23, 32] on icon "Close modal" at bounding box center [22, 37] width 11 height 11
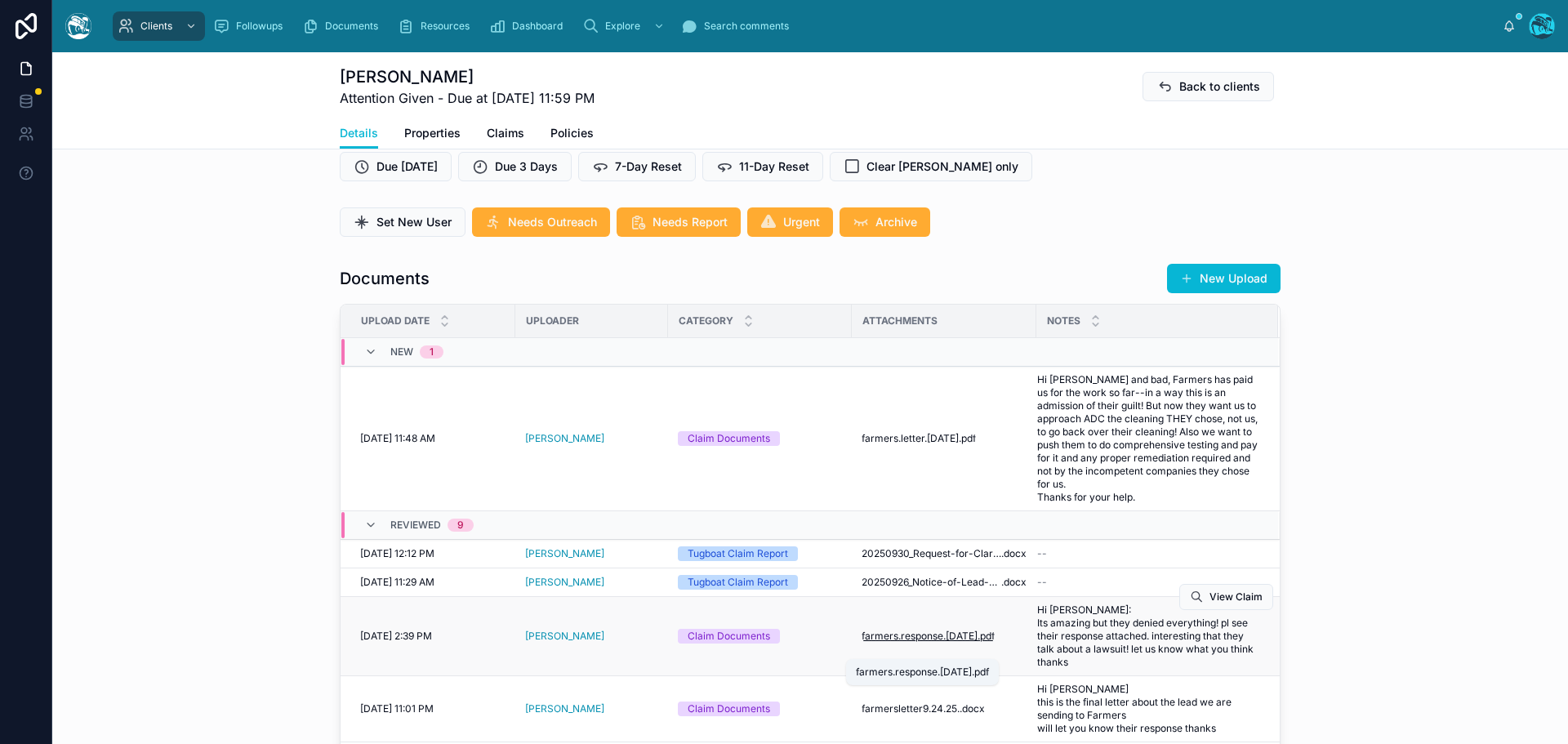
click at [927, 643] on span "farmers.response.9.25.25" at bounding box center [920, 636] width 116 height 13
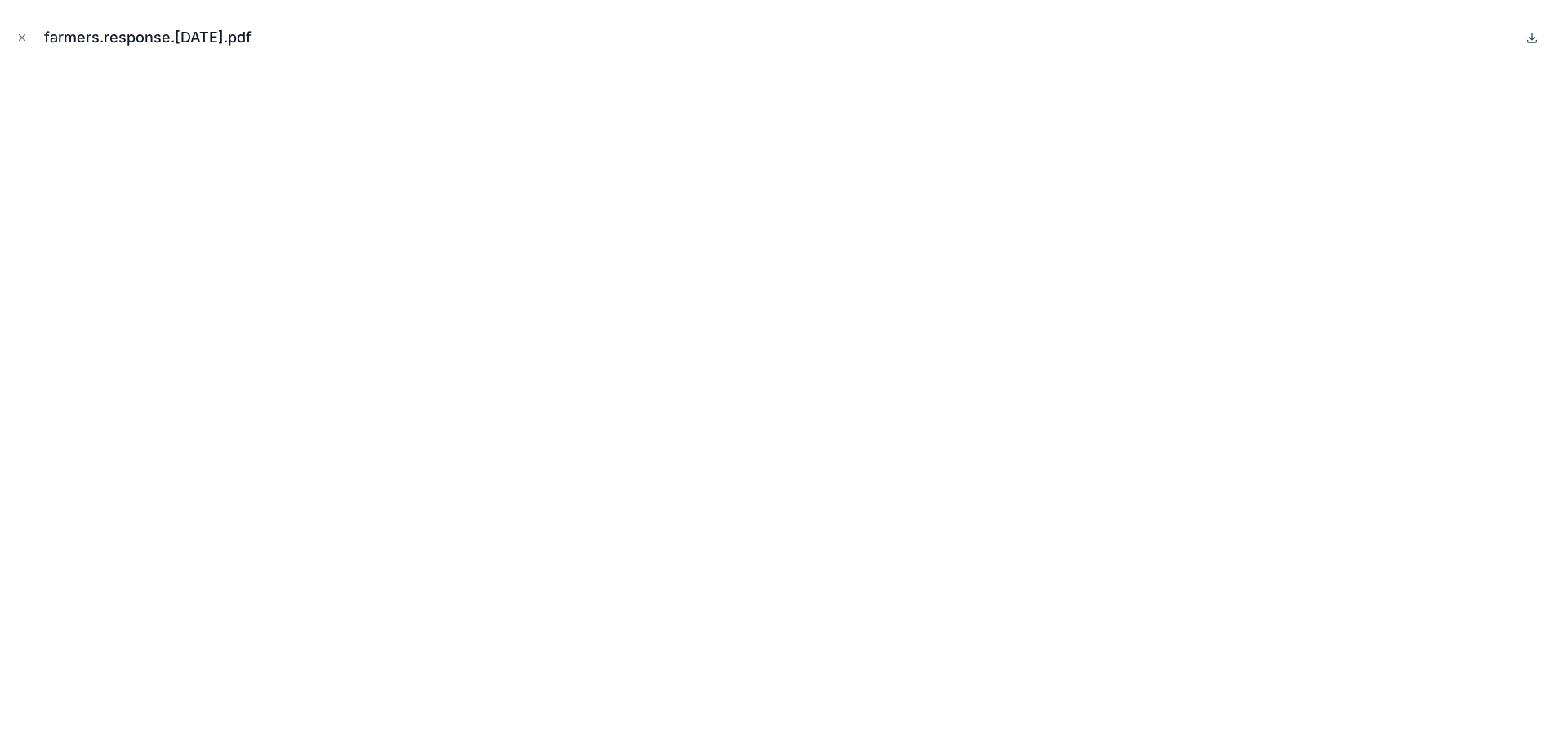
click at [1533, 38] on icon at bounding box center [1532, 38] width 6 height 3
click at [21, 36] on icon "Close modal" at bounding box center [22, 37] width 11 height 11
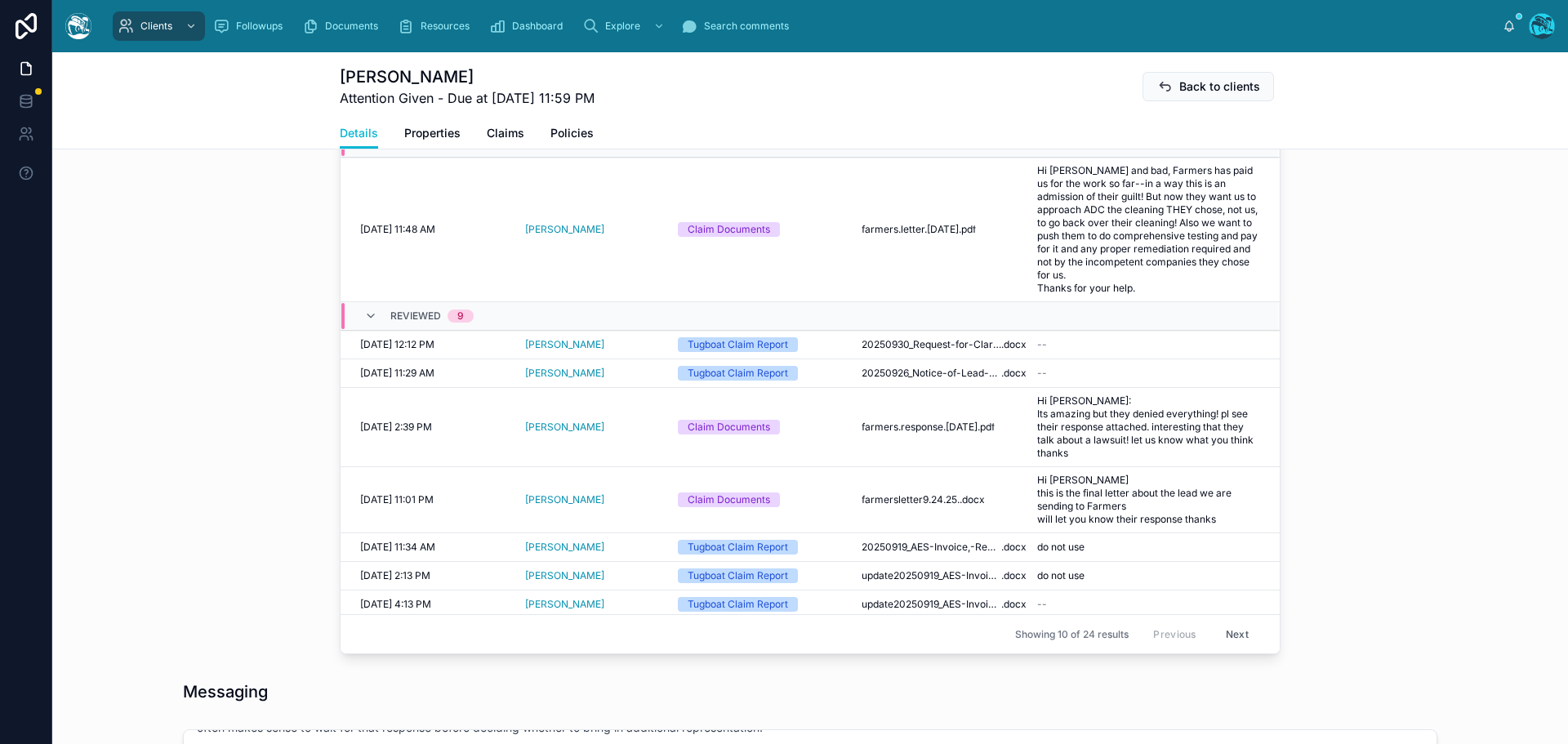
scroll to position [654, 0]
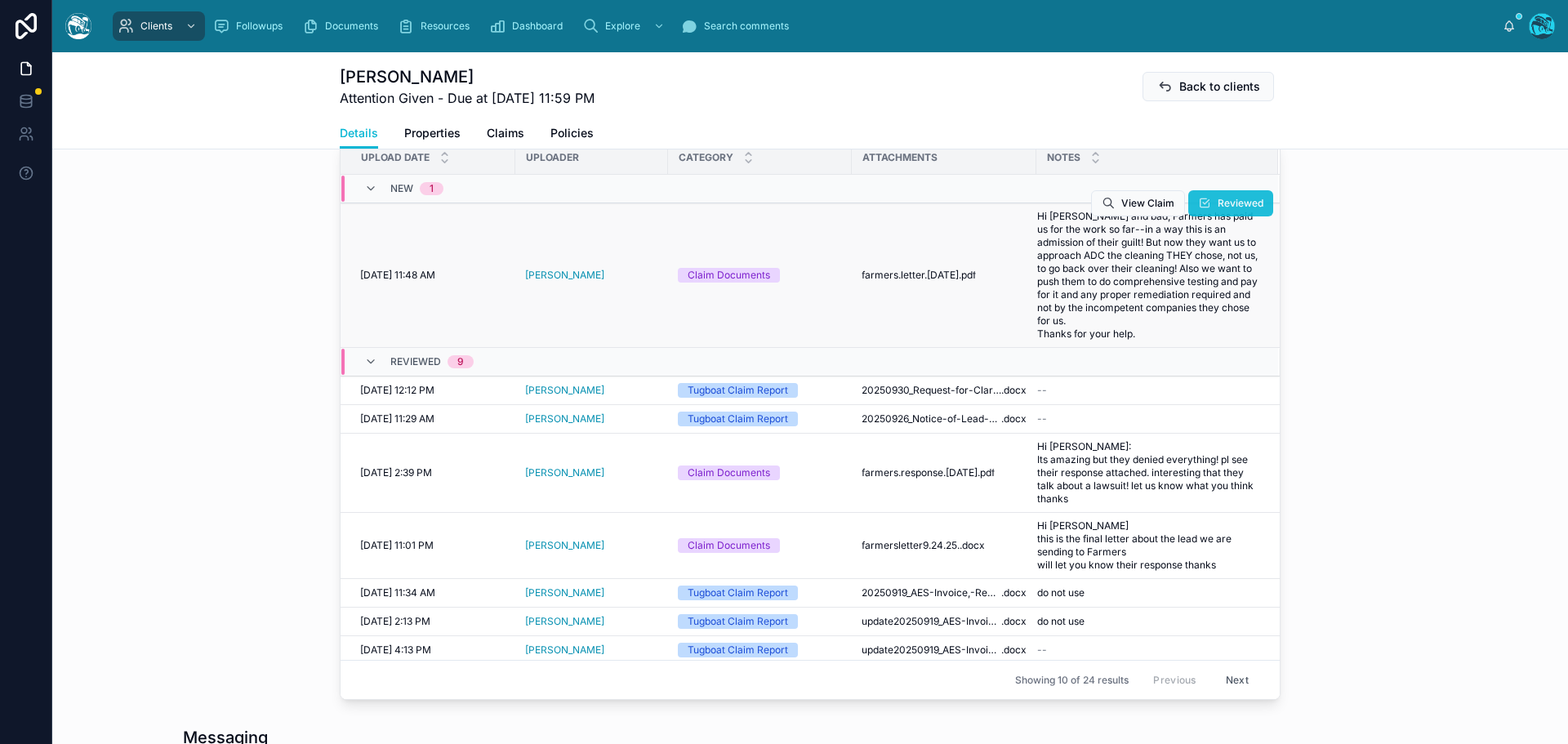
click at [1217, 206] on span "Reviewed" at bounding box center [1240, 204] width 46 height 13
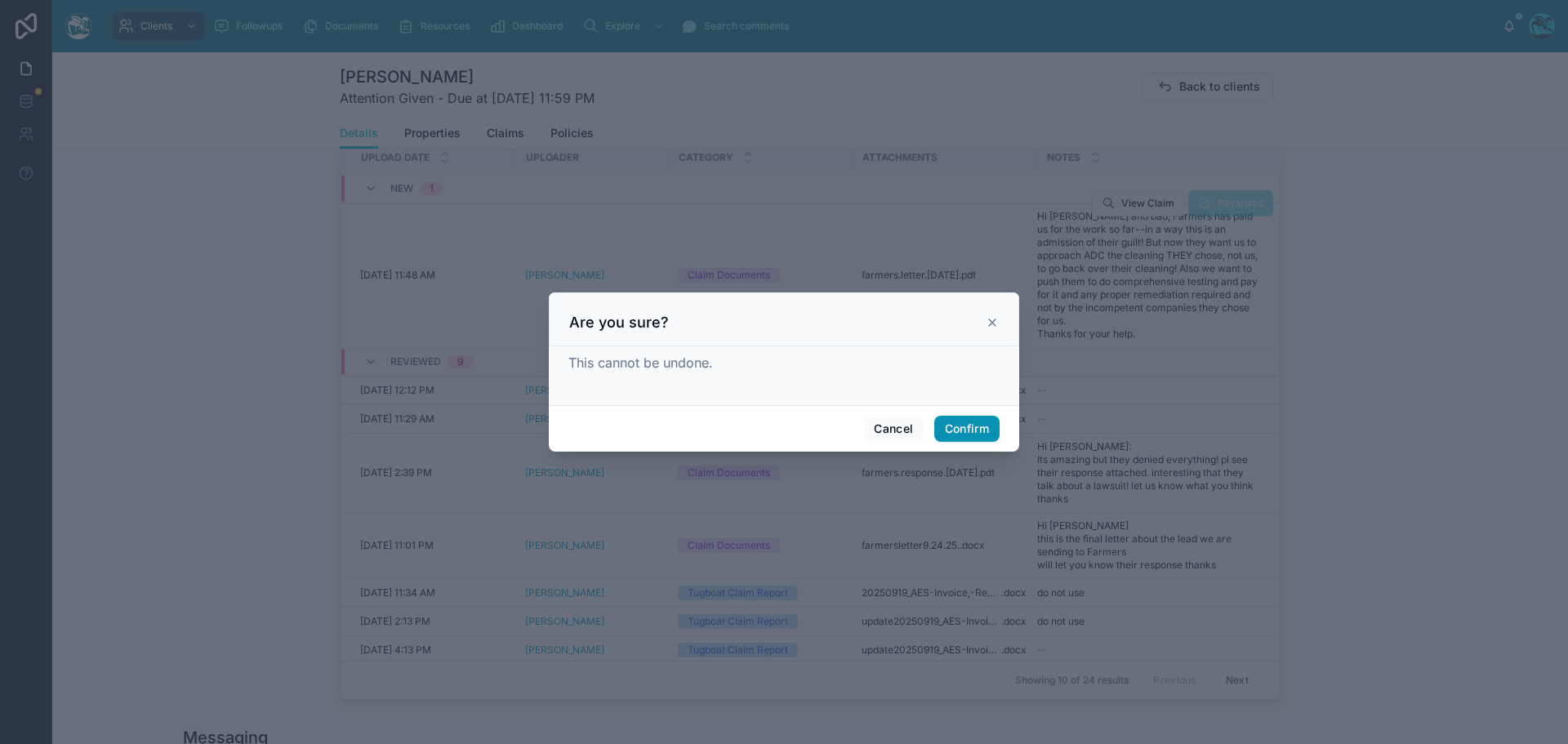
click at [958, 428] on button "Confirm" at bounding box center [966, 428] width 66 height 26
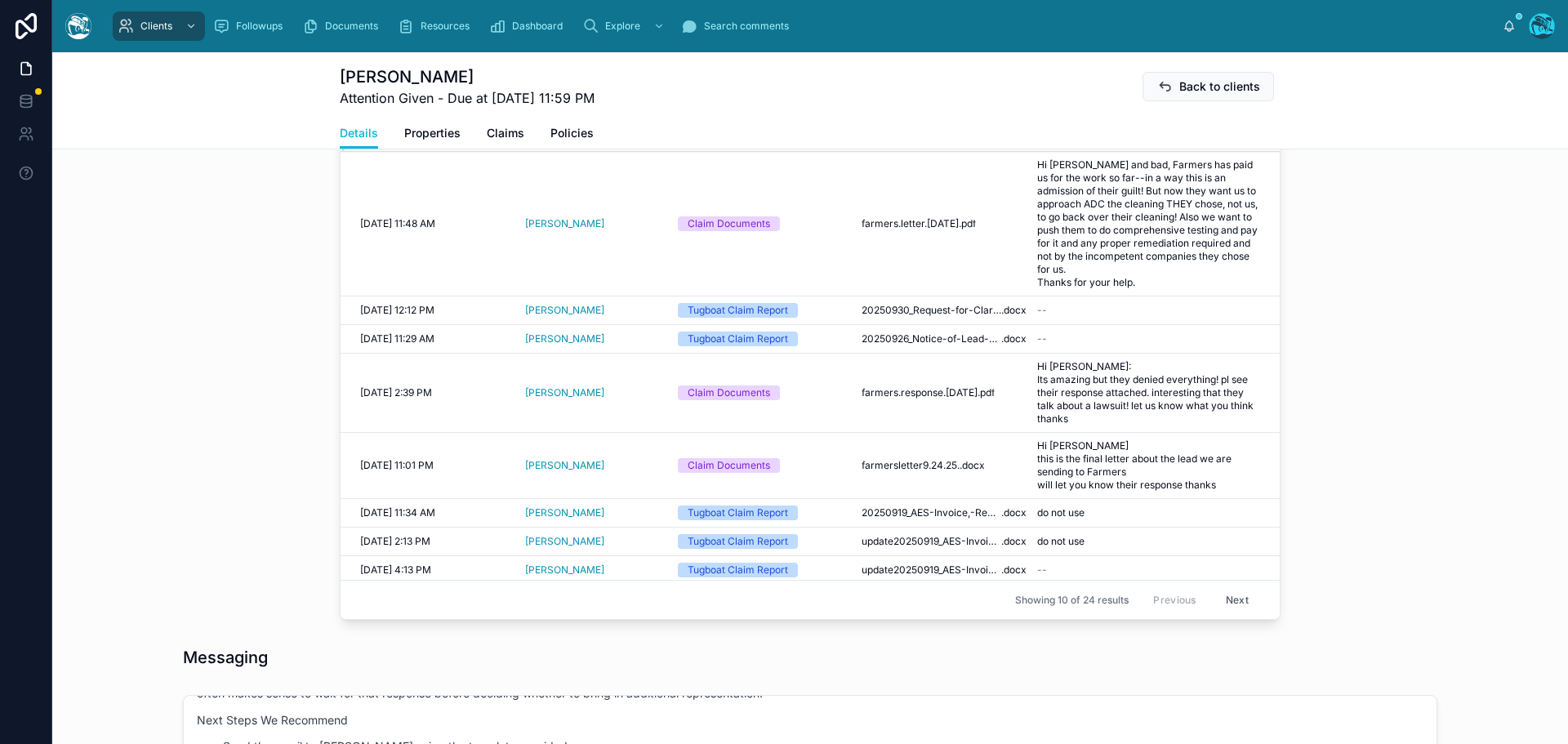
scroll to position [735, 0]
click at [945, 471] on span "farmersletter9.24.25." at bounding box center [910, 464] width 98 height 13
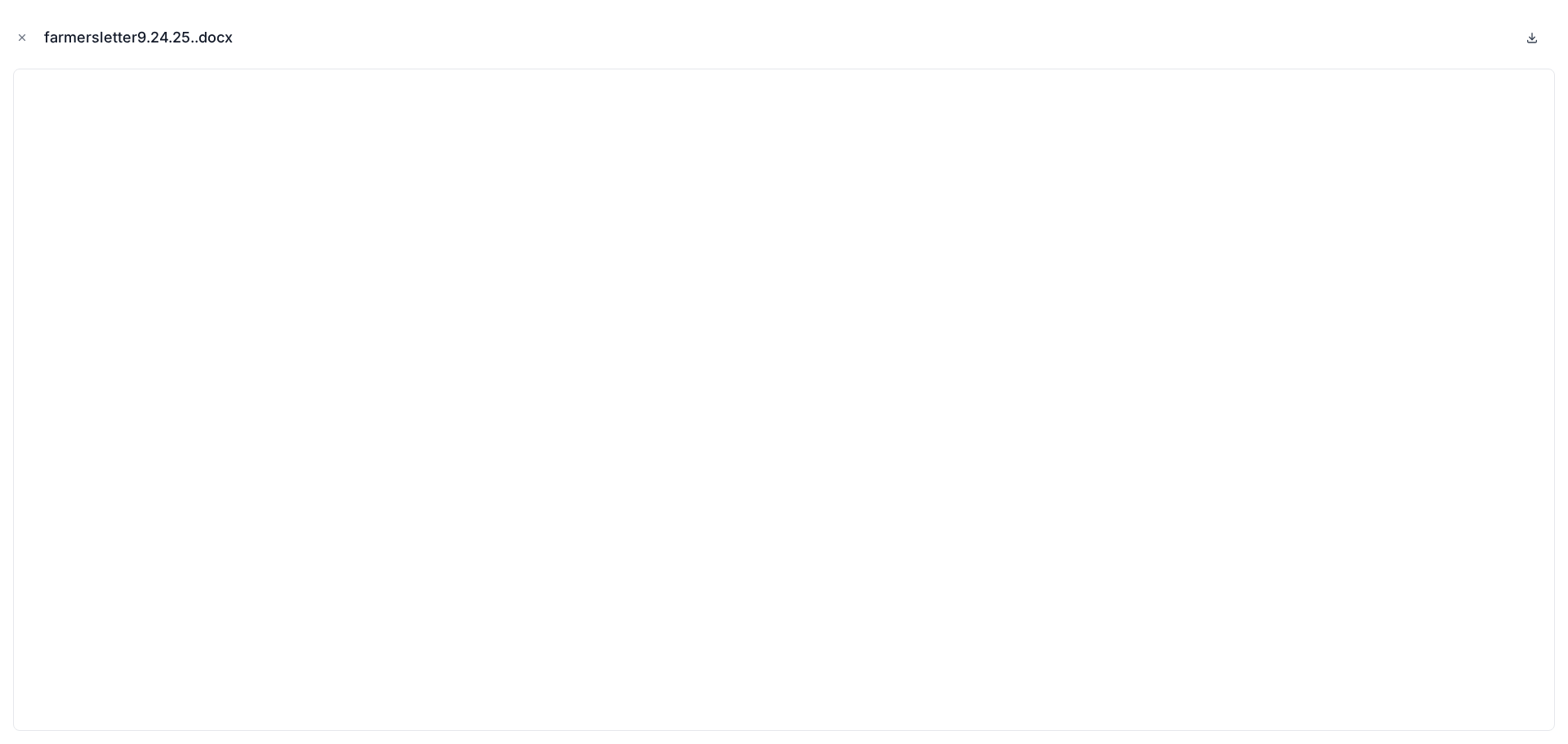
click at [1529, 37] on icon at bounding box center [1532, 38] width 6 height 3
click at [22, 37] on icon "Close modal" at bounding box center [22, 37] width 11 height 11
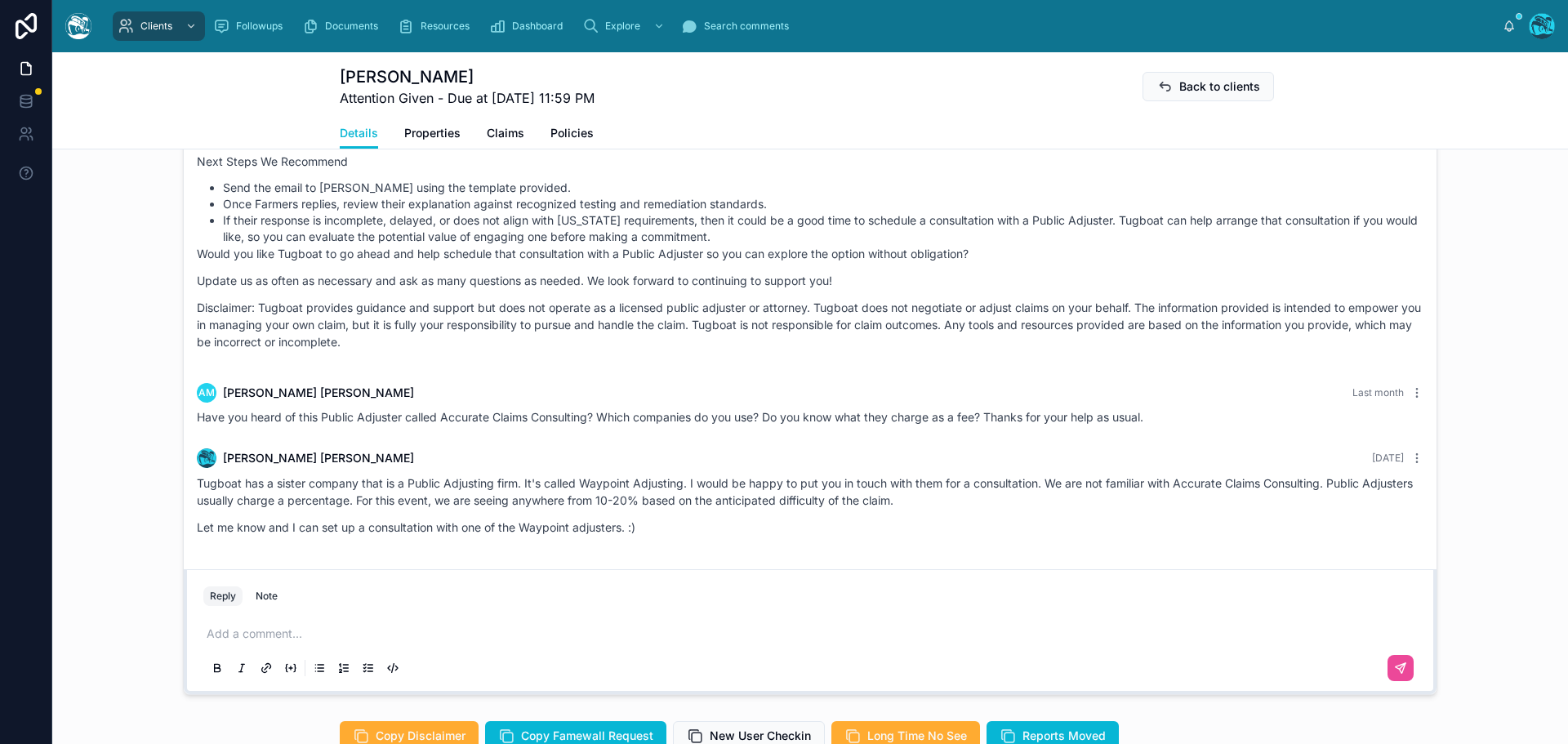
scroll to position [1389, 0]
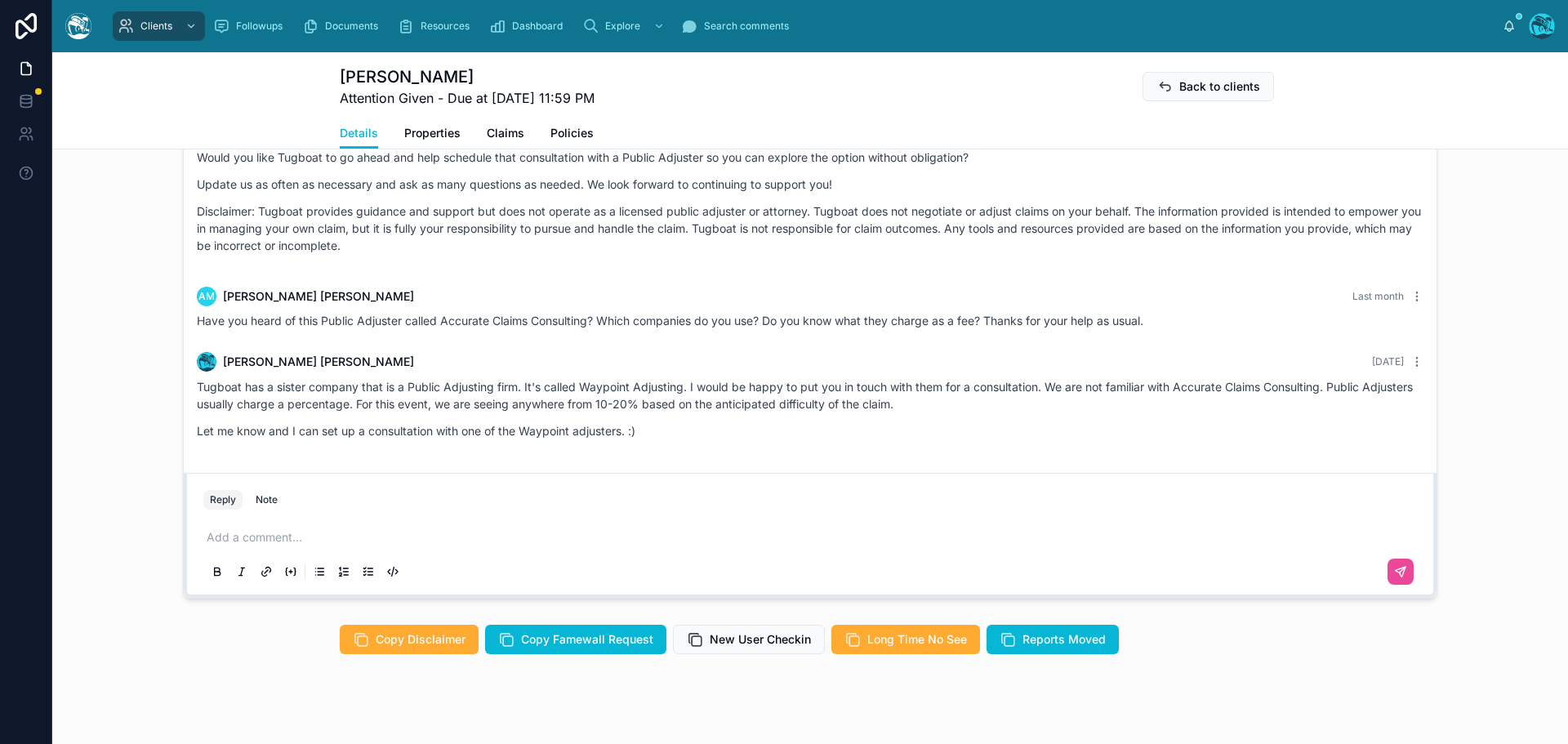
click at [239, 540] on p at bounding box center [813, 537] width 1213 height 16
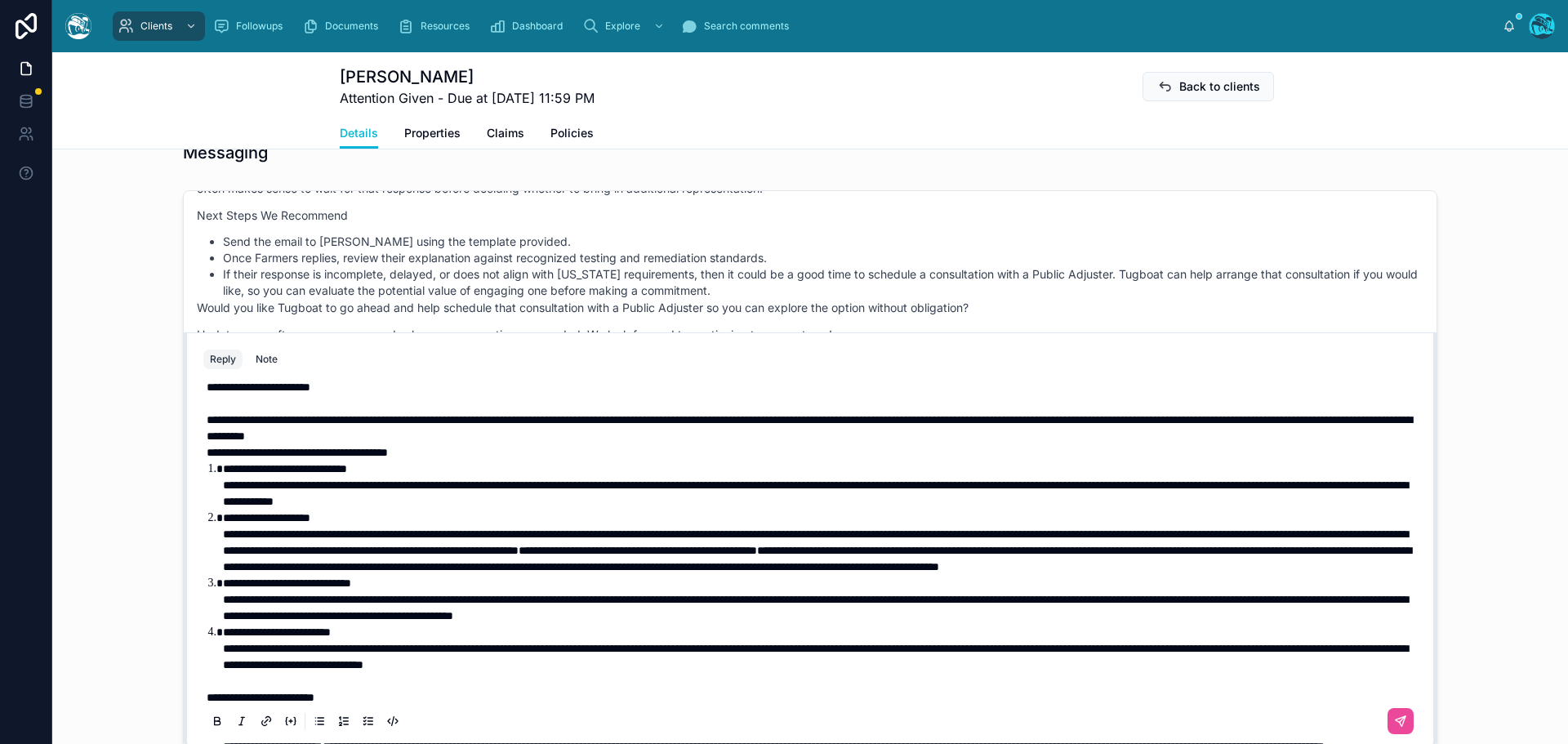
scroll to position [0, 0]
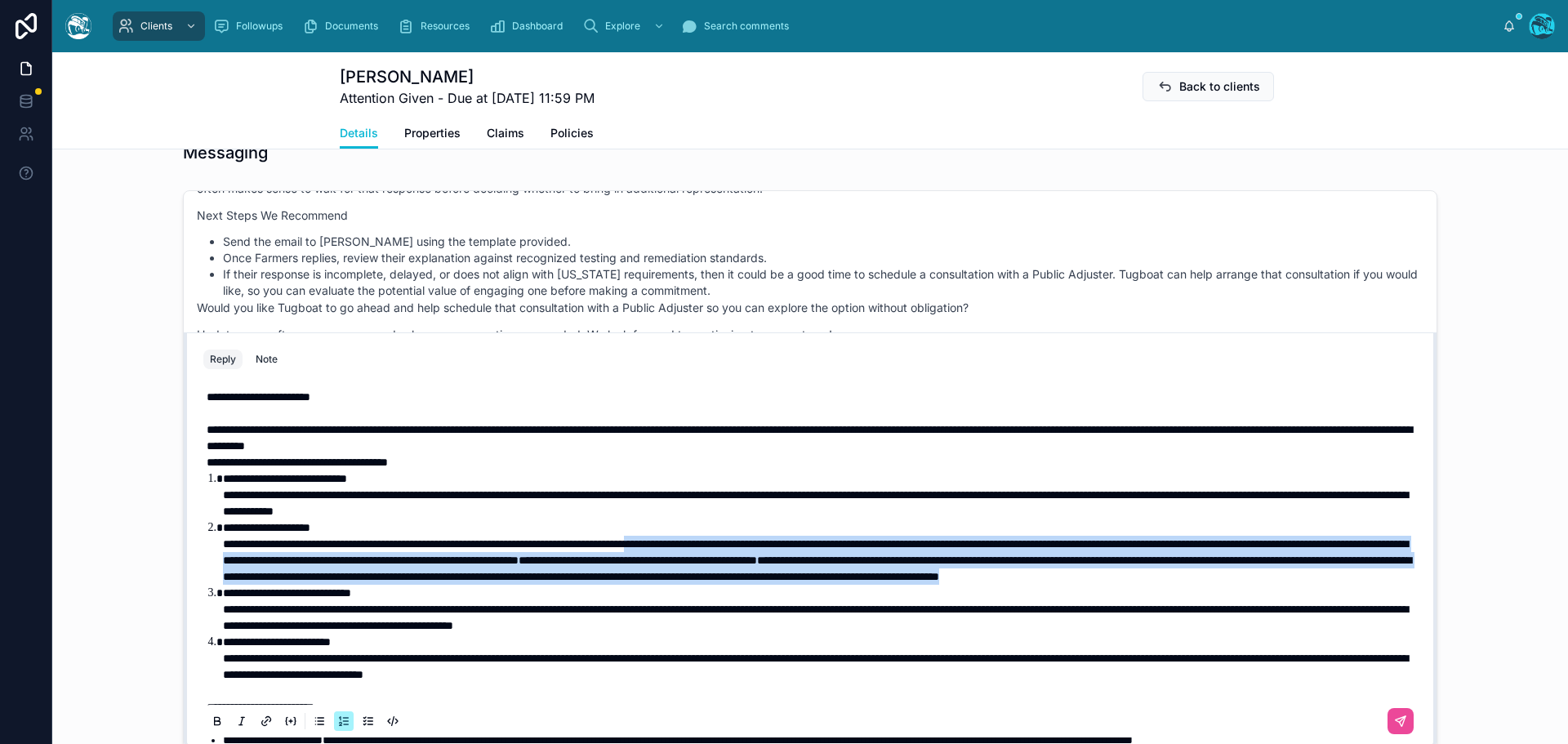
drag, startPoint x: 772, startPoint y: 594, endPoint x: 728, endPoint y: 542, distance: 68.1
click at [728, 542] on li "**********" at bounding box center [821, 552] width 1197 height 66
click at [216, 720] on icon at bounding box center [218, 722] width 13 height 13
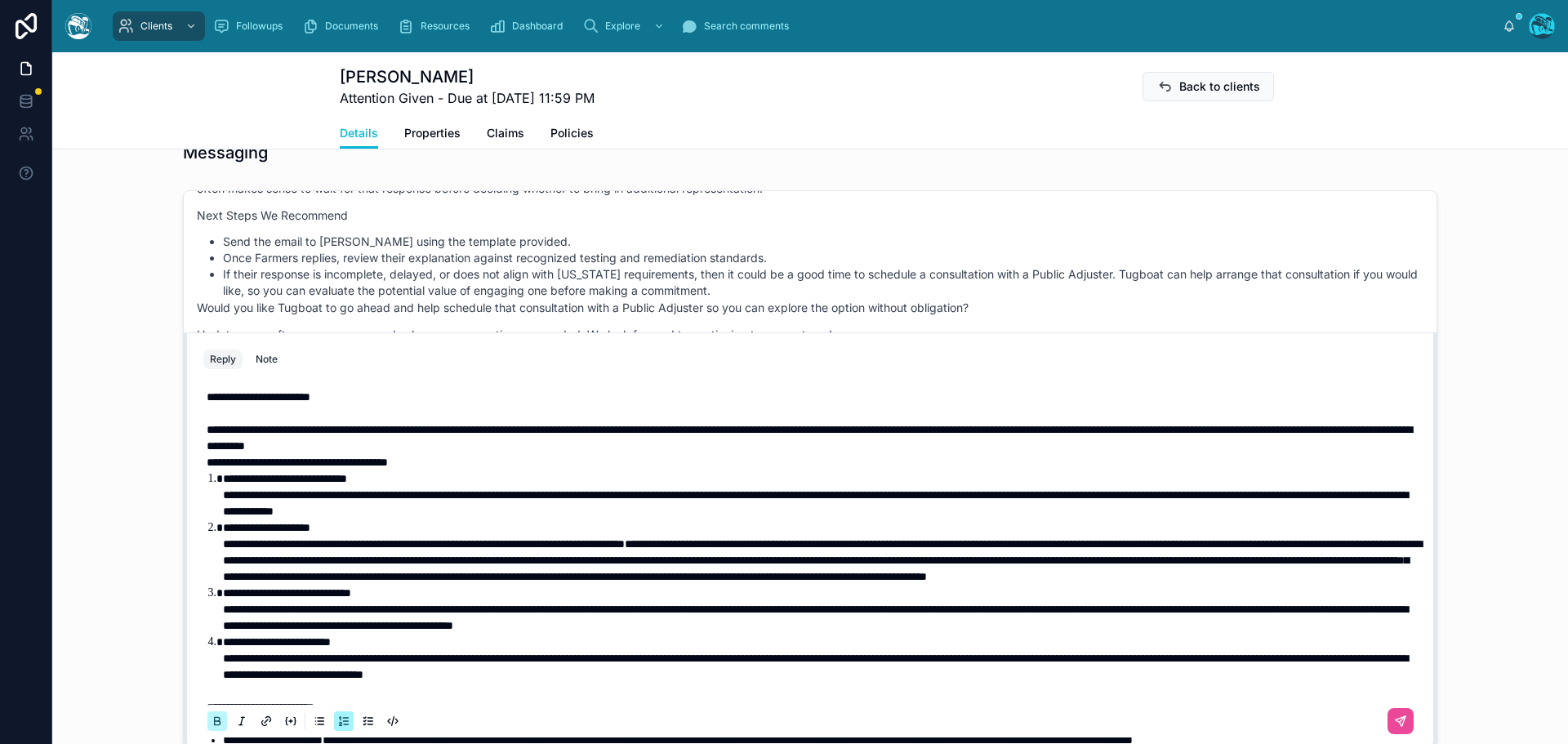
click at [216, 720] on icon at bounding box center [218, 722] width 13 height 13
click at [456, 633] on li "**********" at bounding box center [821, 610] width 1197 height 49
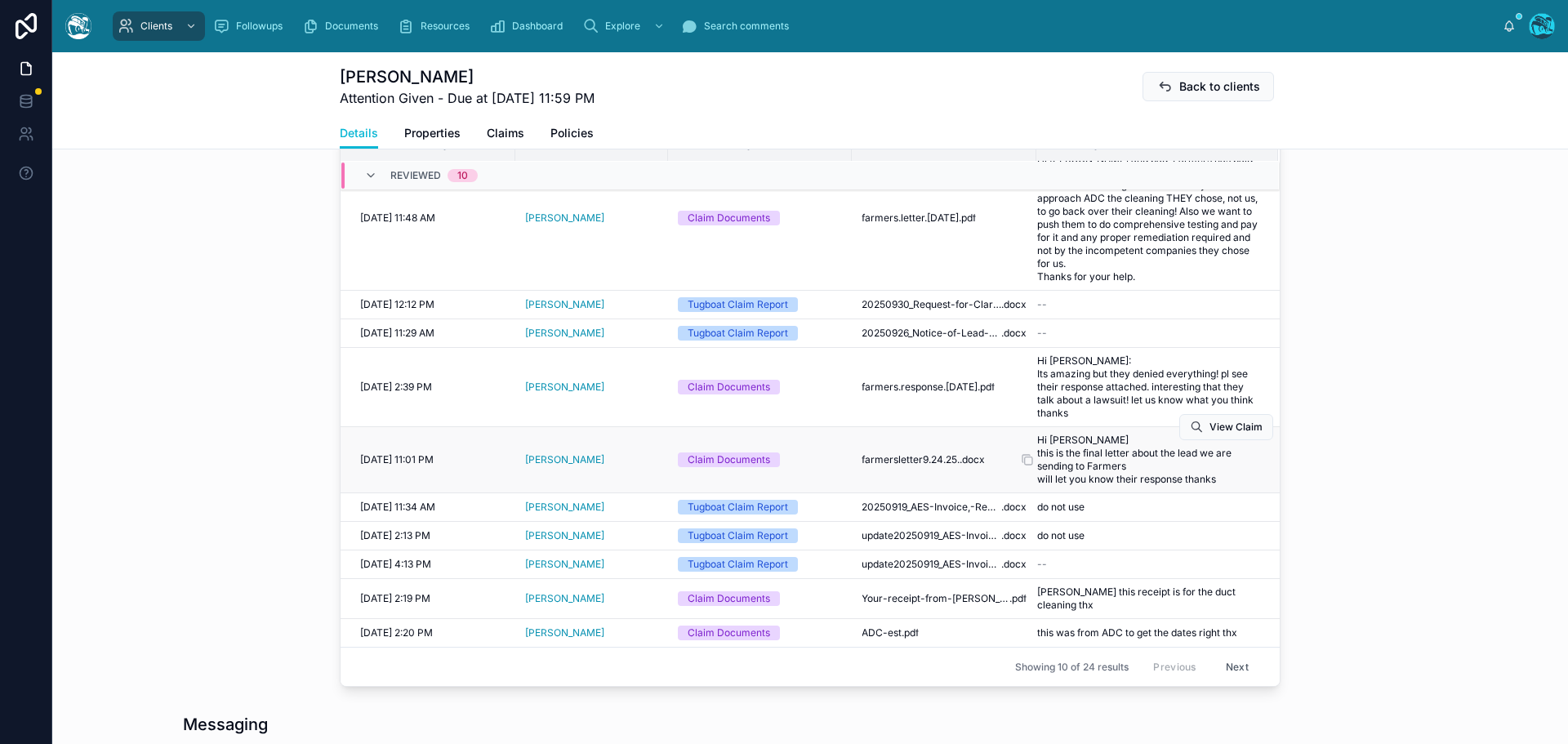
scroll to position [86, 0]
click at [878, 633] on span "ADC-est" at bounding box center [881, 634] width 40 height 13
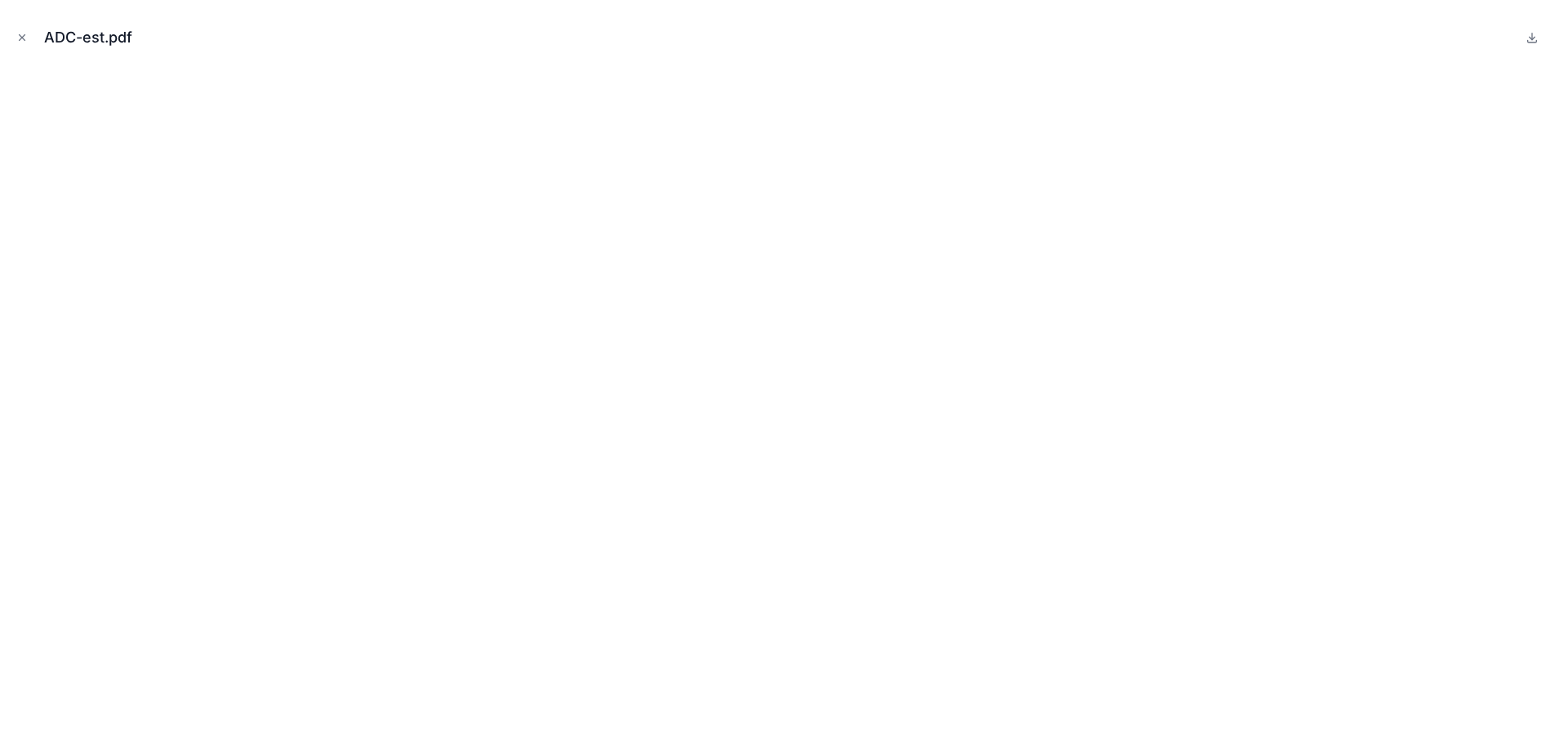
drag, startPoint x: 17, startPoint y: 31, endPoint x: 44, endPoint y: 67, distance: 45.0
click at [17, 31] on icon "Close modal" at bounding box center [22, 37] width 11 height 11
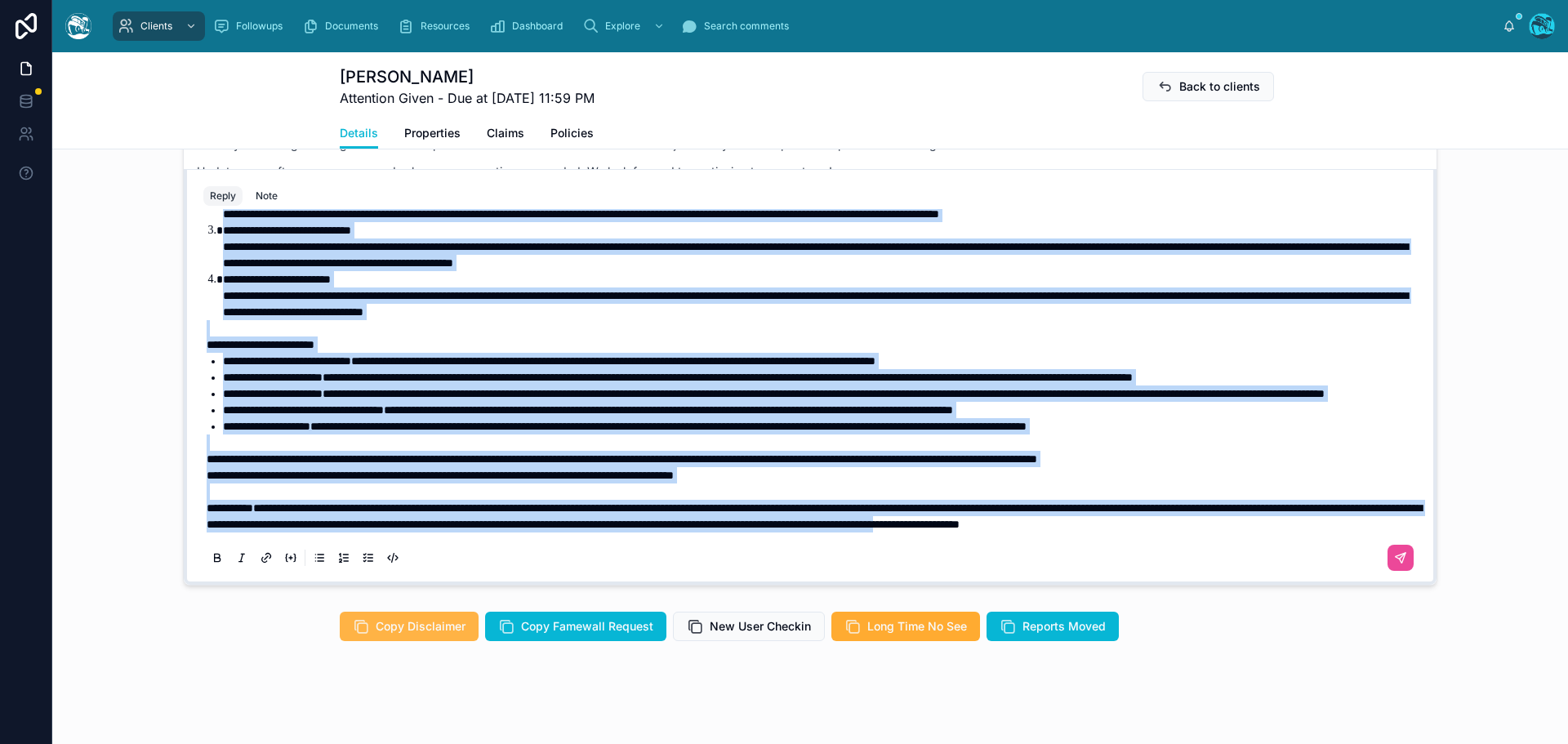
scroll to position [264, 0]
drag, startPoint x: 200, startPoint y: 265, endPoint x: 528, endPoint y: 526, distance: 419.2
click at [528, 526] on div "**********" at bounding box center [813, 279] width 1213 height 506
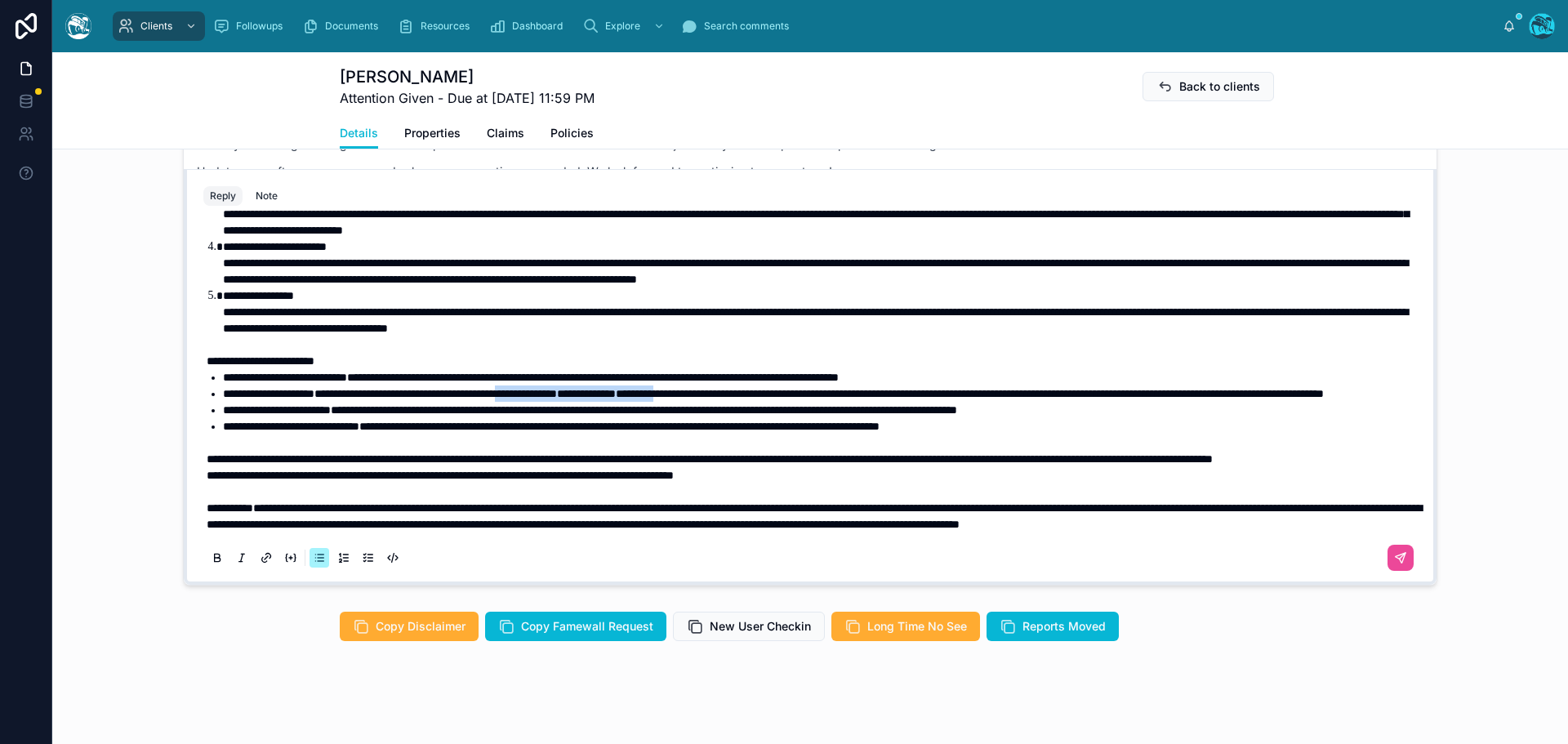
drag, startPoint x: 812, startPoint y: 361, endPoint x: 603, endPoint y: 358, distance: 209.0
click at [603, 385] on li "**********" at bounding box center [821, 393] width 1197 height 16
click at [211, 558] on icon at bounding box center [218, 558] width 13 height 13
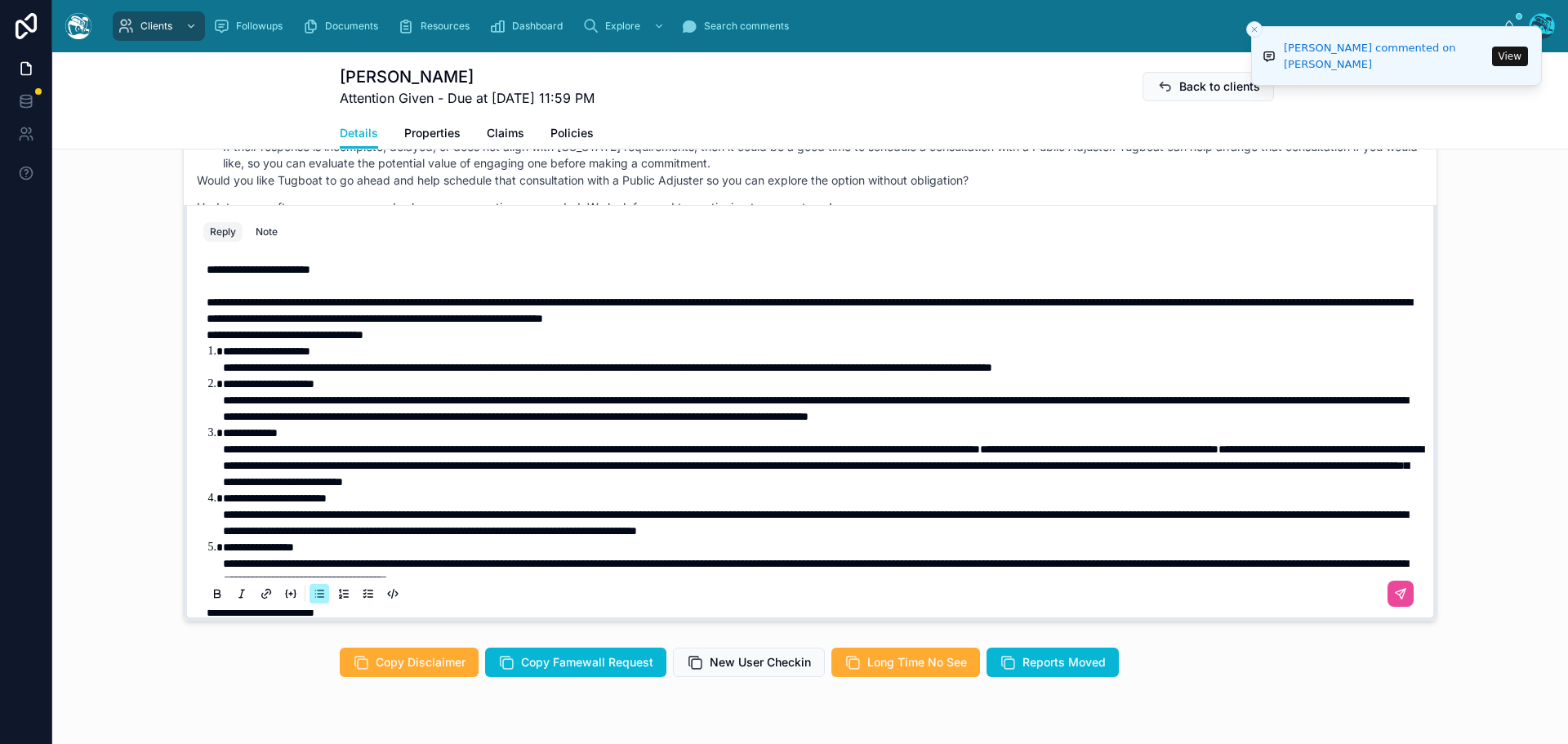
scroll to position [1239, 0]
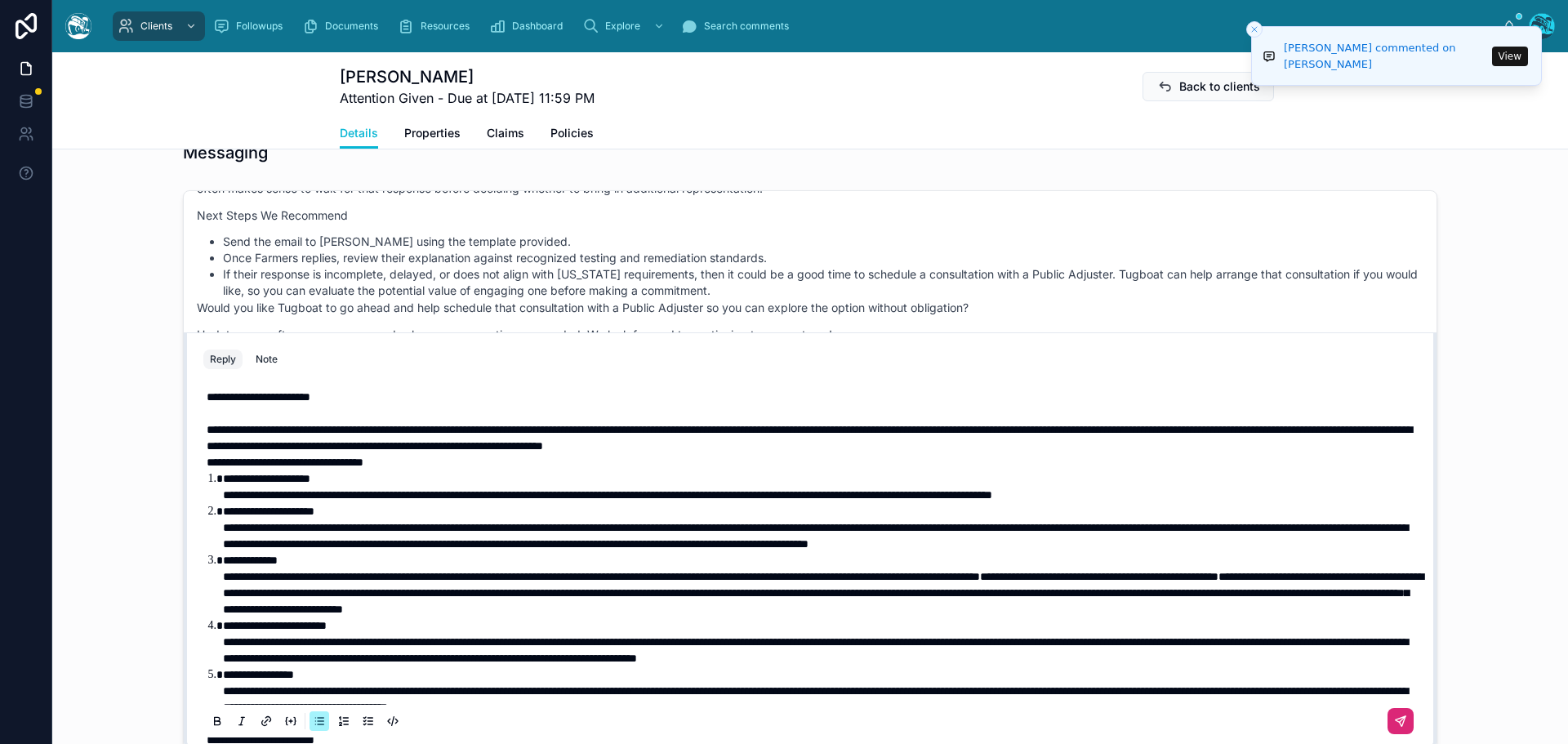
click at [1395, 718] on icon at bounding box center [1400, 722] width 10 height 10
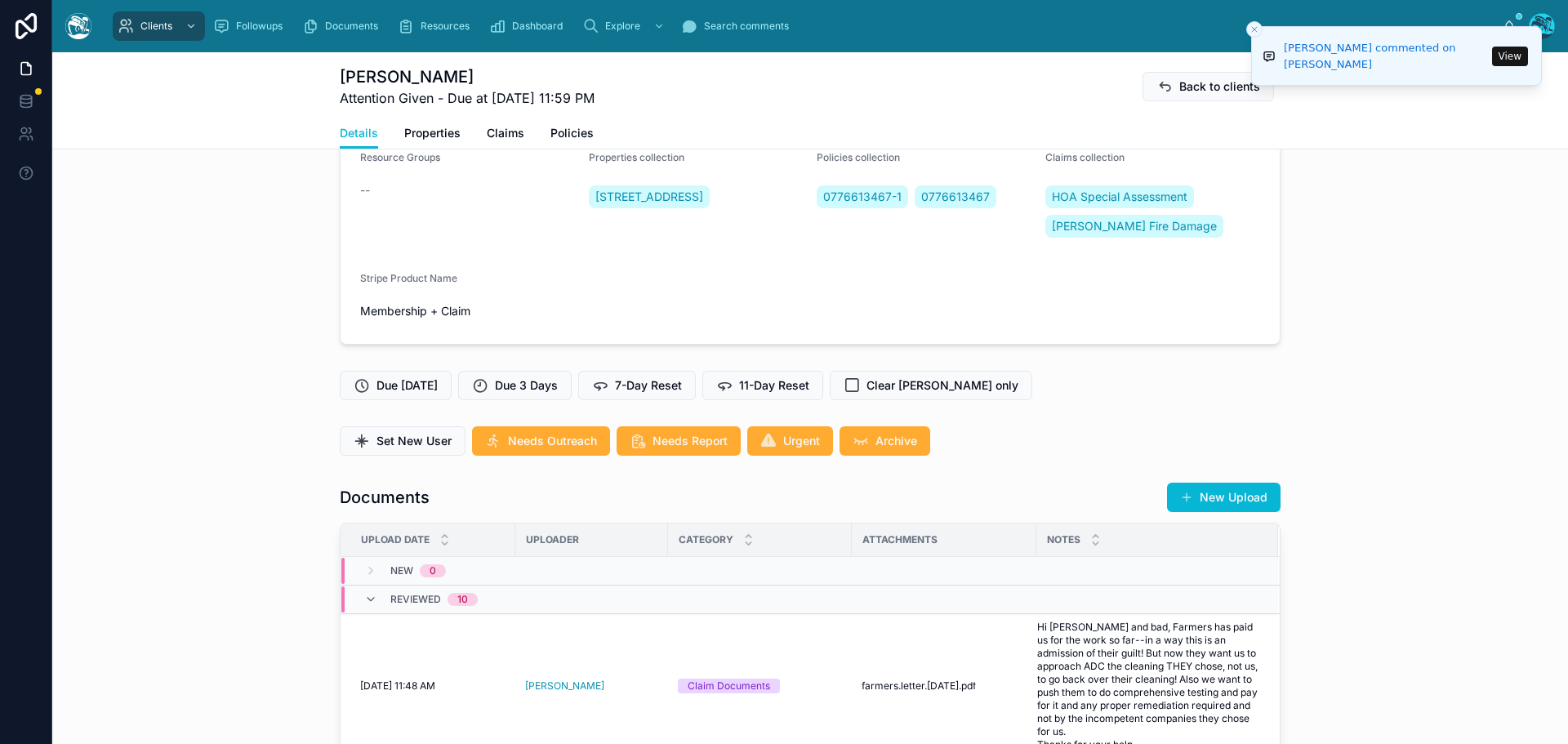
scroll to position [408, 0]
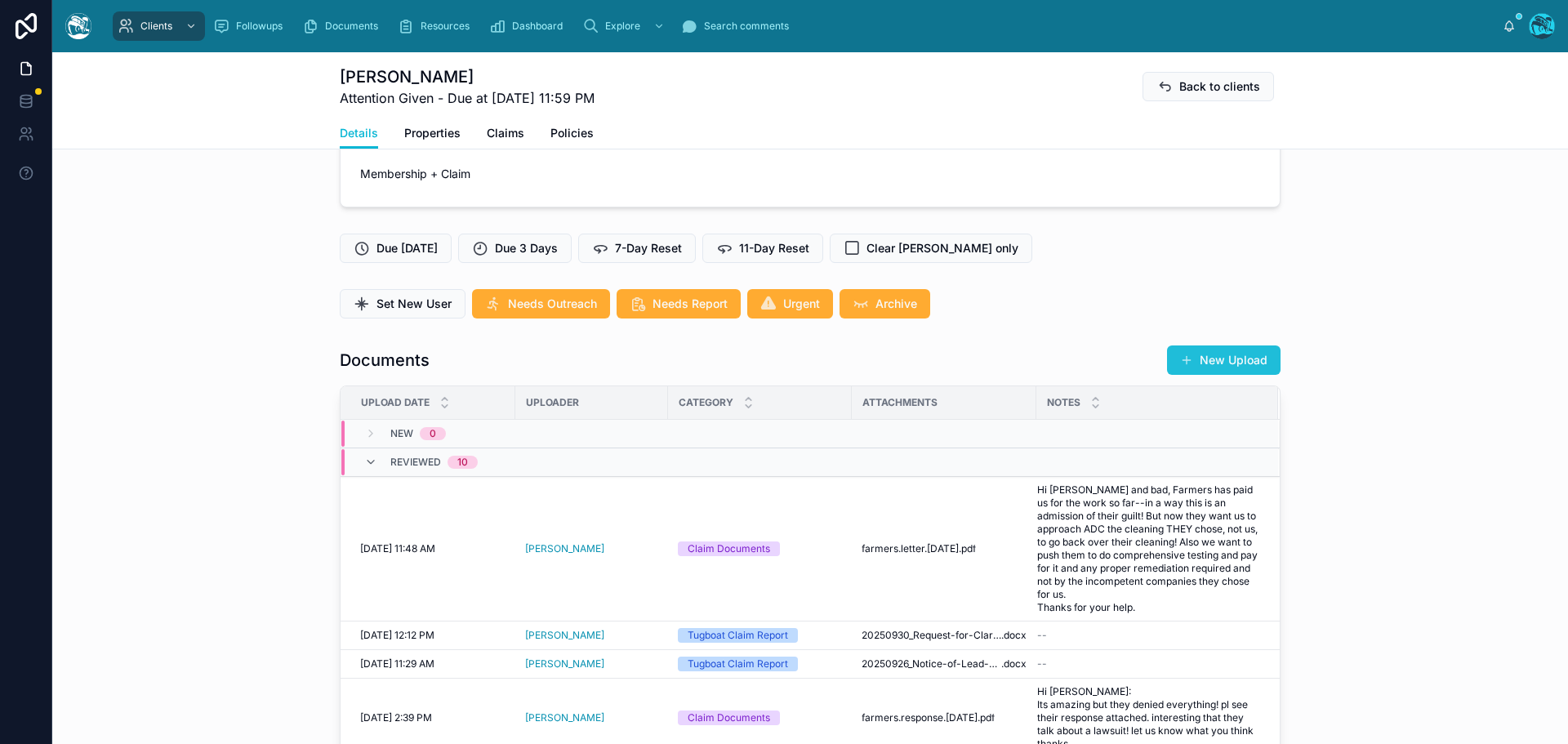
click at [1211, 359] on button "New Upload" at bounding box center [1223, 360] width 113 height 29
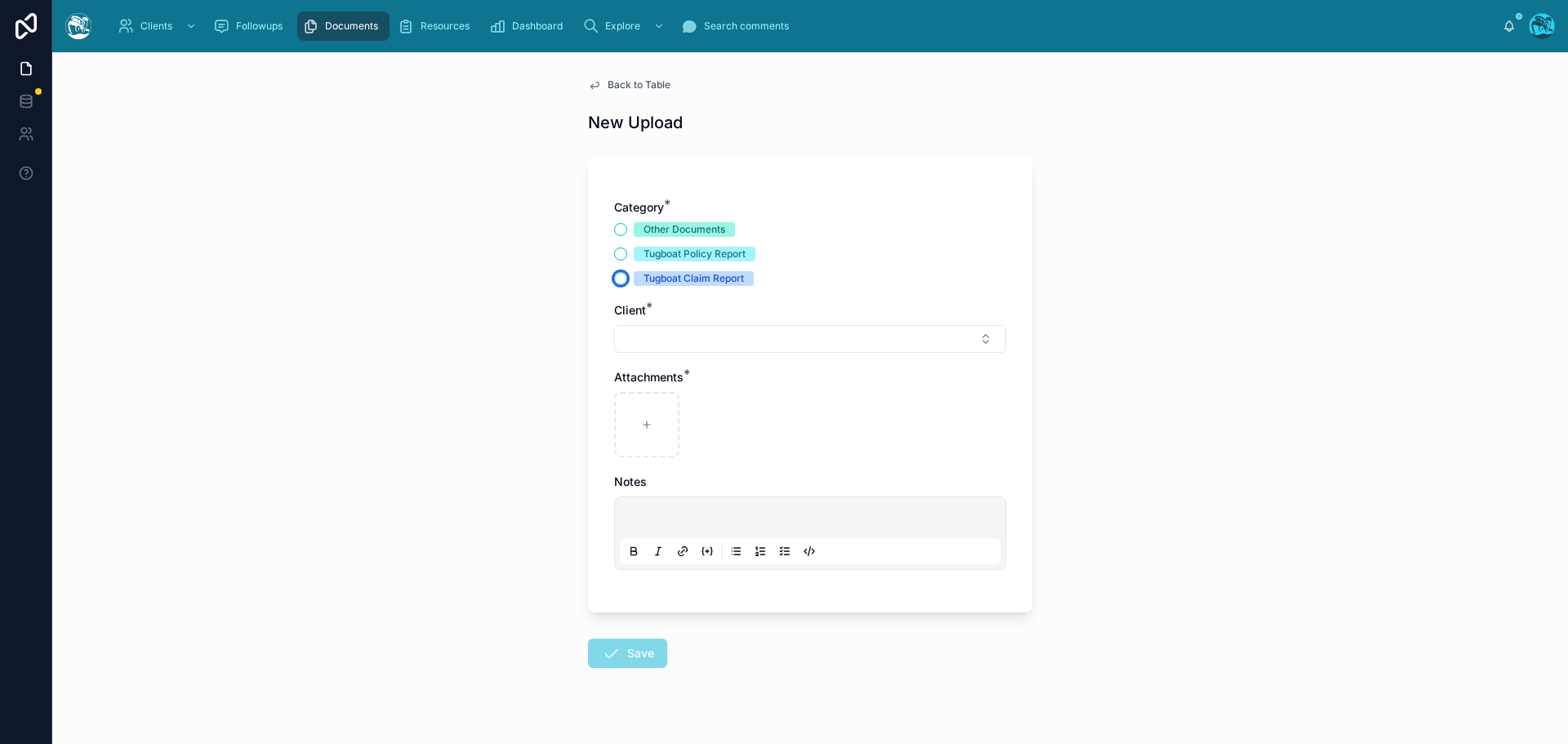
click at [614, 279] on button "Tugboat Claim Report" at bounding box center [621, 279] width 13 height 13
click at [649, 340] on button "Select Button" at bounding box center [810, 339] width 392 height 28
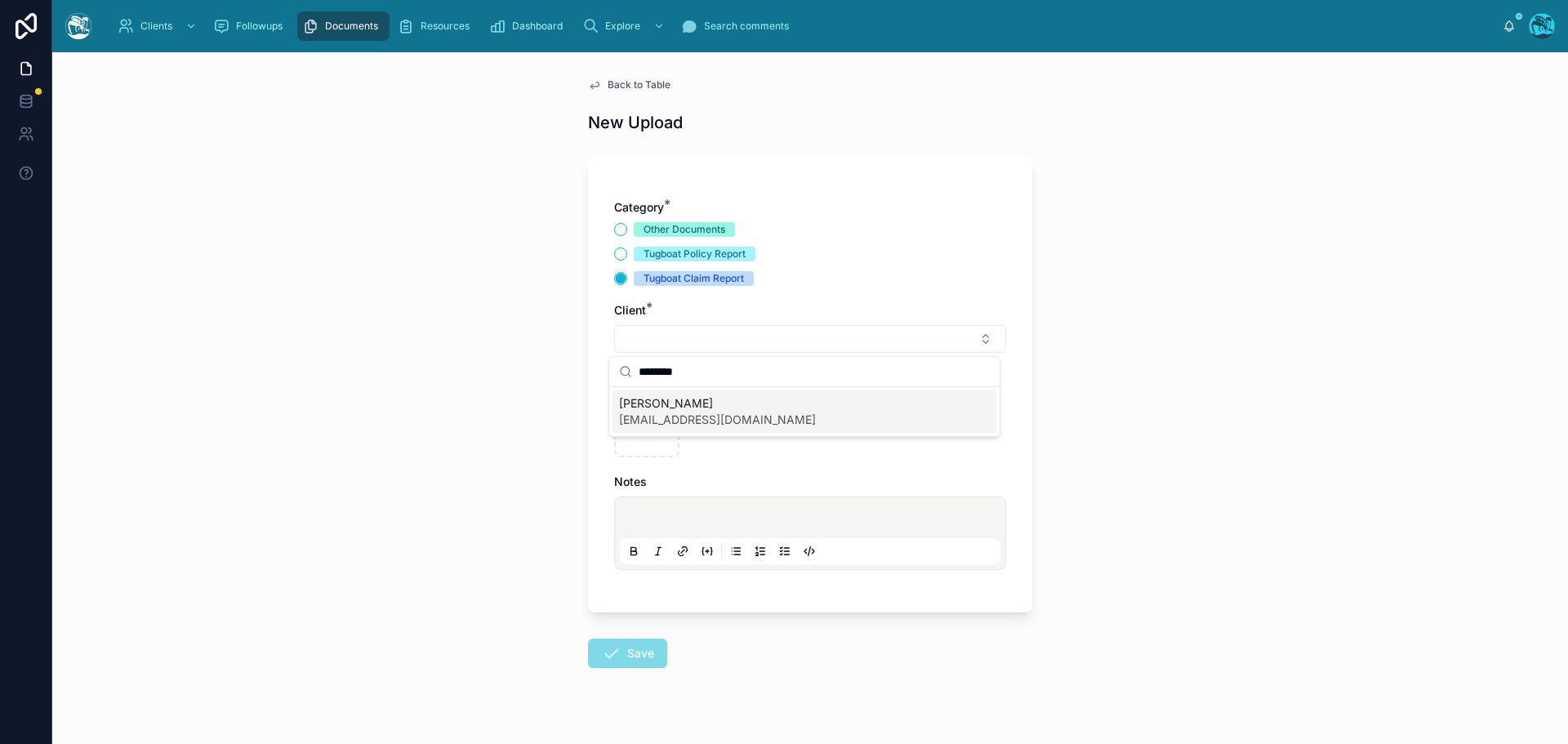
type input "********"
click at [659, 407] on span "[PERSON_NAME]" at bounding box center [717, 403] width 197 height 16
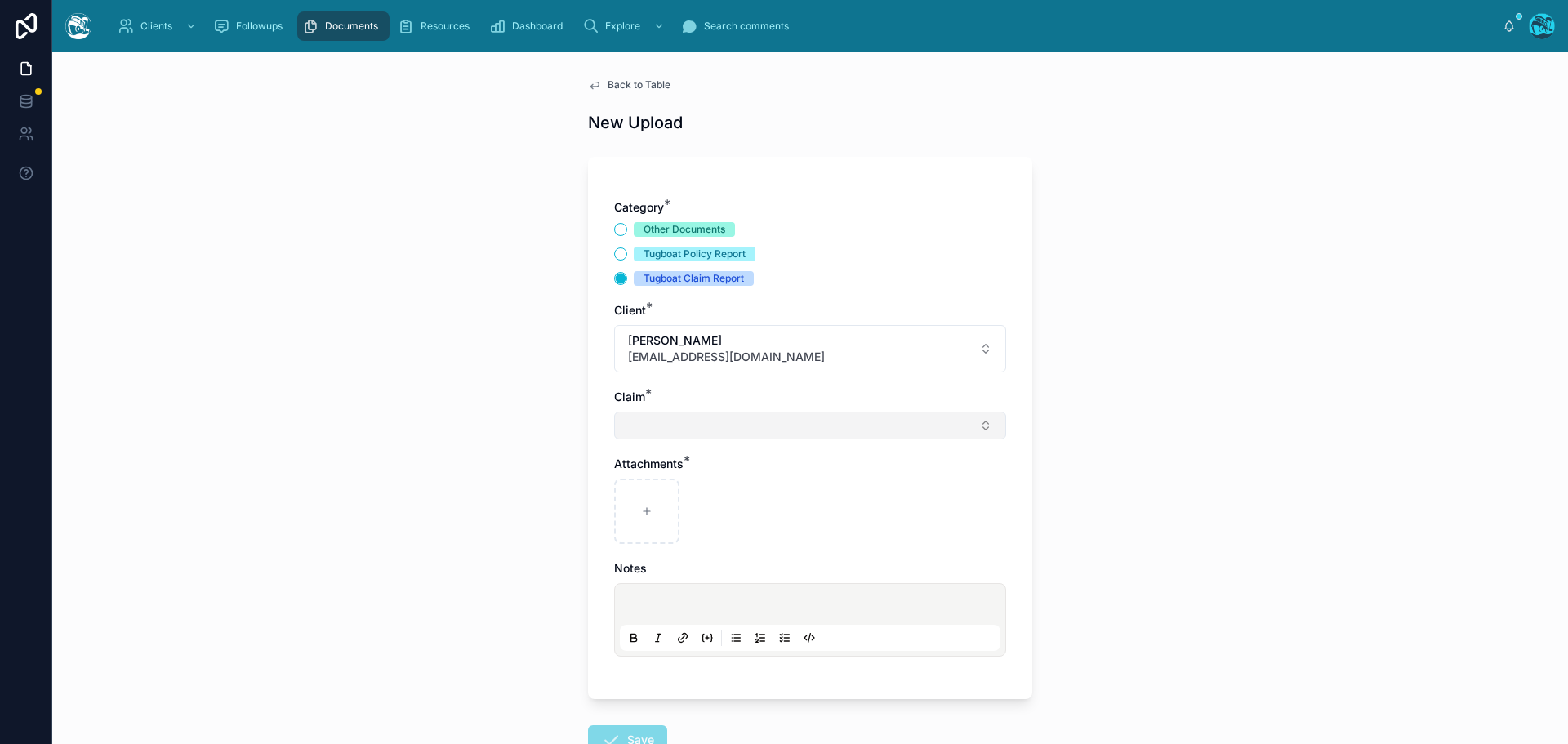
click at [636, 429] on button "Select Button" at bounding box center [810, 425] width 392 height 28
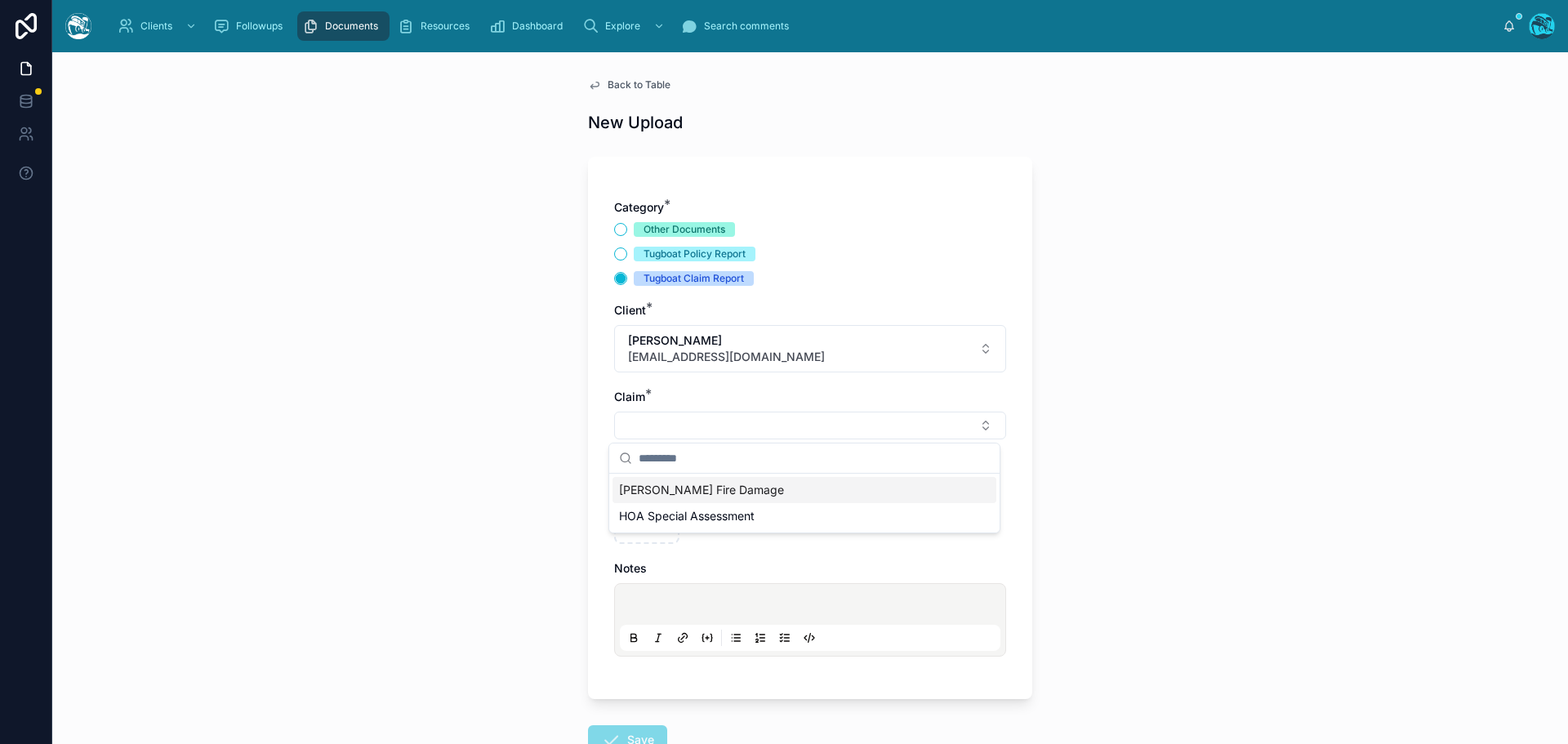
click at [638, 493] on span "Eaton Fire Damage" at bounding box center [701, 490] width 165 height 16
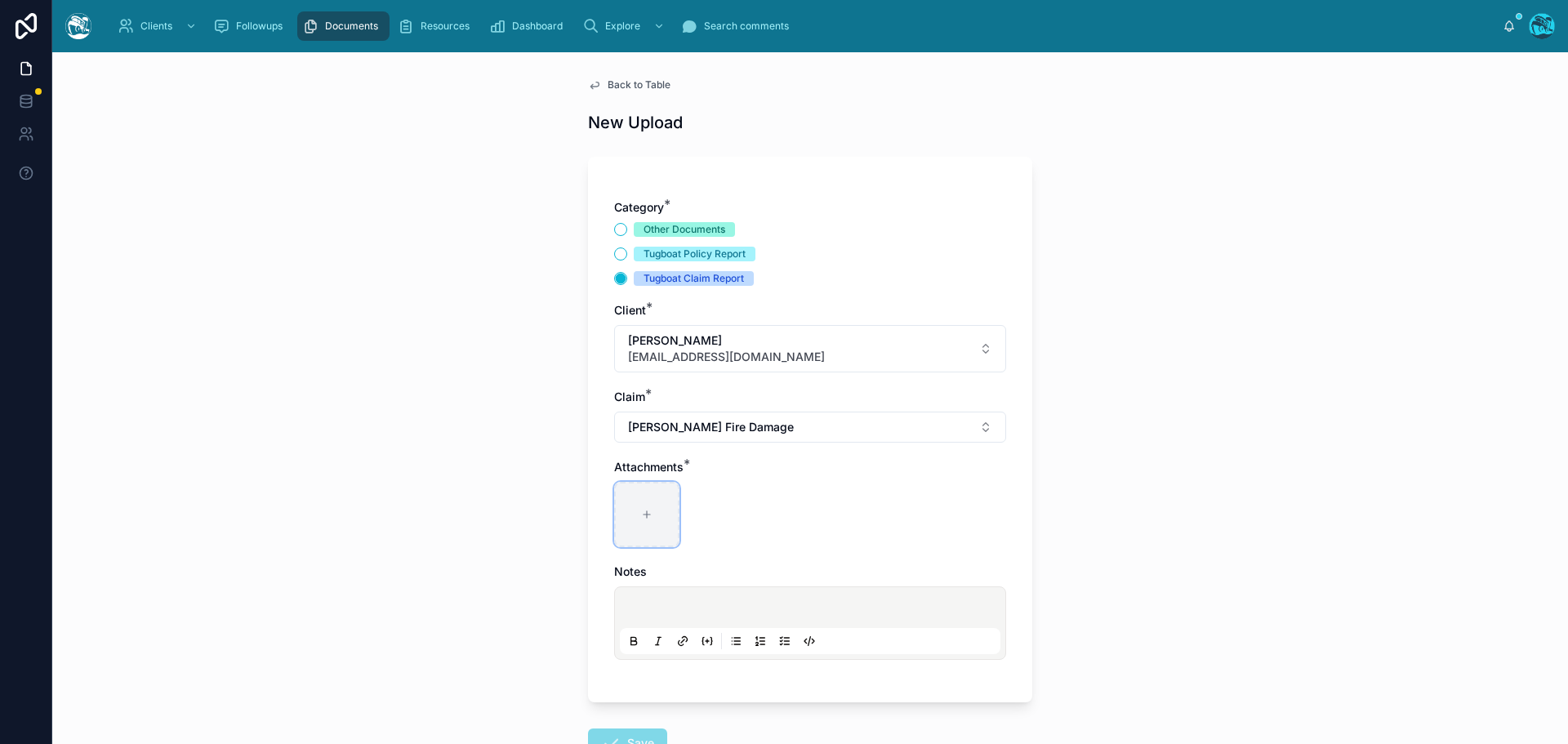
click at [637, 502] on div at bounding box center [647, 515] width 66 height 66
type input "**********"
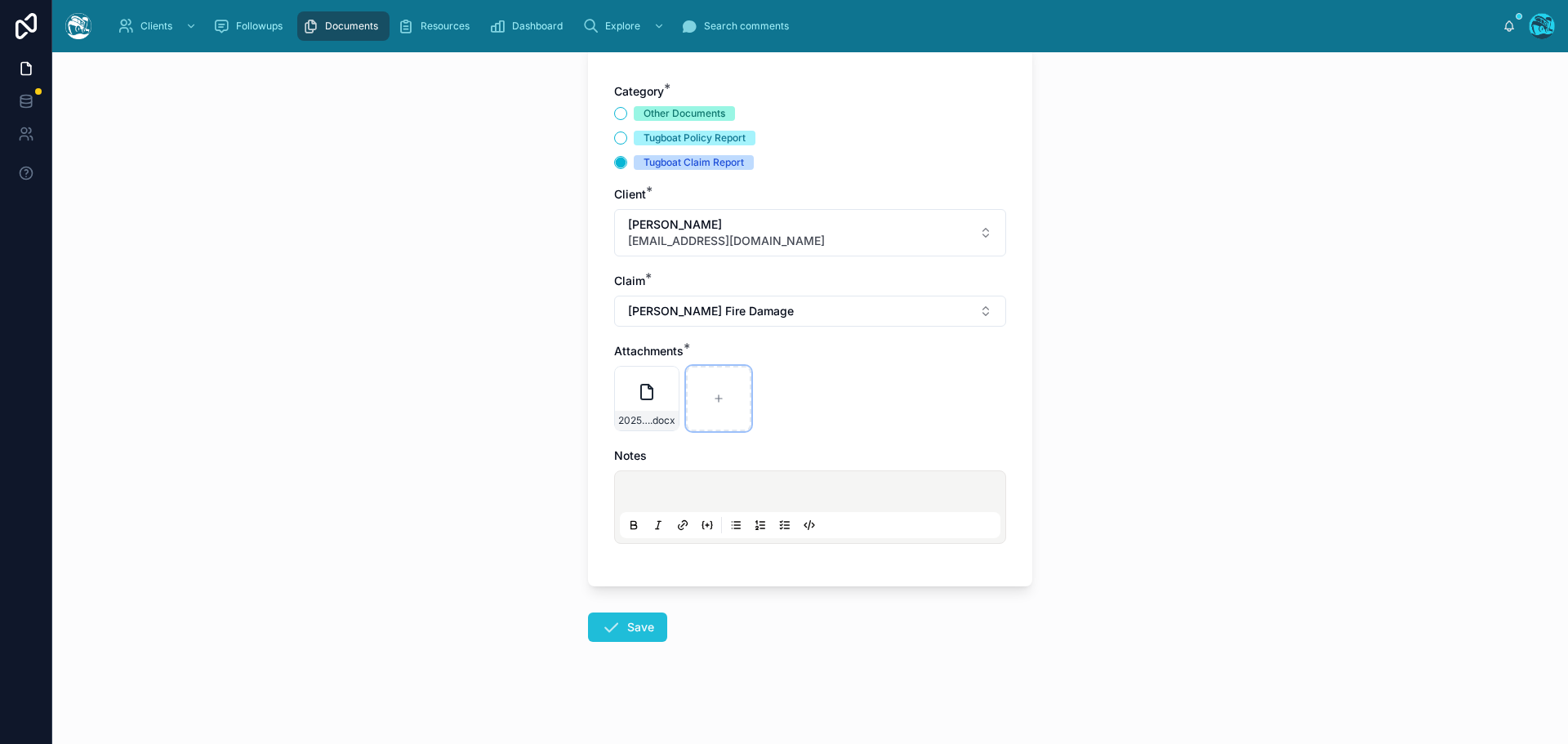
scroll to position [119, 0]
click at [610, 627] on icon at bounding box center [610, 625] width 20 height 20
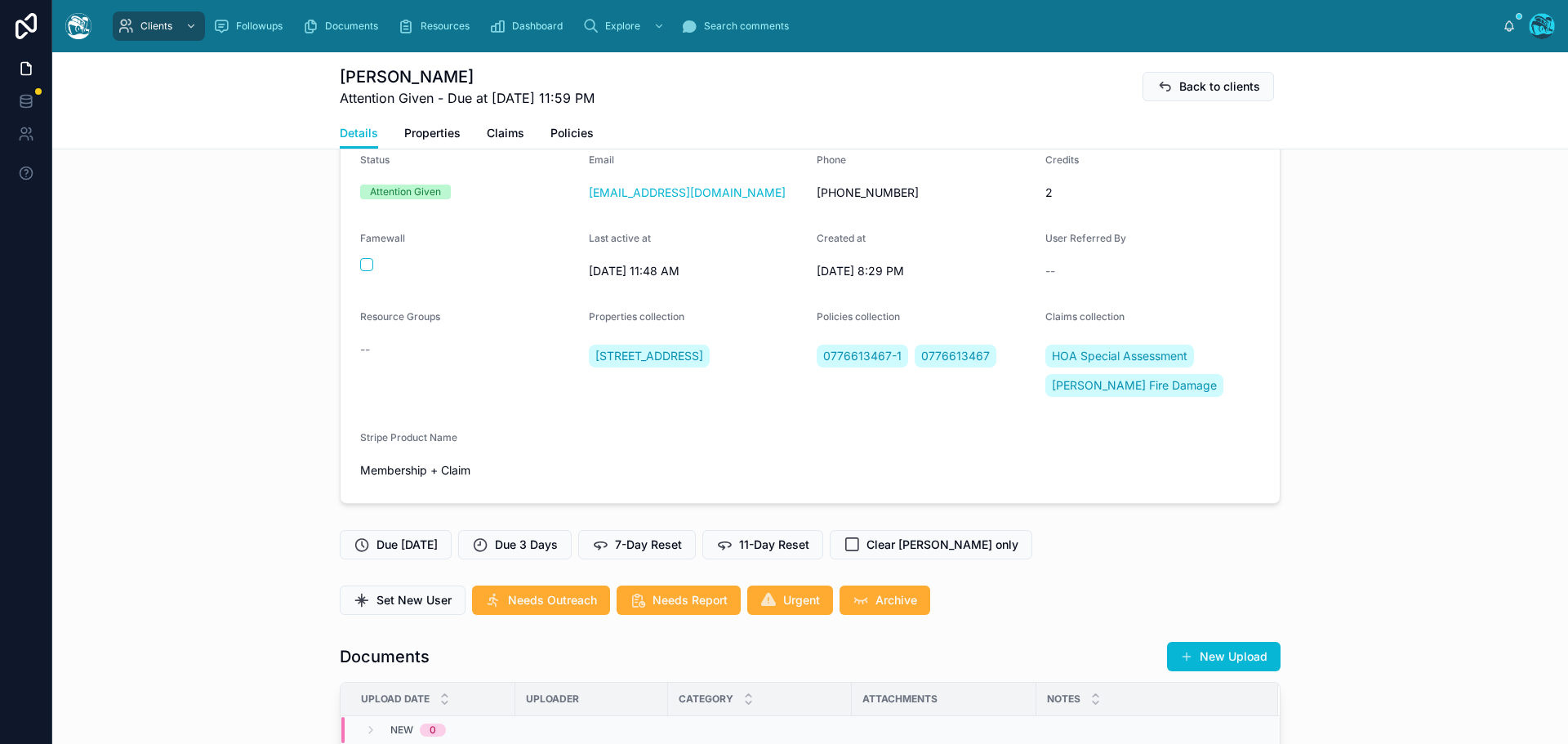
scroll to position [37, 0]
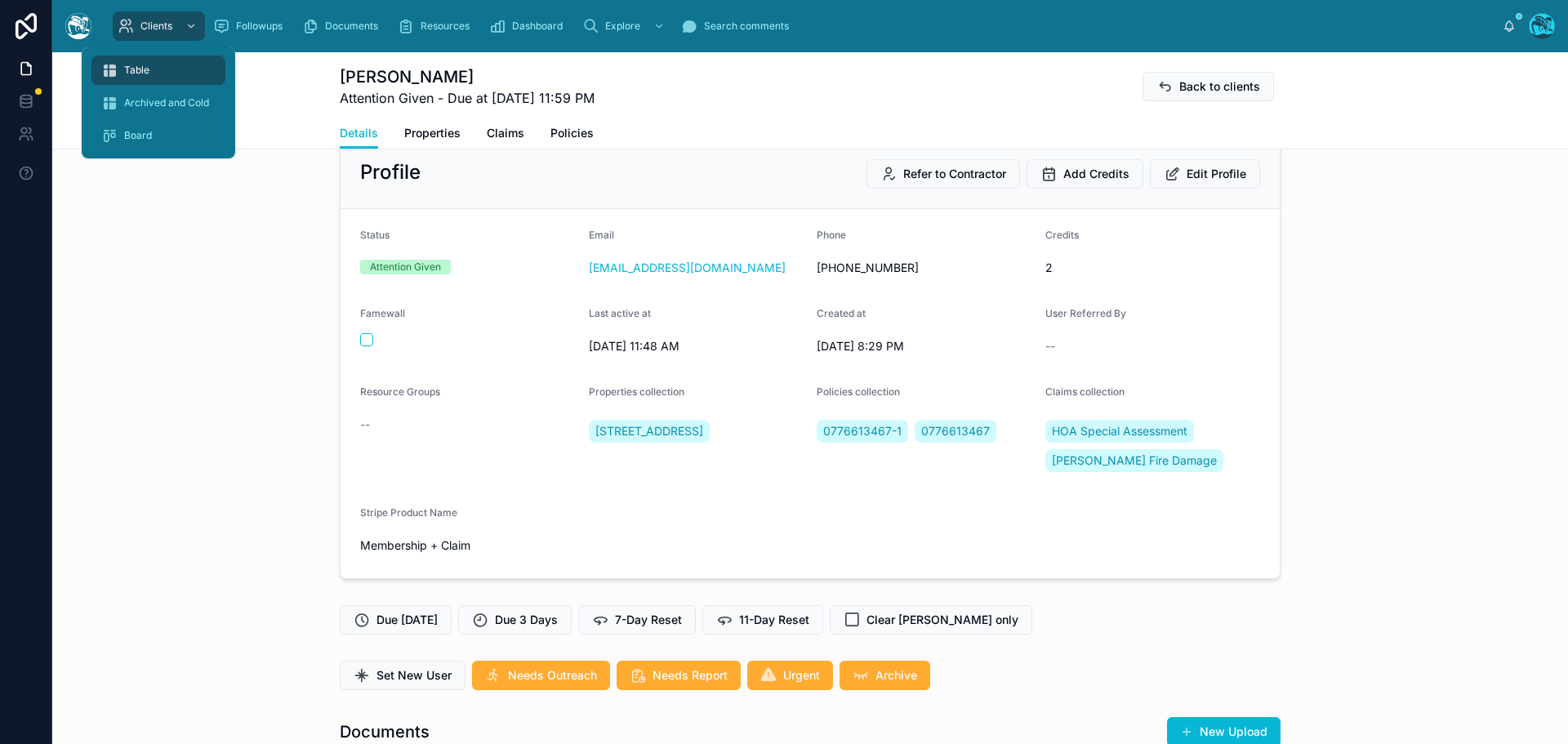
drag, startPoint x: 141, startPoint y: 63, endPoint x: 528, endPoint y: 0, distance: 392.1
click at [141, 63] on div "Table" at bounding box center [158, 69] width 114 height 26
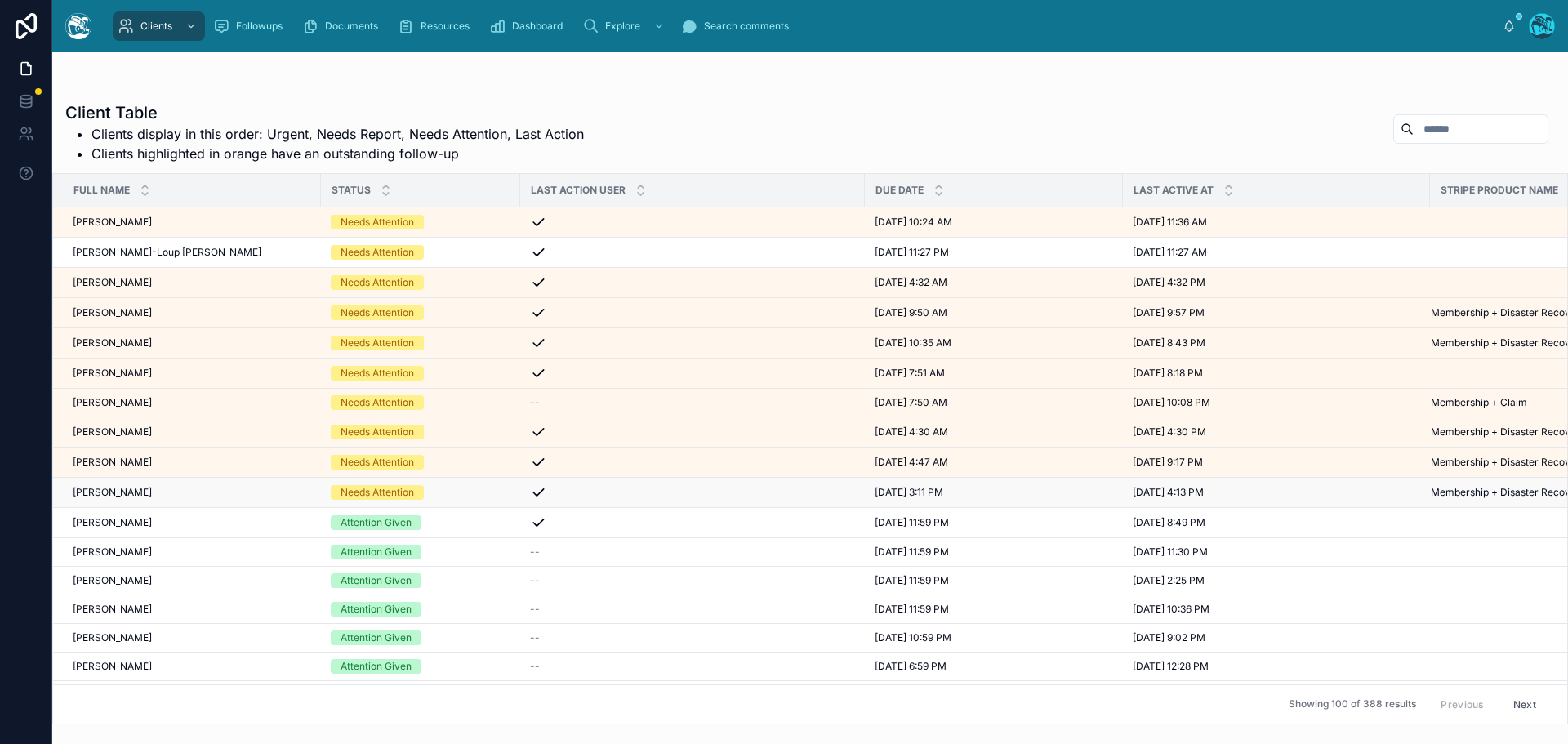
click at [187, 494] on div "Jonathan Cullen Jonathan Cullen" at bounding box center [191, 493] width 239 height 13
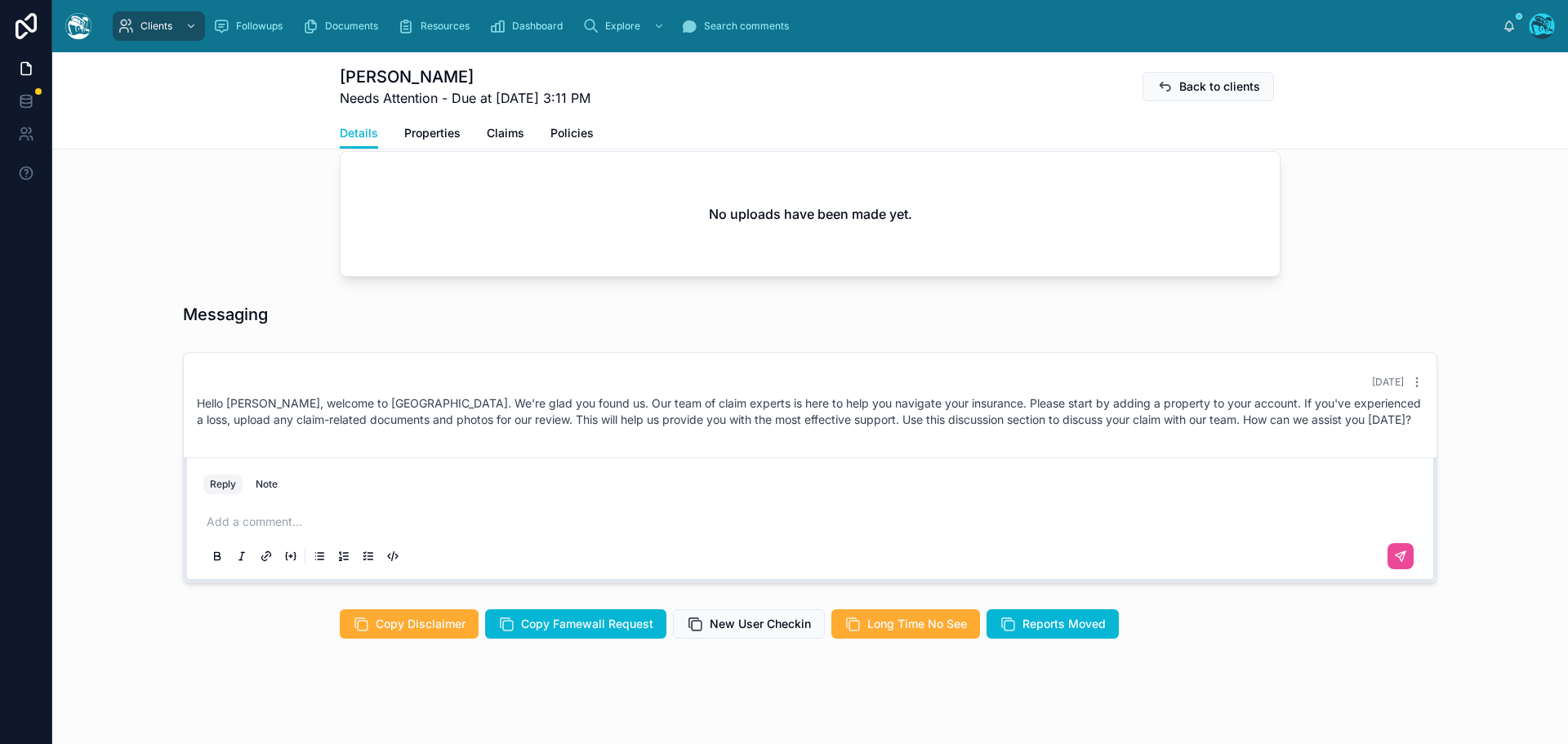
scroll to position [636, 0]
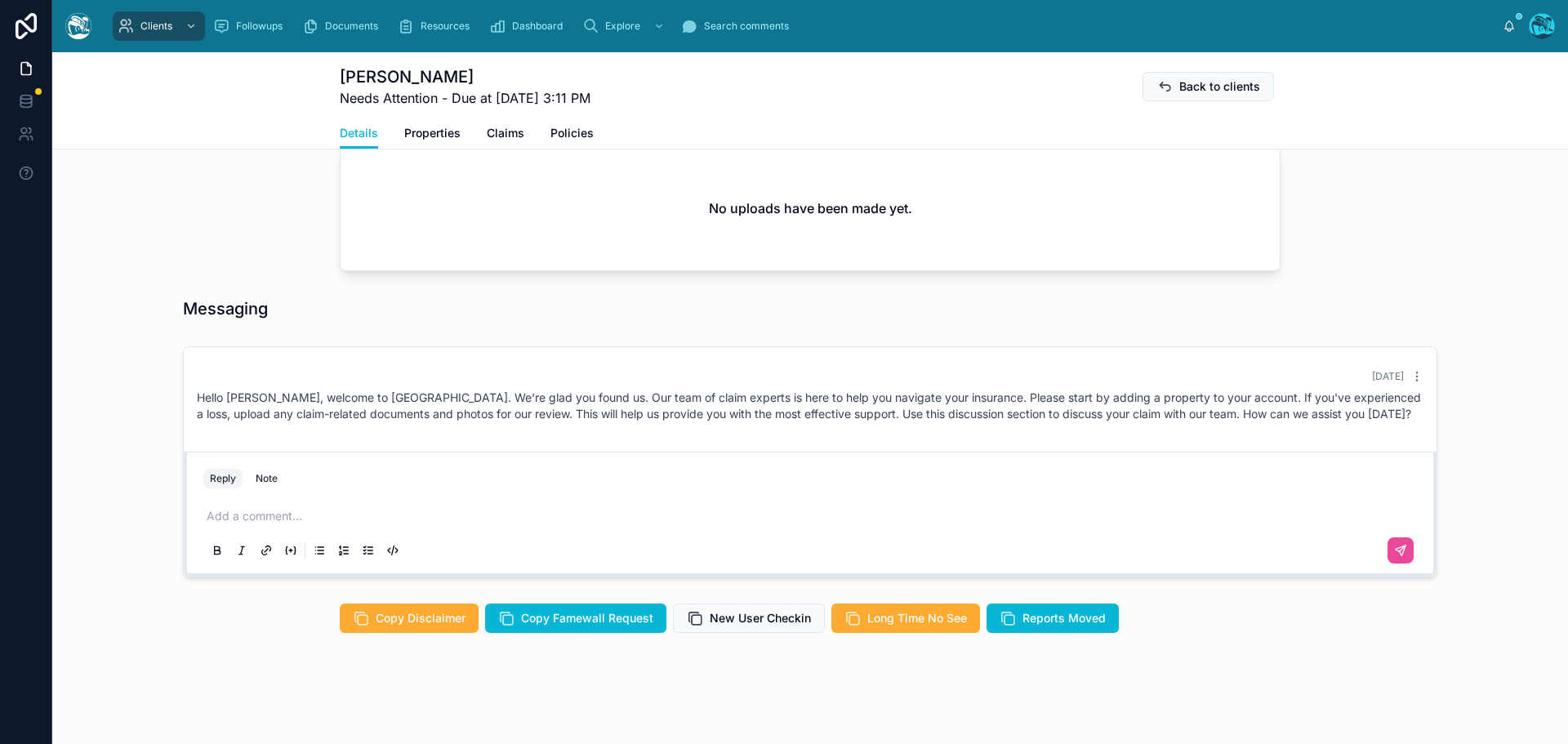
click at [228, 522] on p at bounding box center [813, 516] width 1213 height 16
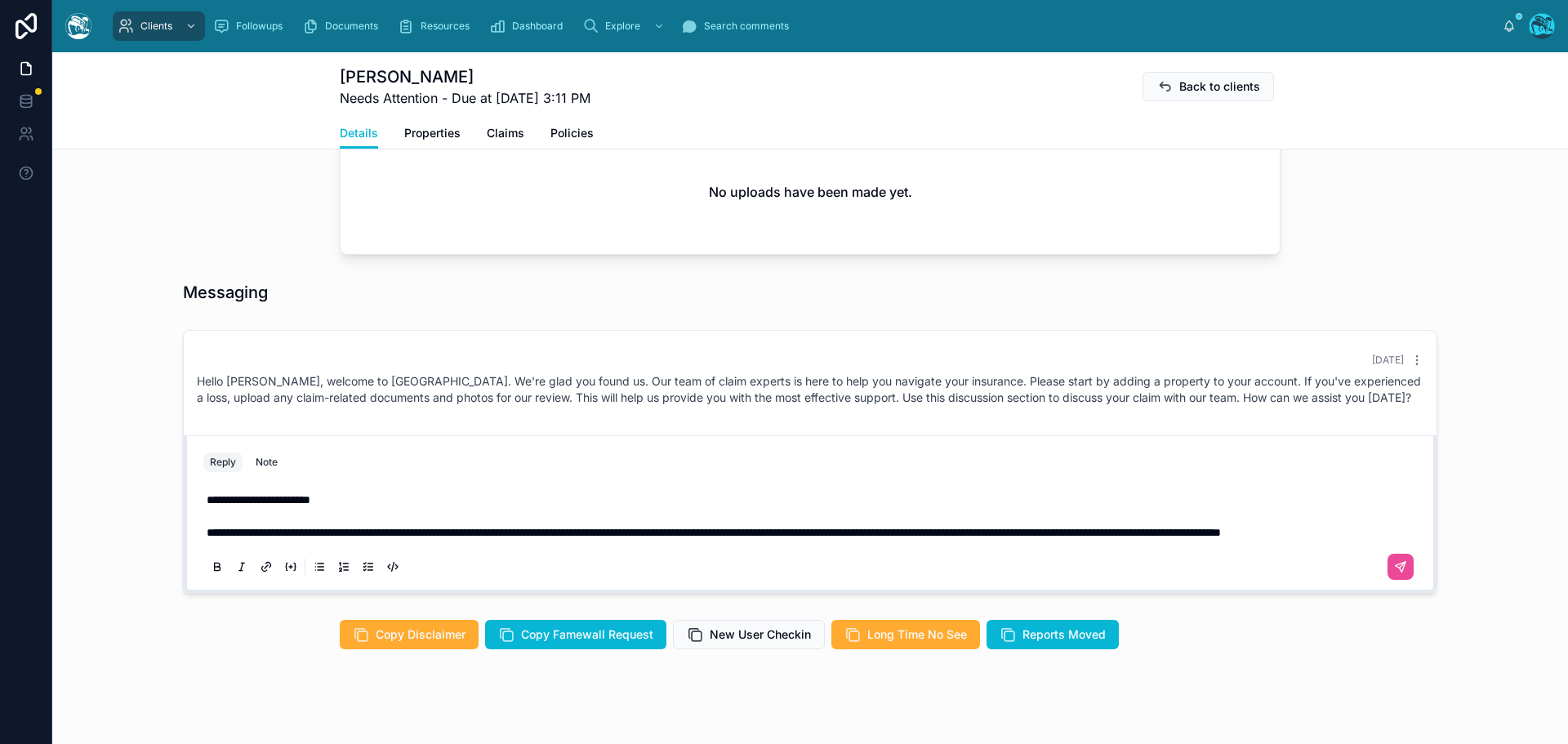
click at [1221, 538] on span "**********" at bounding box center [713, 533] width 1014 height 11
click at [414, 540] on p "**********" at bounding box center [813, 532] width 1213 height 16
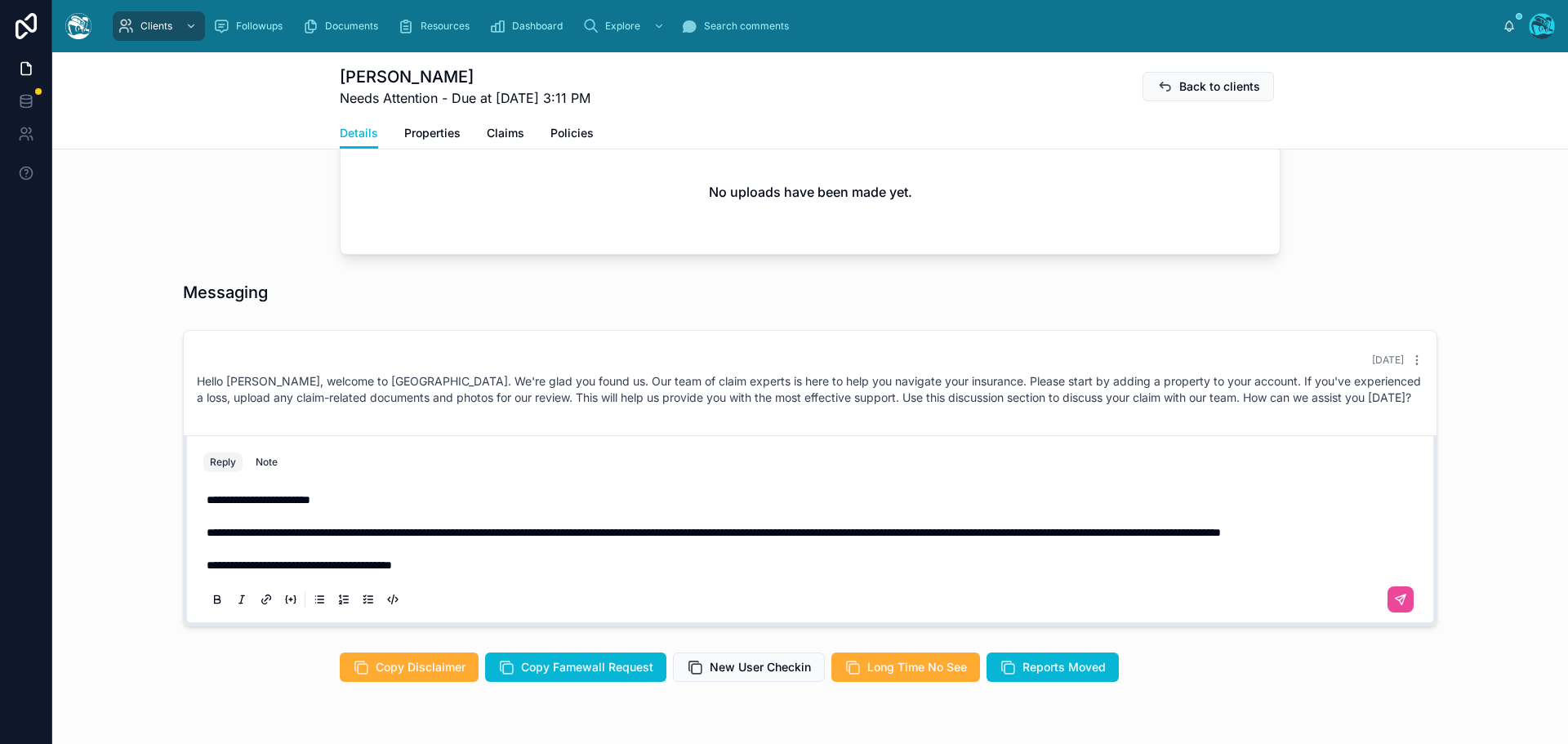
click at [457, 574] on p "**********" at bounding box center [813, 565] width 1213 height 16
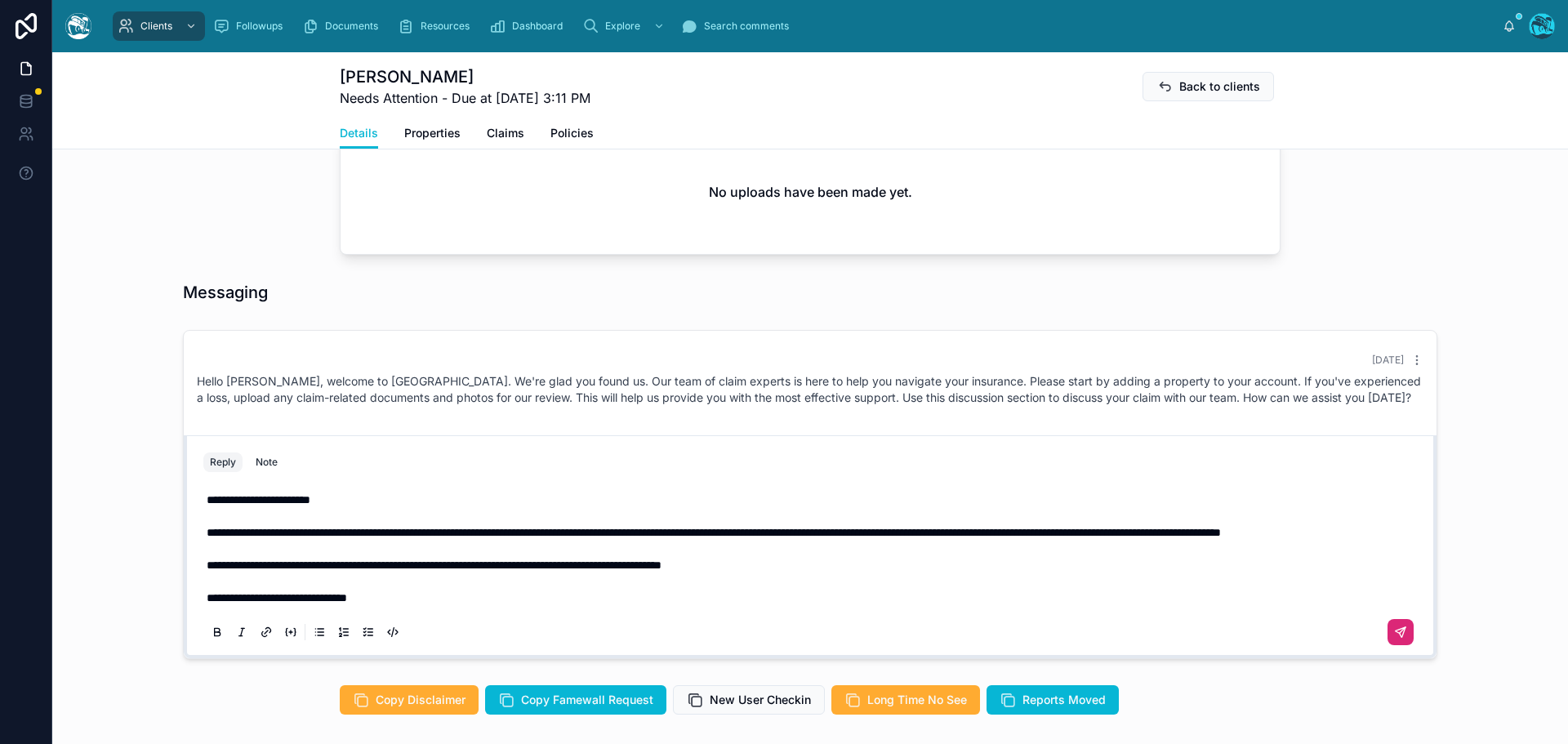
click at [1396, 637] on icon at bounding box center [1400, 632] width 10 height 10
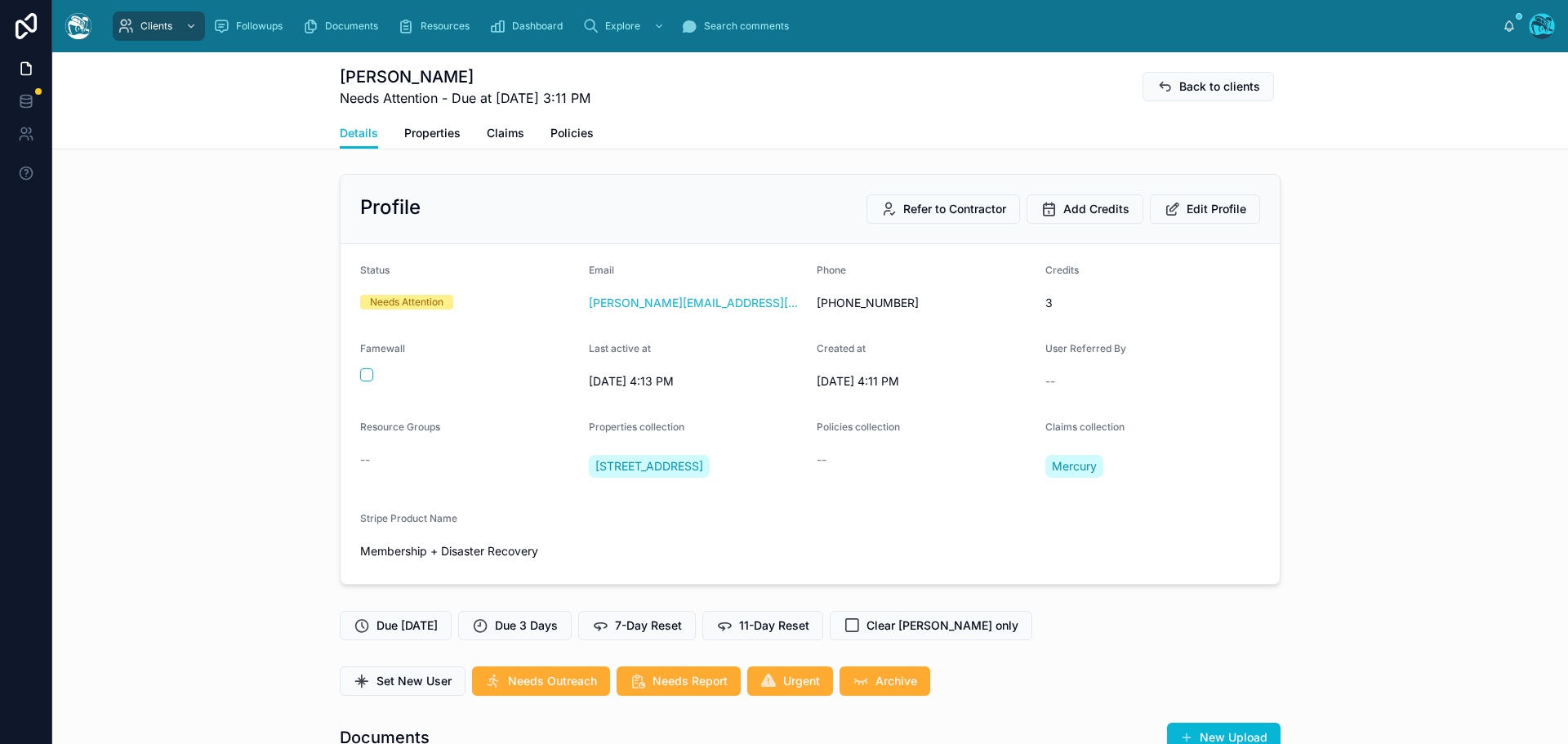
scroll to position [0, 0]
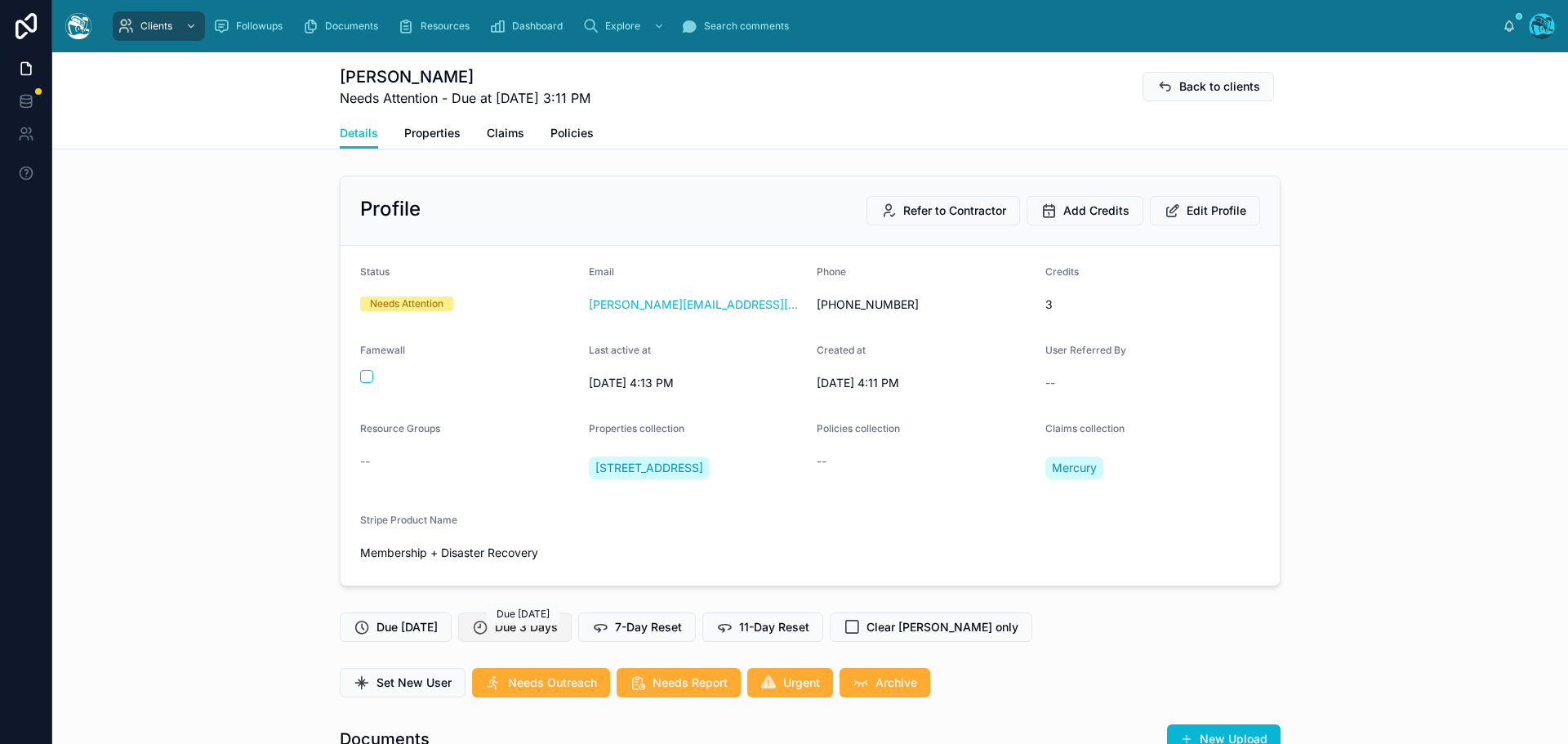
click at [511, 636] on span "Due 3 Days" at bounding box center [526, 627] width 63 height 16
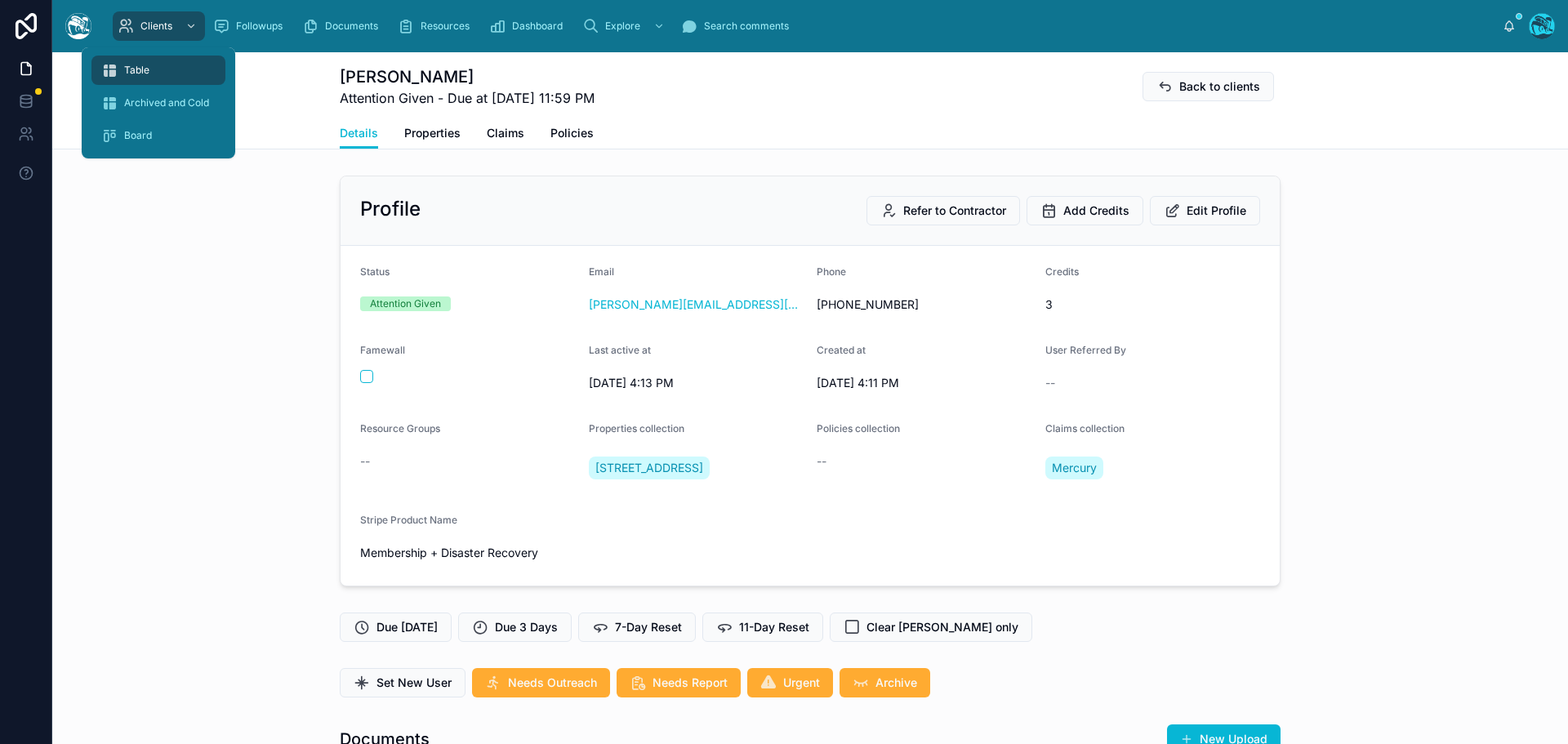
click at [143, 72] on span "Table" at bounding box center [137, 70] width 26 height 13
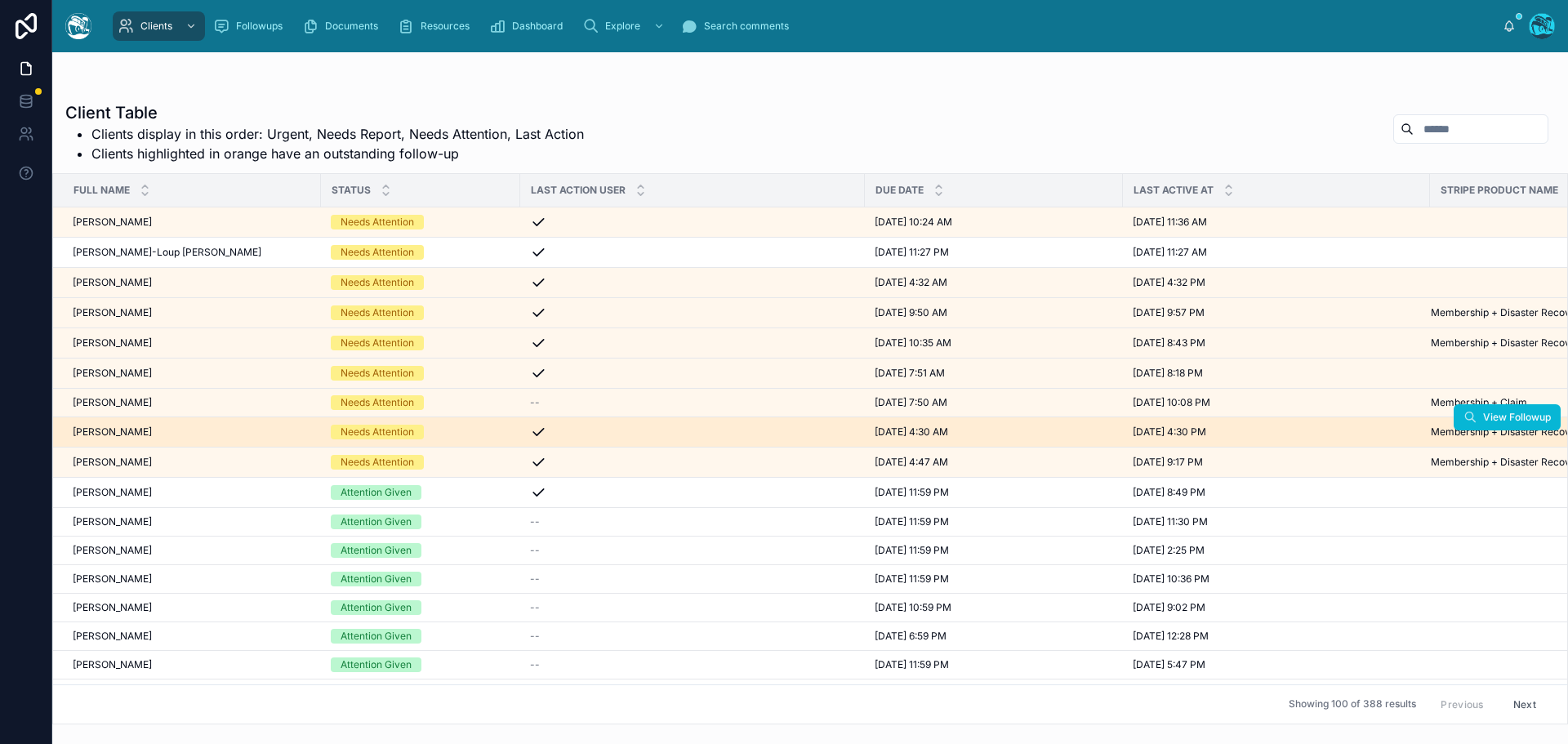
click at [172, 440] on td "Michael Roberts Michael Roberts" at bounding box center [187, 433] width 268 height 30
click at [161, 436] on div "Michael Roberts Michael Roberts" at bounding box center [191, 432] width 239 height 13
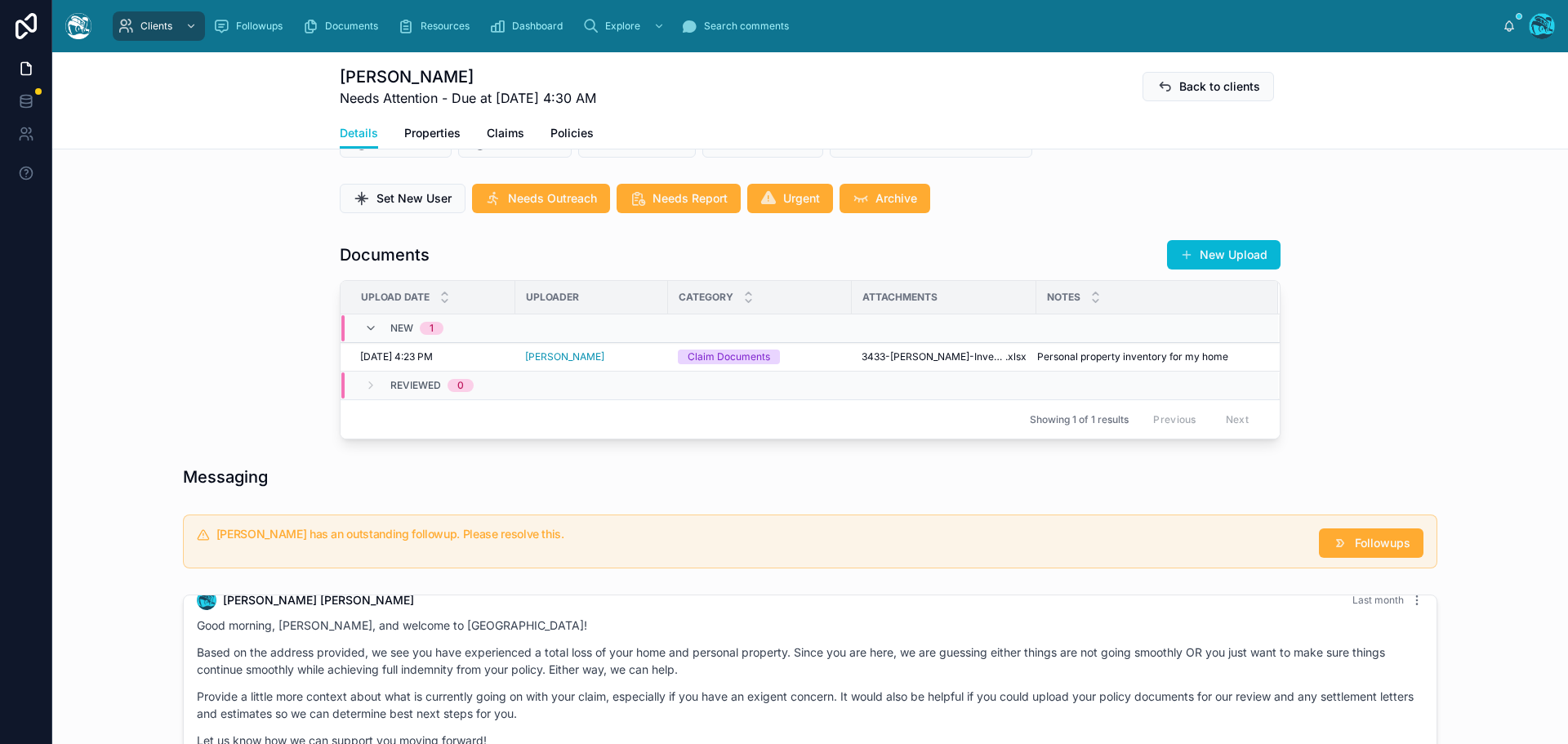
scroll to position [572, 0]
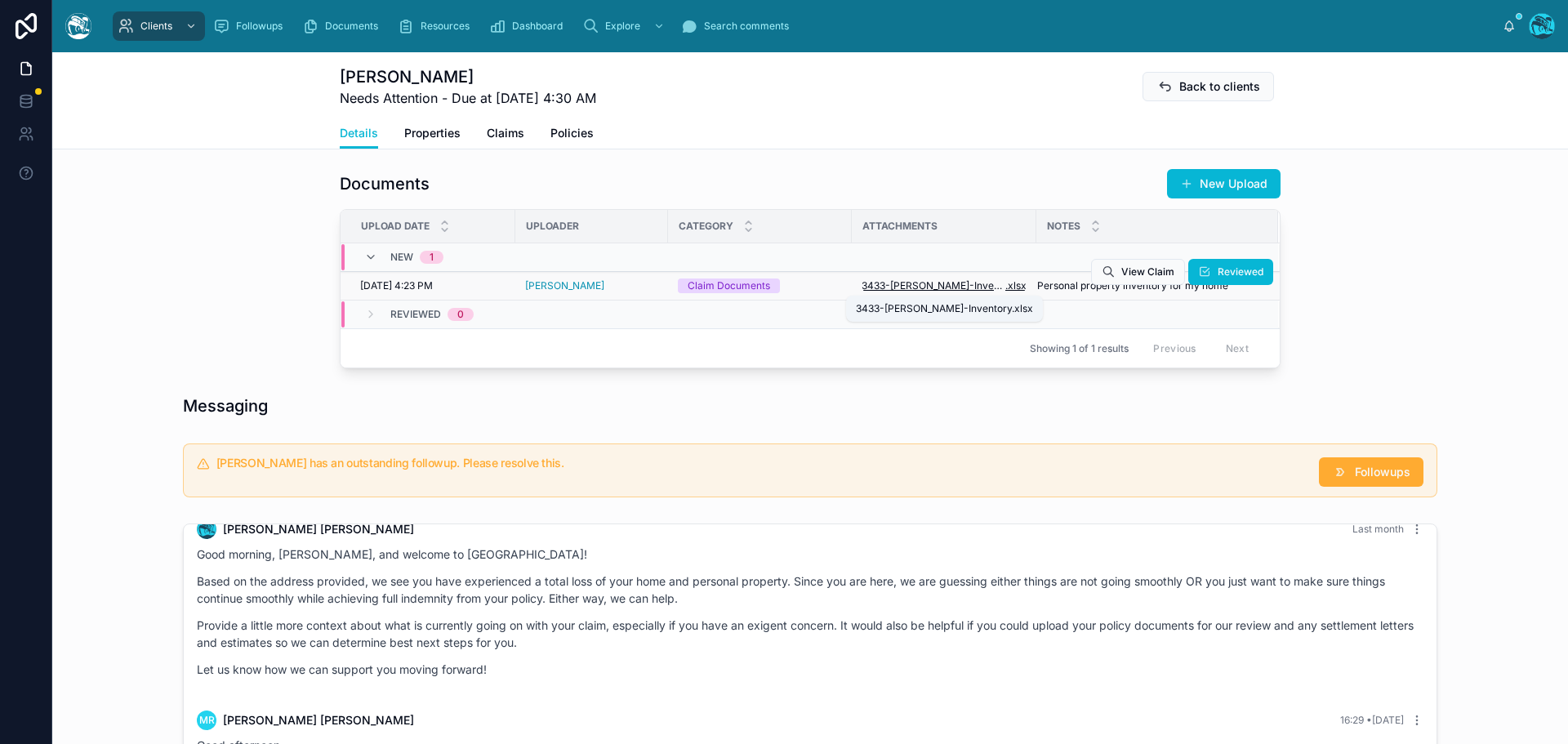
click at [921, 284] on span "3433-Monterosa-Inventory" at bounding box center [933, 286] width 144 height 13
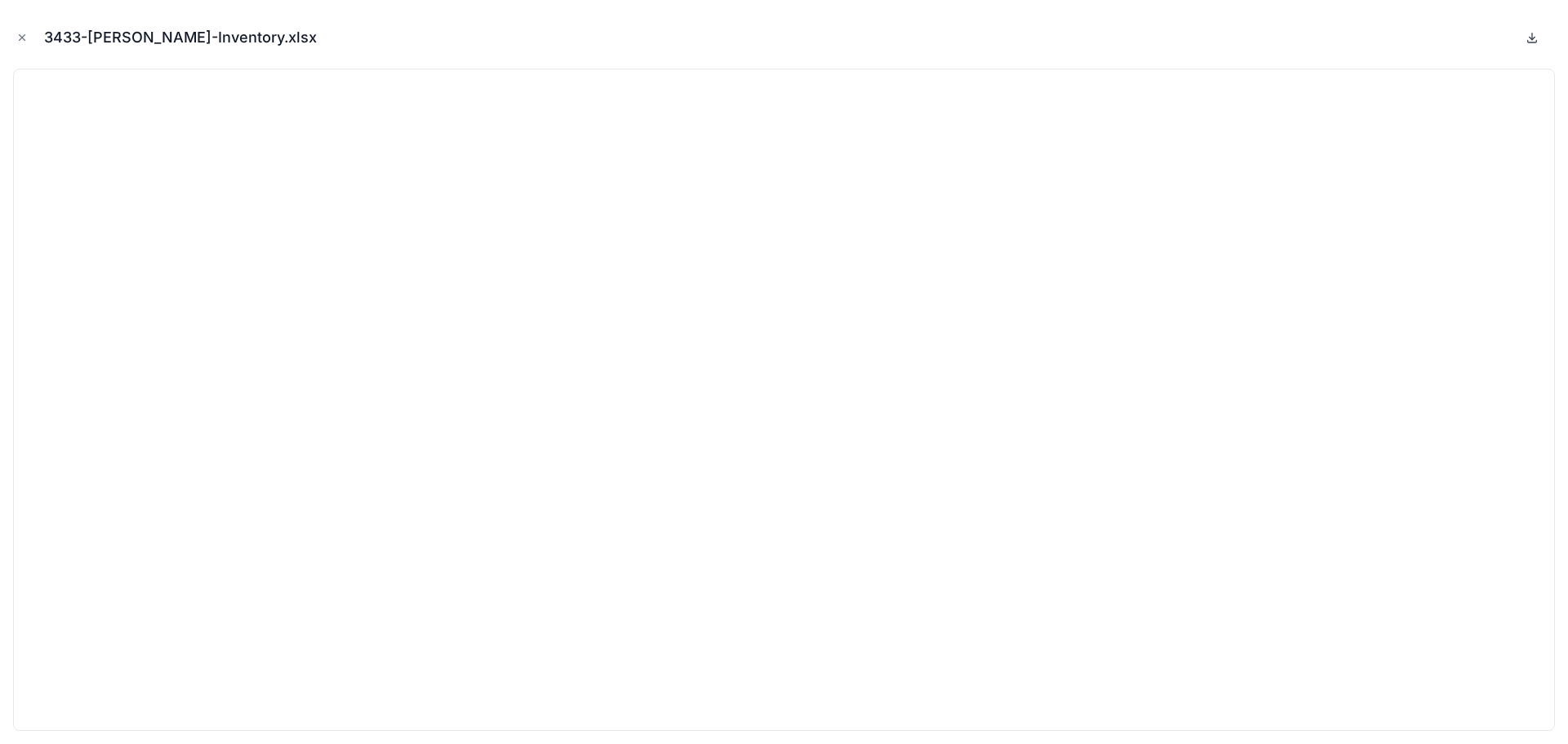
click at [1534, 40] on icon at bounding box center [1532, 38] width 13 height 13
click at [19, 36] on icon "Close modal" at bounding box center [22, 37] width 11 height 11
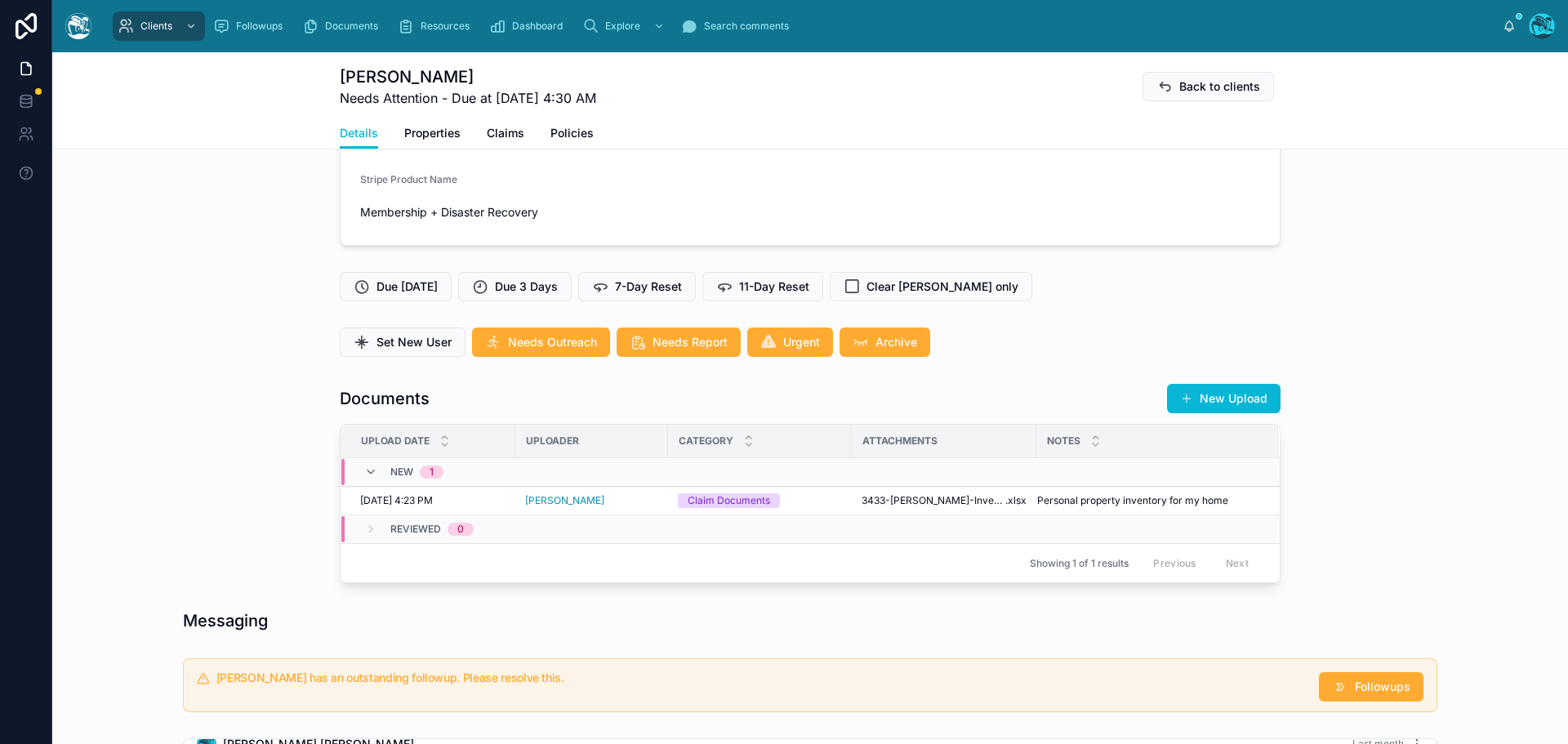
scroll to position [245, 0]
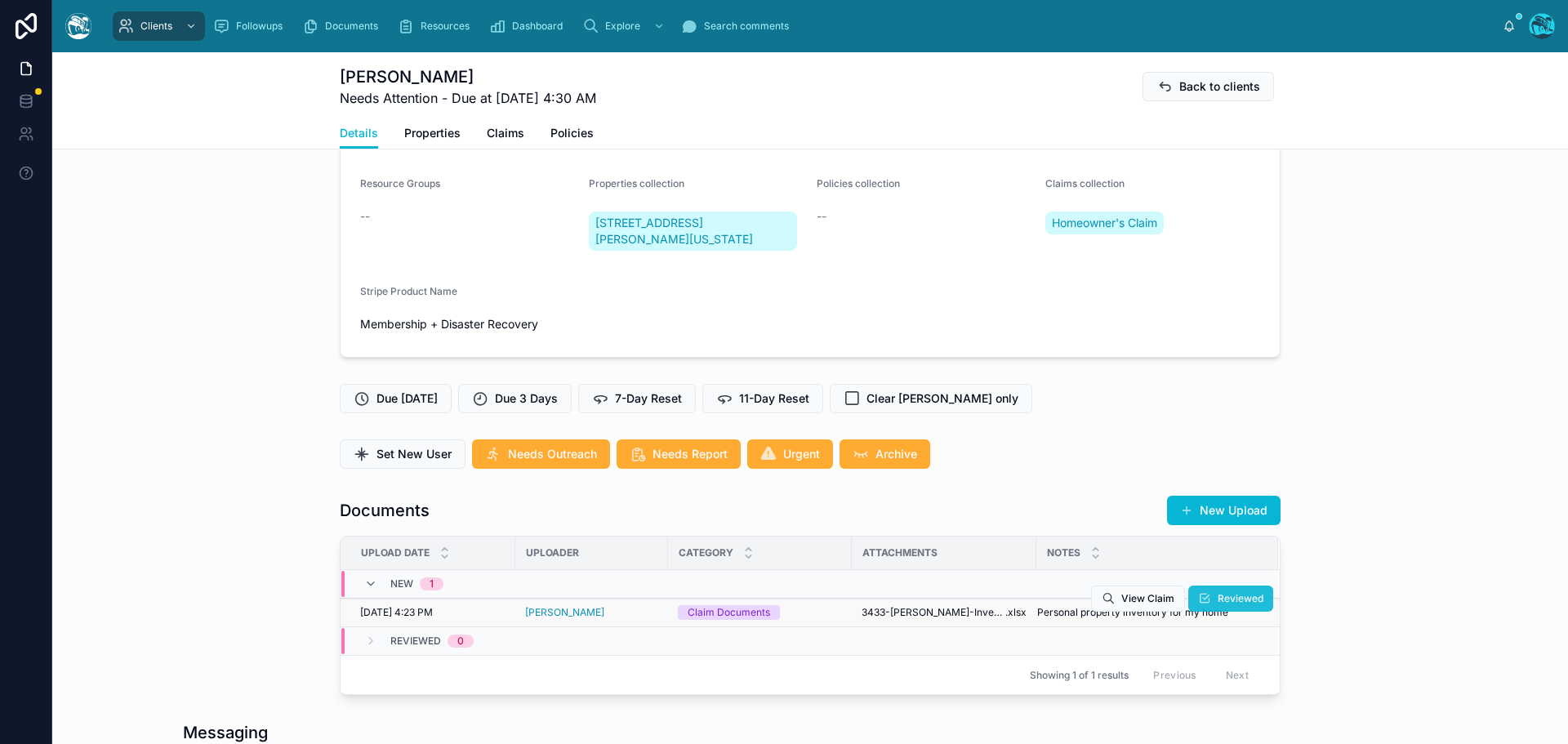
click at [1247, 596] on span "Reviewed" at bounding box center [1240, 599] width 46 height 13
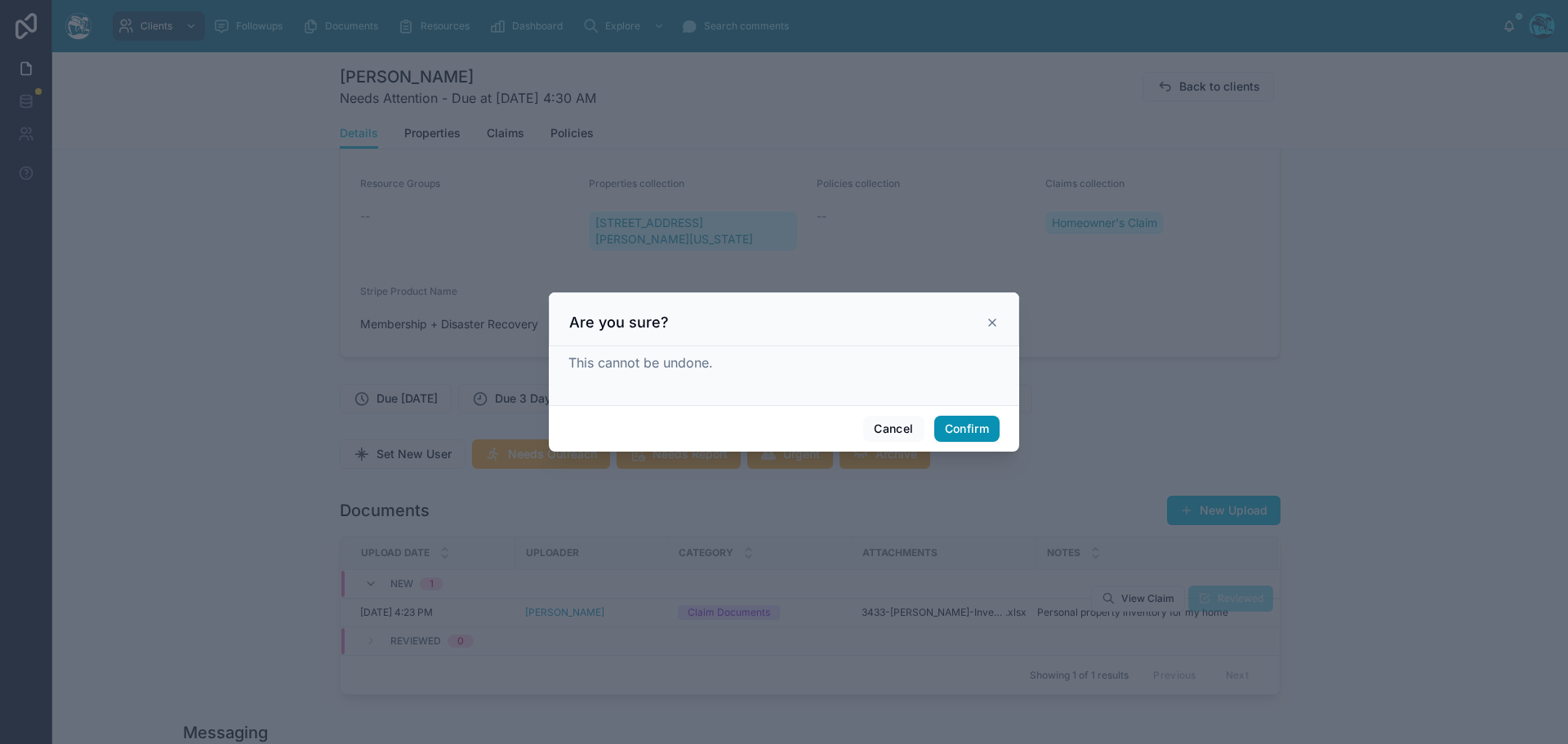
click at [962, 430] on button "Confirm" at bounding box center [966, 428] width 66 height 26
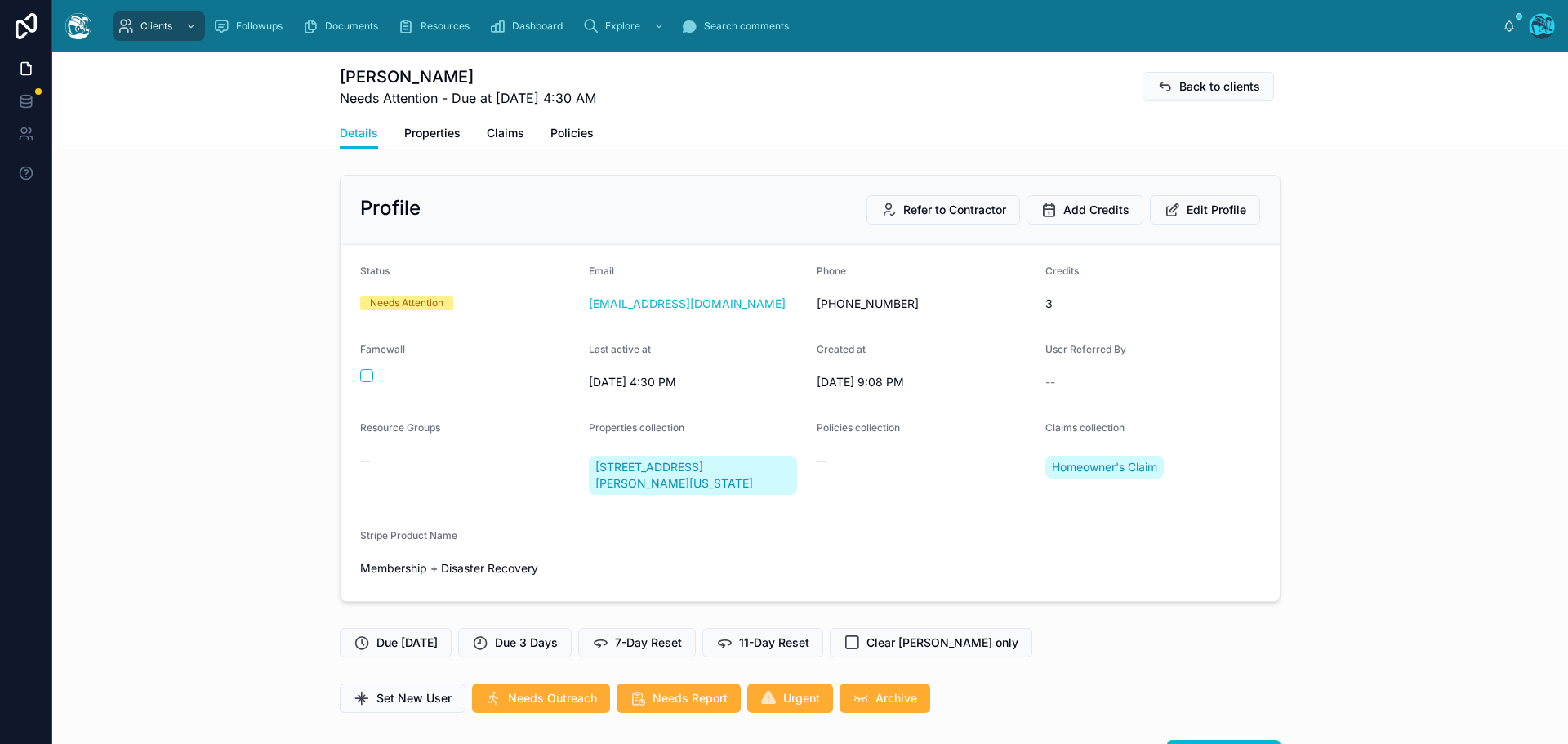
scroll to position [0, 0]
click at [1192, 211] on span "Edit Profile" at bounding box center [1216, 210] width 60 height 16
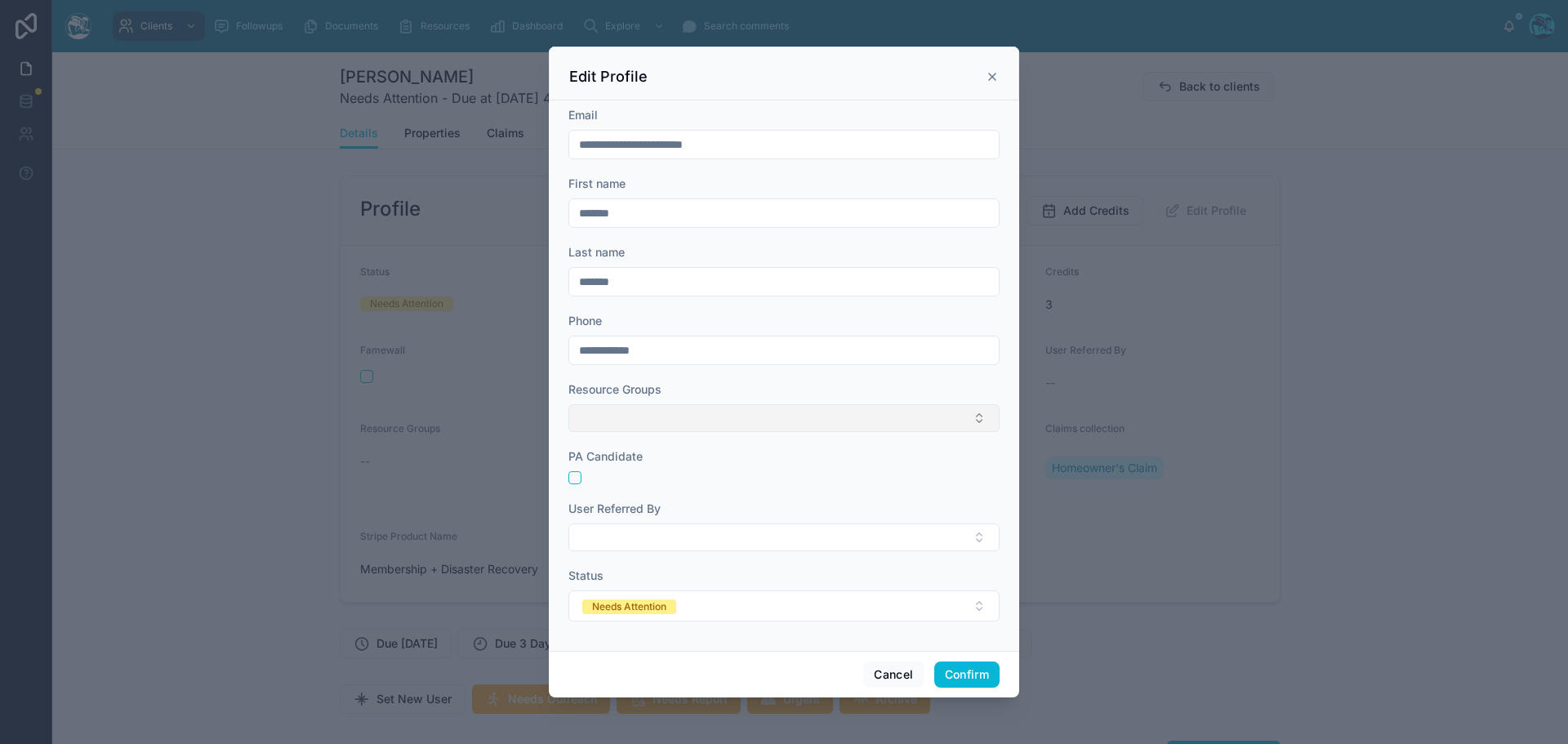
click at [636, 413] on button "Select Button" at bounding box center [784, 418] width 431 height 28
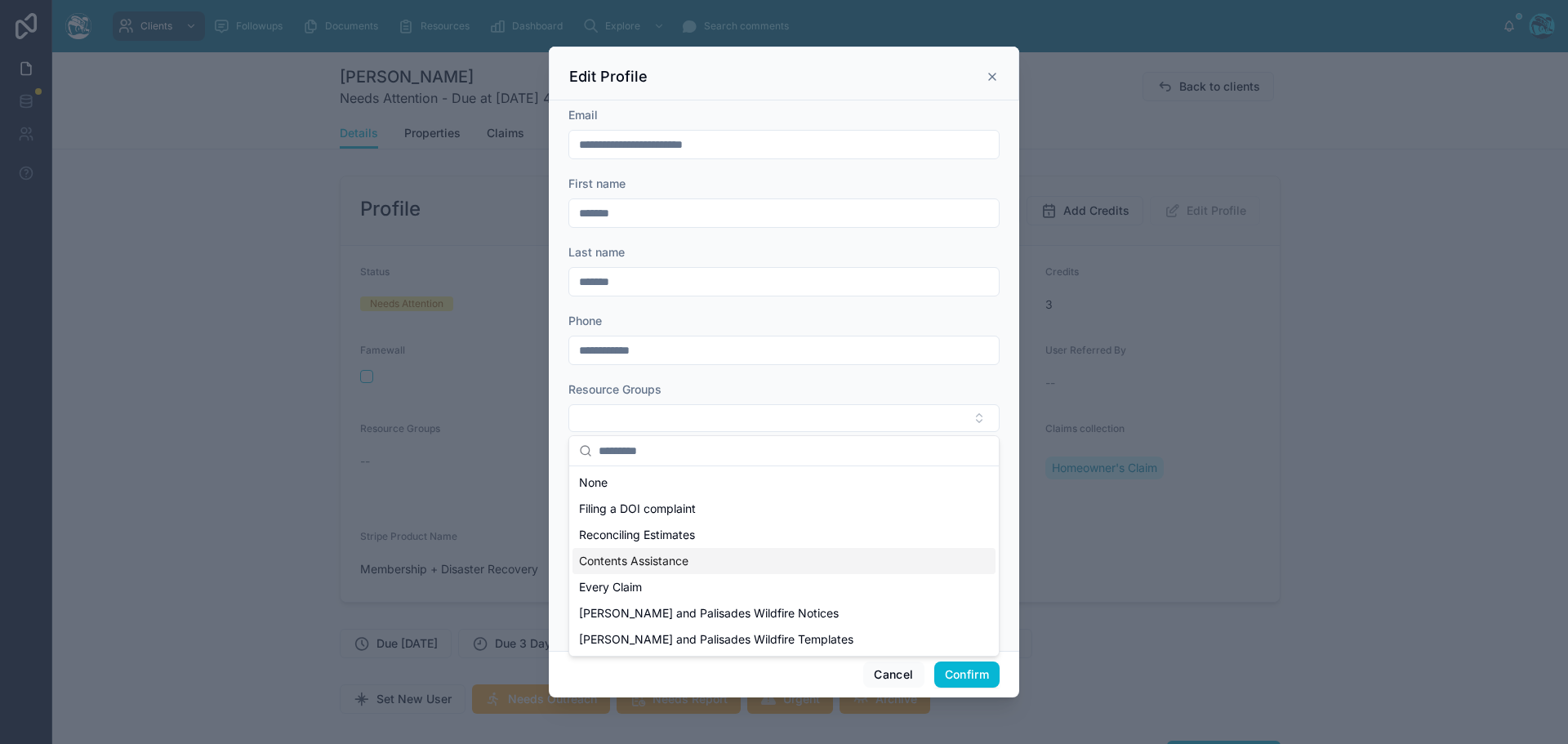
click at [634, 565] on span "Contents Assistance" at bounding box center [633, 560] width 109 height 16
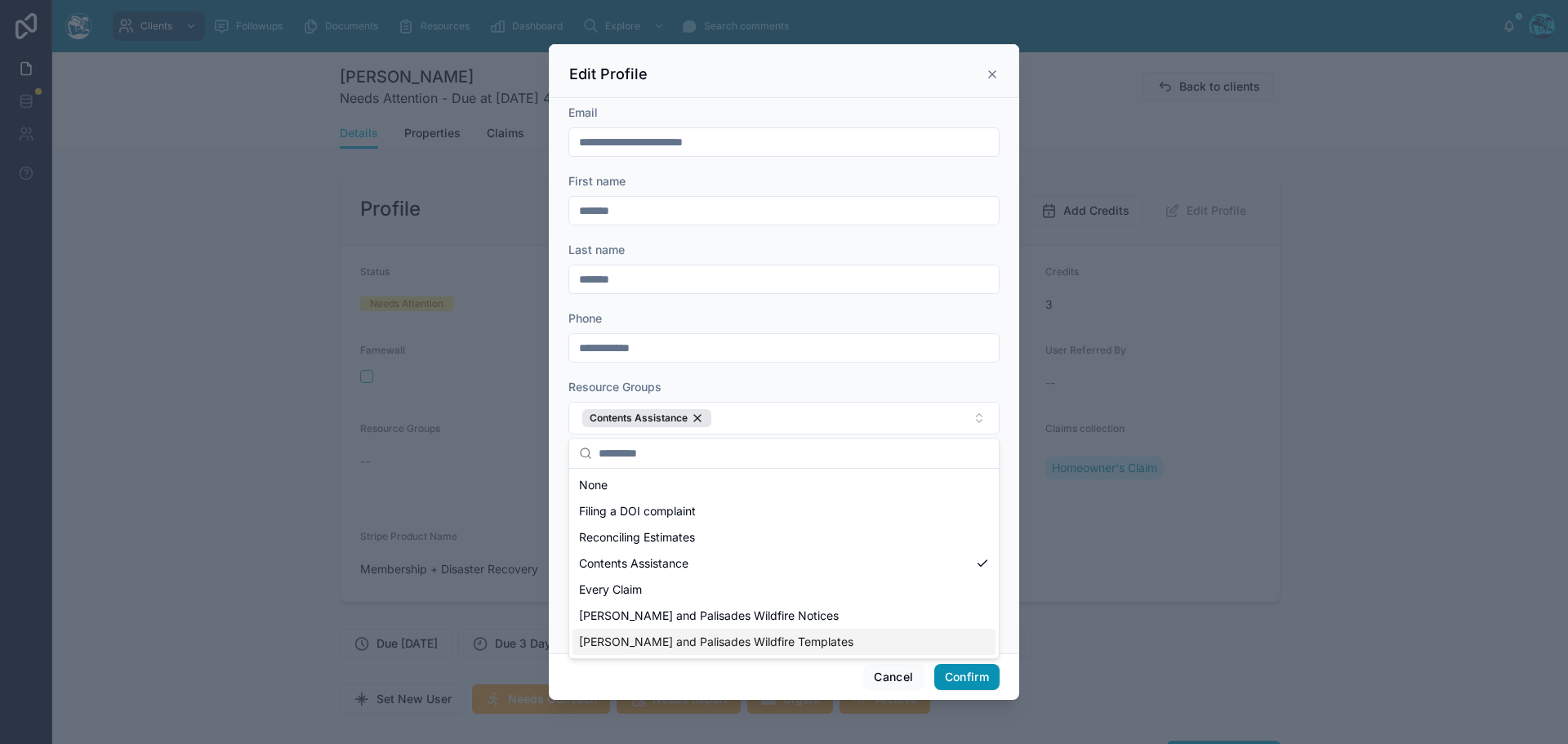
click at [973, 679] on button "Confirm" at bounding box center [966, 676] width 66 height 26
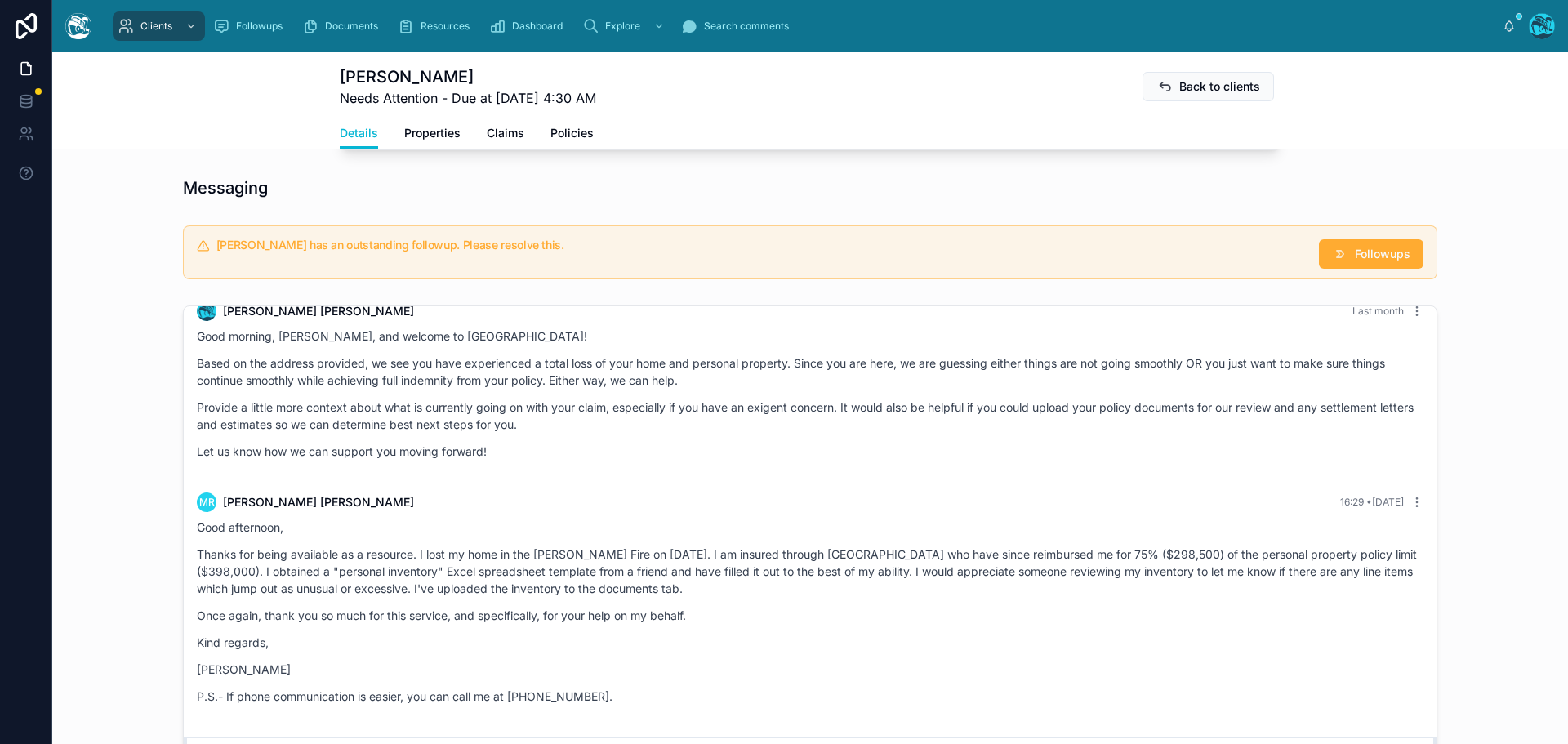
scroll to position [899, 0]
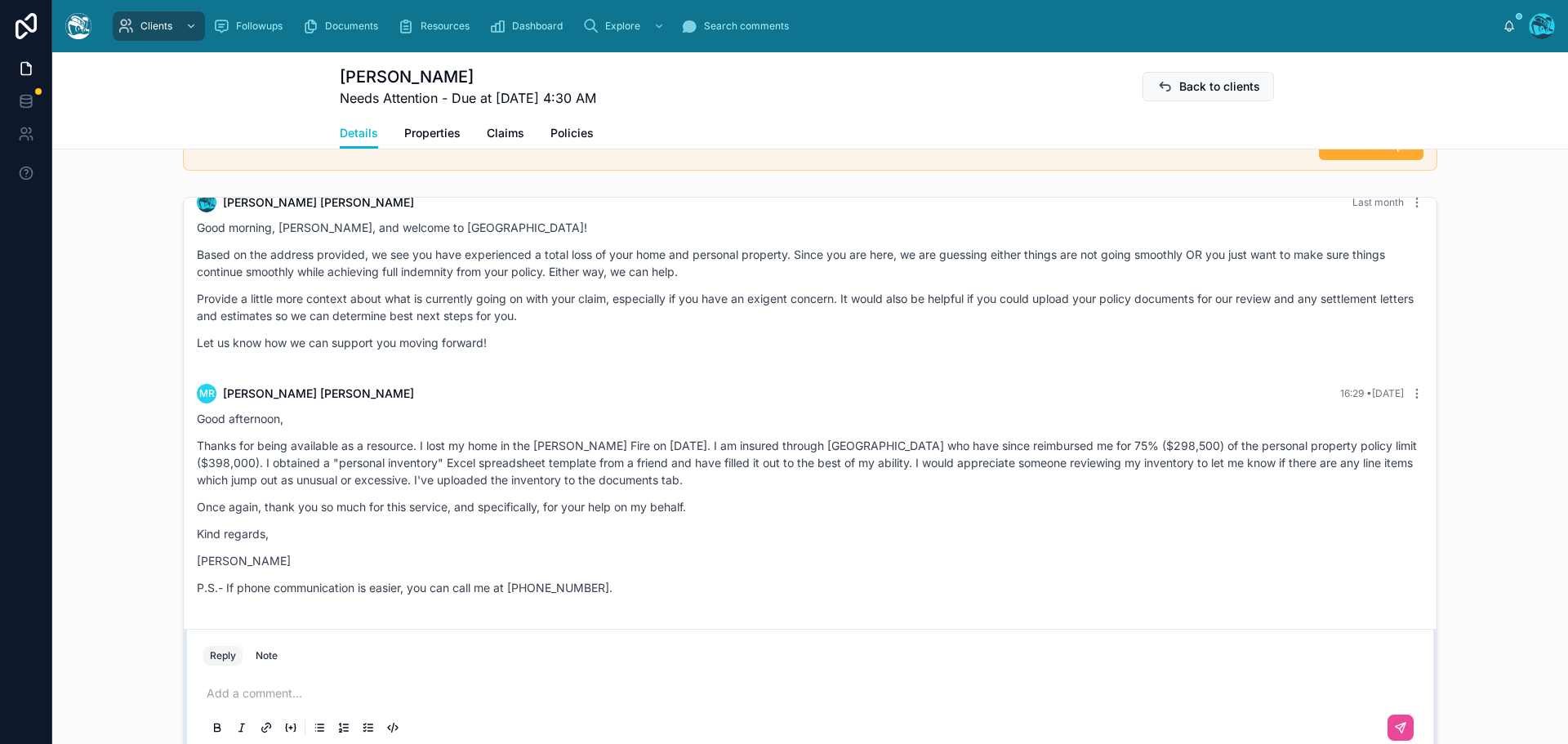
click at [241, 700] on p at bounding box center [813, 693] width 1213 height 16
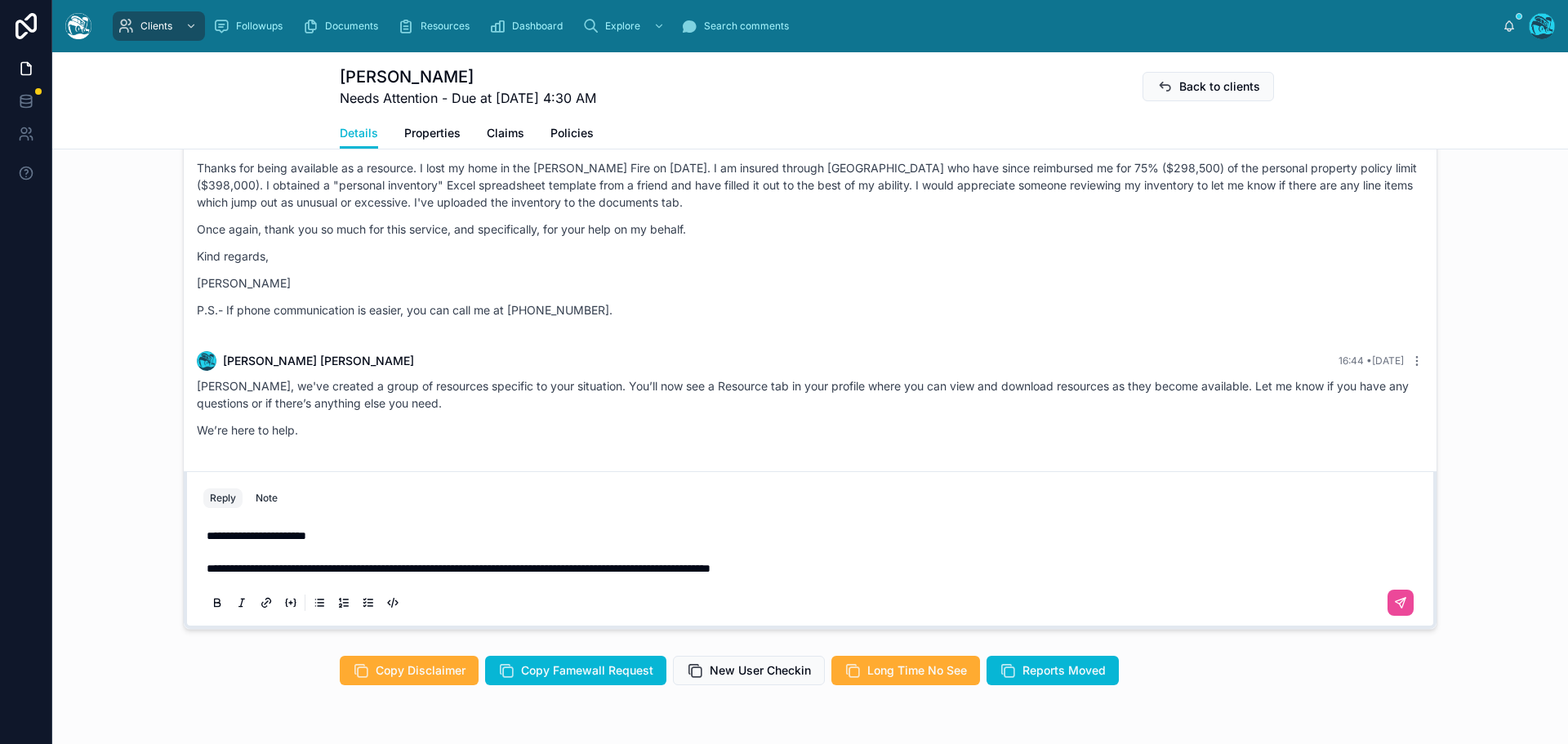
scroll to position [1029, 0]
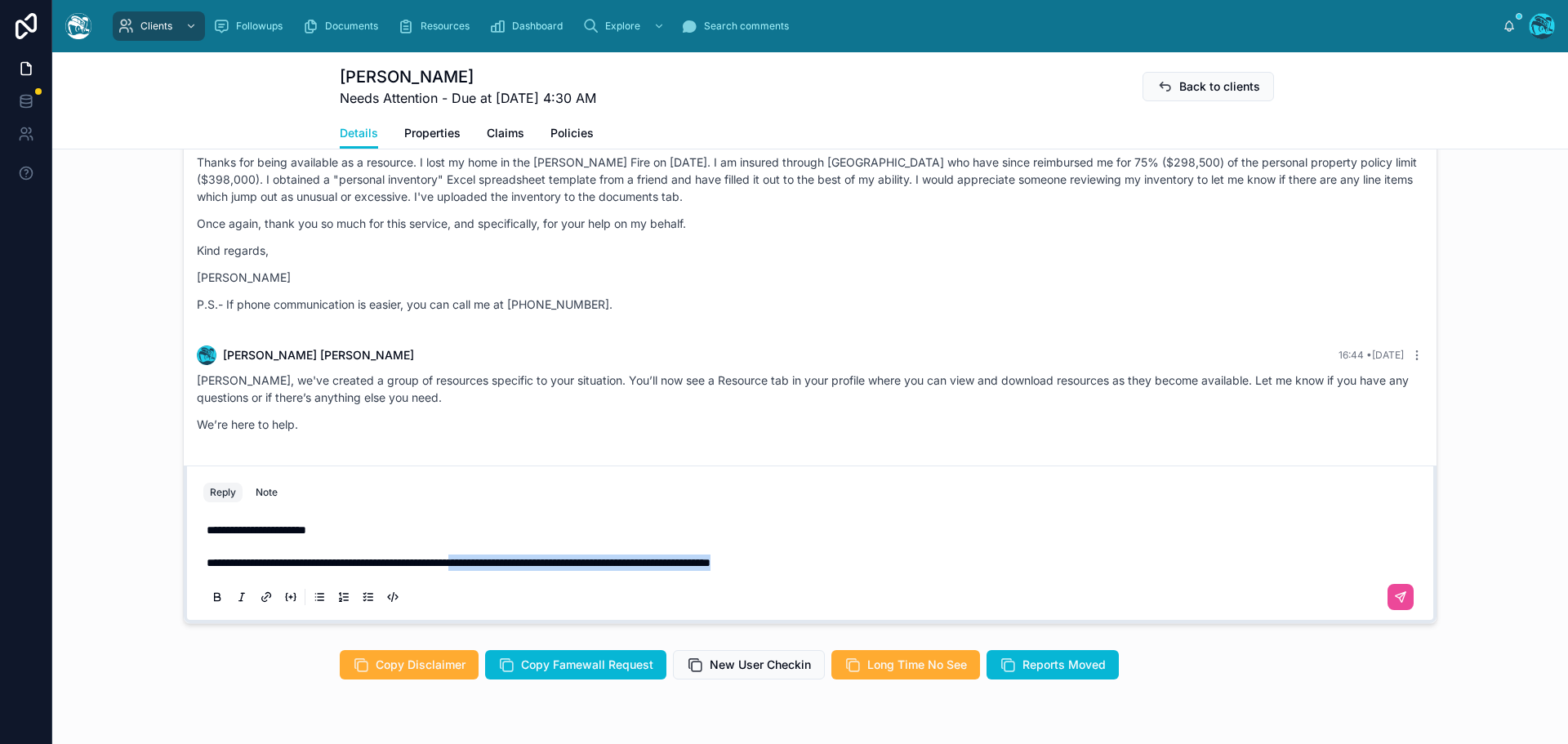
drag, startPoint x: 909, startPoint y: 562, endPoint x: 523, endPoint y: 576, distance: 386.3
click at [523, 576] on div "**********" at bounding box center [810, 562] width 1213 height 101
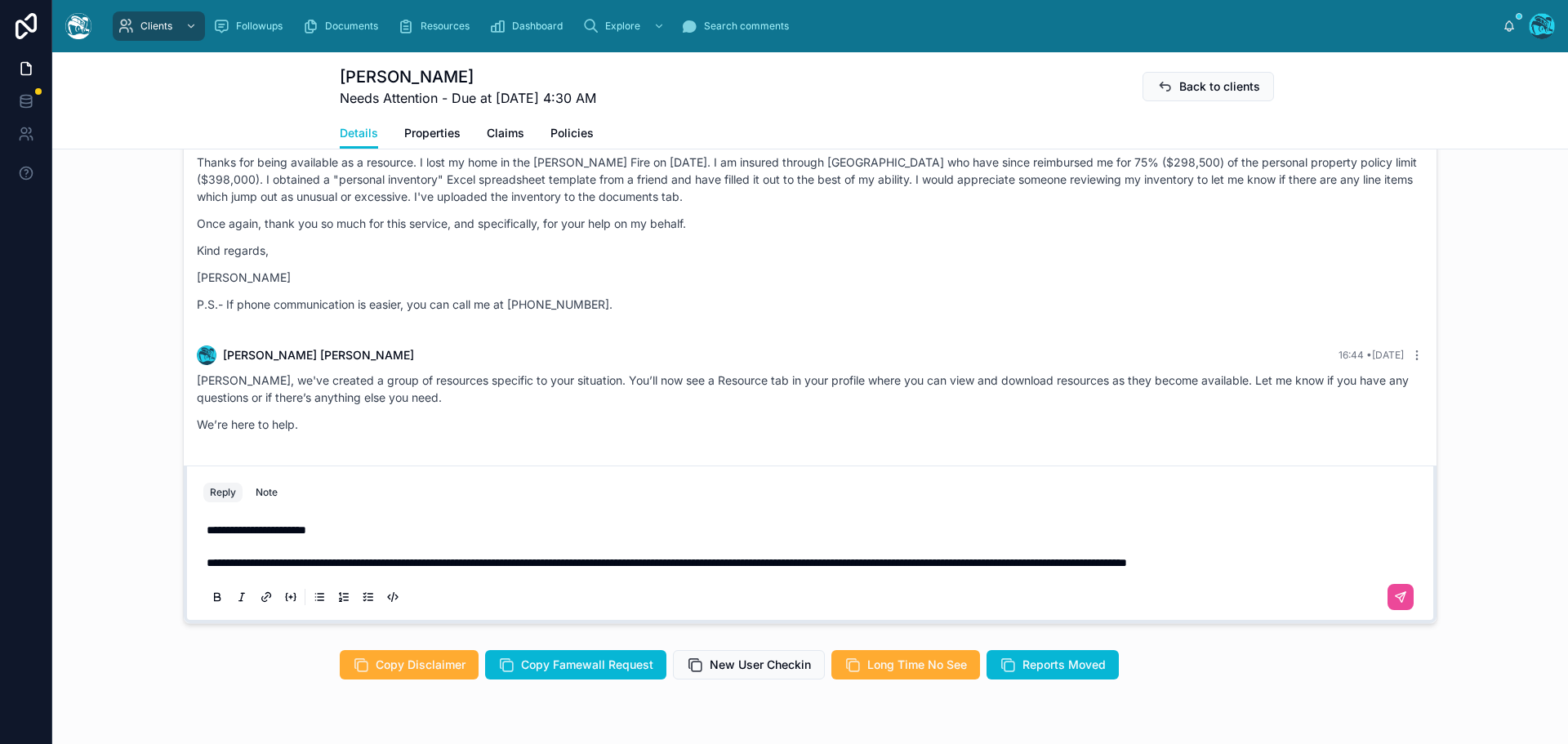
scroll to position [1013, 0]
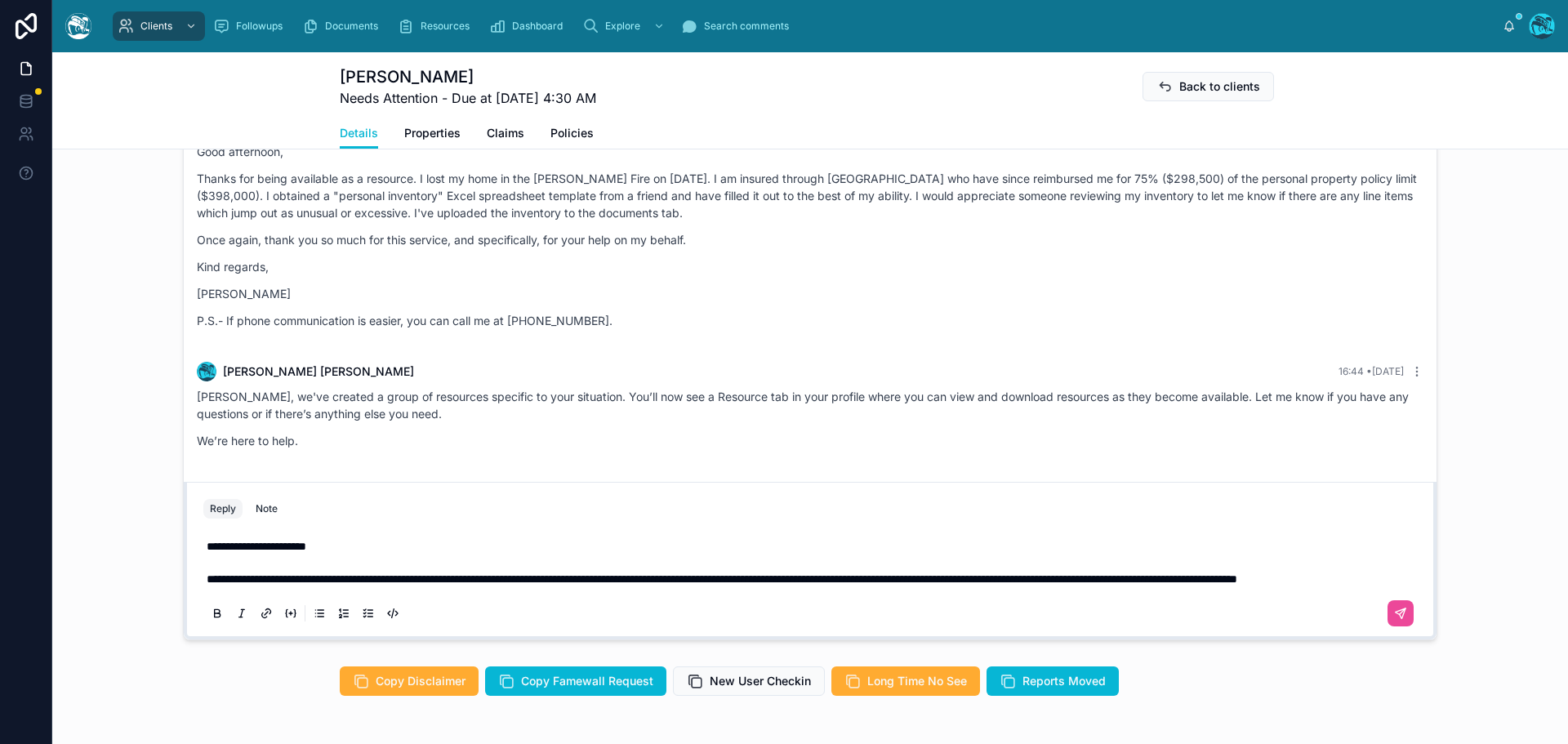
click at [1413, 101] on div "Michael Roberts Needs Attention - Due at 10/3/2025 4:30 AM Back to clients Deta…" at bounding box center [810, 101] width 1516 height 97
click at [373, 579] on p "**********" at bounding box center [813, 578] width 1213 height 16
click at [506, 582] on p "**********" at bounding box center [813, 578] width 1213 height 16
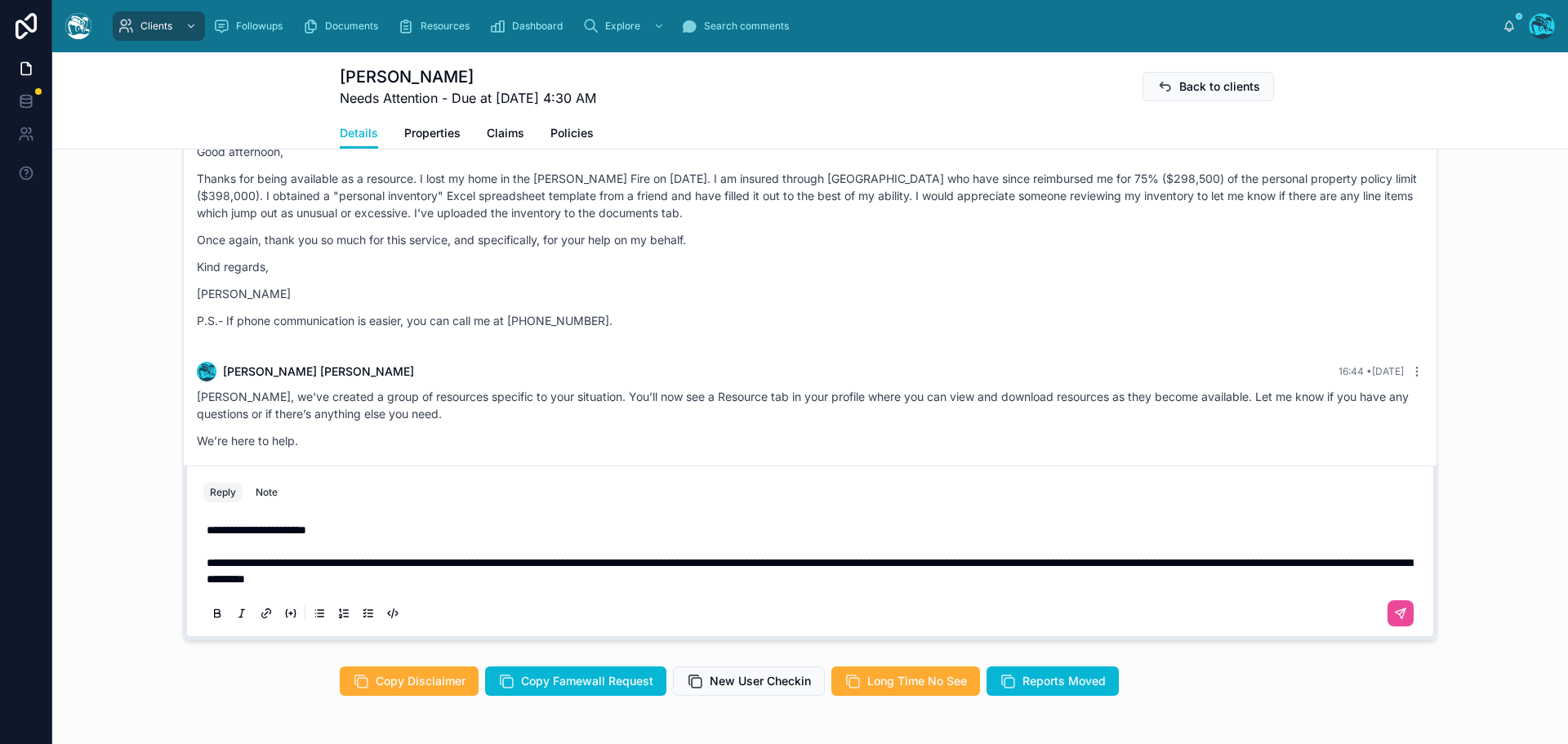
click at [613, 579] on p "**********" at bounding box center [813, 571] width 1213 height 32
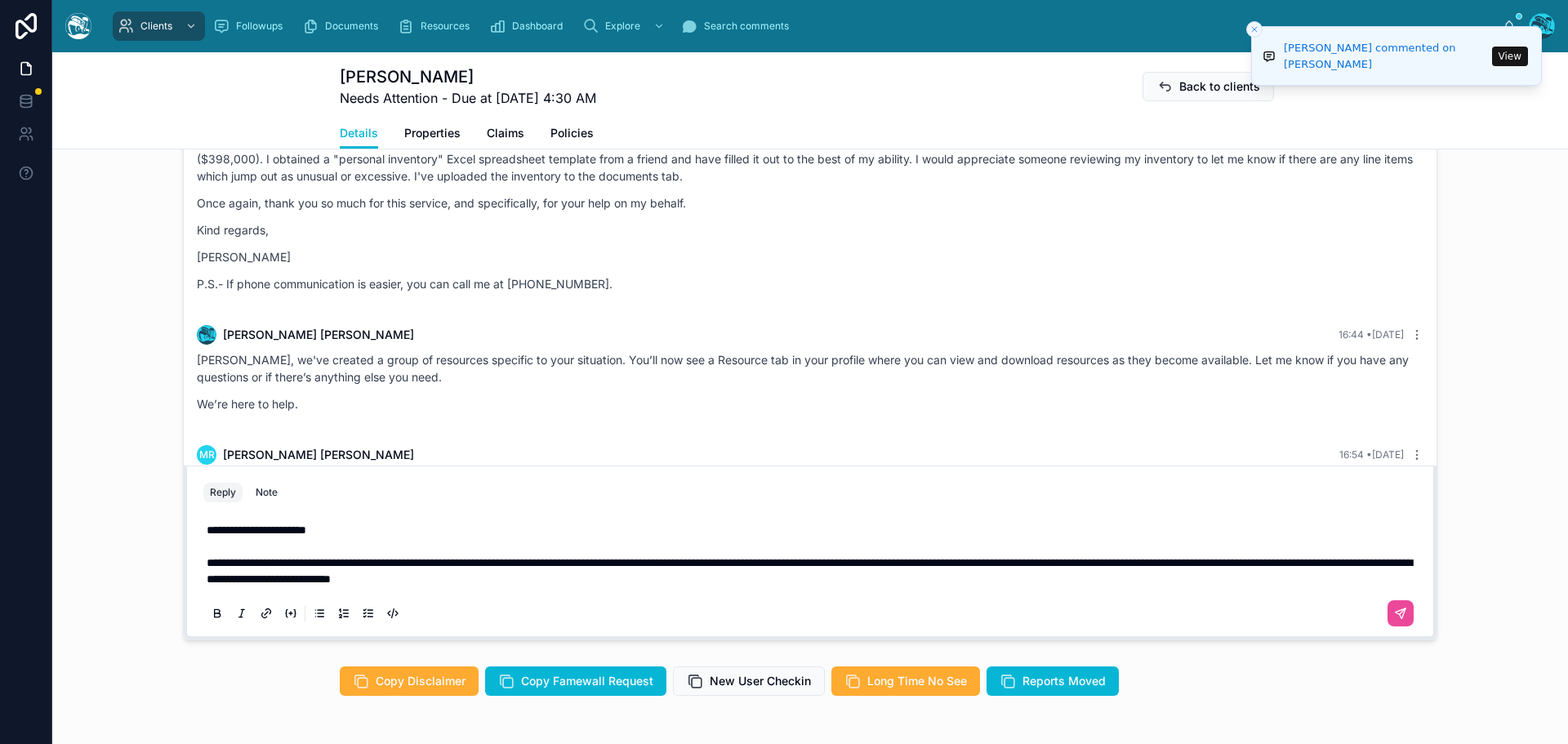
scroll to position [338, 0]
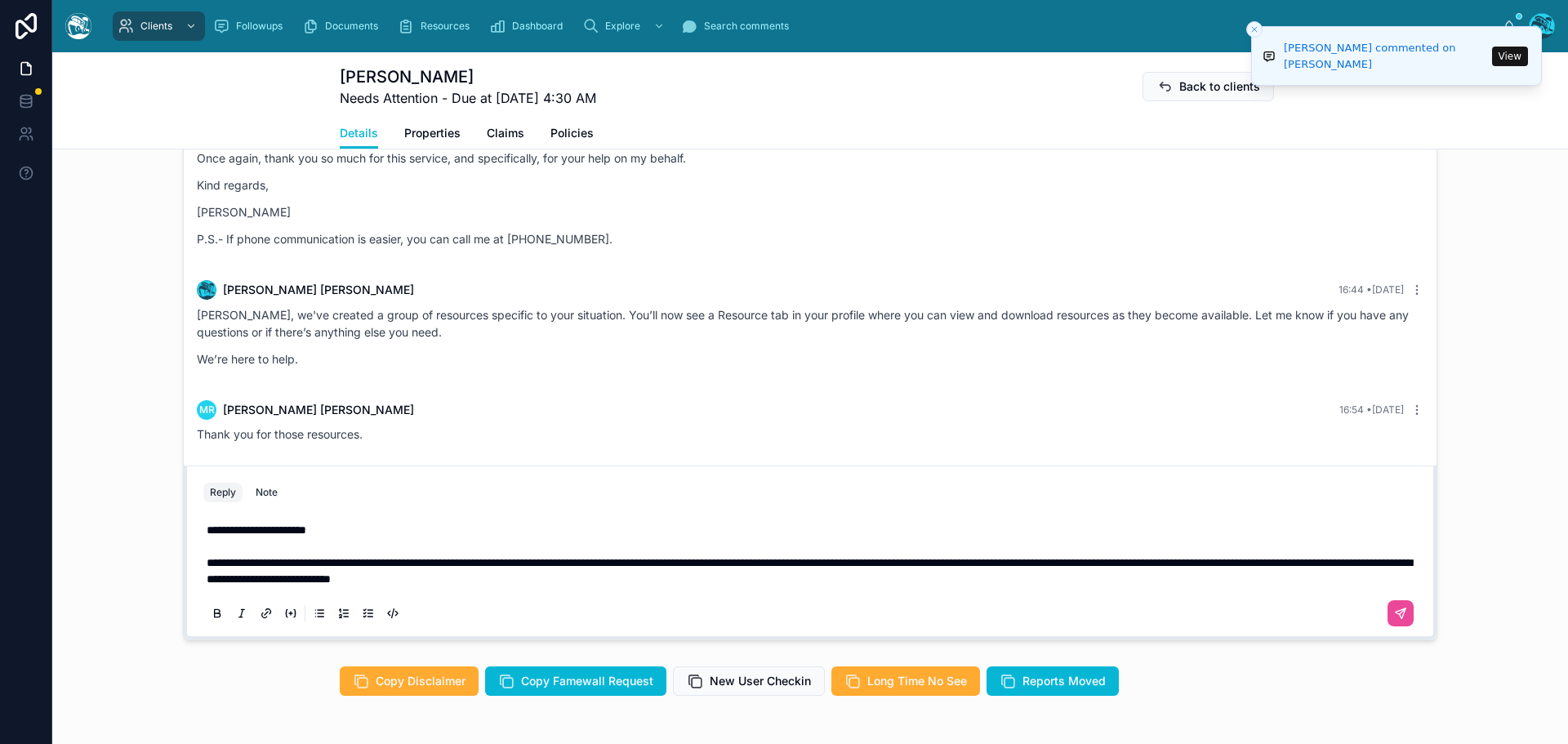
click at [722, 583] on p "**********" at bounding box center [813, 571] width 1213 height 32
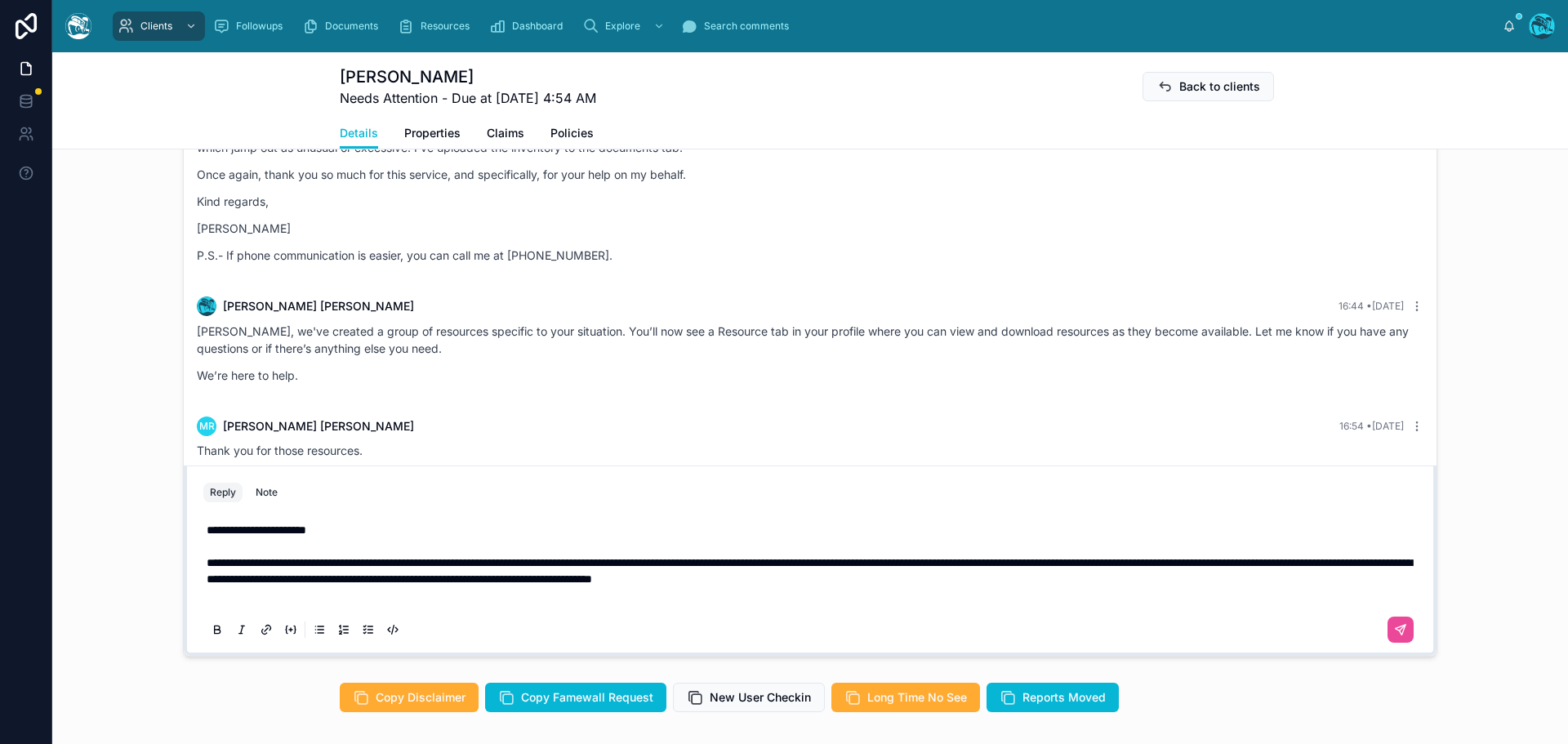
scroll to position [980, 0]
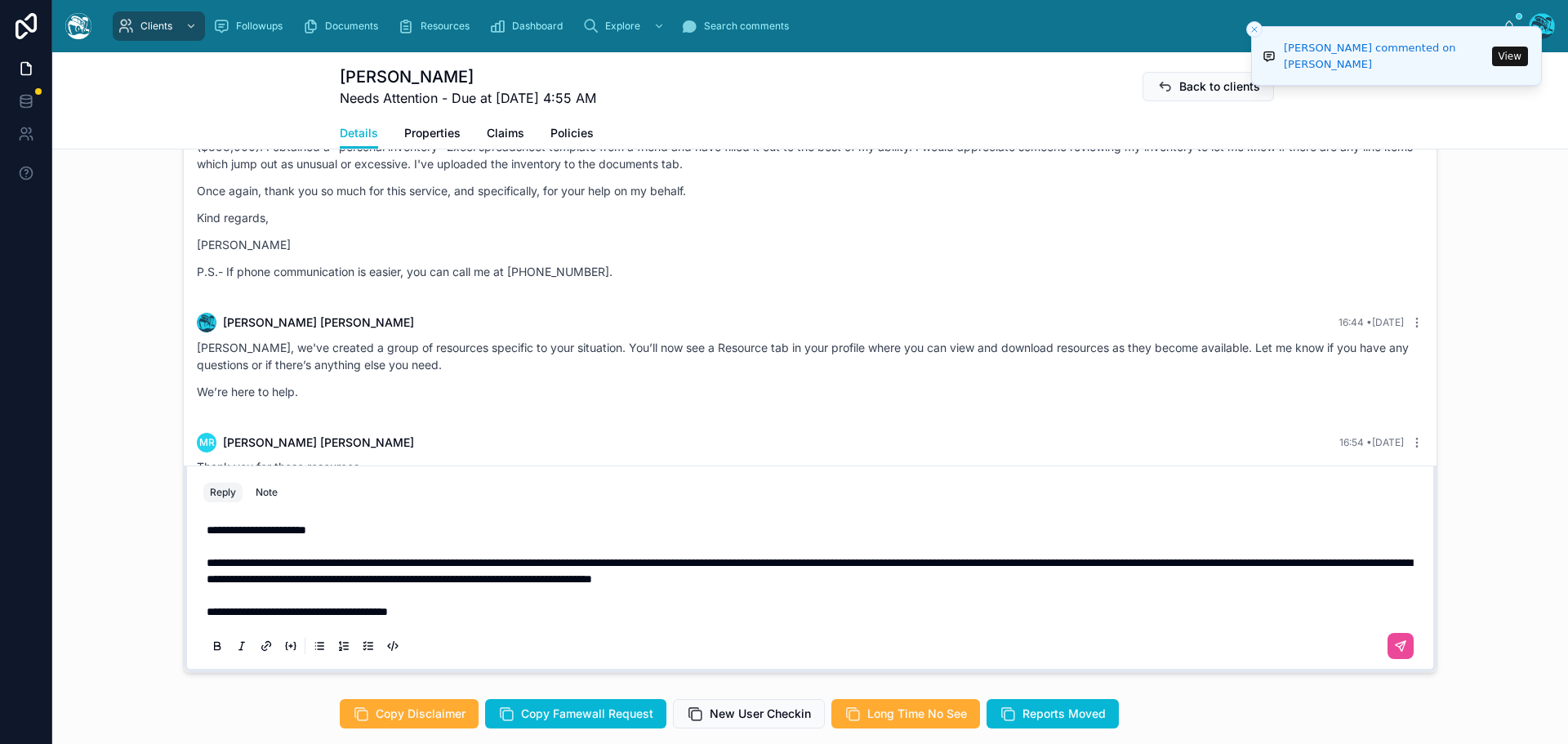
click at [347, 610] on span "**********" at bounding box center [297, 612] width 182 height 11
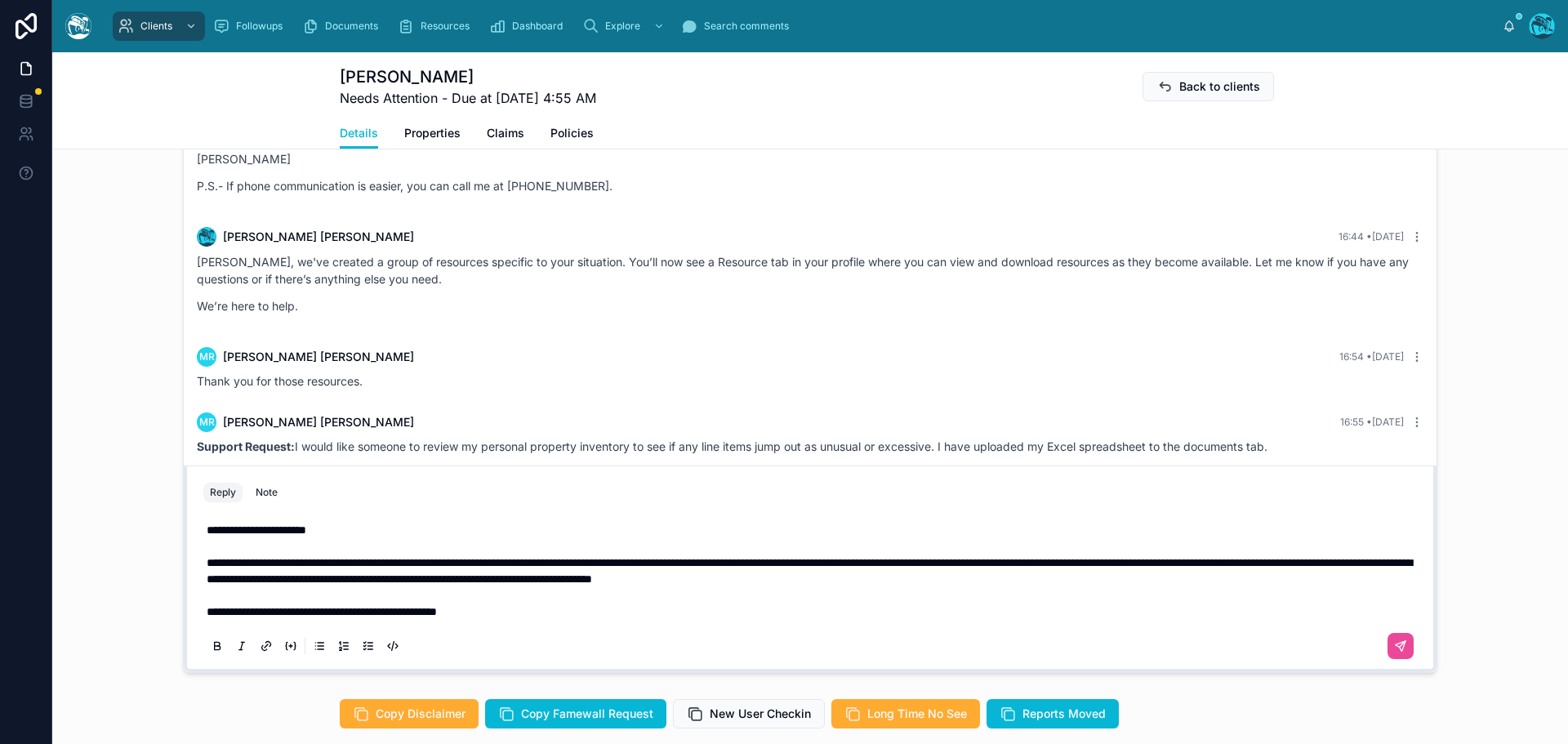
scroll to position [436, 0]
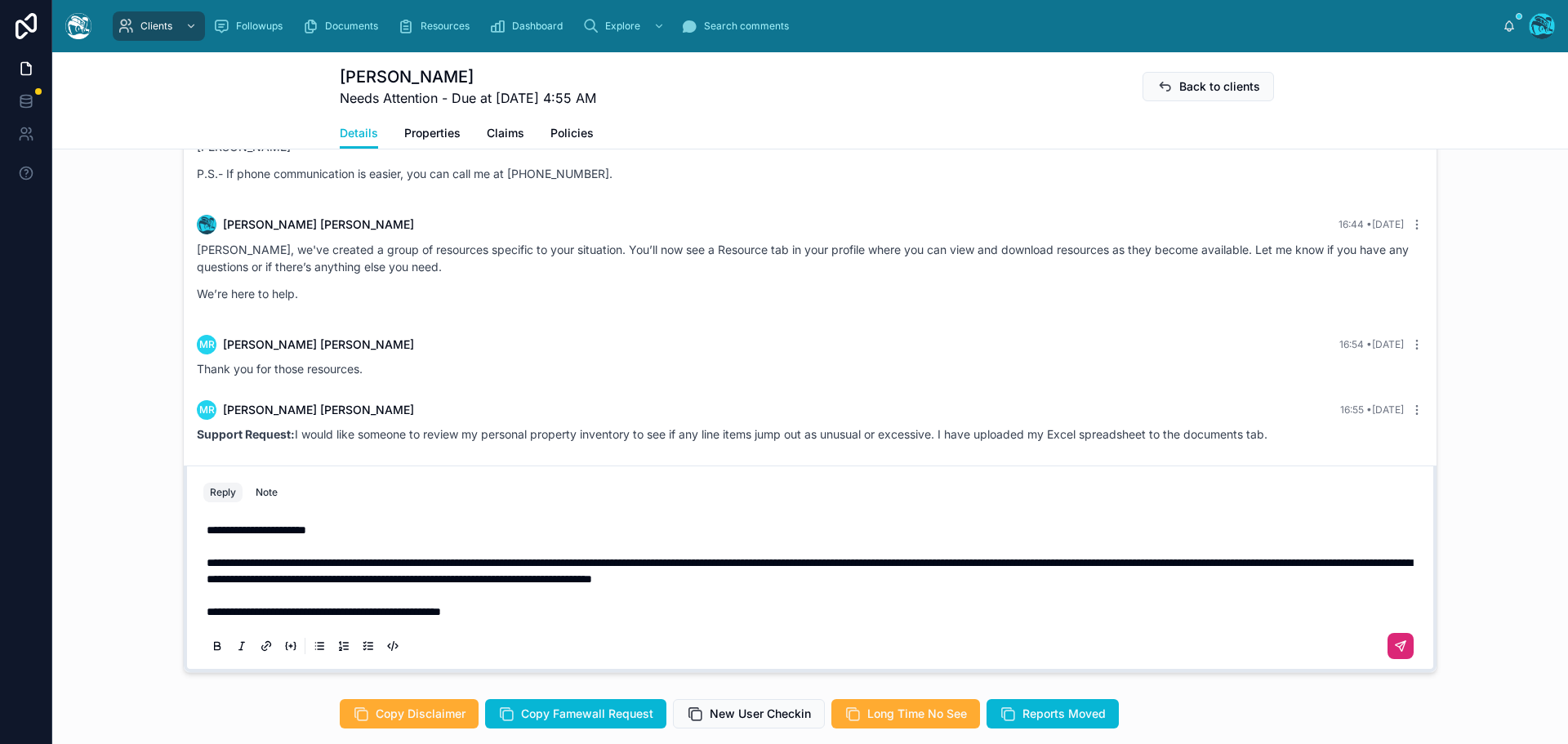
click at [1395, 644] on icon at bounding box center [1400, 646] width 10 height 10
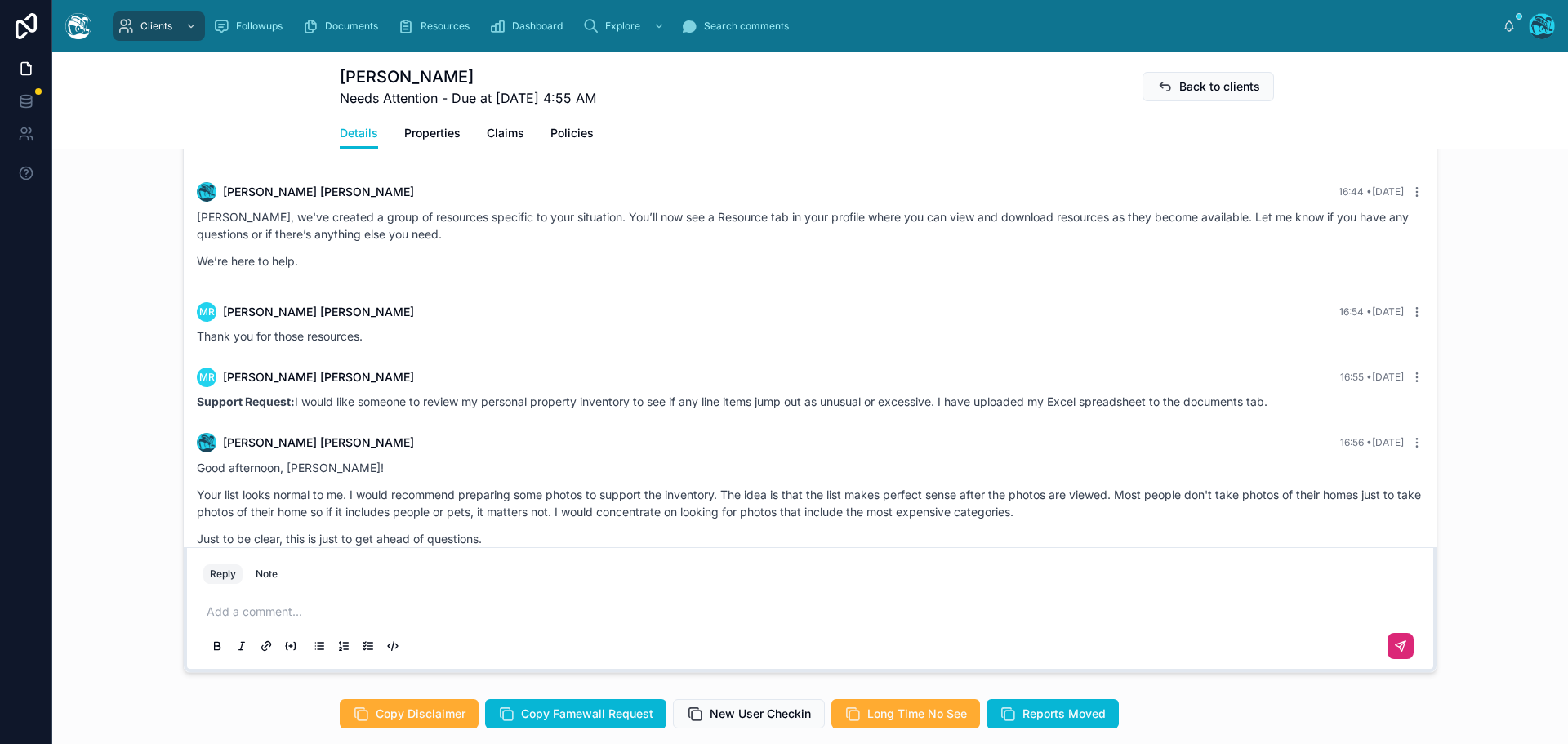
scroll to position [500, 0]
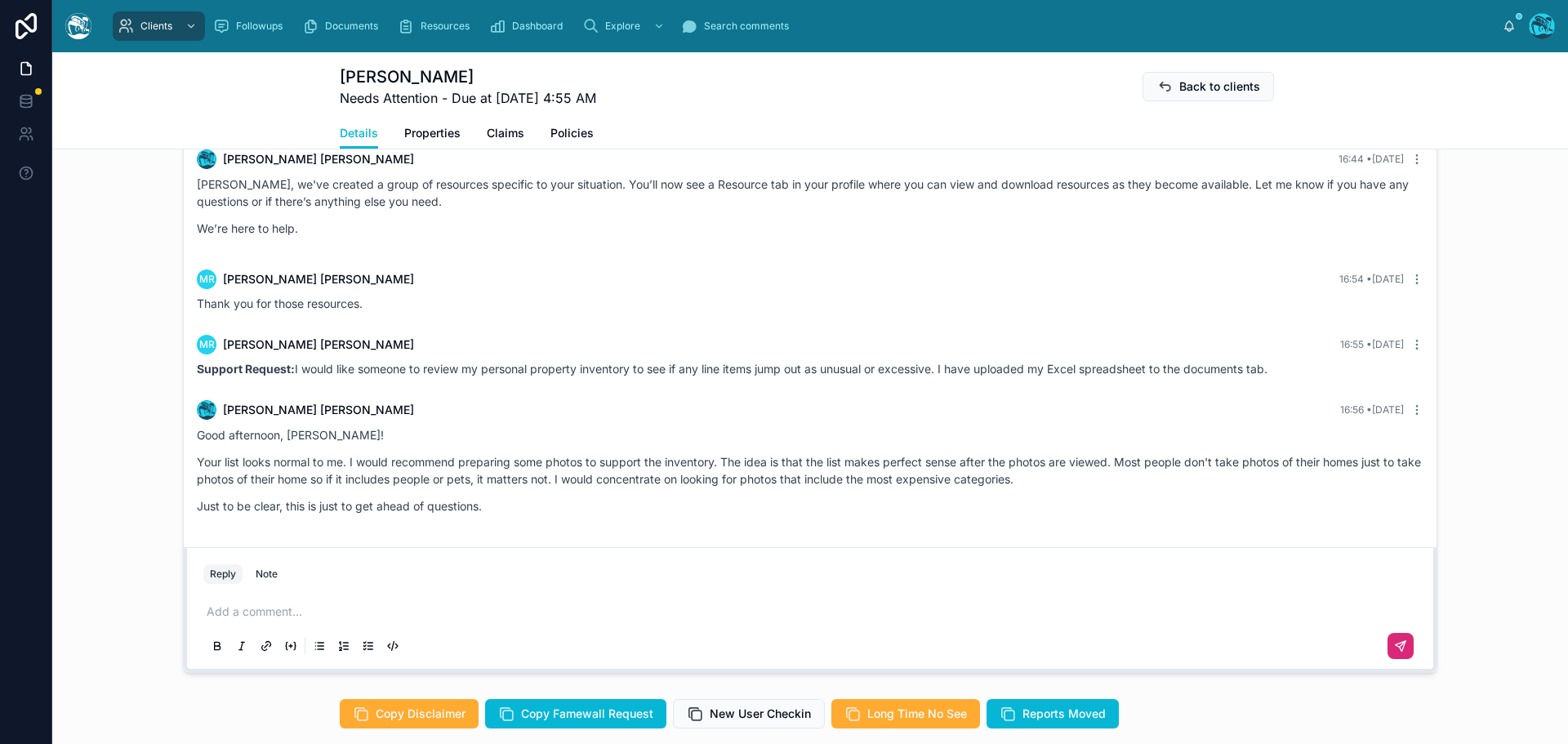
click at [272, 617] on p at bounding box center [813, 612] width 1213 height 16
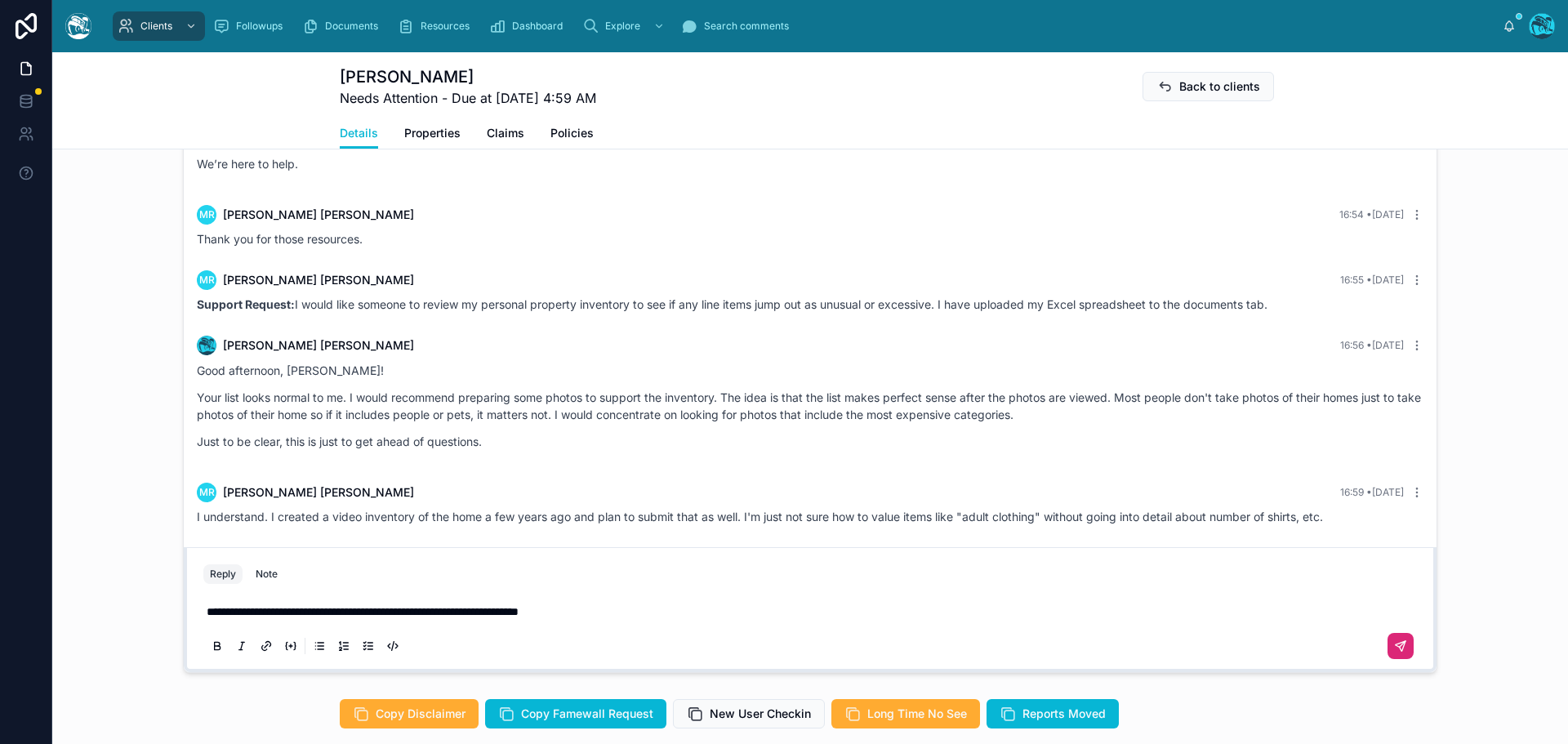
scroll to position [566, 0]
click at [613, 609] on p "**********" at bounding box center [813, 612] width 1213 height 16
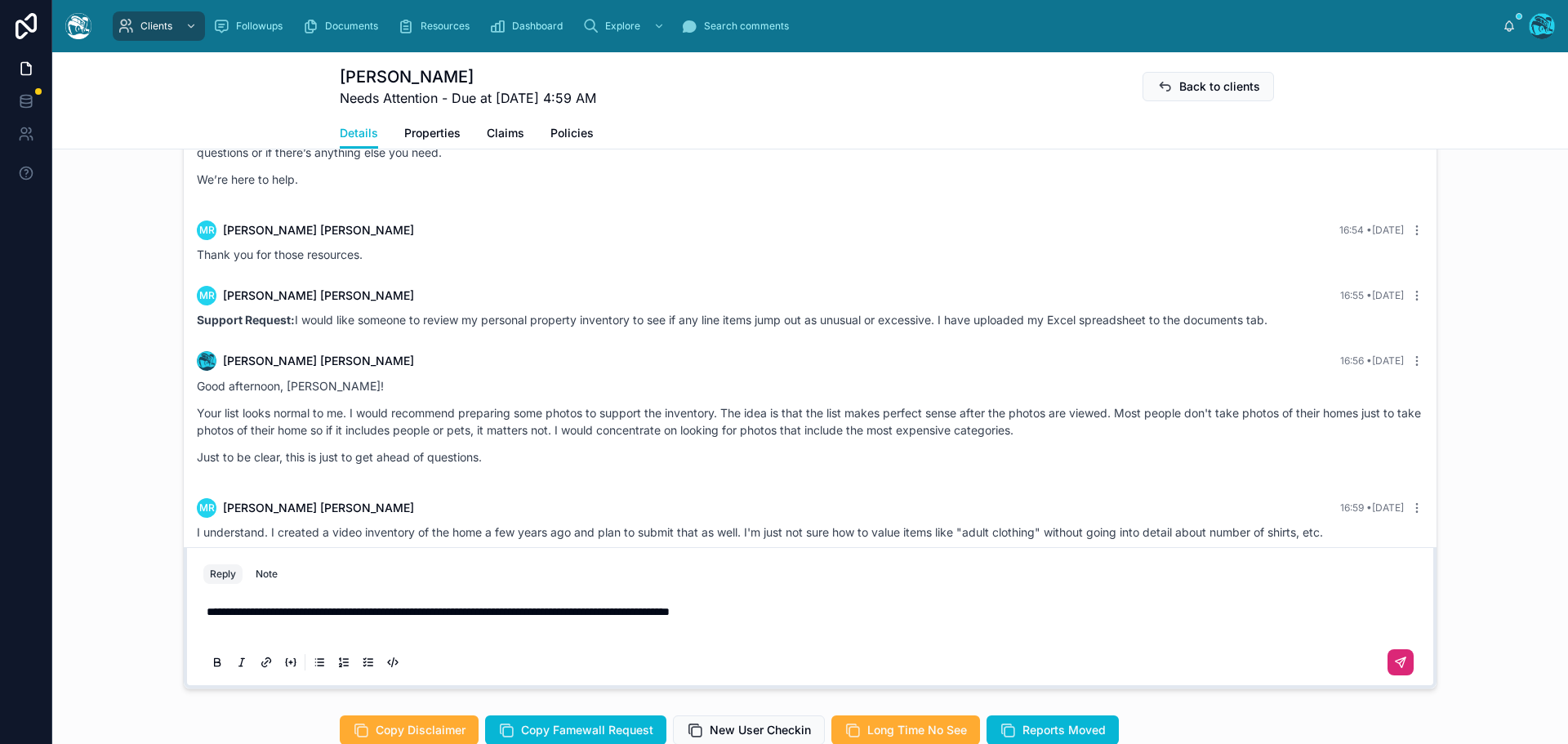
scroll to position [948, 0]
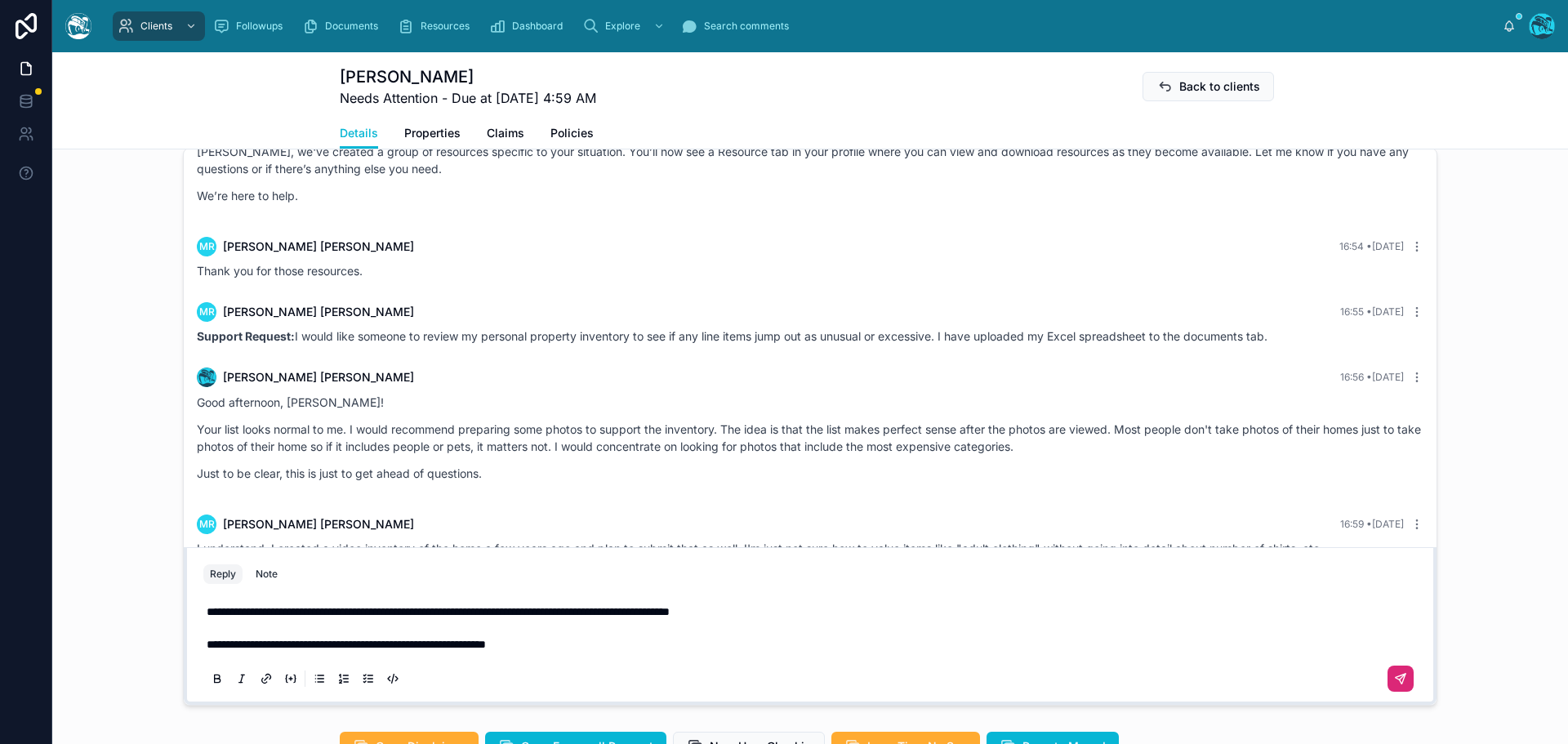
click at [587, 644] on p "**********" at bounding box center [813, 644] width 1213 height 16
click at [1395, 682] on icon at bounding box center [1400, 678] width 10 height 10
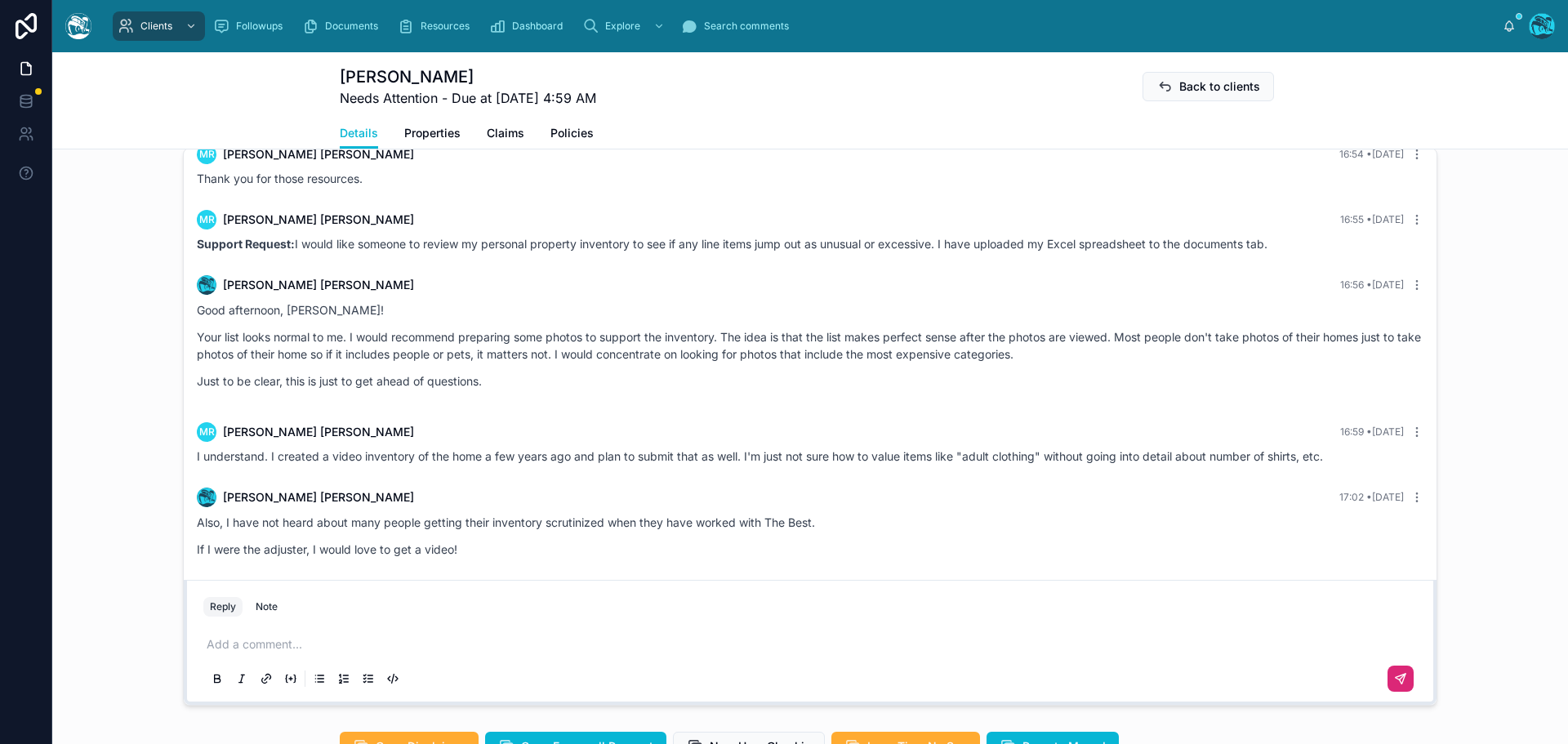
scroll to position [669, 0]
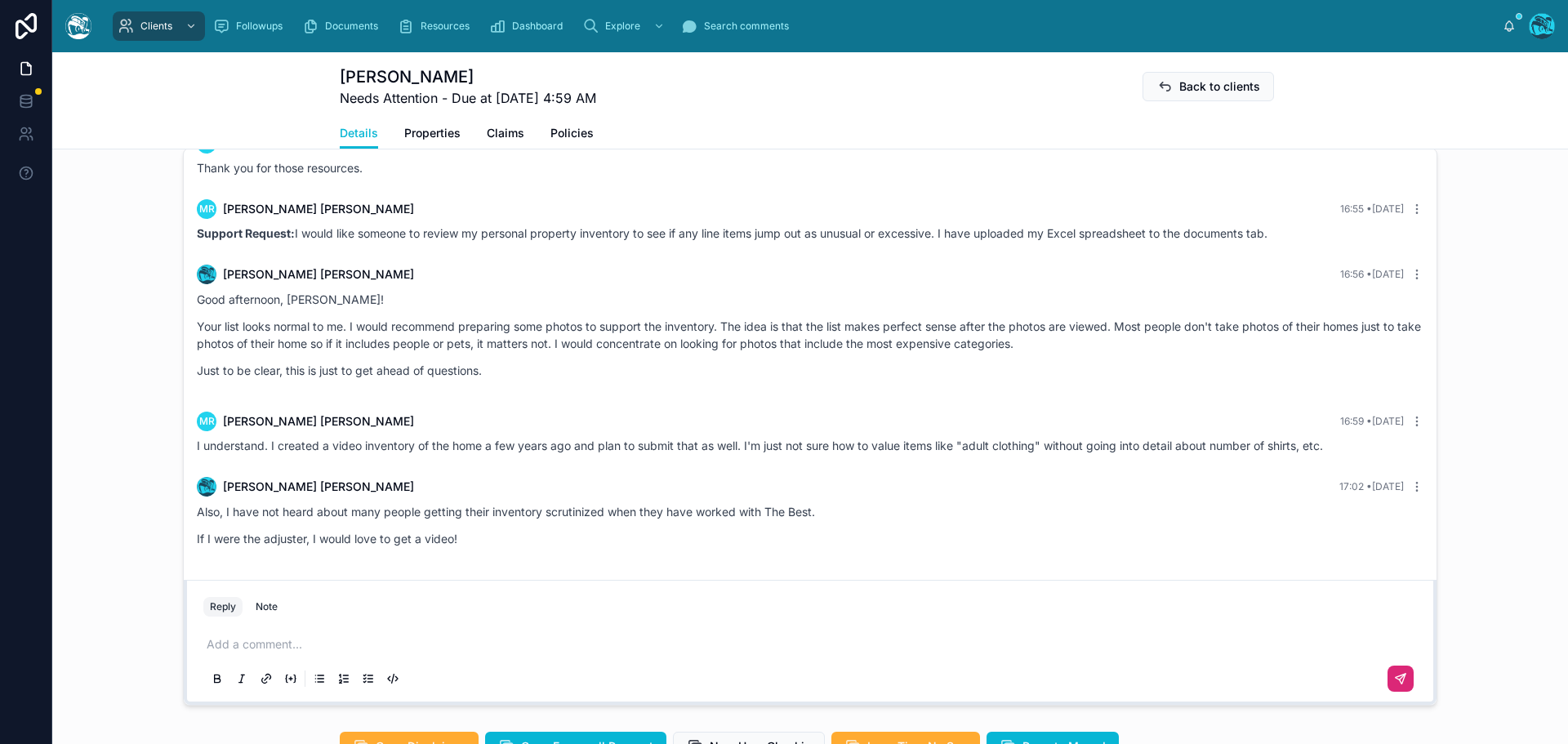
click at [238, 644] on p at bounding box center [813, 644] width 1213 height 16
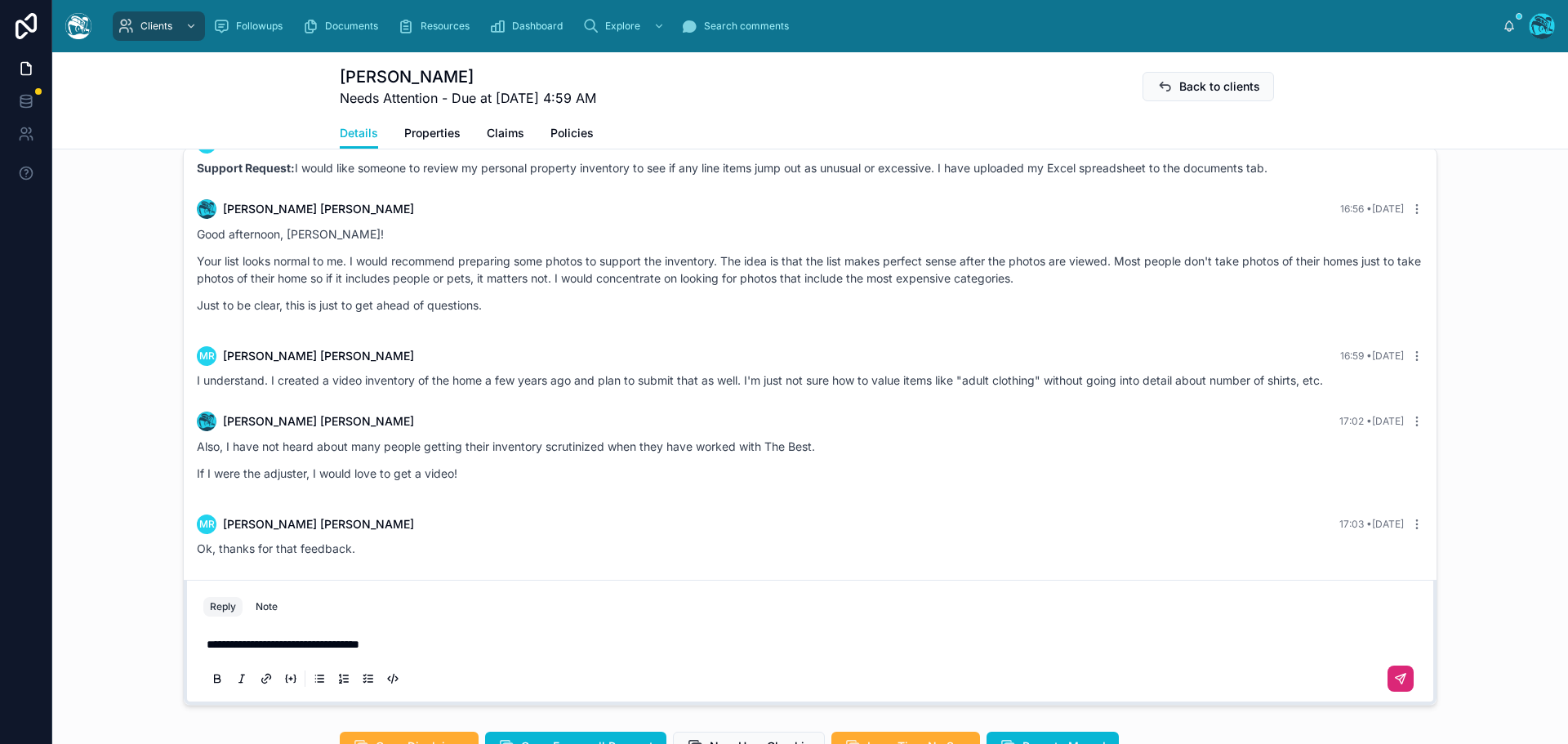
click at [401, 640] on p "**********" at bounding box center [813, 644] width 1213 height 16
click at [401, 644] on p "**********" at bounding box center [813, 644] width 1213 height 16
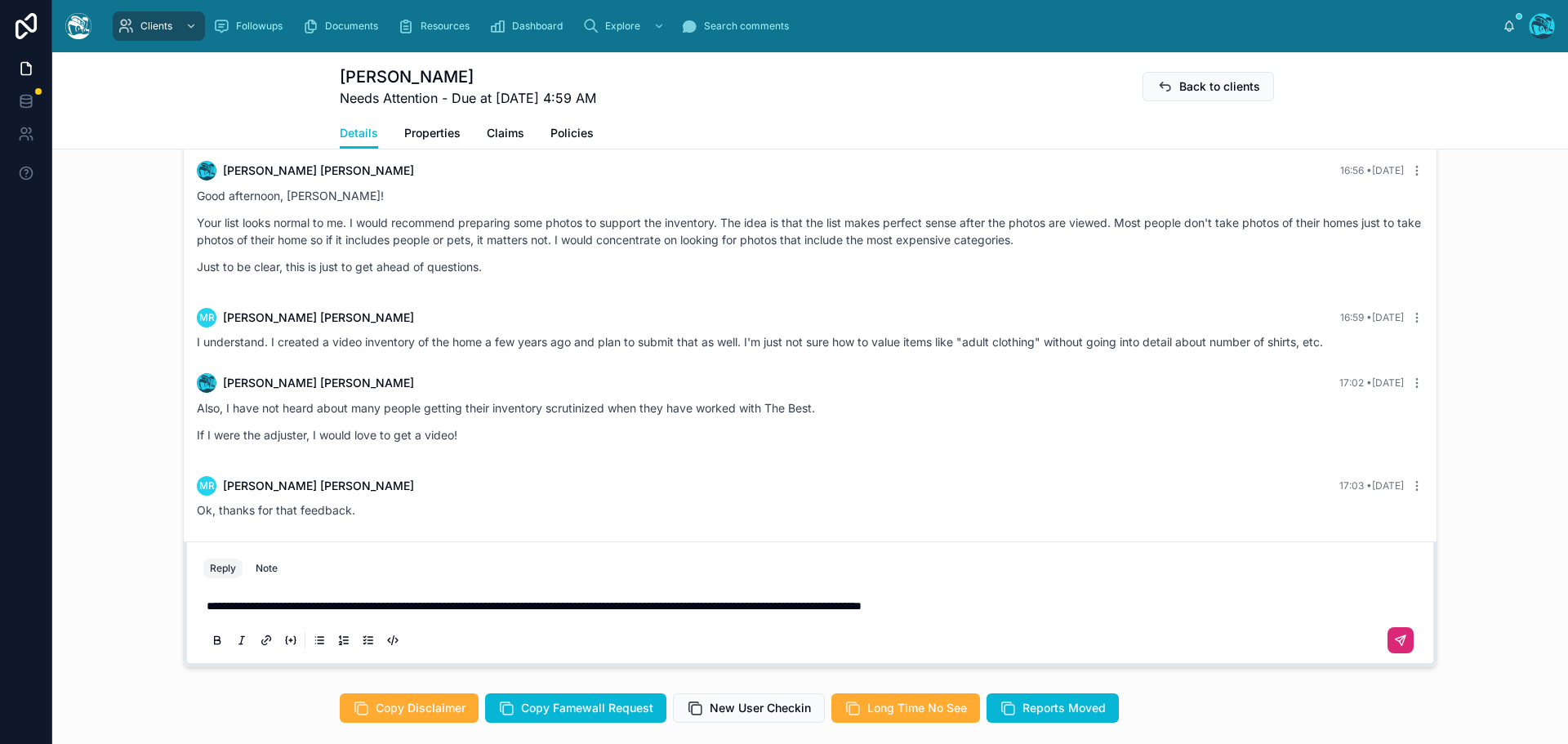
scroll to position [1076, 0]
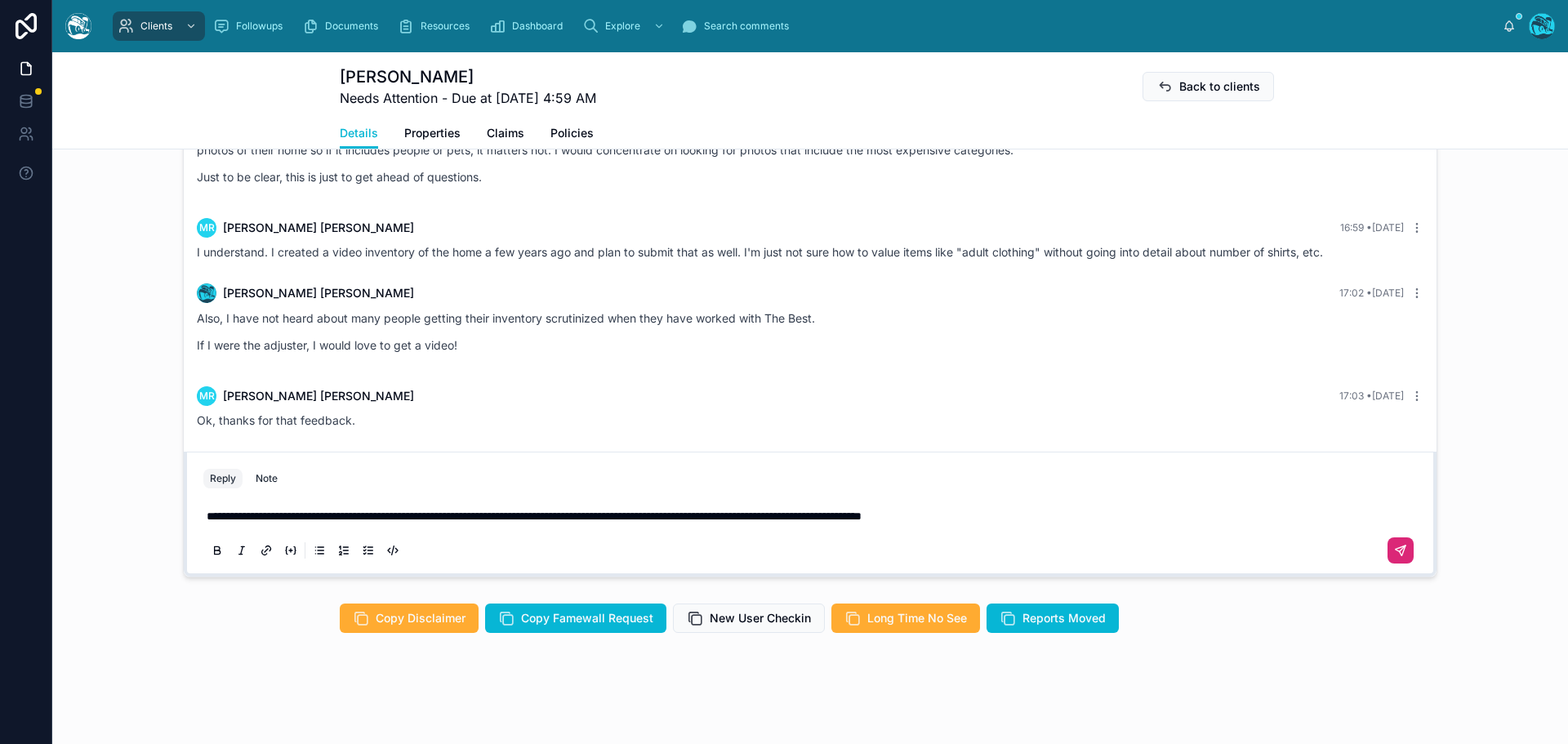
click at [1046, 518] on p "**********" at bounding box center [813, 516] width 1213 height 16
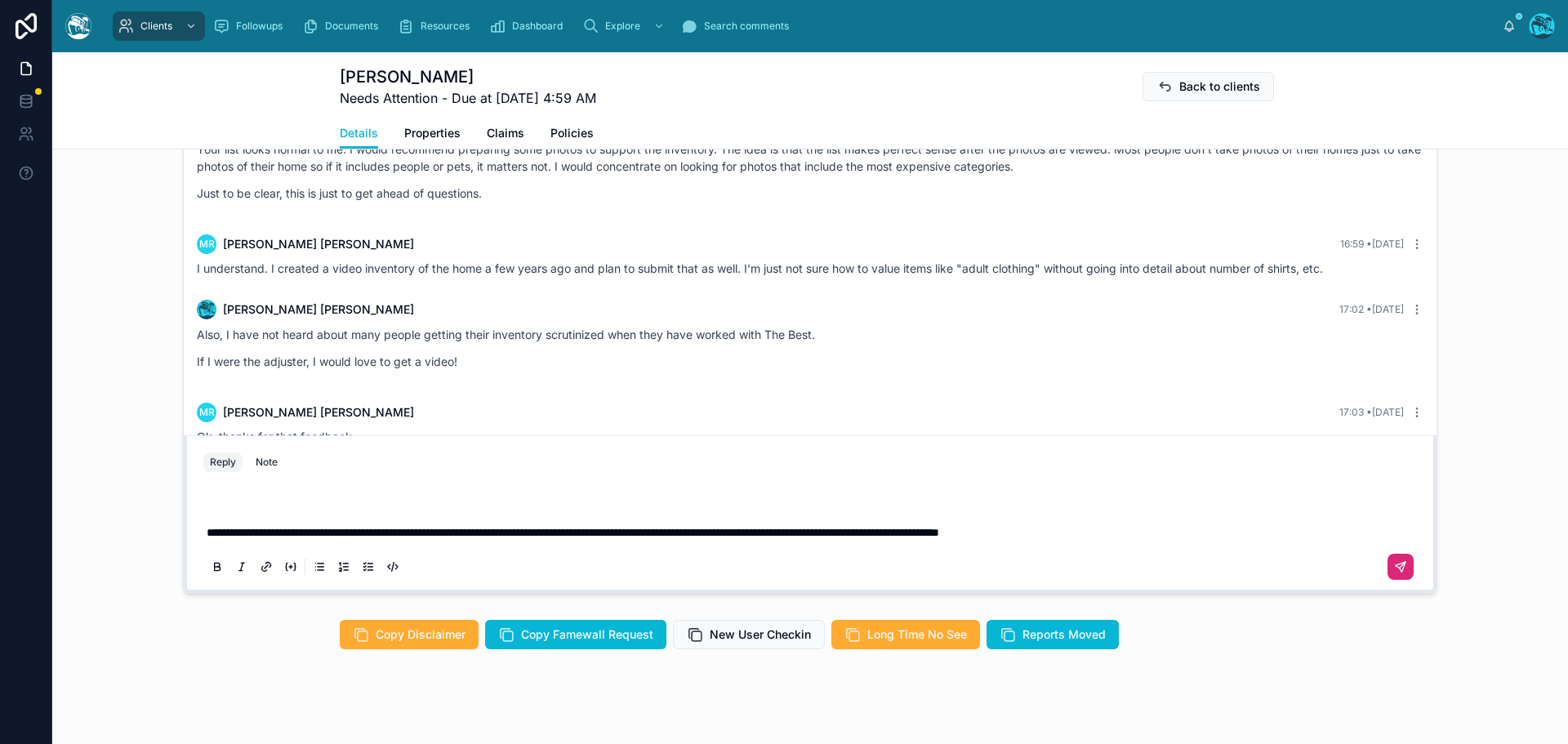
scroll to position [1044, 0]
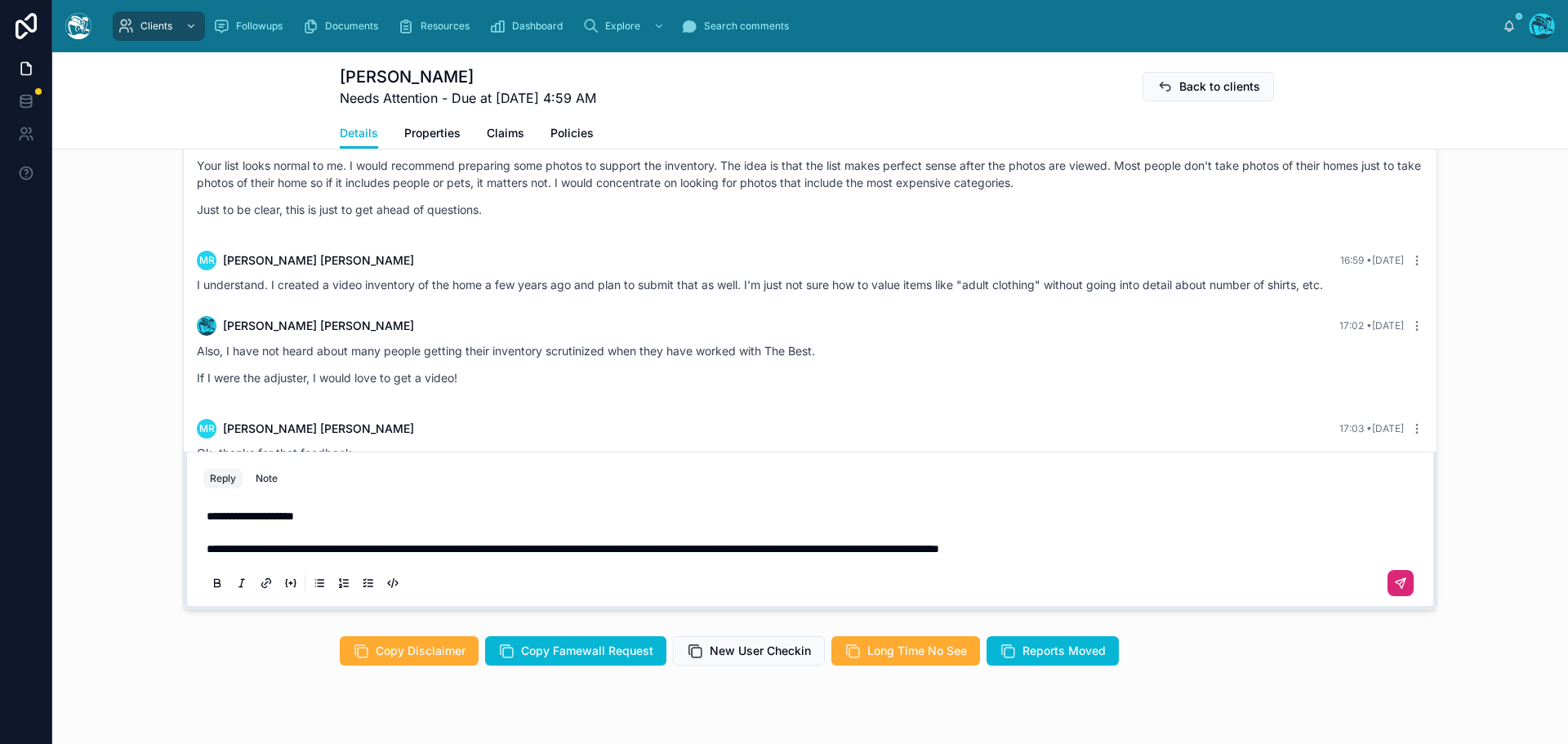
click at [1394, 585] on icon at bounding box center [1401, 583] width 13 height 13
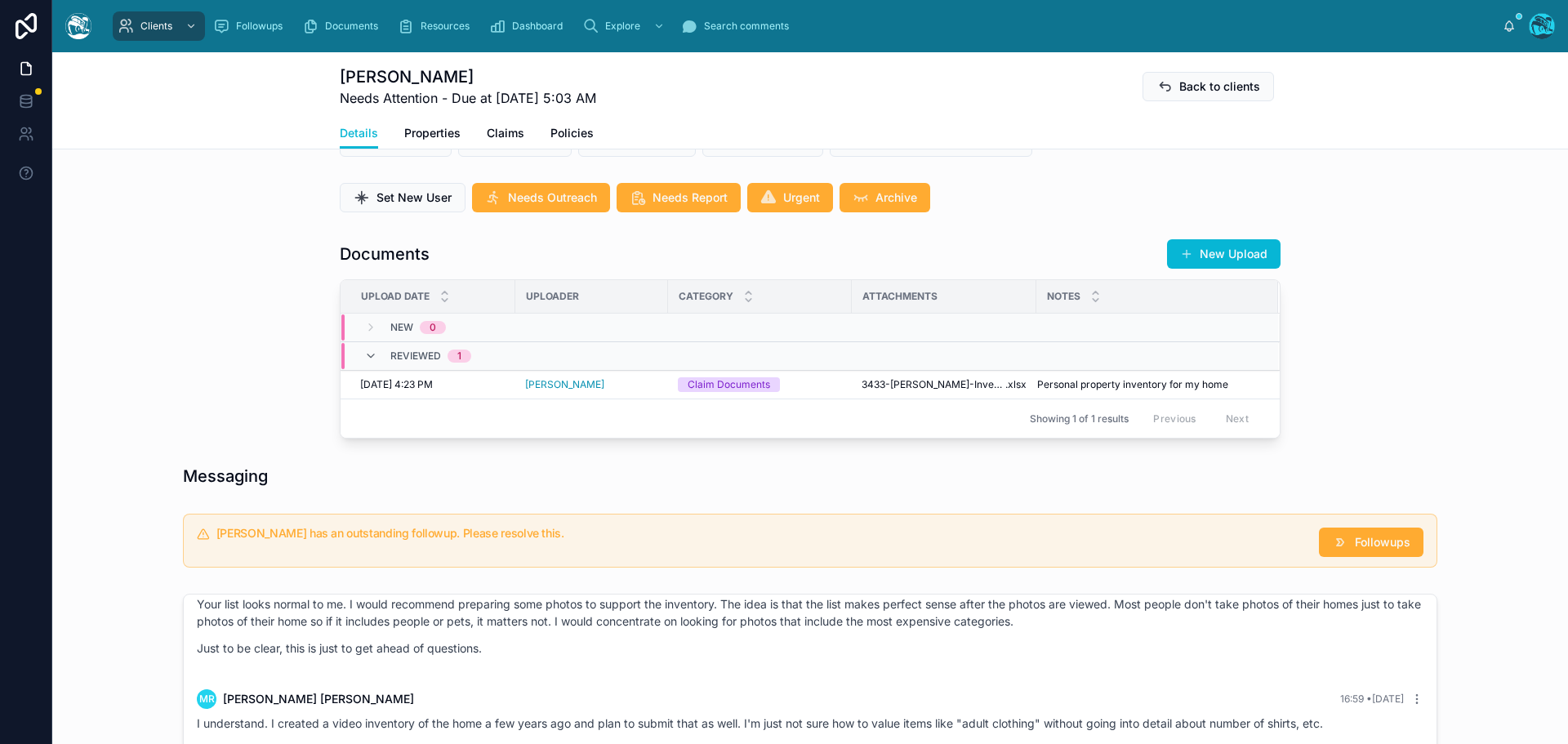
scroll to position [390, 0]
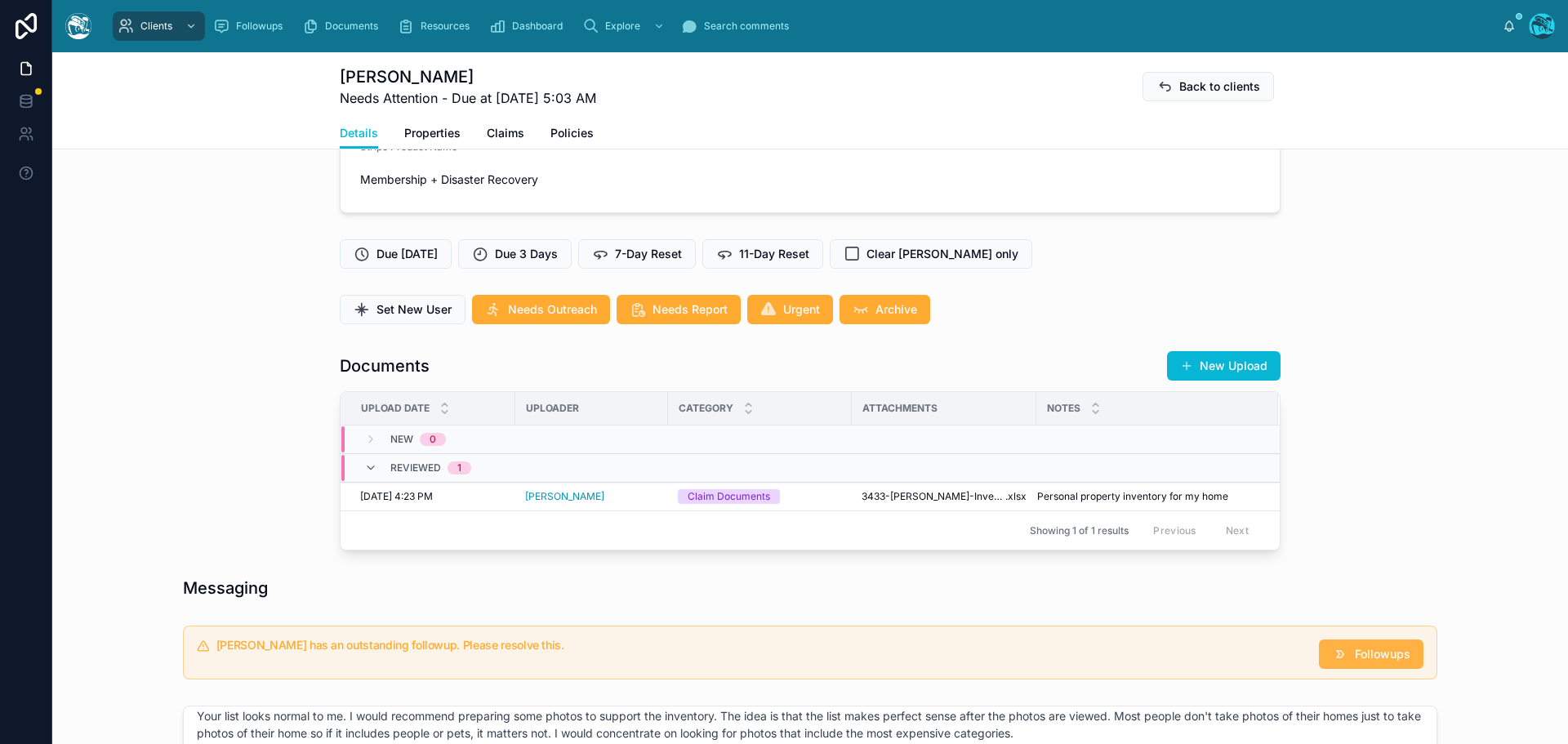
click at [1365, 656] on span "Followups" at bounding box center [1383, 654] width 55 height 16
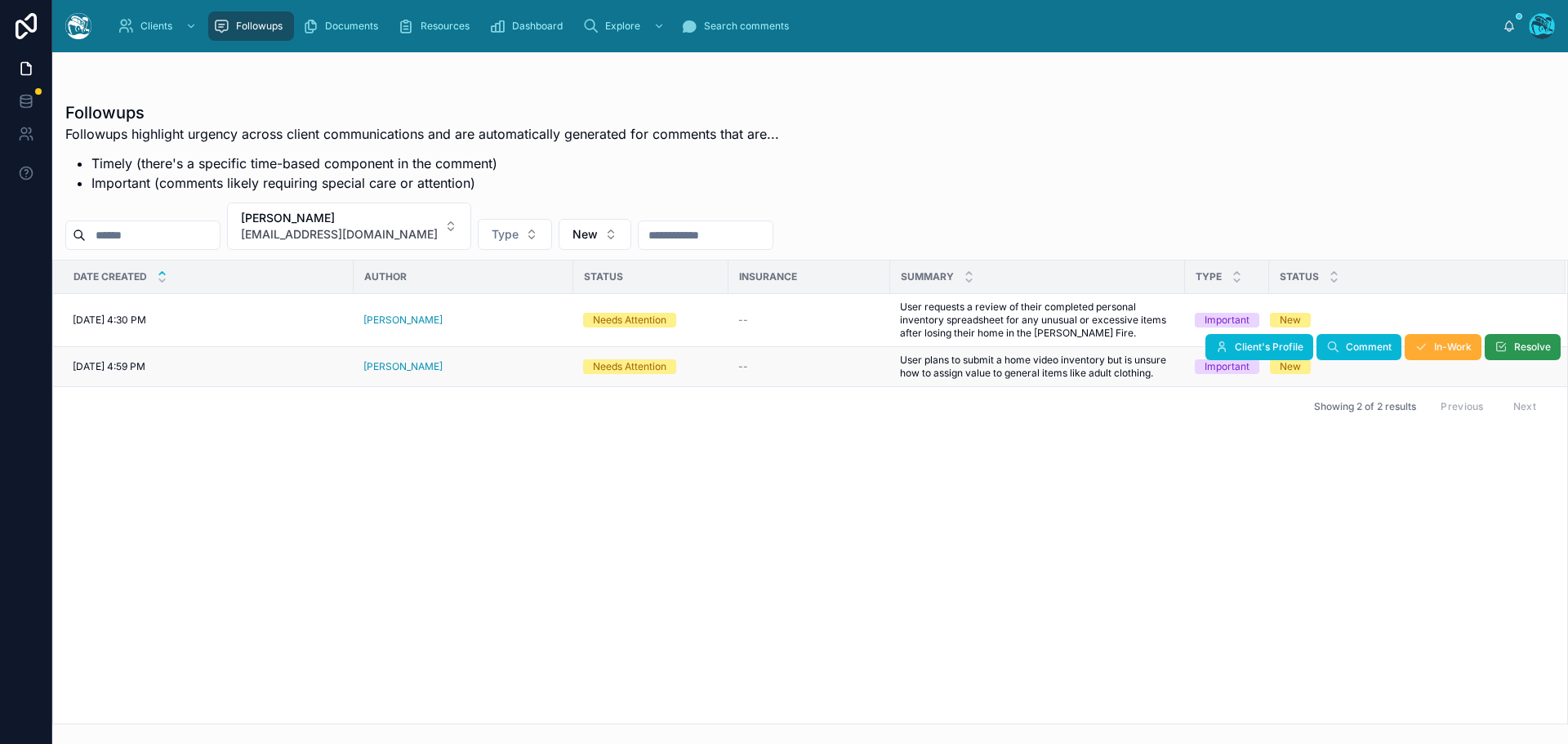
click at [1527, 338] on button "Resolve" at bounding box center [1522, 346] width 76 height 26
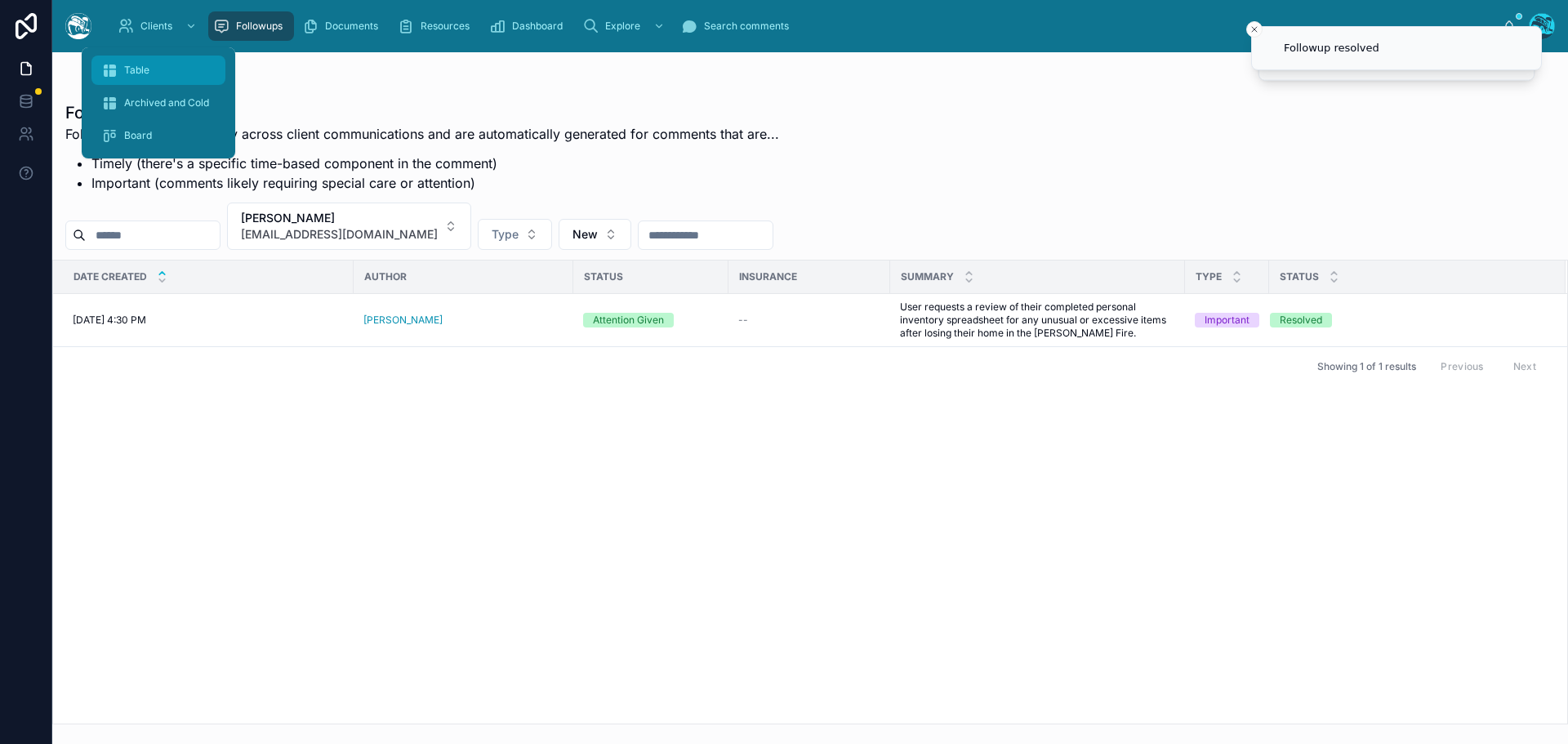
click at [143, 64] on span "Table" at bounding box center [137, 70] width 26 height 13
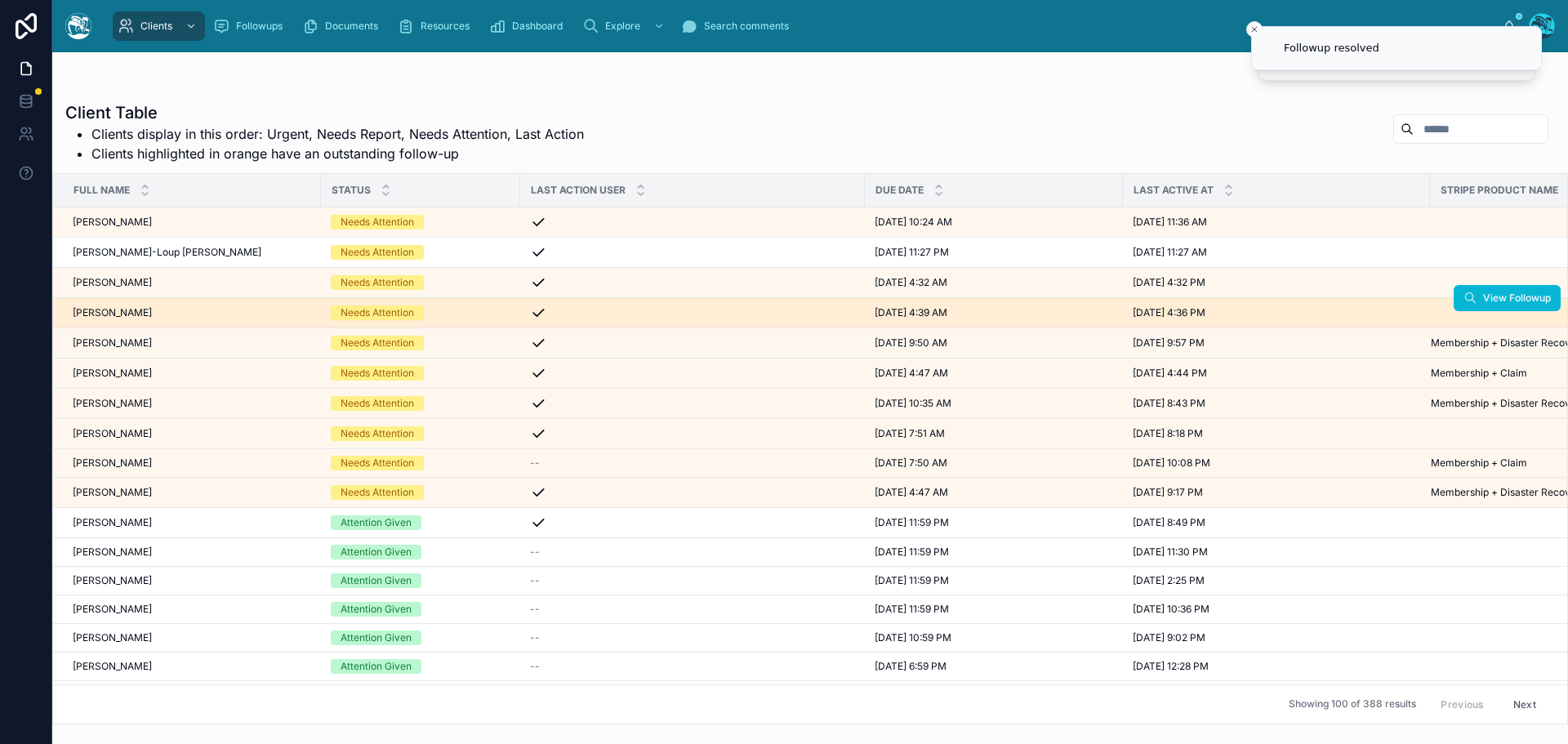
click at [153, 316] on div "Patty Ratermann Patty Ratermann" at bounding box center [191, 313] width 239 height 13
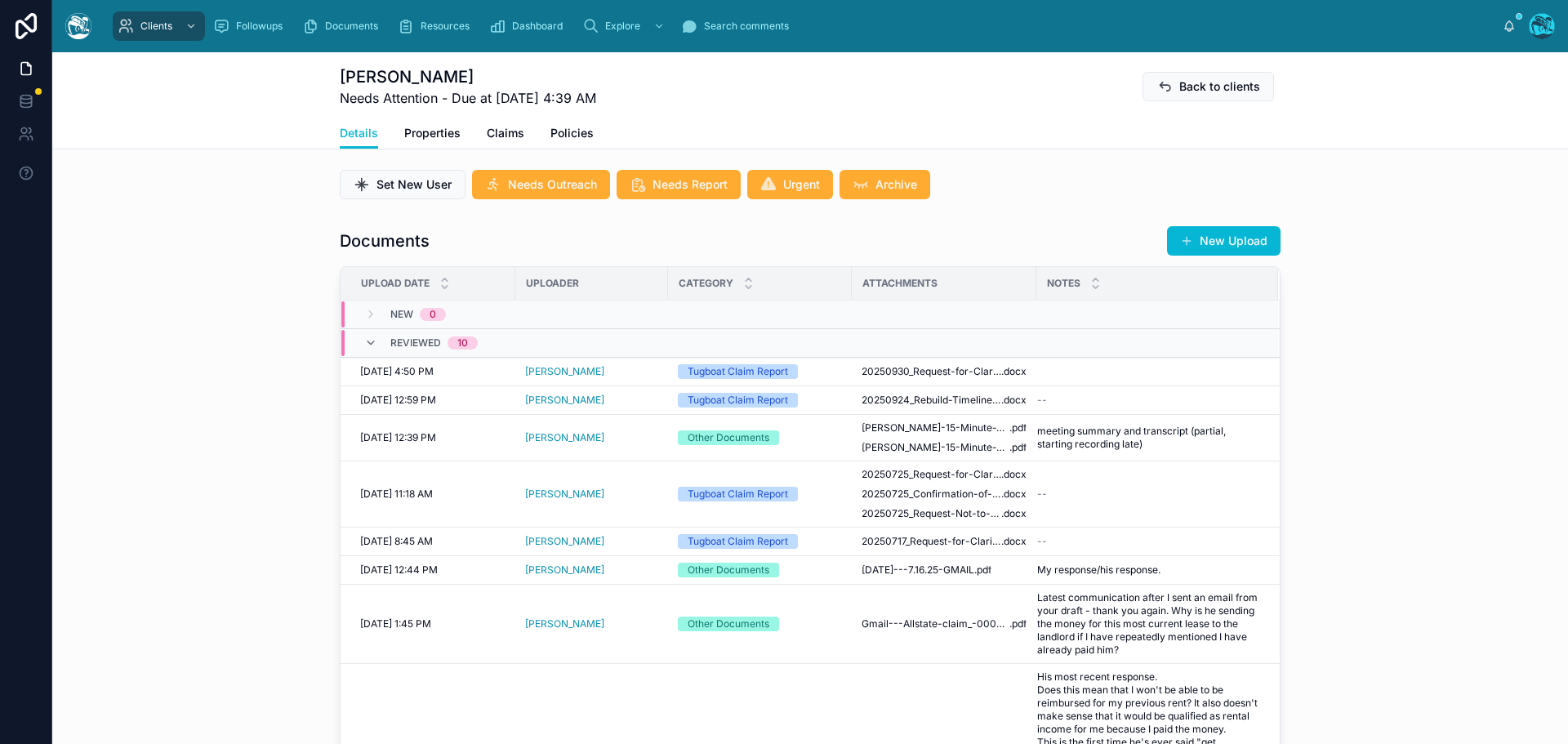
scroll to position [490, 0]
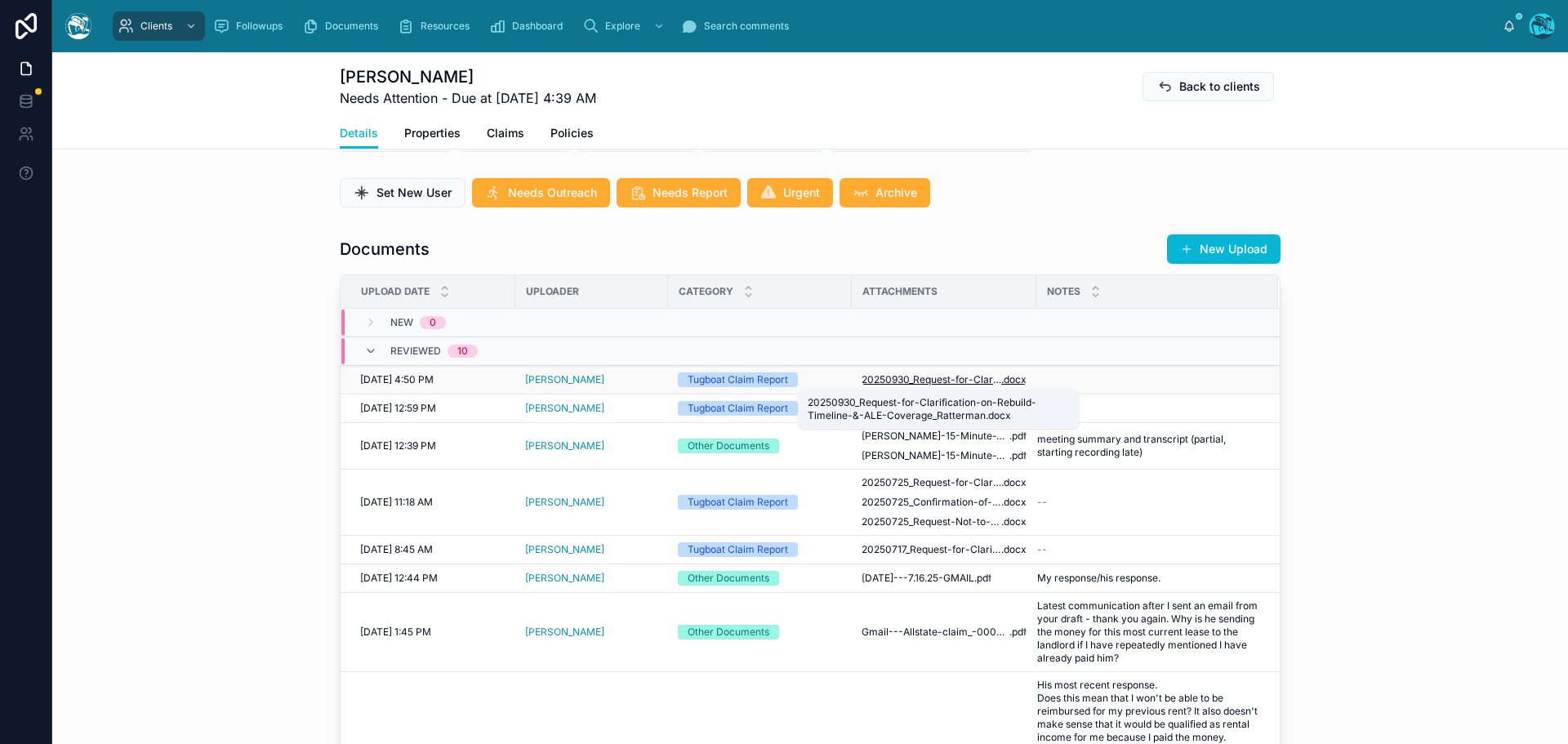
click at [933, 379] on span "20250930_Request-for-Clarification-on-Rebuild-Timeline-&-ALE-Coverage_Ratterman" at bounding box center [931, 380] width 140 height 13
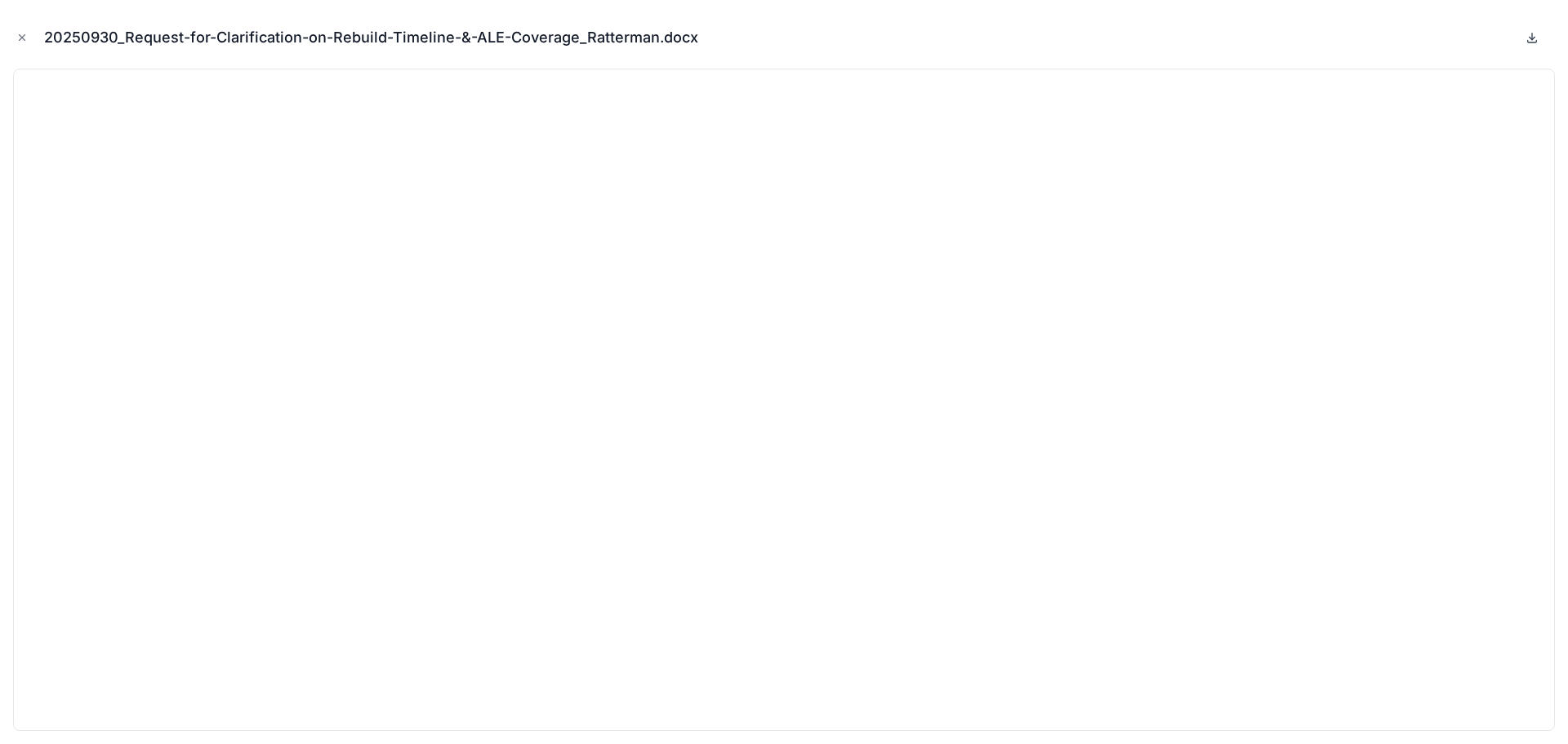
click at [1534, 39] on icon at bounding box center [1532, 38] width 13 height 13
click at [18, 37] on icon "Close modal" at bounding box center [22, 37] width 11 height 11
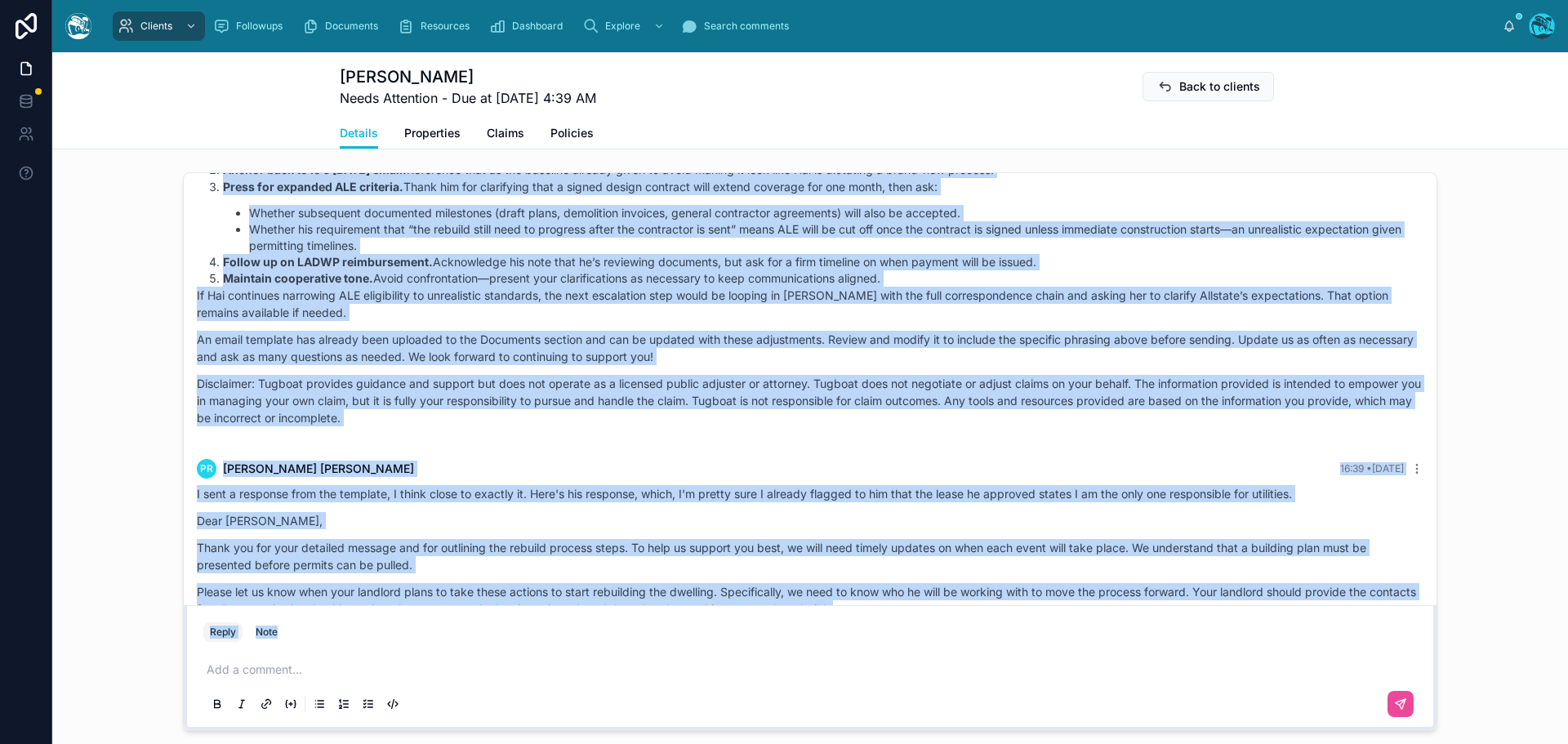
scroll to position [6740, 0]
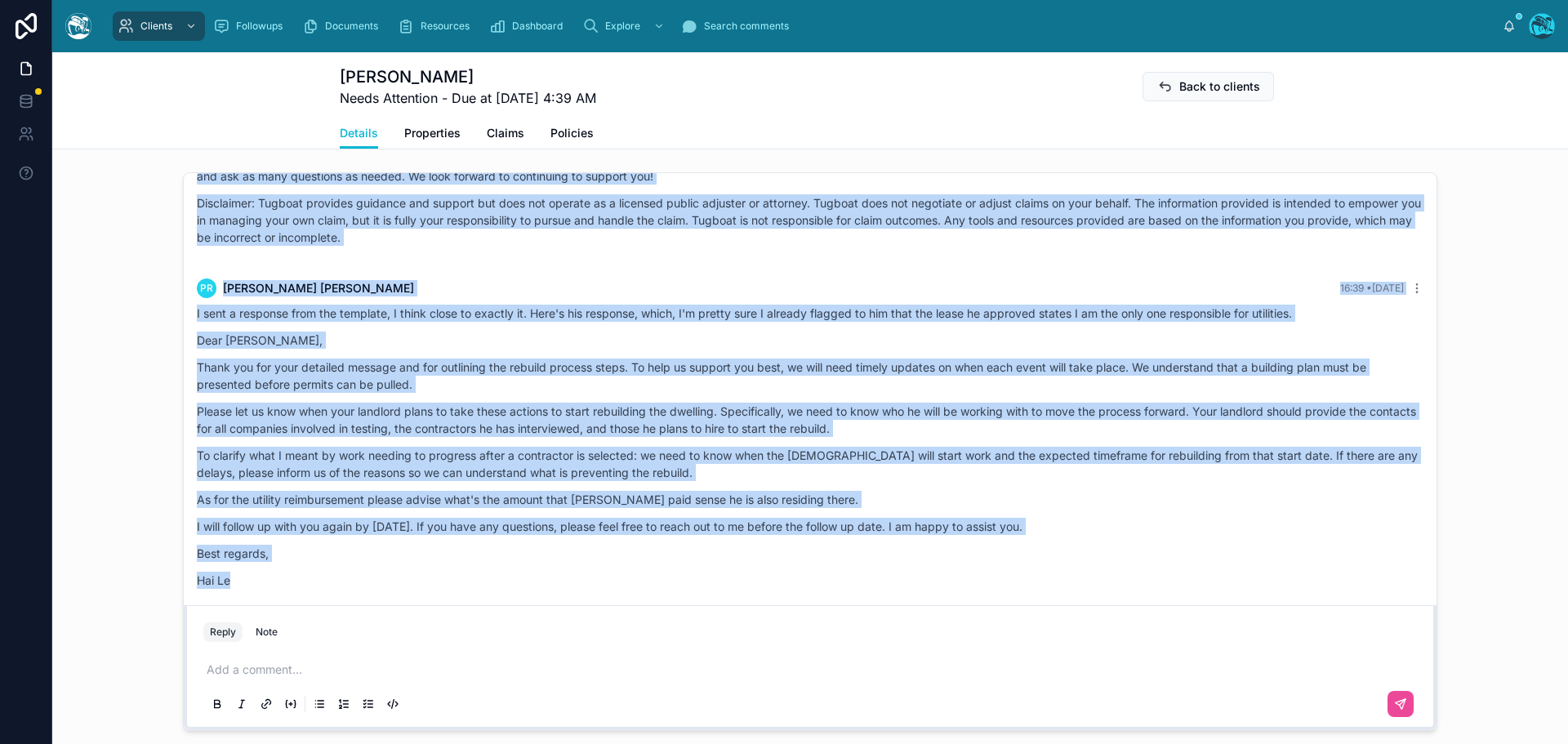
drag, startPoint x: 319, startPoint y: 337, endPoint x: 435, endPoint y: 571, distance: 261.2
copy div "Rachel Baker Last month Good afternoon, Patty! Hai has shifted into asking for …"
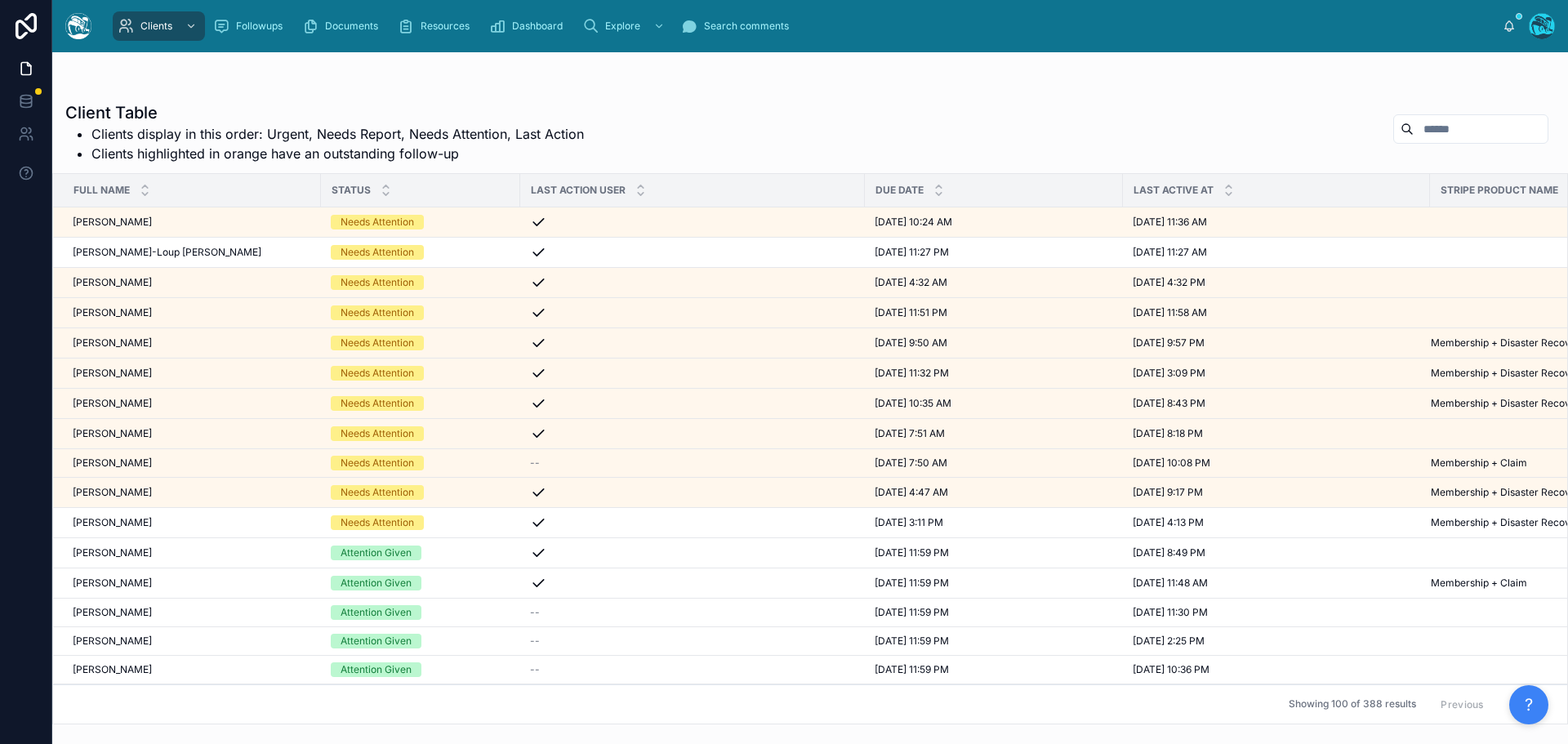
click at [1423, 129] on input "text" at bounding box center [1480, 129] width 134 height 23
type input "******"
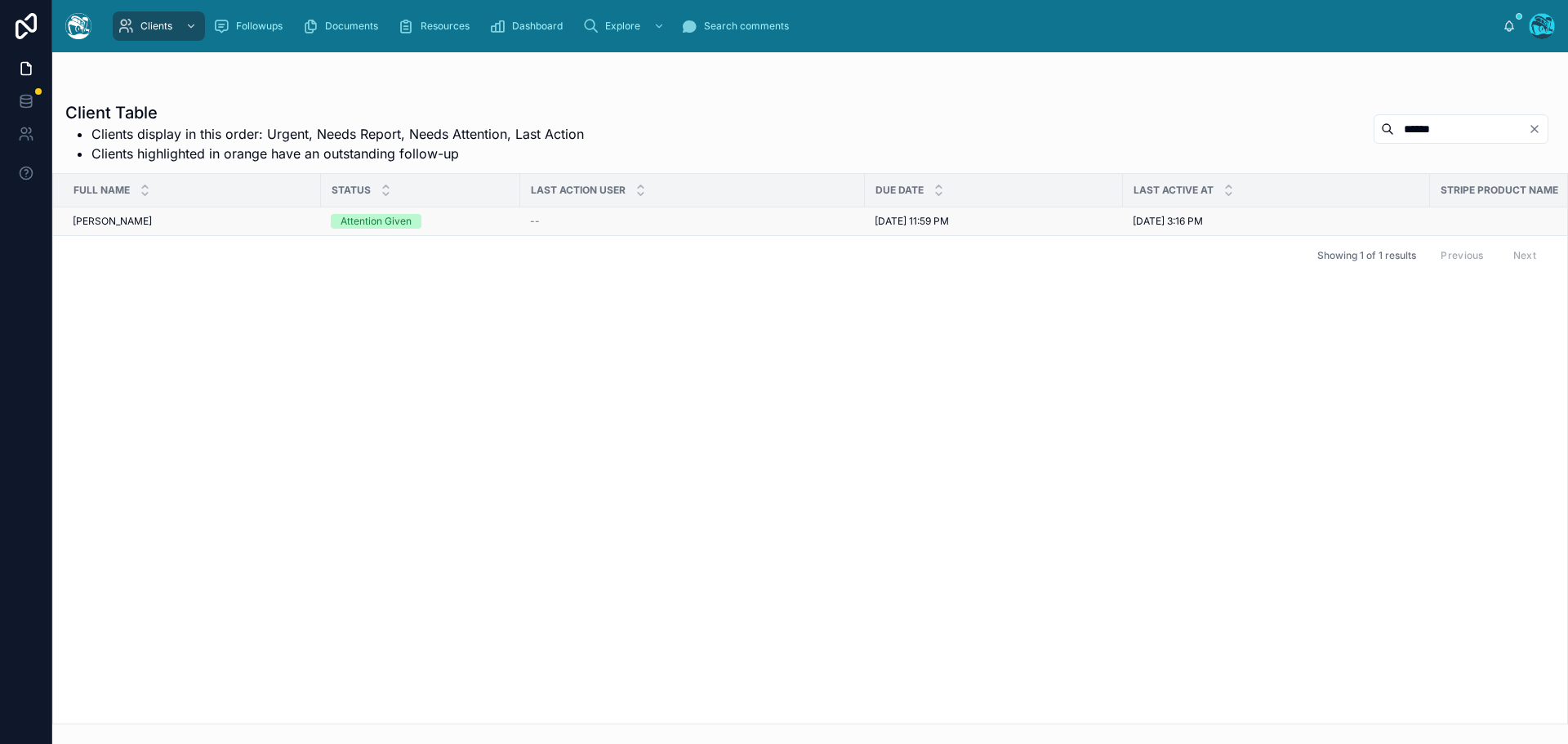
click at [204, 222] on div "Linda Hanson Linda Hanson" at bounding box center [191, 222] width 239 height 13
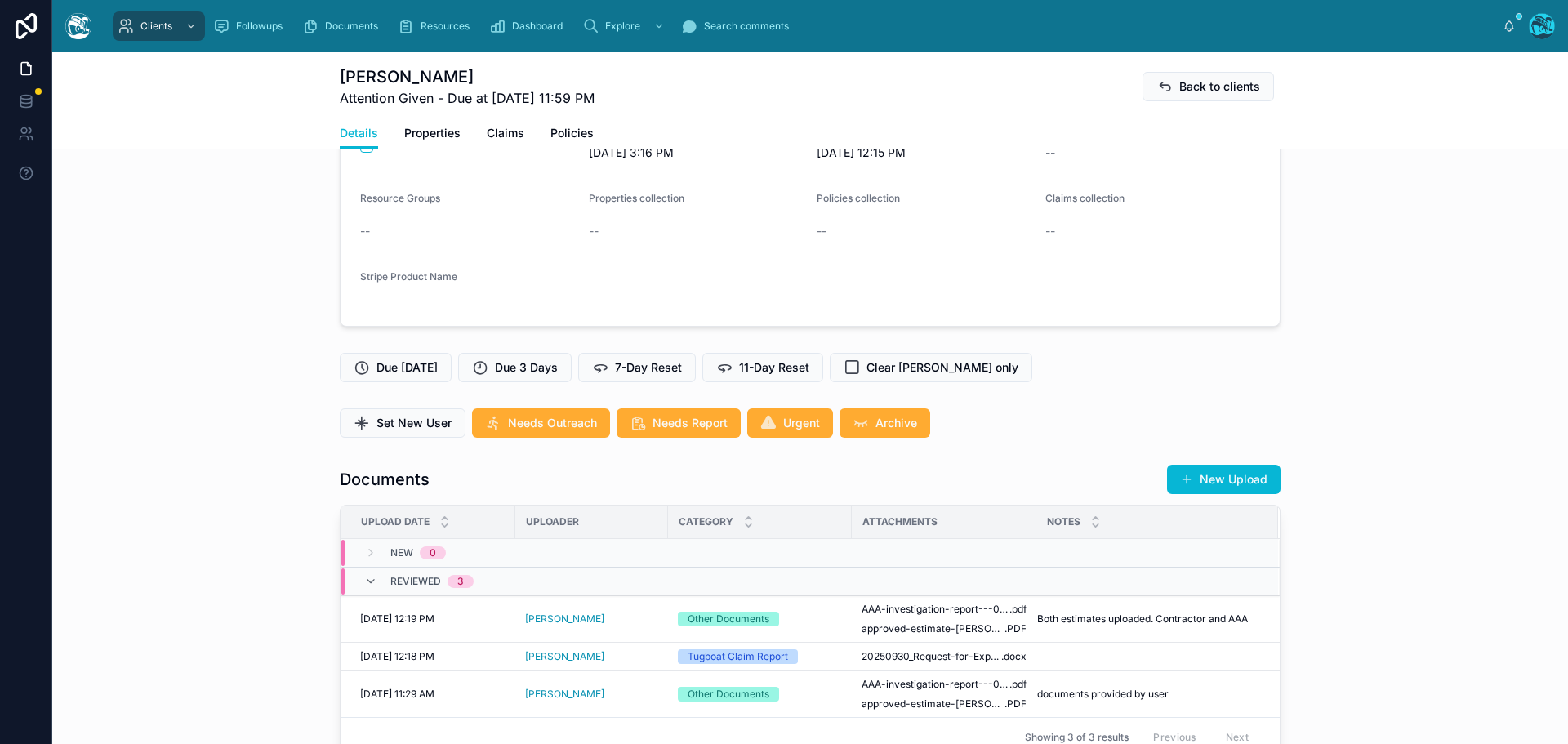
scroll to position [326, 0]
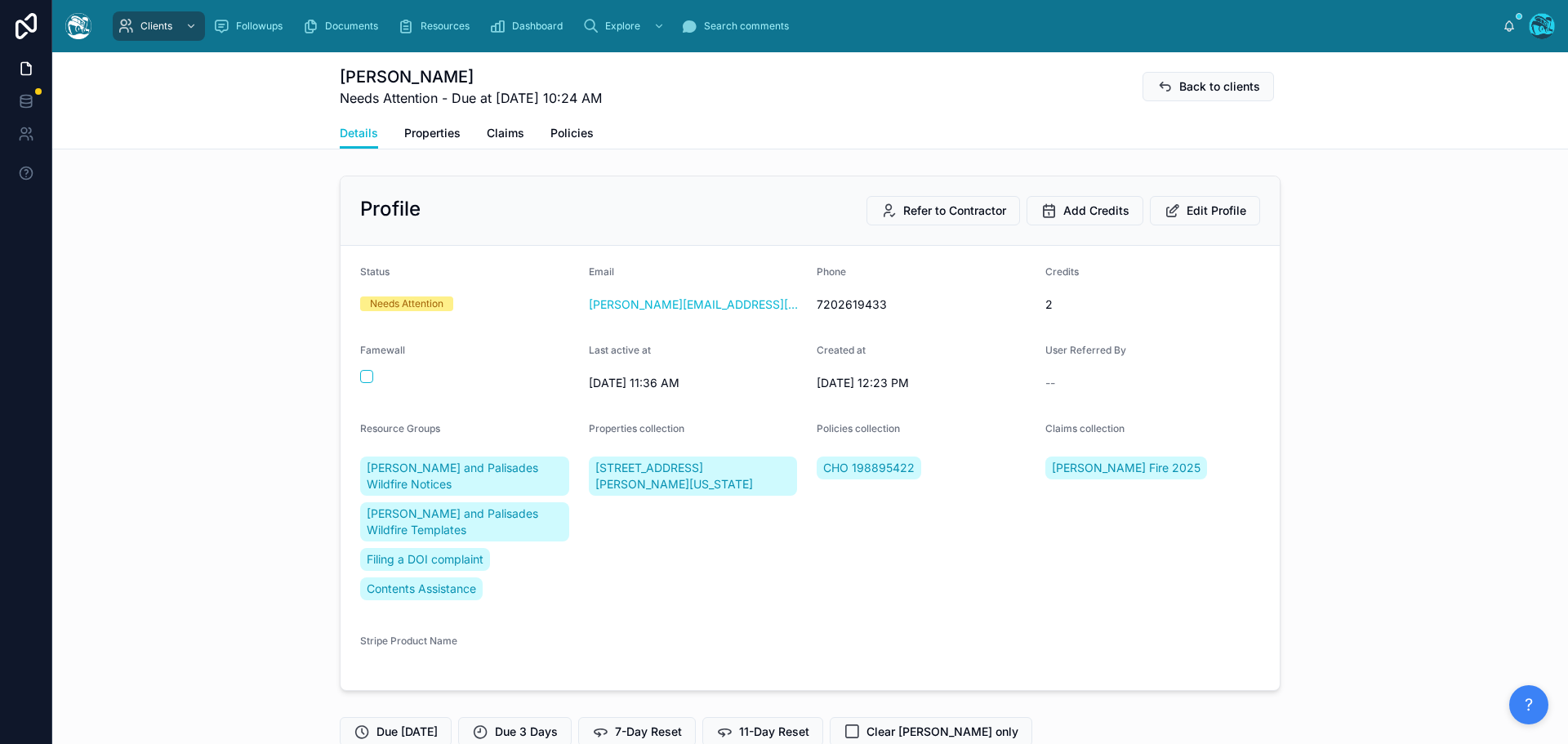
scroll to position [5787, 0]
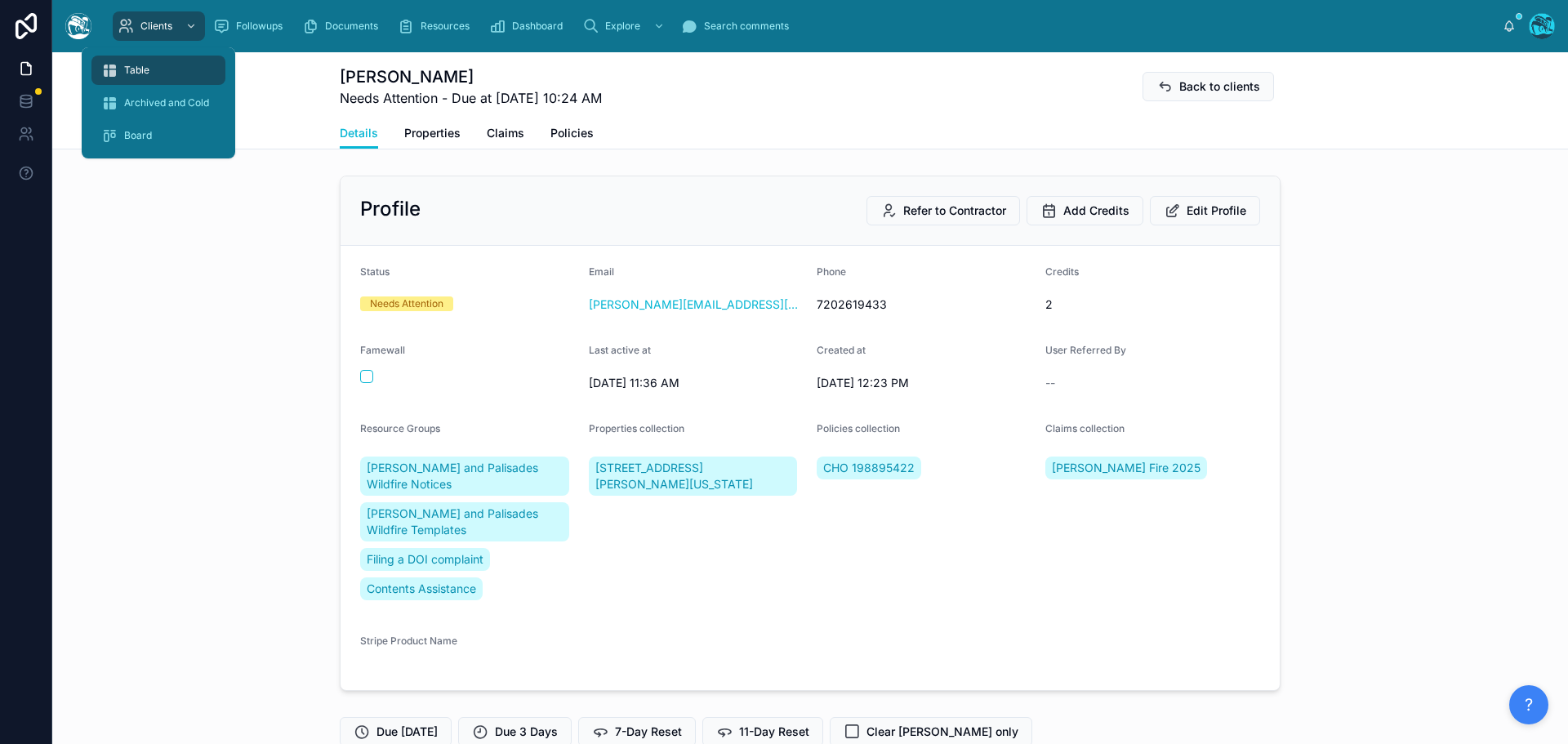
click at [126, 64] on span "Table" at bounding box center [137, 70] width 26 height 13
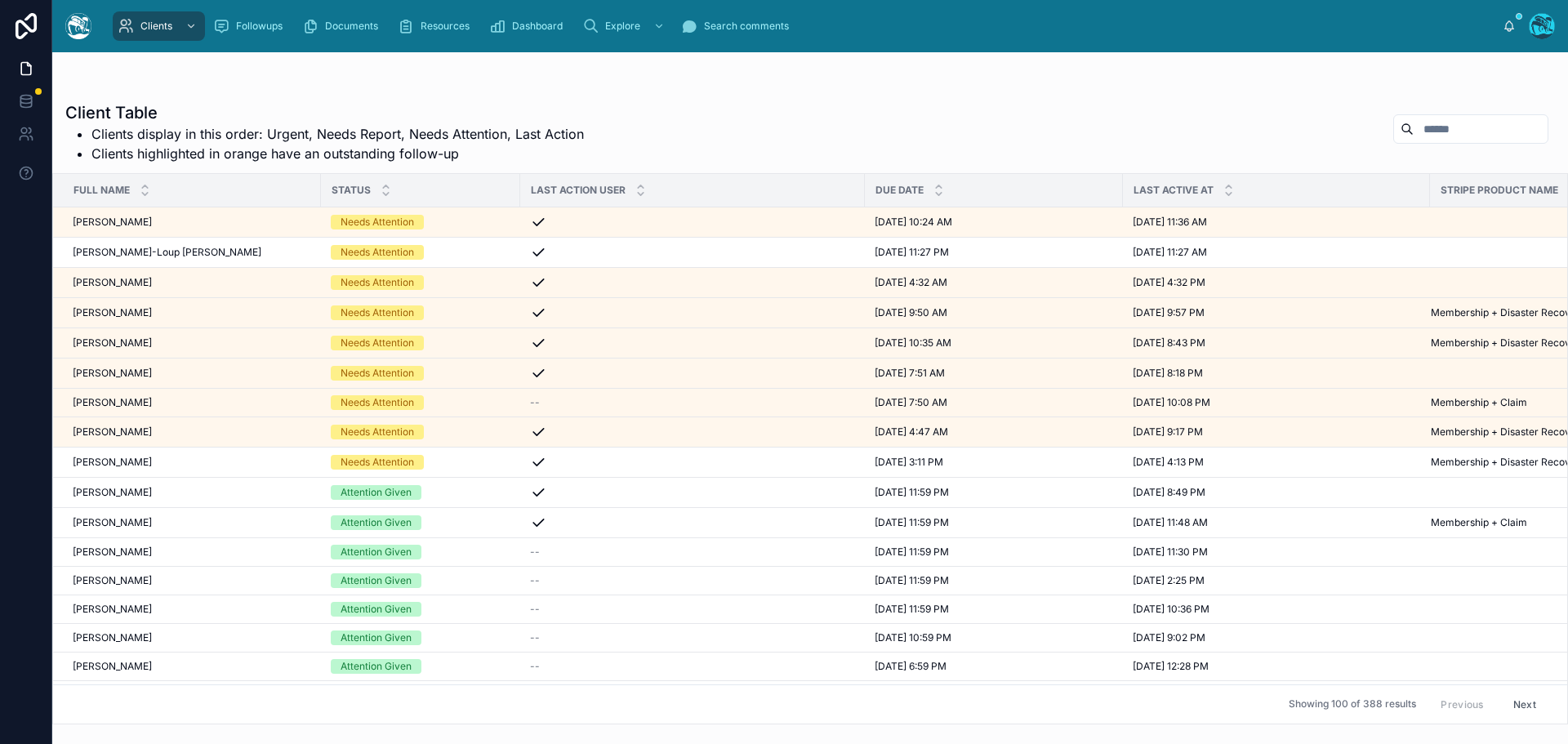
click at [1413, 127] on input "text" at bounding box center [1480, 129] width 134 height 23
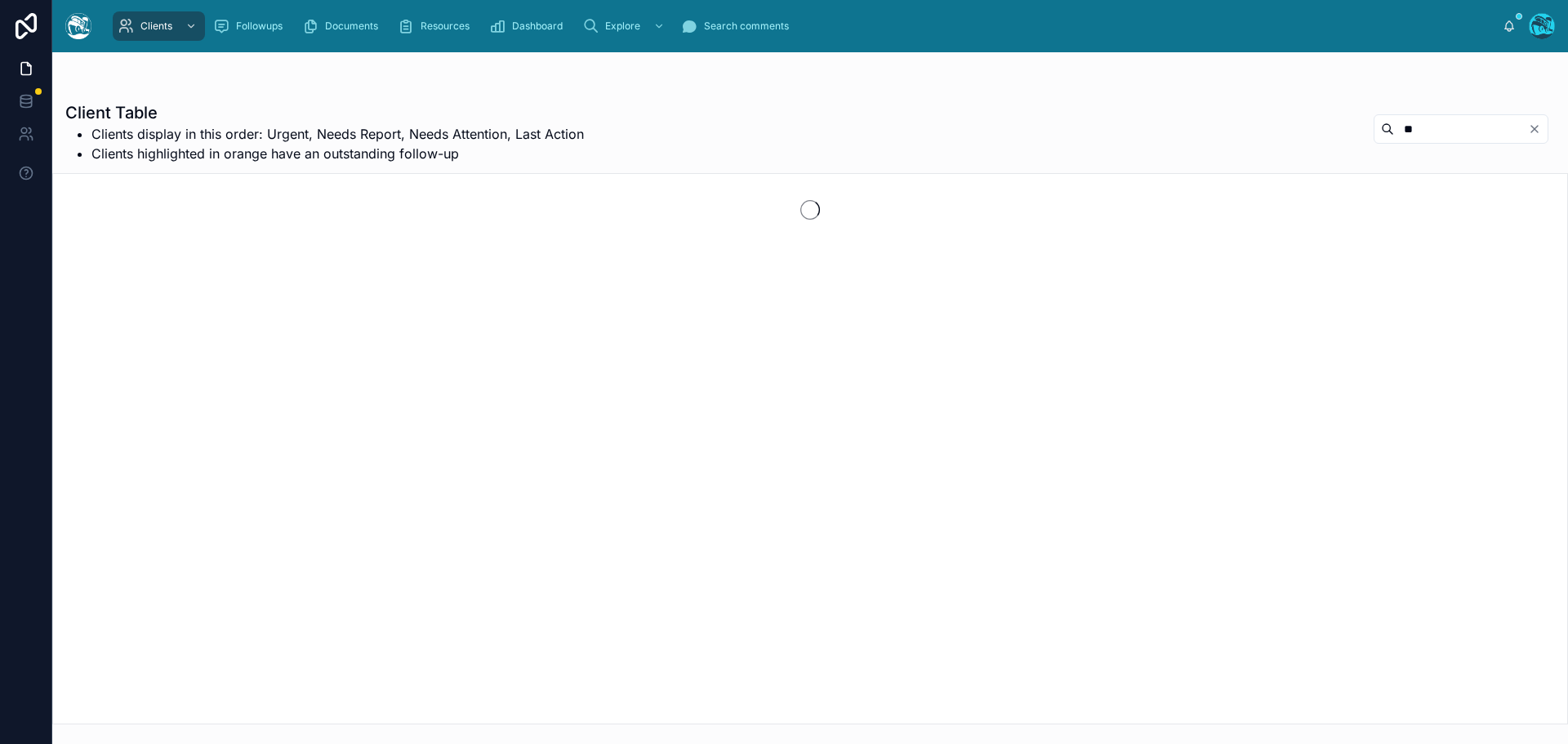
type input "*"
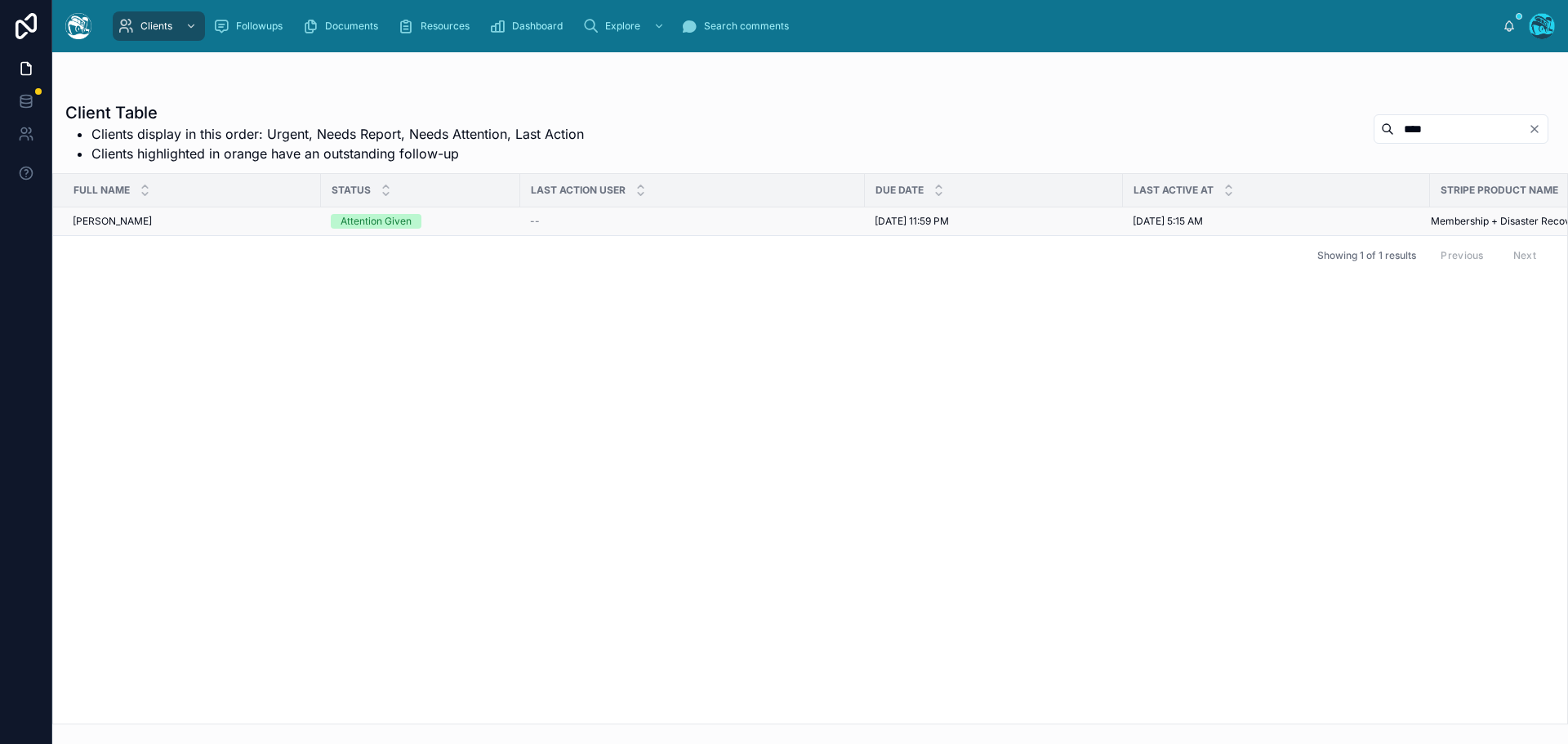
type input "****"
click at [274, 226] on div "[PERSON_NAME] [PERSON_NAME]" at bounding box center [191, 222] width 239 height 13
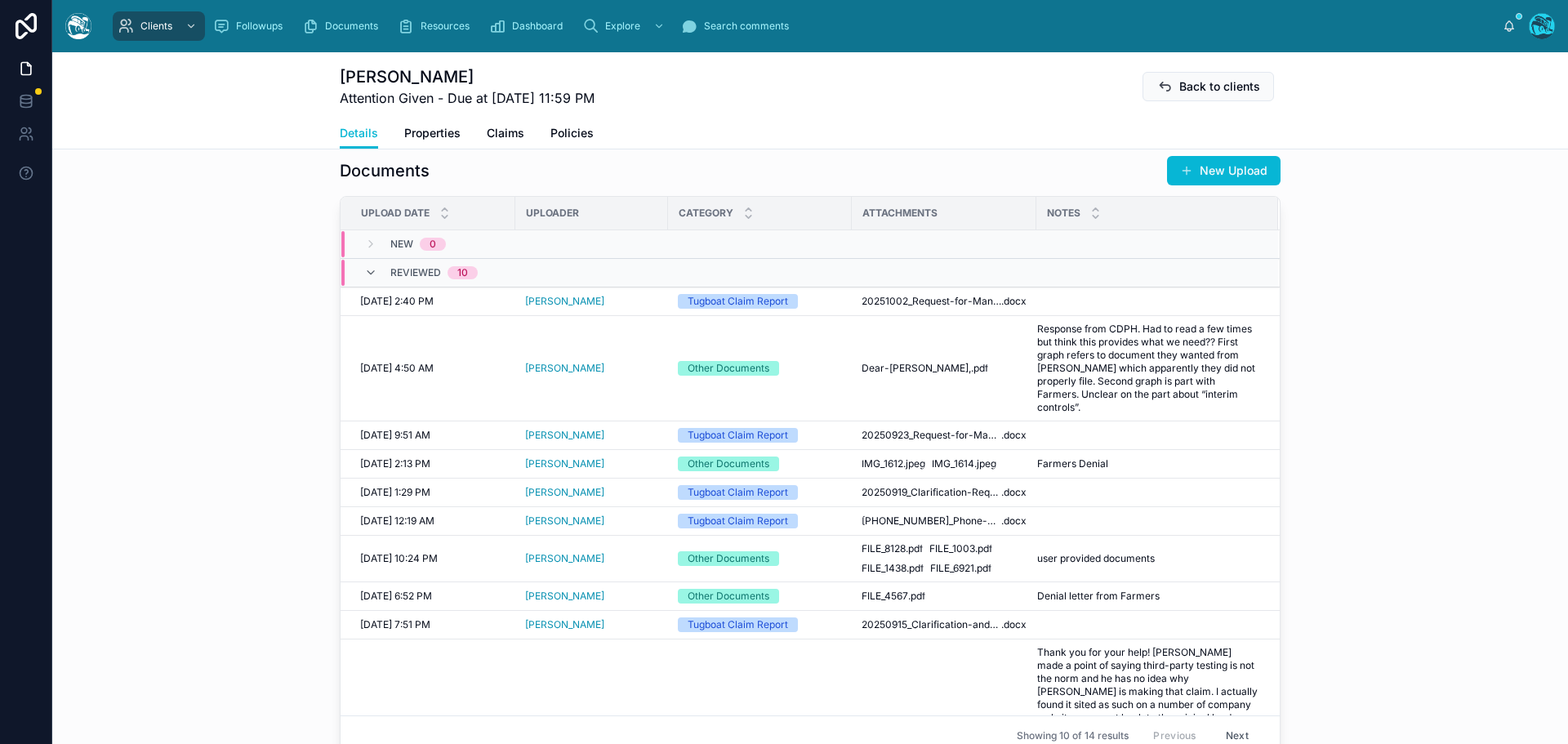
scroll to position [572, 0]
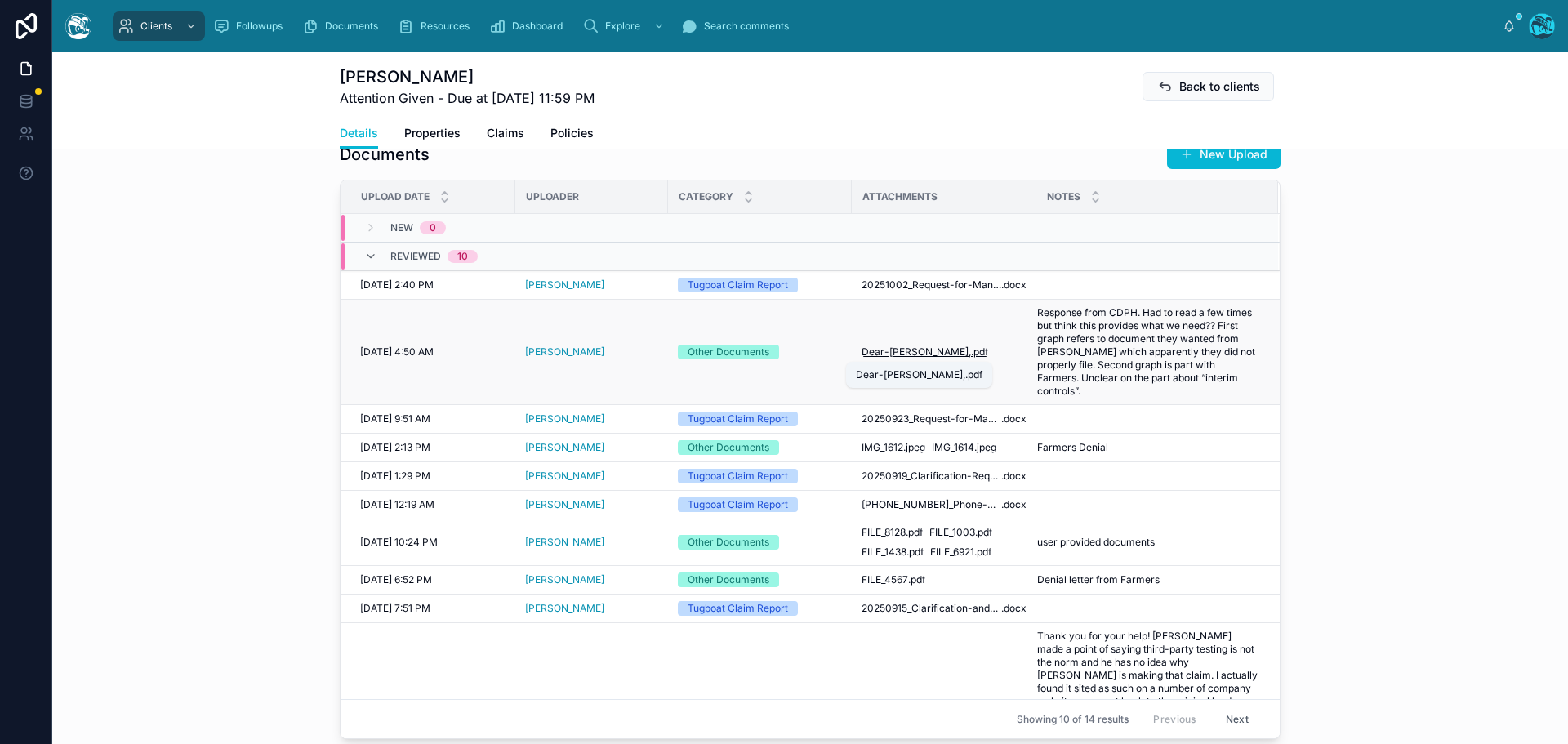
click at [889, 355] on span "Dear-[PERSON_NAME]," at bounding box center [916, 352] width 109 height 13
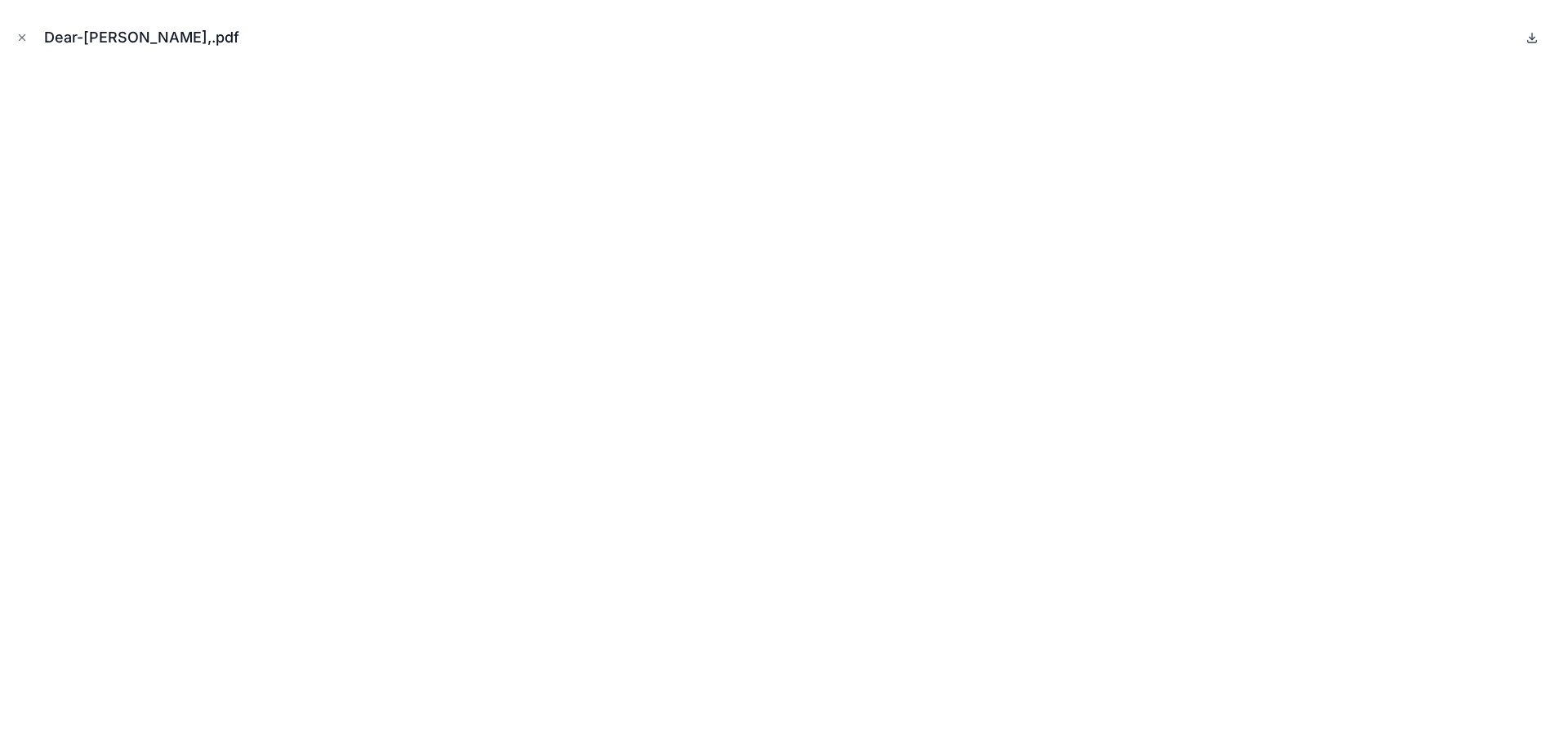
click at [1534, 37] on icon at bounding box center [1532, 38] width 6 height 3
